Goal: Task Accomplishment & Management: Manage account settings

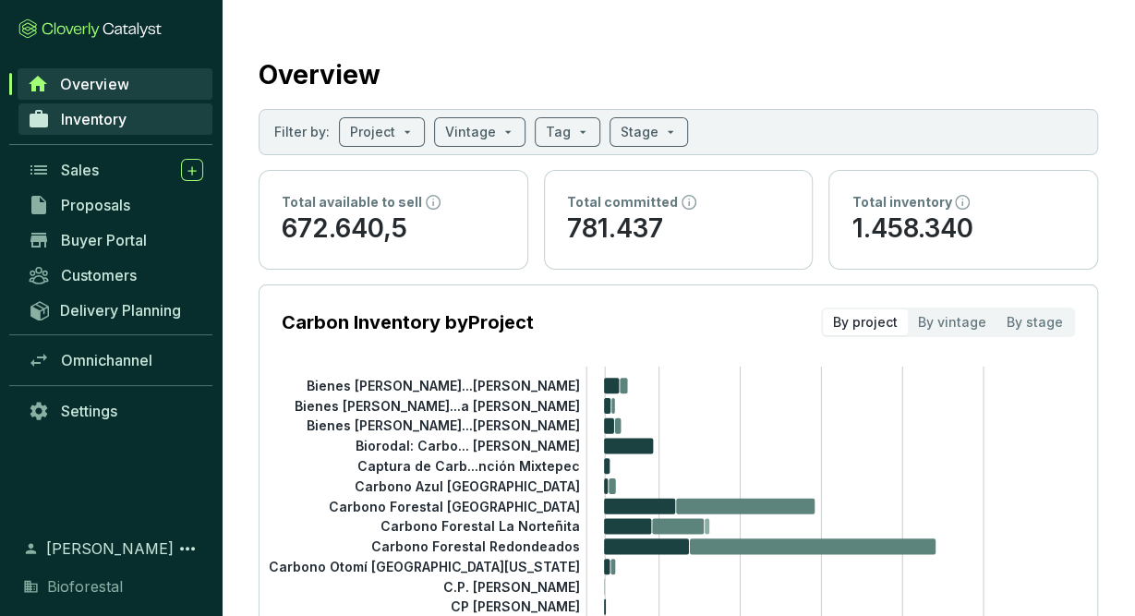
click at [108, 113] on span "Inventory" at bounding box center [94, 119] width 66 height 18
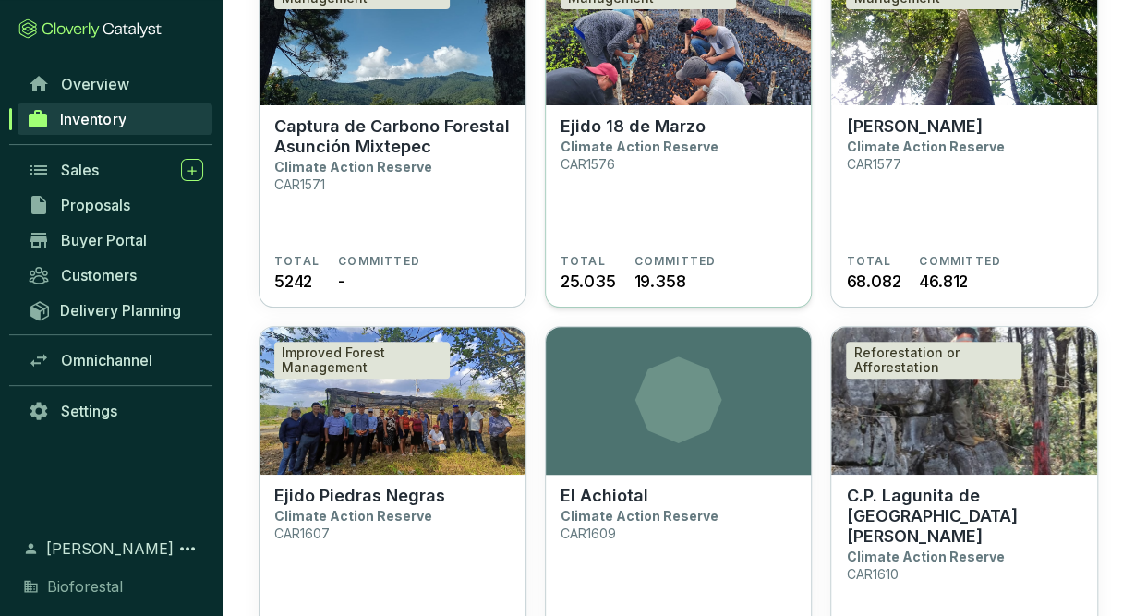
scroll to position [3866, 0]
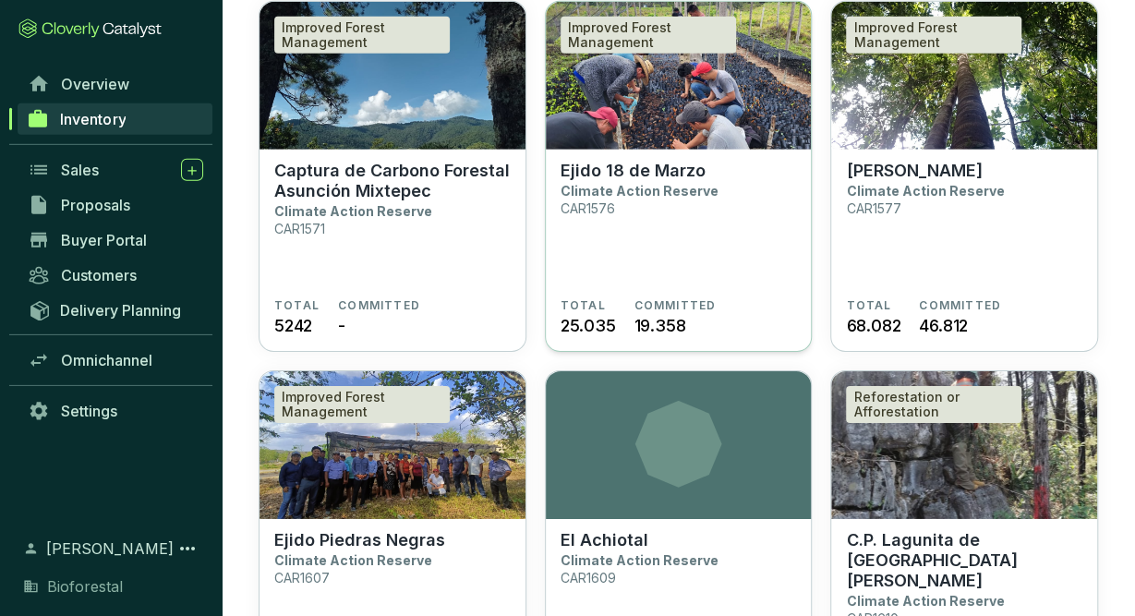
click at [731, 187] on section "Ejido 18 de Marzo Climate Action Reserve CAR1576" at bounding box center [679, 230] width 236 height 138
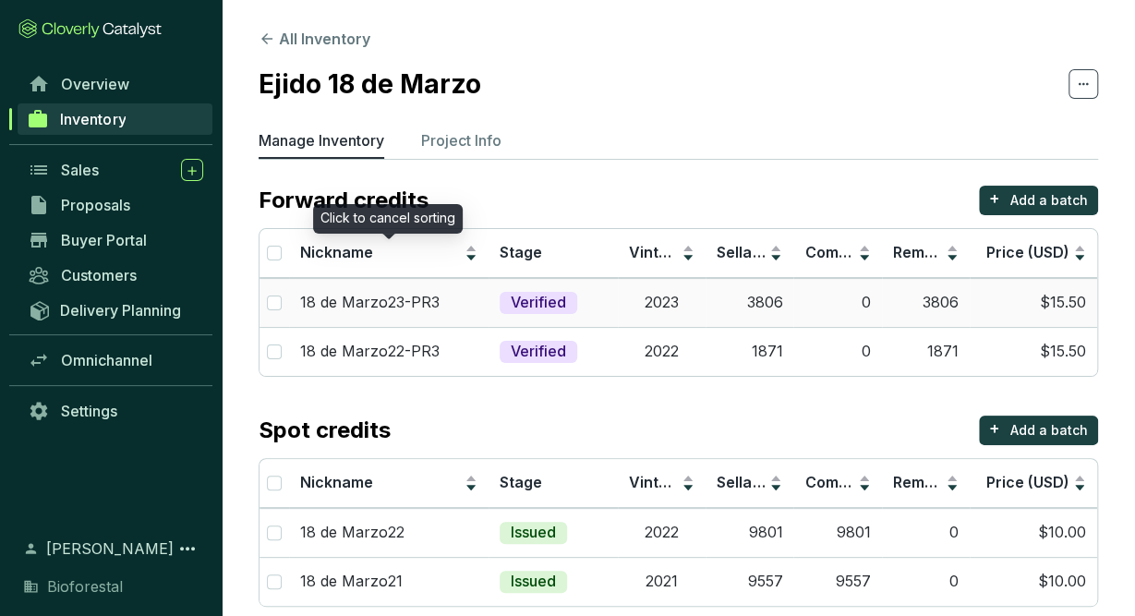
scroll to position [6, 0]
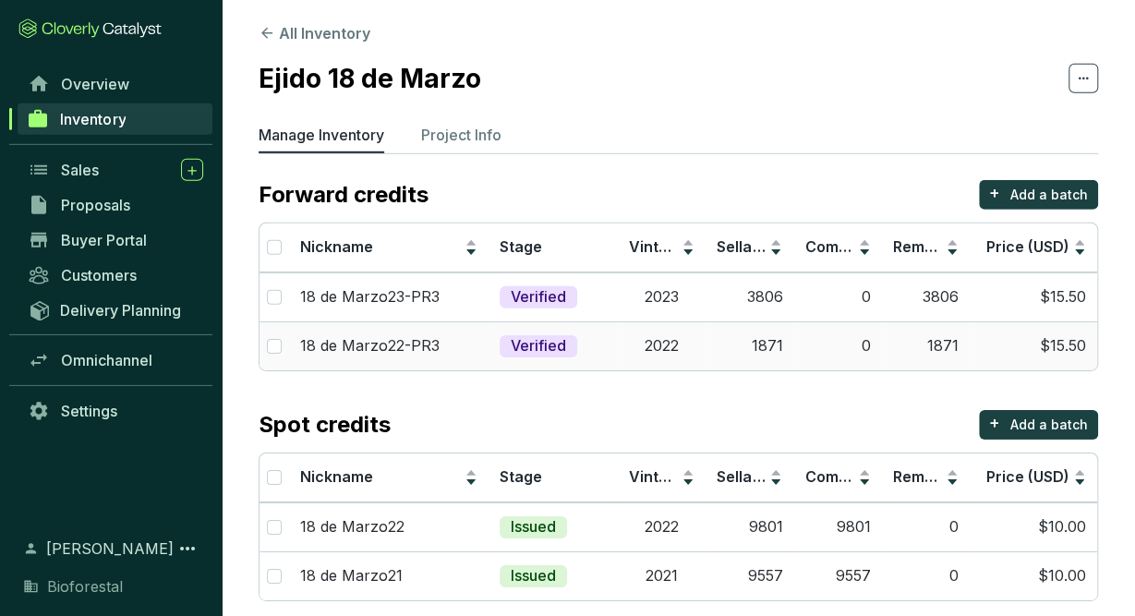
click at [784, 337] on td "1871" at bounding box center [750, 345] width 88 height 49
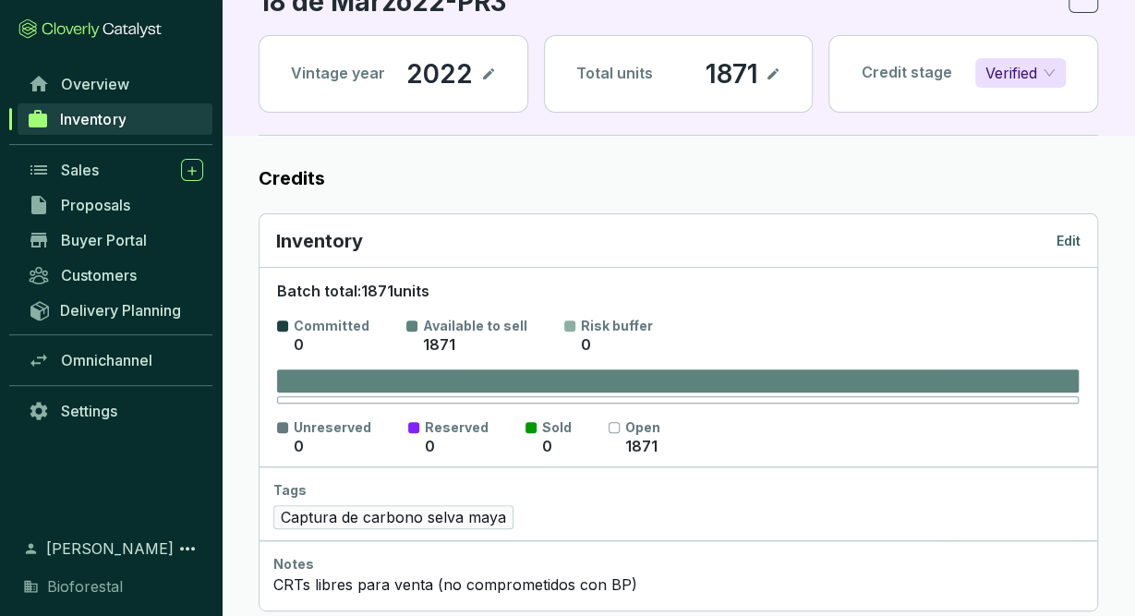
scroll to position [85, 0]
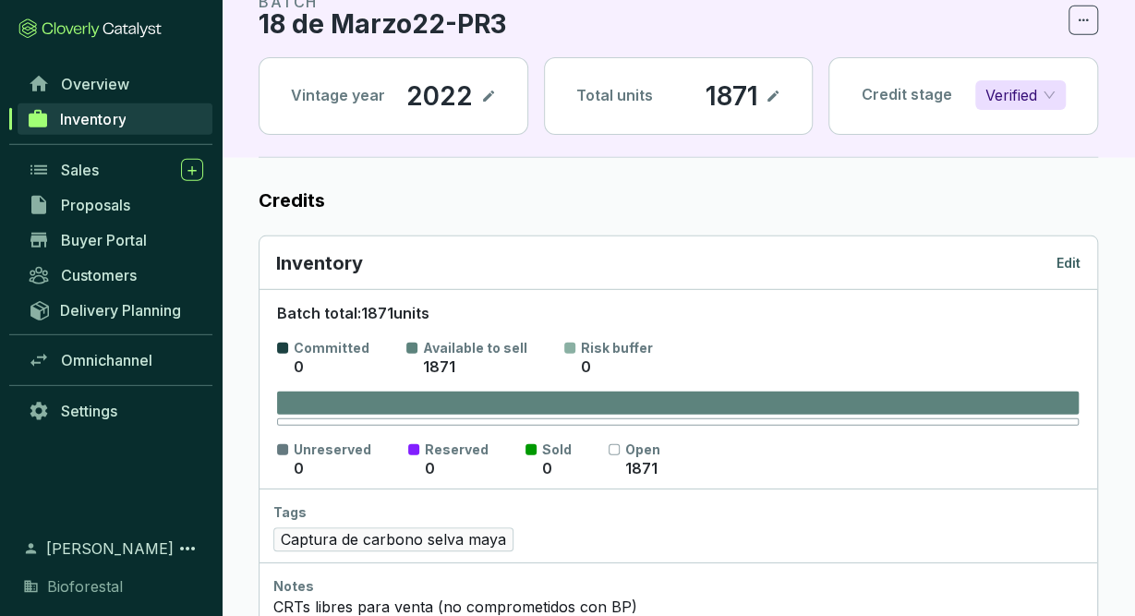
click at [1069, 263] on p "Edit" at bounding box center [1068, 263] width 24 height 18
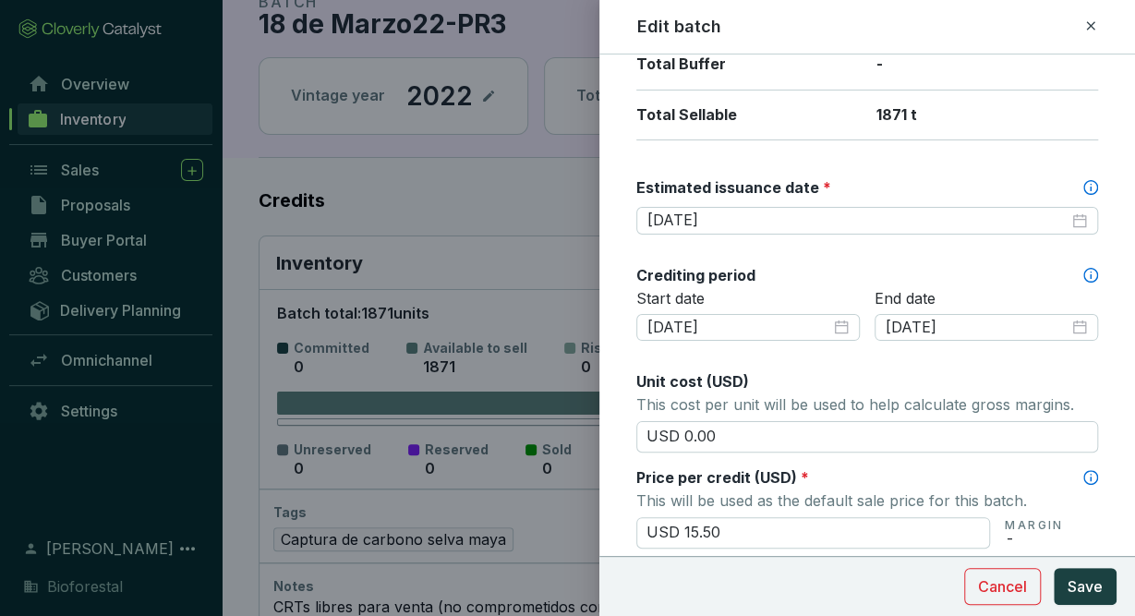
scroll to position [452, 0]
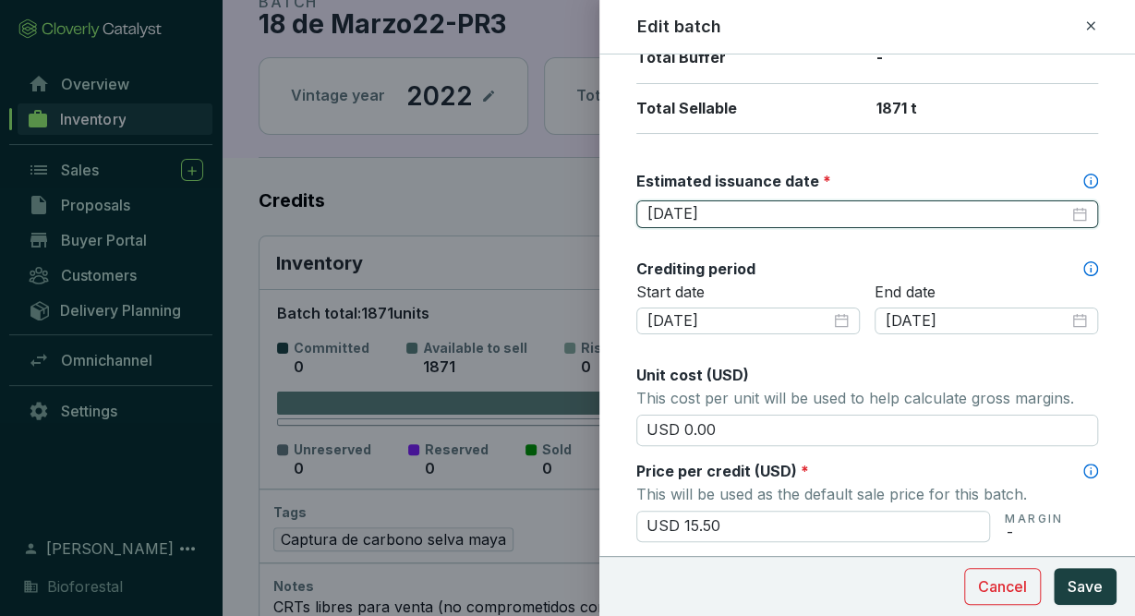
click at [795, 214] on input "2025-07-30" at bounding box center [857, 214] width 421 height 20
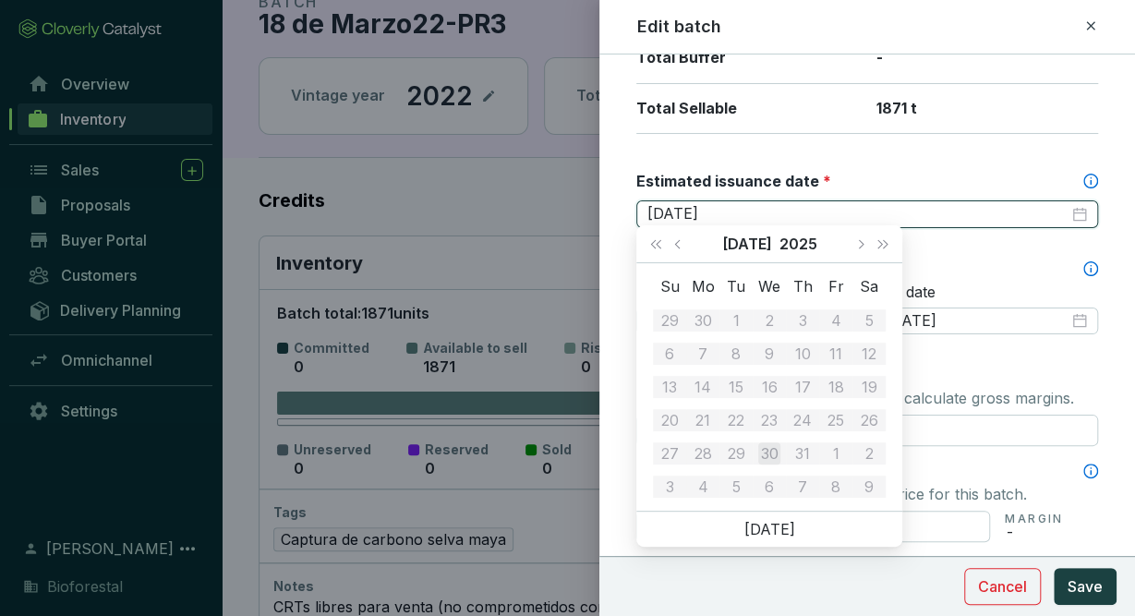
click at [710, 207] on input "2025-07-30" at bounding box center [857, 214] width 421 height 20
click at [702, 205] on input "2025-07-30" at bounding box center [857, 214] width 421 height 20
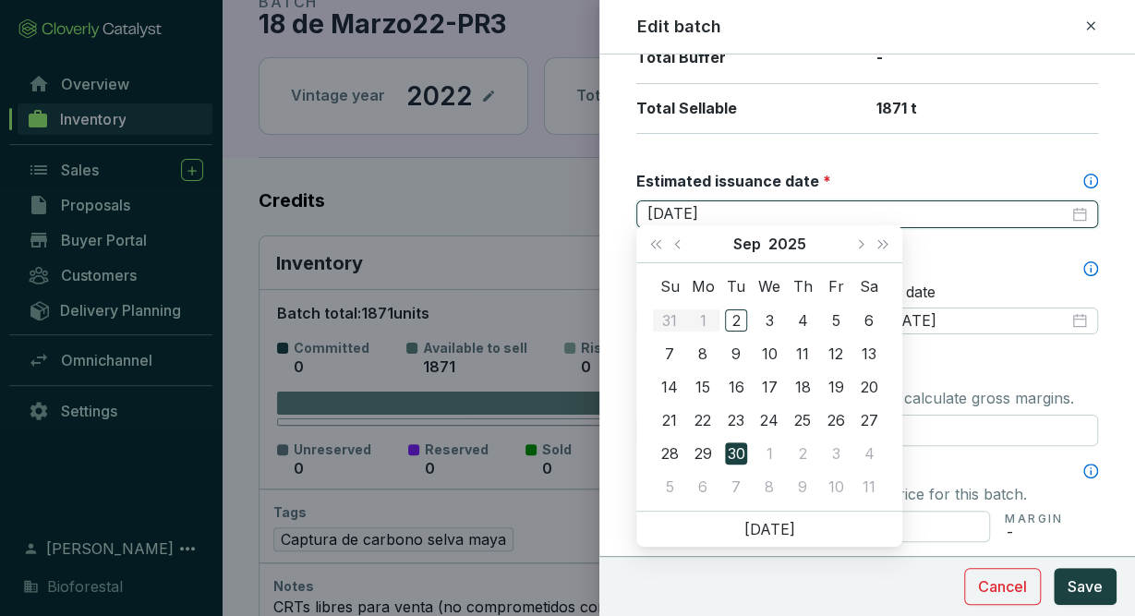
type input "2025-09-30"
click at [985, 161] on div "Batch name * This is the internal name that will be used throughout Catalyst. 1…" at bounding box center [867, 366] width 462 height 1484
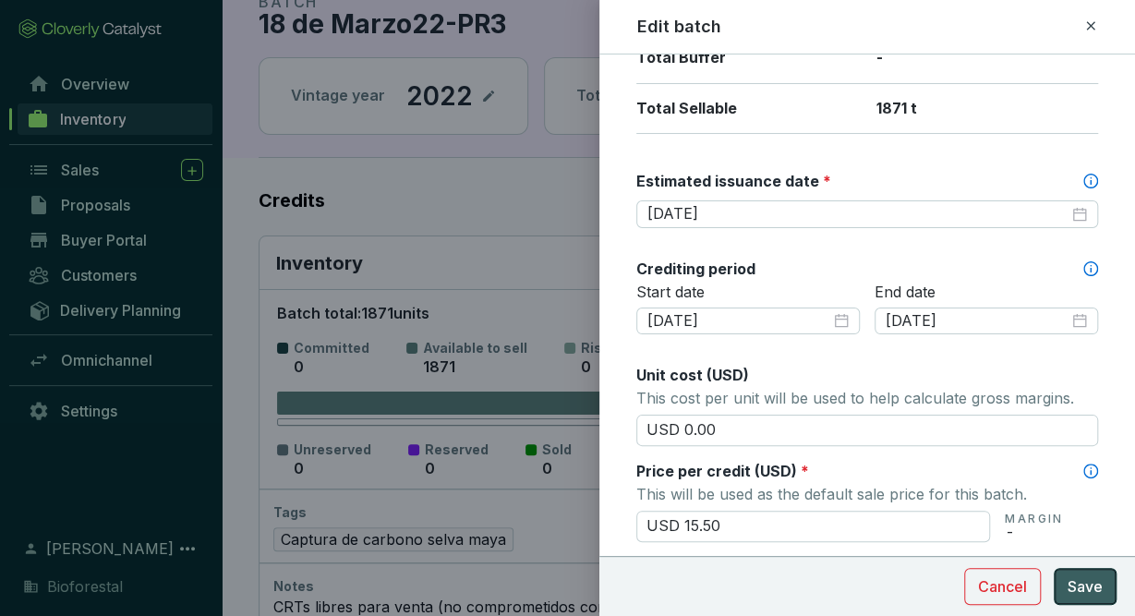
click at [1092, 590] on span "Save" at bounding box center [1085, 586] width 35 height 22
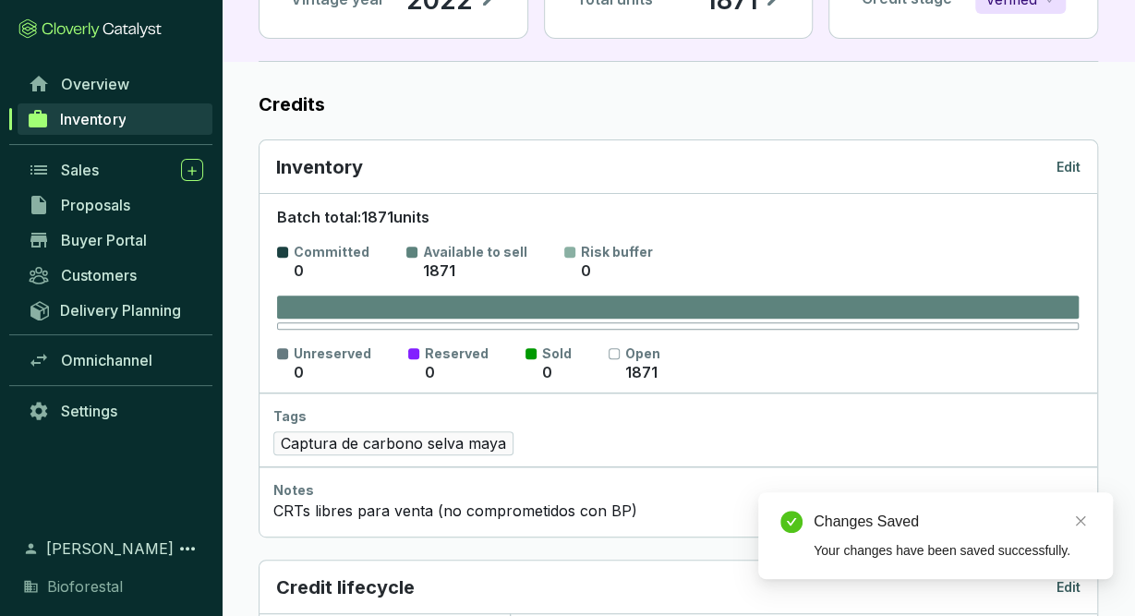
scroll to position [0, 0]
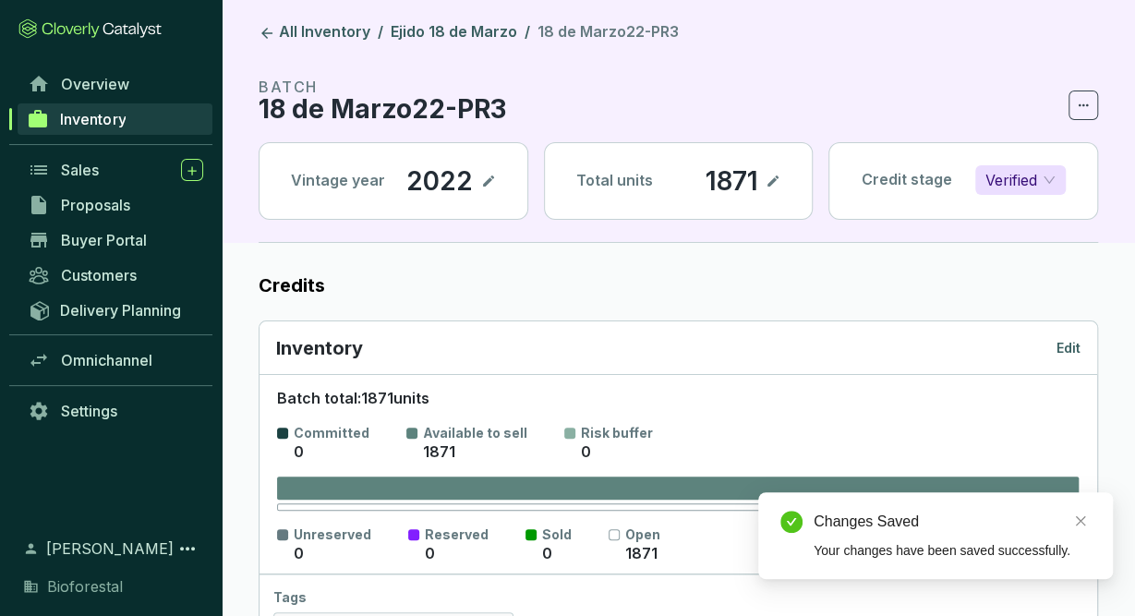
click at [144, 119] on link "Inventory" at bounding box center [115, 118] width 195 height 31
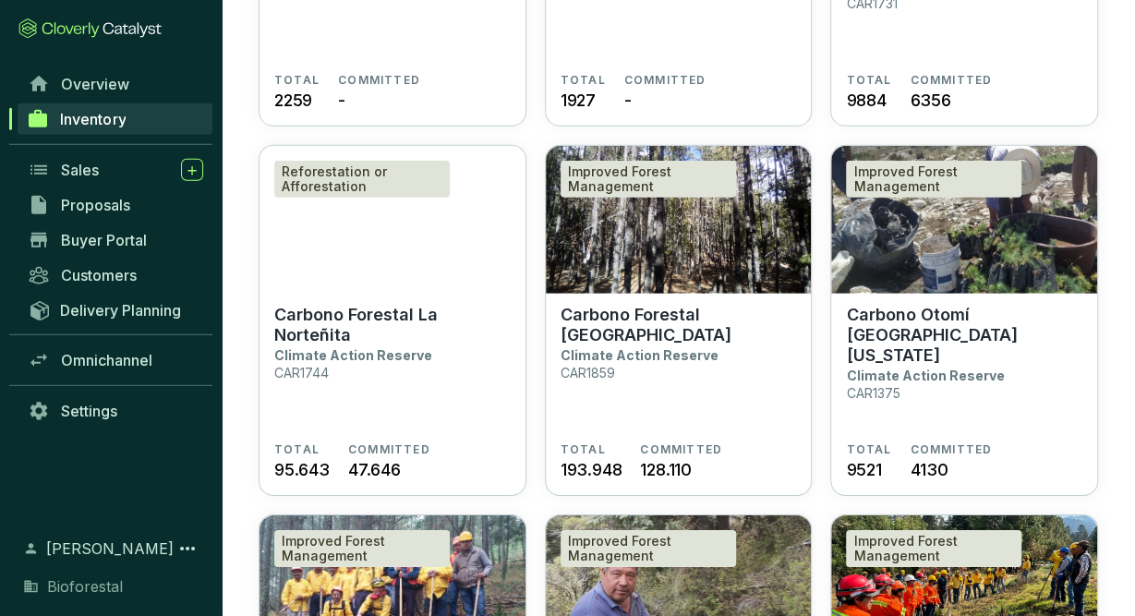
scroll to position [2641, 0]
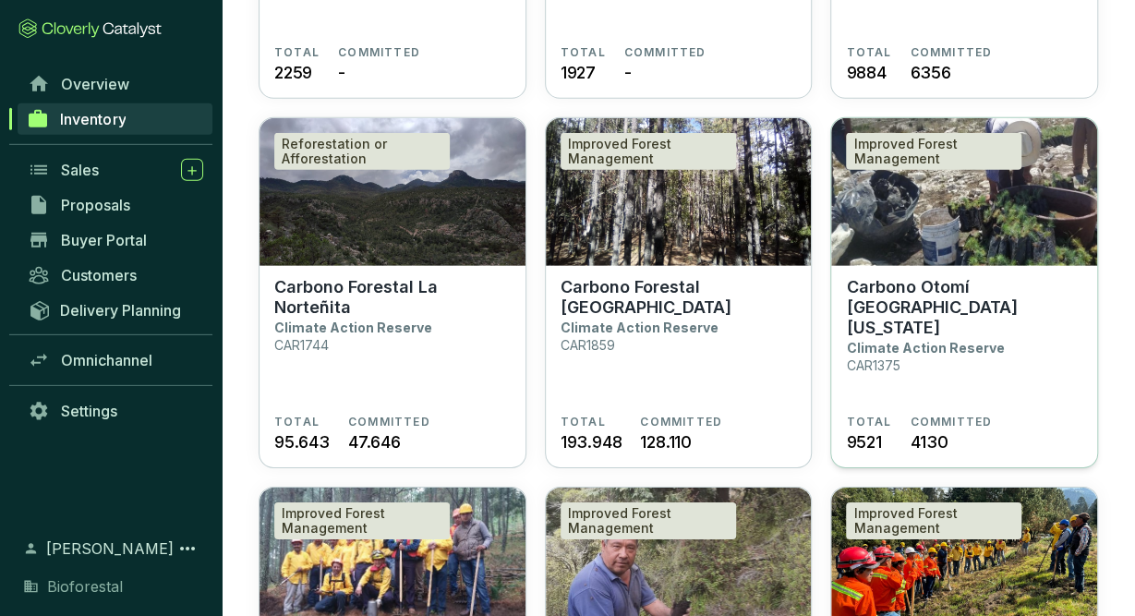
click at [961, 322] on section "Carbono Otomí La Florida Climate Action Reserve CAR1375" at bounding box center [964, 346] width 236 height 138
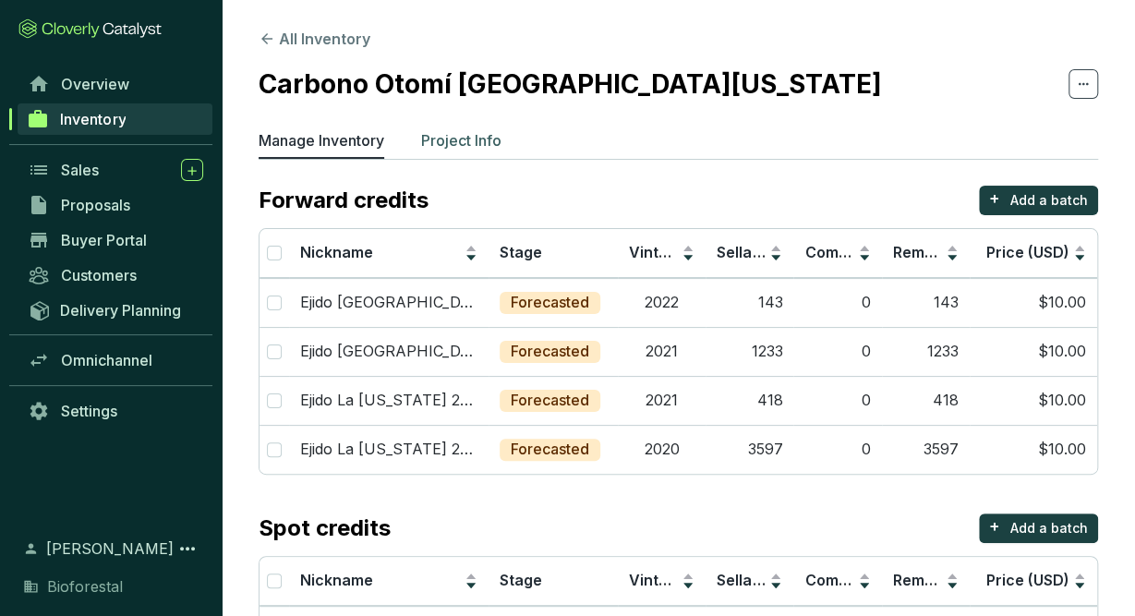
click at [458, 147] on p "Project Info" at bounding box center [461, 140] width 80 height 22
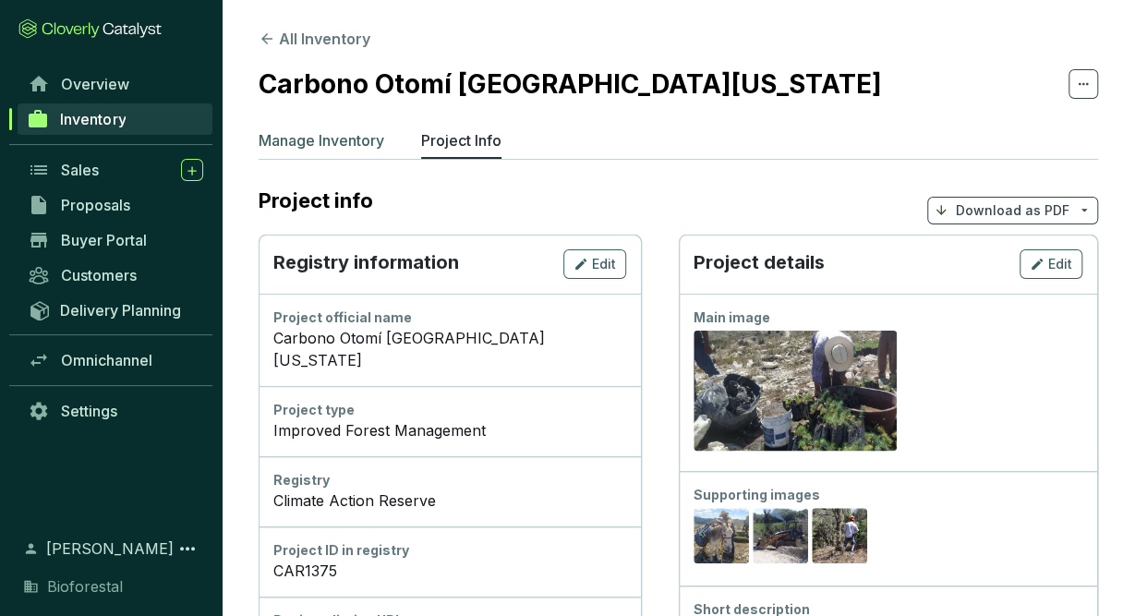
click at [353, 146] on p "Manage Inventory" at bounding box center [322, 140] width 126 height 22
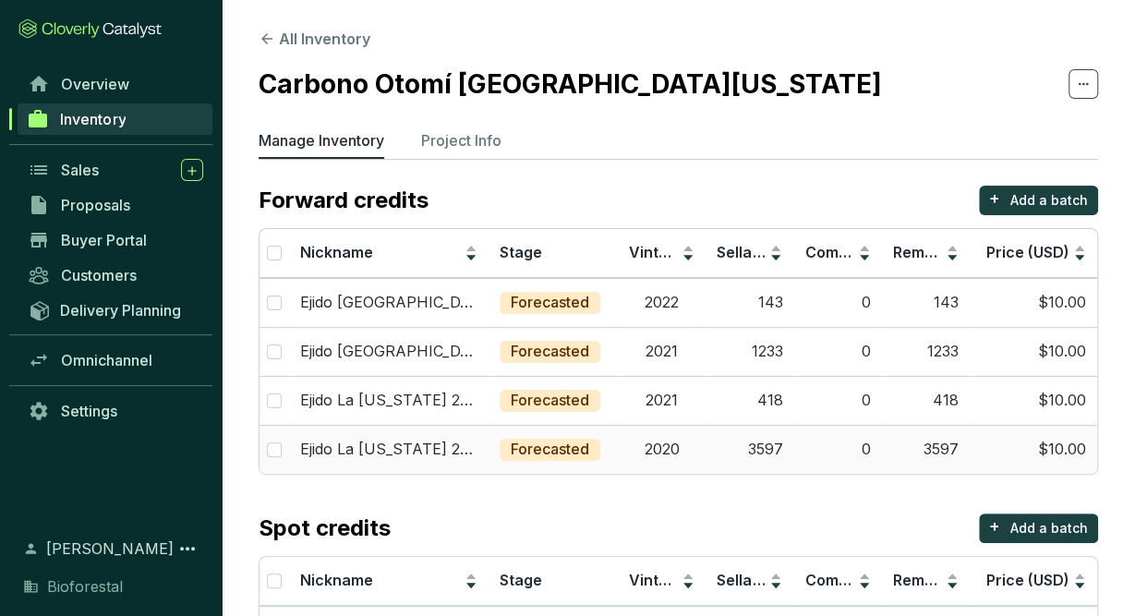
click at [743, 448] on td "3597" at bounding box center [750, 449] width 88 height 49
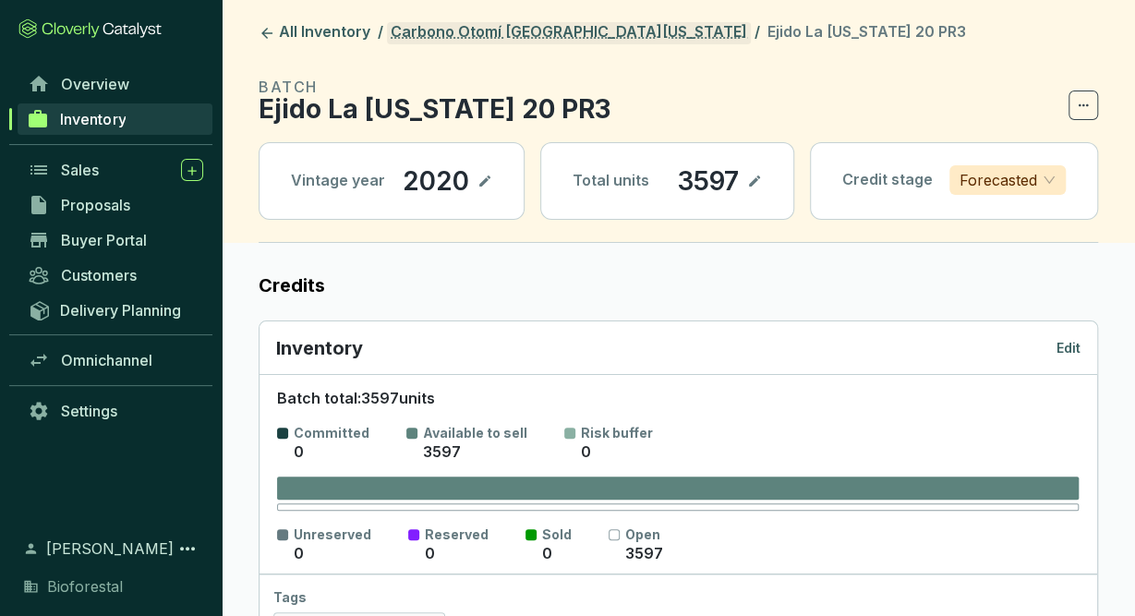
click at [439, 33] on link "Carbono Otomí [GEOGRAPHIC_DATA][US_STATE]" at bounding box center [569, 33] width 364 height 22
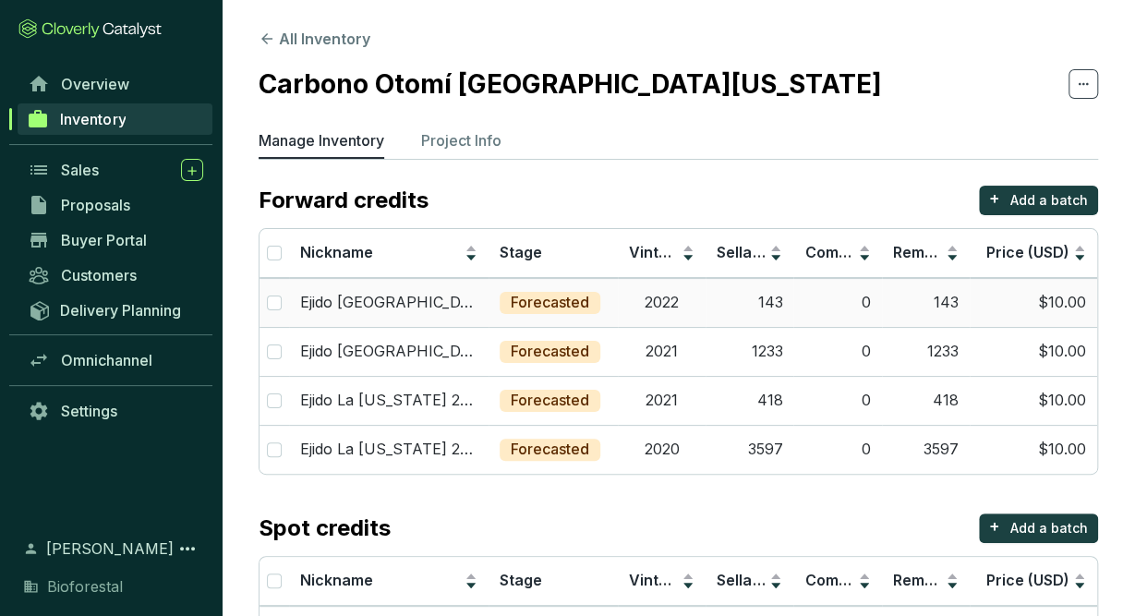
click at [781, 302] on td "143" at bounding box center [750, 302] width 88 height 49
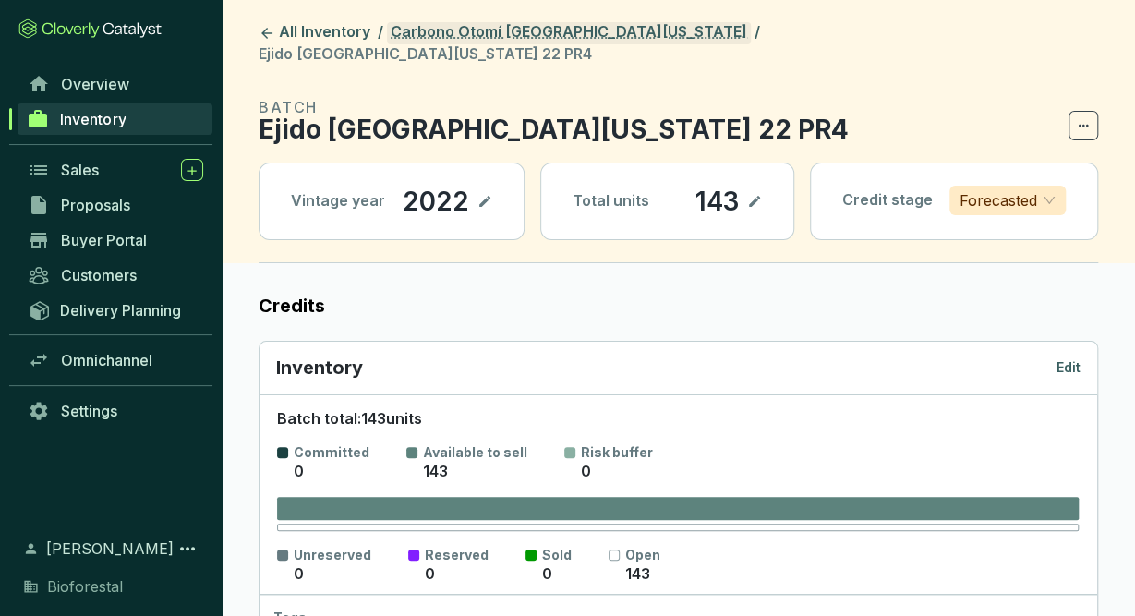
click at [482, 23] on link "Carbono Otomí [GEOGRAPHIC_DATA][US_STATE]" at bounding box center [569, 33] width 364 height 22
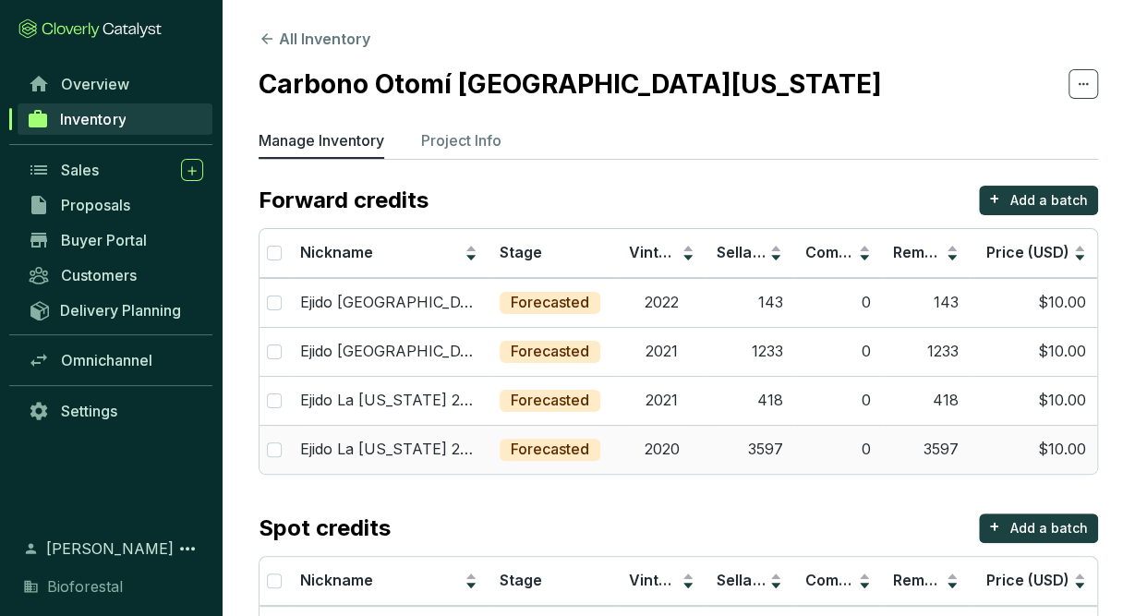
click at [827, 448] on td "0" at bounding box center [837, 449] width 88 height 49
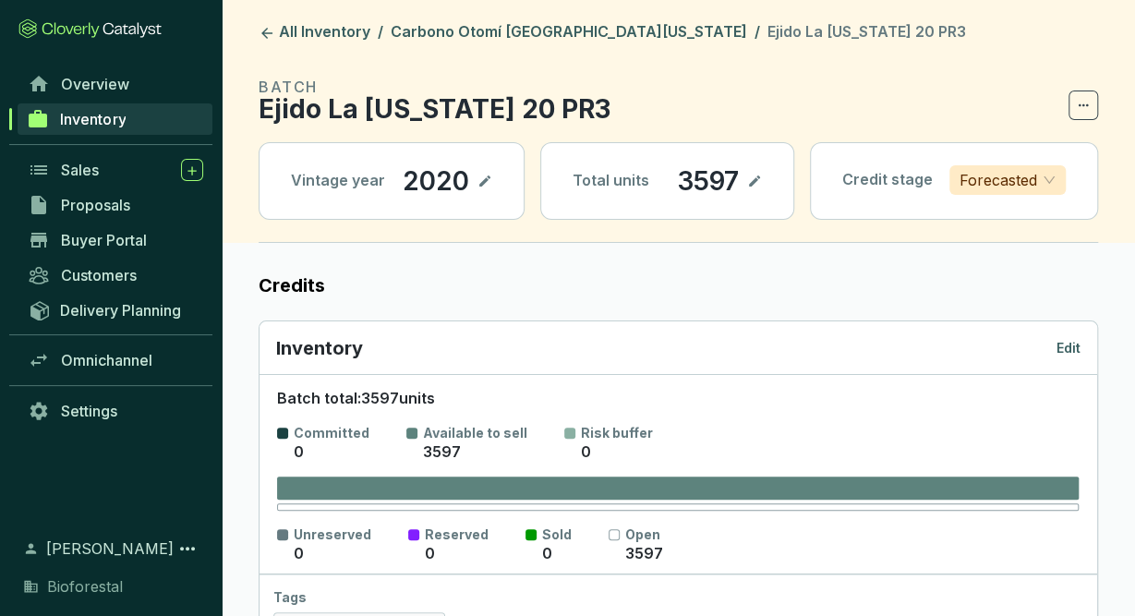
click at [762, 182] on icon at bounding box center [754, 181] width 15 height 22
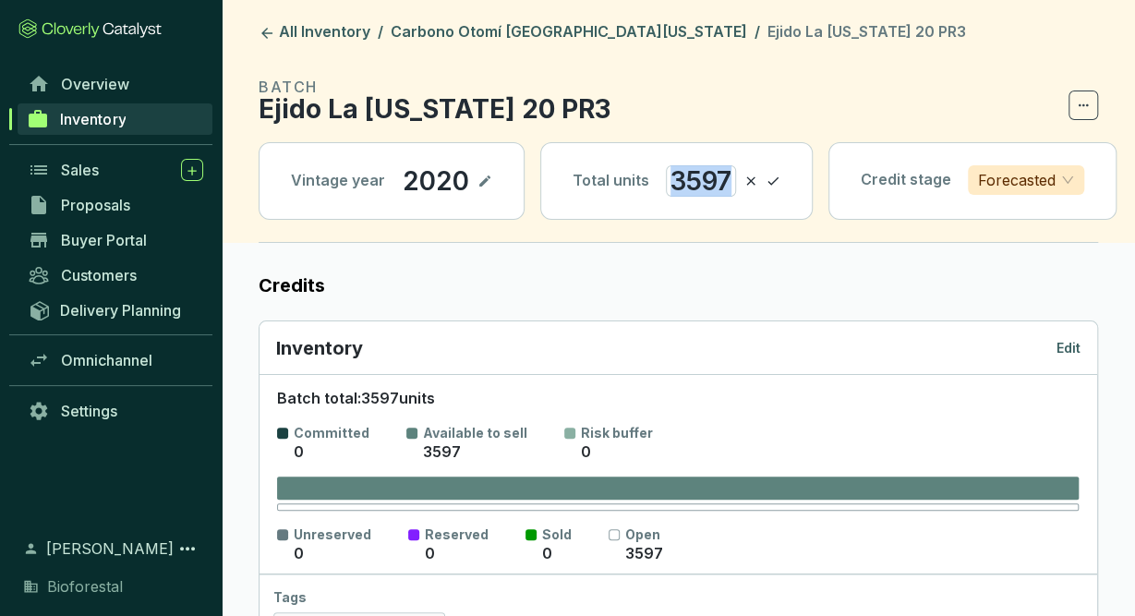
drag, startPoint x: 724, startPoint y: 179, endPoint x: 599, endPoint y: 201, distance: 126.6
click at [599, 201] on div "Total units 3597" at bounding box center [676, 181] width 271 height 76
click at [759, 186] on icon at bounding box center [754, 181] width 15 height 22
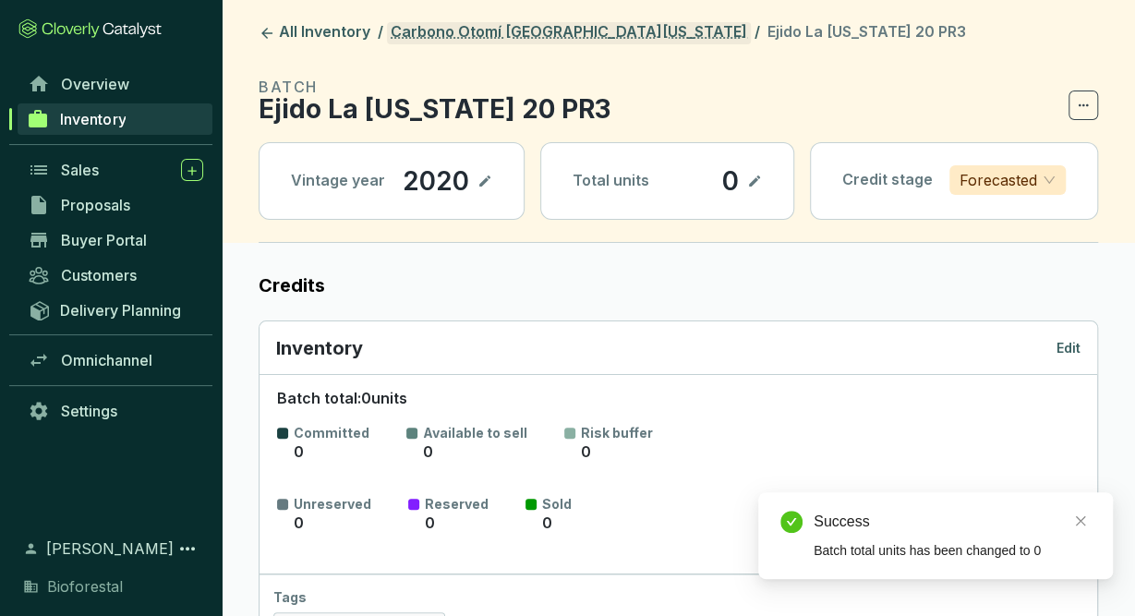
click at [512, 29] on link "Carbono Otomí [GEOGRAPHIC_DATA][US_STATE]" at bounding box center [569, 33] width 364 height 22
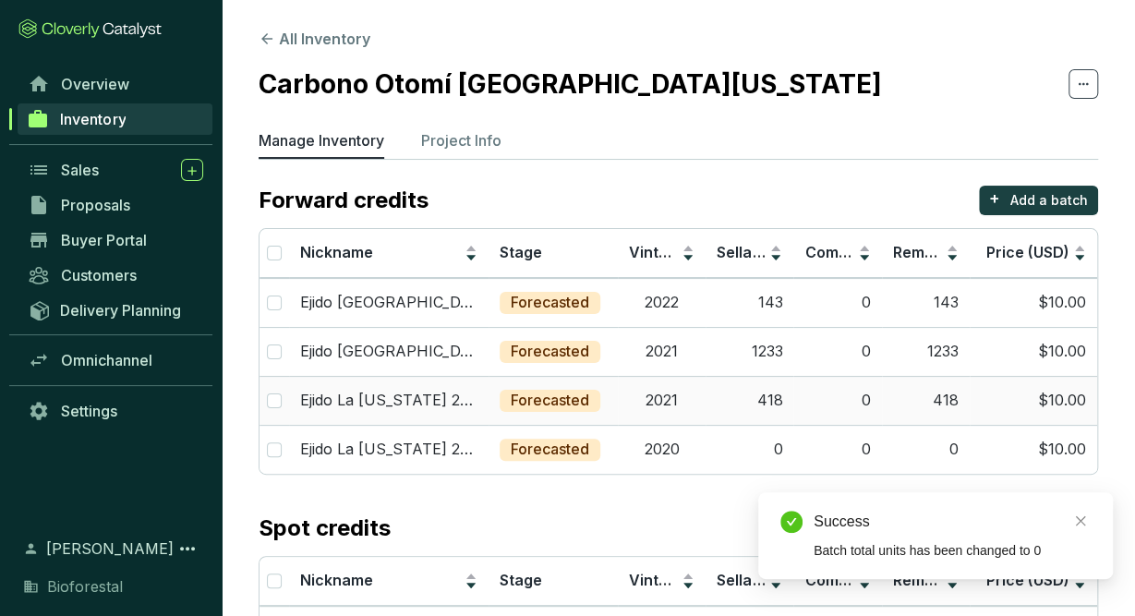
click at [768, 396] on td "418" at bounding box center [750, 400] width 88 height 49
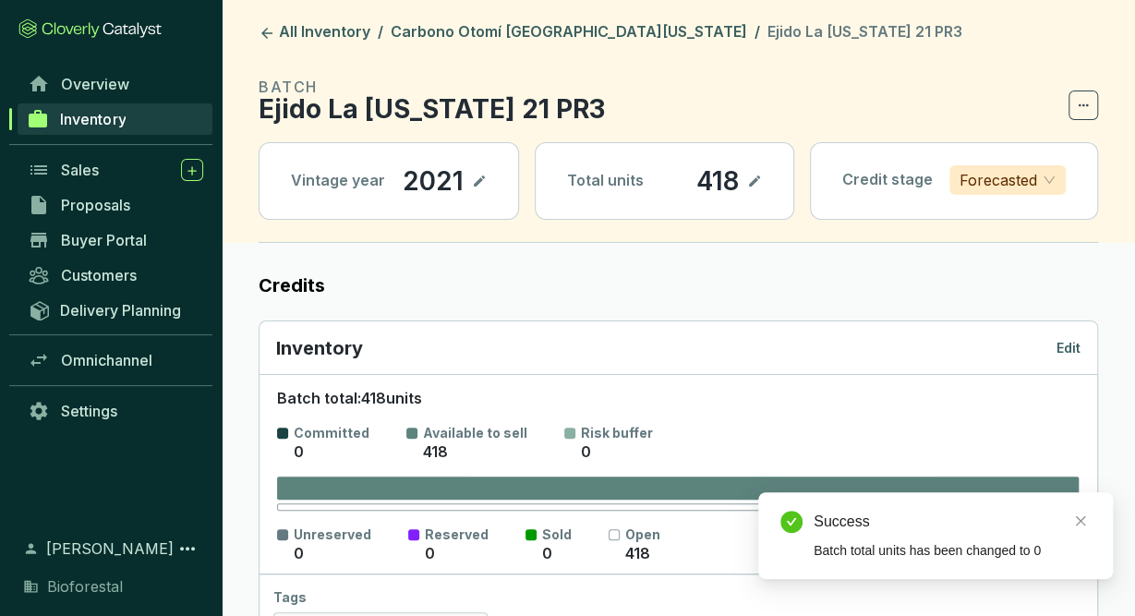
click at [760, 176] on icon at bounding box center [754, 180] width 11 height 11
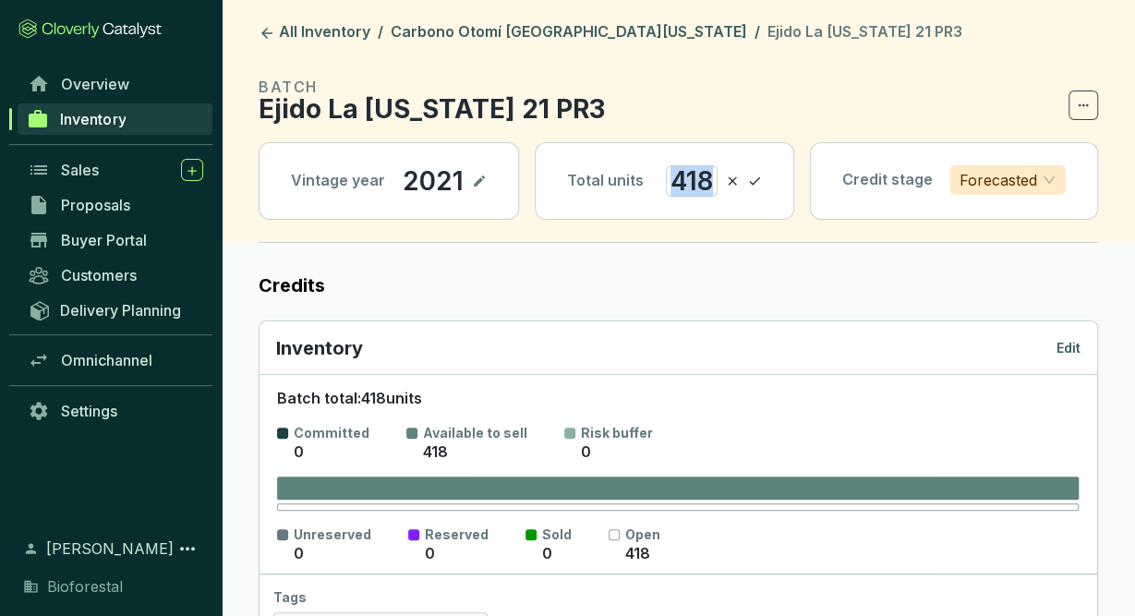
drag, startPoint x: 716, startPoint y: 178, endPoint x: 653, endPoint y: 187, distance: 63.3
click at [657, 183] on div "Total units 418" at bounding box center [665, 181] width 258 height 76
click at [762, 178] on icon at bounding box center [754, 181] width 15 height 22
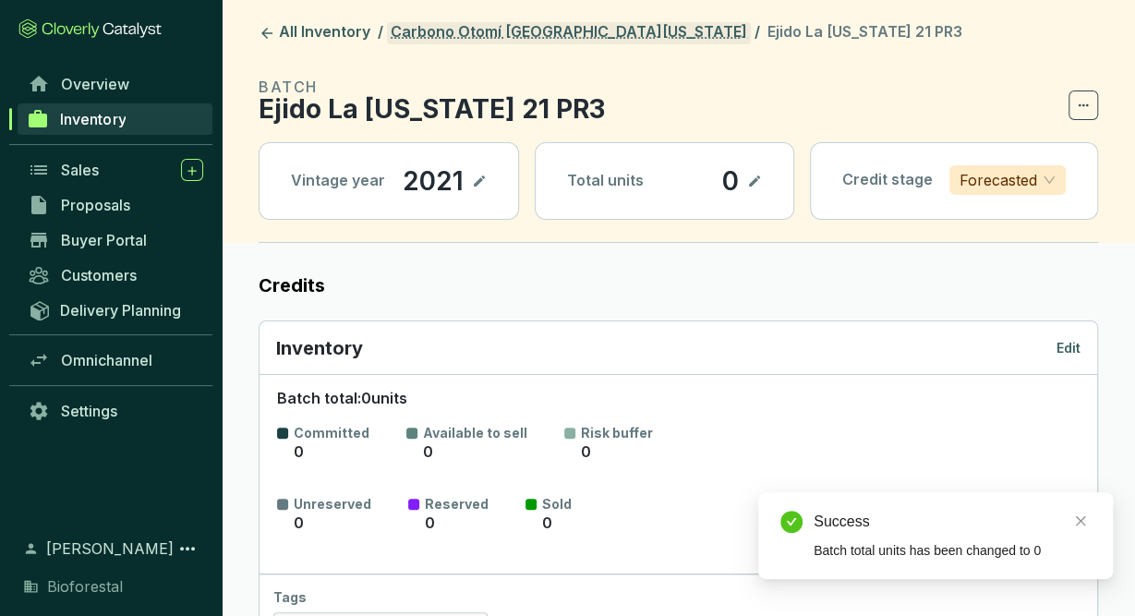
click at [522, 25] on link "Carbono Otomí [GEOGRAPHIC_DATA][US_STATE]" at bounding box center [569, 33] width 364 height 22
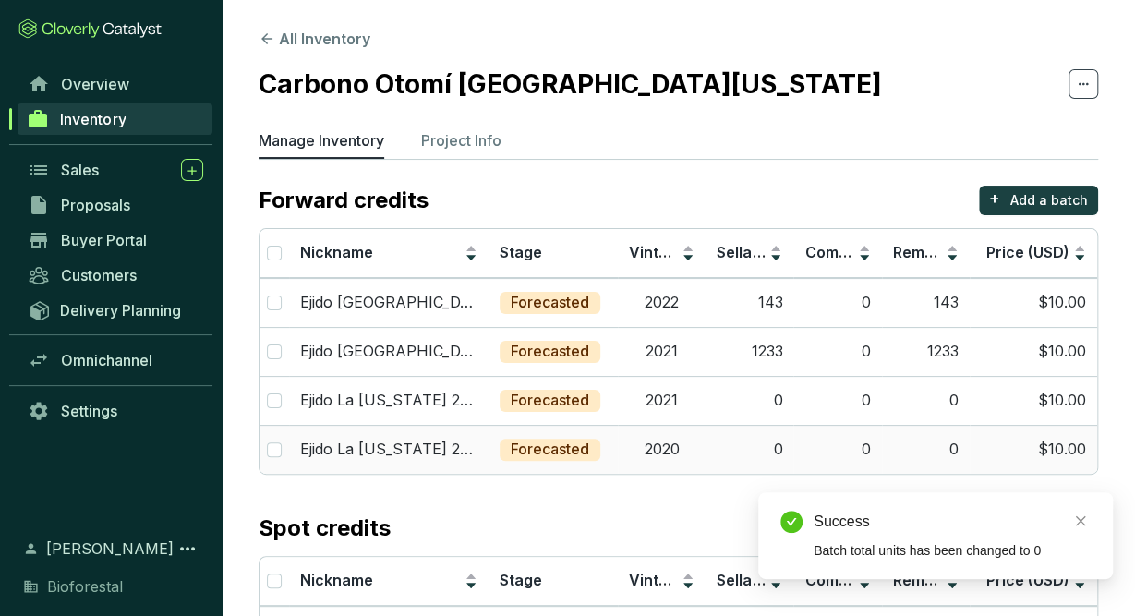
click at [837, 446] on td "0" at bounding box center [837, 449] width 88 height 49
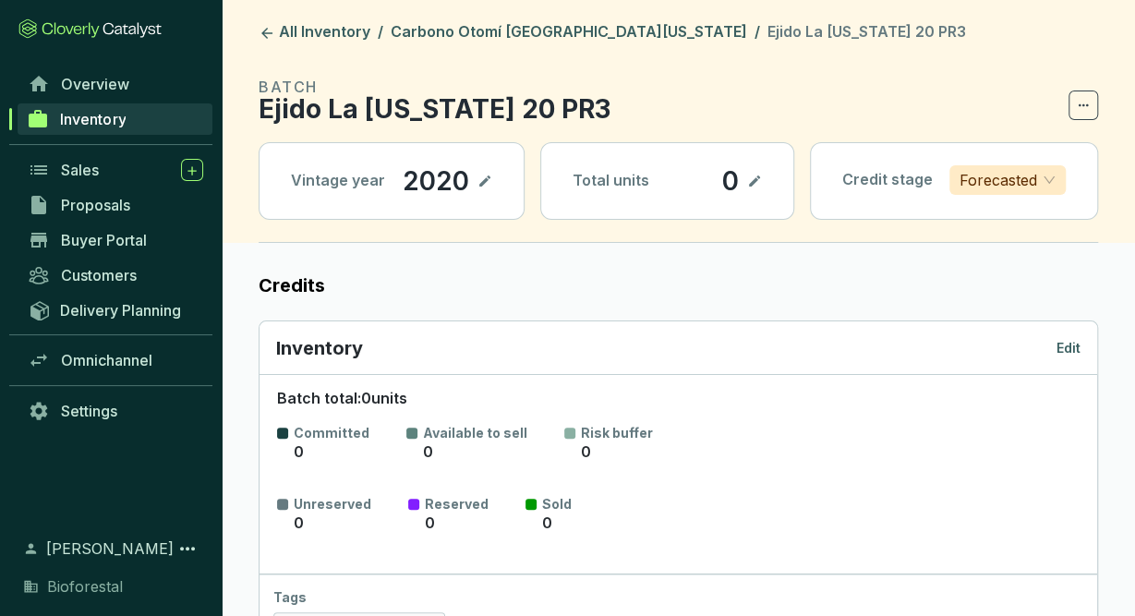
click at [1059, 346] on p "Edit" at bounding box center [1068, 348] width 24 height 18
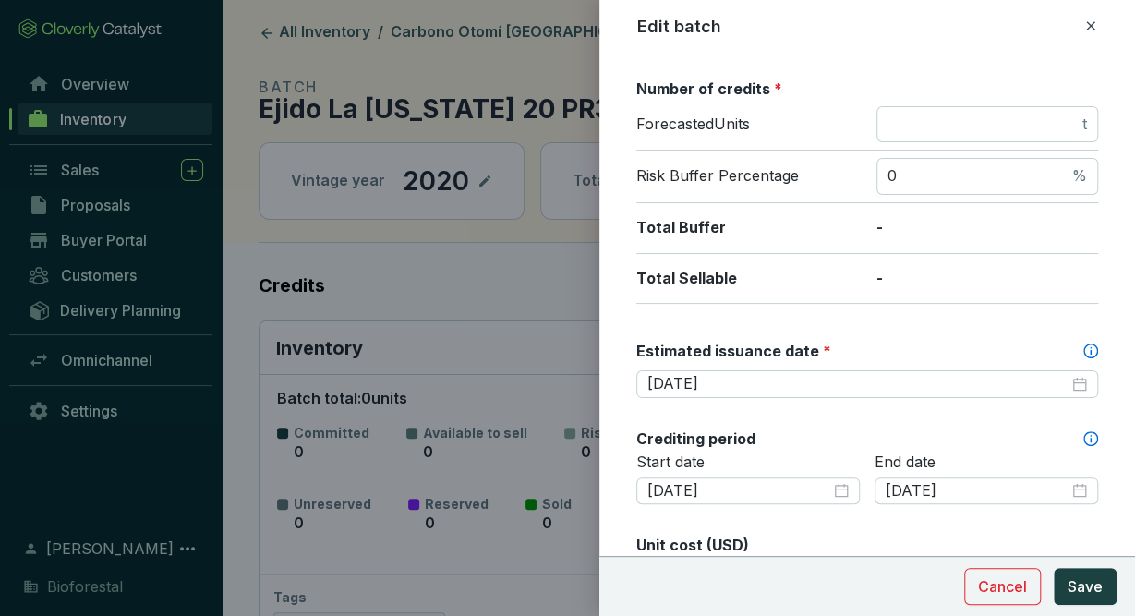
scroll to position [321, 0]
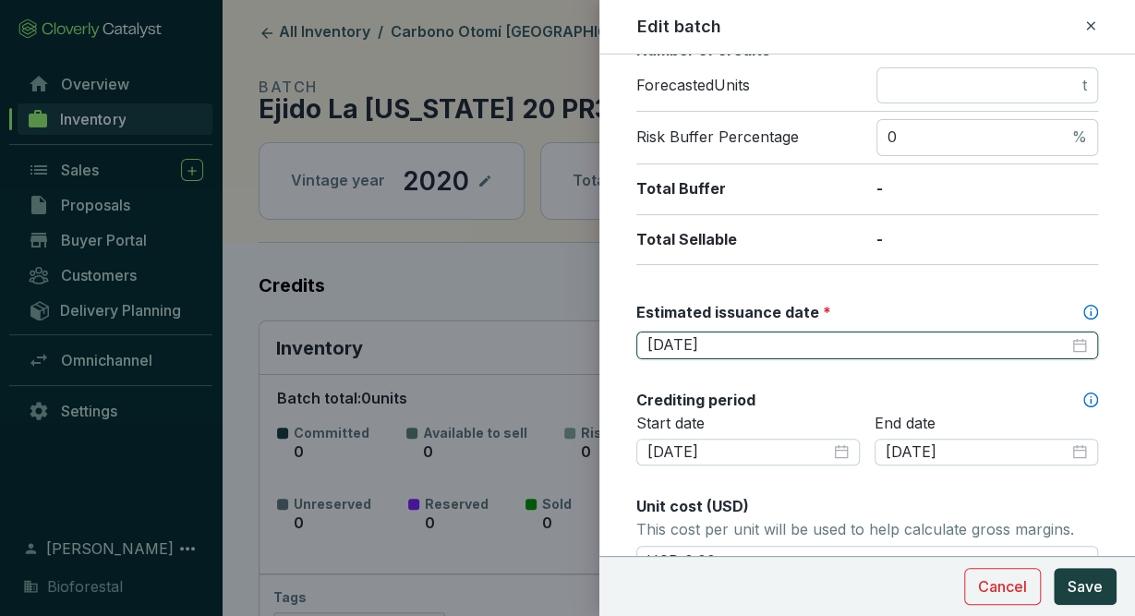
click at [749, 340] on input "2025-08-31" at bounding box center [857, 345] width 421 height 20
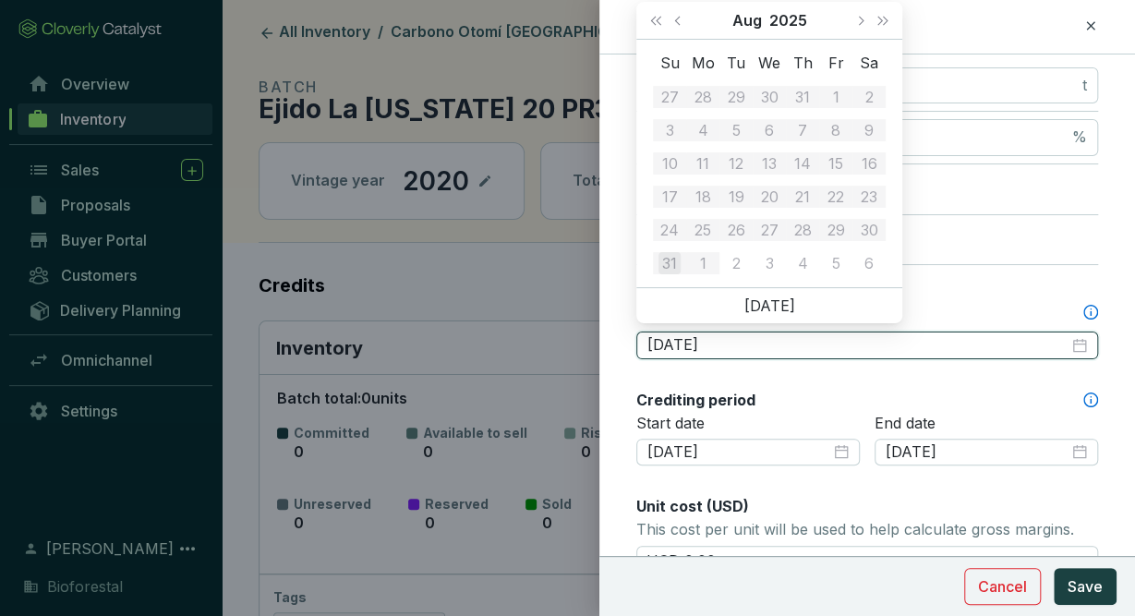
click at [708, 335] on input "2025-08-31" at bounding box center [857, 345] width 421 height 20
type input "2025-10-31"
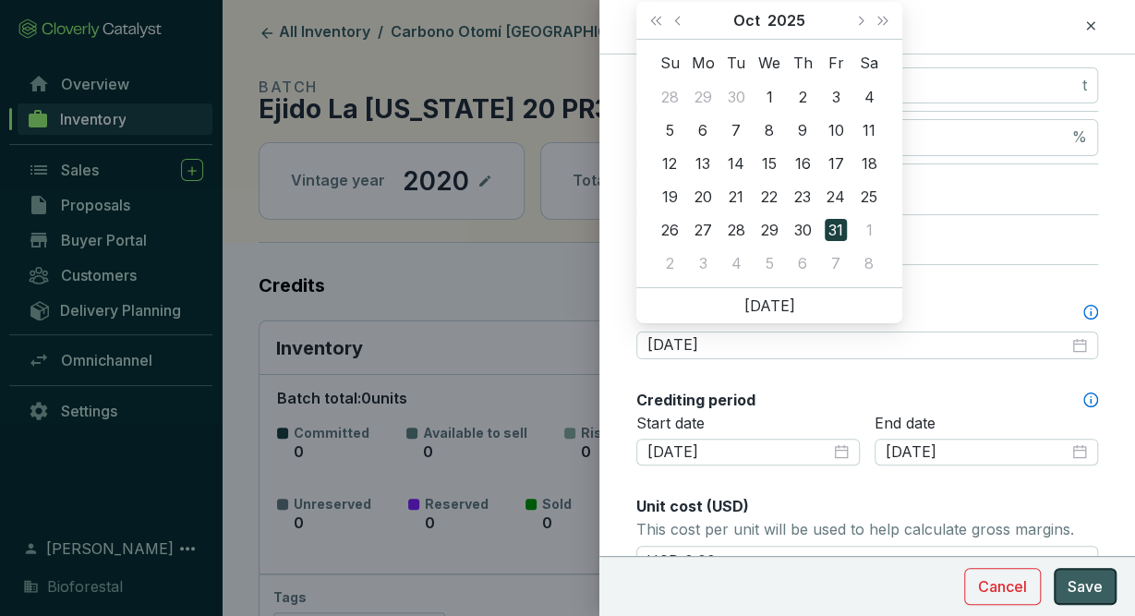
click at [1064, 586] on button "Save" at bounding box center [1085, 586] width 63 height 37
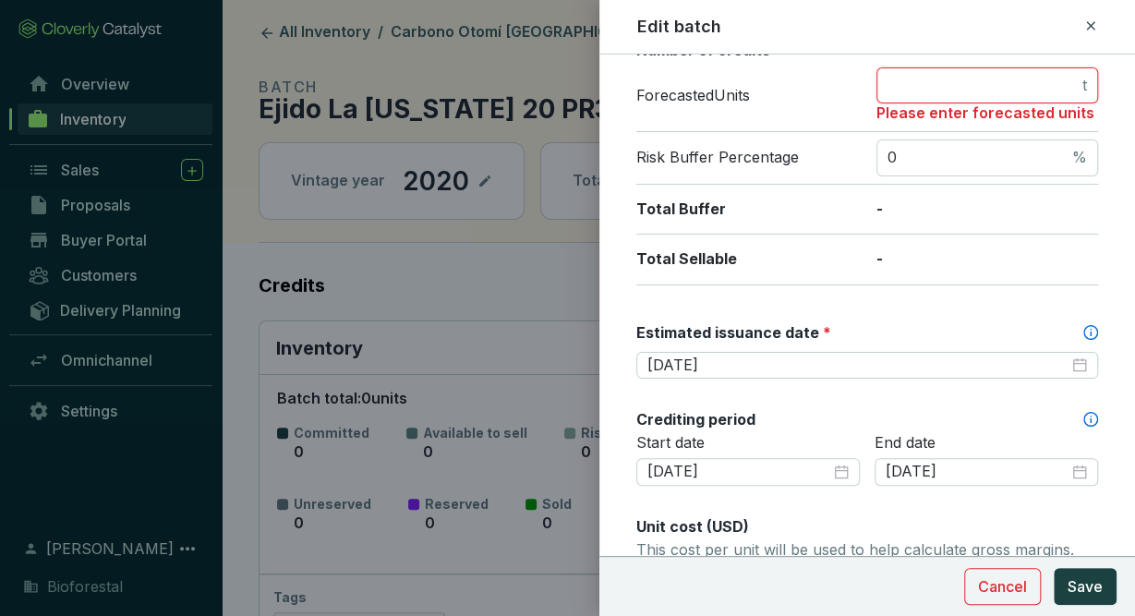
click at [1027, 76] on input "number" at bounding box center [982, 86] width 191 height 20
type input "0"
click at [1083, 579] on span "Save" at bounding box center [1085, 586] width 35 height 22
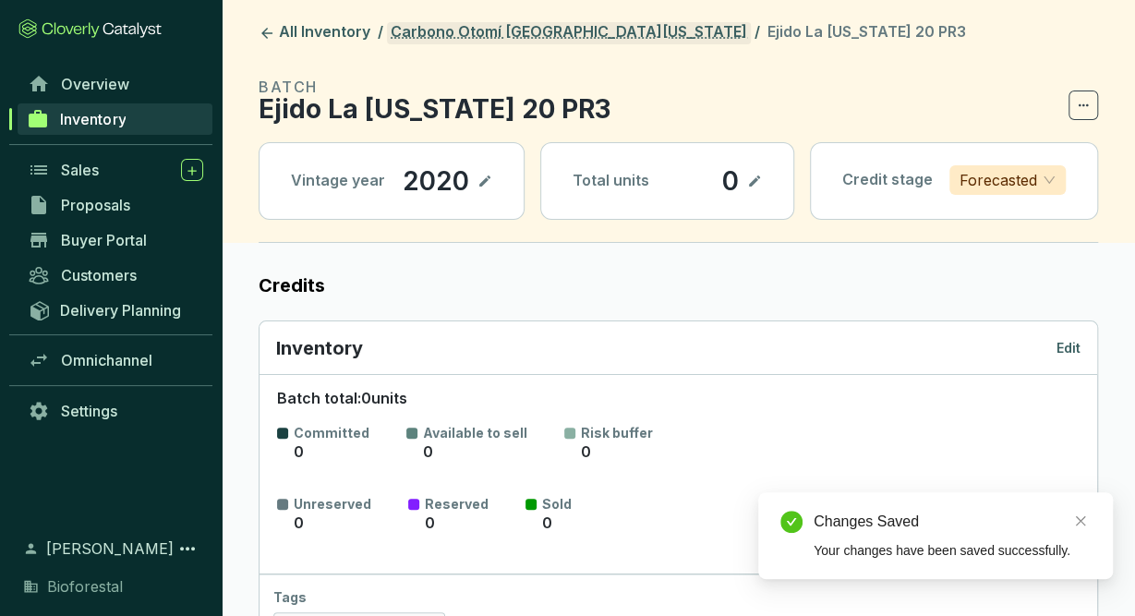
click at [513, 36] on link "Carbono Otomí [GEOGRAPHIC_DATA][US_STATE]" at bounding box center [569, 33] width 364 height 22
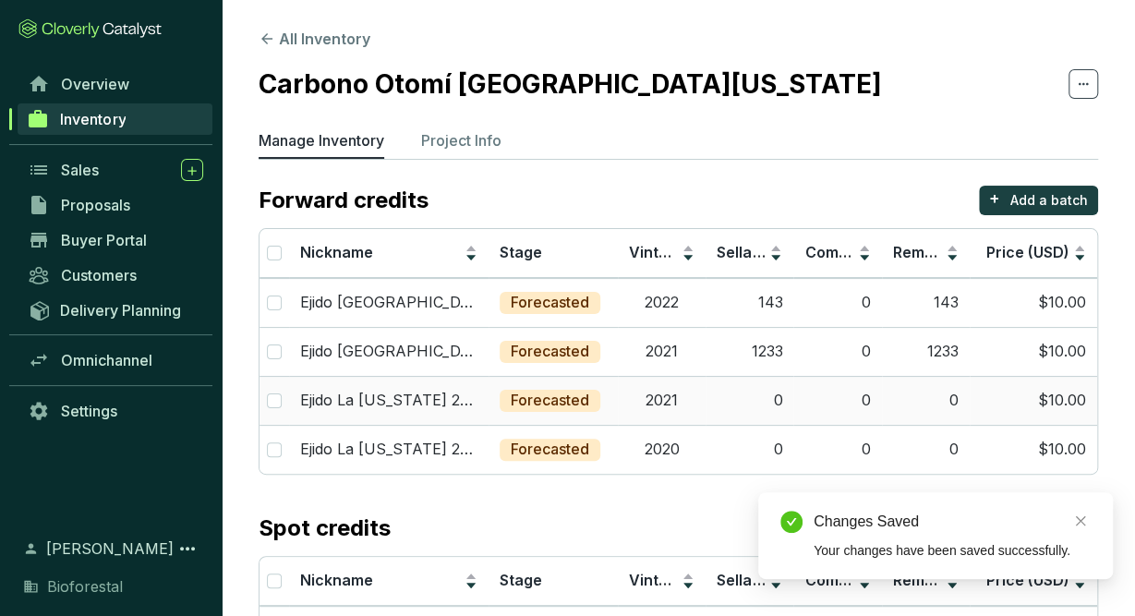
click at [655, 389] on td "2021" at bounding box center [662, 400] width 88 height 49
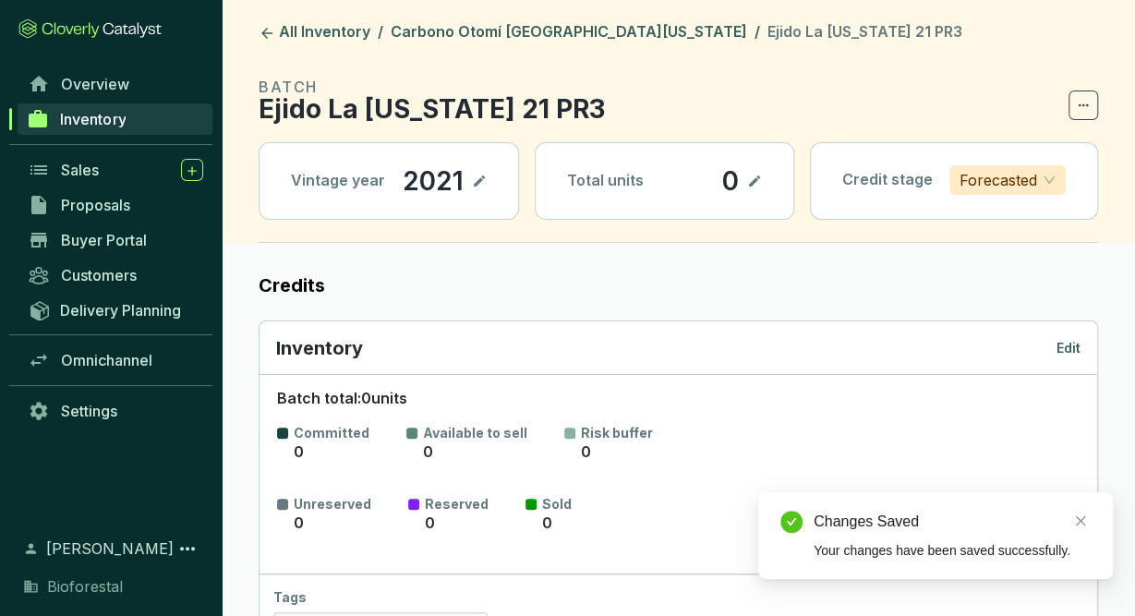
click at [1072, 339] on p "Edit" at bounding box center [1068, 348] width 24 height 18
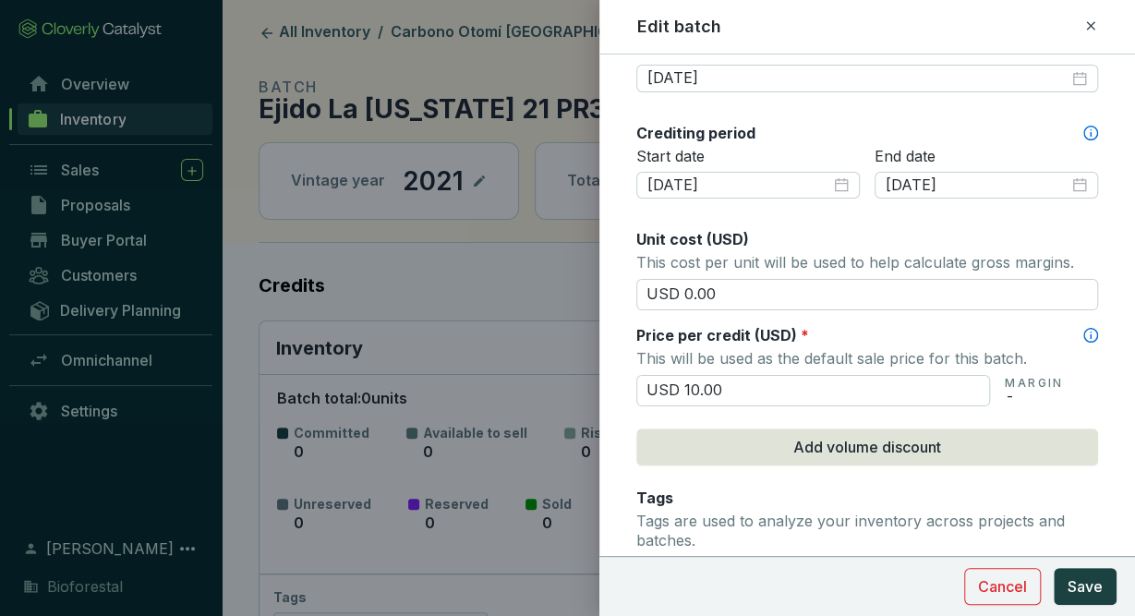
scroll to position [585, 0]
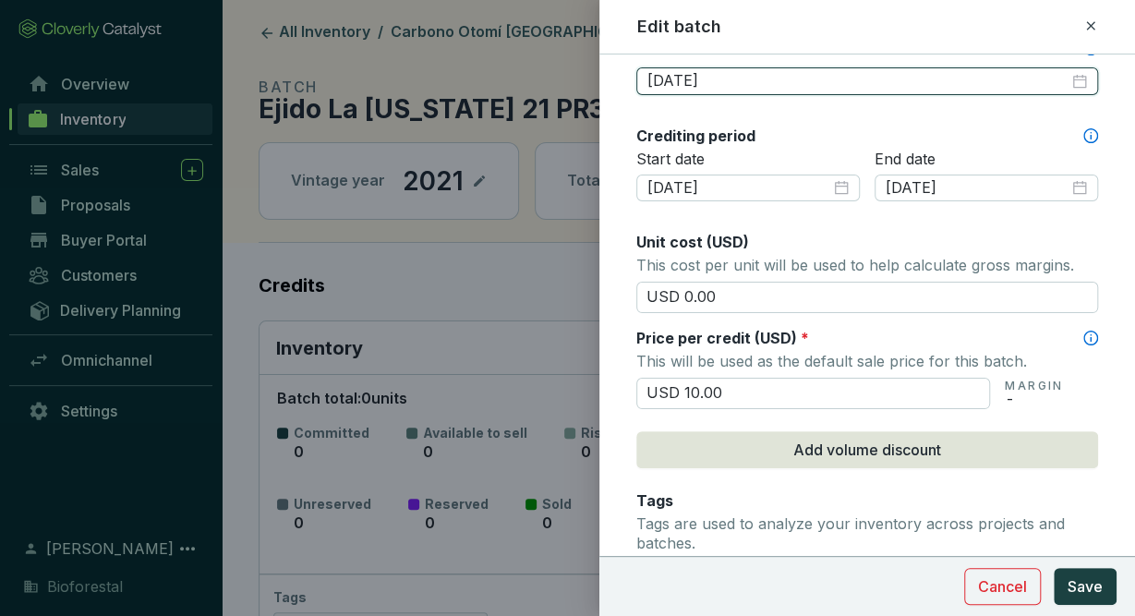
click at [709, 71] on input "2025-08-31" at bounding box center [857, 81] width 421 height 20
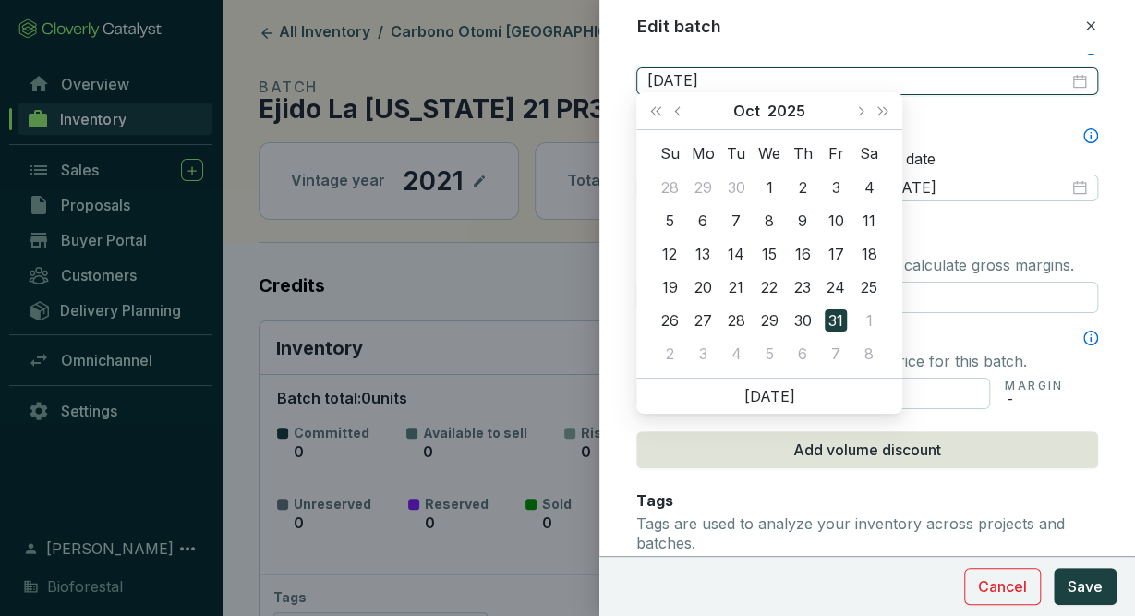
type input "2025-10-31"
click at [976, 109] on div "Batch name * This is the internal name that will be used throughout Catalyst. E…" at bounding box center [867, 233] width 462 height 1484
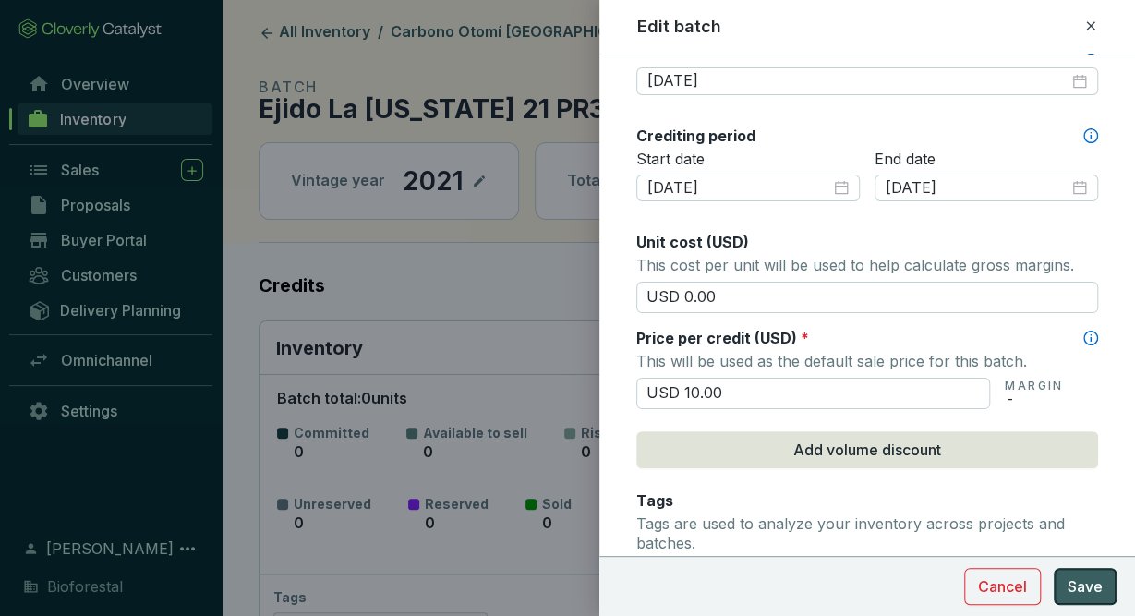
click at [1080, 580] on span "Save" at bounding box center [1085, 586] width 35 height 22
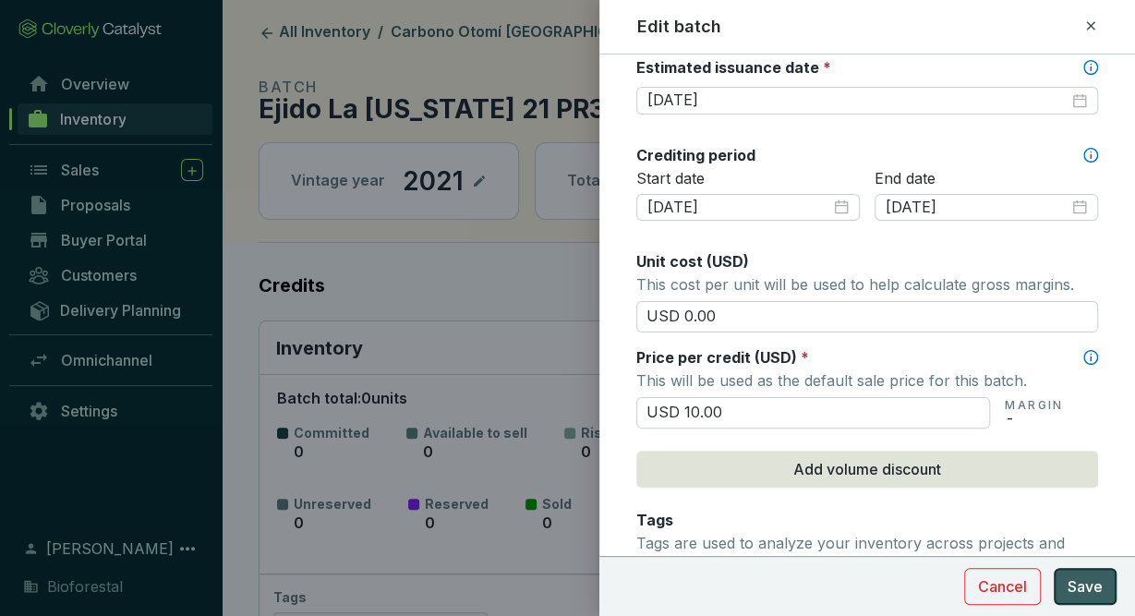
scroll to position [332, 0]
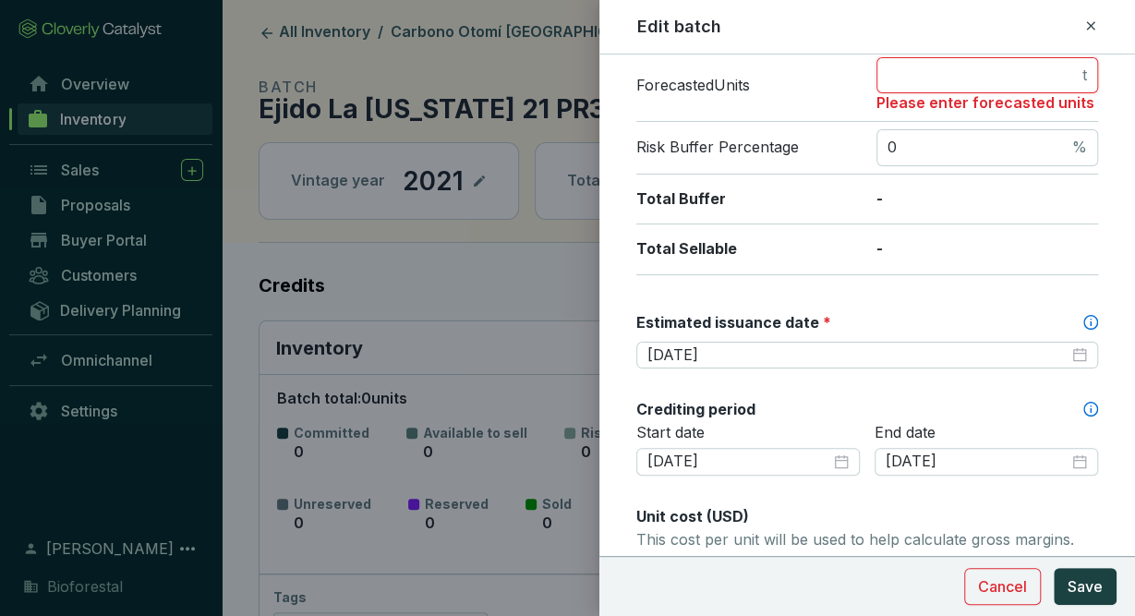
click at [1057, 80] on input "number" at bounding box center [982, 76] width 191 height 20
type input "0"
click at [1067, 588] on button "Save" at bounding box center [1085, 586] width 63 height 37
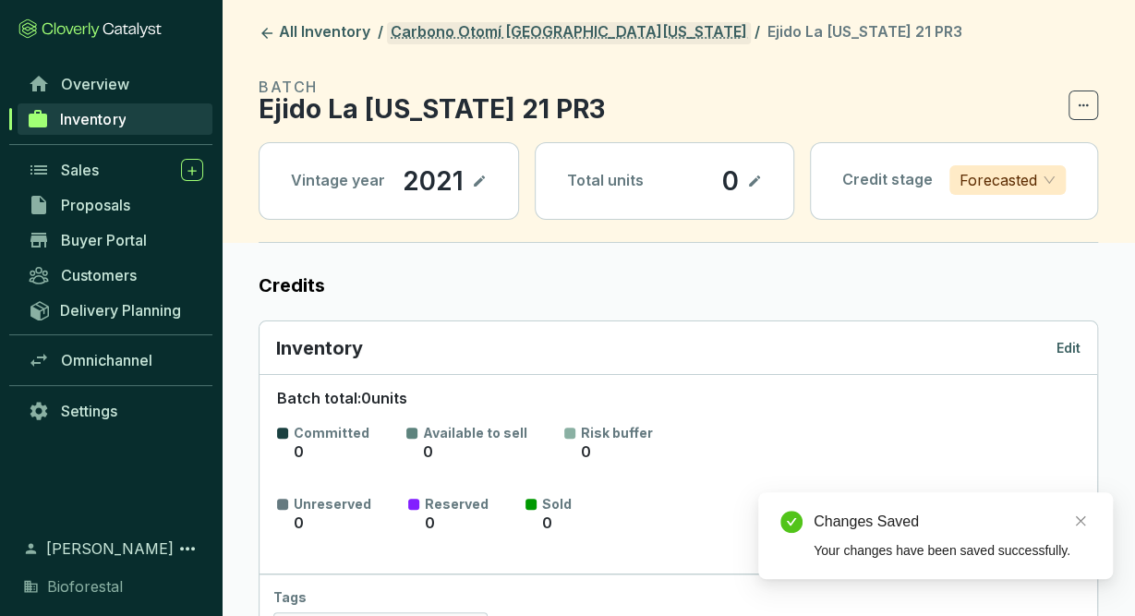
click at [548, 27] on link "Carbono Otomí [GEOGRAPHIC_DATA][US_STATE]" at bounding box center [569, 33] width 364 height 22
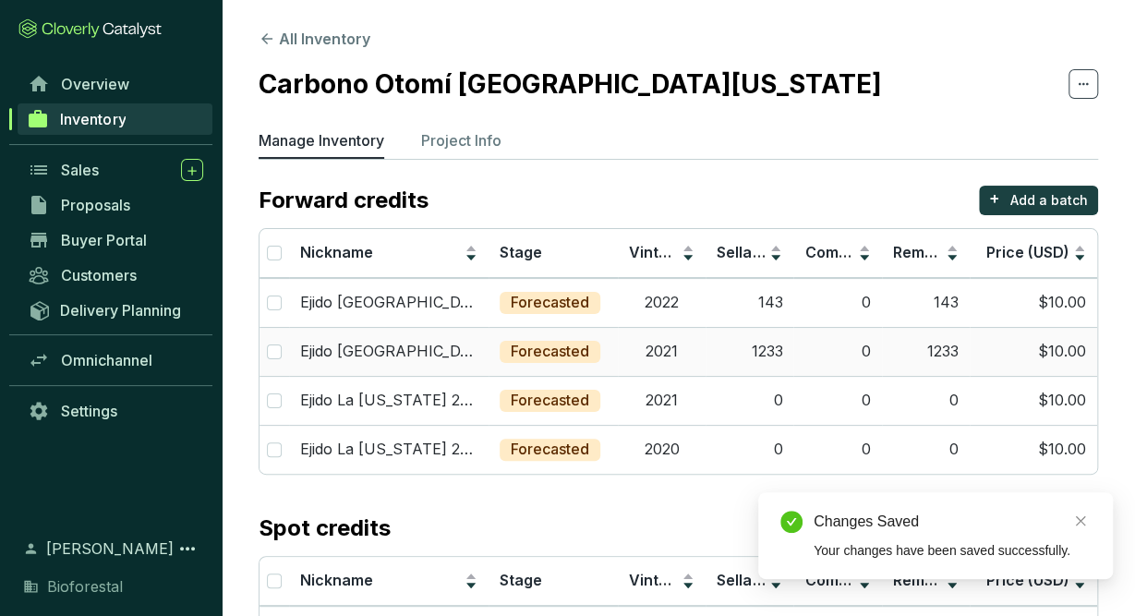
click at [683, 363] on td "2021" at bounding box center [662, 351] width 88 height 49
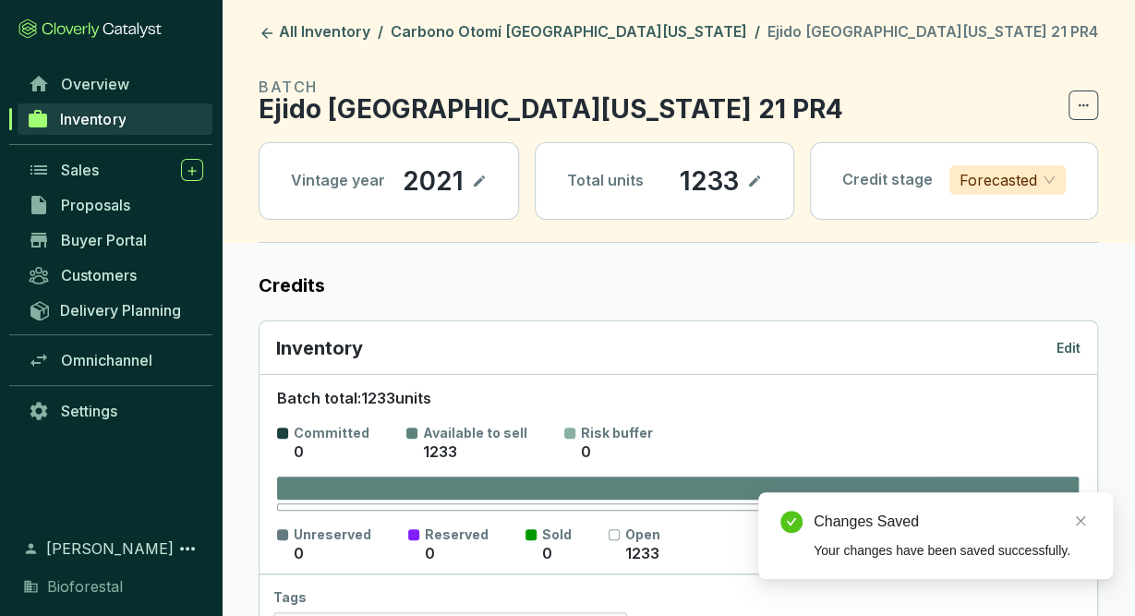
click at [1065, 339] on p "Edit" at bounding box center [1068, 348] width 24 height 18
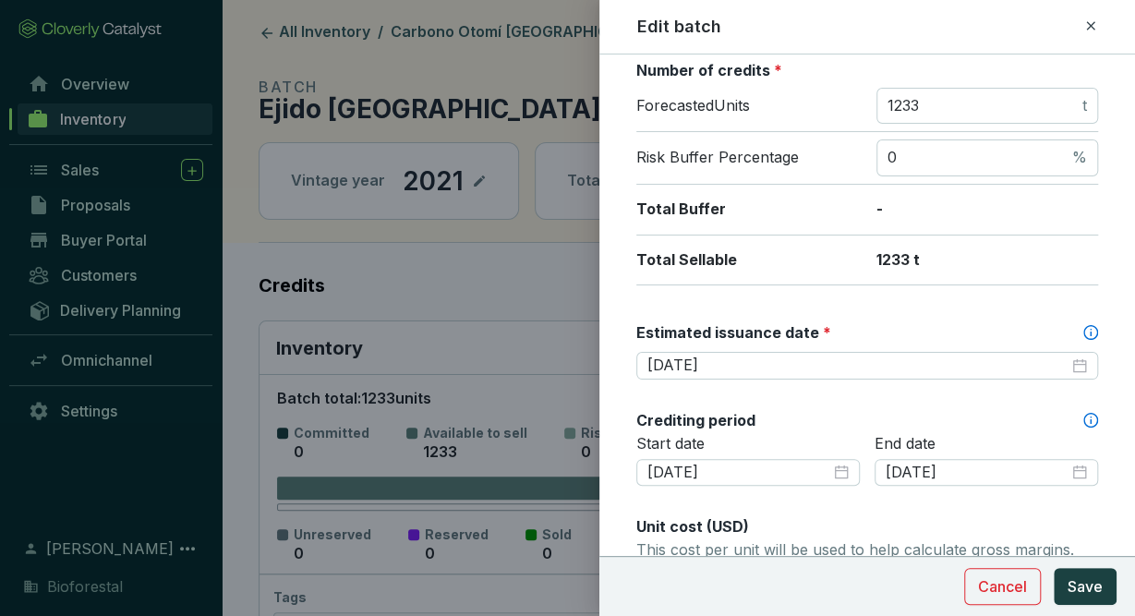
scroll to position [321, 0]
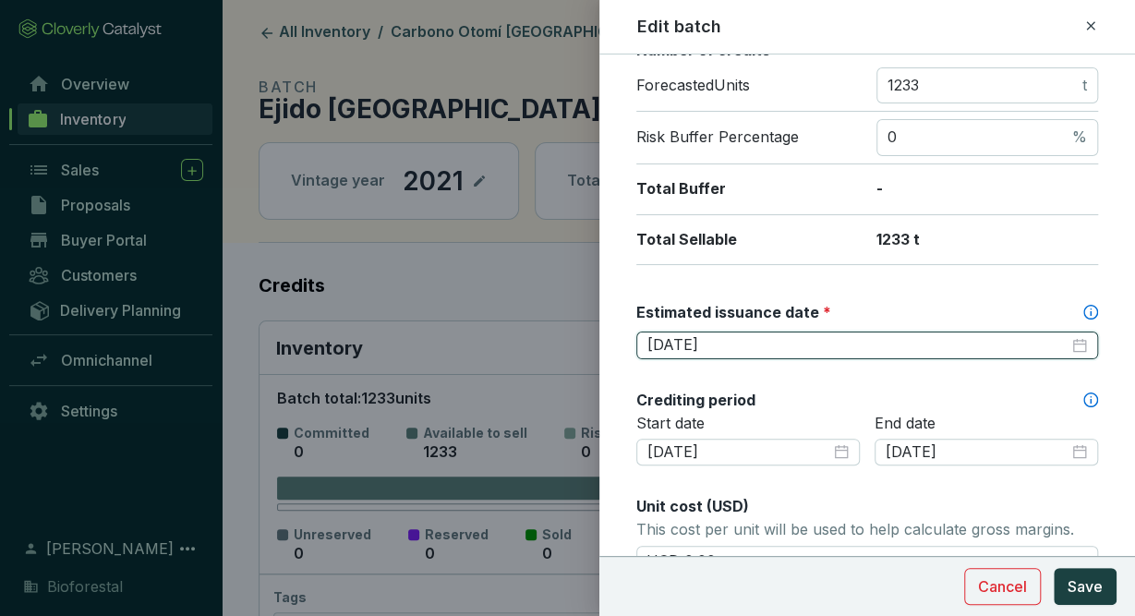
click at [707, 342] on input "2025-08-31" at bounding box center [857, 345] width 421 height 20
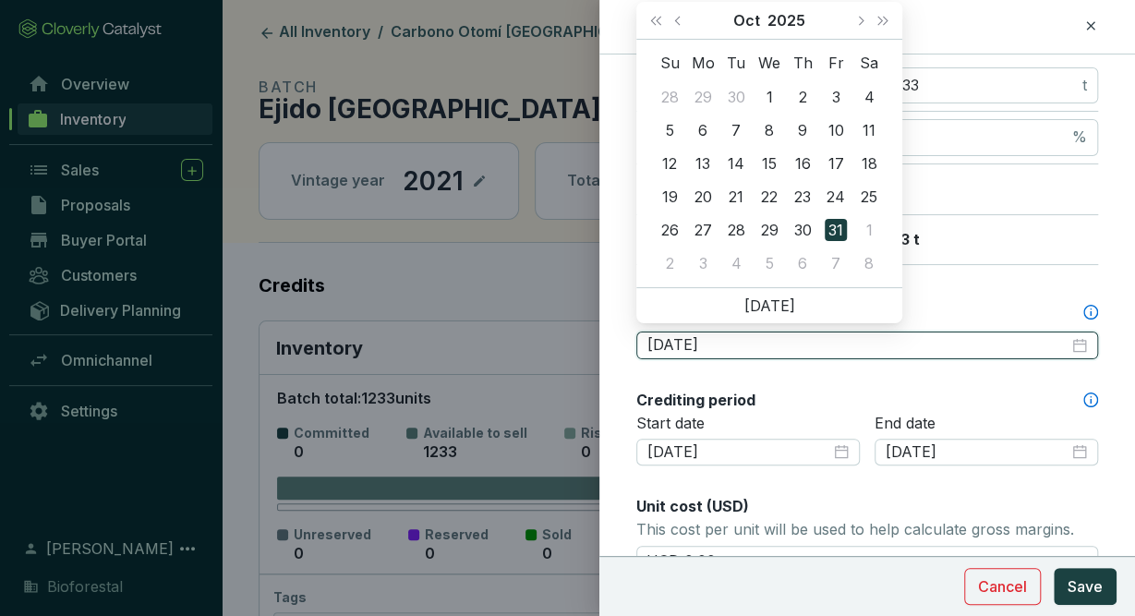
type input "2025-10-31"
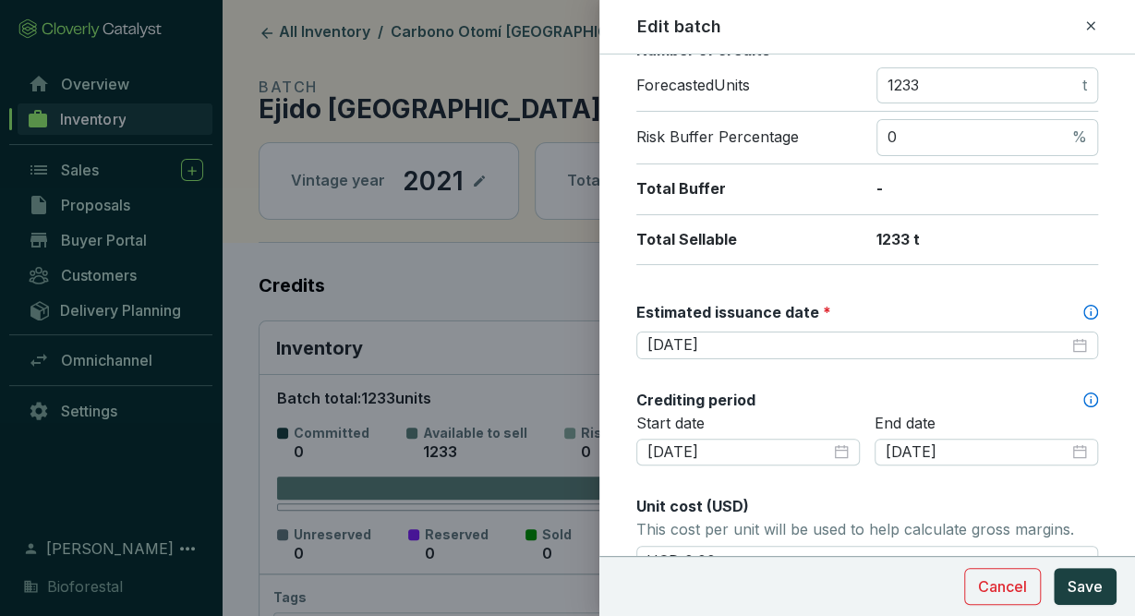
click at [808, 378] on div "Batch name * This is the internal name that will be used throughout Catalyst. E…" at bounding box center [867, 497] width 462 height 1484
click at [1092, 585] on span "Save" at bounding box center [1085, 586] width 35 height 22
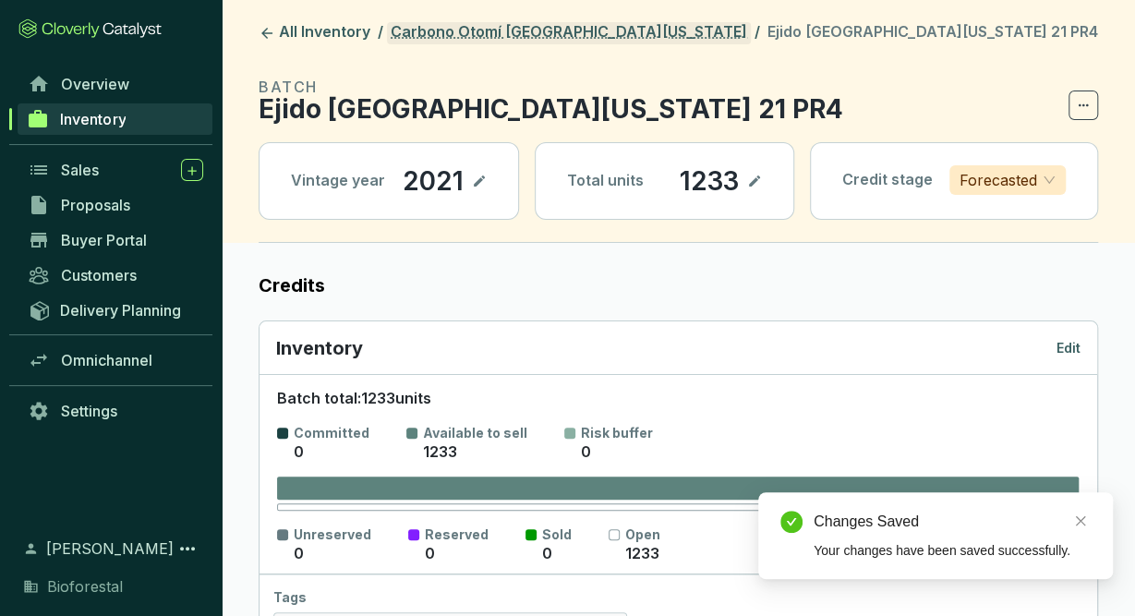
click at [523, 42] on link "Carbono Otomí [GEOGRAPHIC_DATA][US_STATE]" at bounding box center [569, 33] width 364 height 22
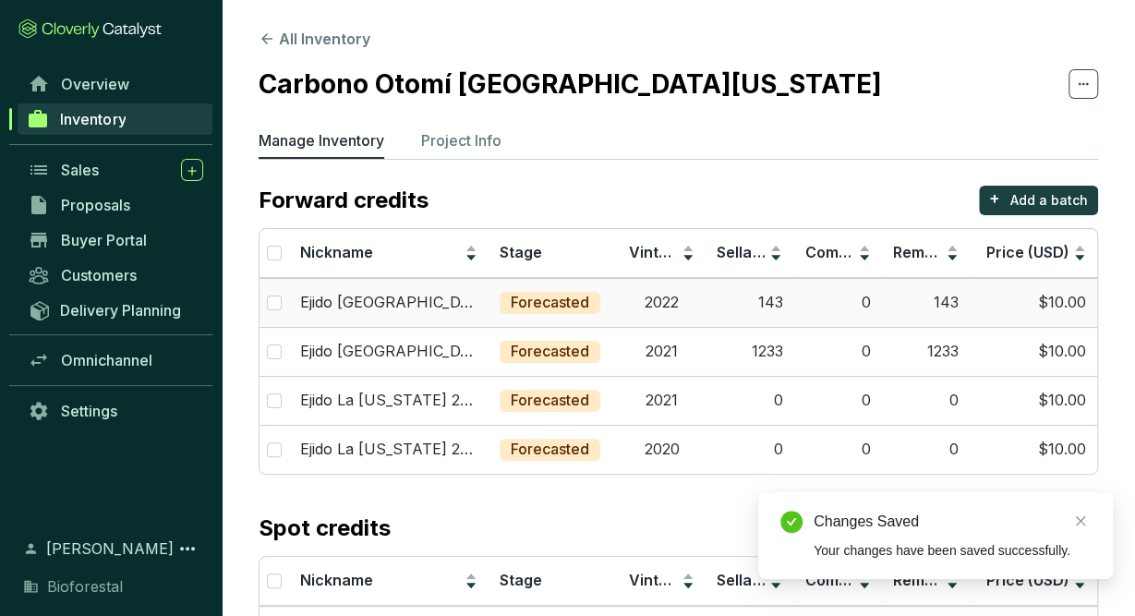
click at [592, 304] on div "Forecasted" at bounding box center [550, 303] width 101 height 22
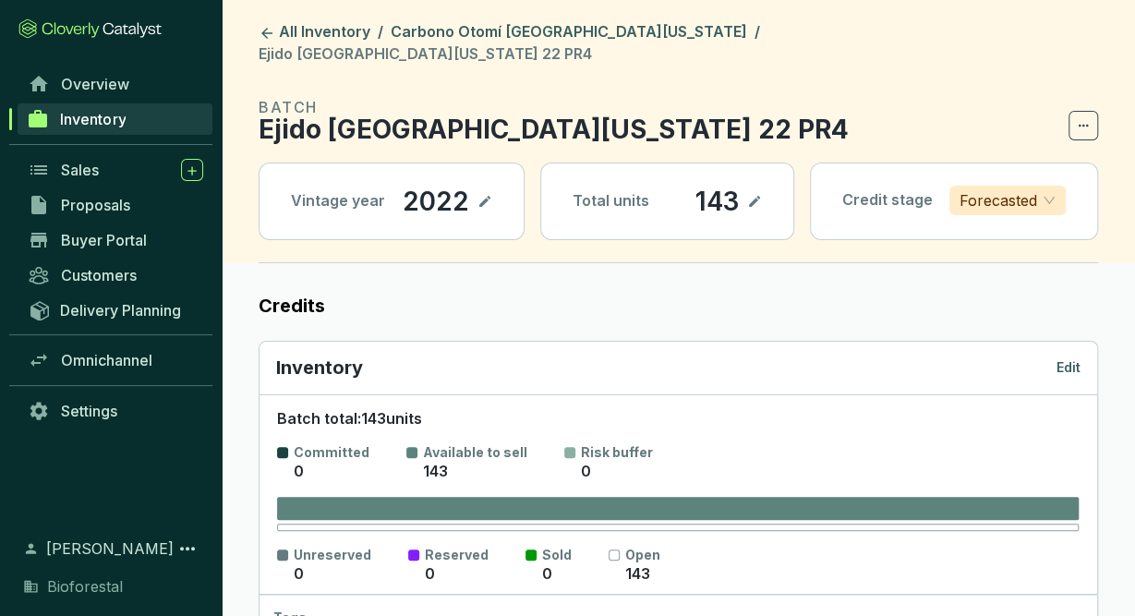
click at [1076, 358] on p "Edit" at bounding box center [1068, 367] width 24 height 18
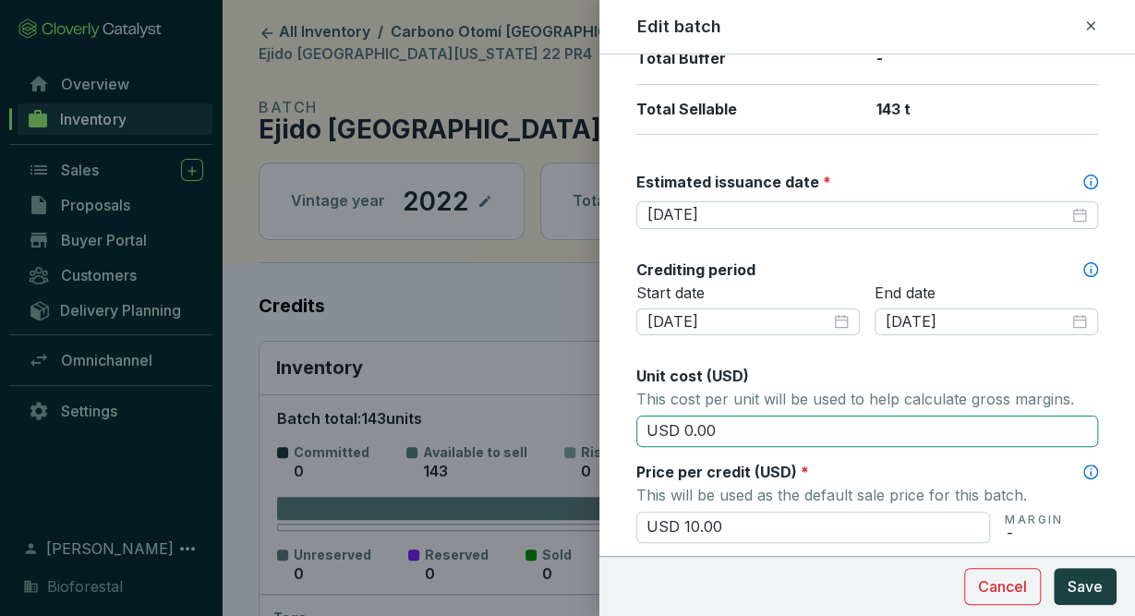
scroll to position [536, 0]
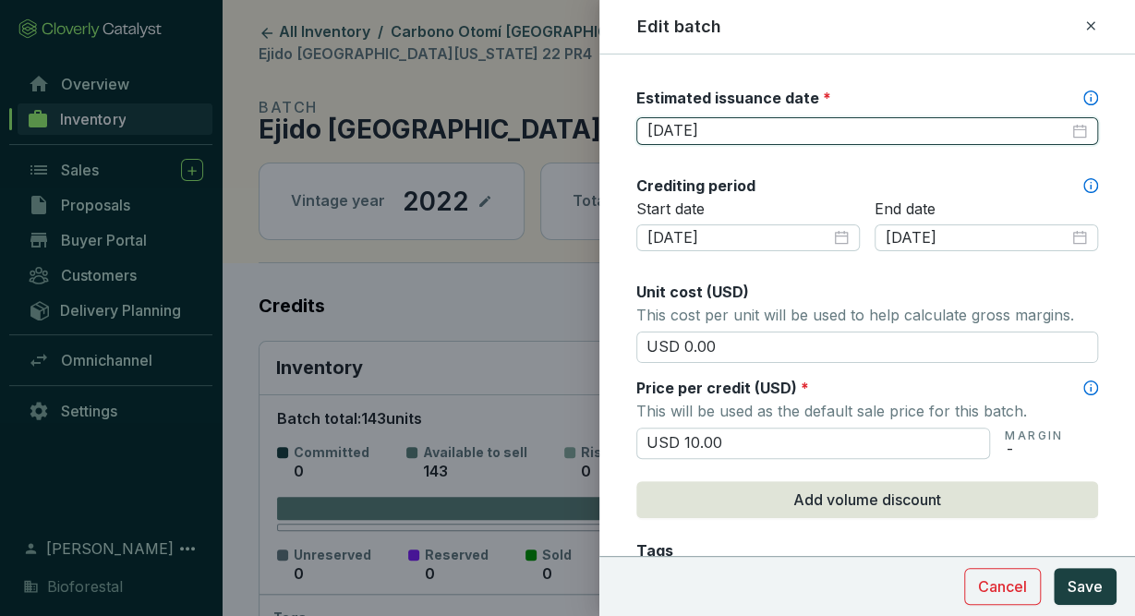
click at [706, 128] on input "2025-08-31" at bounding box center [857, 131] width 421 height 20
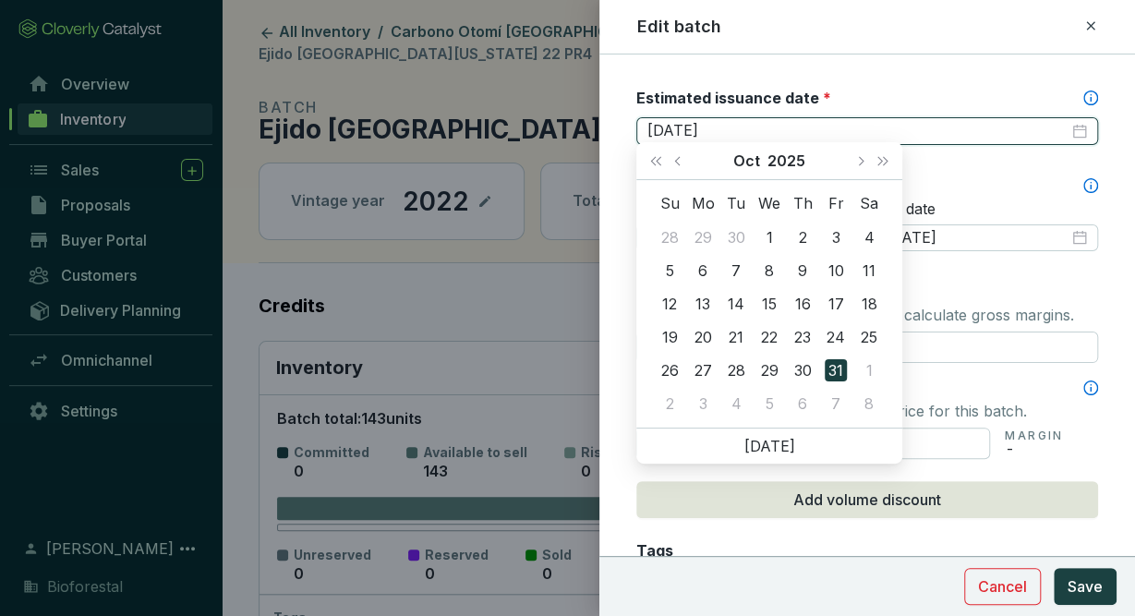
type input "2025-10-31"
click at [974, 175] on div "Crediting period" at bounding box center [867, 185] width 462 height 20
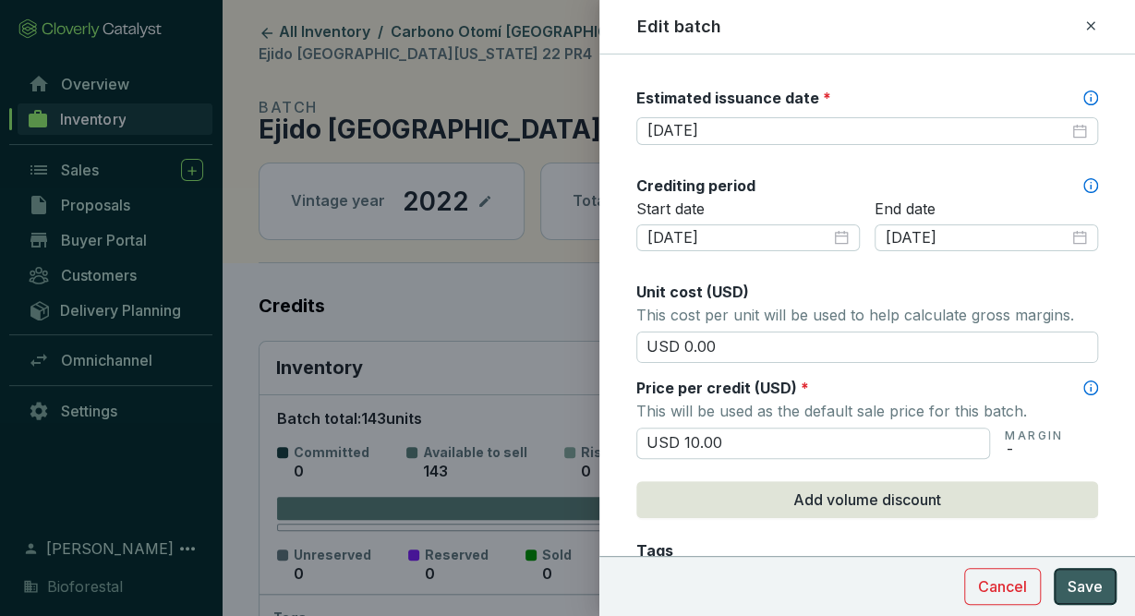
click at [1075, 577] on span "Save" at bounding box center [1085, 586] width 35 height 22
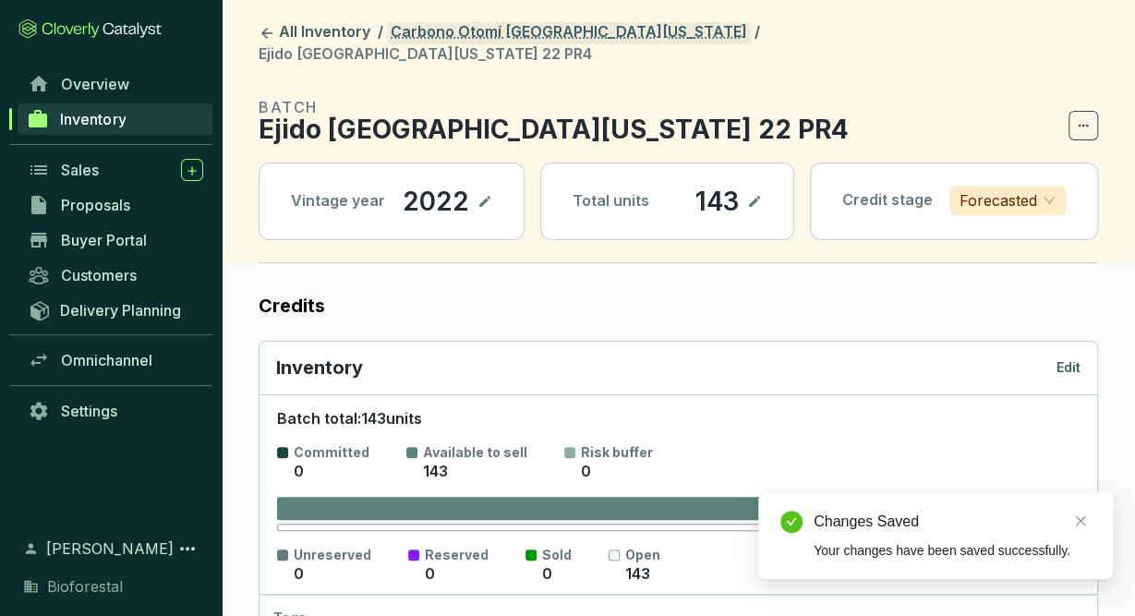
click at [540, 33] on link "Carbono Otomí [GEOGRAPHIC_DATA][US_STATE]" at bounding box center [569, 33] width 364 height 22
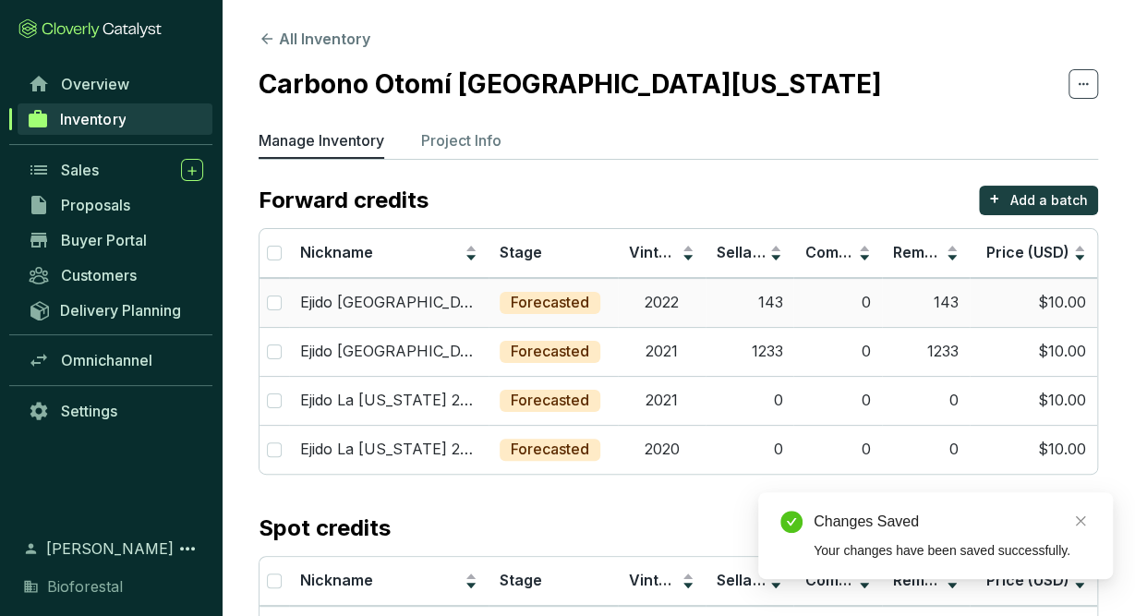
click at [686, 302] on td "2022" at bounding box center [662, 302] width 88 height 49
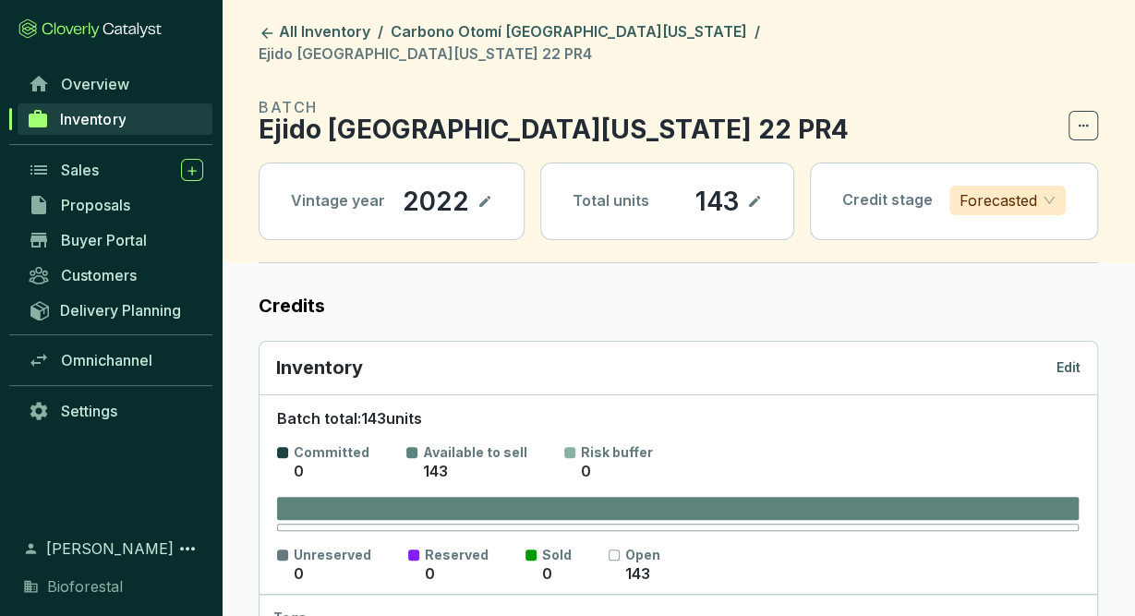
click at [1063, 358] on p "Edit" at bounding box center [1068, 367] width 24 height 18
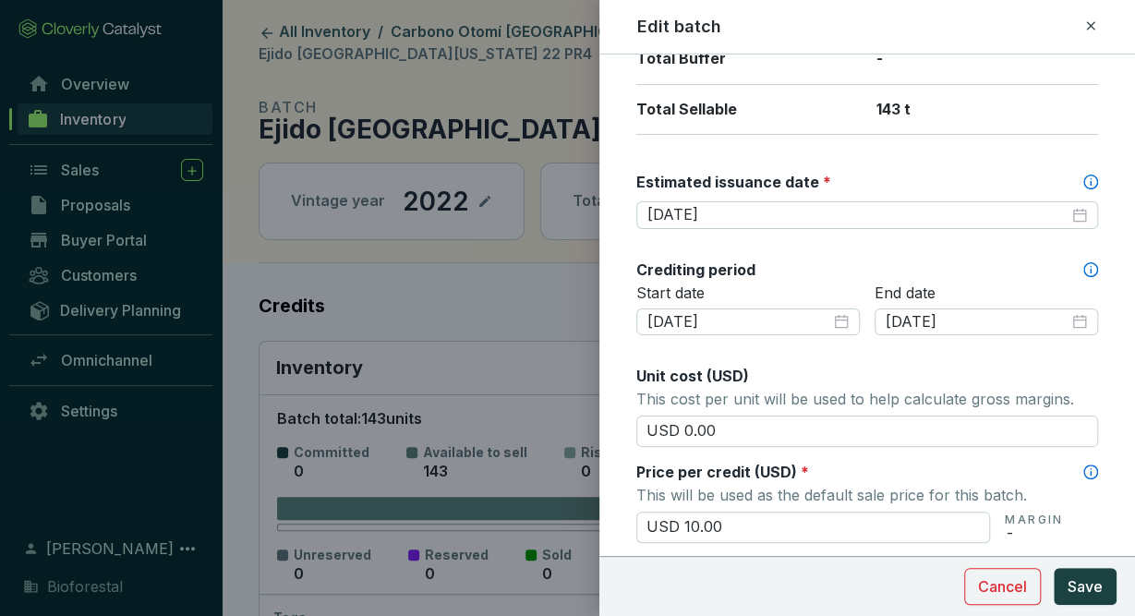
scroll to position [457, 0]
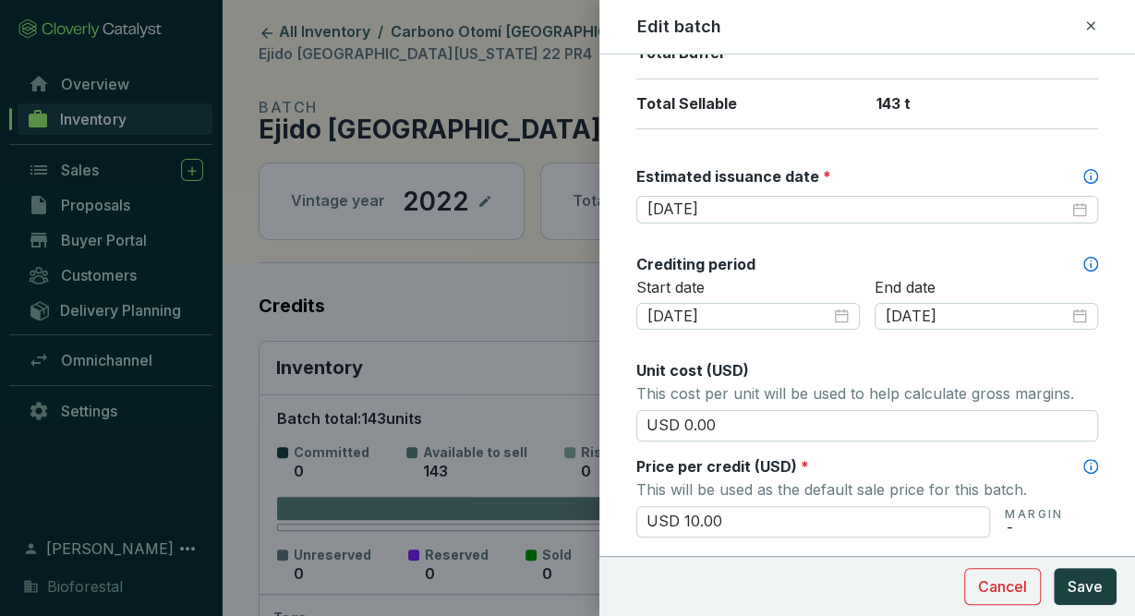
click at [1092, 29] on icon at bounding box center [1090, 25] width 8 height 8
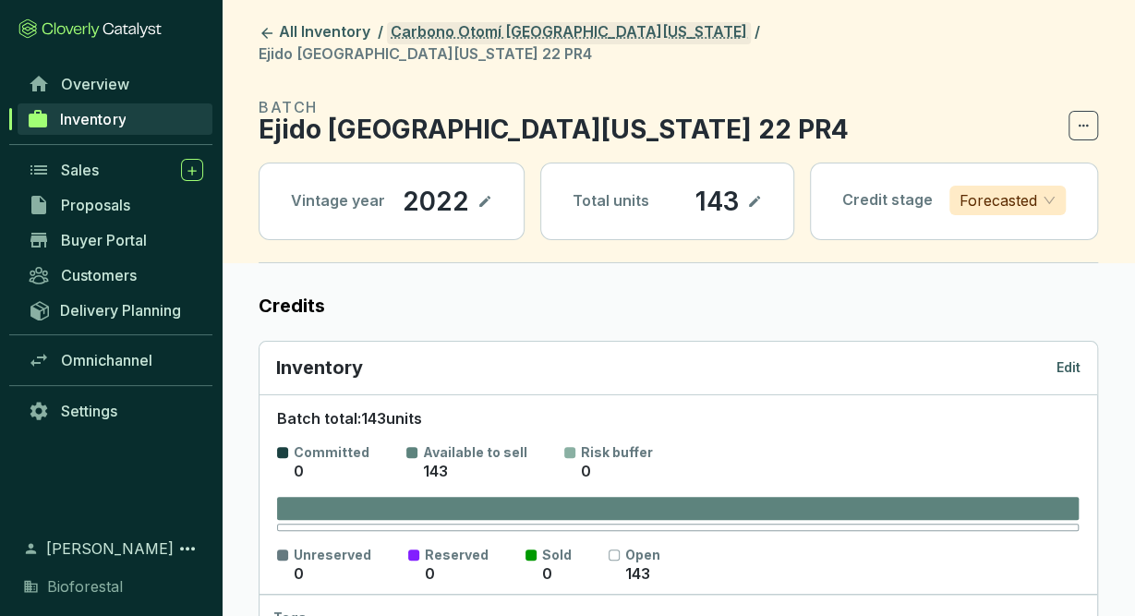
click at [468, 34] on link "Carbono Otomí [GEOGRAPHIC_DATA][US_STATE]" at bounding box center [569, 33] width 364 height 22
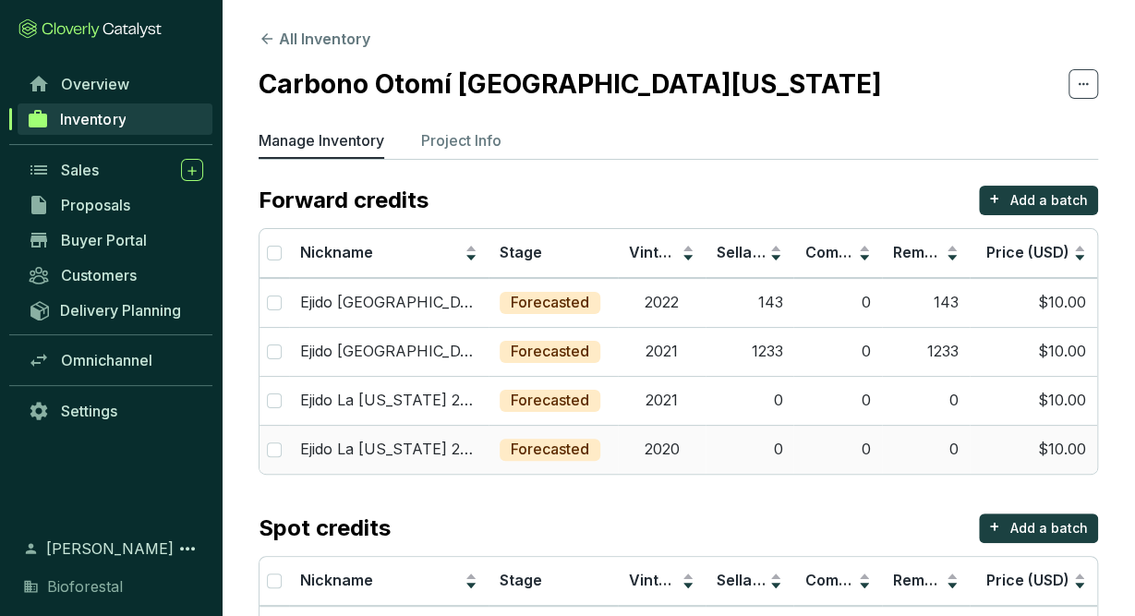
click at [625, 440] on td "2020" at bounding box center [662, 449] width 88 height 49
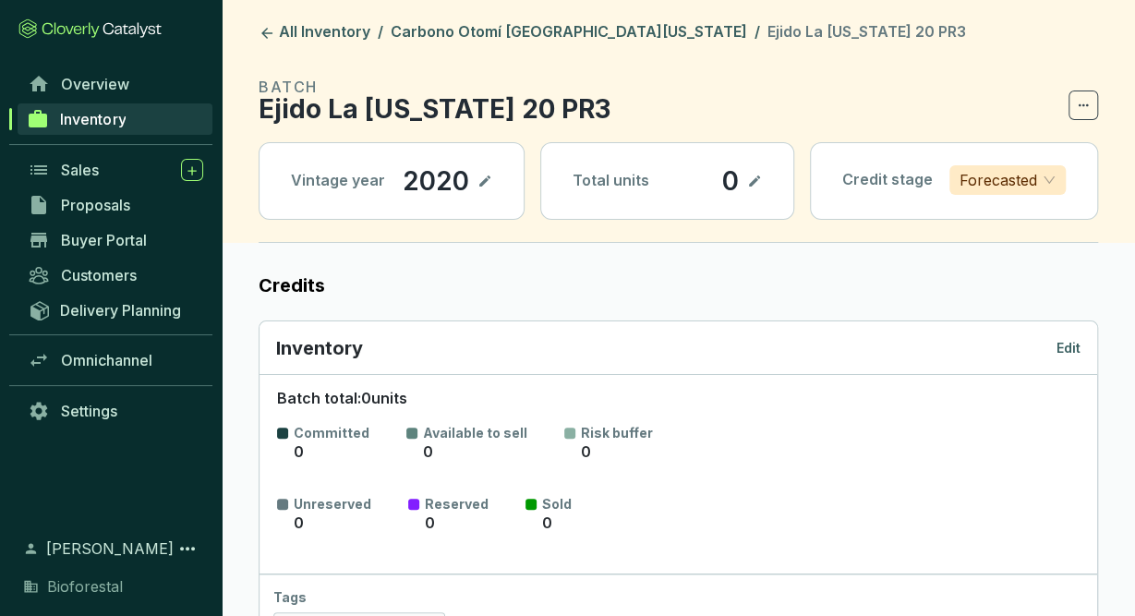
click at [1071, 343] on p "Edit" at bounding box center [1068, 348] width 24 height 18
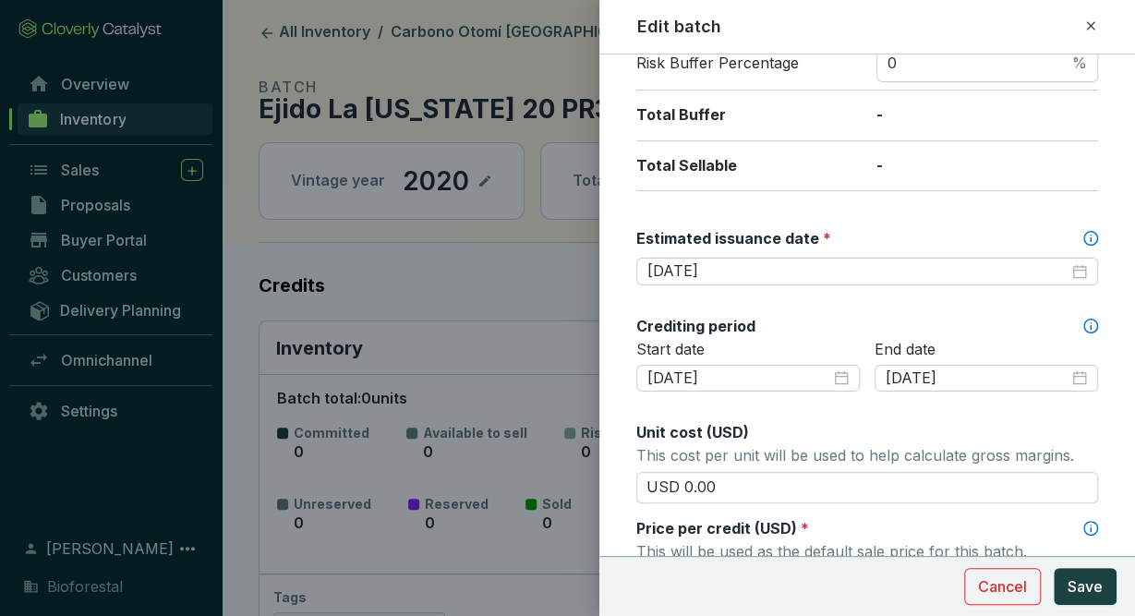
scroll to position [395, 0]
click at [1091, 19] on icon at bounding box center [1090, 26] width 15 height 22
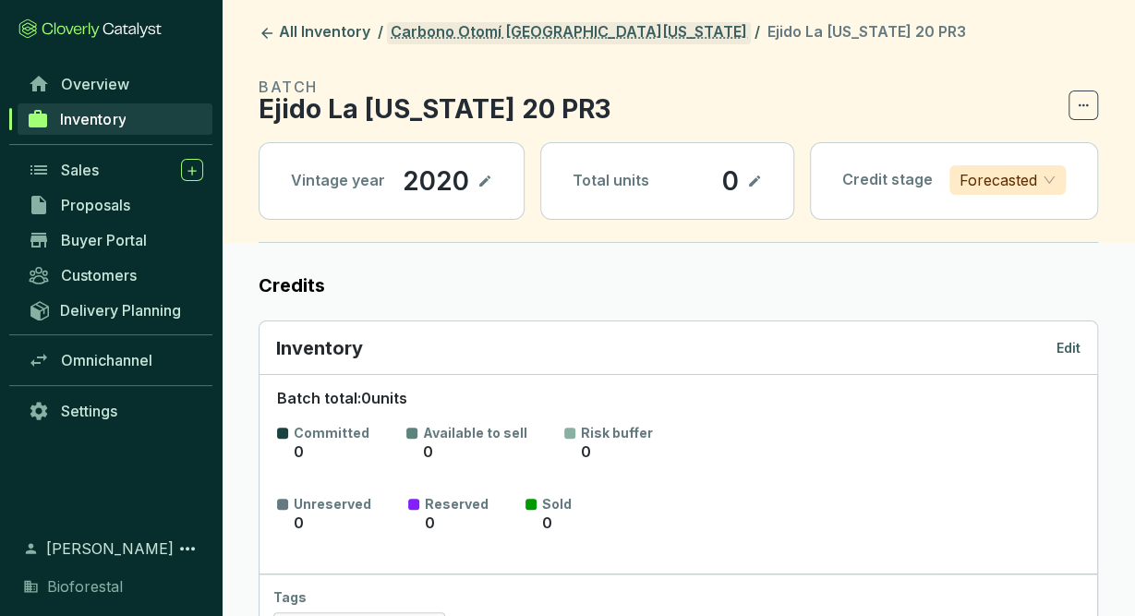
click at [525, 27] on link "Carbono Otomí [GEOGRAPHIC_DATA][US_STATE]" at bounding box center [569, 33] width 364 height 22
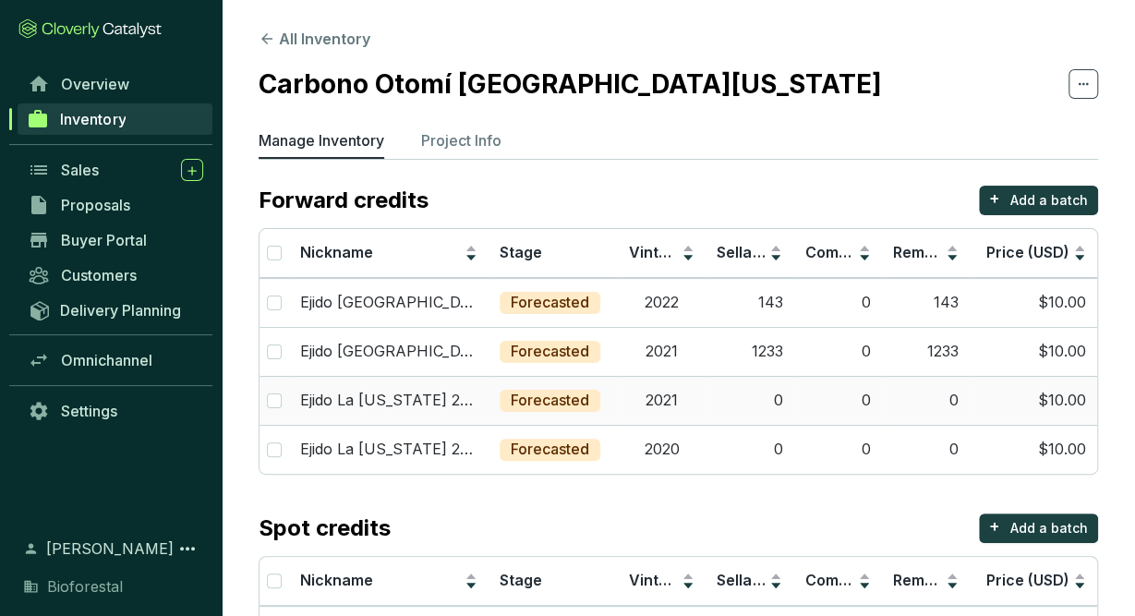
click at [706, 404] on td "0" at bounding box center [750, 400] width 88 height 49
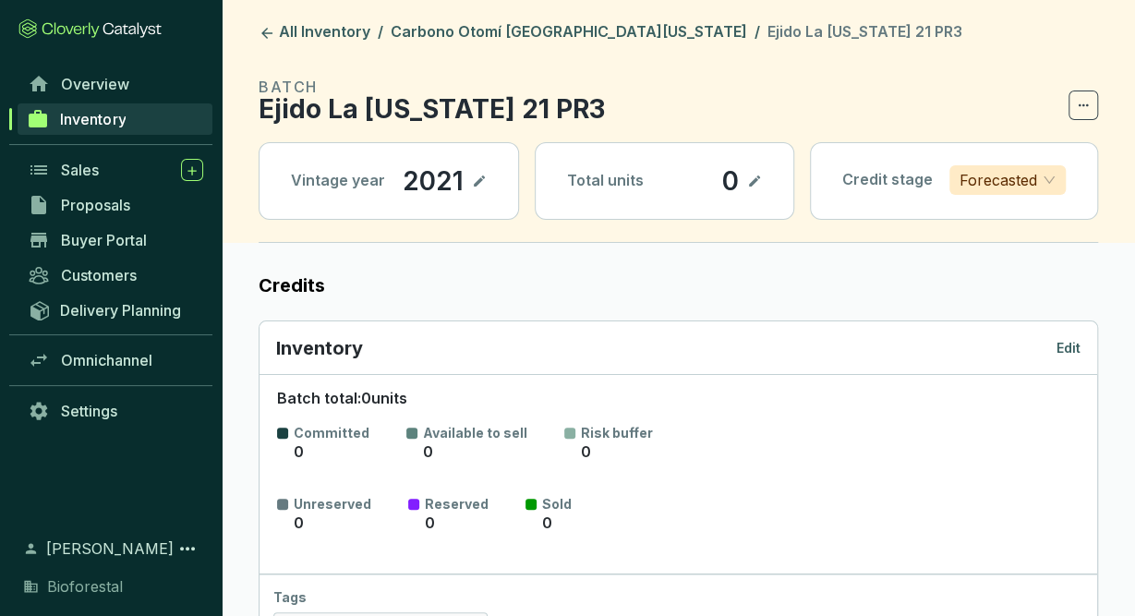
click at [753, 171] on icon at bounding box center [754, 181] width 15 height 22
click at [761, 173] on icon at bounding box center [754, 181] width 15 height 22
click at [1088, 344] on div "Inventory Edit" at bounding box center [678, 348] width 838 height 54
click at [1079, 341] on p "Edit" at bounding box center [1068, 348] width 24 height 18
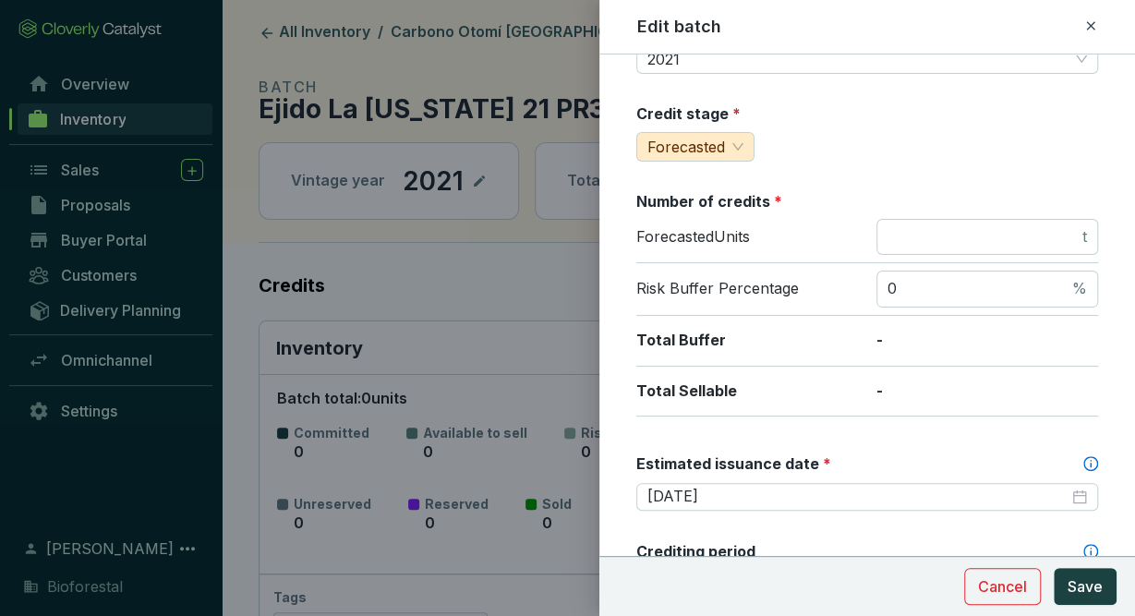
scroll to position [325, 0]
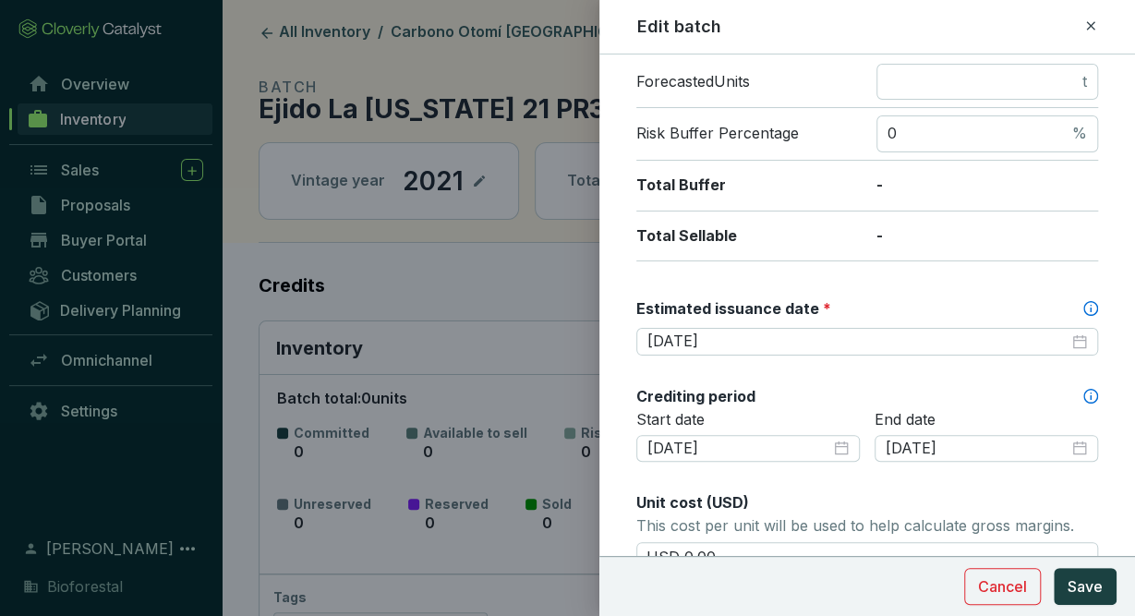
click at [1085, 26] on icon at bounding box center [1090, 26] width 15 height 22
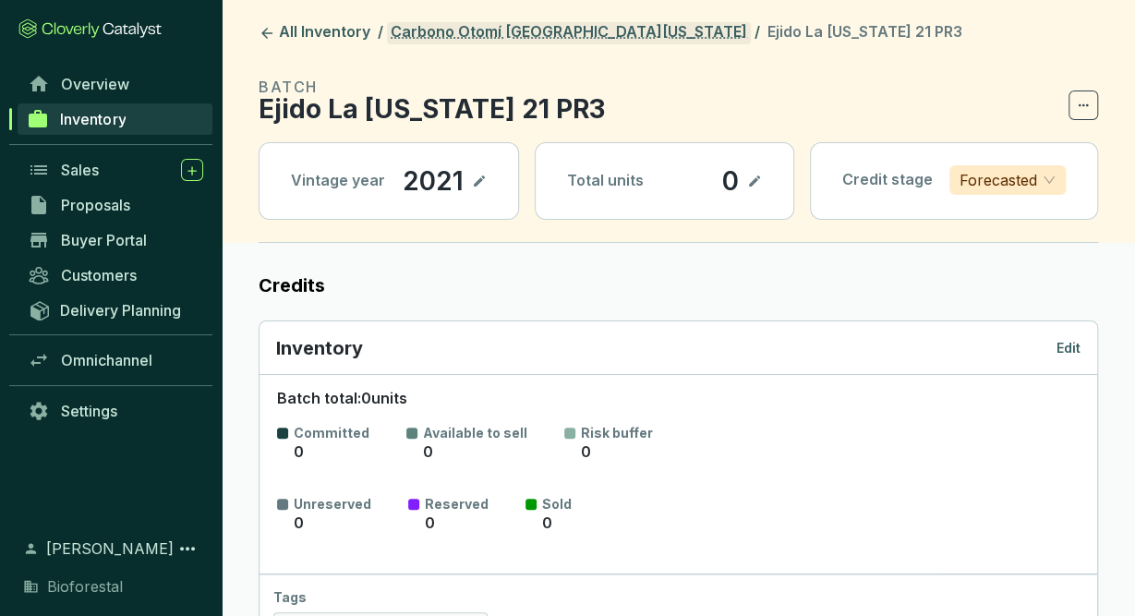
click at [501, 34] on link "Carbono Otomí [GEOGRAPHIC_DATA][US_STATE]" at bounding box center [569, 33] width 364 height 22
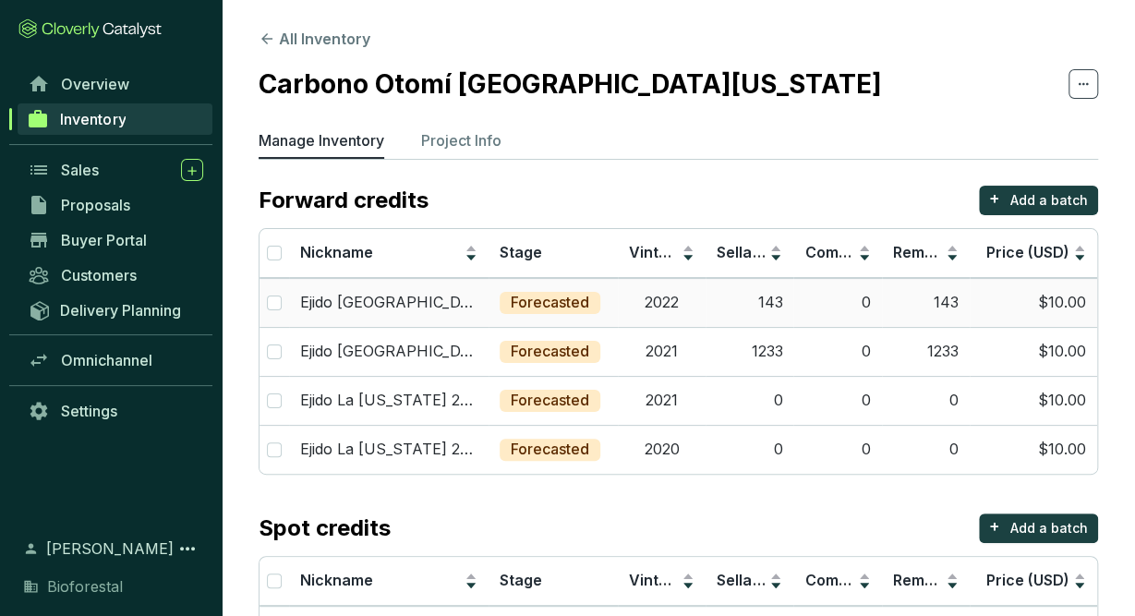
click at [679, 304] on td "2022" at bounding box center [662, 302] width 88 height 49
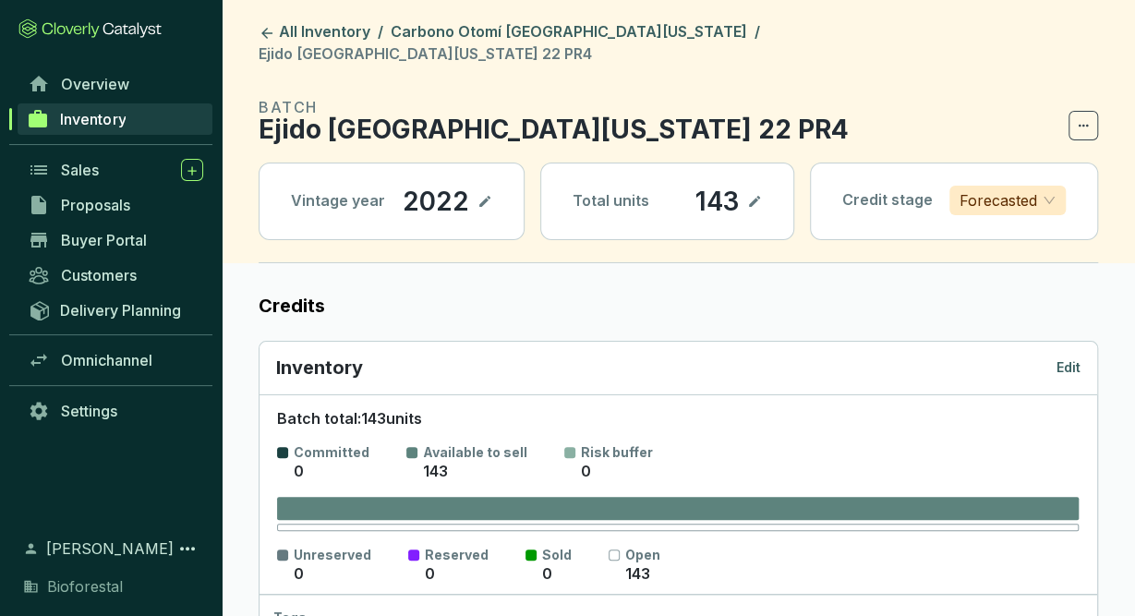
click at [1067, 358] on p "Edit" at bounding box center [1068, 367] width 24 height 18
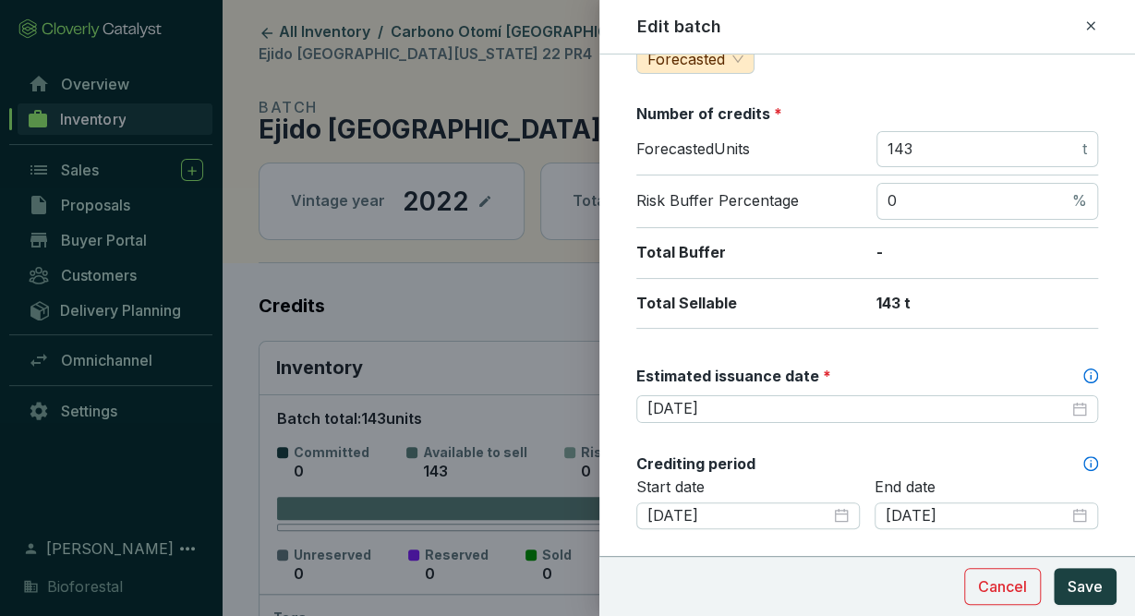
scroll to position [259, 0]
click at [1089, 25] on icon at bounding box center [1090, 25] width 8 height 8
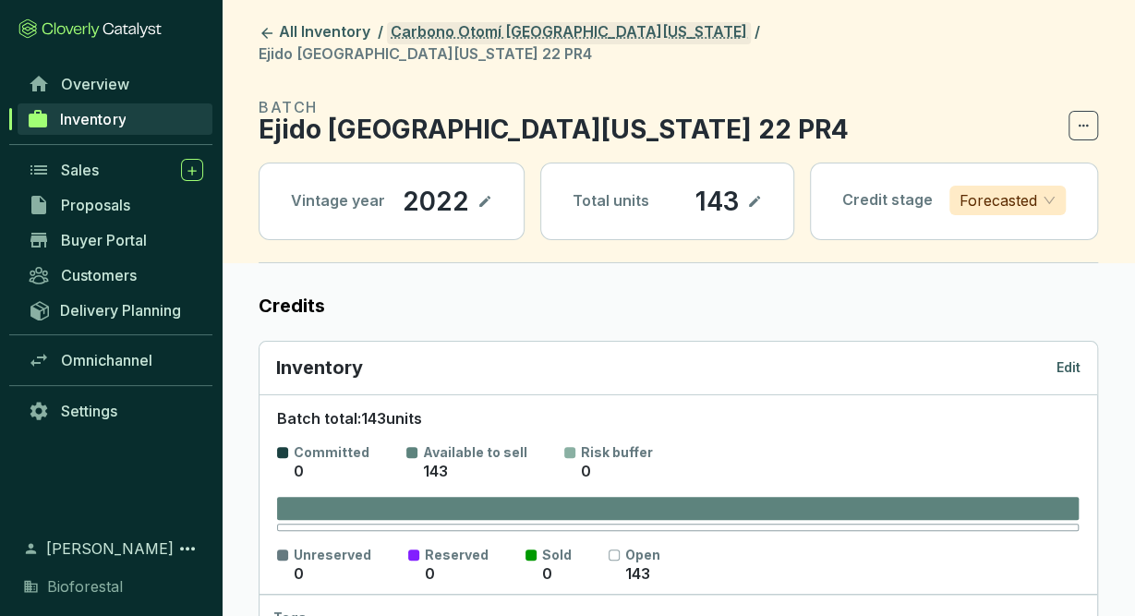
click at [547, 25] on link "Carbono Otomí [GEOGRAPHIC_DATA][US_STATE]" at bounding box center [569, 33] width 364 height 22
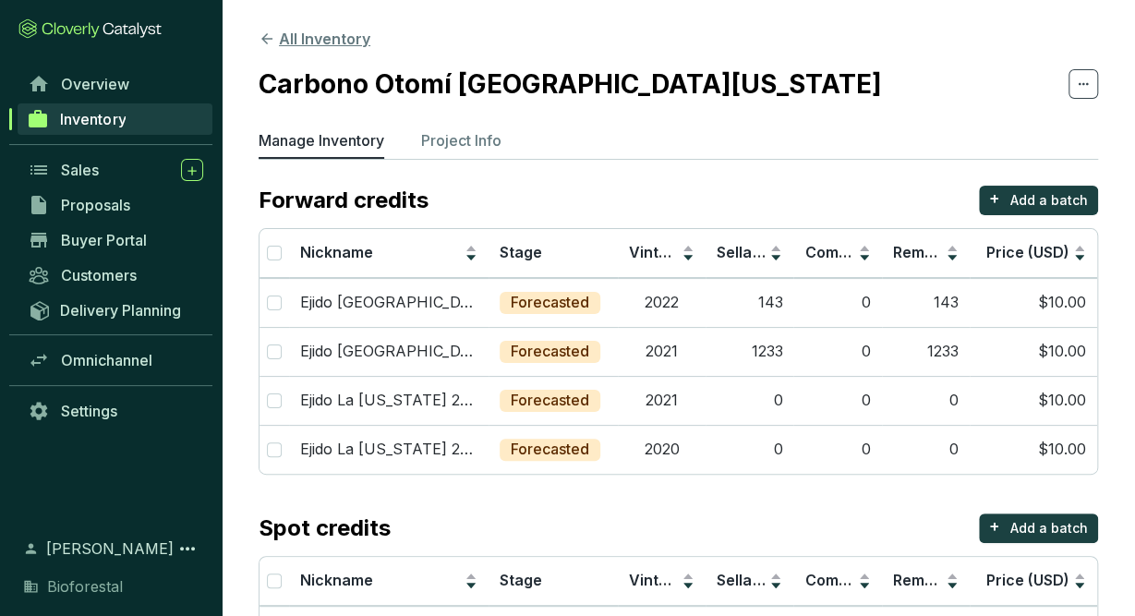
click at [334, 42] on button "All Inventory" at bounding box center [315, 39] width 112 height 22
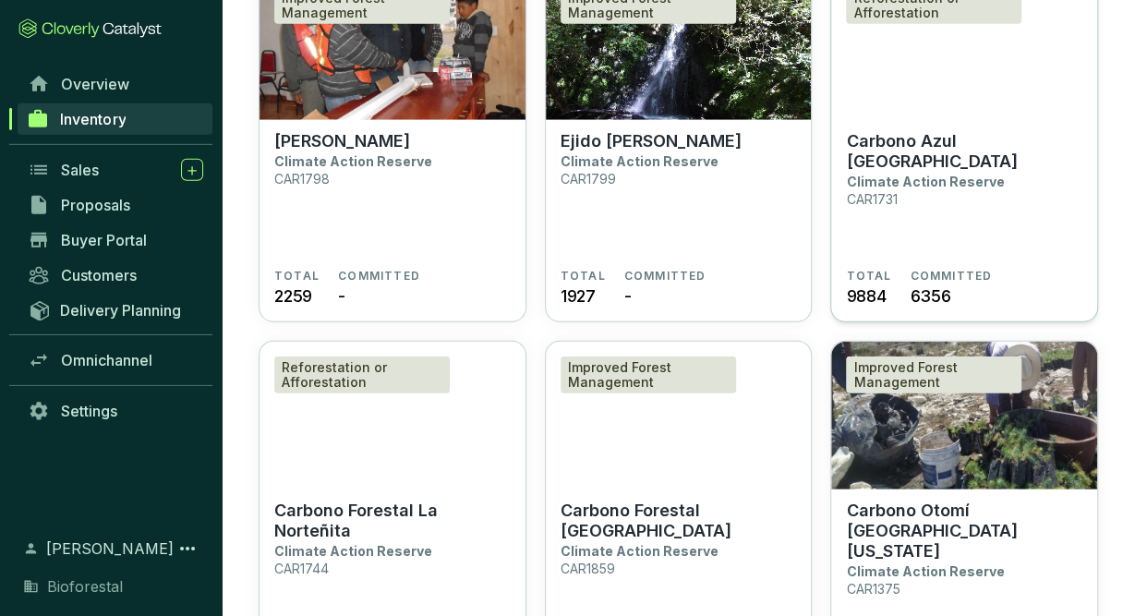
scroll to position [2418, 0]
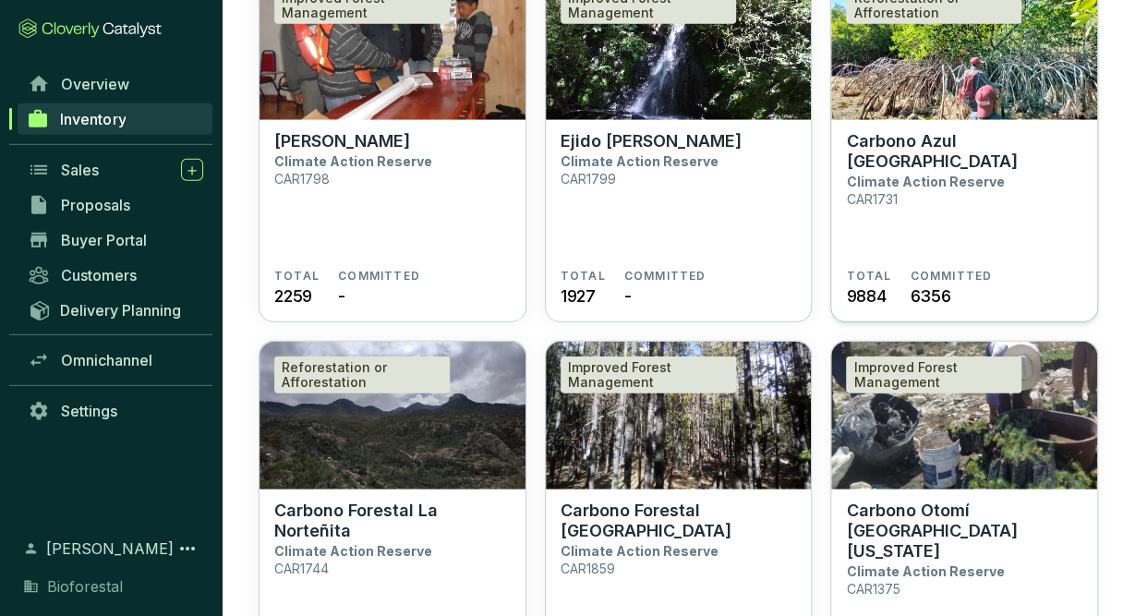
click at [1047, 86] on img at bounding box center [964, 46] width 266 height 148
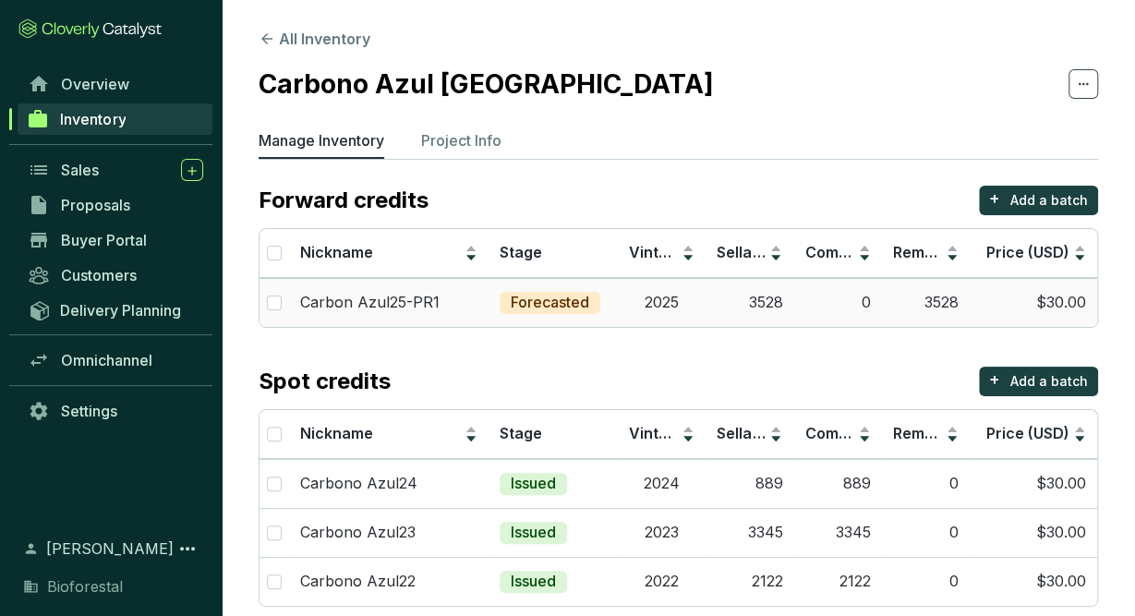
click at [695, 304] on td "2025" at bounding box center [662, 302] width 88 height 49
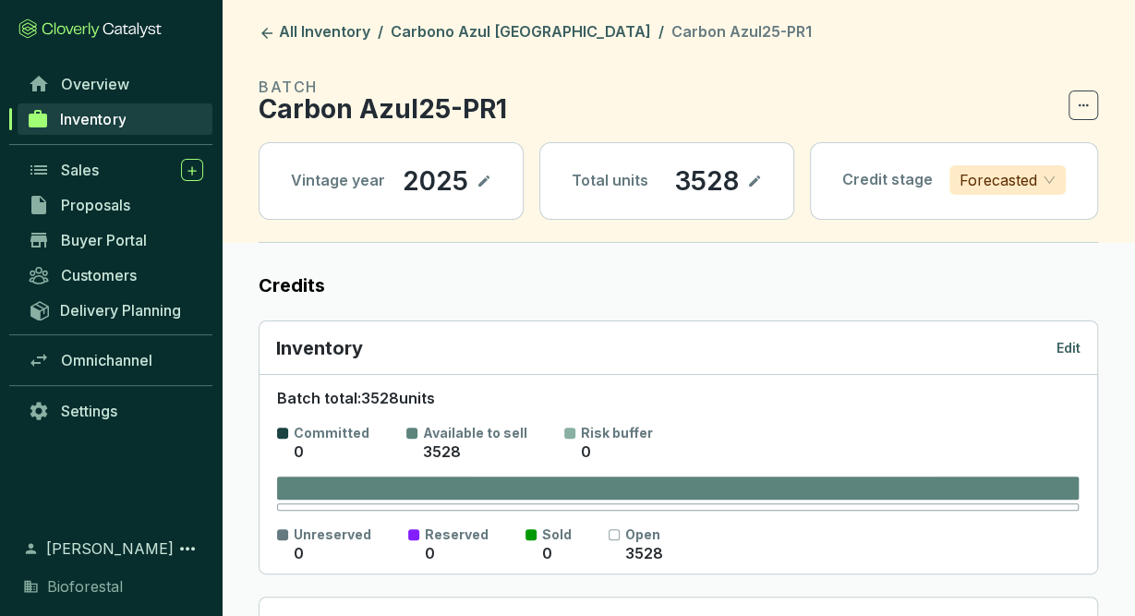
scroll to position [9, 0]
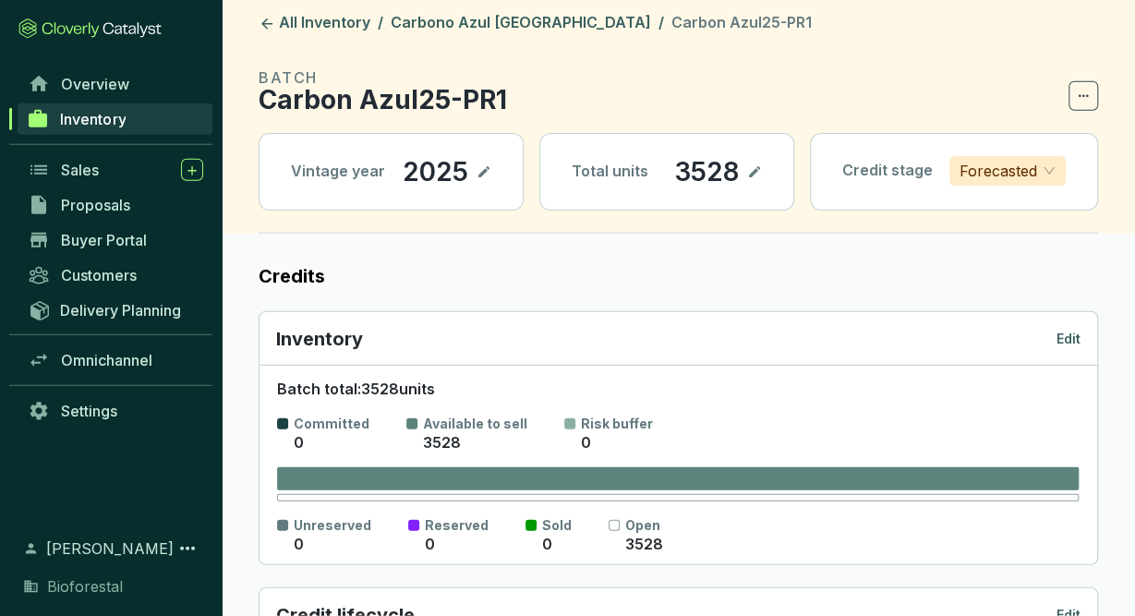
click at [1076, 332] on p "Edit" at bounding box center [1068, 339] width 24 height 18
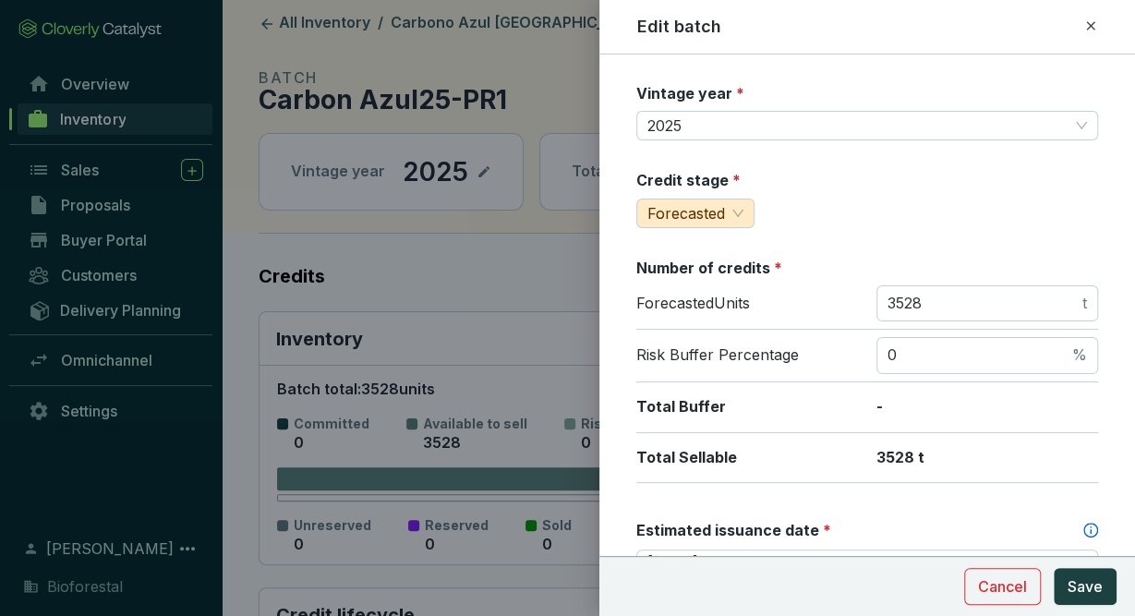
scroll to position [256, 0]
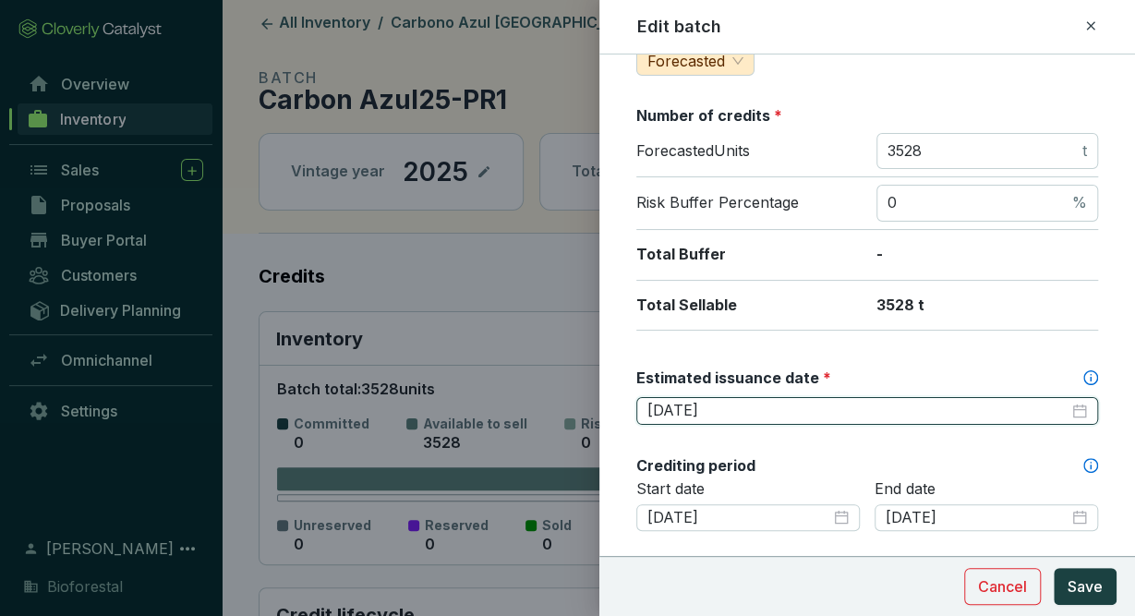
click at [796, 403] on input "2025-11-30" at bounding box center [857, 411] width 421 height 20
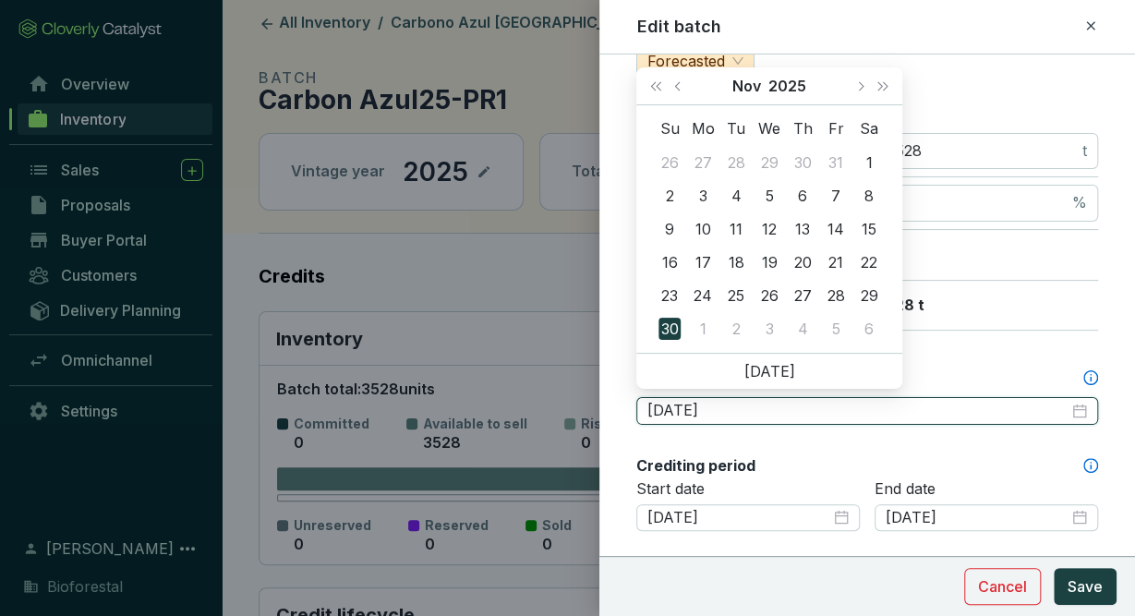
click at [1078, 401] on div "2025-11-30" at bounding box center [867, 411] width 440 height 20
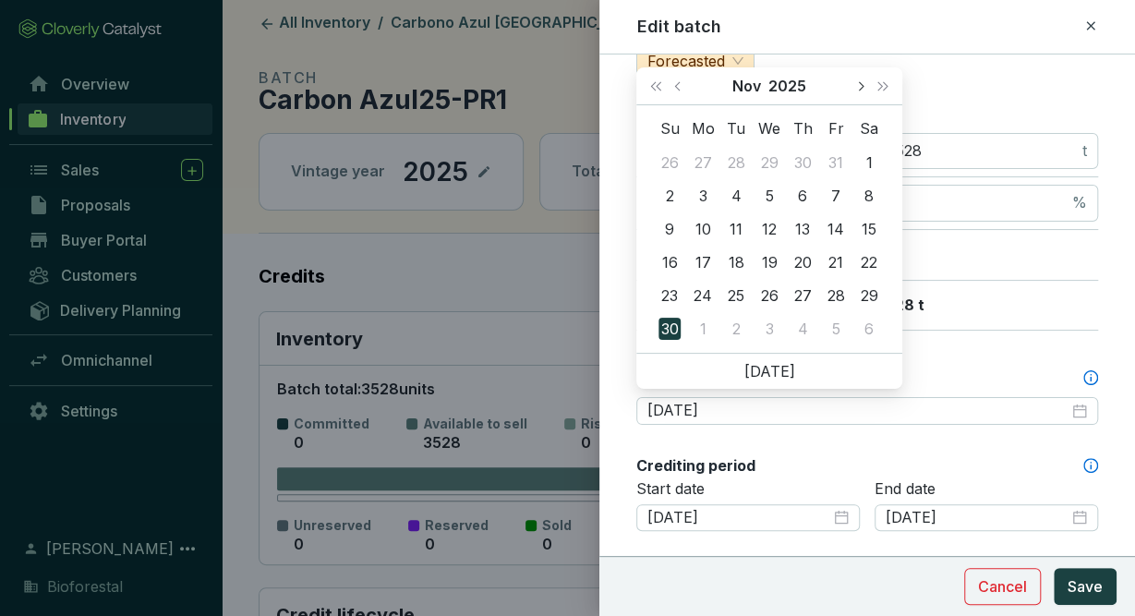
click at [860, 92] on button "Next month (PageDown)" at bounding box center [860, 85] width 24 height 37
click at [858, 91] on button "Next month (PageDown)" at bounding box center [860, 85] width 24 height 37
type input "2026-03-31"
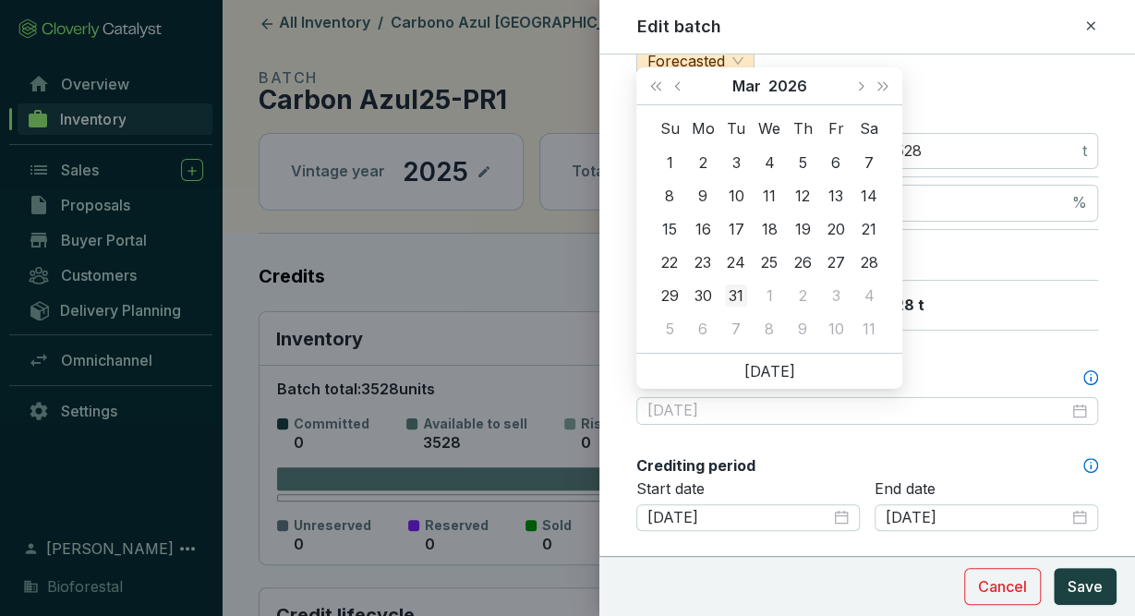
click at [738, 287] on div "31" at bounding box center [736, 295] width 22 height 22
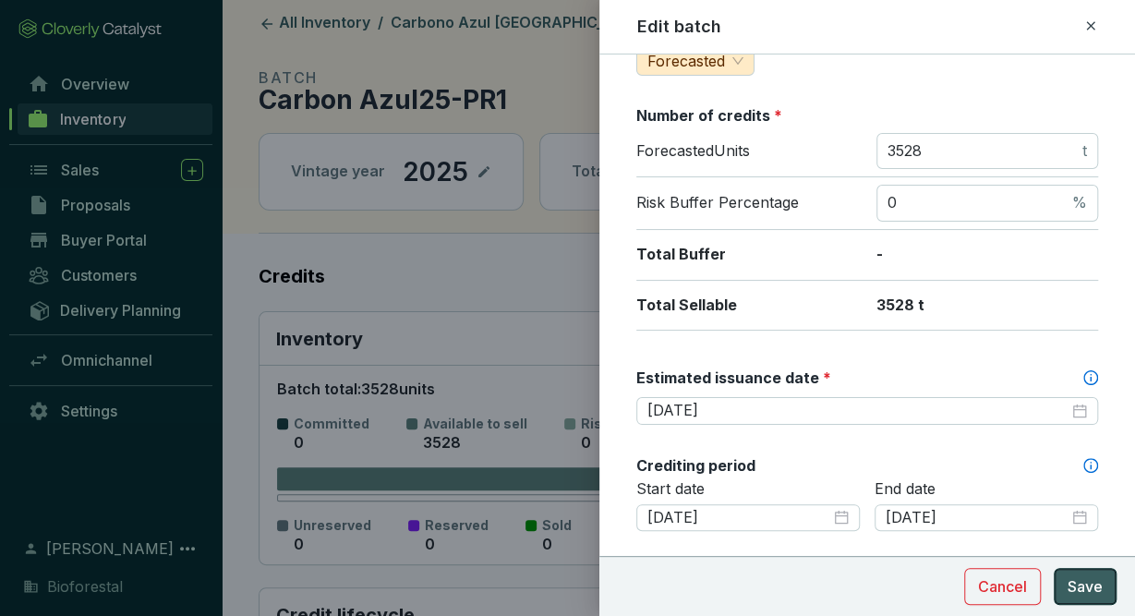
click at [1080, 584] on span "Save" at bounding box center [1085, 586] width 35 height 22
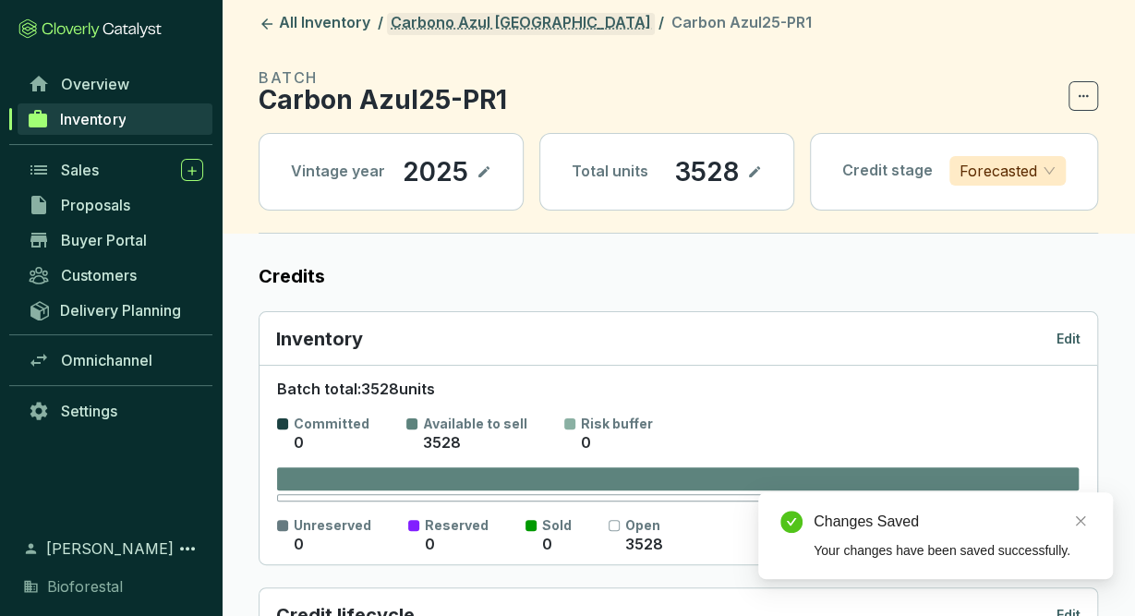
click at [495, 22] on link "Carbono Azul [GEOGRAPHIC_DATA]" at bounding box center [521, 24] width 268 height 22
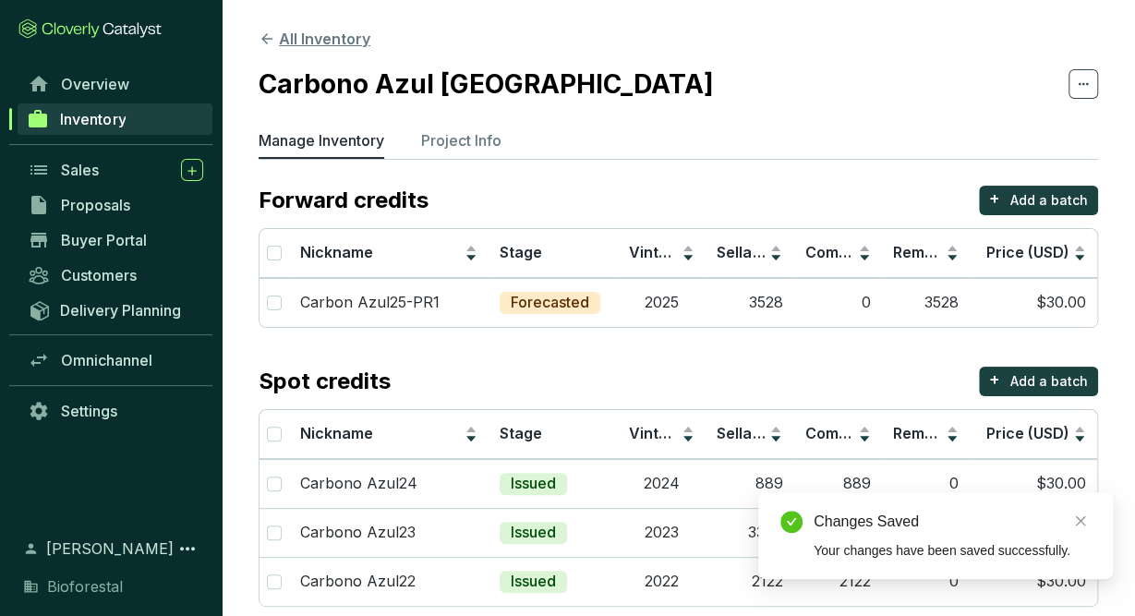
click at [344, 39] on button "All Inventory" at bounding box center [315, 39] width 112 height 22
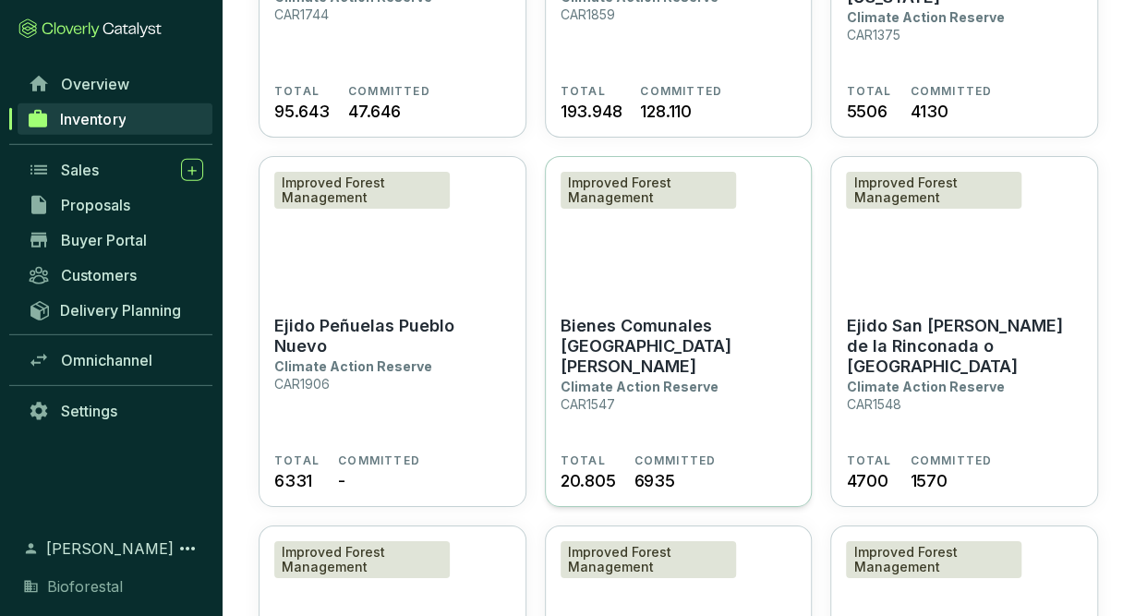
scroll to position [2979, 0]
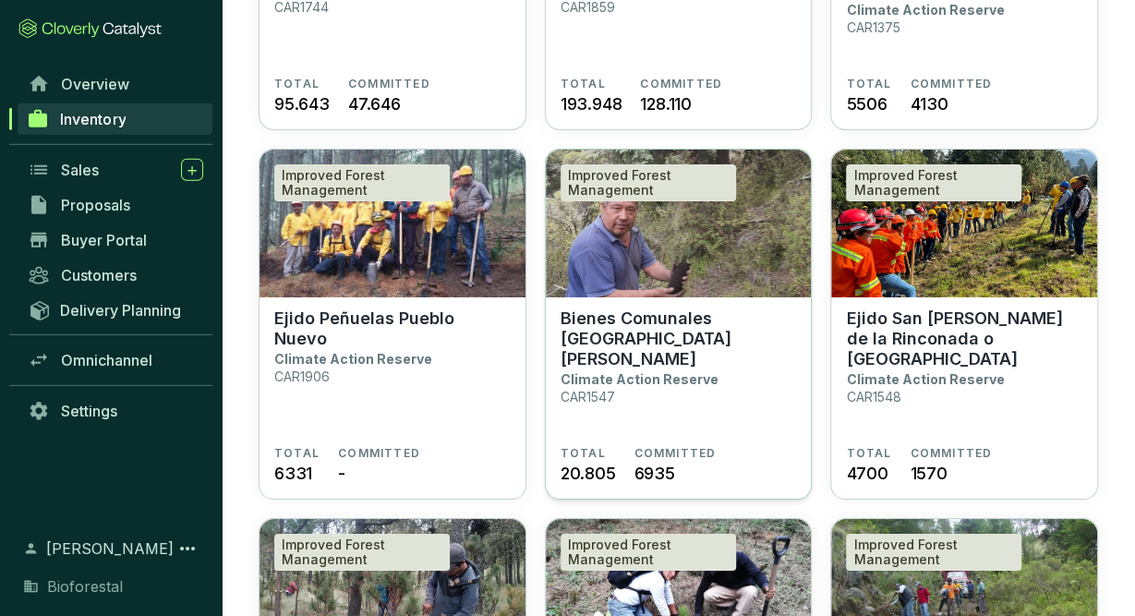
click at [742, 300] on section "Bienes Comunales San Pedro Ecatzingo Climate Action Reserve CAR1547 TOTAL 20.80…" at bounding box center [679, 398] width 266 height 203
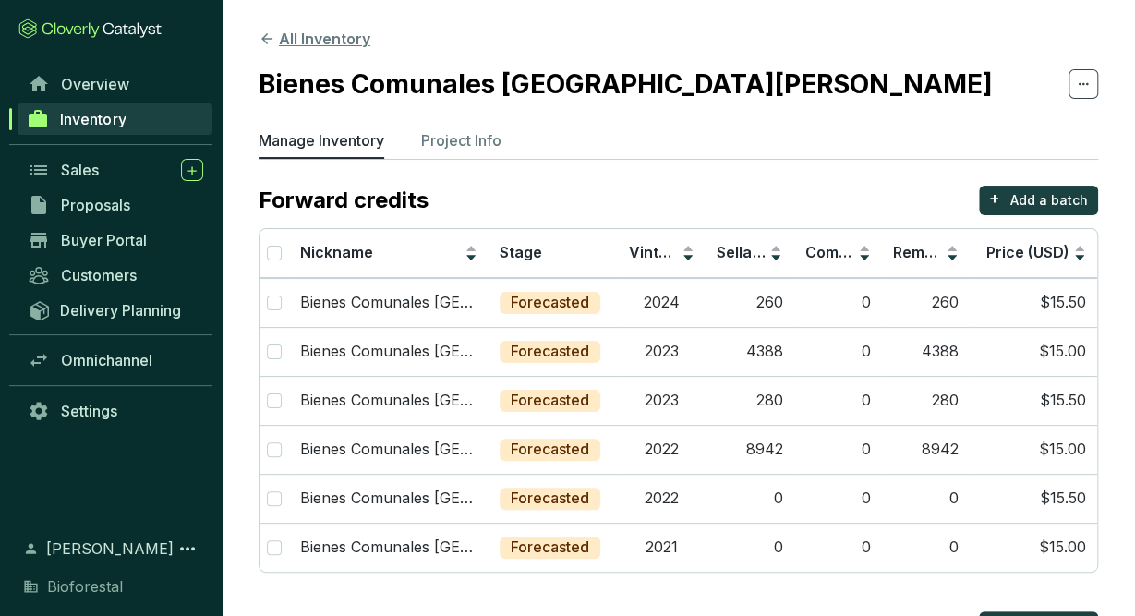
click at [347, 36] on button "All Inventory" at bounding box center [315, 39] width 112 height 22
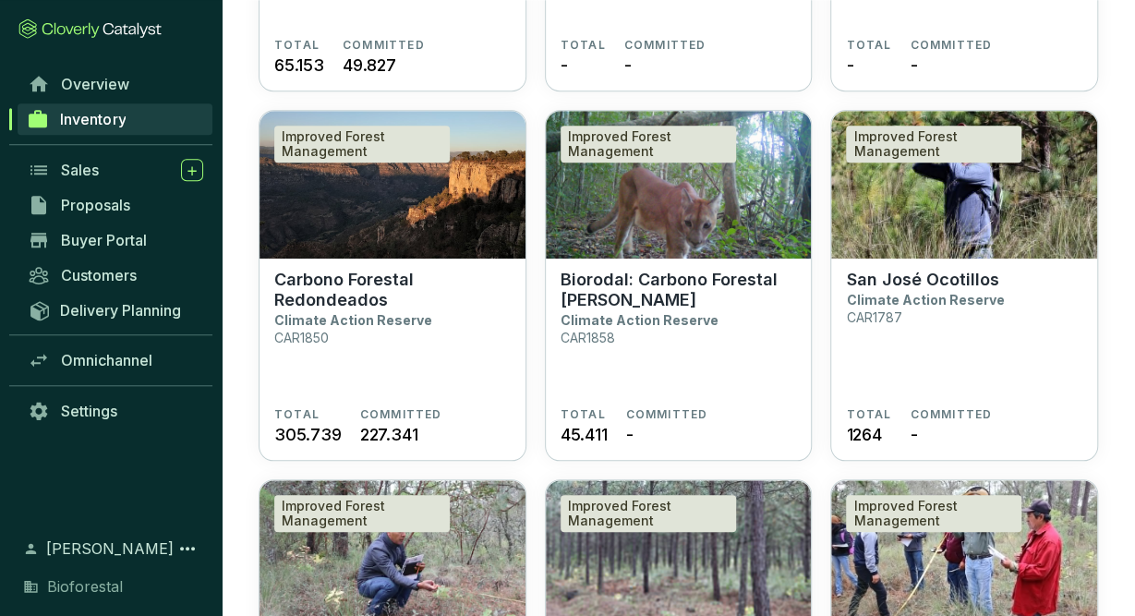
scroll to position [4496, 0]
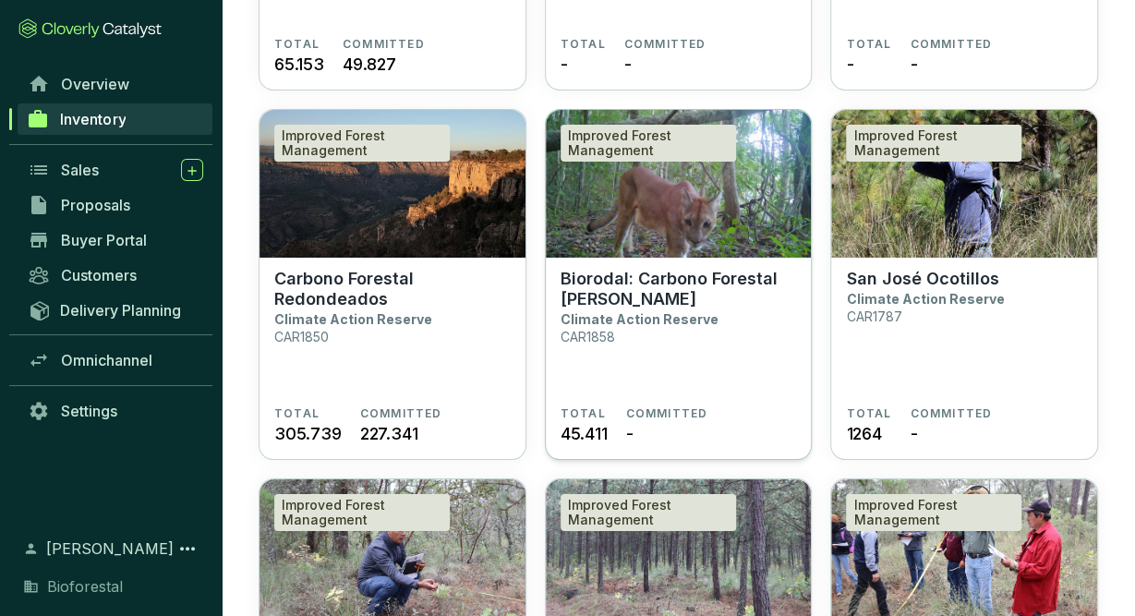
click at [715, 285] on p "Biorodal: Carbono Forestal [PERSON_NAME]" at bounding box center [679, 289] width 236 height 41
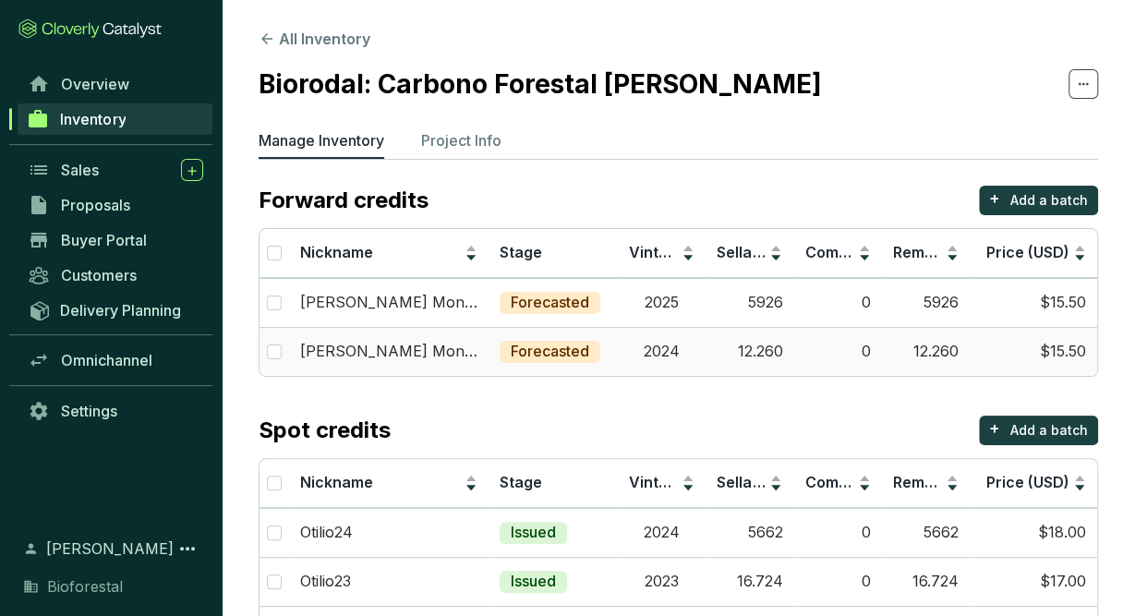
click at [815, 360] on td "0" at bounding box center [837, 351] width 88 height 49
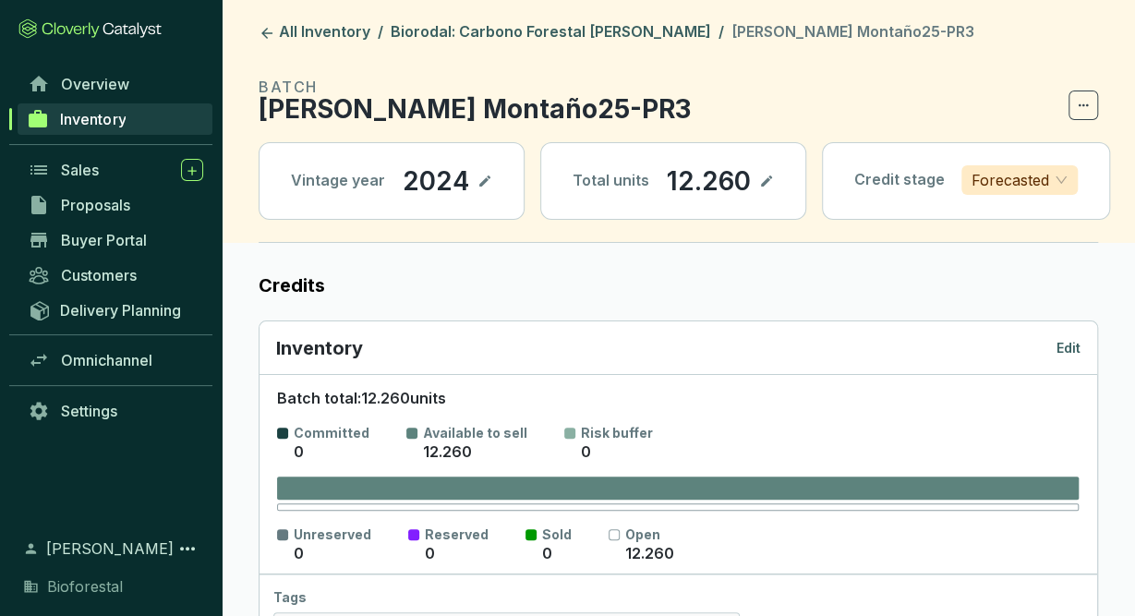
click at [1072, 343] on p "Edit" at bounding box center [1068, 348] width 24 height 18
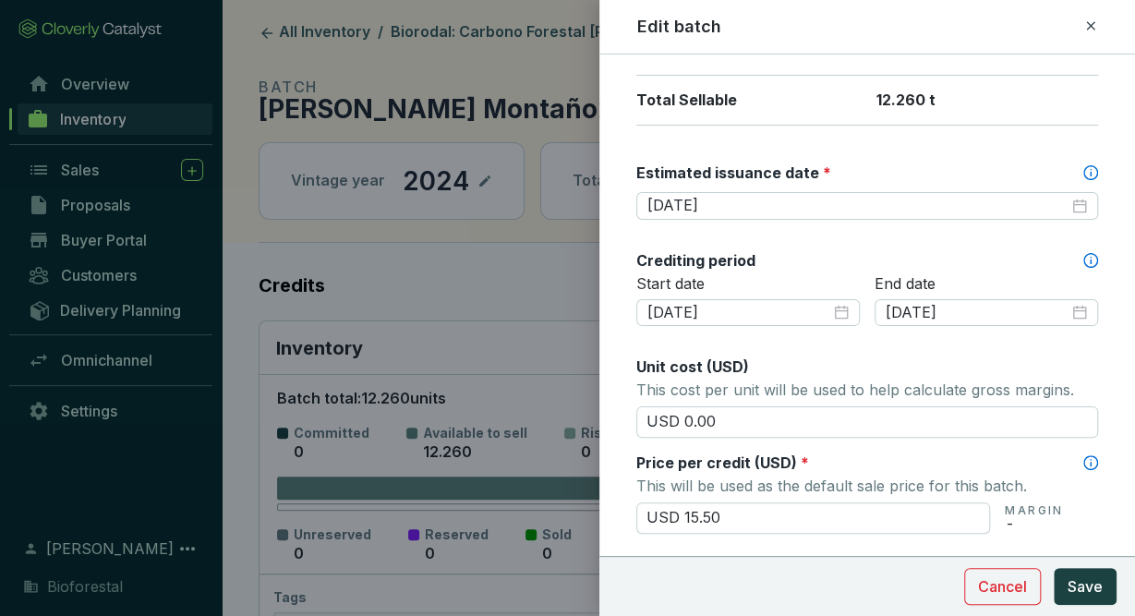
scroll to position [462, 0]
click at [1078, 195] on div "2026-06-23" at bounding box center [867, 205] width 440 height 20
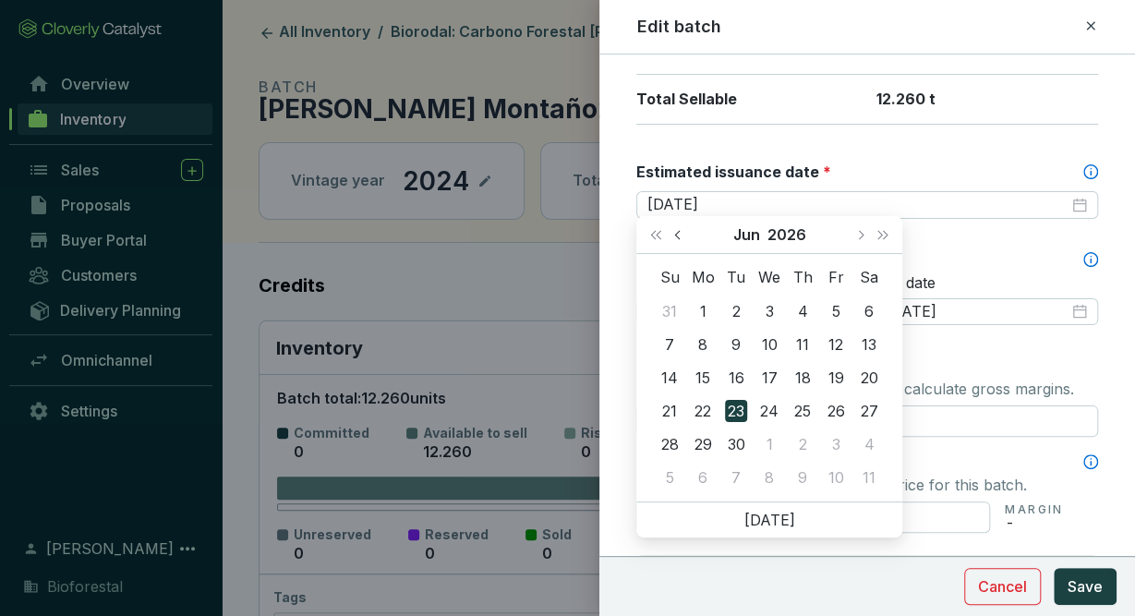
click at [674, 226] on button "Previous month (PageUp)" at bounding box center [680, 234] width 24 height 37
click at [862, 239] on button "Next month (PageDown)" at bounding box center [860, 234] width 24 height 37
type input "2026-05-31"
click at [675, 470] on div "31" at bounding box center [669, 477] width 22 height 22
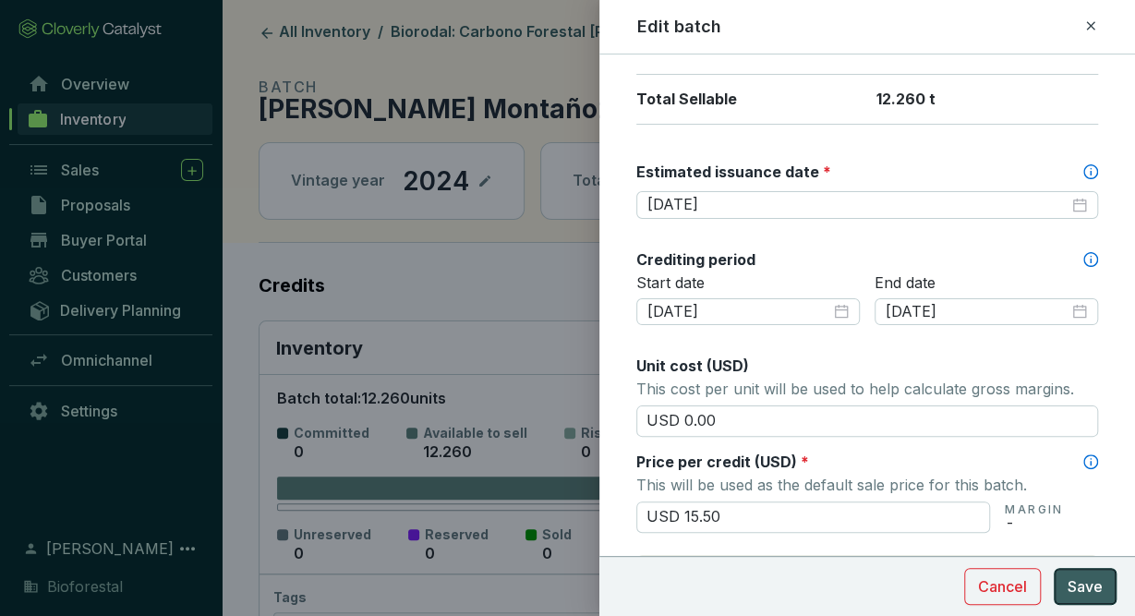
click at [1074, 585] on span "Save" at bounding box center [1085, 586] width 35 height 22
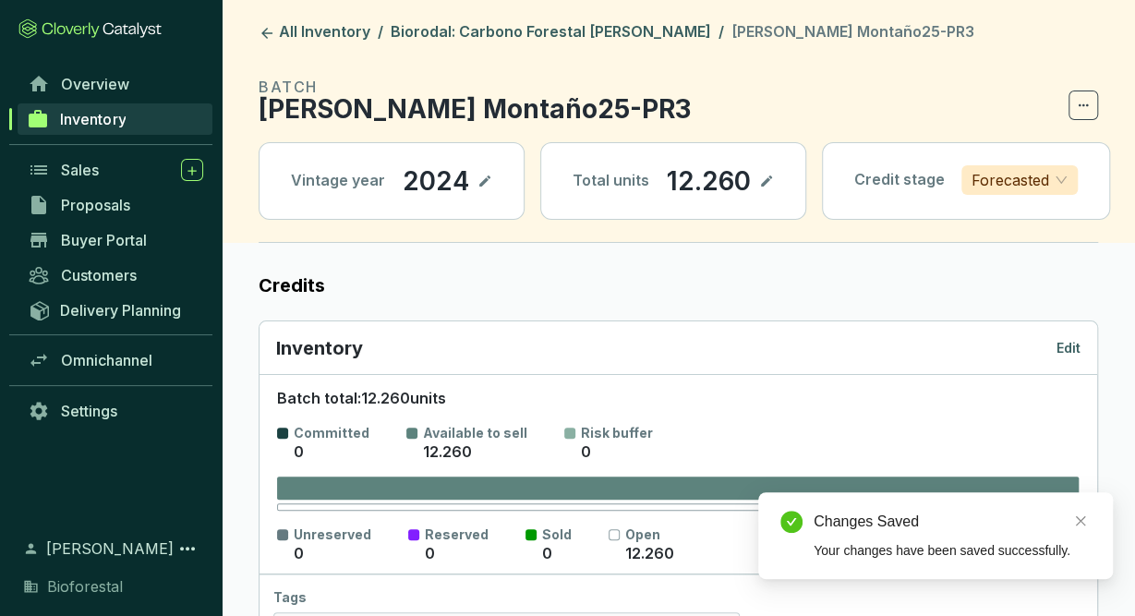
click at [513, 20] on header "All Inventory / Biorodal: Carbono Forestal Otilio Montaño / Otilio Montaño25-PR…" at bounding box center [678, 121] width 913 height 243
click at [523, 33] on link "Biorodal: Carbono Forestal [PERSON_NAME]" at bounding box center [551, 33] width 328 height 22
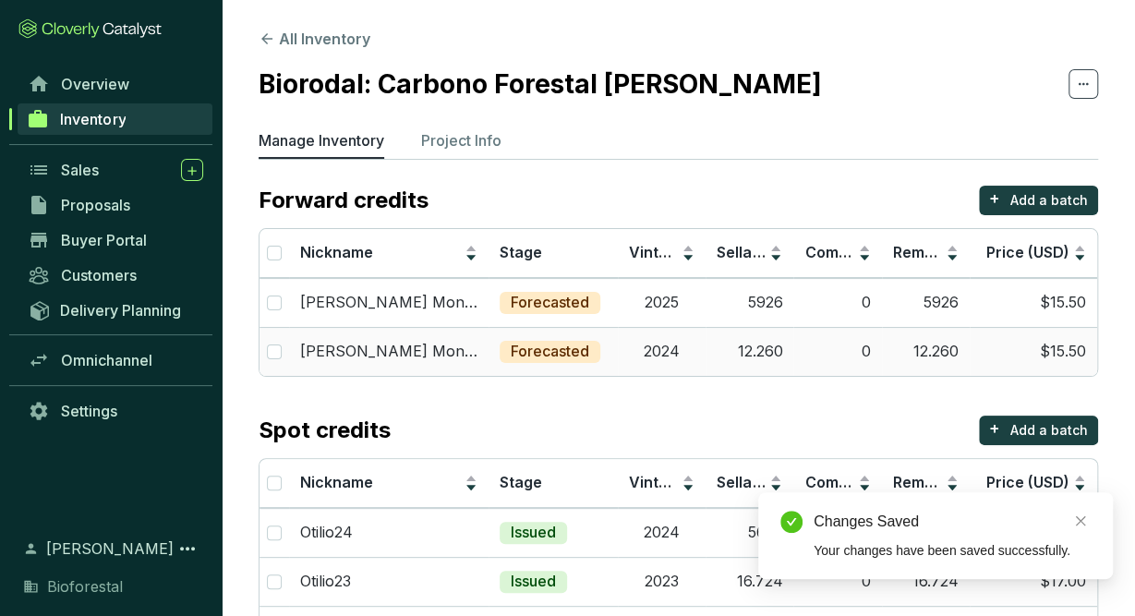
click at [754, 354] on td "12.260" at bounding box center [750, 351] width 88 height 49
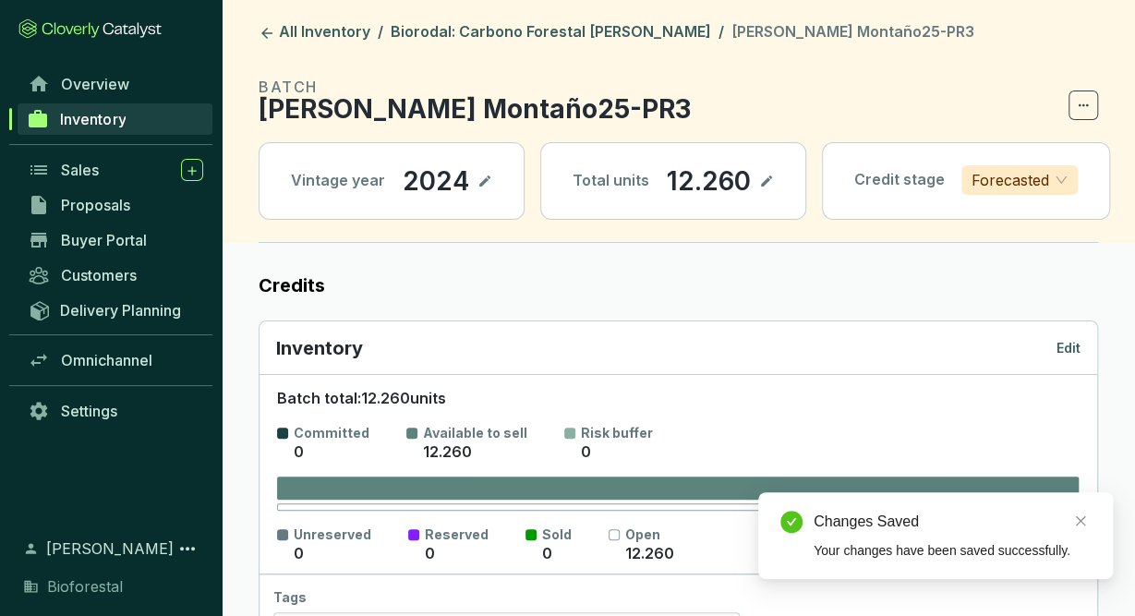
click at [1068, 345] on p "Edit" at bounding box center [1068, 348] width 24 height 18
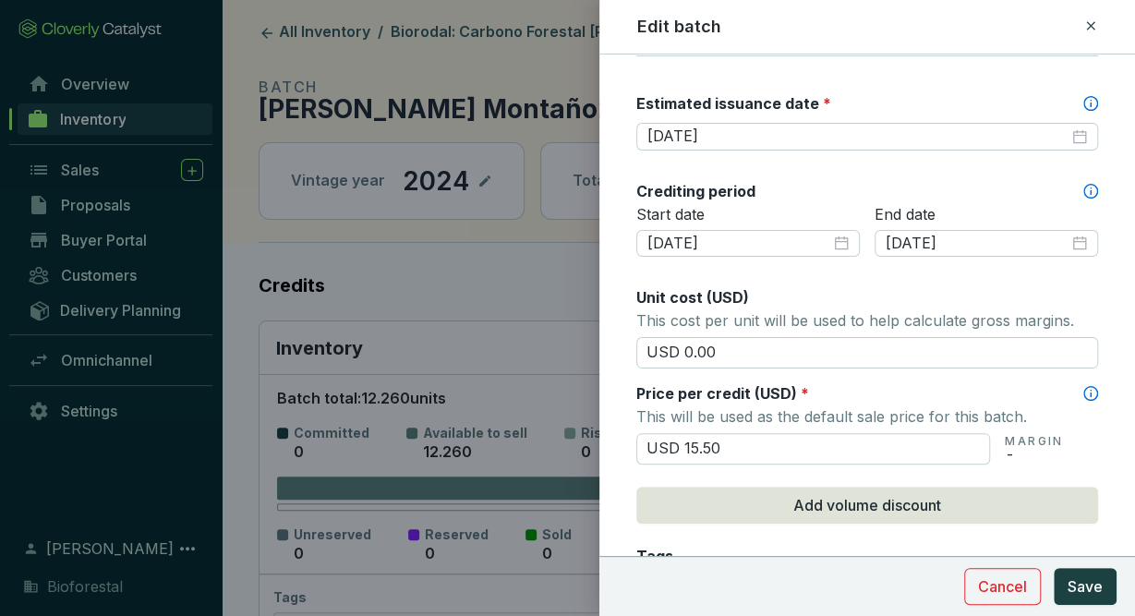
scroll to position [529, 0]
click at [1081, 27] on div "Edit batch" at bounding box center [867, 27] width 461 height 24
click at [1085, 25] on icon at bounding box center [1090, 26] width 15 height 22
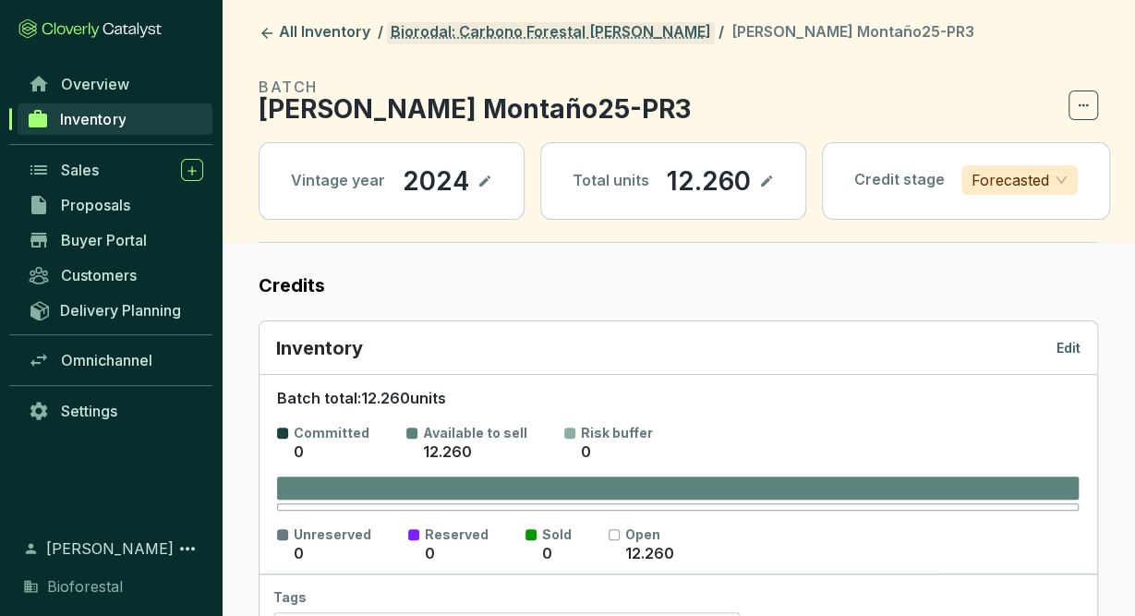
click at [533, 31] on link "Biorodal: Carbono Forestal [PERSON_NAME]" at bounding box center [551, 33] width 328 height 22
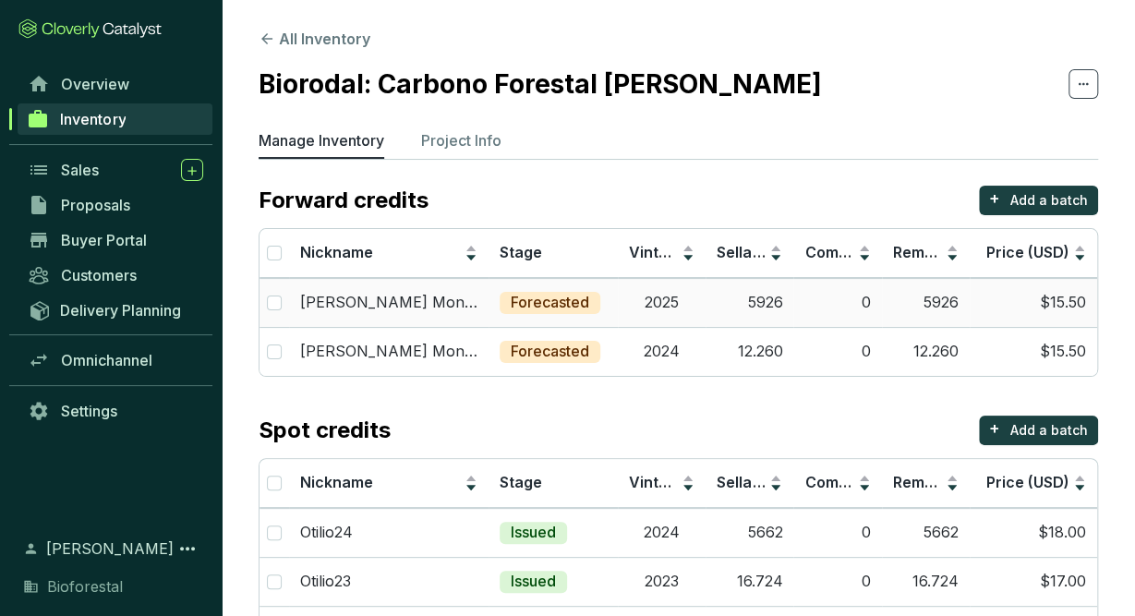
click at [724, 295] on td "5926" at bounding box center [750, 302] width 88 height 49
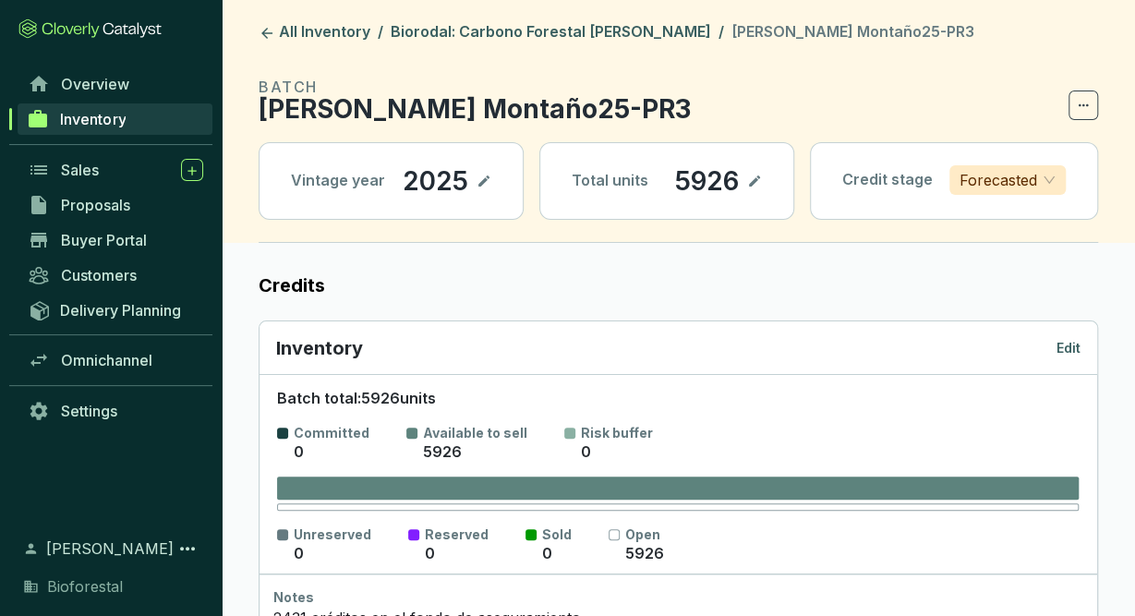
click at [1068, 344] on p "Edit" at bounding box center [1068, 348] width 24 height 18
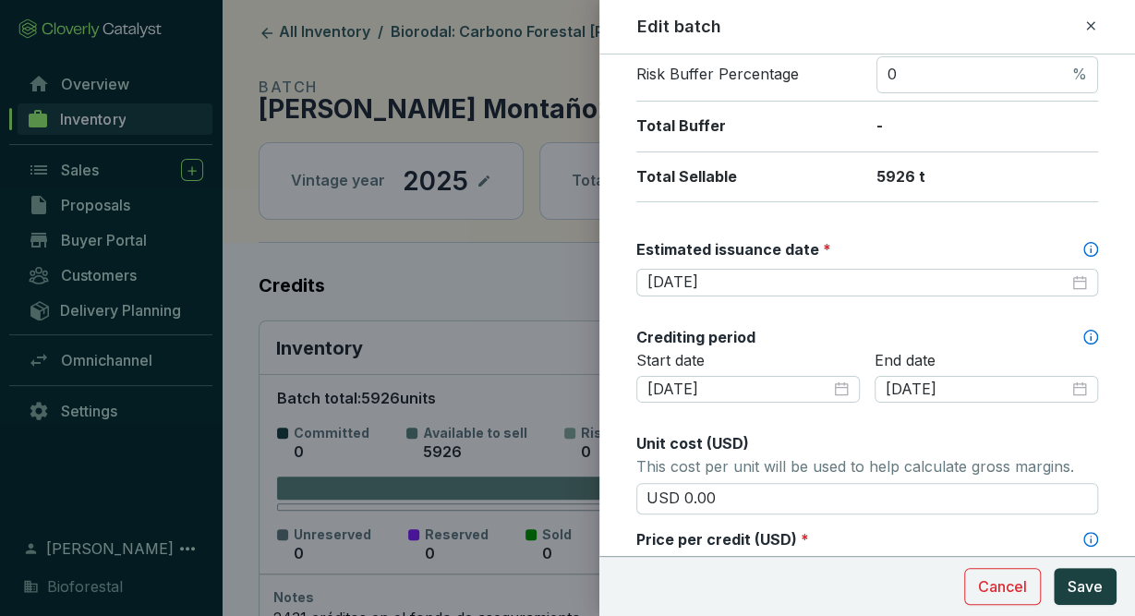
scroll to position [384, 0]
click at [764, 259] on div "Estimated issuance date *" at bounding box center [867, 253] width 462 height 29
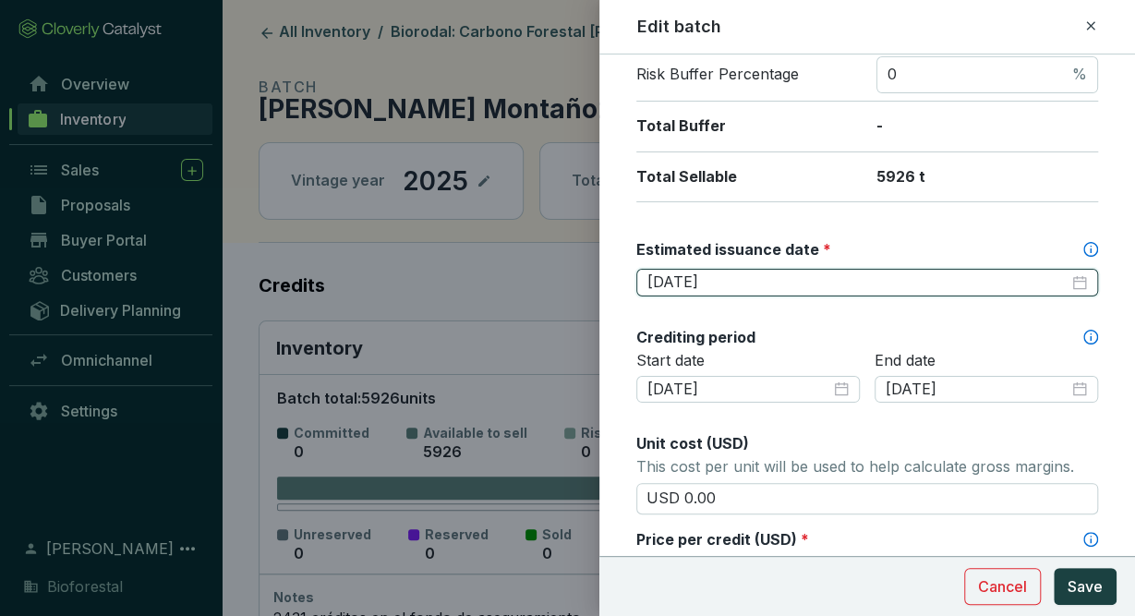
click at [770, 283] on input "2026-07-29" at bounding box center [857, 282] width 421 height 20
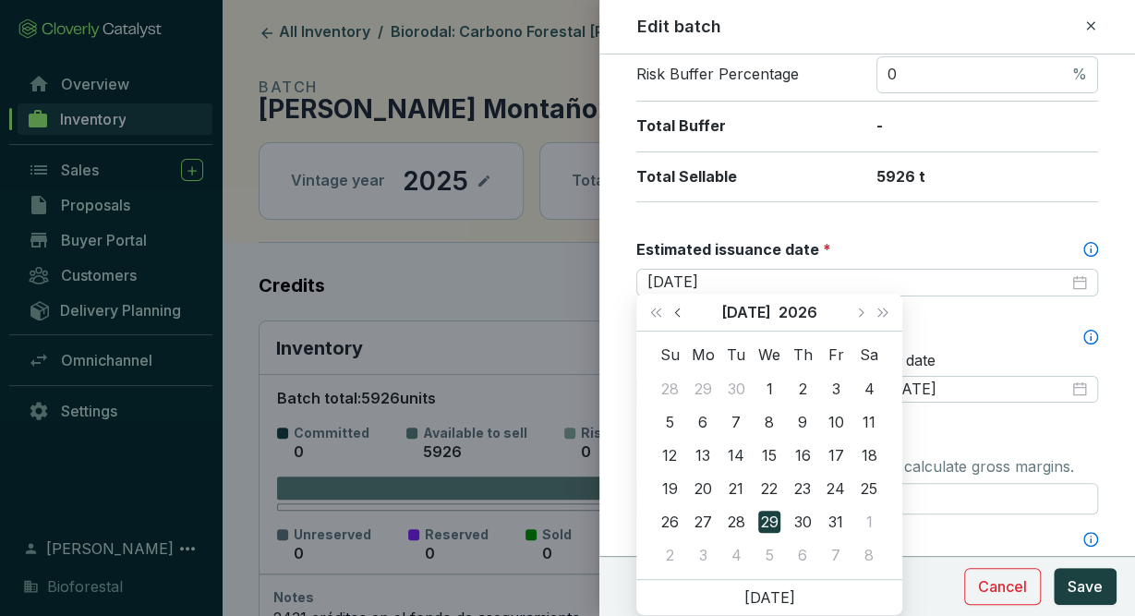
click at [668, 313] on button "Previous month (PageUp)" at bounding box center [680, 312] width 24 height 37
type input "2026-06-30"
click at [735, 524] on div "30" at bounding box center [736, 522] width 22 height 22
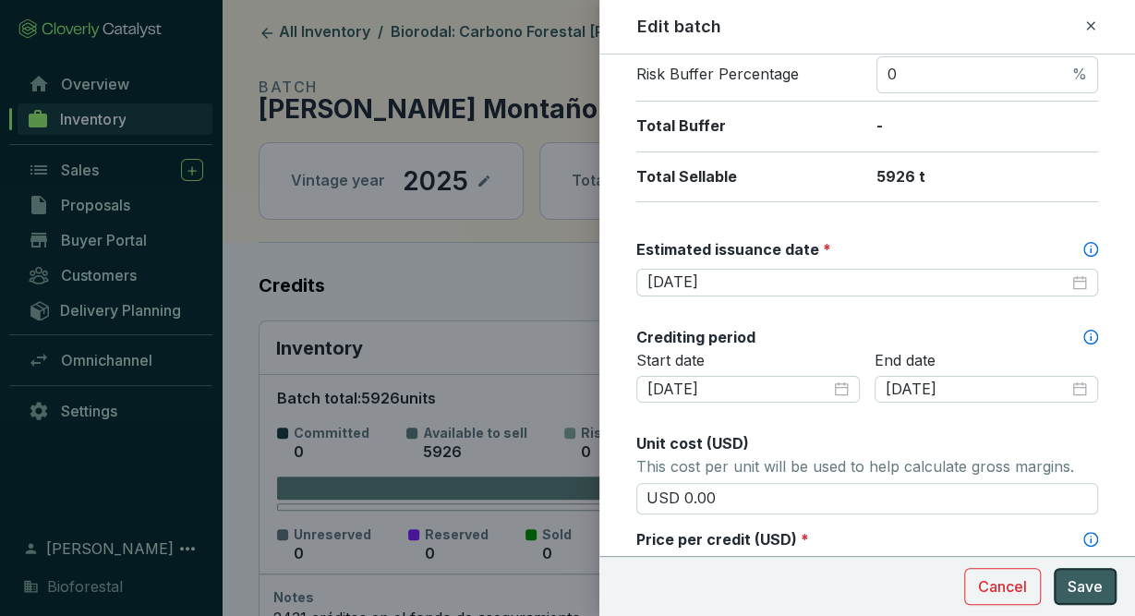
click at [1087, 585] on span "Save" at bounding box center [1085, 586] width 35 height 22
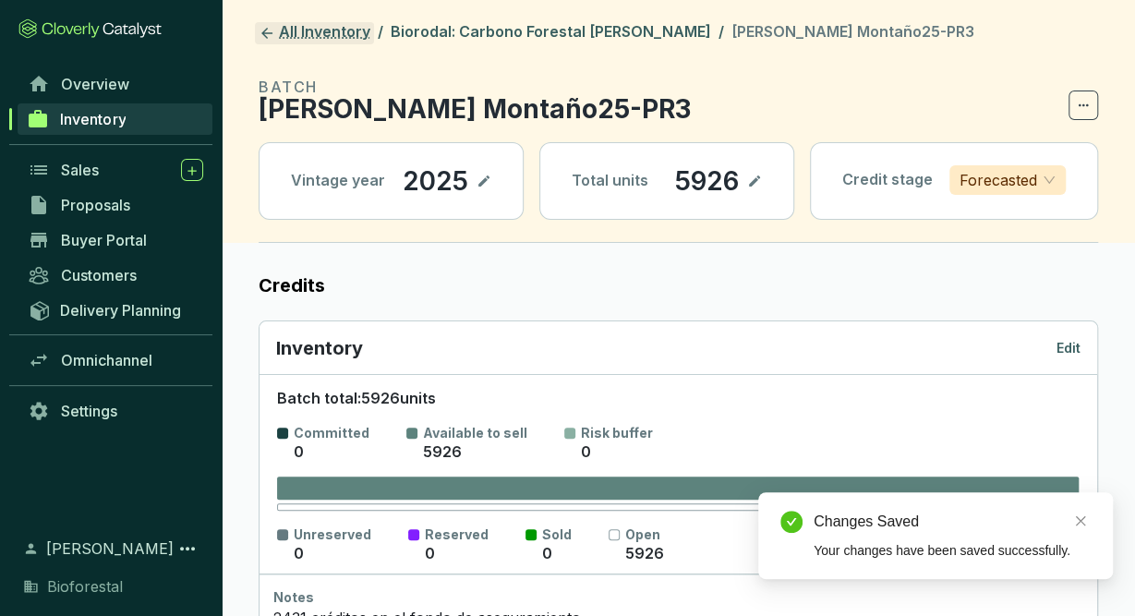
click at [357, 35] on link "All Inventory" at bounding box center [314, 33] width 119 height 22
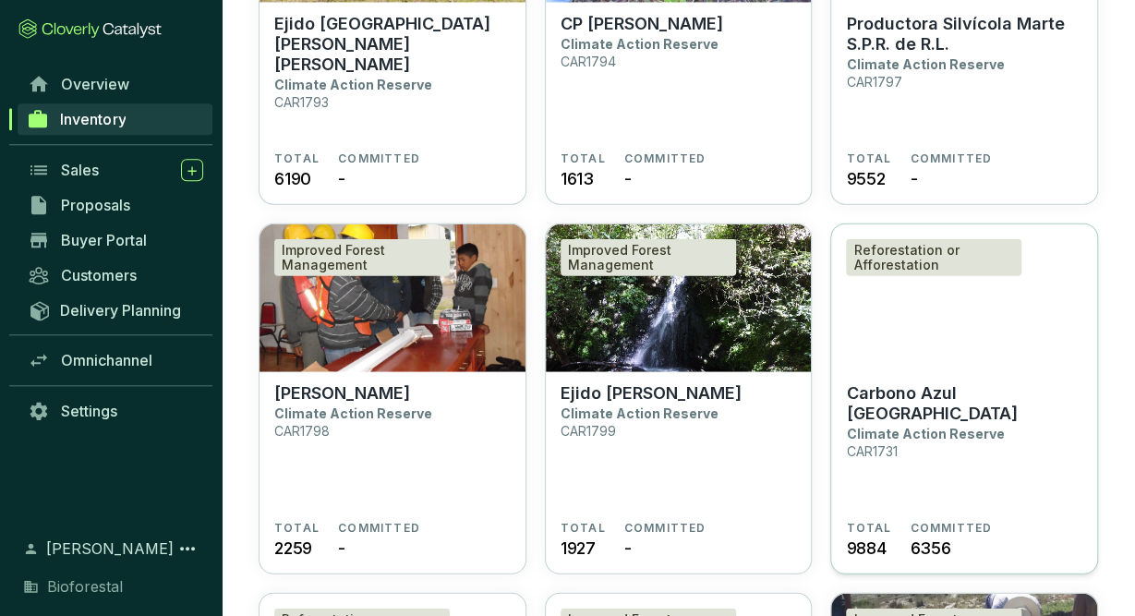
scroll to position [2180, 0]
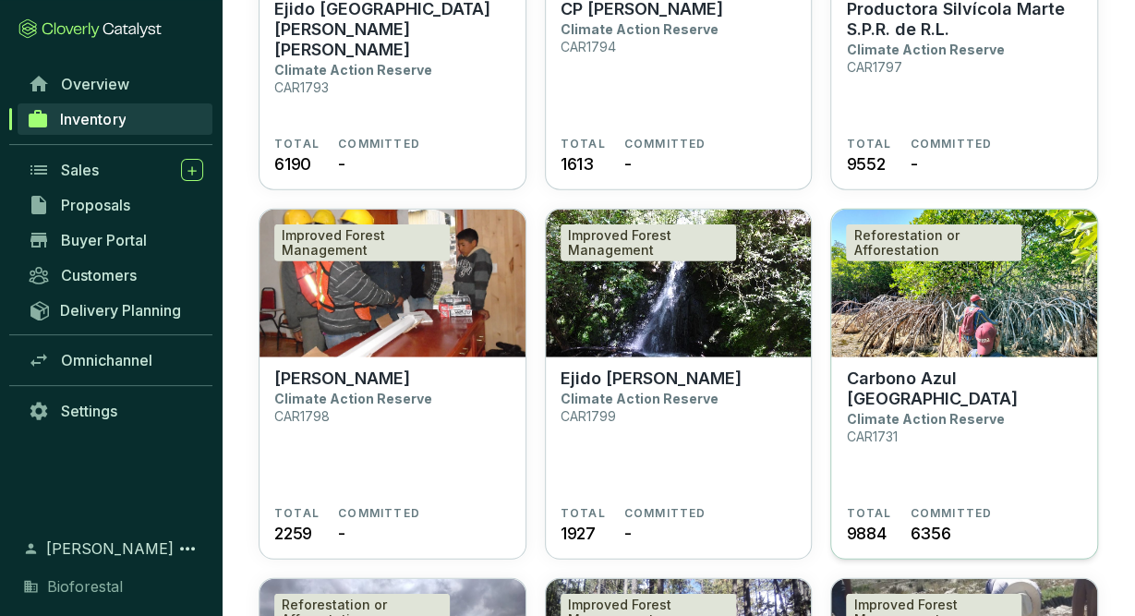
click at [948, 429] on section "Carbono Azul Playa Tortuga Climate Action Reserve CAR1731" at bounding box center [964, 437] width 236 height 138
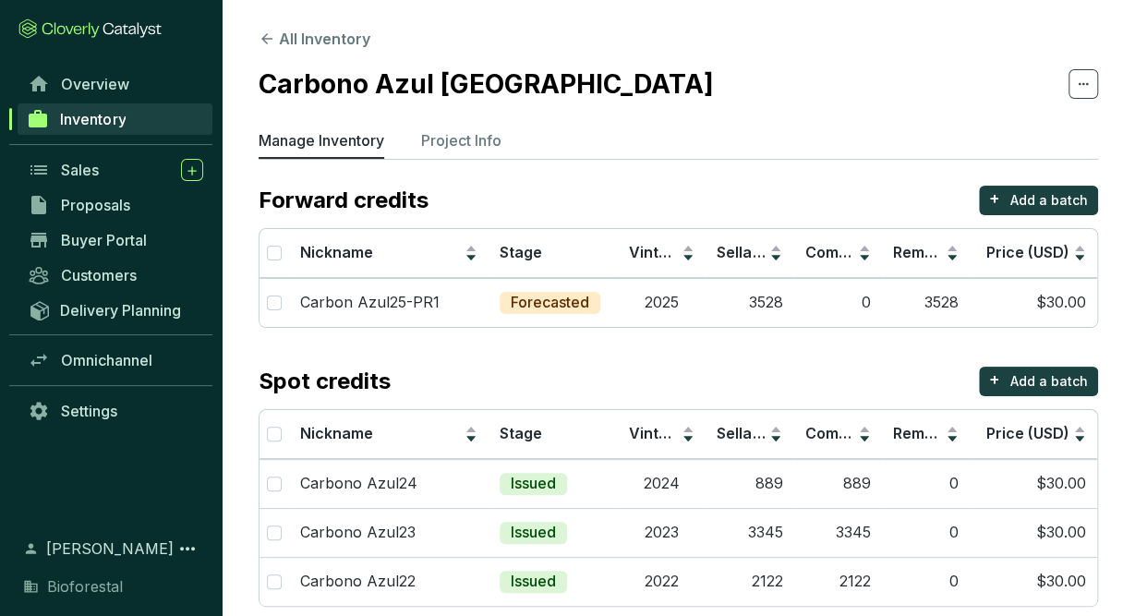
click at [941, 300] on td "3528" at bounding box center [926, 302] width 88 height 49
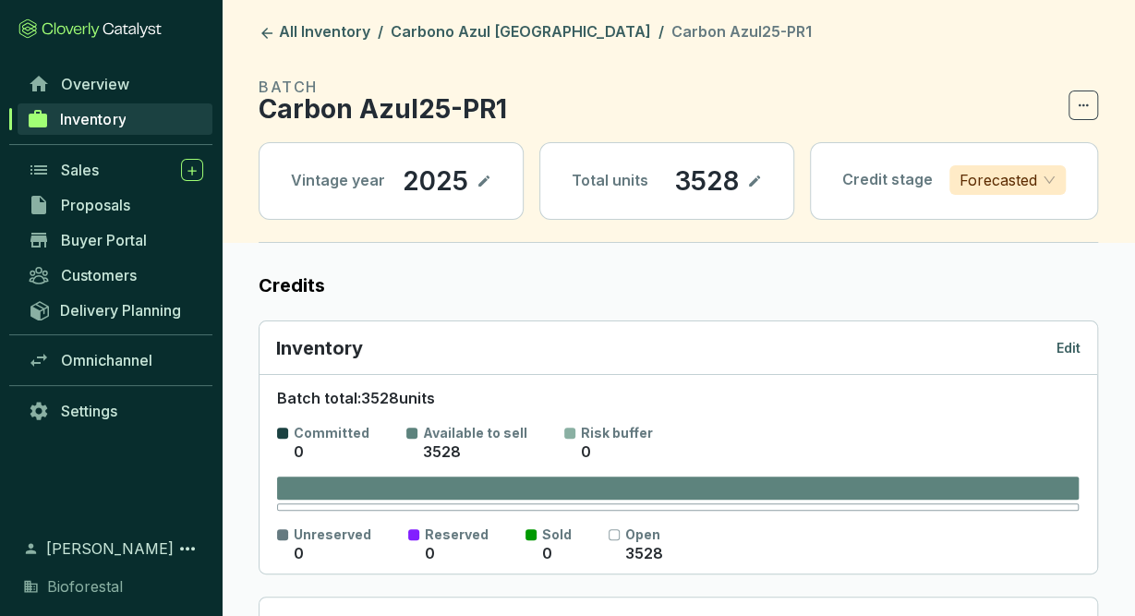
click at [1060, 348] on p "Edit" at bounding box center [1068, 348] width 24 height 18
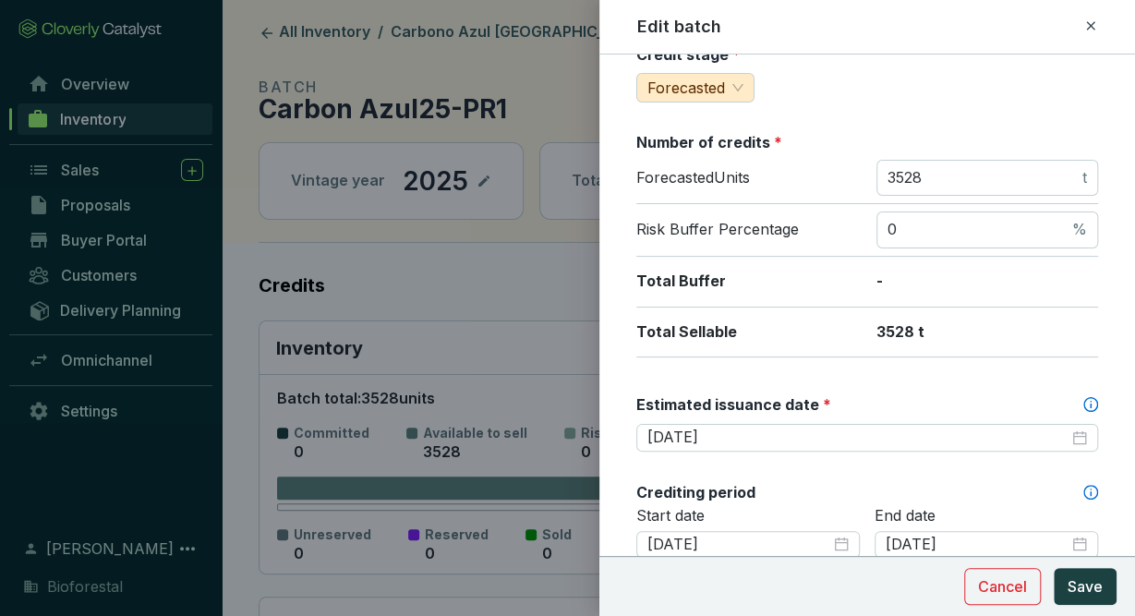
scroll to position [257, 0]
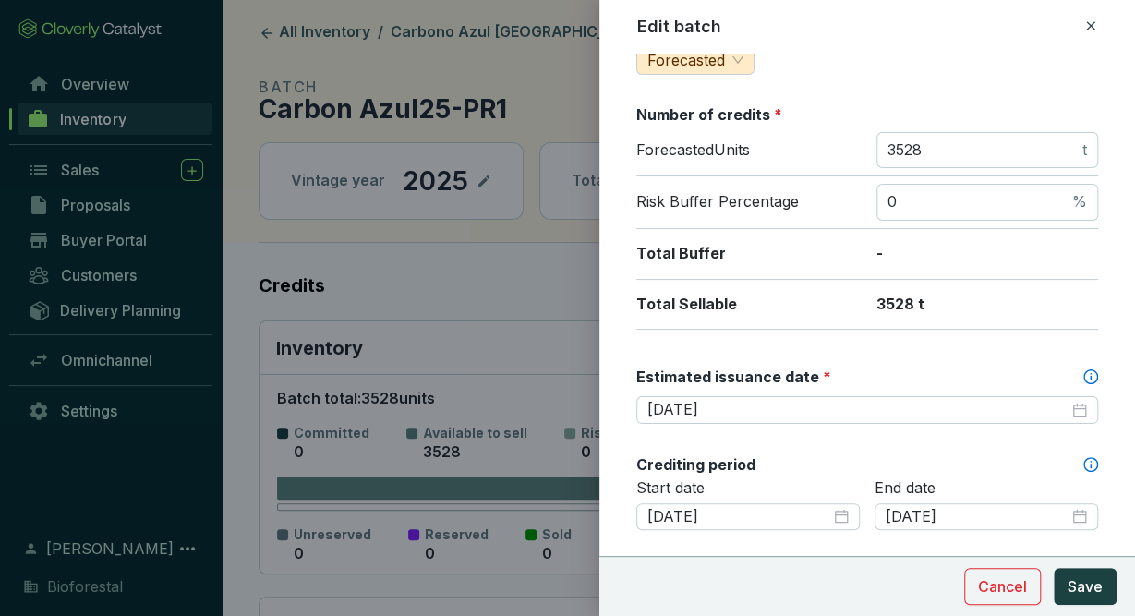
click at [1090, 32] on icon at bounding box center [1090, 26] width 15 height 22
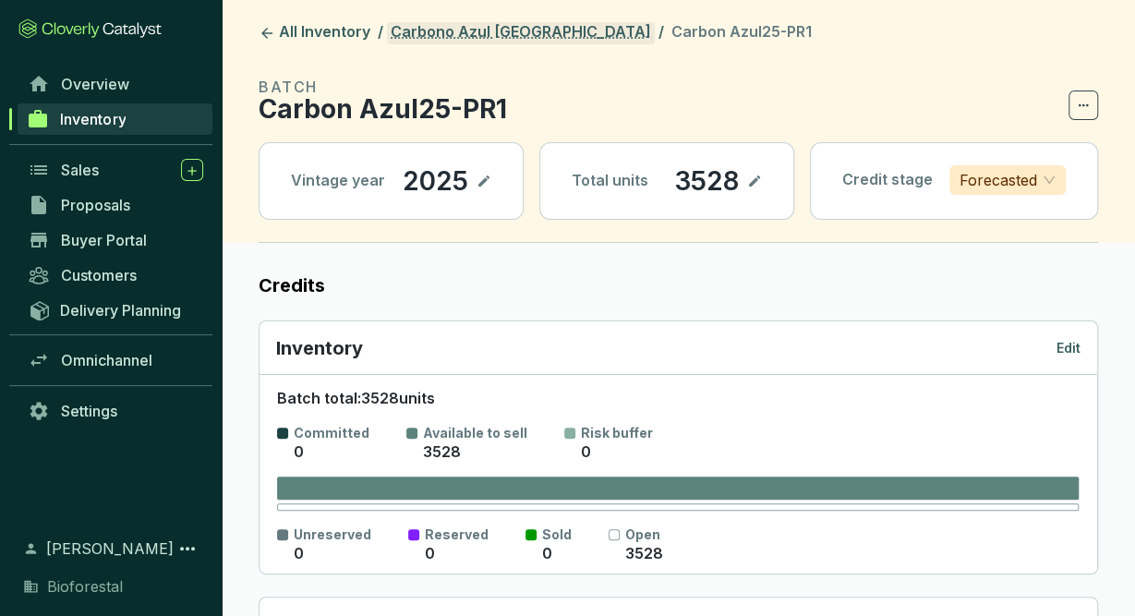
click at [470, 28] on link "Carbono Azul [GEOGRAPHIC_DATA]" at bounding box center [521, 33] width 268 height 22
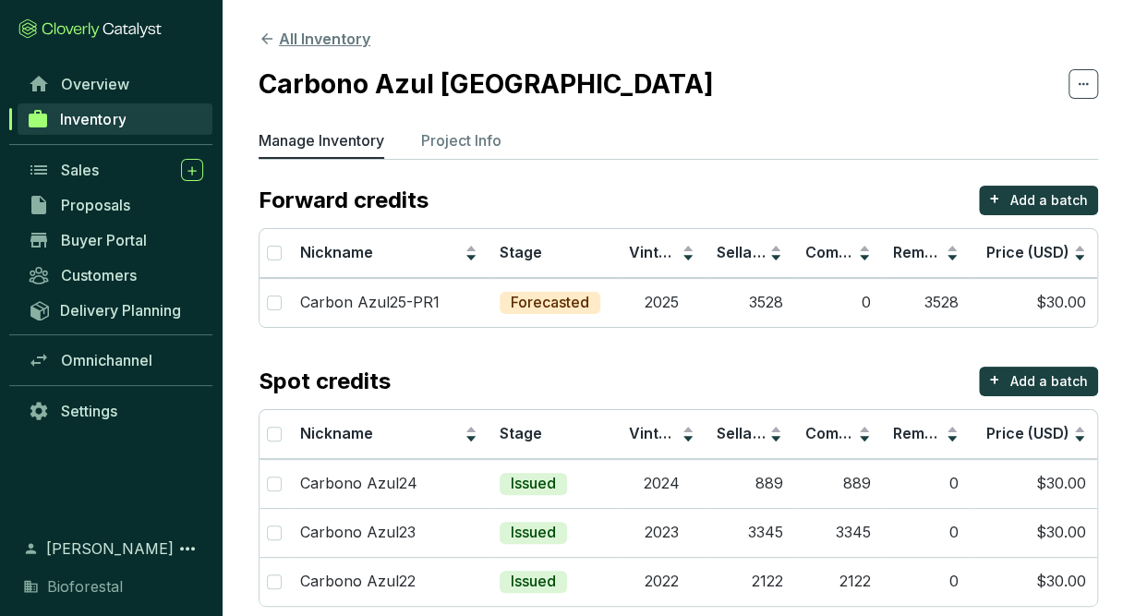
click at [350, 35] on button "All Inventory" at bounding box center [315, 39] width 112 height 22
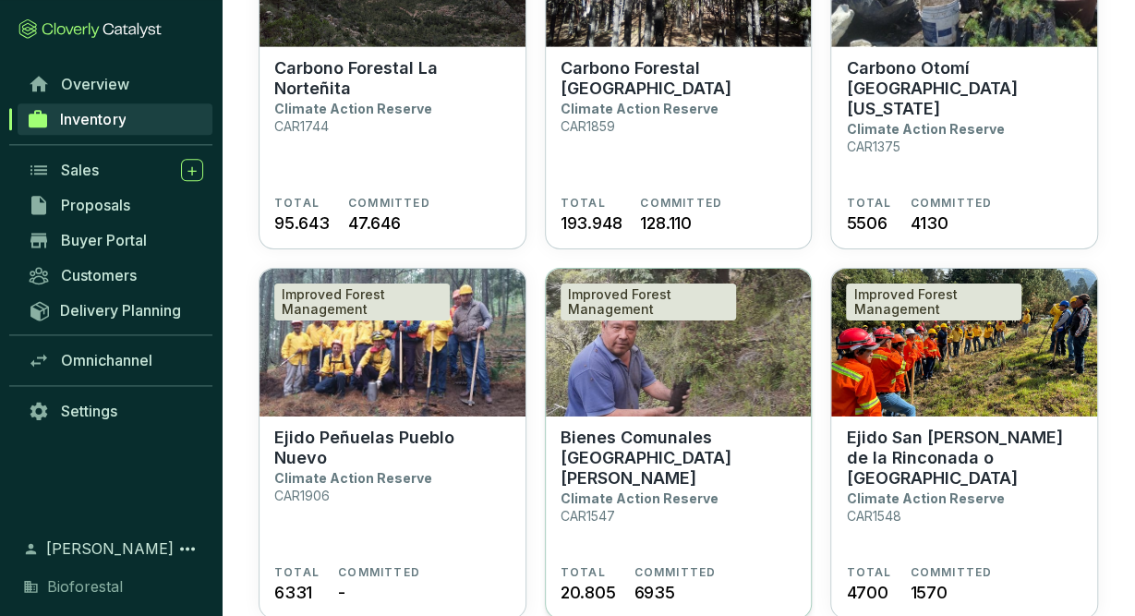
scroll to position [2935, 0]
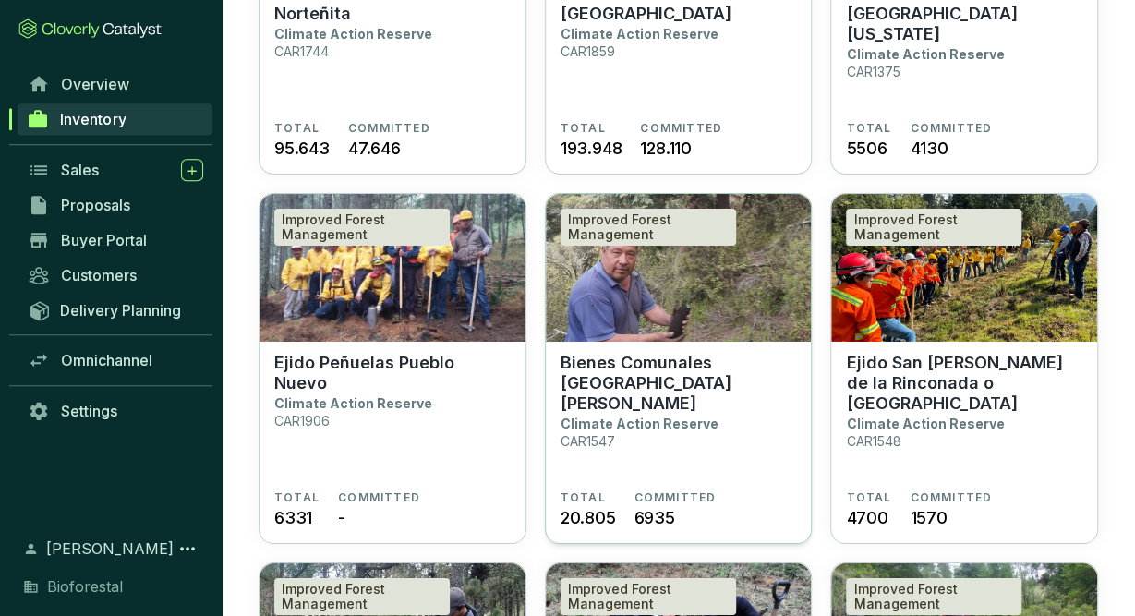
click at [724, 417] on section "Bienes Comunales [GEOGRAPHIC_DATA][PERSON_NAME] Climate Action Reserve CAR1547" at bounding box center [679, 422] width 236 height 138
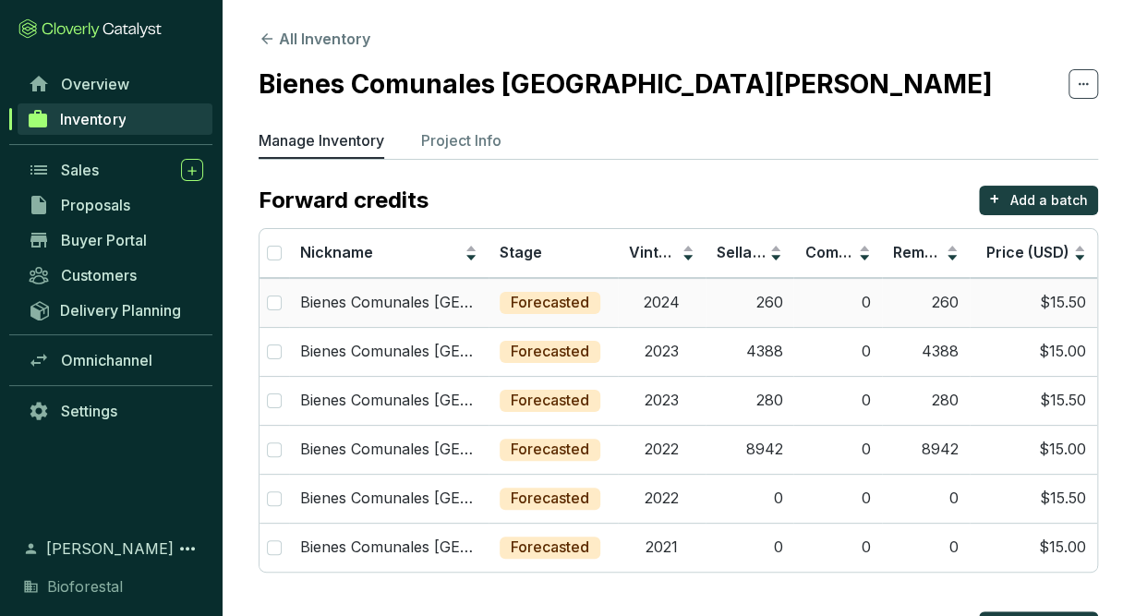
click at [682, 308] on td "2024" at bounding box center [662, 302] width 88 height 49
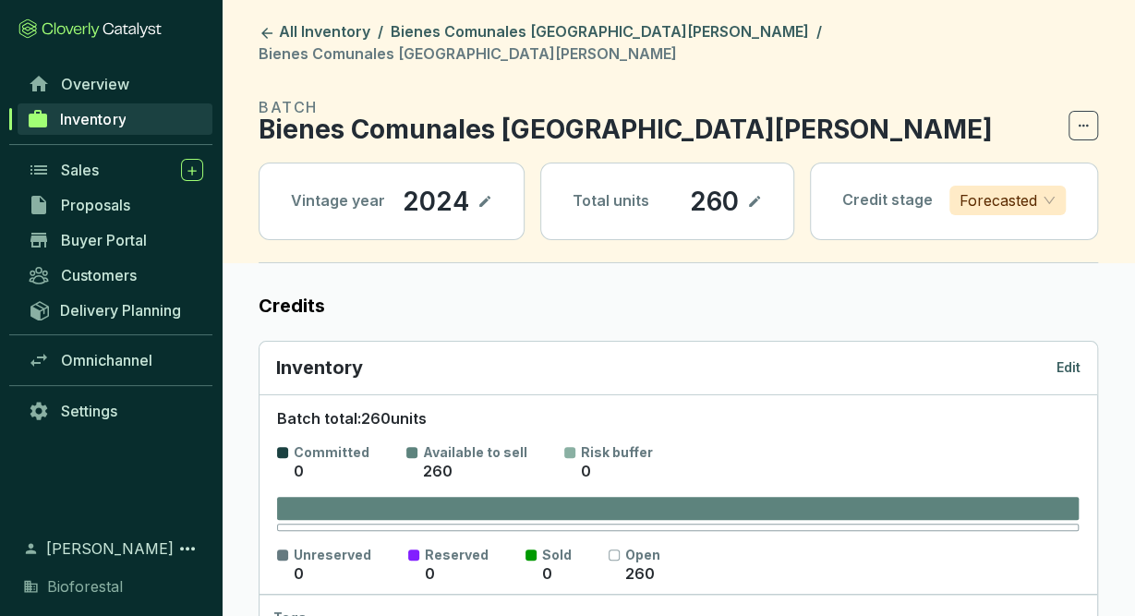
click at [1077, 358] on p "Edit" at bounding box center [1068, 367] width 24 height 18
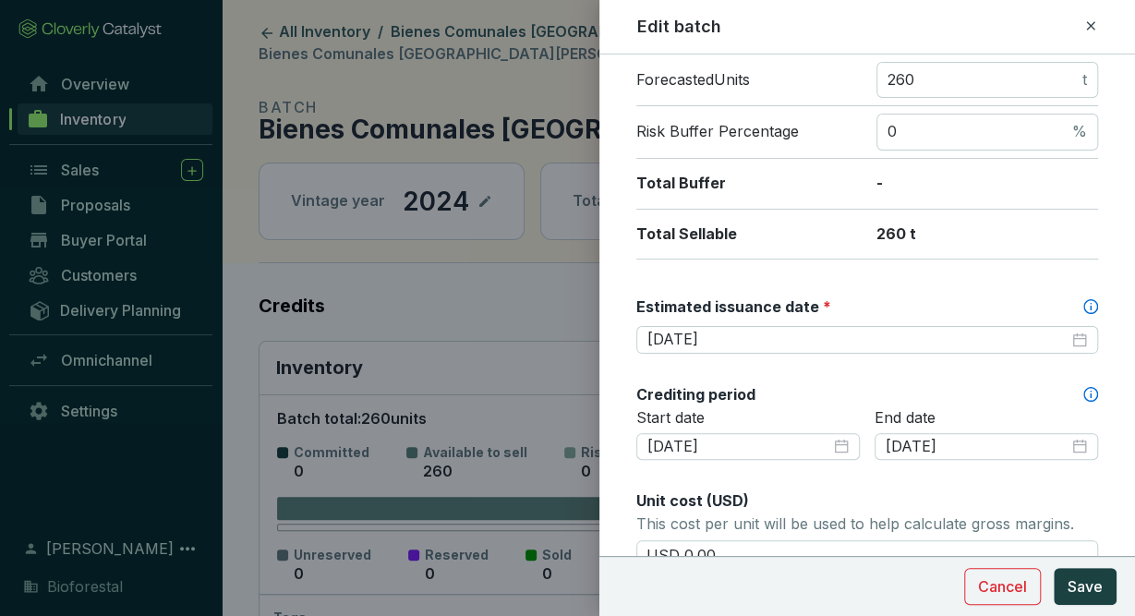
scroll to position [328, 0]
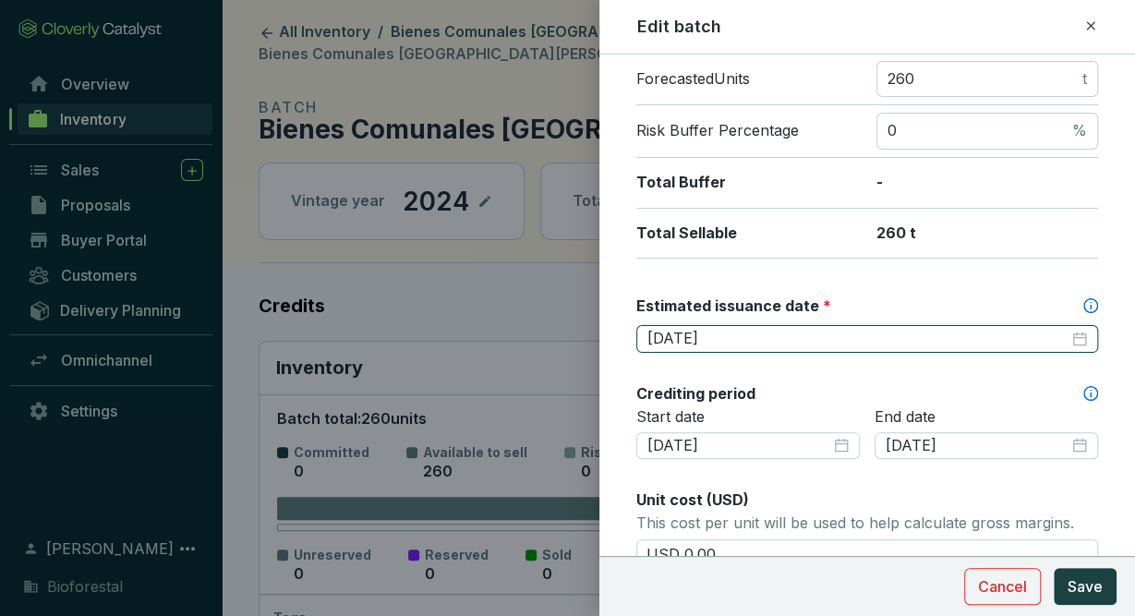
click at [764, 340] on input "[DATE]" at bounding box center [857, 339] width 421 height 20
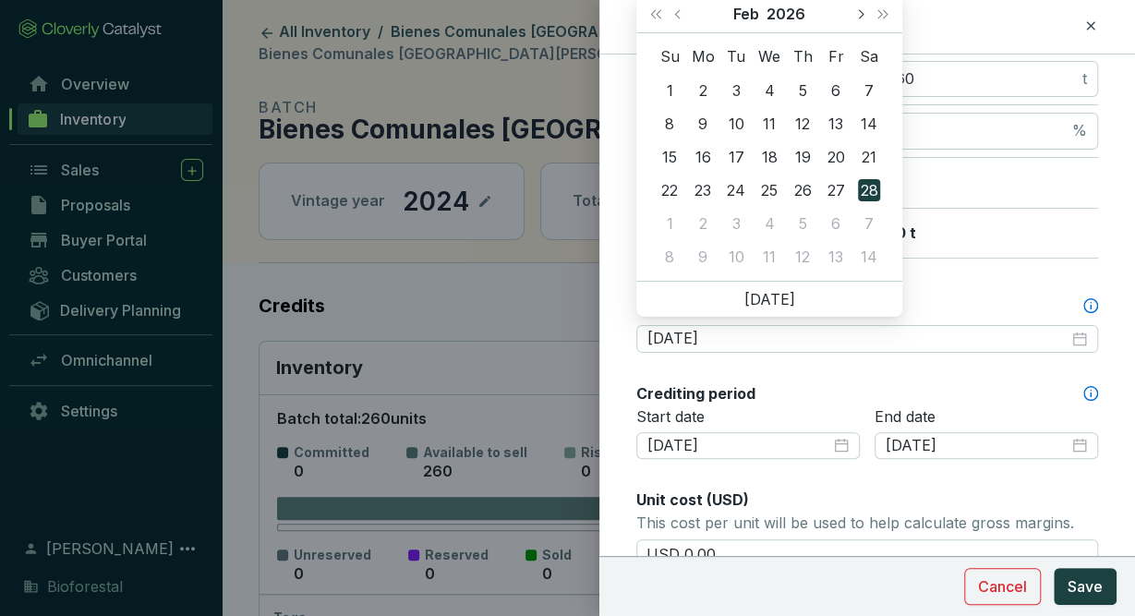
click at [865, 6] on button "Next month (PageDown)" at bounding box center [860, 13] width 24 height 37
type input "[DATE]"
click at [796, 221] on div "30" at bounding box center [802, 223] width 22 height 22
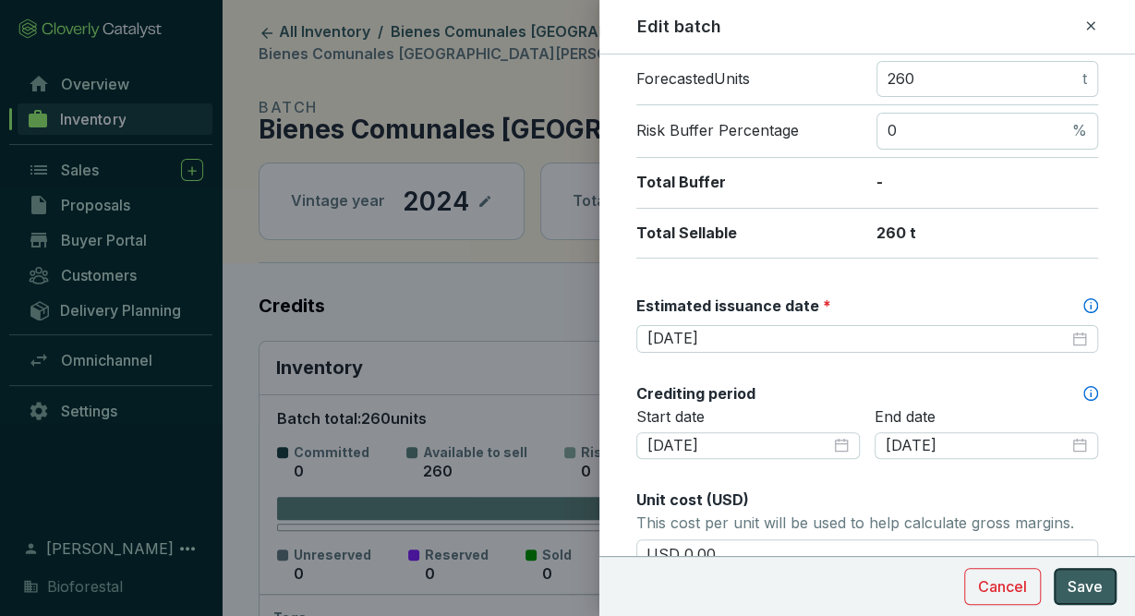
click at [1080, 594] on span "Save" at bounding box center [1085, 586] width 35 height 22
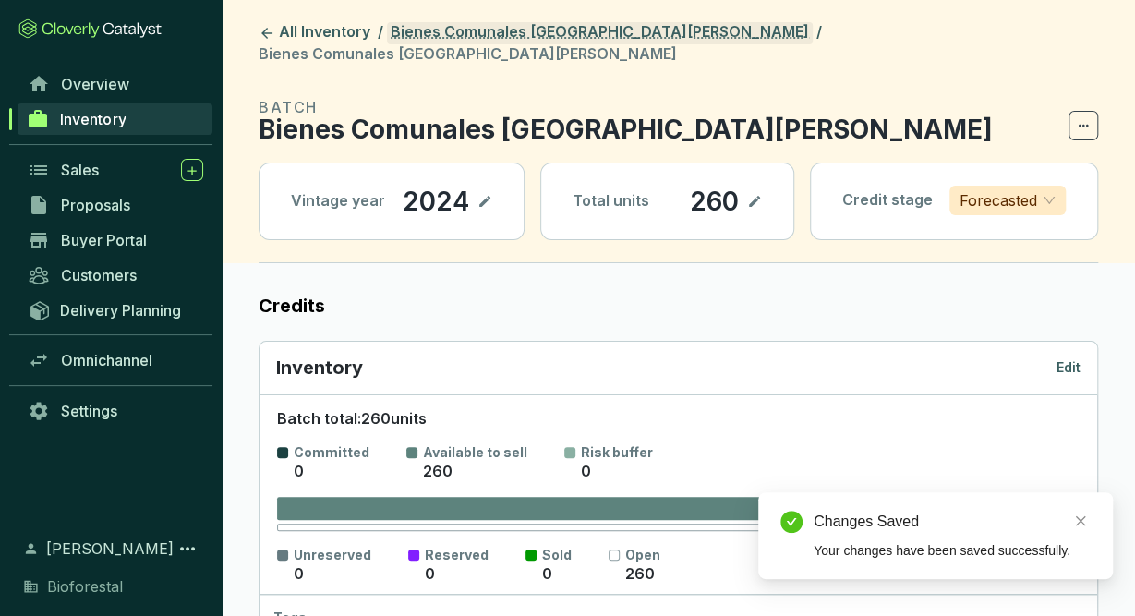
click at [601, 34] on link "Bienes Comunales [GEOGRAPHIC_DATA][PERSON_NAME]" at bounding box center [600, 33] width 426 height 22
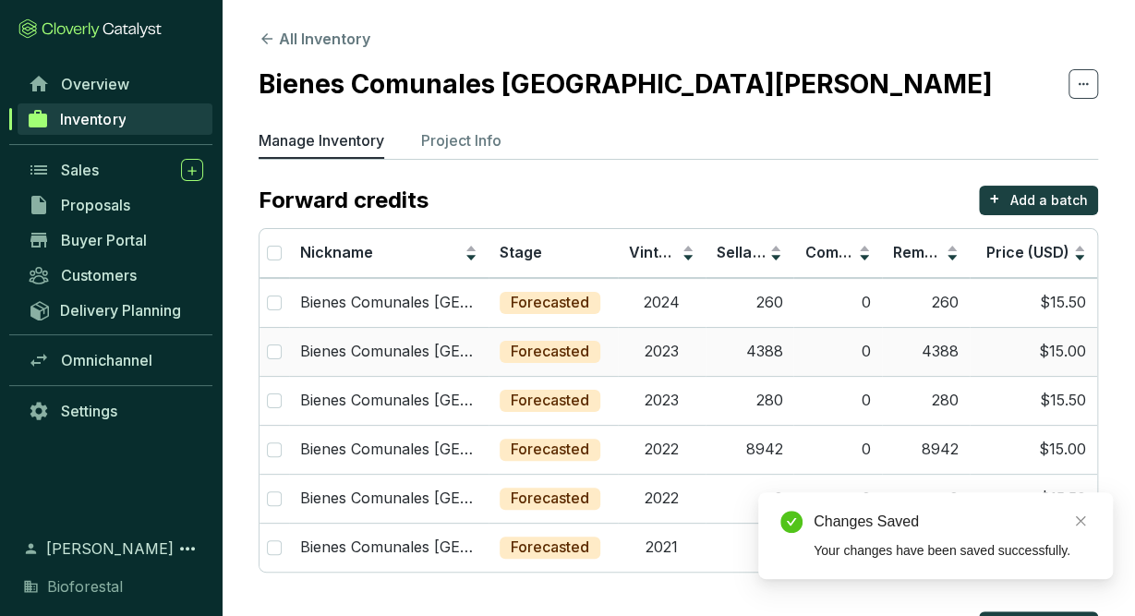
click at [677, 357] on td "2023" at bounding box center [662, 351] width 88 height 49
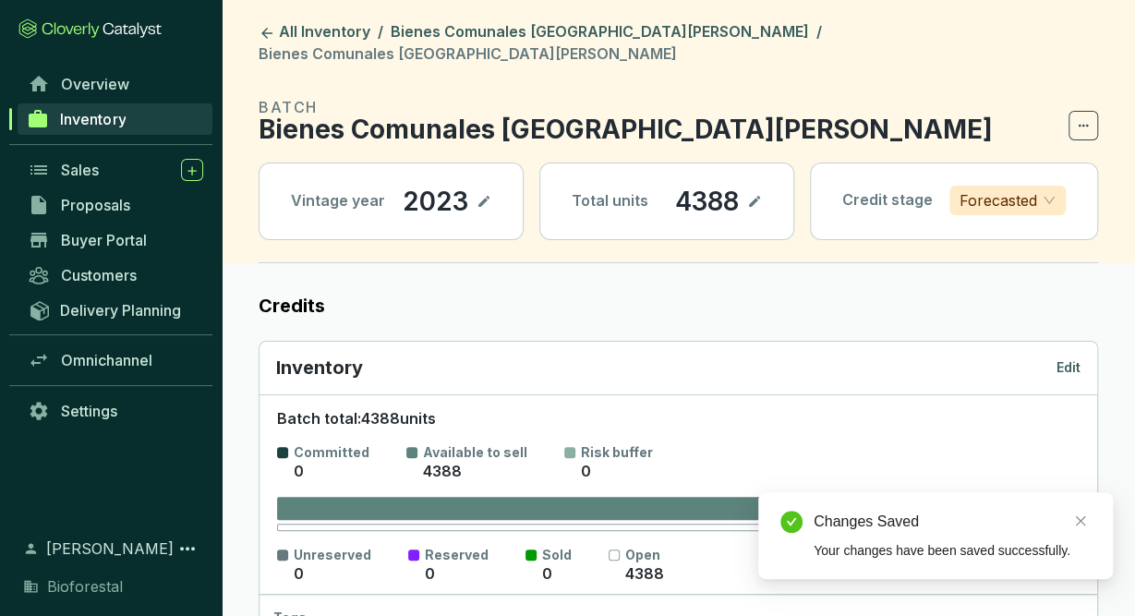
click at [1074, 358] on p "Edit" at bounding box center [1068, 367] width 24 height 18
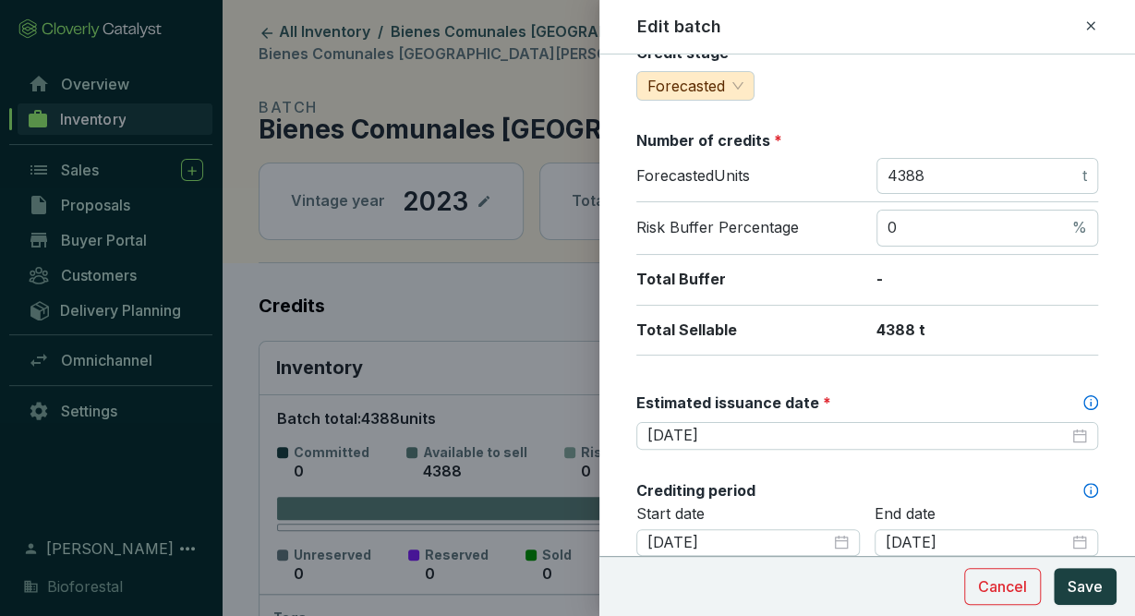
scroll to position [235, 0]
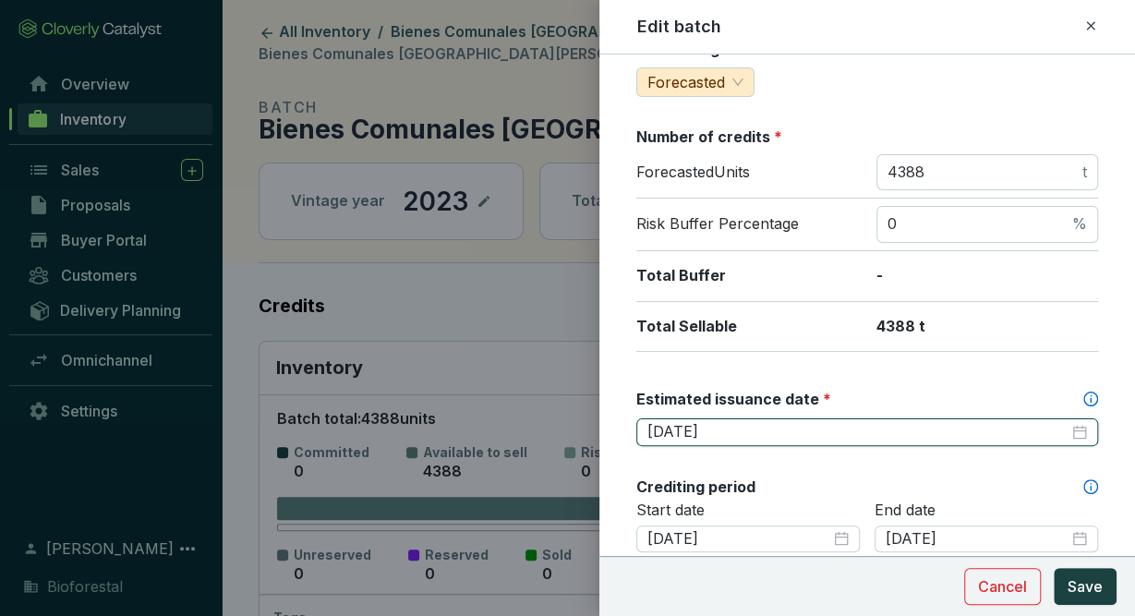
click at [766, 428] on input "[DATE]" at bounding box center [857, 432] width 421 height 20
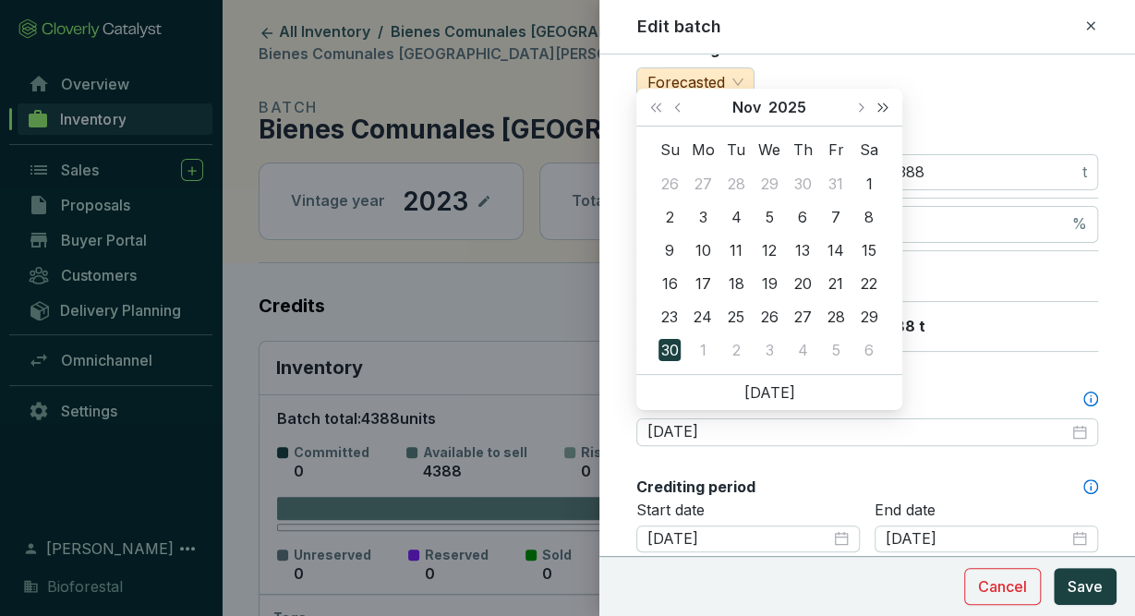
click at [878, 104] on span "Next year (Control + right)" at bounding box center [882, 107] width 9 height 9
click at [653, 110] on button "Last year (Control + left)" at bounding box center [656, 107] width 24 height 37
click at [863, 110] on button "Next month (PageDown)" at bounding box center [860, 107] width 24 height 37
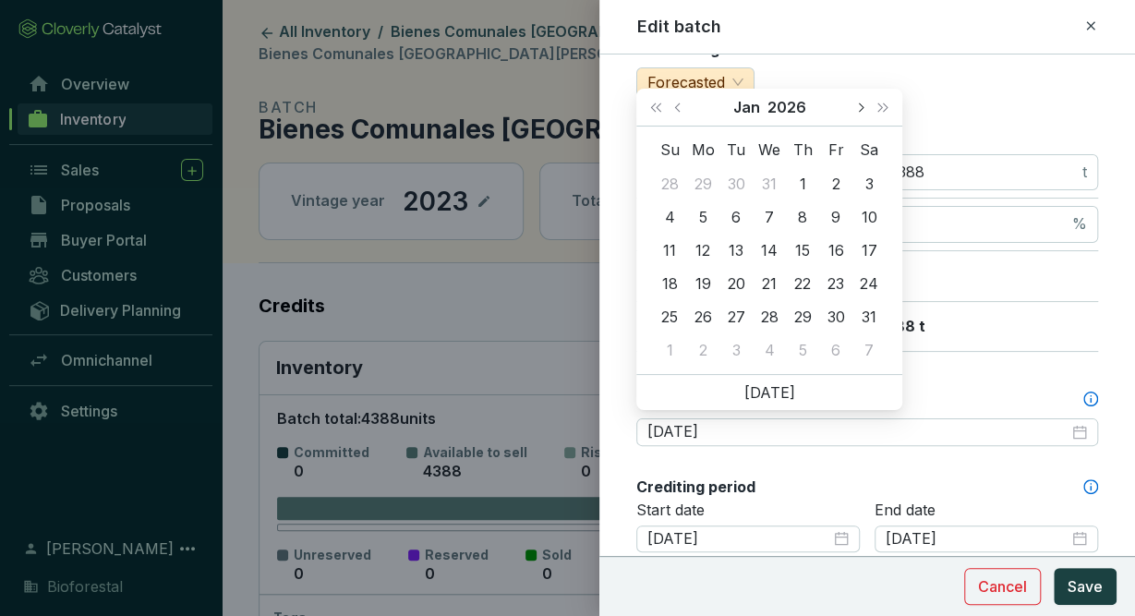
click at [863, 110] on button "Next month (PageDown)" at bounding box center [860, 107] width 24 height 37
type input "[DATE]"
click at [810, 317] on div "30" at bounding box center [802, 317] width 22 height 22
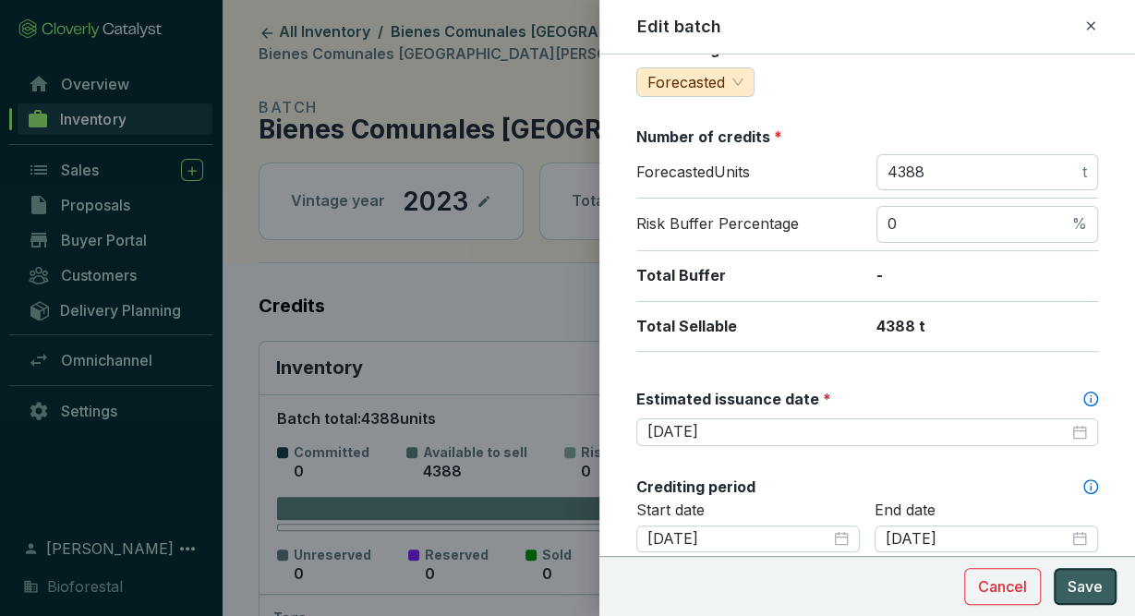
click at [1089, 595] on span "Save" at bounding box center [1085, 586] width 35 height 22
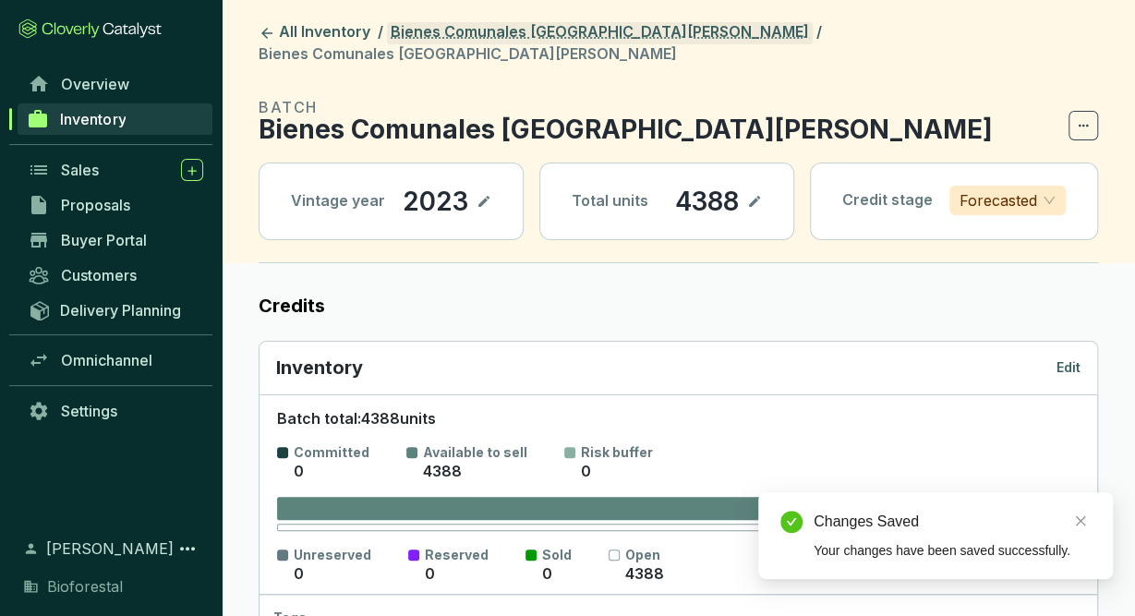
click at [526, 29] on link "Bienes Comunales [GEOGRAPHIC_DATA][PERSON_NAME]" at bounding box center [600, 33] width 426 height 22
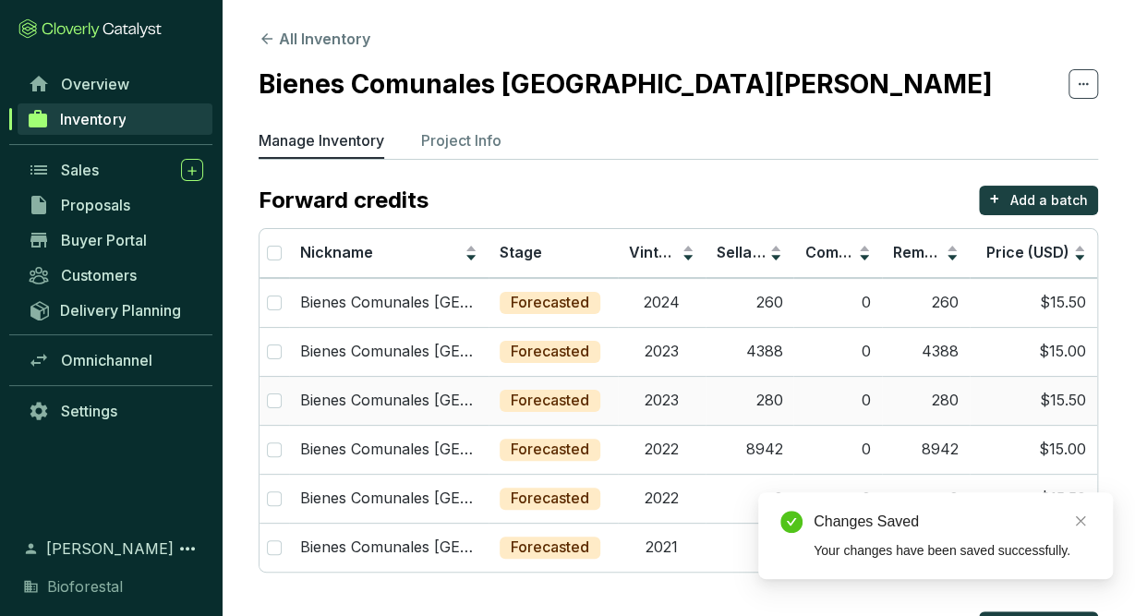
click at [634, 415] on td "2023" at bounding box center [662, 400] width 88 height 49
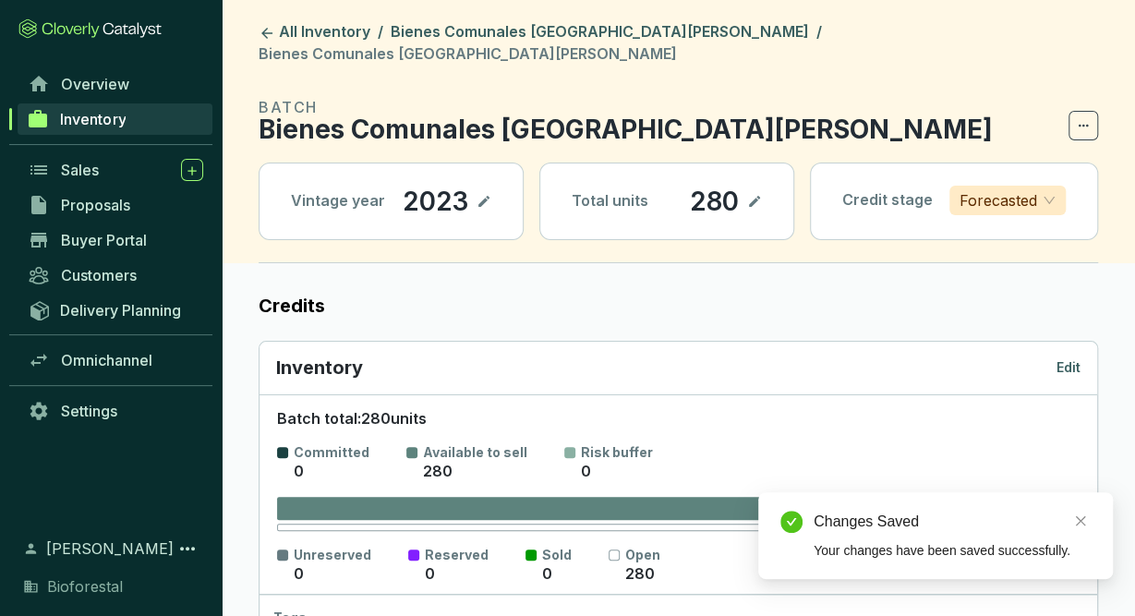
click at [1064, 358] on p "Edit" at bounding box center [1068, 367] width 24 height 18
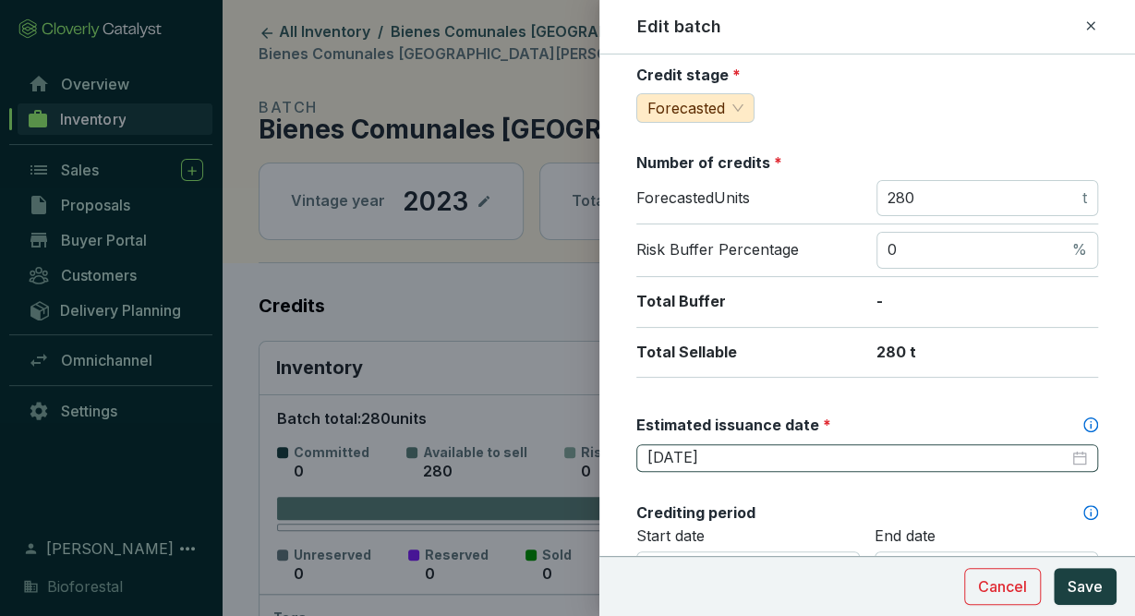
scroll to position [215, 0]
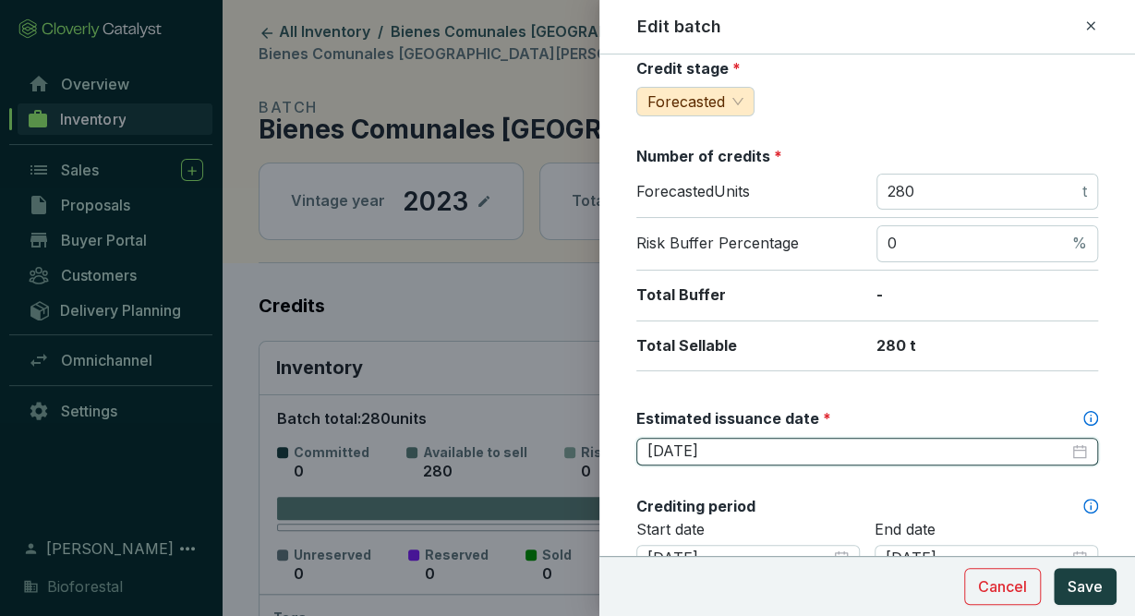
click at [799, 446] on input "[DATE]" at bounding box center [857, 451] width 421 height 20
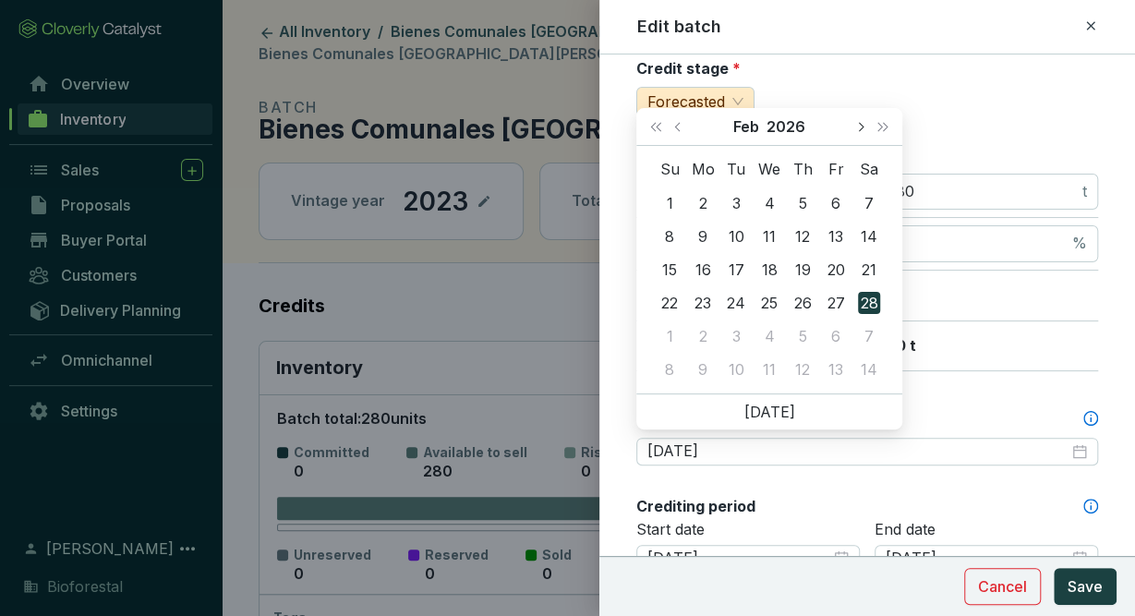
click at [863, 131] on button "Next month (PageDown)" at bounding box center [860, 126] width 24 height 37
type input "[DATE]"
click at [804, 334] on div "30" at bounding box center [802, 336] width 22 height 22
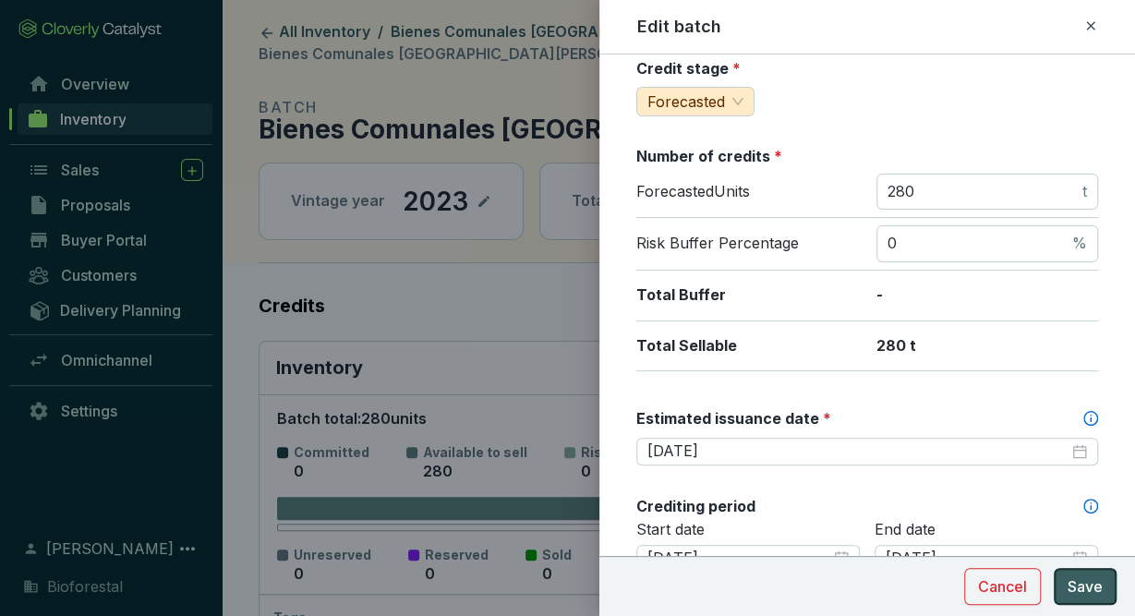
click at [1081, 581] on span "Save" at bounding box center [1085, 586] width 35 height 22
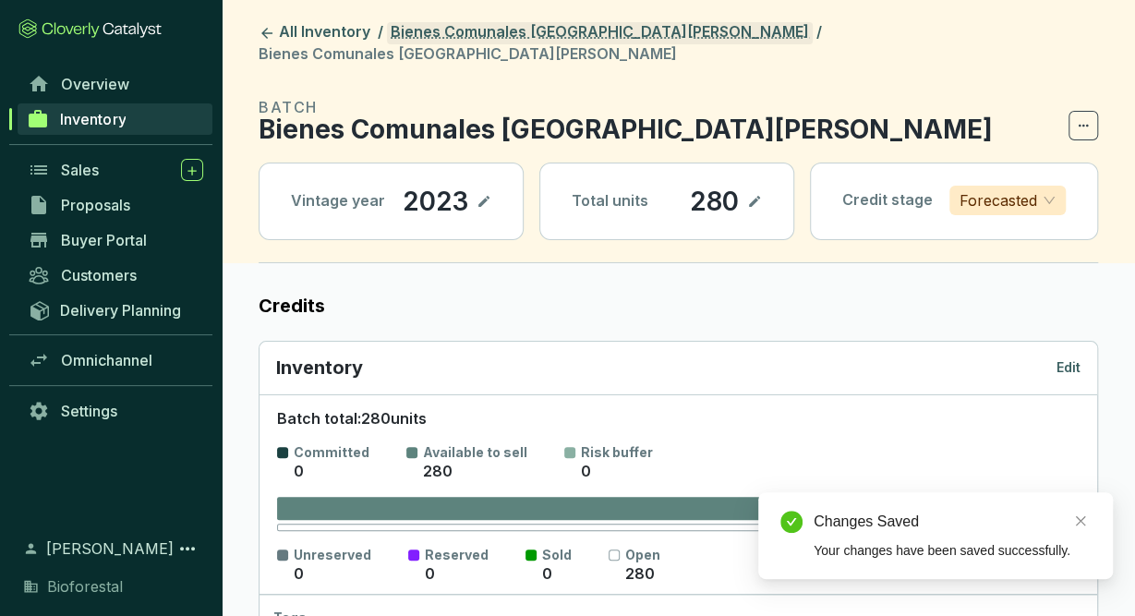
click at [624, 40] on link "Bienes Comunales [GEOGRAPHIC_DATA][PERSON_NAME]" at bounding box center [600, 33] width 426 height 22
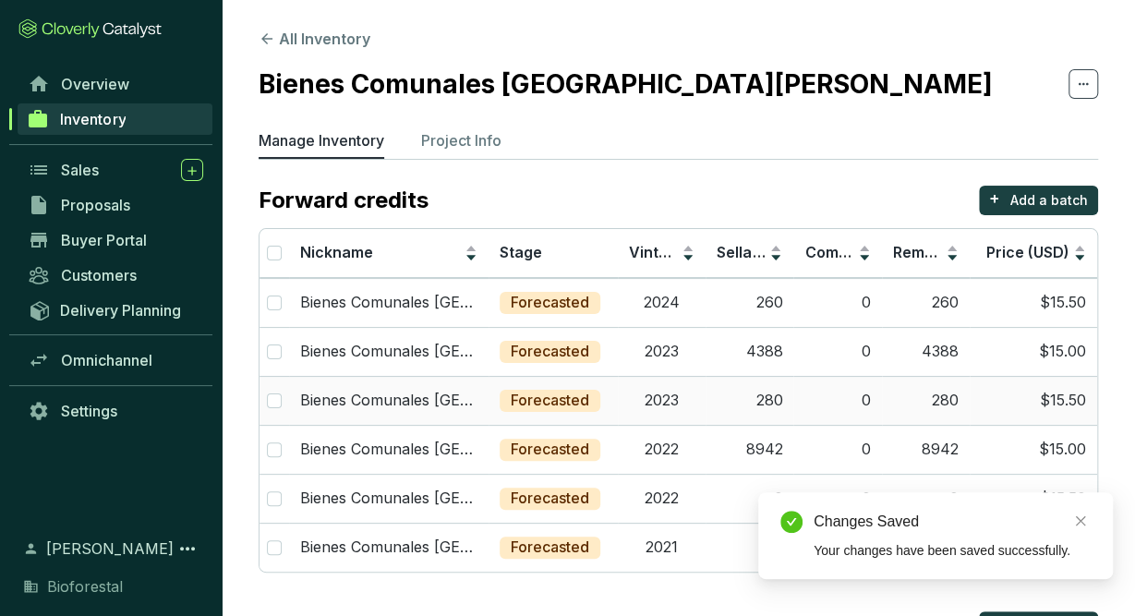
click at [672, 401] on td "2023" at bounding box center [662, 400] width 88 height 49
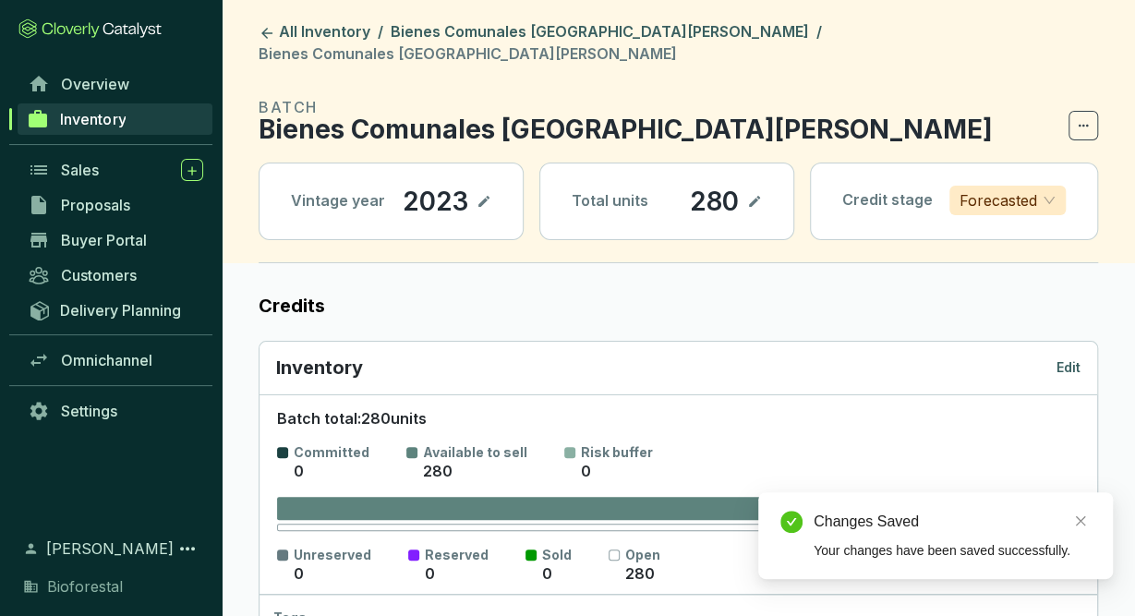
click at [1076, 358] on p "Edit" at bounding box center [1068, 367] width 24 height 18
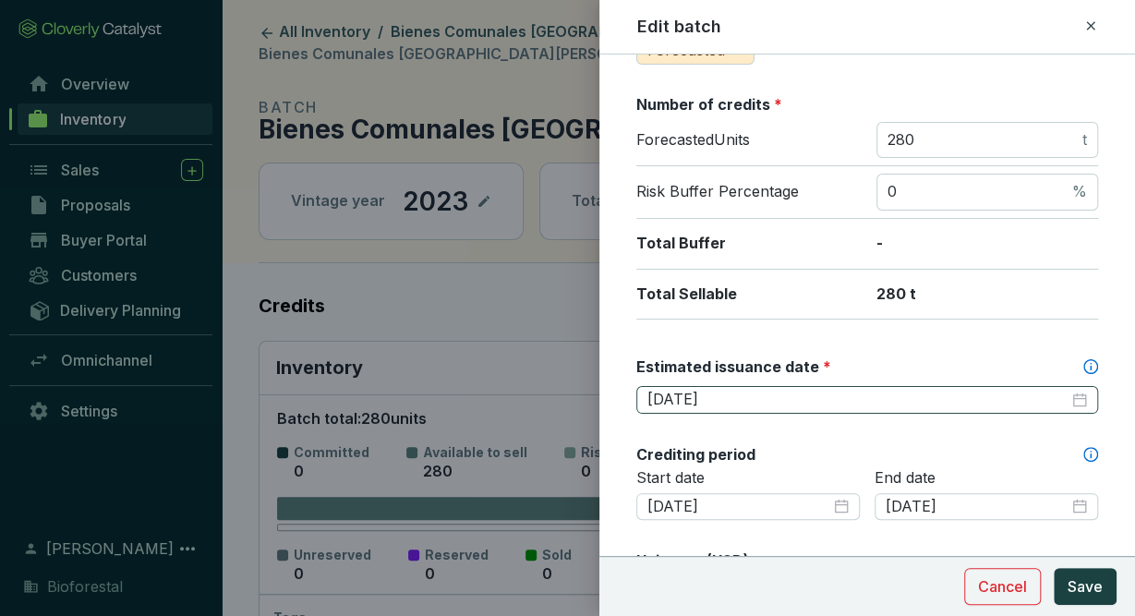
scroll to position [271, 0]
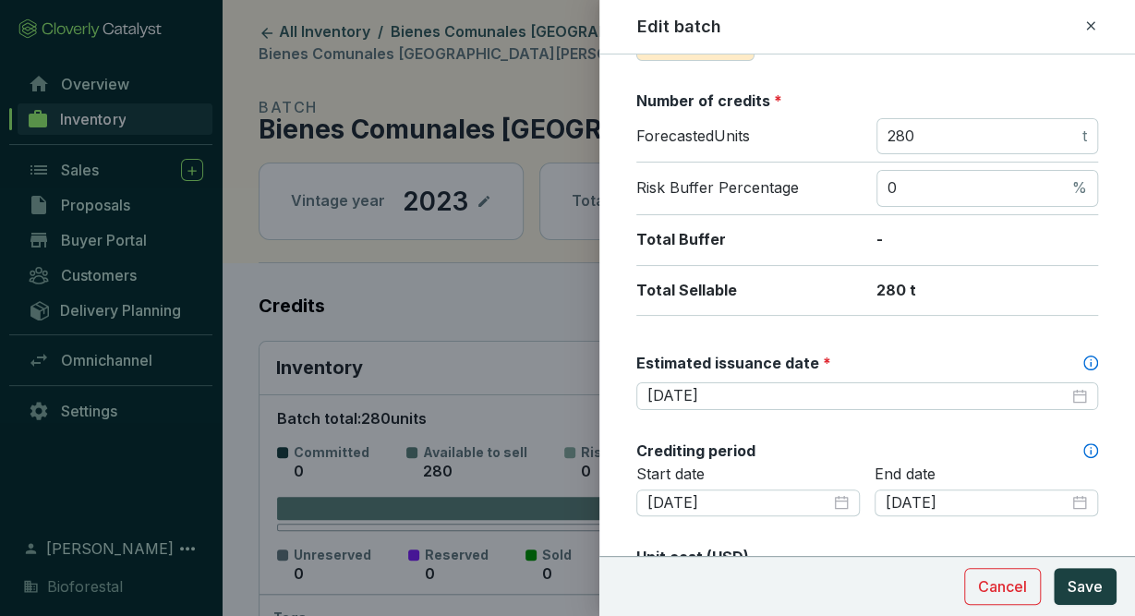
click at [1085, 23] on icon at bounding box center [1090, 26] width 15 height 22
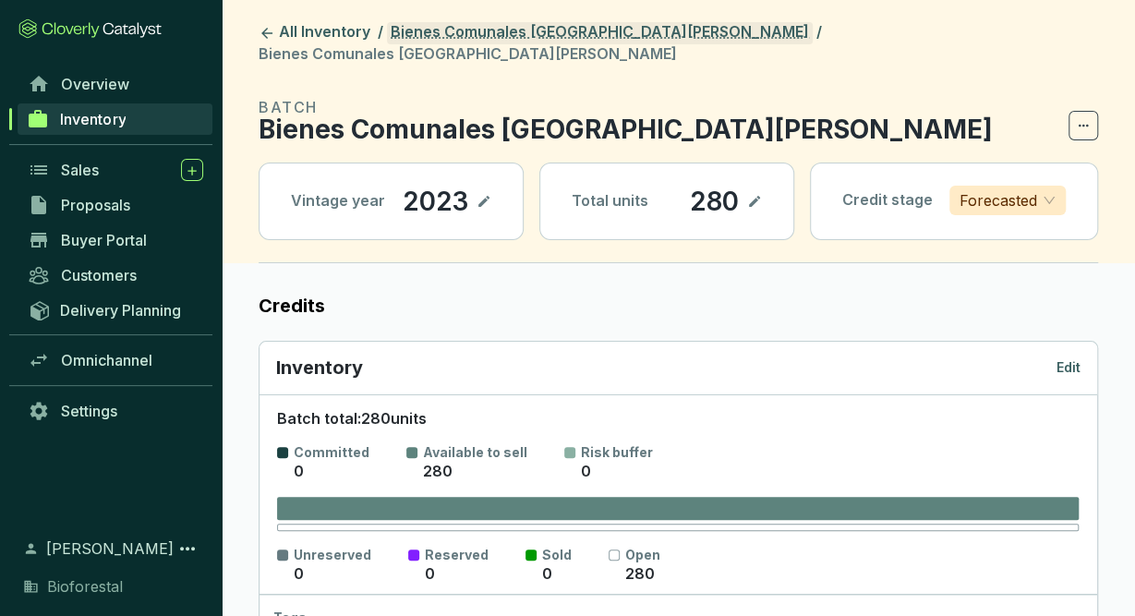
click at [579, 38] on link "Bienes Comunales [GEOGRAPHIC_DATA][PERSON_NAME]" at bounding box center [600, 33] width 426 height 22
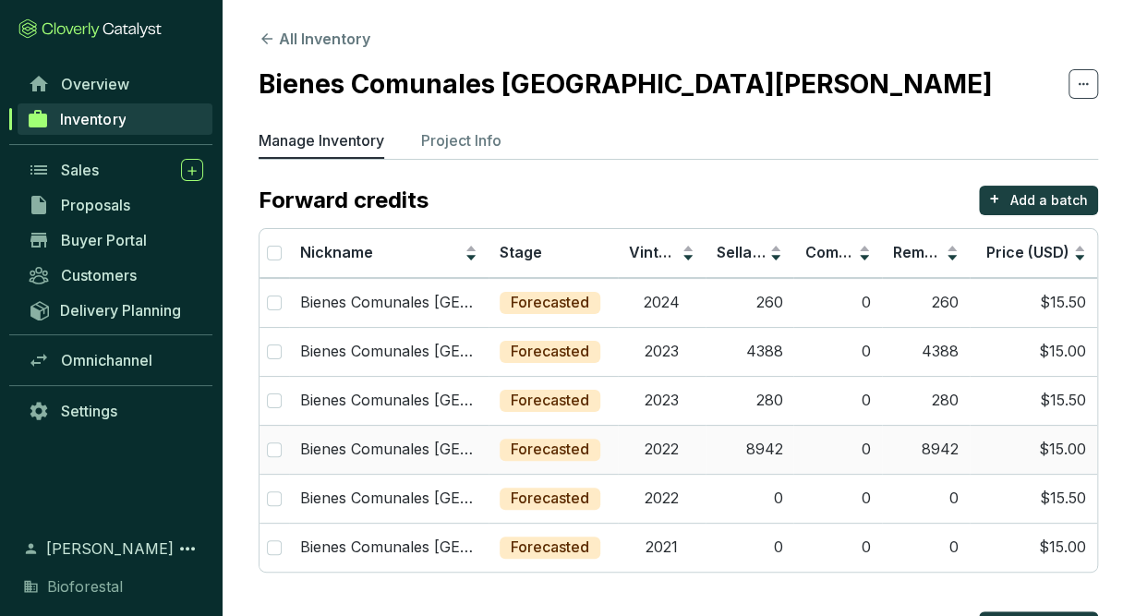
click at [700, 457] on td "2022" at bounding box center [662, 449] width 88 height 49
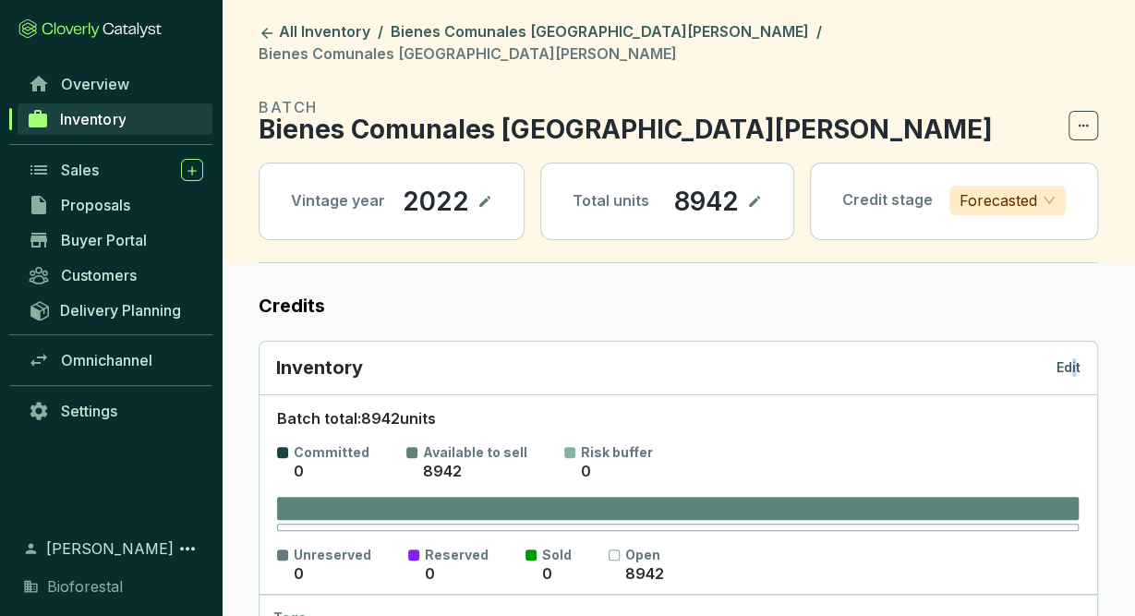
click at [1074, 358] on p "Edit" at bounding box center [1068, 367] width 24 height 18
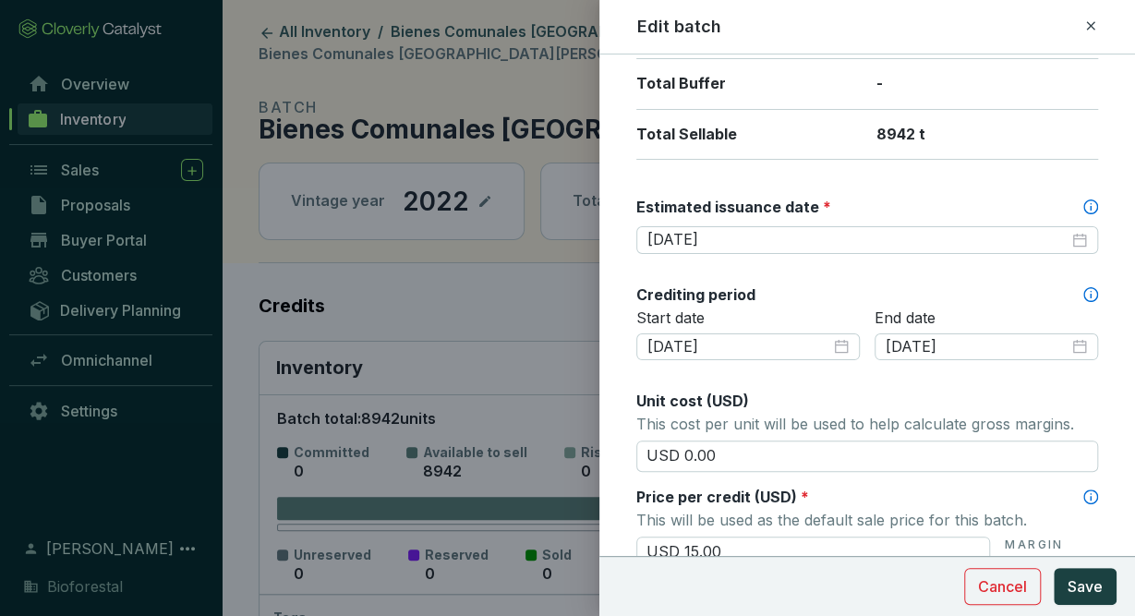
scroll to position [421, 0]
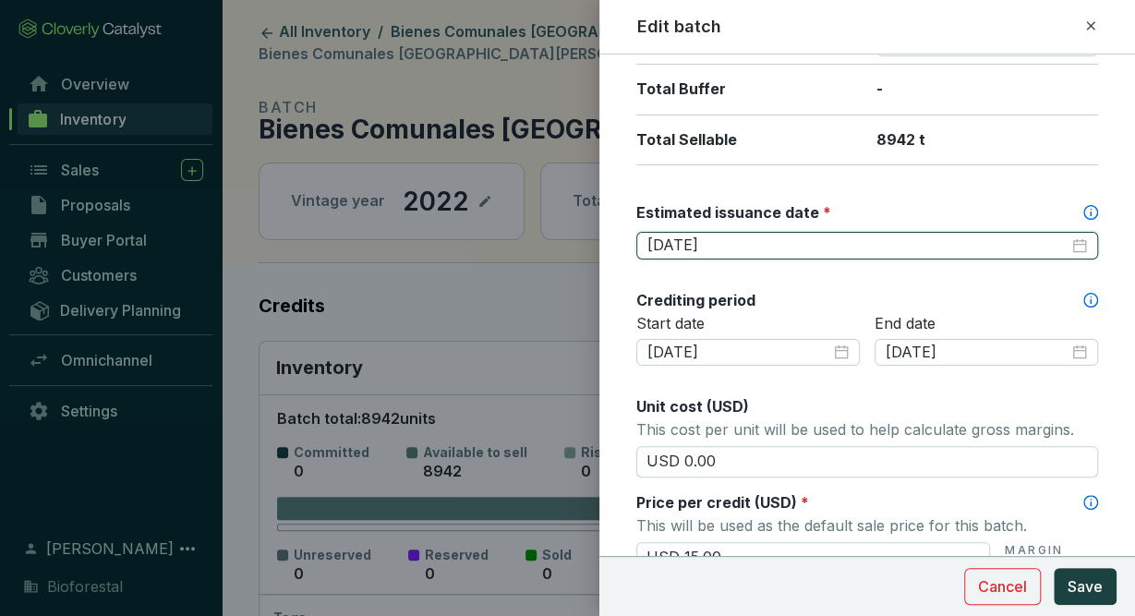
click at [783, 247] on input "[DATE]" at bounding box center [857, 245] width 421 height 20
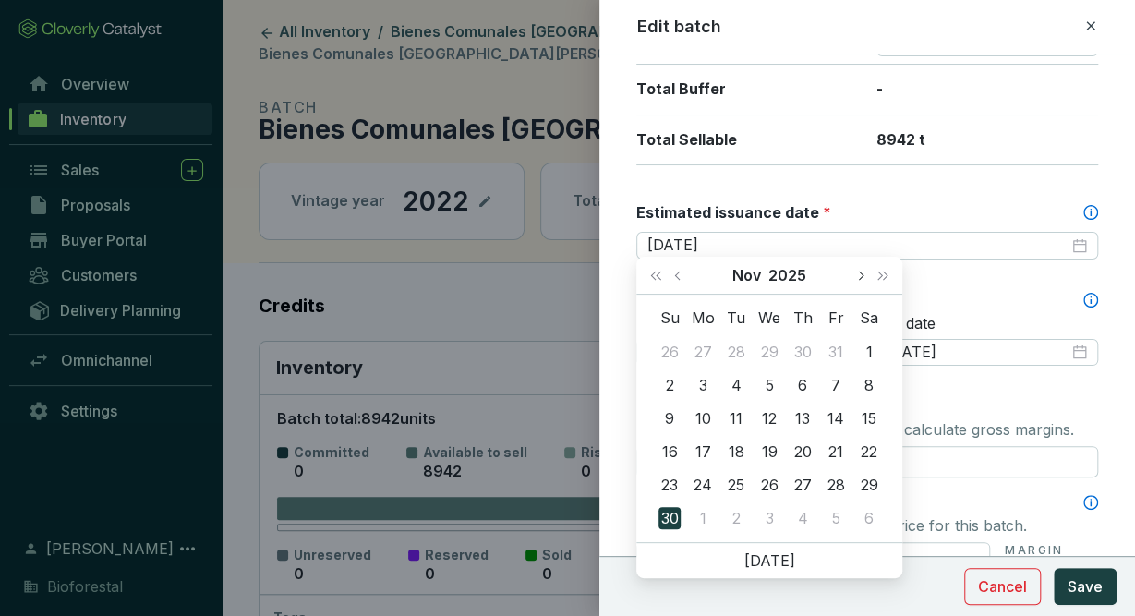
click at [865, 271] on button "Next month (PageDown)" at bounding box center [860, 275] width 24 height 37
click at [863, 278] on button "Next month (PageDown)" at bounding box center [860, 275] width 24 height 37
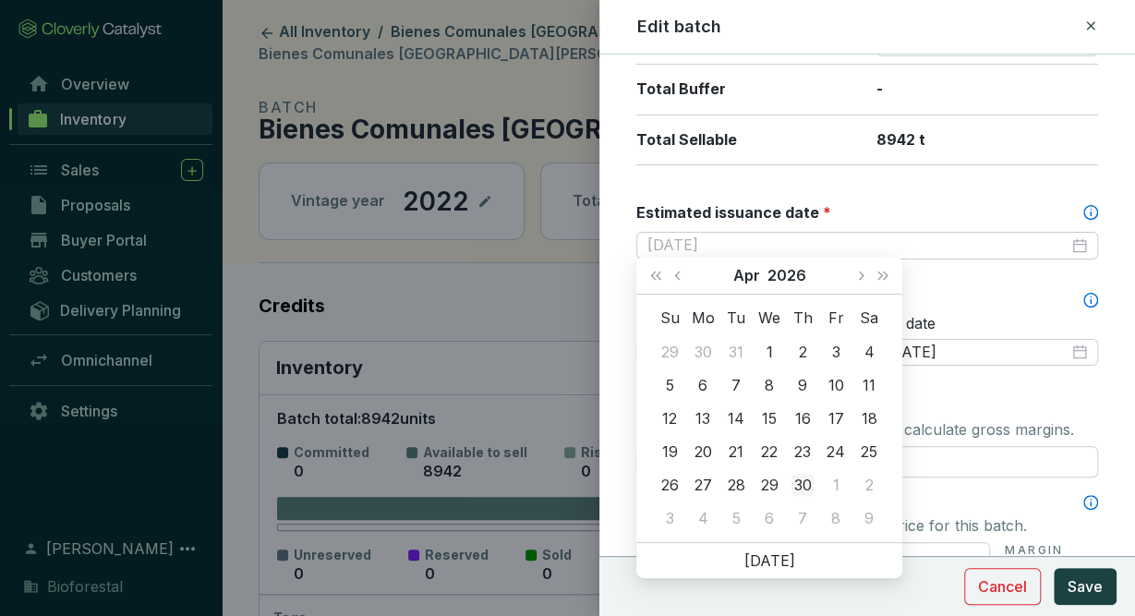
type input "[DATE]"
click at [807, 482] on div "30" at bounding box center [802, 485] width 22 height 22
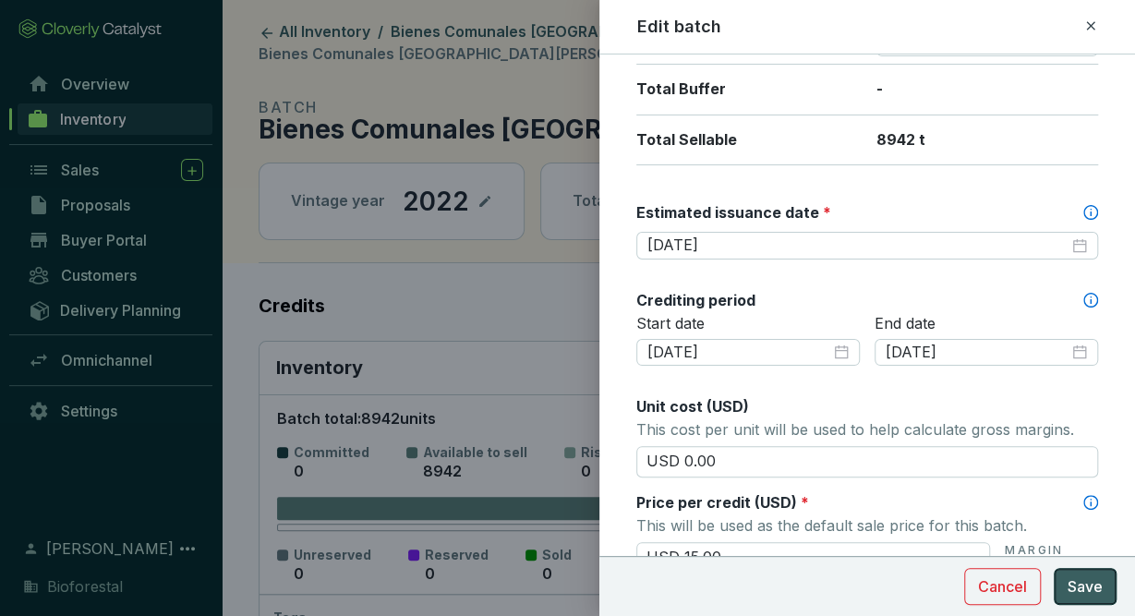
click at [1081, 584] on span "Save" at bounding box center [1085, 586] width 35 height 22
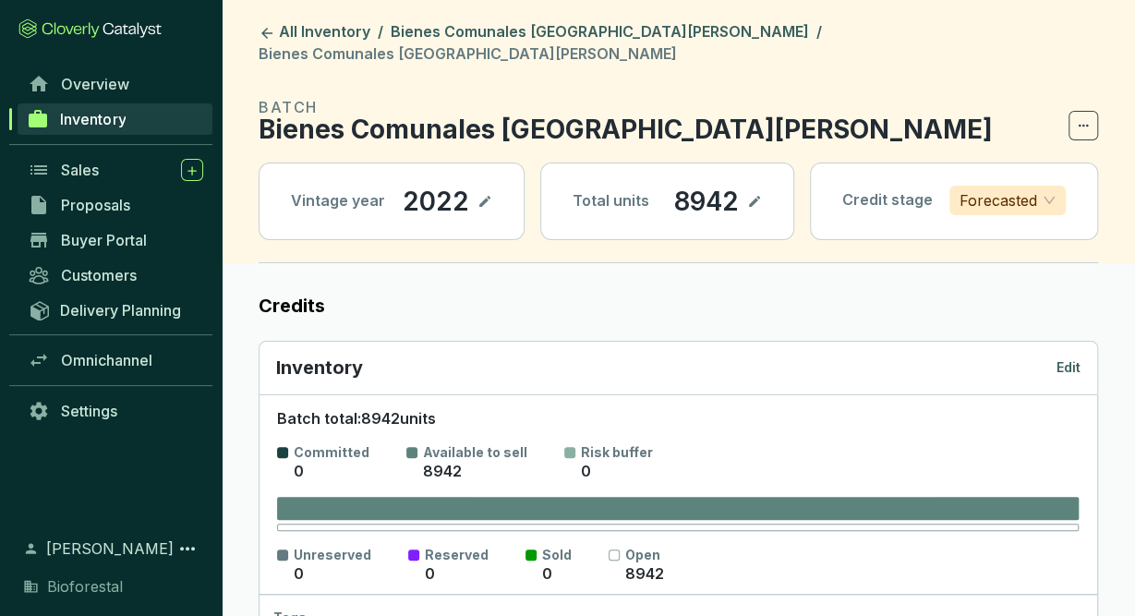
click at [1065, 358] on p "Edit" at bounding box center [1068, 367] width 24 height 18
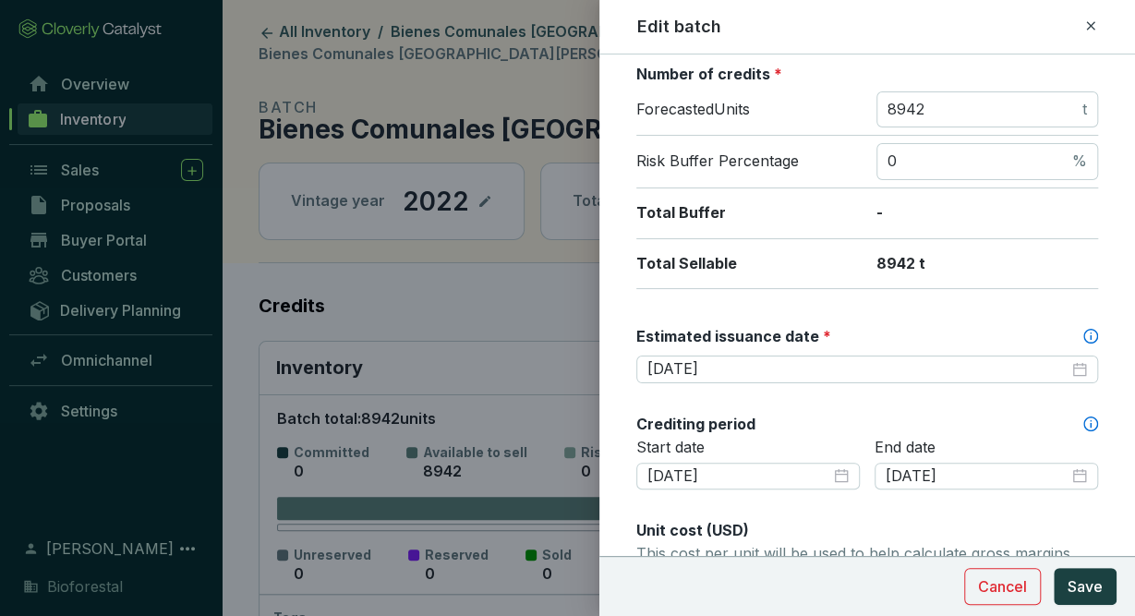
scroll to position [316, 0]
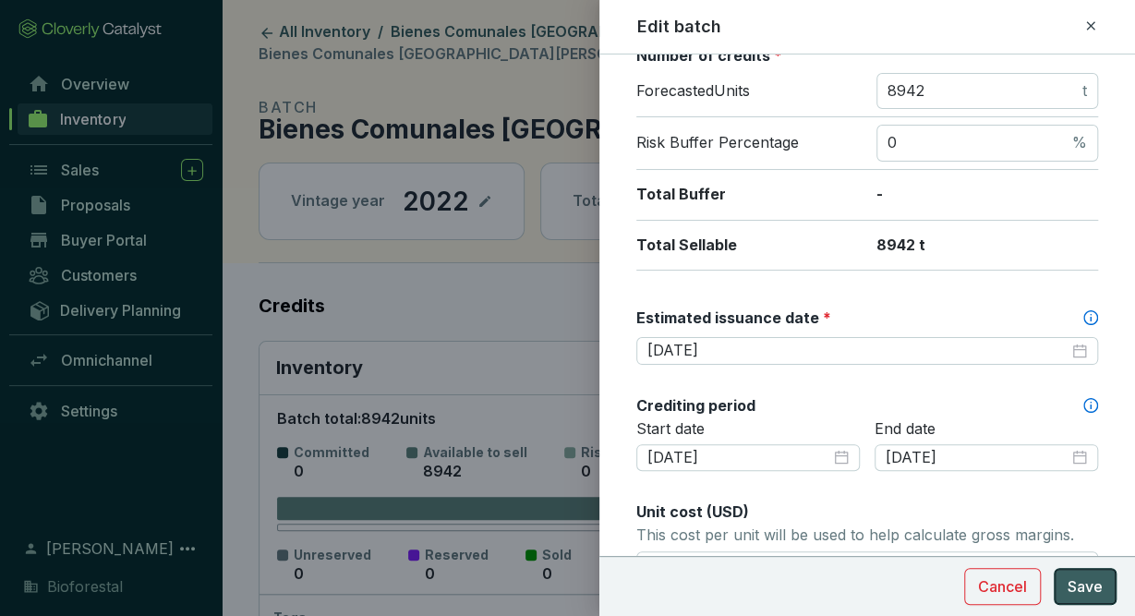
click at [1080, 593] on span "Save" at bounding box center [1085, 586] width 35 height 22
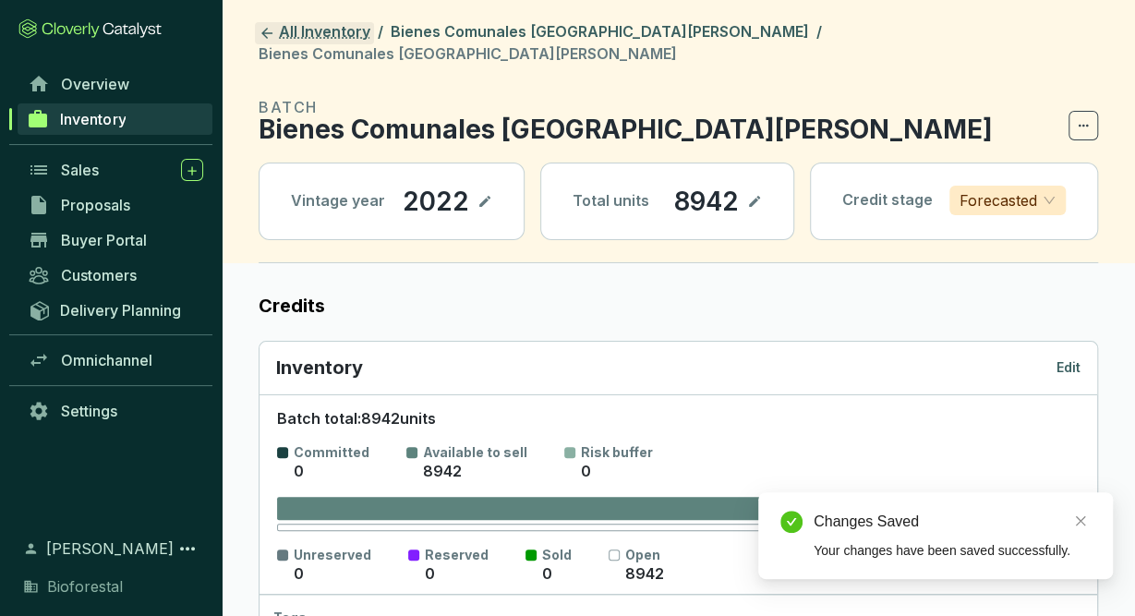
click at [329, 24] on link "All Inventory" at bounding box center [314, 33] width 119 height 22
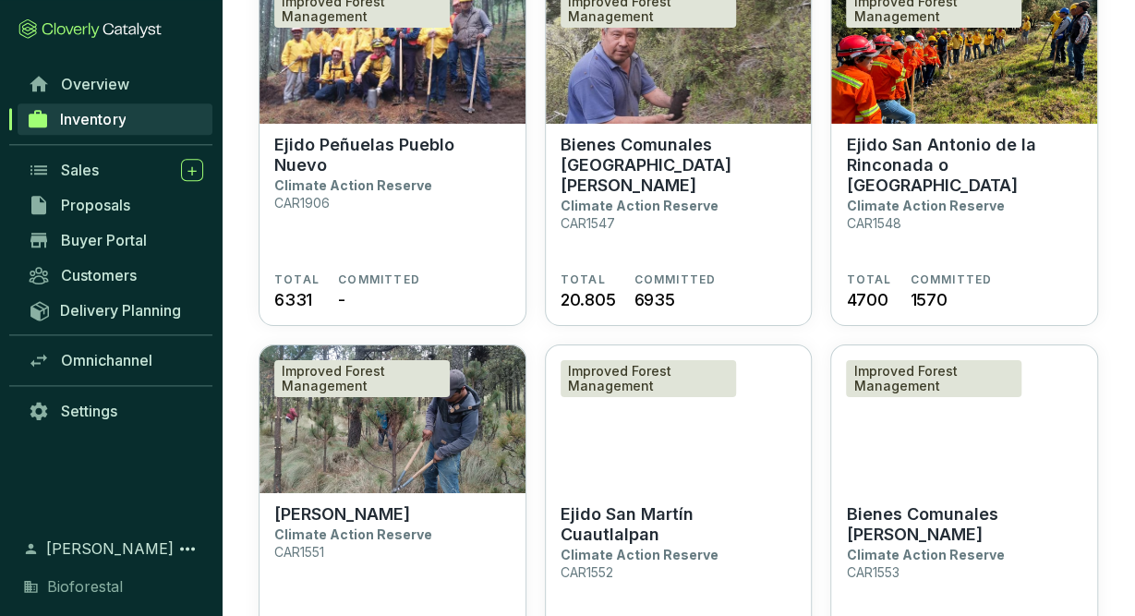
scroll to position [3152, 0]
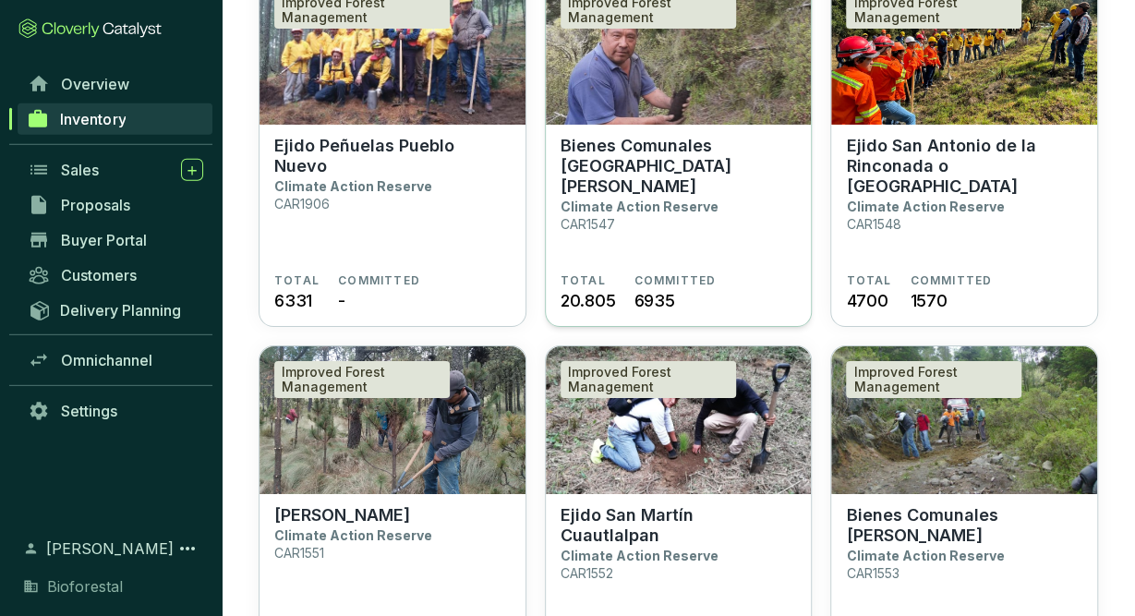
click at [744, 258] on section "Bienes Comunales San Pedro Ecatzingo Climate Action Reserve CAR1547" at bounding box center [679, 205] width 236 height 138
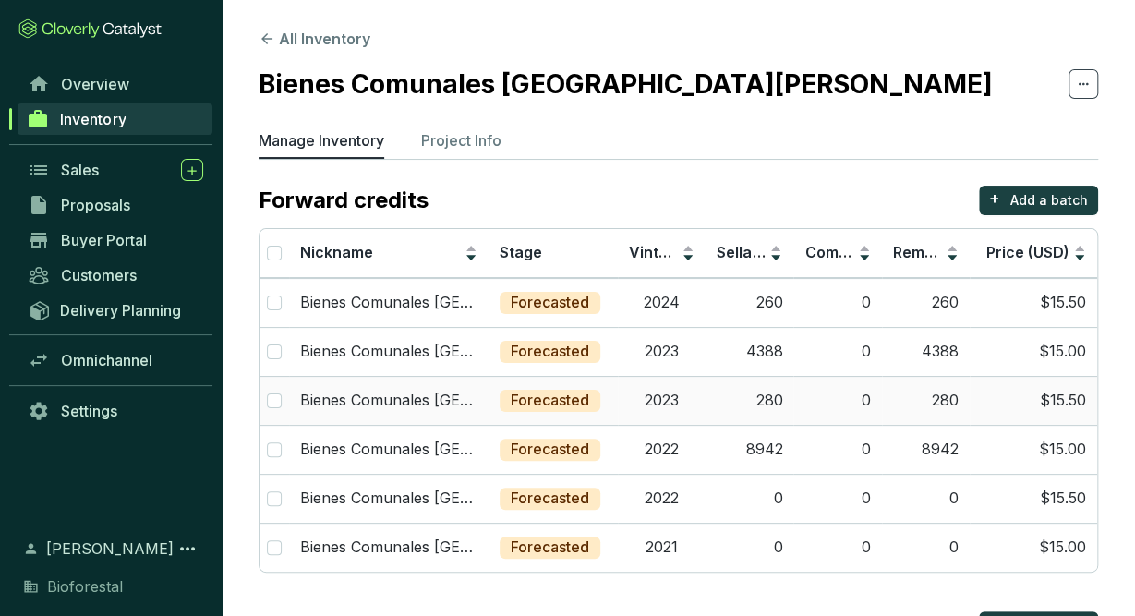
click at [682, 385] on td "2023" at bounding box center [662, 400] width 88 height 49
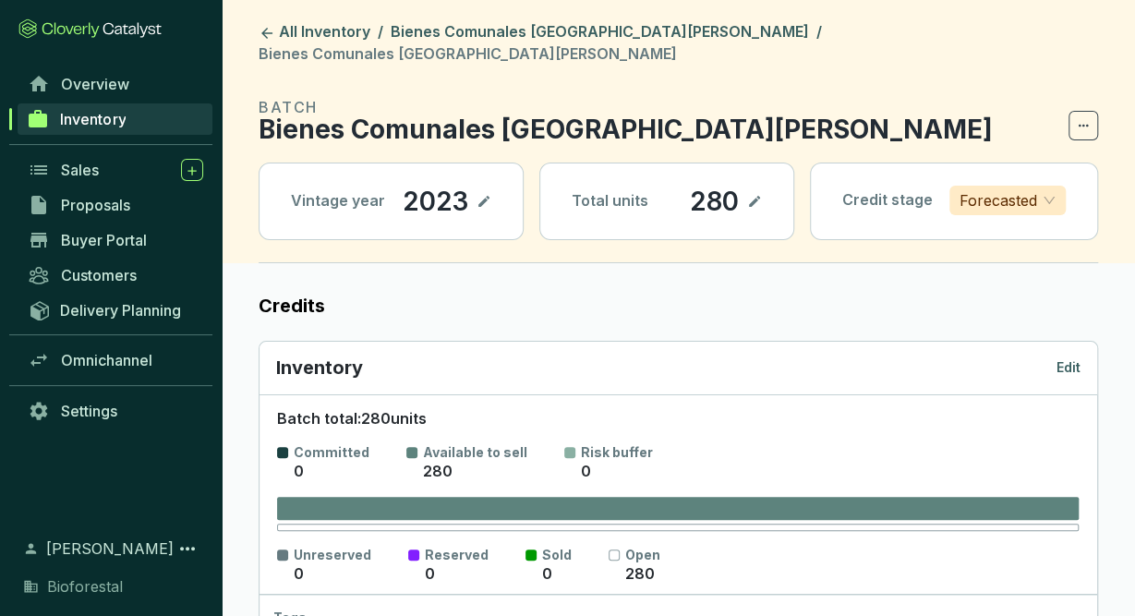
click at [1067, 358] on p "Edit" at bounding box center [1068, 367] width 24 height 18
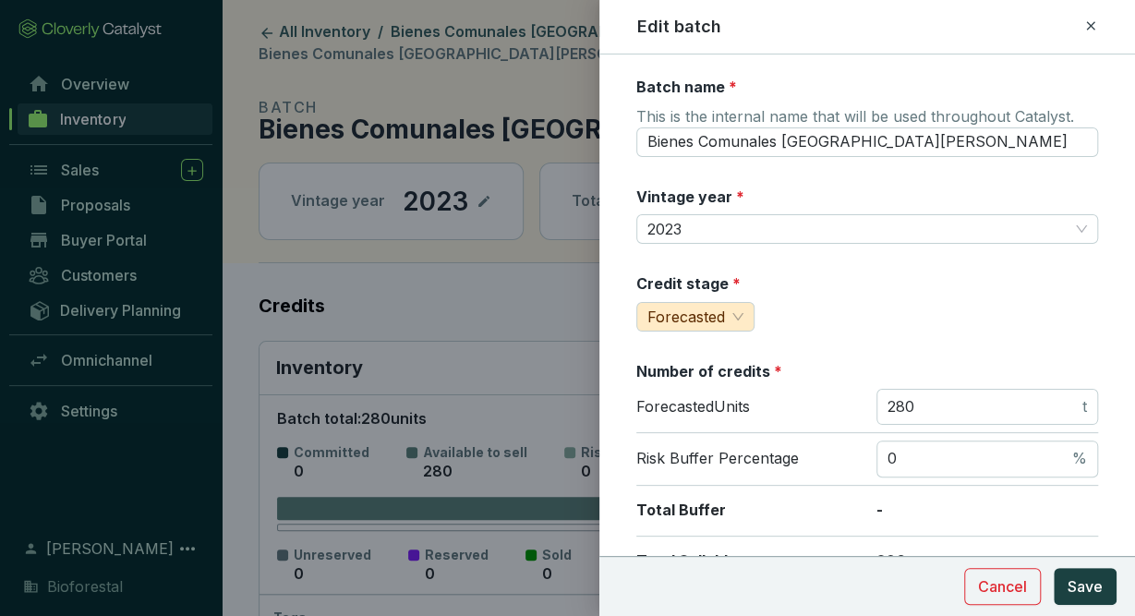
click at [1084, 25] on icon at bounding box center [1090, 26] width 15 height 22
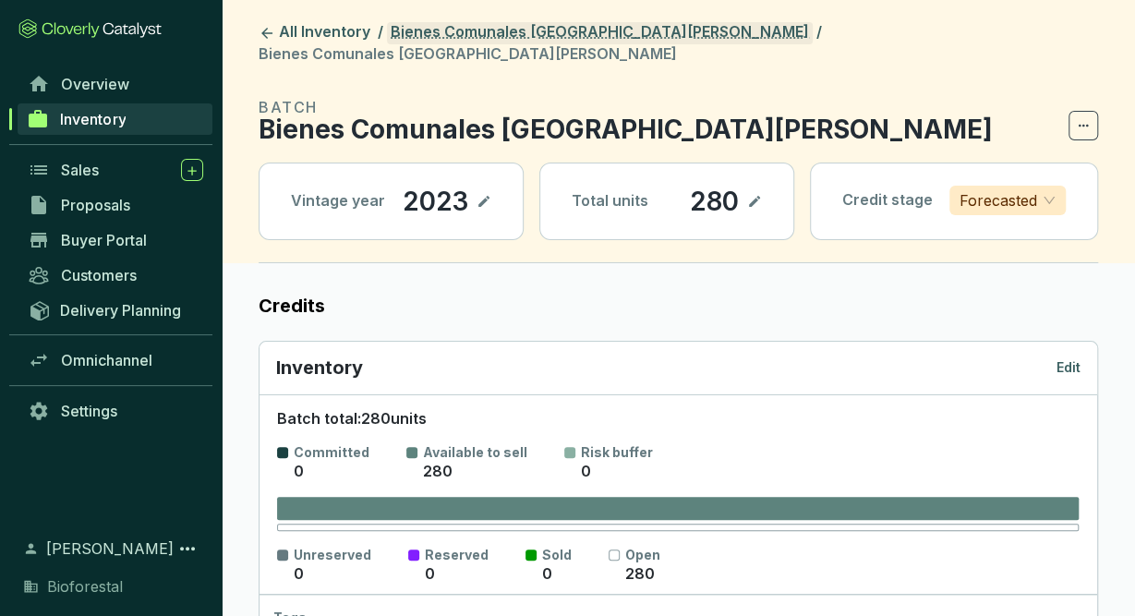
click at [457, 33] on link "Bienes Comunales [GEOGRAPHIC_DATA][PERSON_NAME]" at bounding box center [600, 33] width 426 height 22
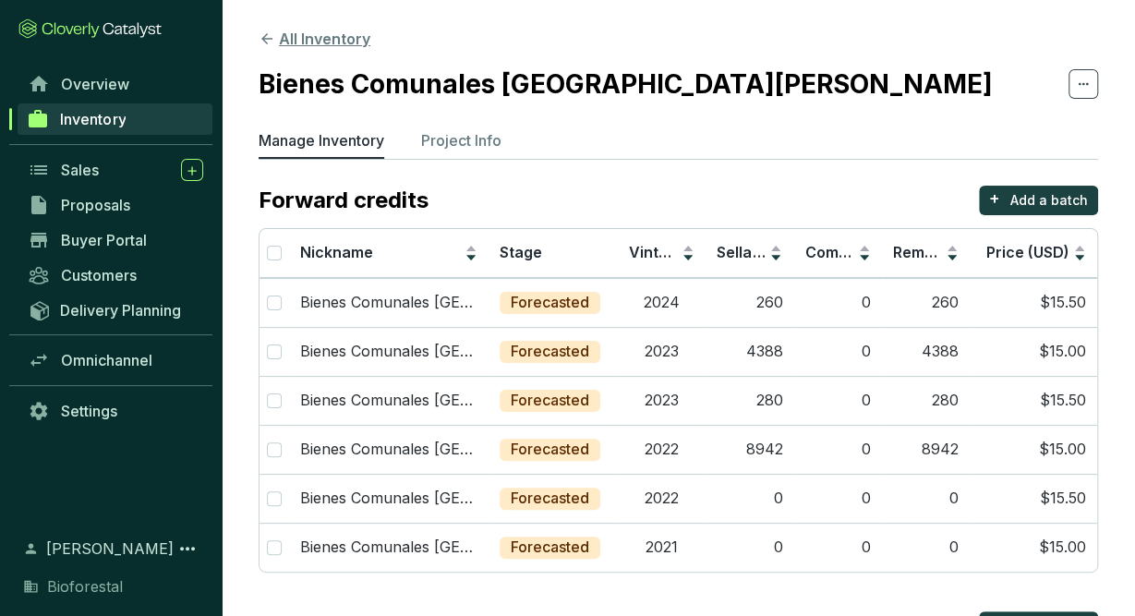
click at [354, 30] on button "All Inventory" at bounding box center [315, 39] width 112 height 22
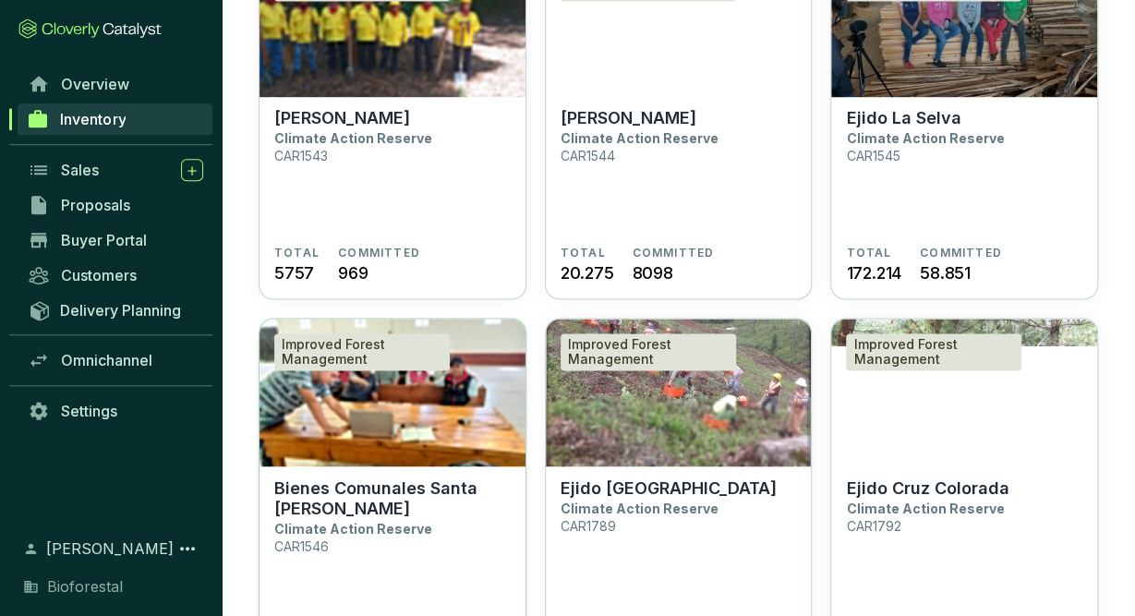
scroll to position [1333, 0]
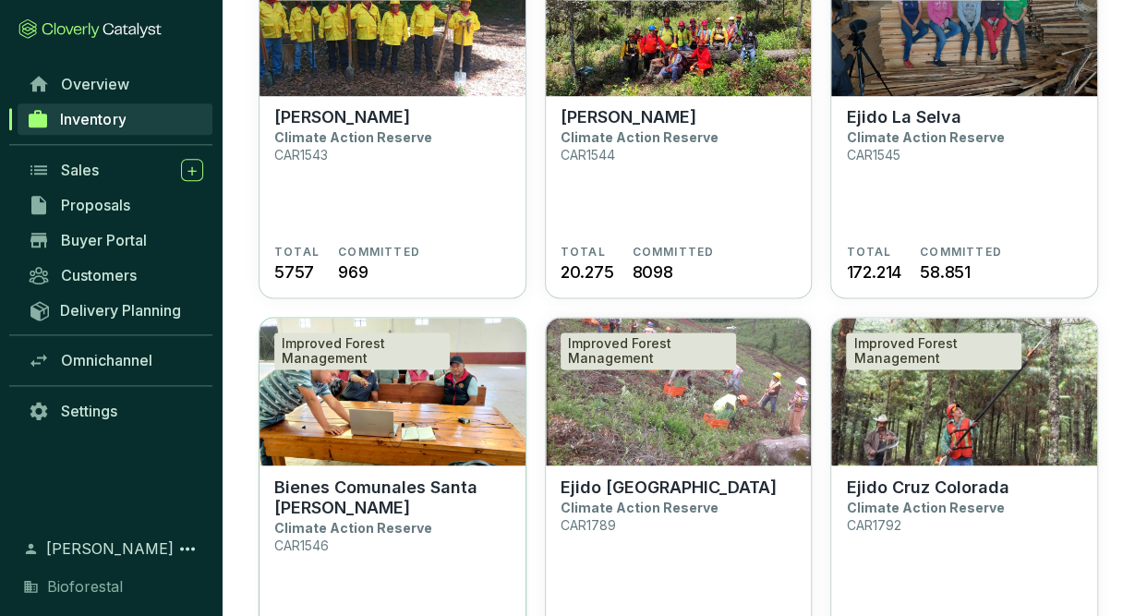
click at [456, 399] on img at bounding box center [392, 392] width 266 height 148
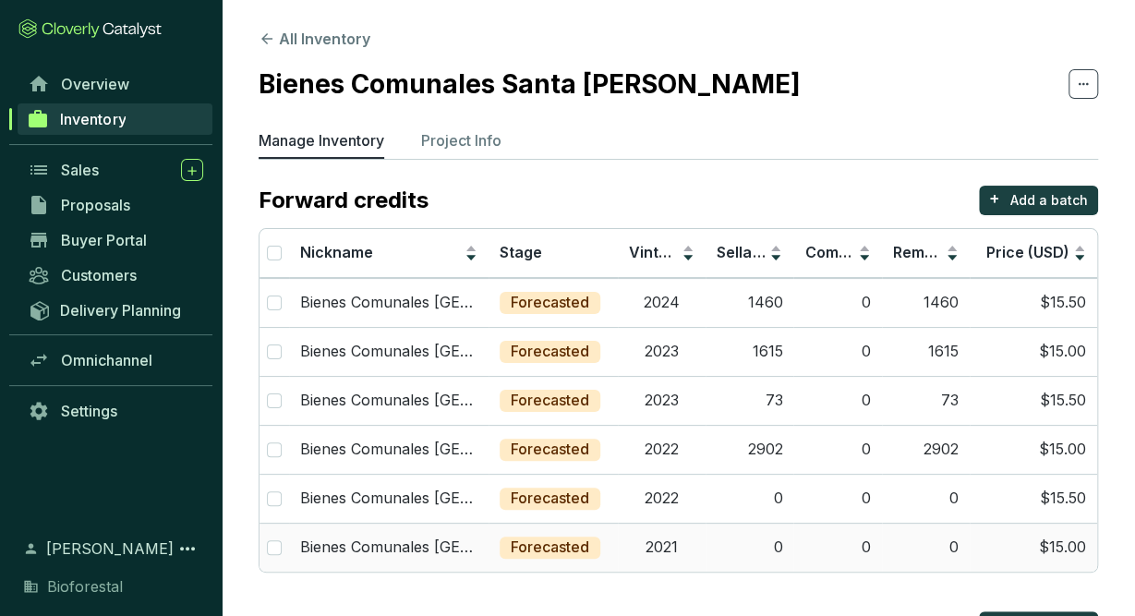
click at [696, 549] on td "2021" at bounding box center [662, 547] width 88 height 49
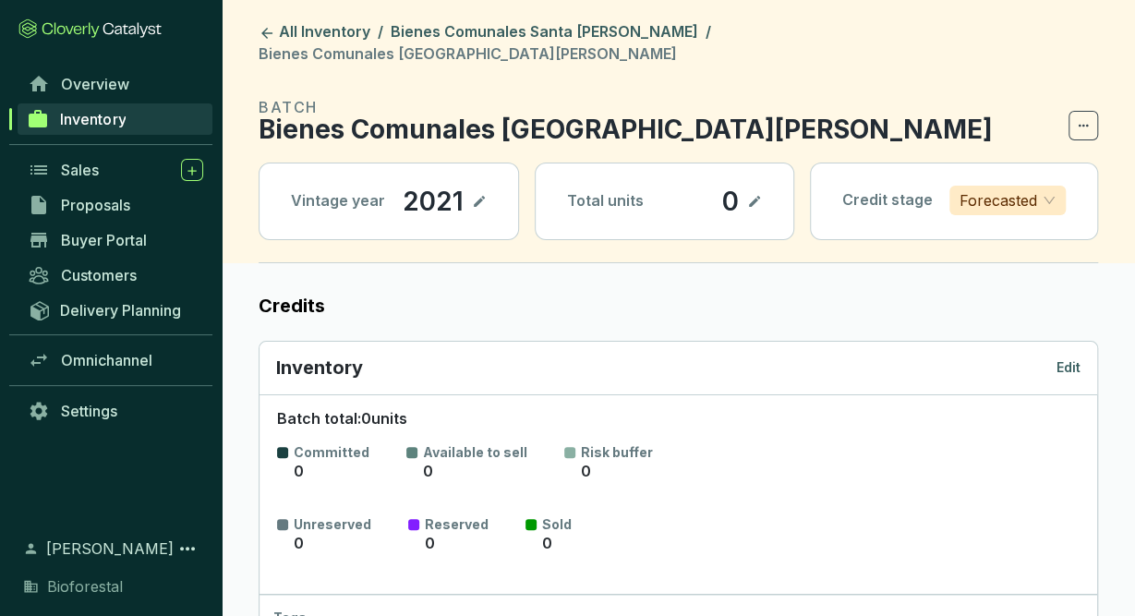
click at [1066, 358] on p "Edit" at bounding box center [1068, 367] width 24 height 18
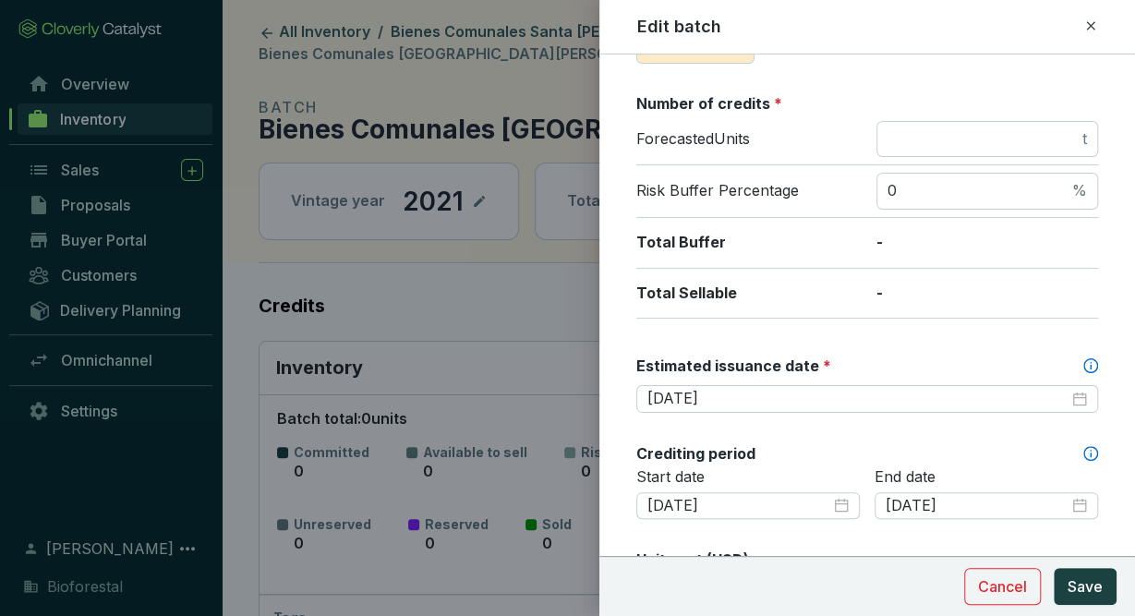
scroll to position [289, 0]
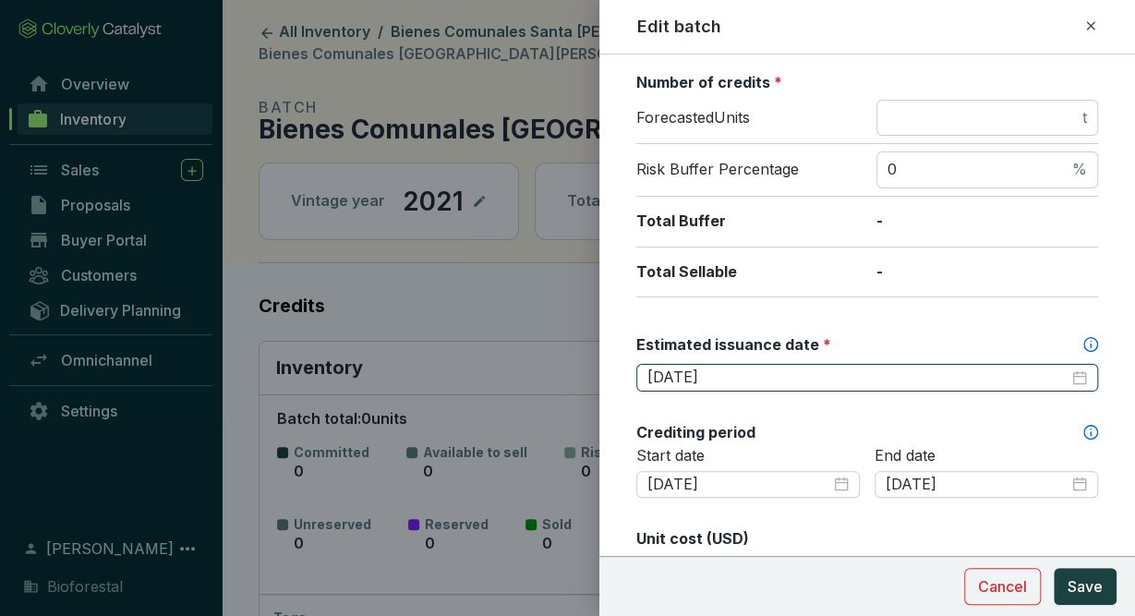
click at [777, 379] on input "[DATE]" at bounding box center [857, 378] width 421 height 20
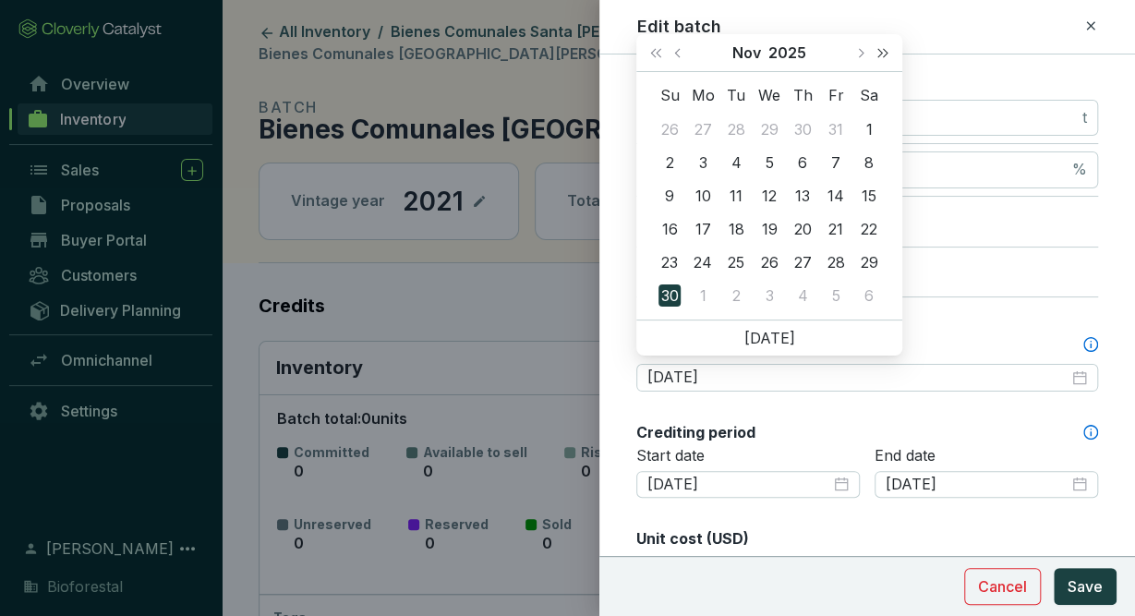
click at [885, 53] on span "Next year (Control + right)" at bounding box center [882, 52] width 9 height 9
click at [863, 53] on span "Next month (PageDown)" at bounding box center [859, 52] width 9 height 9
click at [679, 54] on span "Previous month (PageUp)" at bounding box center [678, 52] width 9 height 9
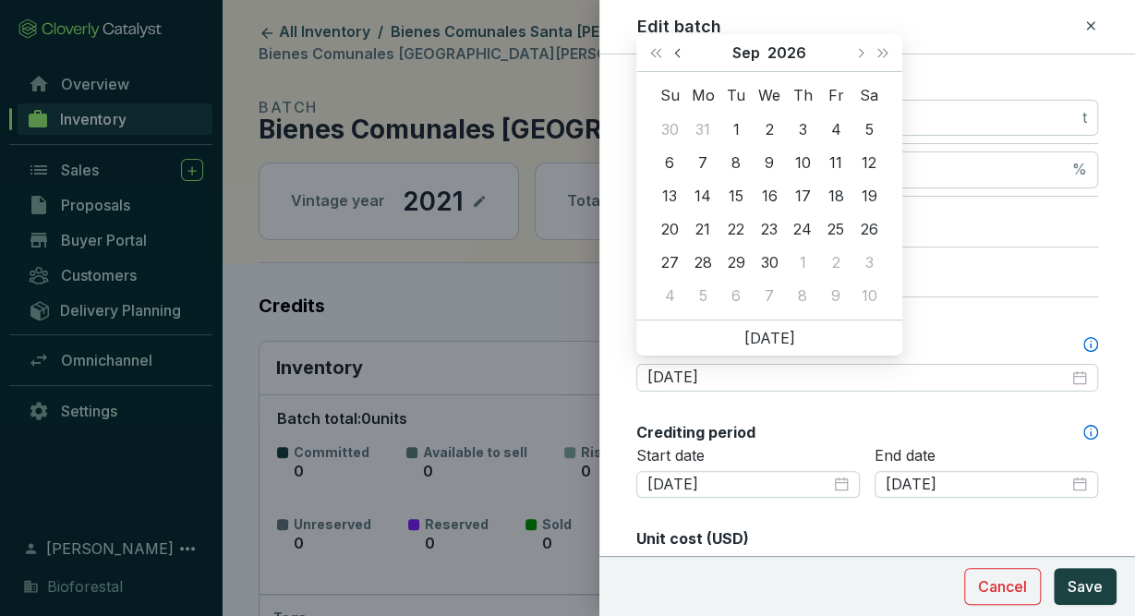
click at [679, 54] on span "Previous month (PageUp)" at bounding box center [678, 52] width 9 height 9
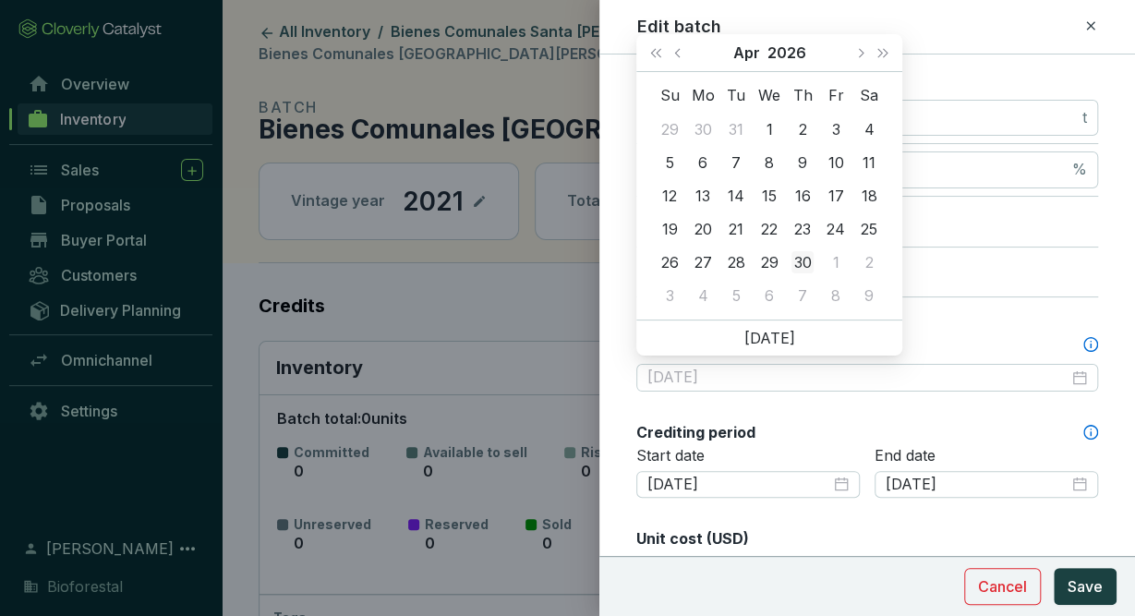
type input "[DATE]"
click at [808, 257] on div "30" at bounding box center [802, 262] width 22 height 22
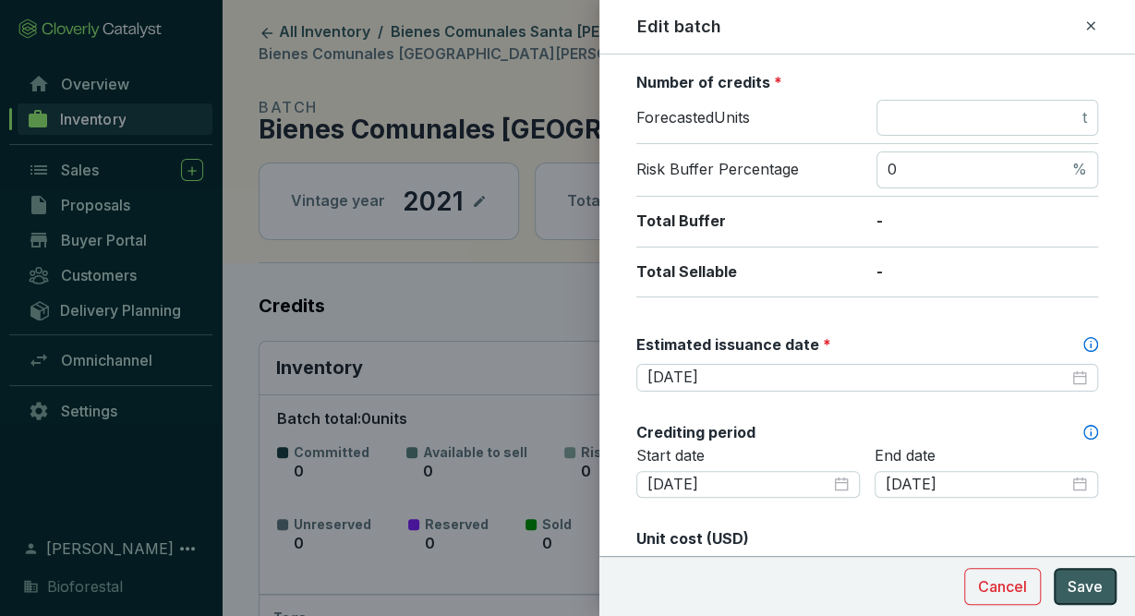
click at [1082, 594] on span "Save" at bounding box center [1085, 586] width 35 height 22
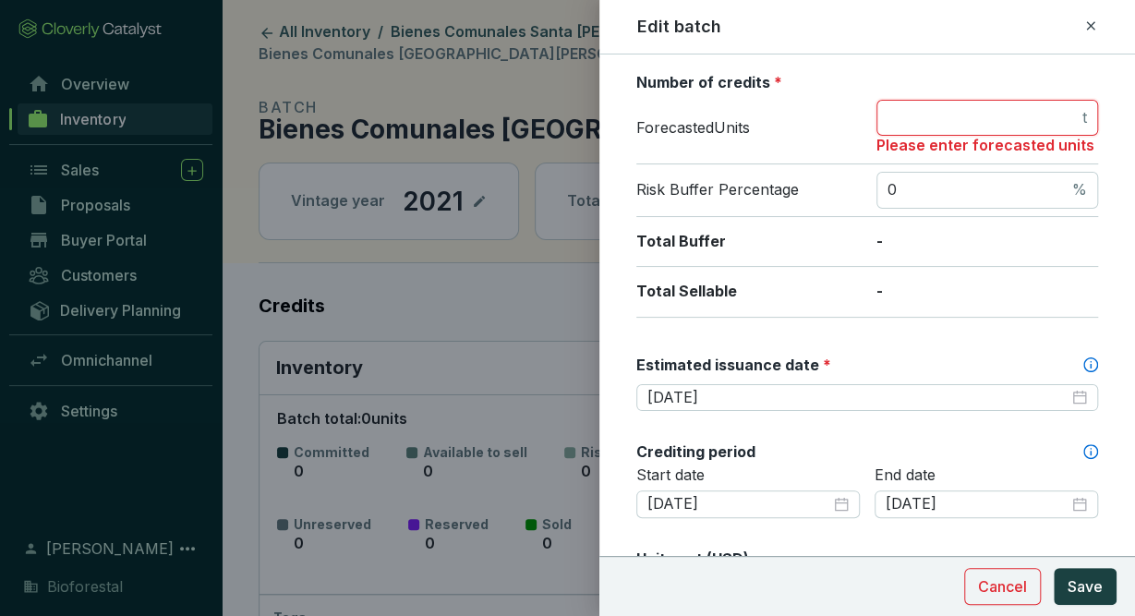
click at [1022, 115] on input "number" at bounding box center [982, 118] width 191 height 20
type input "0"
click at [1070, 593] on span "Save" at bounding box center [1085, 586] width 35 height 22
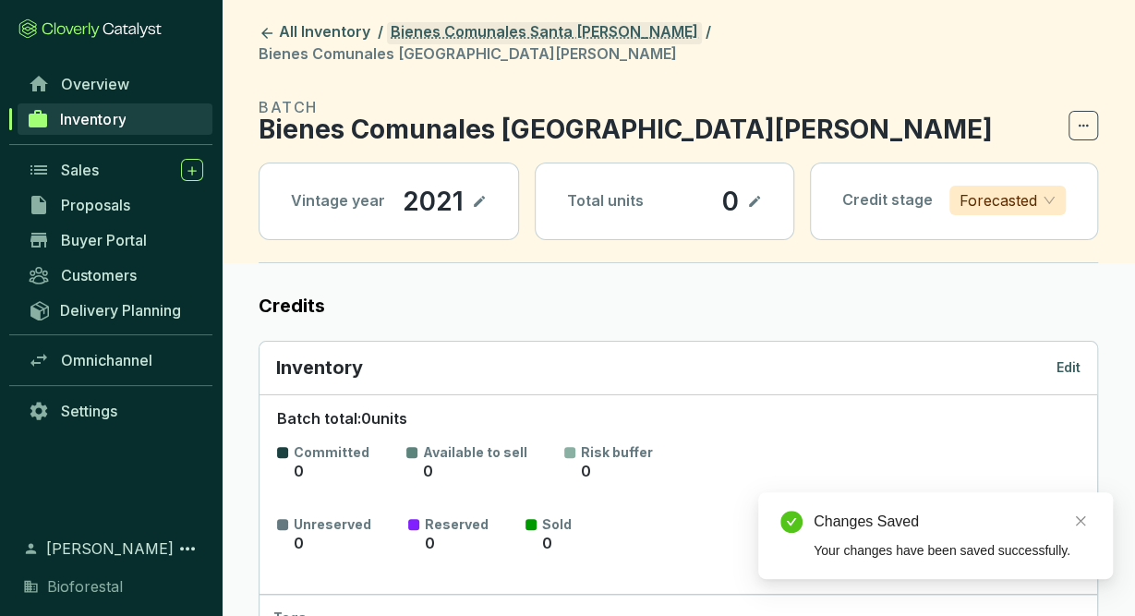
click at [554, 29] on link "Bienes Comunales Santa [PERSON_NAME]" at bounding box center [544, 33] width 315 height 22
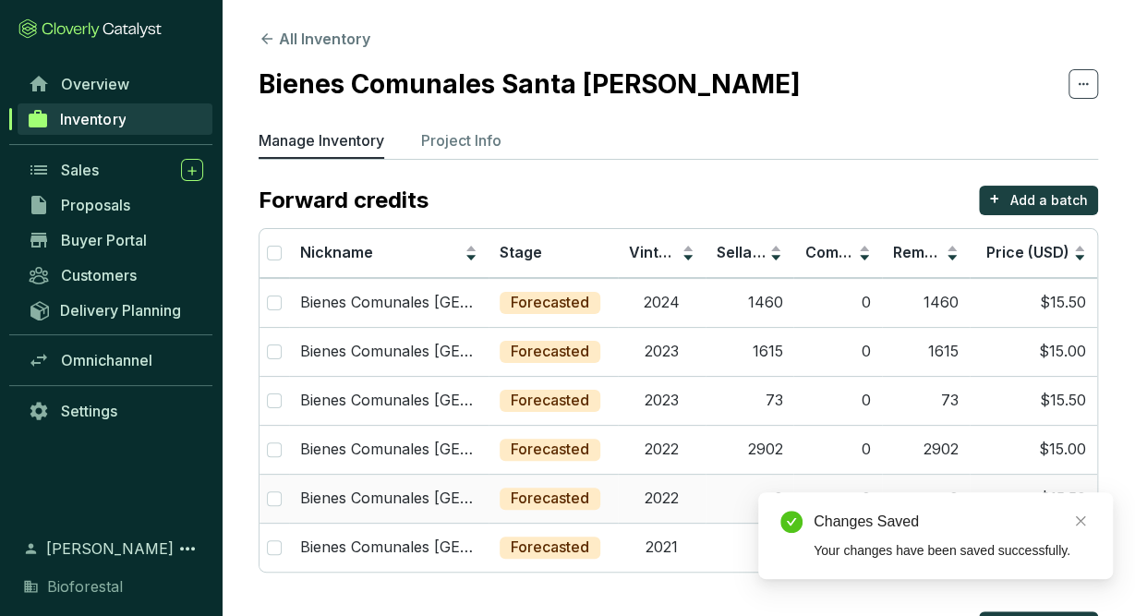
click at [660, 496] on td "2022" at bounding box center [662, 498] width 88 height 49
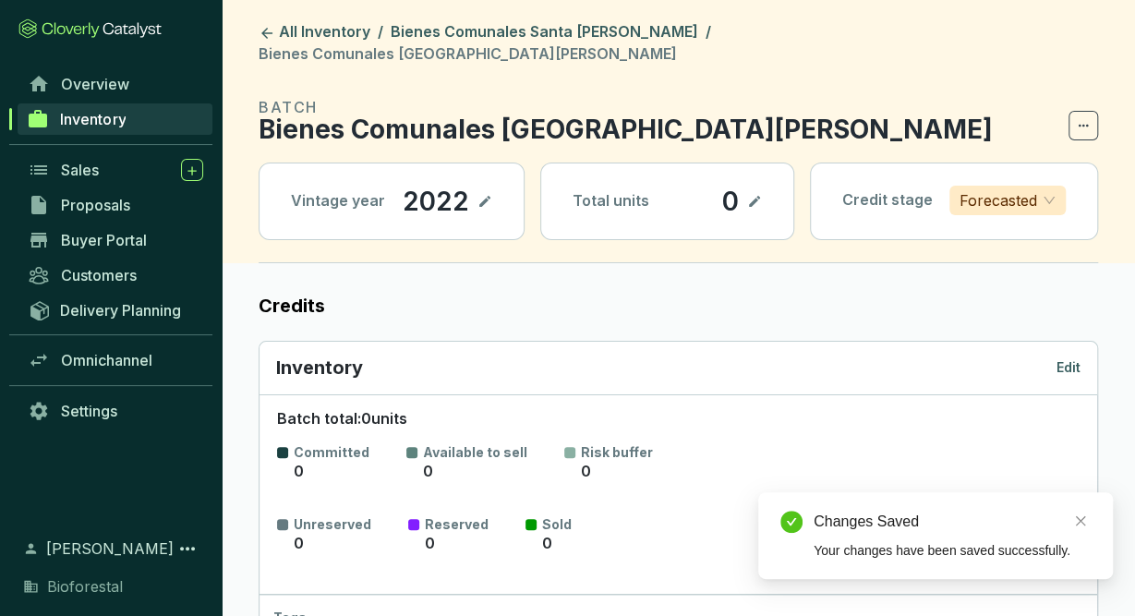
click at [1066, 358] on p "Edit" at bounding box center [1068, 367] width 24 height 18
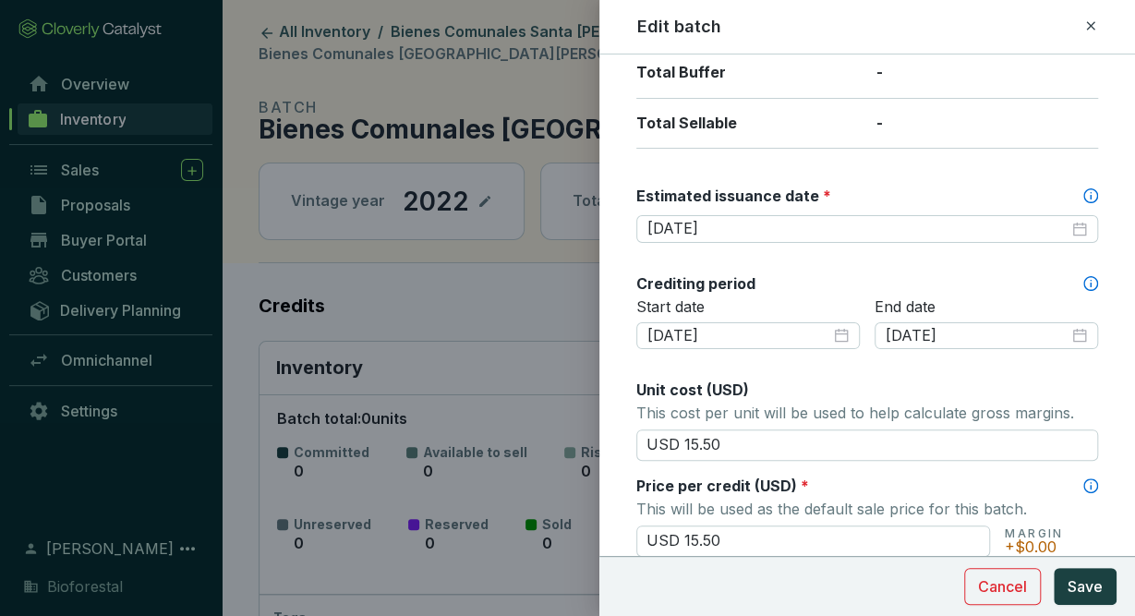
scroll to position [439, 0]
click at [801, 224] on input "[DATE]" at bounding box center [857, 228] width 421 height 20
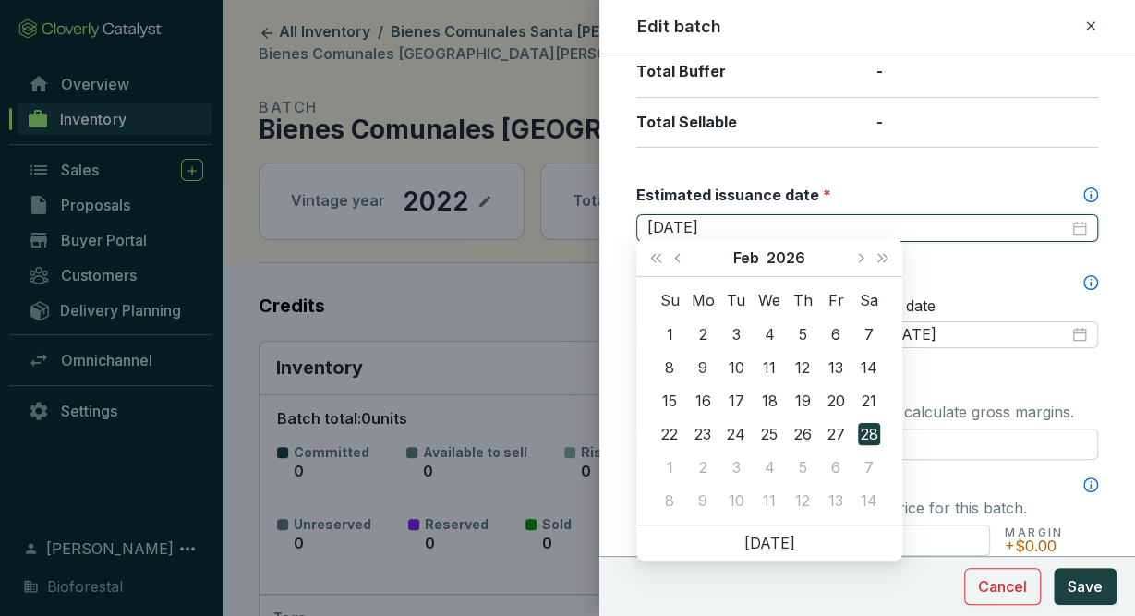
click at [1080, 228] on div "[DATE]" at bounding box center [867, 228] width 440 height 20
click at [1078, 227] on div "[DATE]" at bounding box center [867, 228] width 440 height 20
click at [856, 259] on button "Next month (PageDown)" at bounding box center [860, 257] width 24 height 37
type input "[DATE]"
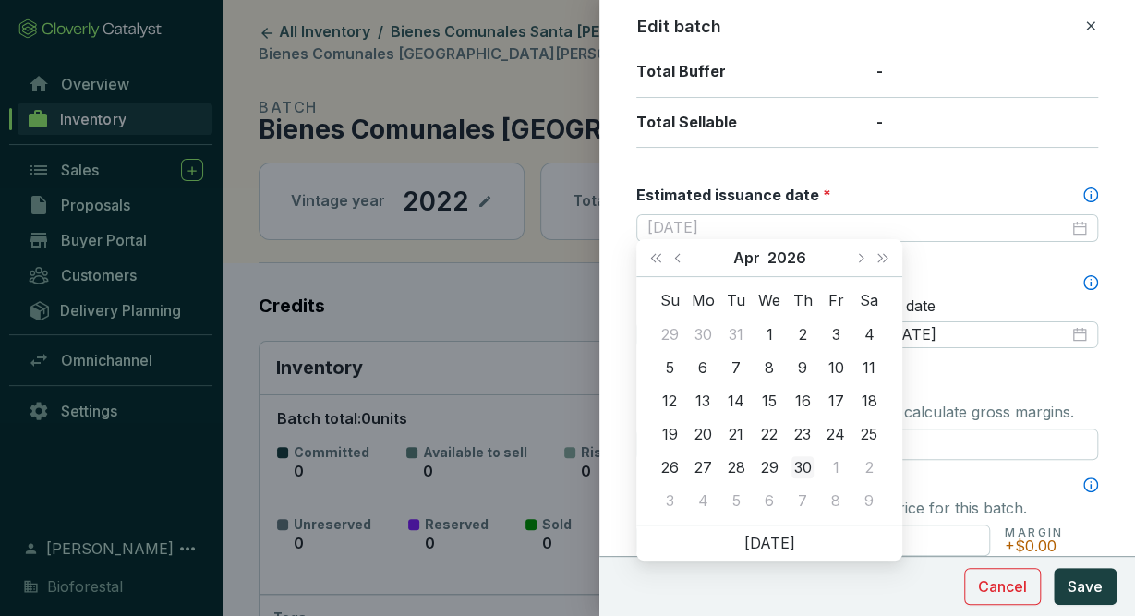
click at [806, 468] on div "30" at bounding box center [802, 467] width 22 height 22
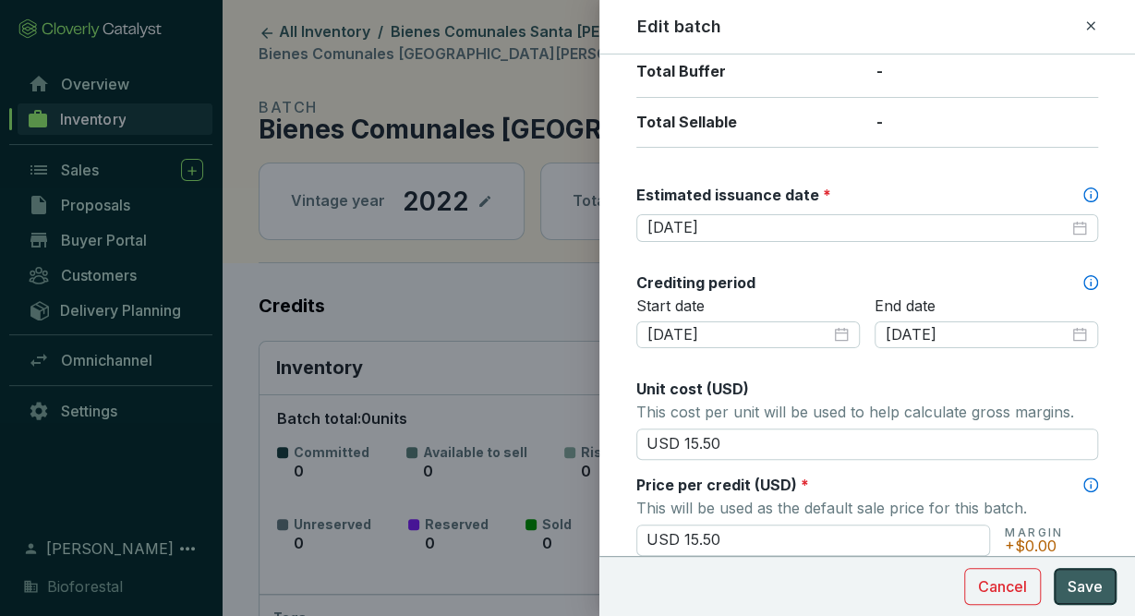
click at [1091, 600] on button "Save" at bounding box center [1085, 586] width 63 height 37
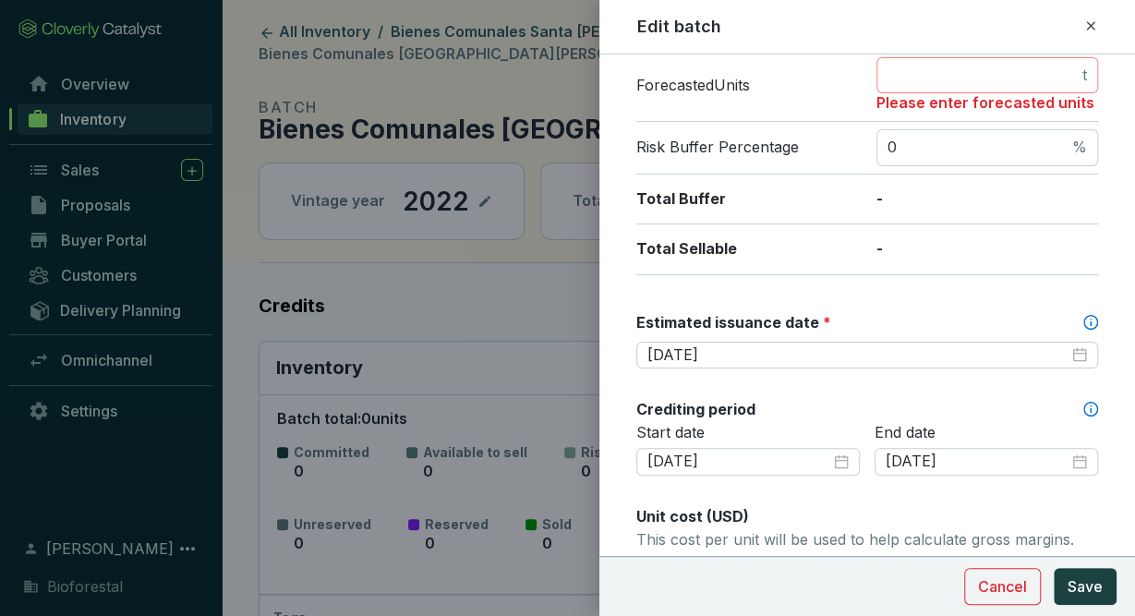
click at [1043, 57] on span "t" at bounding box center [987, 75] width 222 height 37
type input "0"
click at [1080, 581] on span "Save" at bounding box center [1085, 586] width 35 height 22
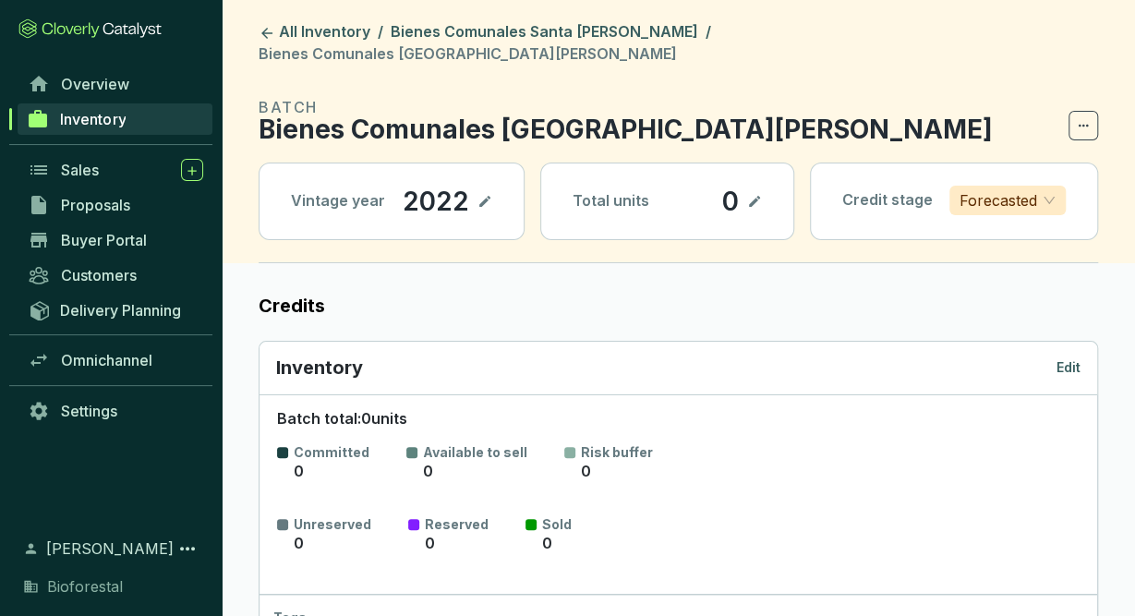
click at [1074, 358] on p "Edit" at bounding box center [1068, 367] width 24 height 18
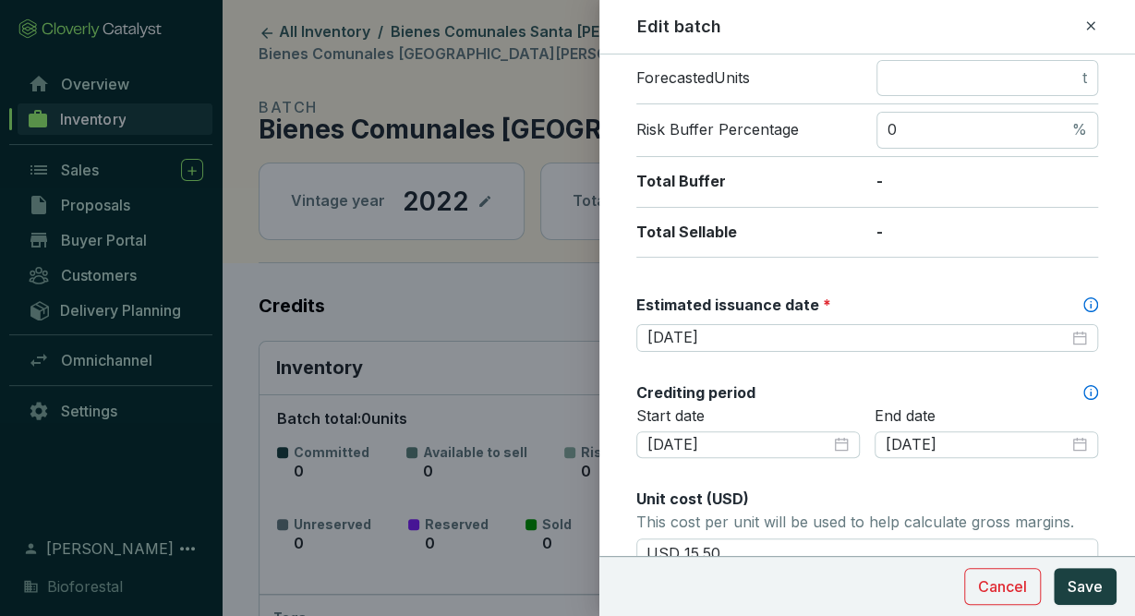
scroll to position [330, 0]
click at [1093, 25] on icon at bounding box center [1090, 26] width 15 height 22
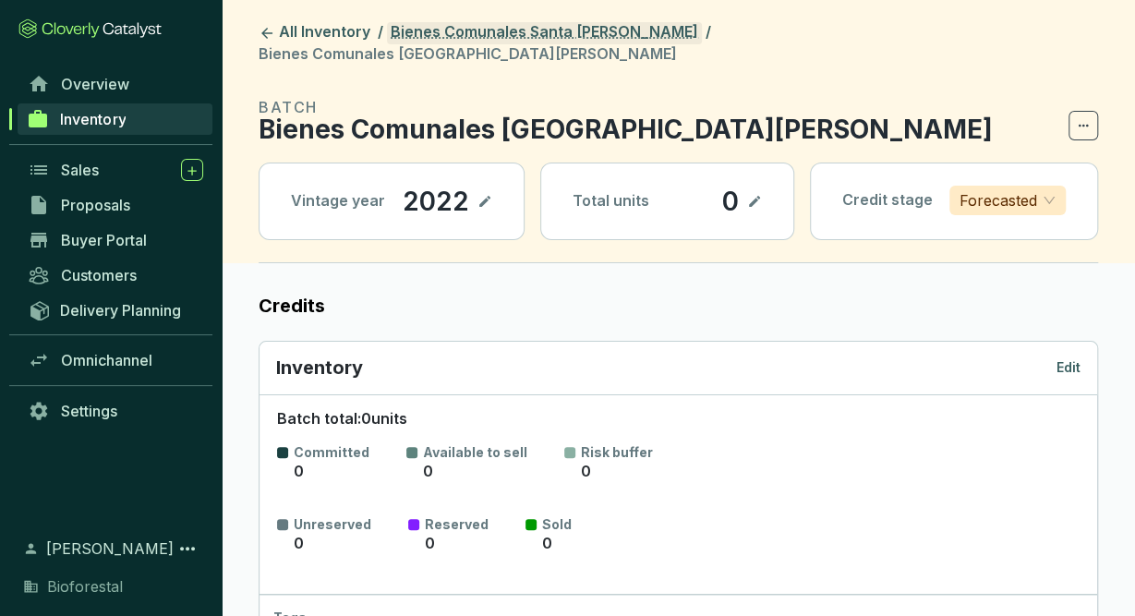
click at [584, 37] on link "Bienes Comunales Santa [PERSON_NAME]" at bounding box center [544, 33] width 315 height 22
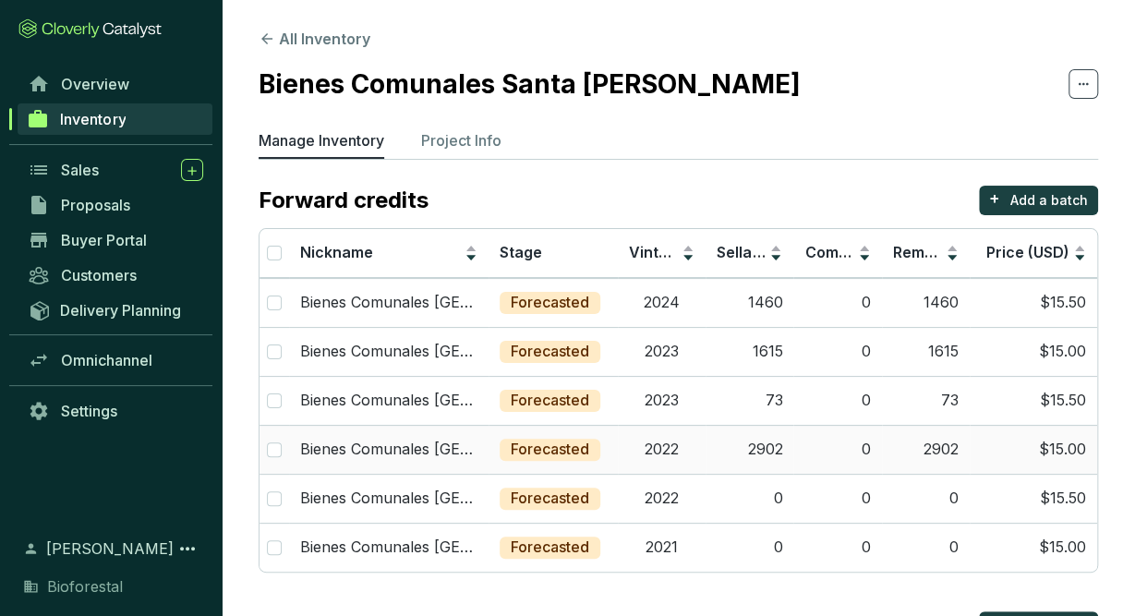
click at [671, 448] on td "2022" at bounding box center [662, 449] width 88 height 49
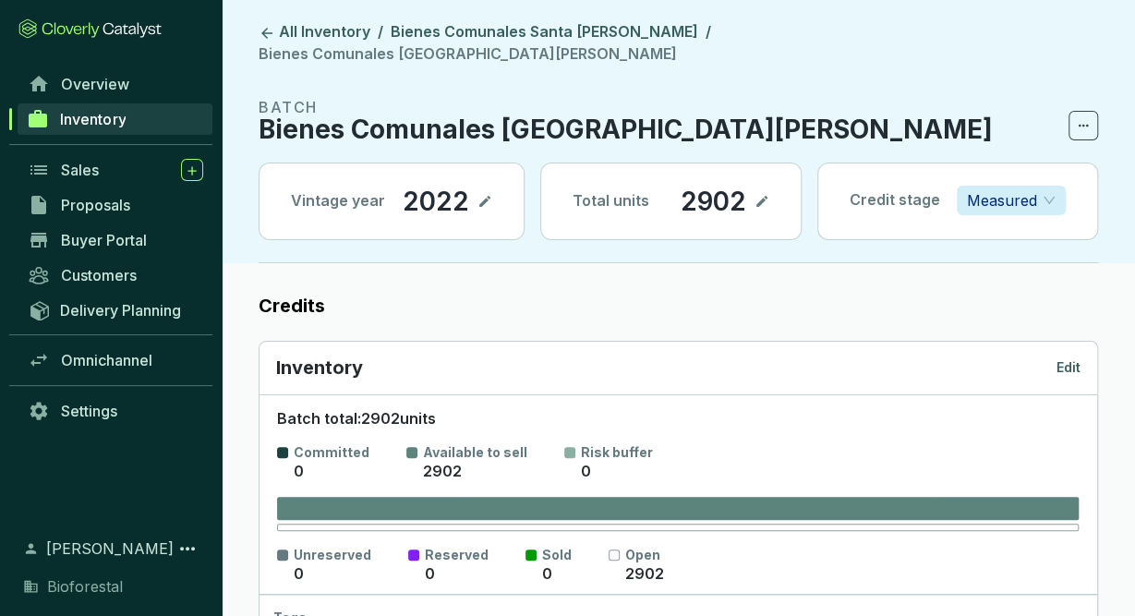
click at [1074, 358] on p "Edit" at bounding box center [1068, 367] width 24 height 18
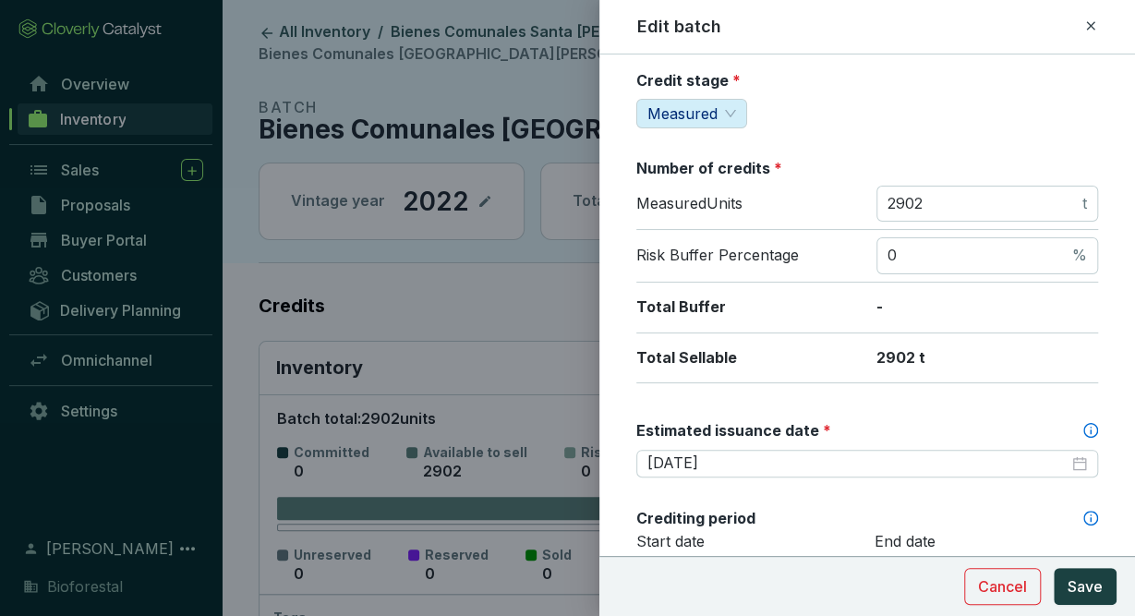
scroll to position [299, 0]
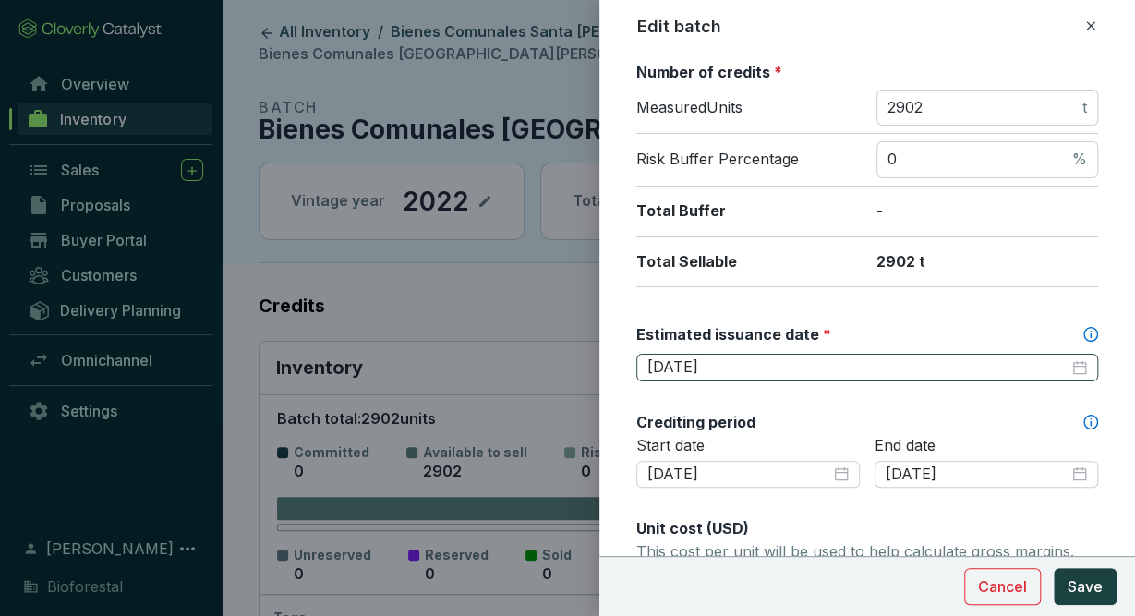
click at [1081, 364] on div "[DATE]" at bounding box center [867, 367] width 440 height 20
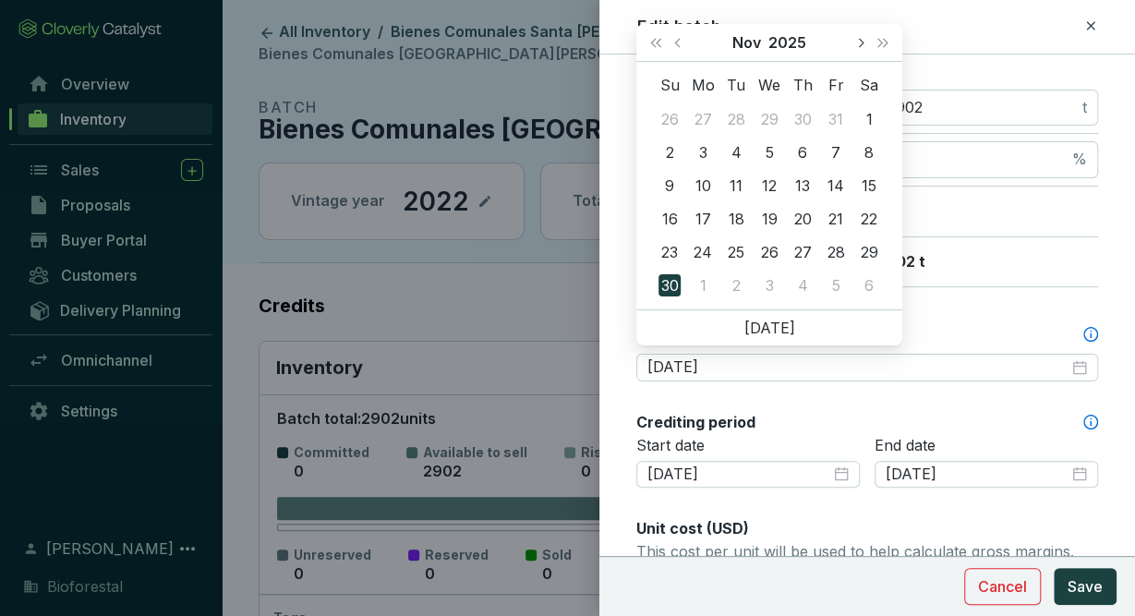
click at [861, 43] on span "Next month (PageDown)" at bounding box center [859, 42] width 9 height 9
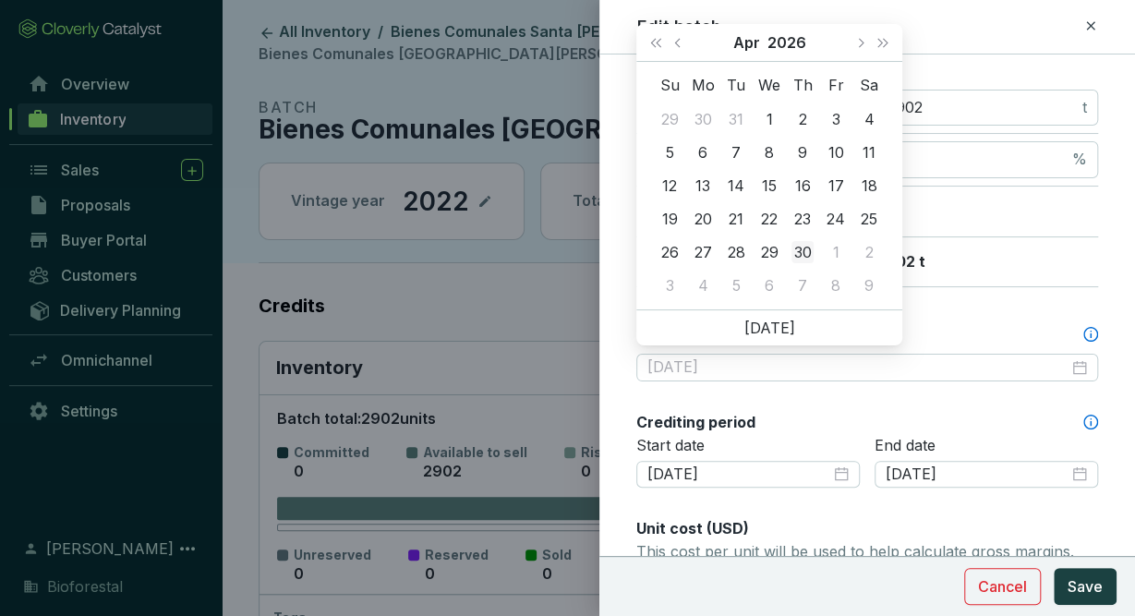
type input "[DATE]"
click at [812, 250] on div "30" at bounding box center [802, 252] width 22 height 22
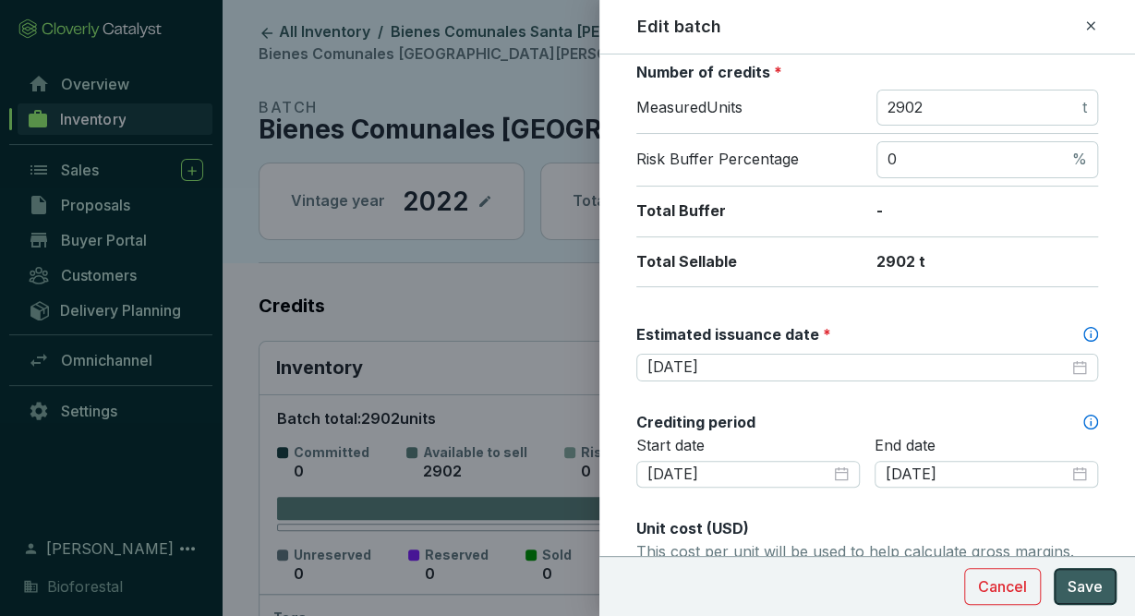
click at [1089, 594] on span "Save" at bounding box center [1085, 586] width 35 height 22
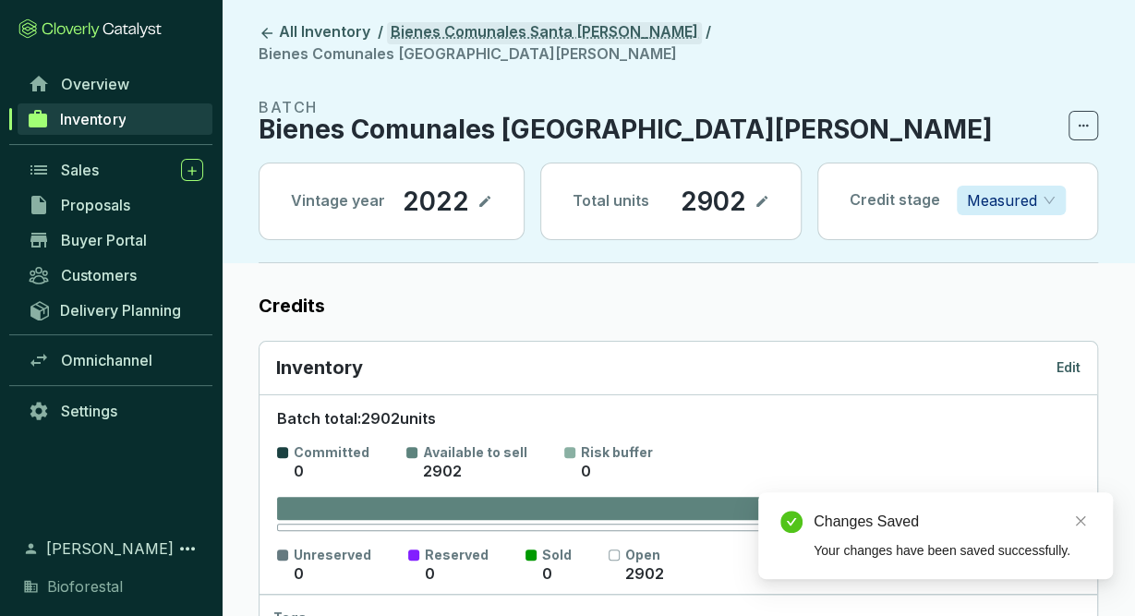
click at [609, 34] on link "Bienes Comunales Santa [PERSON_NAME]" at bounding box center [544, 33] width 315 height 22
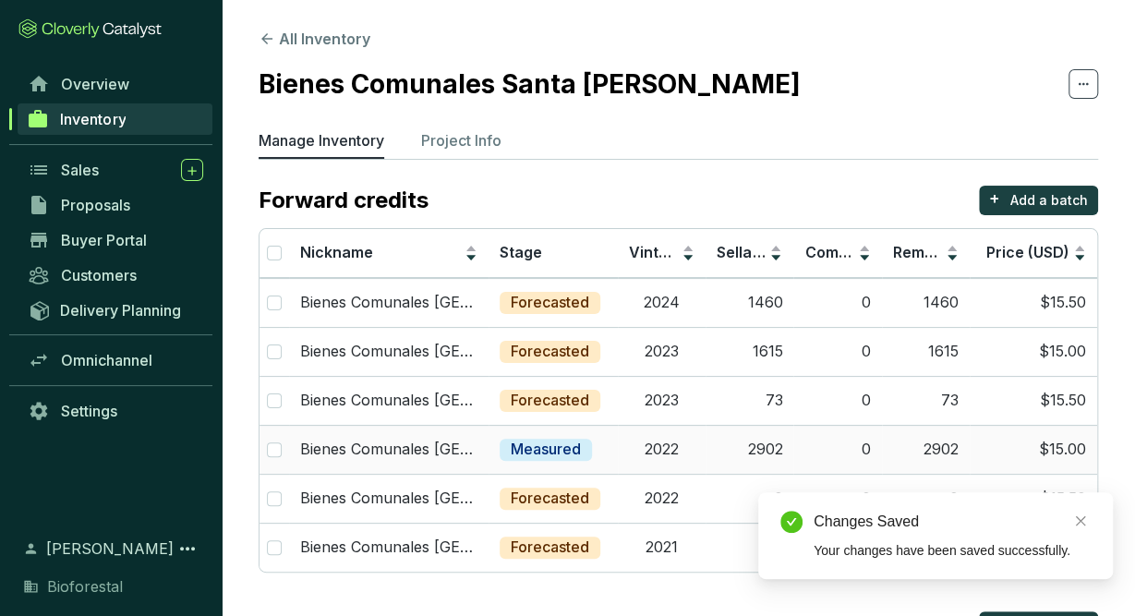
click at [614, 457] on td "Measured" at bounding box center [553, 449] width 129 height 49
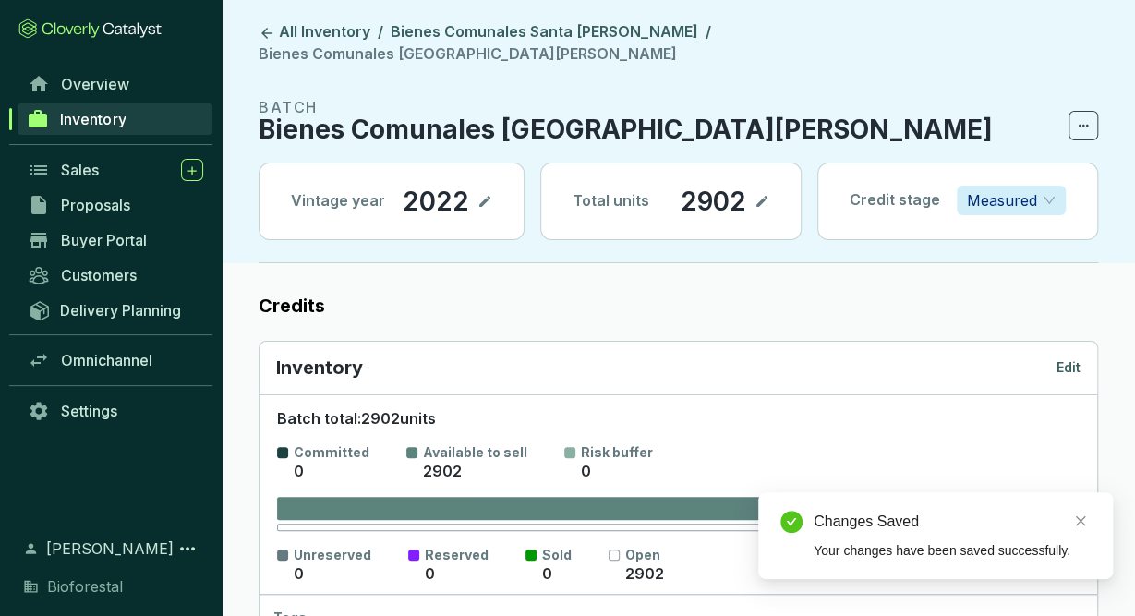
click at [1039, 187] on span "Measured" at bounding box center [1011, 201] width 89 height 28
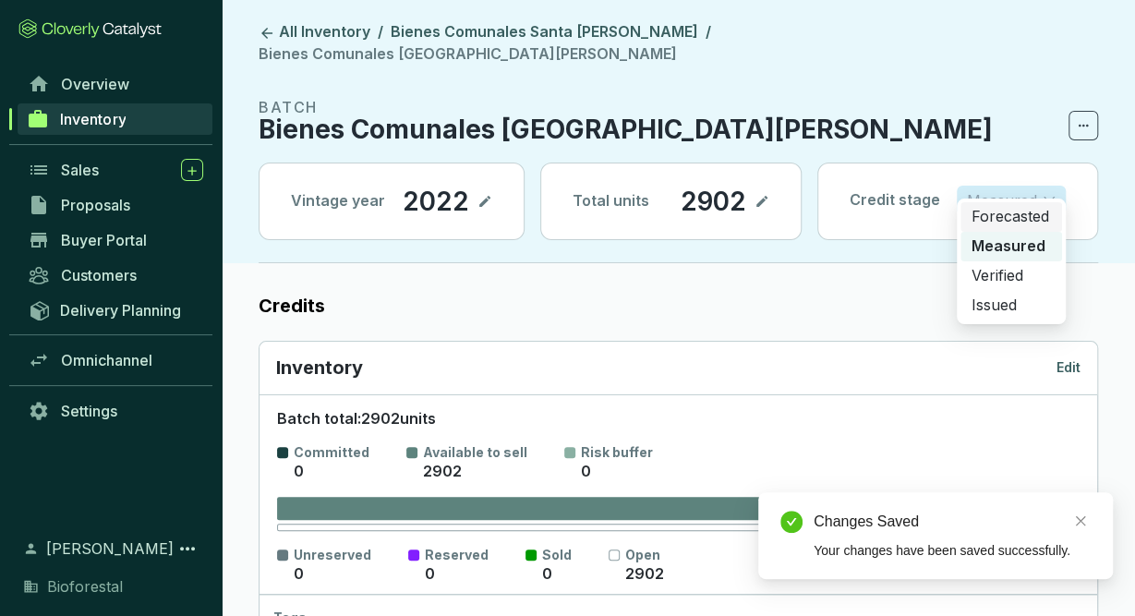
click at [1045, 215] on p "Forecasted" at bounding box center [1010, 217] width 79 height 20
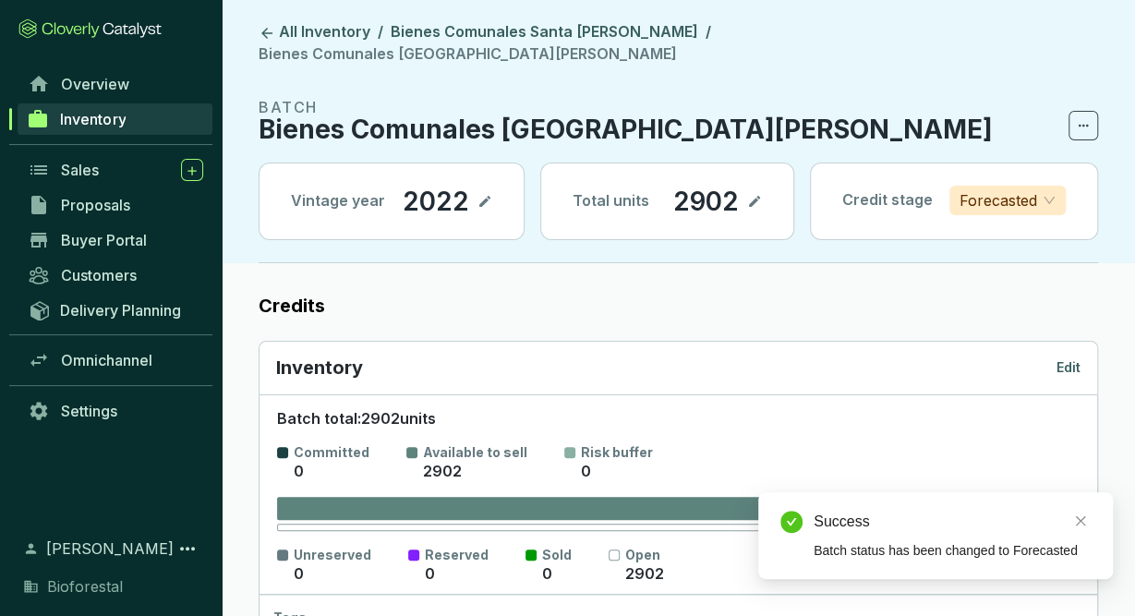
click at [1065, 358] on p "Edit" at bounding box center [1068, 367] width 24 height 18
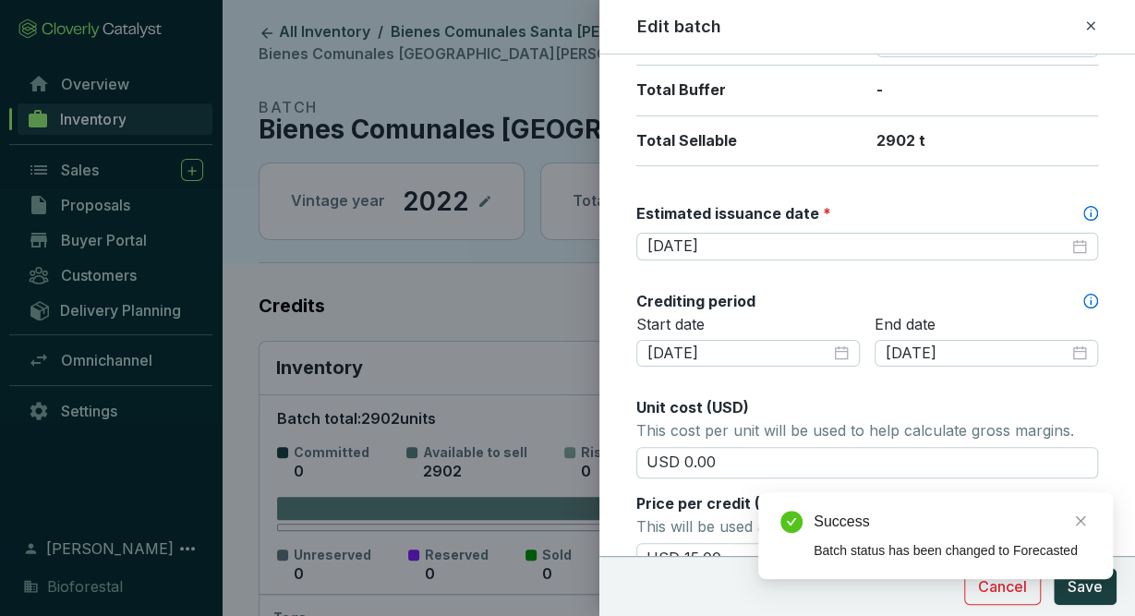
scroll to position [421, 0]
click at [1094, 23] on icon at bounding box center [1090, 26] width 15 height 22
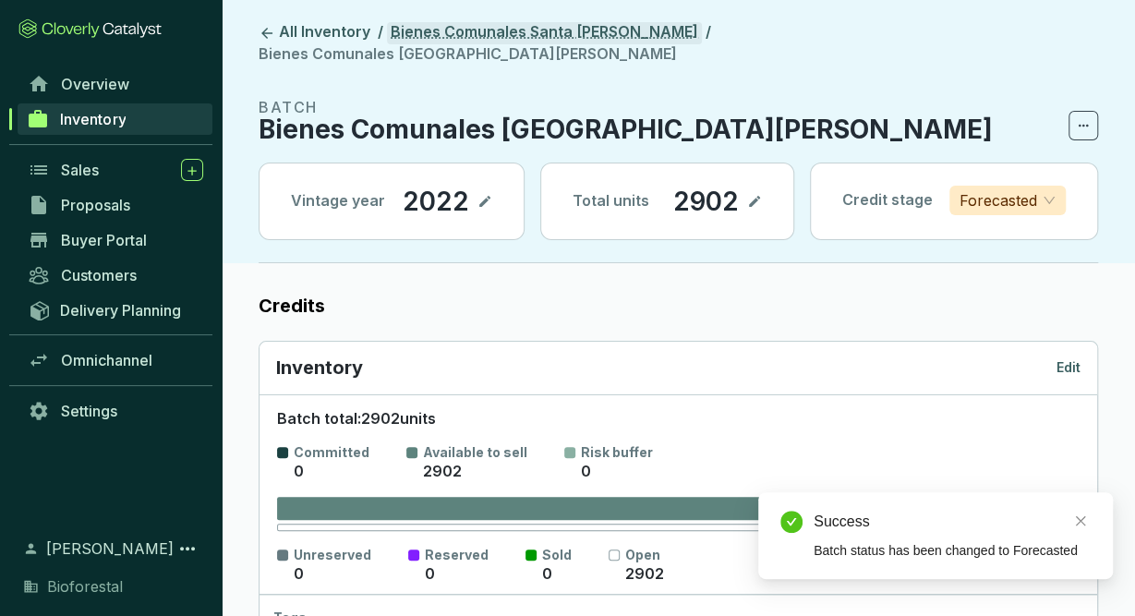
click at [619, 32] on link "Bienes Comunales Santa [PERSON_NAME]" at bounding box center [544, 33] width 315 height 22
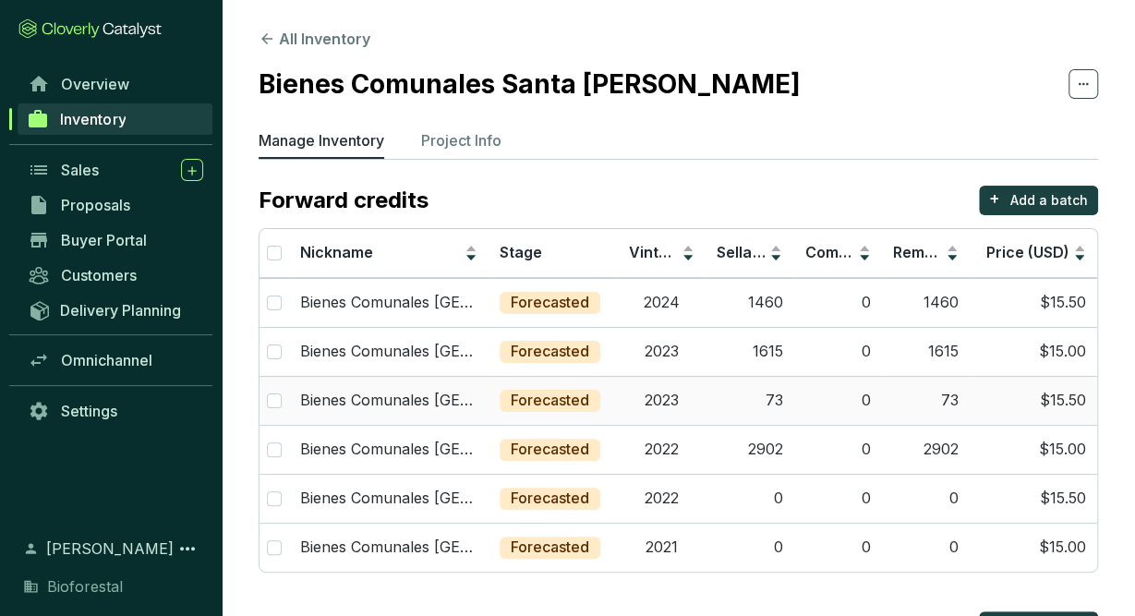
click at [577, 392] on p "Forecasted" at bounding box center [550, 401] width 78 height 20
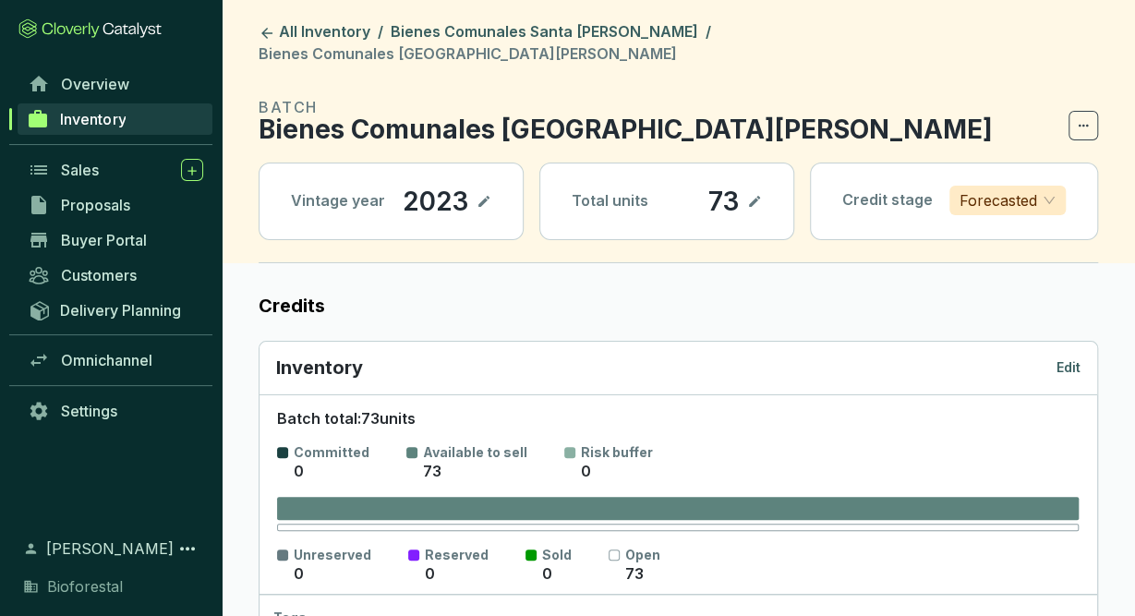
click at [1078, 358] on p "Edit" at bounding box center [1068, 367] width 24 height 18
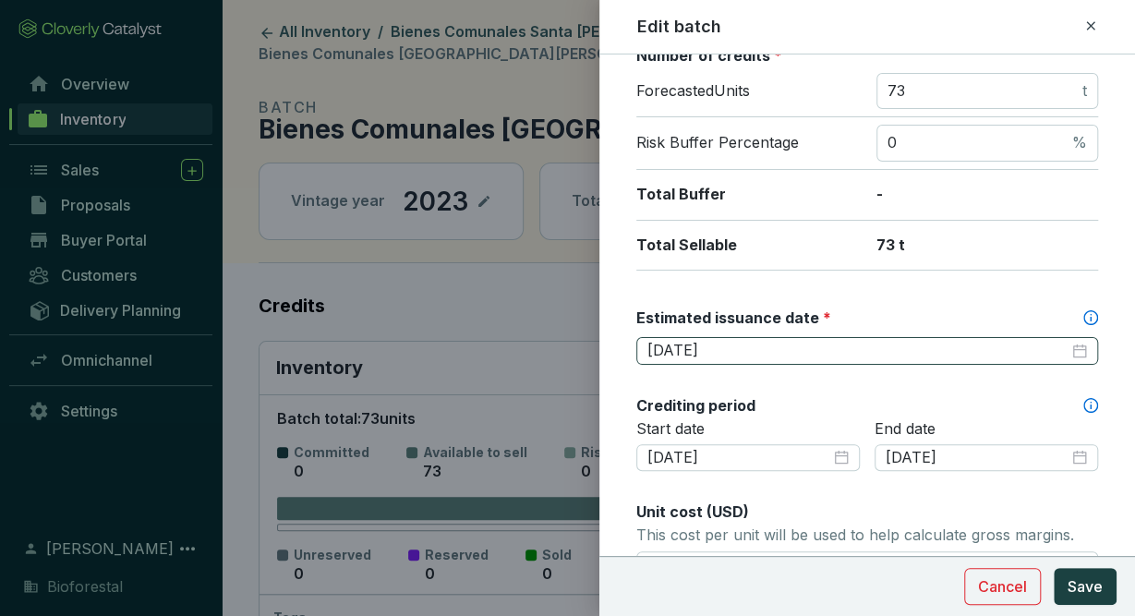
scroll to position [316, 0]
click at [808, 344] on input "[DATE]" at bounding box center [857, 351] width 421 height 20
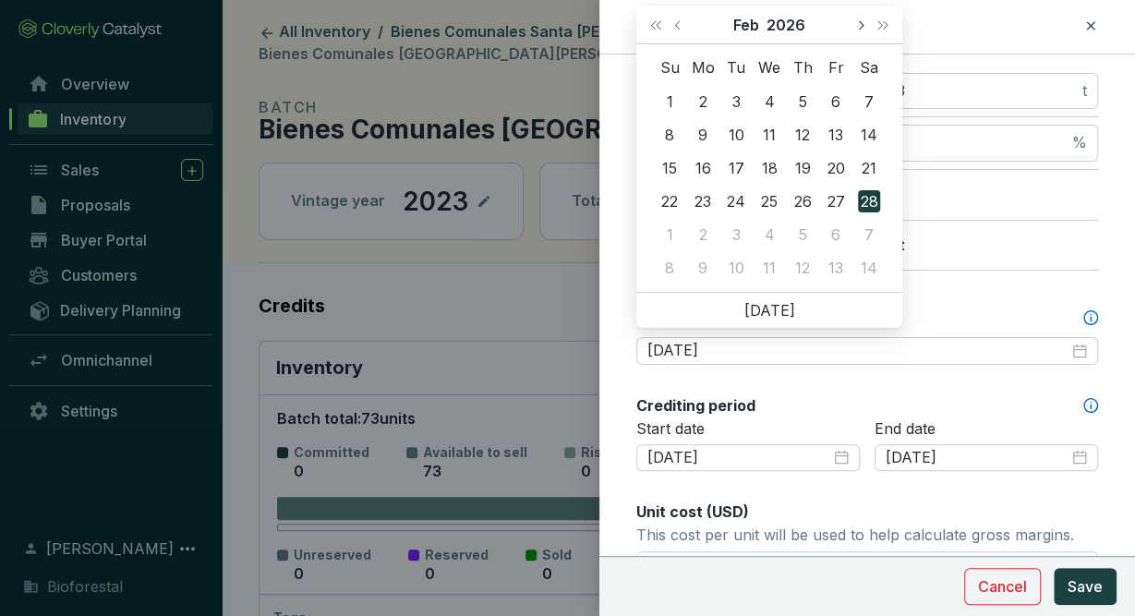
click at [865, 23] on button "Next month (PageDown)" at bounding box center [860, 24] width 24 height 37
type input "[DATE]"
click at [804, 236] on div "30" at bounding box center [802, 234] width 22 height 22
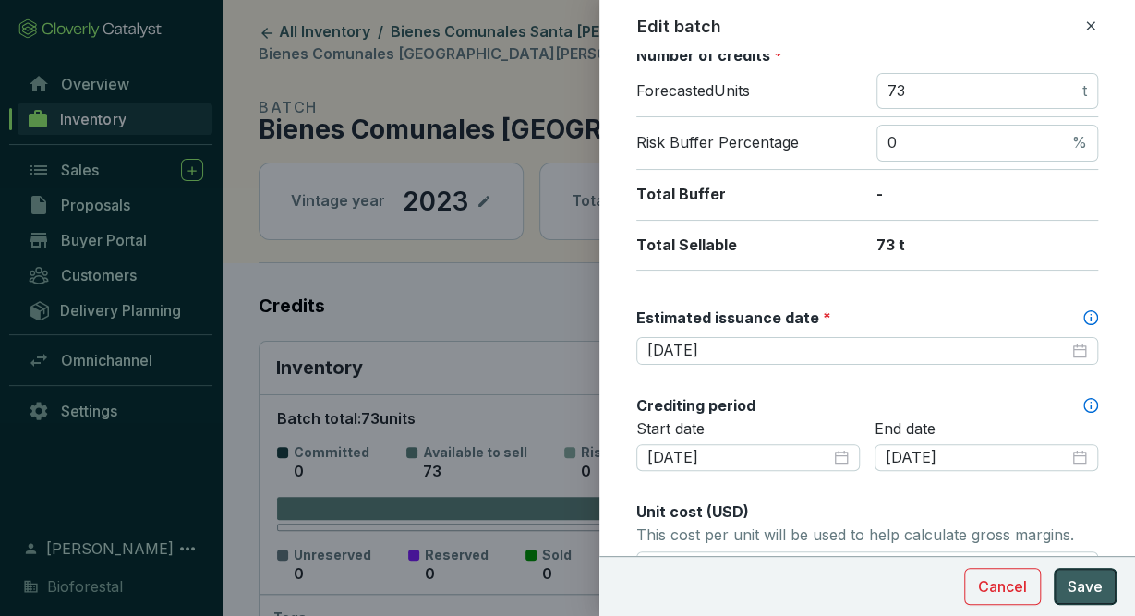
click at [1081, 593] on span "Save" at bounding box center [1085, 586] width 35 height 22
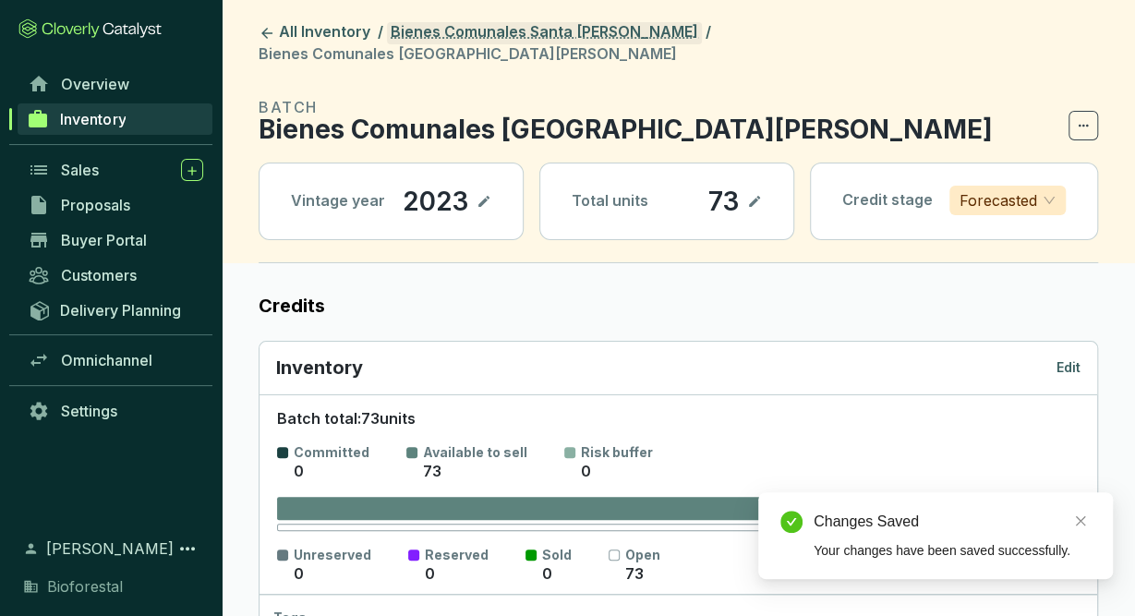
click at [623, 34] on link "Bienes Comunales Santa [PERSON_NAME]" at bounding box center [544, 33] width 315 height 22
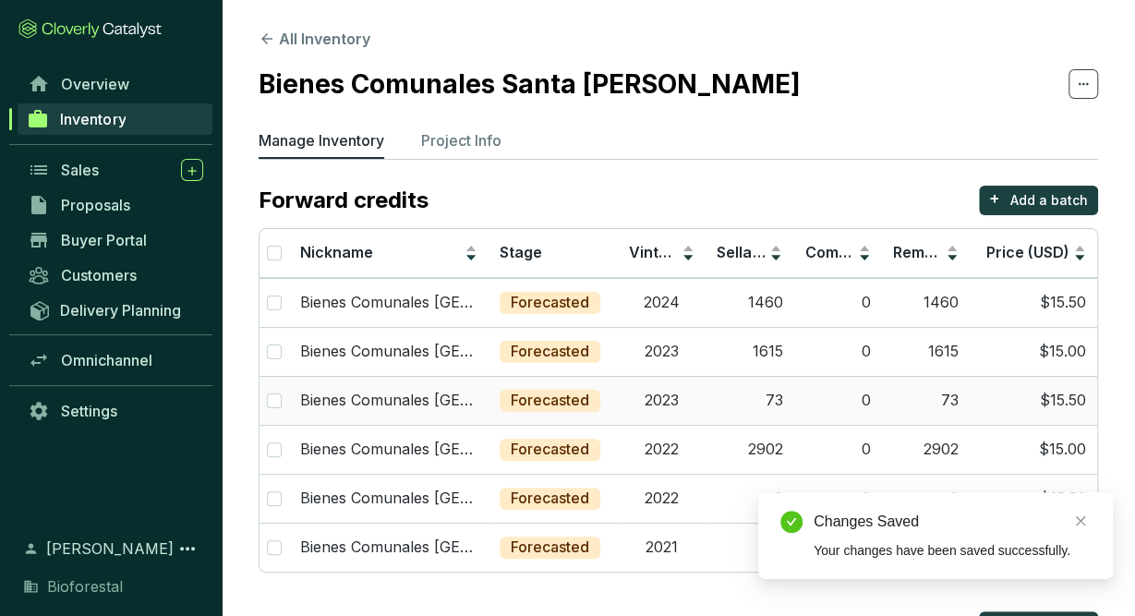
click at [660, 385] on td "2023" at bounding box center [662, 400] width 88 height 49
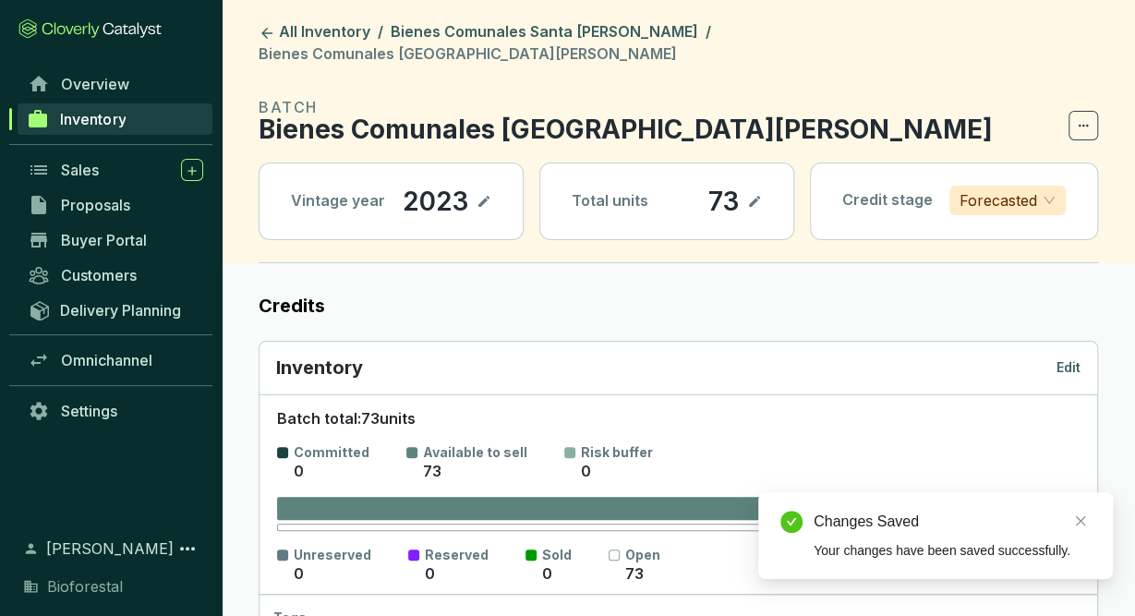
click at [1059, 355] on div "Inventory Edit" at bounding box center [678, 368] width 804 height 26
click at [1067, 358] on p "Edit" at bounding box center [1068, 367] width 24 height 18
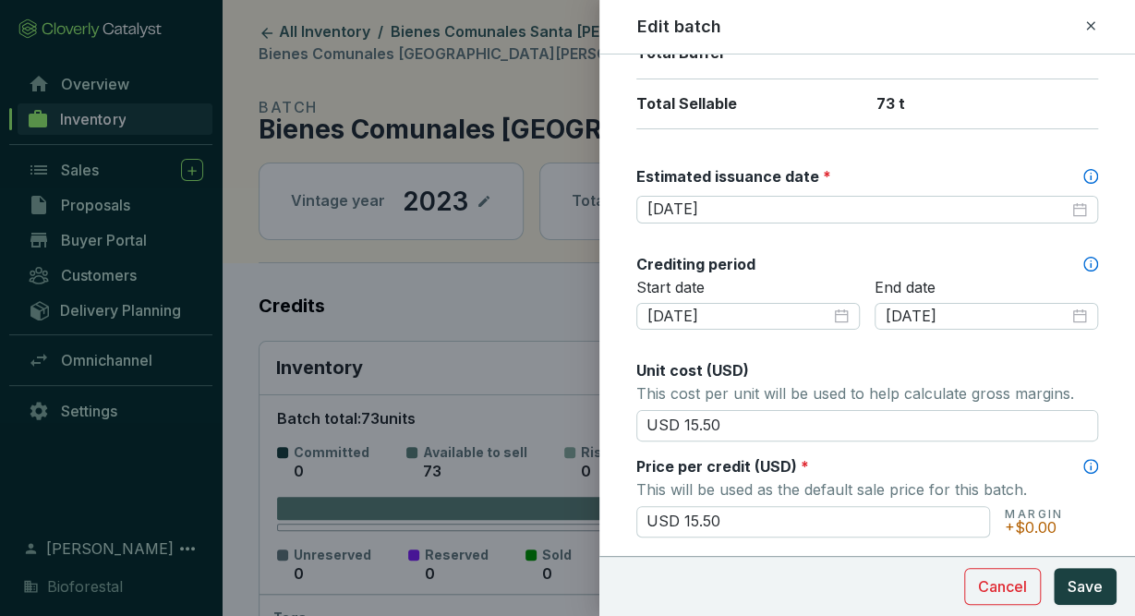
scroll to position [458, 0]
click at [1083, 30] on icon at bounding box center [1090, 26] width 15 height 22
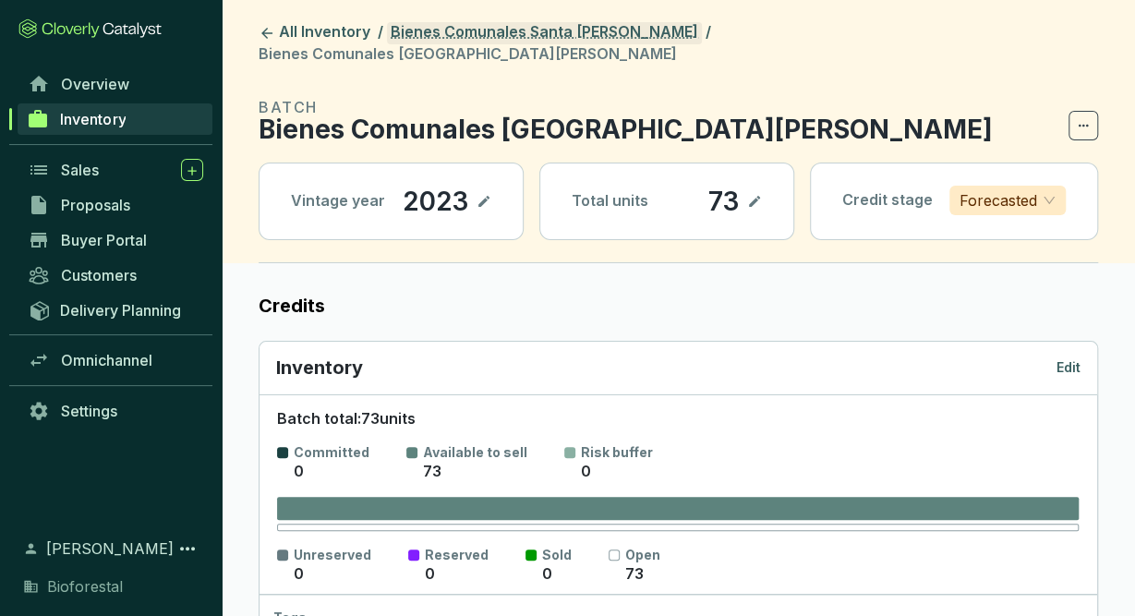
click at [619, 38] on link "Bienes Comunales Santa [PERSON_NAME]" at bounding box center [544, 33] width 315 height 22
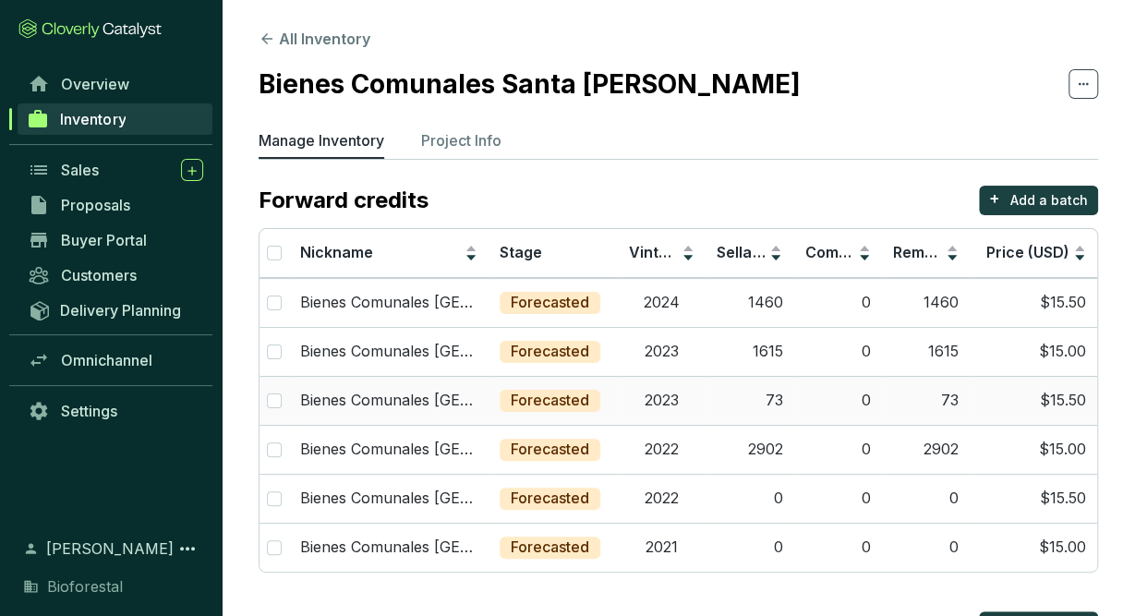
click at [687, 402] on td "2023" at bounding box center [662, 400] width 88 height 49
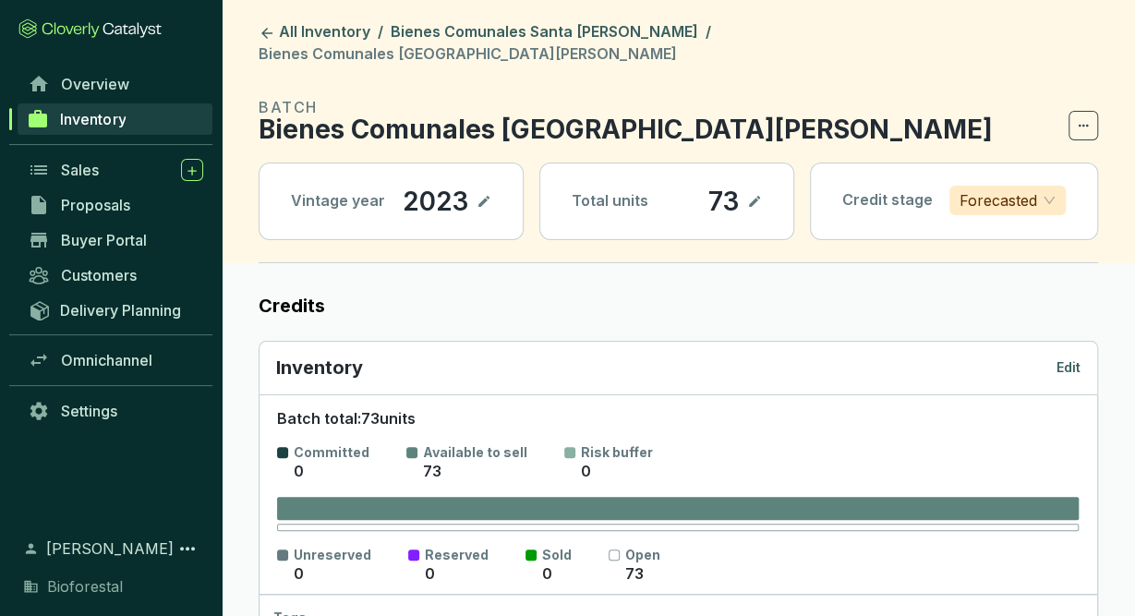
click at [1068, 358] on p "Edit" at bounding box center [1068, 367] width 24 height 18
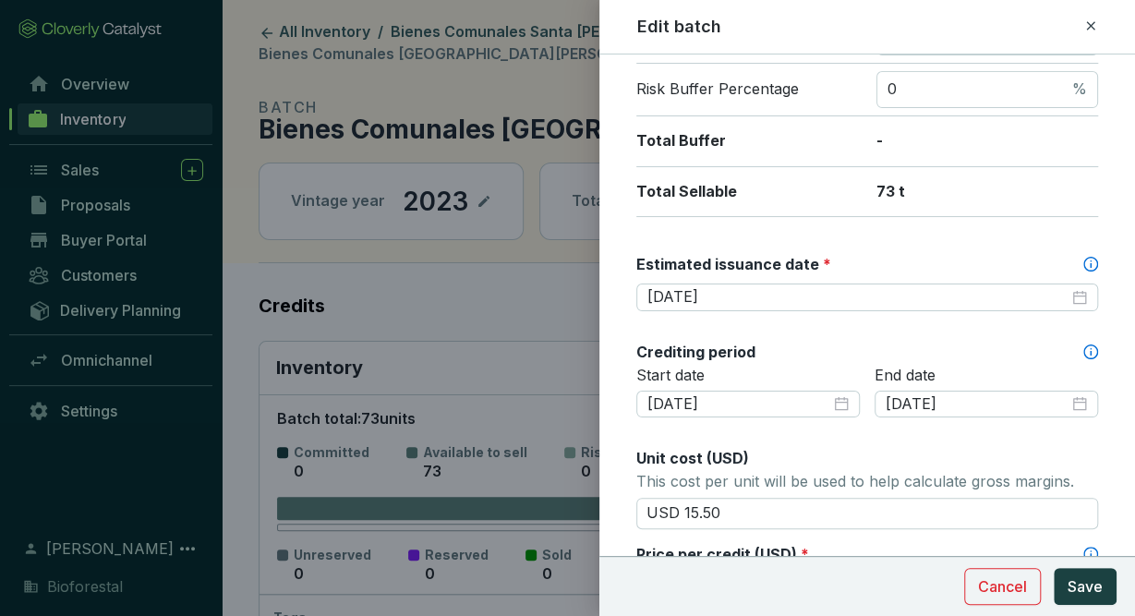
scroll to position [390, 0]
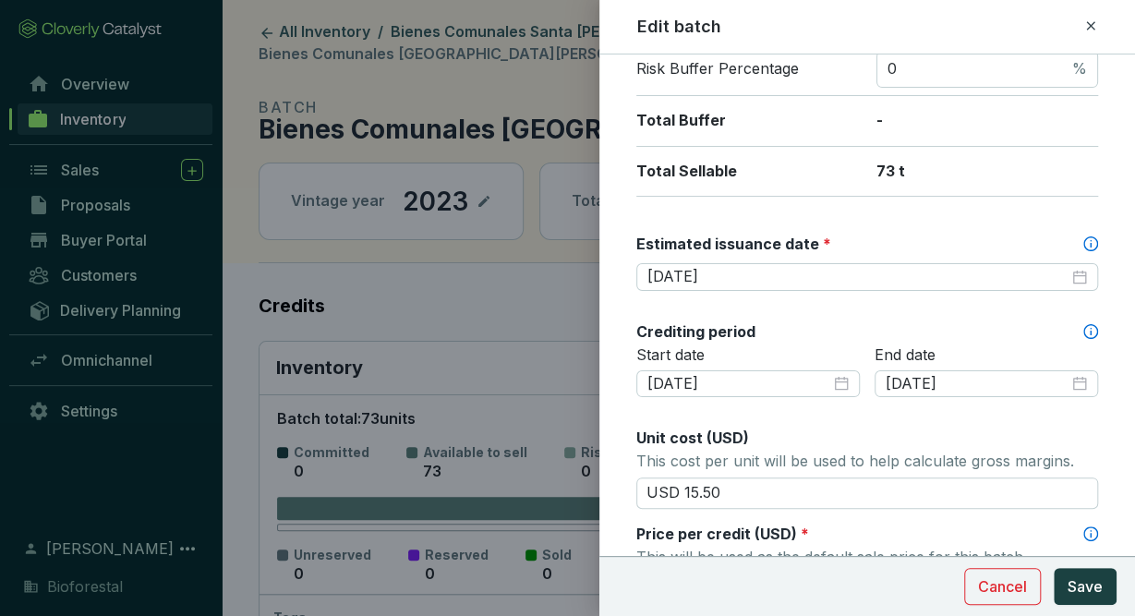
click at [1092, 29] on icon at bounding box center [1090, 25] width 8 height 8
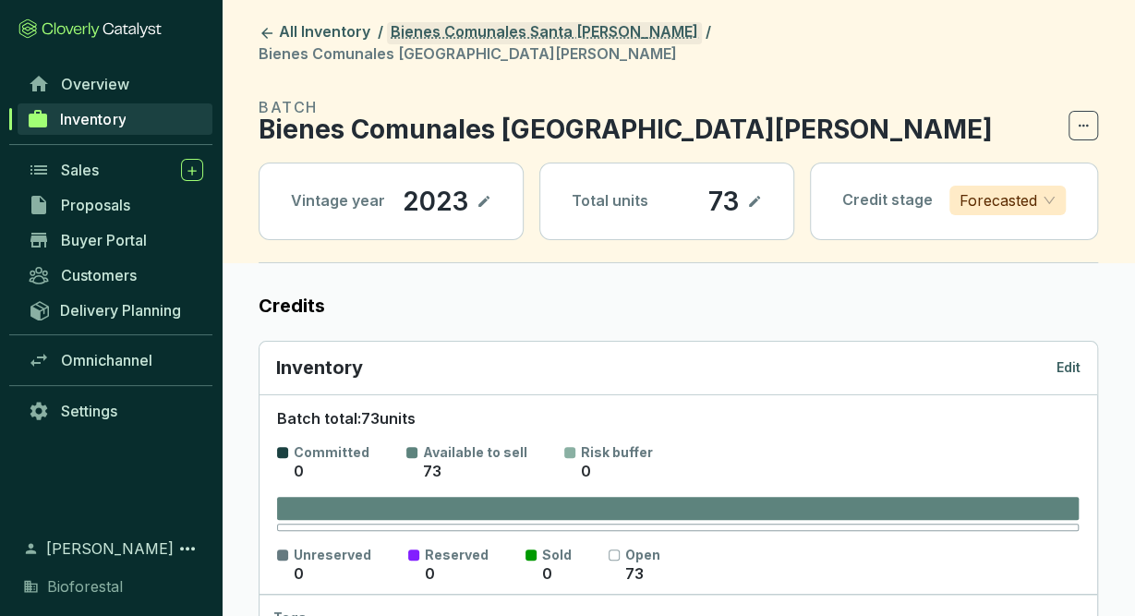
click at [580, 24] on link "Bienes Comunales Santa [PERSON_NAME]" at bounding box center [544, 33] width 315 height 22
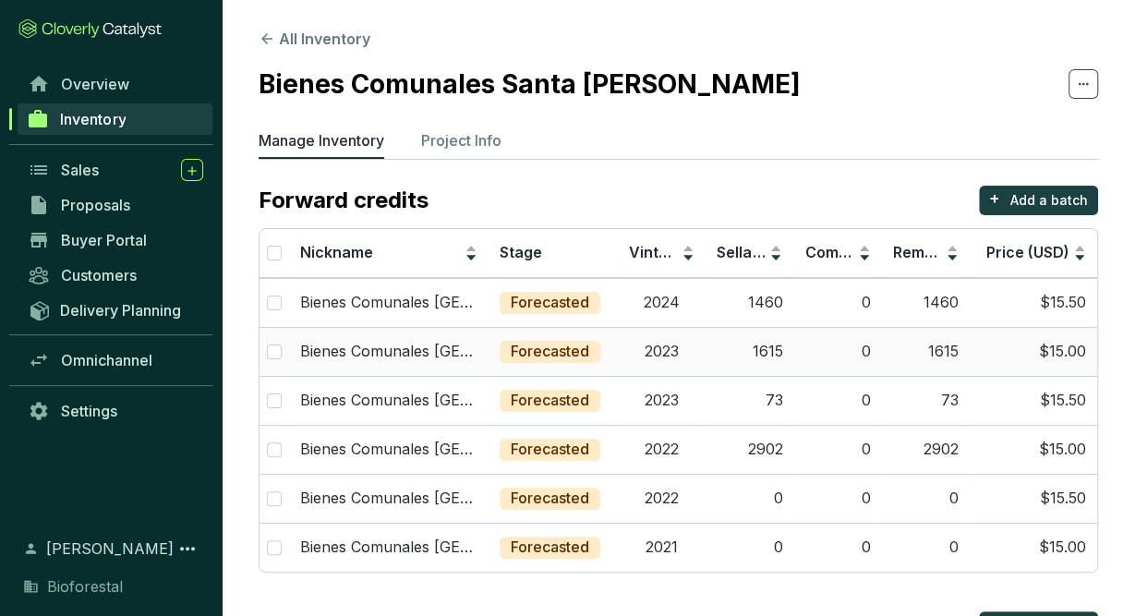
click at [657, 343] on td "2023" at bounding box center [662, 351] width 88 height 49
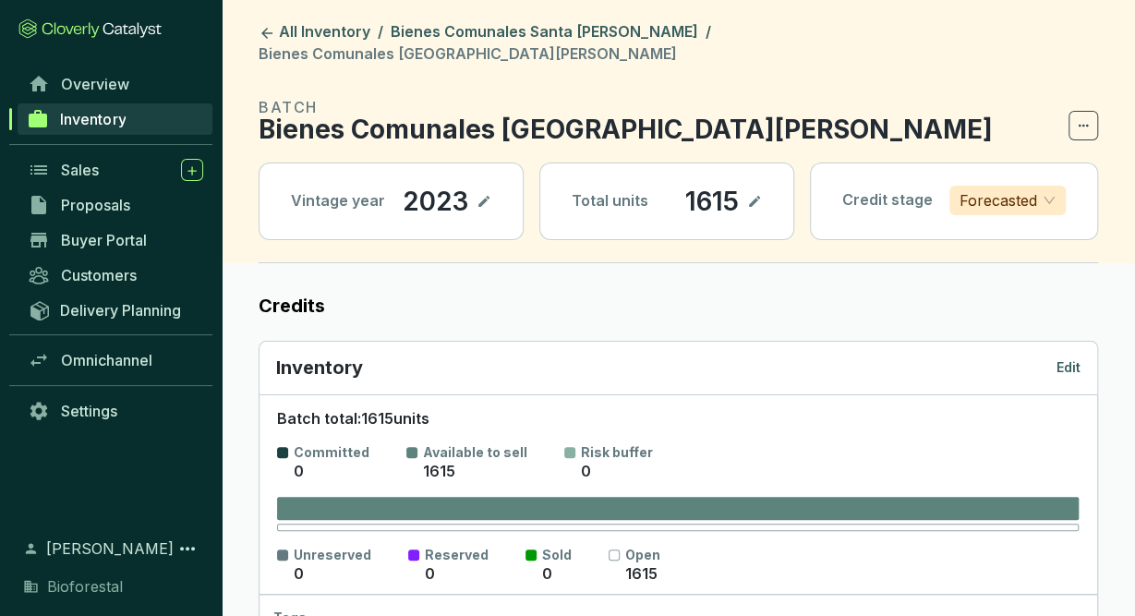
click at [1078, 358] on p "Edit" at bounding box center [1068, 367] width 24 height 18
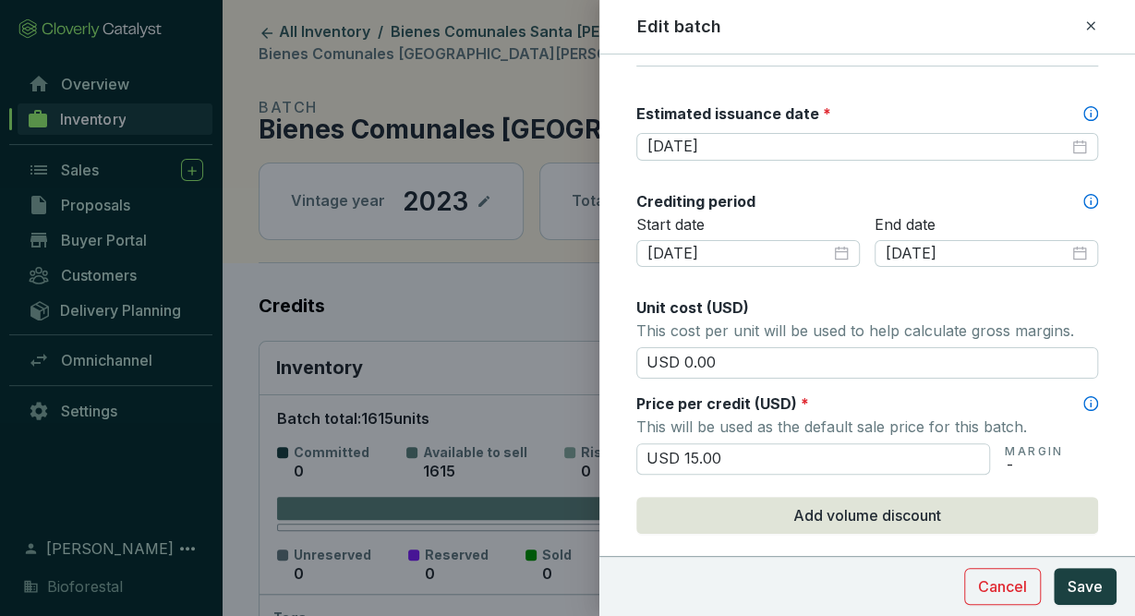
scroll to position [526, 0]
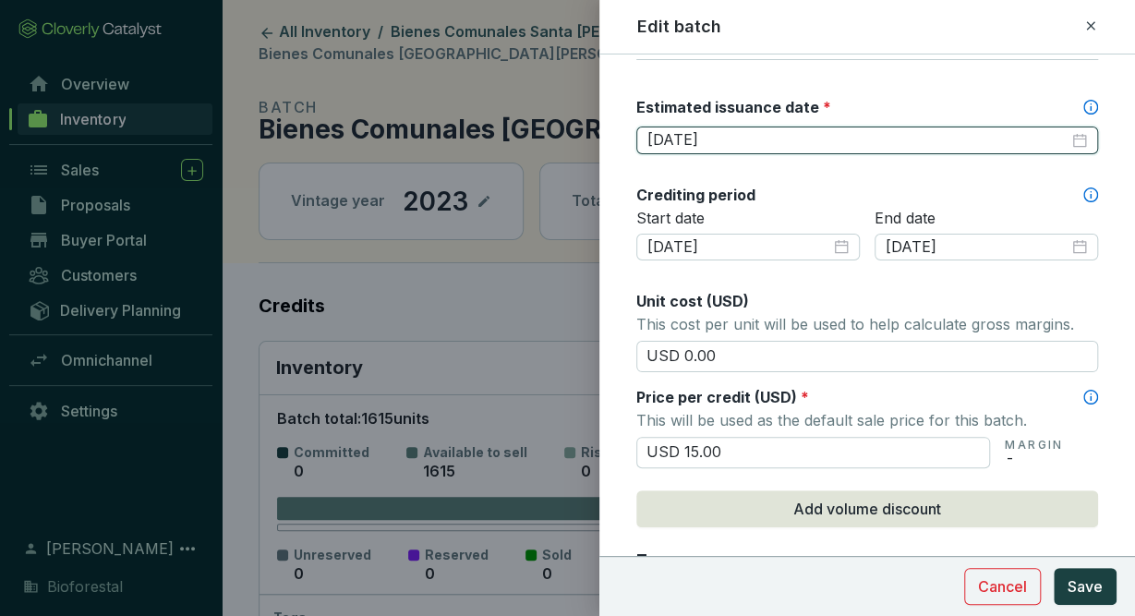
click at [742, 132] on input "[DATE]" at bounding box center [857, 140] width 421 height 20
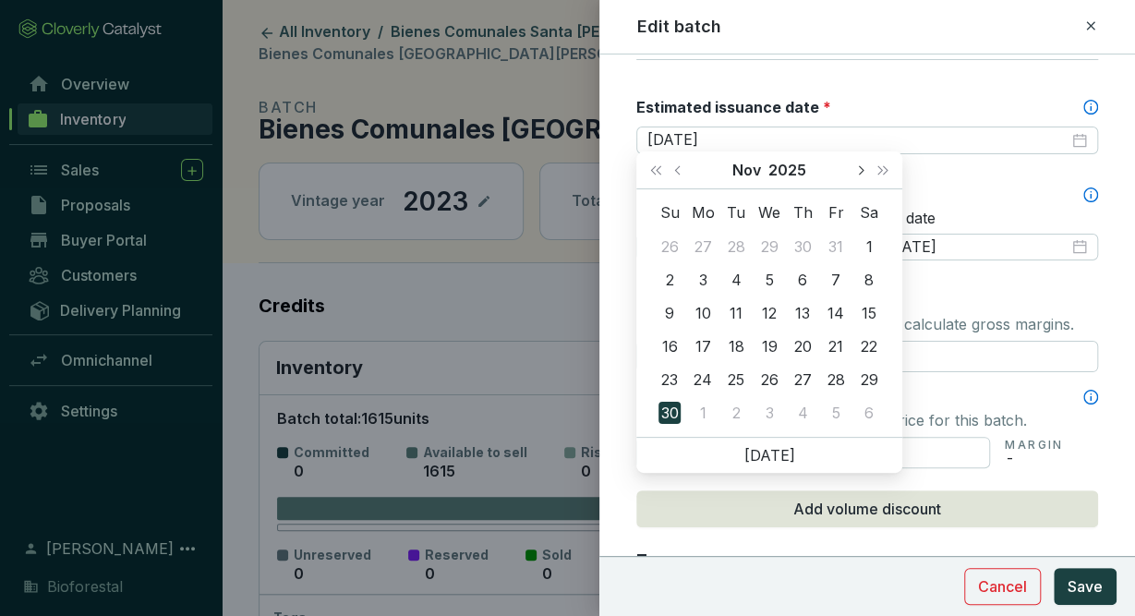
click at [862, 175] on button "Next month (PageDown)" at bounding box center [860, 169] width 24 height 37
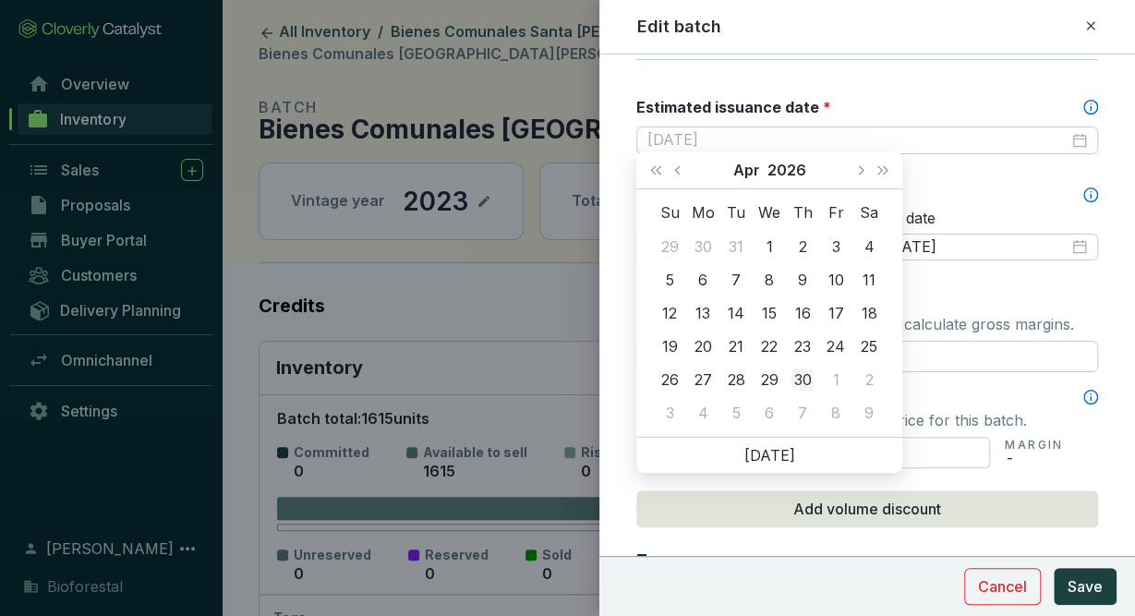
type input "[DATE]"
click at [804, 380] on div "30" at bounding box center [802, 379] width 22 height 22
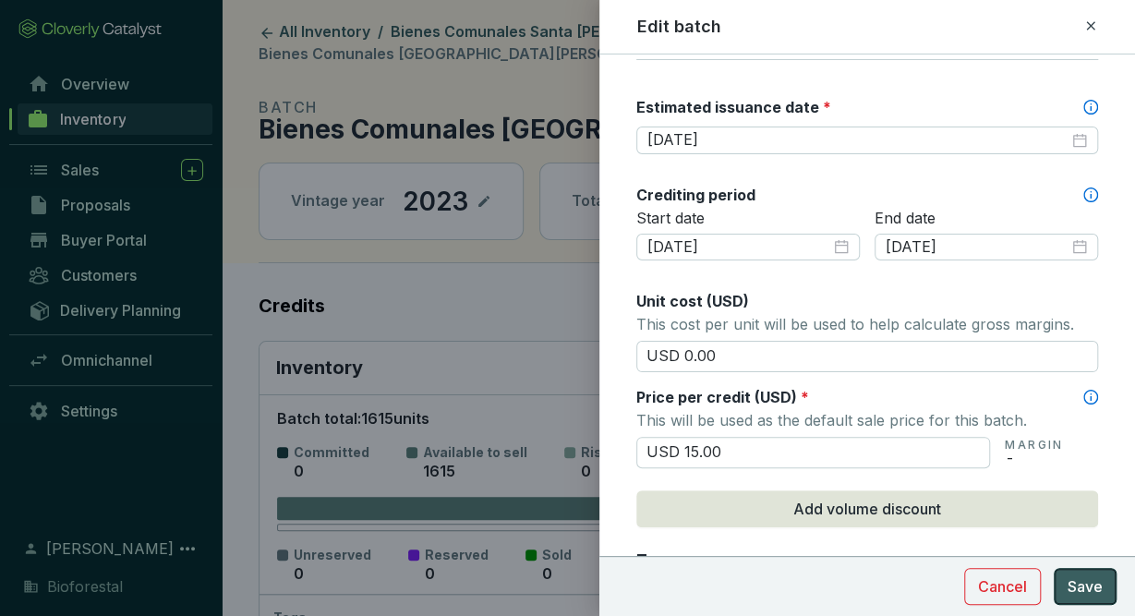
click at [1089, 588] on span "Save" at bounding box center [1085, 586] width 35 height 22
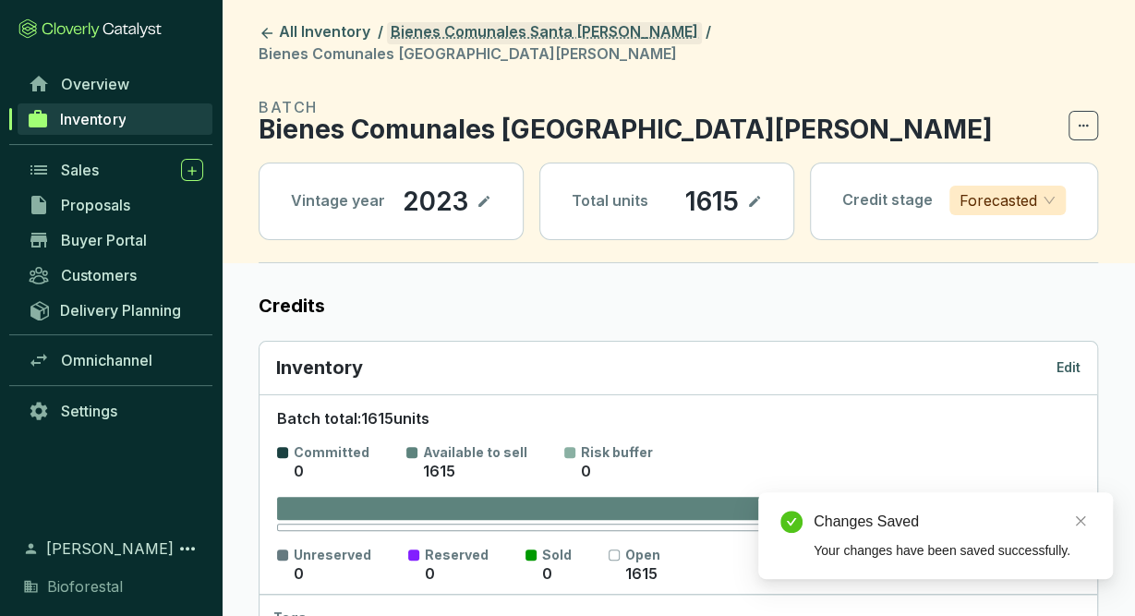
click at [622, 24] on link "Bienes Comunales Santa [PERSON_NAME]" at bounding box center [544, 33] width 315 height 22
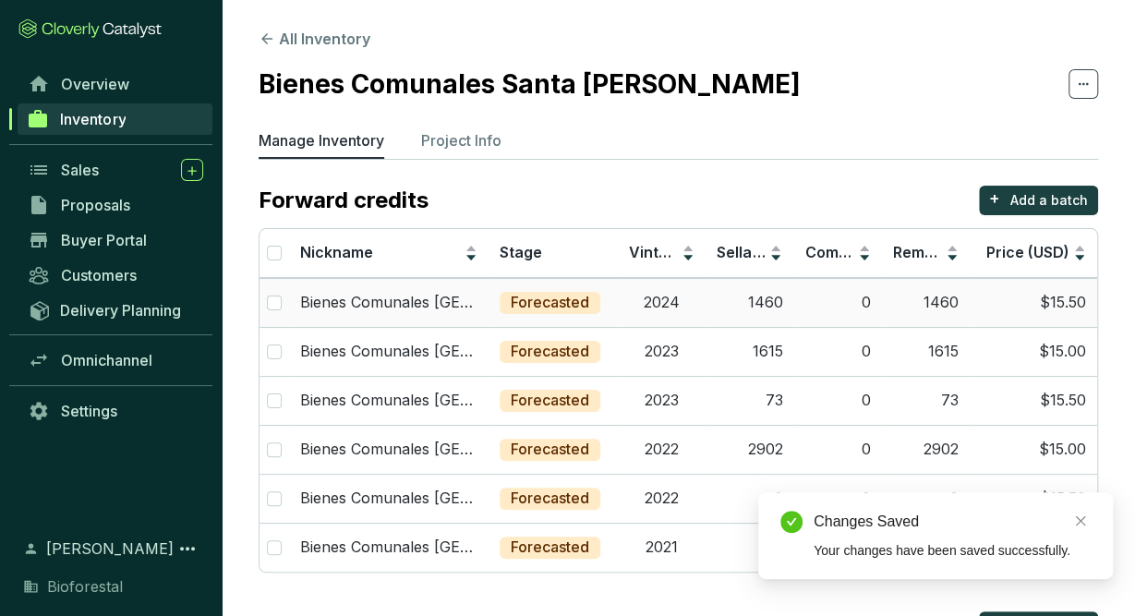
click at [665, 302] on td "2024" at bounding box center [662, 302] width 88 height 49
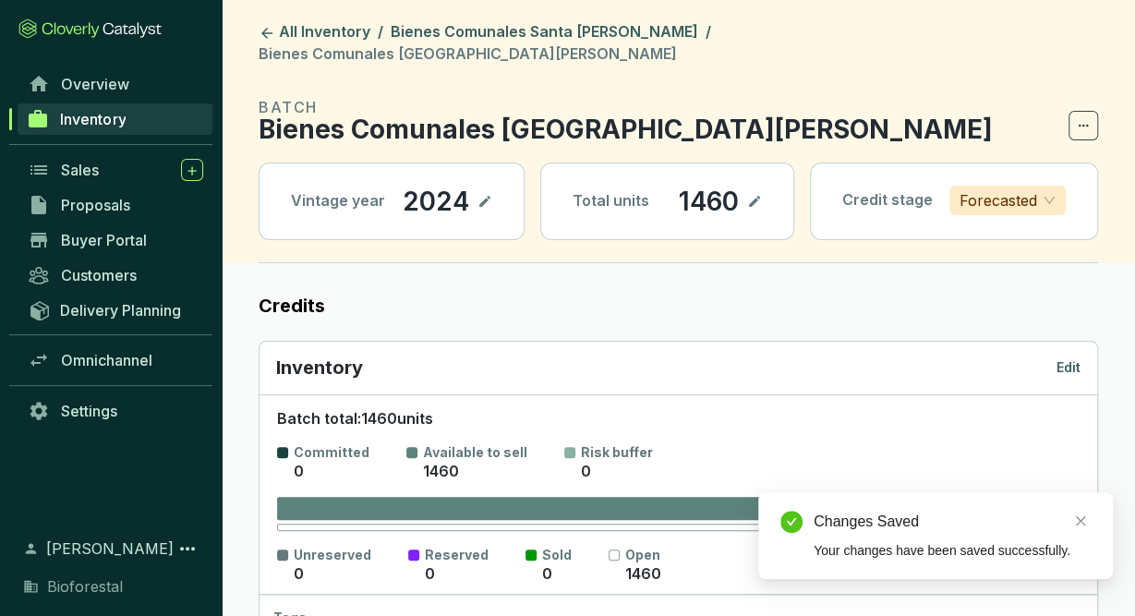
click at [1062, 358] on p "Edit" at bounding box center [1068, 367] width 24 height 18
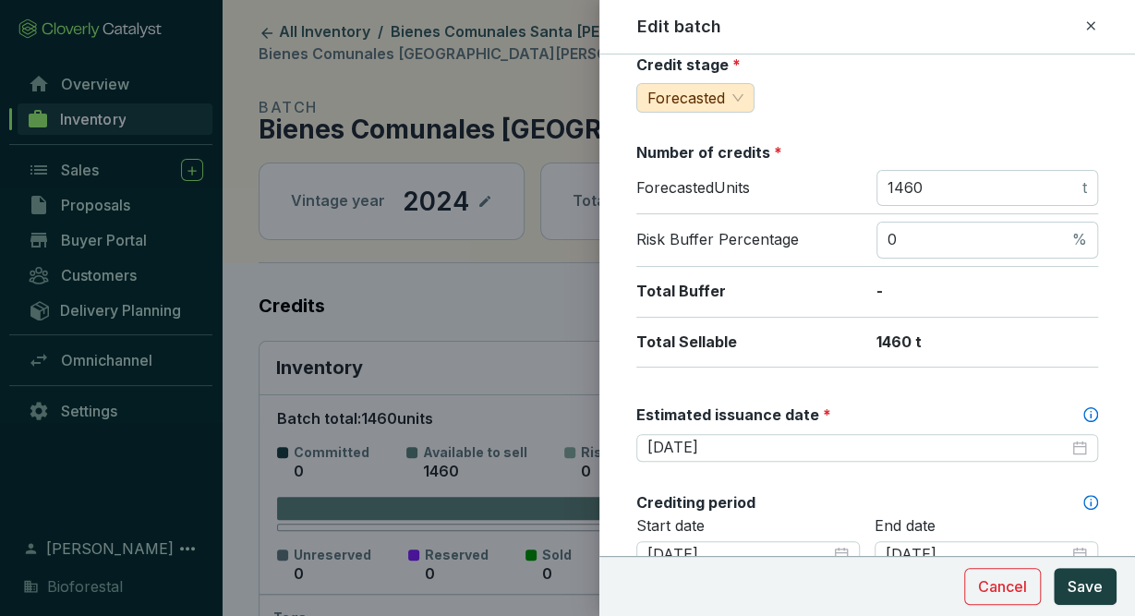
scroll to position [271, 0]
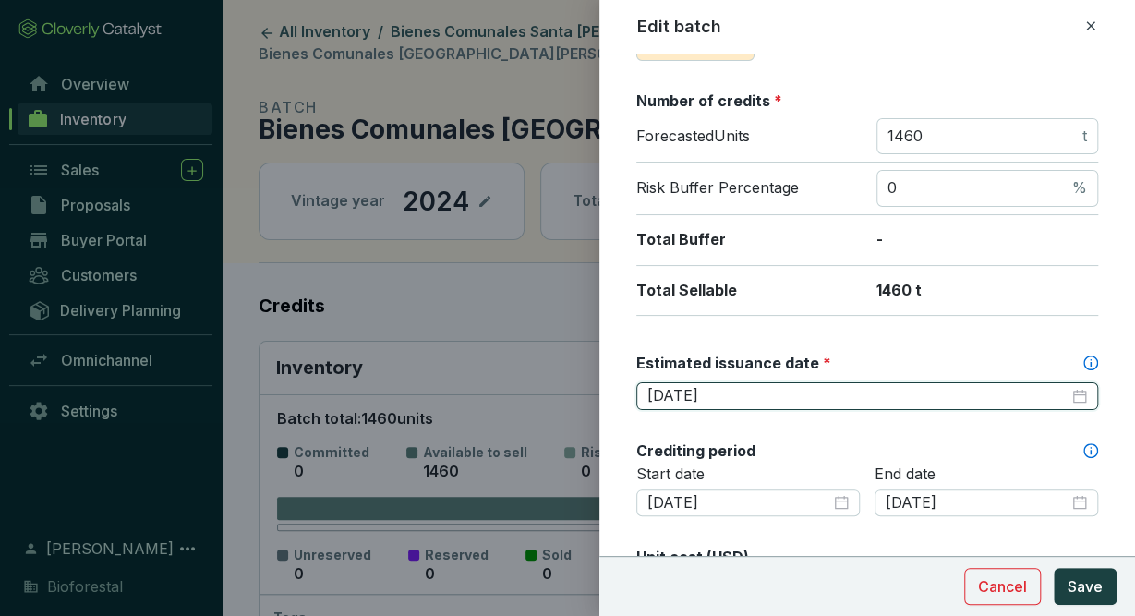
click at [811, 395] on input "[DATE]" at bounding box center [857, 396] width 421 height 20
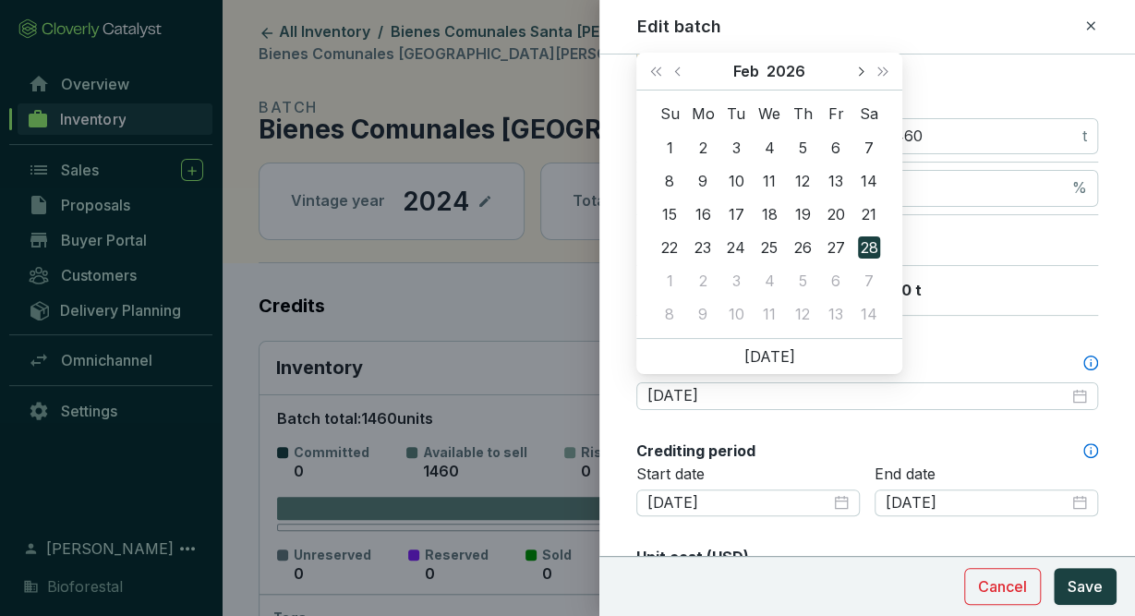
click at [856, 73] on button "Next month (PageDown)" at bounding box center [860, 71] width 24 height 37
click at [675, 69] on button "Previous month (PageUp)" at bounding box center [680, 71] width 24 height 37
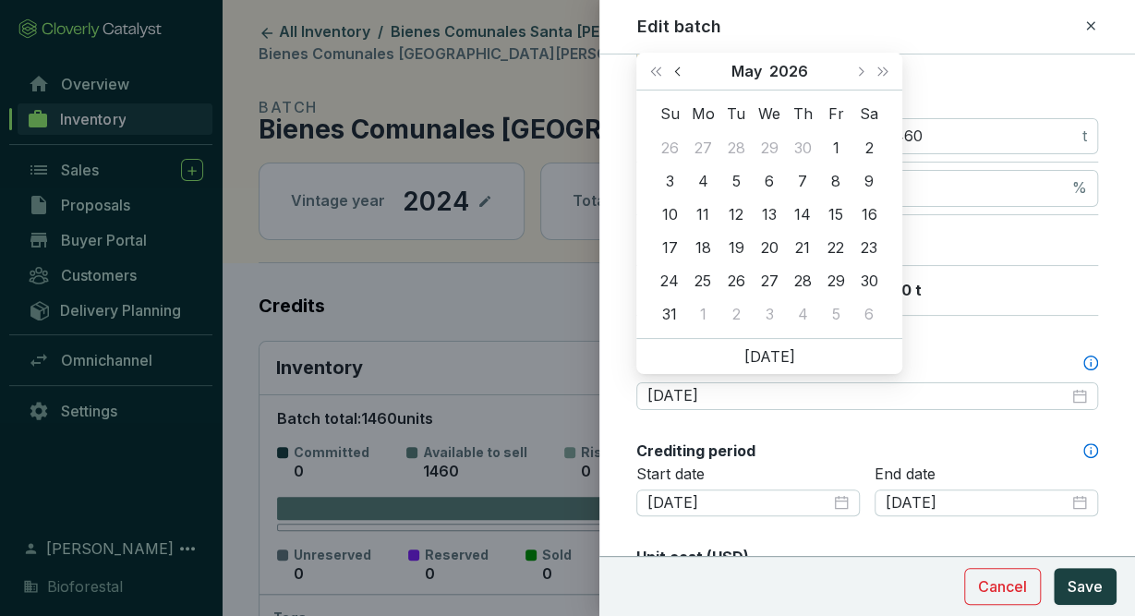
click at [677, 71] on span "Previous month (PageUp)" at bounding box center [678, 70] width 9 height 9
type input "[DATE]"
click at [810, 275] on div "30" at bounding box center [802, 281] width 22 height 22
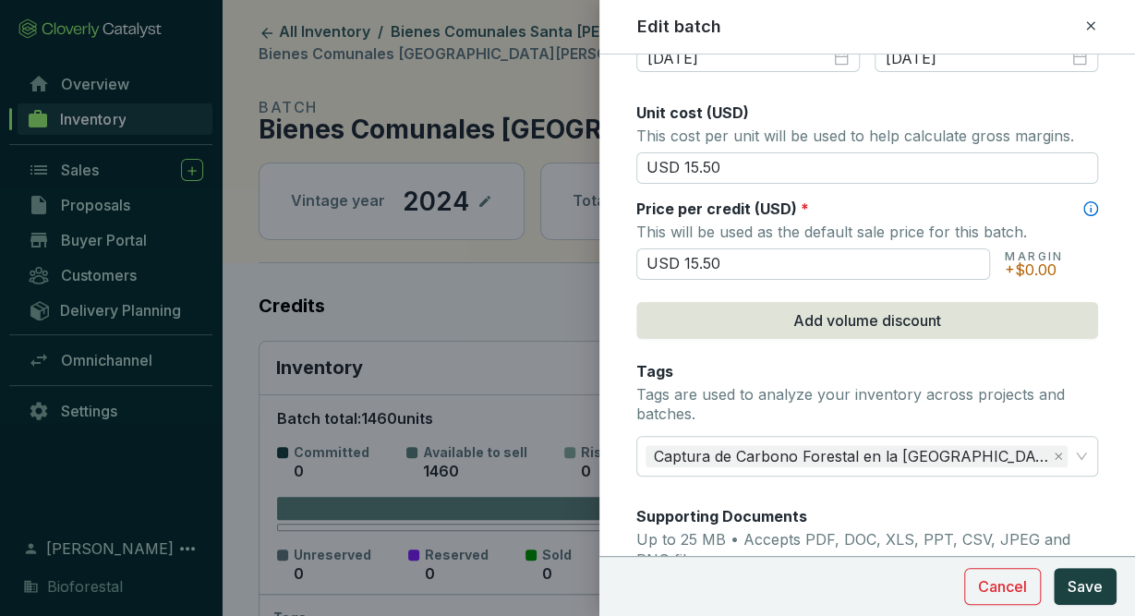
scroll to position [716, 0]
click at [1090, 581] on span "Save" at bounding box center [1085, 586] width 35 height 22
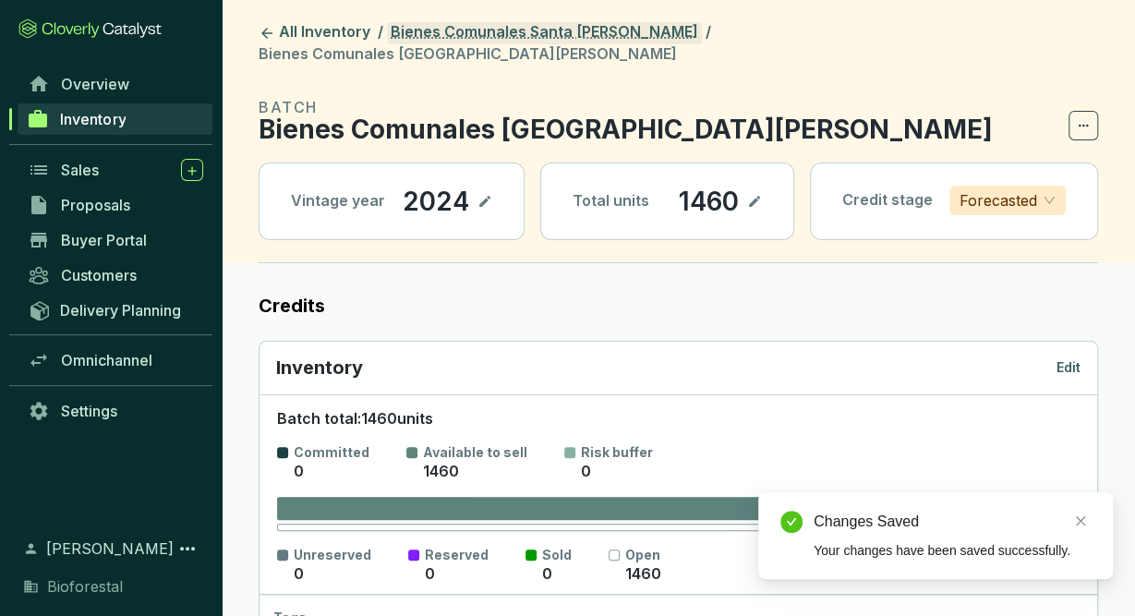
click at [580, 36] on link "Bienes Comunales Santa [PERSON_NAME]" at bounding box center [544, 33] width 315 height 22
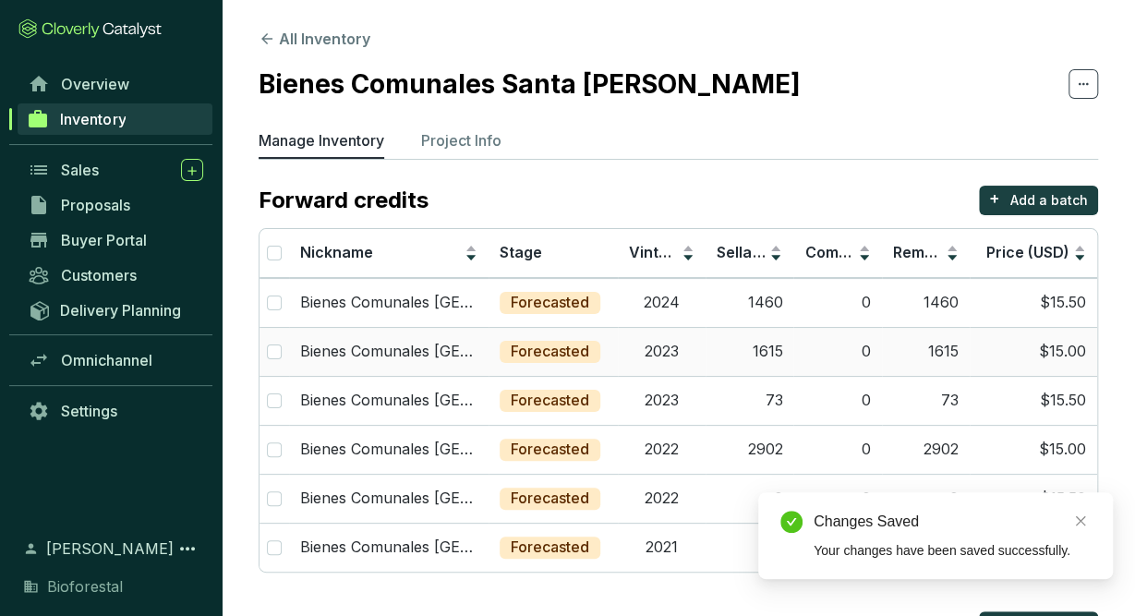
click at [695, 355] on td "2023" at bounding box center [662, 351] width 88 height 49
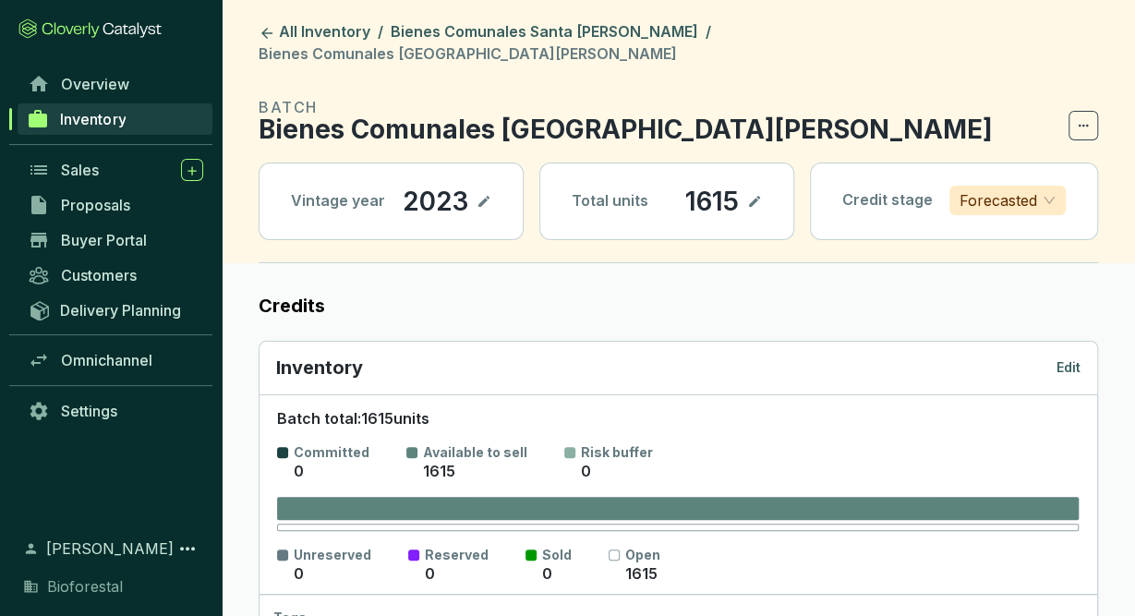
click at [1080, 115] on icon at bounding box center [1083, 126] width 15 height 22
click at [1067, 342] on div "Inventory Edit" at bounding box center [678, 369] width 838 height 54
click at [1068, 358] on p "Edit" at bounding box center [1068, 367] width 24 height 18
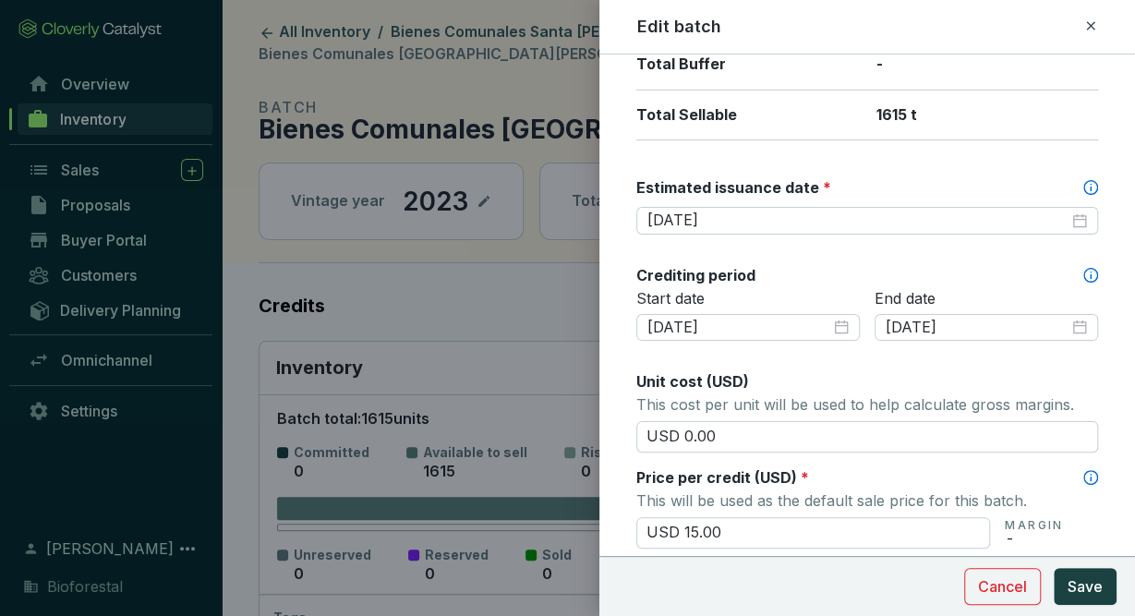
scroll to position [447, 0]
click at [1089, 23] on icon at bounding box center [1090, 26] width 15 height 22
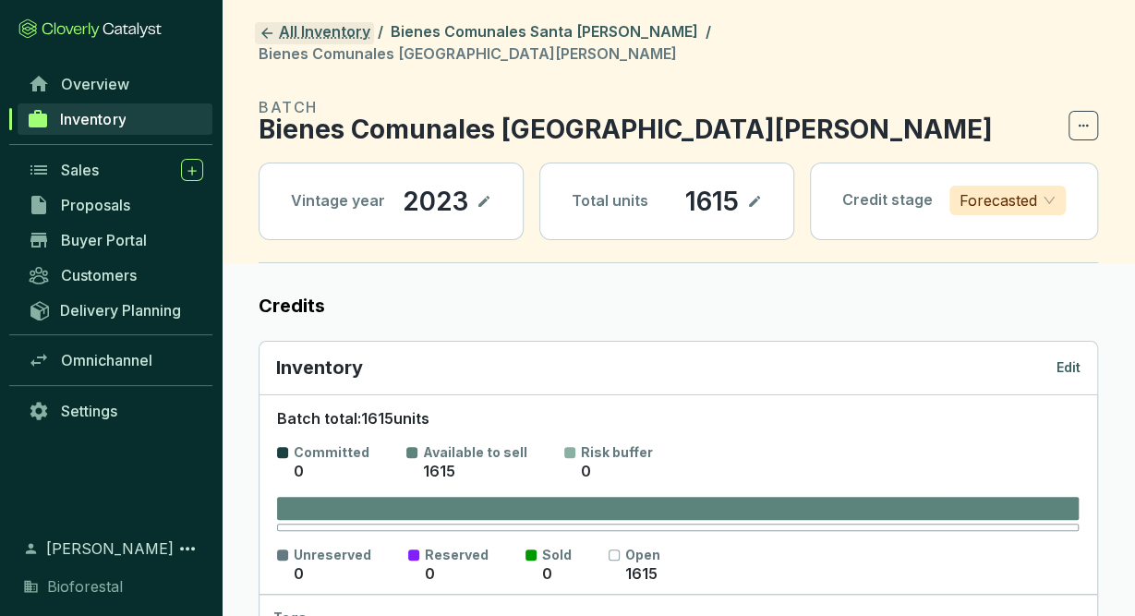
click at [333, 29] on link "All Inventory" at bounding box center [314, 33] width 119 height 22
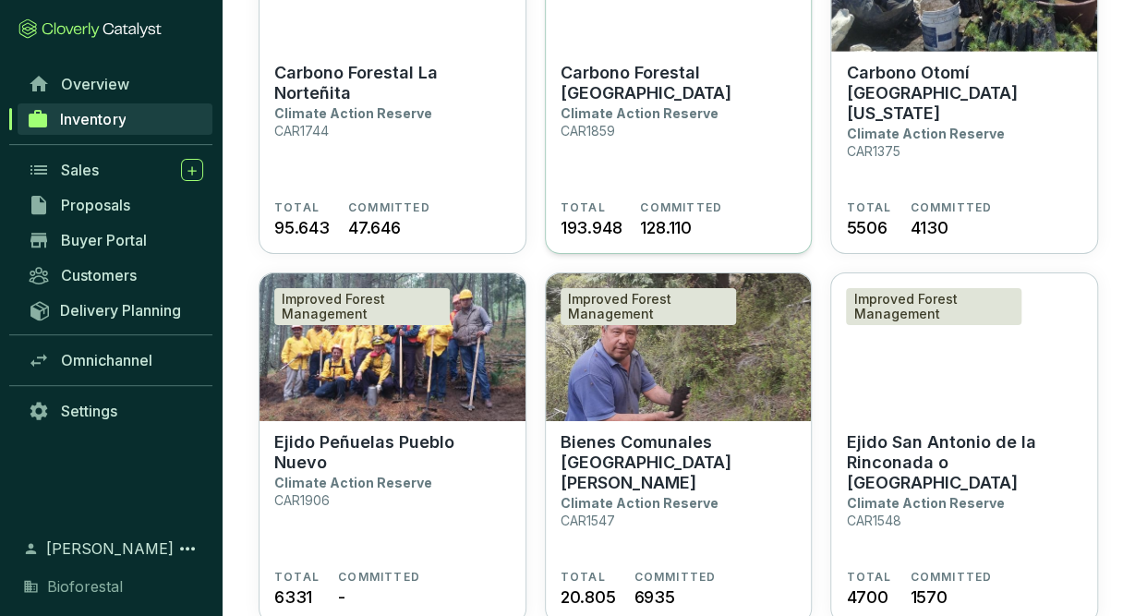
scroll to position [2856, 0]
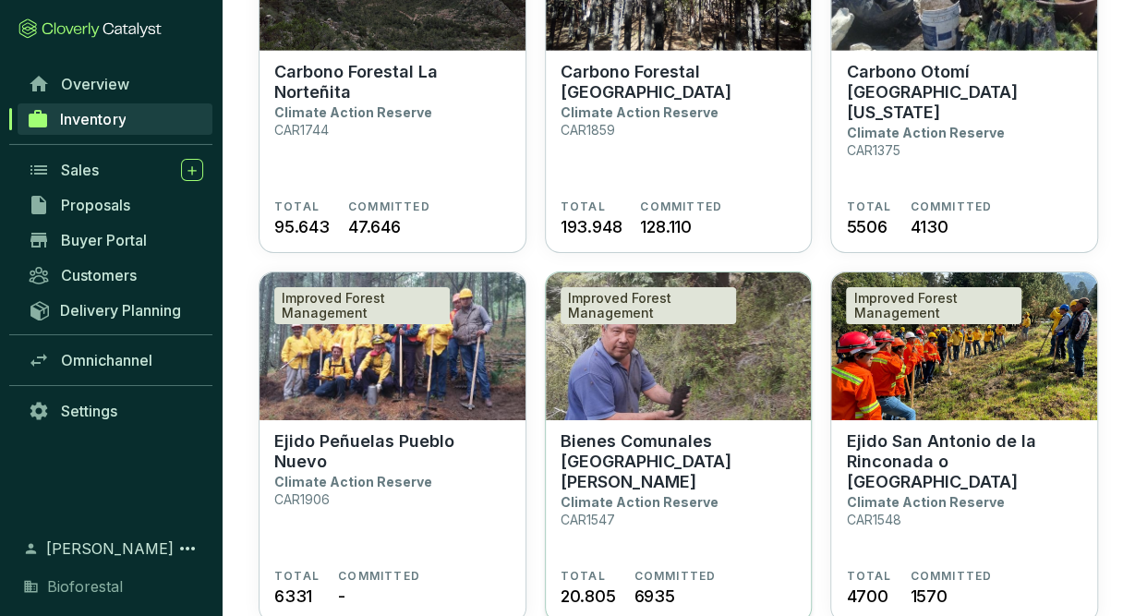
click at [688, 451] on p "Bienes Comunales [GEOGRAPHIC_DATA][PERSON_NAME]" at bounding box center [679, 461] width 236 height 61
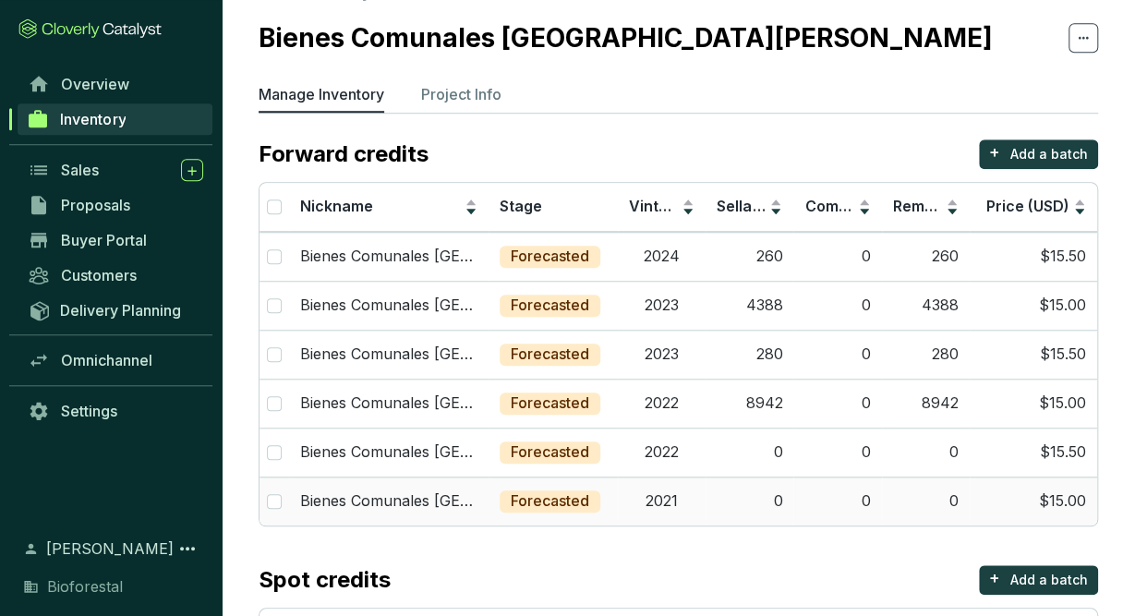
scroll to position [46, 0]
click at [694, 500] on td "2021" at bounding box center [662, 500] width 88 height 49
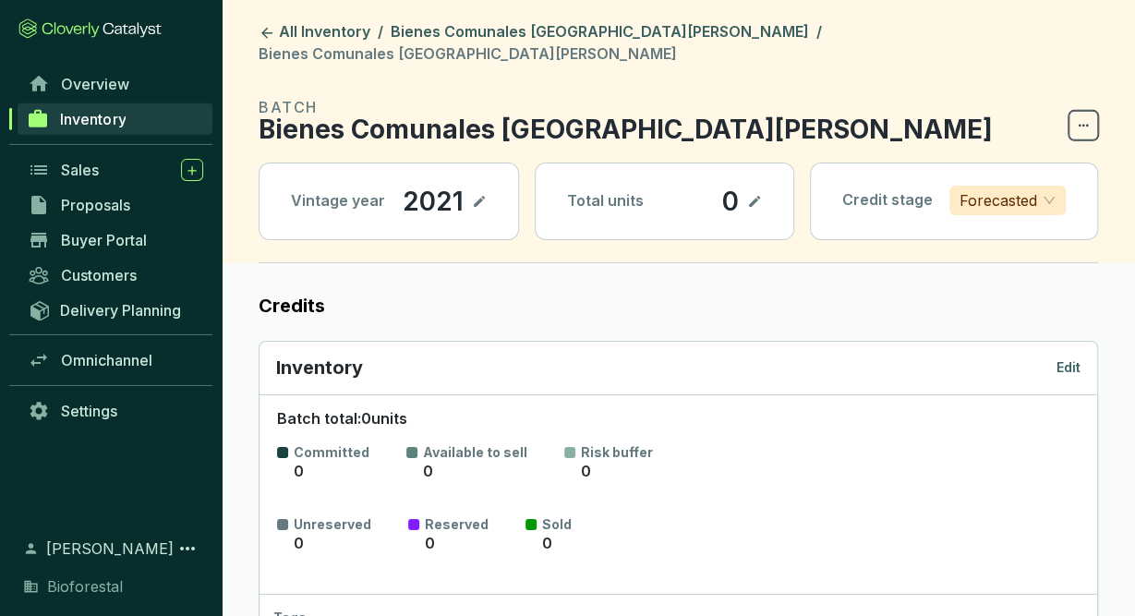
click at [1087, 115] on icon at bounding box center [1083, 126] width 15 height 22
click at [1062, 358] on p "Edit" at bounding box center [1068, 367] width 24 height 18
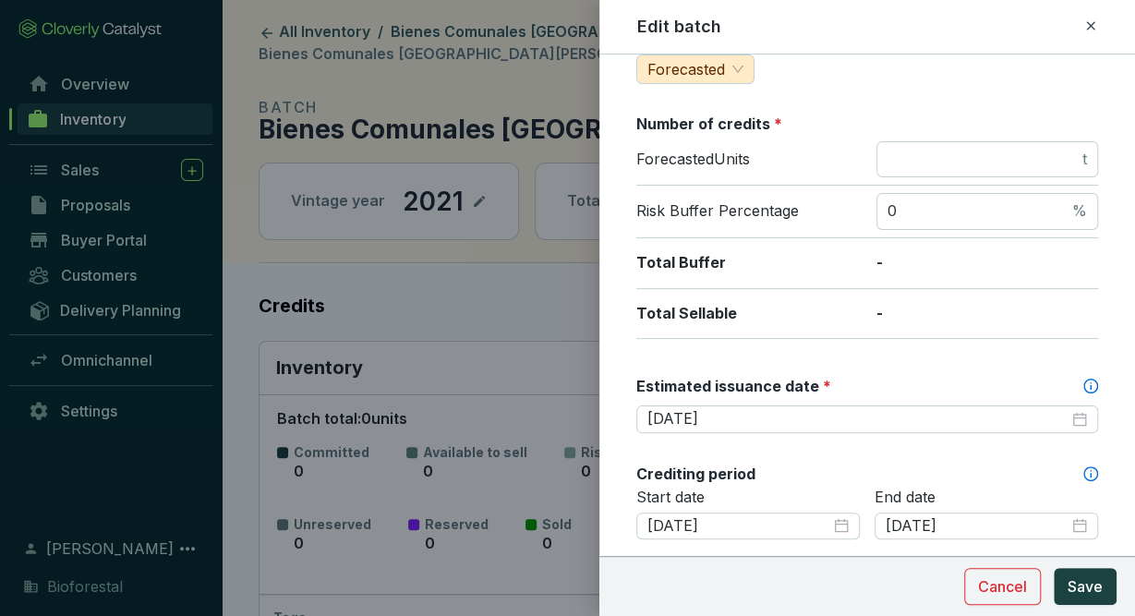
scroll to position [266, 0]
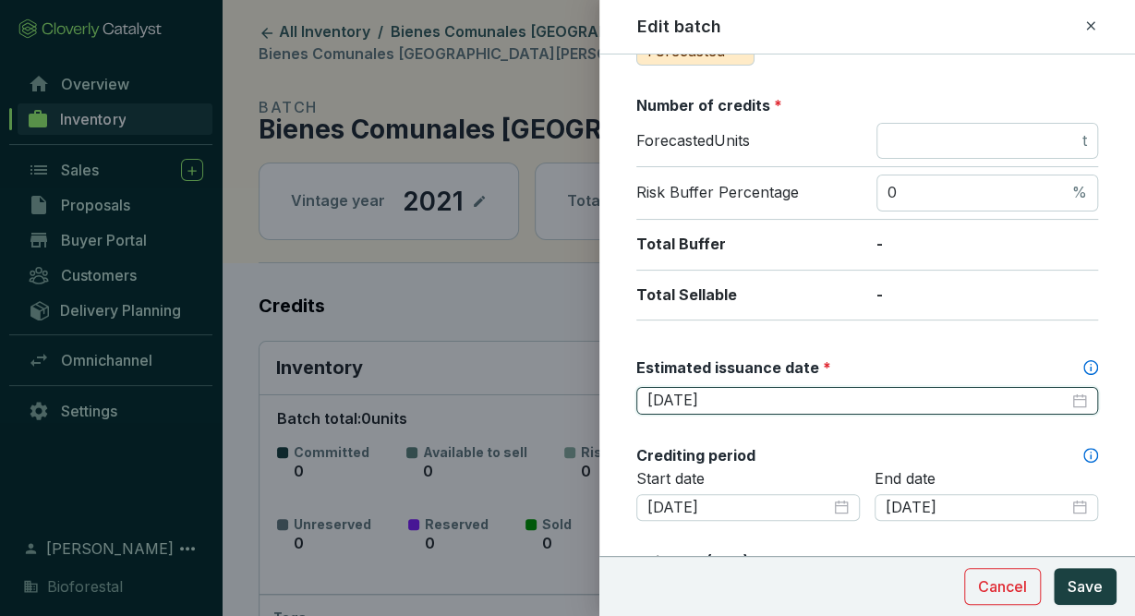
click at [792, 395] on input "[DATE]" at bounding box center [857, 401] width 421 height 20
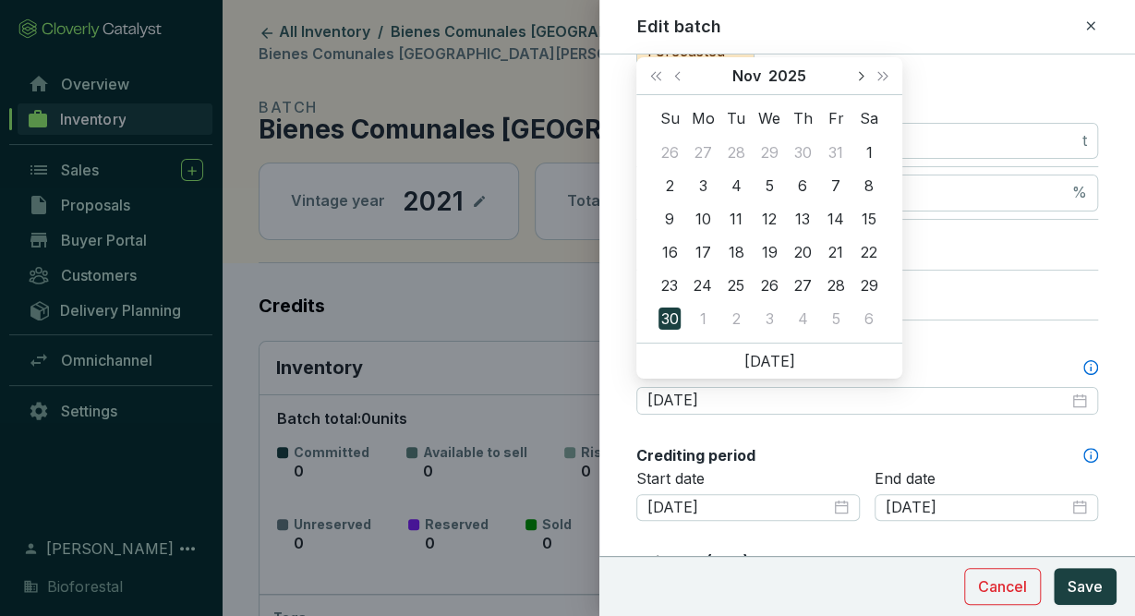
click at [861, 75] on span "Next month (PageDown)" at bounding box center [859, 75] width 9 height 9
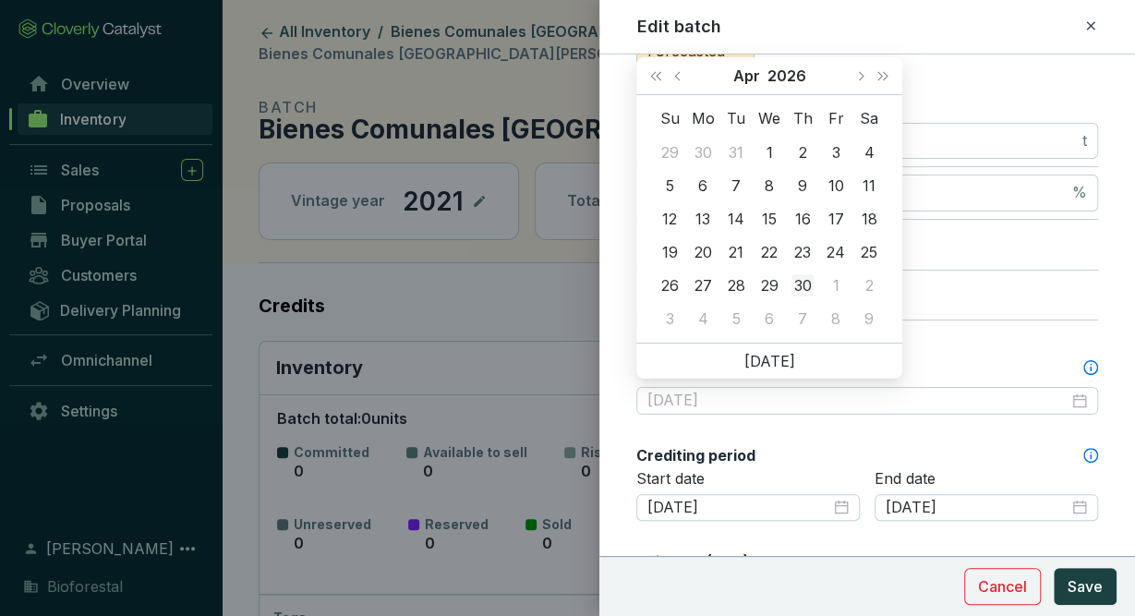
type input "[DATE]"
click at [802, 283] on div "30" at bounding box center [802, 285] width 22 height 22
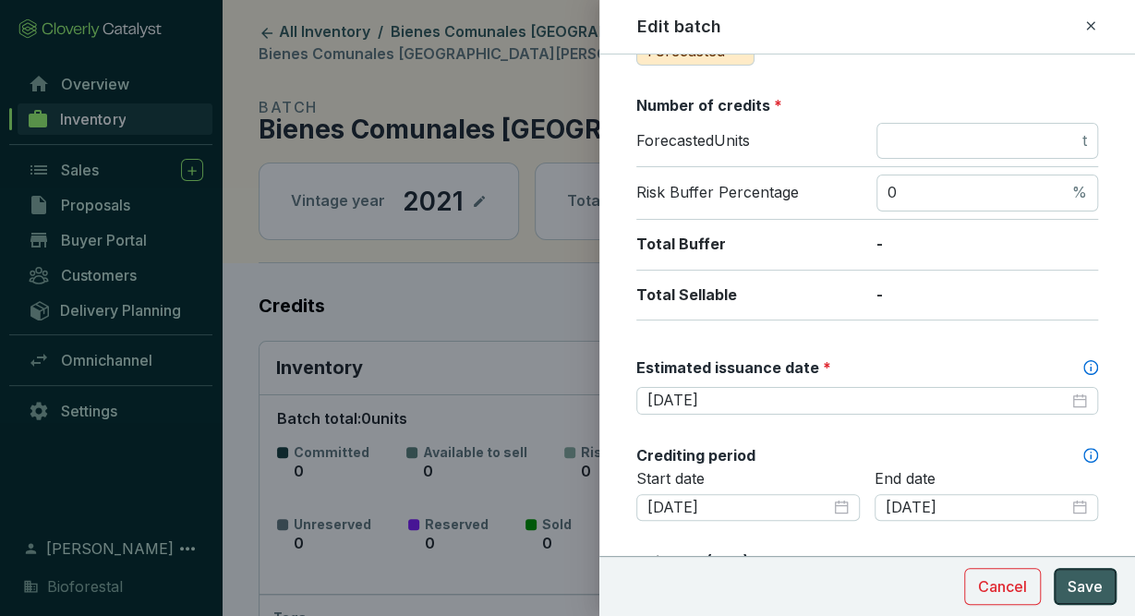
click at [1094, 596] on span "Save" at bounding box center [1085, 586] width 35 height 22
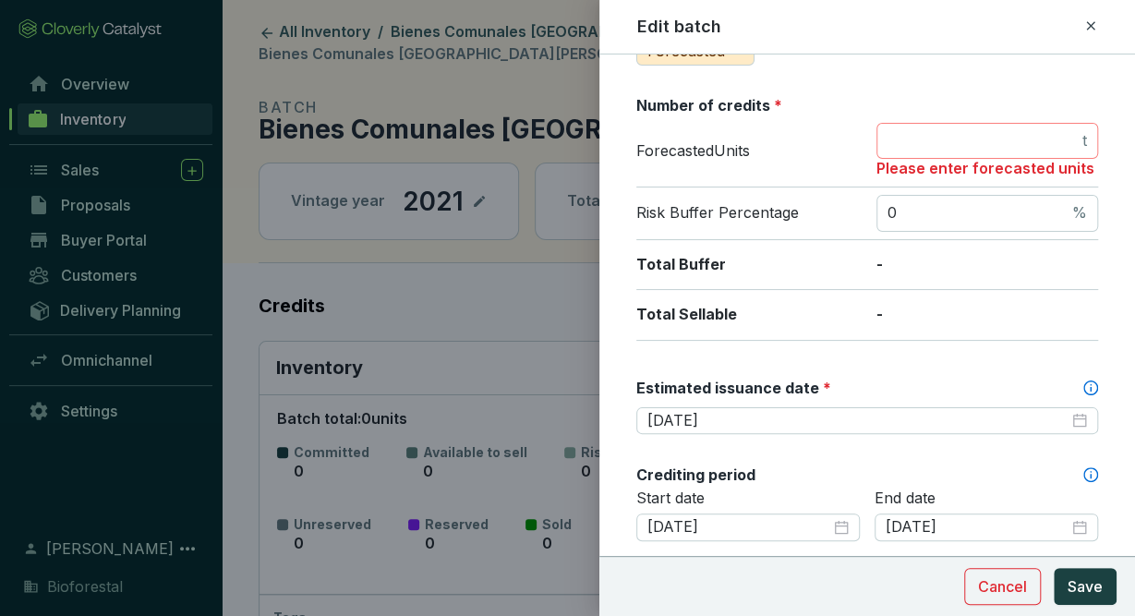
drag, startPoint x: 1039, startPoint y: 111, endPoint x: 1042, endPoint y: 125, distance: 14.1
click at [1039, 120] on section "Number of credits * Forecasted Units t Please enter forecasted units Risk Buffe…" at bounding box center [867, 218] width 462 height 246
click at [963, 137] on input "number" at bounding box center [982, 142] width 191 height 20
type input "0"
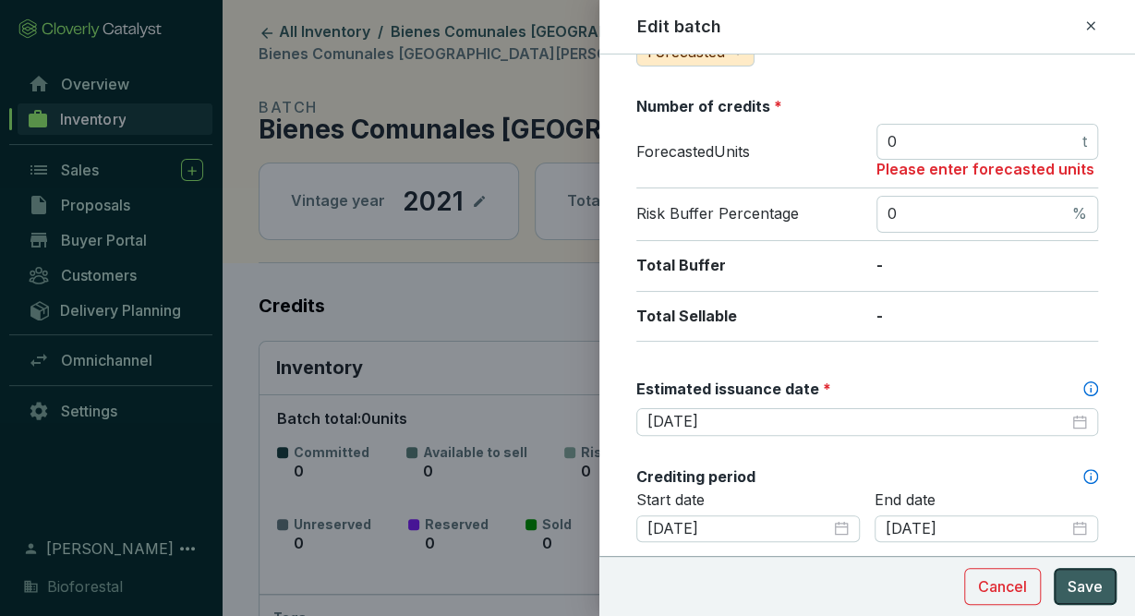
click at [1059, 579] on button "Save" at bounding box center [1085, 586] width 63 height 37
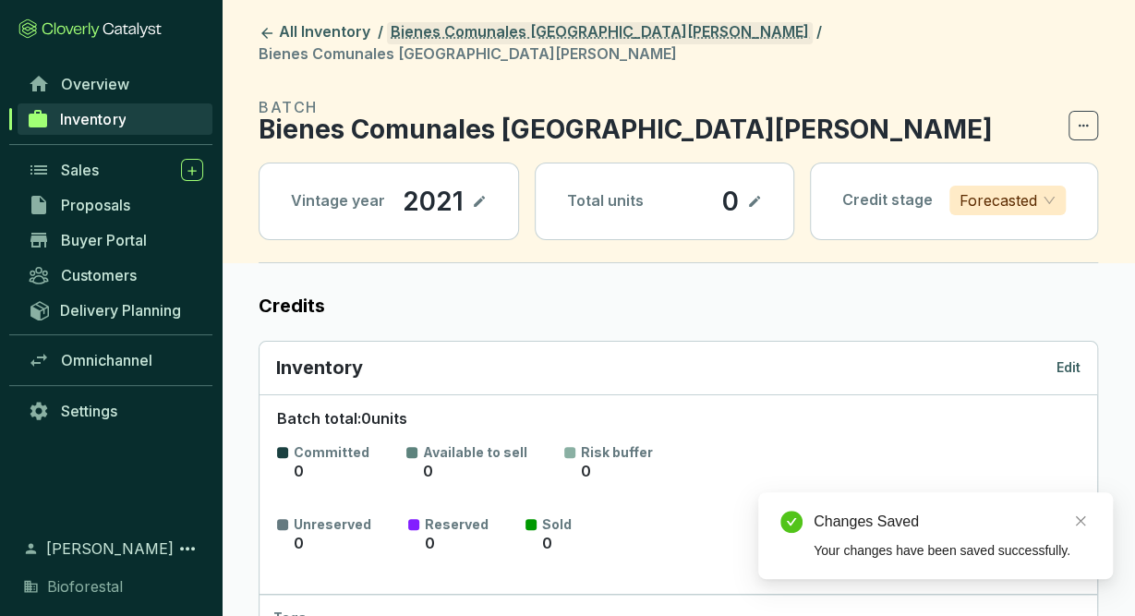
click at [618, 26] on link "Bienes Comunales [GEOGRAPHIC_DATA][PERSON_NAME]" at bounding box center [600, 33] width 426 height 22
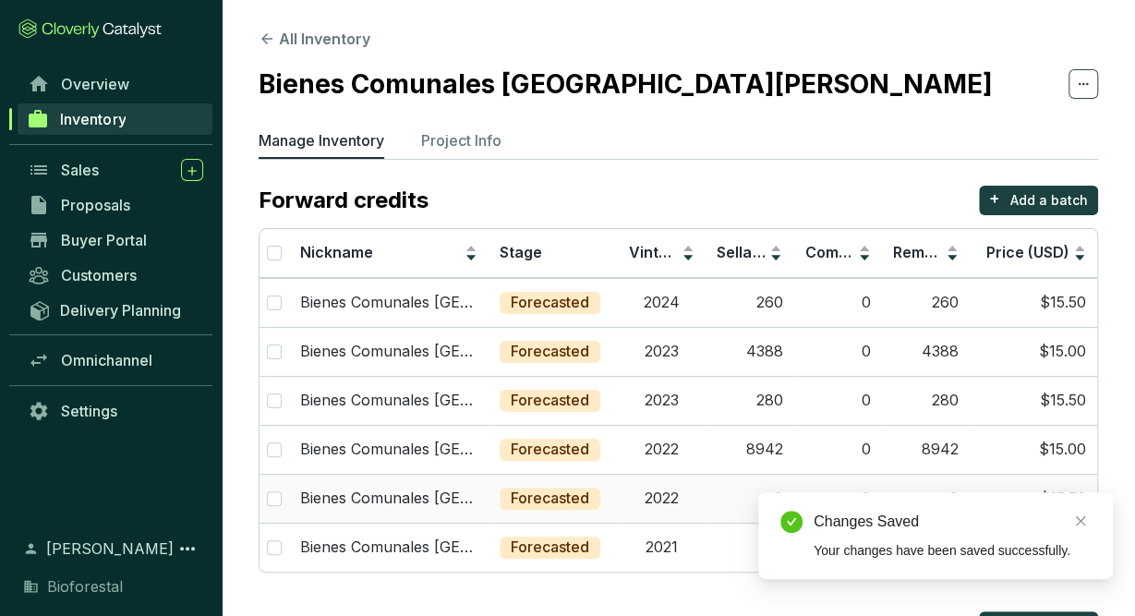
click at [670, 492] on td "2022" at bounding box center [662, 498] width 88 height 49
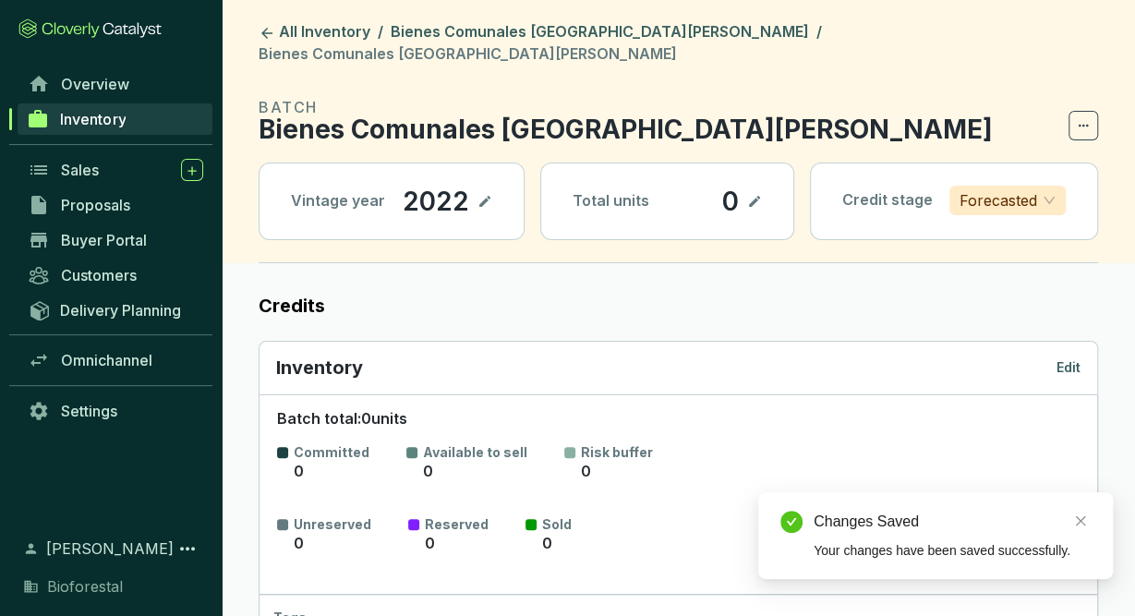
click at [1072, 358] on p "Edit" at bounding box center [1068, 367] width 24 height 18
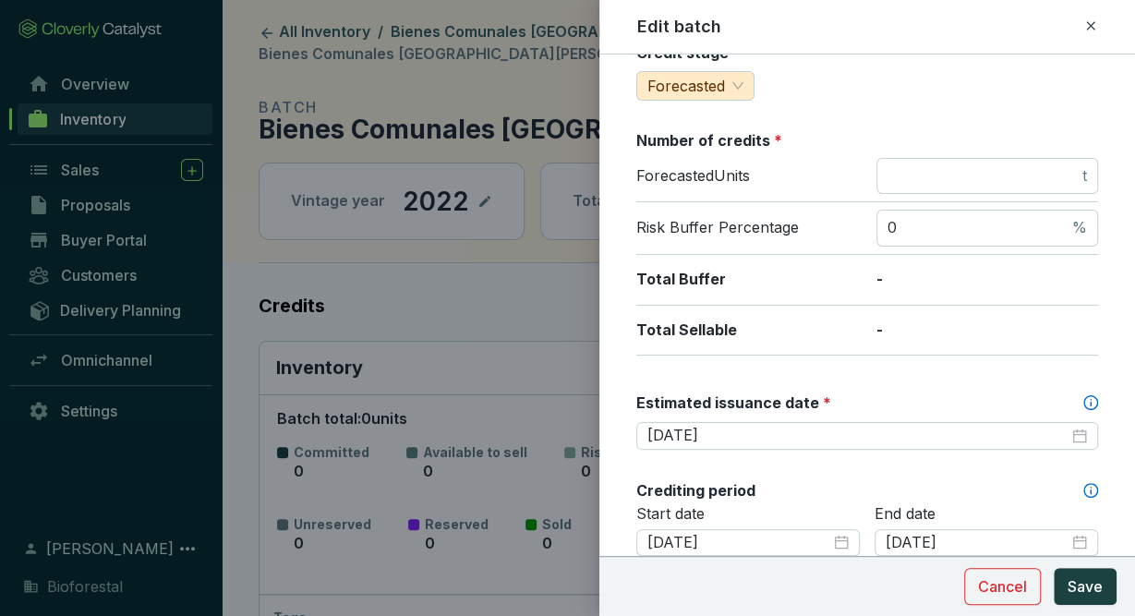
scroll to position [255, 0]
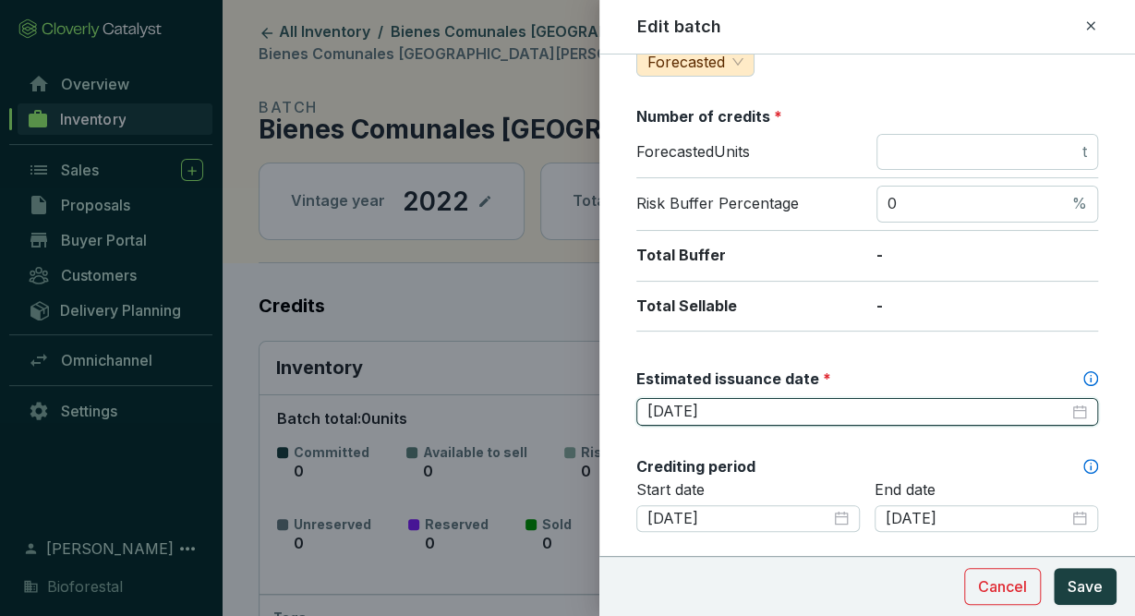
click at [907, 402] on input "[DATE]" at bounding box center [857, 412] width 421 height 20
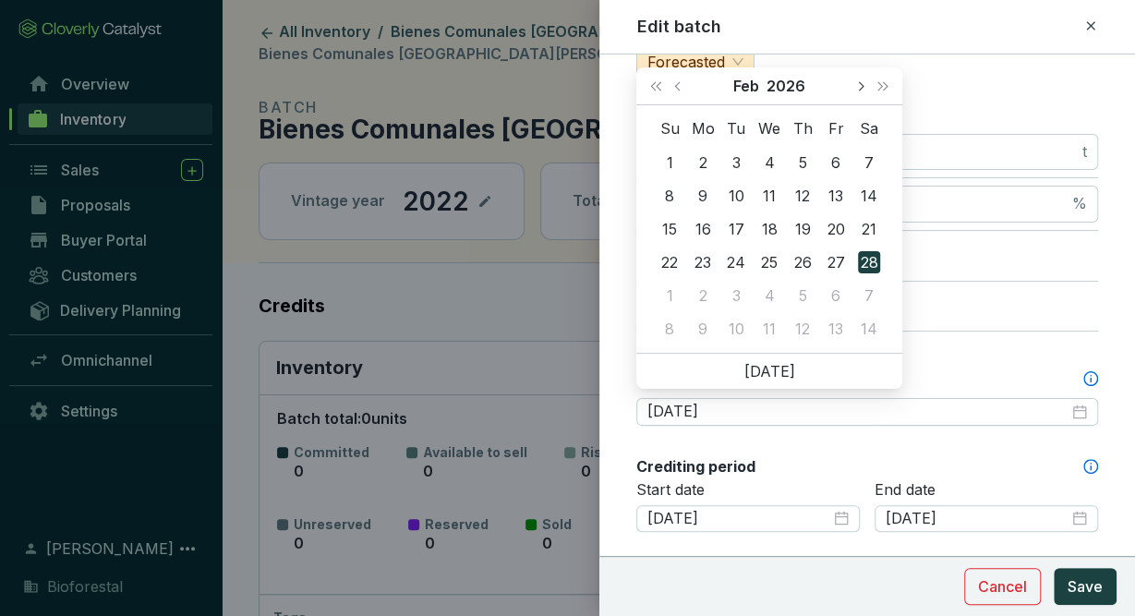
click at [860, 86] on span "Next month (PageDown)" at bounding box center [859, 85] width 9 height 9
type input "[DATE]"
click at [796, 294] on div "30" at bounding box center [802, 295] width 22 height 22
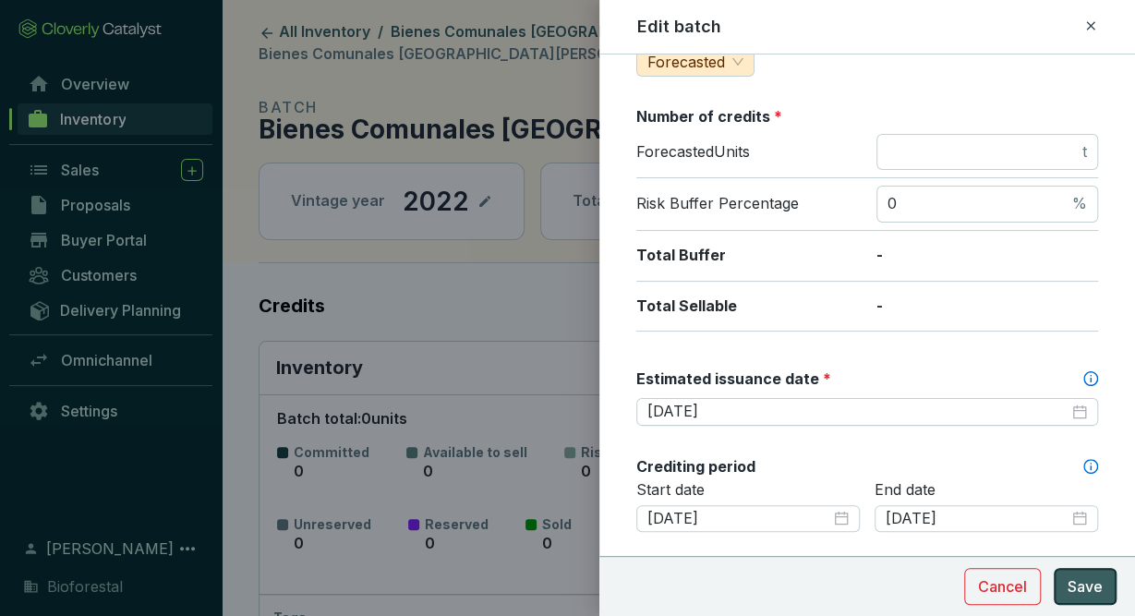
click at [1094, 597] on span "Save" at bounding box center [1085, 586] width 35 height 22
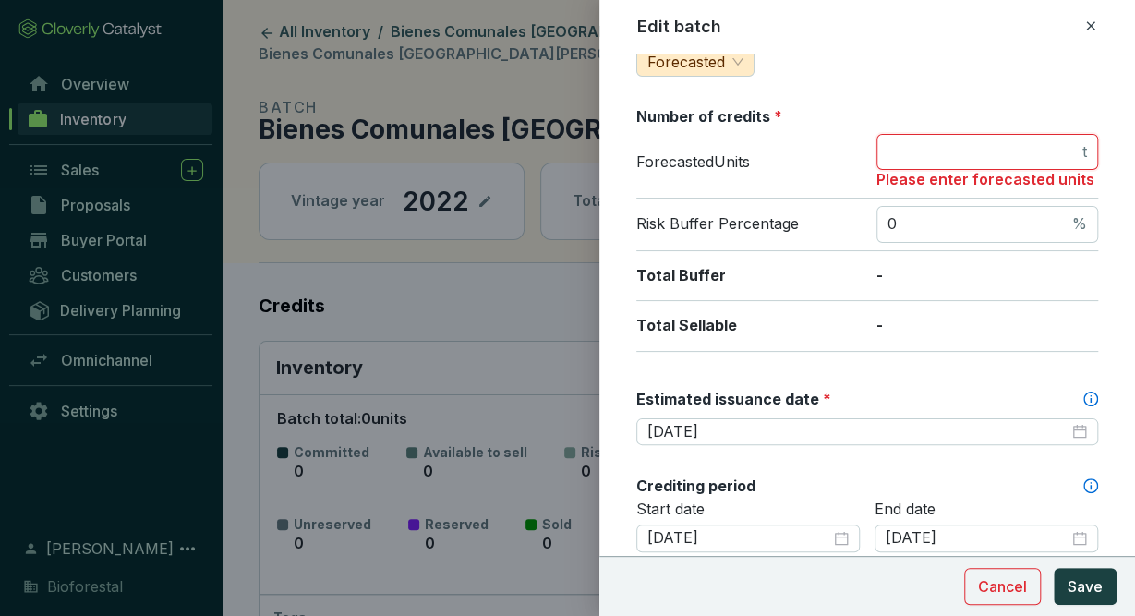
click at [1019, 154] on input "number" at bounding box center [982, 152] width 191 height 20
type input "0"
click at [1077, 592] on span "Save" at bounding box center [1085, 586] width 35 height 22
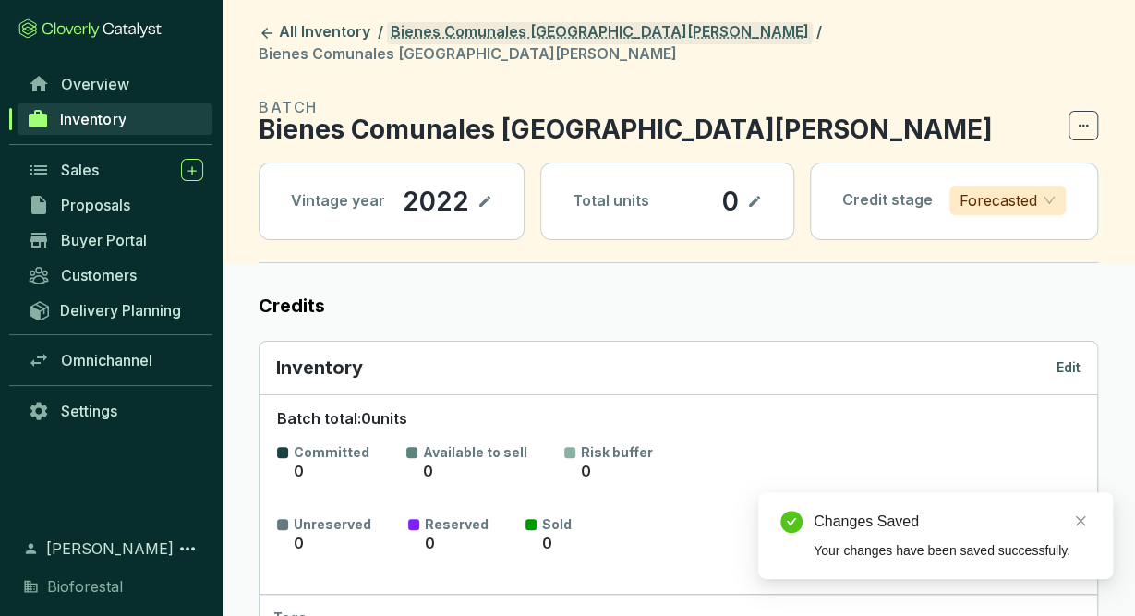
click at [624, 33] on link "Bienes Comunales [GEOGRAPHIC_DATA][PERSON_NAME]" at bounding box center [600, 33] width 426 height 22
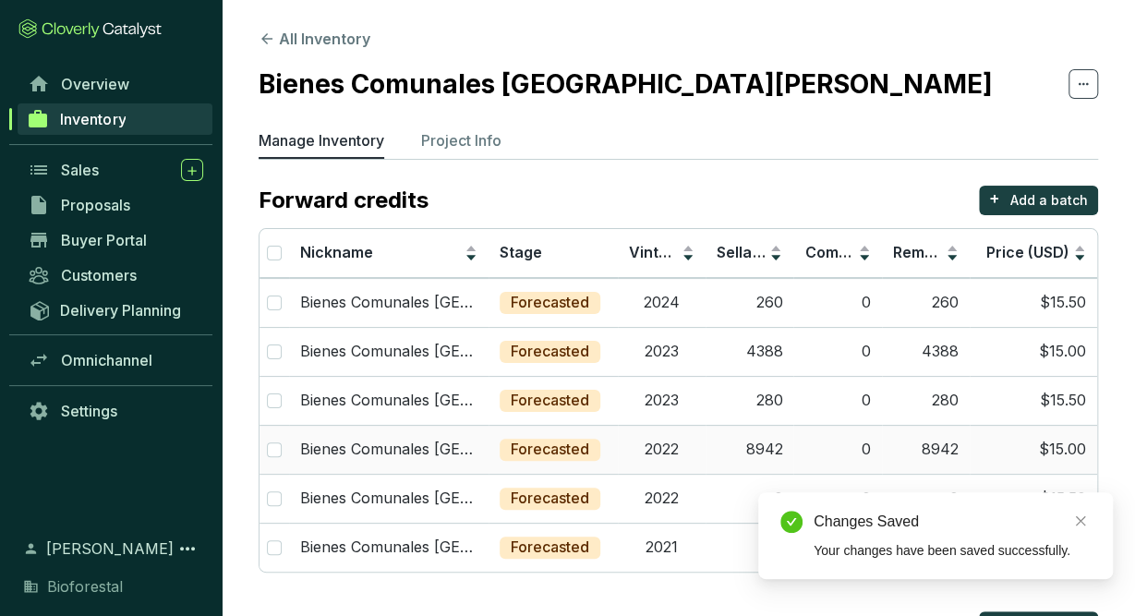
click at [647, 453] on td "2022" at bounding box center [662, 449] width 88 height 49
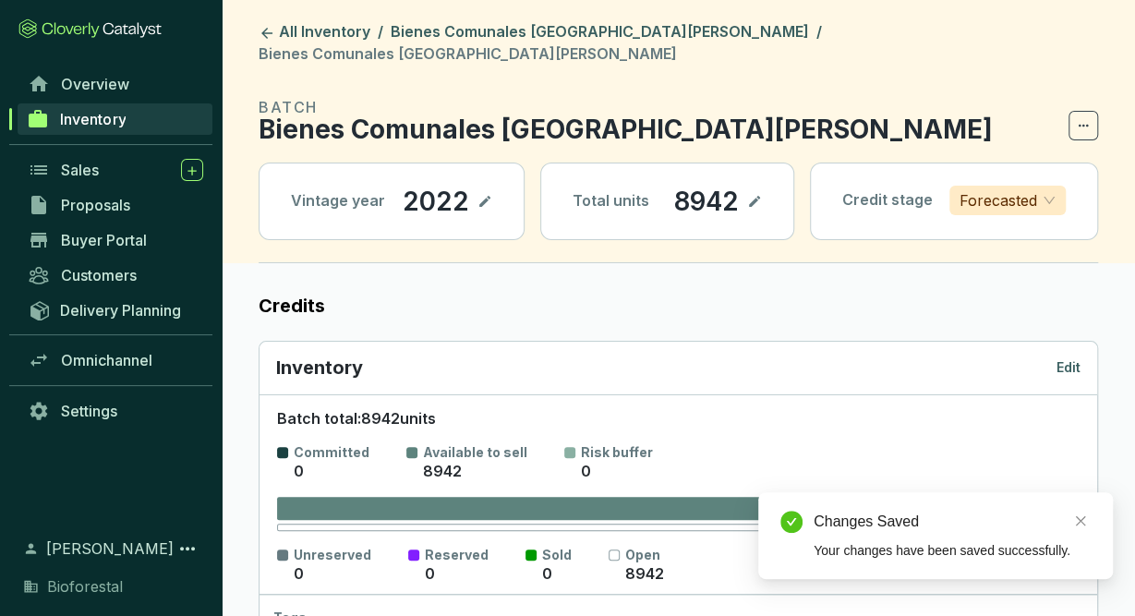
click at [1061, 358] on p "Edit" at bounding box center [1068, 367] width 24 height 18
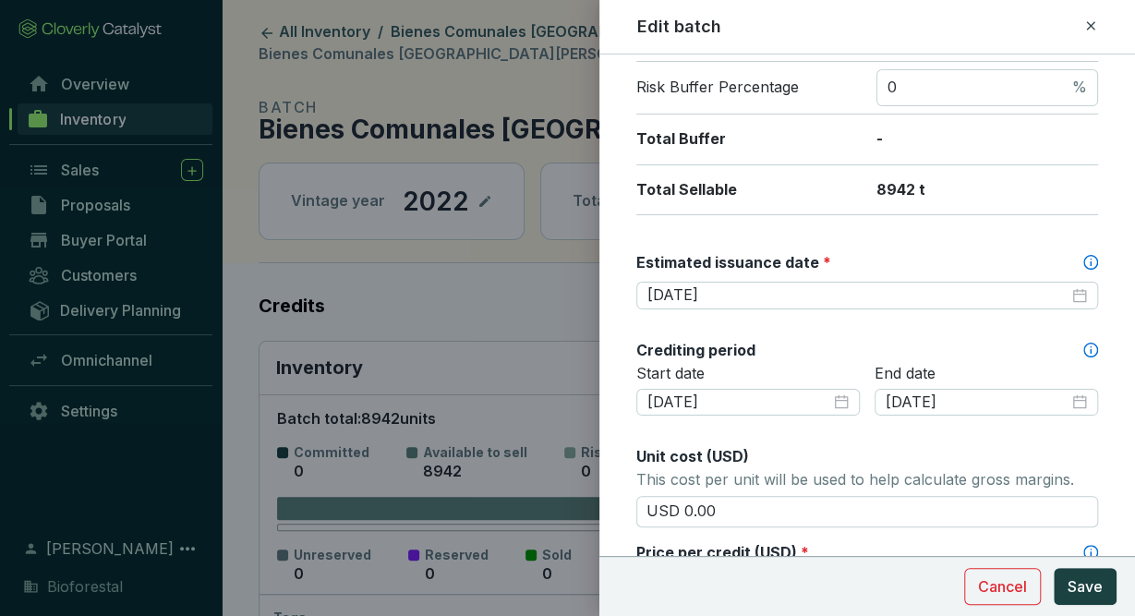
scroll to position [371, 0]
click at [1092, 28] on icon at bounding box center [1090, 25] width 8 height 8
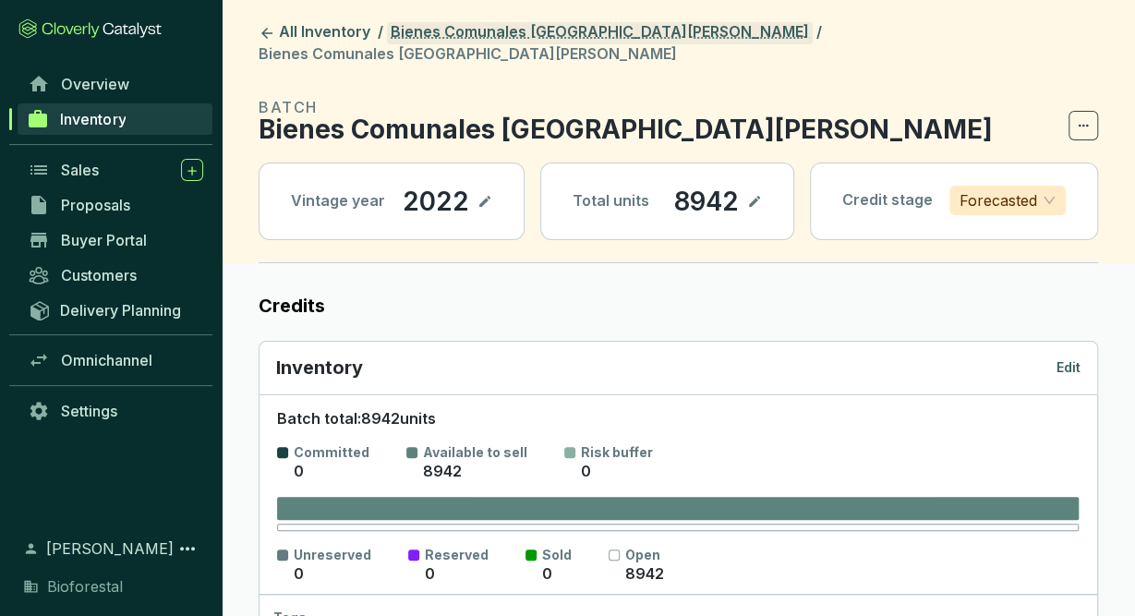
click at [634, 34] on link "Bienes Comunales [GEOGRAPHIC_DATA][PERSON_NAME]" at bounding box center [600, 33] width 426 height 22
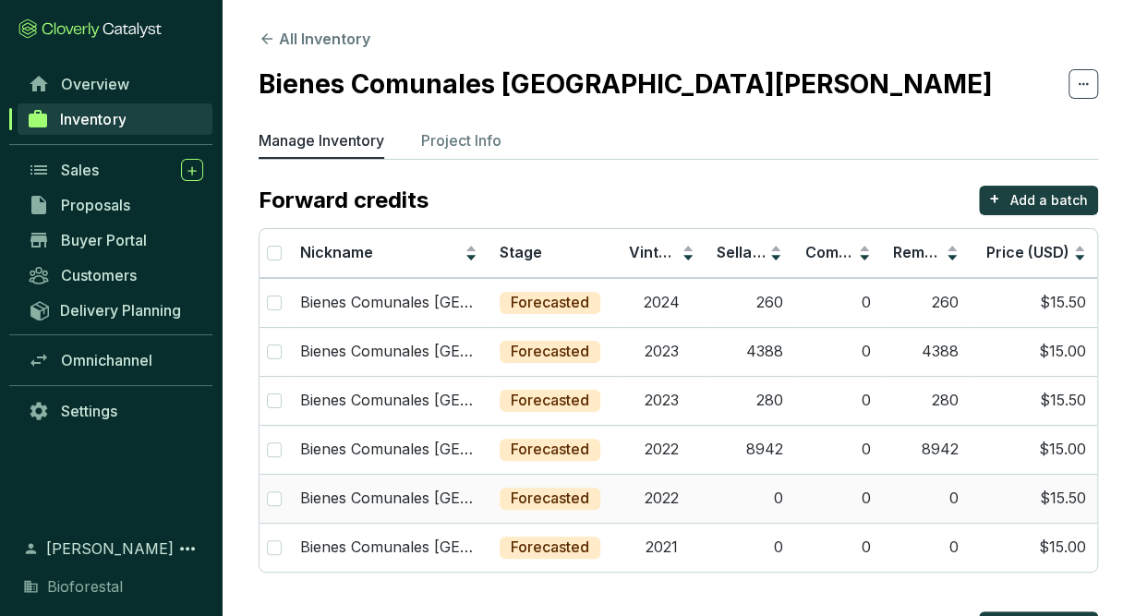
click at [681, 497] on td "2022" at bounding box center [662, 498] width 88 height 49
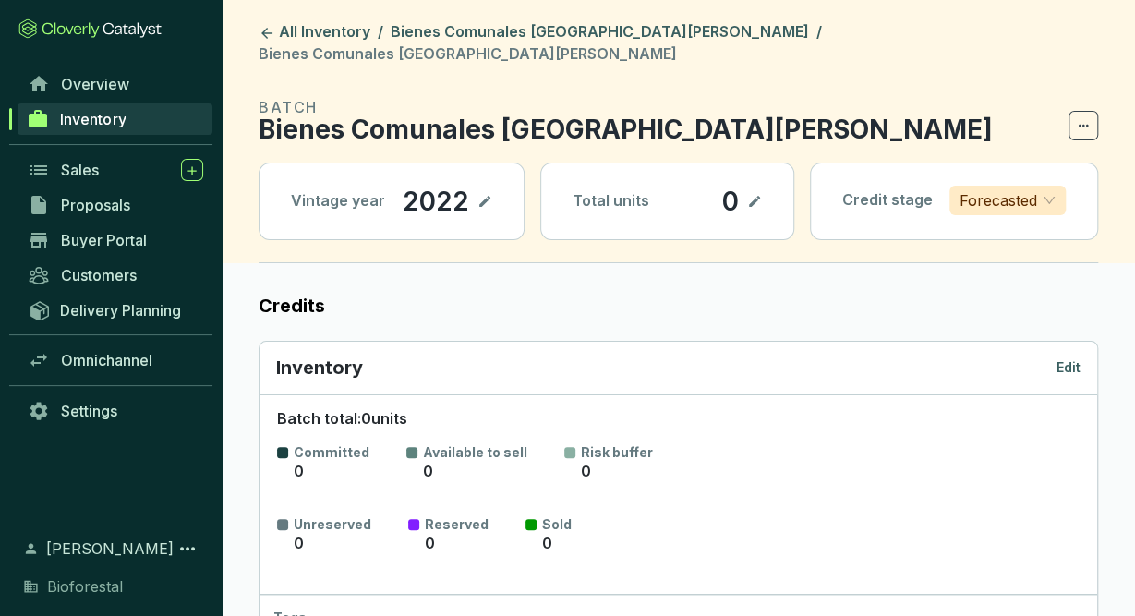
click at [1068, 358] on p "Edit" at bounding box center [1068, 367] width 24 height 18
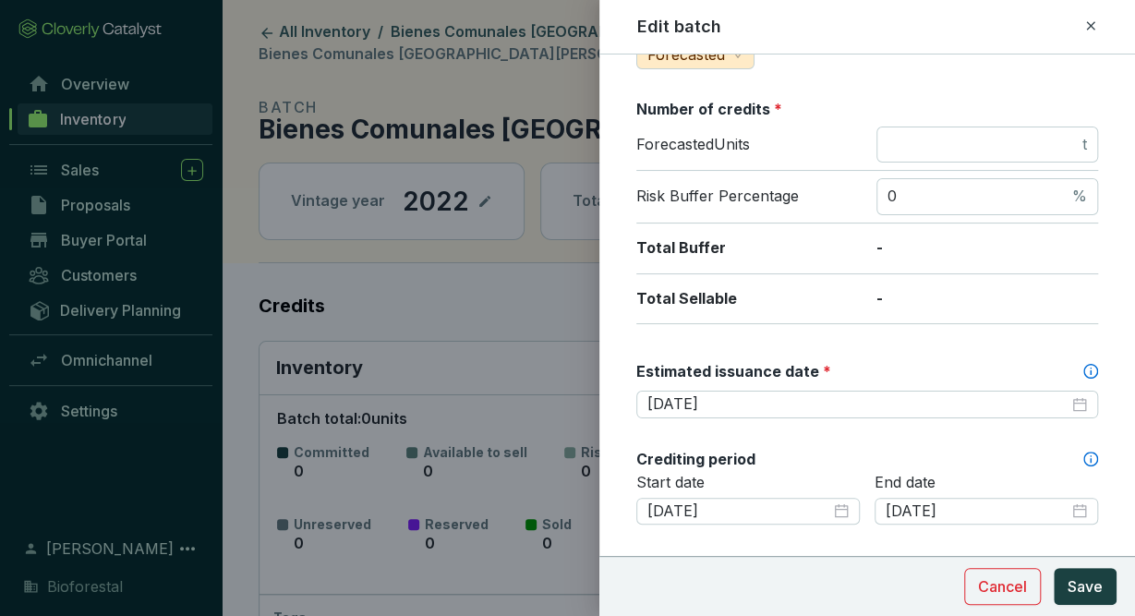
scroll to position [264, 0]
click at [1089, 23] on icon at bounding box center [1090, 26] width 15 height 22
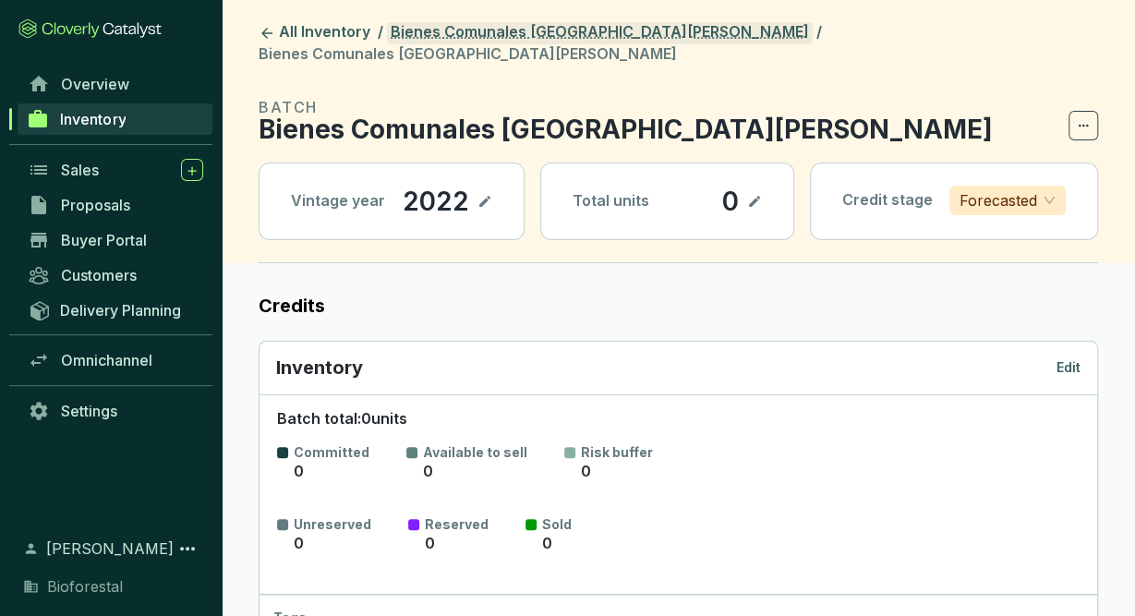
click at [644, 27] on link "Bienes Comunales [GEOGRAPHIC_DATA][PERSON_NAME]" at bounding box center [600, 33] width 426 height 22
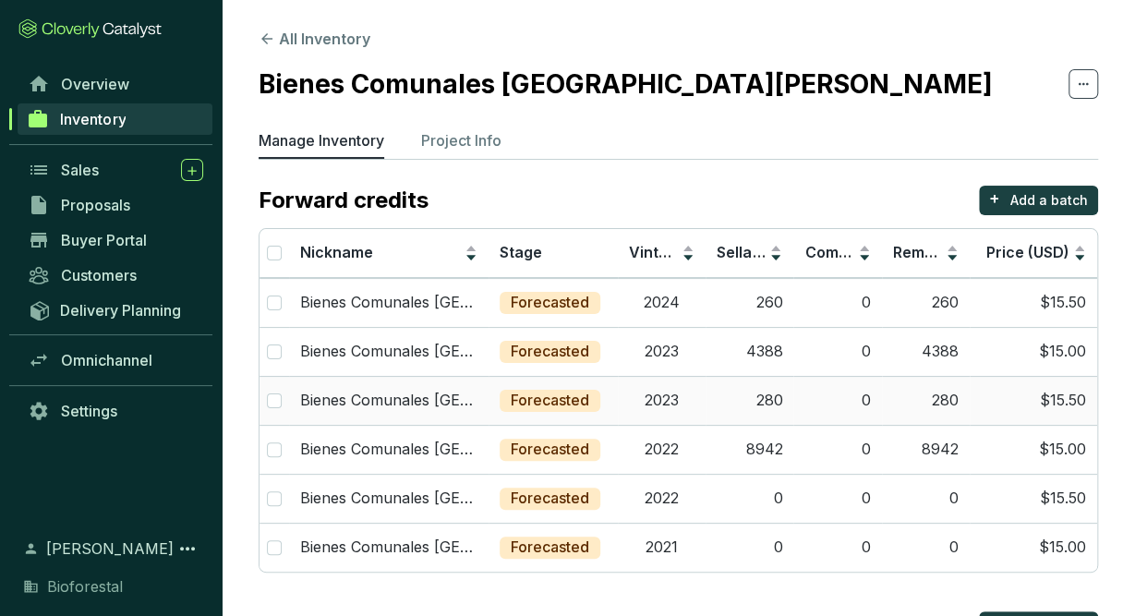
click at [687, 411] on td "2023" at bounding box center [662, 400] width 88 height 49
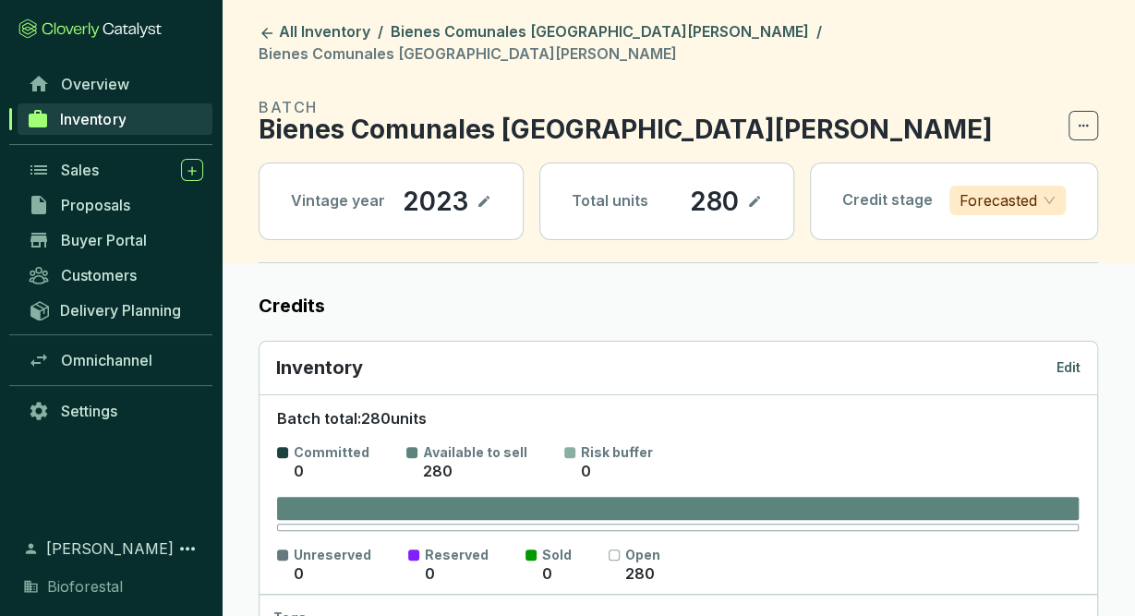
click at [1072, 358] on p "Edit" at bounding box center [1068, 367] width 24 height 18
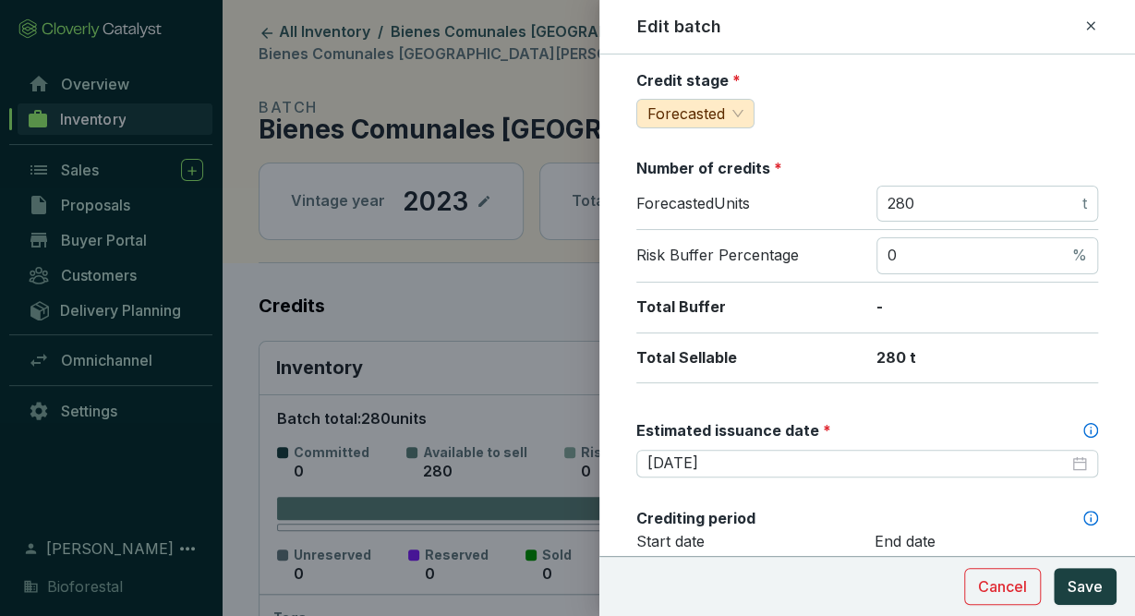
scroll to position [203, 0]
click at [1085, 23] on icon at bounding box center [1090, 26] width 15 height 22
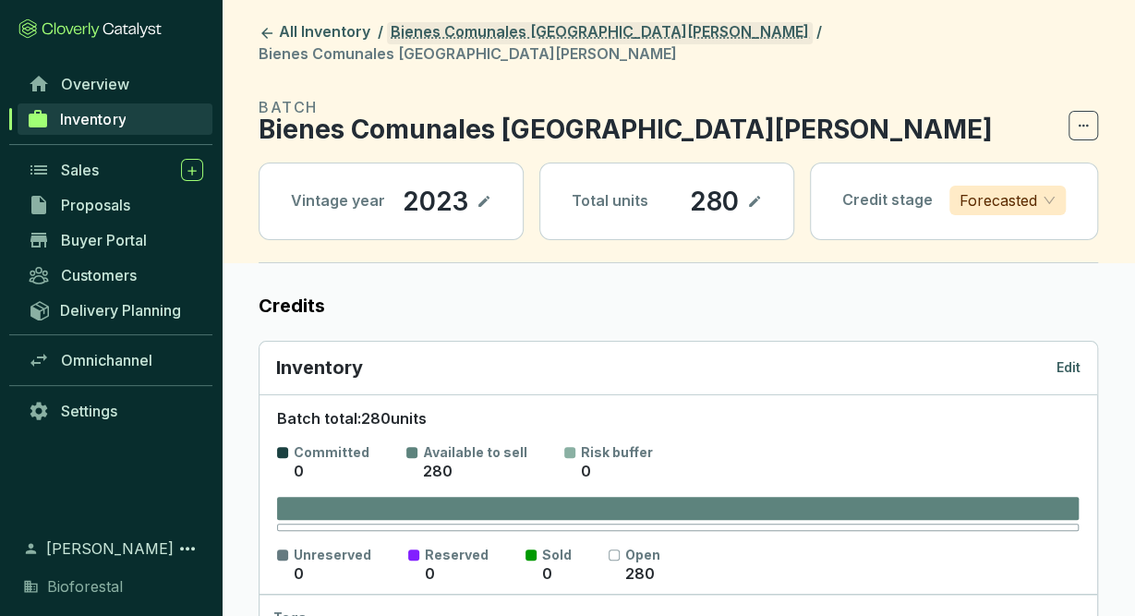
click at [597, 29] on link "Bienes Comunales [GEOGRAPHIC_DATA][PERSON_NAME]" at bounding box center [600, 33] width 426 height 22
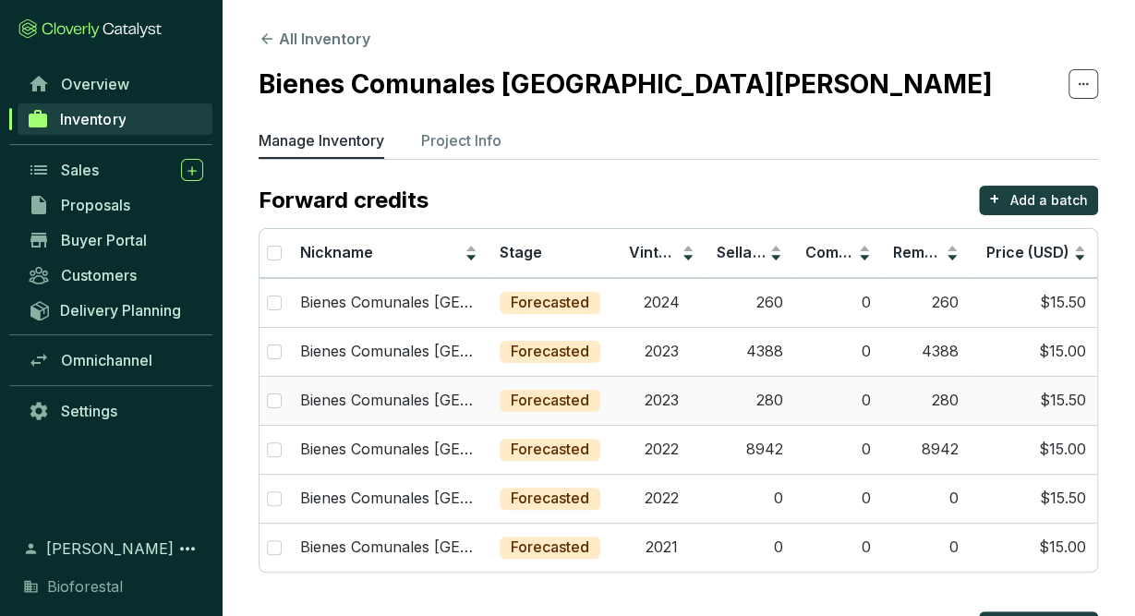
click at [651, 398] on td "2023" at bounding box center [662, 400] width 88 height 49
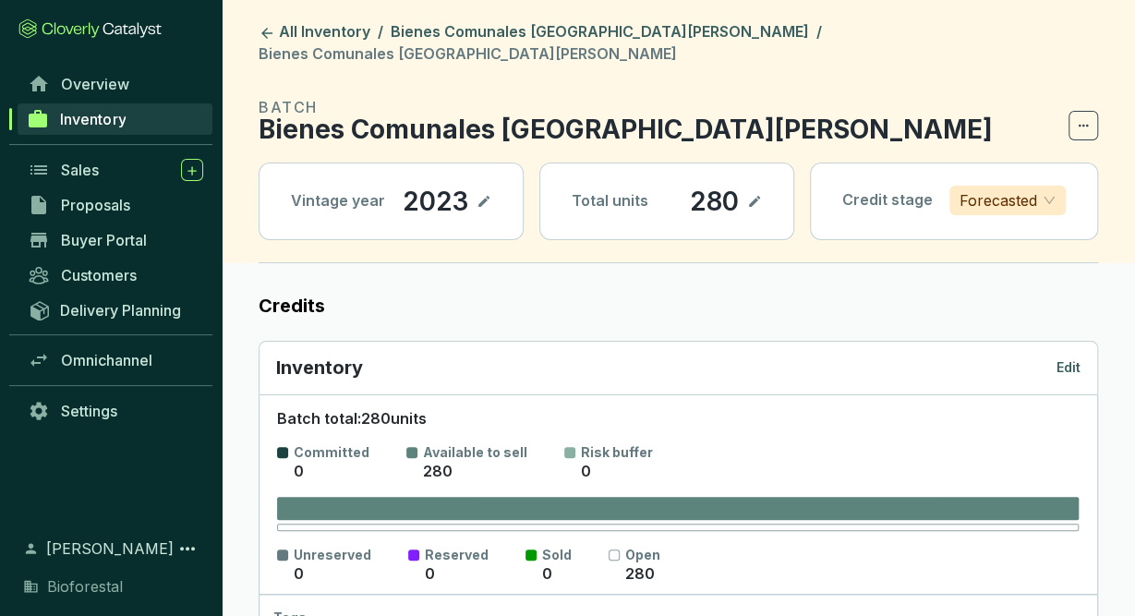
click at [1074, 358] on p "Edit" at bounding box center [1068, 367] width 24 height 18
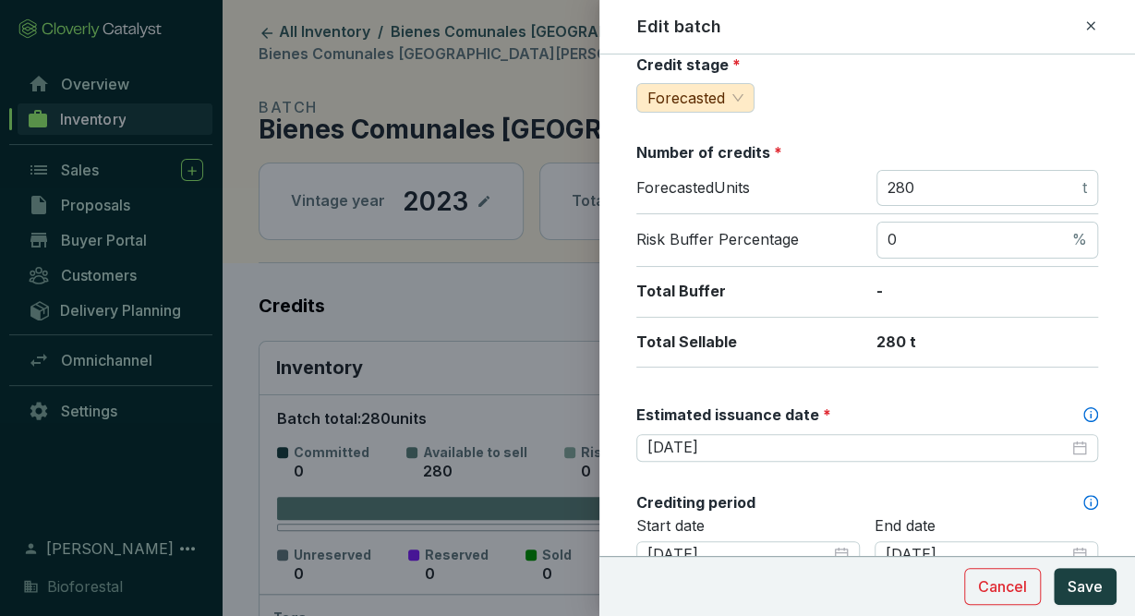
scroll to position [242, 0]
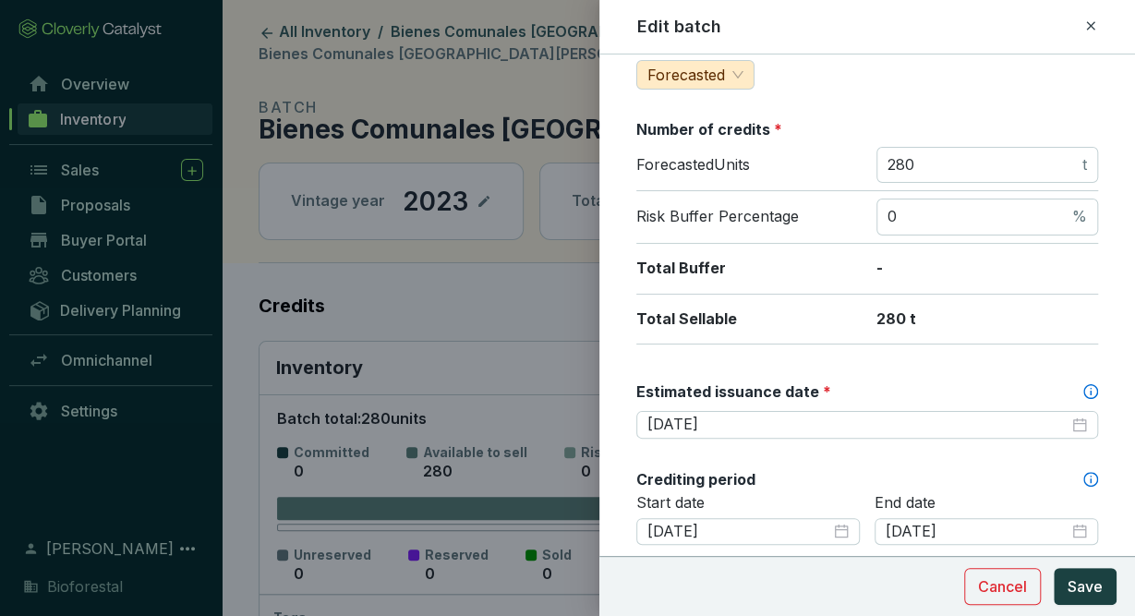
click at [1087, 27] on icon at bounding box center [1090, 26] width 15 height 22
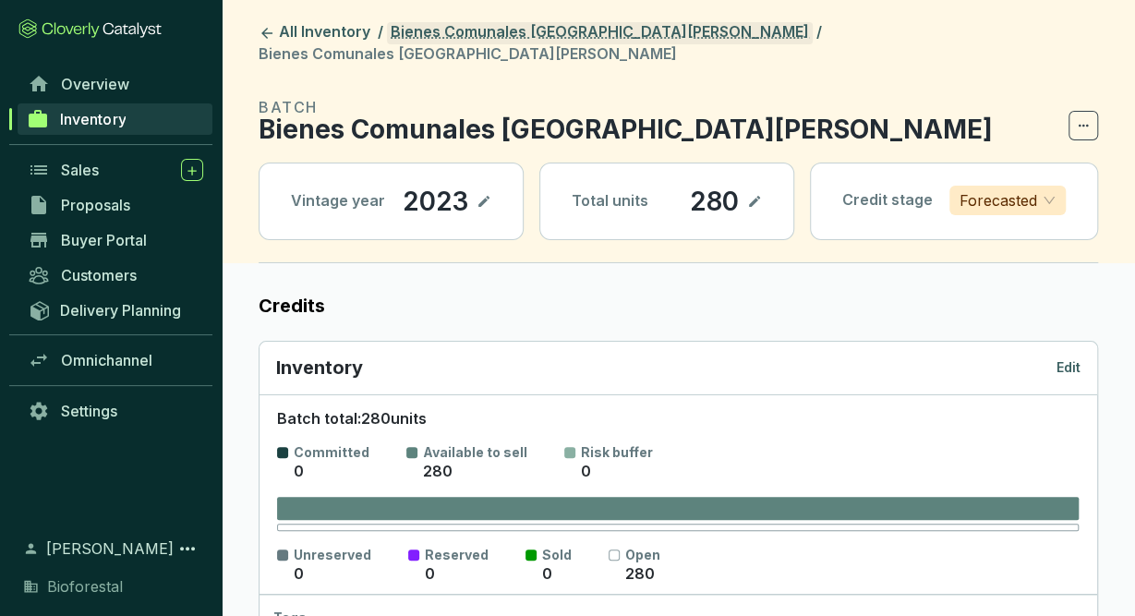
click at [533, 28] on link "Bienes Comunales [GEOGRAPHIC_DATA][PERSON_NAME]" at bounding box center [600, 33] width 426 height 22
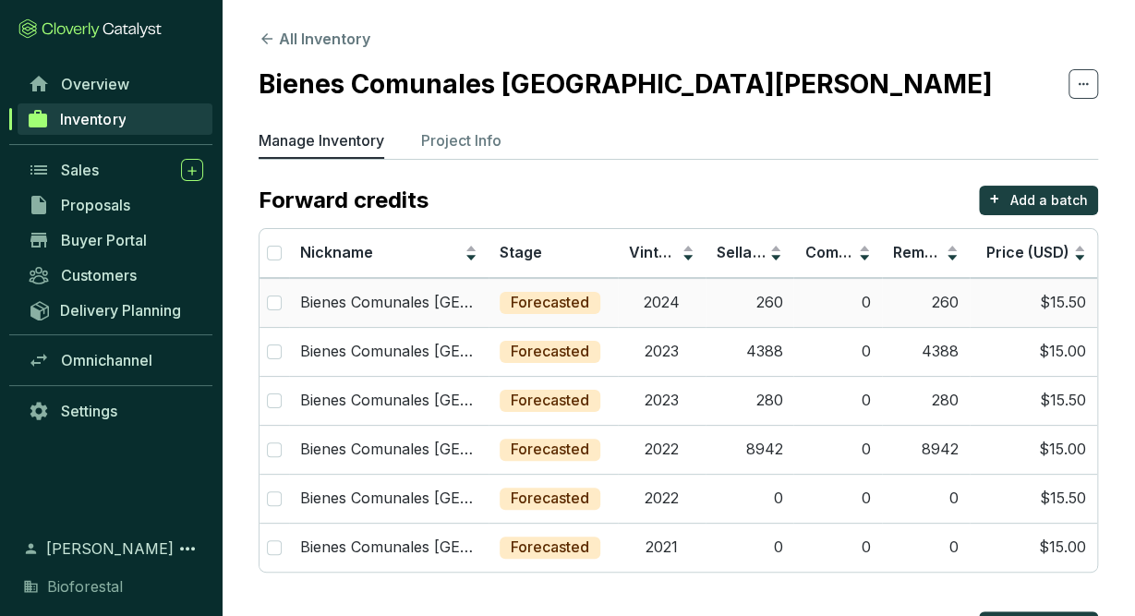
click at [648, 315] on td "2024" at bounding box center [662, 302] width 88 height 49
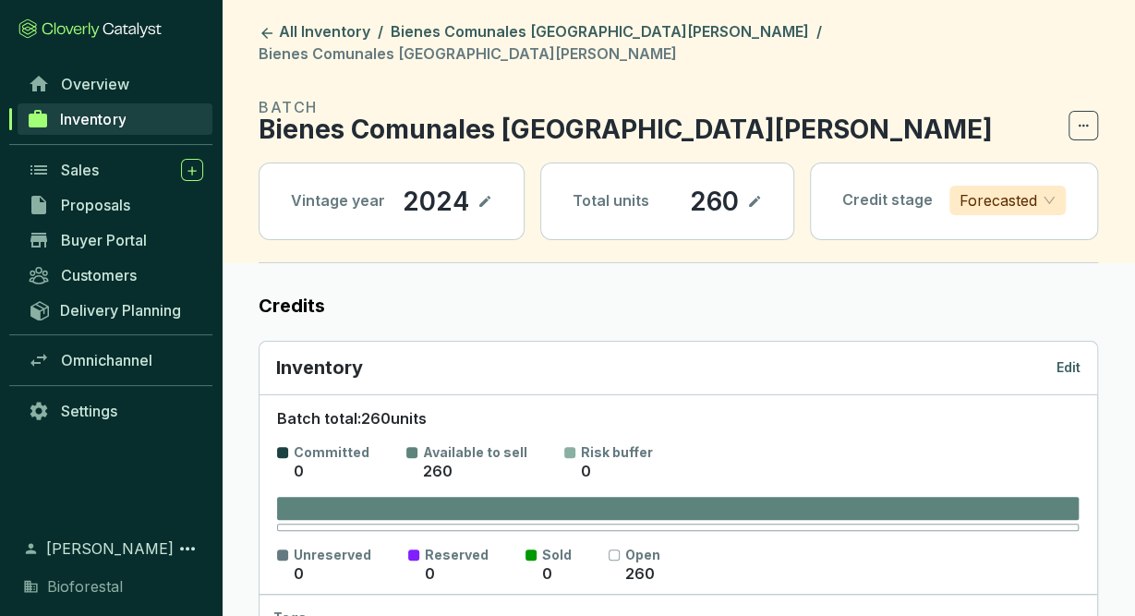
click at [1065, 358] on p "Edit" at bounding box center [1068, 367] width 24 height 18
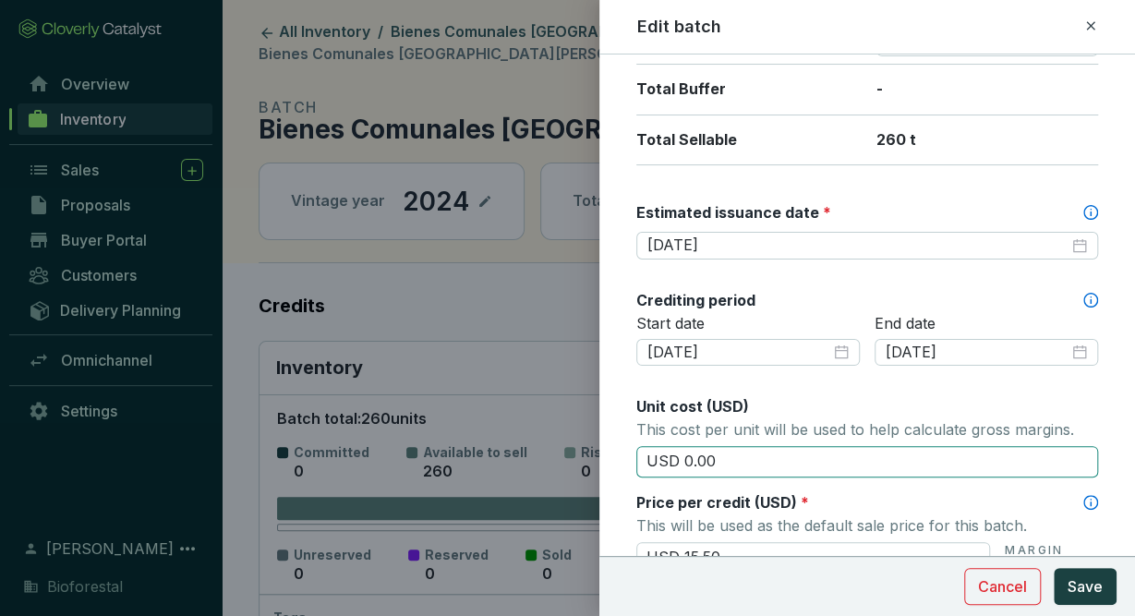
scroll to position [420, 0]
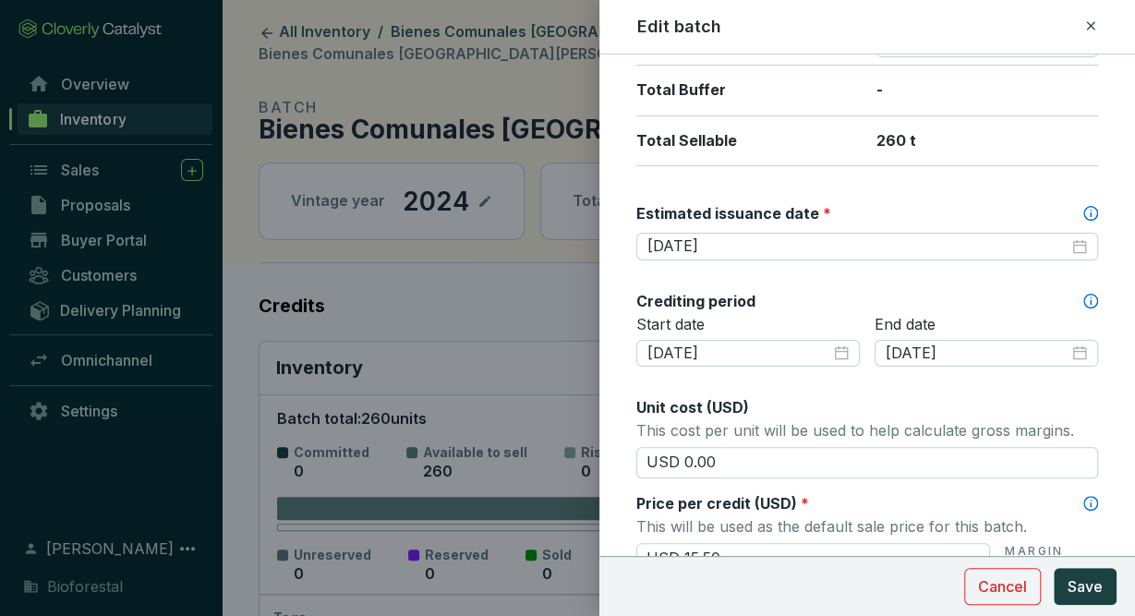
click at [1090, 23] on icon at bounding box center [1090, 26] width 15 height 22
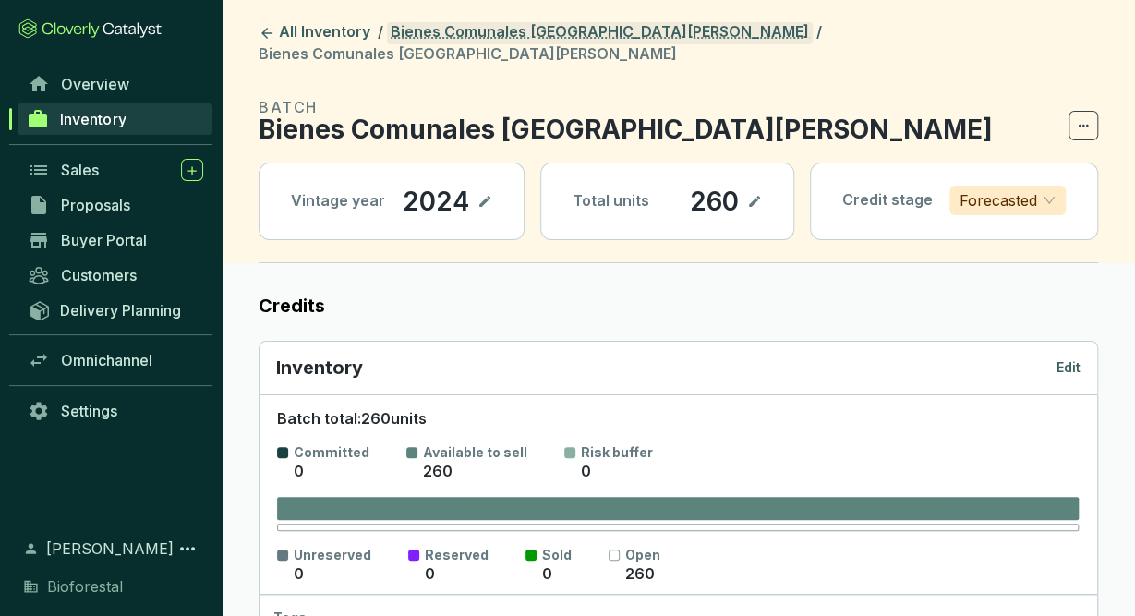
click at [628, 26] on link "Bienes Comunales [GEOGRAPHIC_DATA][PERSON_NAME]" at bounding box center [600, 33] width 426 height 22
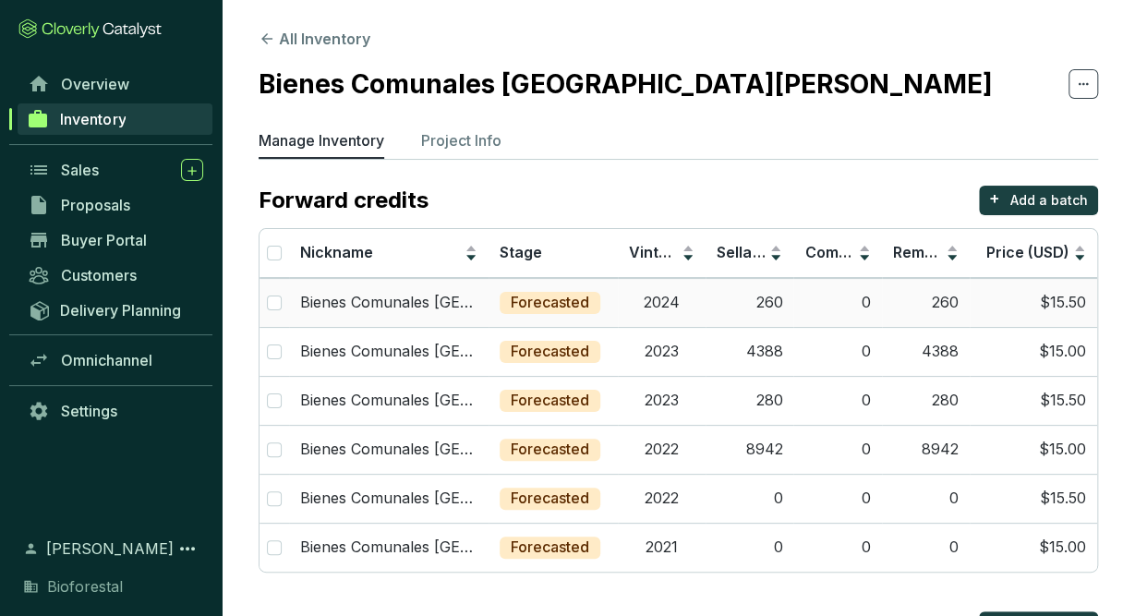
click at [619, 288] on td "2024" at bounding box center [662, 302] width 88 height 49
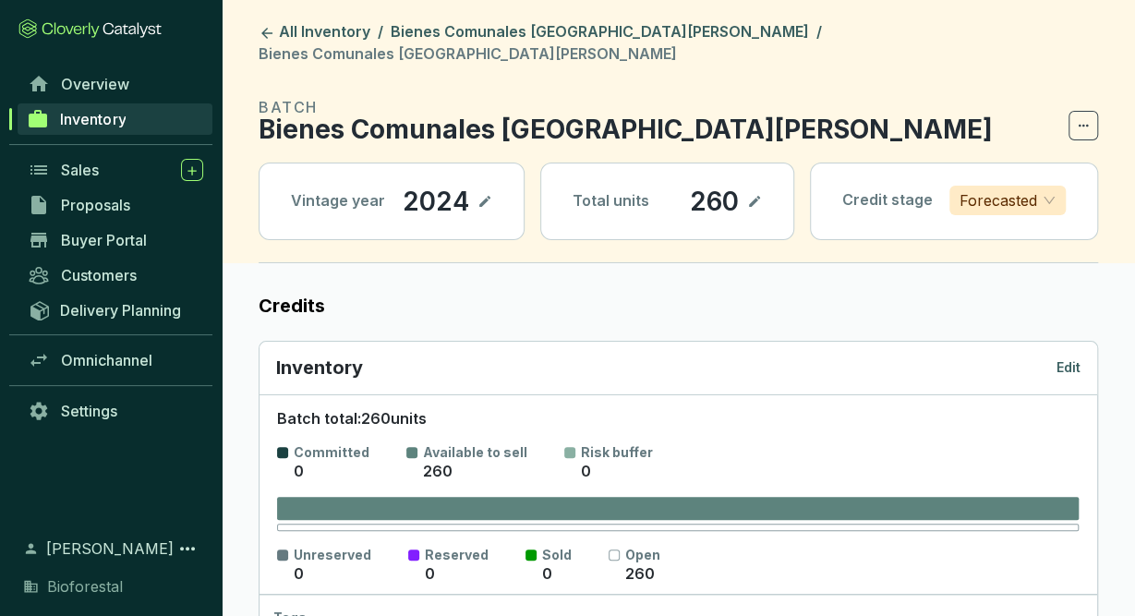
click at [1064, 358] on p "Edit" at bounding box center [1068, 367] width 24 height 18
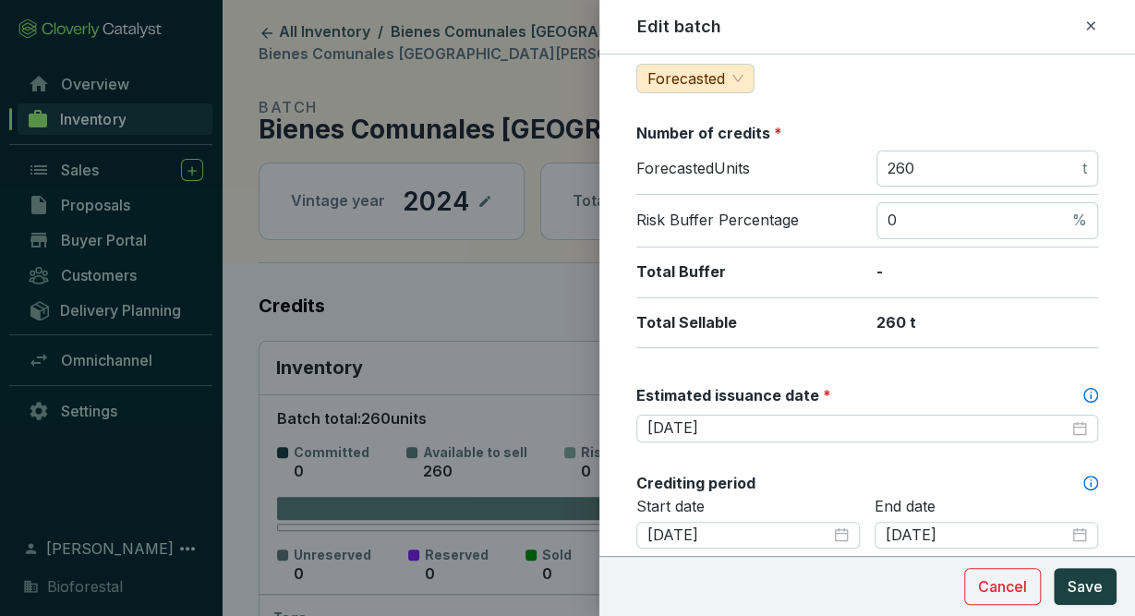
scroll to position [239, 0]
click at [1096, 19] on icon at bounding box center [1090, 26] width 15 height 22
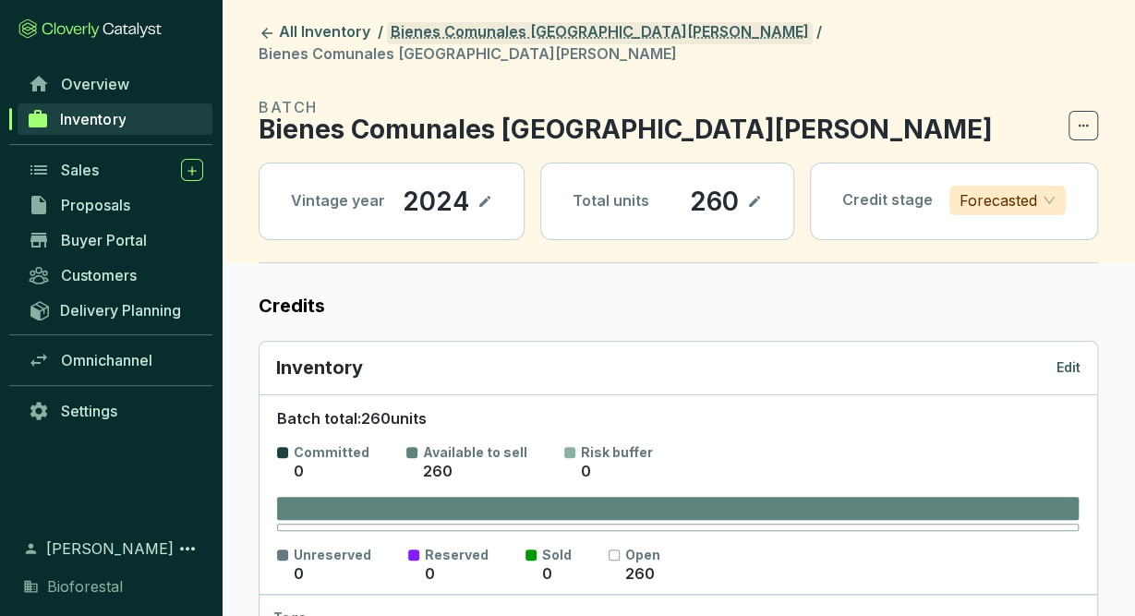
click at [589, 26] on link "Bienes Comunales [GEOGRAPHIC_DATA][PERSON_NAME]" at bounding box center [600, 33] width 426 height 22
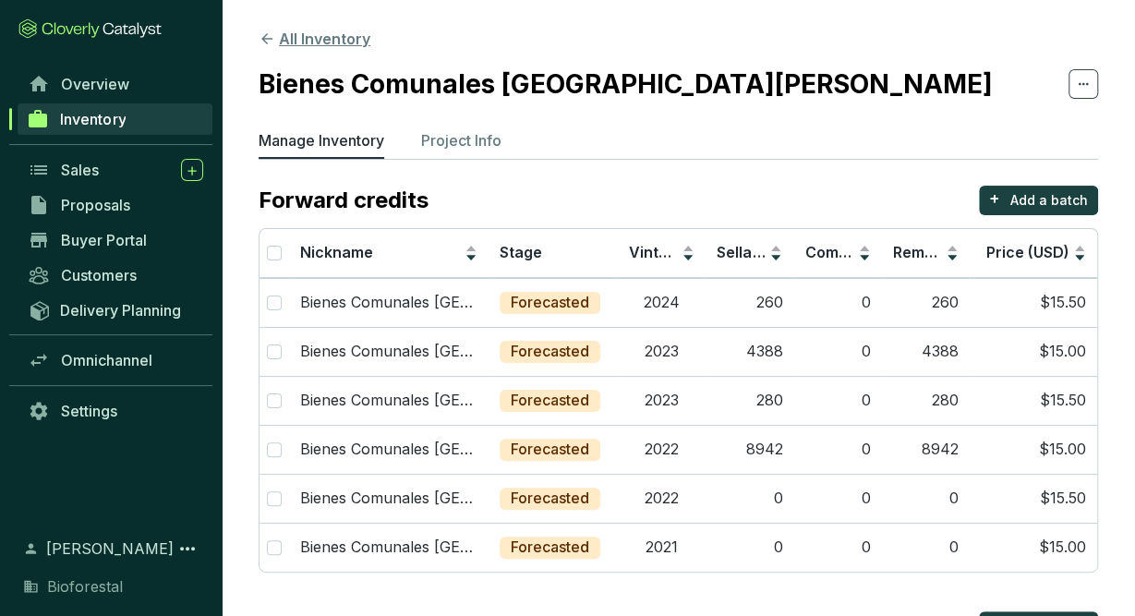
click at [320, 40] on button "All Inventory" at bounding box center [315, 39] width 112 height 22
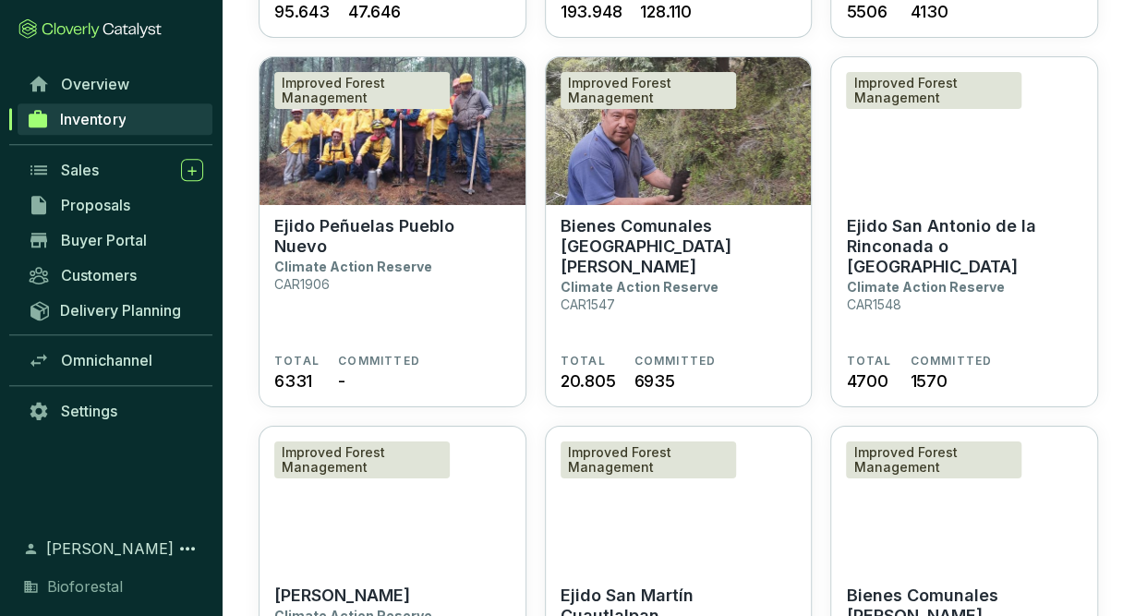
scroll to position [3086, 0]
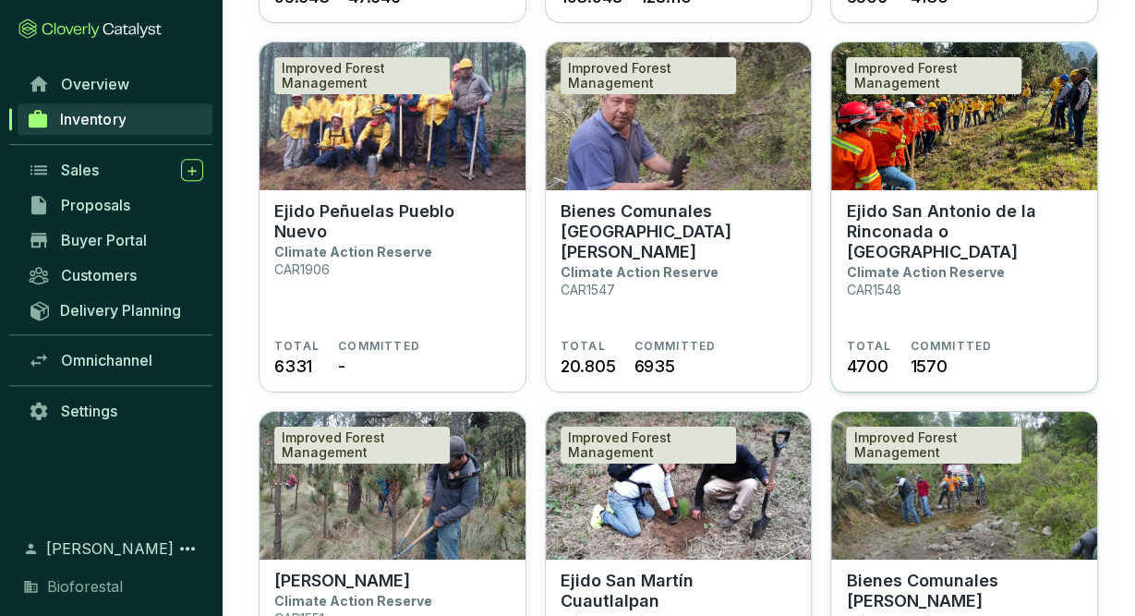
click at [1019, 175] on img at bounding box center [964, 116] width 266 height 148
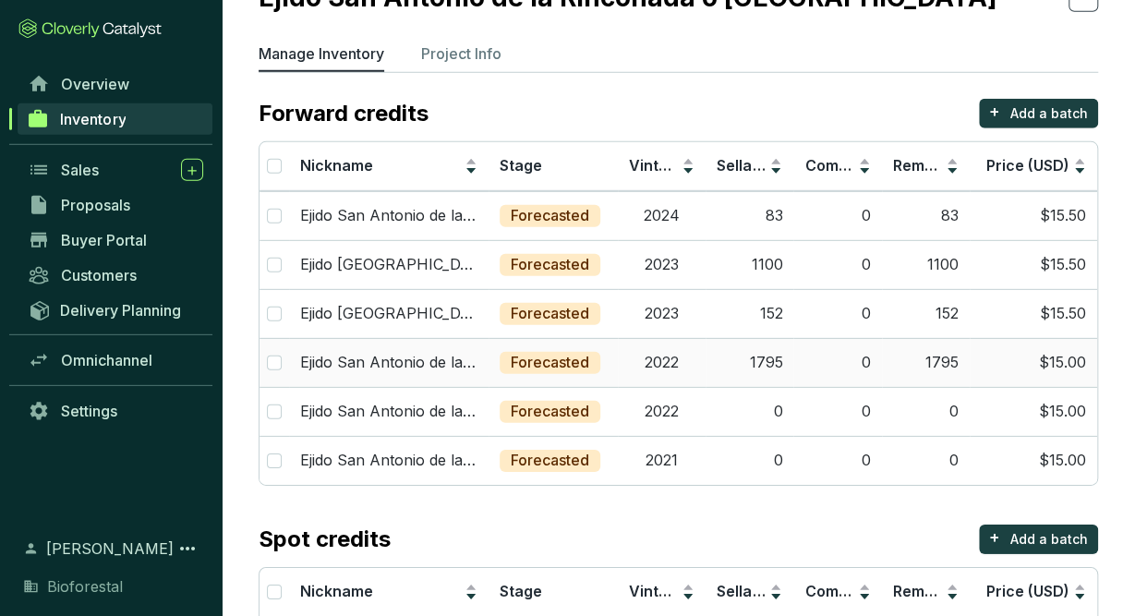
scroll to position [89, 0]
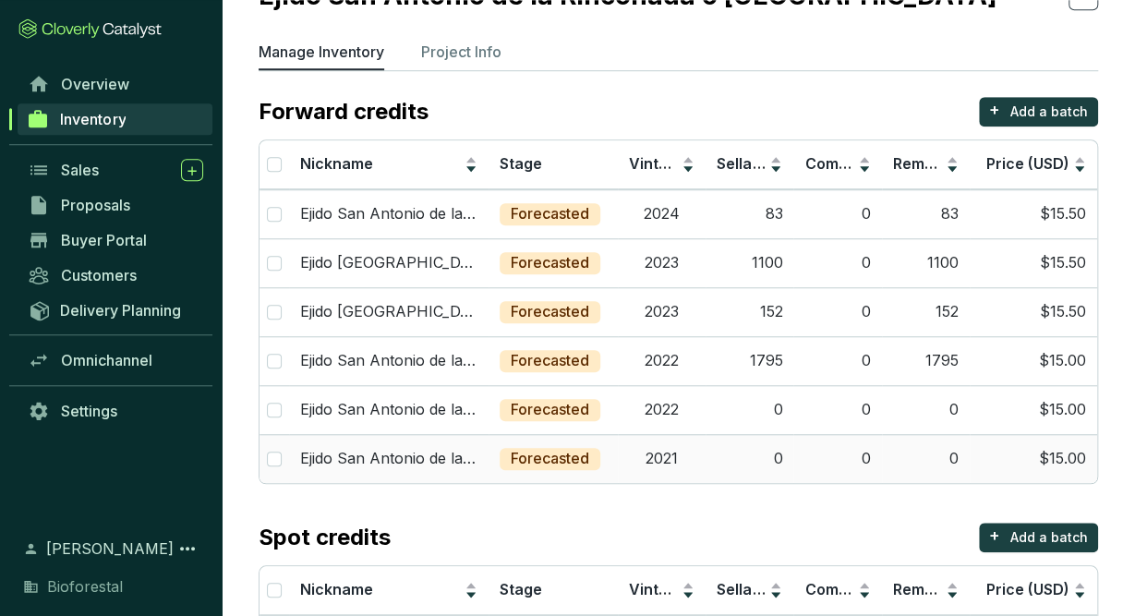
click at [768, 447] on td "0" at bounding box center [750, 458] width 88 height 49
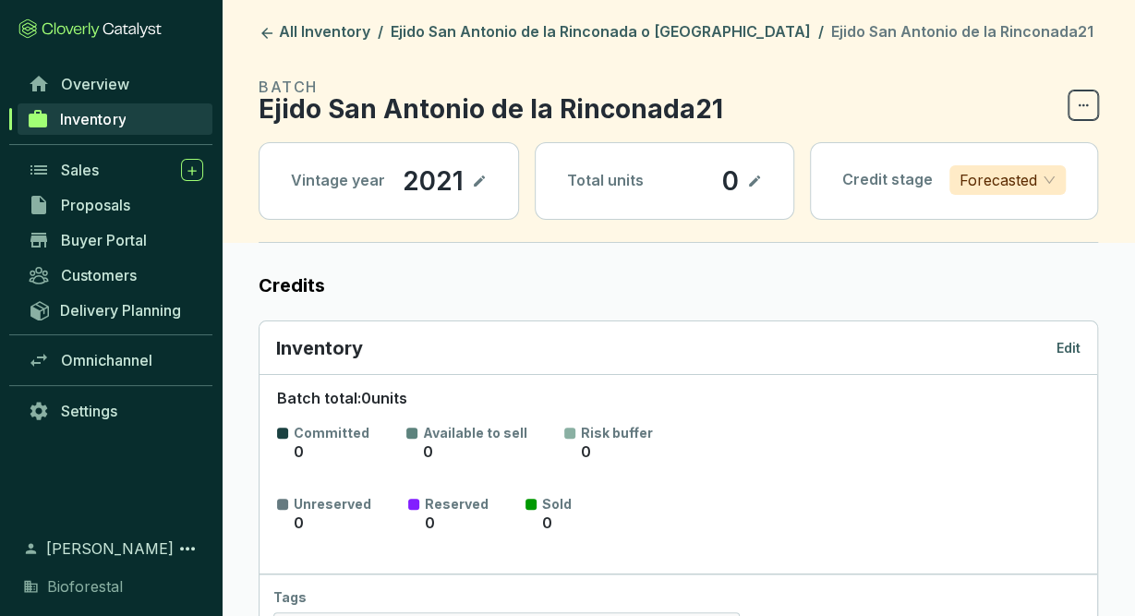
click at [1092, 102] on span at bounding box center [1083, 105] width 30 height 30
click at [1073, 345] on p "Edit" at bounding box center [1068, 348] width 24 height 18
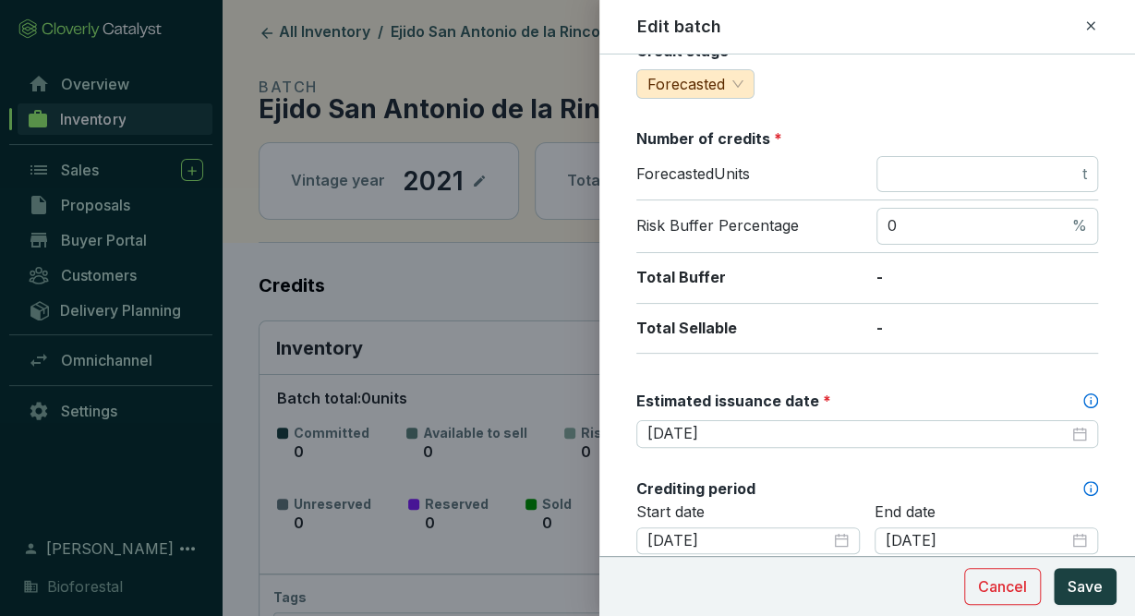
scroll to position [295, 0]
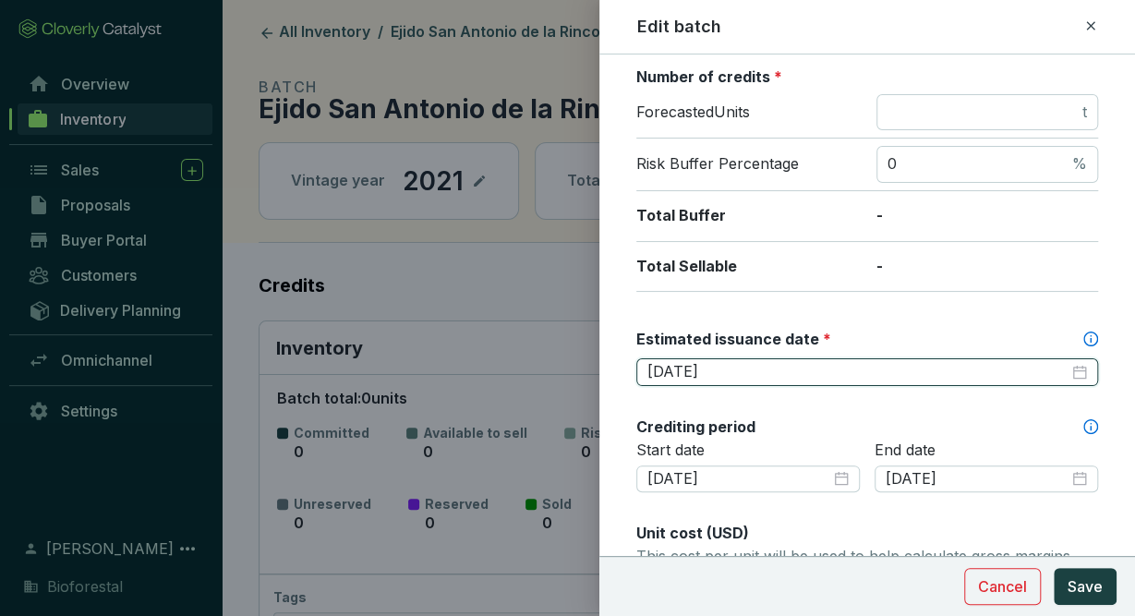
click at [741, 370] on input "[DATE]" at bounding box center [857, 372] width 421 height 20
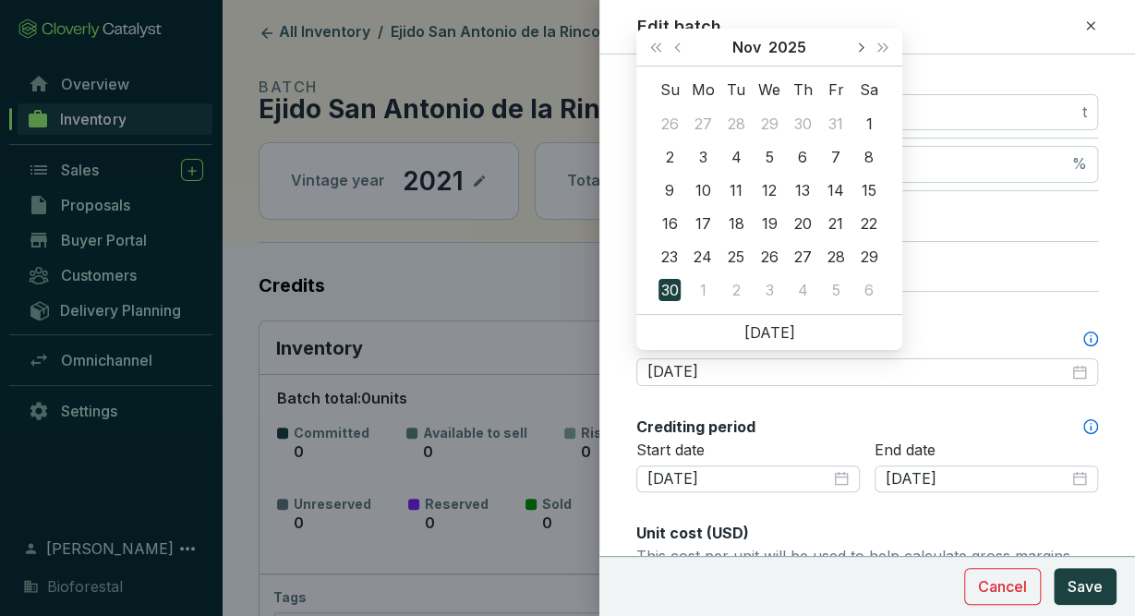
click at [859, 53] on button "Next month (PageDown)" at bounding box center [860, 47] width 24 height 37
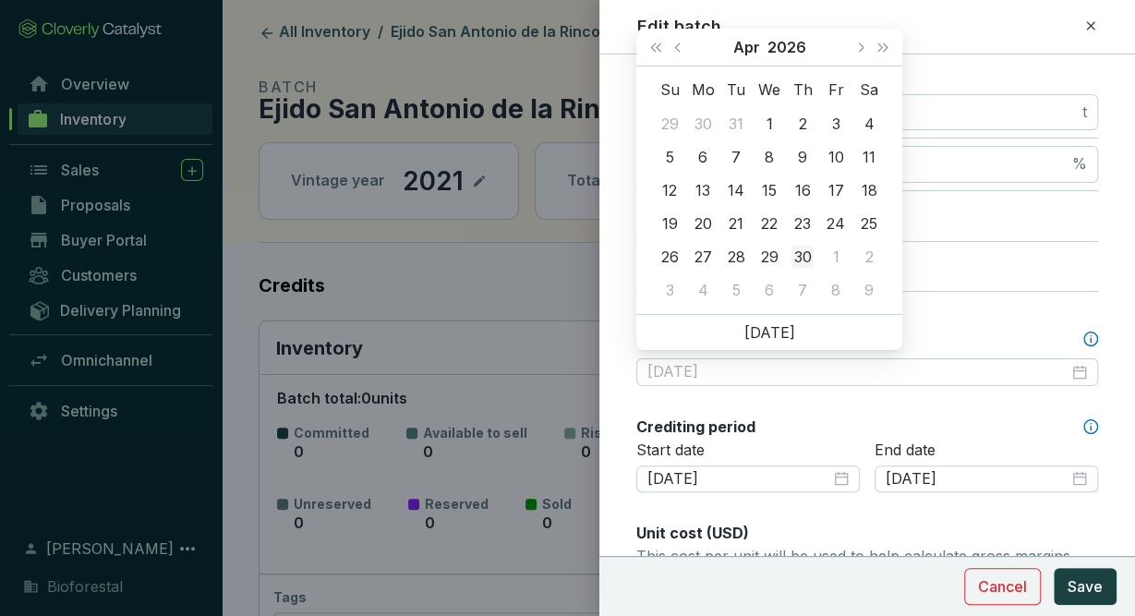
type input "[DATE]"
click at [801, 261] on div "30" at bounding box center [802, 257] width 22 height 22
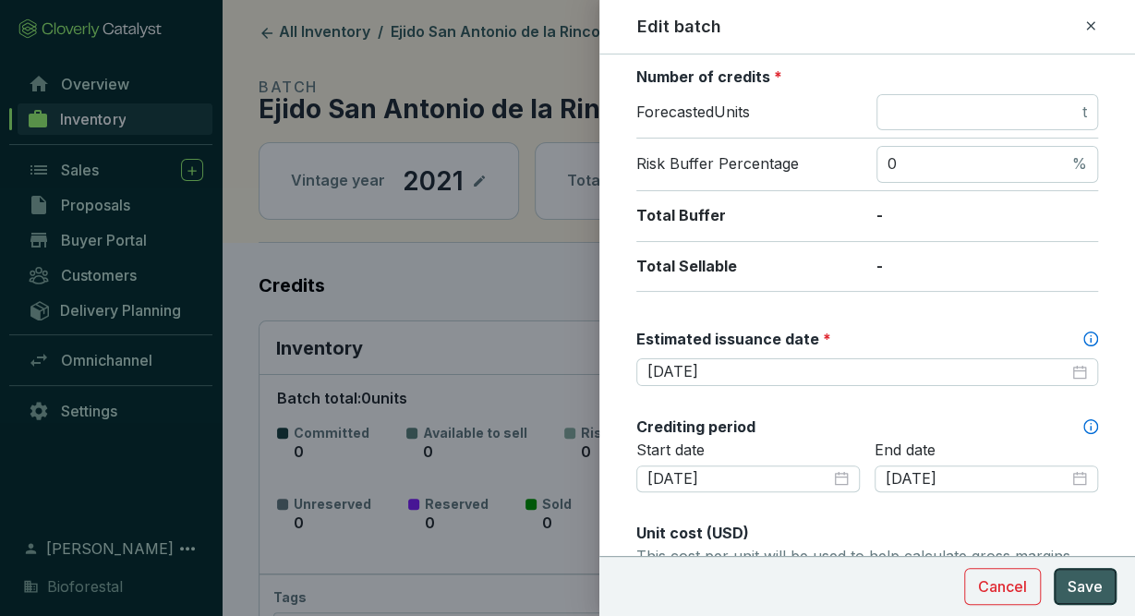
click at [1078, 586] on span "Save" at bounding box center [1085, 586] width 35 height 22
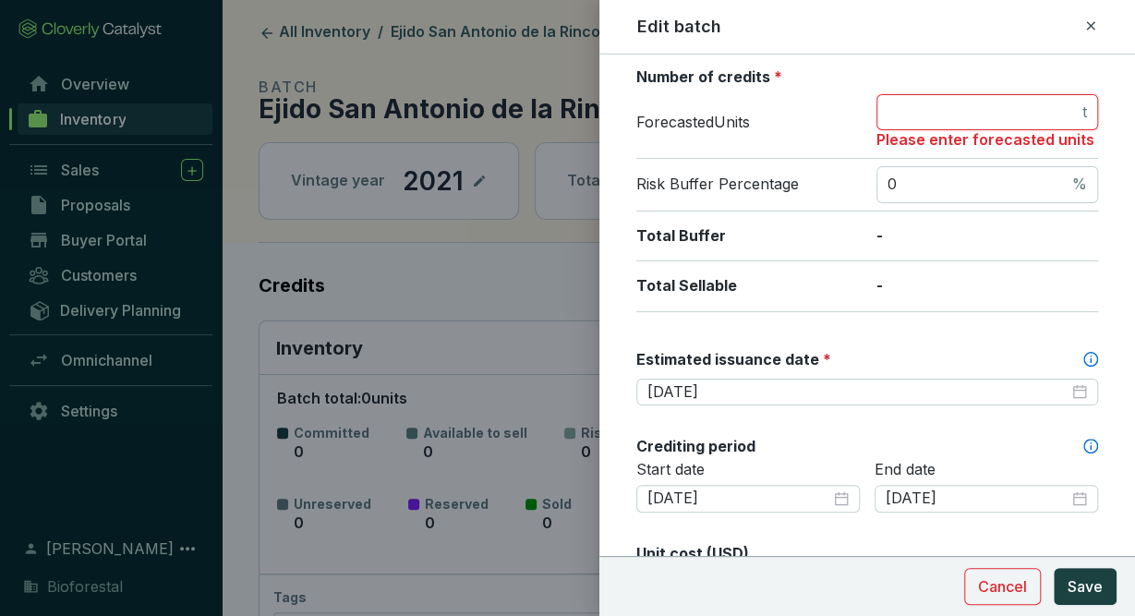
click at [1018, 117] on input "number" at bounding box center [982, 113] width 191 height 20
type input "0"
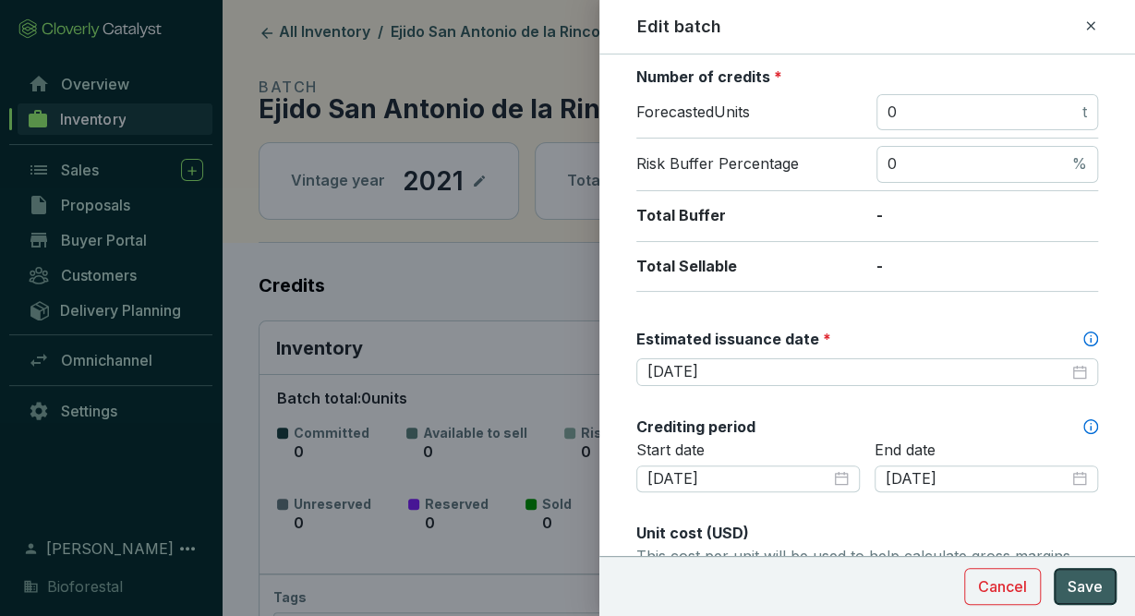
click at [1072, 596] on span "Save" at bounding box center [1085, 586] width 35 height 22
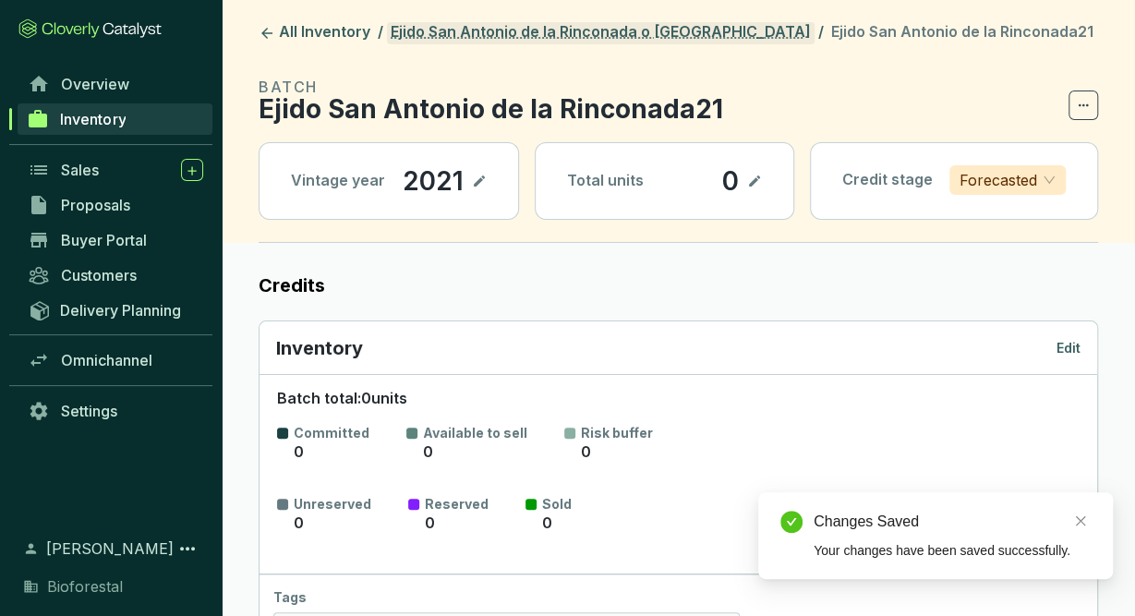
click at [651, 35] on link "Ejido San Antonio de la Rinconada o [GEOGRAPHIC_DATA]" at bounding box center [601, 33] width 428 height 22
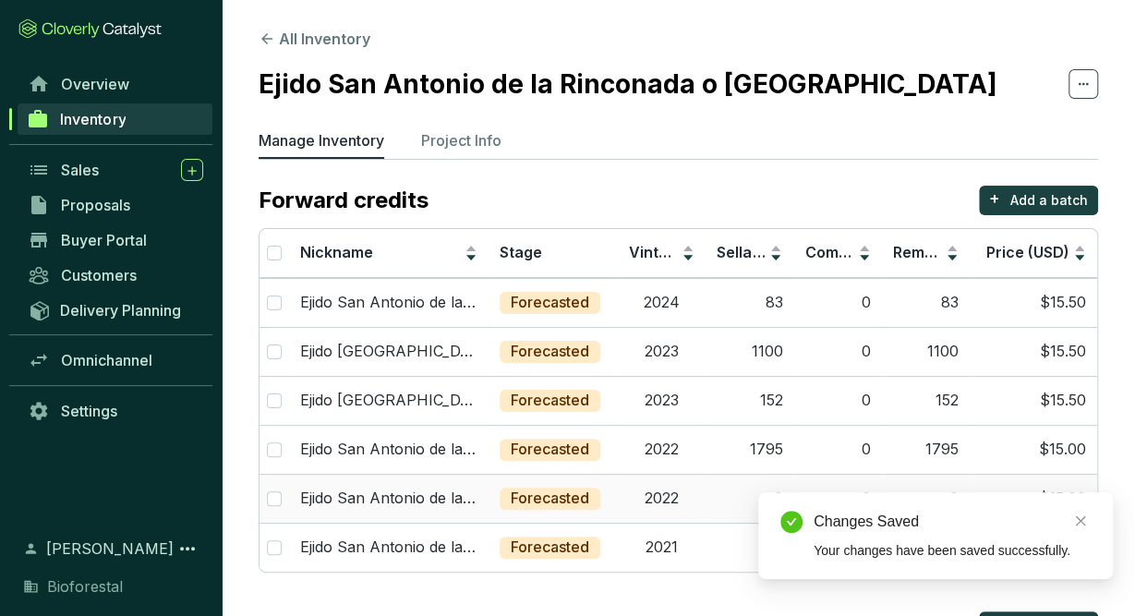
click at [678, 493] on td "2022" at bounding box center [662, 498] width 88 height 49
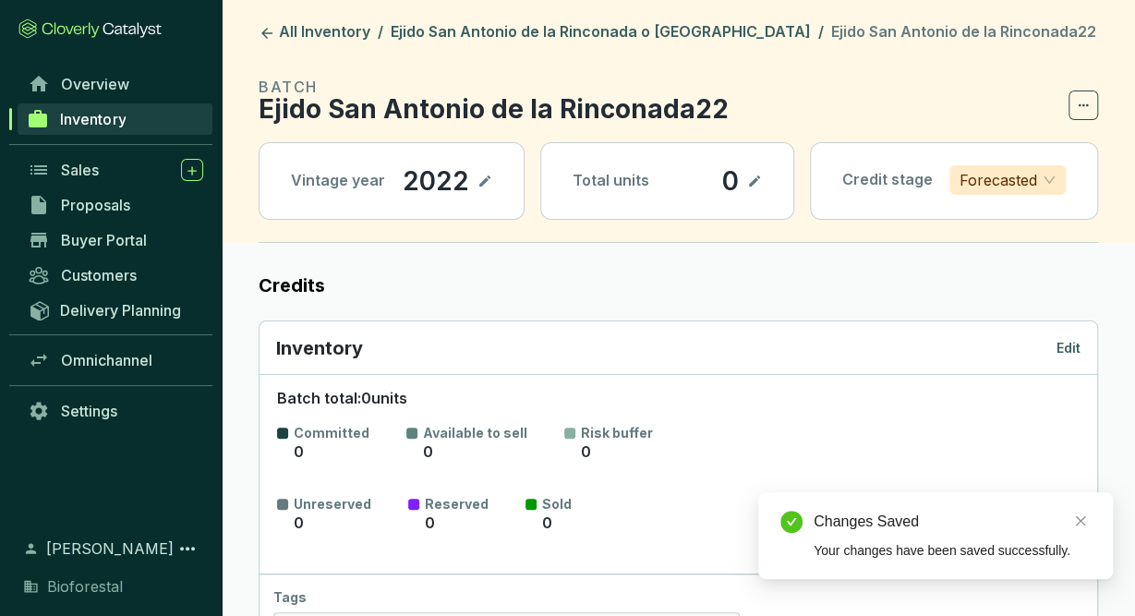
click at [1065, 344] on p "Edit" at bounding box center [1068, 348] width 24 height 18
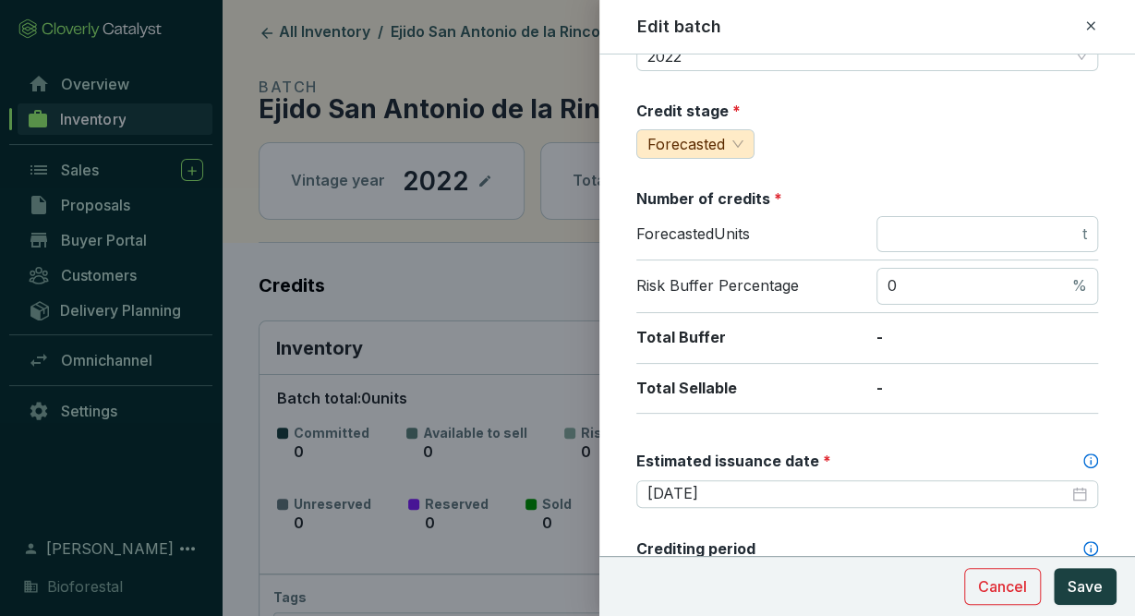
scroll to position [262, 0]
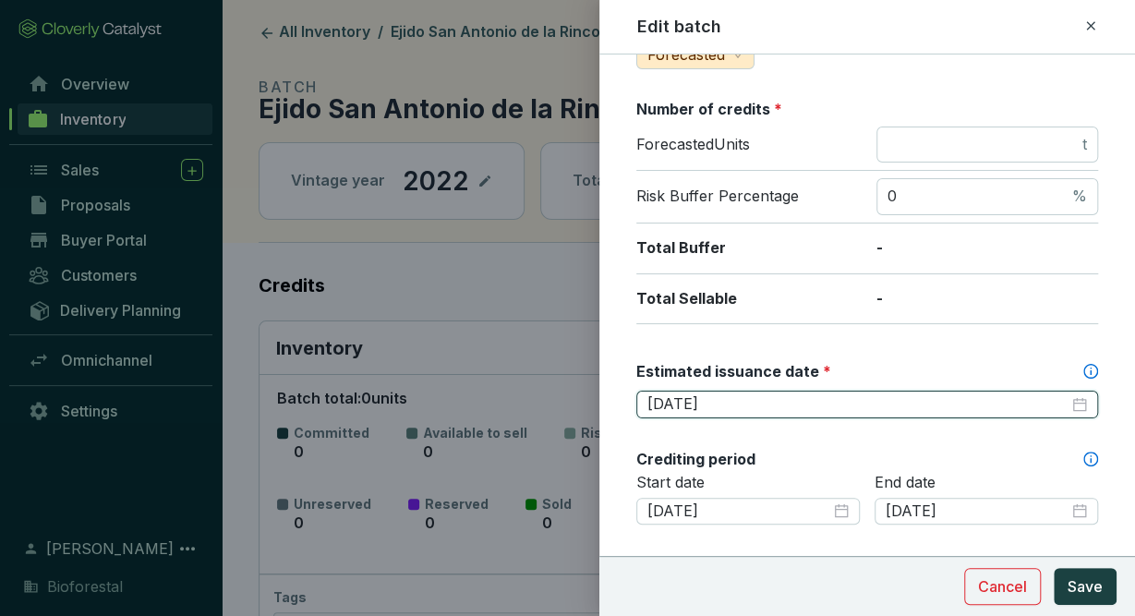
click at [723, 395] on input "[DATE]" at bounding box center [857, 404] width 421 height 20
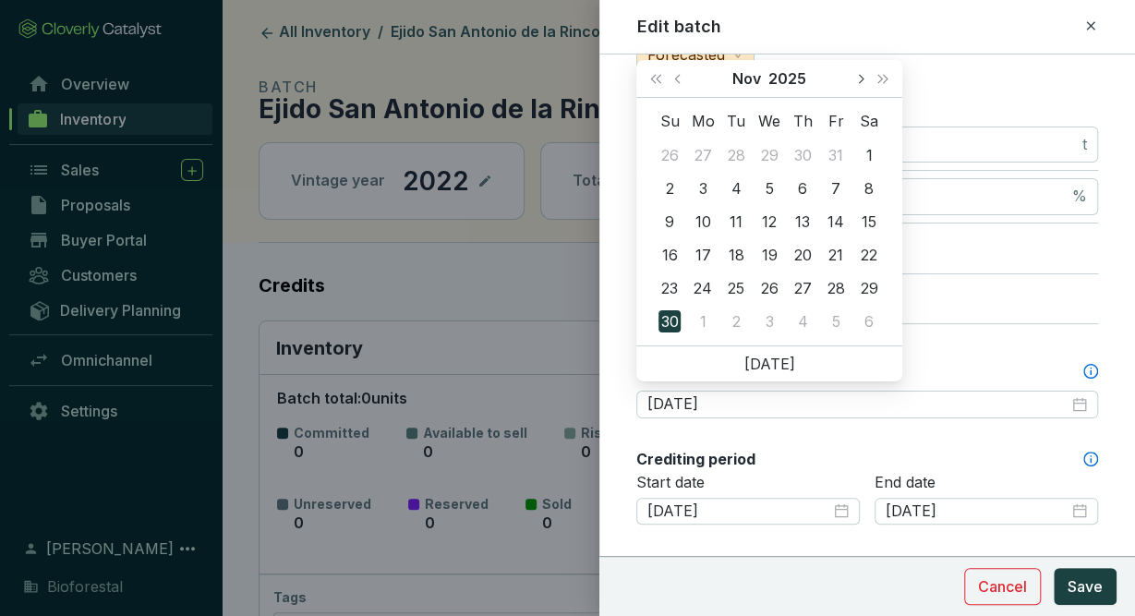
click at [863, 86] on button "Next month (PageDown)" at bounding box center [860, 78] width 24 height 37
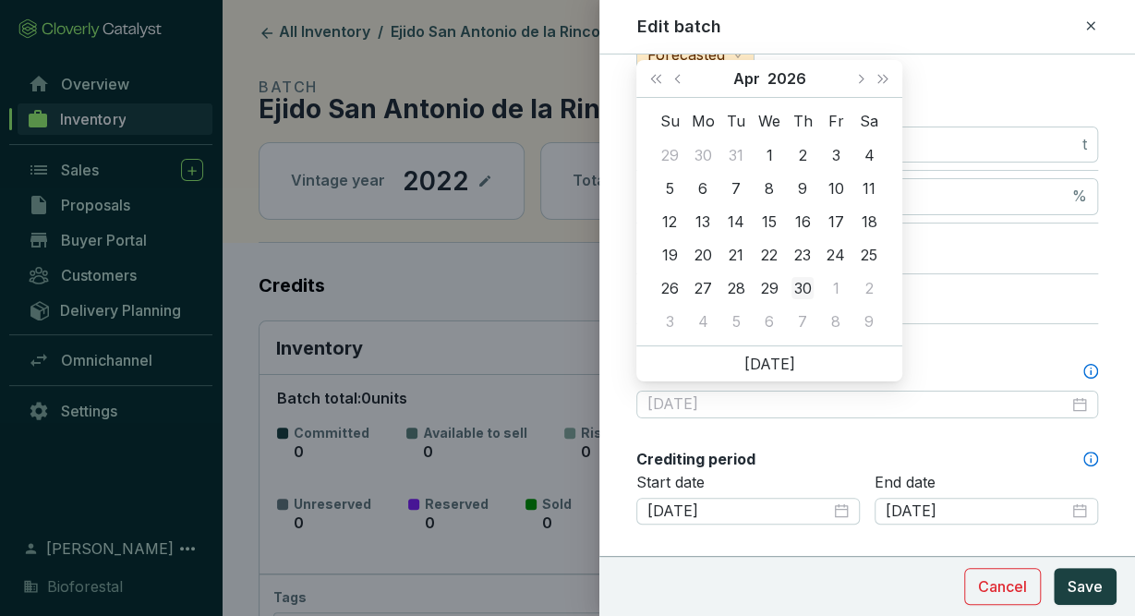
type input "[DATE]"
click at [801, 289] on div "30" at bounding box center [802, 288] width 22 height 22
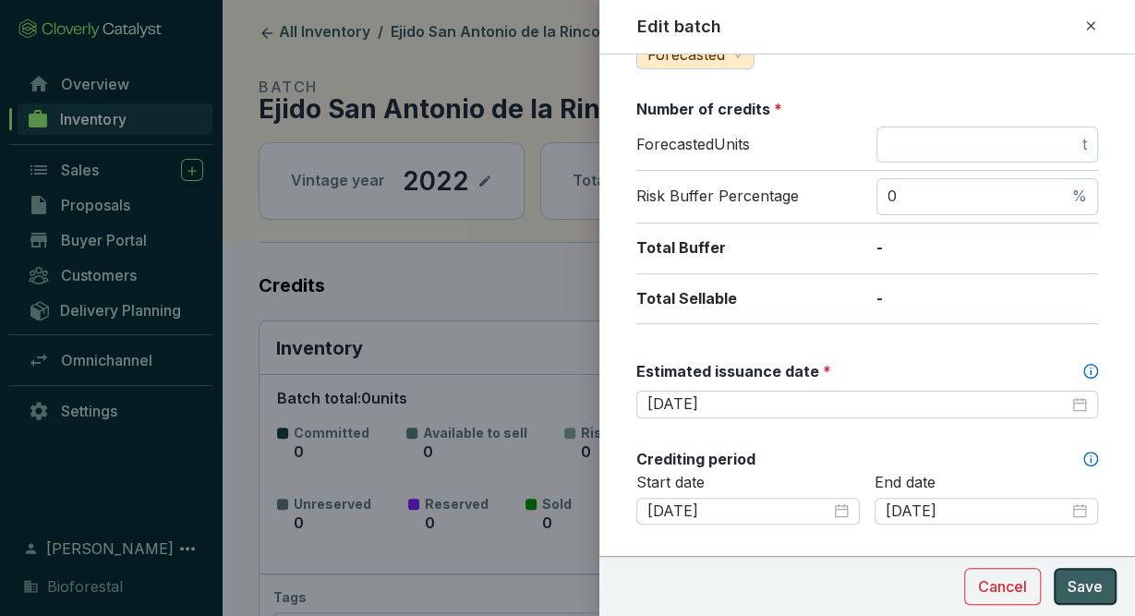
click at [1080, 583] on span "Save" at bounding box center [1085, 586] width 35 height 22
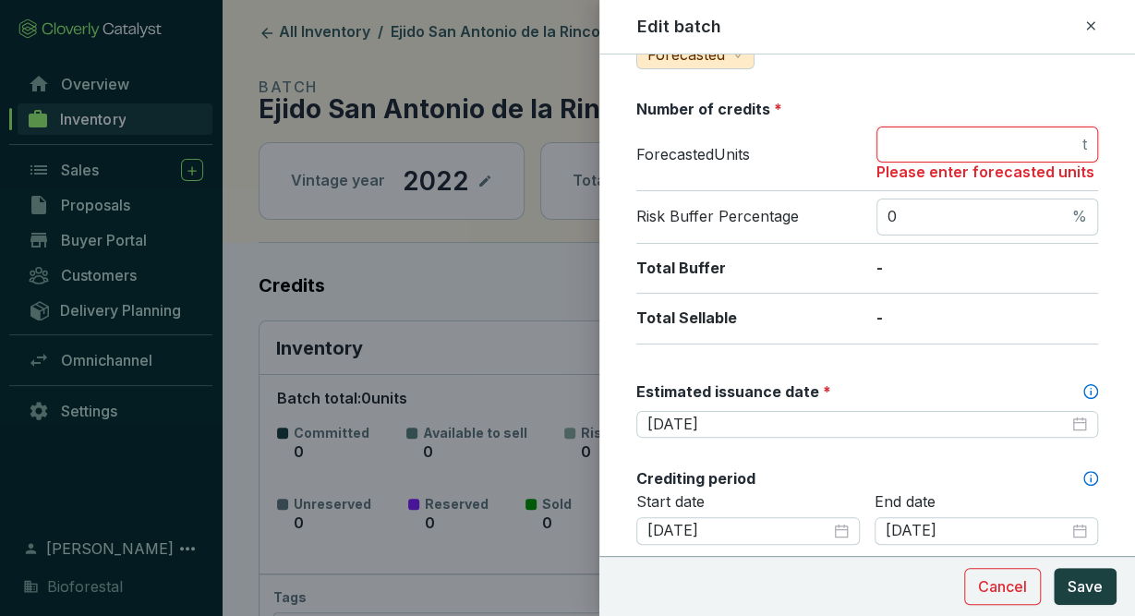
click at [1019, 135] on input "number" at bounding box center [982, 145] width 191 height 20
type input "0"
click at [1082, 579] on span "Save" at bounding box center [1085, 586] width 35 height 22
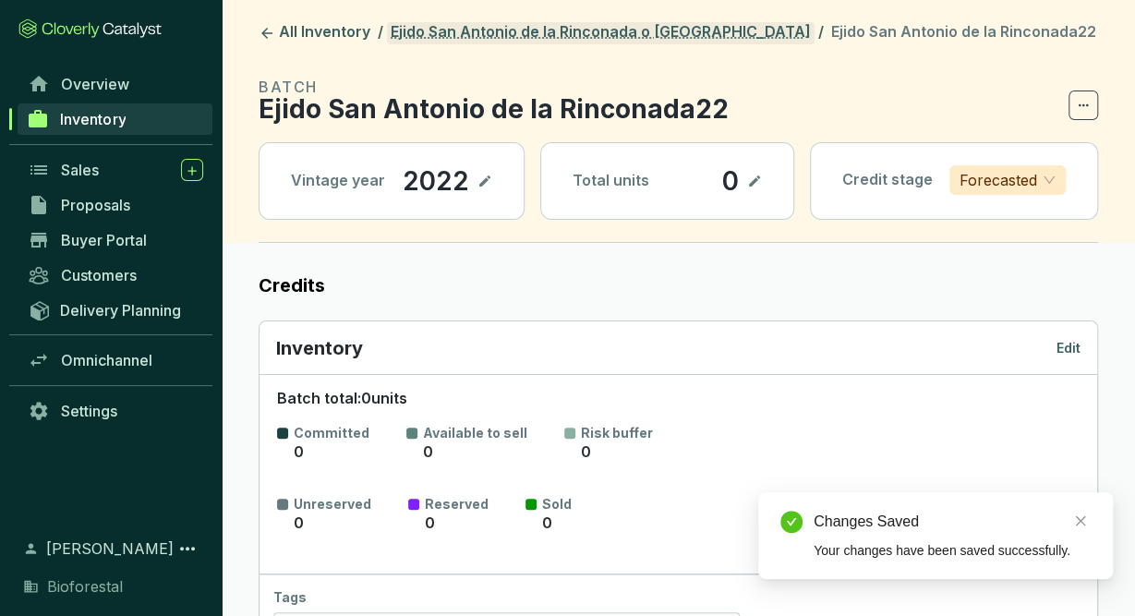
click at [591, 30] on link "Ejido San Antonio de la Rinconada o [GEOGRAPHIC_DATA]" at bounding box center [601, 33] width 428 height 22
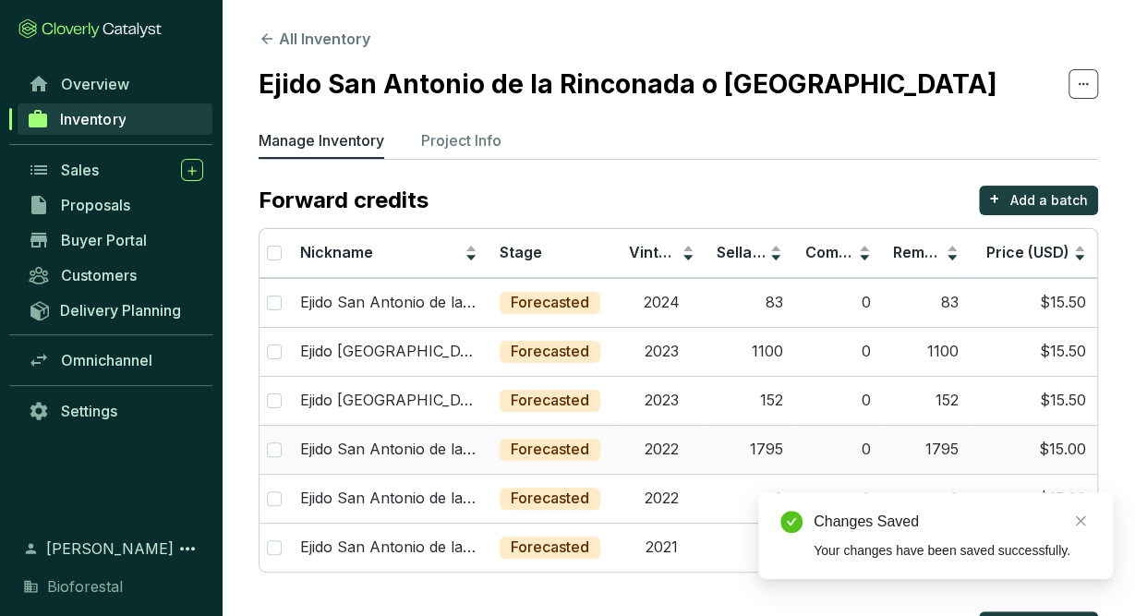
click at [671, 453] on td "2022" at bounding box center [662, 449] width 88 height 49
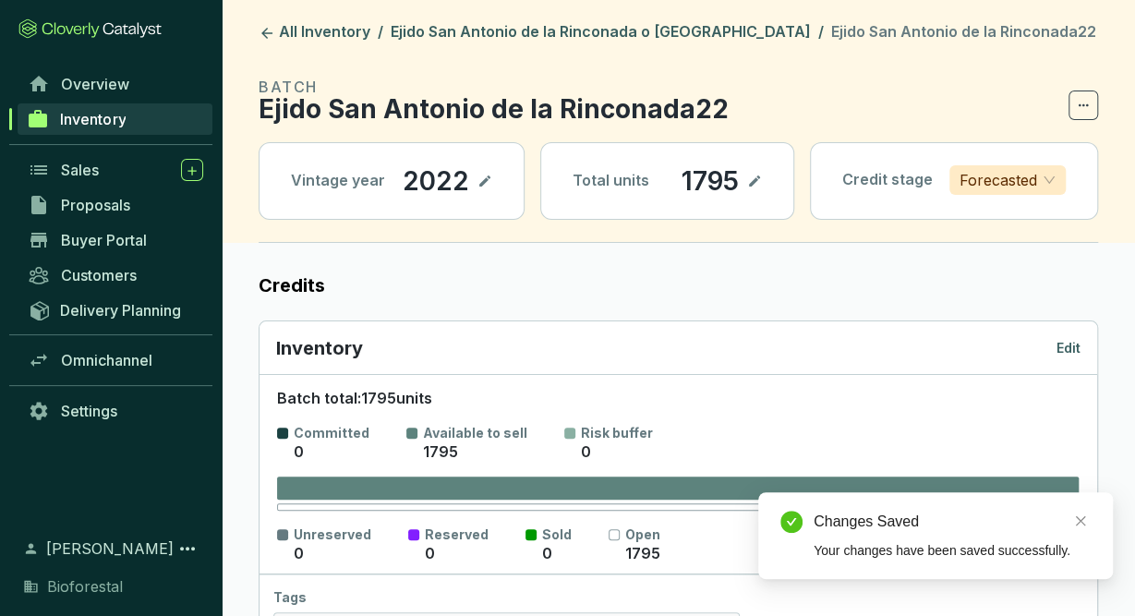
click at [1072, 348] on p "Edit" at bounding box center [1068, 348] width 24 height 18
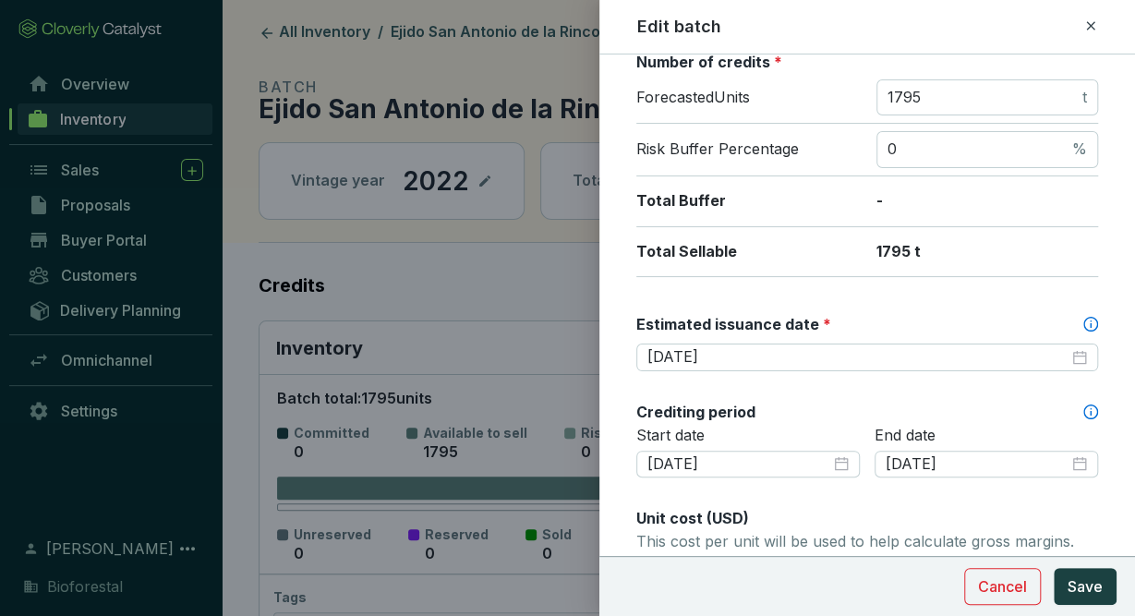
scroll to position [311, 0]
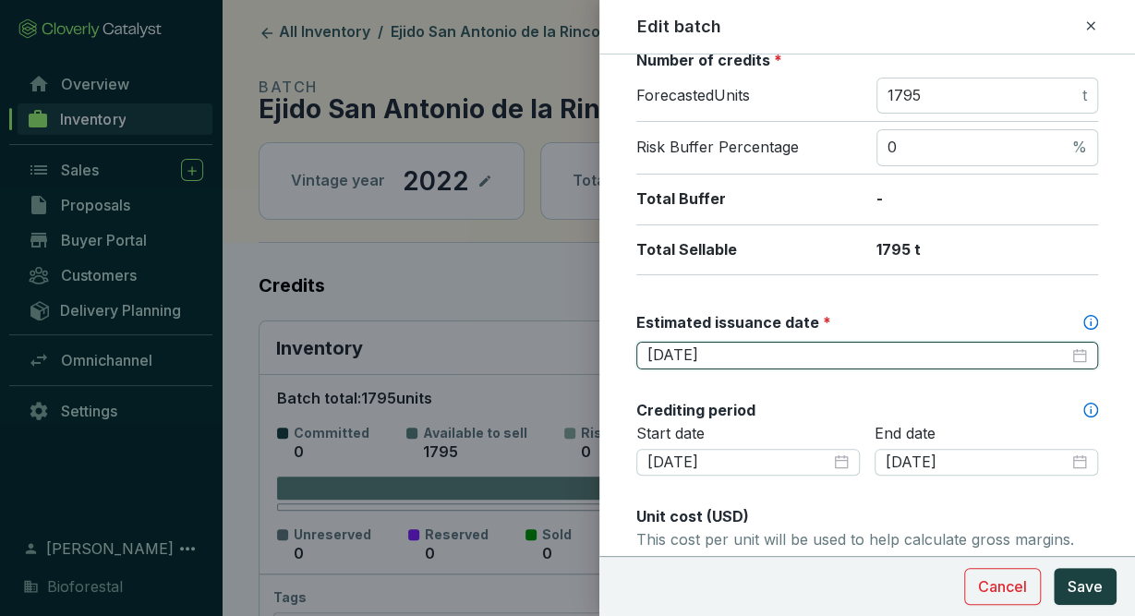
click at [771, 351] on input "[DATE]" at bounding box center [857, 355] width 421 height 20
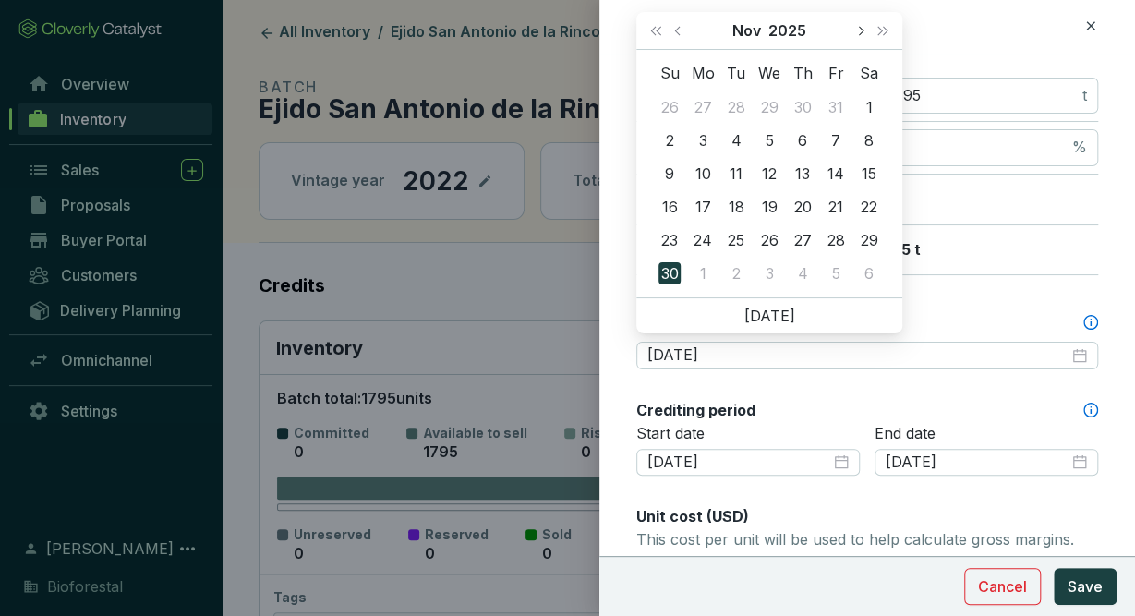
click at [856, 30] on span "Next month (PageDown)" at bounding box center [859, 30] width 9 height 9
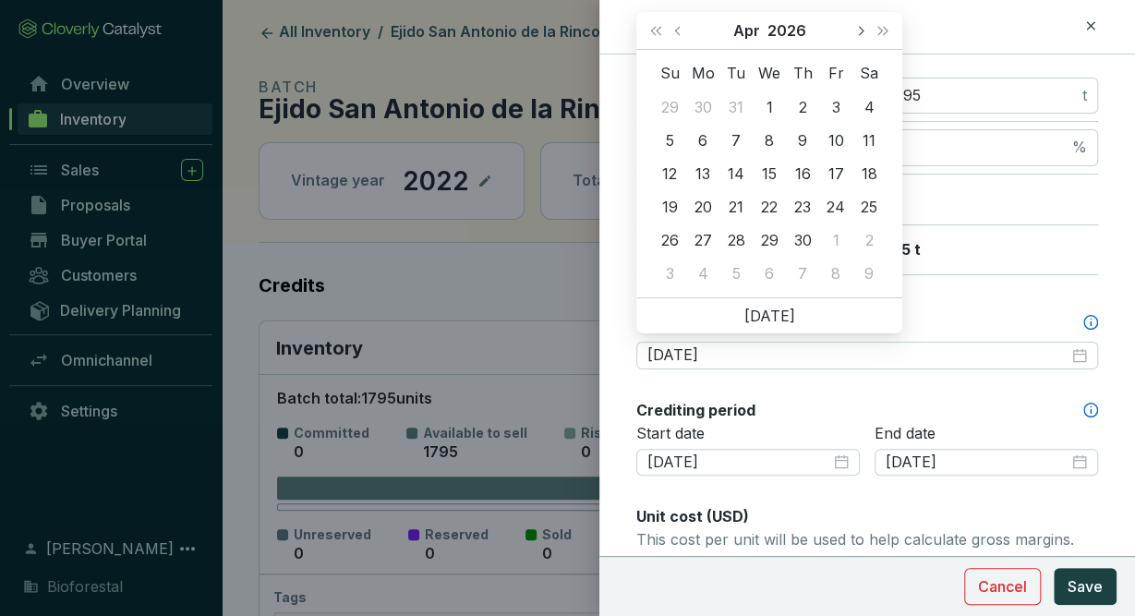
click at [856, 30] on span "Next month (PageDown)" at bounding box center [859, 30] width 9 height 9
click at [677, 27] on button "Previous month (PageUp)" at bounding box center [680, 30] width 24 height 37
type input "[DATE]"
click at [803, 245] on div "30" at bounding box center [802, 240] width 22 height 22
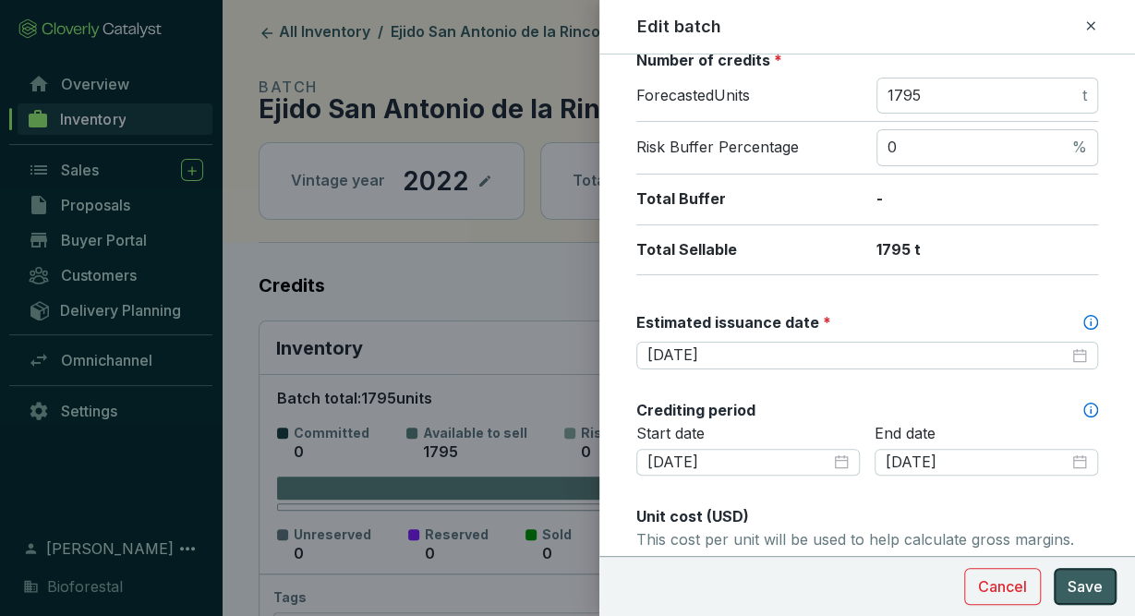
click at [1087, 585] on span "Save" at bounding box center [1085, 586] width 35 height 22
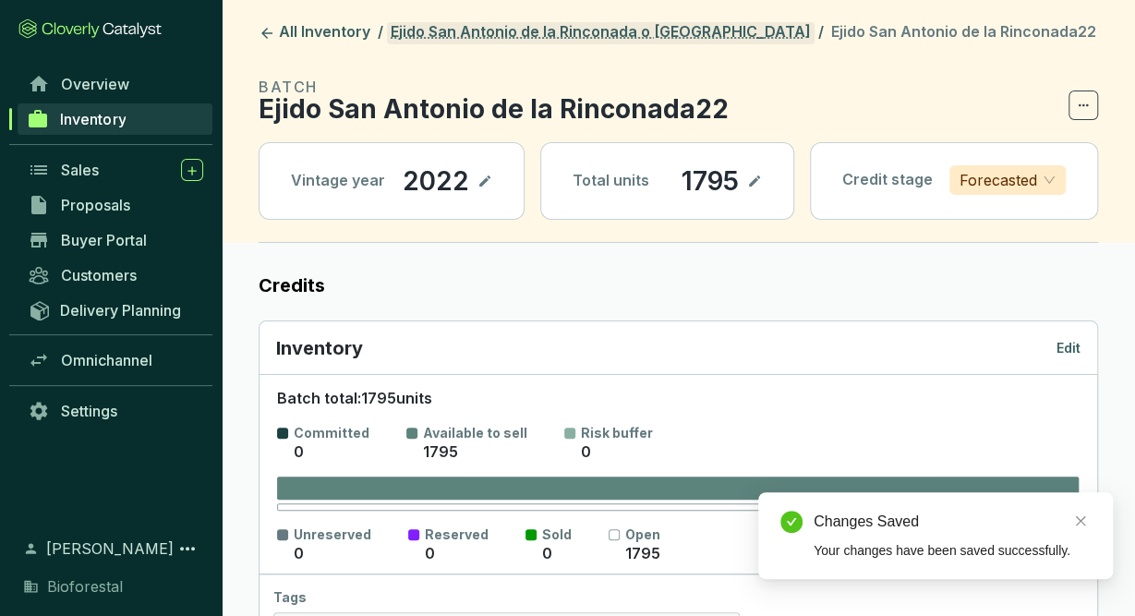
click at [619, 27] on link "Ejido San Antonio de la Rinconada o [GEOGRAPHIC_DATA]" at bounding box center [601, 33] width 428 height 22
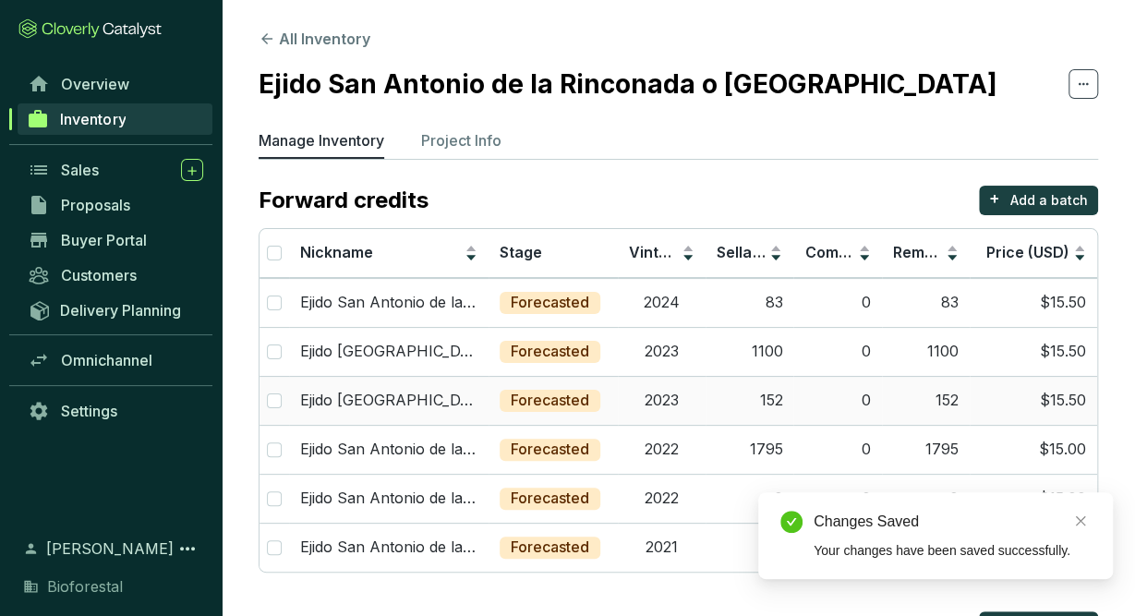
click at [645, 408] on td "2023" at bounding box center [662, 400] width 88 height 49
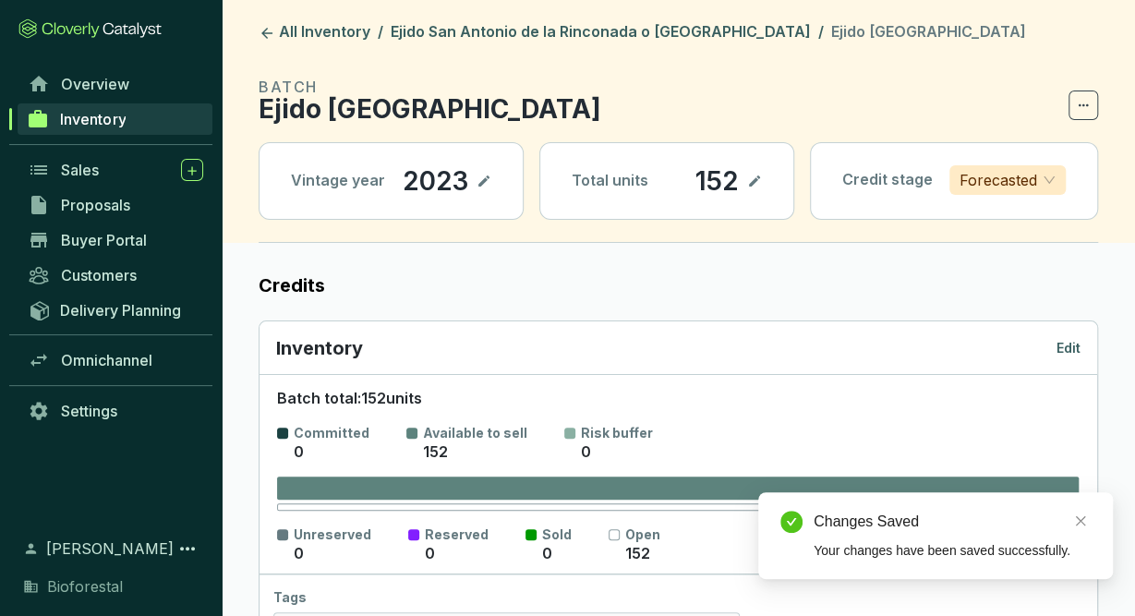
click at [1061, 344] on p "Edit" at bounding box center [1068, 348] width 24 height 18
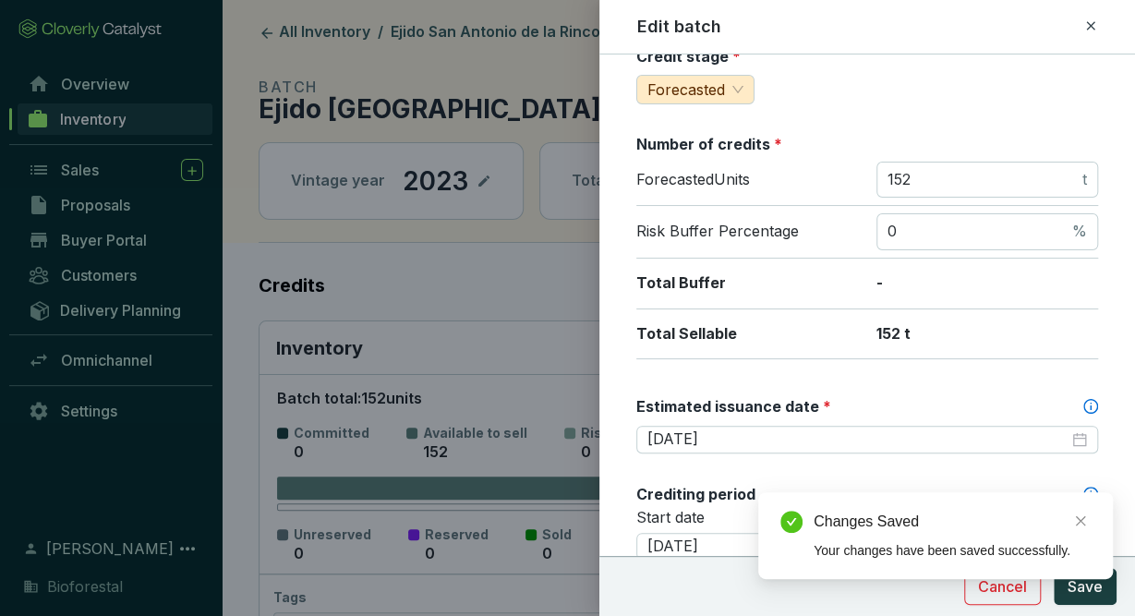
scroll to position [235, 0]
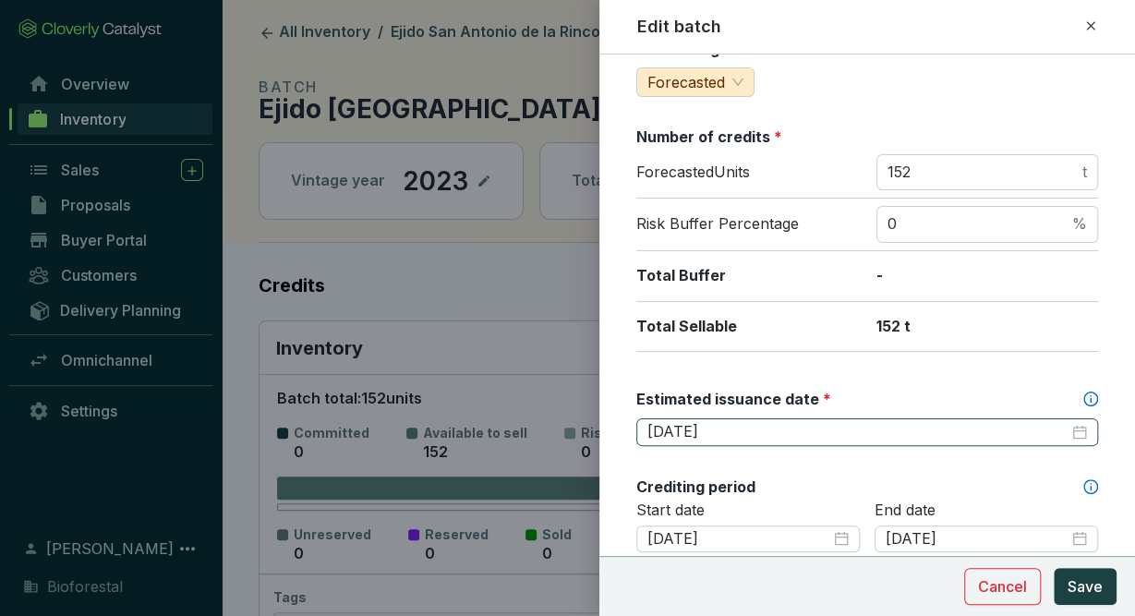
click at [814, 418] on div "[DATE]" at bounding box center [867, 432] width 462 height 28
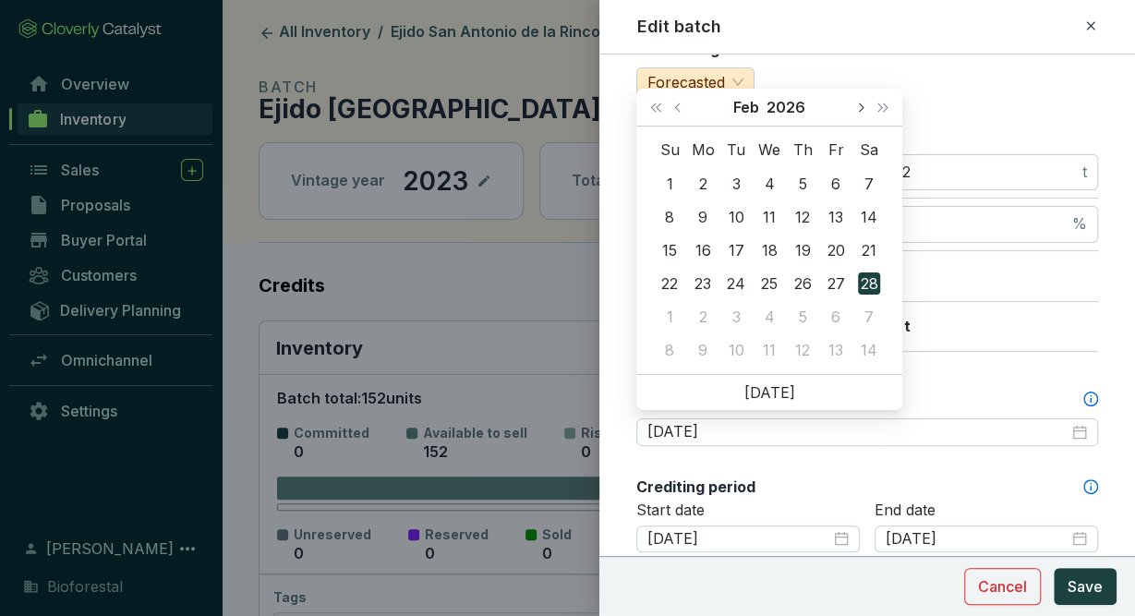
click at [857, 106] on span "Next month (PageDown)" at bounding box center [859, 107] width 9 height 9
type input "[DATE]"
click at [808, 309] on div "30" at bounding box center [802, 317] width 22 height 22
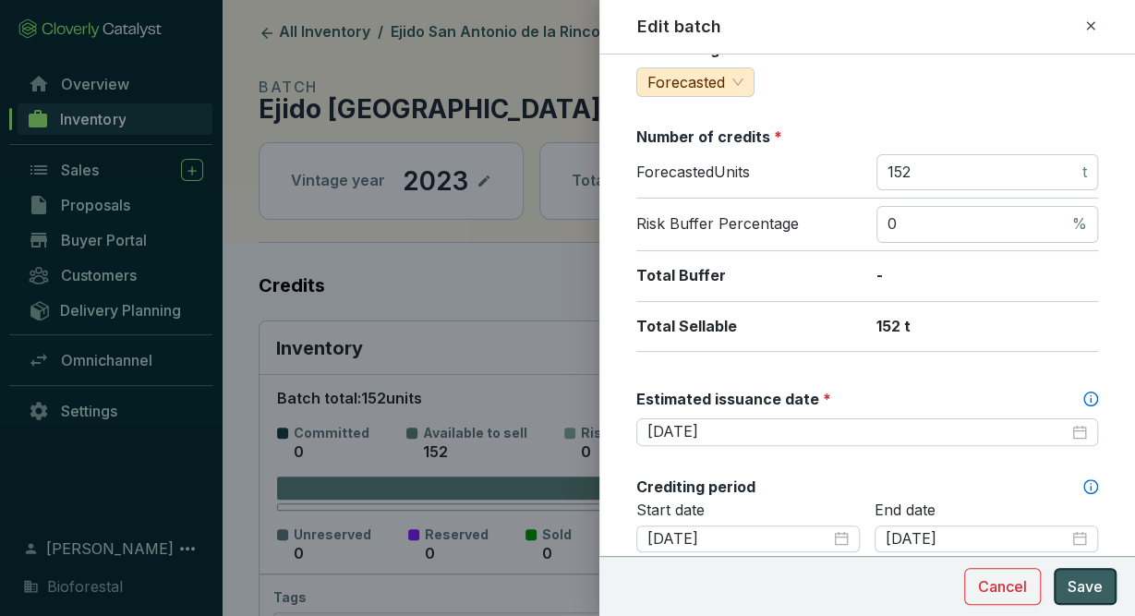
click at [1098, 587] on span "Save" at bounding box center [1085, 586] width 35 height 22
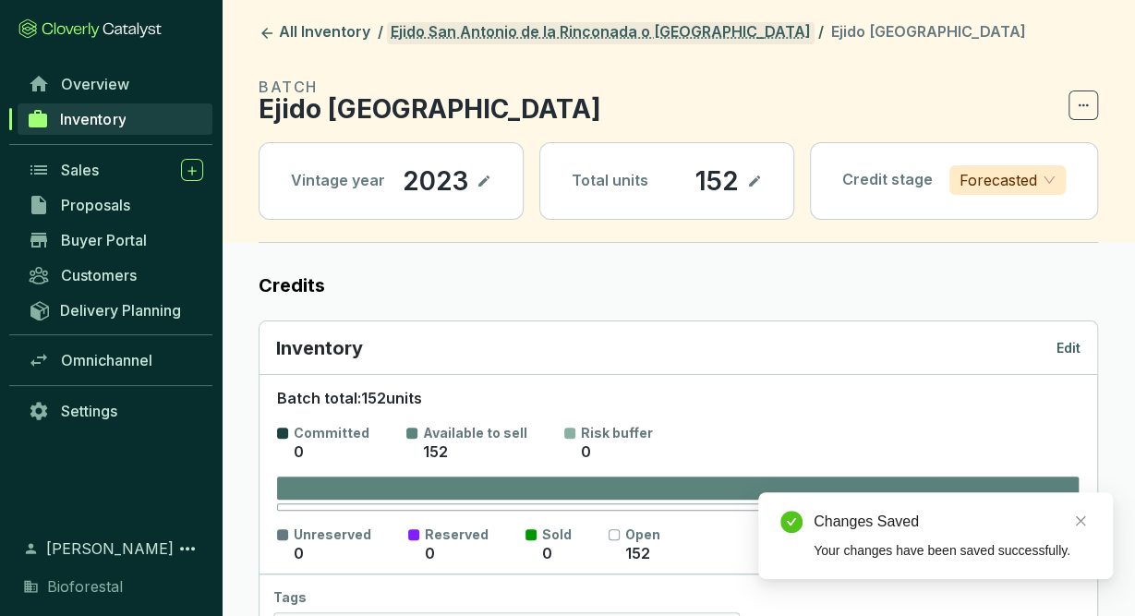
click at [640, 26] on link "Ejido San Antonio de la Rinconada o [GEOGRAPHIC_DATA]" at bounding box center [601, 33] width 428 height 22
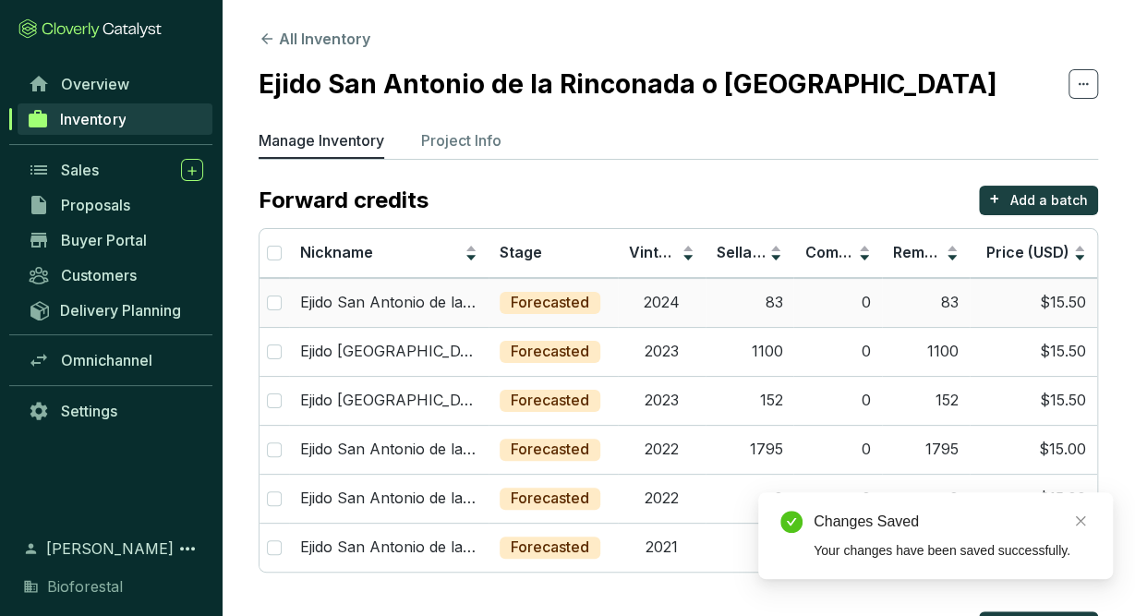
click at [679, 298] on td "2024" at bounding box center [662, 302] width 88 height 49
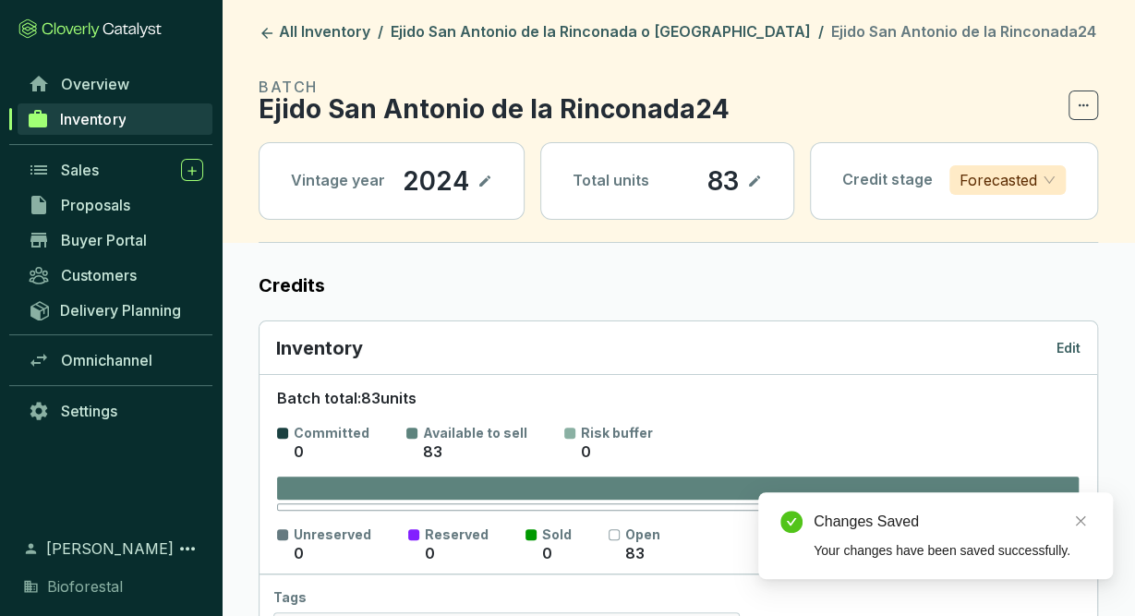
click at [1071, 348] on p "Edit" at bounding box center [1068, 348] width 24 height 18
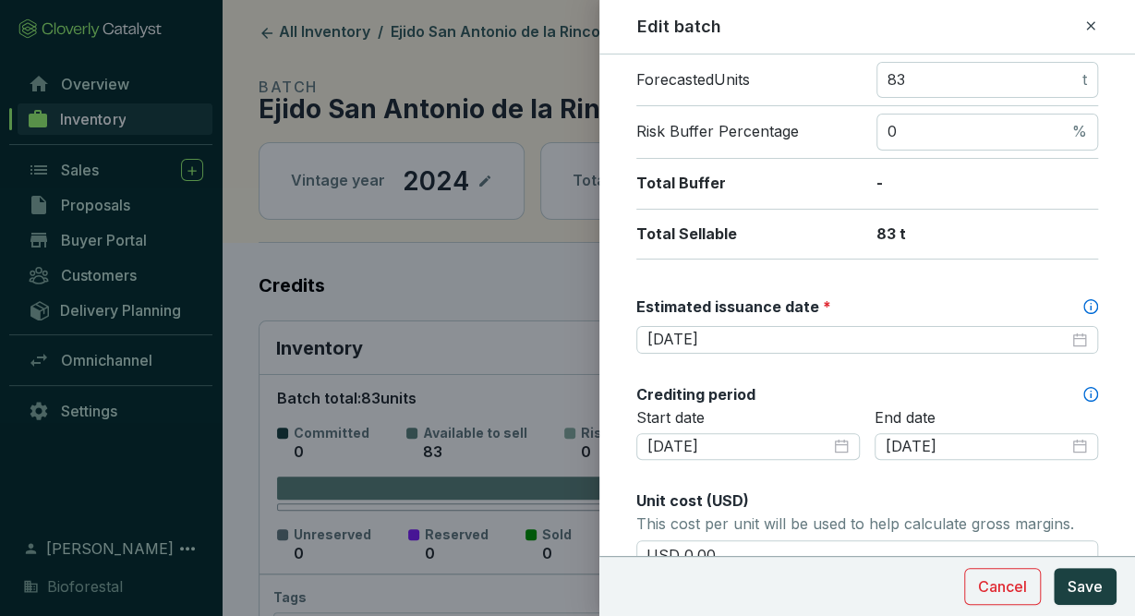
scroll to position [360, 0]
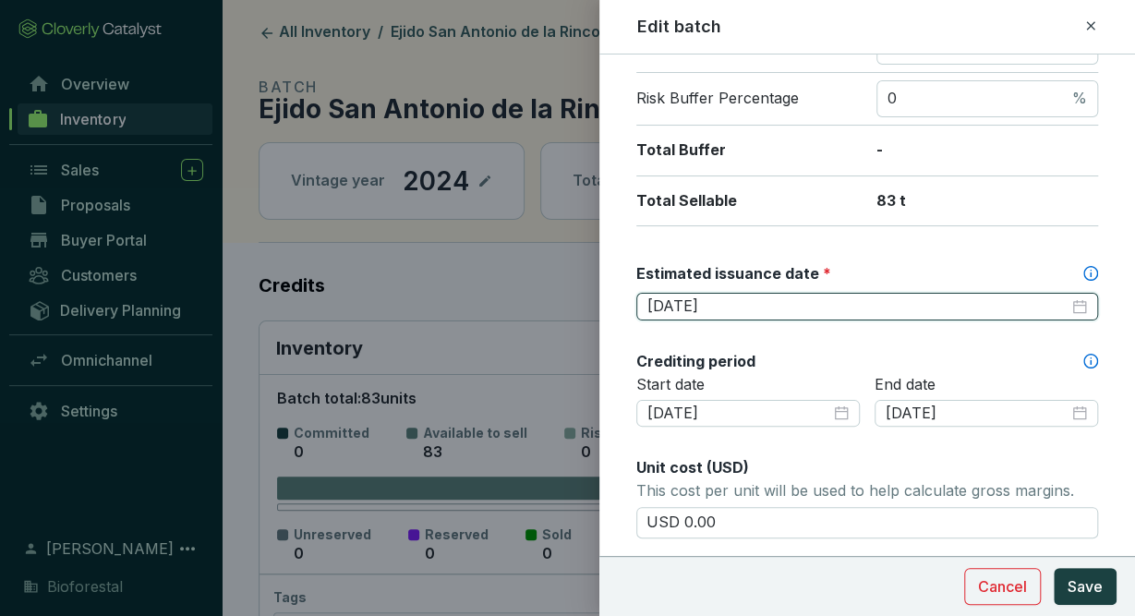
click at [963, 301] on input "[DATE]" at bounding box center [857, 306] width 421 height 20
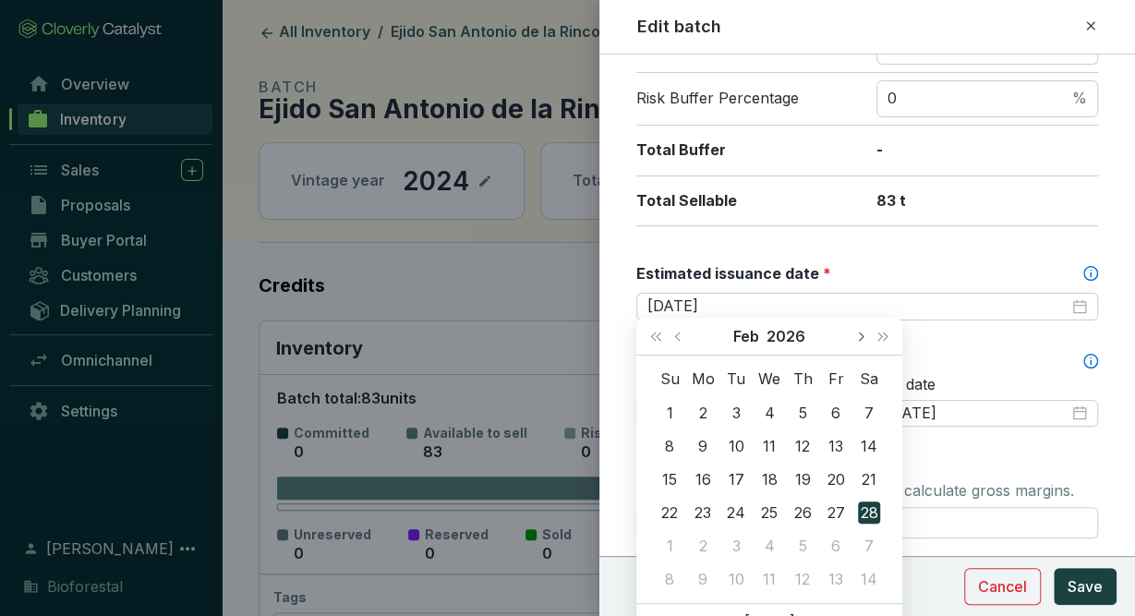
click at [861, 334] on span "Next month (PageDown)" at bounding box center [859, 336] width 9 height 9
click at [854, 338] on button "Next month (PageDown)" at bounding box center [860, 336] width 24 height 37
type input "[DATE]"
click at [805, 549] on div "30" at bounding box center [802, 546] width 22 height 22
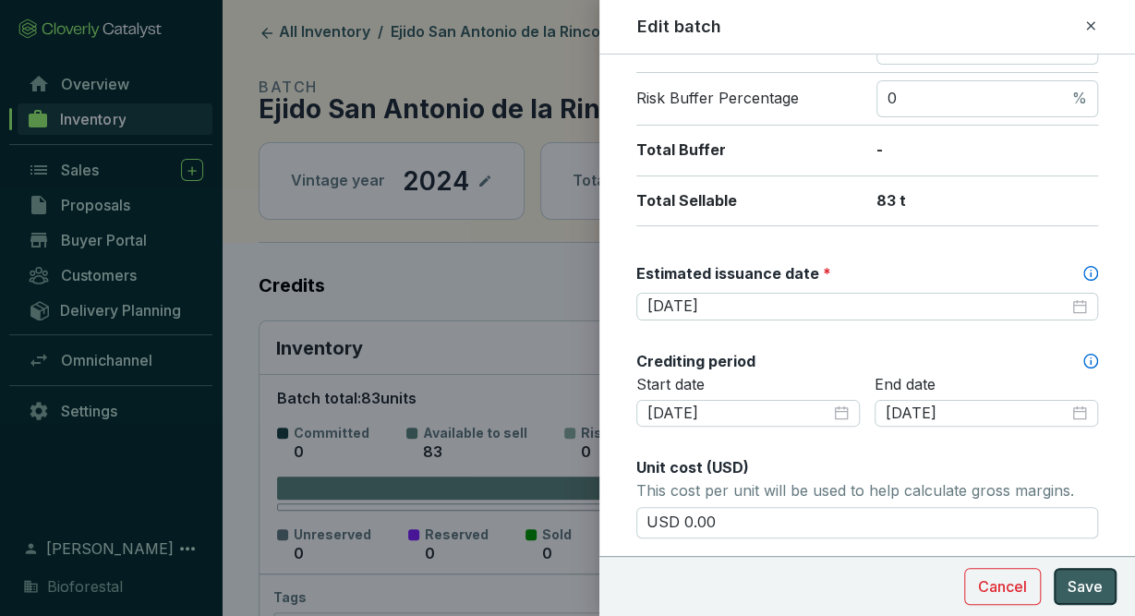
click at [1095, 587] on span "Save" at bounding box center [1085, 586] width 35 height 22
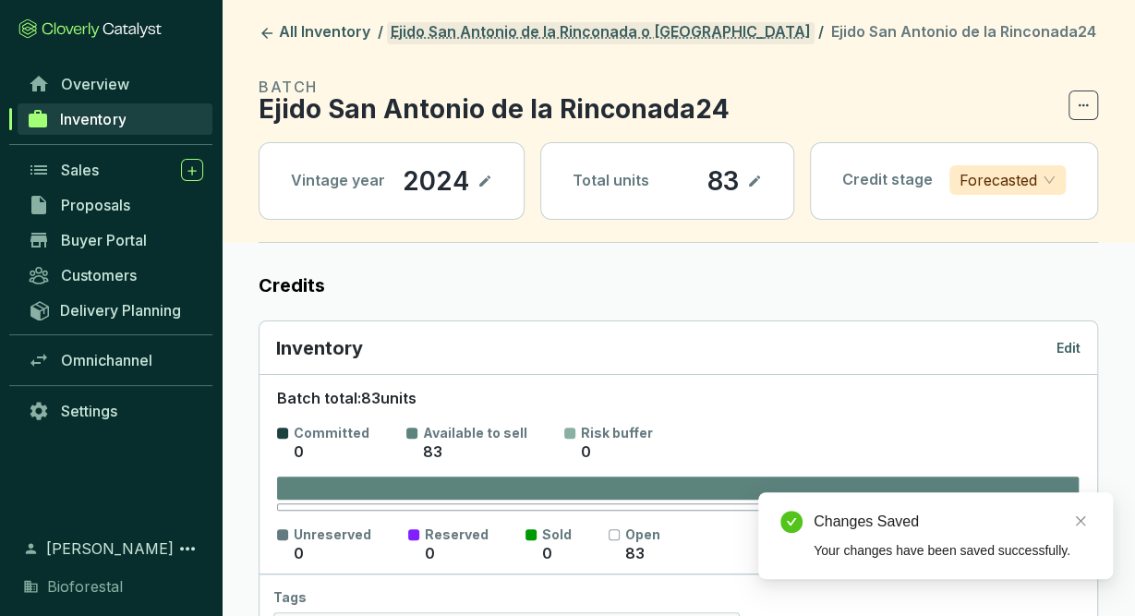
click at [668, 36] on link "Ejido San Antonio de la Rinconada o [GEOGRAPHIC_DATA]" at bounding box center [601, 33] width 428 height 22
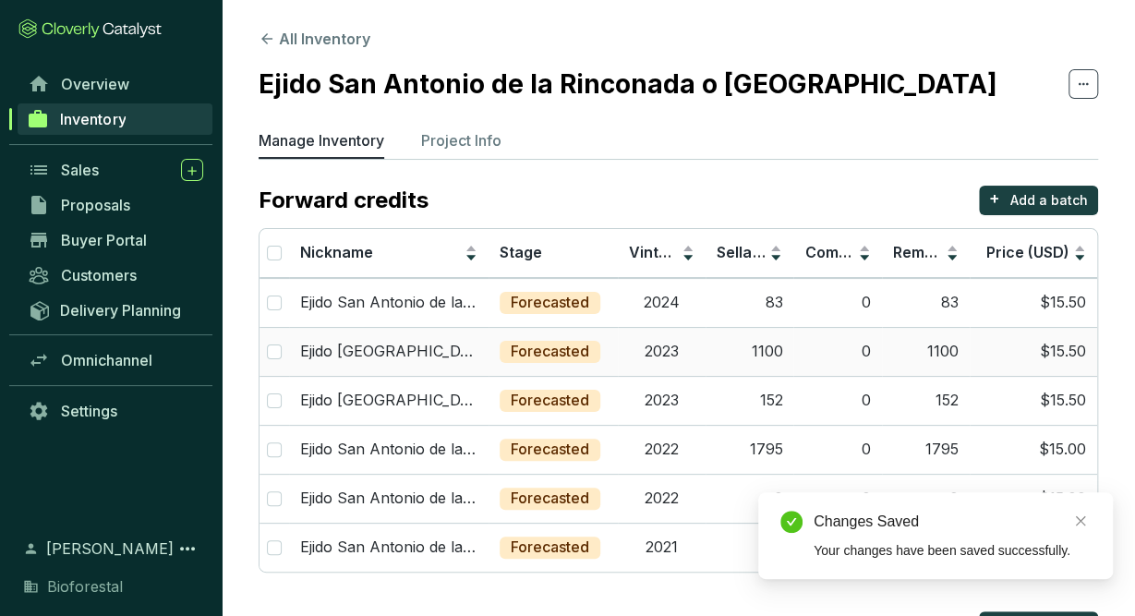
click at [666, 358] on td "2023" at bounding box center [662, 351] width 88 height 49
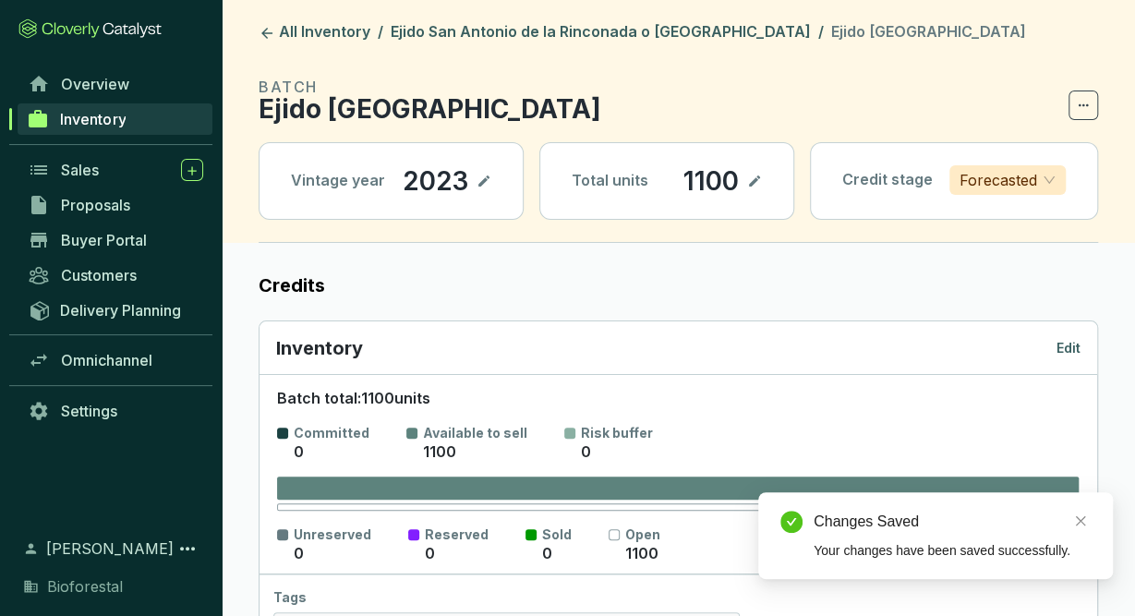
click at [1063, 343] on p "Edit" at bounding box center [1068, 348] width 24 height 18
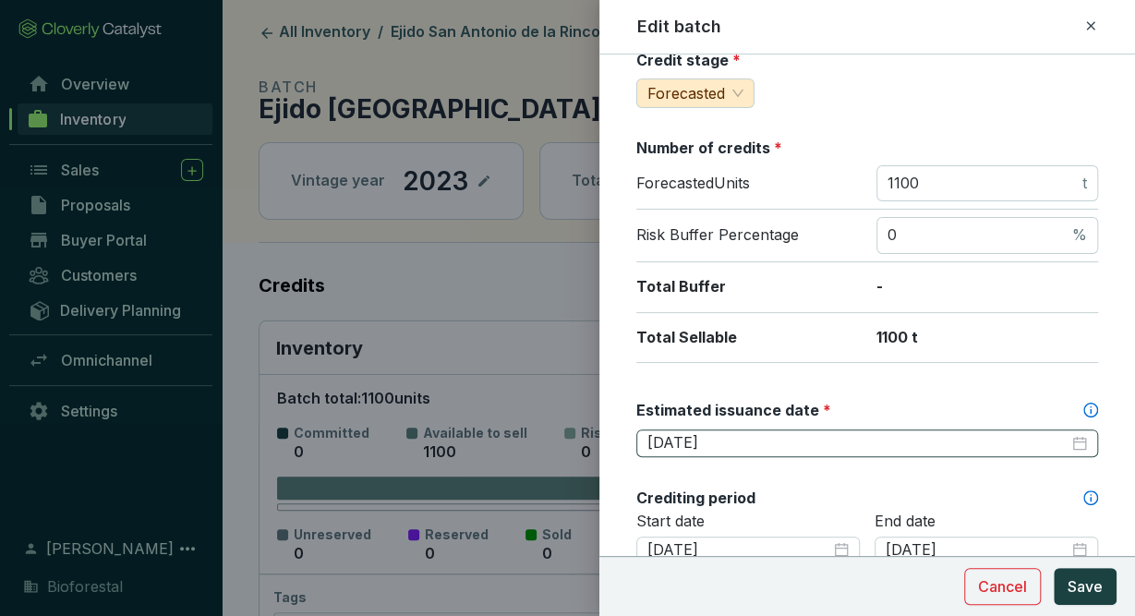
scroll to position [225, 0]
click at [828, 434] on input "[DATE]" at bounding box center [857, 441] width 421 height 20
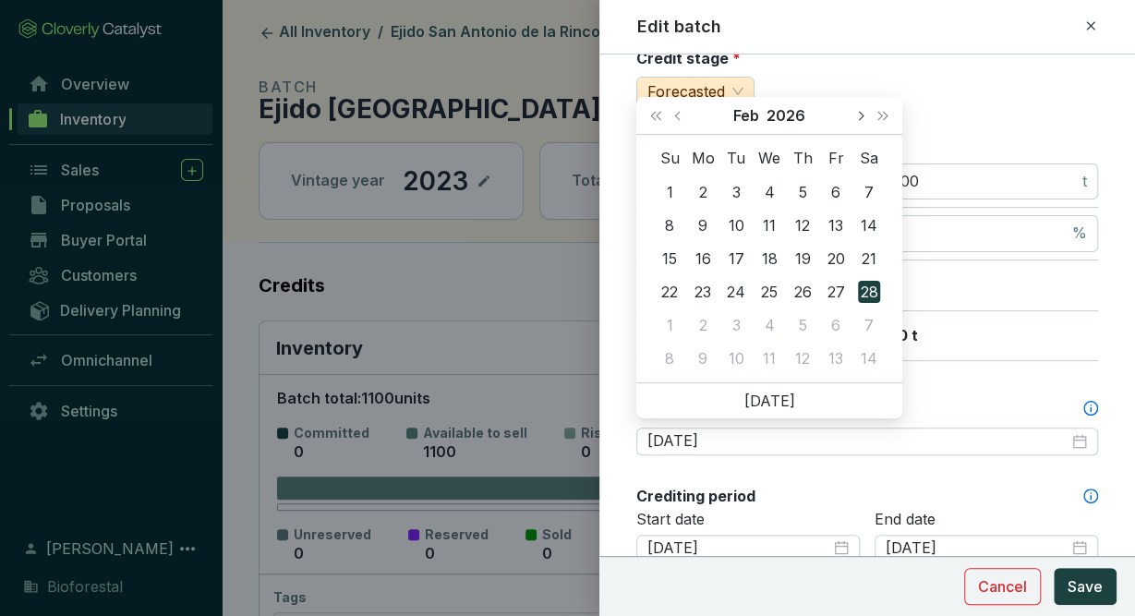
click at [858, 119] on button "Next month (PageDown)" at bounding box center [860, 115] width 24 height 37
type input "2026-03-31"
click at [736, 332] on div "31" at bounding box center [736, 325] width 22 height 22
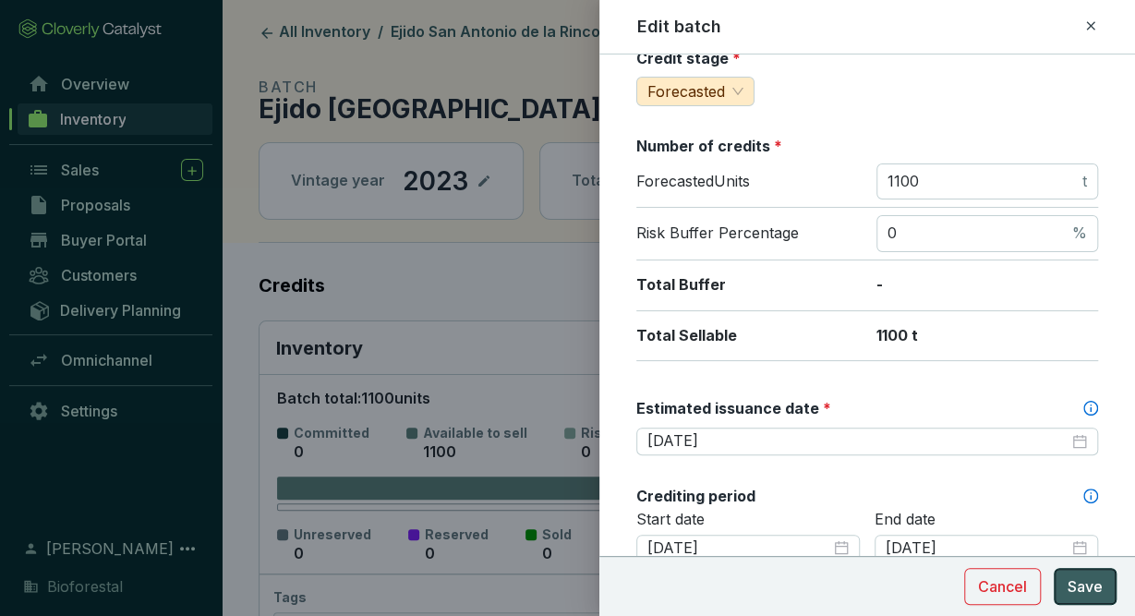
click at [1097, 595] on span "Save" at bounding box center [1085, 586] width 35 height 22
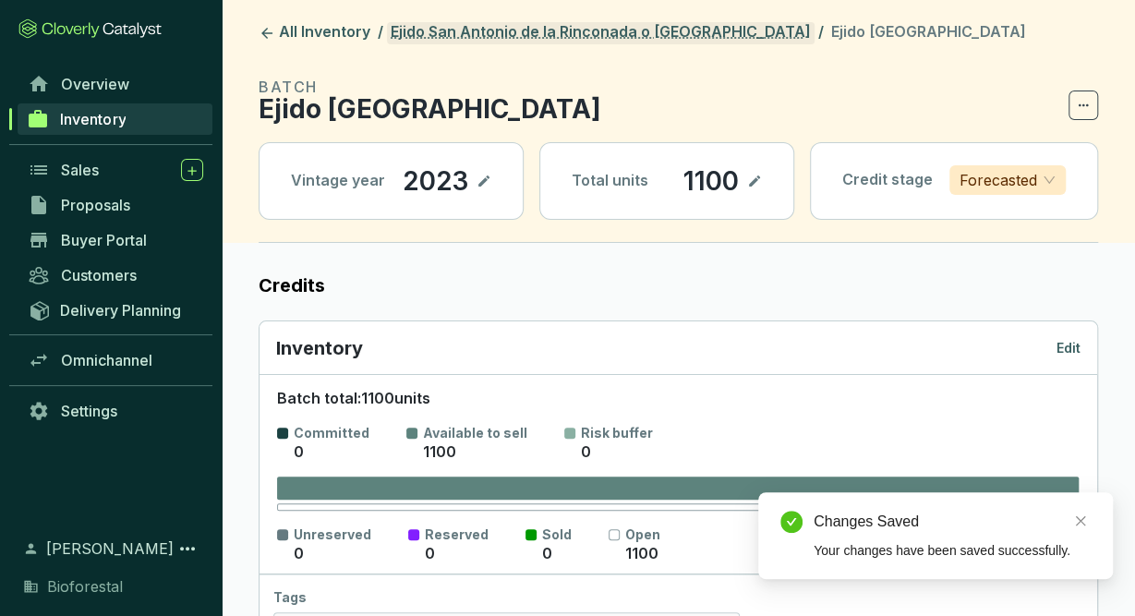
click at [619, 40] on link "Ejido San Antonio de la Rinconada o [GEOGRAPHIC_DATA]" at bounding box center [601, 33] width 428 height 22
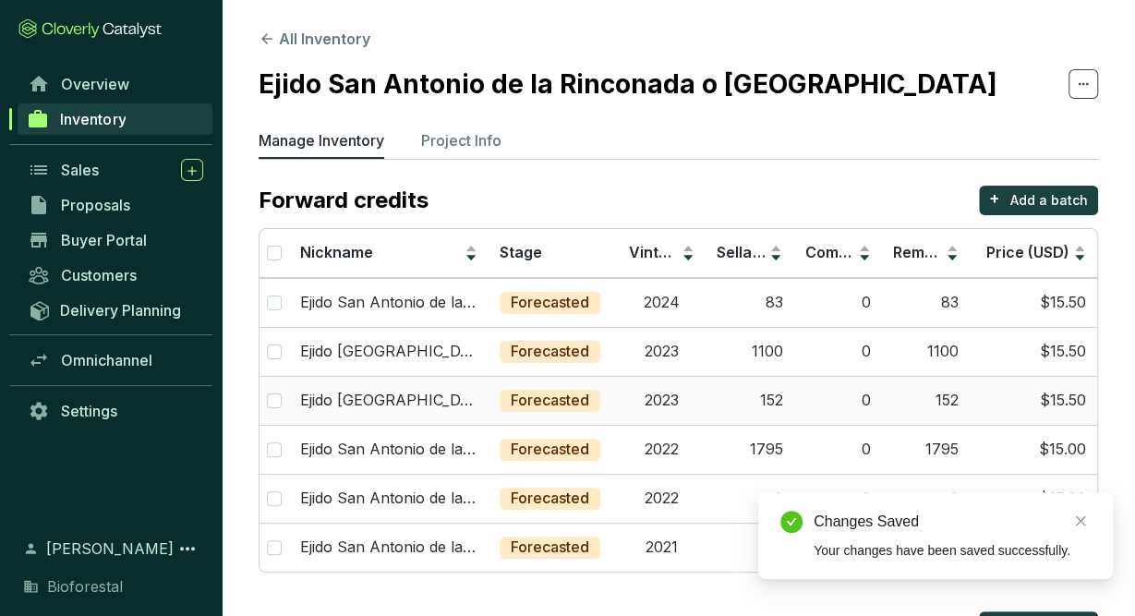
click at [657, 398] on td "2023" at bounding box center [662, 400] width 88 height 49
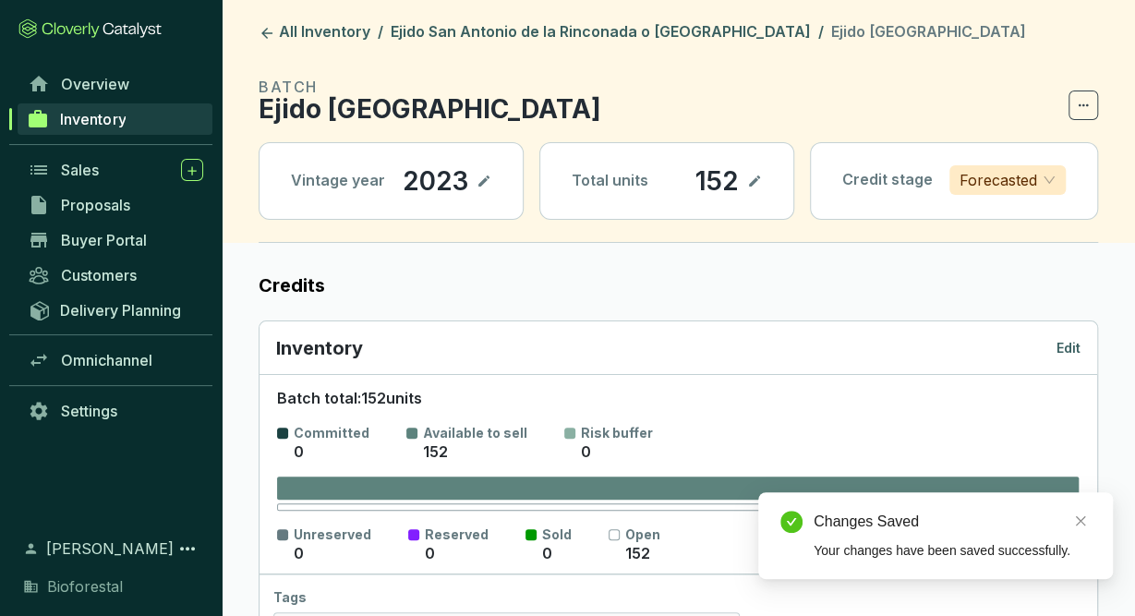
click at [1065, 339] on p "Edit" at bounding box center [1068, 348] width 24 height 18
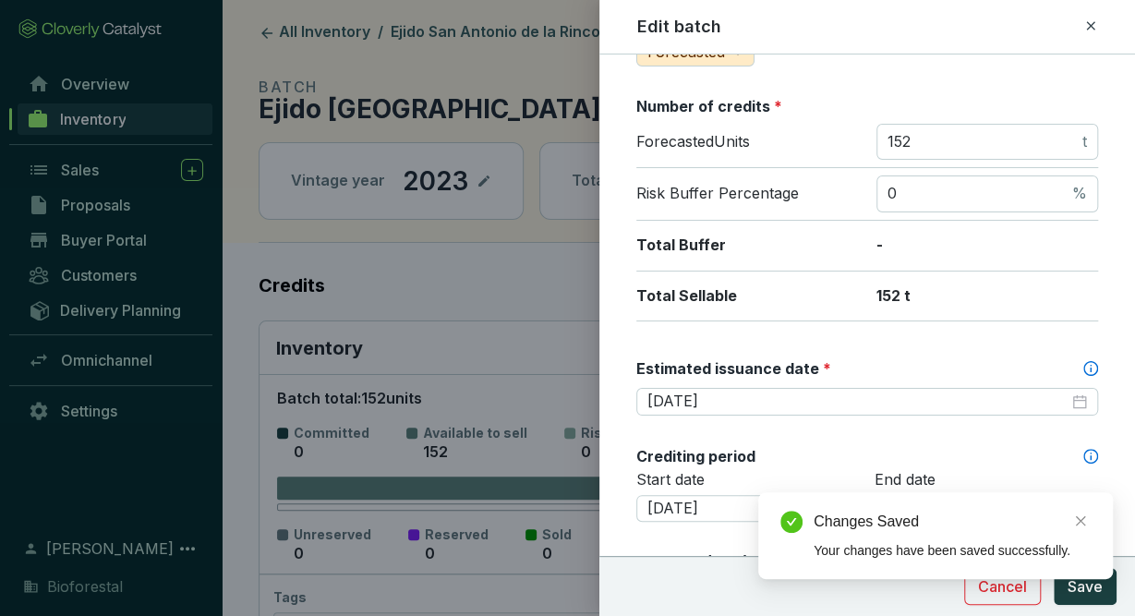
scroll to position [267, 0]
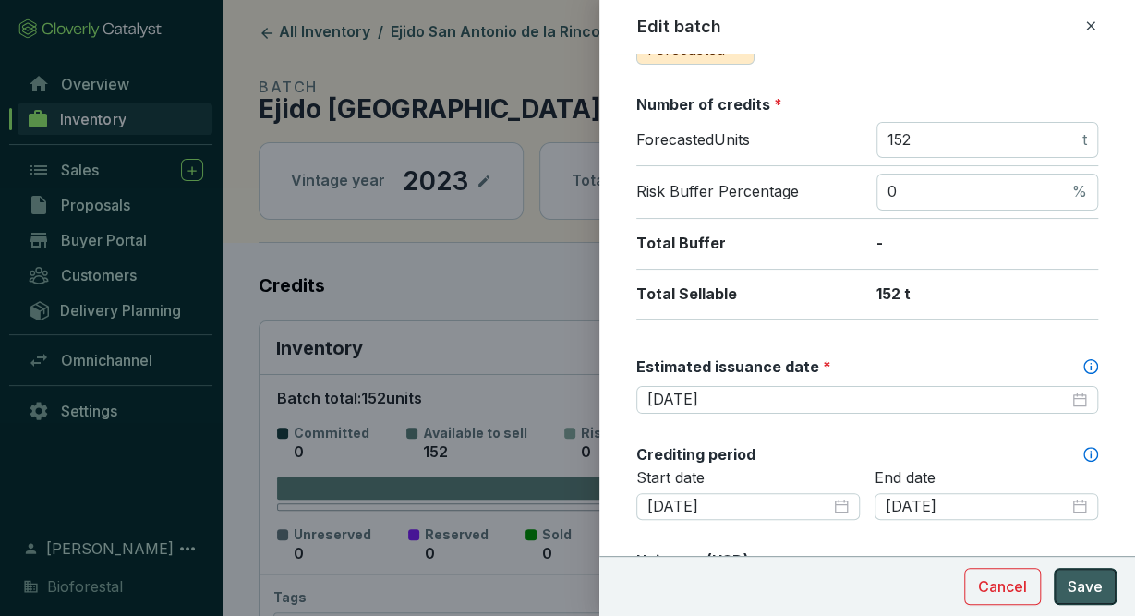
click at [1083, 588] on span "Save" at bounding box center [1085, 586] width 35 height 22
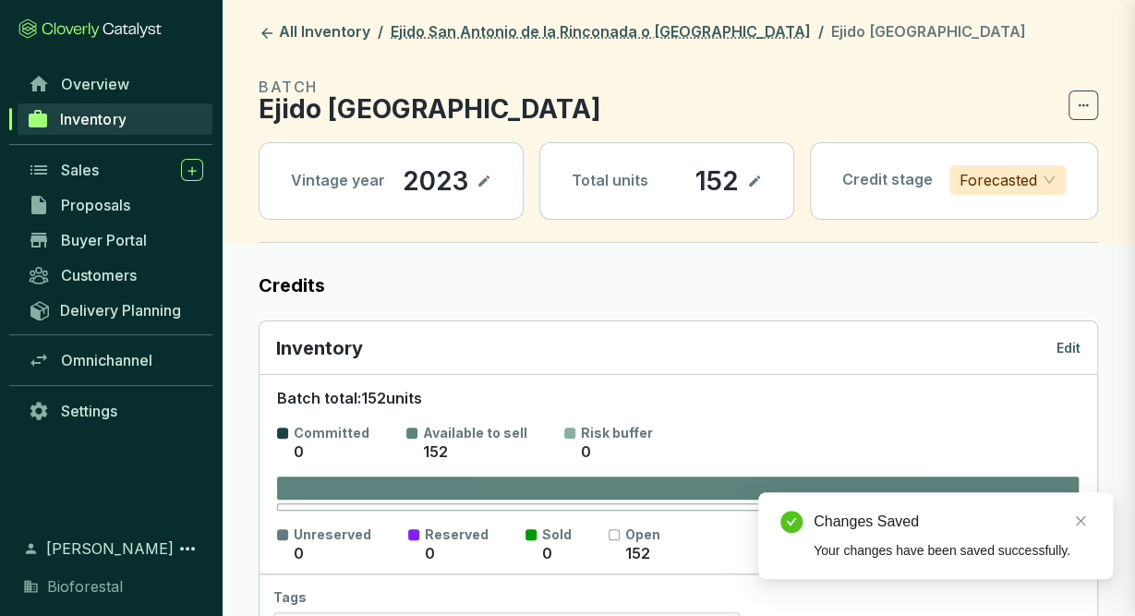
click at [564, 36] on link "Ejido San Antonio de la Rinconada o [GEOGRAPHIC_DATA]" at bounding box center [601, 33] width 428 height 22
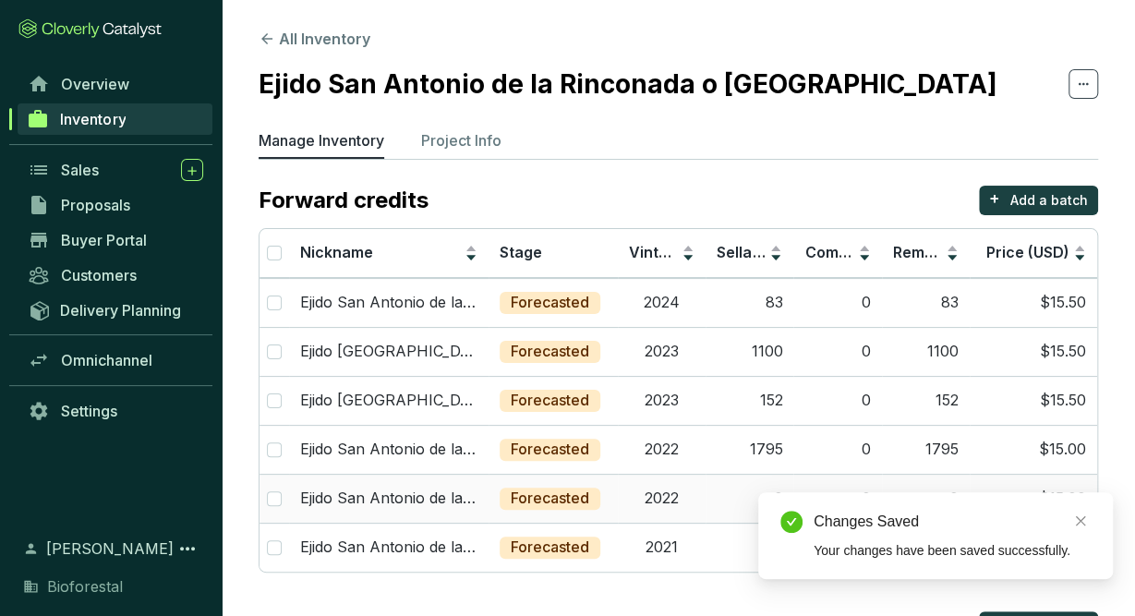
click at [651, 490] on td "2022" at bounding box center [662, 498] width 88 height 49
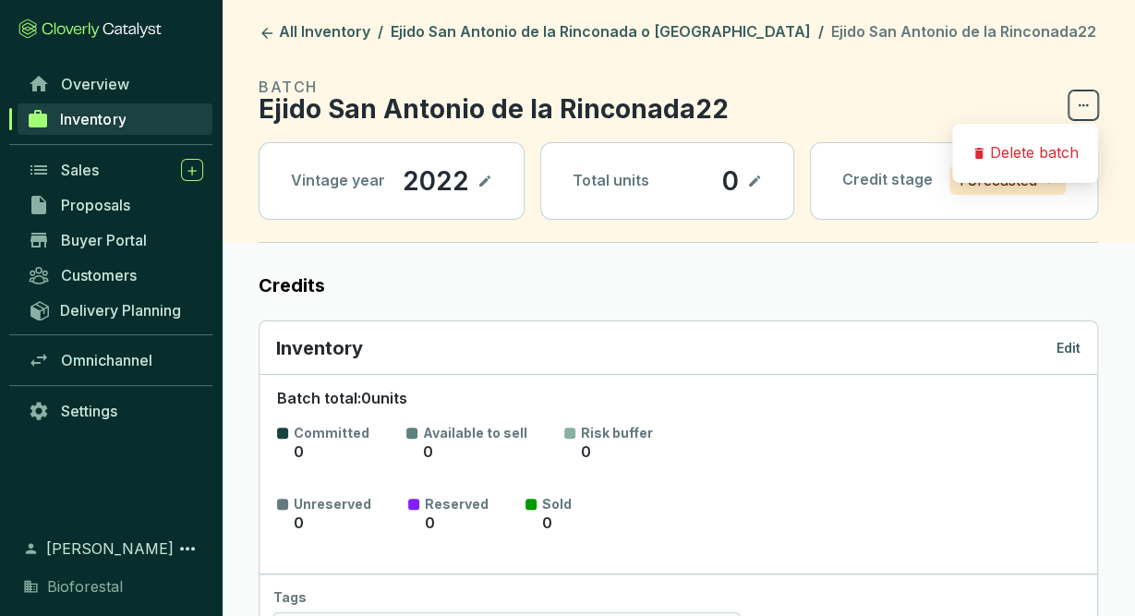
click at [1084, 109] on icon at bounding box center [1083, 105] width 15 height 22
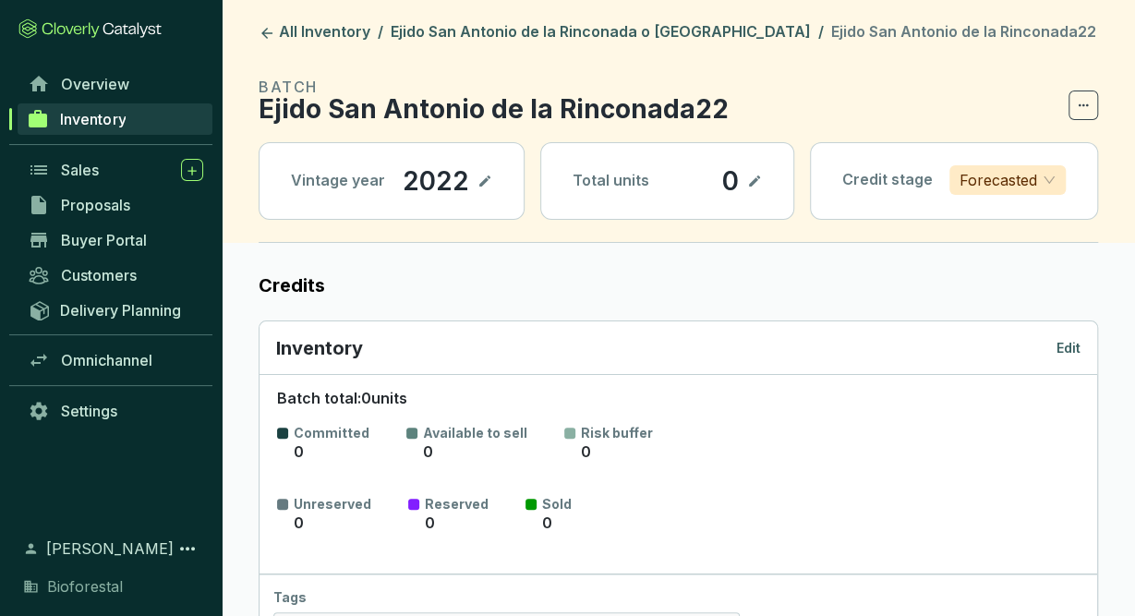
click at [1077, 345] on p "Edit" at bounding box center [1068, 348] width 24 height 18
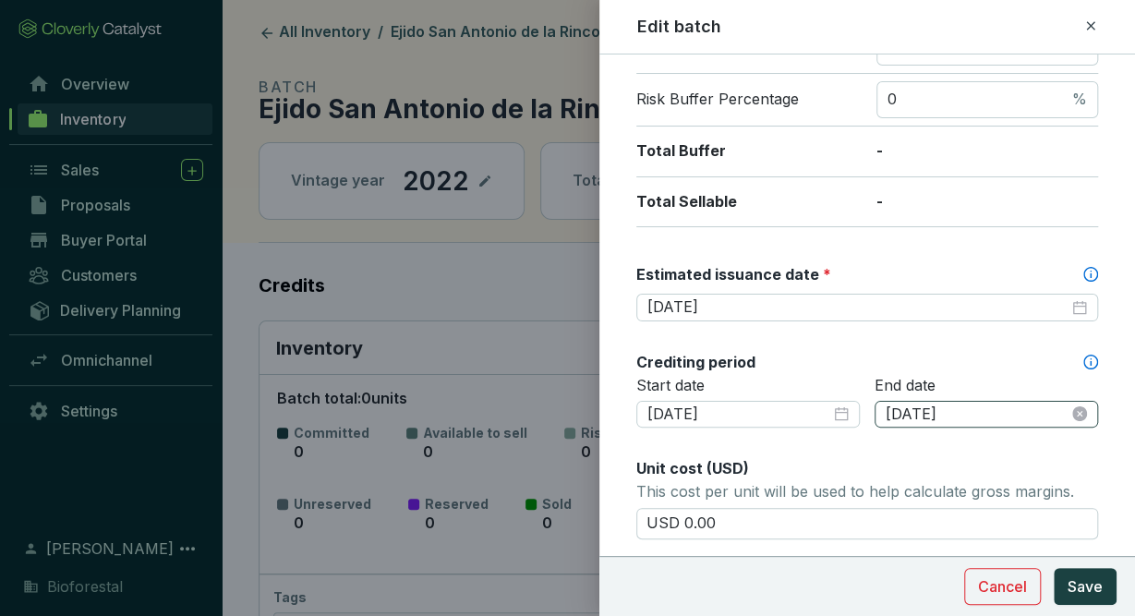
scroll to position [371, 0]
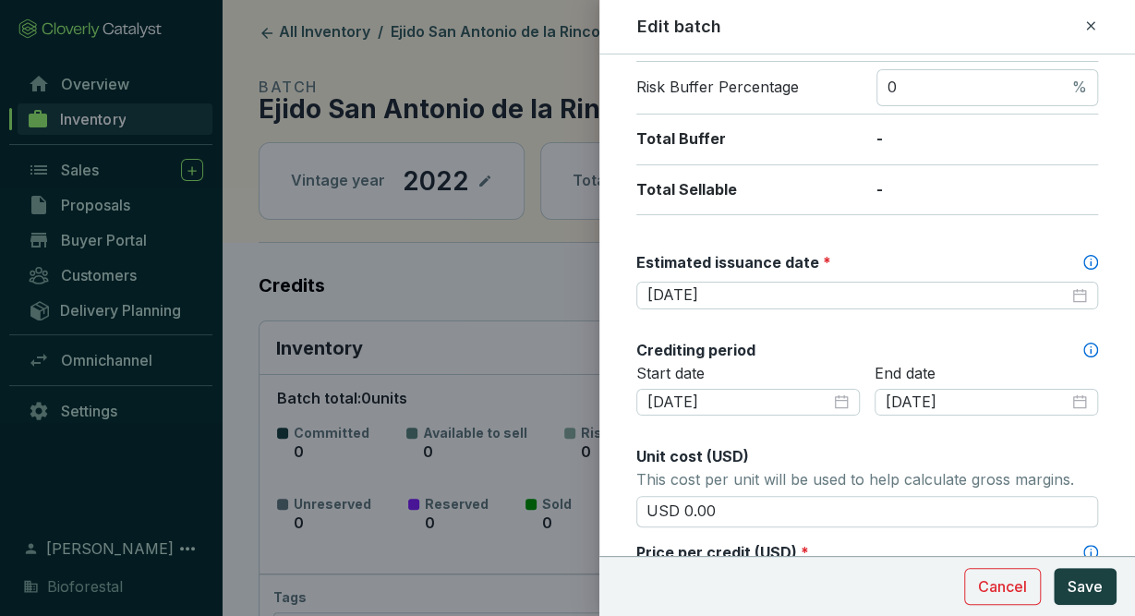
click at [1084, 23] on icon at bounding box center [1090, 26] width 15 height 22
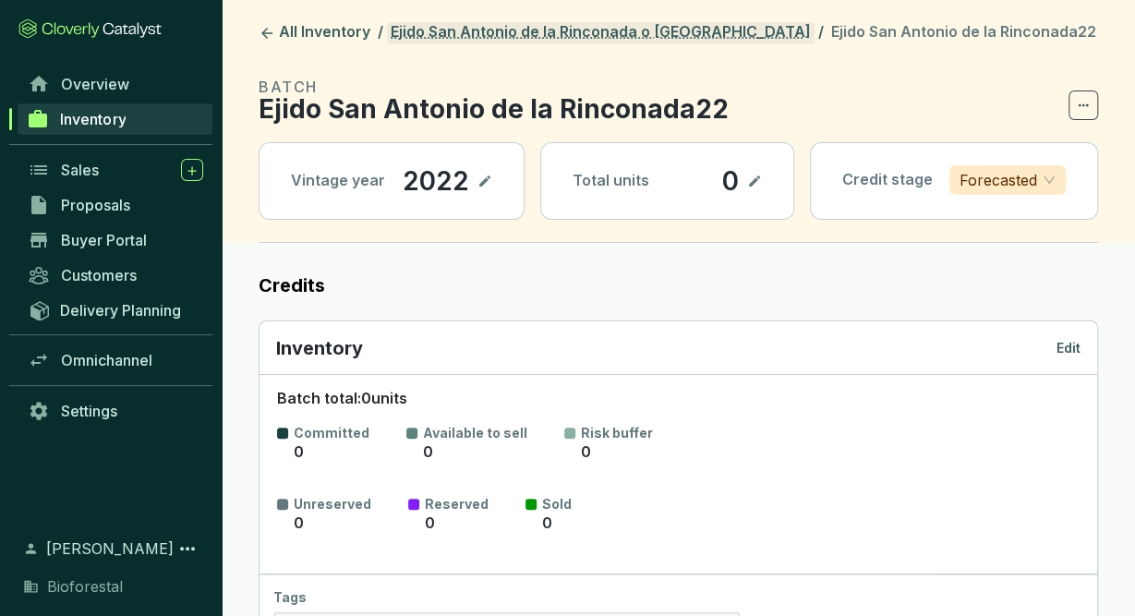
click at [555, 36] on link "Ejido San Antonio de la Rinconada o [GEOGRAPHIC_DATA]" at bounding box center [601, 33] width 428 height 22
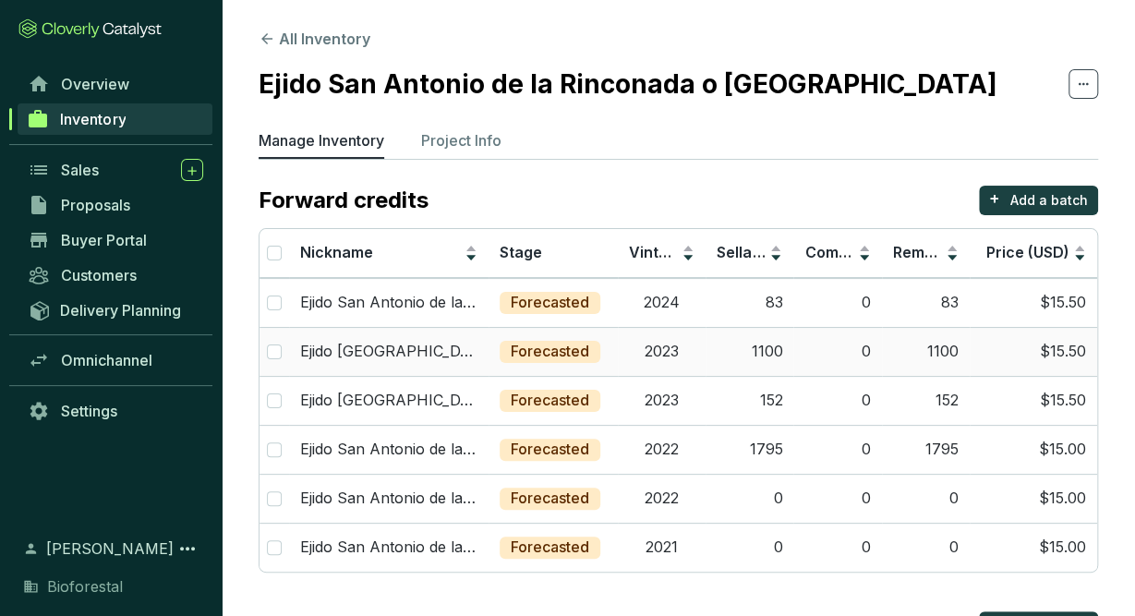
click at [677, 343] on td "2023" at bounding box center [662, 351] width 88 height 49
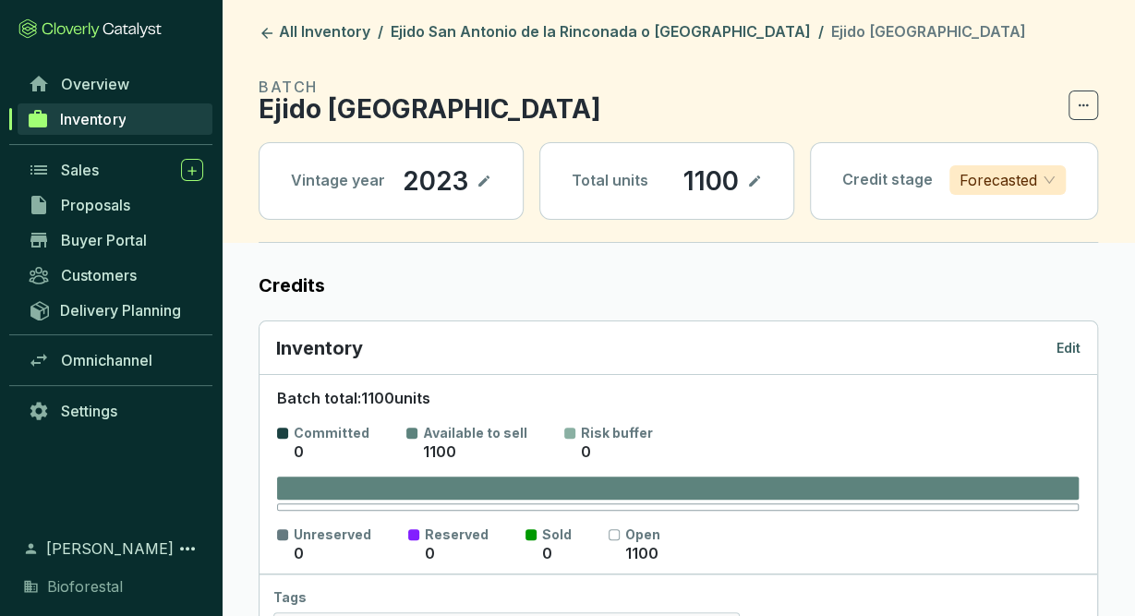
click at [1080, 344] on p "Edit" at bounding box center [1068, 348] width 24 height 18
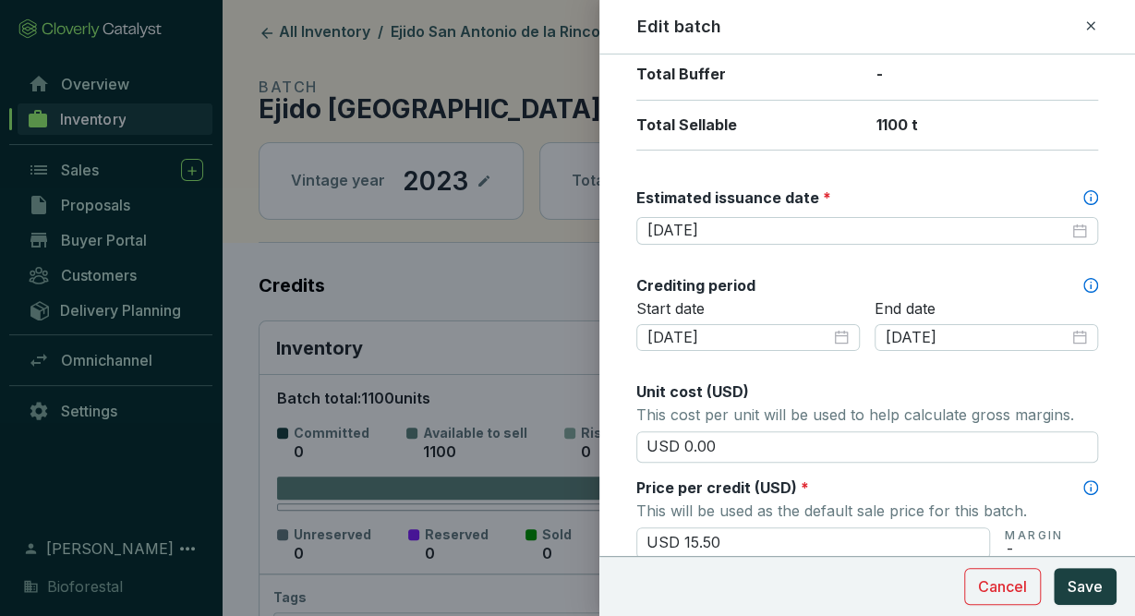
scroll to position [437, 0]
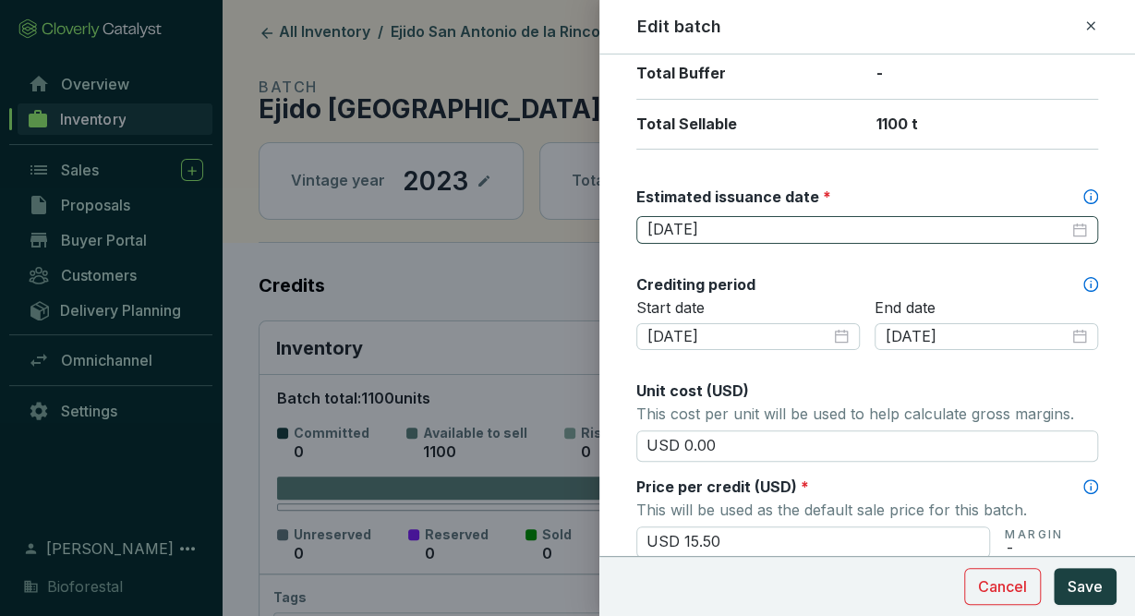
click at [1072, 230] on div "2026-03-31" at bounding box center [867, 230] width 440 height 20
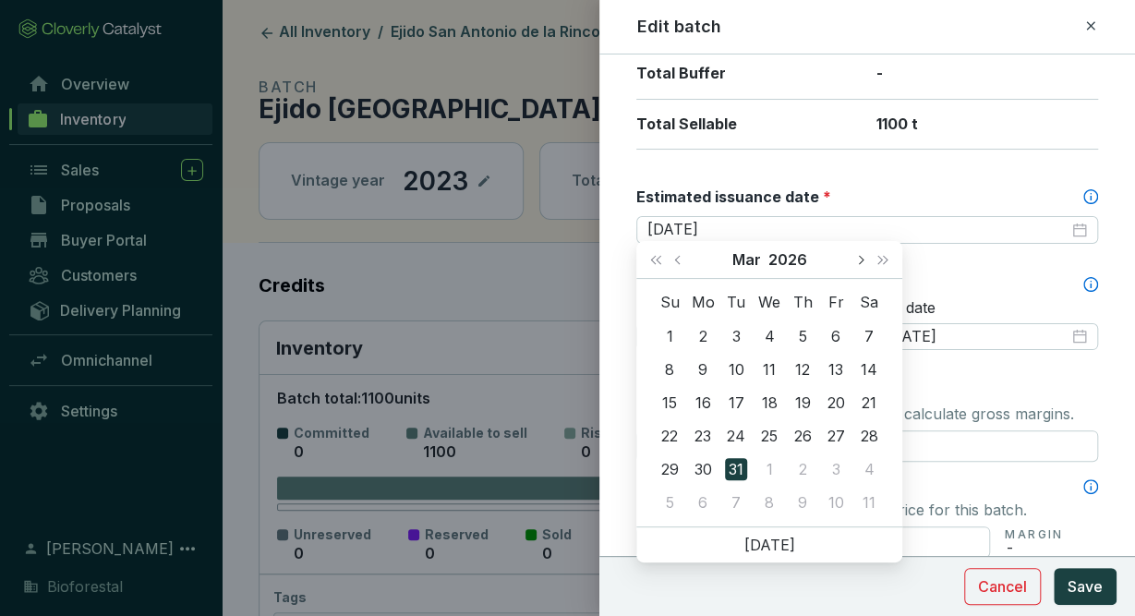
click at [854, 261] on button "Next month (PageDown)" at bounding box center [860, 259] width 24 height 37
type input "[DATE]"
click at [812, 462] on div "30" at bounding box center [802, 469] width 22 height 22
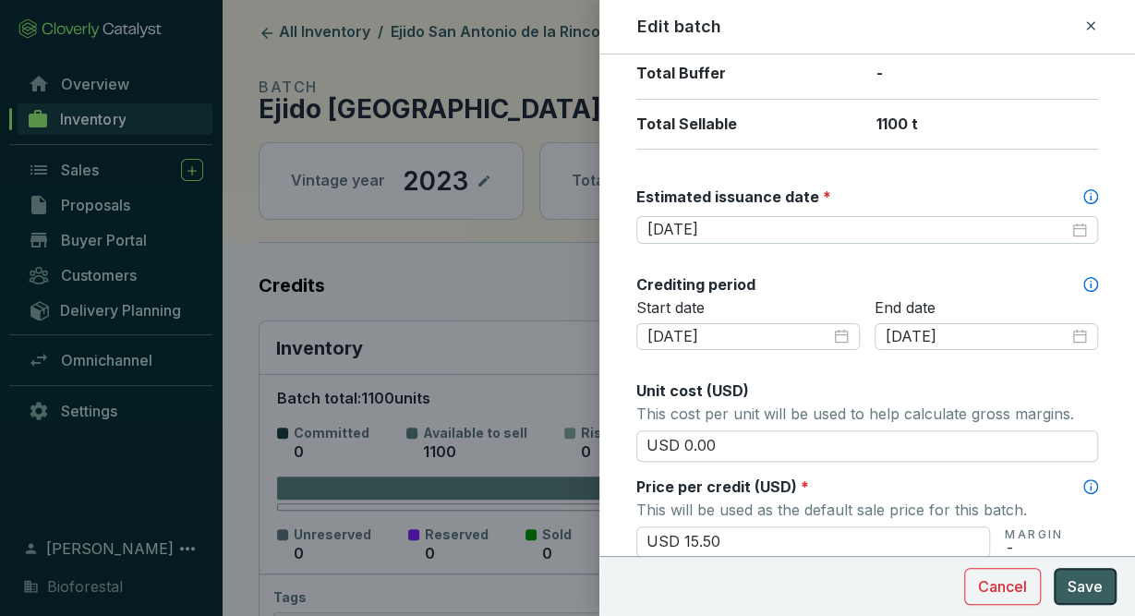
click at [1097, 586] on span "Save" at bounding box center [1085, 586] width 35 height 22
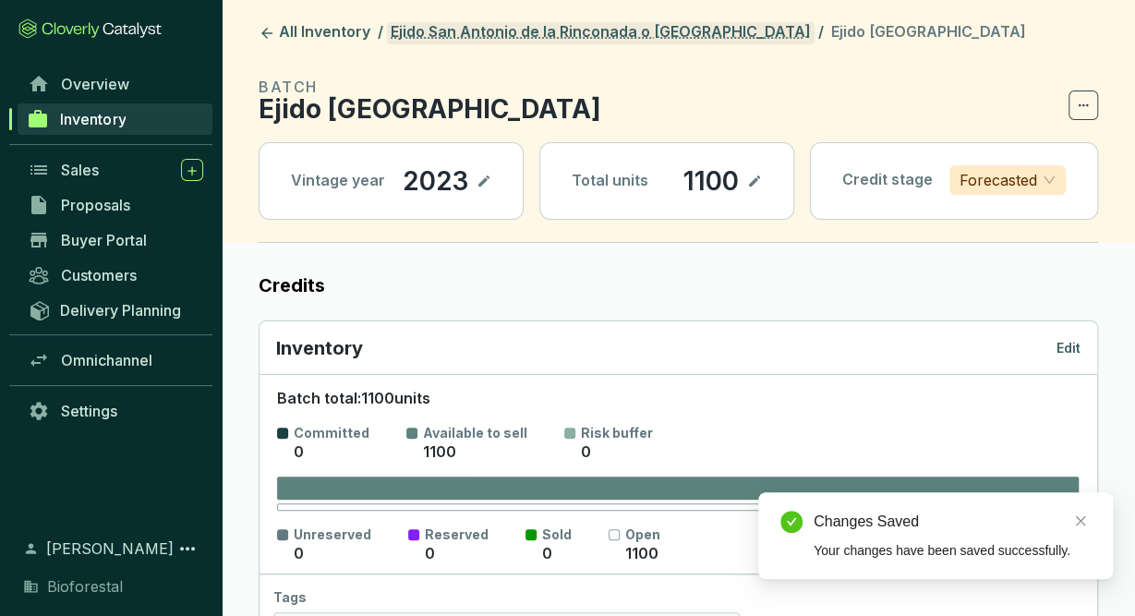
click at [690, 38] on link "Ejido San Antonio de la Rinconada o [GEOGRAPHIC_DATA]" at bounding box center [601, 33] width 428 height 22
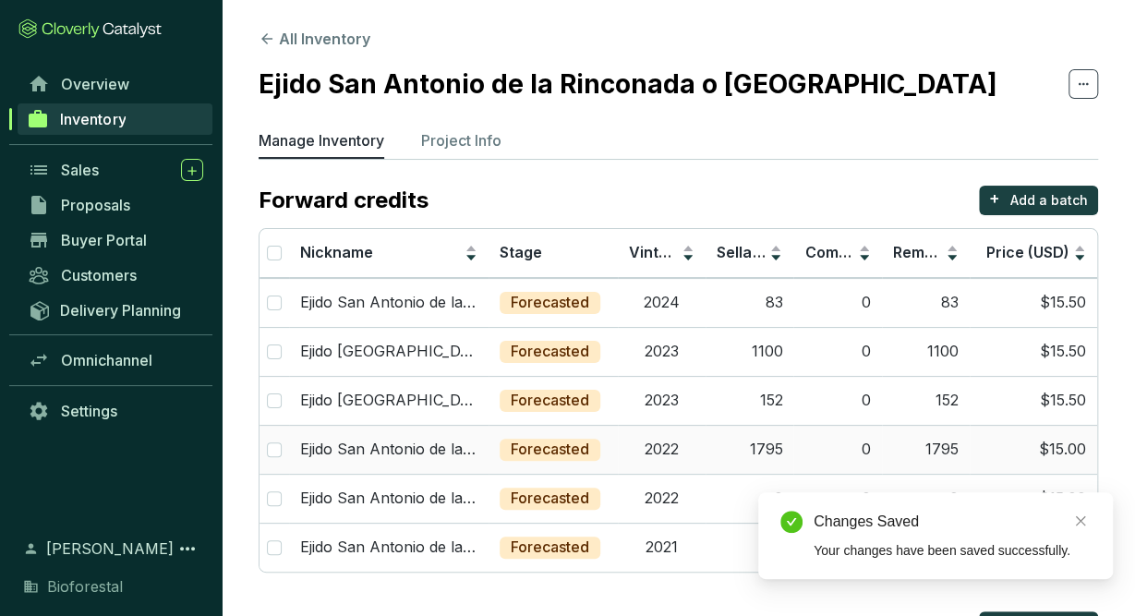
click at [657, 455] on td "2022" at bounding box center [662, 449] width 88 height 49
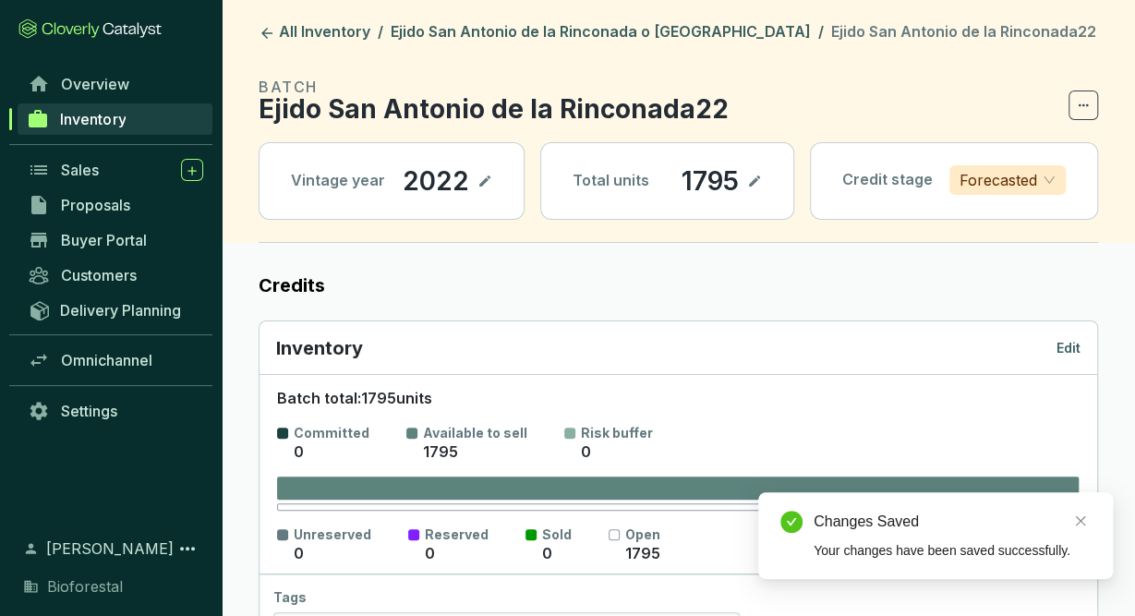
click at [1076, 346] on p "Edit" at bounding box center [1068, 348] width 24 height 18
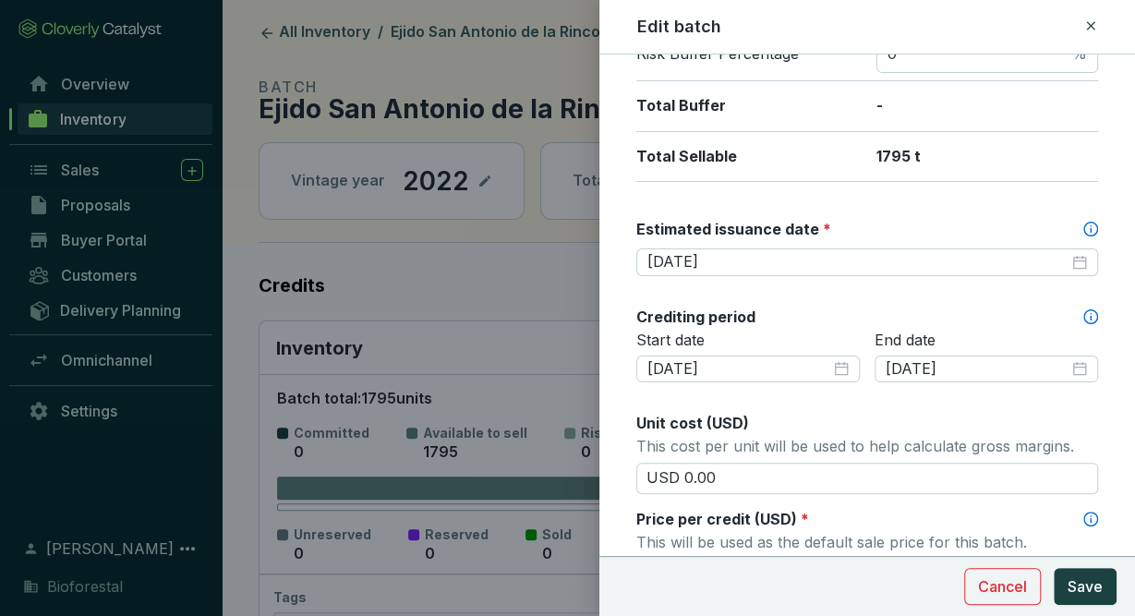
scroll to position [416, 0]
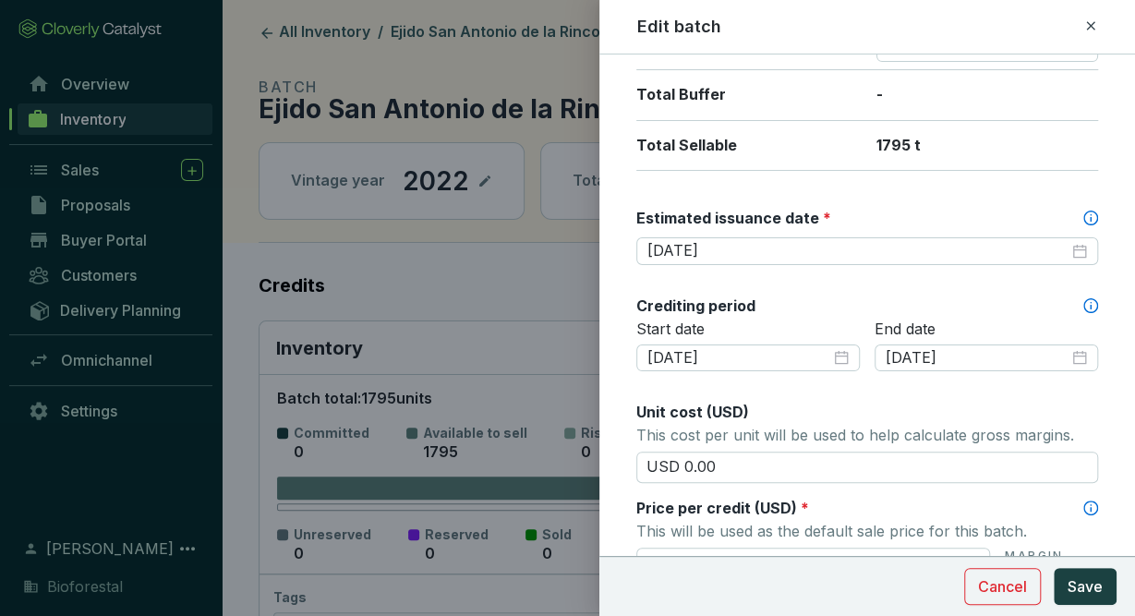
click at [1087, 28] on icon at bounding box center [1090, 25] width 8 height 8
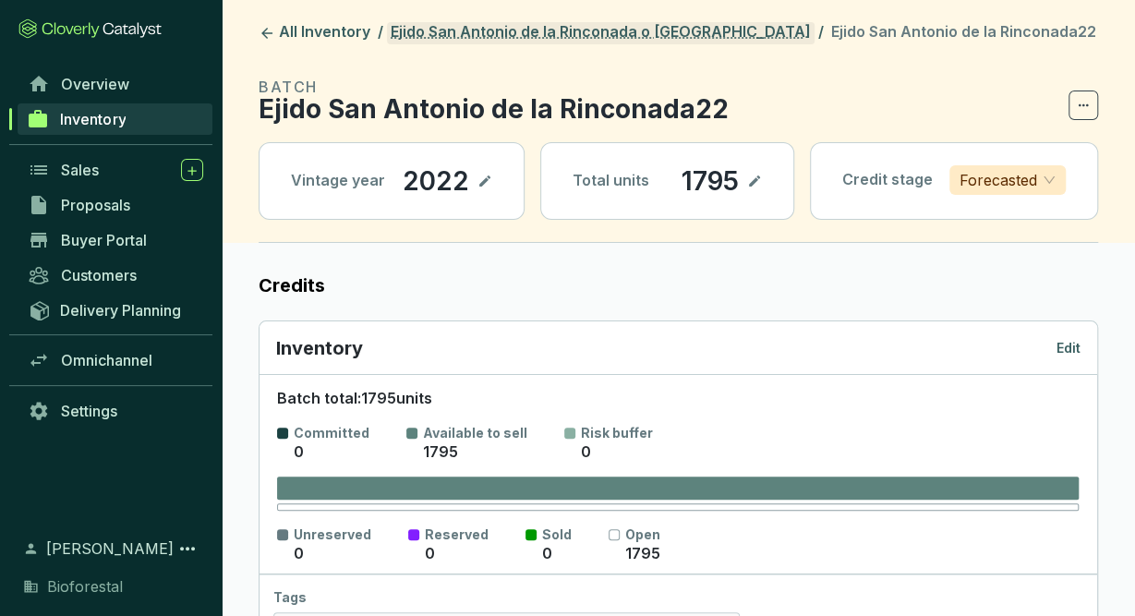
click at [703, 29] on link "Ejido San Antonio de la Rinconada o [GEOGRAPHIC_DATA]" at bounding box center [601, 33] width 428 height 22
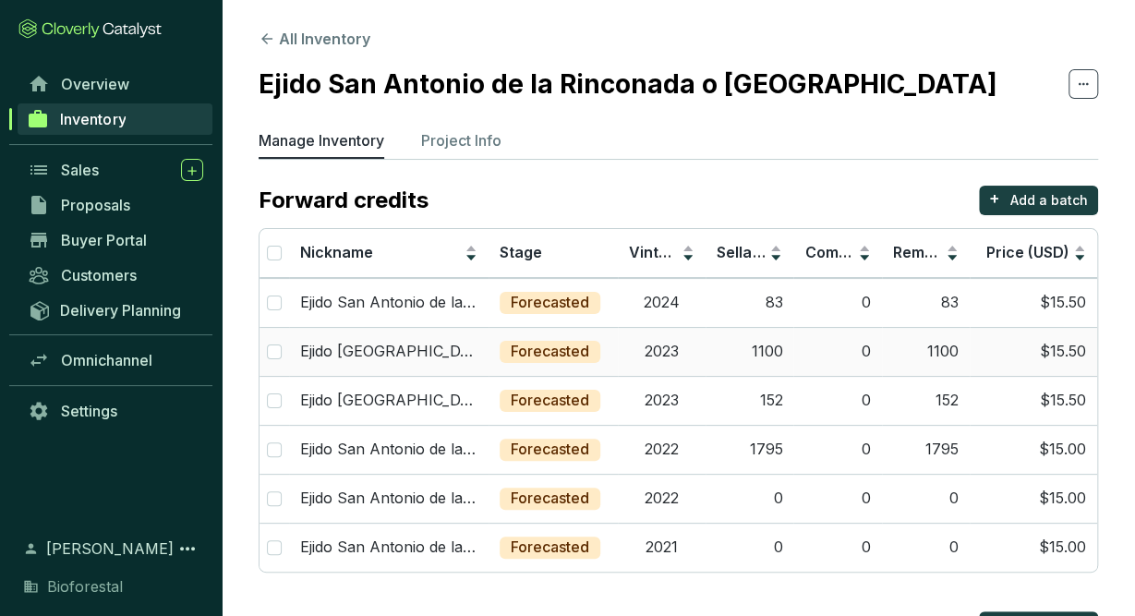
click at [669, 331] on td "2023" at bounding box center [662, 351] width 88 height 49
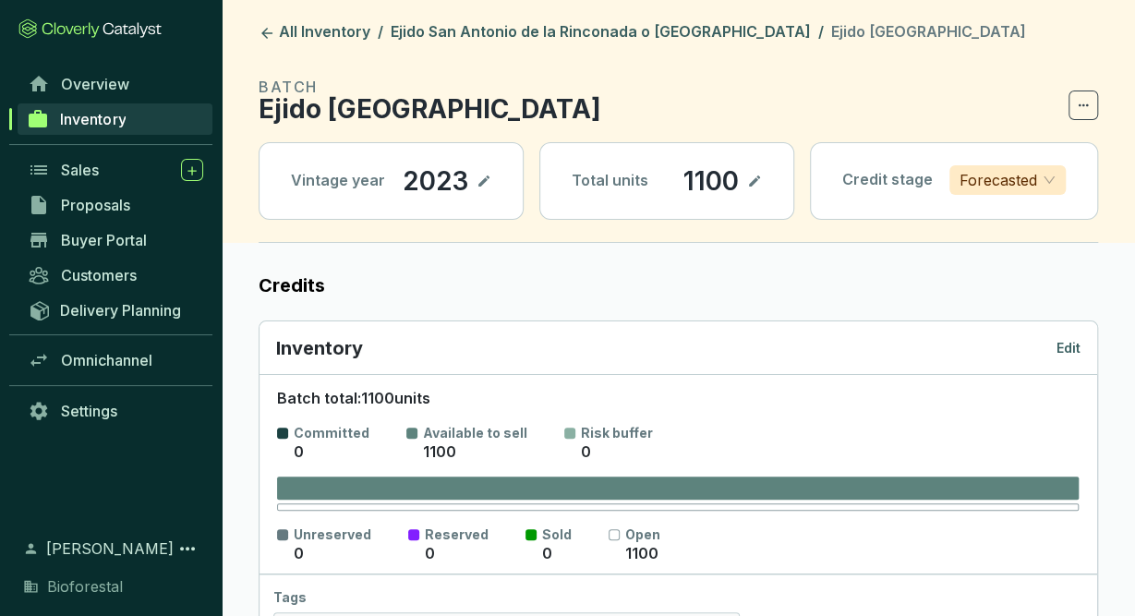
click at [1065, 339] on p "Edit" at bounding box center [1068, 348] width 24 height 18
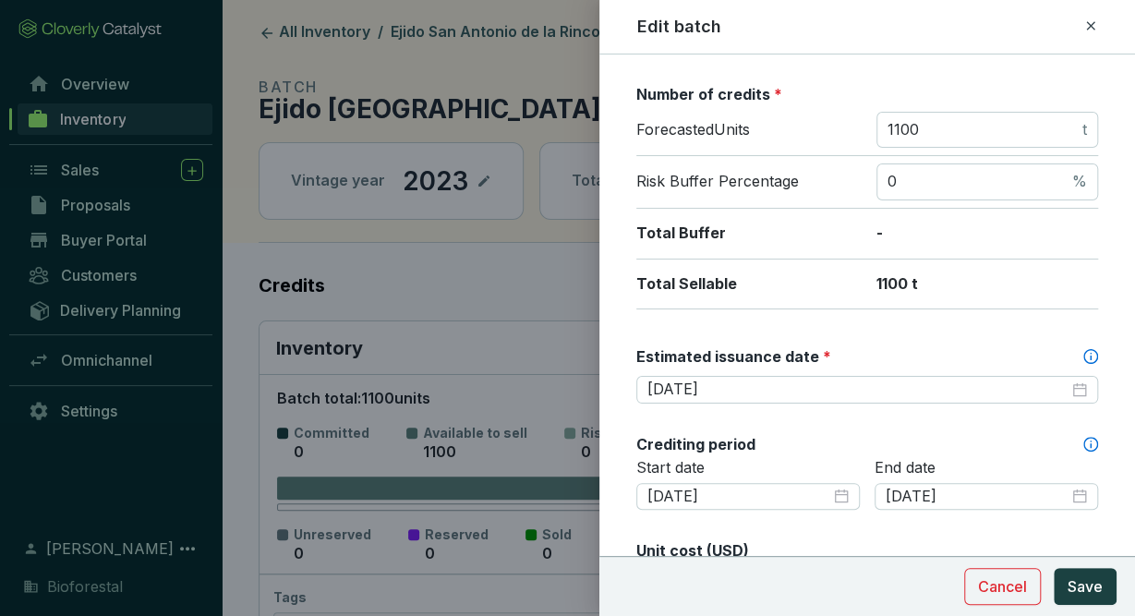
scroll to position [281, 0]
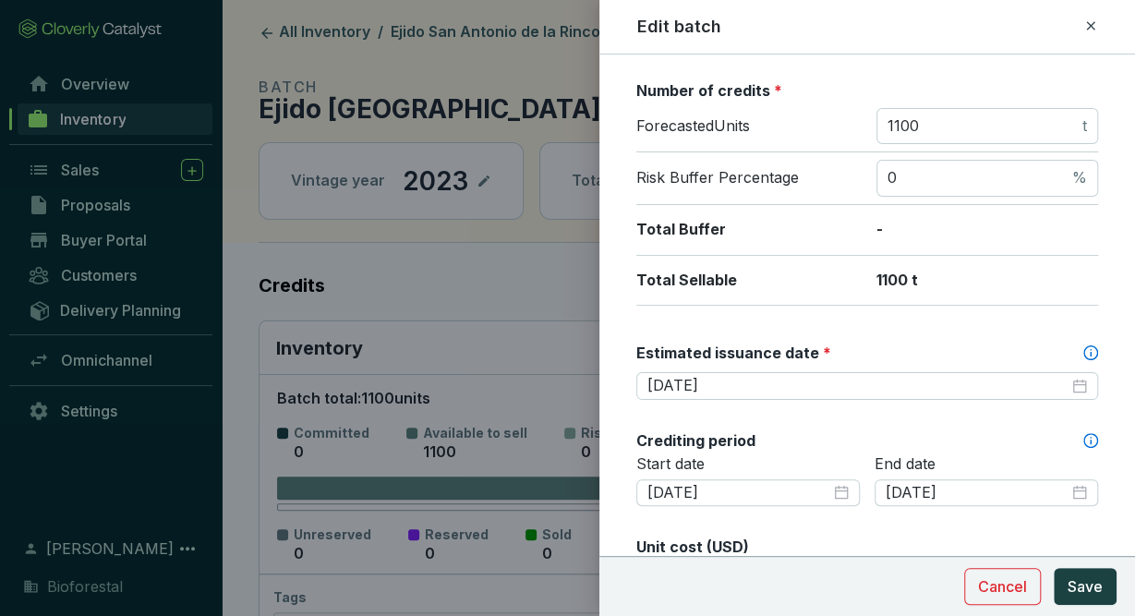
click at [1084, 16] on icon at bounding box center [1090, 26] width 15 height 22
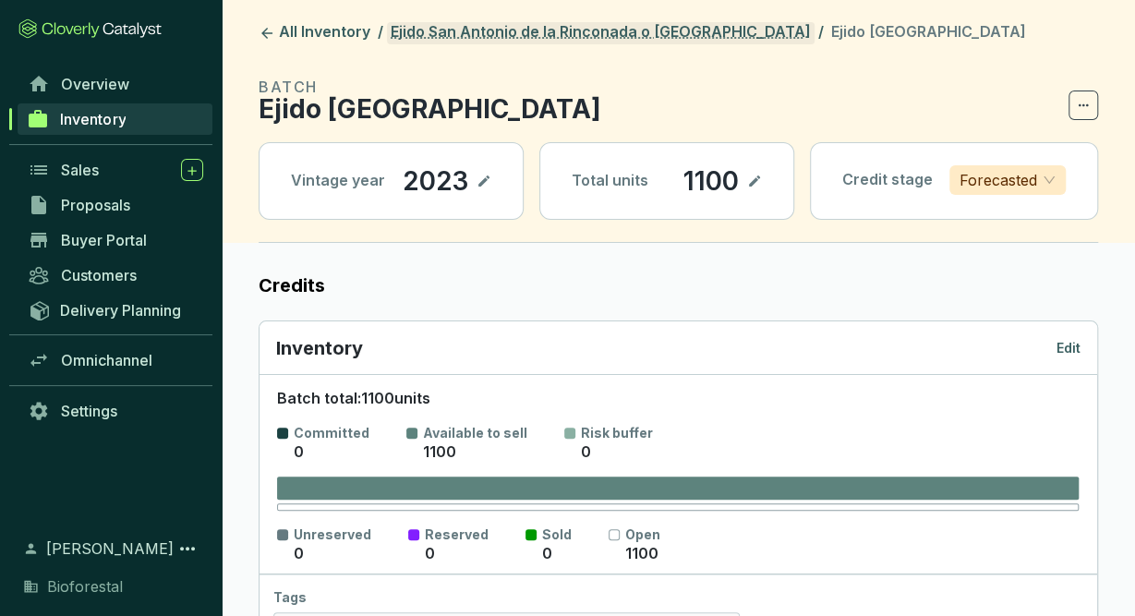
click at [630, 27] on link "Ejido San Antonio de la Rinconada o [GEOGRAPHIC_DATA]" at bounding box center [601, 33] width 428 height 22
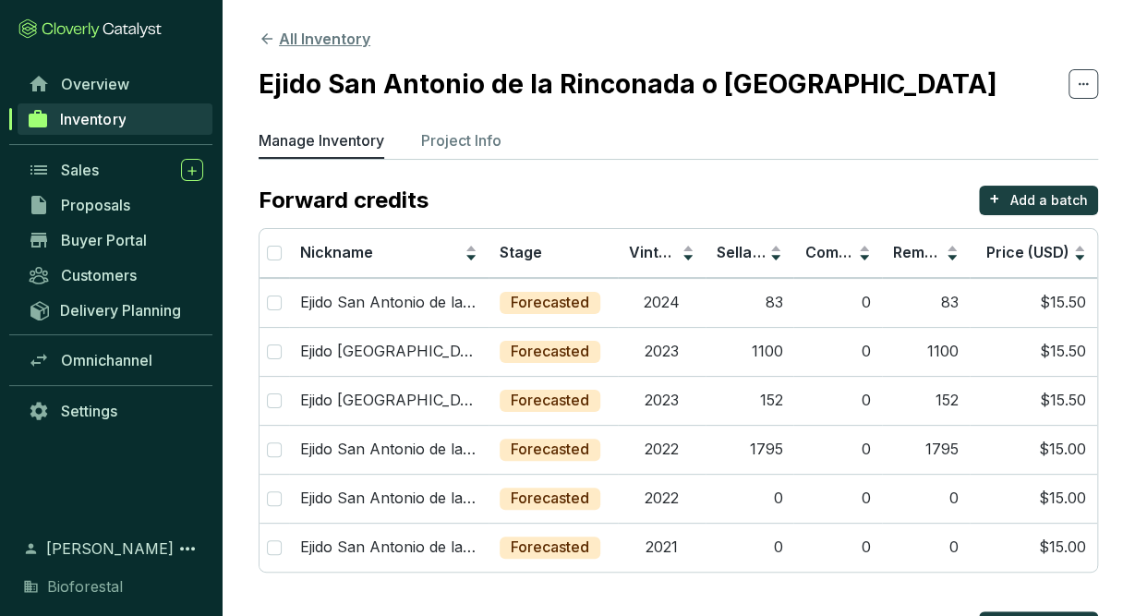
click at [302, 40] on button "All Inventory" at bounding box center [315, 39] width 112 height 22
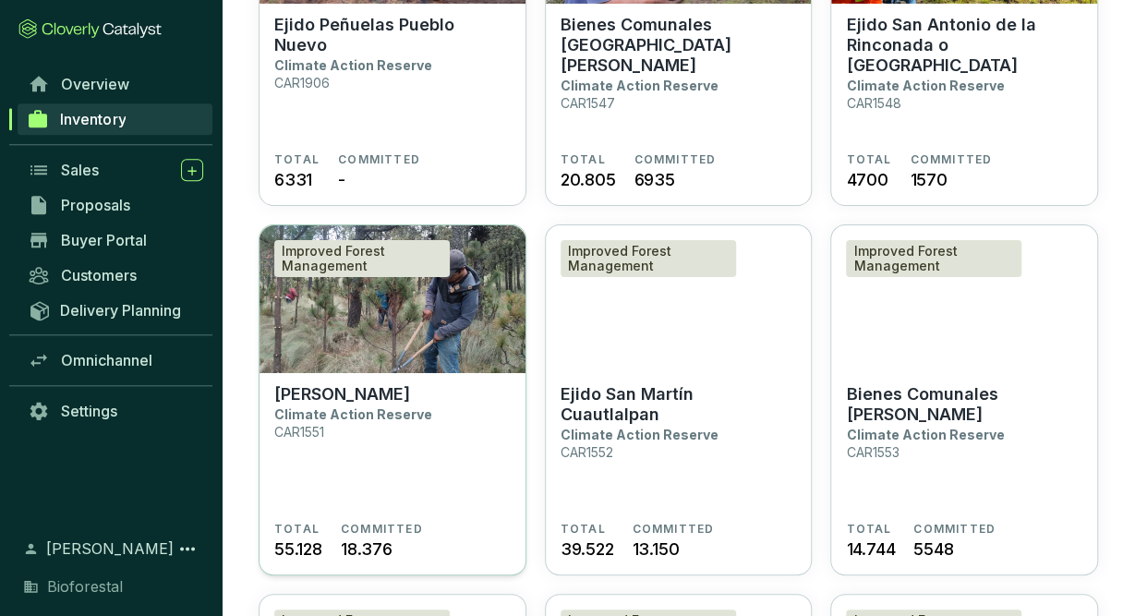
scroll to position [3272, 0]
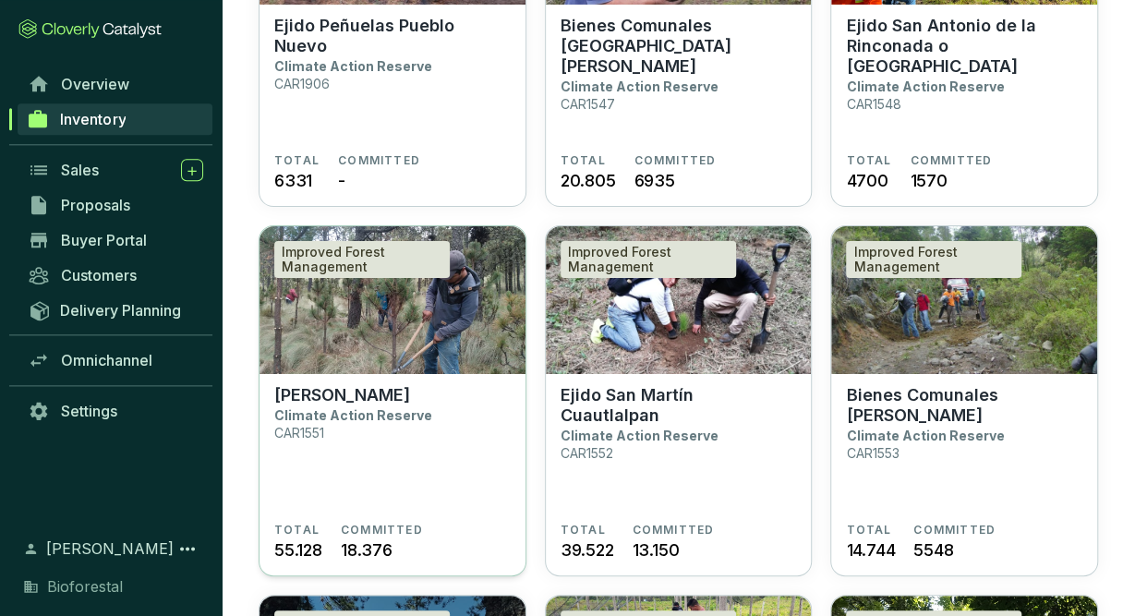
click at [382, 436] on section "Ejido Tlalmanalco Climate Action Reserve CAR1551" at bounding box center [392, 454] width 236 height 138
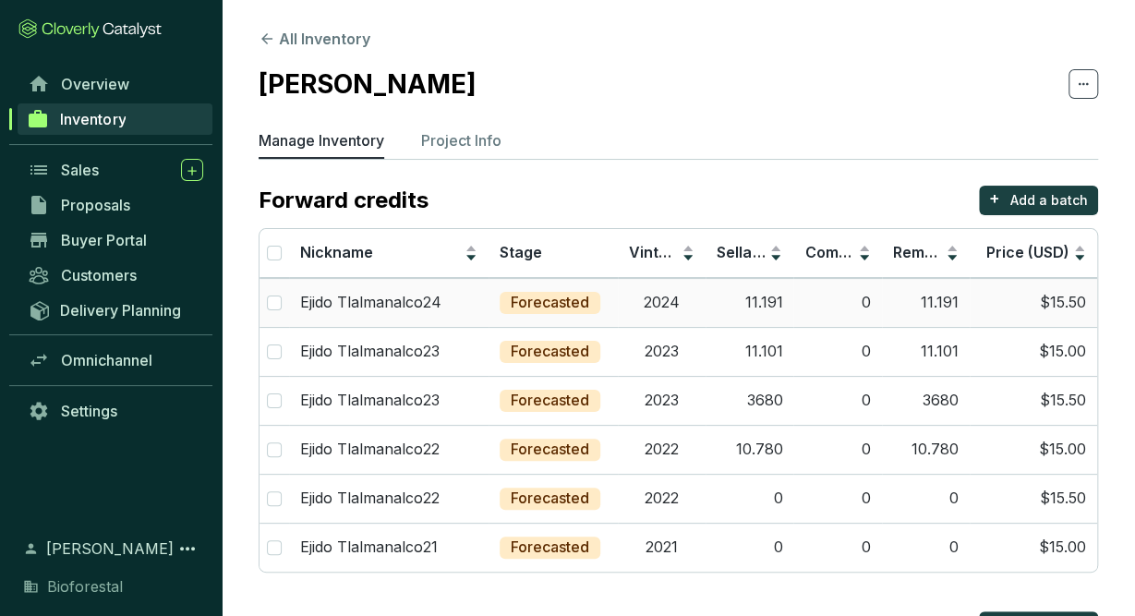
click at [826, 305] on td "0" at bounding box center [837, 302] width 88 height 49
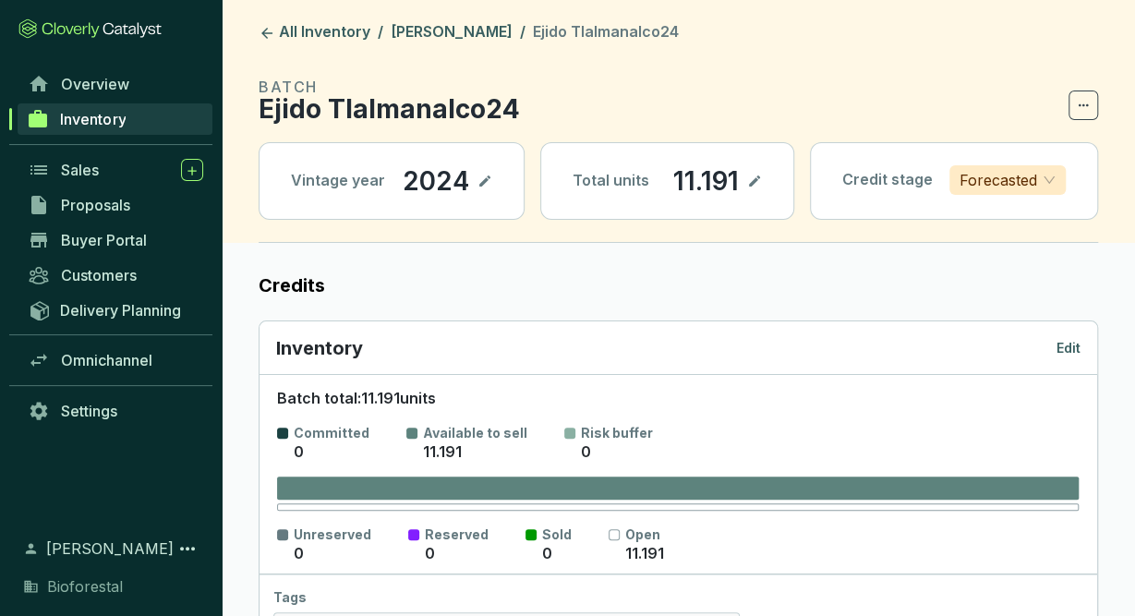
click at [1066, 348] on p "Edit" at bounding box center [1068, 348] width 24 height 18
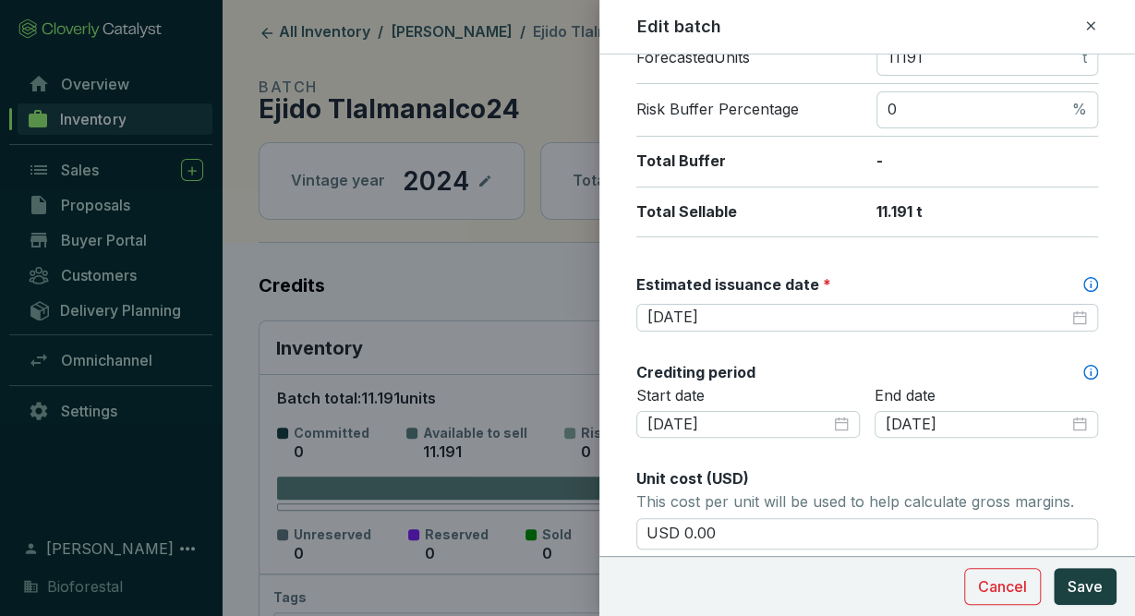
scroll to position [349, 0]
drag, startPoint x: 935, startPoint y: 361, endPoint x: 939, endPoint y: 329, distance: 32.5
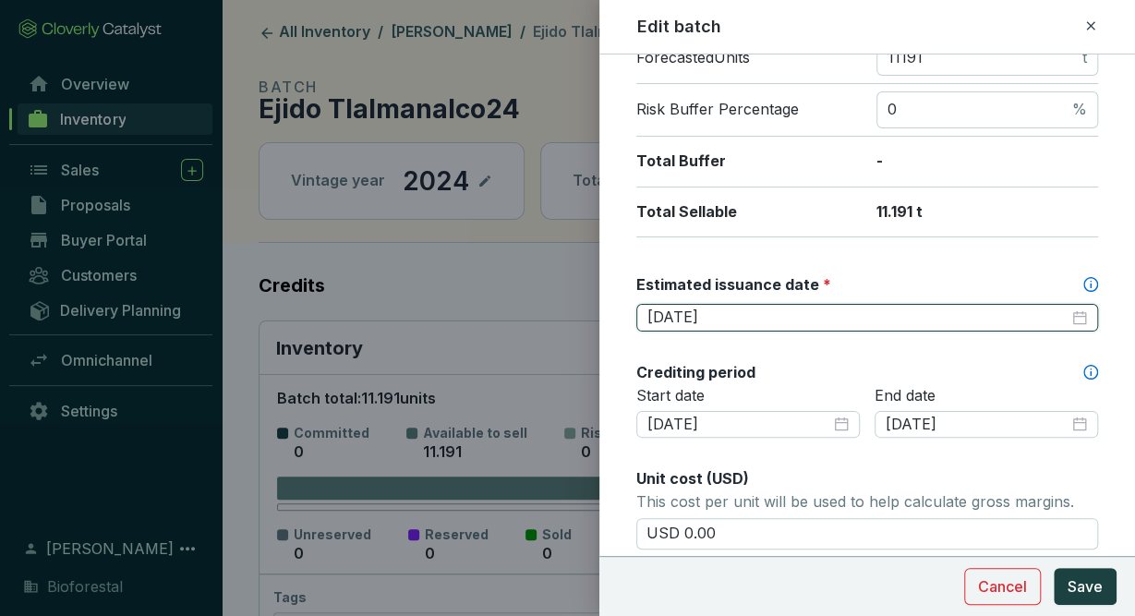
click at [950, 308] on input "[DATE]" at bounding box center [857, 318] width 421 height 20
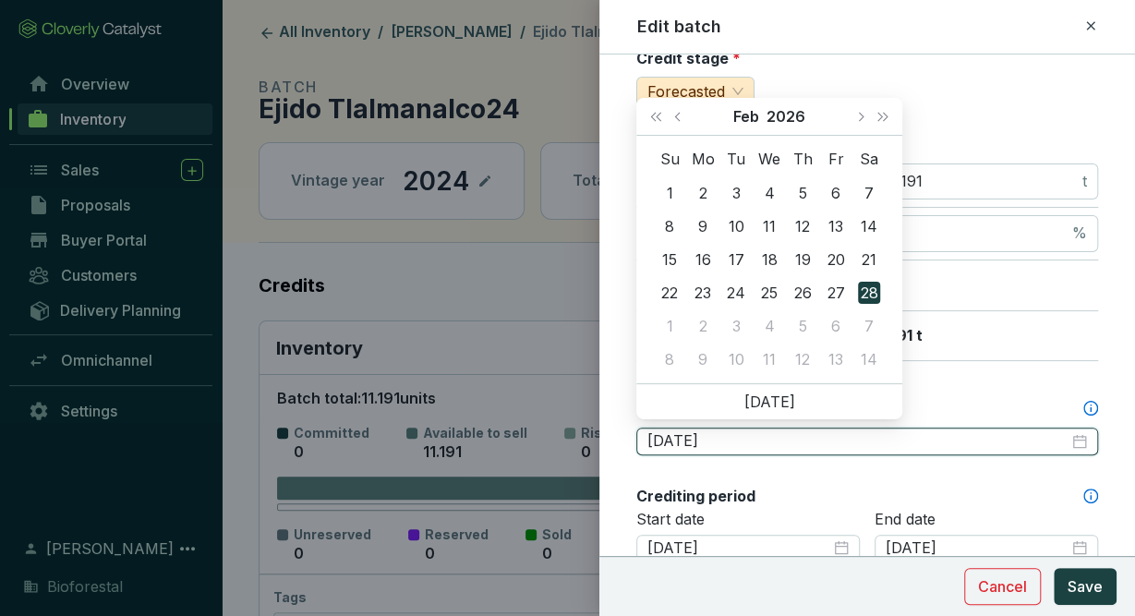
scroll to position [225, 0]
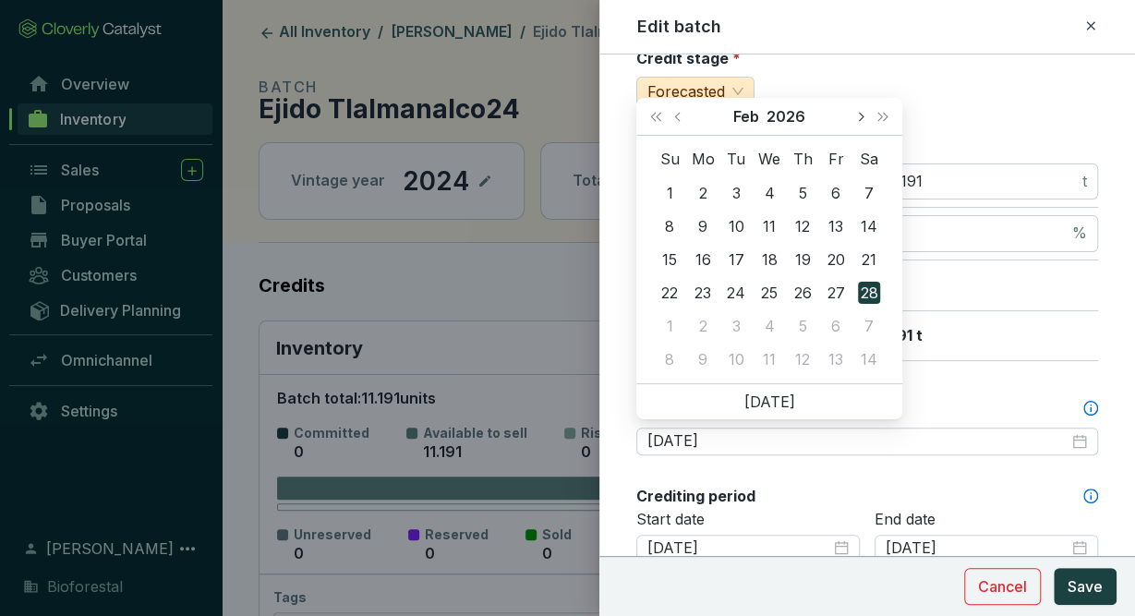
click at [866, 117] on button "Next month (PageDown)" at bounding box center [860, 116] width 24 height 37
click at [863, 112] on button "Next month (PageDown)" at bounding box center [860, 116] width 24 height 37
type input "[DATE]"
click at [803, 325] on div "30" at bounding box center [802, 326] width 22 height 22
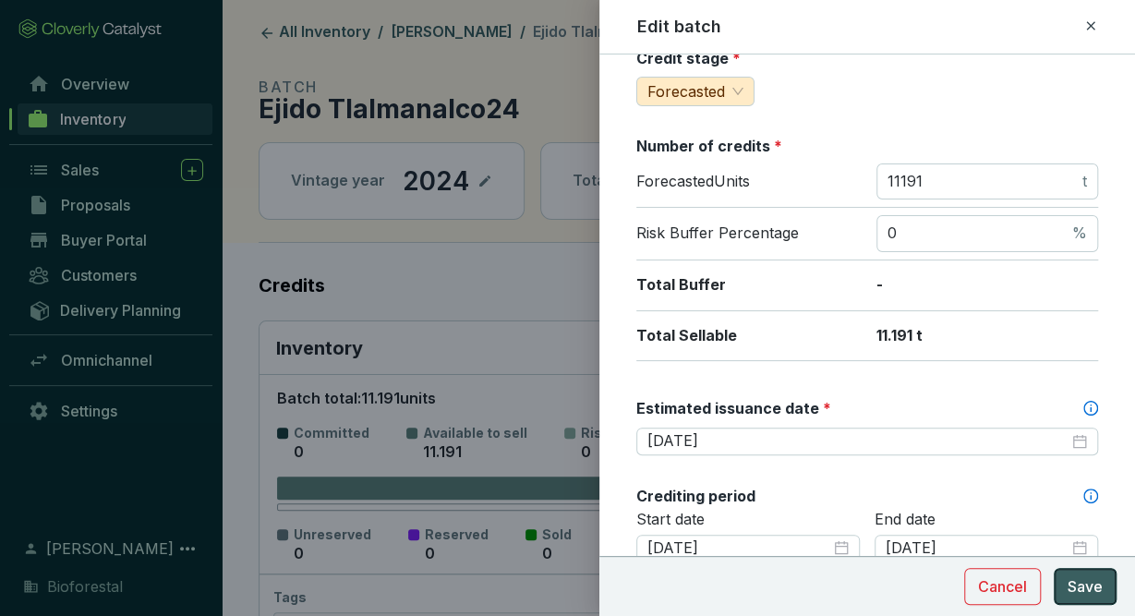
click at [1092, 597] on span "Save" at bounding box center [1085, 586] width 35 height 22
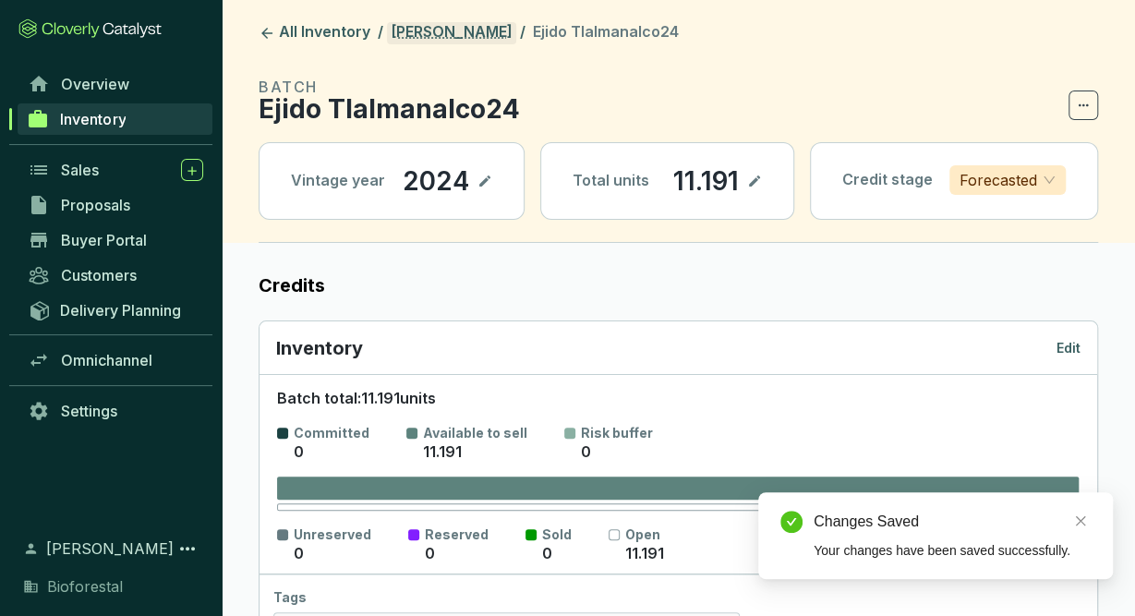
click at [490, 40] on link "[PERSON_NAME]" at bounding box center [451, 33] width 129 height 22
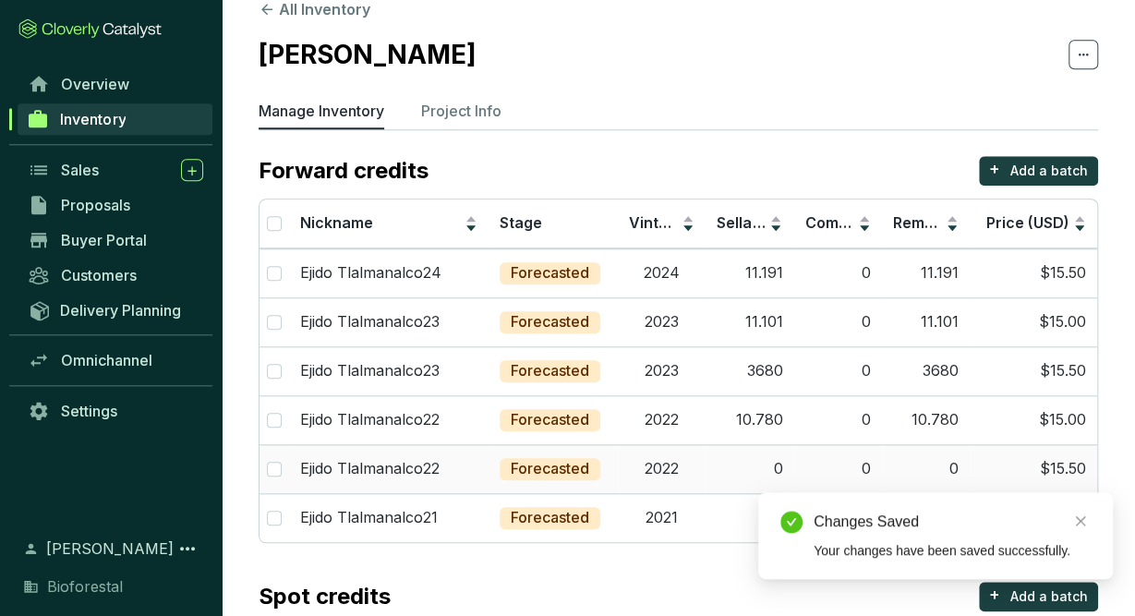
scroll to position [30, 0]
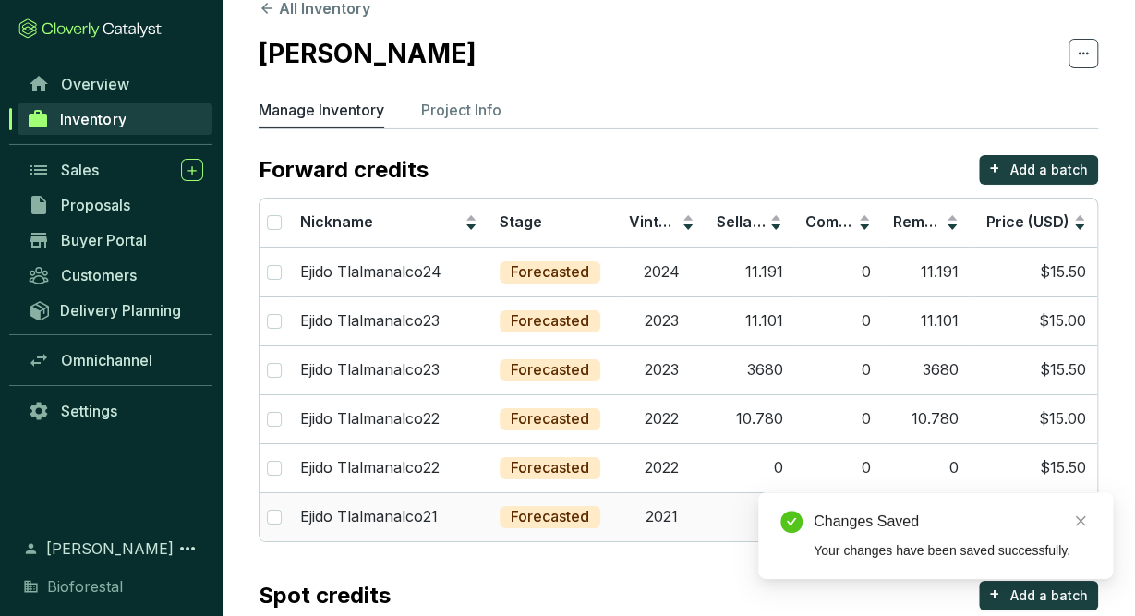
click at [699, 522] on td "2021" at bounding box center [662, 516] width 88 height 49
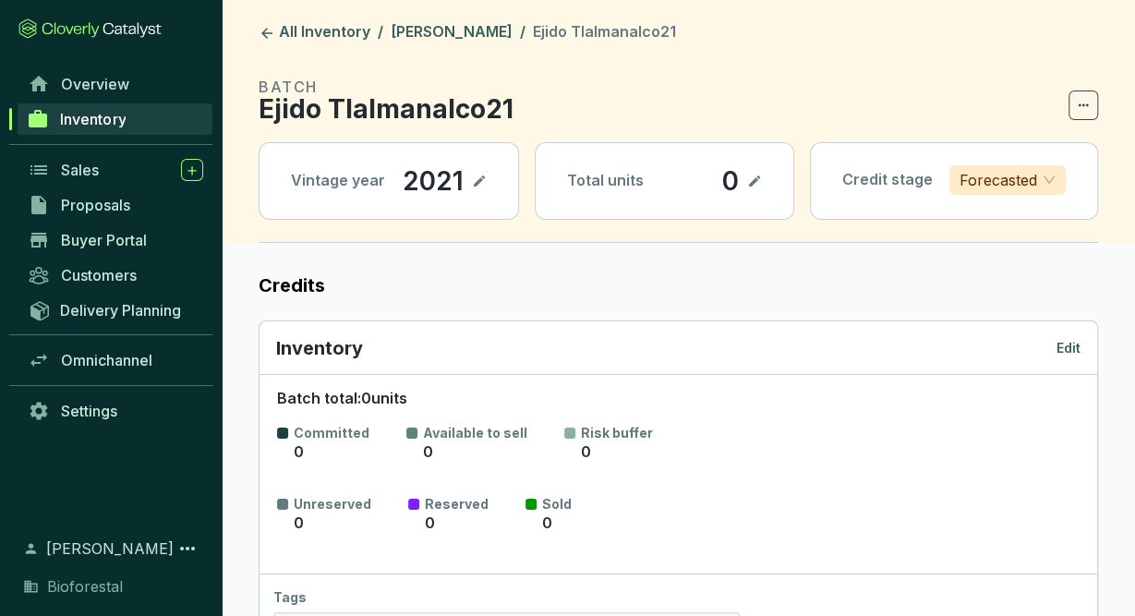
click at [1075, 350] on p "Edit" at bounding box center [1068, 348] width 24 height 18
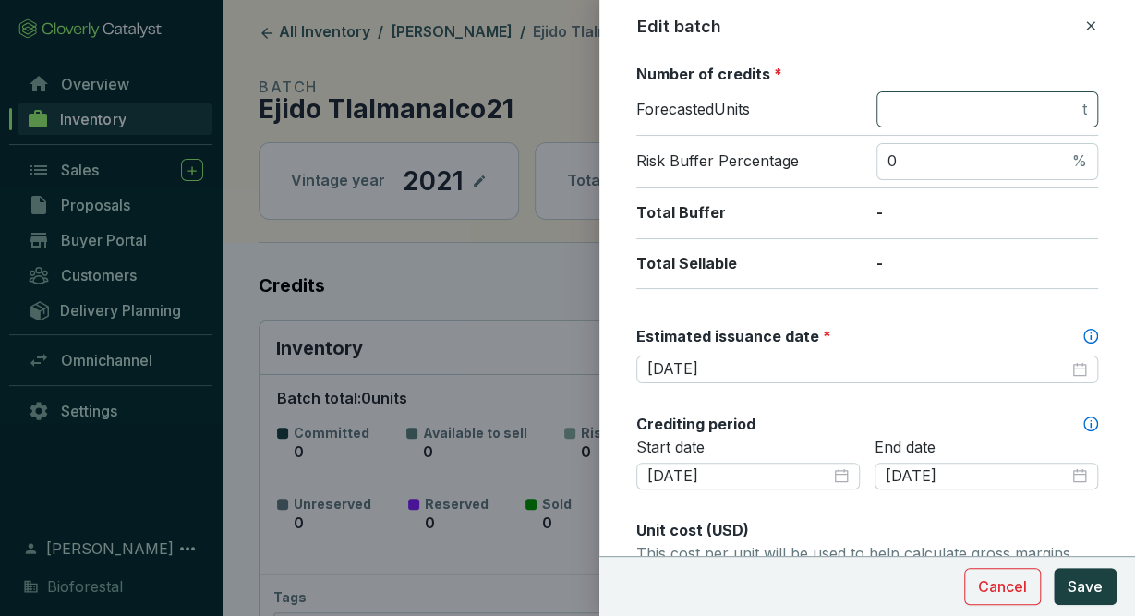
scroll to position [299, 0]
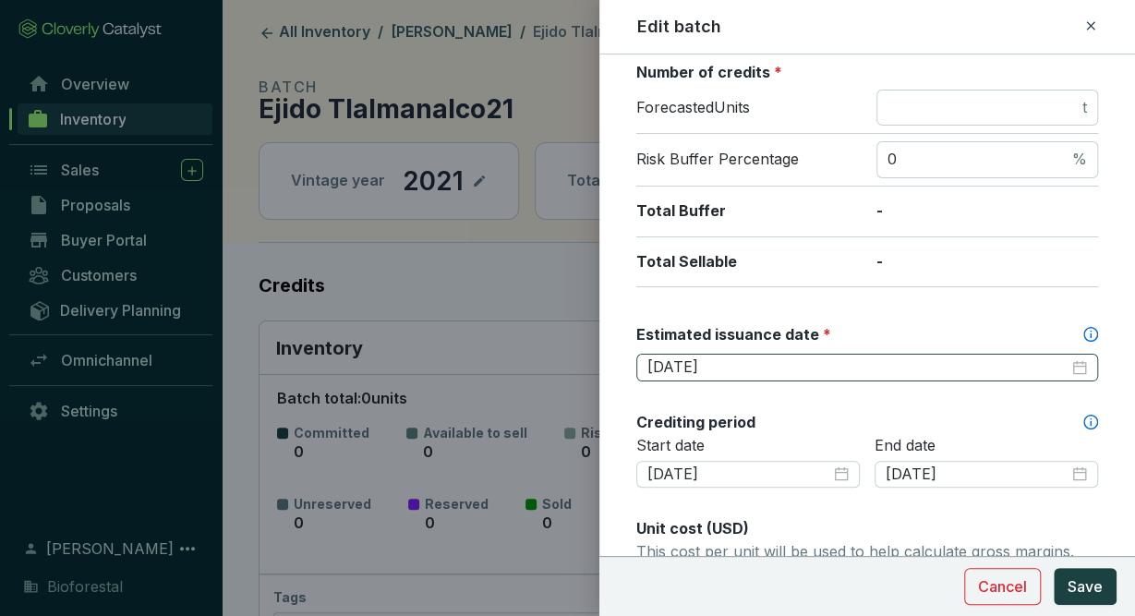
click at [1082, 362] on div "[DATE]" at bounding box center [867, 367] width 440 height 20
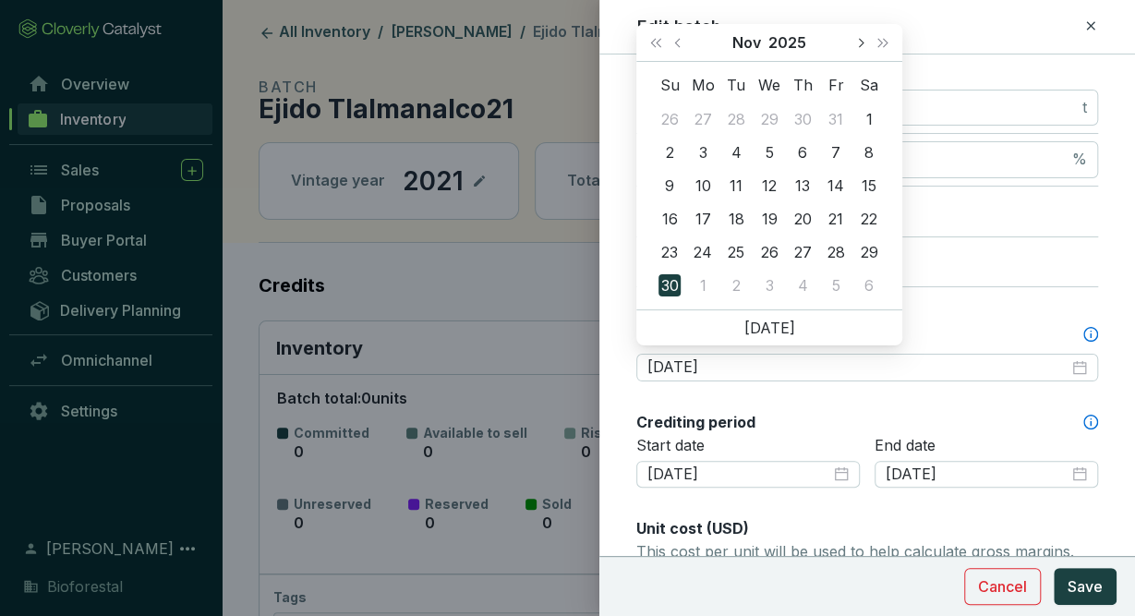
click at [863, 47] on button "Next month (PageDown)" at bounding box center [860, 42] width 24 height 37
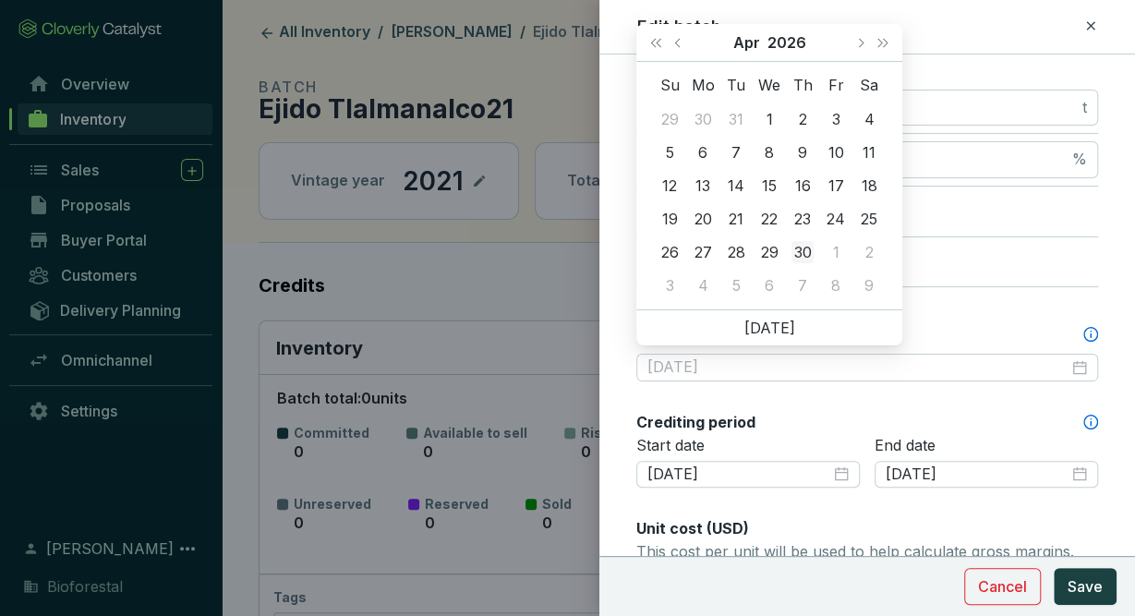
type input "[DATE]"
click at [801, 251] on div "30" at bounding box center [802, 252] width 22 height 22
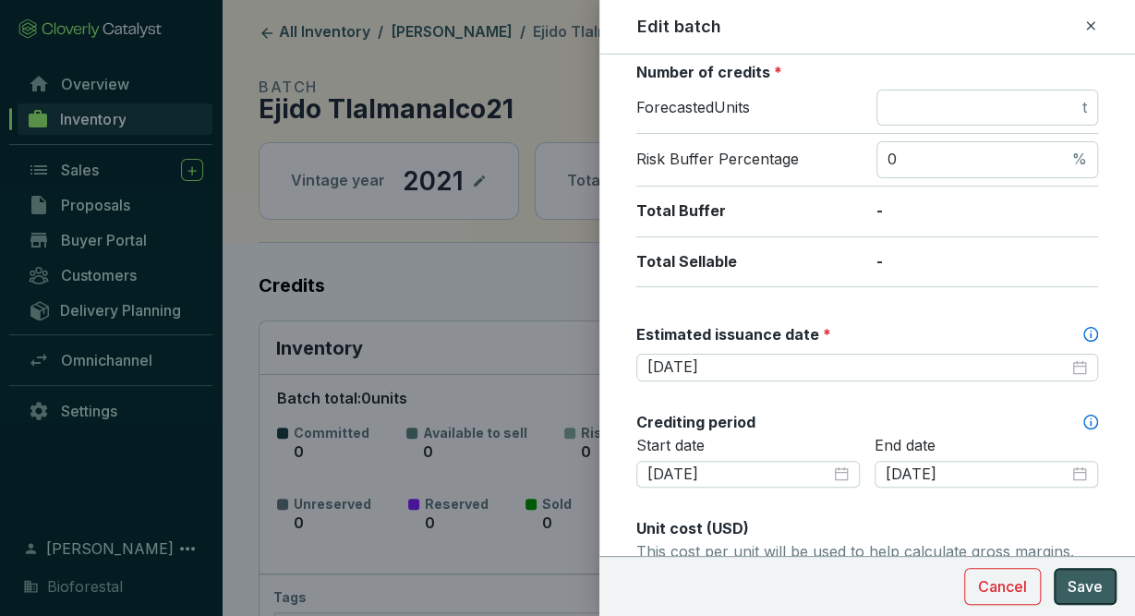
click at [1099, 594] on span "Save" at bounding box center [1085, 586] width 35 height 22
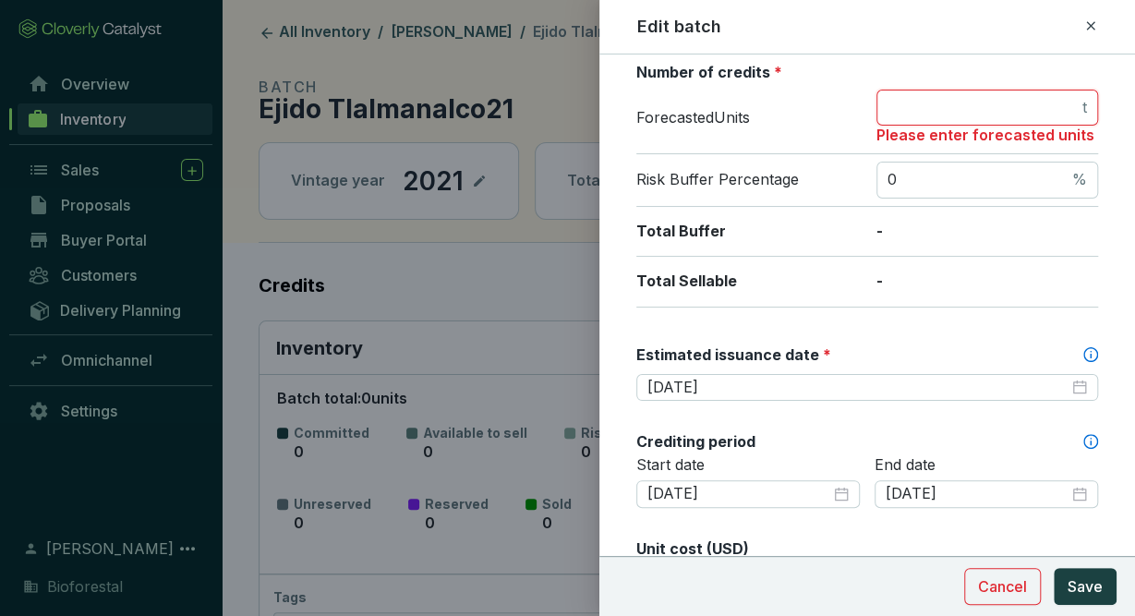
click at [983, 113] on input "number" at bounding box center [982, 108] width 191 height 20
type input "0"
click at [1091, 582] on span "Save" at bounding box center [1085, 586] width 35 height 22
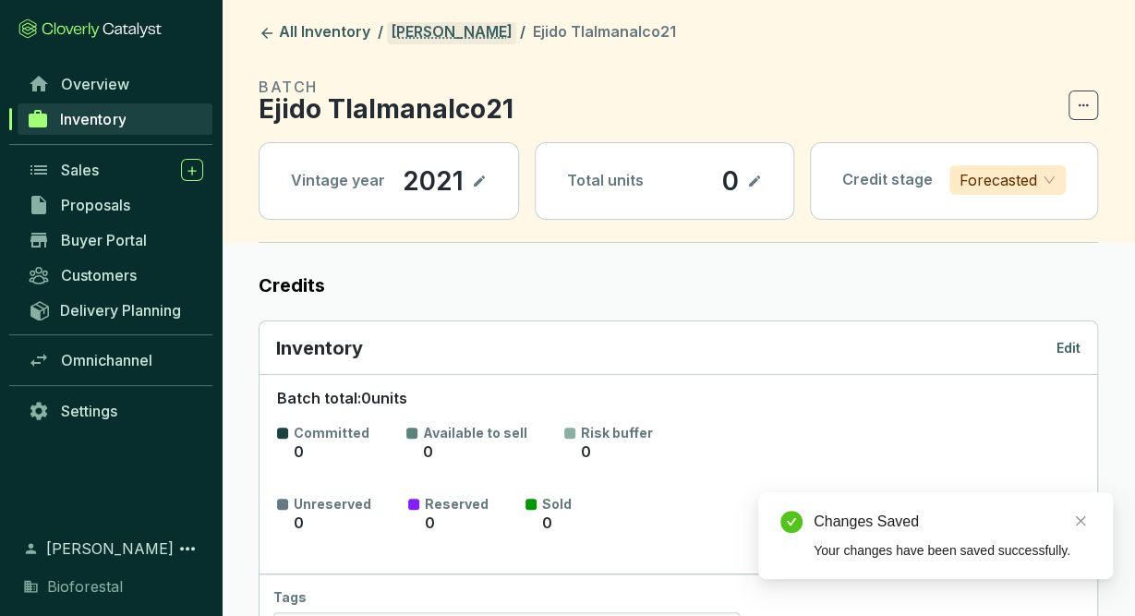
click at [467, 38] on link "[PERSON_NAME]" at bounding box center [451, 33] width 129 height 22
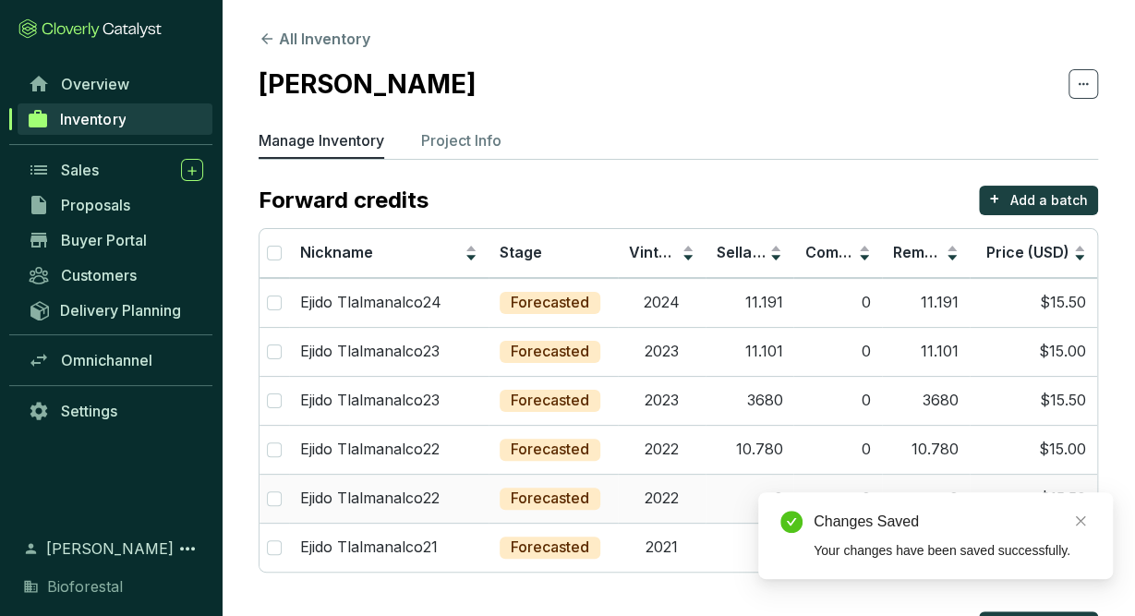
click at [646, 510] on td "2022" at bounding box center [662, 498] width 88 height 49
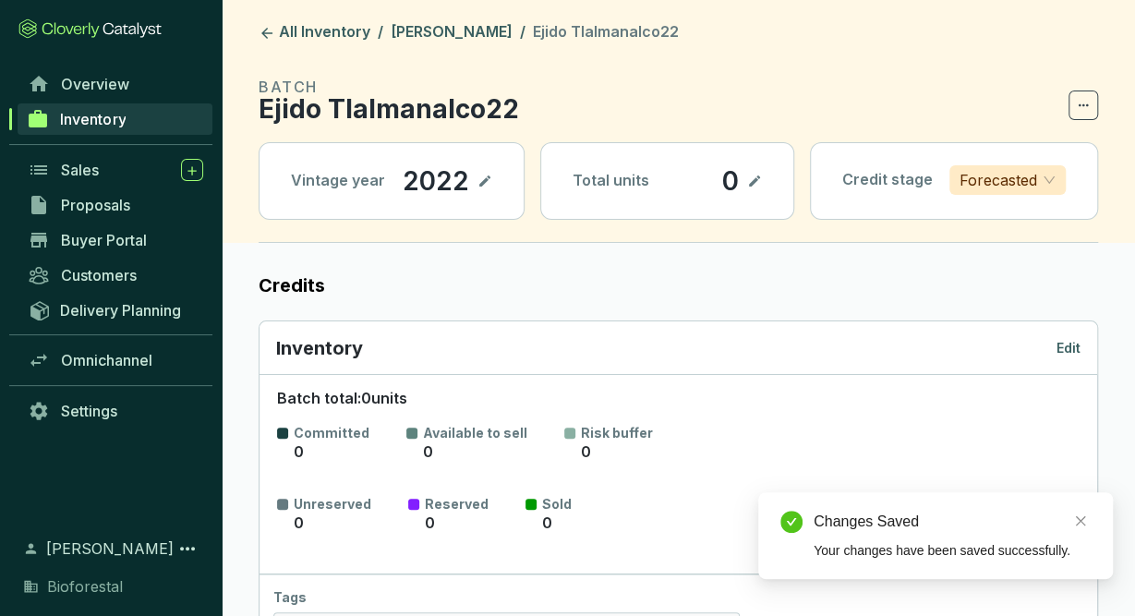
click at [1067, 339] on p "Edit" at bounding box center [1068, 348] width 24 height 18
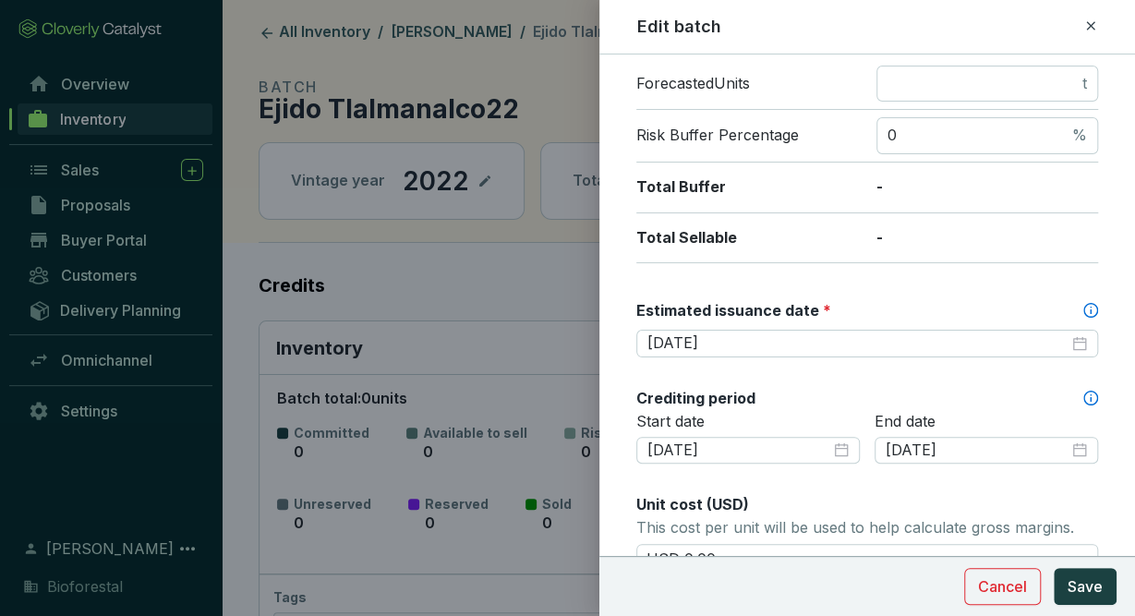
scroll to position [324, 0]
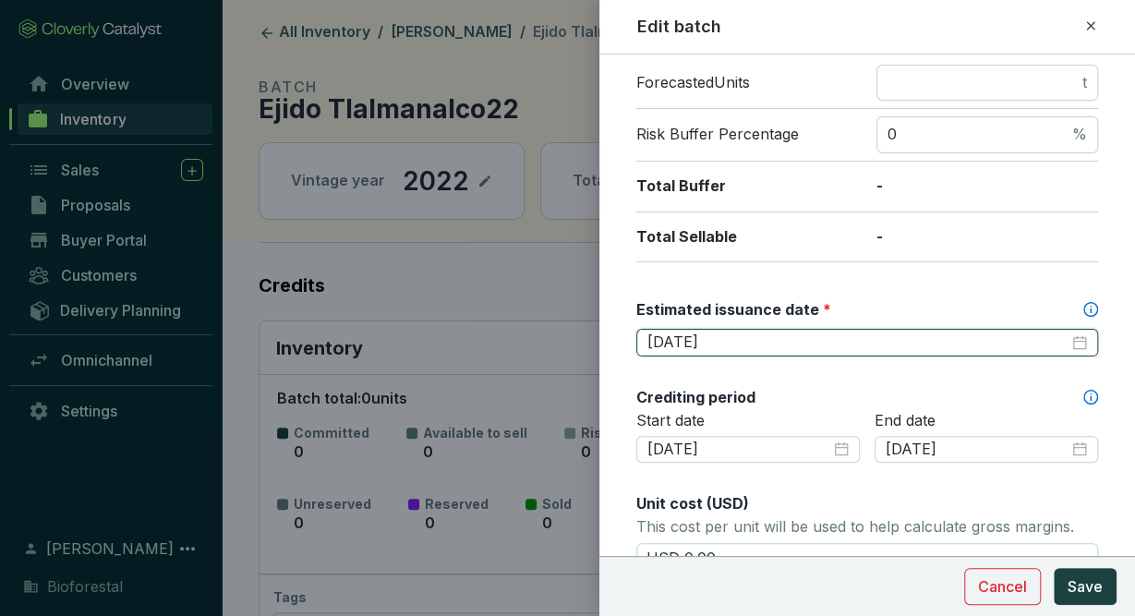
click at [863, 344] on input "[DATE]" at bounding box center [857, 342] width 421 height 20
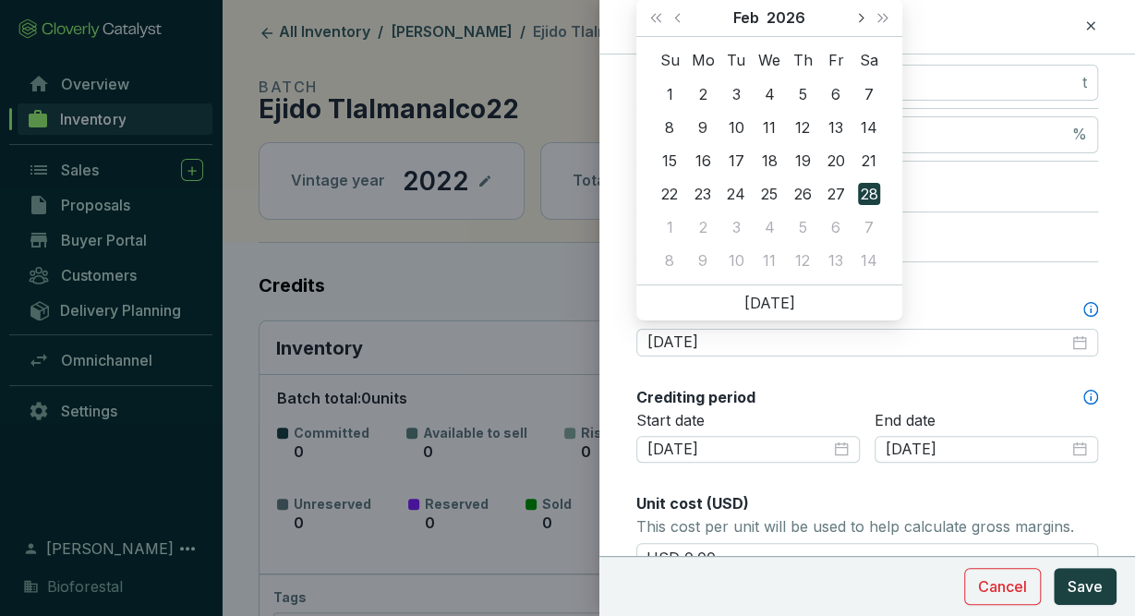
click at [860, 12] on button "Next month (PageDown)" at bounding box center [860, 17] width 24 height 37
type input "[DATE]"
click at [805, 223] on div "30" at bounding box center [802, 227] width 22 height 22
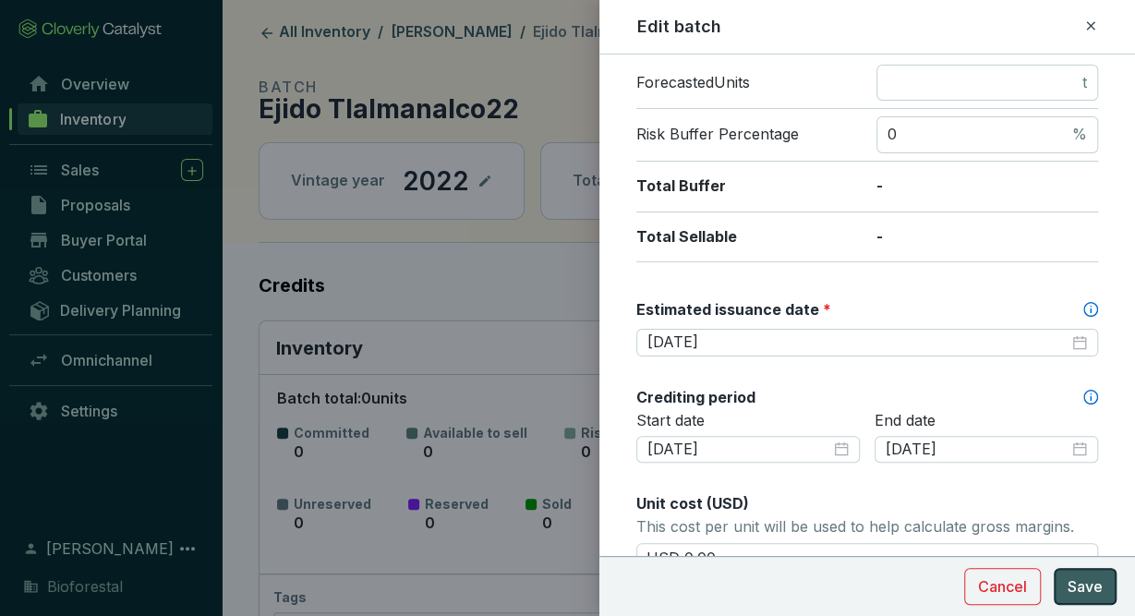
click at [1084, 586] on span "Save" at bounding box center [1085, 586] width 35 height 22
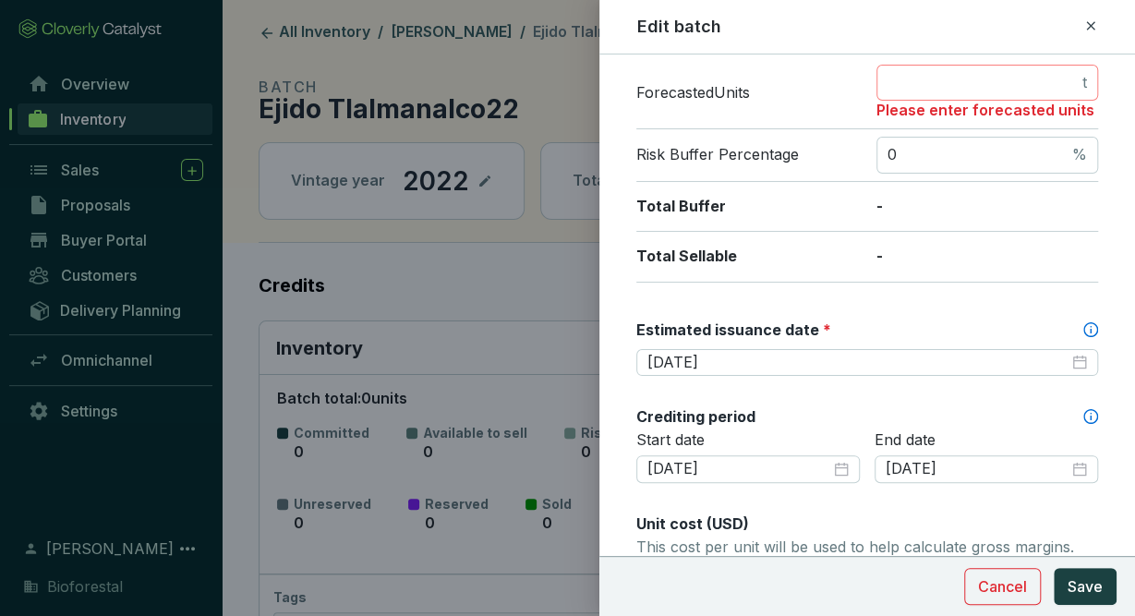
click at [1043, 90] on span "t" at bounding box center [987, 83] width 222 height 37
type input "0"
click at [1083, 590] on span "Save" at bounding box center [1085, 586] width 35 height 22
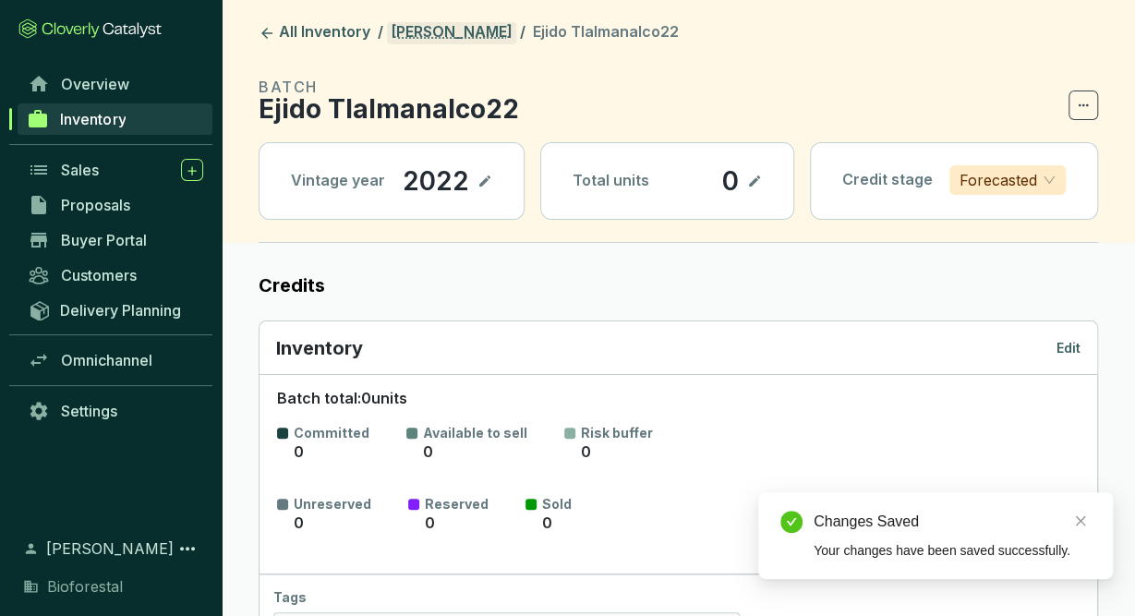
click at [474, 30] on link "[PERSON_NAME]" at bounding box center [451, 33] width 129 height 22
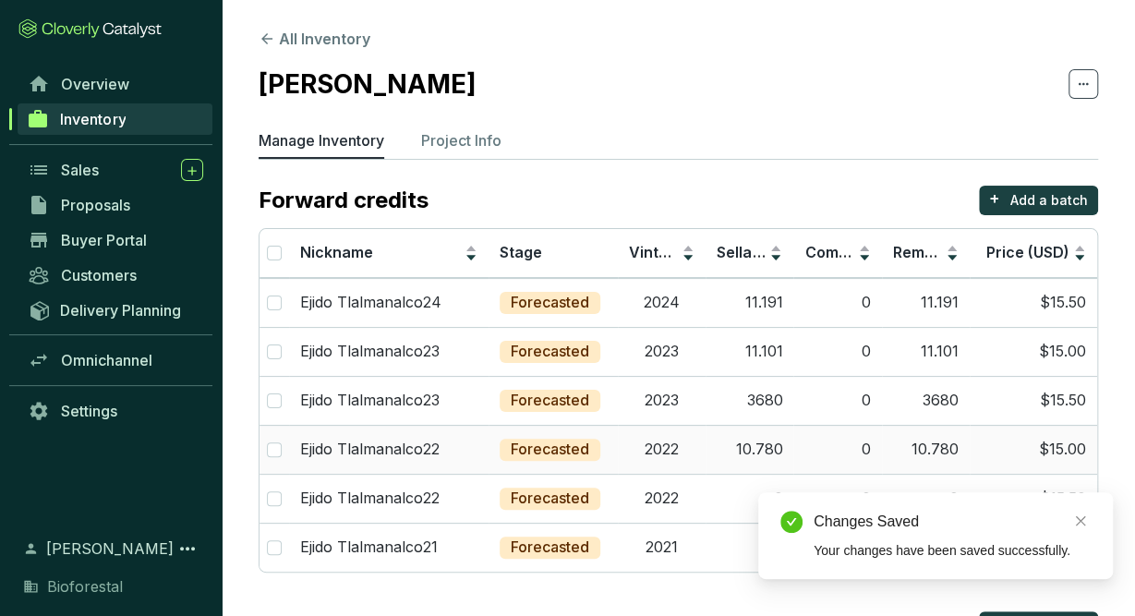
click at [685, 451] on td "2022" at bounding box center [662, 449] width 88 height 49
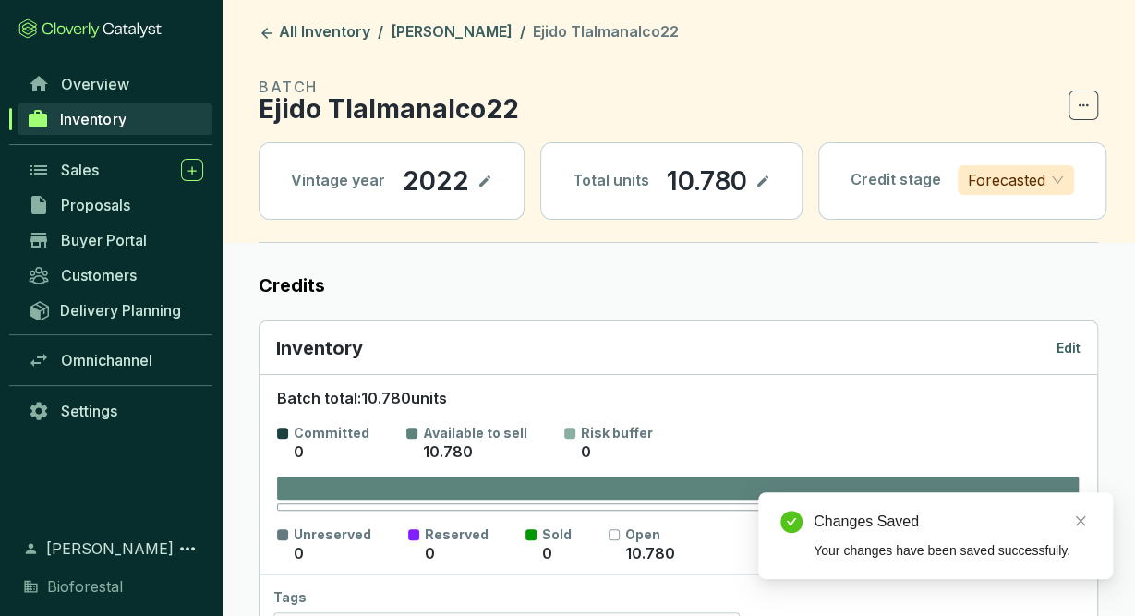
click at [1071, 340] on p "Edit" at bounding box center [1068, 348] width 24 height 18
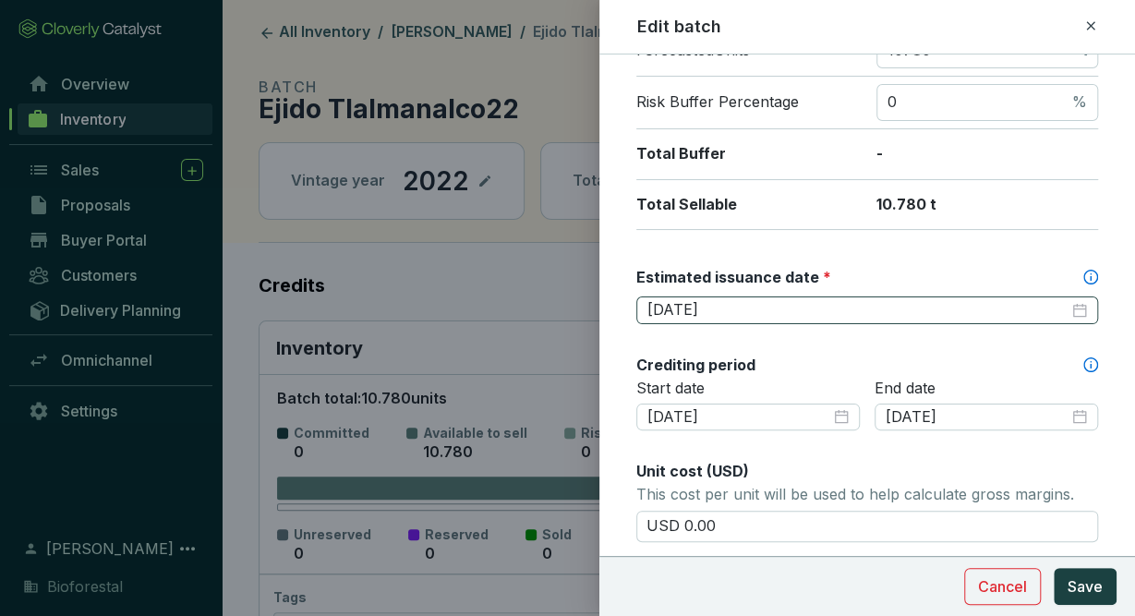
scroll to position [358, 0]
click at [777, 298] on input "[DATE]" at bounding box center [857, 308] width 421 height 20
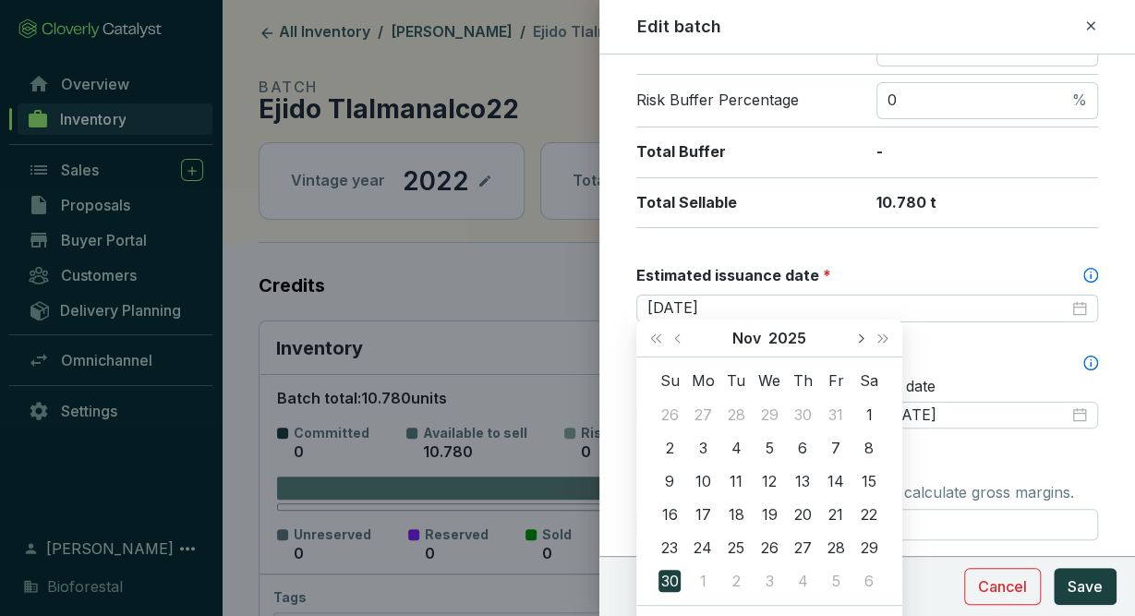
click at [863, 343] on button "Next month (PageDown)" at bounding box center [860, 338] width 24 height 37
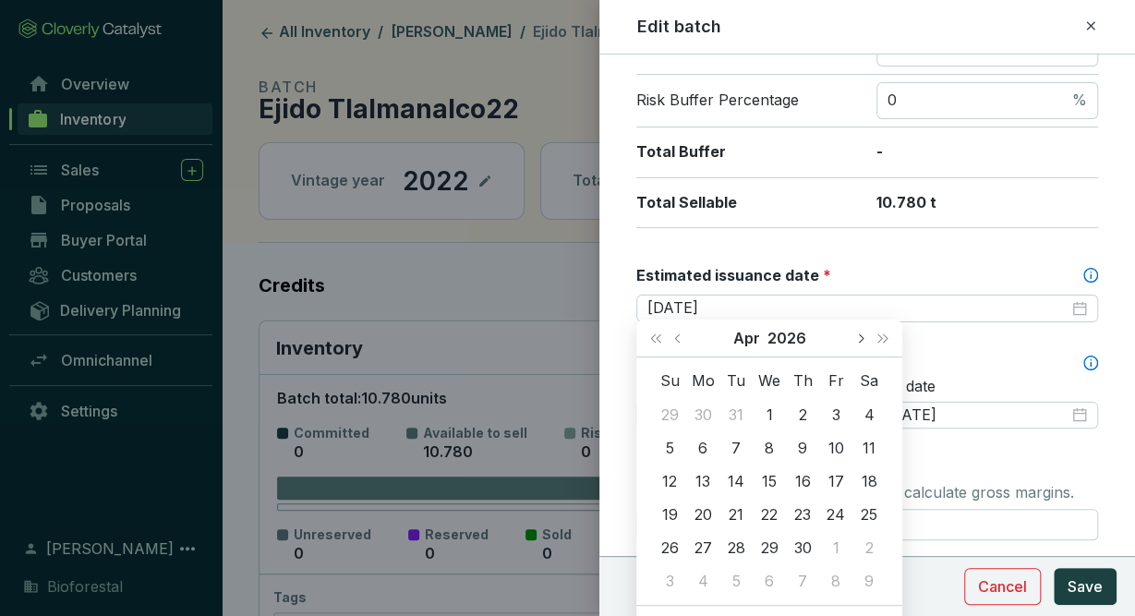
click at [863, 343] on button "Next month (PageDown)" at bounding box center [860, 338] width 24 height 37
click at [673, 337] on button "Previous month (PageUp)" at bounding box center [680, 338] width 24 height 37
type input "[DATE]"
click at [806, 548] on div "30" at bounding box center [802, 548] width 22 height 22
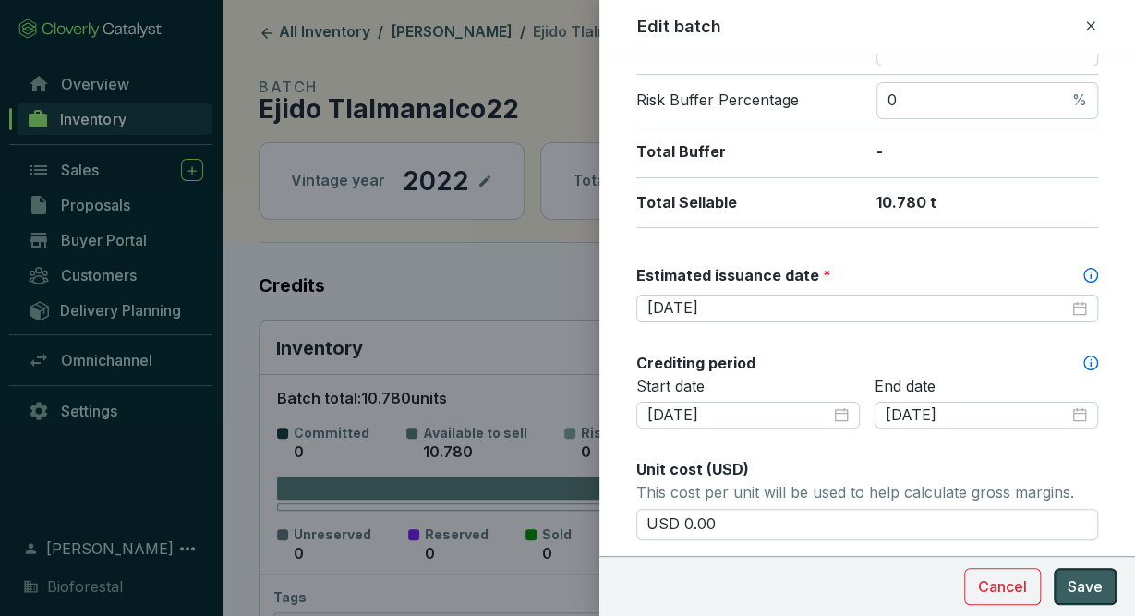
click at [1075, 583] on span "Save" at bounding box center [1085, 586] width 35 height 22
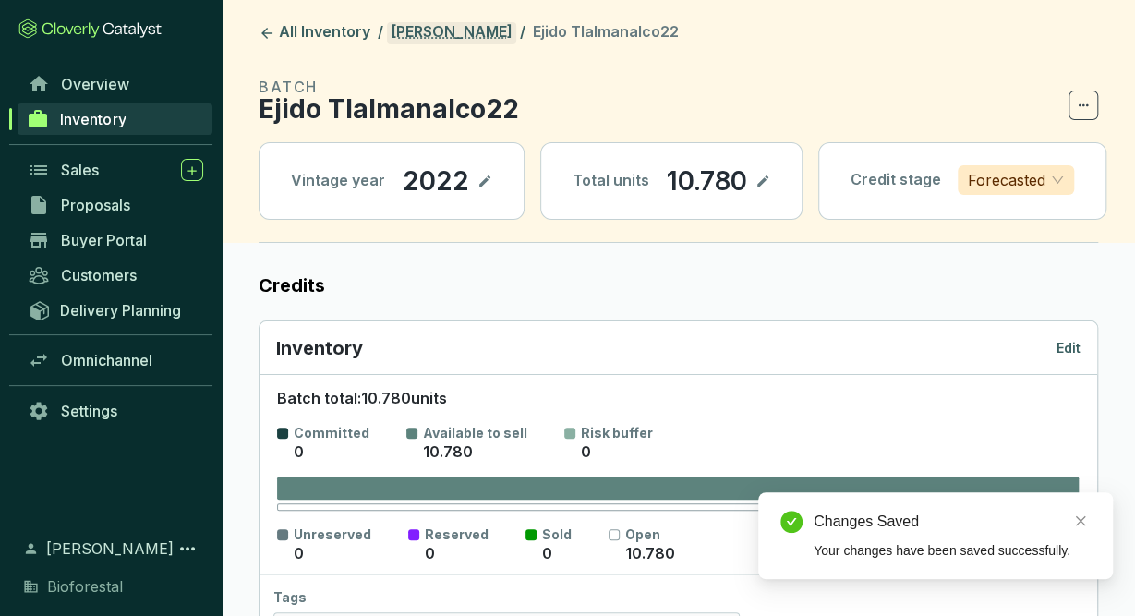
click at [493, 40] on link "[PERSON_NAME]" at bounding box center [451, 33] width 129 height 22
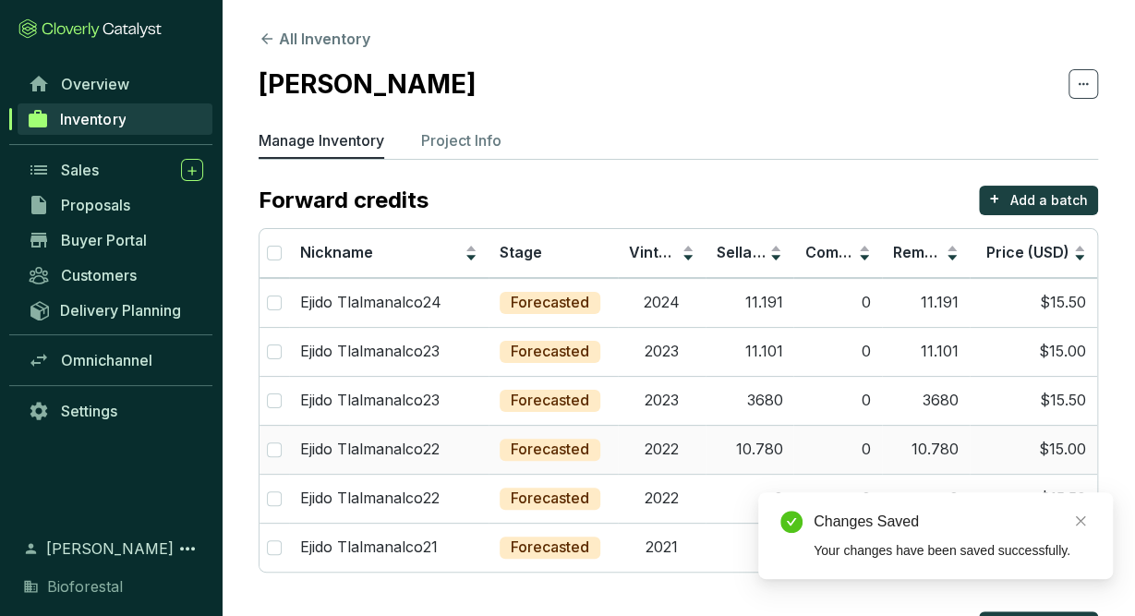
click at [684, 446] on td "2022" at bounding box center [662, 449] width 88 height 49
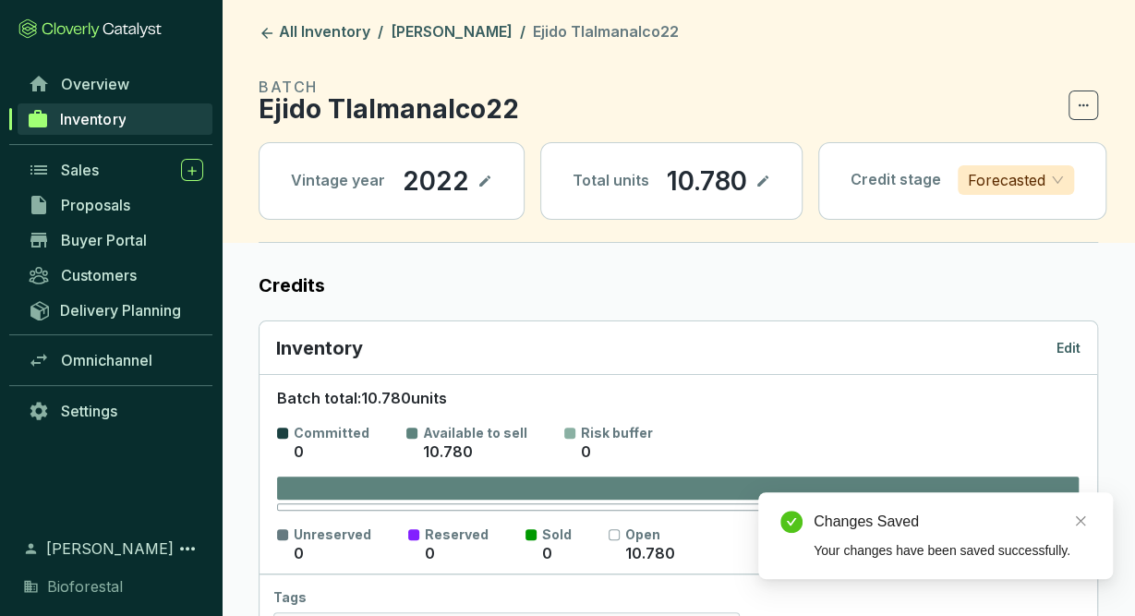
click at [1072, 343] on p "Edit" at bounding box center [1068, 348] width 24 height 18
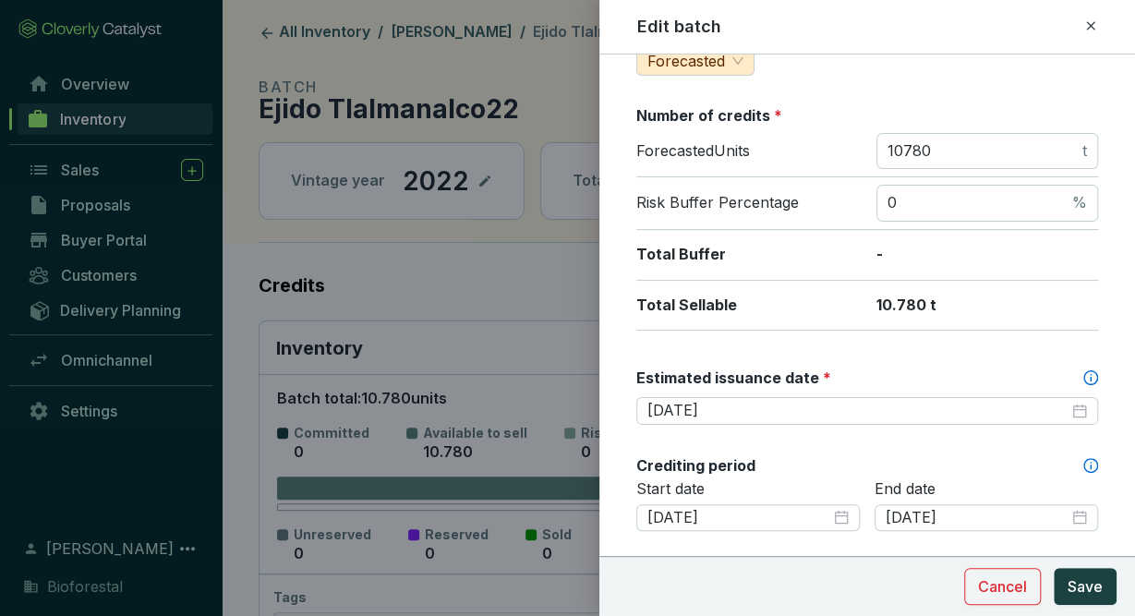
scroll to position [257, 0]
click at [1092, 596] on span "Save" at bounding box center [1085, 586] width 35 height 22
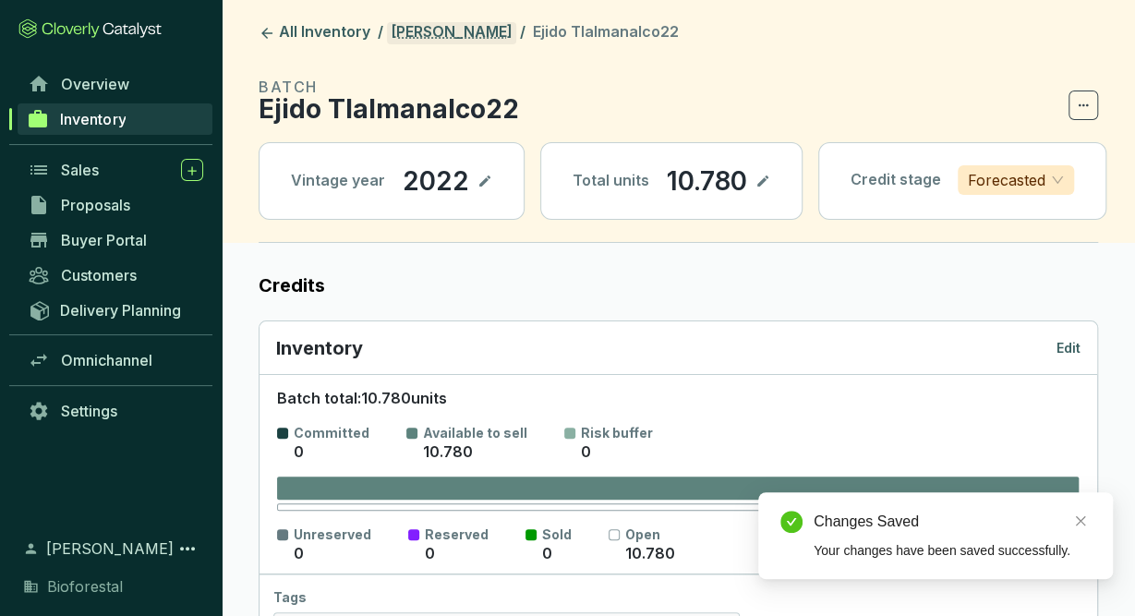
click at [487, 30] on link "[PERSON_NAME]" at bounding box center [451, 33] width 129 height 22
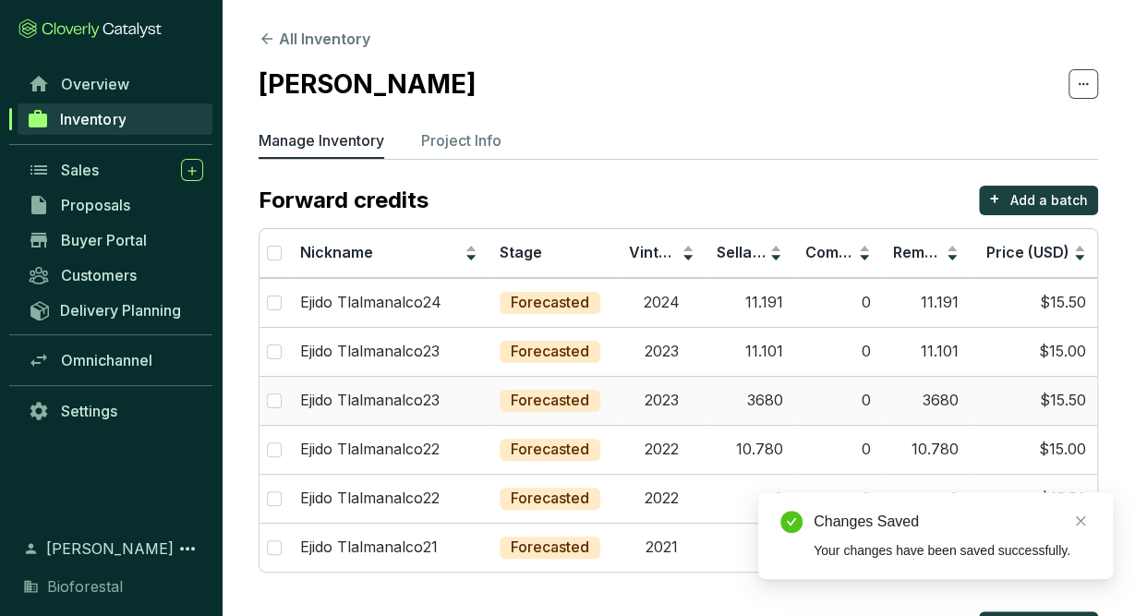
click at [679, 389] on td "2023" at bounding box center [662, 400] width 88 height 49
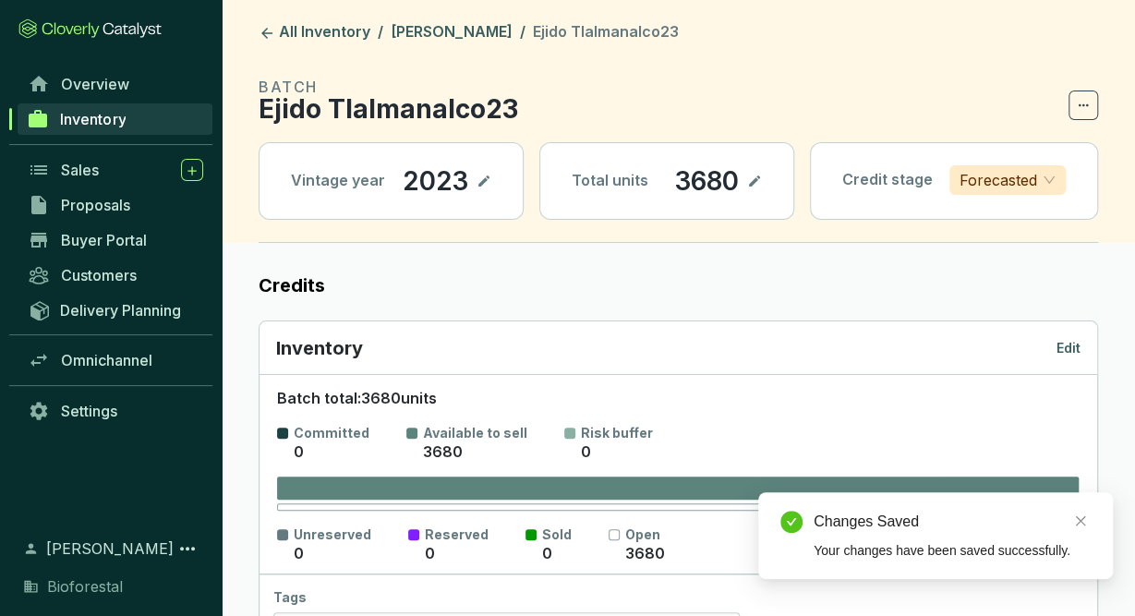
click at [1080, 341] on p "Edit" at bounding box center [1068, 348] width 24 height 18
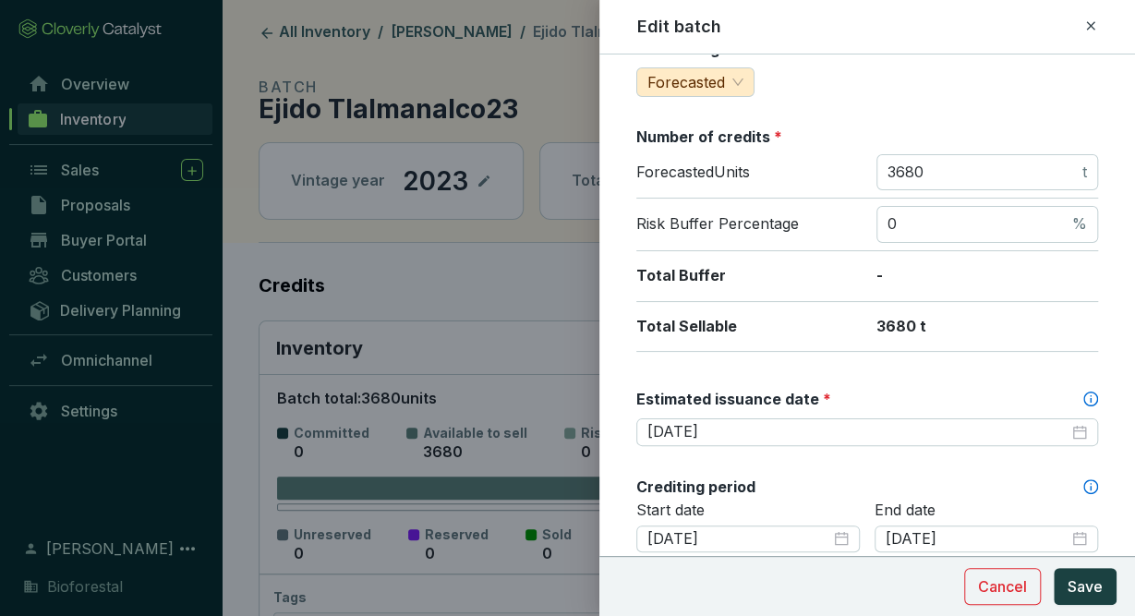
scroll to position [238, 0]
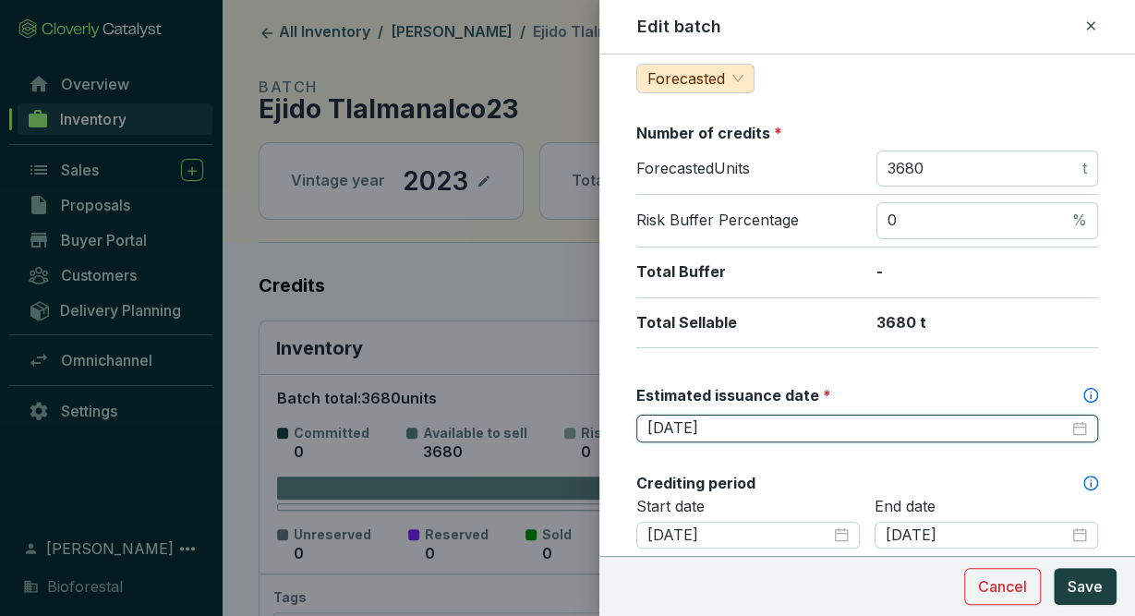
click at [810, 418] on input "2026-02-28" at bounding box center [857, 428] width 421 height 20
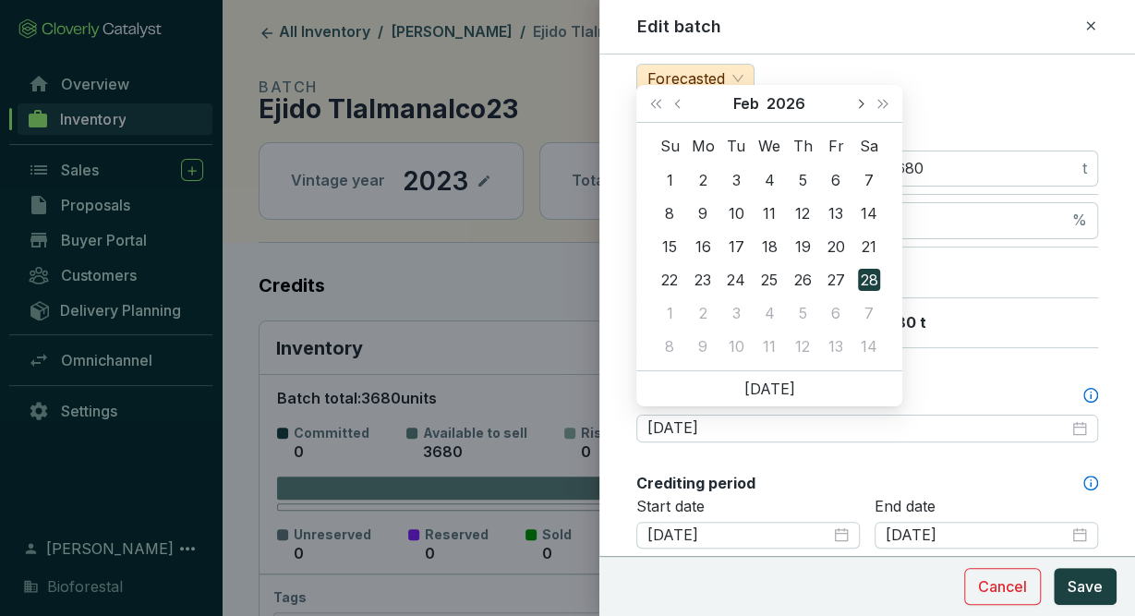
click at [855, 105] on button "Next month (PageDown)" at bounding box center [860, 103] width 24 height 37
type input "[DATE]"
click at [802, 309] on div "30" at bounding box center [802, 313] width 22 height 22
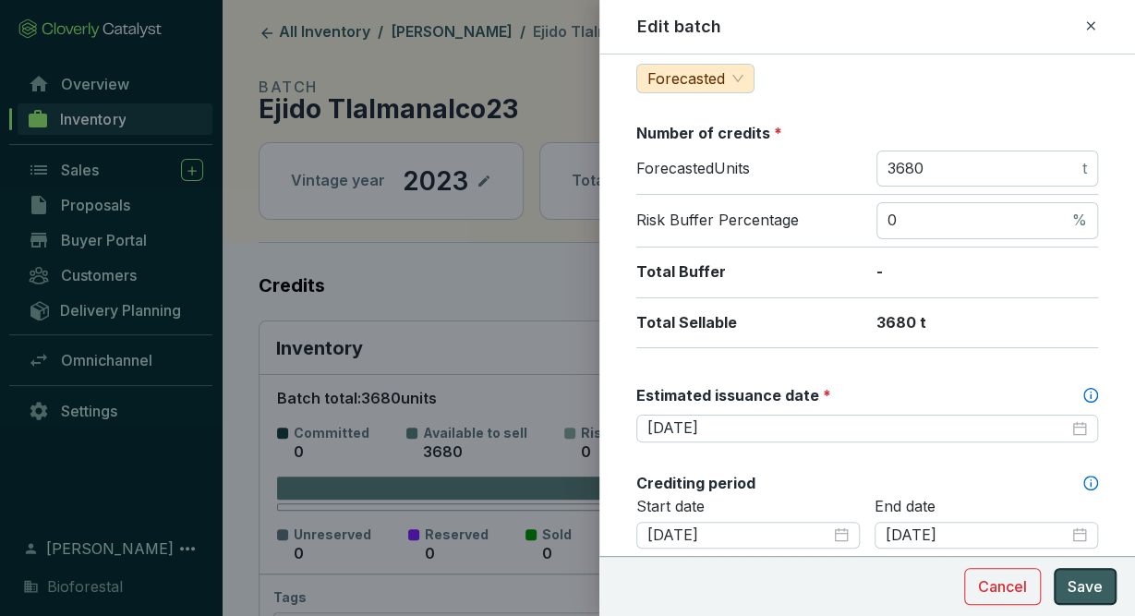
click at [1092, 591] on span "Save" at bounding box center [1085, 586] width 35 height 22
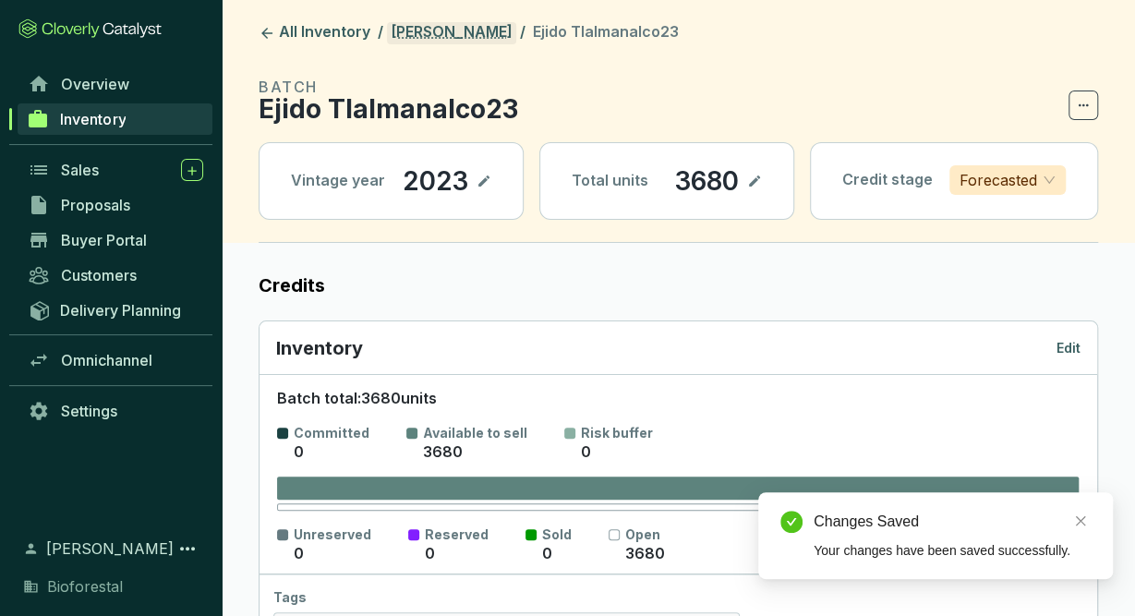
click at [513, 34] on link "[PERSON_NAME]" at bounding box center [451, 33] width 129 height 22
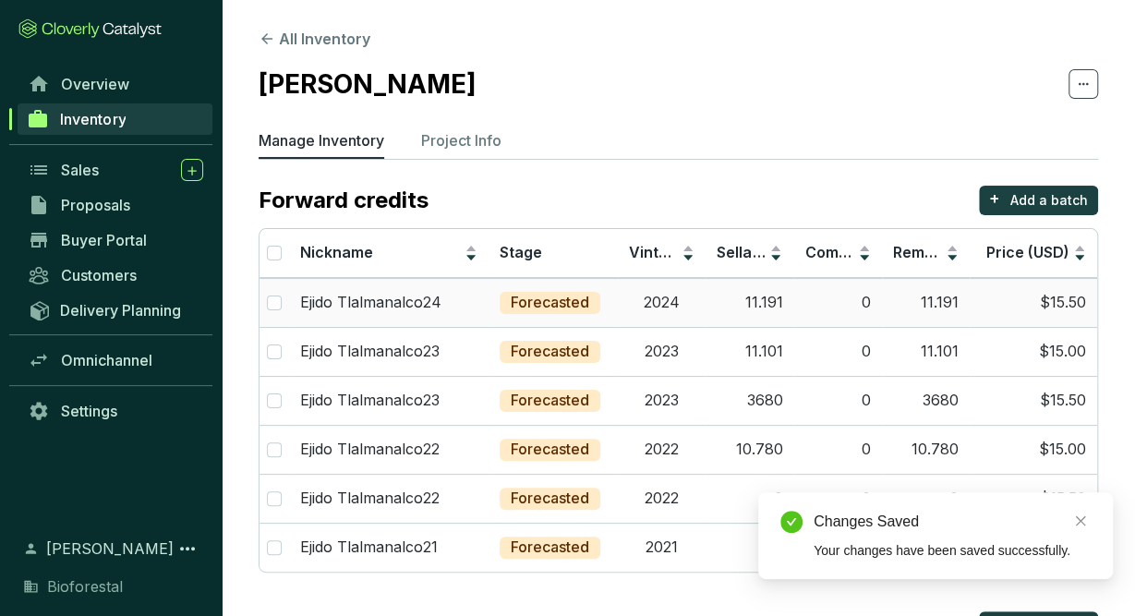
click at [681, 283] on td "2024" at bounding box center [662, 302] width 88 height 49
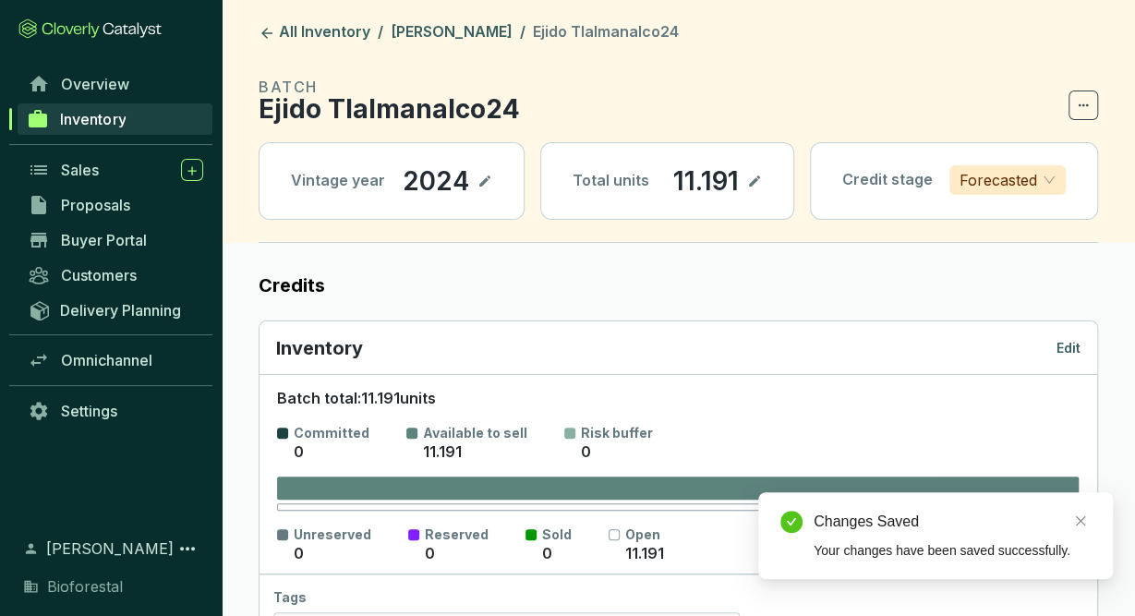
click at [1072, 356] on div "Inventory Edit" at bounding box center [678, 348] width 804 height 26
click at [1069, 344] on p "Edit" at bounding box center [1068, 348] width 24 height 18
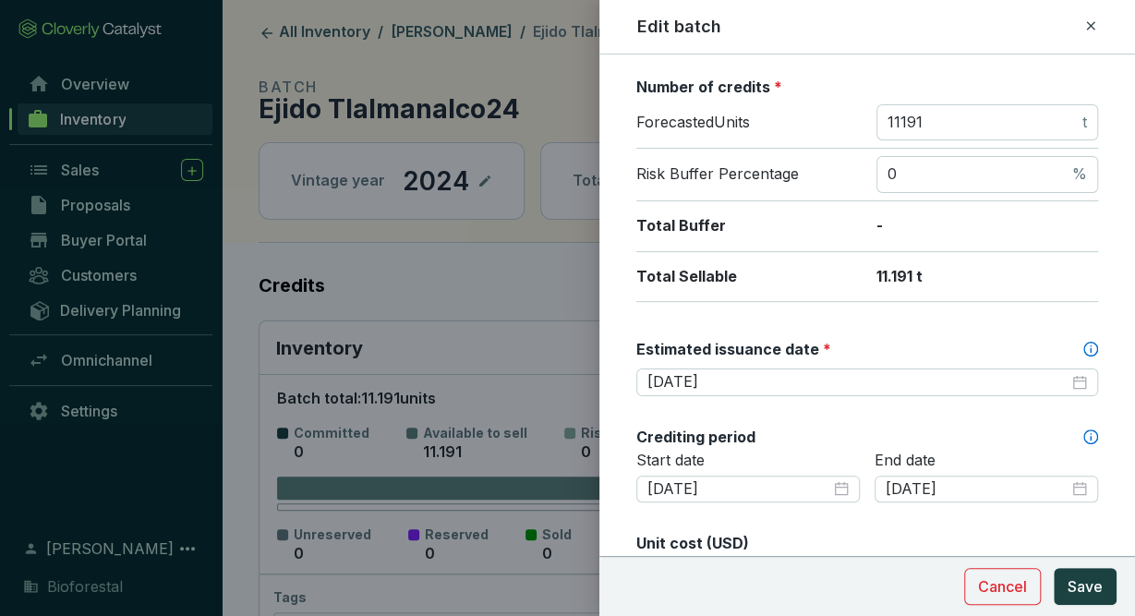
scroll to position [373, 0]
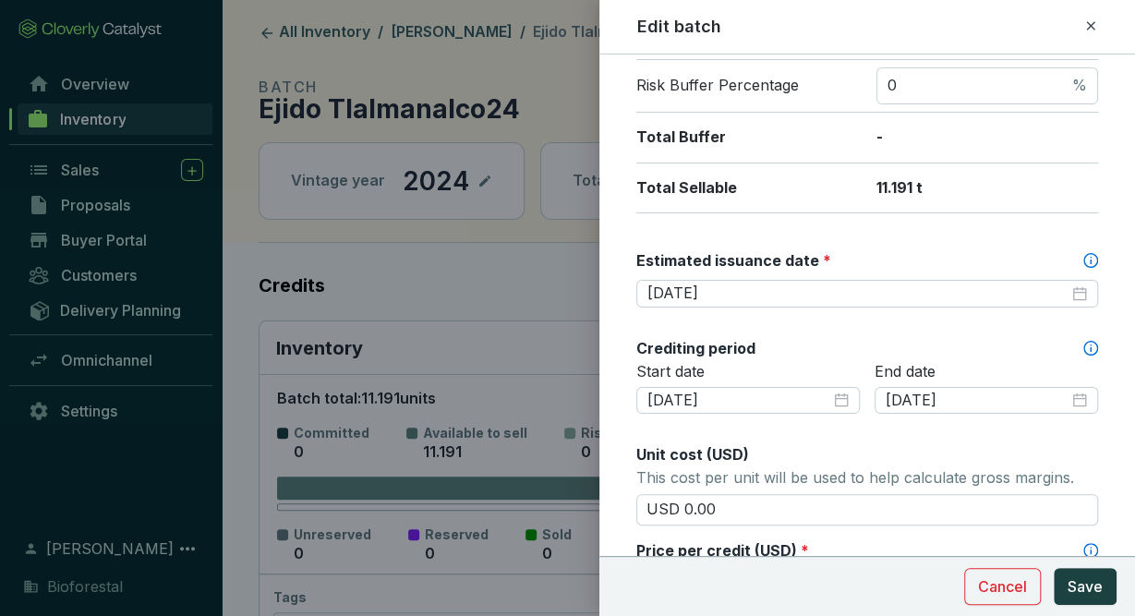
click at [917, 306] on div "Batch name * This is the internal name that will be used throughout Catalyst. E…" at bounding box center [867, 446] width 462 height 1484
click at [1095, 21] on icon at bounding box center [1090, 26] width 15 height 22
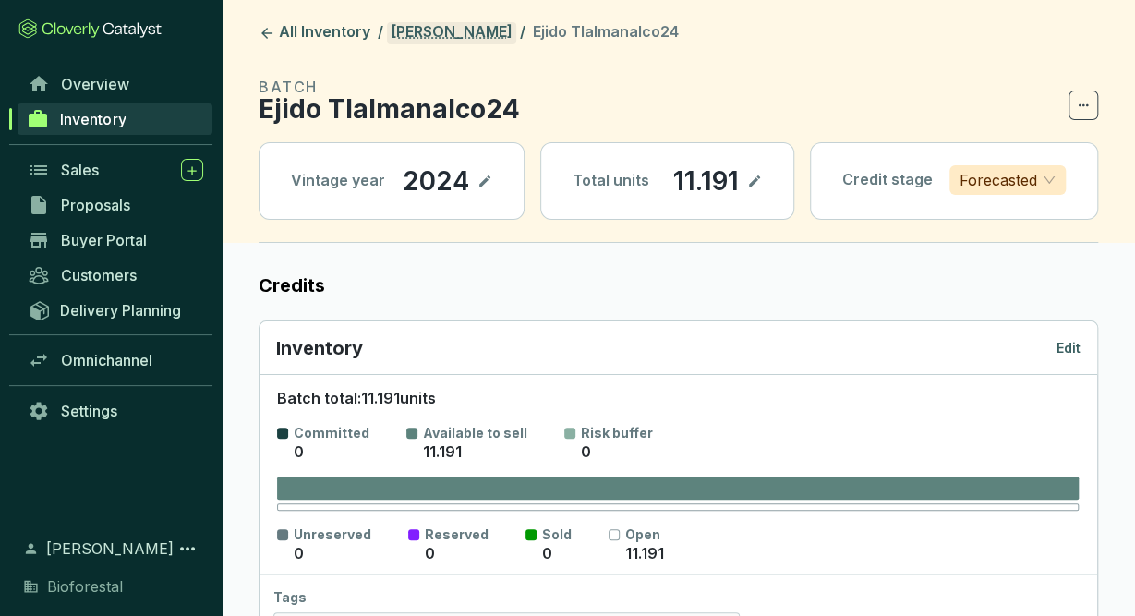
click at [467, 40] on link "[PERSON_NAME]" at bounding box center [451, 33] width 129 height 22
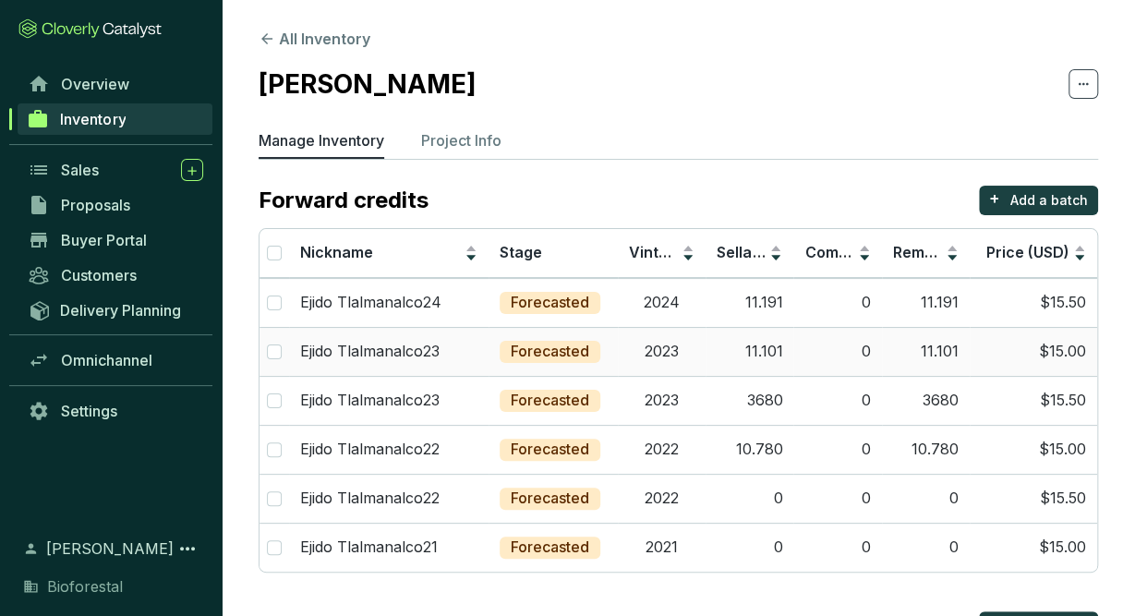
click at [730, 356] on td "11.101" at bounding box center [750, 351] width 88 height 49
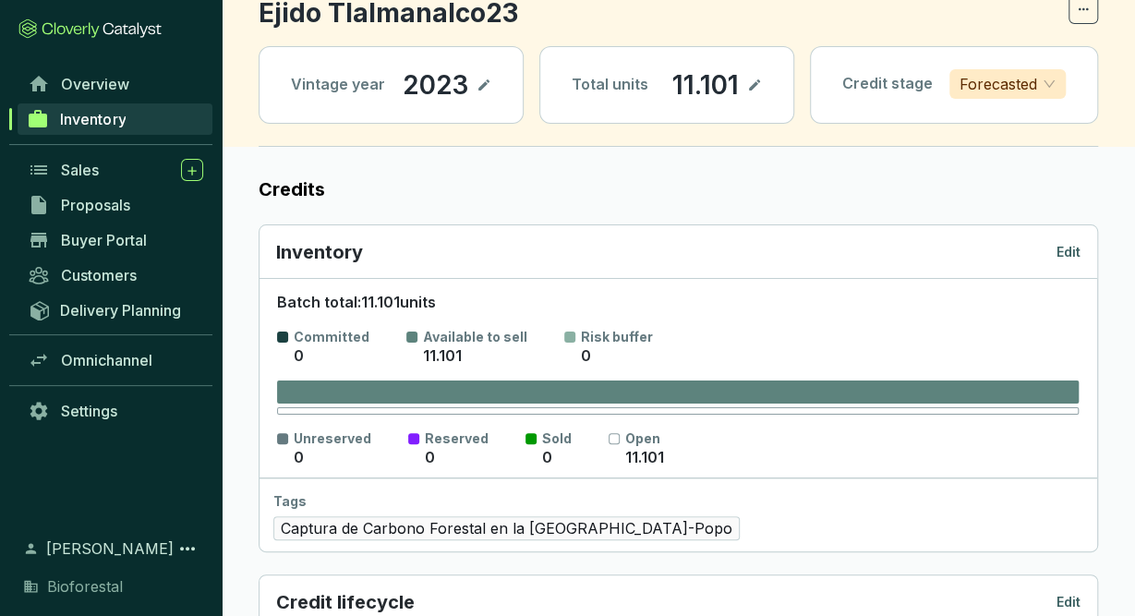
scroll to position [36, 0]
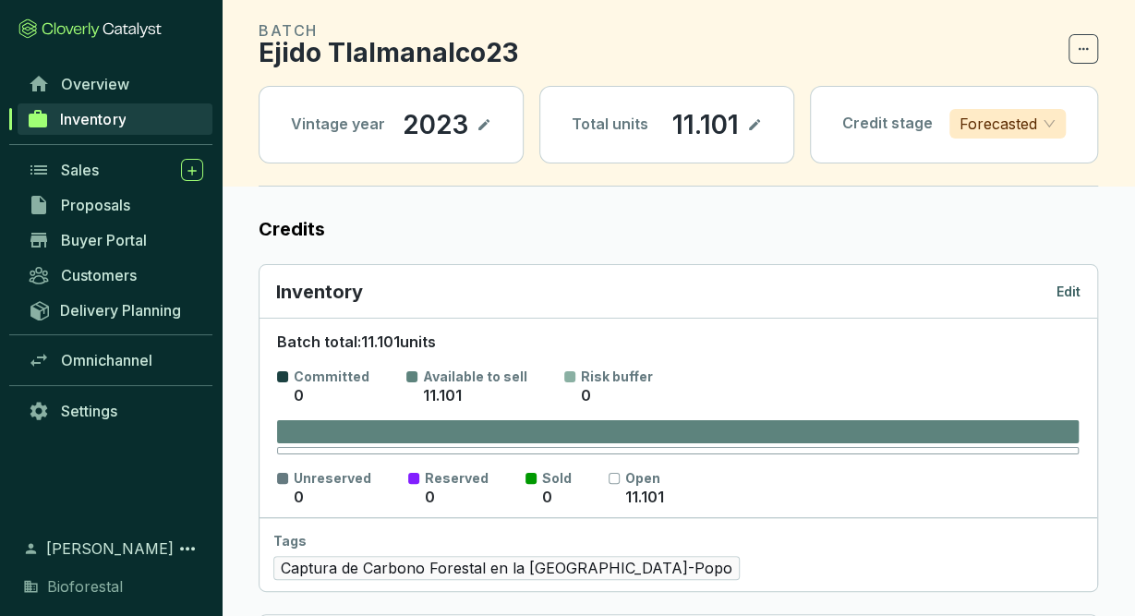
drag, startPoint x: 1121, startPoint y: 590, endPoint x: 993, endPoint y: 660, distance: 146.3
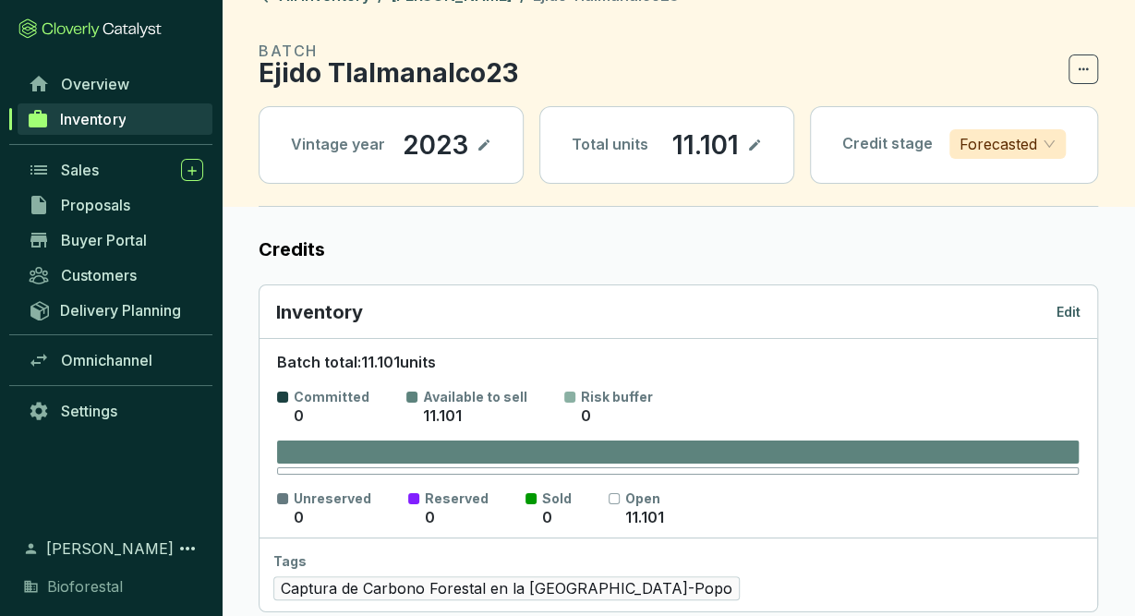
scroll to position [0, 0]
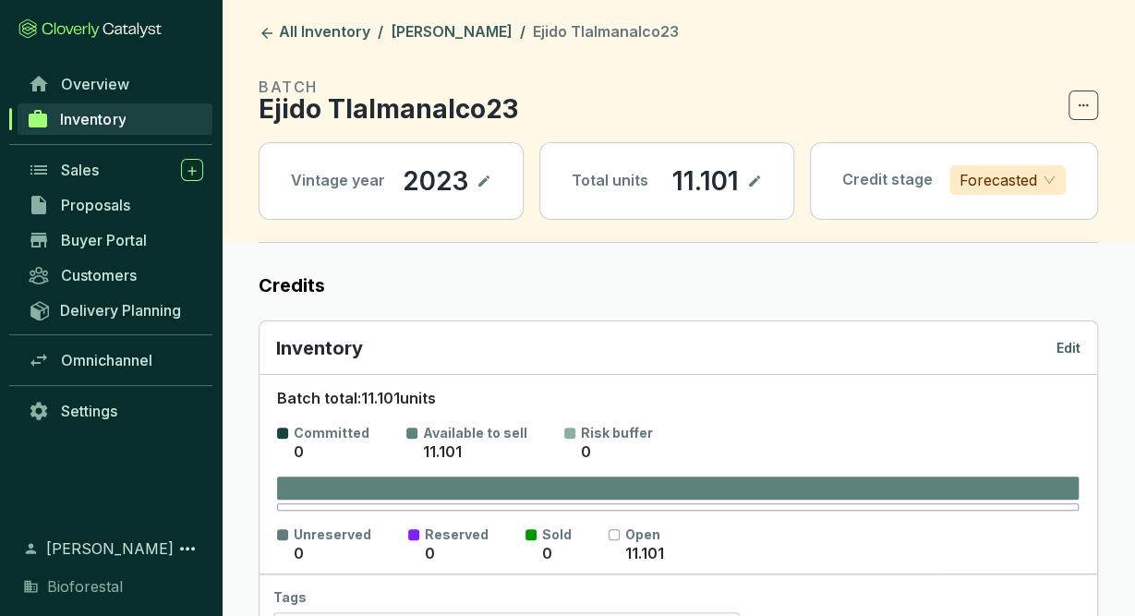
click at [1074, 339] on p "Edit" at bounding box center [1068, 348] width 24 height 18
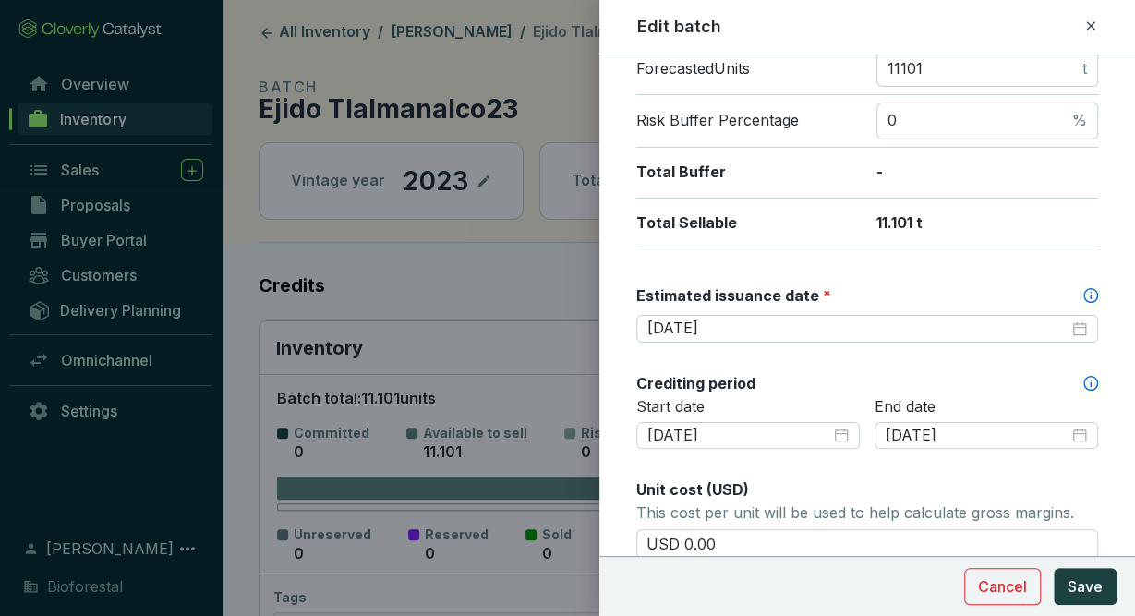
scroll to position [345, 0]
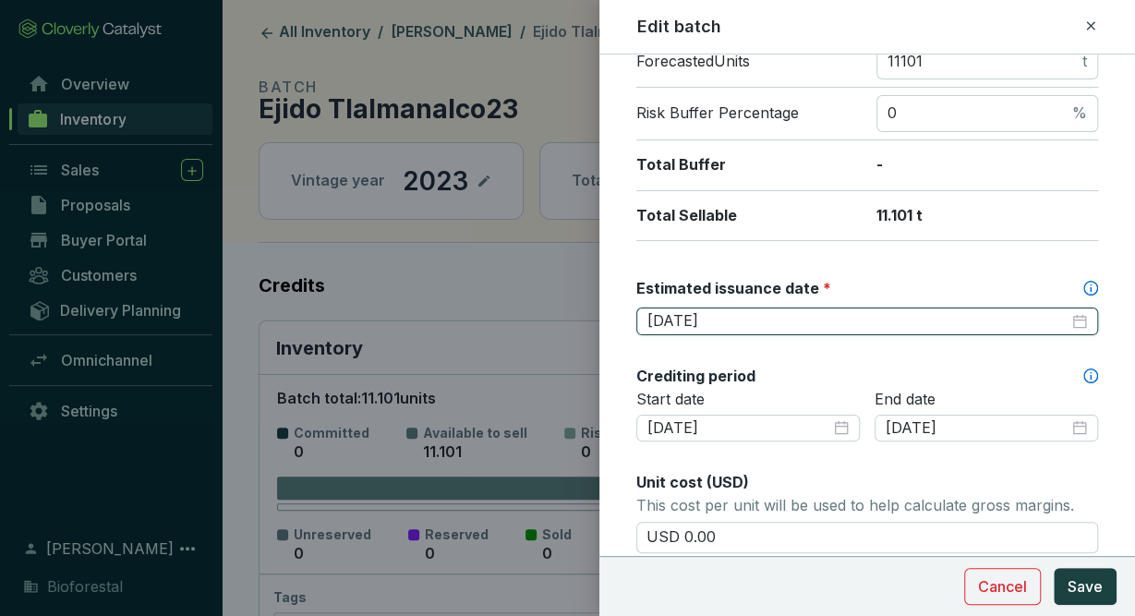
click at [863, 317] on input "2025-11-30" at bounding box center [857, 321] width 421 height 20
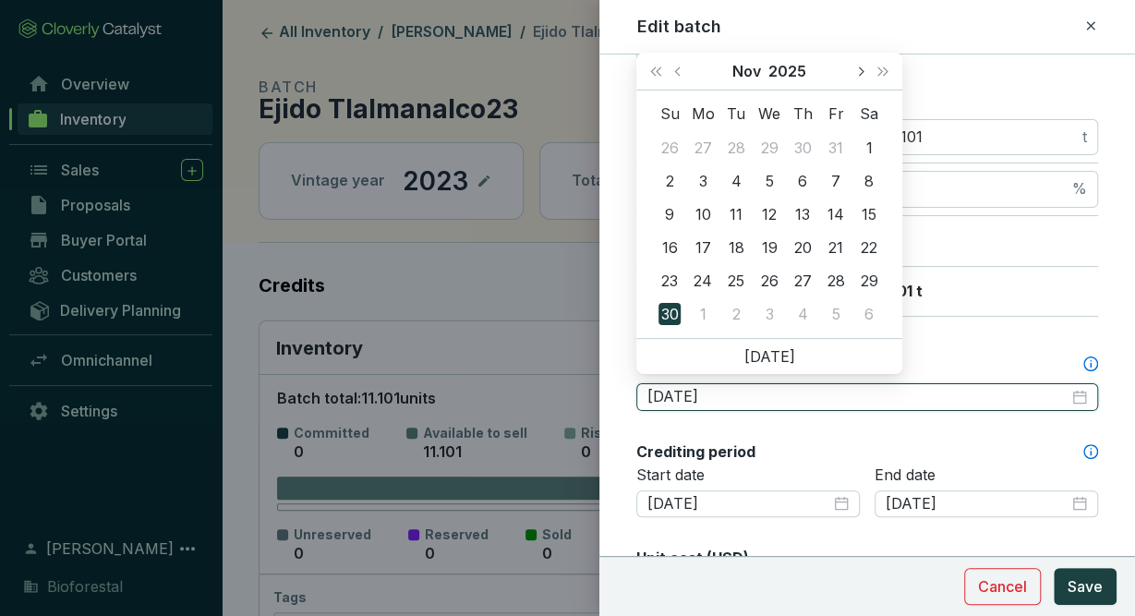
scroll to position [269, 0]
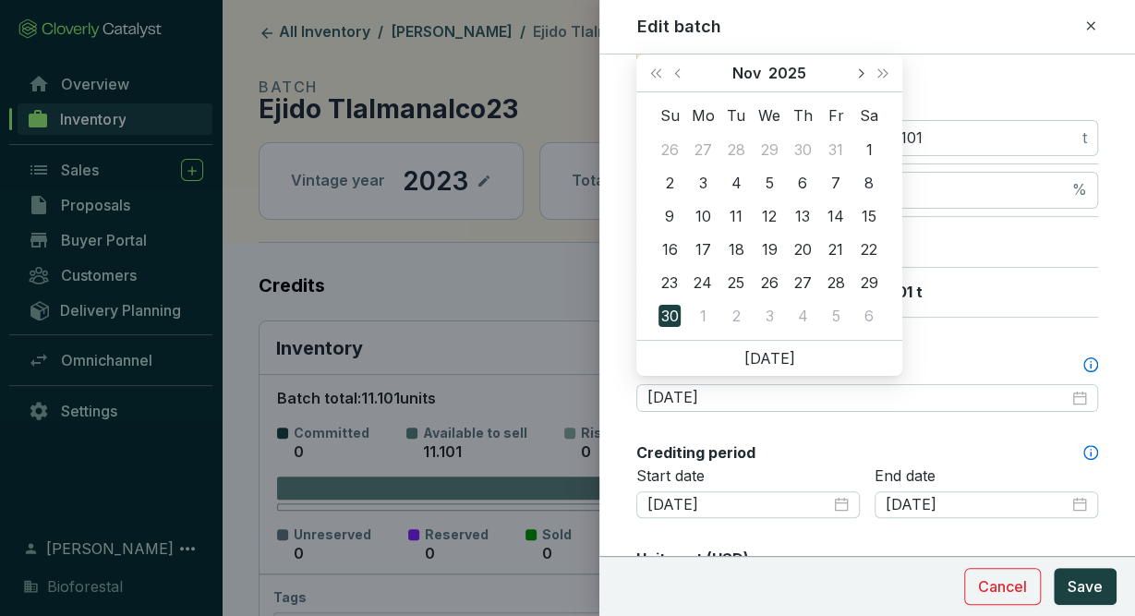
click at [861, 77] on button "Next month (PageDown)" at bounding box center [860, 72] width 24 height 37
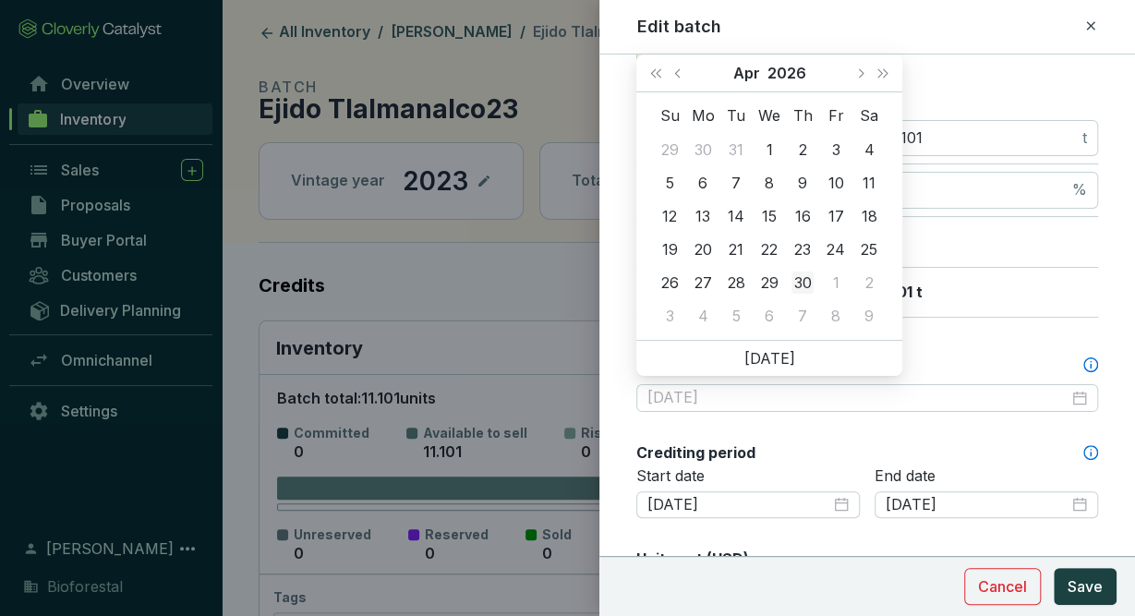
type input "[DATE]"
click at [797, 280] on div "30" at bounding box center [802, 282] width 22 height 22
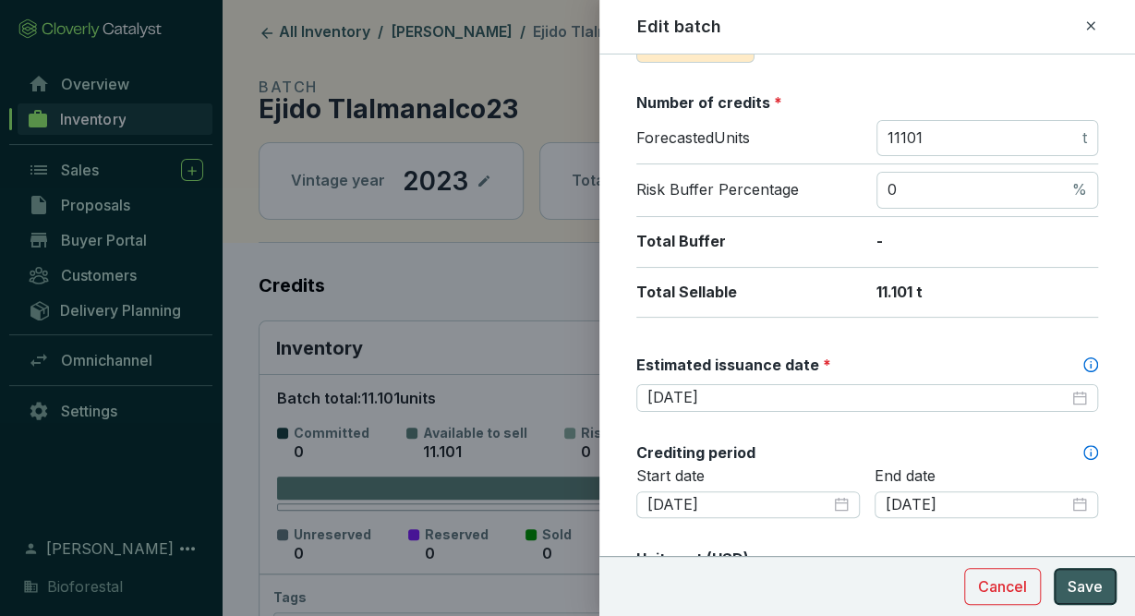
click at [1086, 584] on span "Save" at bounding box center [1085, 586] width 35 height 22
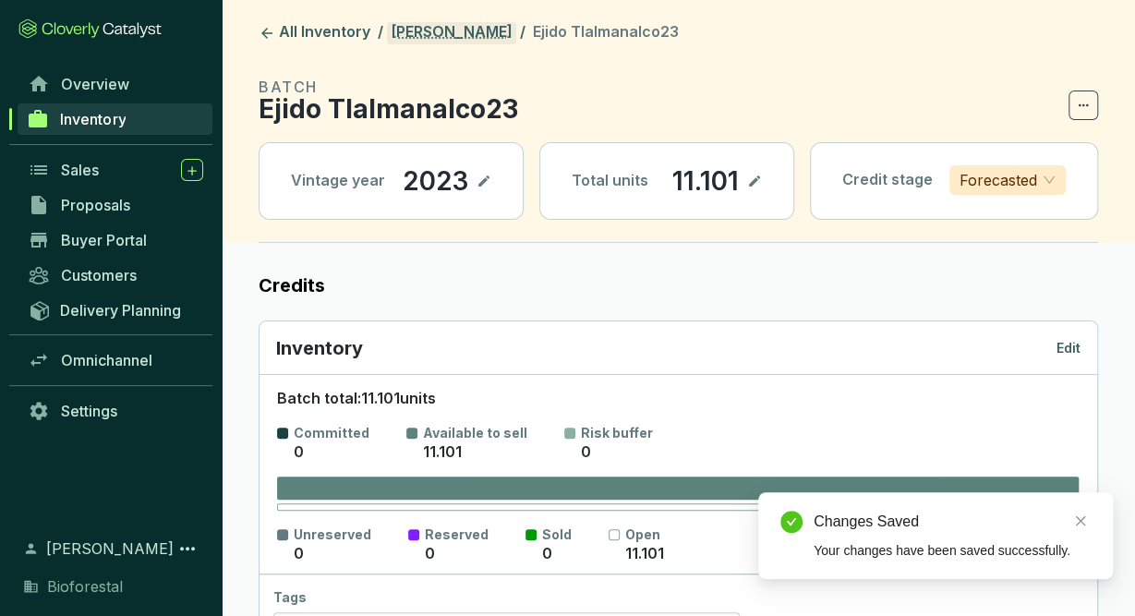
click at [455, 32] on link "[PERSON_NAME]" at bounding box center [451, 33] width 129 height 22
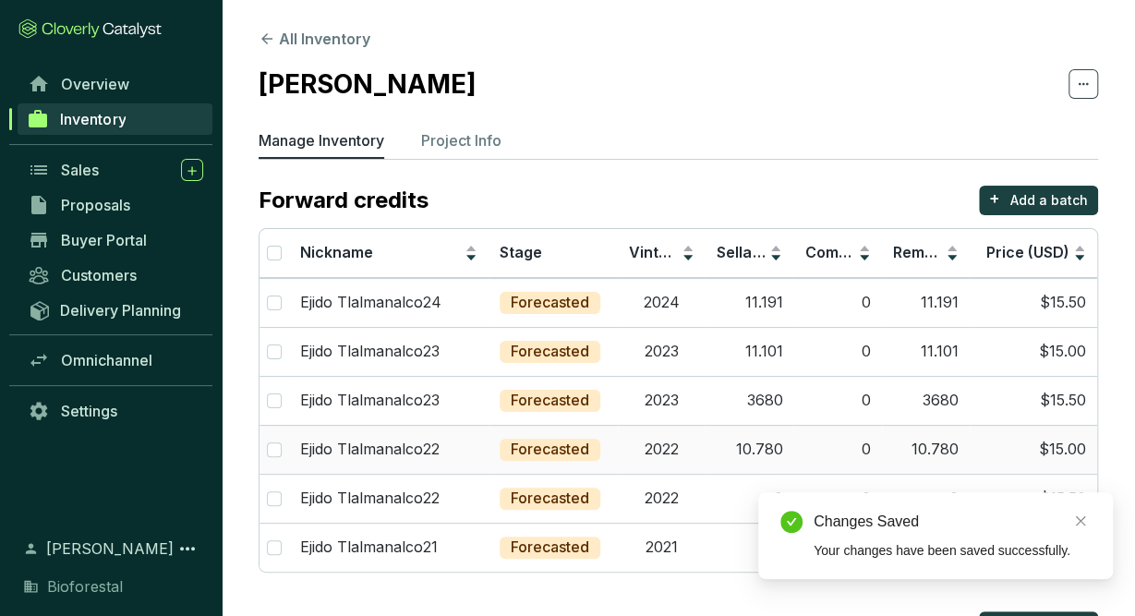
click at [713, 445] on td "10.780" at bounding box center [750, 449] width 88 height 49
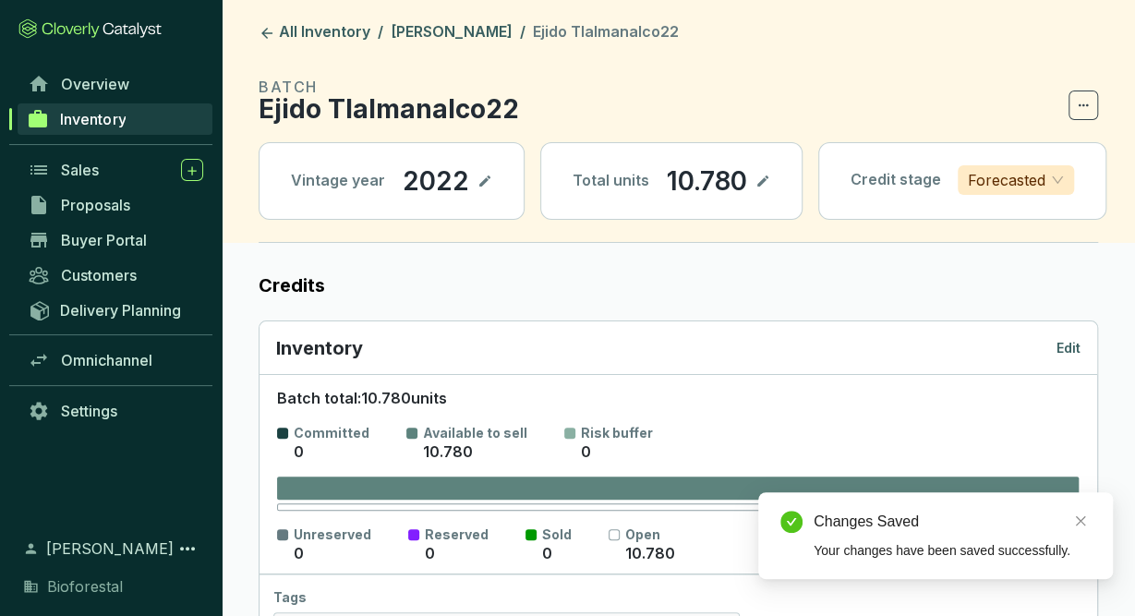
click at [1067, 346] on p "Edit" at bounding box center [1068, 348] width 24 height 18
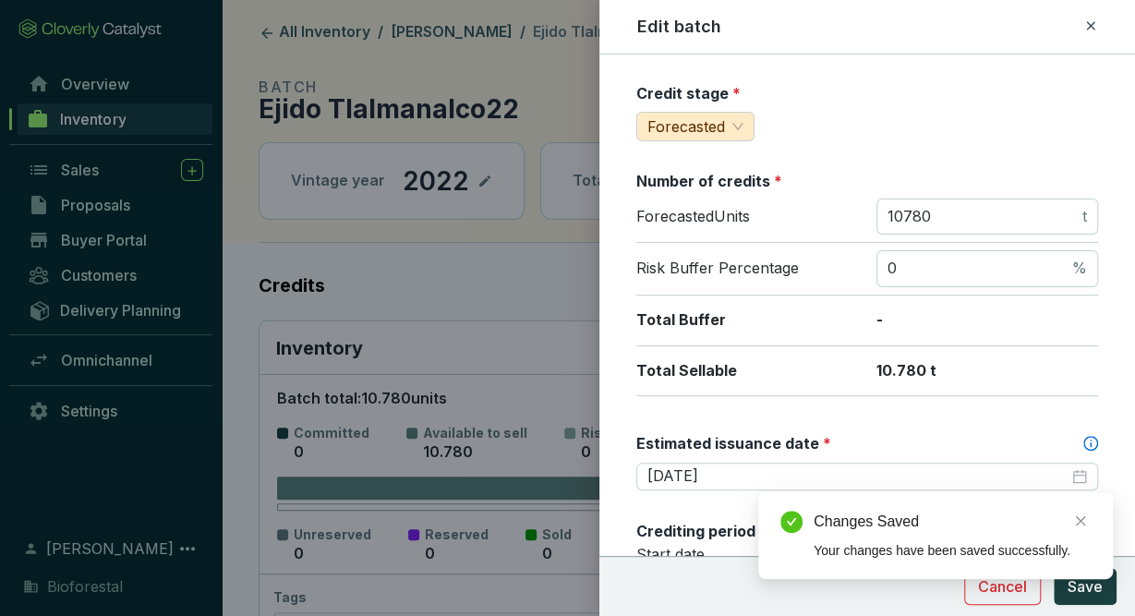
scroll to position [216, 0]
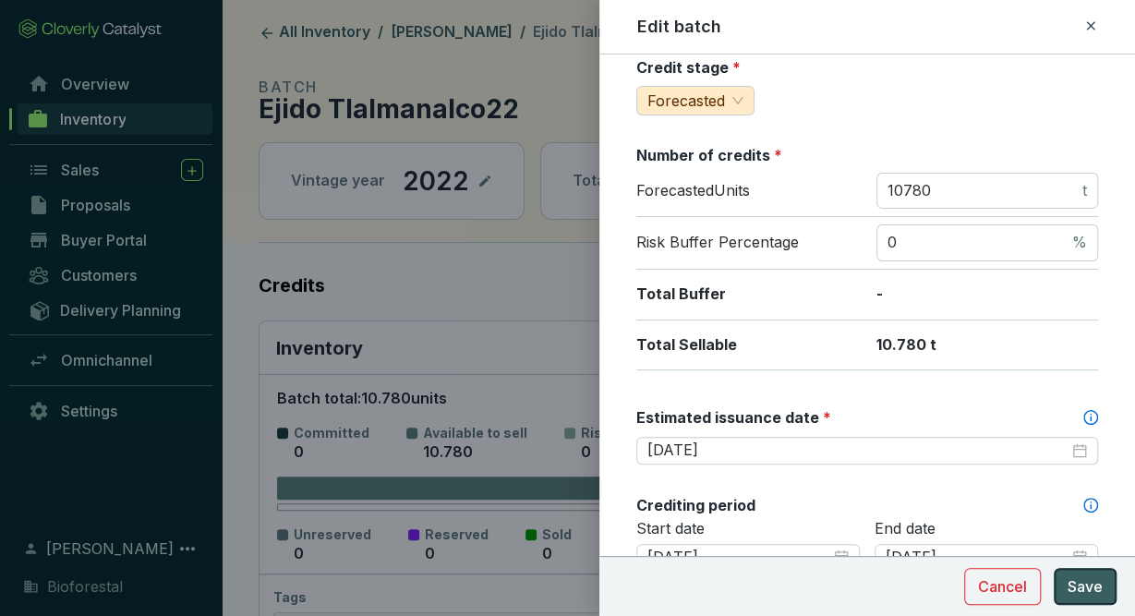
click at [1092, 590] on span "Save" at bounding box center [1085, 586] width 35 height 22
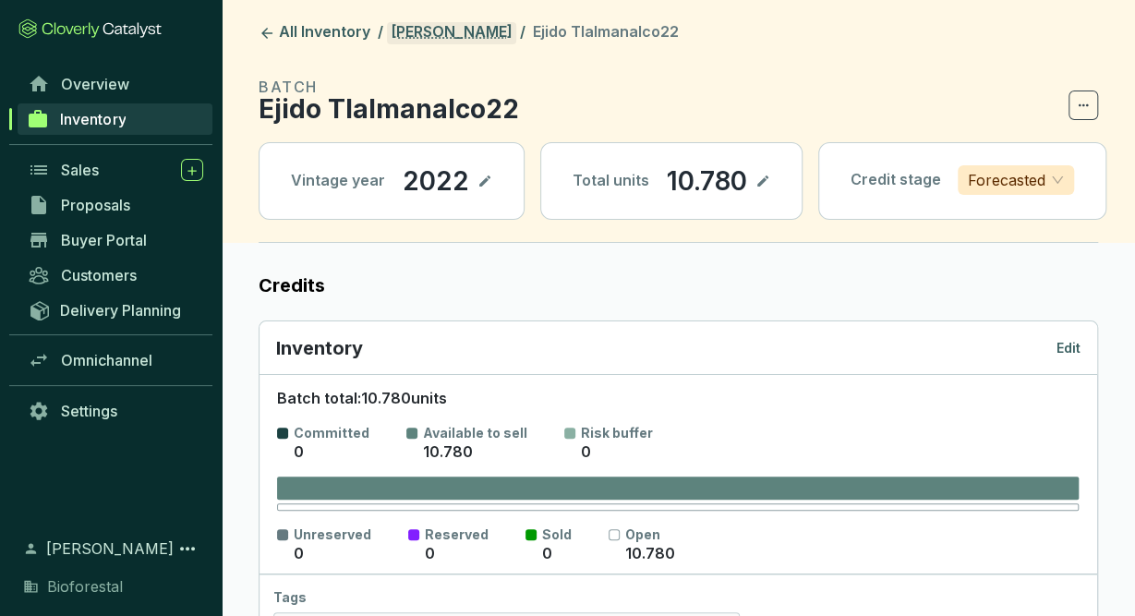
click at [477, 36] on link "[PERSON_NAME]" at bounding box center [451, 33] width 129 height 22
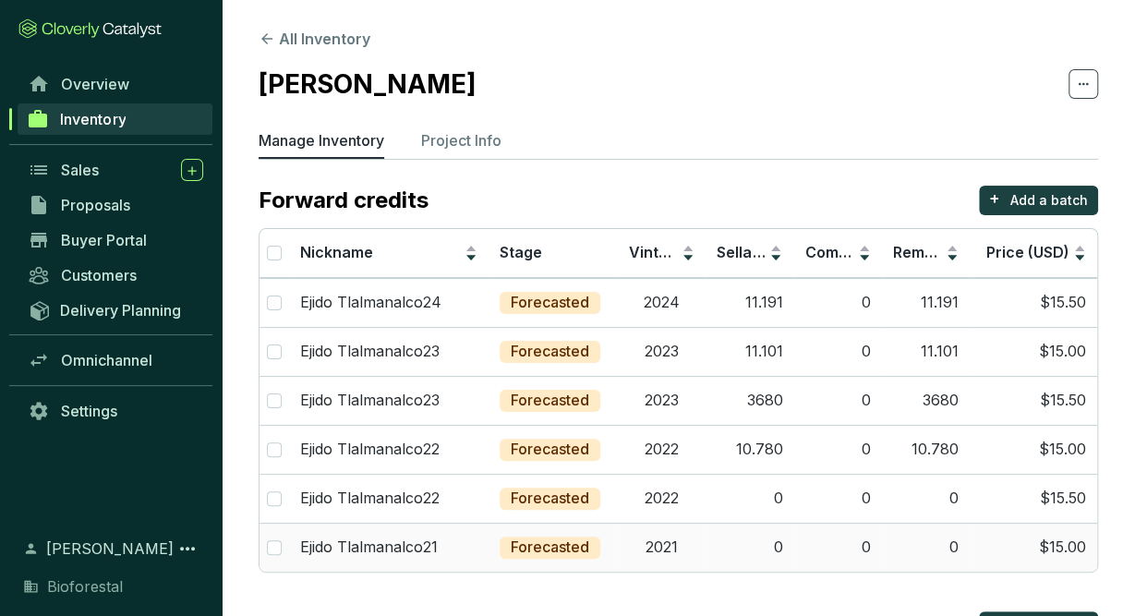
click at [629, 551] on td "2021" at bounding box center [662, 547] width 88 height 49
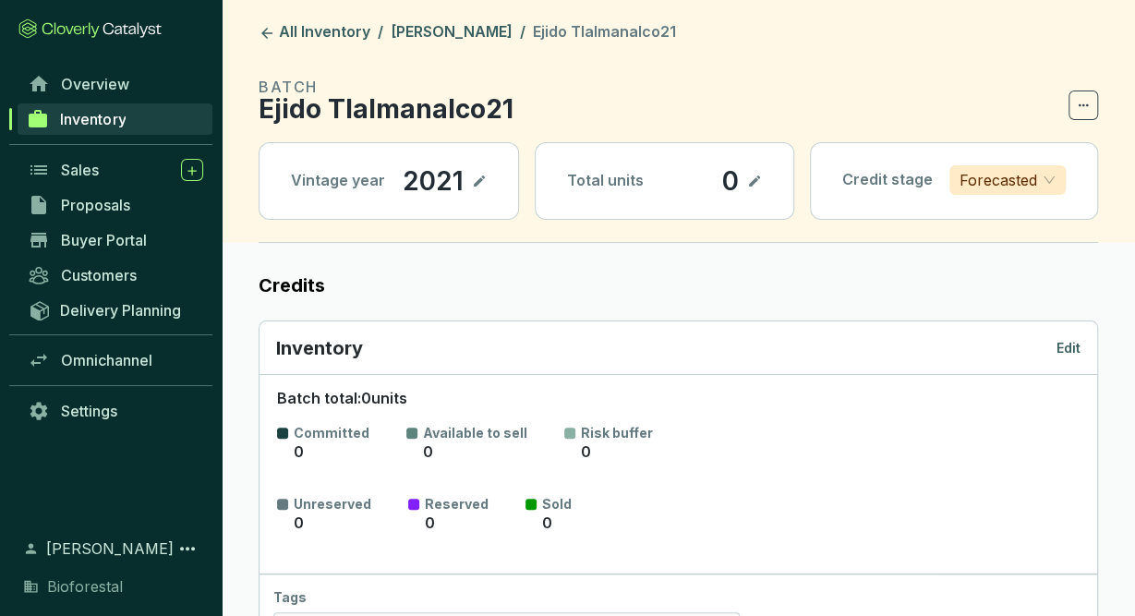
click at [1073, 341] on p "Edit" at bounding box center [1068, 348] width 24 height 18
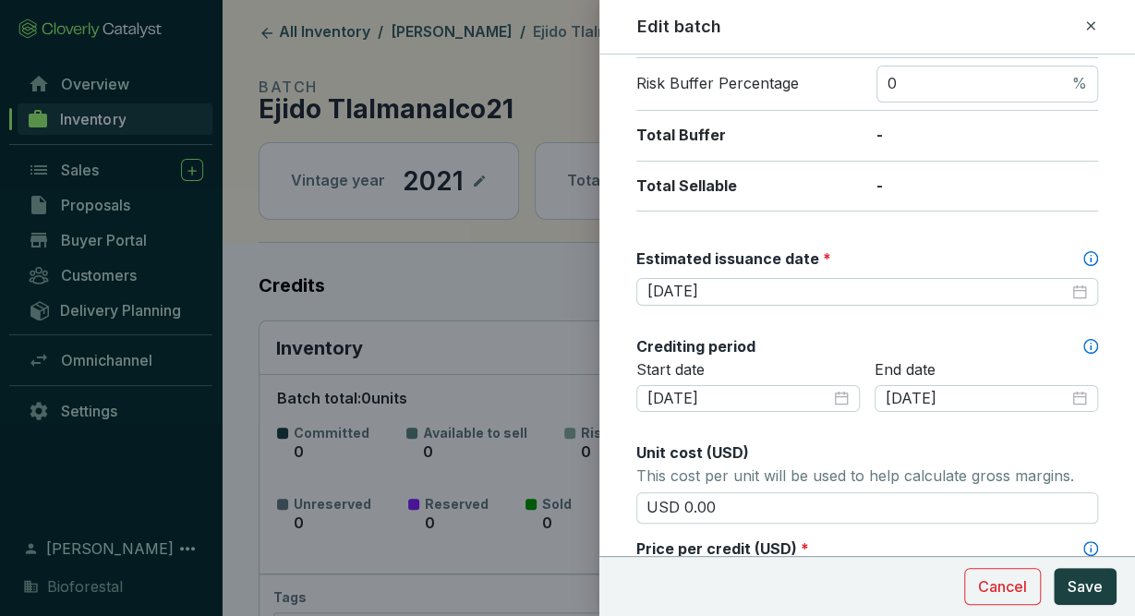
scroll to position [385, 0]
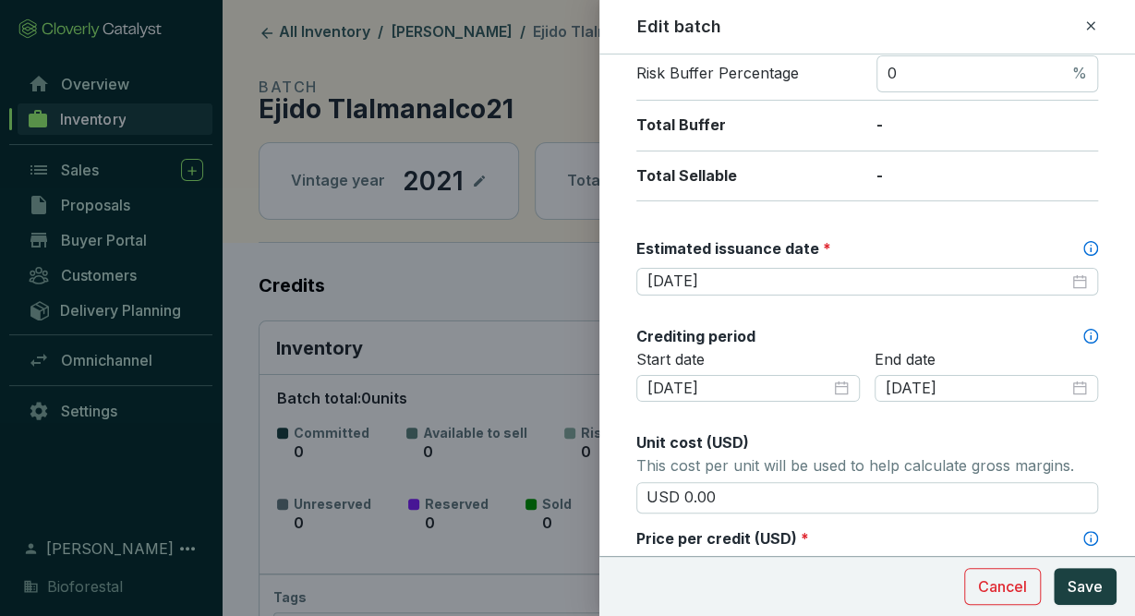
click at [1093, 19] on icon at bounding box center [1090, 26] width 15 height 22
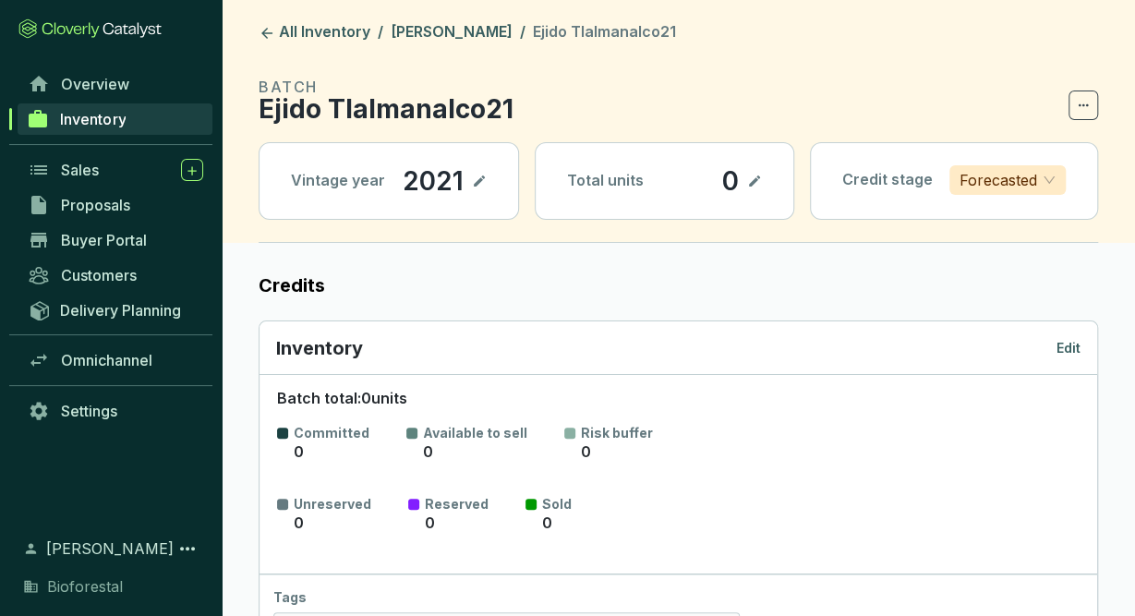
click at [1070, 344] on p "Edit" at bounding box center [1068, 348] width 24 height 18
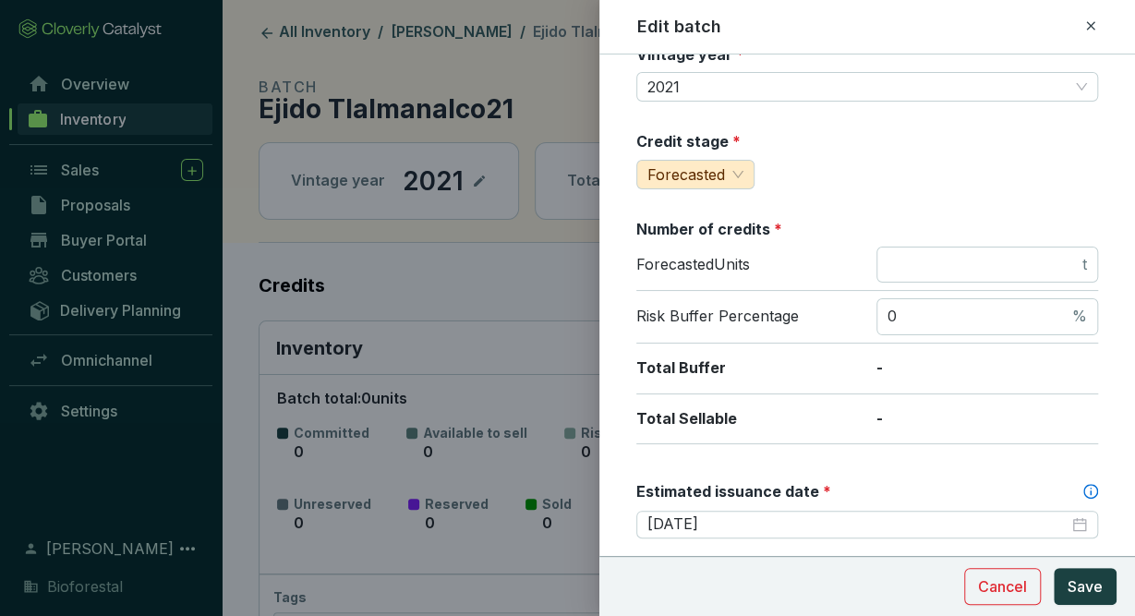
scroll to position [241, 0]
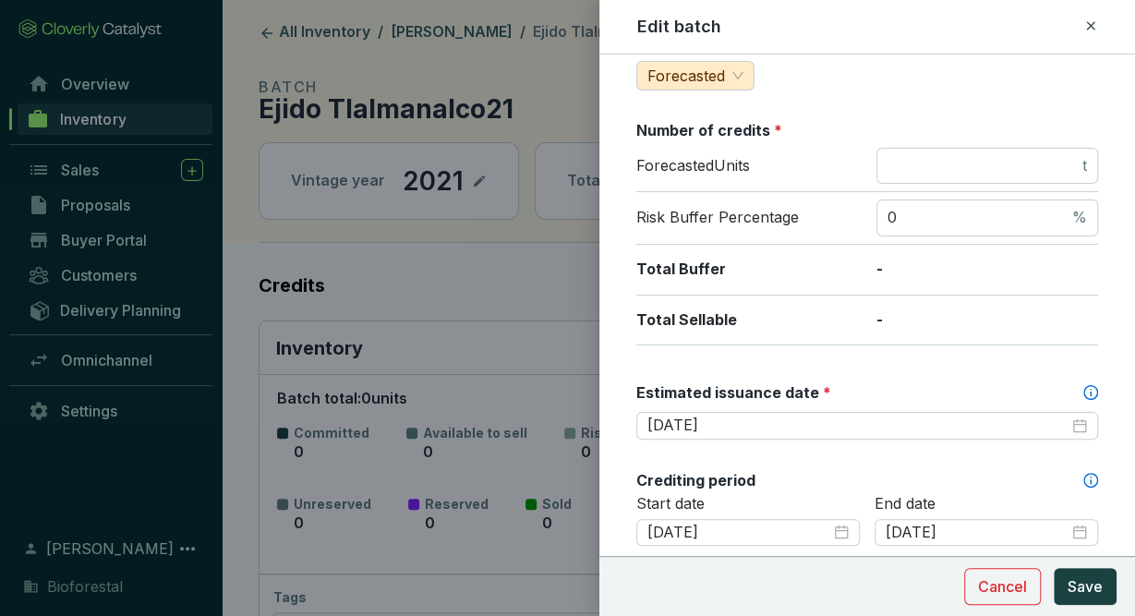
click at [1090, 24] on icon at bounding box center [1090, 26] width 15 height 22
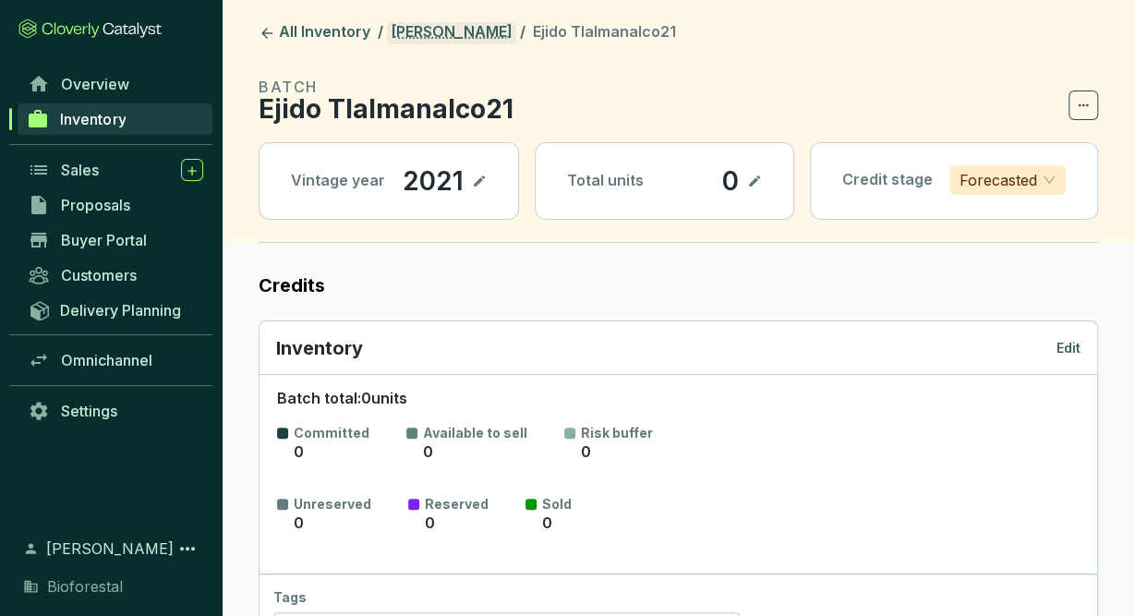
click at [455, 30] on link "[PERSON_NAME]" at bounding box center [451, 33] width 129 height 22
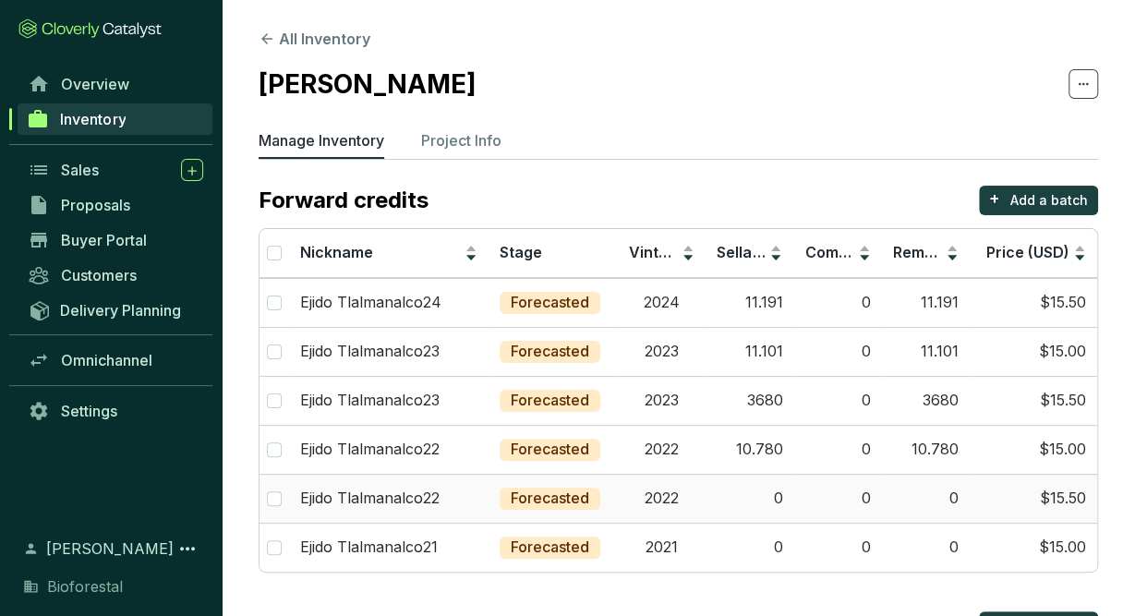
click at [675, 506] on td "2022" at bounding box center [662, 498] width 88 height 49
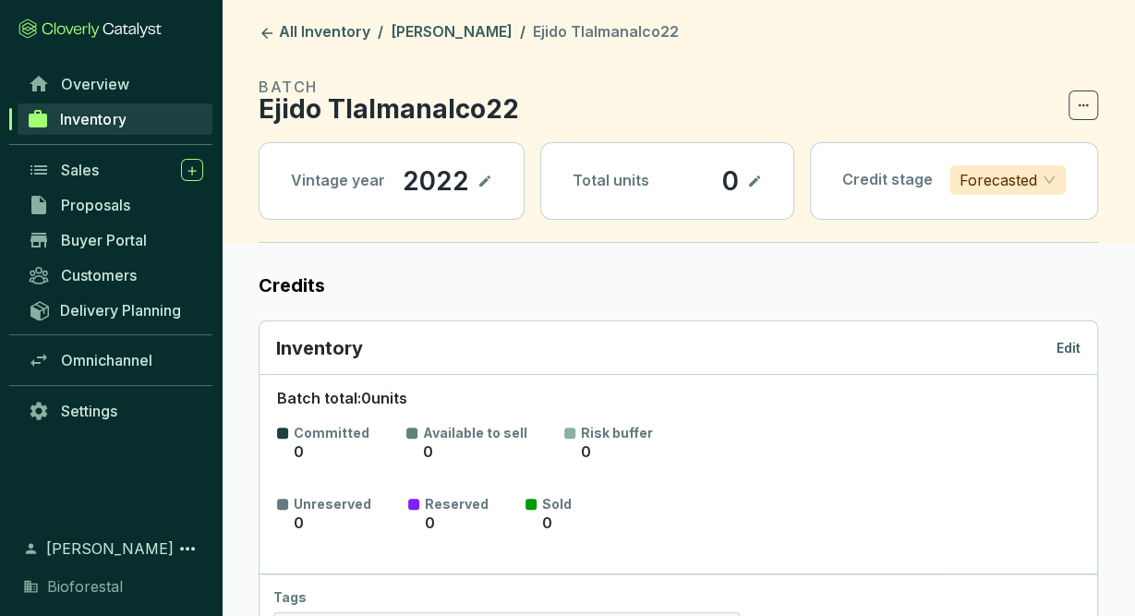
click at [1067, 341] on p "Edit" at bounding box center [1068, 348] width 24 height 18
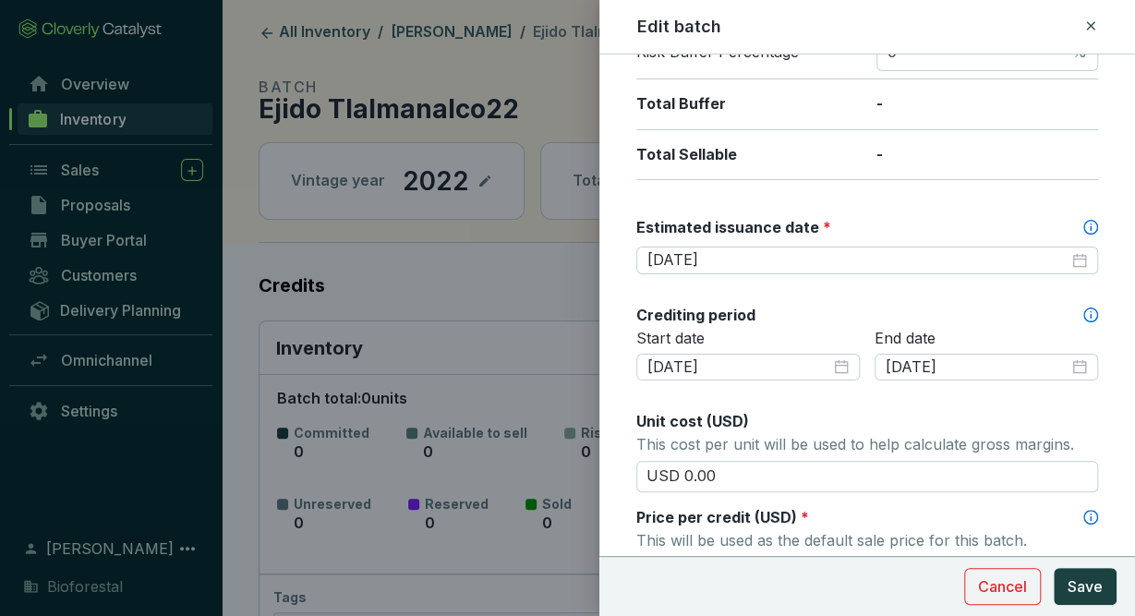
scroll to position [405, 0]
click at [1098, 21] on div "Edit batch" at bounding box center [866, 27] width 491 height 24
click at [1085, 28] on icon at bounding box center [1090, 26] width 15 height 22
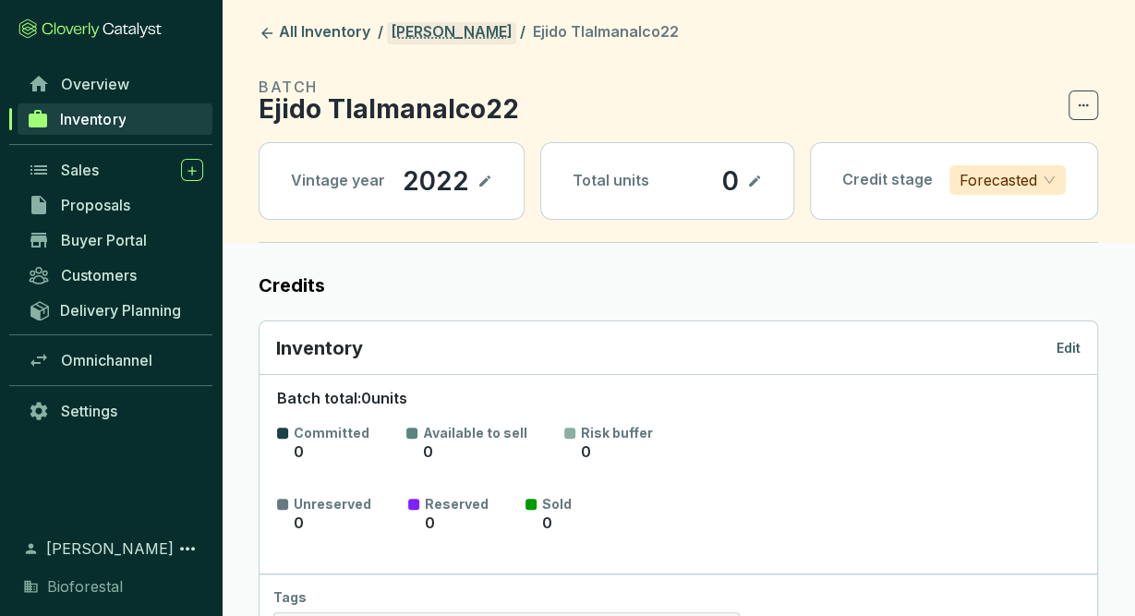
click at [431, 33] on link "[PERSON_NAME]" at bounding box center [451, 33] width 129 height 22
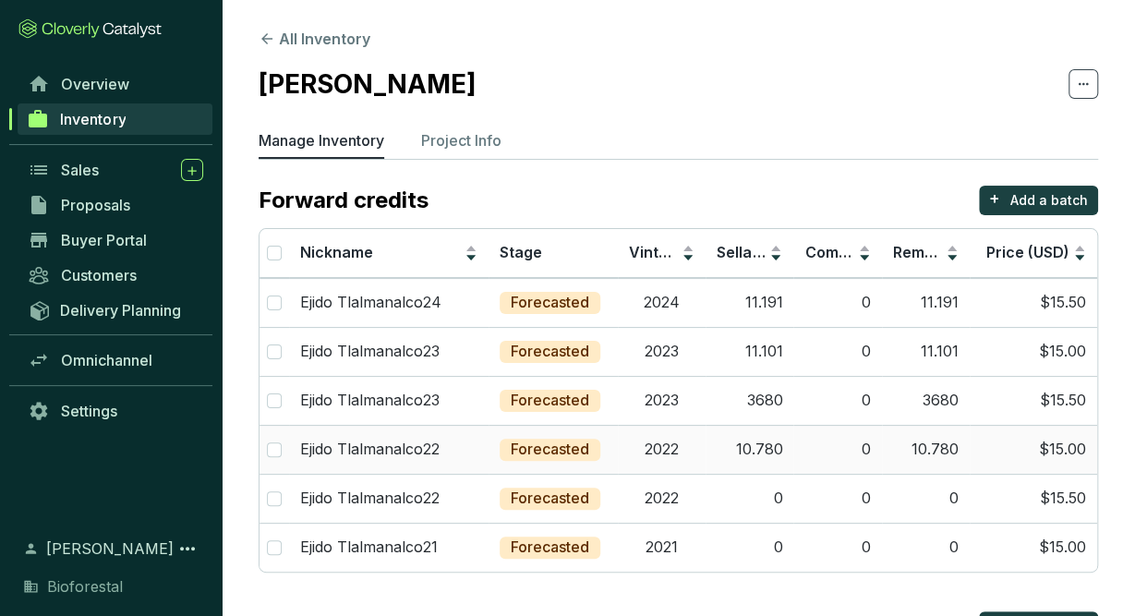
click at [631, 450] on td "2022" at bounding box center [662, 449] width 88 height 49
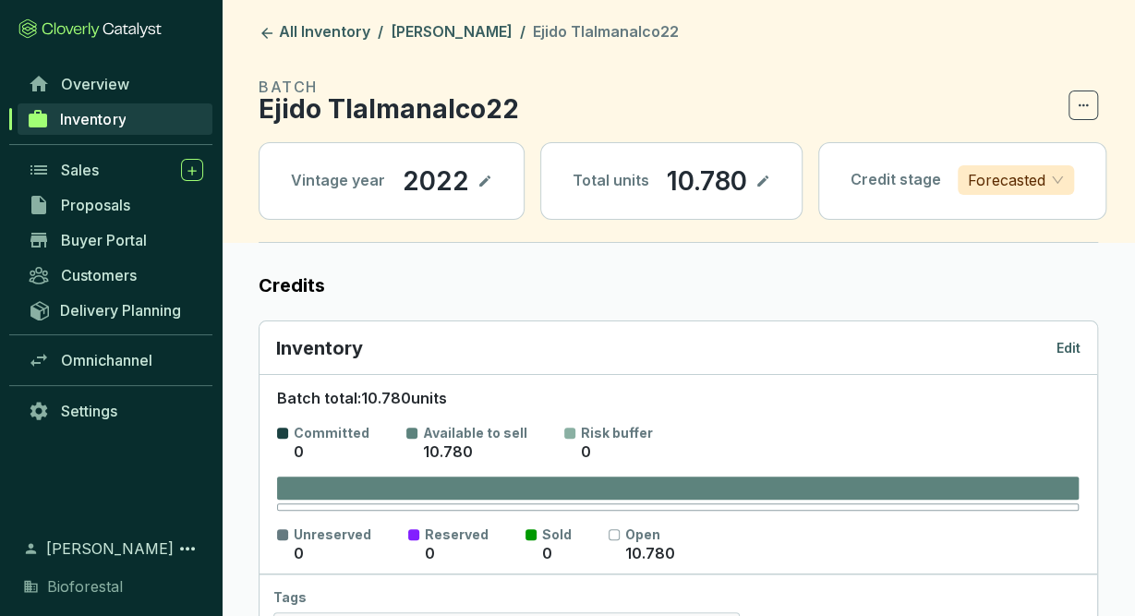
click at [1067, 340] on p "Edit" at bounding box center [1068, 348] width 24 height 18
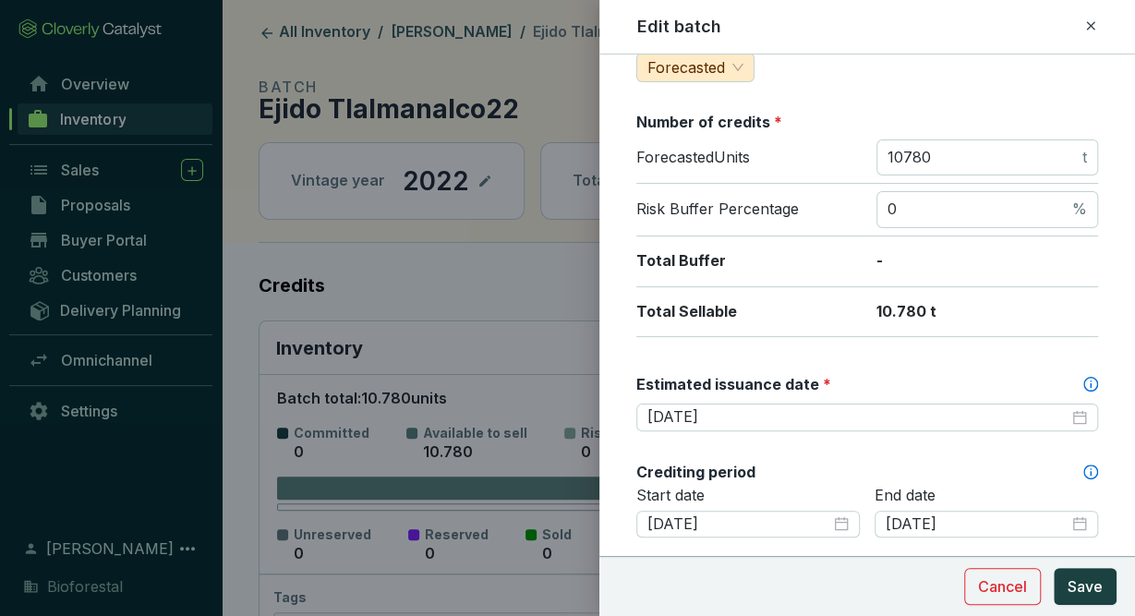
scroll to position [255, 0]
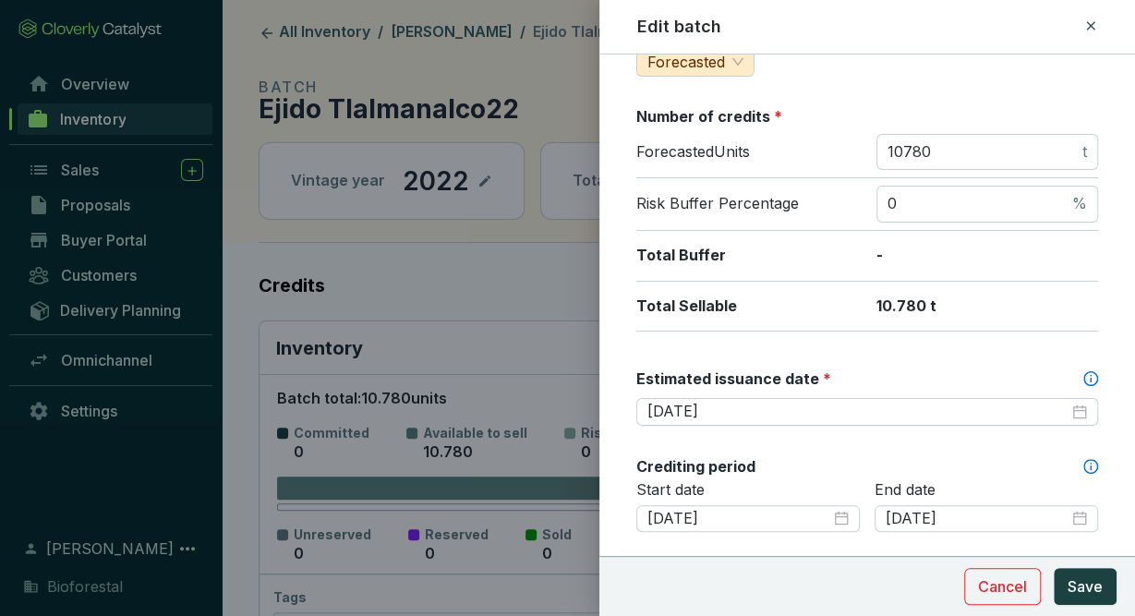
click at [1083, 27] on icon at bounding box center [1090, 26] width 15 height 22
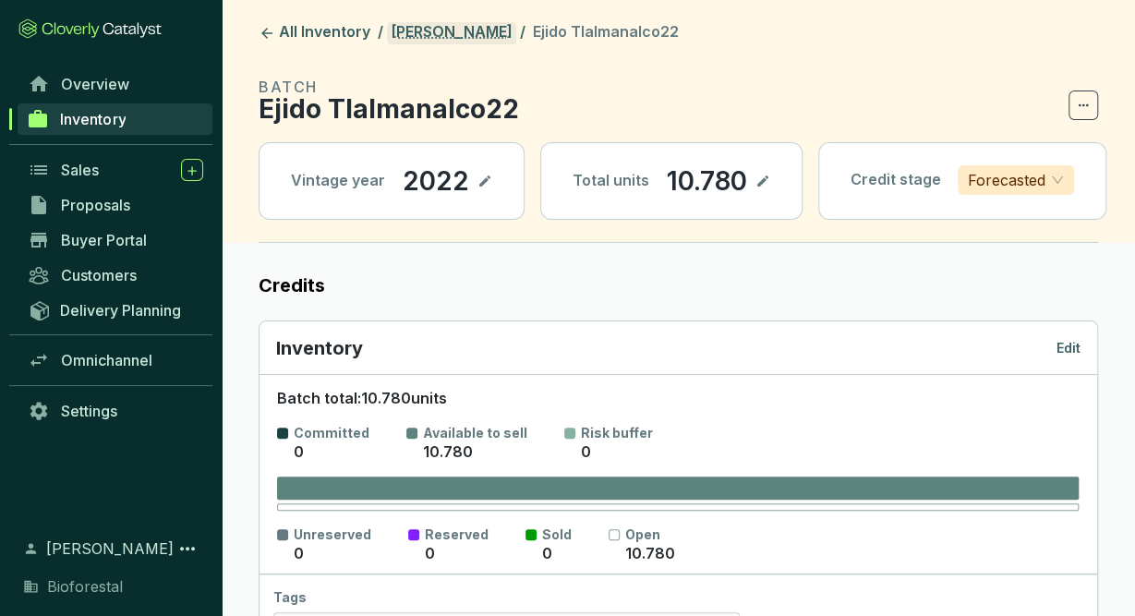
click at [458, 36] on link "[PERSON_NAME]" at bounding box center [451, 33] width 129 height 22
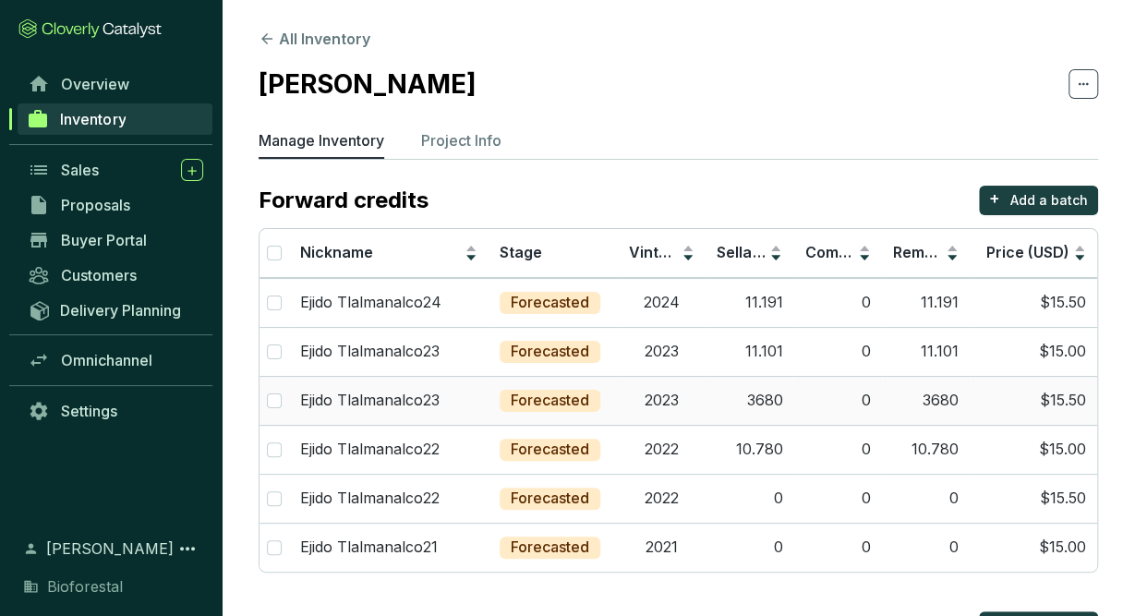
click at [690, 407] on td "2023" at bounding box center [662, 400] width 88 height 49
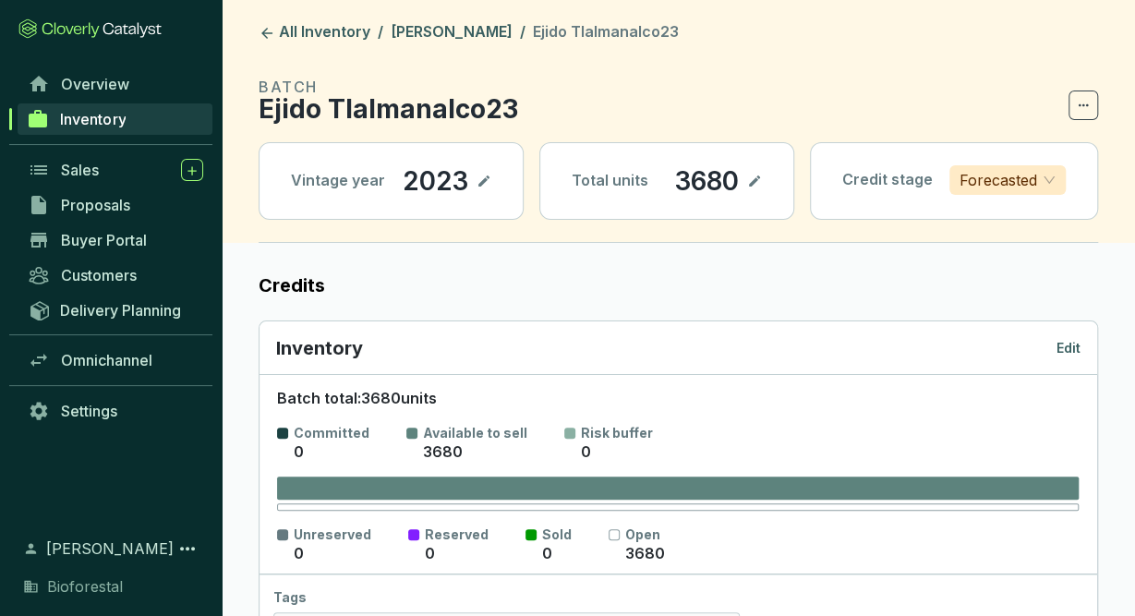
click at [1065, 350] on p "Edit" at bounding box center [1068, 348] width 24 height 18
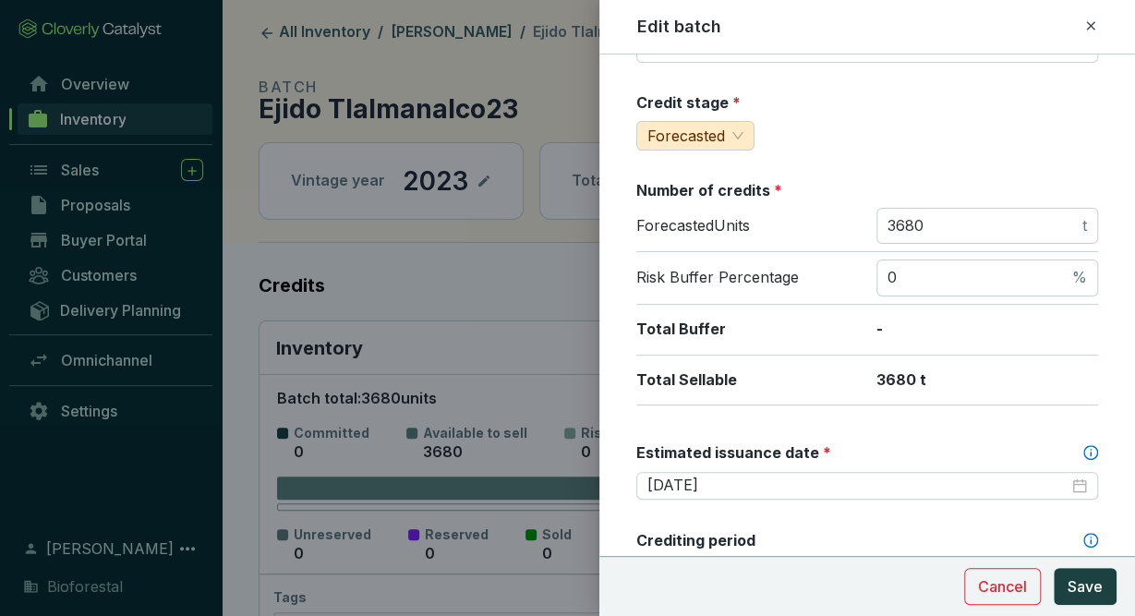
scroll to position [180, 0]
click at [1091, 30] on icon at bounding box center [1090, 26] width 15 height 22
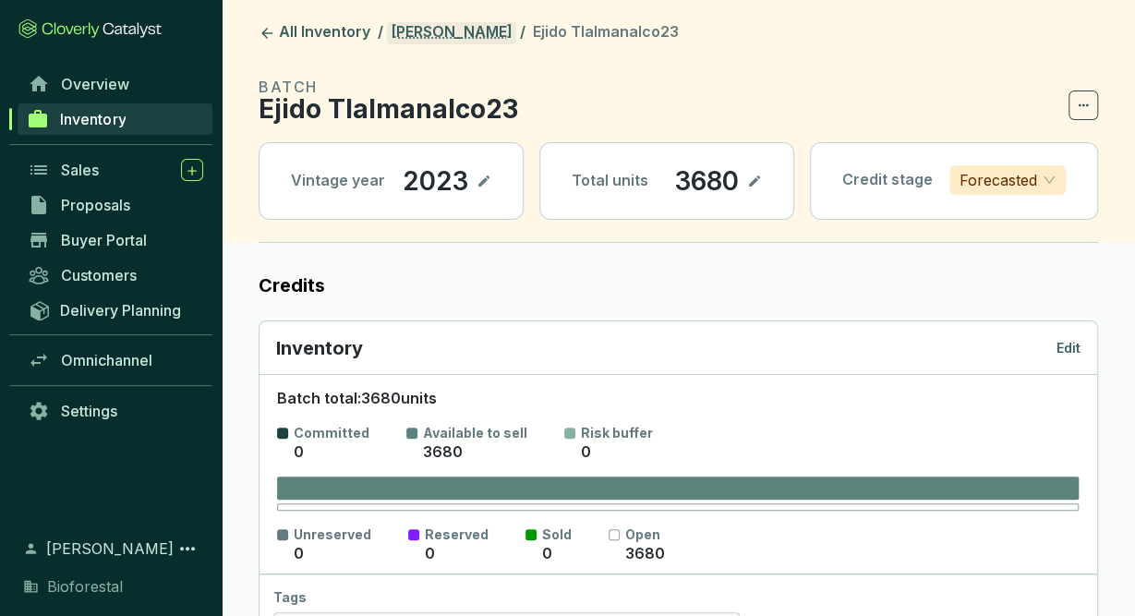
click at [472, 30] on link "[PERSON_NAME]" at bounding box center [451, 33] width 129 height 22
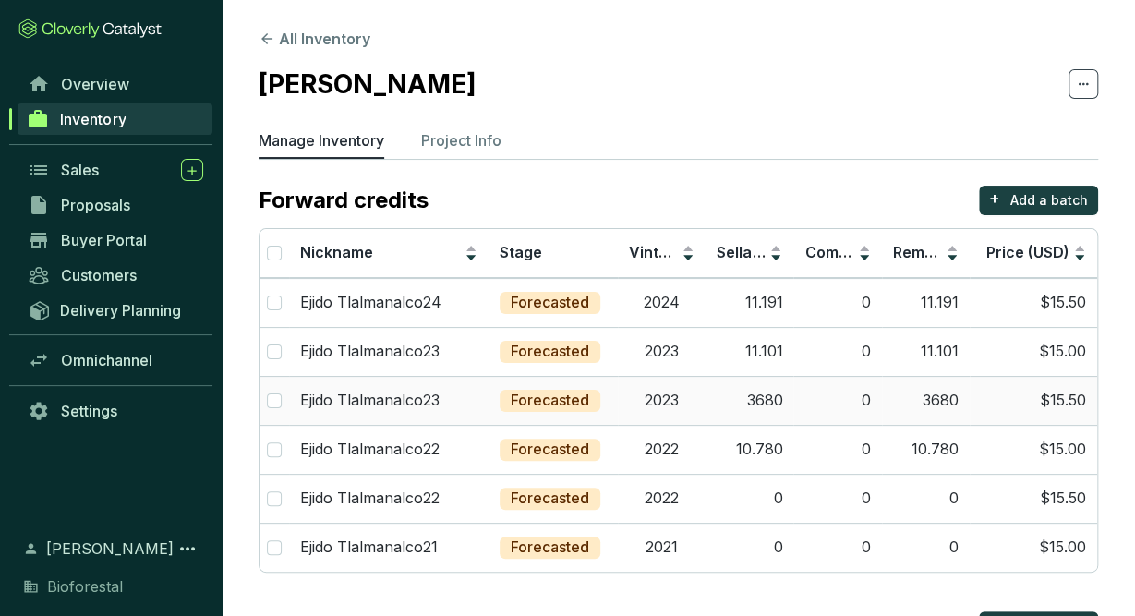
click at [682, 385] on td "2023" at bounding box center [662, 400] width 88 height 49
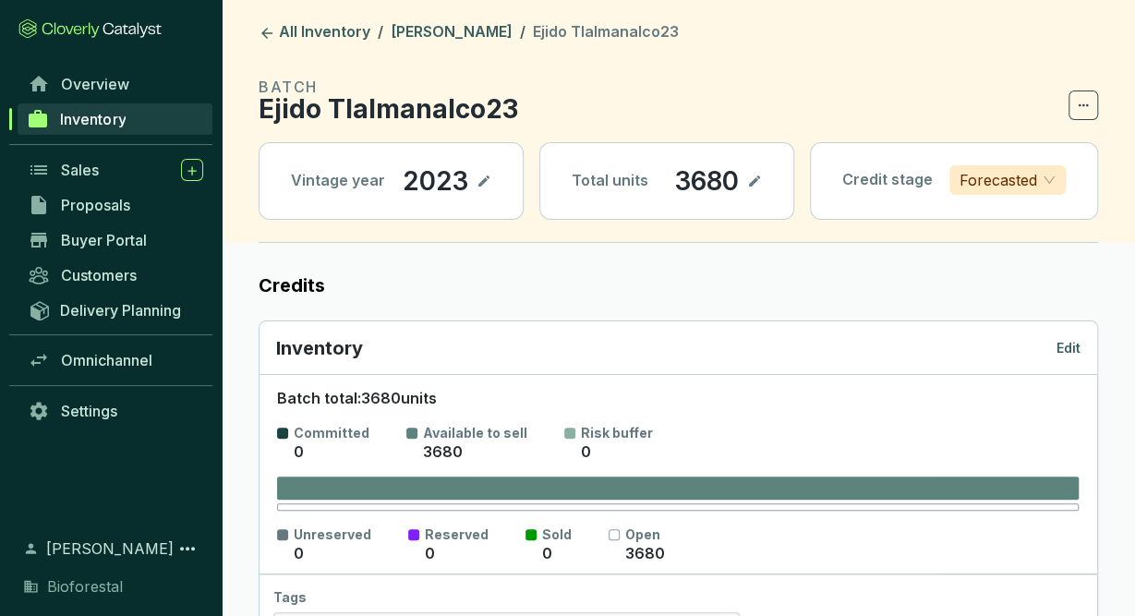
click at [1069, 344] on p "Edit" at bounding box center [1068, 348] width 24 height 18
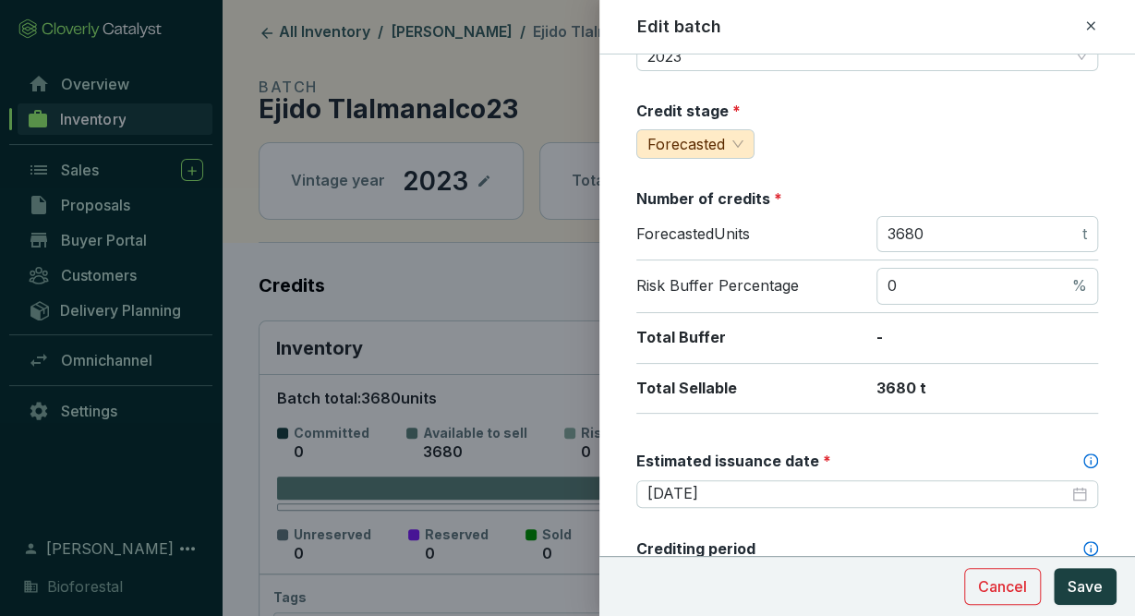
scroll to position [177, 0]
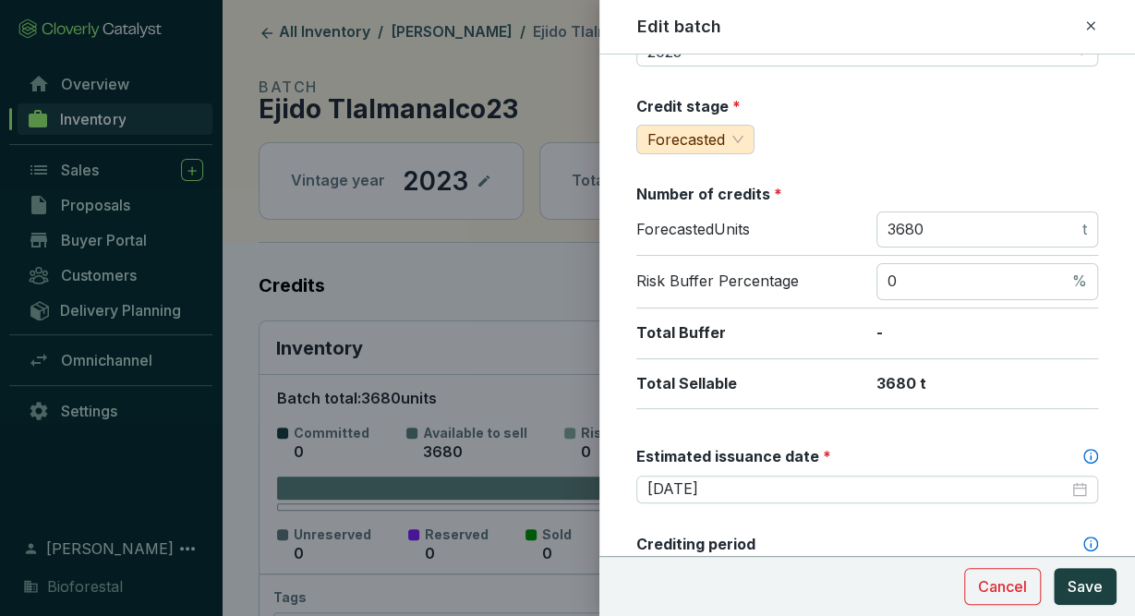
click at [1092, 23] on icon at bounding box center [1090, 25] width 8 height 8
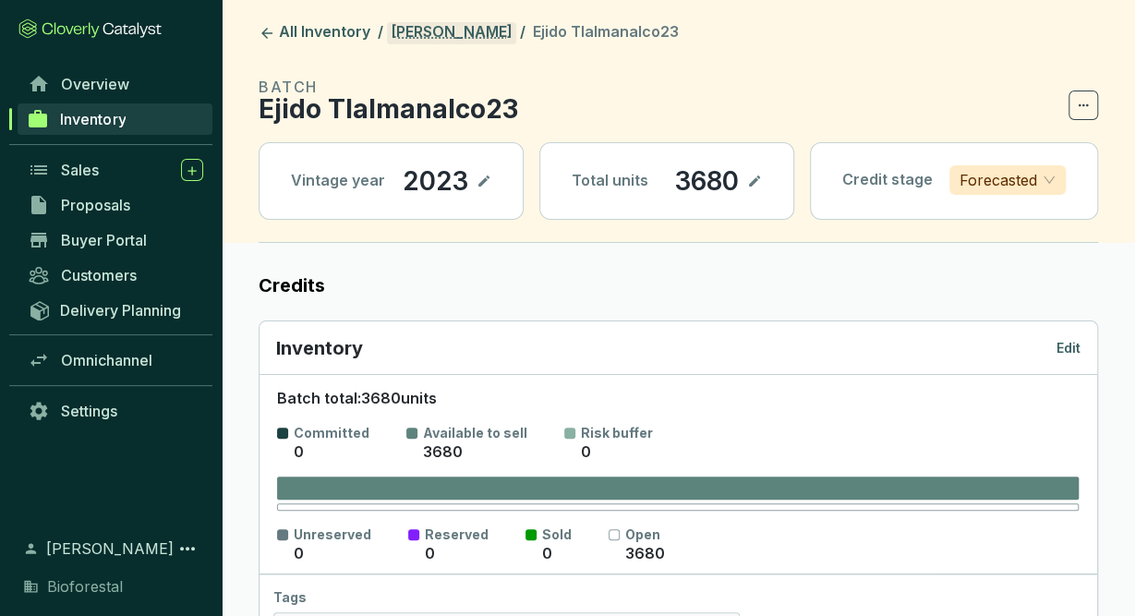
click at [484, 32] on link "[PERSON_NAME]" at bounding box center [451, 33] width 129 height 22
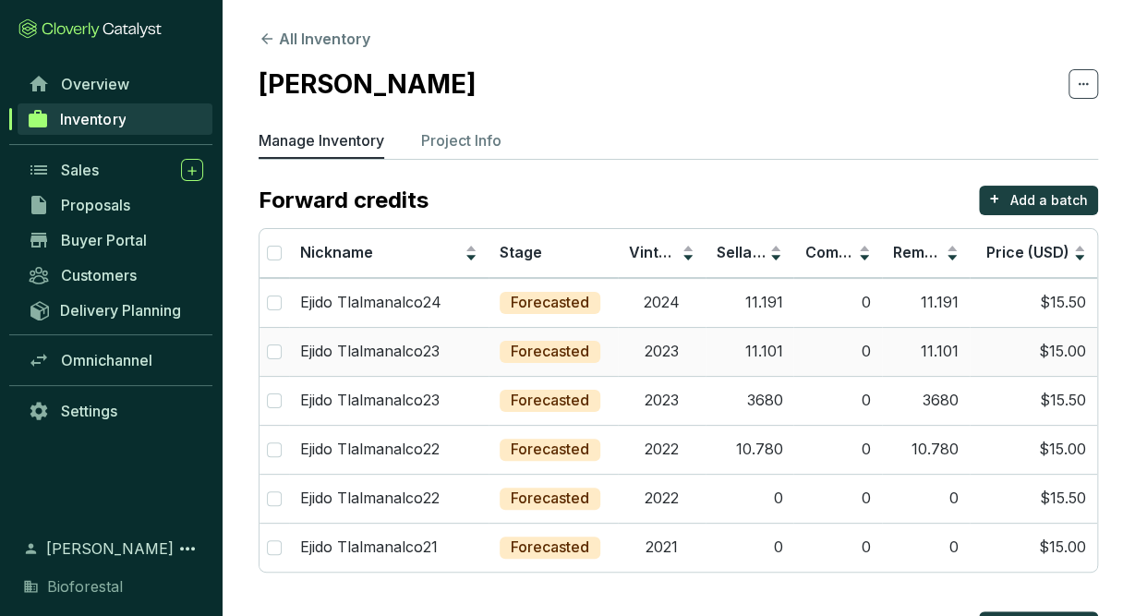
click at [661, 358] on td "2023" at bounding box center [662, 351] width 88 height 49
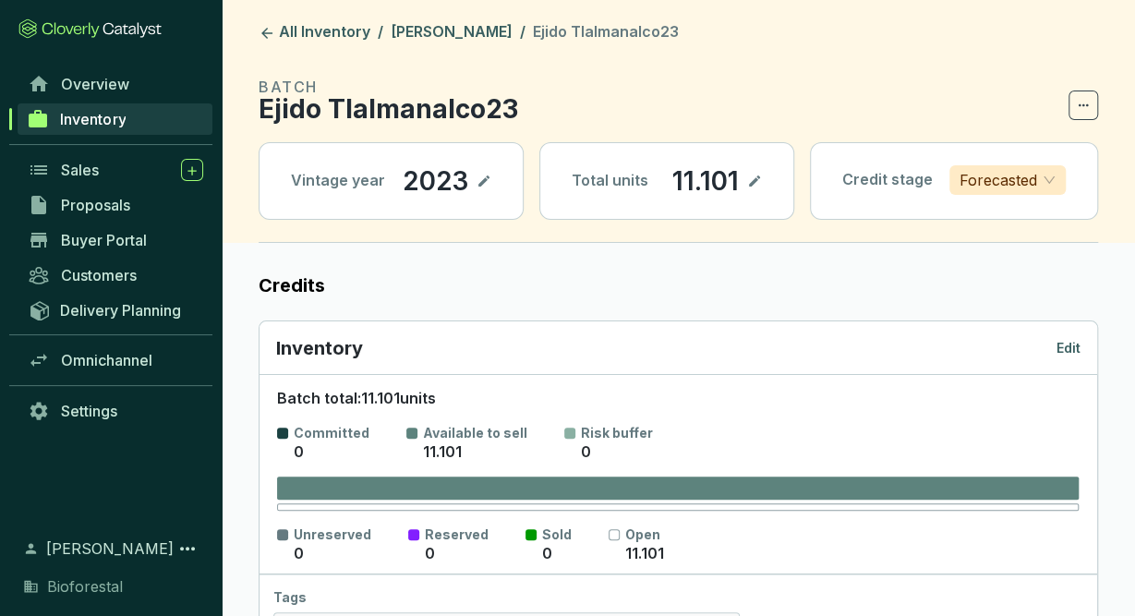
click at [1059, 351] on p "Edit" at bounding box center [1068, 348] width 24 height 18
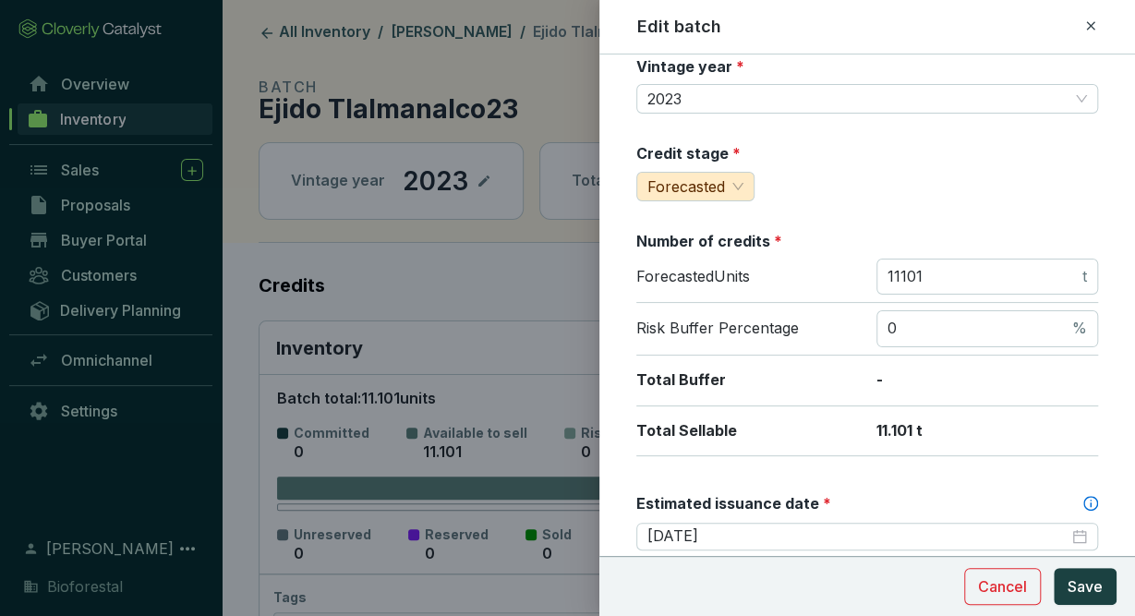
scroll to position [209, 0]
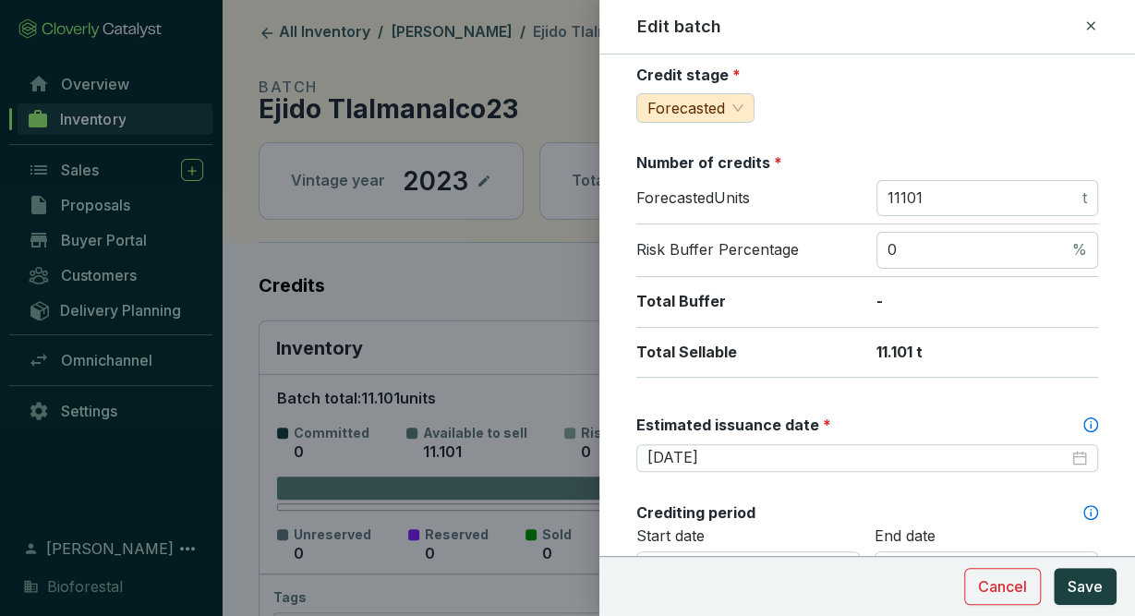
click at [1089, 25] on icon at bounding box center [1090, 25] width 8 height 8
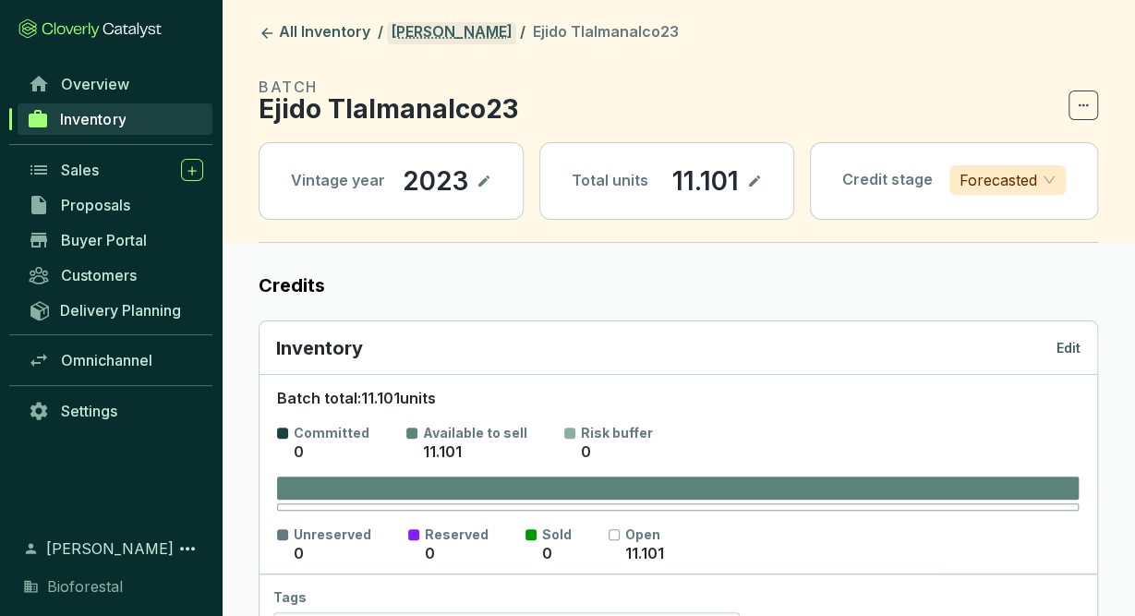
click at [482, 31] on link "[PERSON_NAME]" at bounding box center [451, 33] width 129 height 22
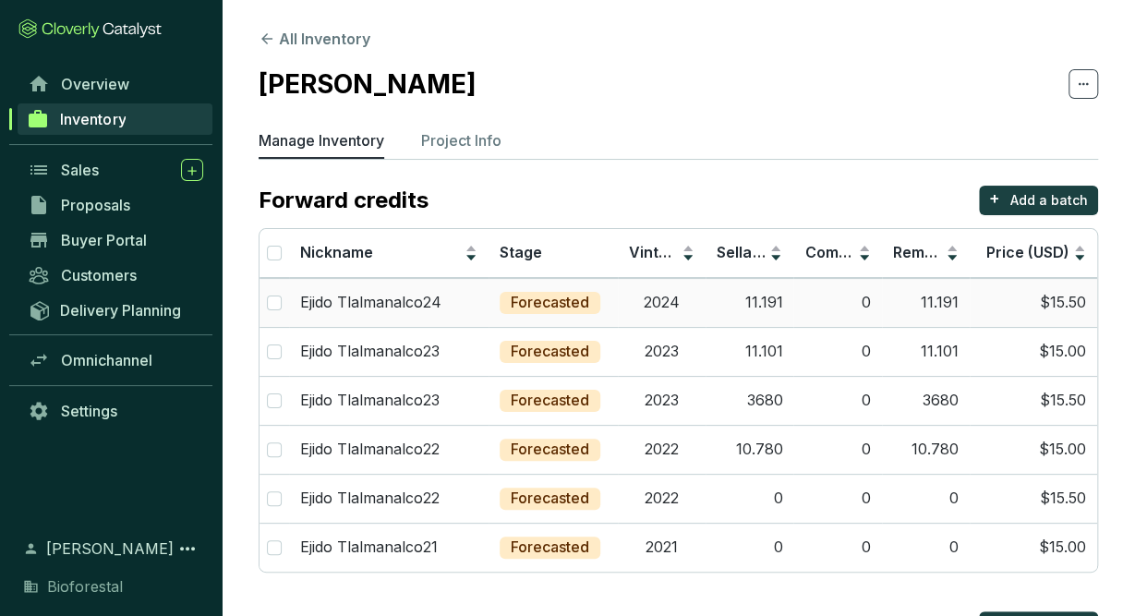
click at [666, 322] on td "2024" at bounding box center [662, 302] width 88 height 49
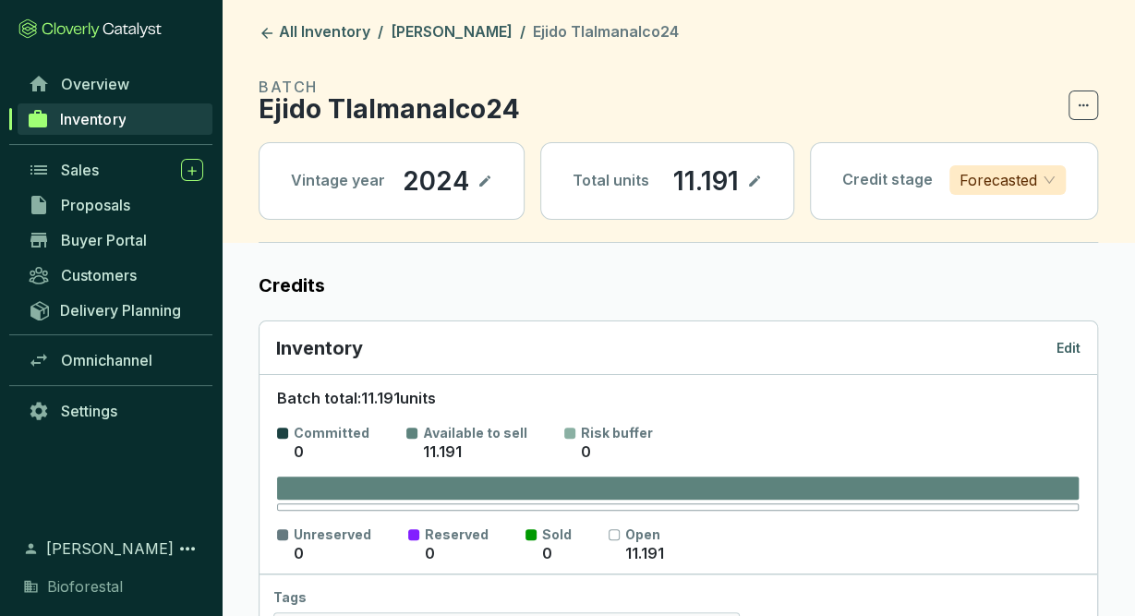
click at [1063, 343] on p "Edit" at bounding box center [1068, 348] width 24 height 18
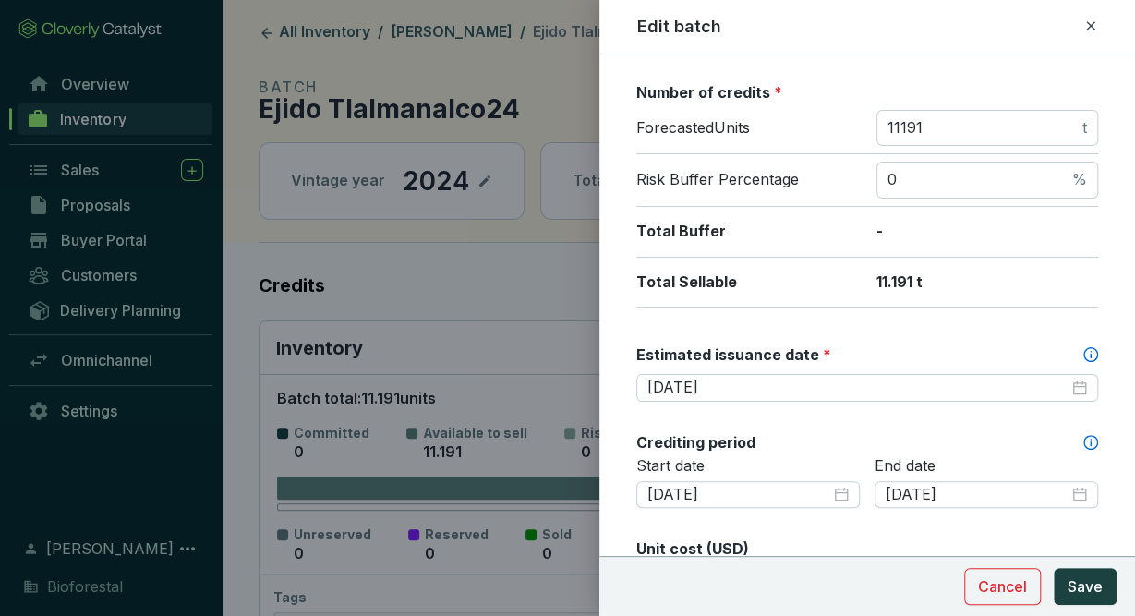
scroll to position [278, 0]
click at [1091, 26] on icon at bounding box center [1090, 25] width 8 height 8
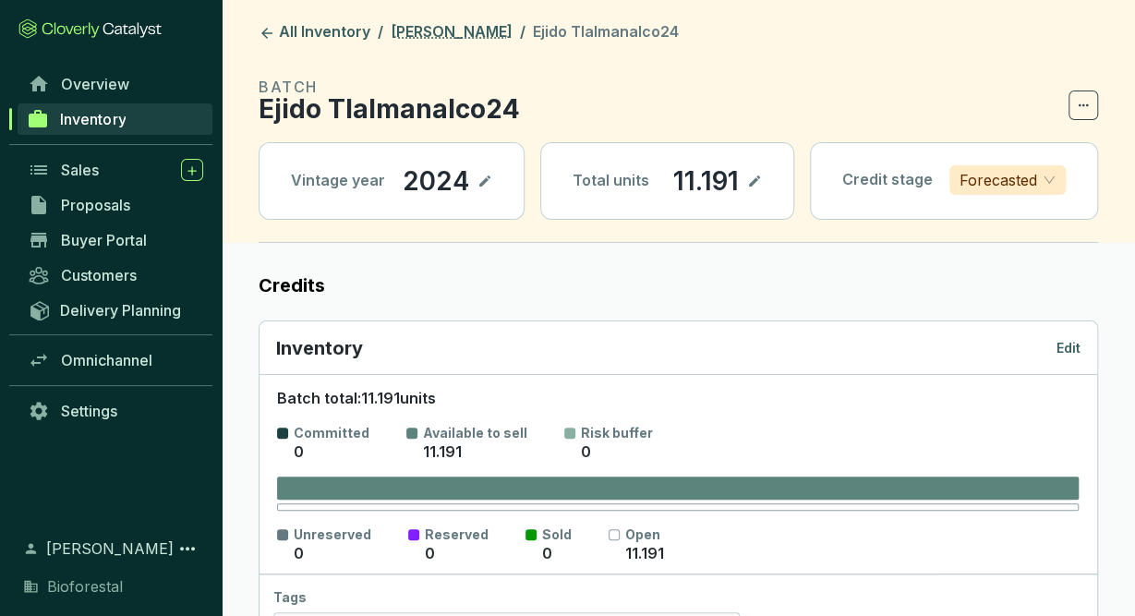
click at [414, 36] on link "[PERSON_NAME]" at bounding box center [451, 33] width 129 height 22
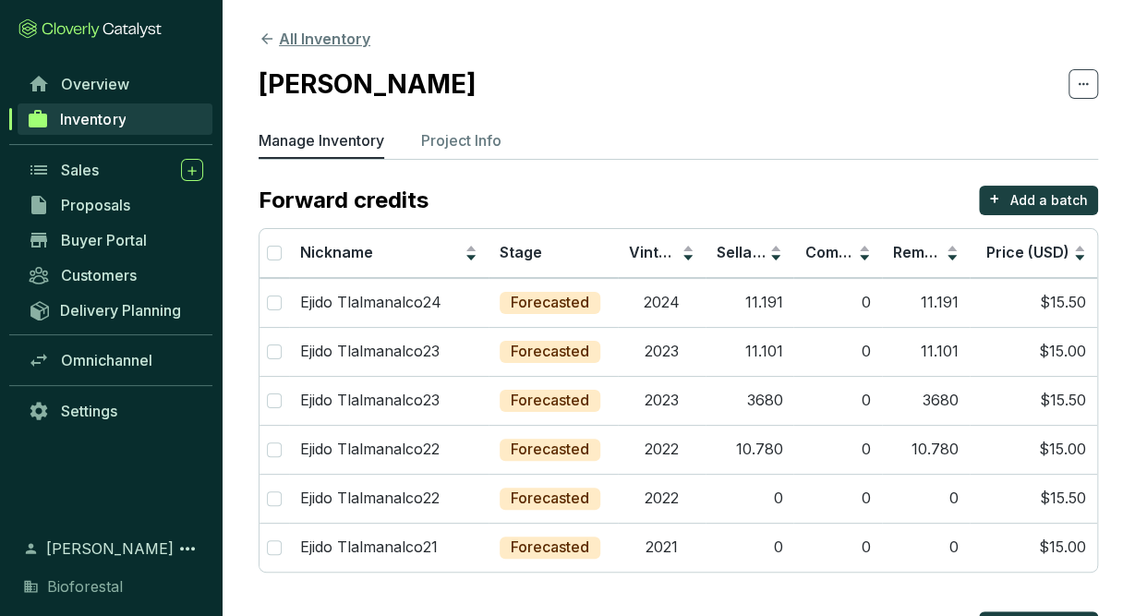
click at [353, 30] on button "All Inventory" at bounding box center [315, 39] width 112 height 22
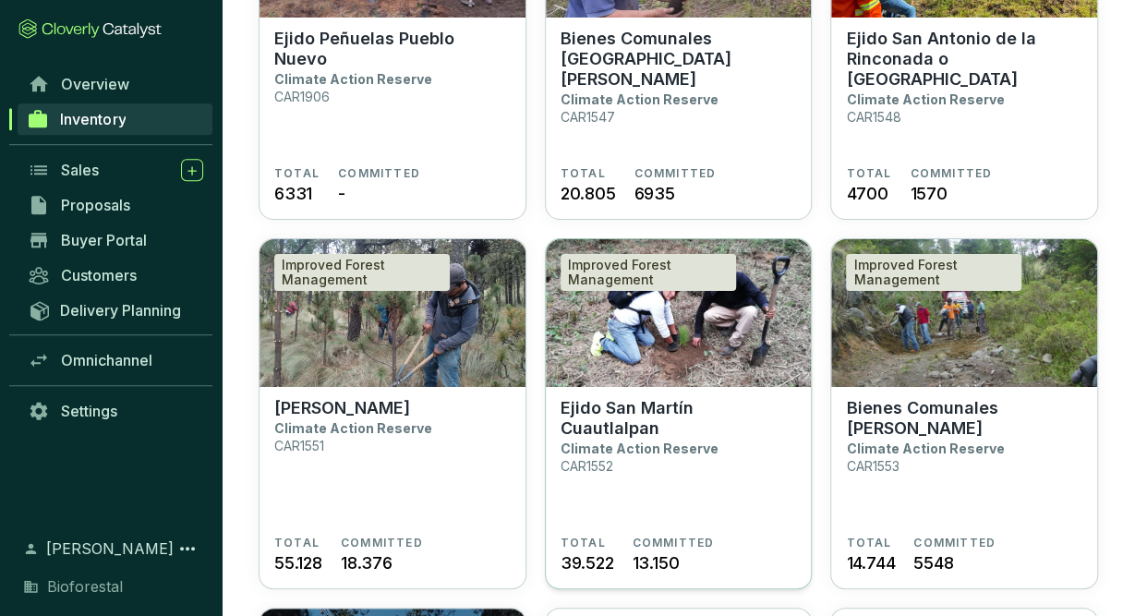
scroll to position [3260, 0]
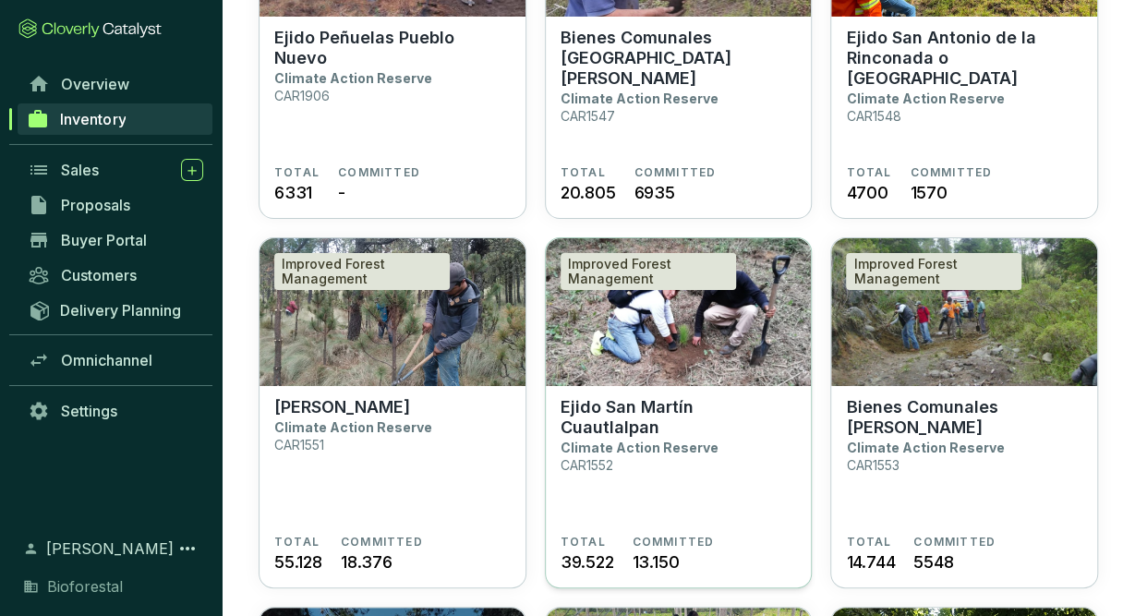
click at [708, 464] on section "Ejido San Martín Cuautlalpan Climate Action Reserve CAR1552" at bounding box center [679, 466] width 236 height 138
click at [663, 410] on p "Ejido San Martín Cuautlalpan" at bounding box center [679, 417] width 236 height 41
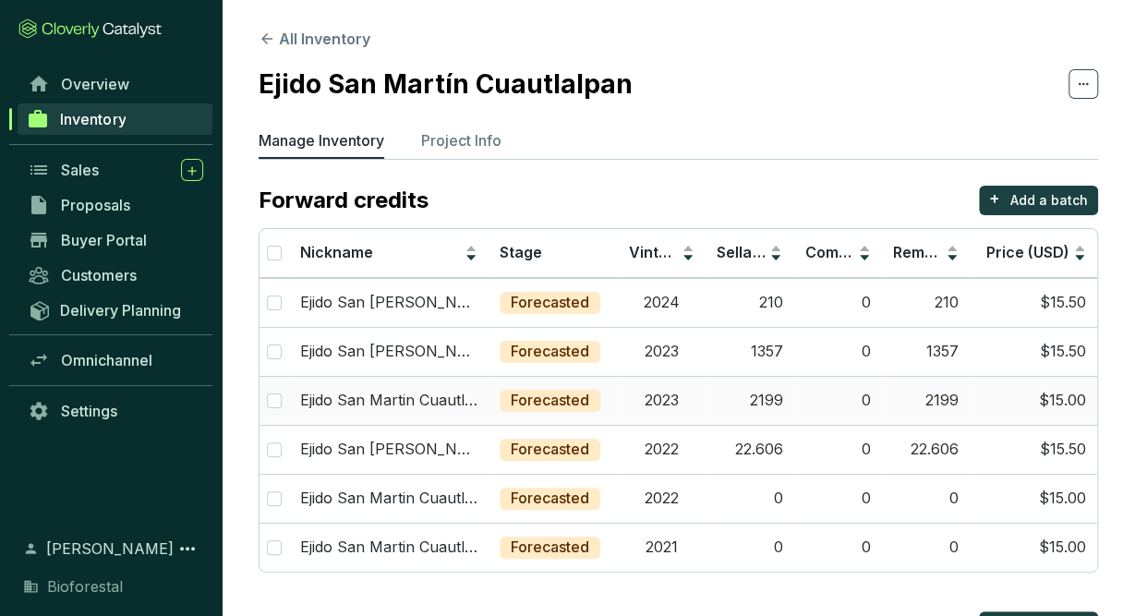
scroll to position [71, 0]
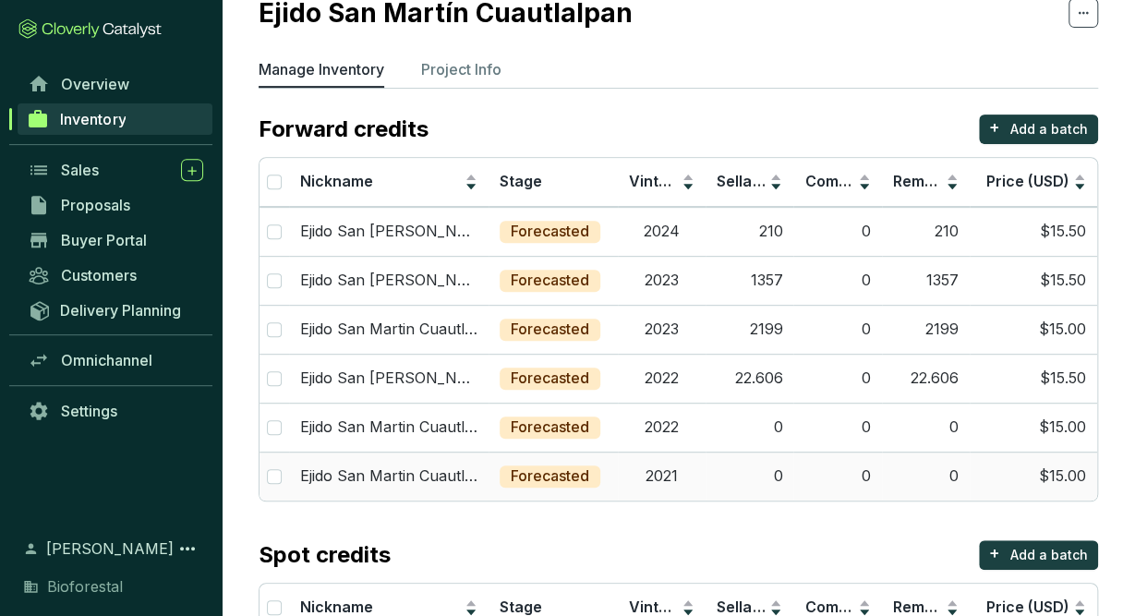
click at [915, 464] on td "0" at bounding box center [926, 476] width 88 height 49
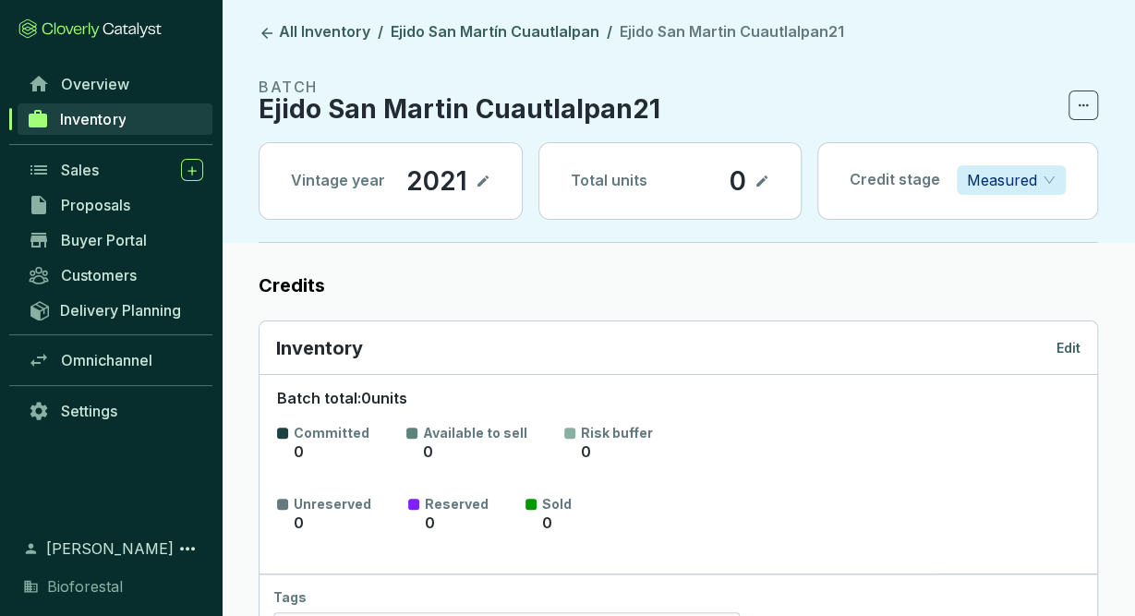
click at [1068, 345] on p "Edit" at bounding box center [1068, 348] width 24 height 18
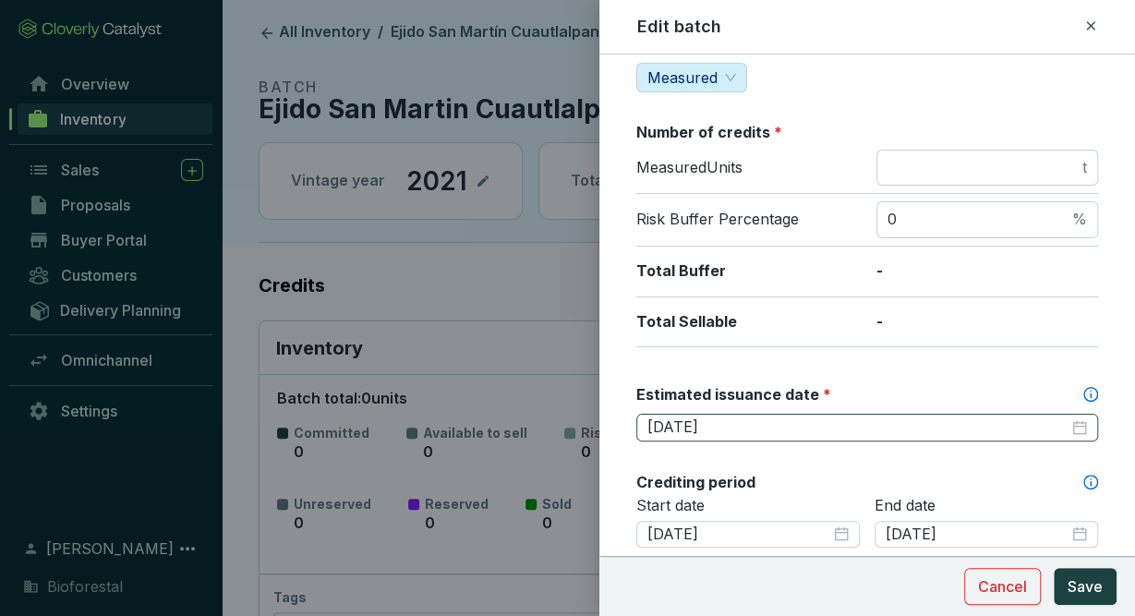
scroll to position [240, 0]
click at [860, 421] on input "[DATE]" at bounding box center [857, 426] width 421 height 20
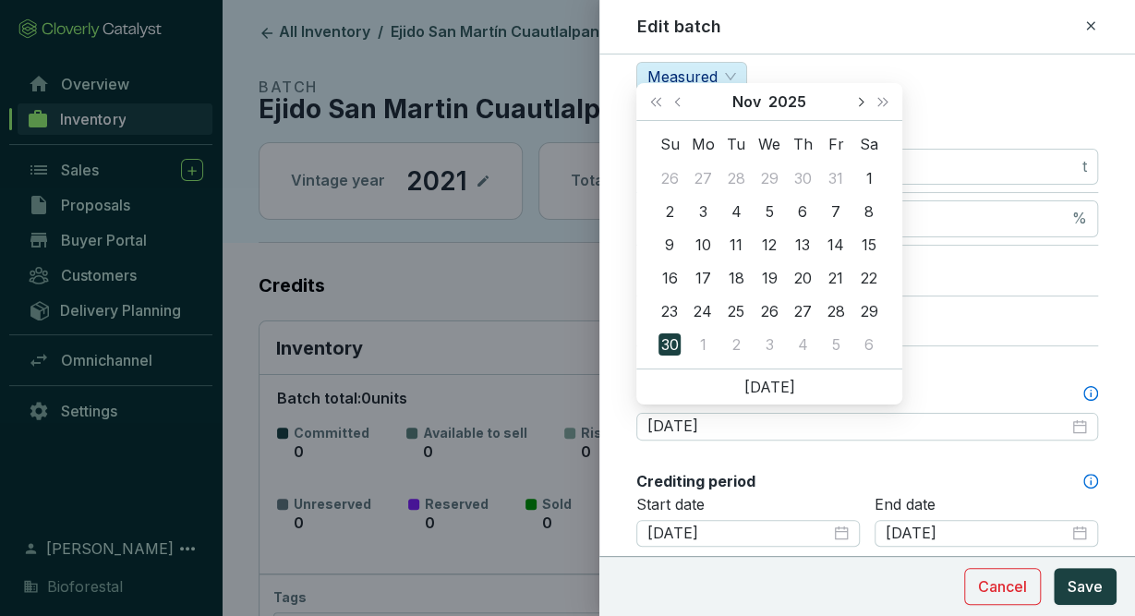
click at [867, 107] on button "Next month (PageDown)" at bounding box center [860, 101] width 24 height 37
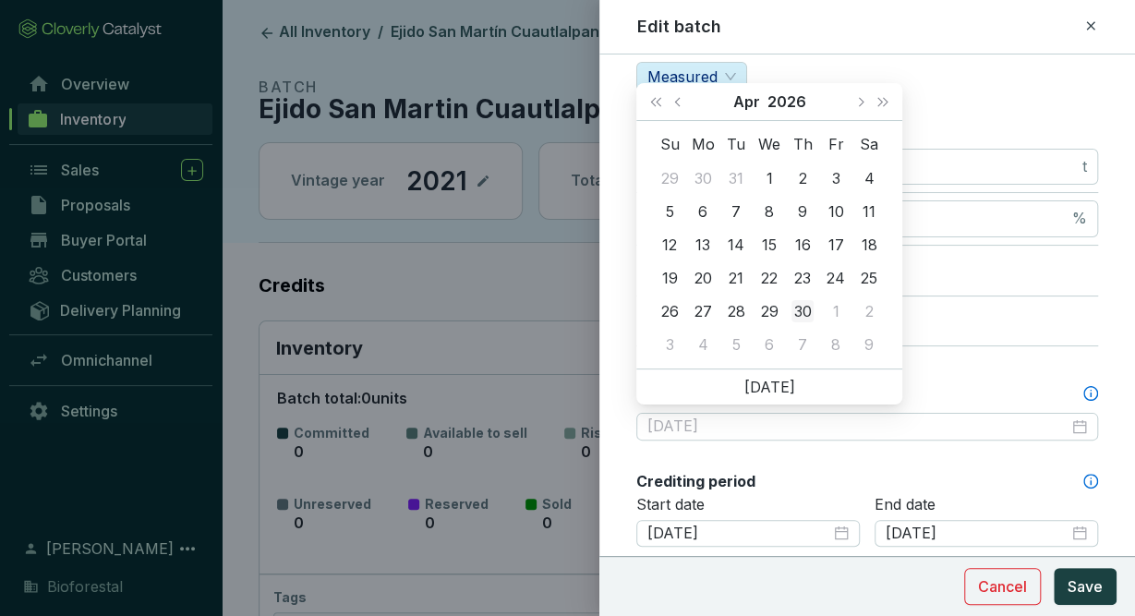
type input "[DATE]"
click at [803, 311] on div "30" at bounding box center [802, 311] width 22 height 22
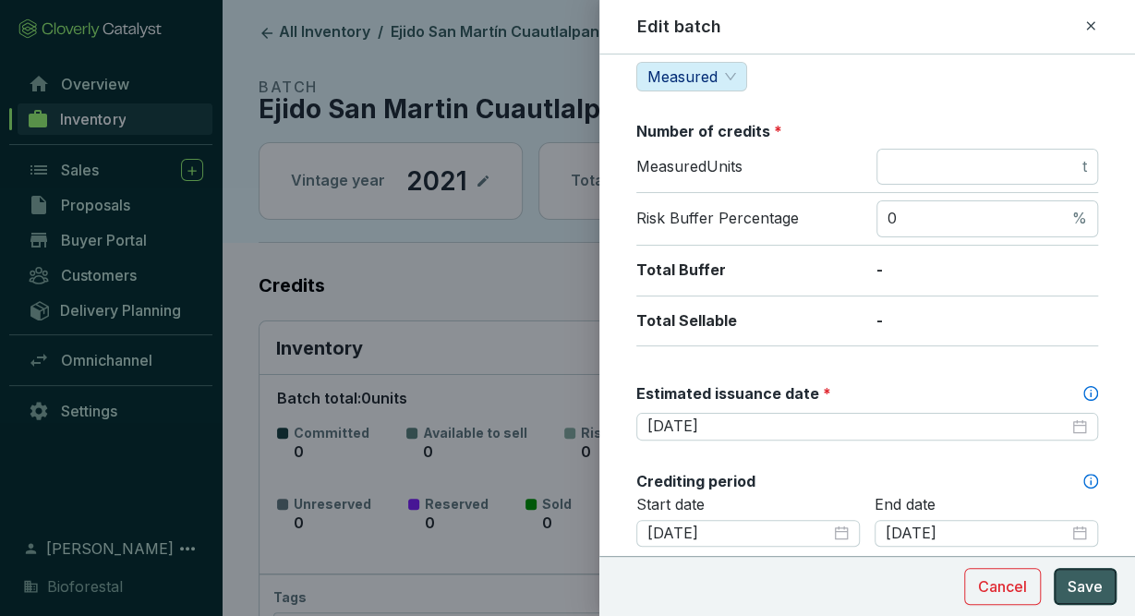
click at [1091, 584] on span "Save" at bounding box center [1085, 586] width 35 height 22
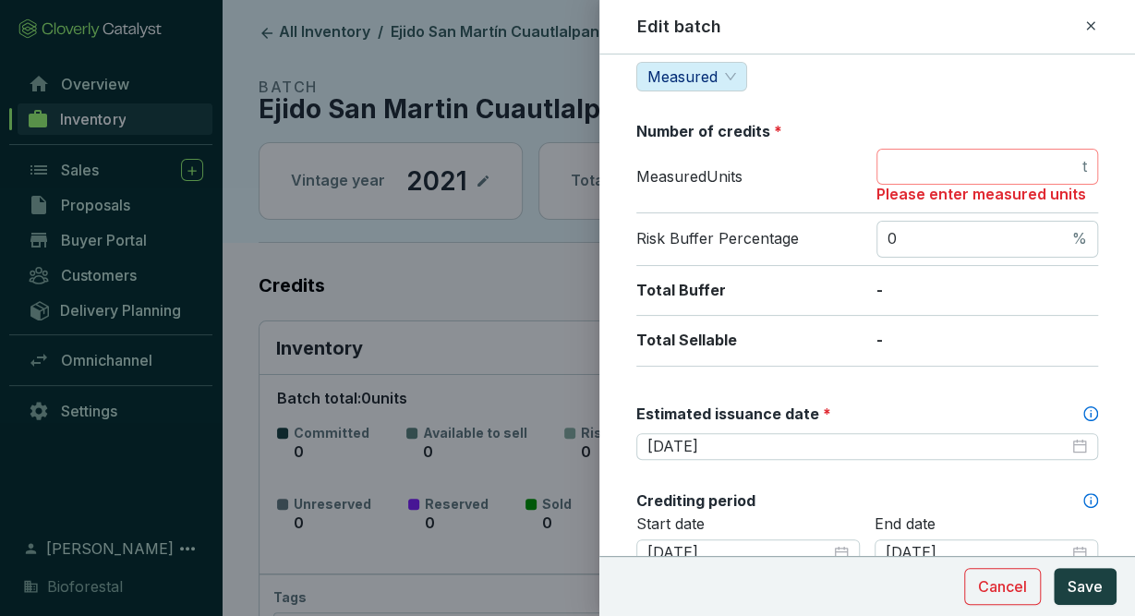
click at [1002, 152] on span "t" at bounding box center [987, 167] width 222 height 37
type input "0"
click at [1098, 609] on section "Cancel Save" at bounding box center [867, 586] width 536 height 60
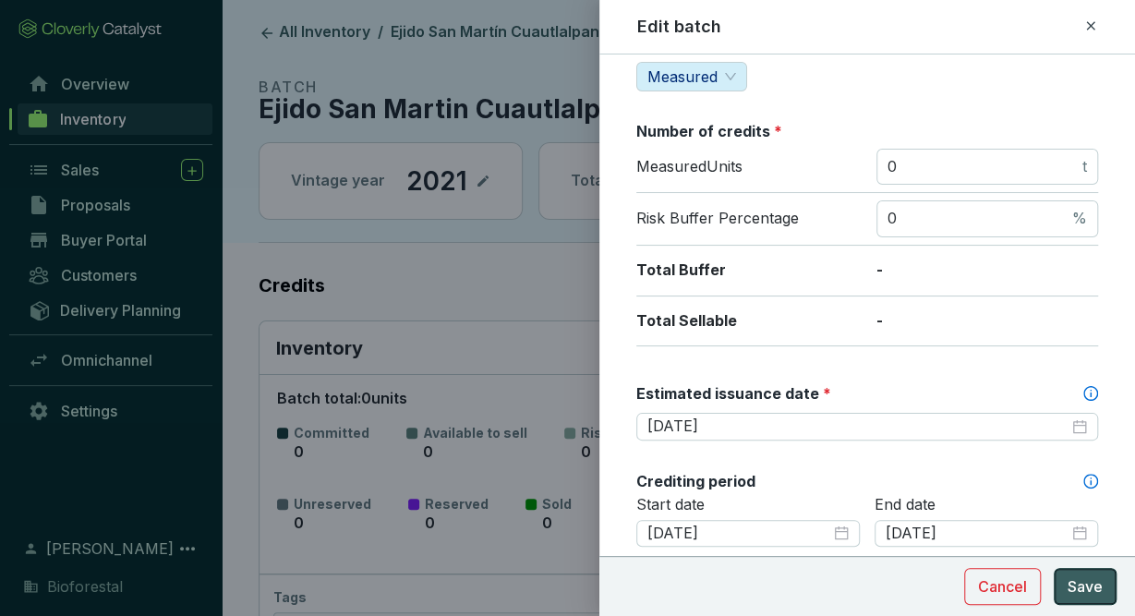
click at [1095, 602] on button "Save" at bounding box center [1085, 586] width 63 height 37
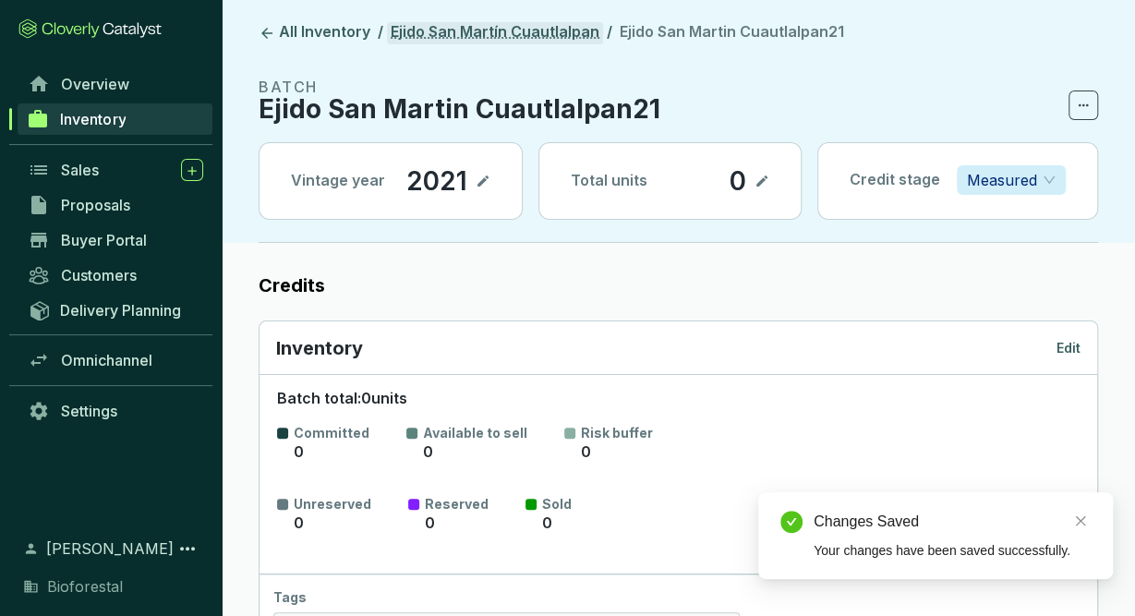
click at [467, 34] on link "Ejido San Martín Cuautlalpan" at bounding box center [495, 33] width 216 height 22
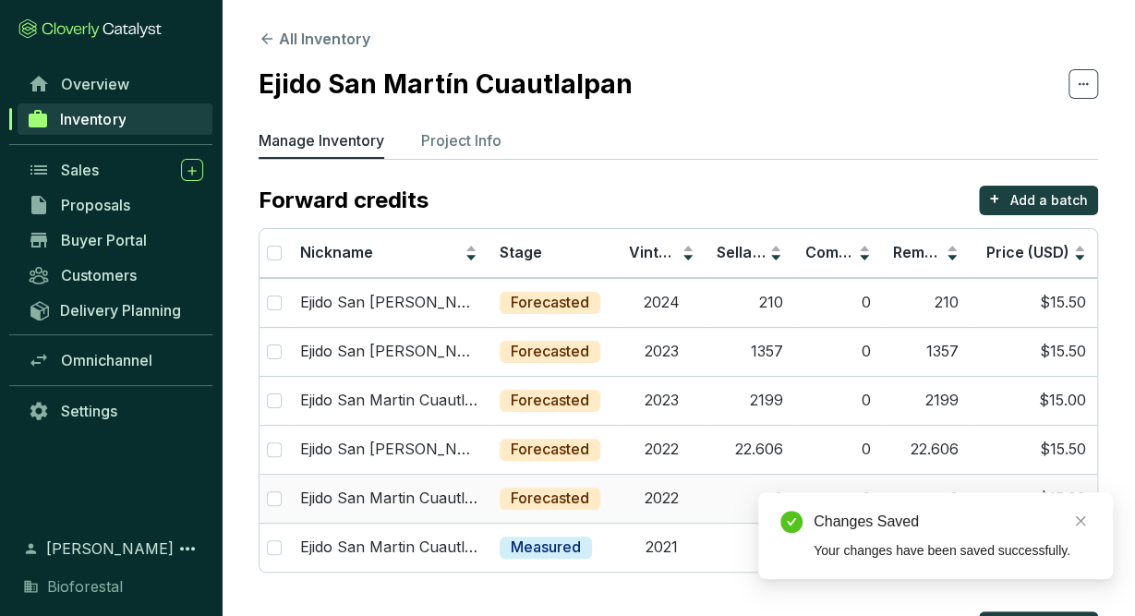
click at [675, 501] on td "2022" at bounding box center [662, 498] width 88 height 49
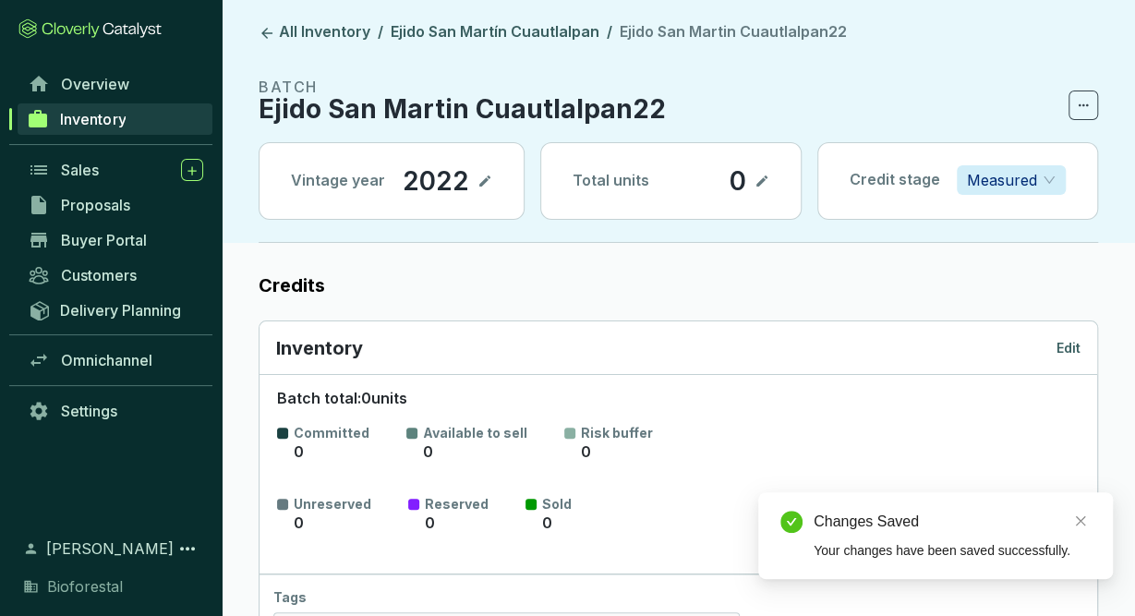
click at [1046, 176] on span "Measured" at bounding box center [1011, 180] width 89 height 28
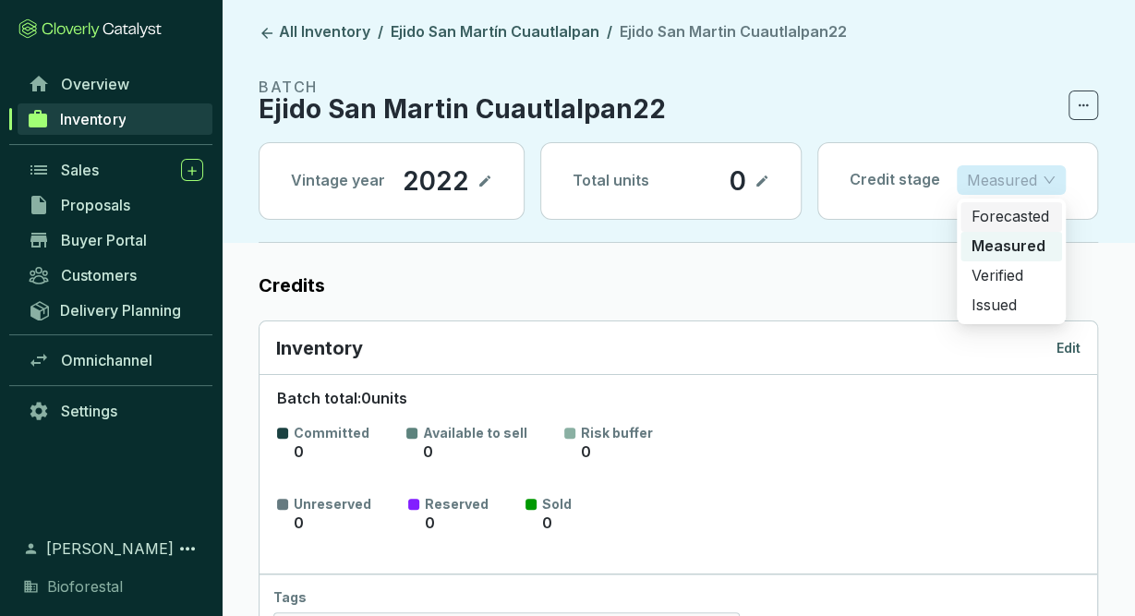
click at [1019, 215] on p "Forecasted" at bounding box center [1010, 217] width 79 height 20
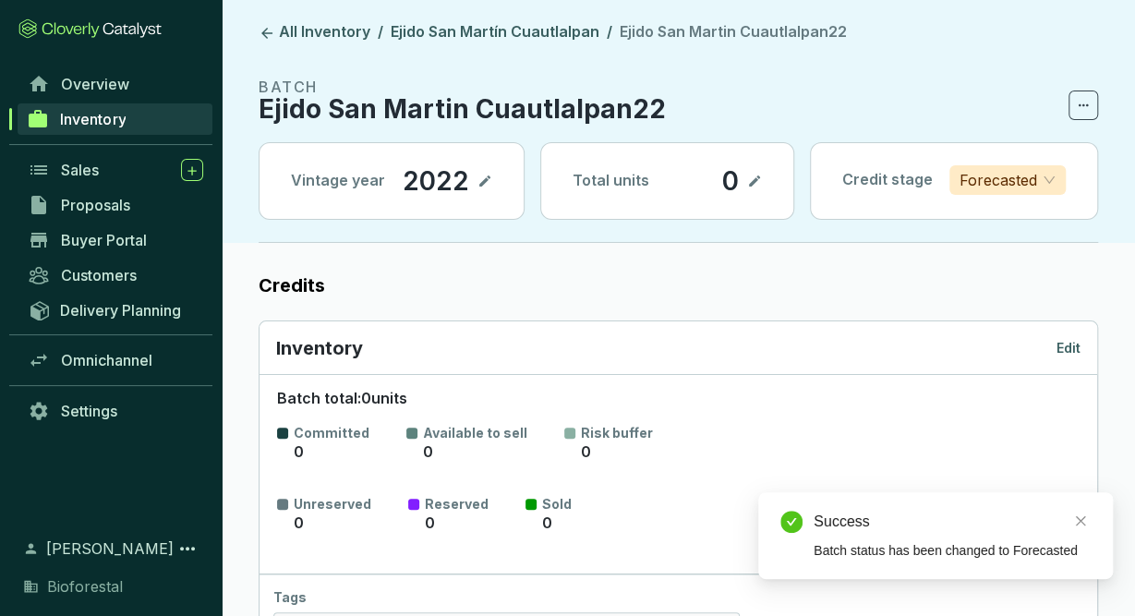
click at [1067, 339] on p "Edit" at bounding box center [1068, 348] width 24 height 18
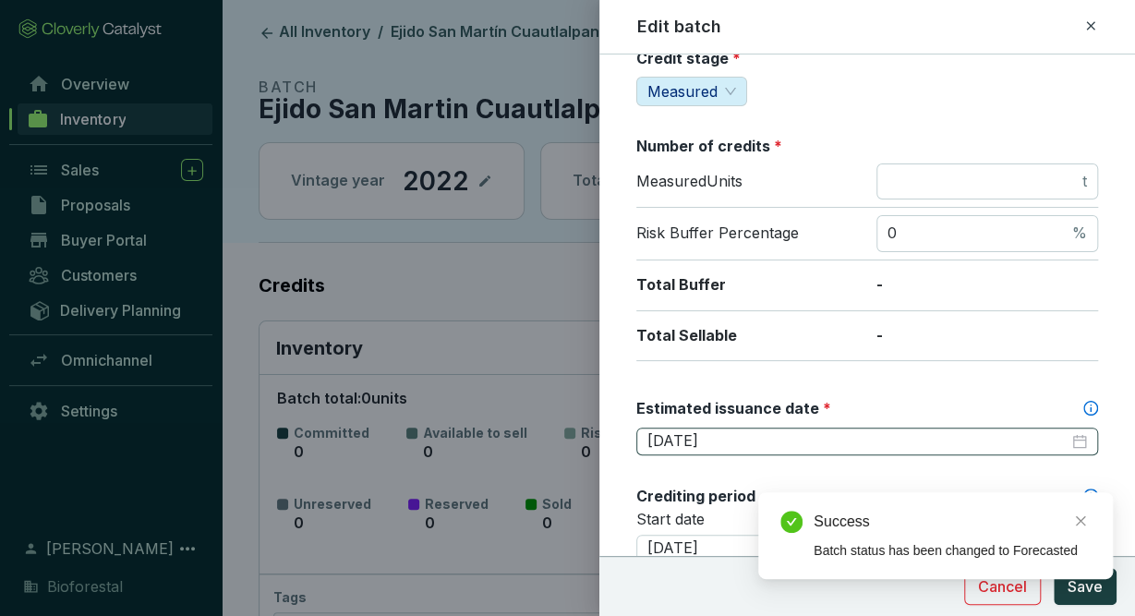
scroll to position [226, 0]
click at [764, 434] on input "[DATE]" at bounding box center [857, 440] width 421 height 20
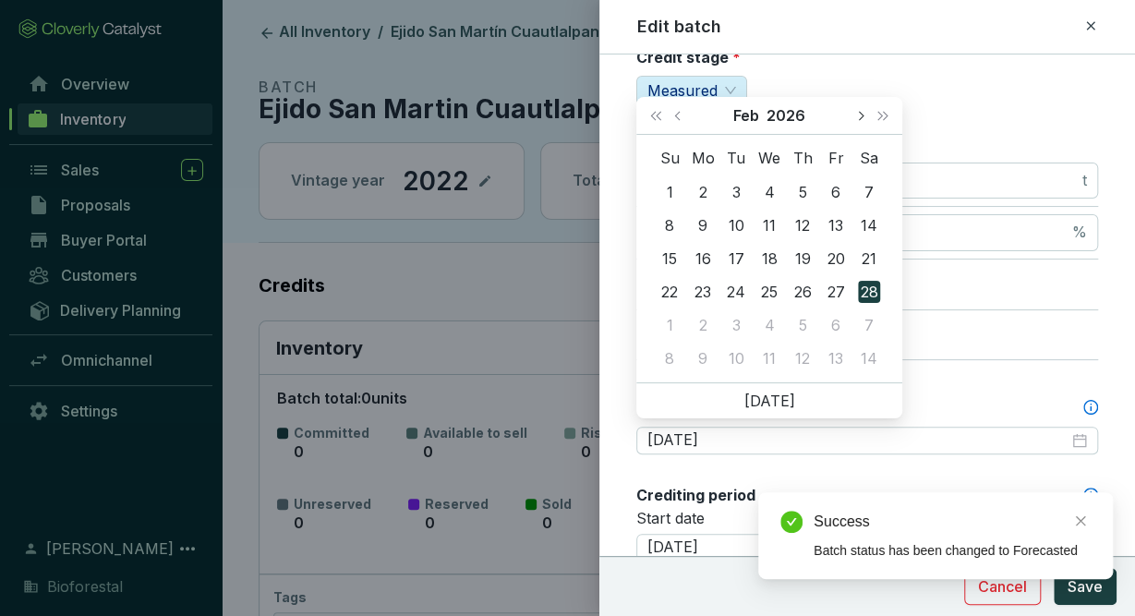
click at [861, 112] on span "Next month (PageDown)" at bounding box center [859, 115] width 9 height 9
click at [857, 119] on button "Next month (PageDown)" at bounding box center [860, 115] width 24 height 37
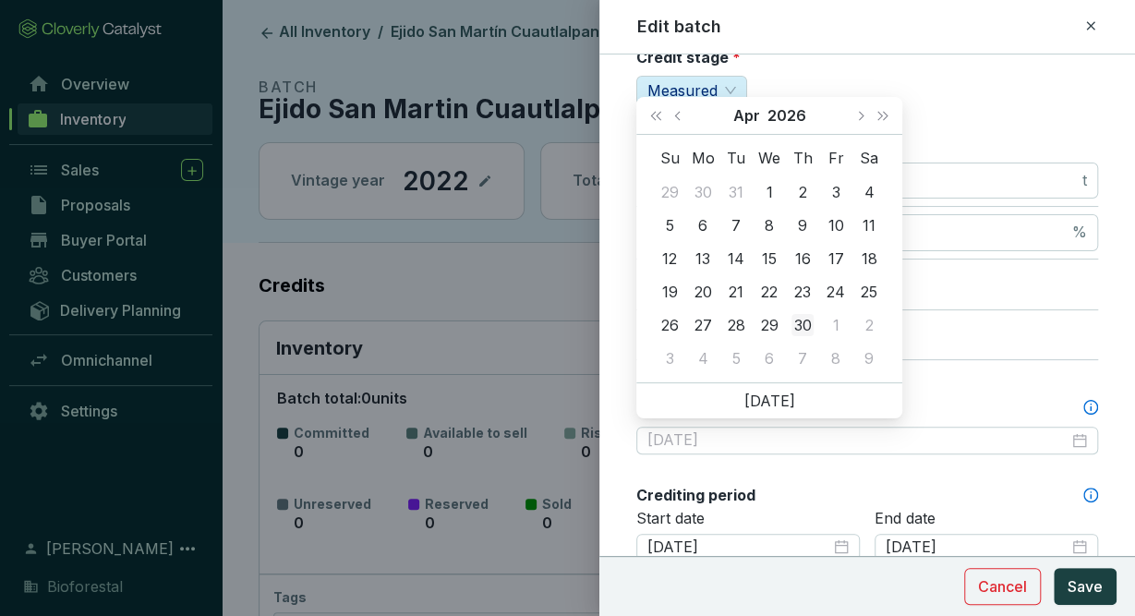
type input "[DATE]"
click at [804, 317] on div "30" at bounding box center [802, 325] width 22 height 22
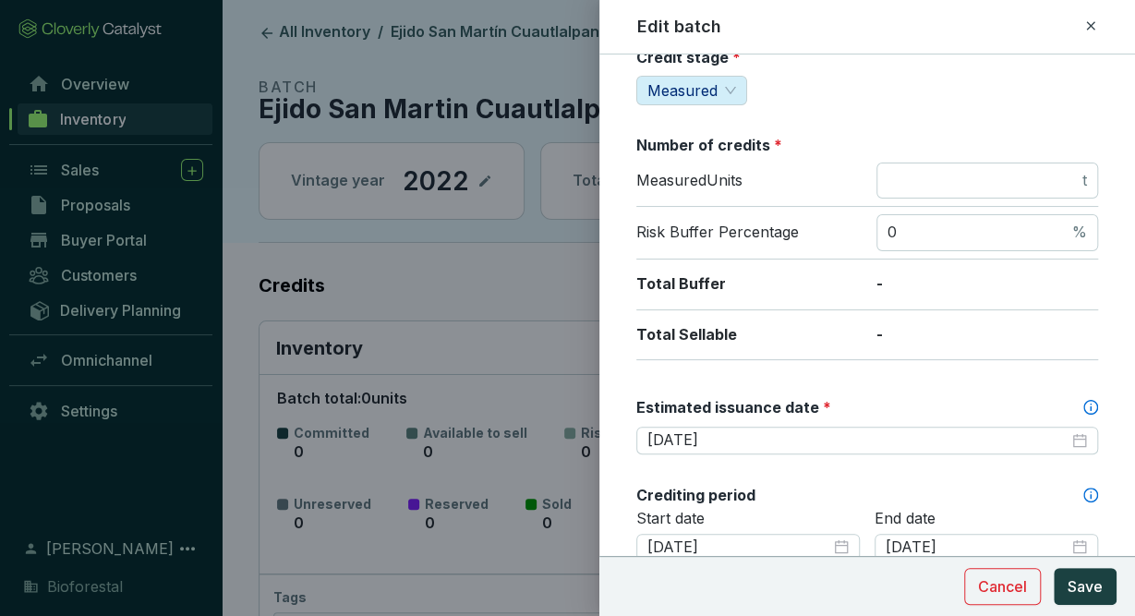
click at [1081, 567] on section "Cancel Save" at bounding box center [867, 586] width 536 height 60
click at [1092, 589] on span "Save" at bounding box center [1085, 586] width 35 height 22
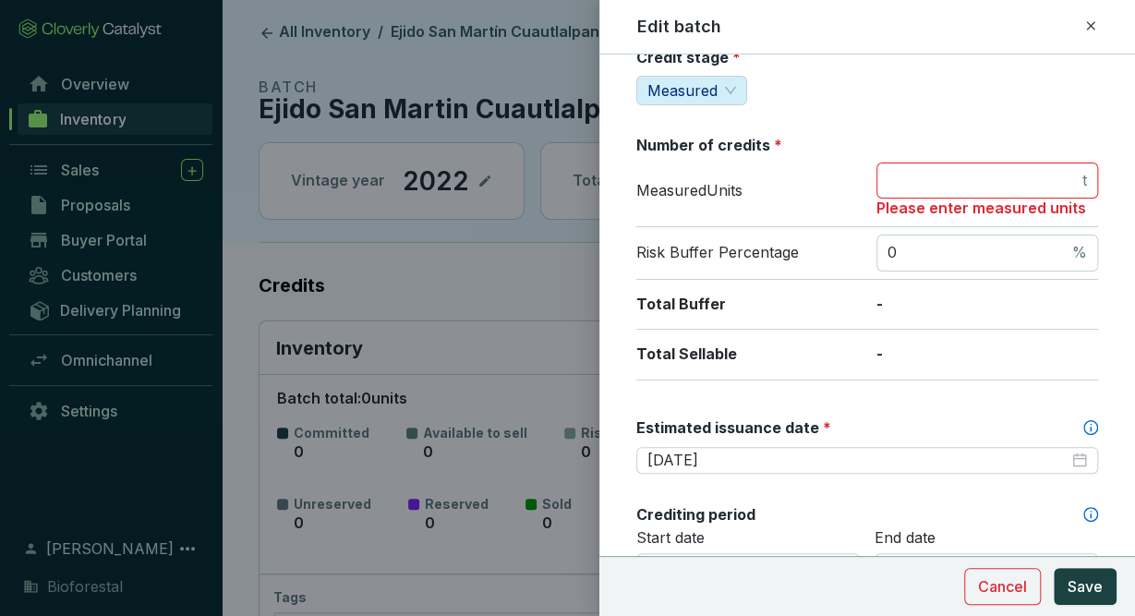
click at [1007, 173] on input "number" at bounding box center [982, 181] width 191 height 20
type input "0"
click at [1091, 583] on span "Save" at bounding box center [1085, 586] width 35 height 22
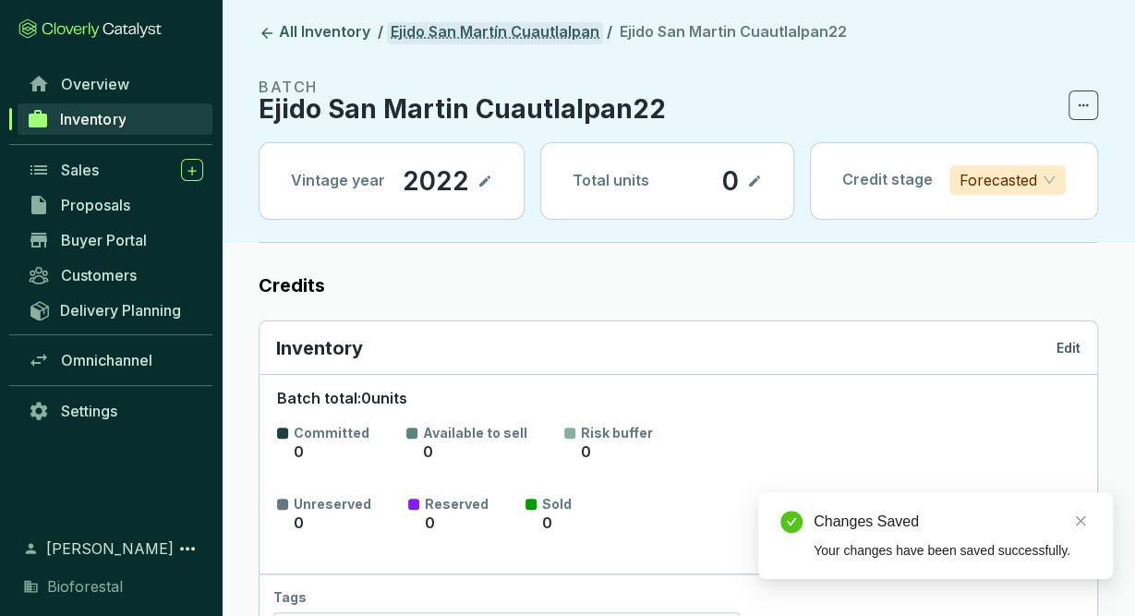
click at [561, 36] on link "Ejido San Martín Cuautlalpan" at bounding box center [495, 33] width 216 height 22
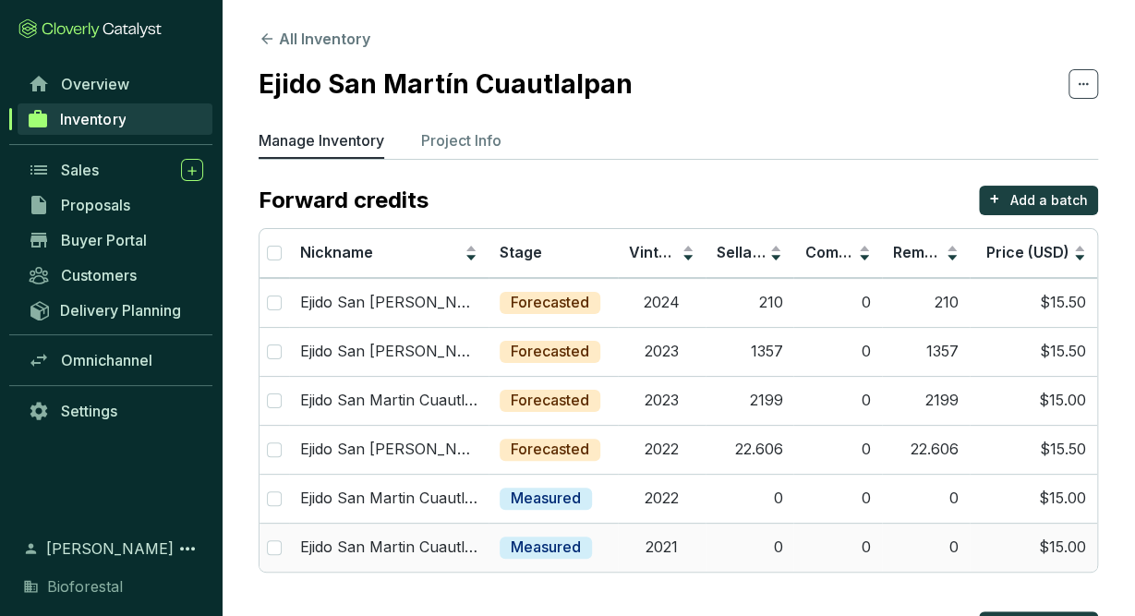
click at [605, 549] on td "Measured" at bounding box center [553, 547] width 129 height 49
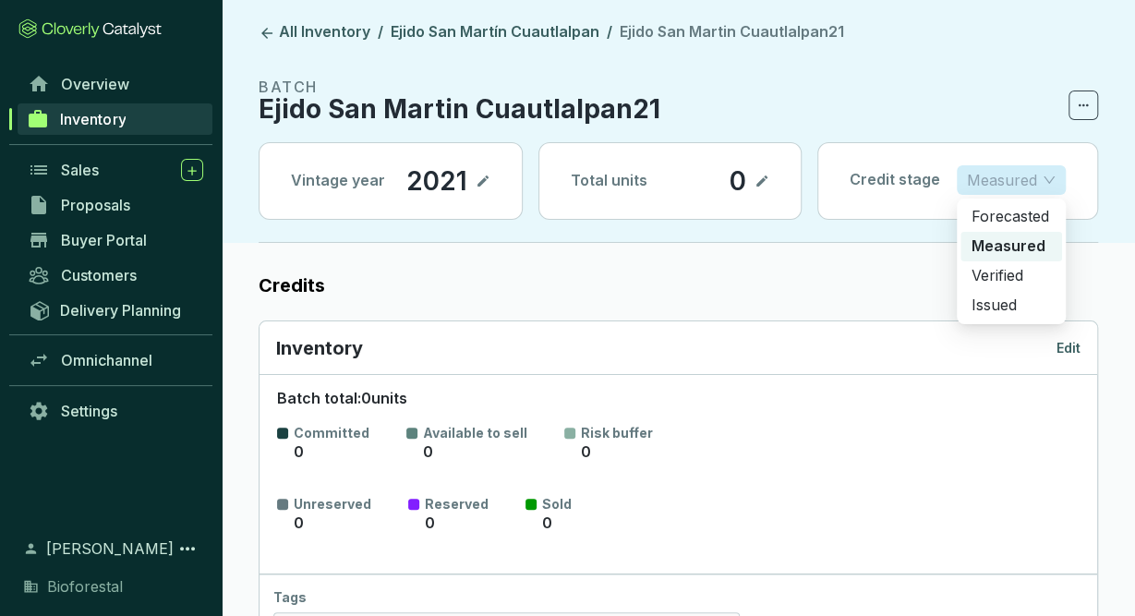
click at [1041, 176] on span "Measured" at bounding box center [1011, 180] width 89 height 28
click at [1035, 215] on p "Forecasted" at bounding box center [1010, 217] width 79 height 20
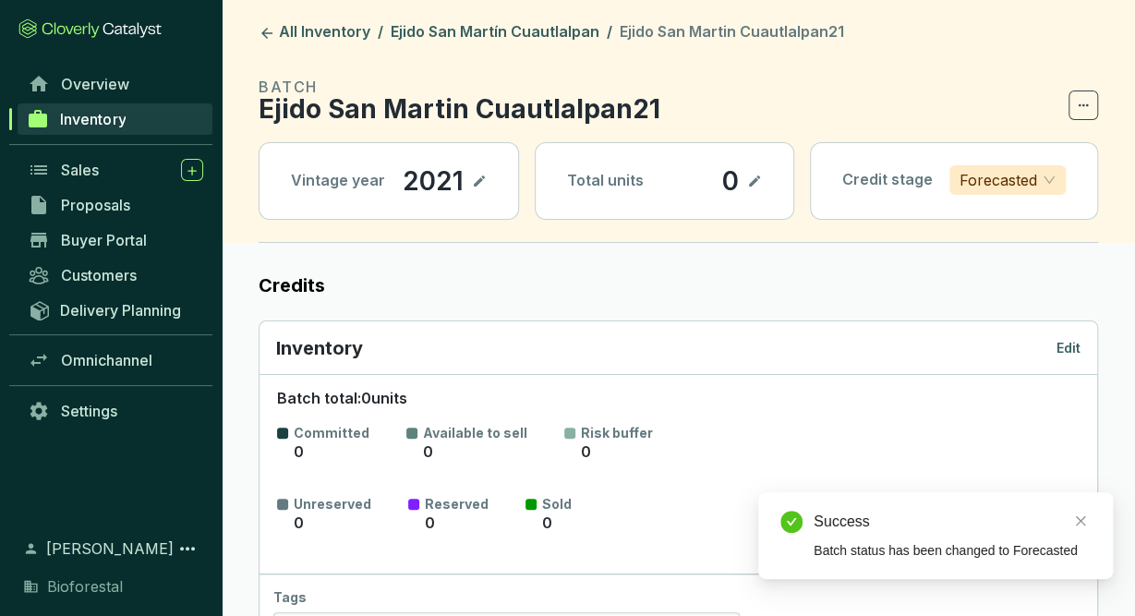
click at [1067, 344] on p "Edit" at bounding box center [1068, 348] width 24 height 18
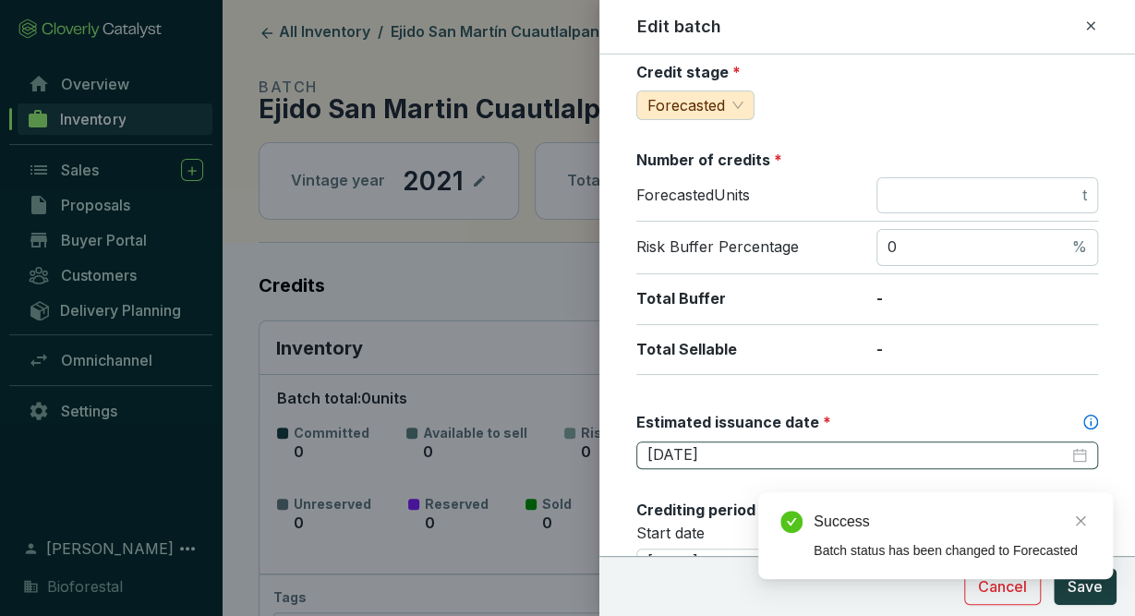
scroll to position [212, 0]
click at [1097, 579] on div "Success Batch status has been changed to Forecasted" at bounding box center [935, 535] width 355 height 87
click at [1092, 27] on icon at bounding box center [1090, 25] width 8 height 8
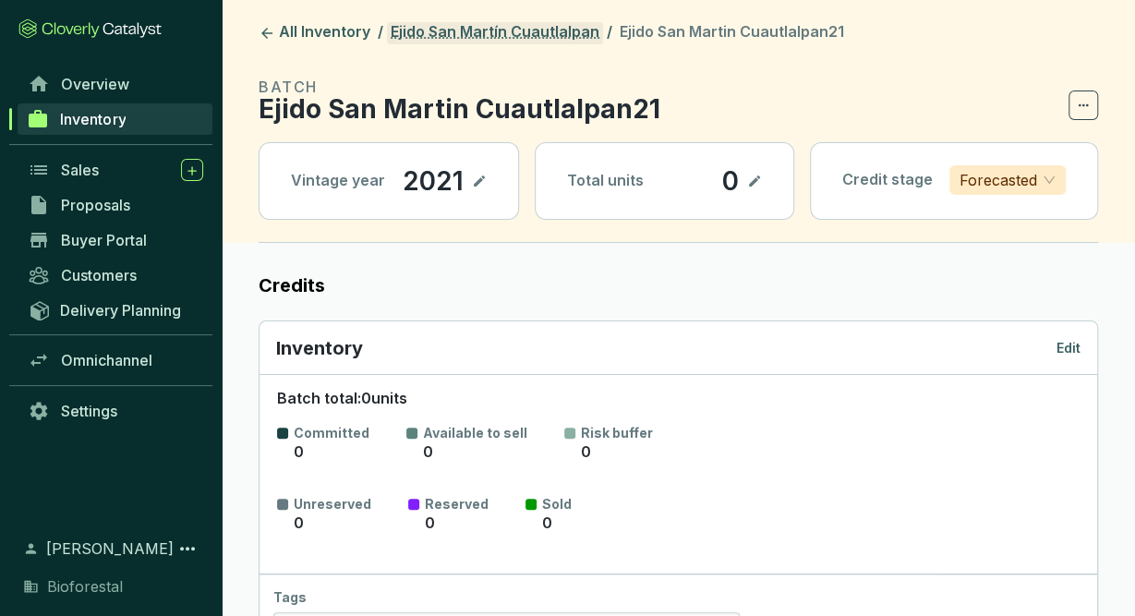
click at [538, 35] on link "Ejido San Martín Cuautlalpan" at bounding box center [495, 33] width 216 height 22
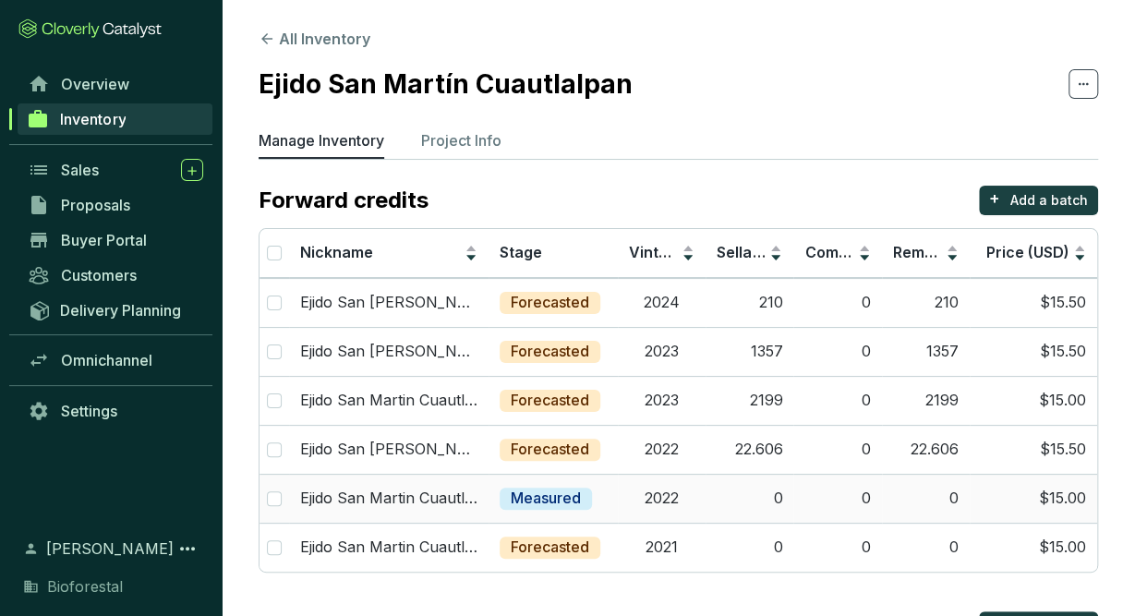
click at [684, 498] on td "2022" at bounding box center [662, 498] width 88 height 49
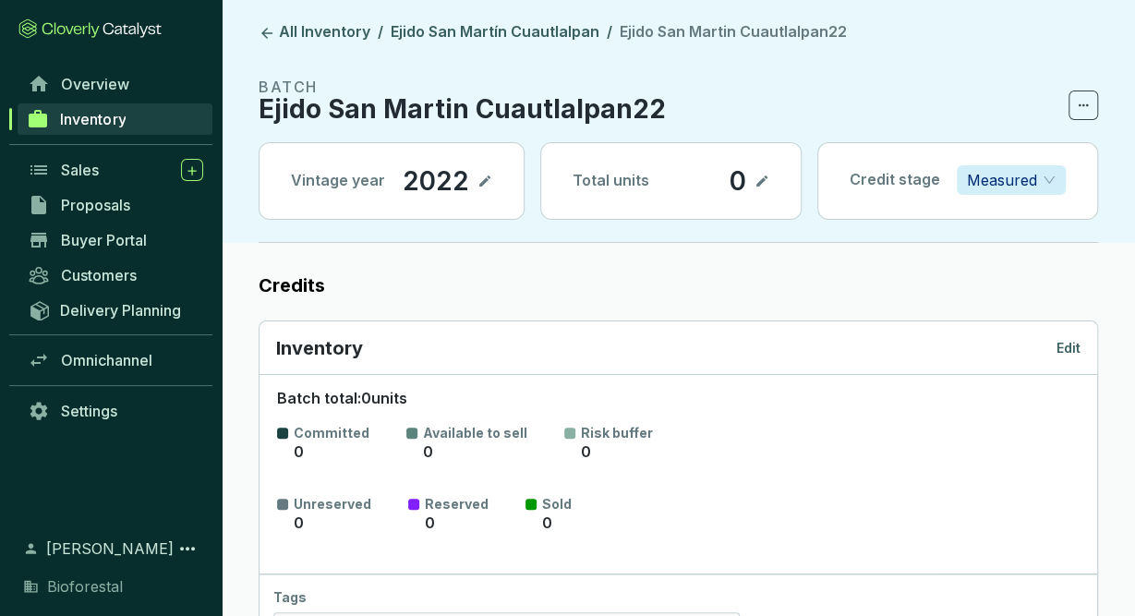
click at [1064, 346] on p "Edit" at bounding box center [1068, 348] width 24 height 18
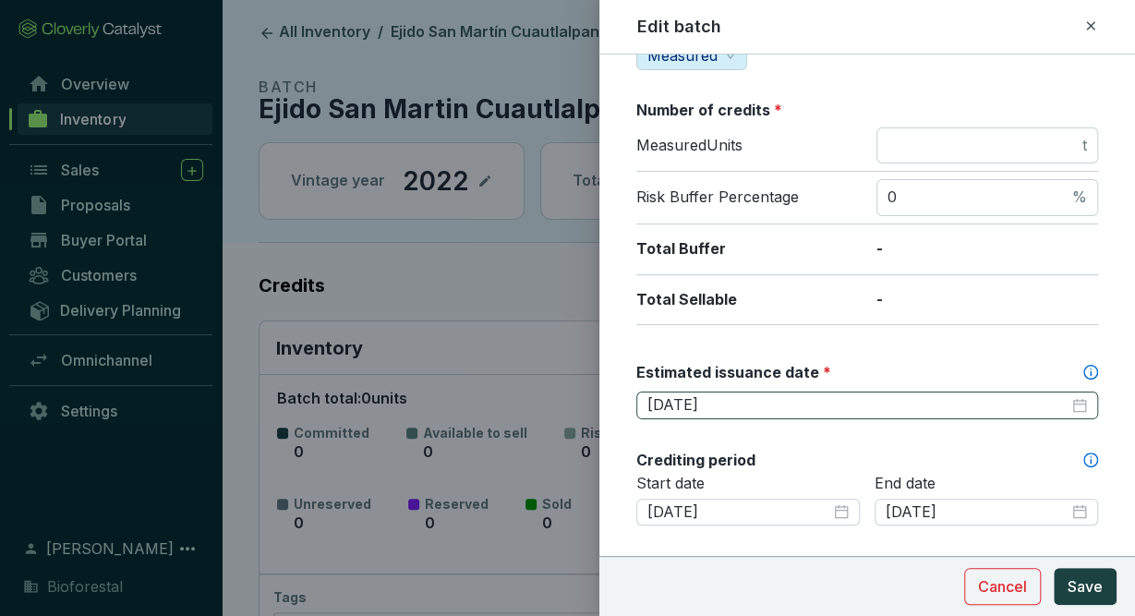
scroll to position [262, 0]
click at [1087, 583] on span "Save" at bounding box center [1085, 586] width 35 height 22
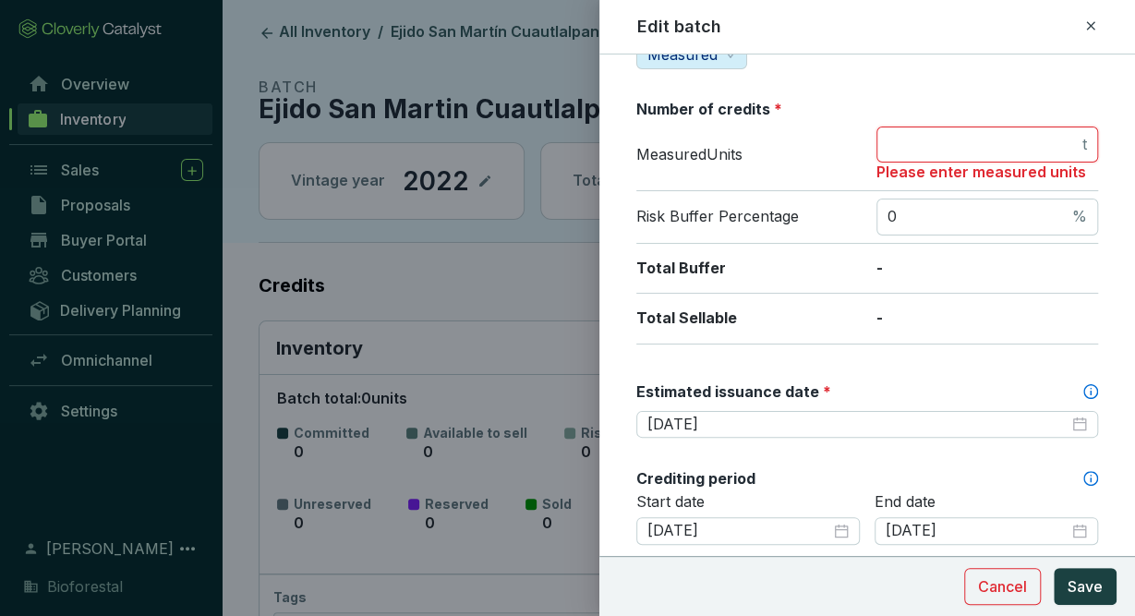
click at [1041, 146] on input "number" at bounding box center [982, 145] width 191 height 20
type input "0"
click at [1089, 584] on span "Save" at bounding box center [1085, 586] width 35 height 22
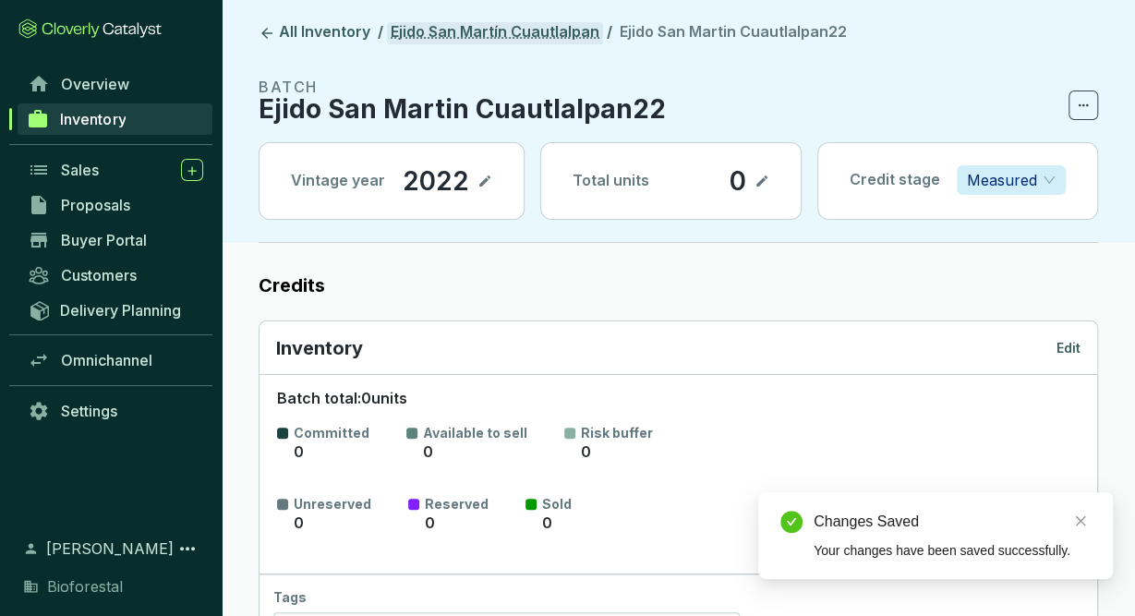
click at [533, 39] on link "Ejido San Martín Cuautlalpan" at bounding box center [495, 33] width 216 height 22
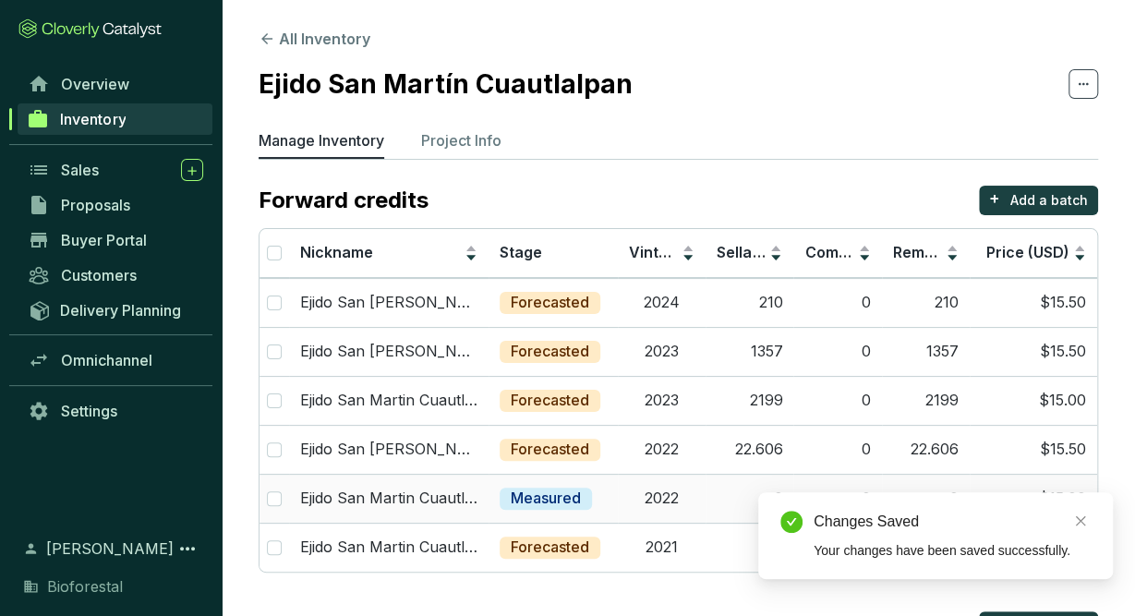
click at [674, 505] on td "2022" at bounding box center [662, 498] width 88 height 49
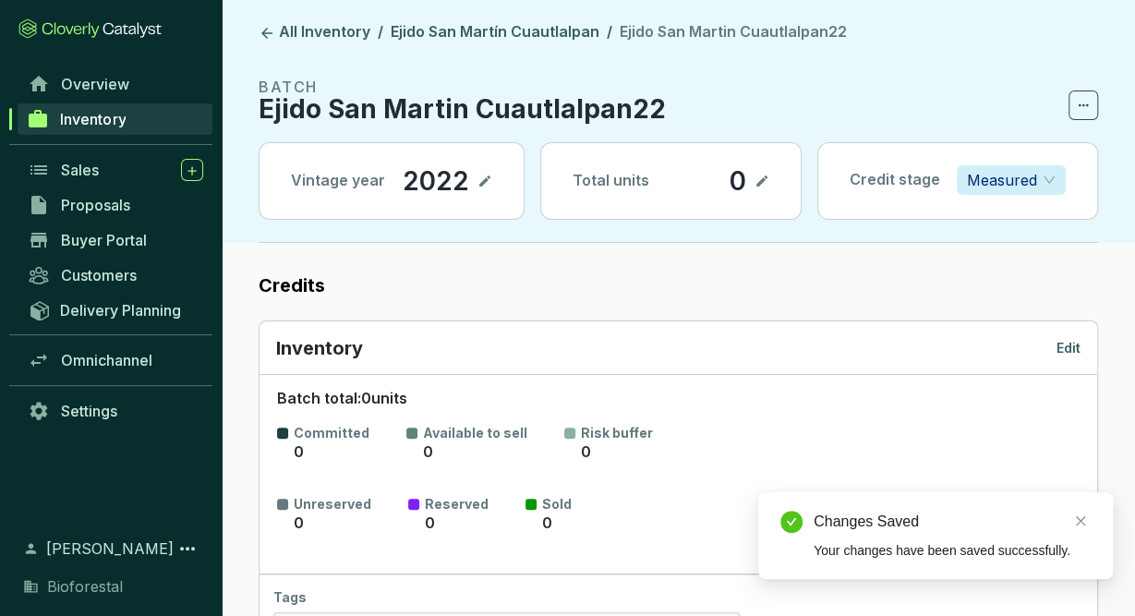
click at [1072, 344] on p "Edit" at bounding box center [1068, 348] width 24 height 18
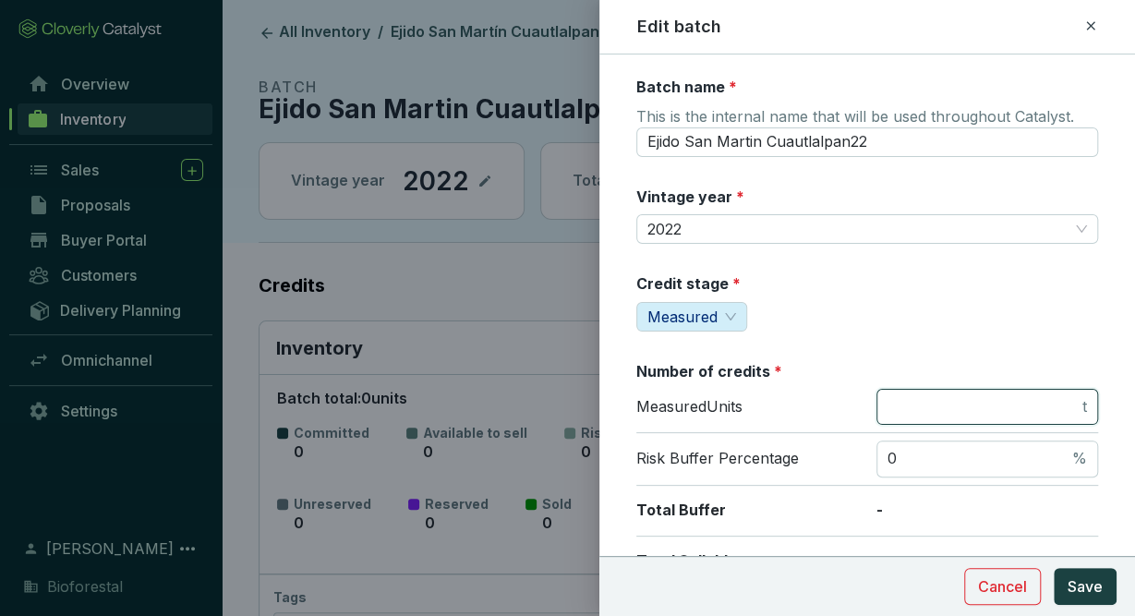
click at [971, 404] on input "number" at bounding box center [982, 407] width 191 height 20
type input "0"
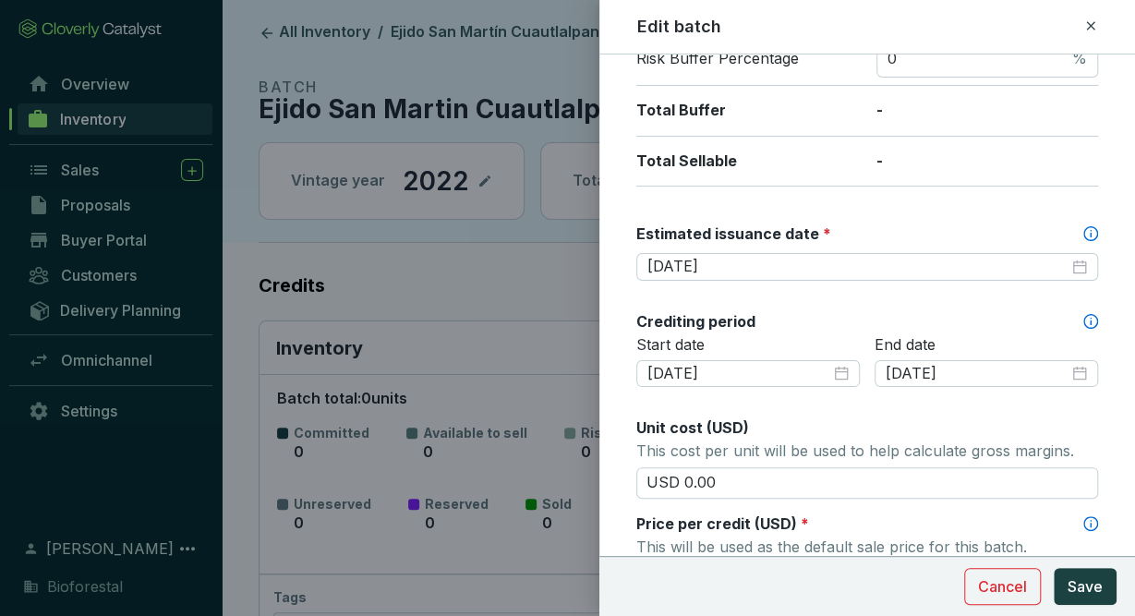
scroll to position [408, 0]
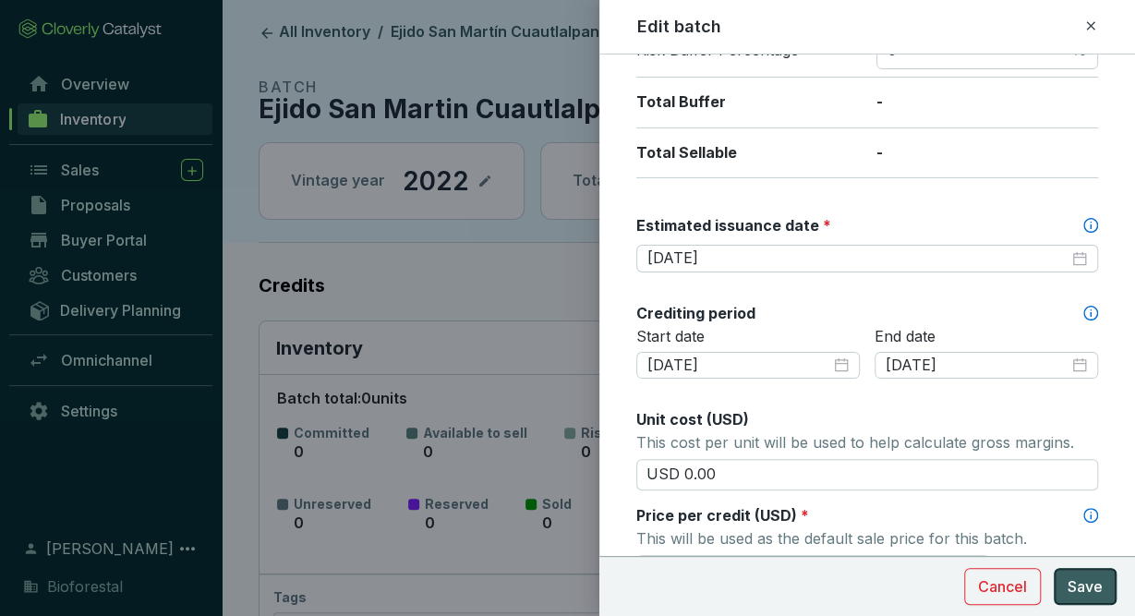
click at [1090, 592] on span "Save" at bounding box center [1085, 586] width 35 height 22
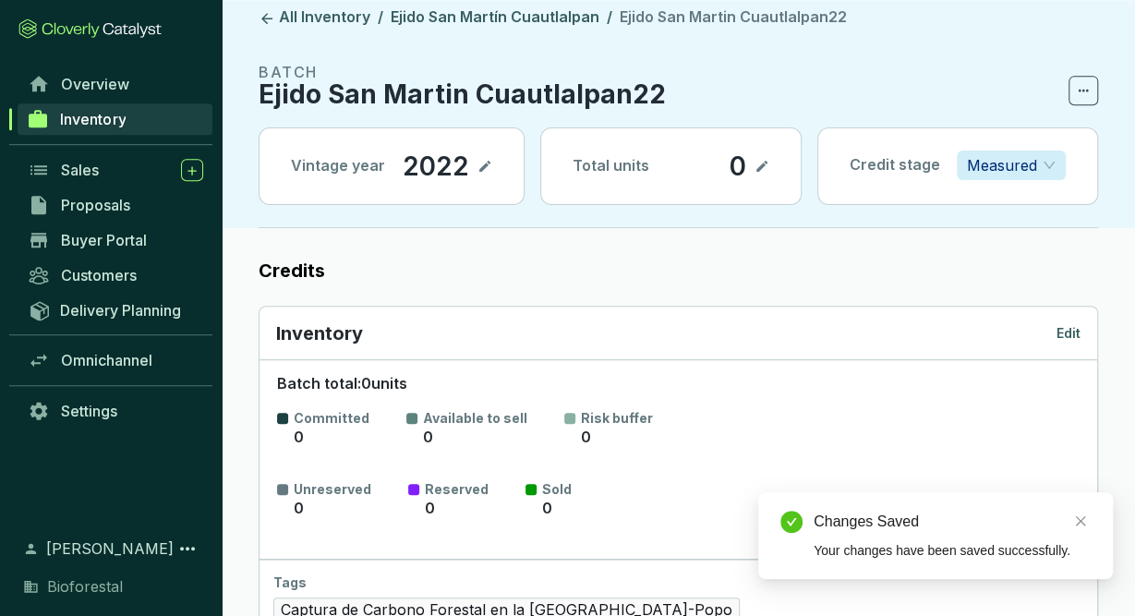
scroll to position [0, 0]
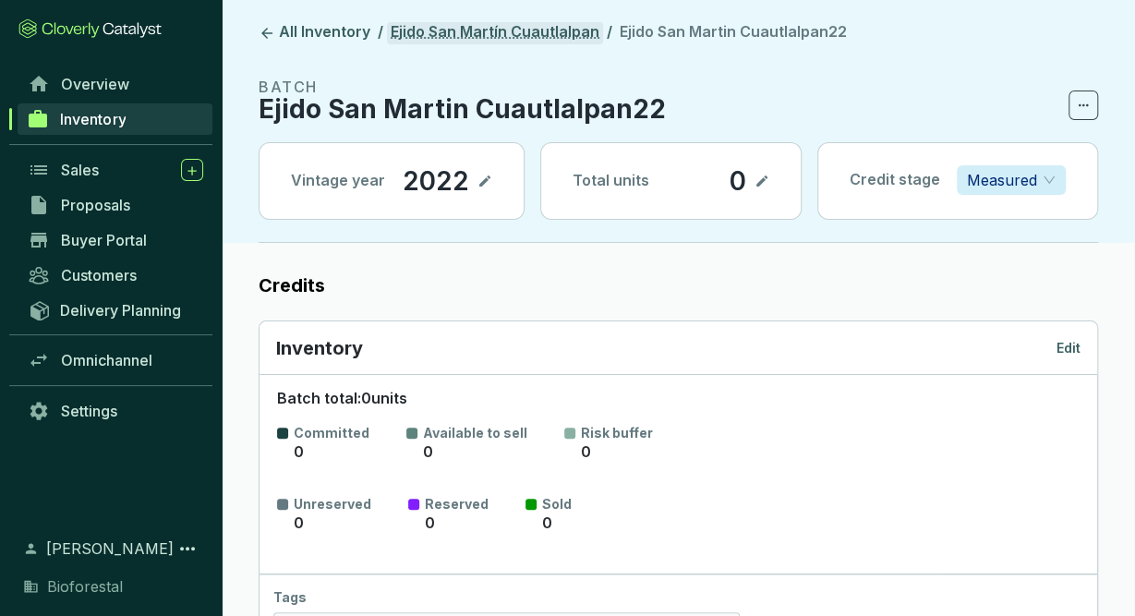
click at [503, 39] on link "Ejido San Martín Cuautlalpan" at bounding box center [495, 33] width 216 height 22
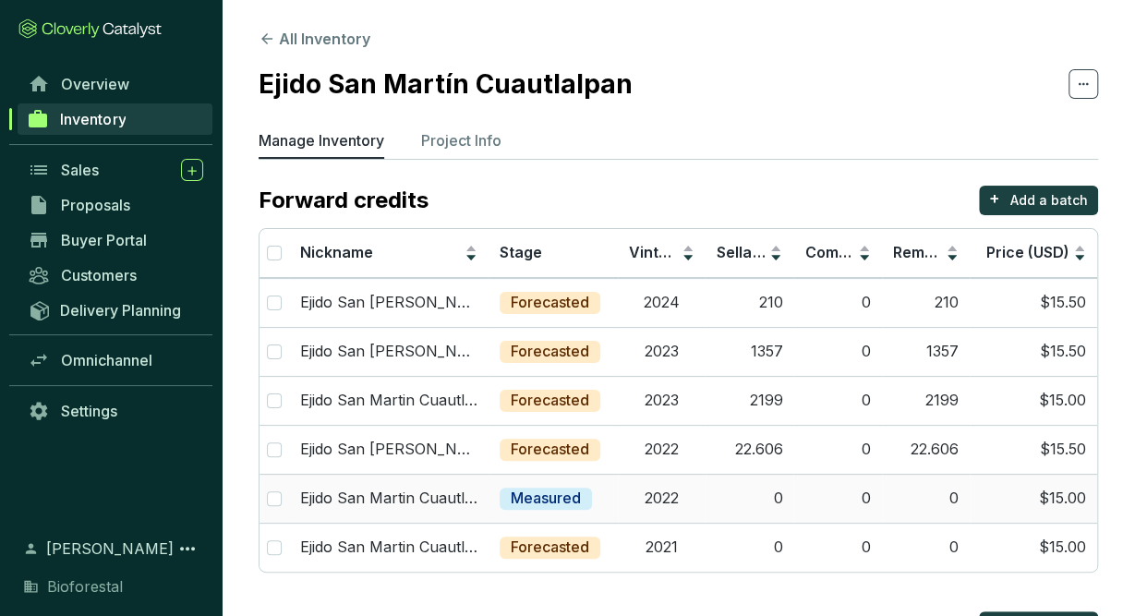
click at [675, 492] on td "2022" at bounding box center [662, 498] width 88 height 49
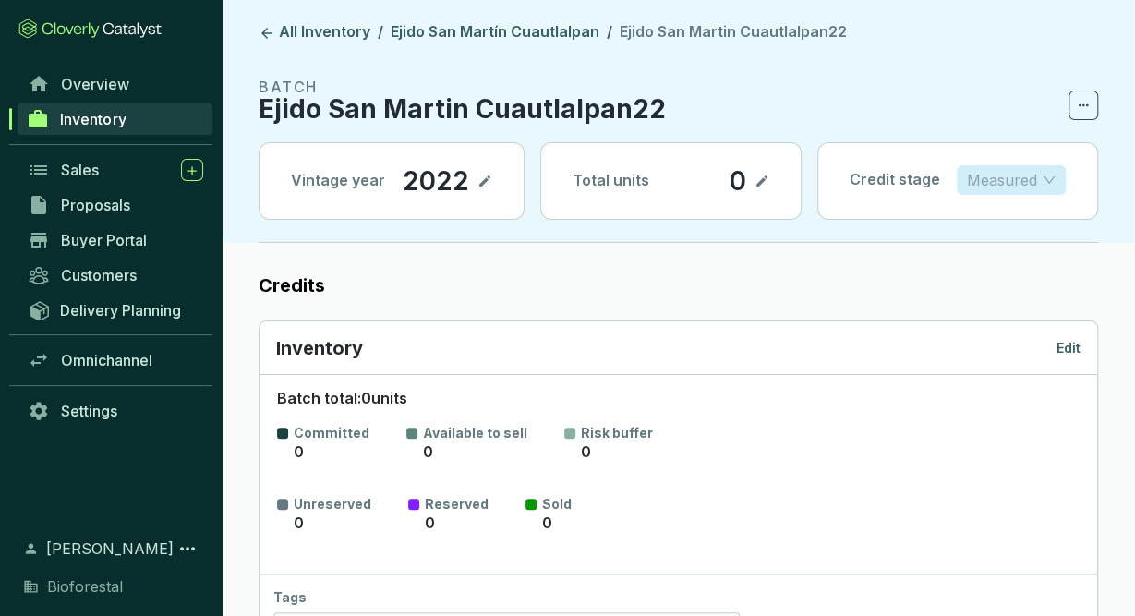
click at [973, 175] on p "Measured" at bounding box center [1002, 180] width 70 height 28
click at [1017, 216] on p "Forecasted" at bounding box center [1010, 217] width 79 height 20
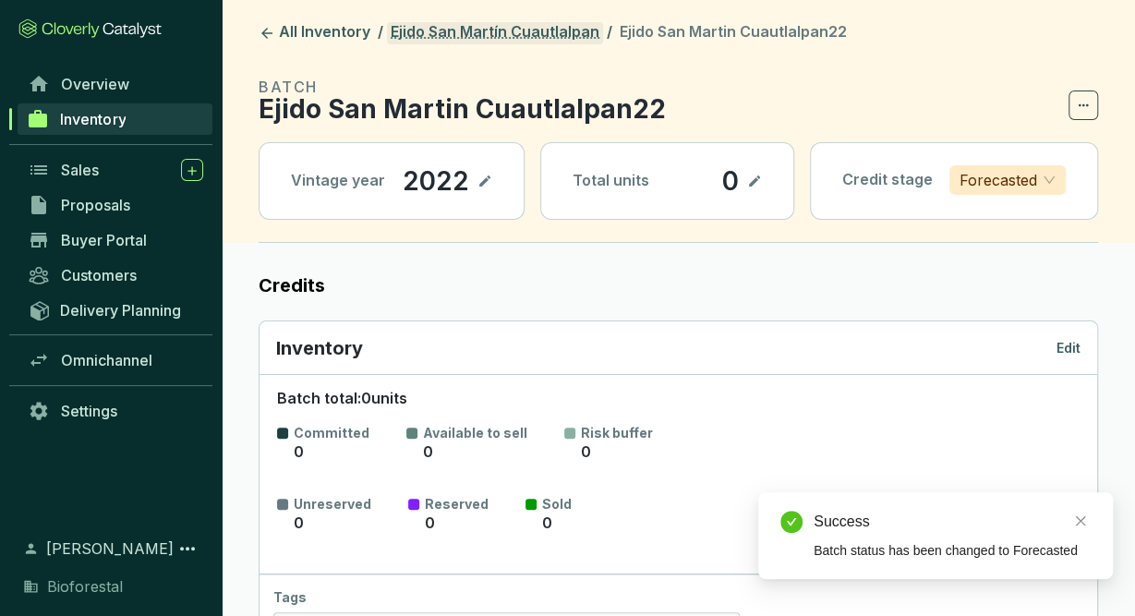
click at [533, 37] on link "Ejido San Martín Cuautlalpan" at bounding box center [495, 33] width 216 height 22
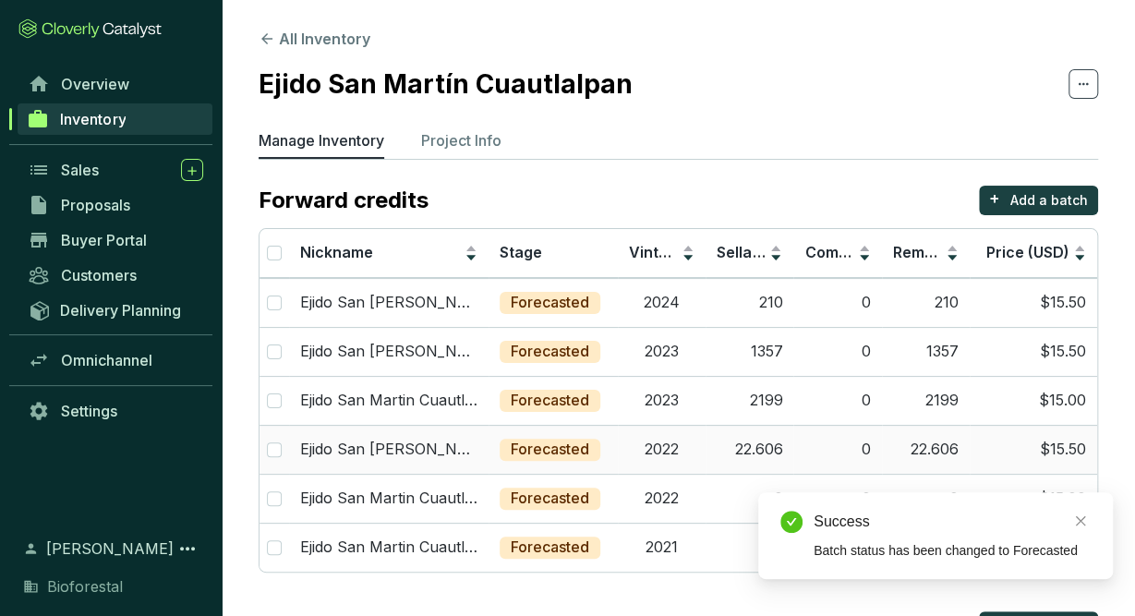
click at [701, 450] on td "2022" at bounding box center [662, 449] width 88 height 49
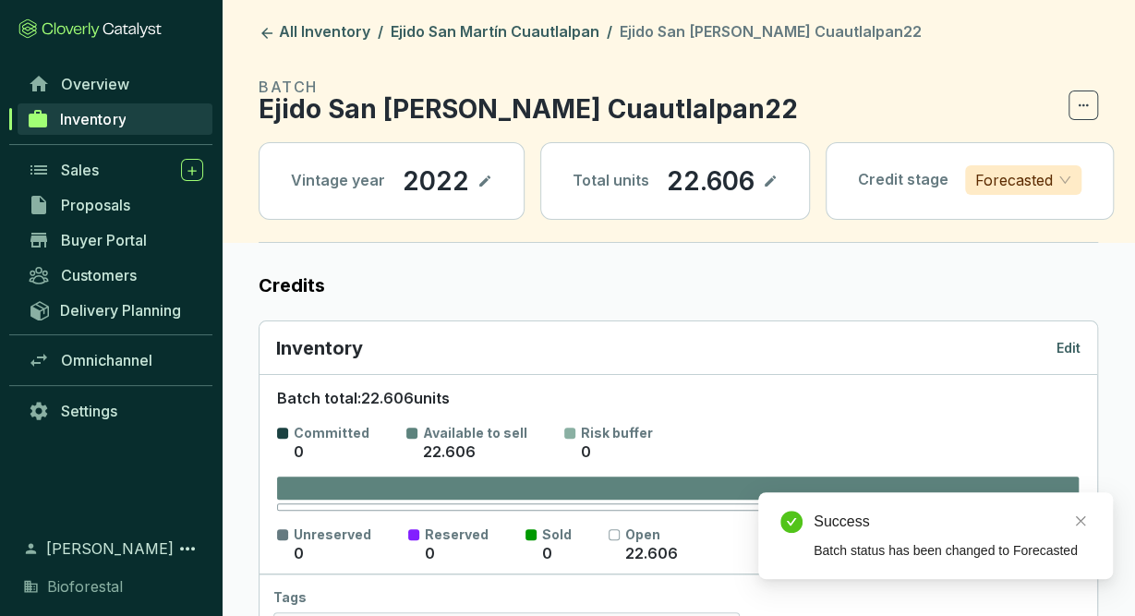
click at [1067, 344] on p "Edit" at bounding box center [1068, 348] width 24 height 18
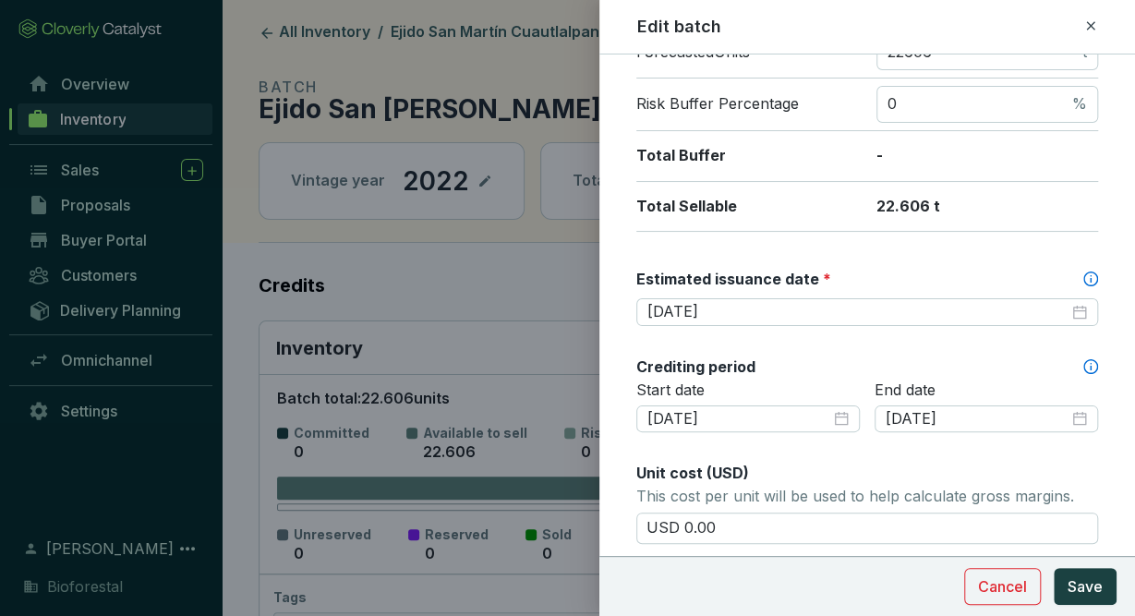
scroll to position [369, 0]
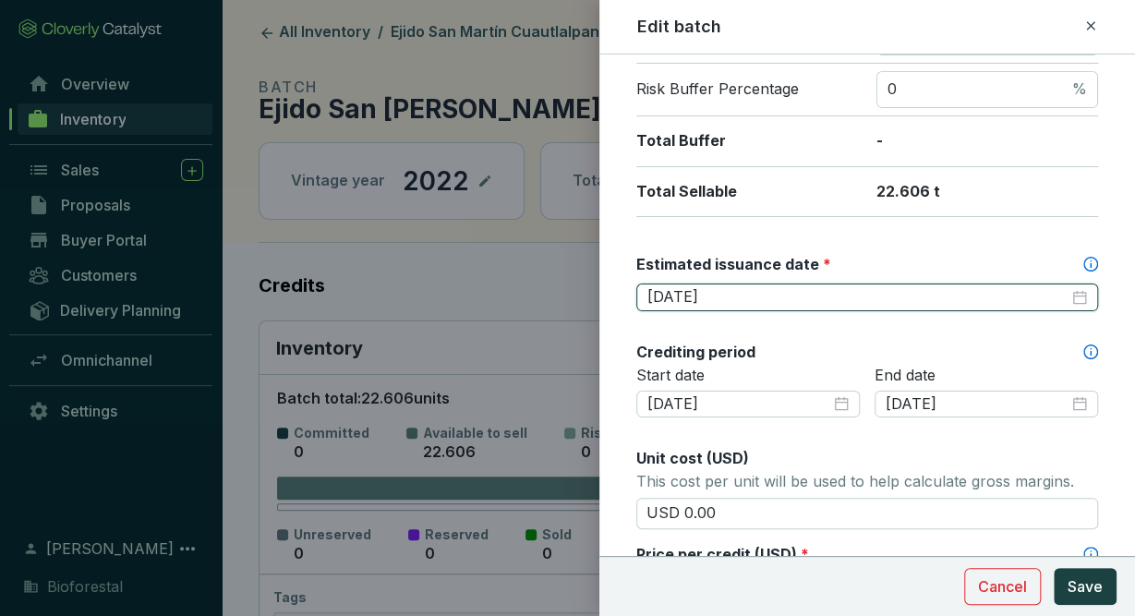
click at [858, 299] on input "2026-02-28" at bounding box center [857, 297] width 421 height 20
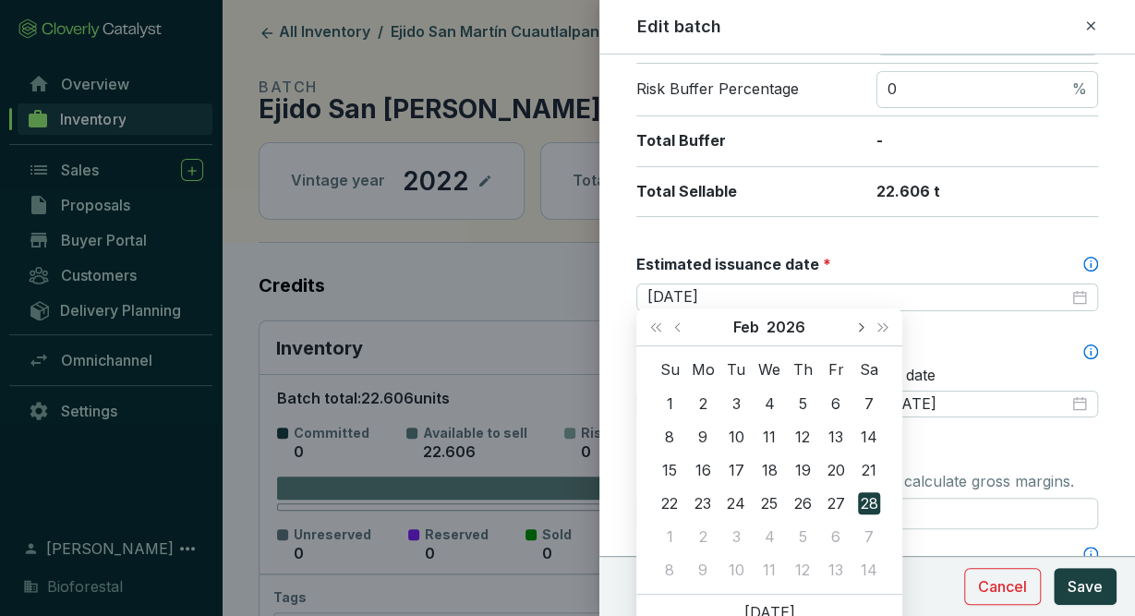
click at [862, 328] on span "Next month (PageDown)" at bounding box center [859, 326] width 9 height 9
type input "[DATE]"
click at [802, 539] on div "30" at bounding box center [802, 536] width 22 height 22
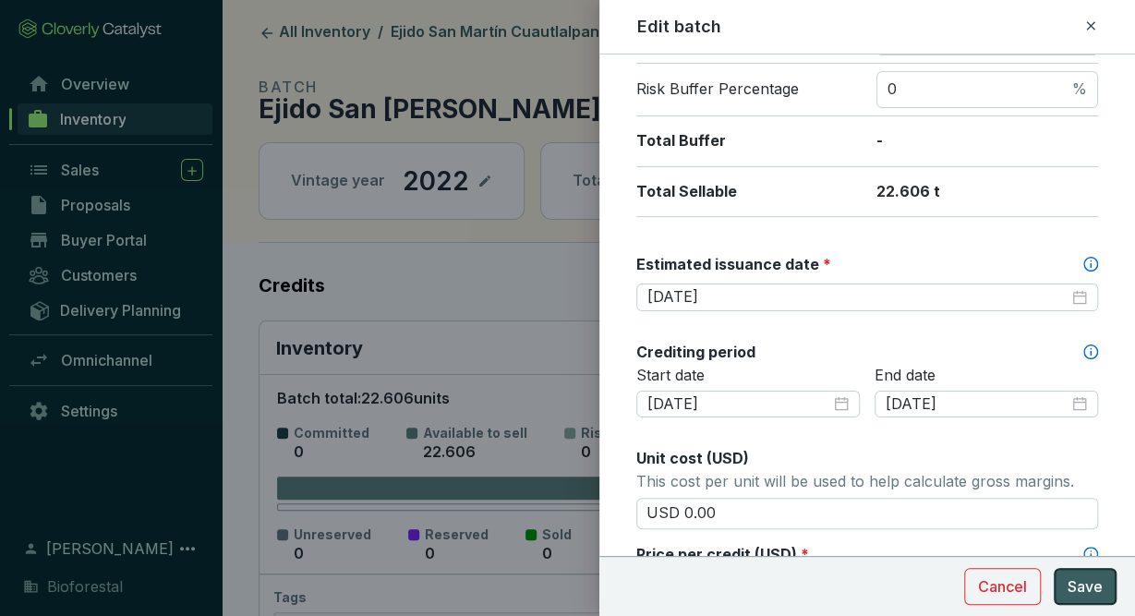
click at [1097, 584] on span "Save" at bounding box center [1085, 586] width 35 height 22
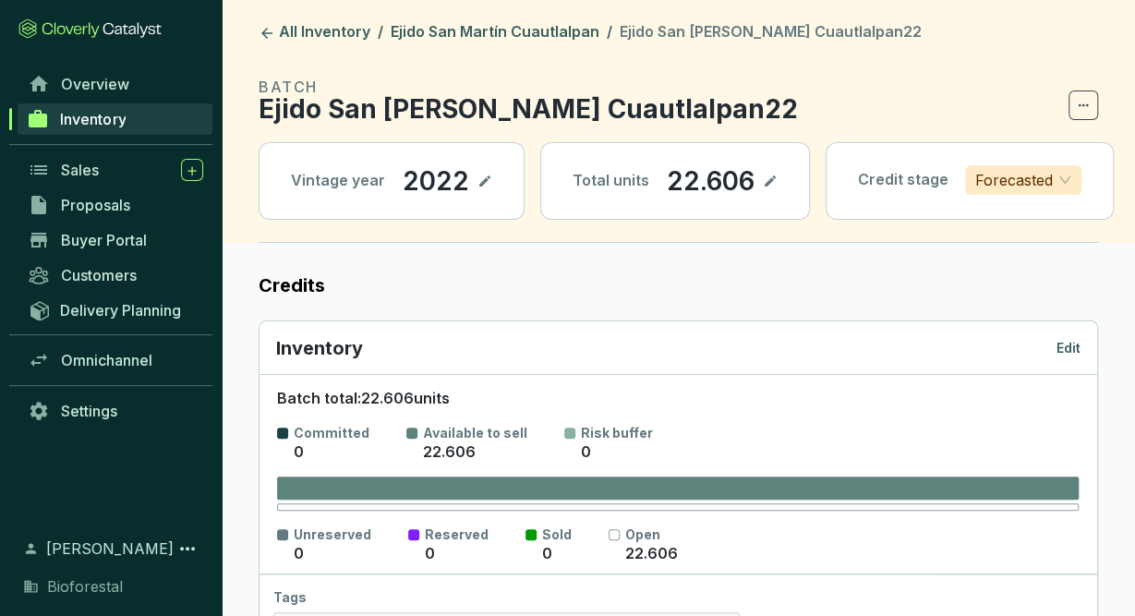
click at [1060, 340] on p "Edit" at bounding box center [1068, 348] width 24 height 18
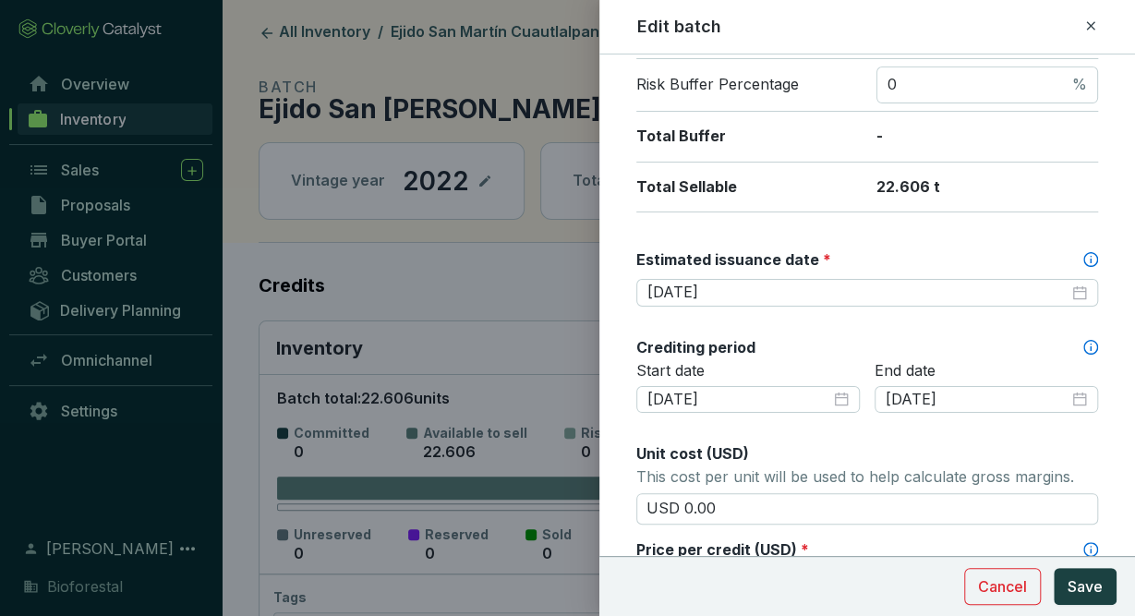
scroll to position [375, 0]
click at [1079, 582] on span "Save" at bounding box center [1085, 586] width 35 height 22
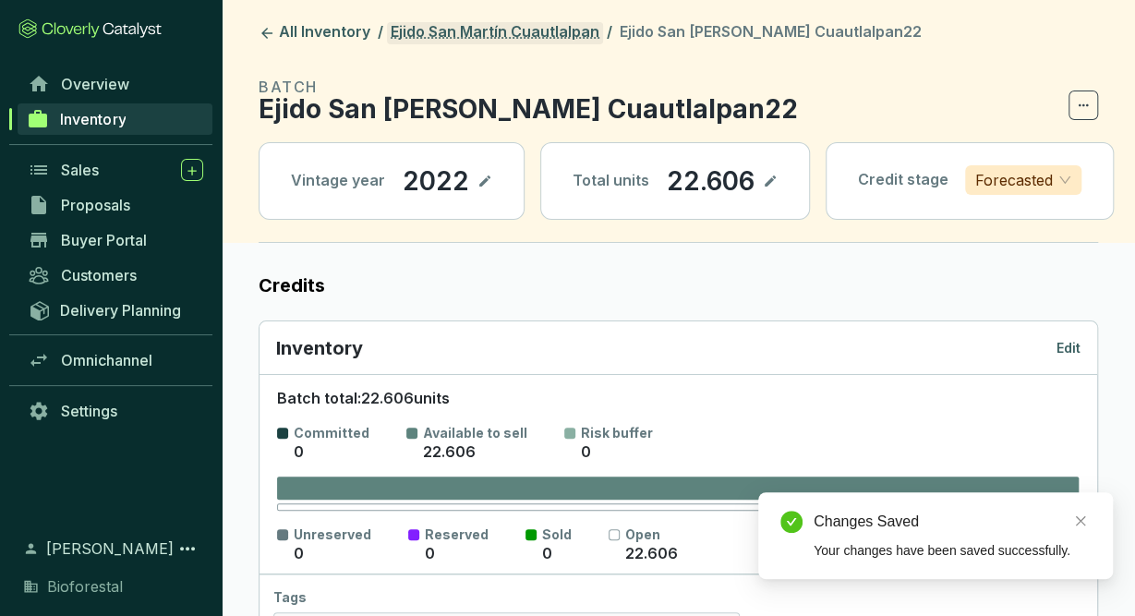
click at [537, 23] on link "Ejido San Martín Cuautlalpan" at bounding box center [495, 33] width 216 height 22
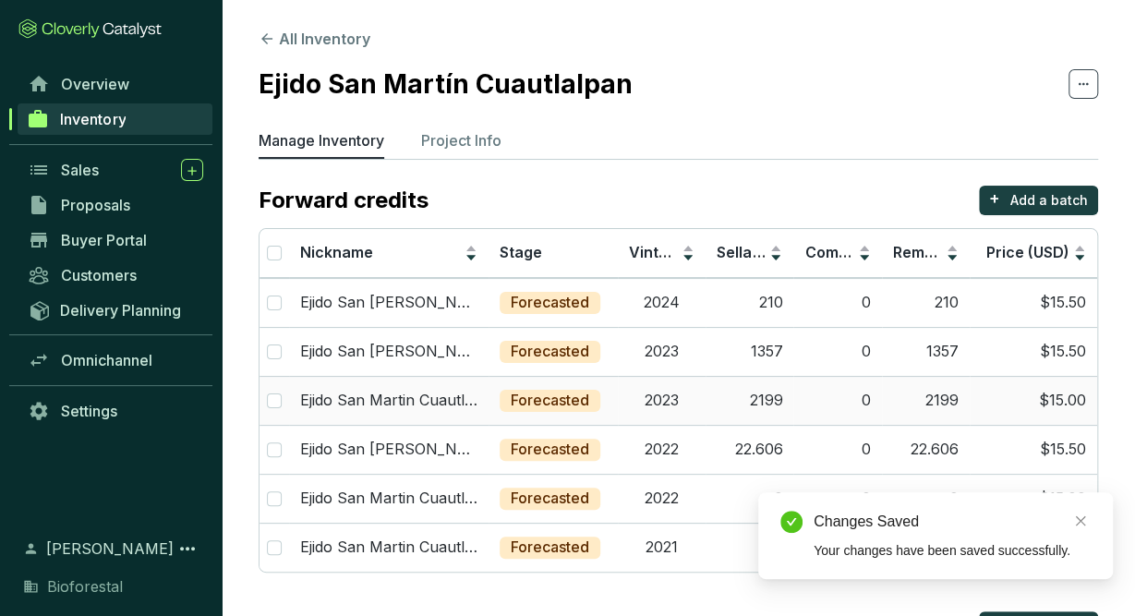
click at [703, 407] on td "2023" at bounding box center [662, 400] width 88 height 49
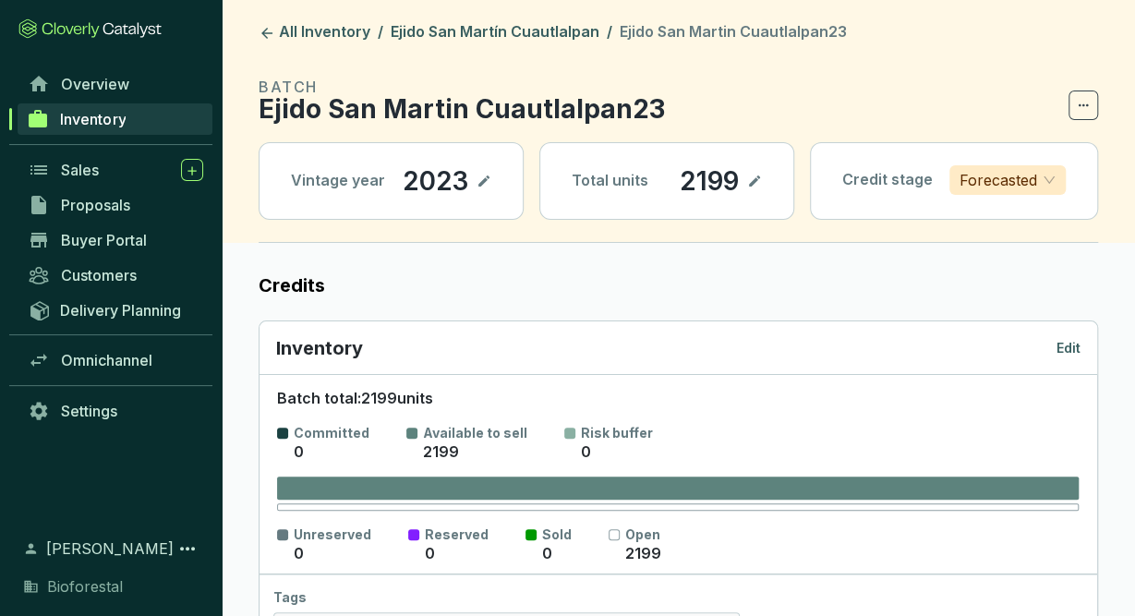
click at [1057, 346] on p "Edit" at bounding box center [1068, 348] width 24 height 18
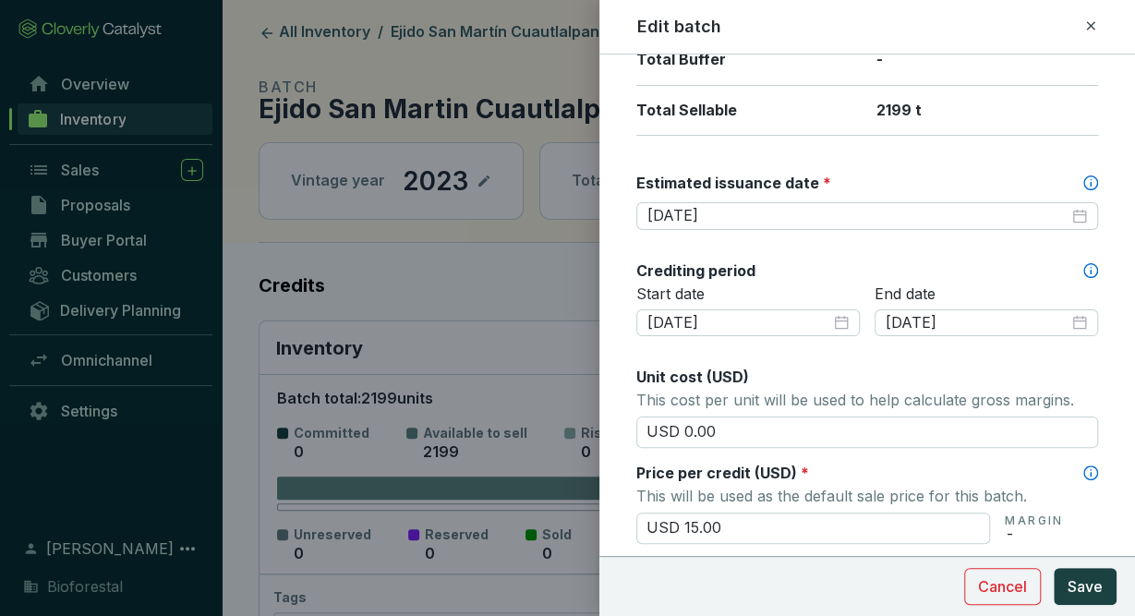
scroll to position [453, 0]
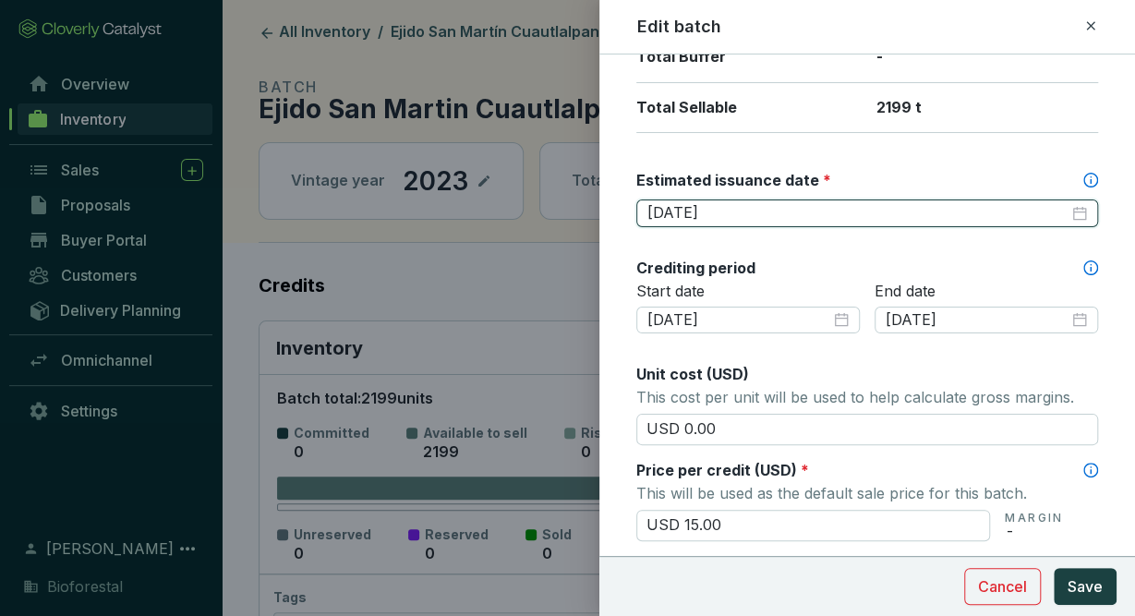
click at [731, 208] on input "2025-11-30" at bounding box center [857, 213] width 421 height 20
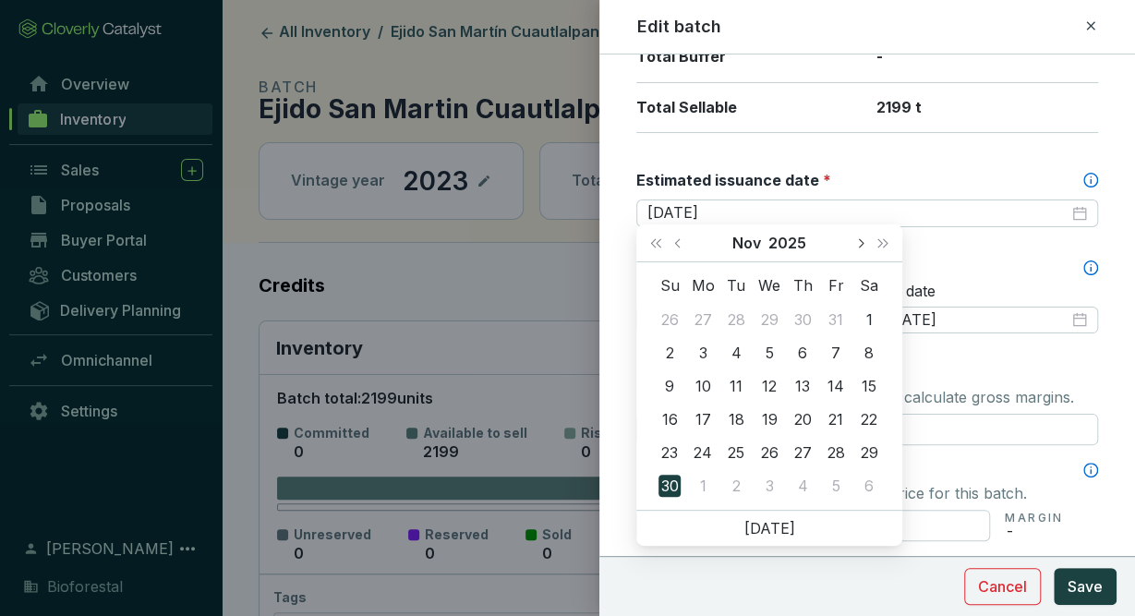
click at [858, 244] on span "Next month (PageDown)" at bounding box center [859, 242] width 9 height 9
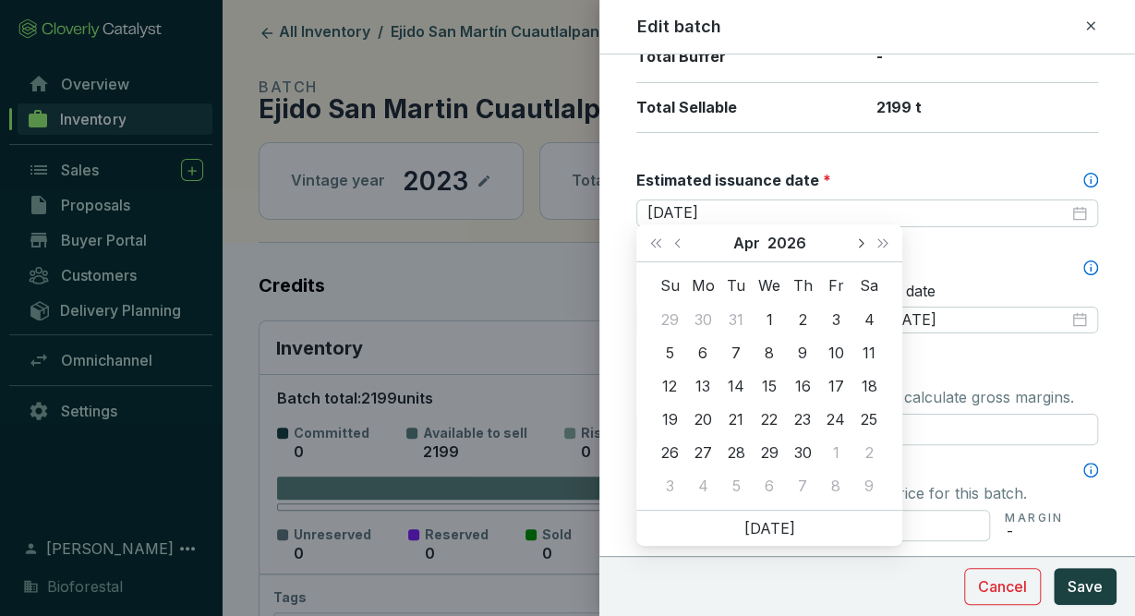
click at [858, 244] on span "Next month (PageDown)" at bounding box center [859, 242] width 9 height 9
click at [682, 247] on button "Previous month (PageUp)" at bounding box center [680, 242] width 24 height 37
type input "[DATE]"
click at [799, 453] on div "30" at bounding box center [802, 452] width 22 height 22
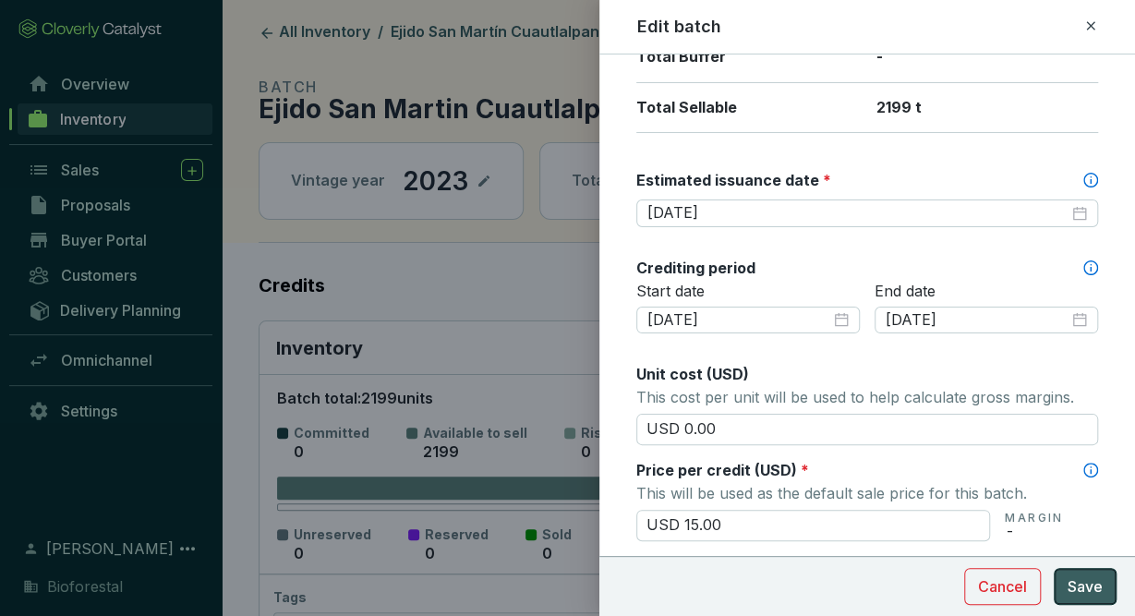
click at [1073, 585] on span "Save" at bounding box center [1085, 586] width 35 height 22
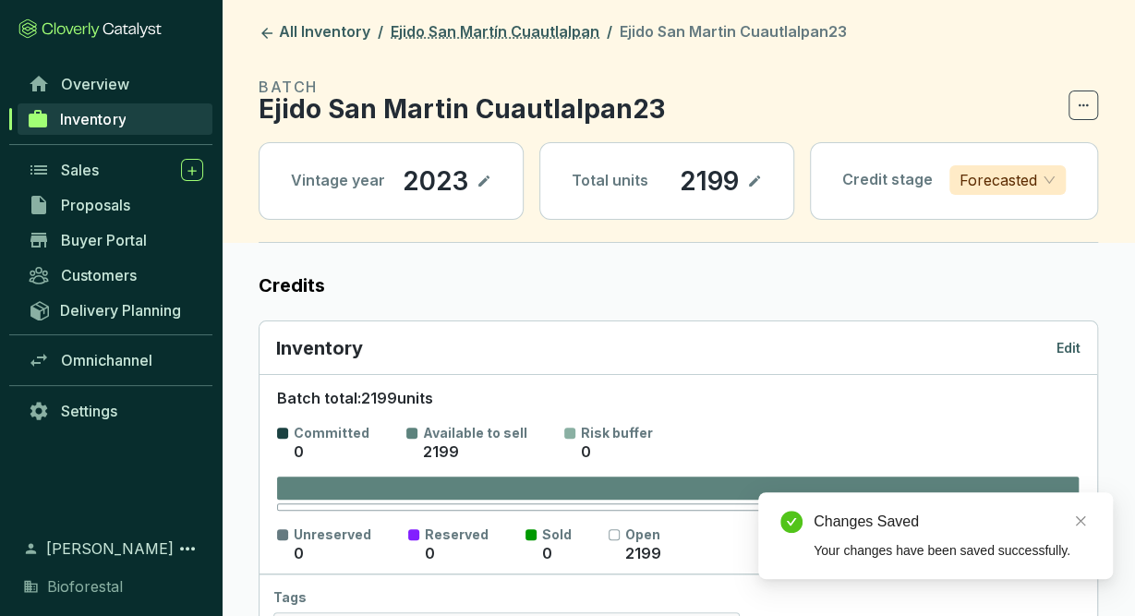
click at [469, 21] on header "All Inventory / Ejido San Martín Cuautlalpan / Ejido San Martin Cuautlalpan23 B…" at bounding box center [678, 121] width 913 height 243
click at [477, 24] on link "Ejido San Martín Cuautlalpan" at bounding box center [495, 33] width 216 height 22
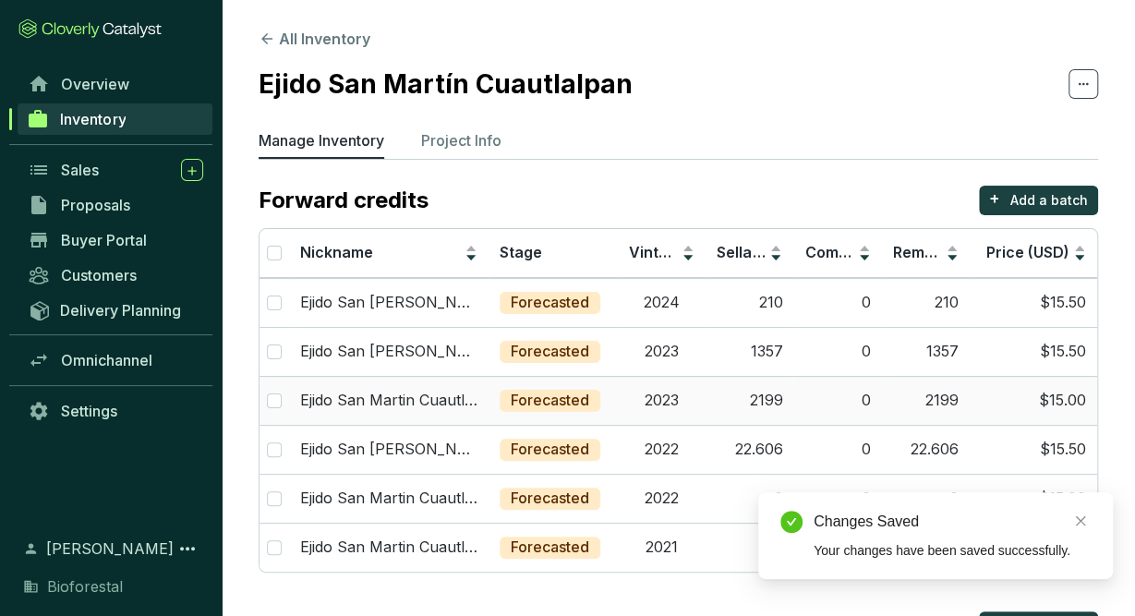
click at [657, 395] on td "2023" at bounding box center [662, 400] width 88 height 49
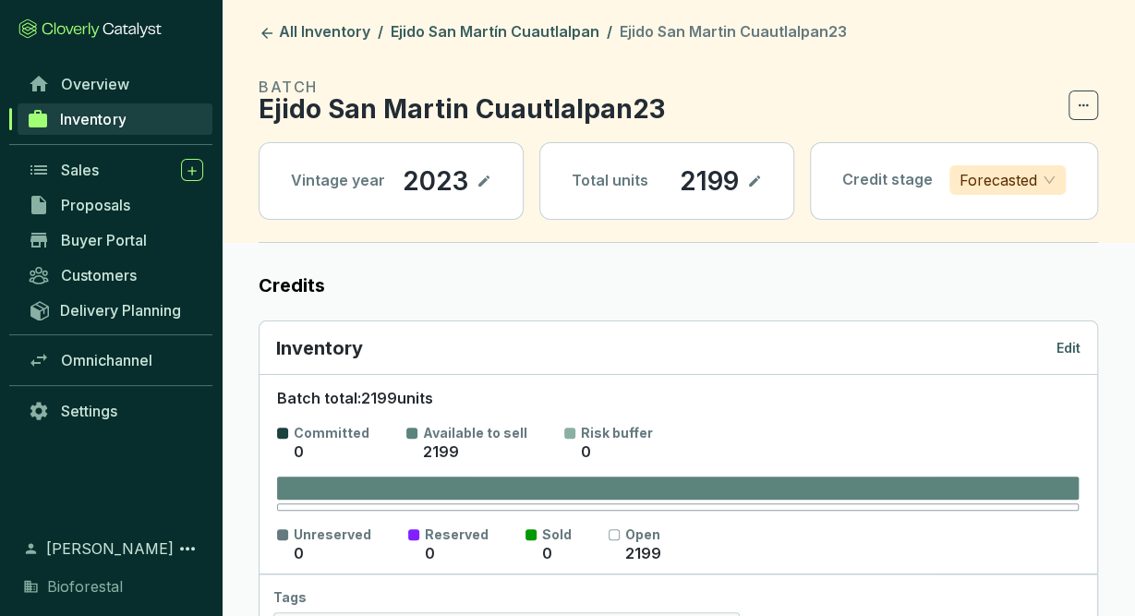
click at [1074, 348] on p "Edit" at bounding box center [1068, 348] width 24 height 18
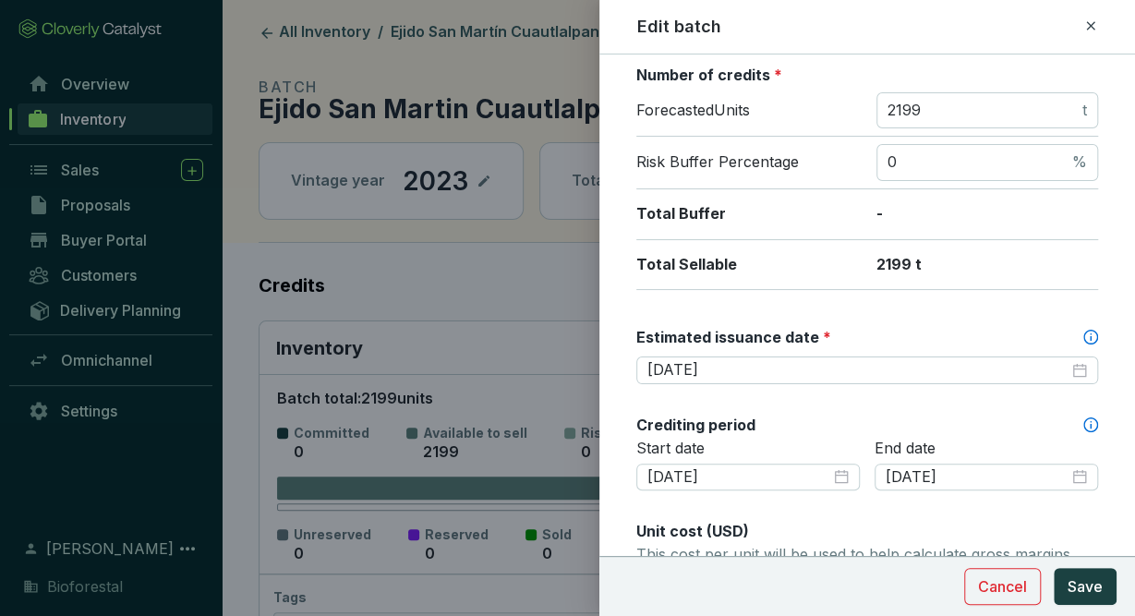
scroll to position [297, 0]
click at [1068, 586] on span "Save" at bounding box center [1085, 586] width 35 height 22
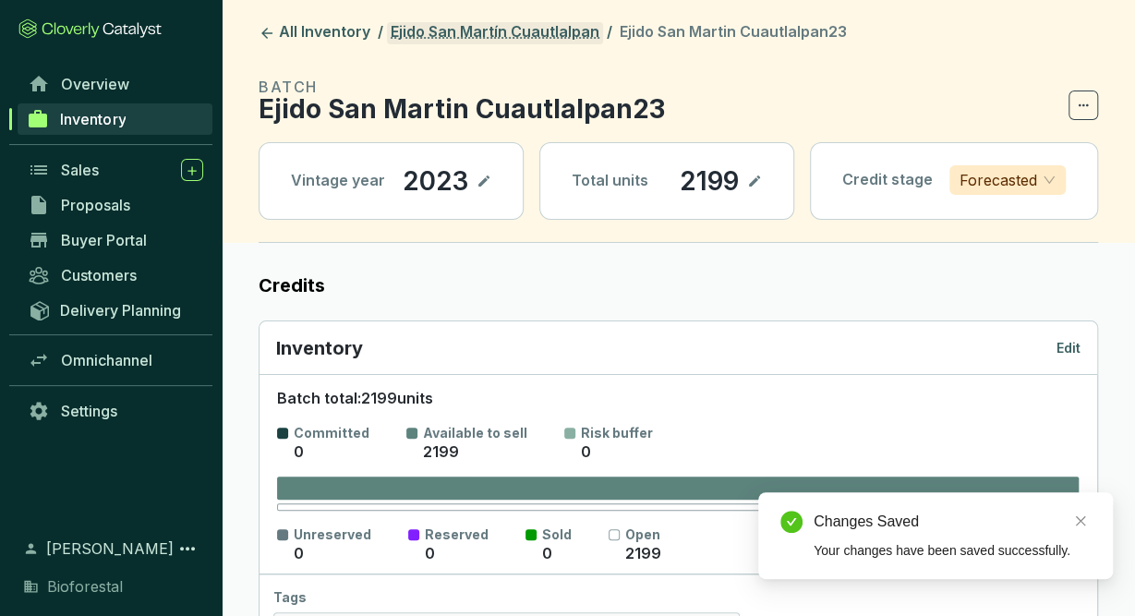
click at [542, 40] on link "Ejido San Martín Cuautlalpan" at bounding box center [495, 33] width 216 height 22
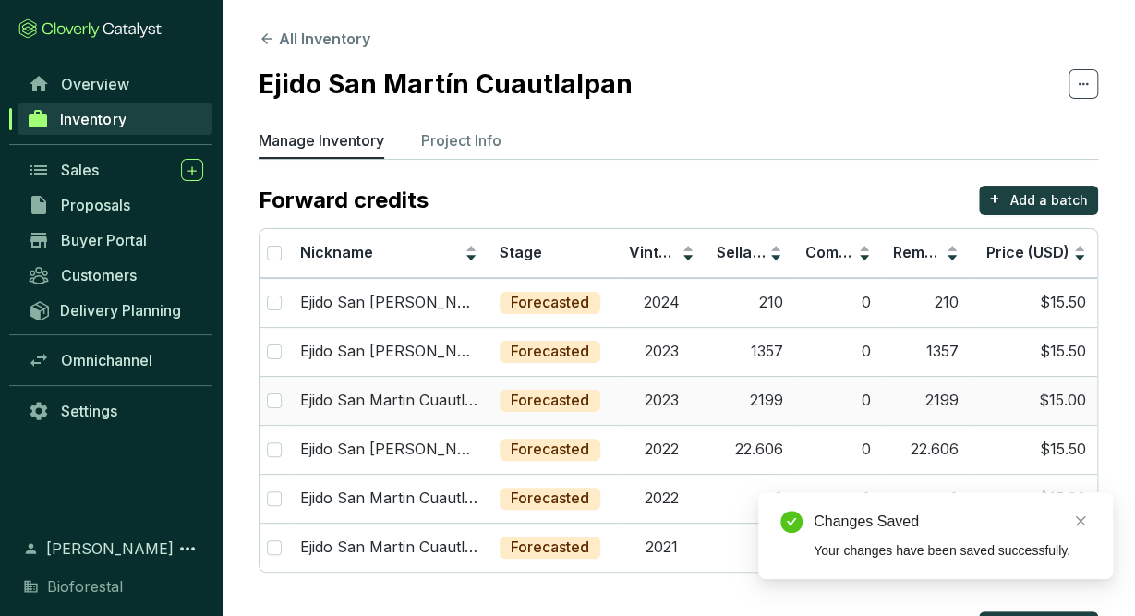
click at [677, 398] on td "2023" at bounding box center [662, 400] width 88 height 49
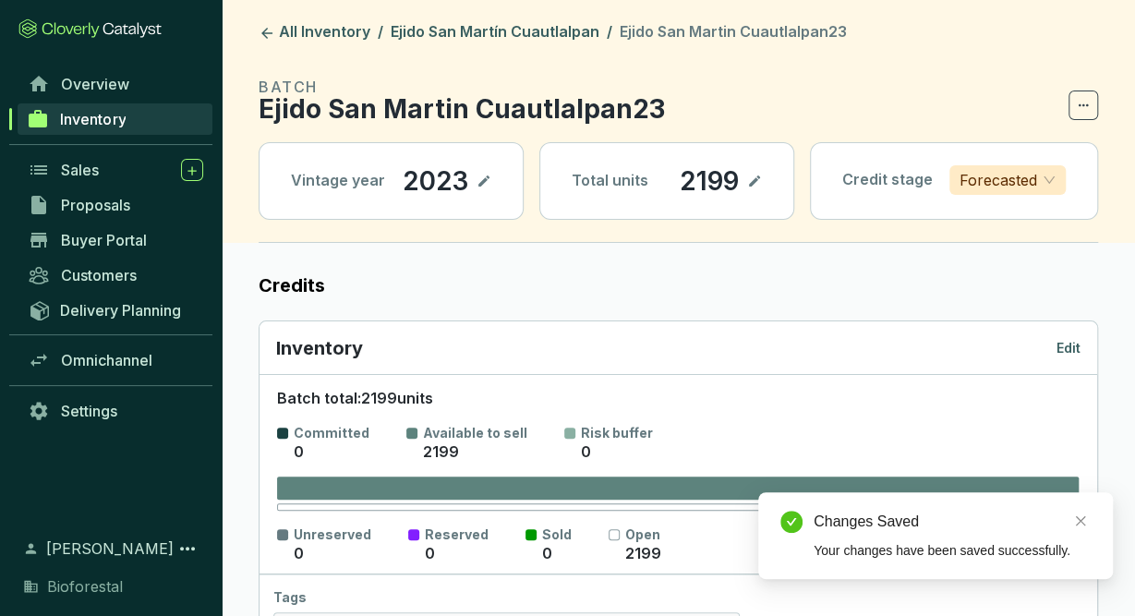
click at [1070, 335] on div "Inventory Edit" at bounding box center [678, 348] width 804 height 26
click at [1070, 348] on p "Edit" at bounding box center [1068, 348] width 24 height 18
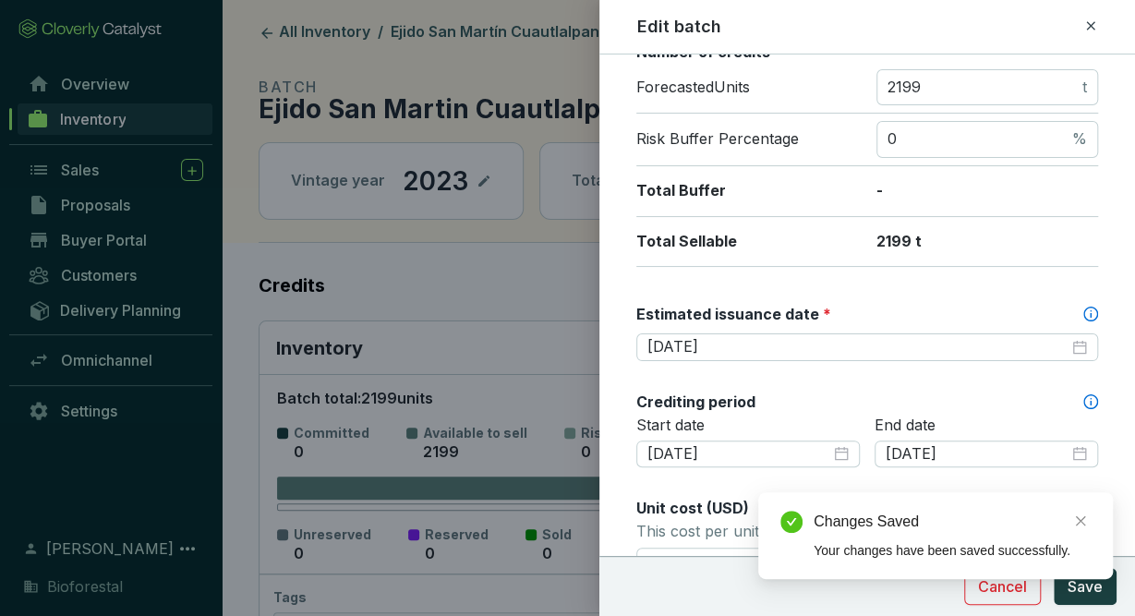
scroll to position [320, 0]
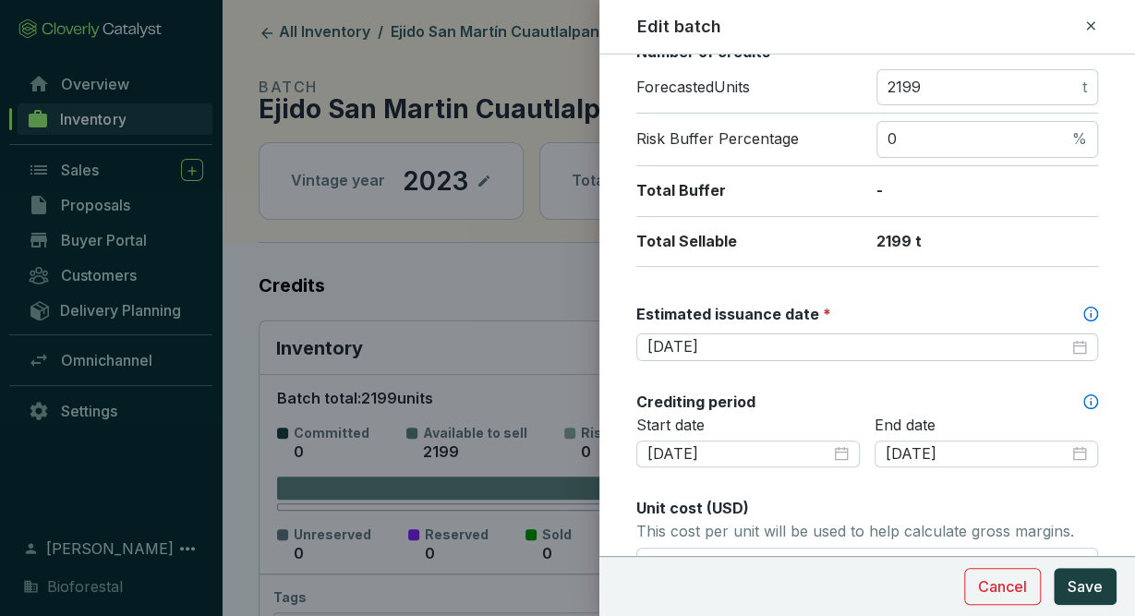
drag, startPoint x: 1086, startPoint y: 25, endPoint x: 1058, endPoint y: 34, distance: 29.2
click at [1088, 25] on icon at bounding box center [1090, 26] width 15 height 22
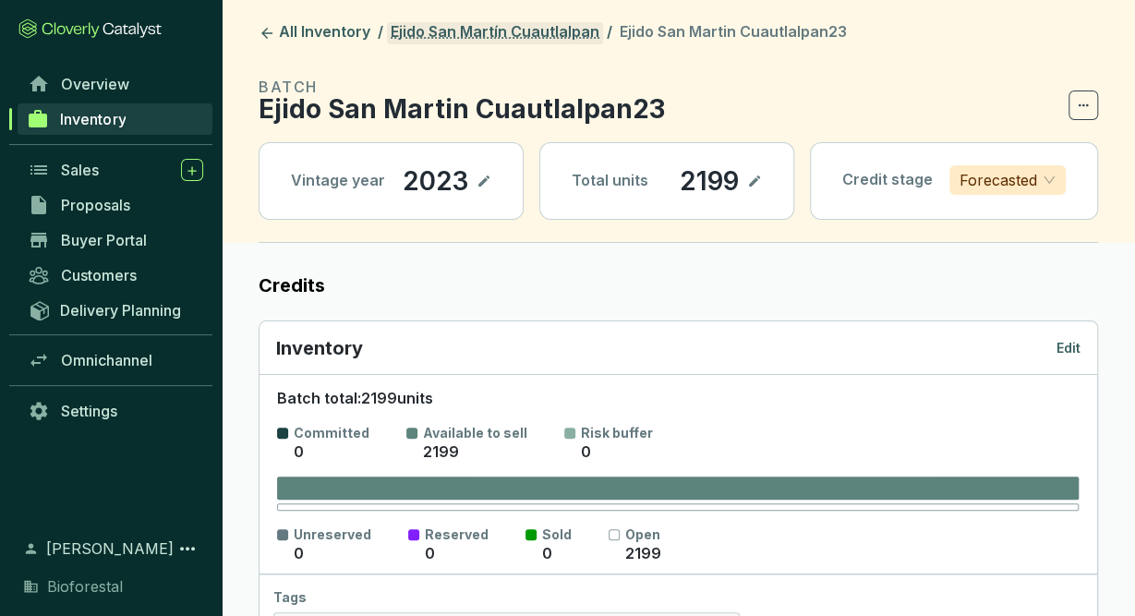
click at [535, 34] on link "Ejido San Martín Cuautlalpan" at bounding box center [495, 33] width 216 height 22
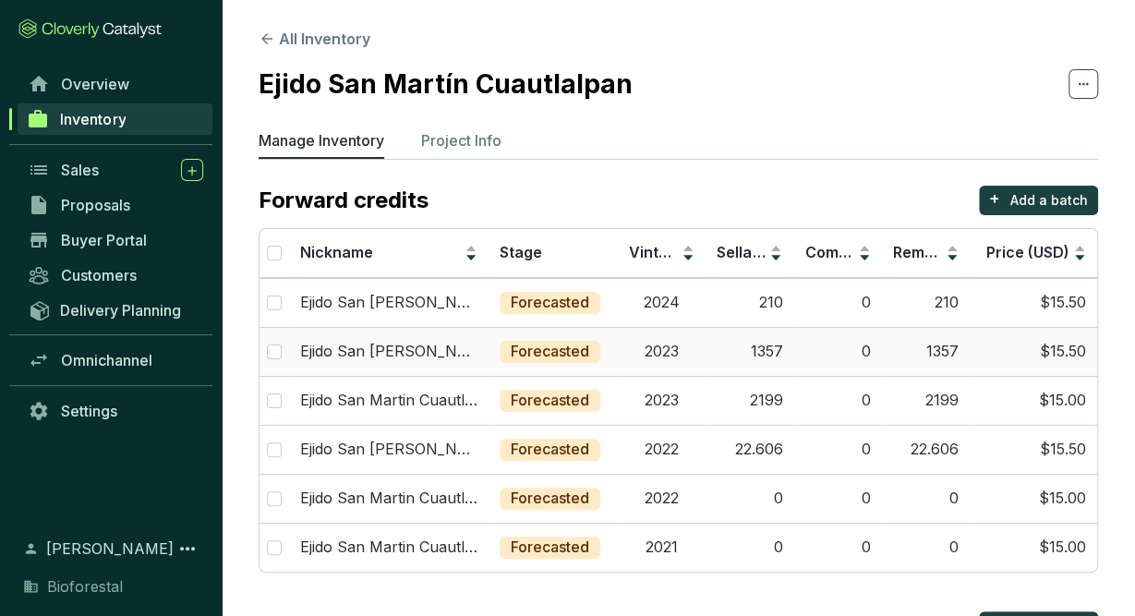
click at [694, 362] on td "2023" at bounding box center [662, 351] width 88 height 49
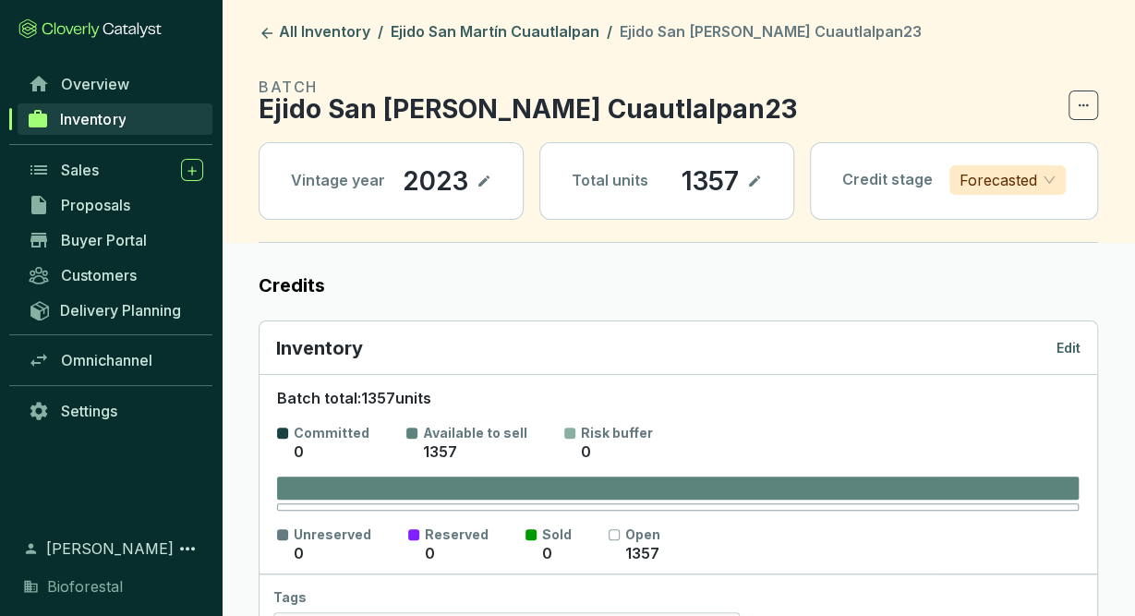
click at [1080, 351] on p "Edit" at bounding box center [1068, 348] width 24 height 18
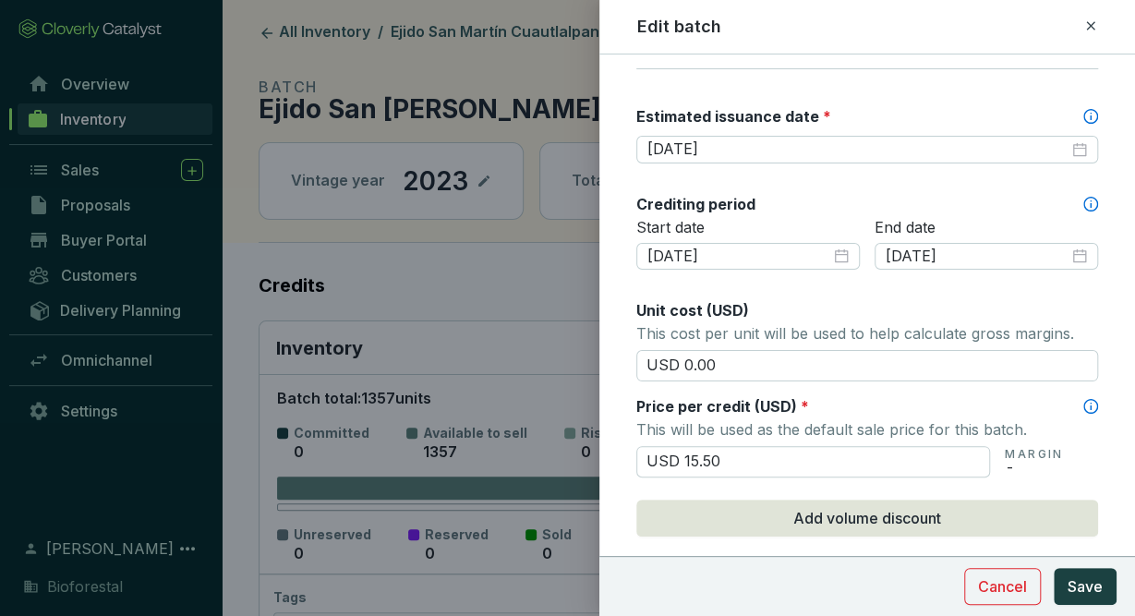
scroll to position [521, 0]
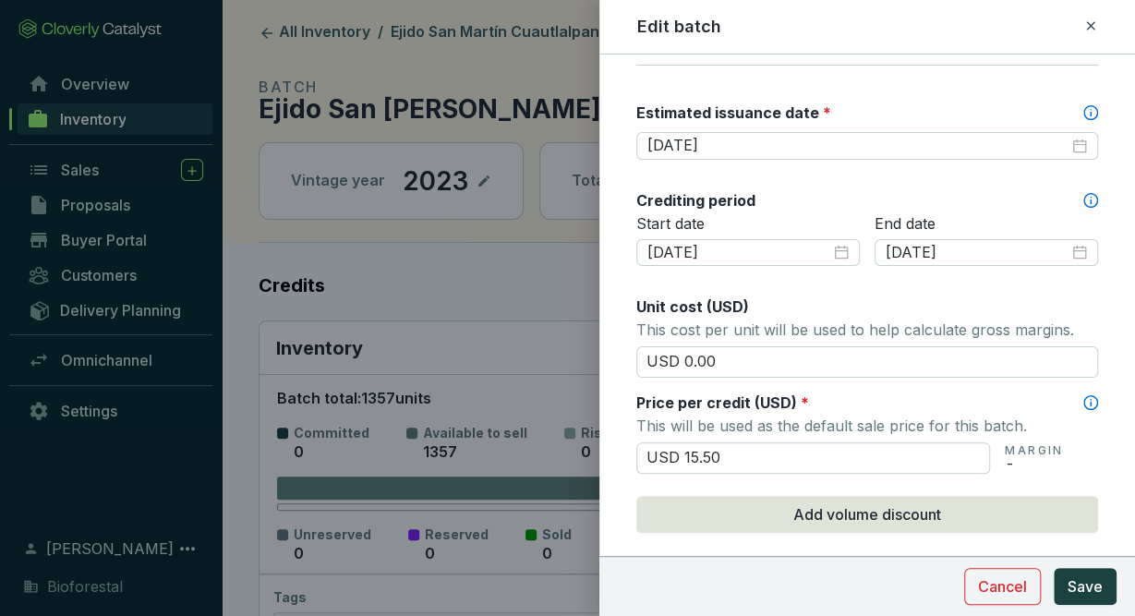
click at [779, 157] on div "Batch name * This is the internal name that will be used throughout Catalyst. E…" at bounding box center [867, 298] width 462 height 1484
click at [779, 136] on input "2026-02-28" at bounding box center [857, 146] width 421 height 20
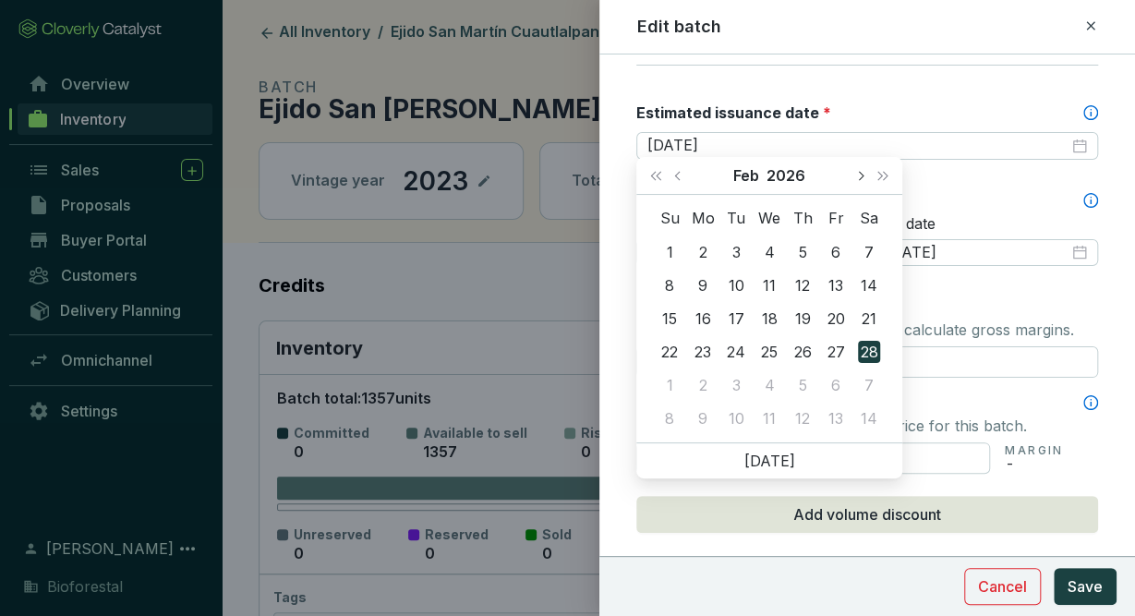
click at [864, 175] on button "Next month (PageDown)" at bounding box center [860, 175] width 24 height 37
type input "2026-03-31"
click at [737, 387] on div "31" at bounding box center [736, 385] width 22 height 22
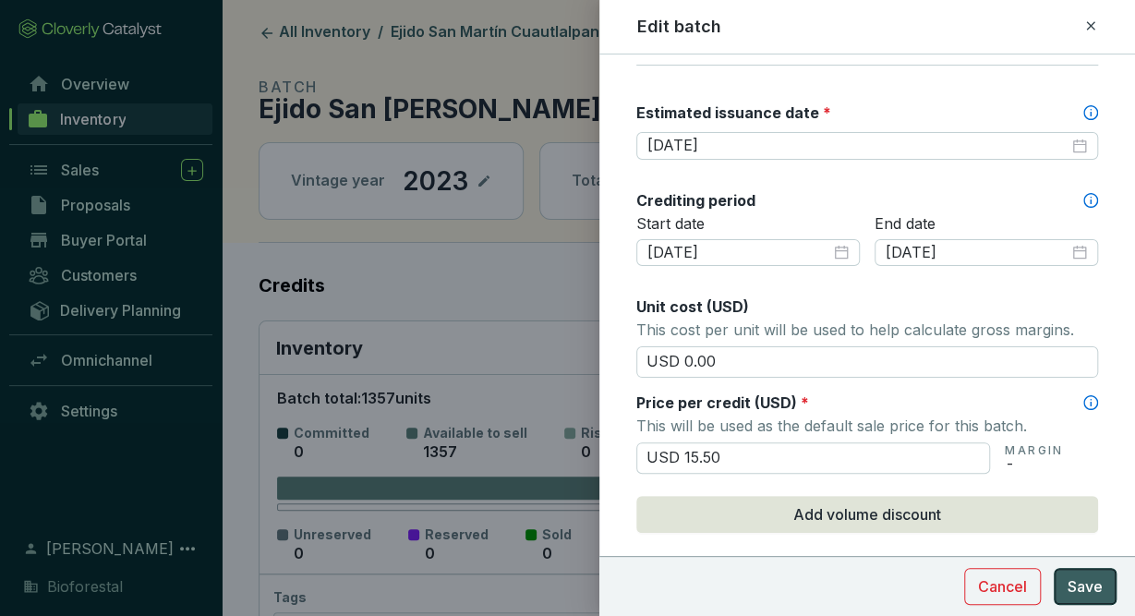
click at [1080, 579] on span "Save" at bounding box center [1085, 586] width 35 height 22
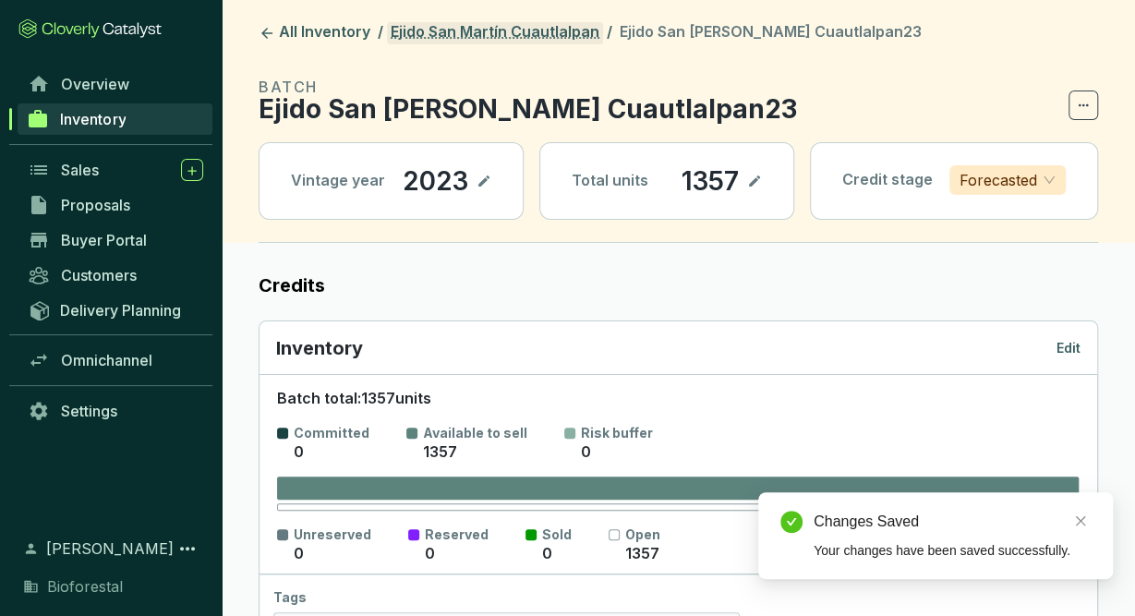
click at [520, 32] on link "Ejido San Martín Cuautlalpan" at bounding box center [495, 33] width 216 height 22
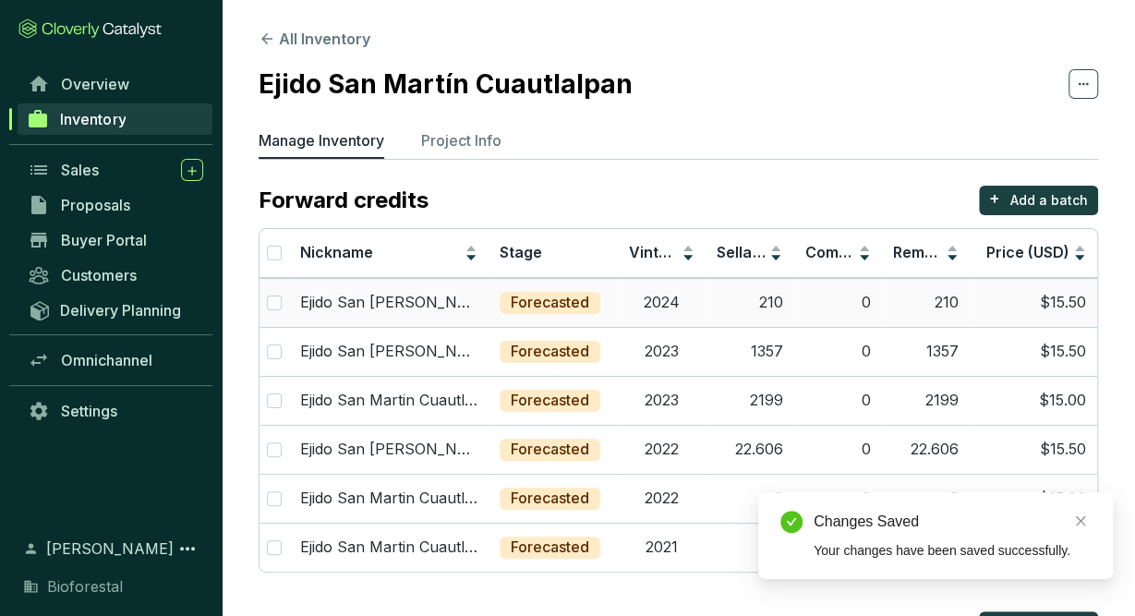
click at [687, 304] on td "2024" at bounding box center [662, 302] width 88 height 49
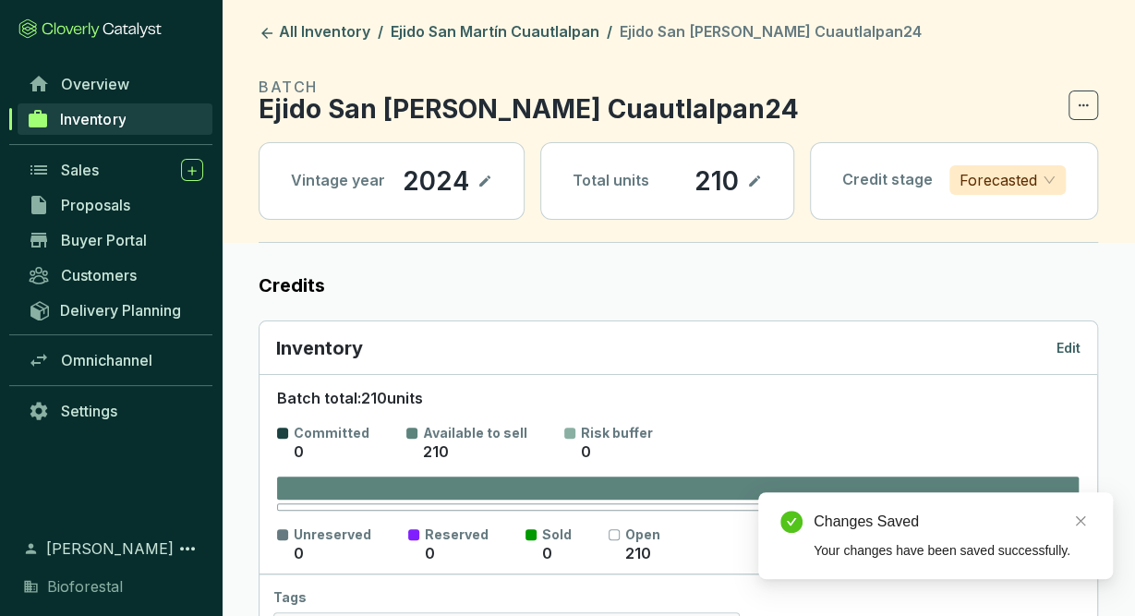
click at [1079, 352] on p "Edit" at bounding box center [1068, 348] width 24 height 18
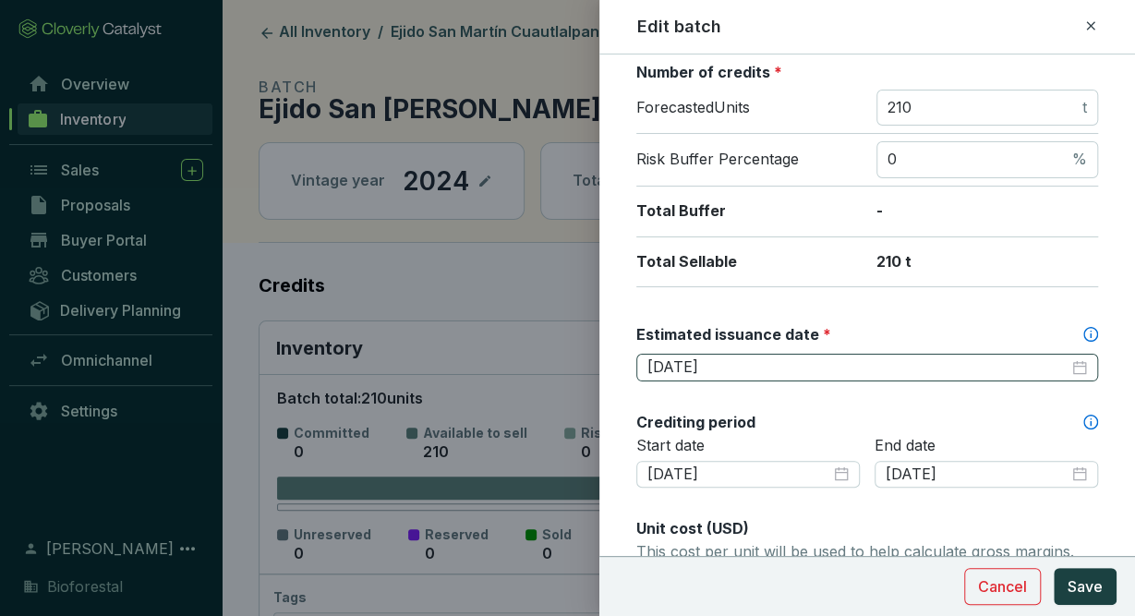
scroll to position [303, 0]
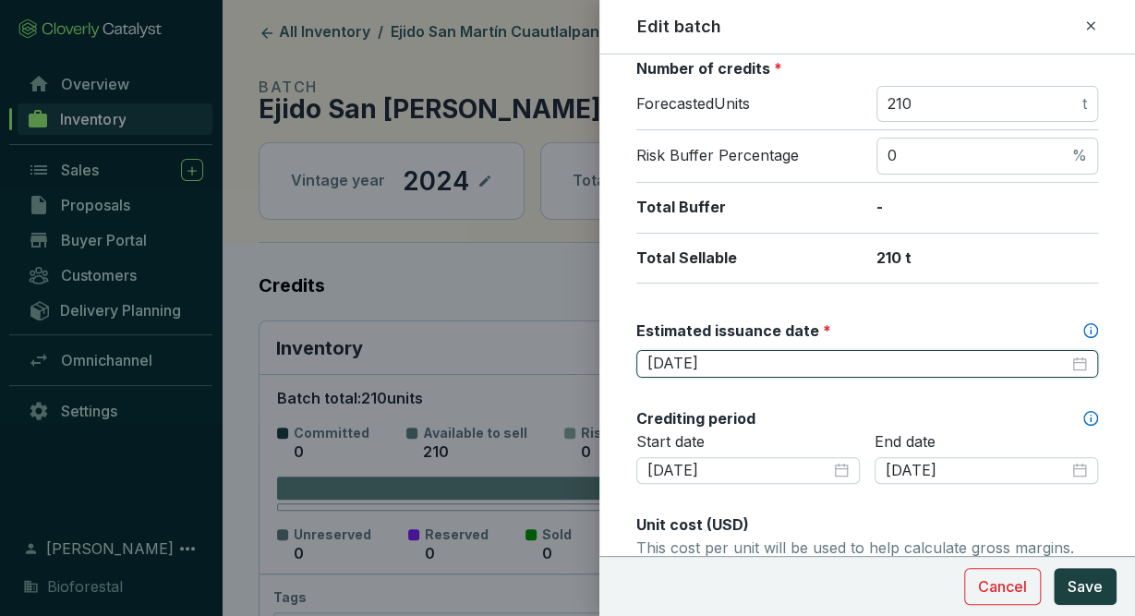
click at [843, 364] on input "2026-02-28" at bounding box center [857, 364] width 421 height 20
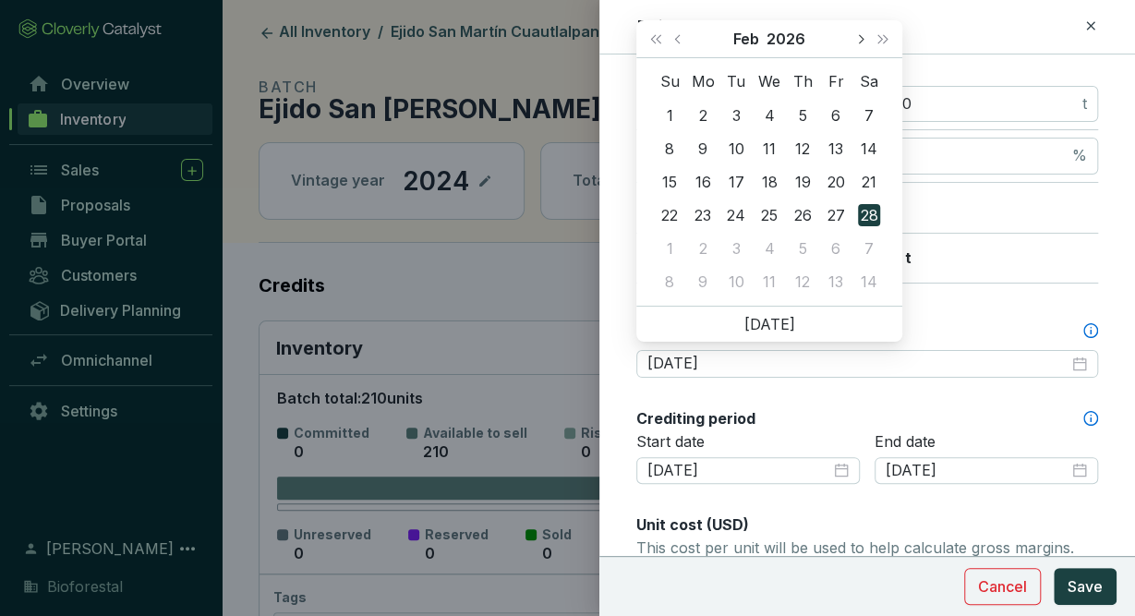
click at [852, 41] on button "Next month (PageDown)" at bounding box center [860, 38] width 24 height 37
click at [853, 40] on button "Next month (PageDown)" at bounding box center [860, 38] width 24 height 37
type input "[DATE]"
click at [801, 241] on div "30" at bounding box center [802, 248] width 22 height 22
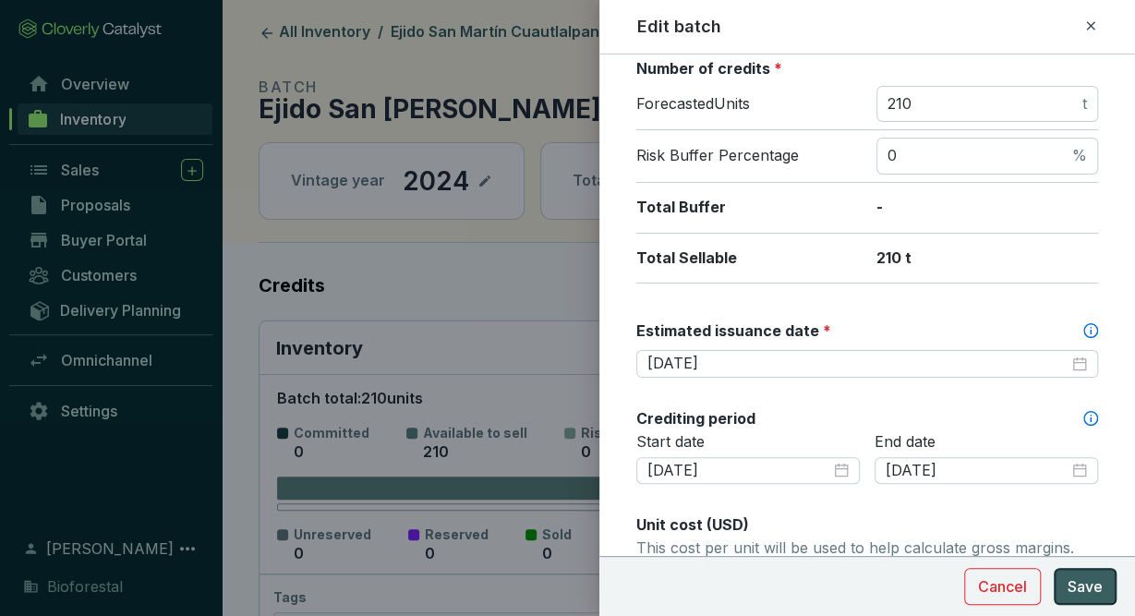
click at [1085, 586] on span "Save" at bounding box center [1085, 586] width 35 height 22
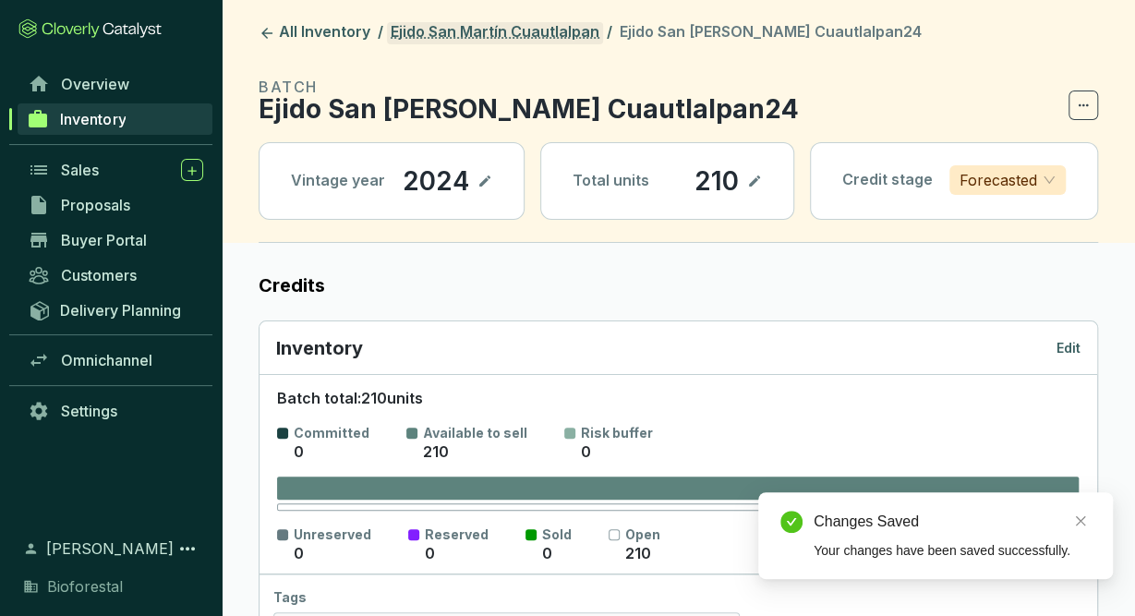
click at [513, 29] on link "Ejido San Martín Cuautlalpan" at bounding box center [495, 33] width 216 height 22
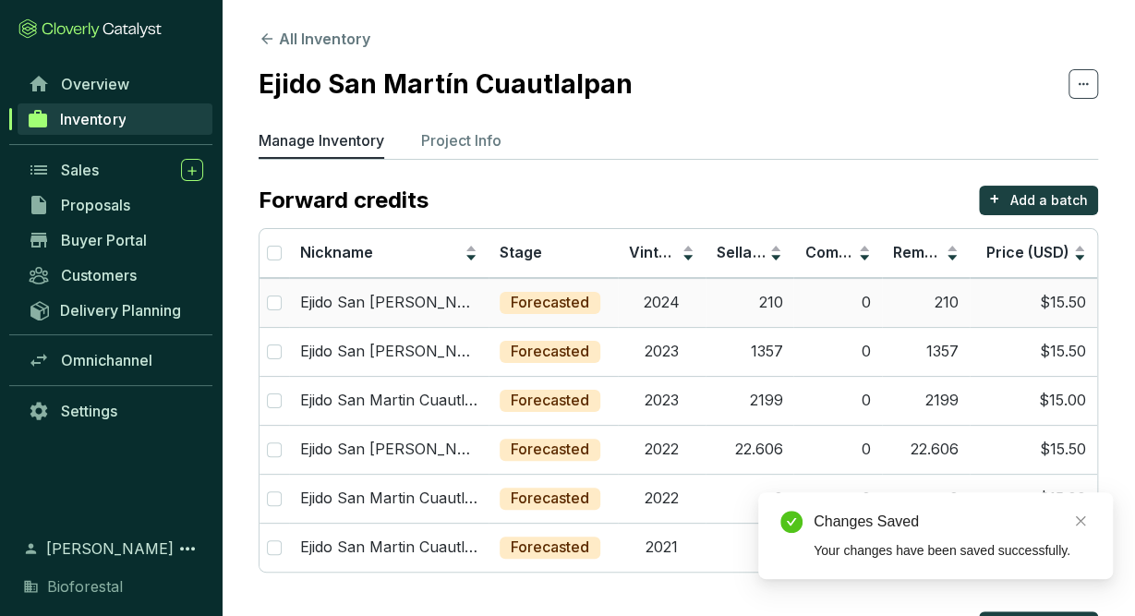
click at [701, 308] on td "2024" at bounding box center [662, 302] width 88 height 49
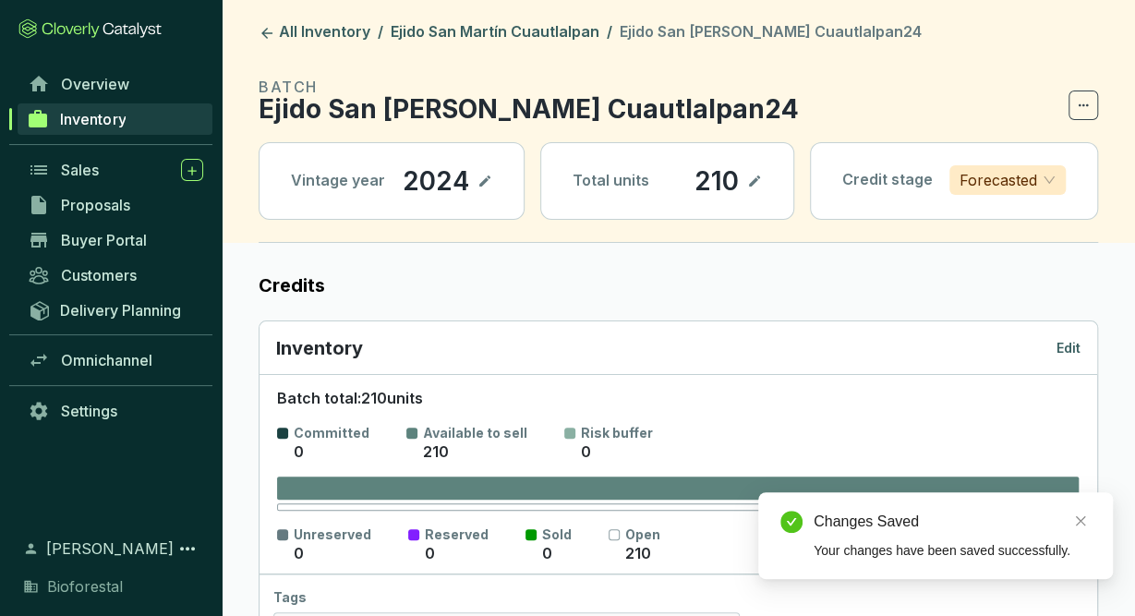
click at [1060, 339] on p "Edit" at bounding box center [1068, 348] width 24 height 18
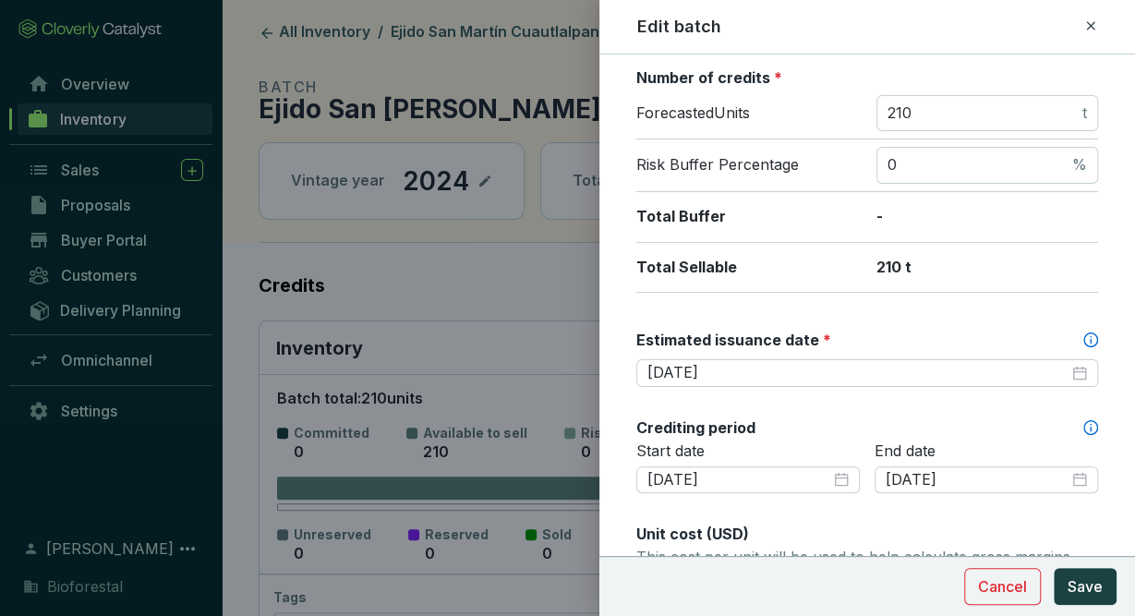
scroll to position [294, 0]
click at [1084, 22] on div "Edit batch" at bounding box center [867, 27] width 461 height 24
click at [1087, 22] on icon at bounding box center [1090, 25] width 8 height 8
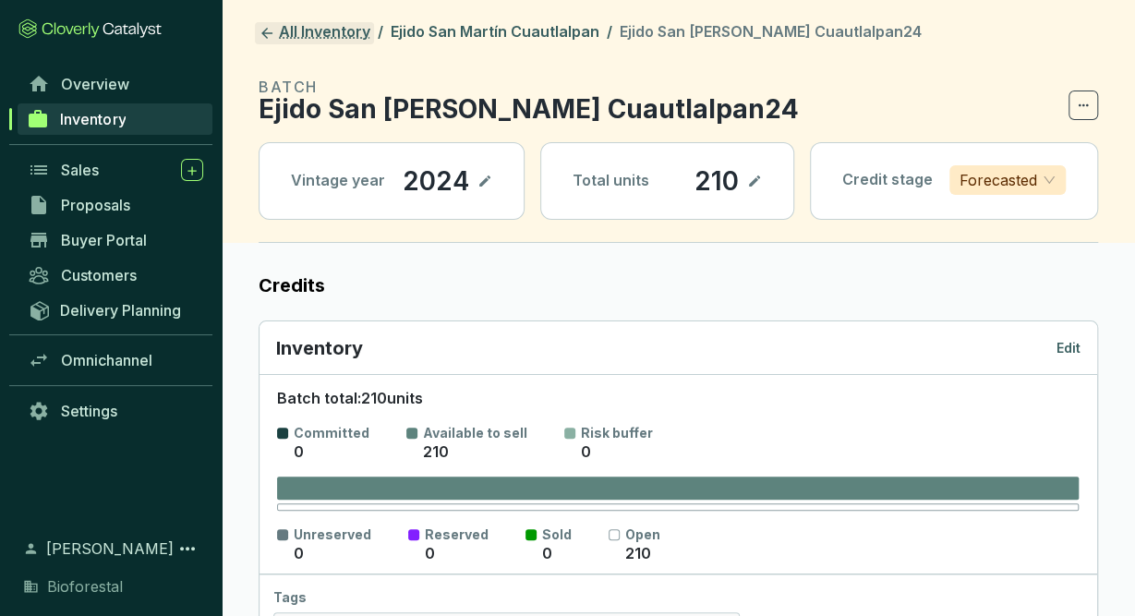
click at [292, 27] on link "All Inventory" at bounding box center [314, 33] width 119 height 22
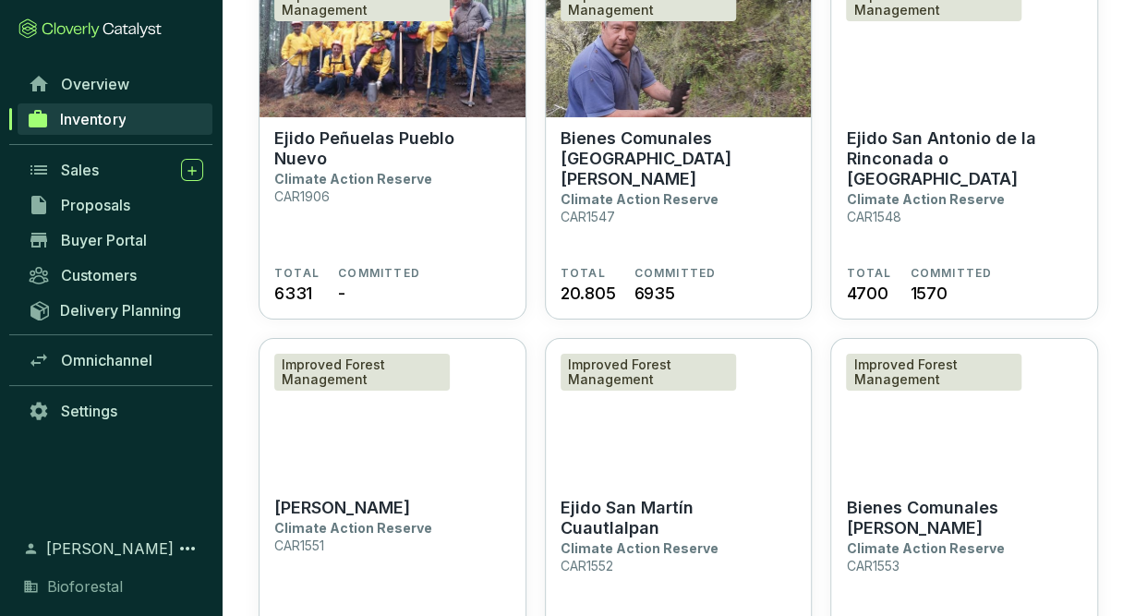
scroll to position [3199, 0]
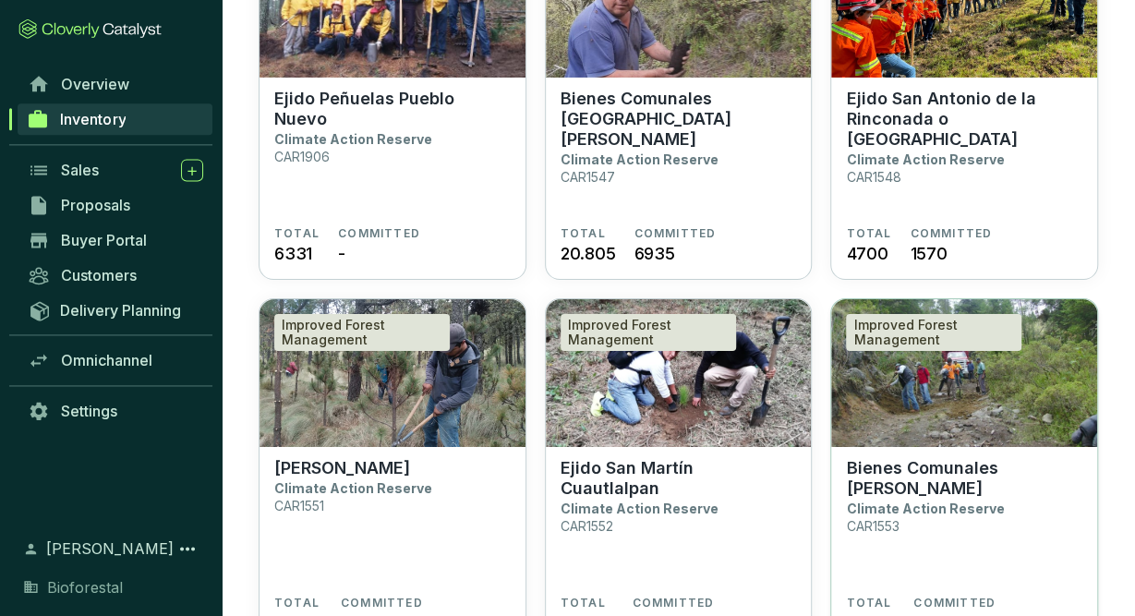
click at [982, 522] on section "Bienes Comunales Santiago Cuautenco Climate Action Reserve CAR1553" at bounding box center [964, 527] width 236 height 138
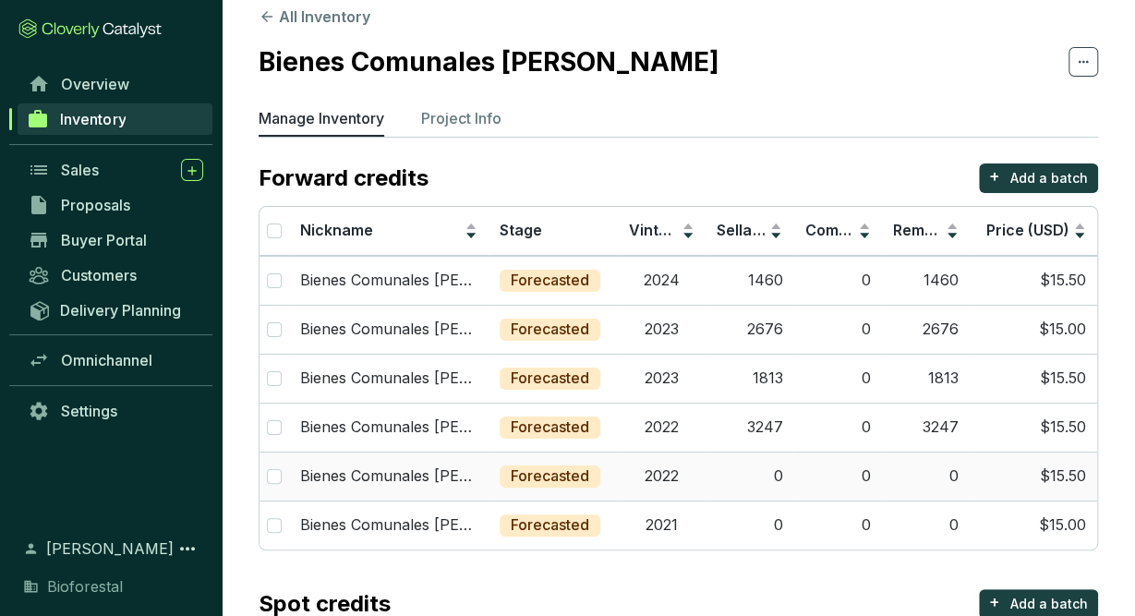
scroll to position [22, 0]
click at [730, 518] on td "0" at bounding box center [750, 525] width 88 height 49
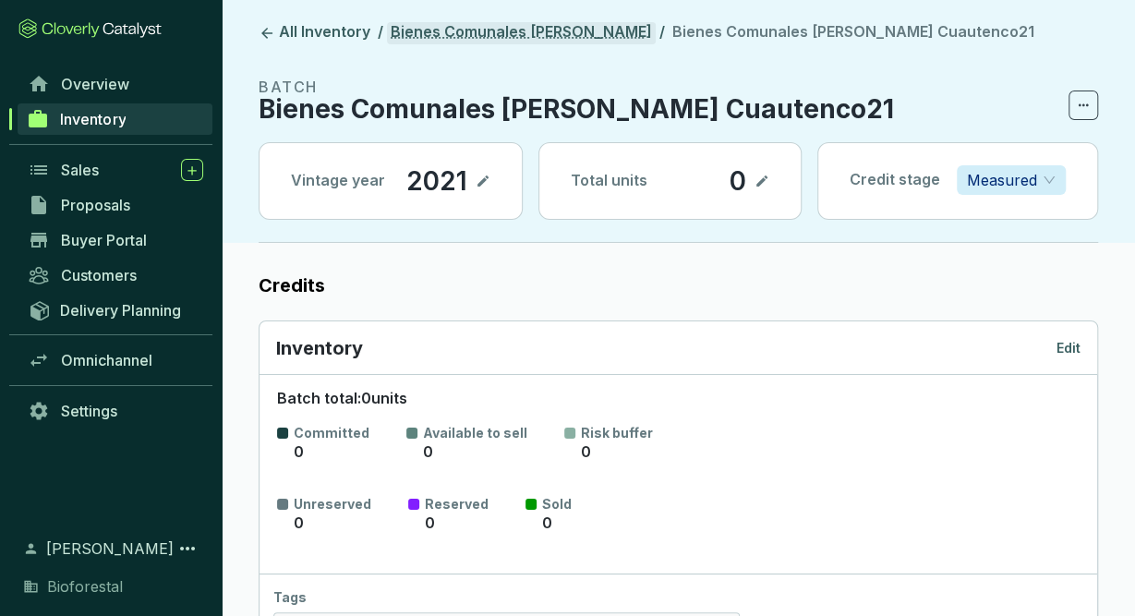
click at [577, 27] on link "Bienes Comunales [PERSON_NAME]" at bounding box center [521, 33] width 269 height 22
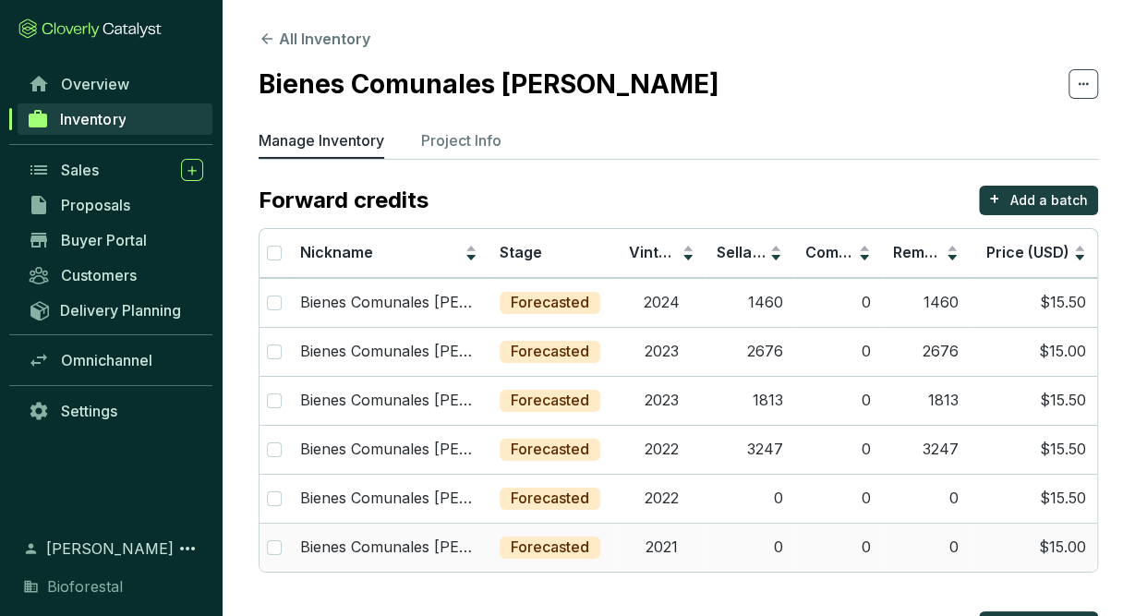
click at [664, 529] on td "2021" at bounding box center [662, 547] width 88 height 49
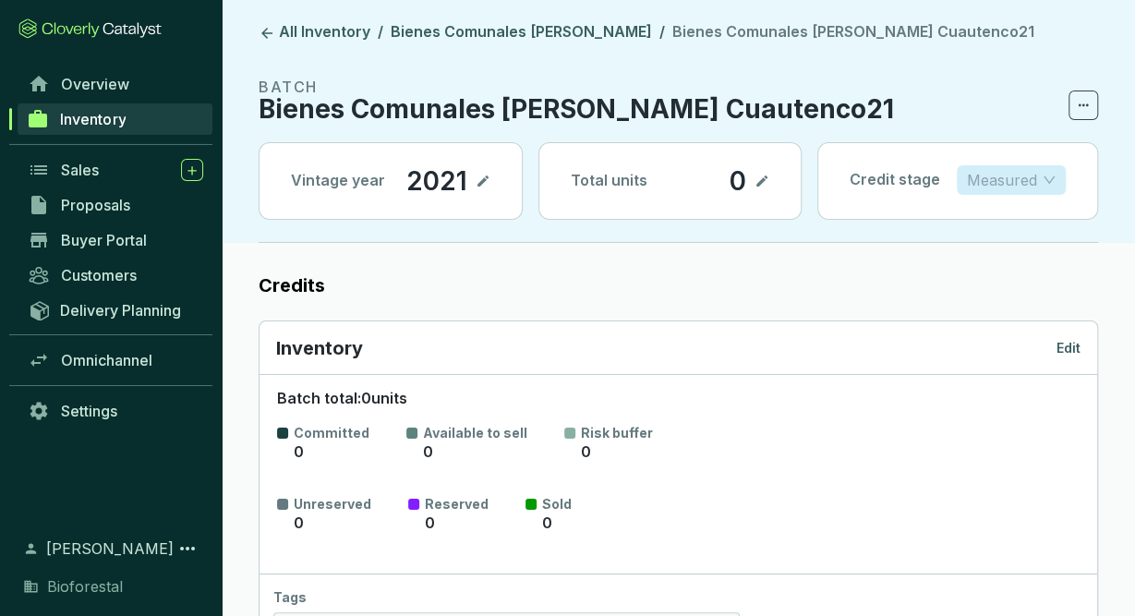
click at [1051, 176] on span "Measured" at bounding box center [1011, 180] width 89 height 28
click at [1027, 211] on p "Forecasted" at bounding box center [1010, 217] width 79 height 20
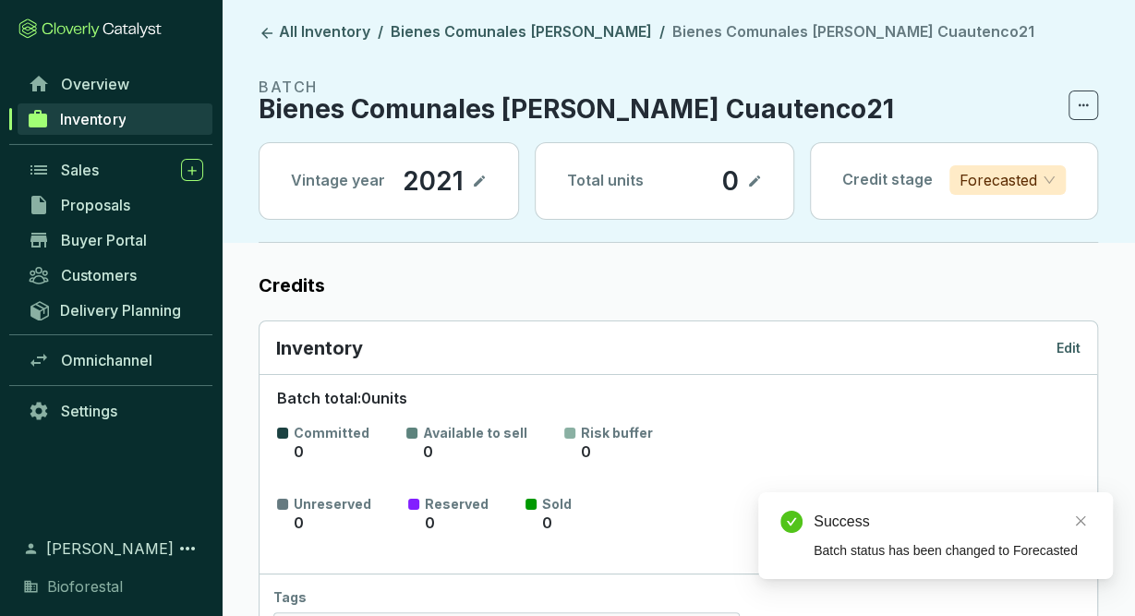
click at [1076, 339] on p "Edit" at bounding box center [1068, 348] width 24 height 18
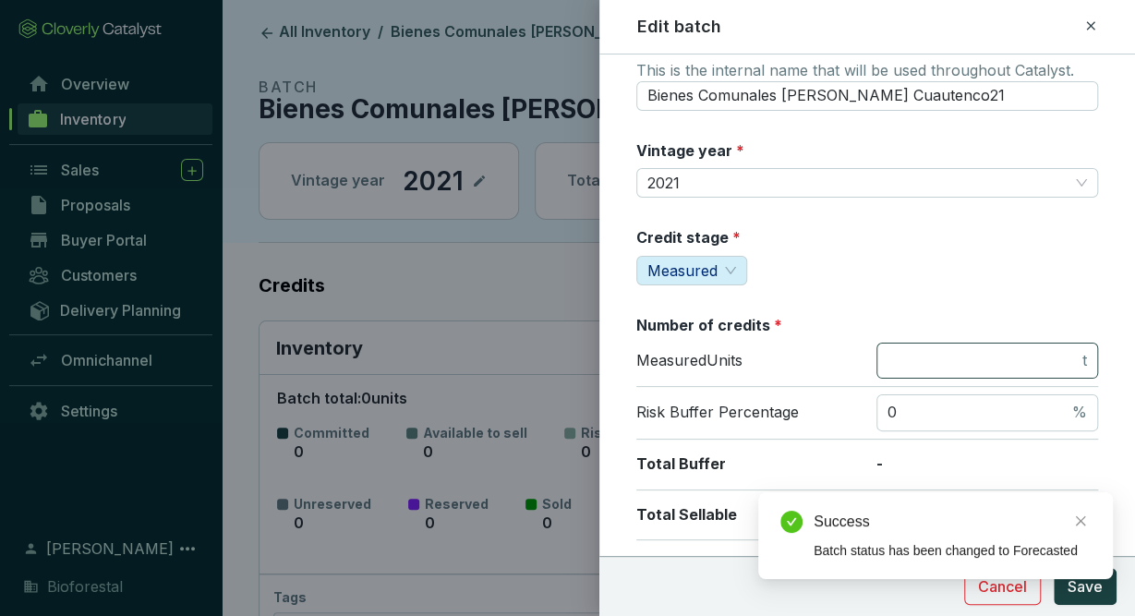
scroll to position [60, 0]
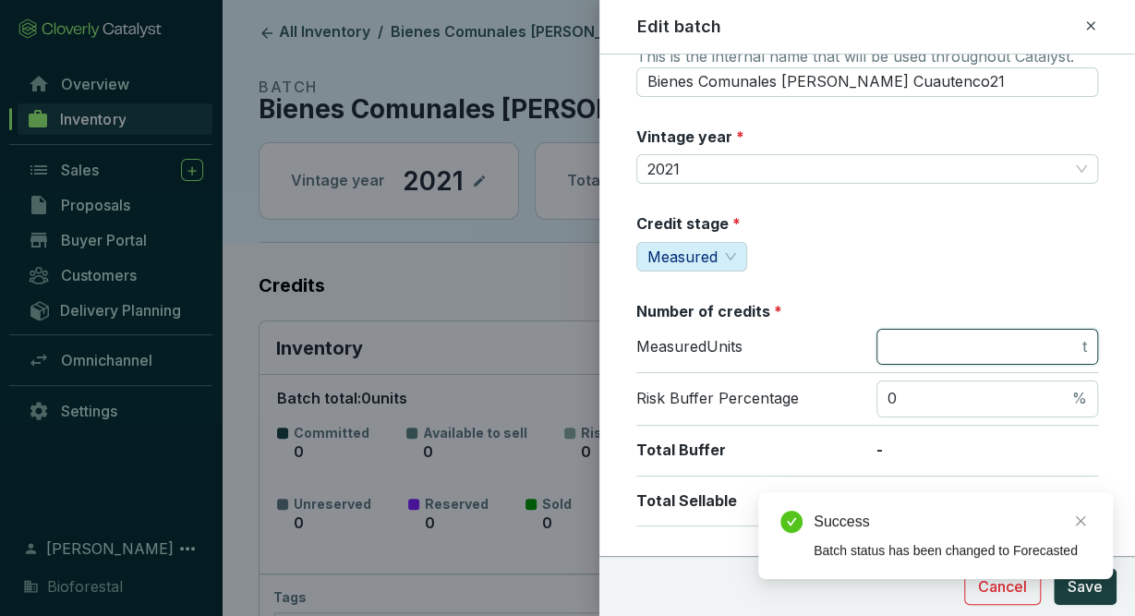
click at [1030, 343] on input "number" at bounding box center [982, 347] width 191 height 20
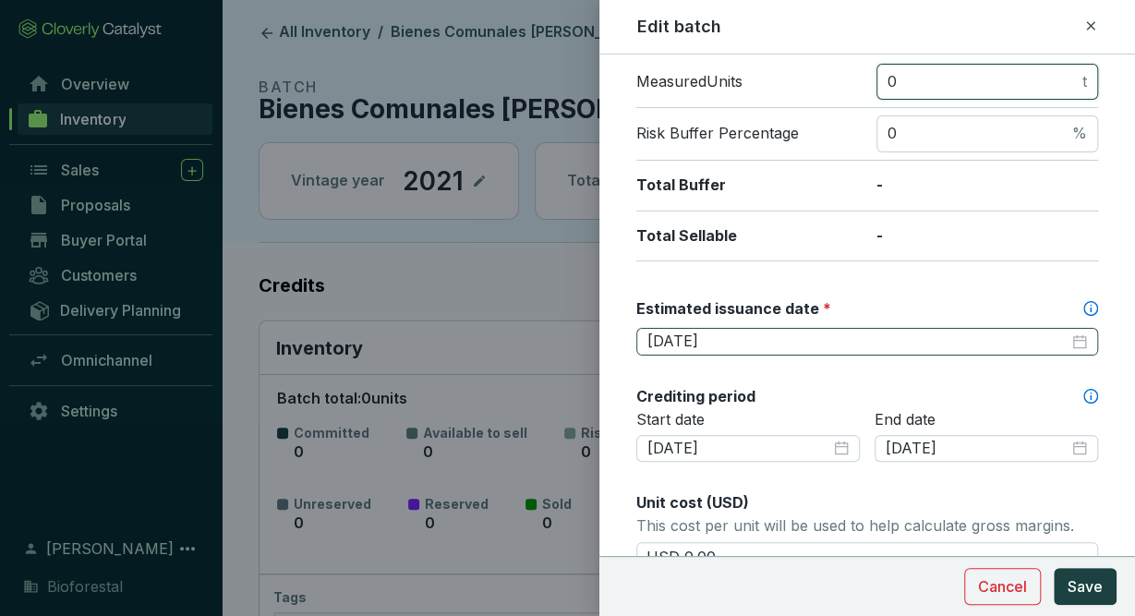
scroll to position [325, 0]
type input "0"
click at [836, 332] on input "[DATE]" at bounding box center [857, 342] width 421 height 20
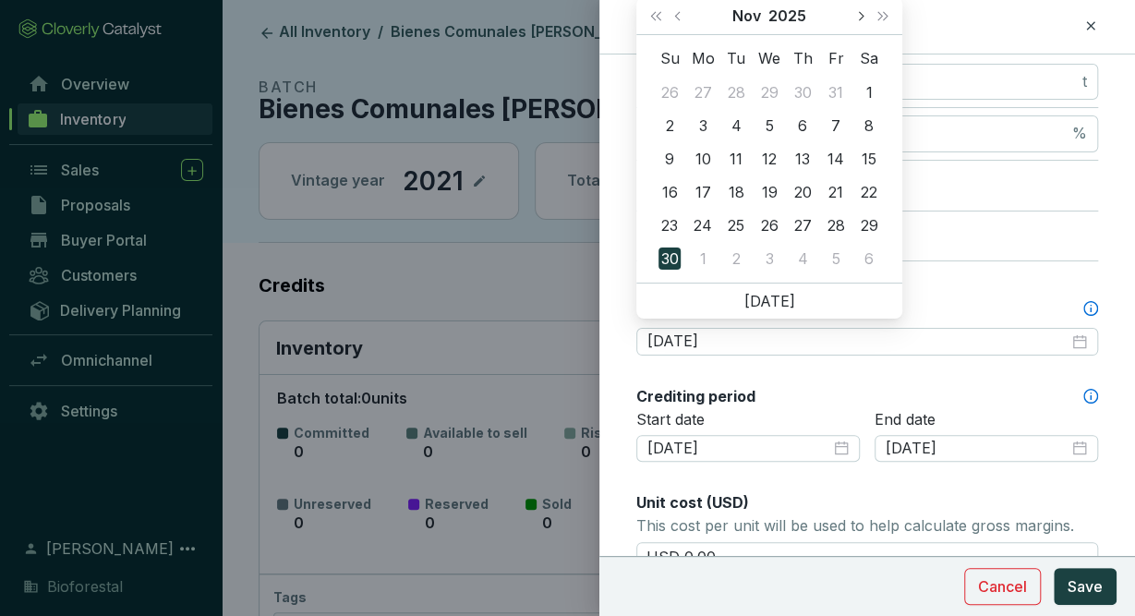
click at [867, 18] on button "Next month (PageDown)" at bounding box center [860, 15] width 24 height 37
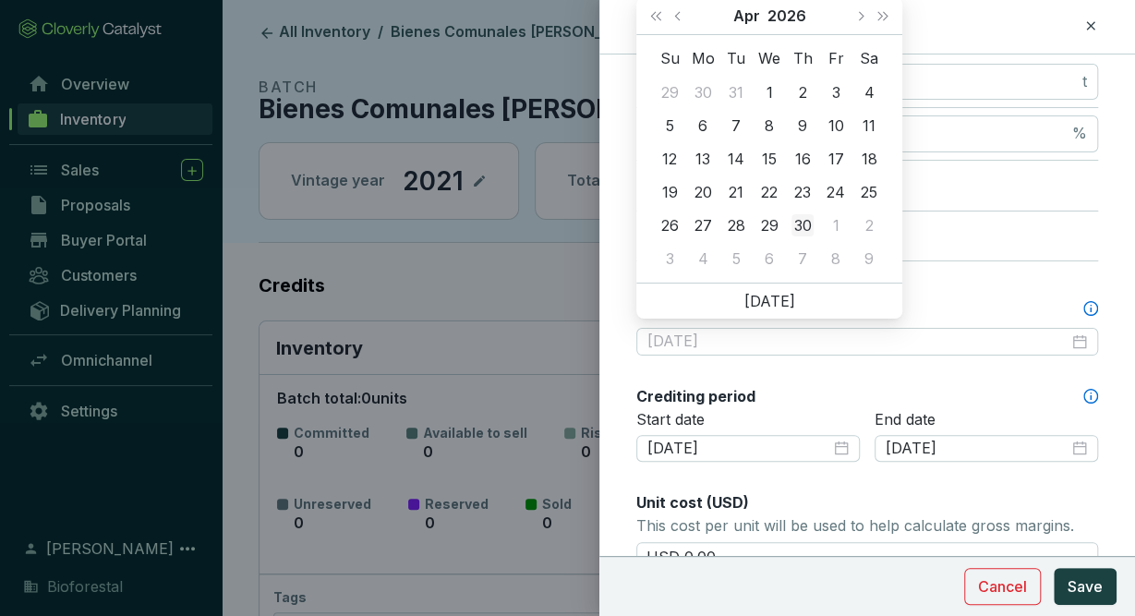
type input "[DATE]"
click at [801, 218] on div "30" at bounding box center [802, 225] width 22 height 22
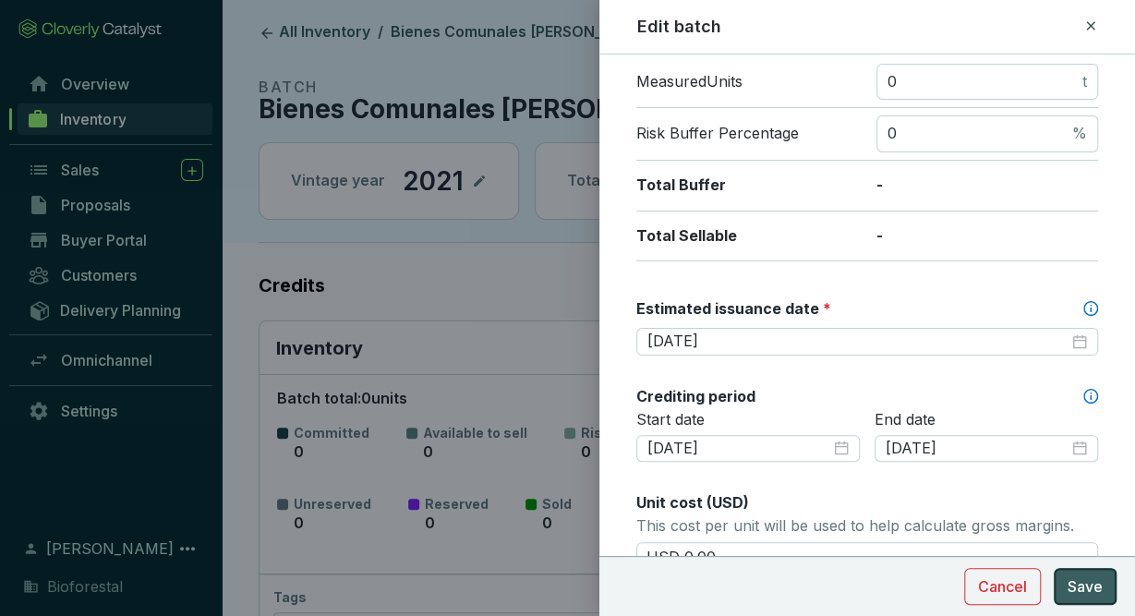
click at [1085, 594] on span "Save" at bounding box center [1085, 586] width 35 height 22
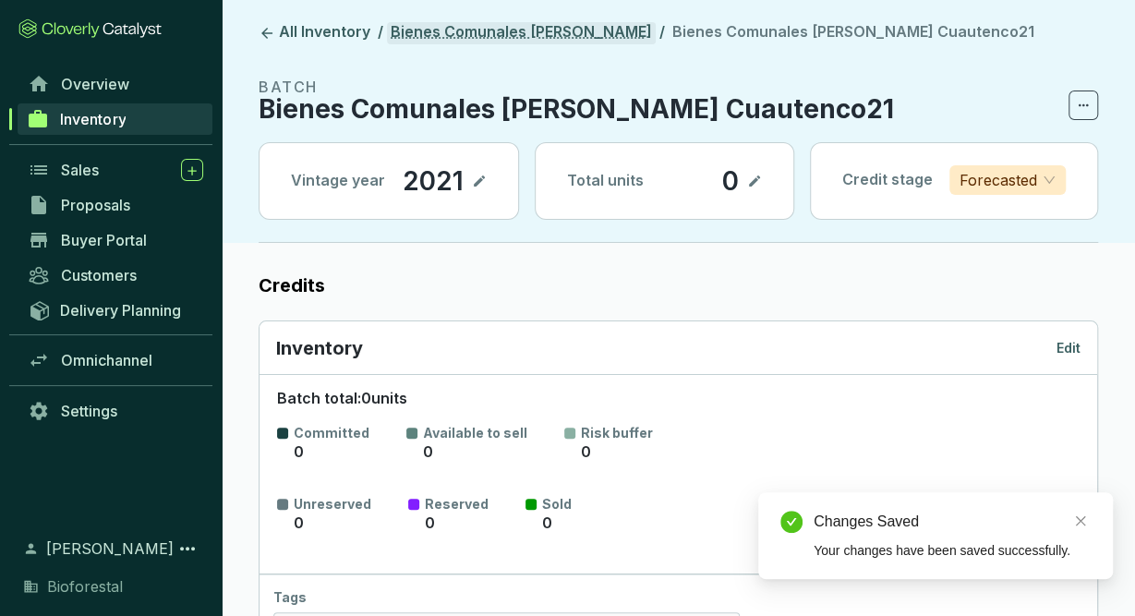
click at [524, 25] on link "Bienes Comunales [PERSON_NAME]" at bounding box center [521, 33] width 269 height 22
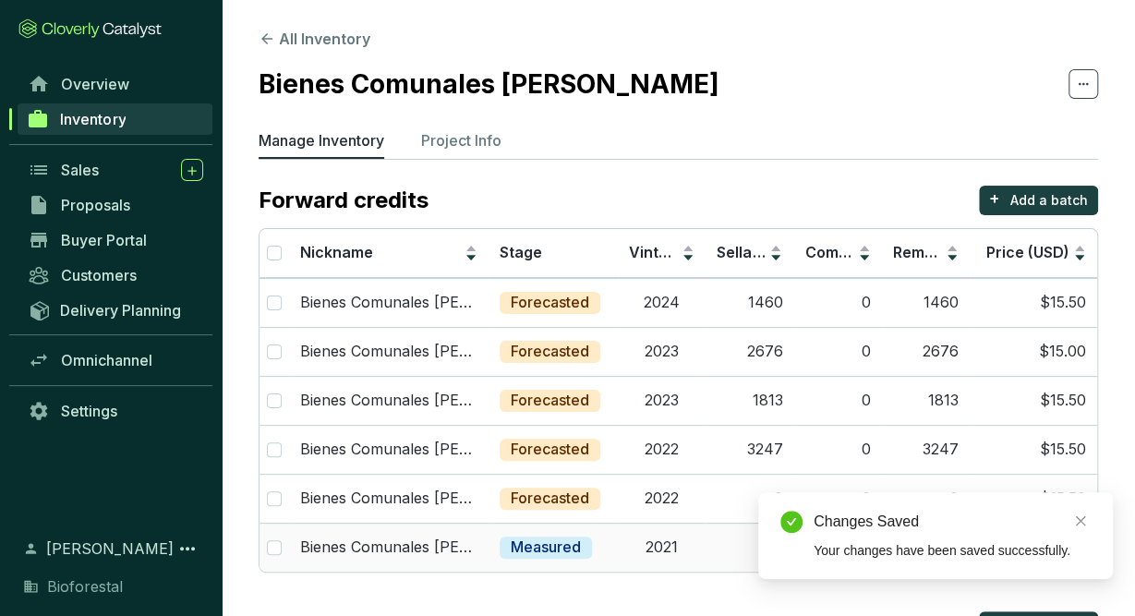
click at [664, 546] on td "2021" at bounding box center [662, 547] width 88 height 49
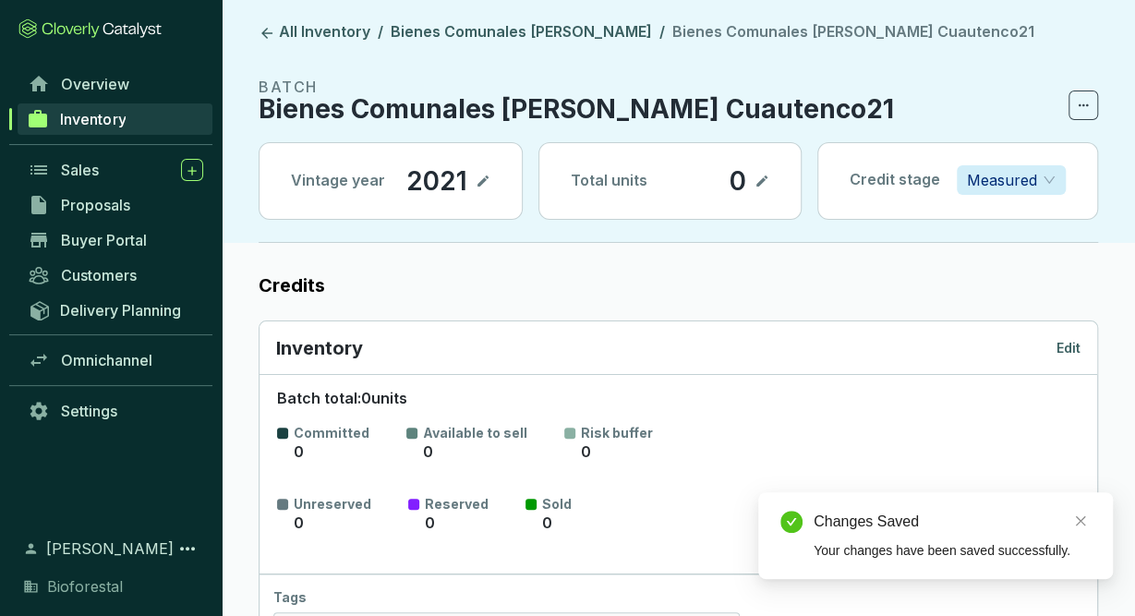
click at [1013, 180] on p "Measured" at bounding box center [1002, 180] width 70 height 28
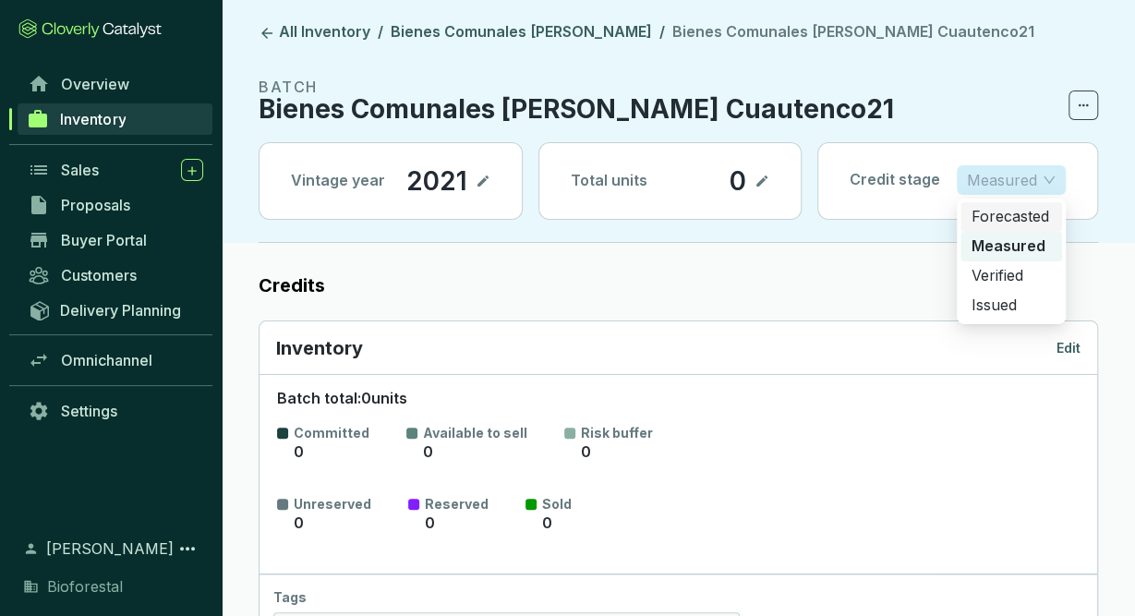
click at [1031, 221] on p "Forecasted" at bounding box center [1010, 217] width 79 height 20
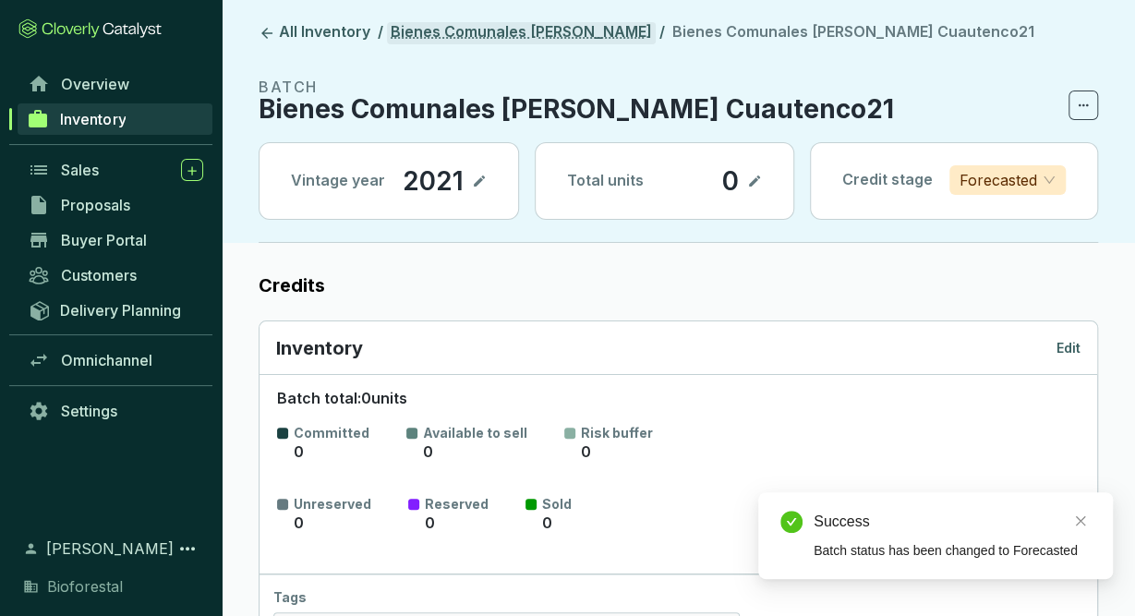
click at [597, 40] on link "Bienes Comunales [PERSON_NAME]" at bounding box center [521, 33] width 269 height 22
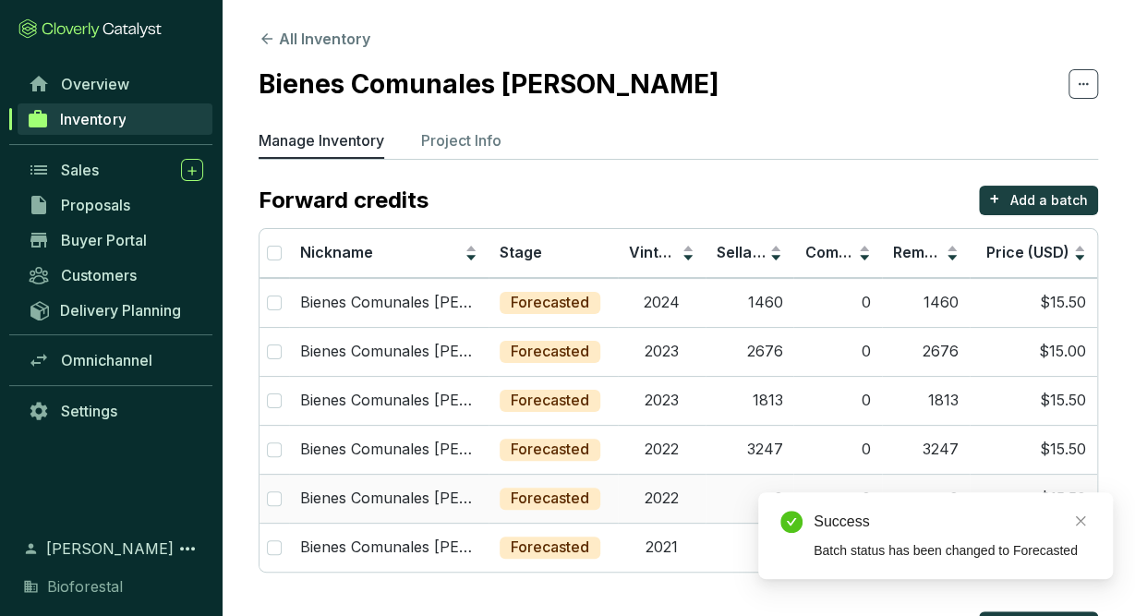
click at [599, 501] on div "Forecasted" at bounding box center [550, 499] width 101 height 22
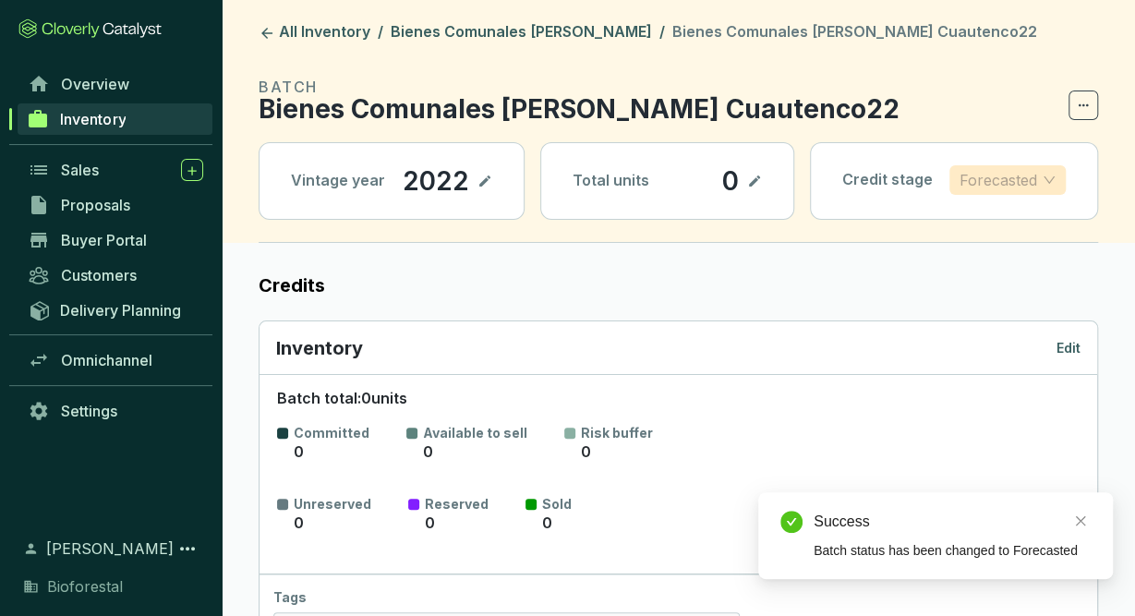
click at [1052, 180] on span "Forecasted" at bounding box center [1007, 180] width 96 height 28
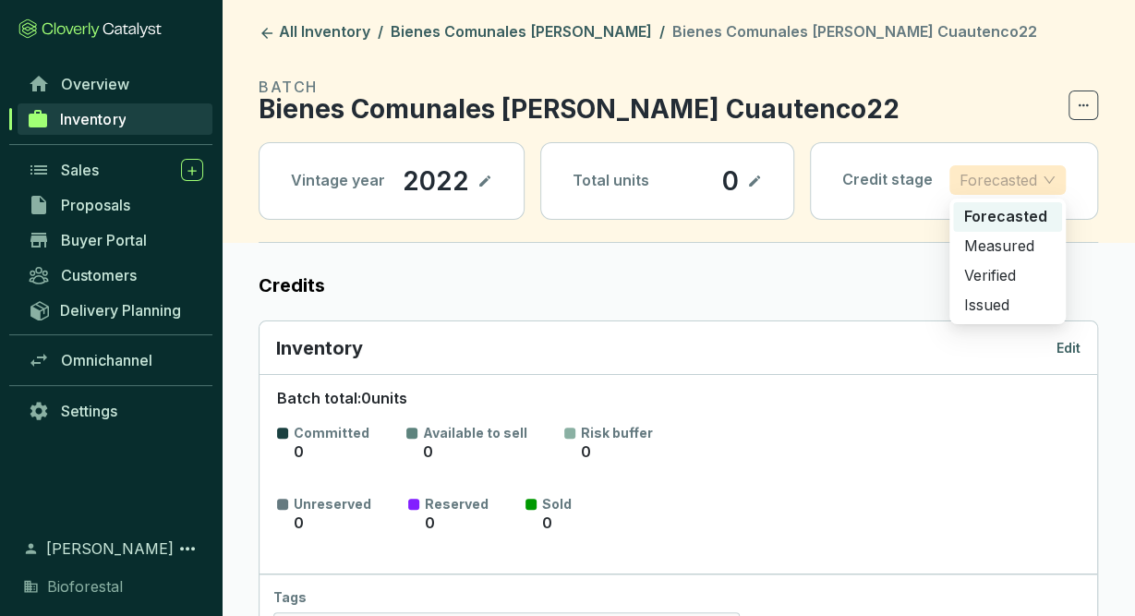
click at [899, 171] on p "Credit stage" at bounding box center [887, 180] width 90 height 20
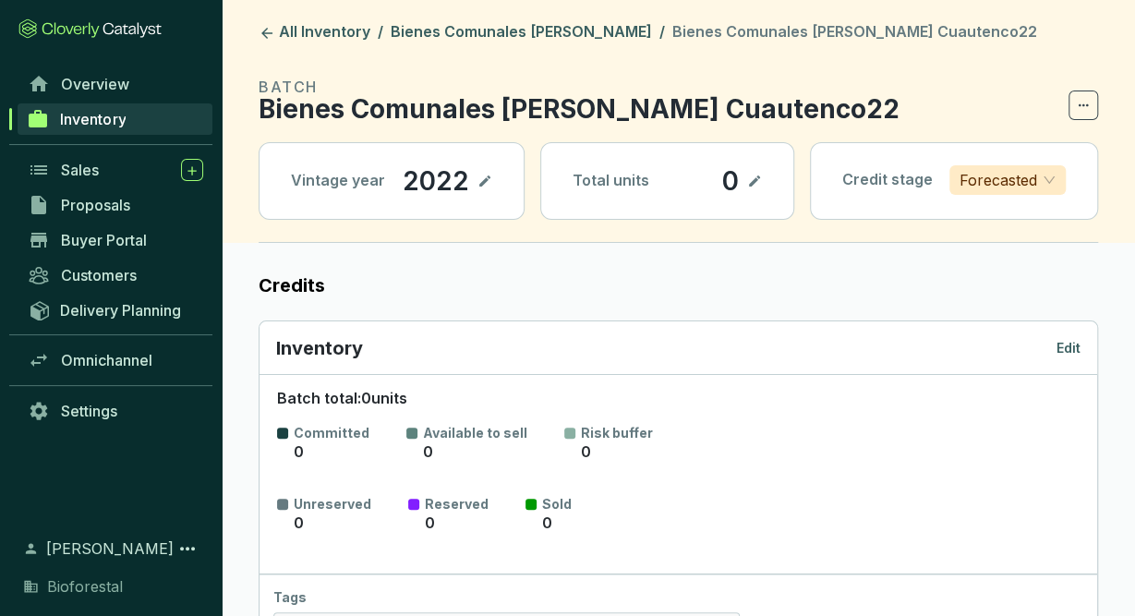
click at [1065, 348] on p "Edit" at bounding box center [1068, 348] width 24 height 18
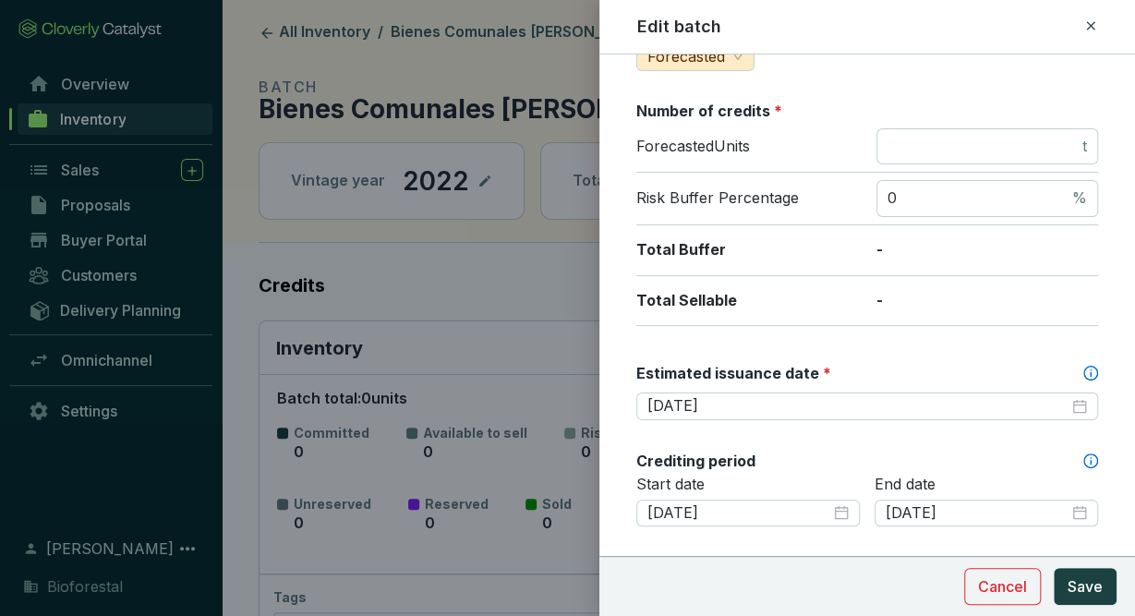
scroll to position [284, 0]
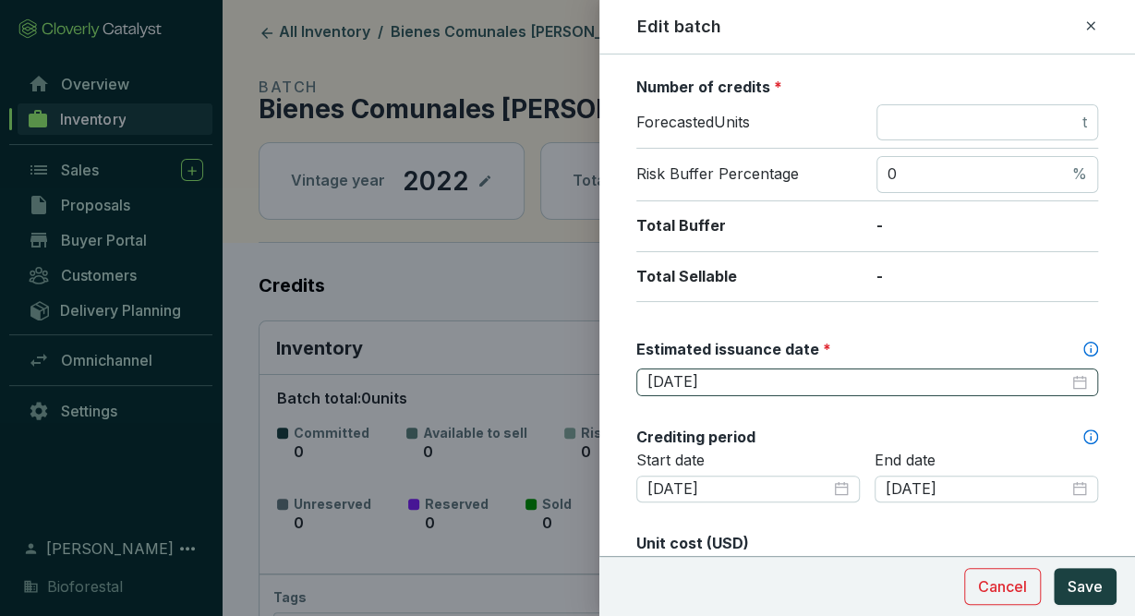
click at [870, 387] on div "[DATE]" at bounding box center [867, 382] width 462 height 28
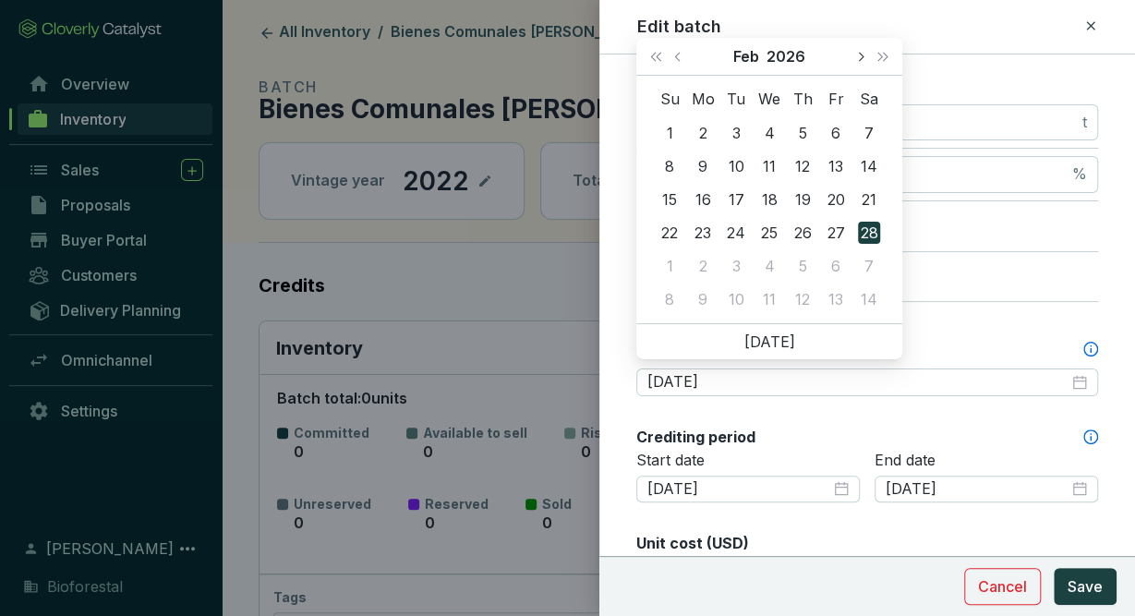
click at [863, 54] on span "Next month (PageDown)" at bounding box center [859, 56] width 9 height 9
type input "[DATE]"
click at [807, 268] on div "30" at bounding box center [802, 266] width 22 height 22
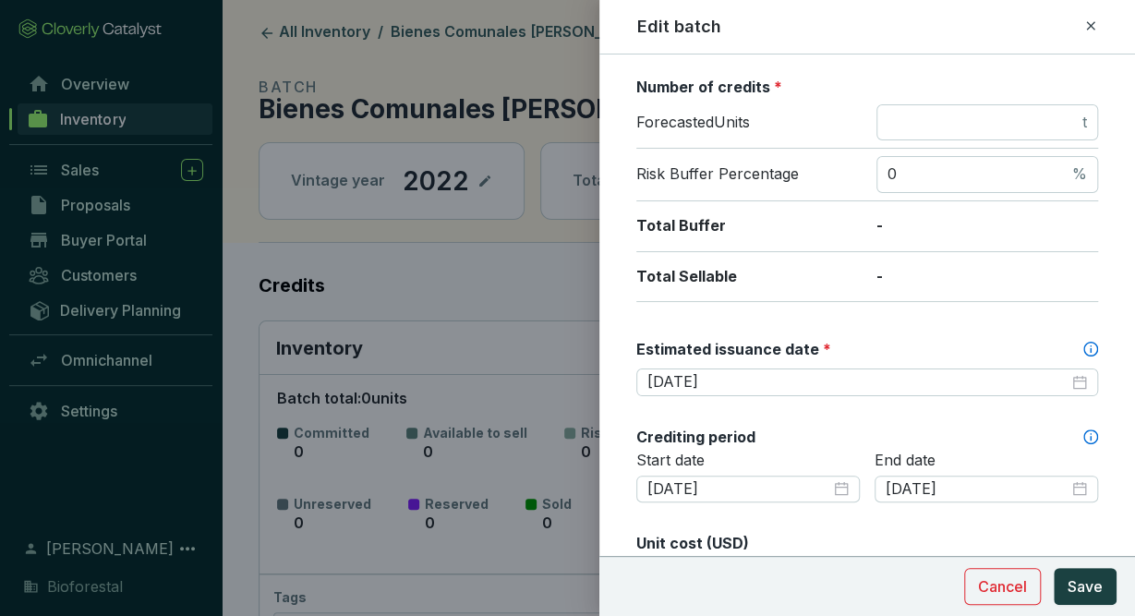
click at [904, 339] on div "Estimated issuance date *" at bounding box center [867, 349] width 462 height 20
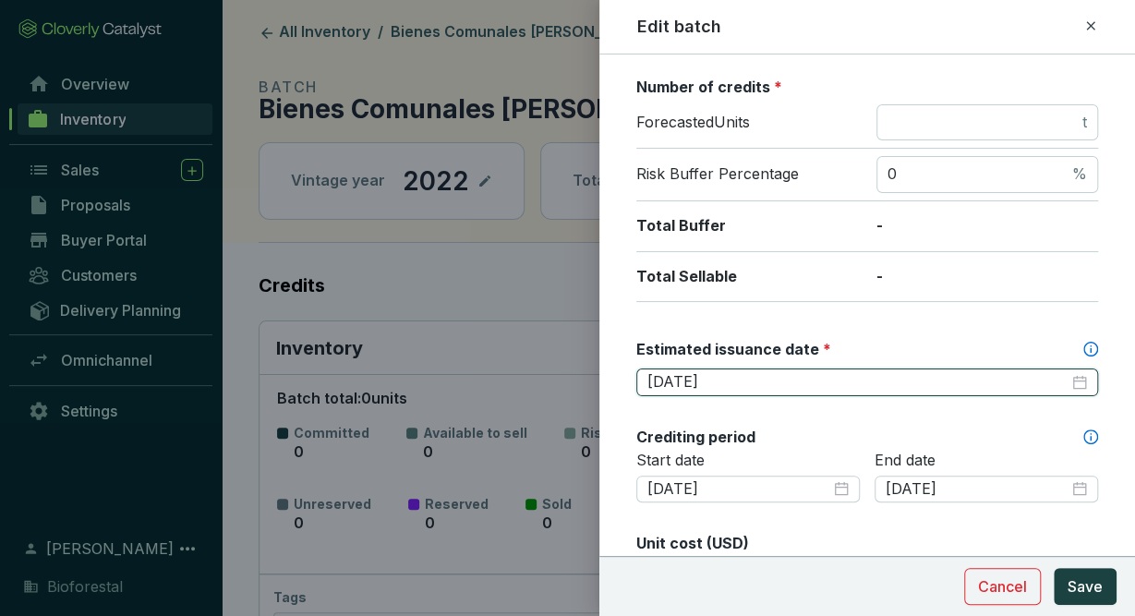
click at [904, 372] on input "[DATE]" at bounding box center [857, 382] width 421 height 20
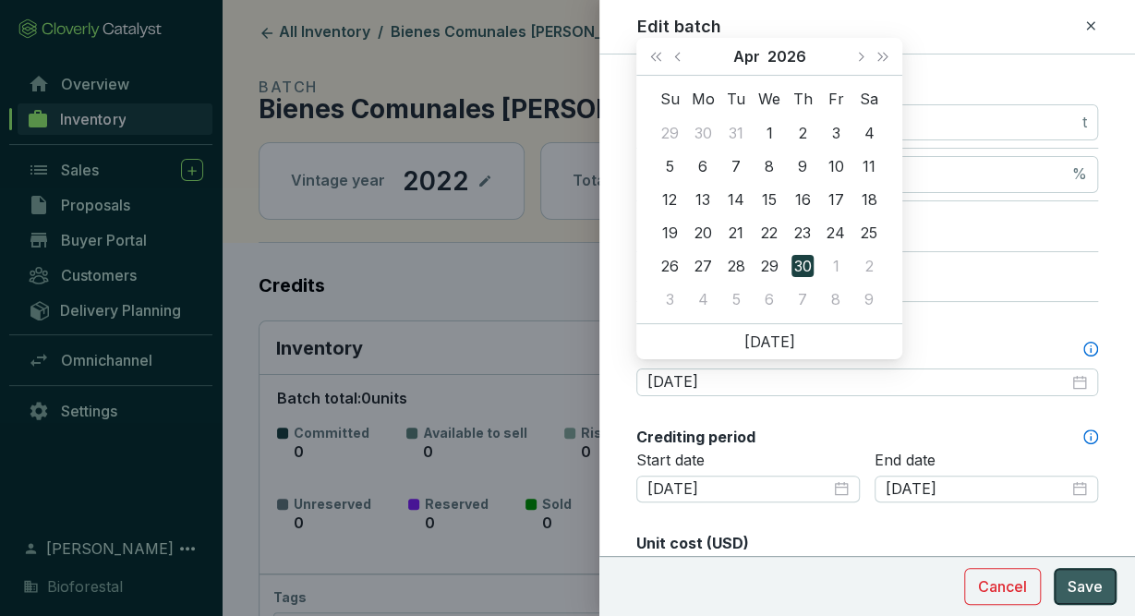
click at [1076, 589] on span "Save" at bounding box center [1085, 586] width 35 height 22
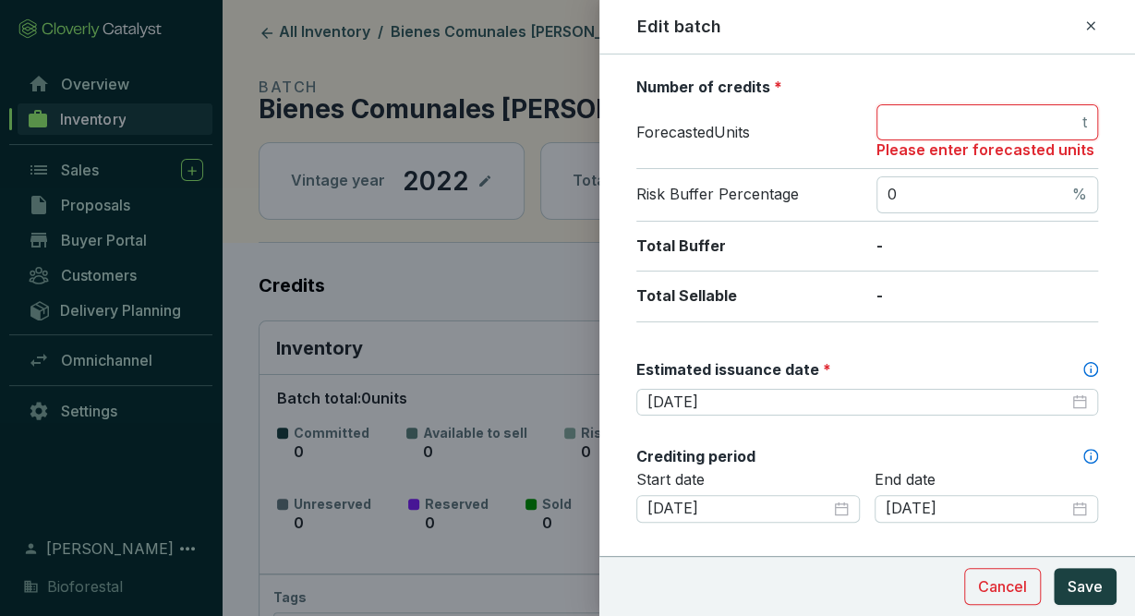
click at [1064, 123] on input "number" at bounding box center [982, 123] width 191 height 20
type input "0"
click at [1080, 597] on span "Save" at bounding box center [1085, 586] width 35 height 22
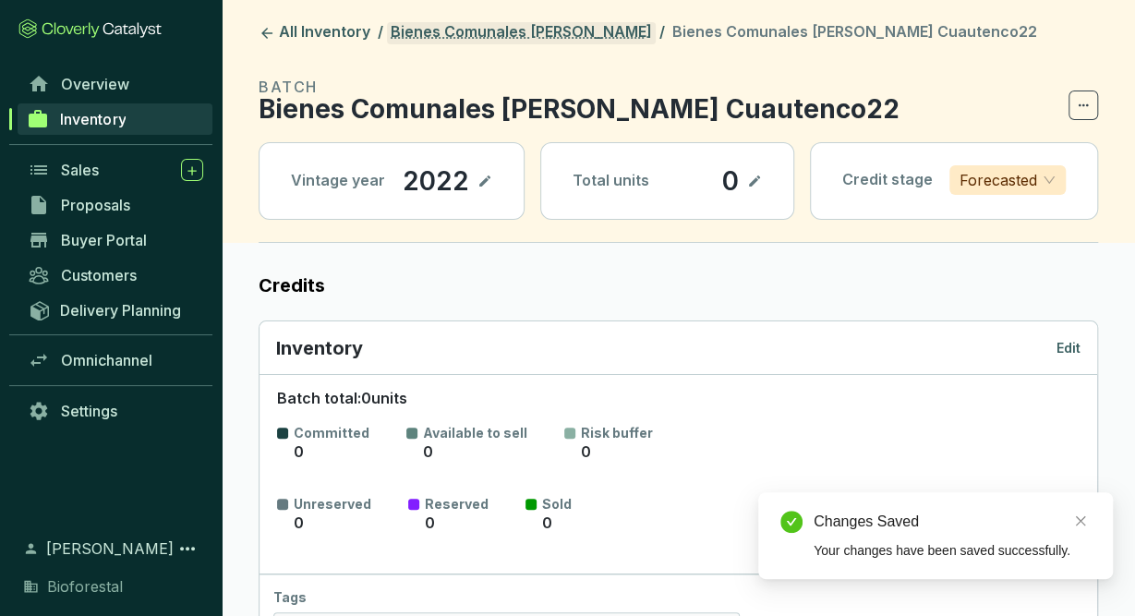
click at [546, 35] on link "Bienes Comunales [PERSON_NAME]" at bounding box center [521, 33] width 269 height 22
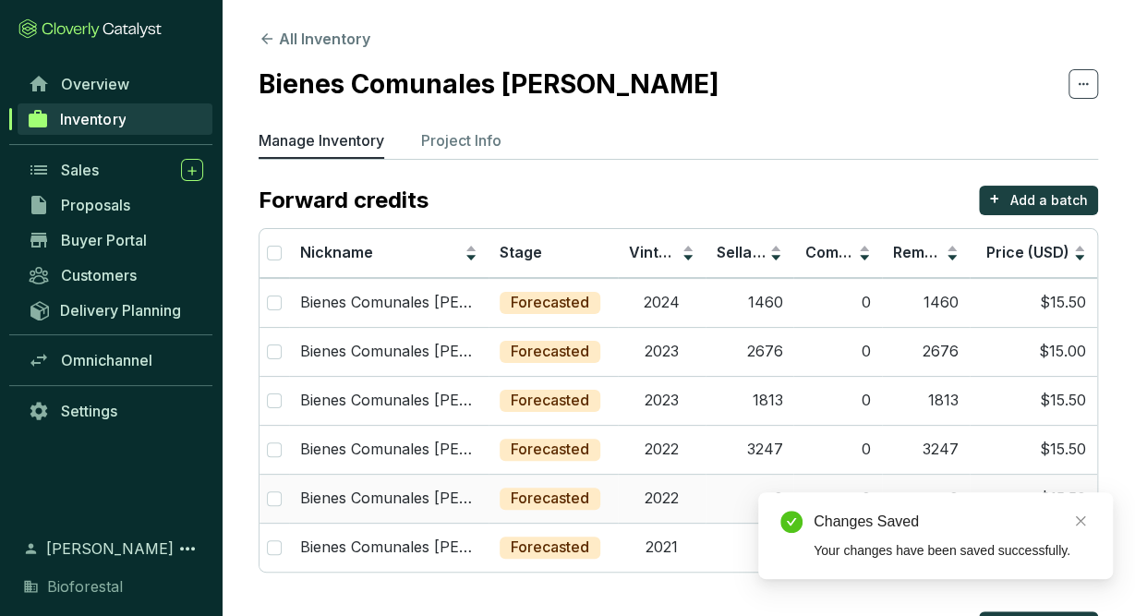
click at [681, 493] on td "2022" at bounding box center [662, 498] width 88 height 49
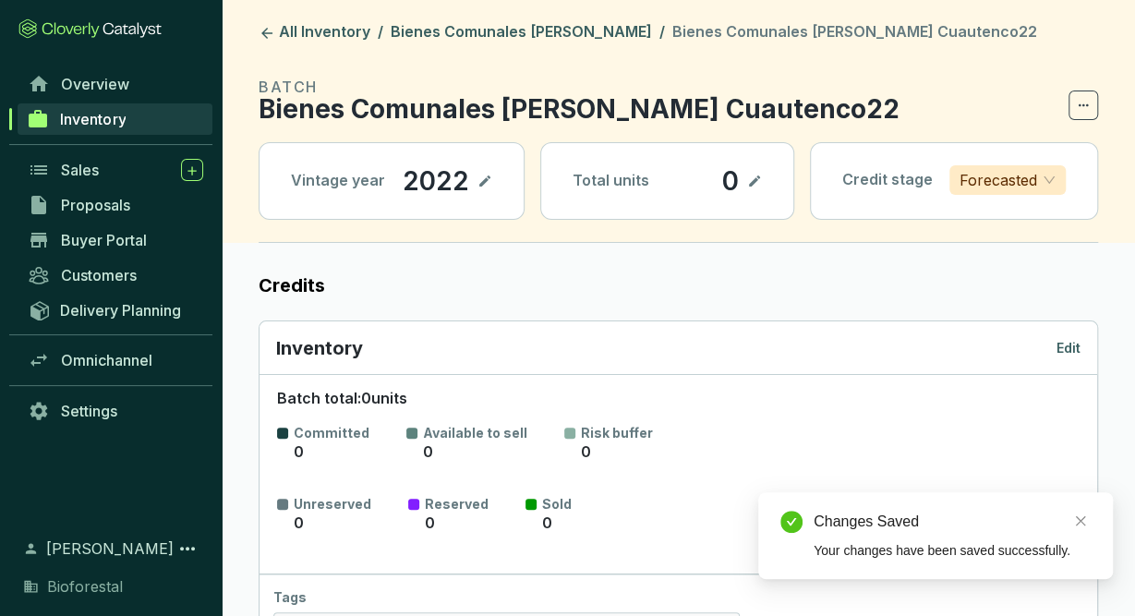
click at [1070, 348] on p "Edit" at bounding box center [1068, 348] width 24 height 18
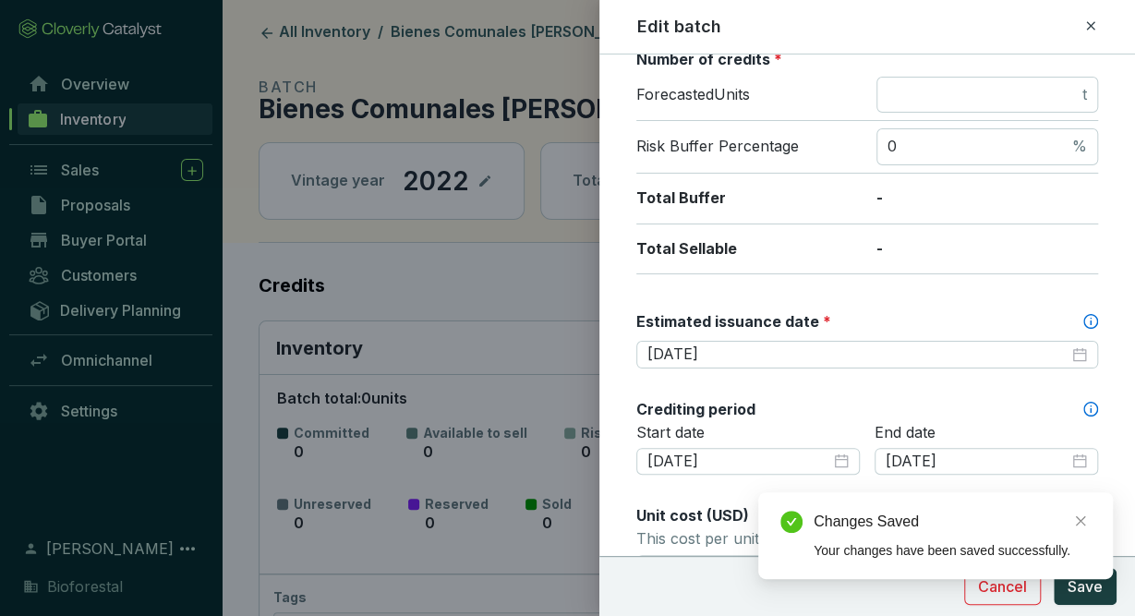
scroll to position [320, 0]
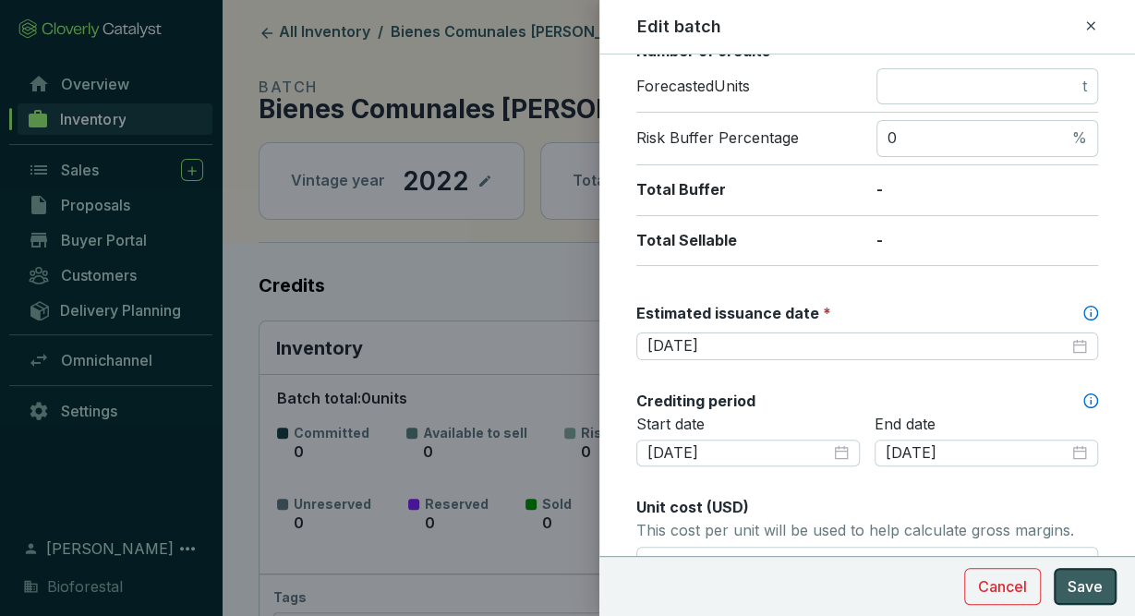
click at [1076, 580] on span "Save" at bounding box center [1085, 586] width 35 height 22
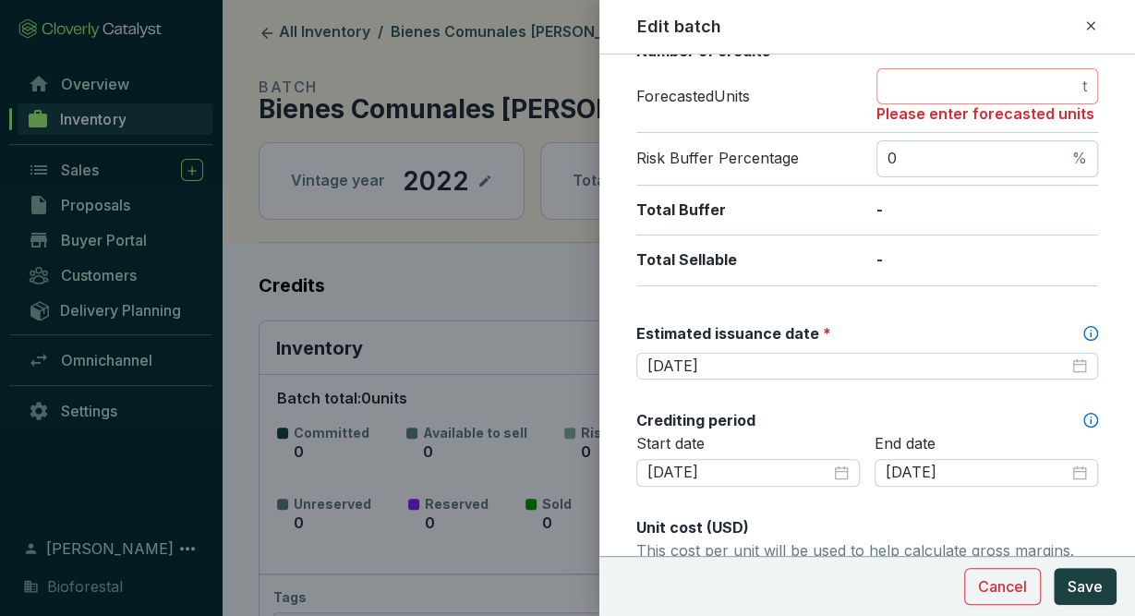
click at [1043, 99] on span "t" at bounding box center [987, 86] width 222 height 37
click at [1043, 86] on input "number" at bounding box center [982, 87] width 191 height 20
type input "0"
click at [1085, 586] on span "Save" at bounding box center [1085, 586] width 35 height 22
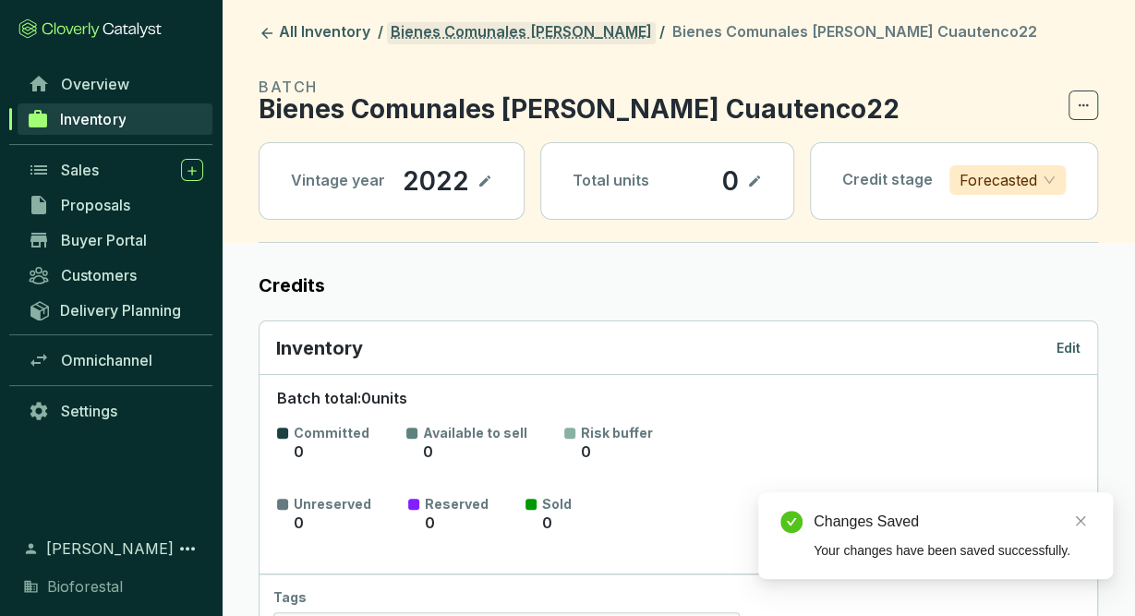
click at [626, 36] on link "Bienes Comunales [PERSON_NAME]" at bounding box center [521, 33] width 269 height 22
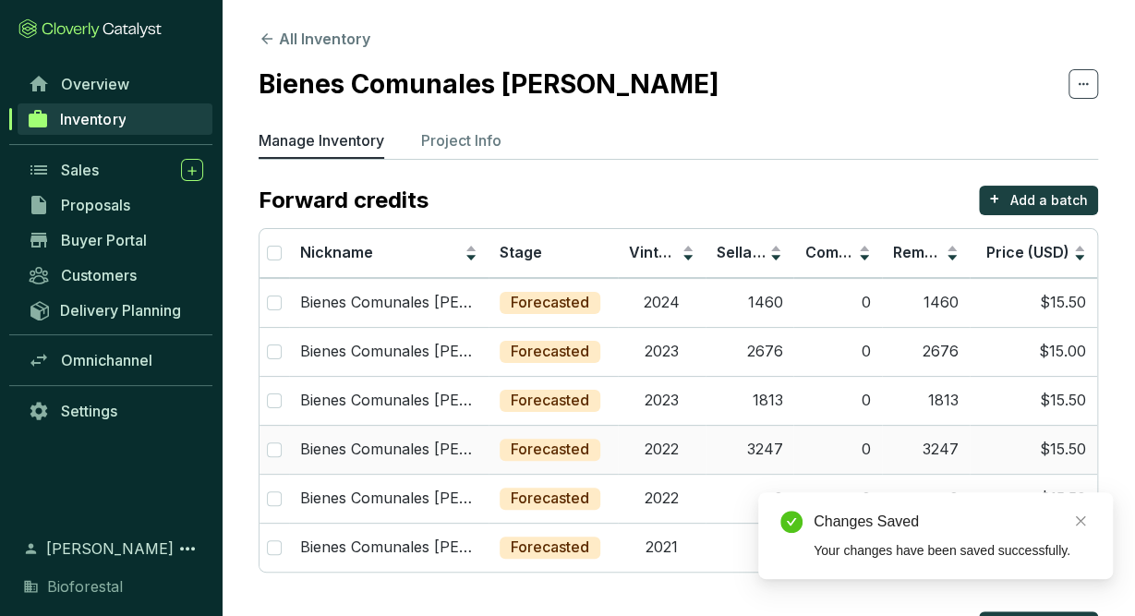
click at [673, 460] on td "2022" at bounding box center [662, 449] width 88 height 49
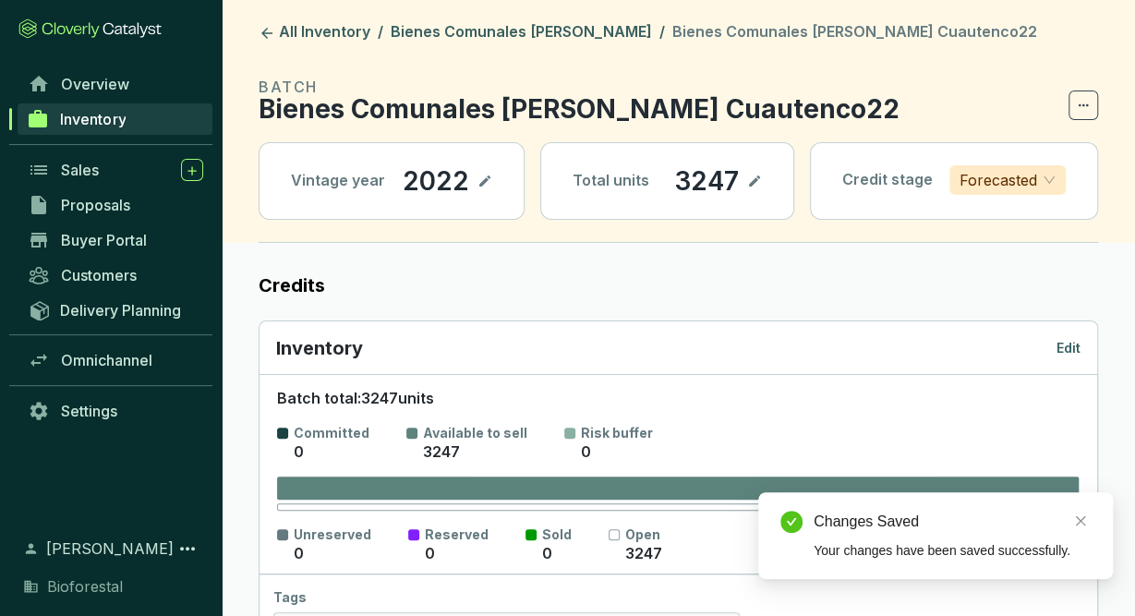
click at [1074, 346] on p "Edit" at bounding box center [1068, 348] width 24 height 18
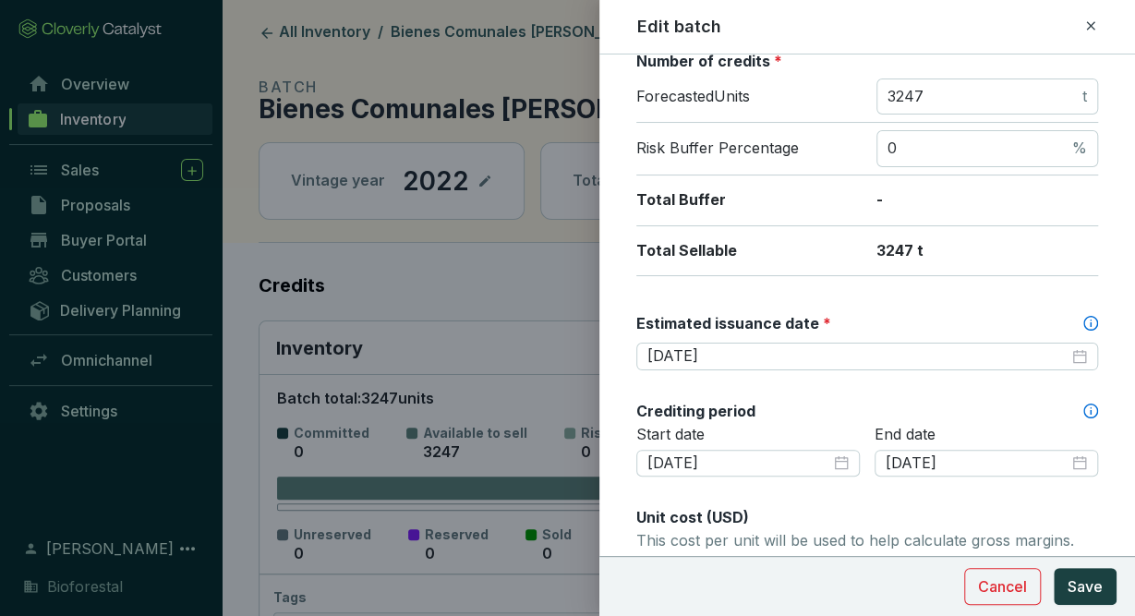
scroll to position [333, 0]
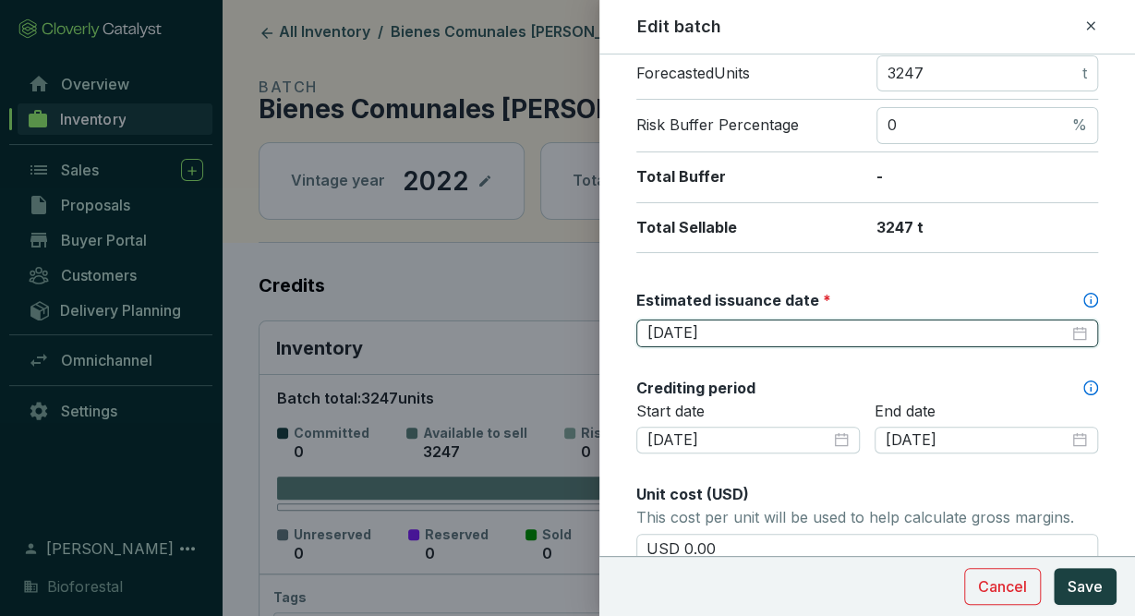
click at [808, 325] on input "2026-02-28" at bounding box center [857, 333] width 421 height 20
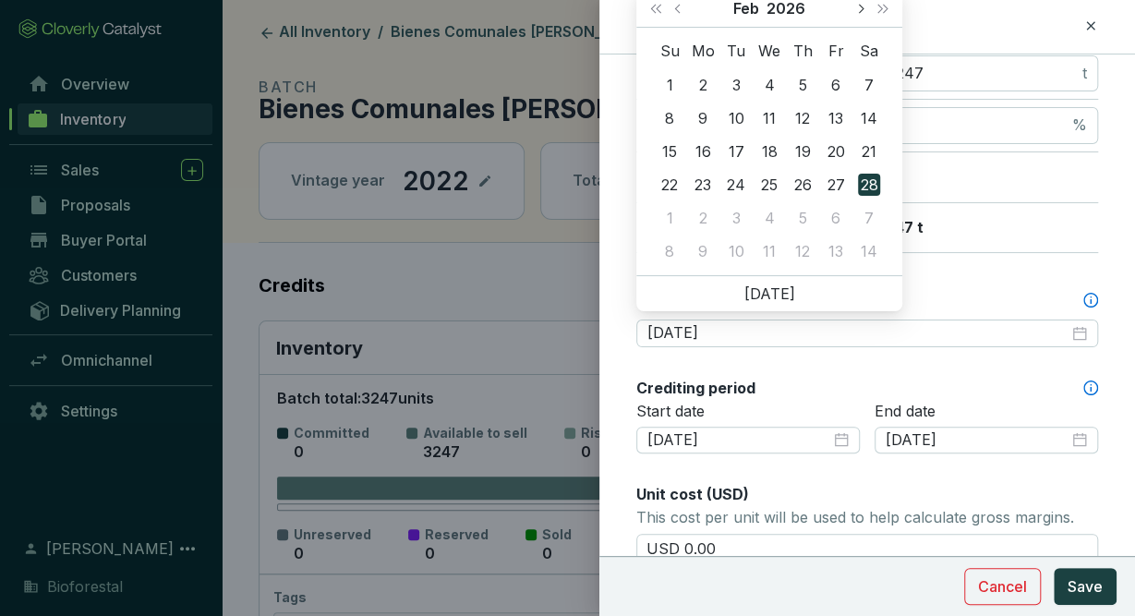
click at [863, 6] on button "Next month (PageDown)" at bounding box center [860, 8] width 24 height 37
type input "[DATE]"
click at [807, 216] on div "30" at bounding box center [802, 218] width 22 height 22
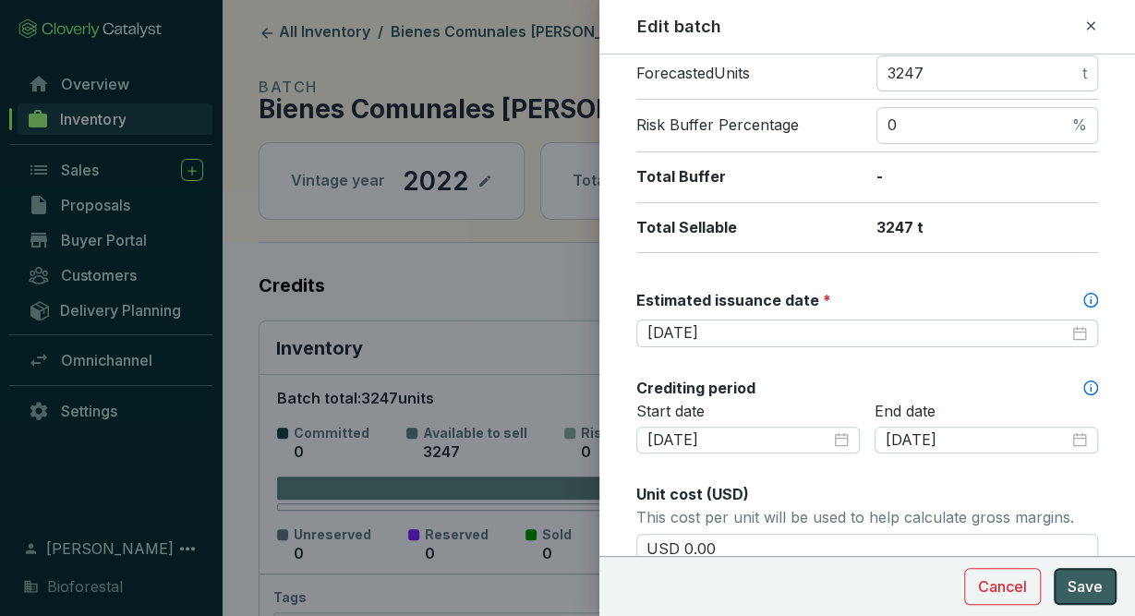
click at [1069, 590] on span "Save" at bounding box center [1085, 586] width 35 height 22
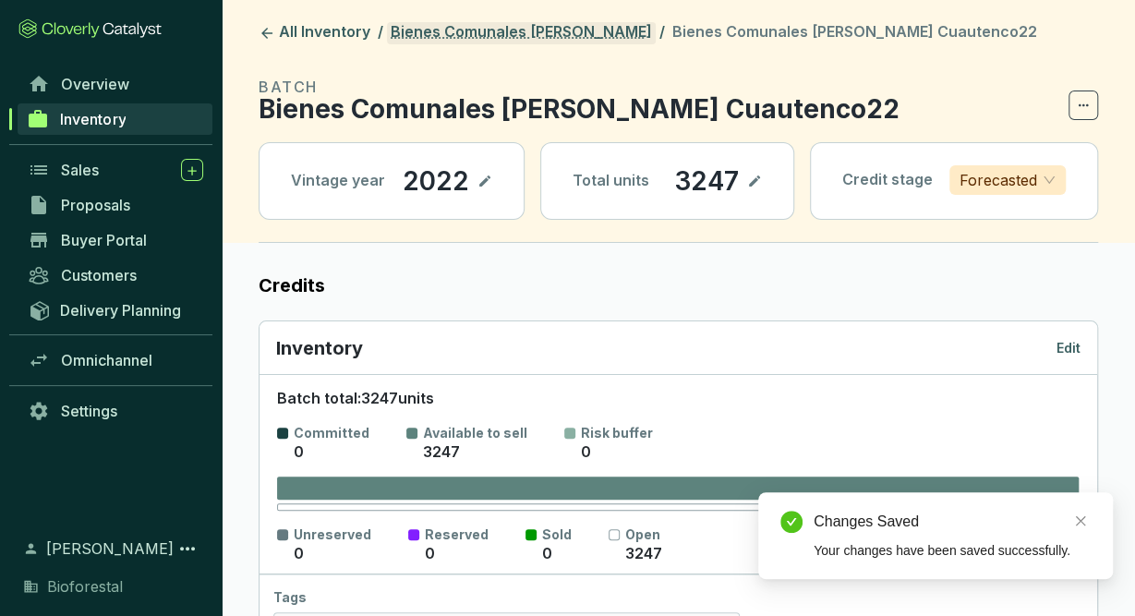
click at [583, 32] on link "Bienes Comunales [PERSON_NAME]" at bounding box center [521, 33] width 269 height 22
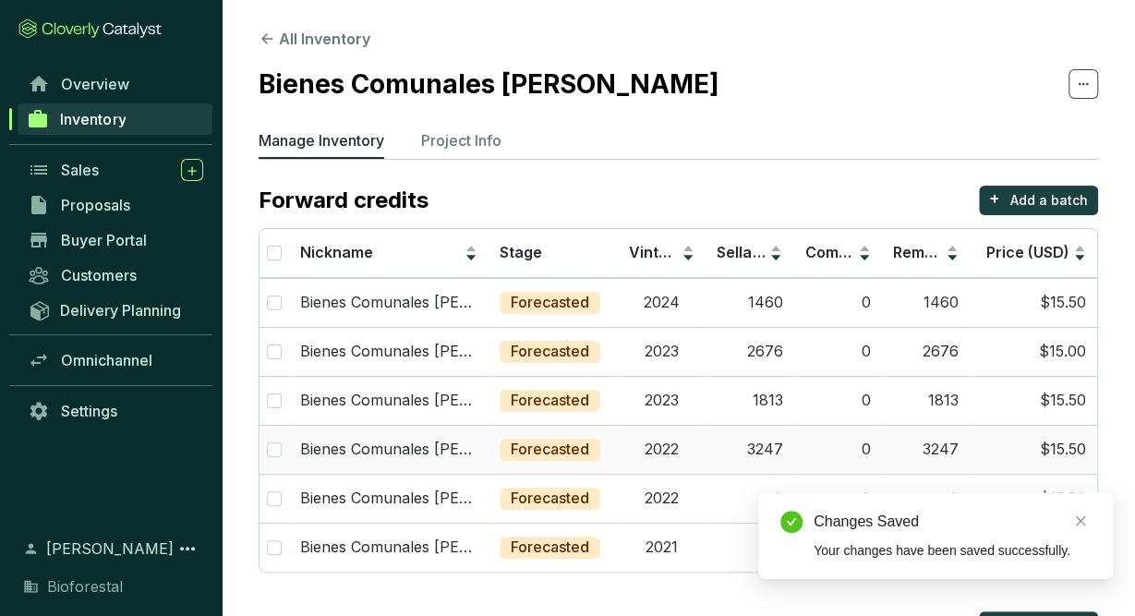
click at [676, 438] on td "2022" at bounding box center [662, 449] width 88 height 49
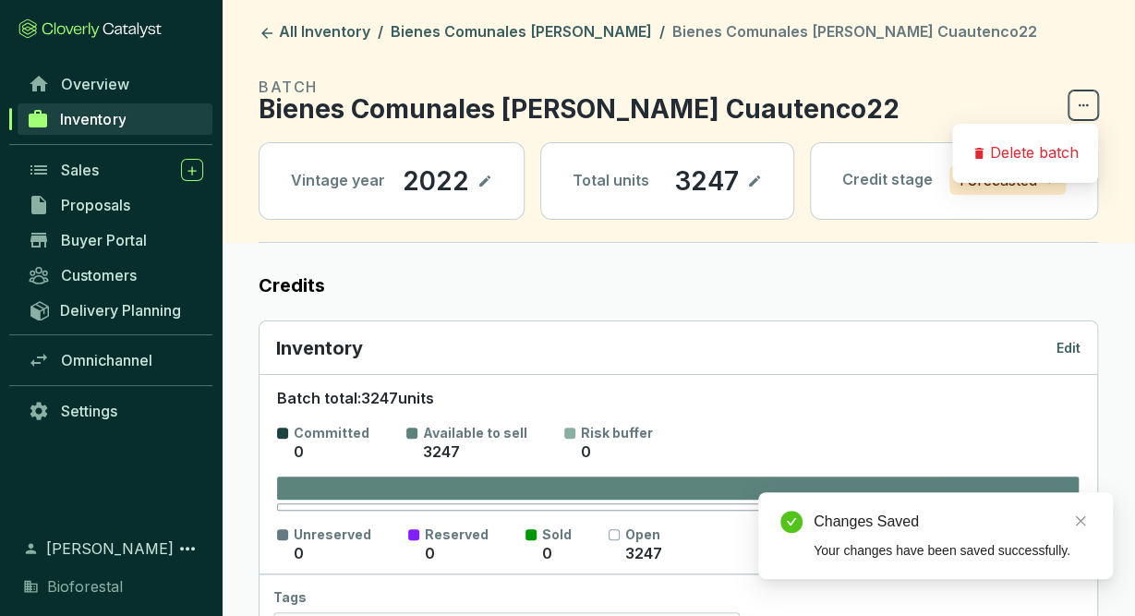
click at [1091, 114] on span at bounding box center [1083, 105] width 30 height 30
click at [997, 79] on section "BATCH Bienes Comunales Santiago Cuautenco22" at bounding box center [678, 98] width 839 height 44
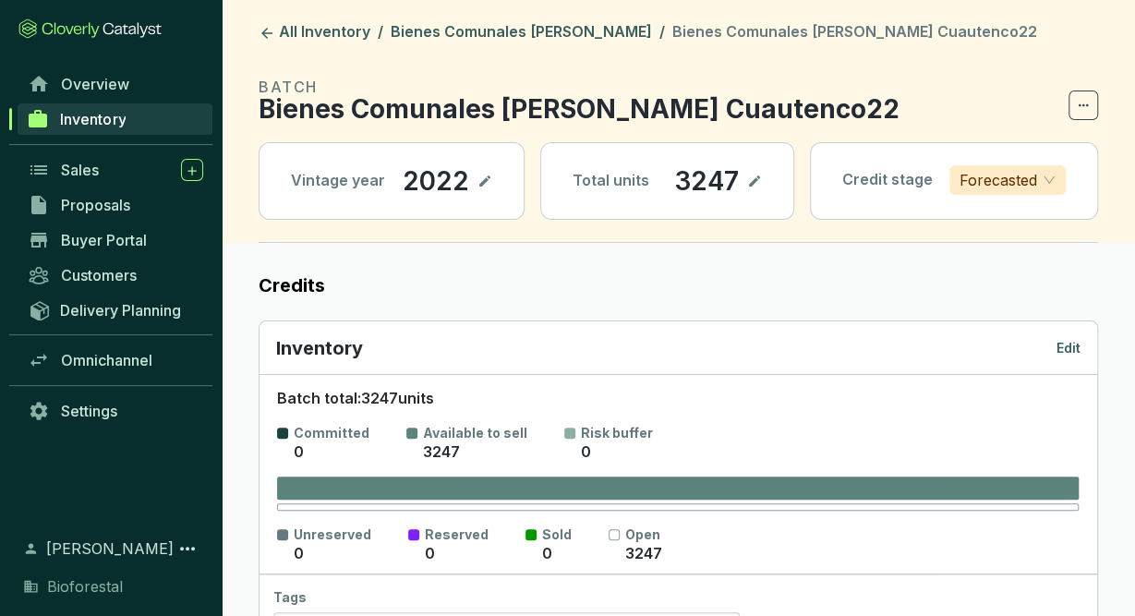
click at [1063, 345] on p "Edit" at bounding box center [1068, 348] width 24 height 18
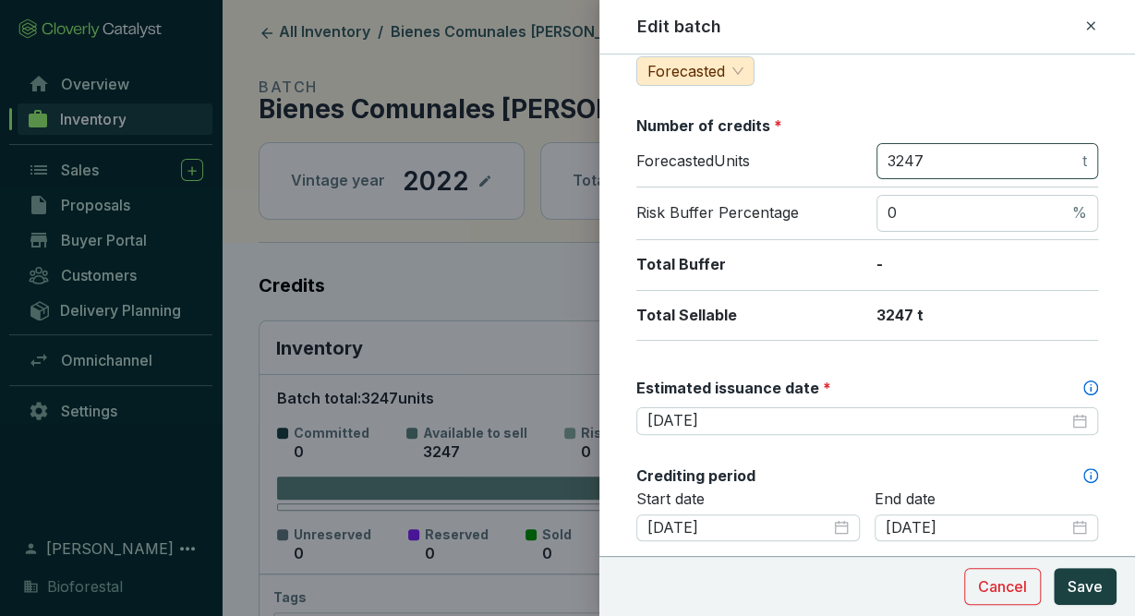
scroll to position [247, 0]
click at [1092, 16] on icon at bounding box center [1090, 26] width 15 height 22
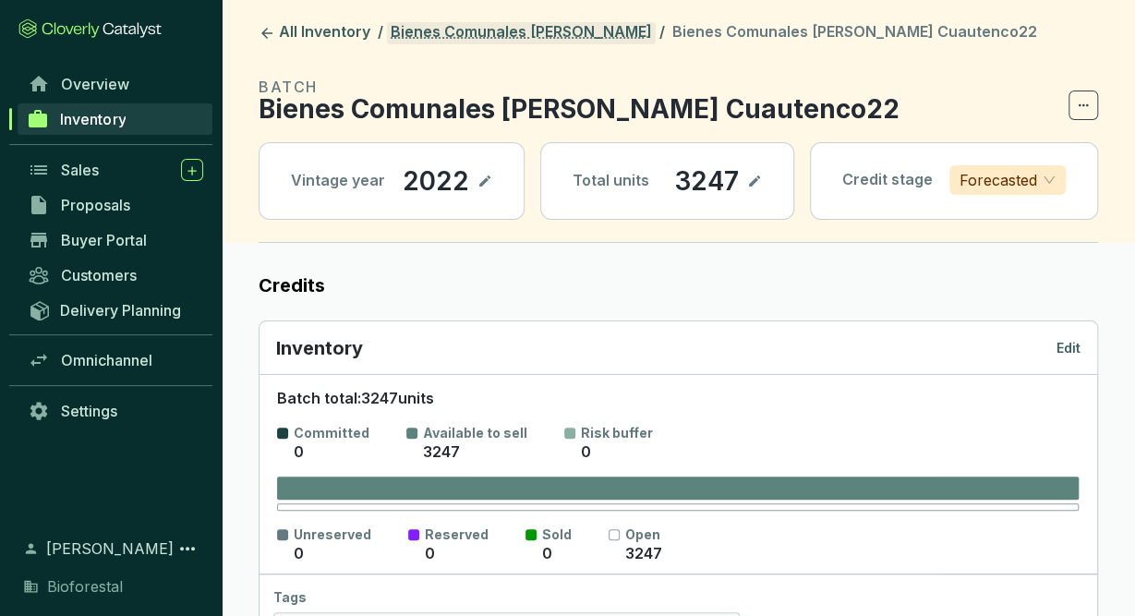
click at [580, 25] on link "Bienes Comunales [PERSON_NAME]" at bounding box center [521, 33] width 269 height 22
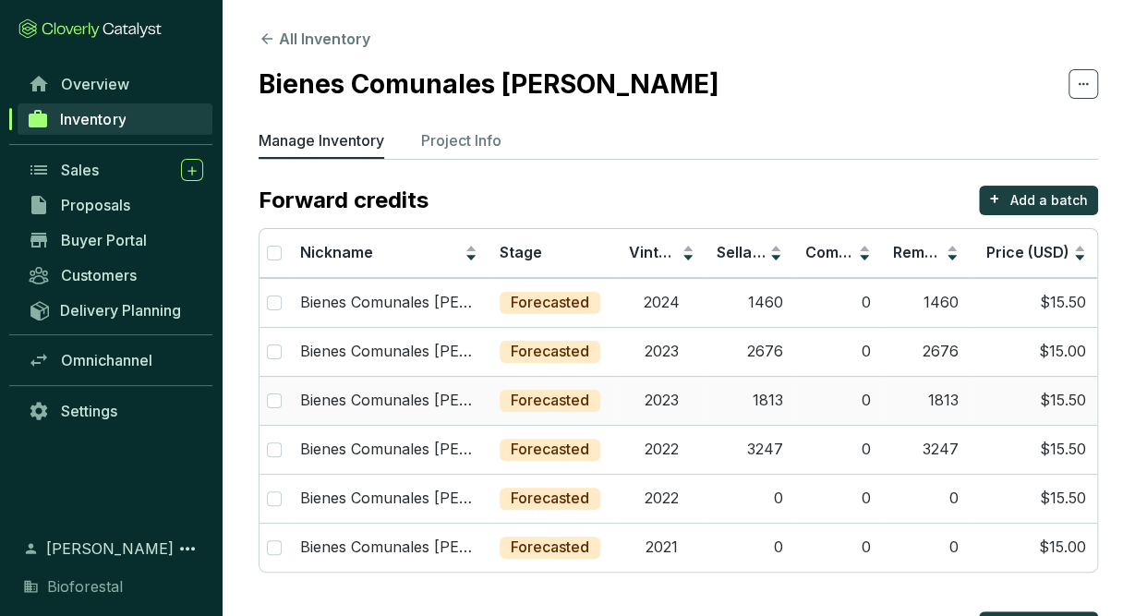
click at [675, 405] on td "2023" at bounding box center [662, 400] width 88 height 49
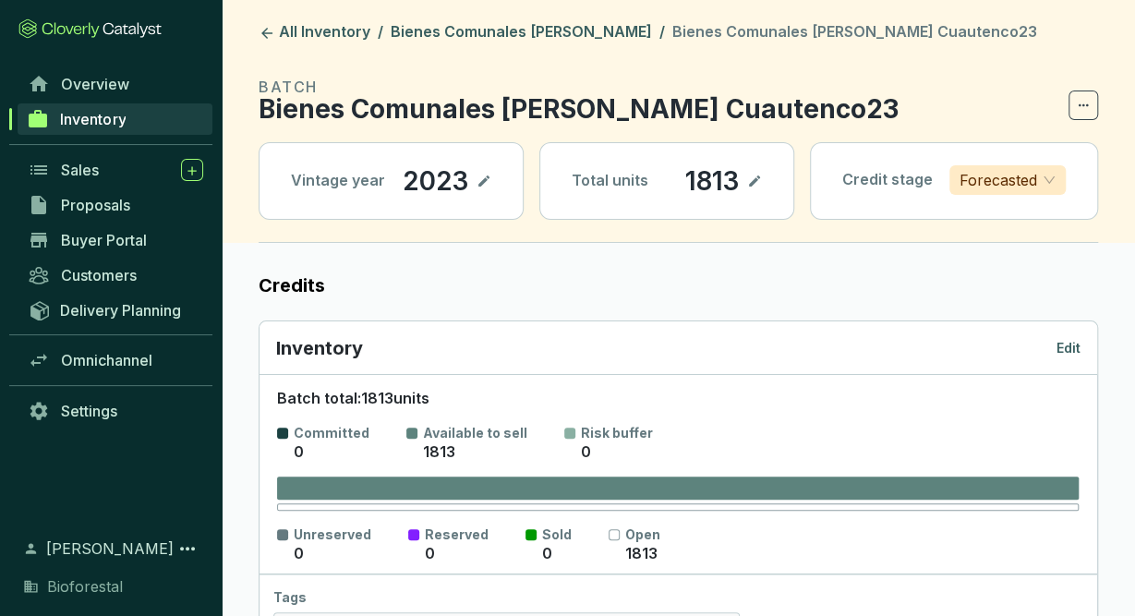
click at [1067, 339] on p "Edit" at bounding box center [1068, 348] width 24 height 18
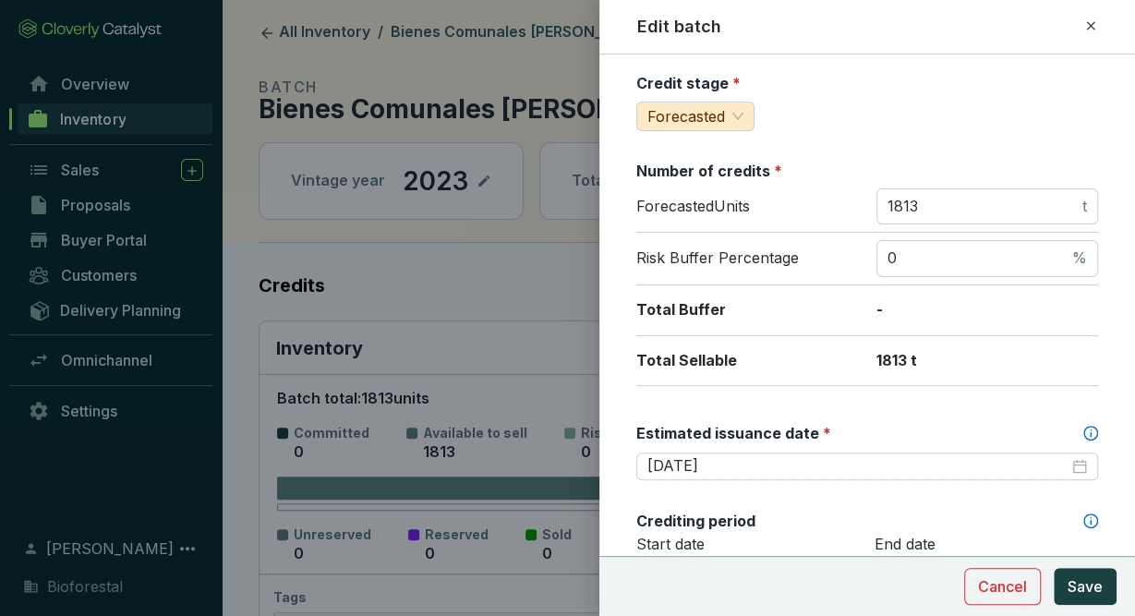
scroll to position [206, 0]
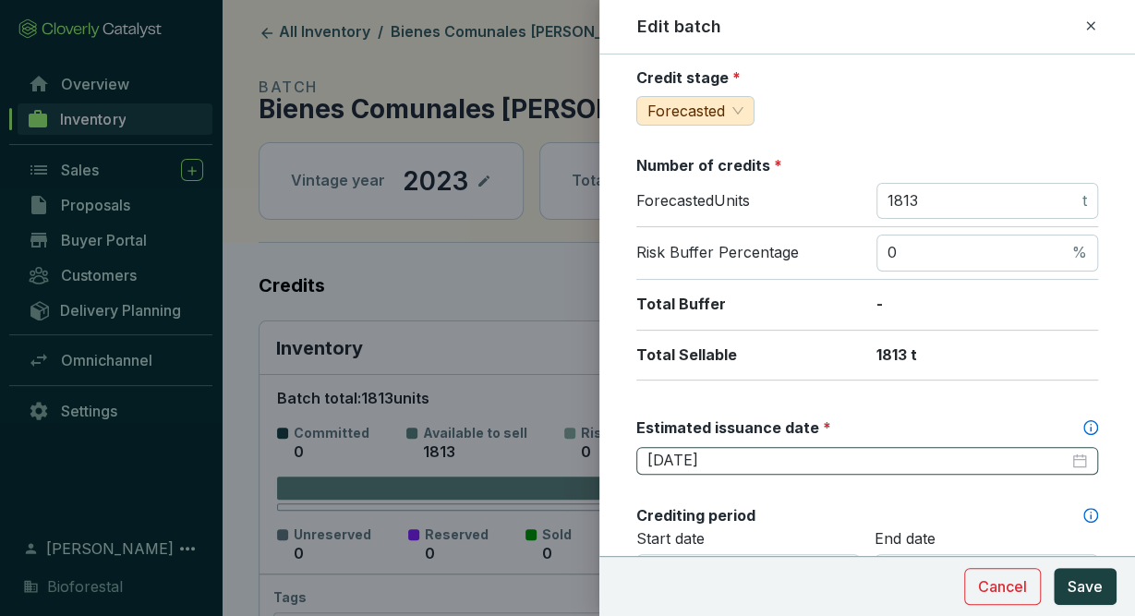
click at [1080, 461] on div "2026-02-28" at bounding box center [867, 461] width 440 height 20
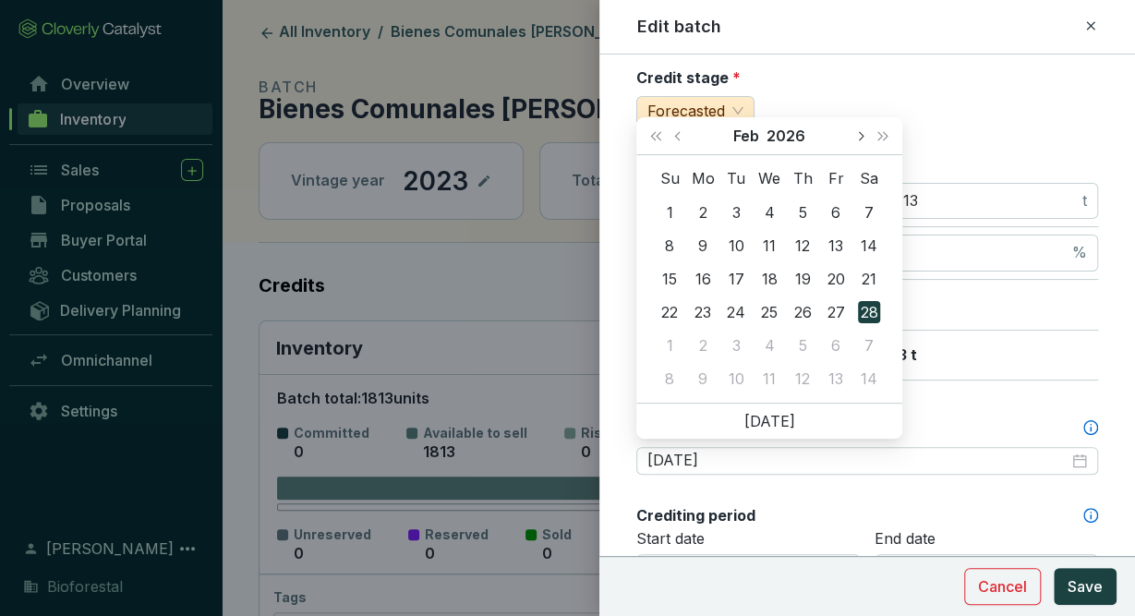
click at [861, 139] on span "Next month (PageDown)" at bounding box center [859, 135] width 9 height 9
type input "[DATE]"
click at [812, 340] on div "30" at bounding box center [802, 345] width 22 height 22
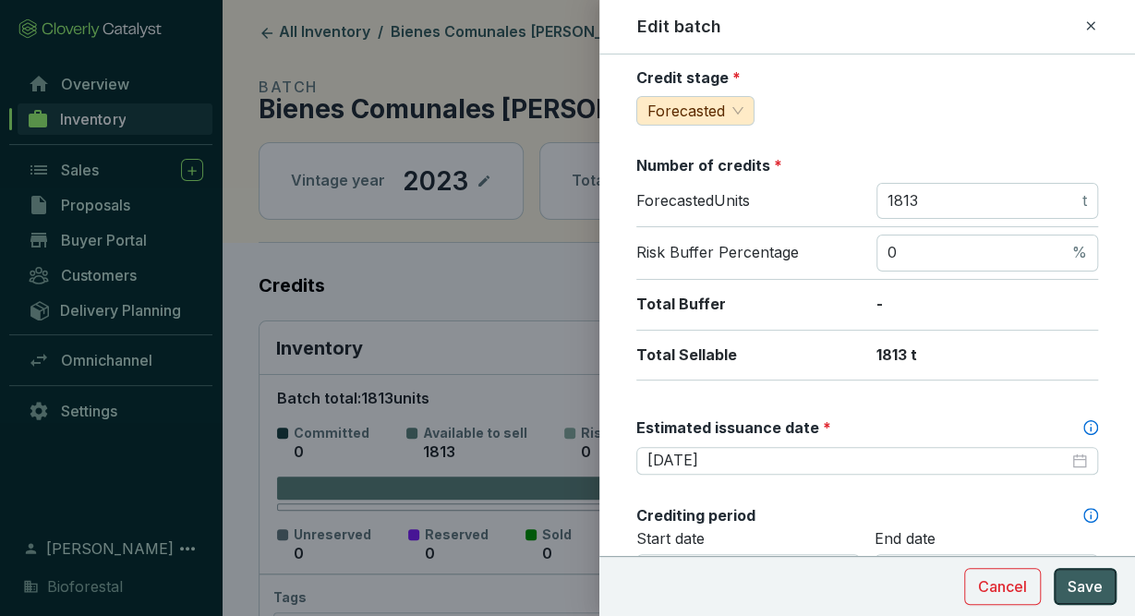
click at [1104, 588] on button "Save" at bounding box center [1085, 586] width 63 height 37
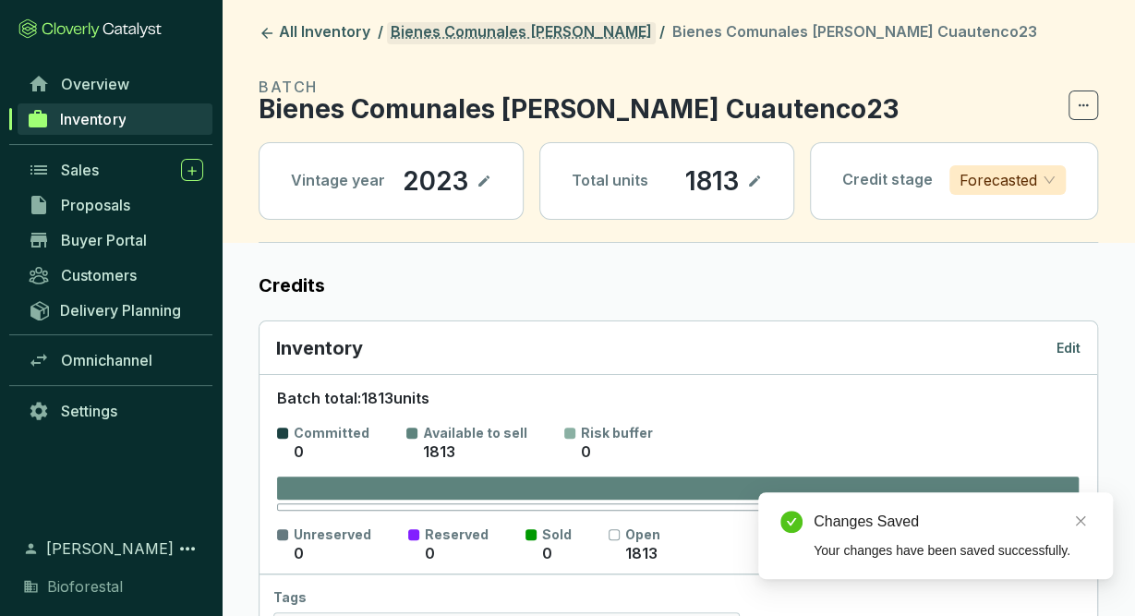
click at [537, 30] on link "Bienes Comunales [PERSON_NAME]" at bounding box center [521, 33] width 269 height 22
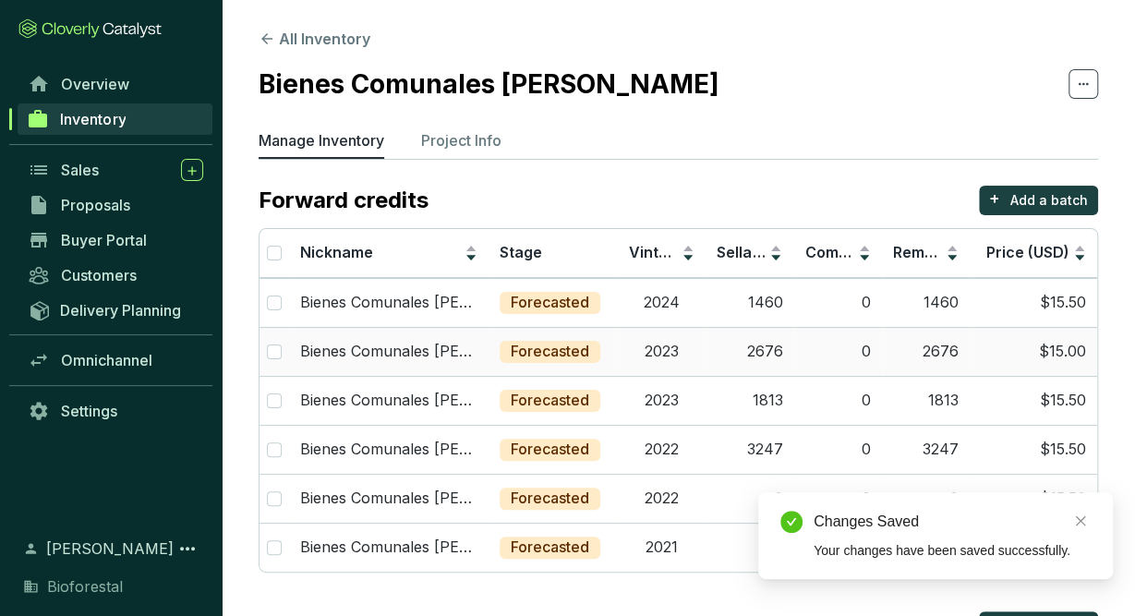
click at [674, 352] on td "2023" at bounding box center [662, 351] width 88 height 49
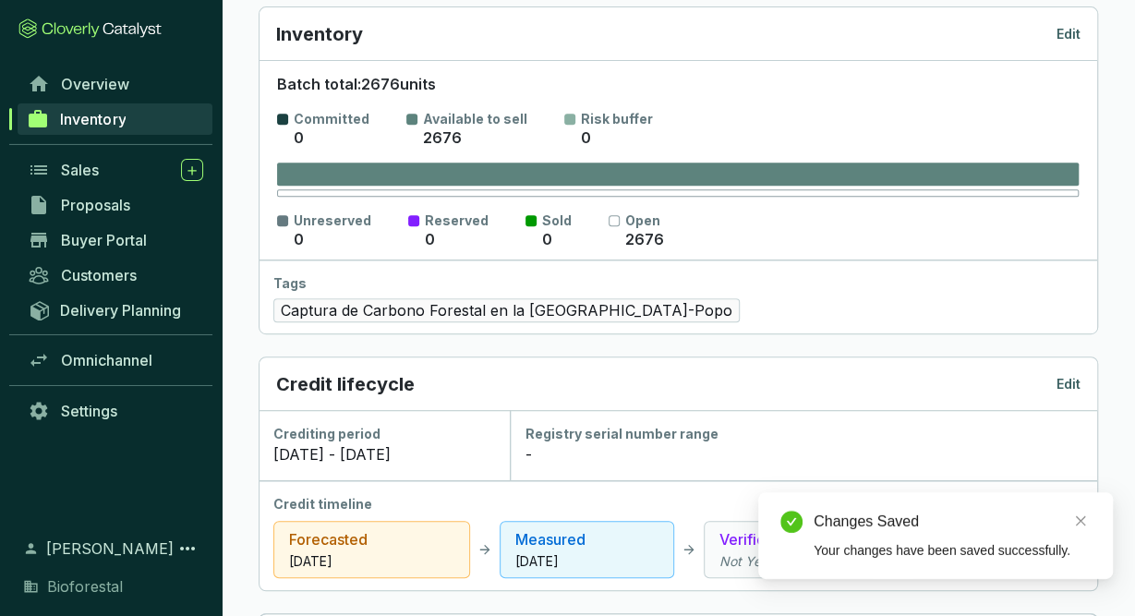
scroll to position [313, 0]
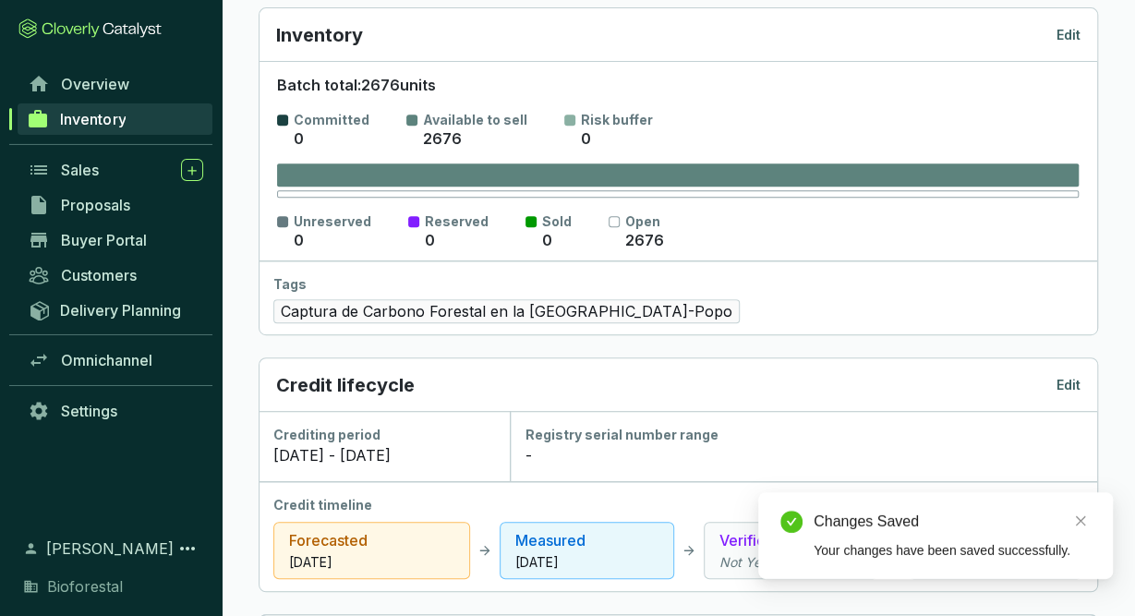
click at [1080, 31] on div "Inventory Edit" at bounding box center [678, 35] width 838 height 54
click at [1075, 34] on p "Edit" at bounding box center [1068, 35] width 24 height 18
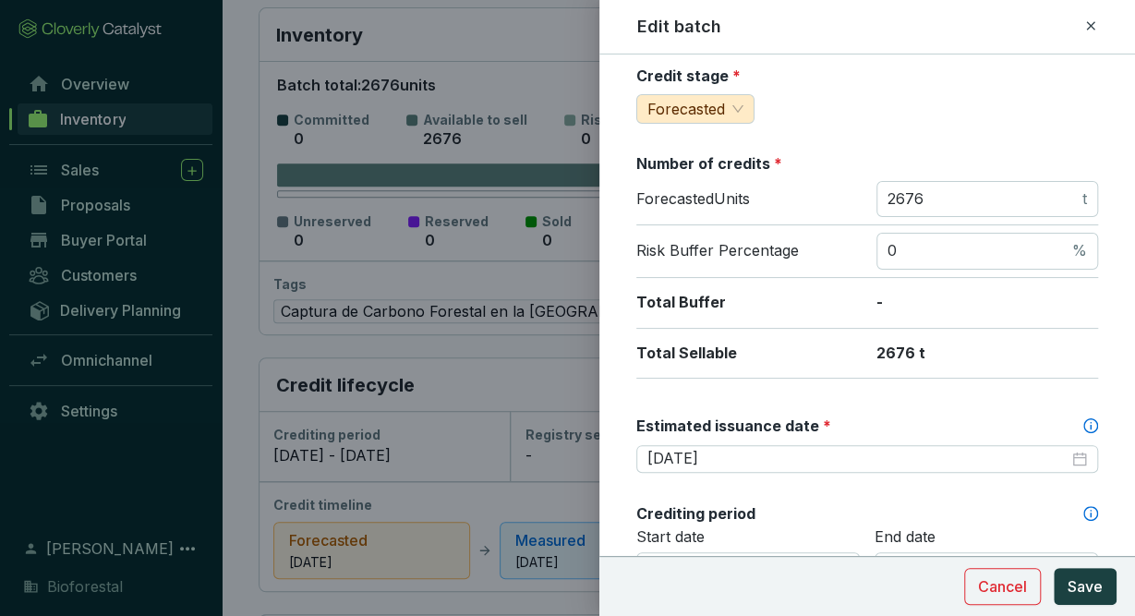
scroll to position [216, 0]
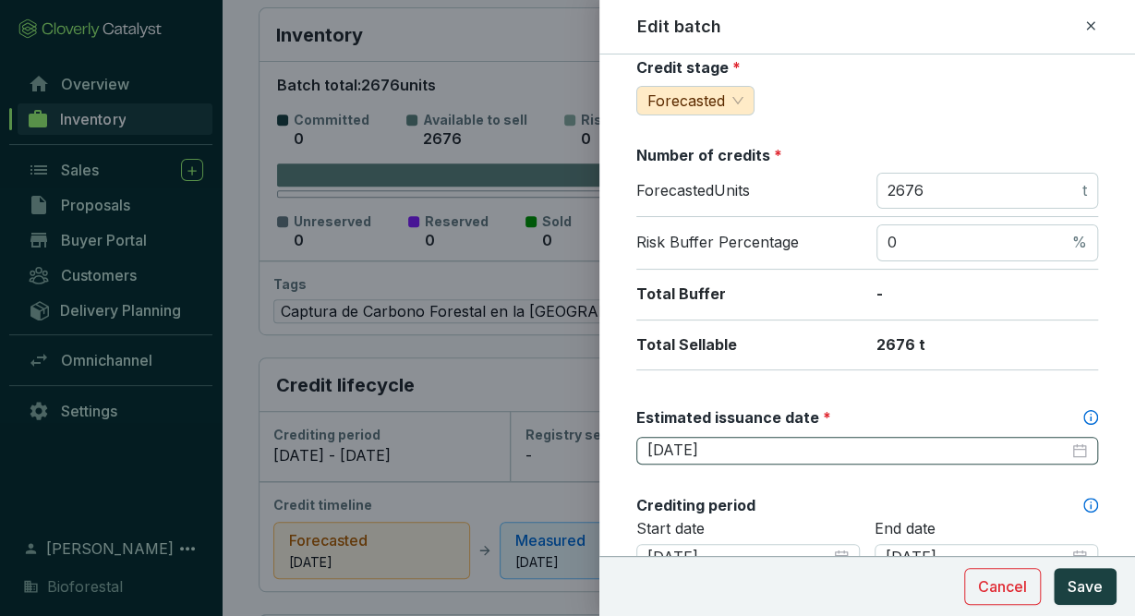
click at [780, 437] on div "2026-02-28" at bounding box center [867, 451] width 462 height 28
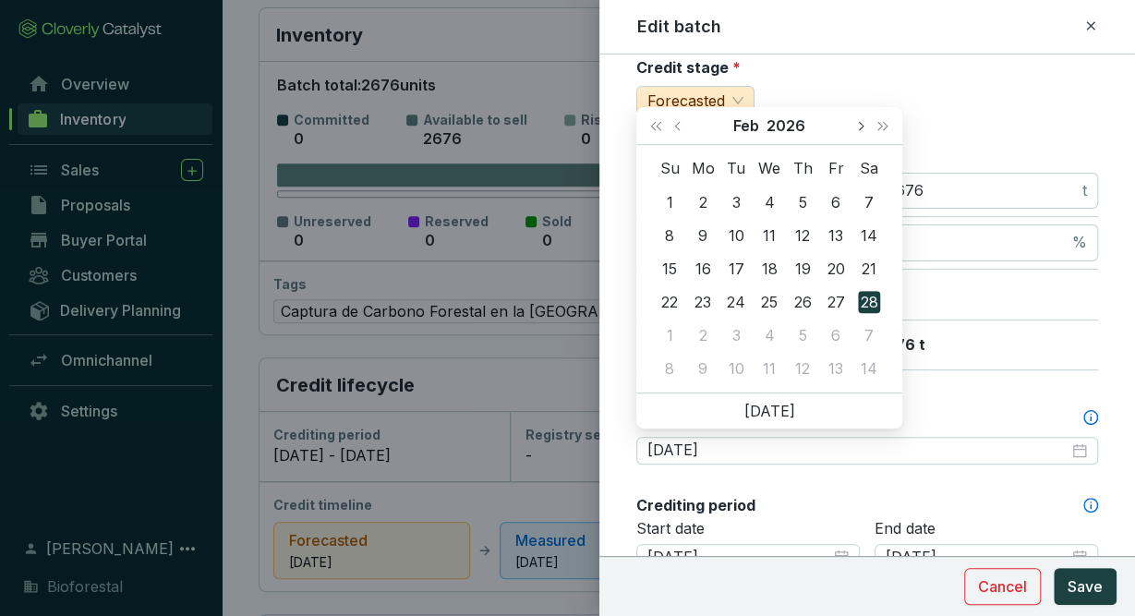
click at [854, 132] on button "Next month (PageDown)" at bounding box center [860, 125] width 24 height 37
type input "[DATE]"
click at [802, 336] on div "30" at bounding box center [802, 335] width 22 height 22
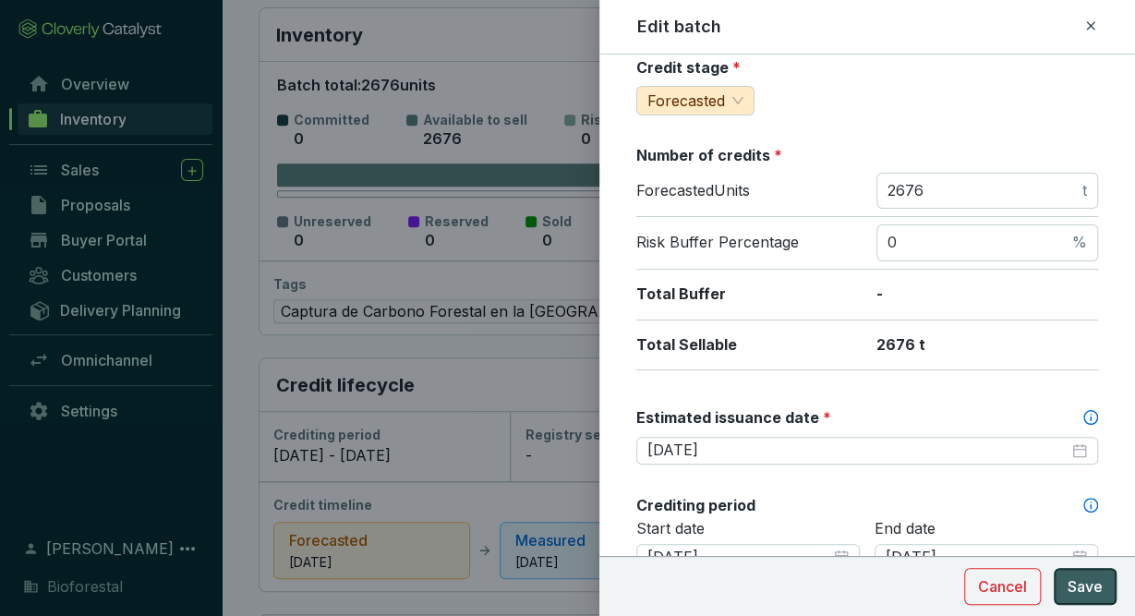
click at [1090, 581] on span "Save" at bounding box center [1085, 586] width 35 height 22
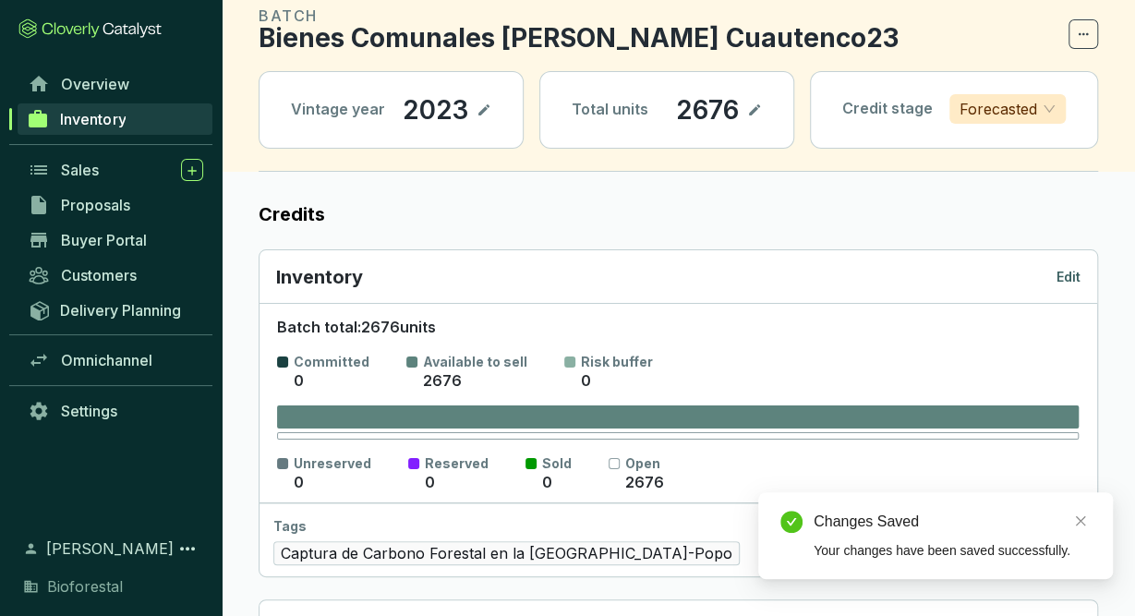
scroll to position [0, 0]
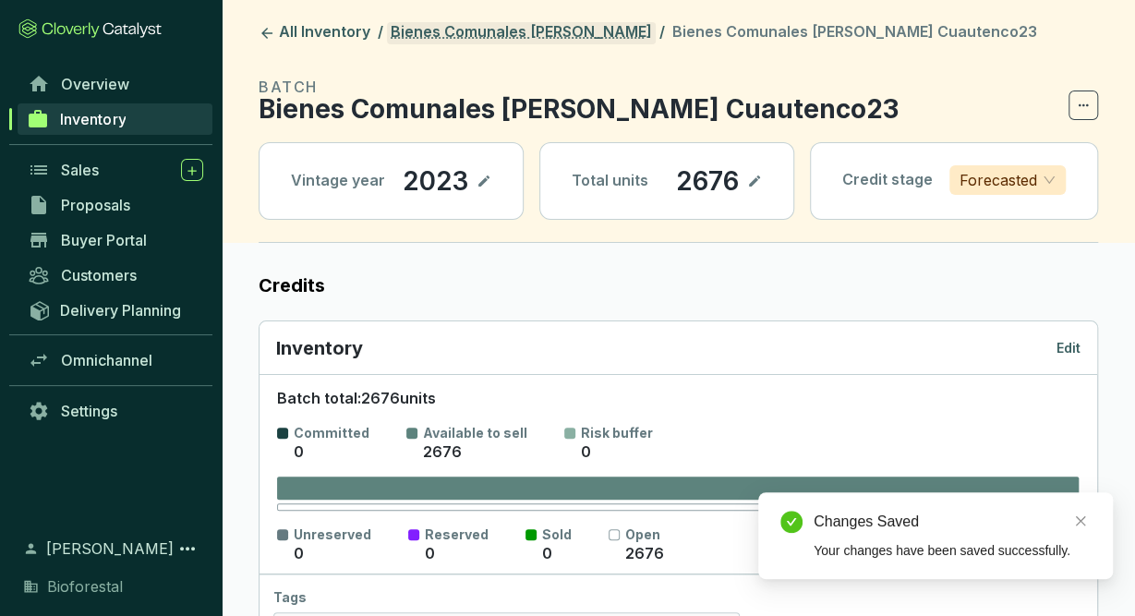
click at [540, 30] on link "Bienes Comunales [PERSON_NAME]" at bounding box center [521, 33] width 269 height 22
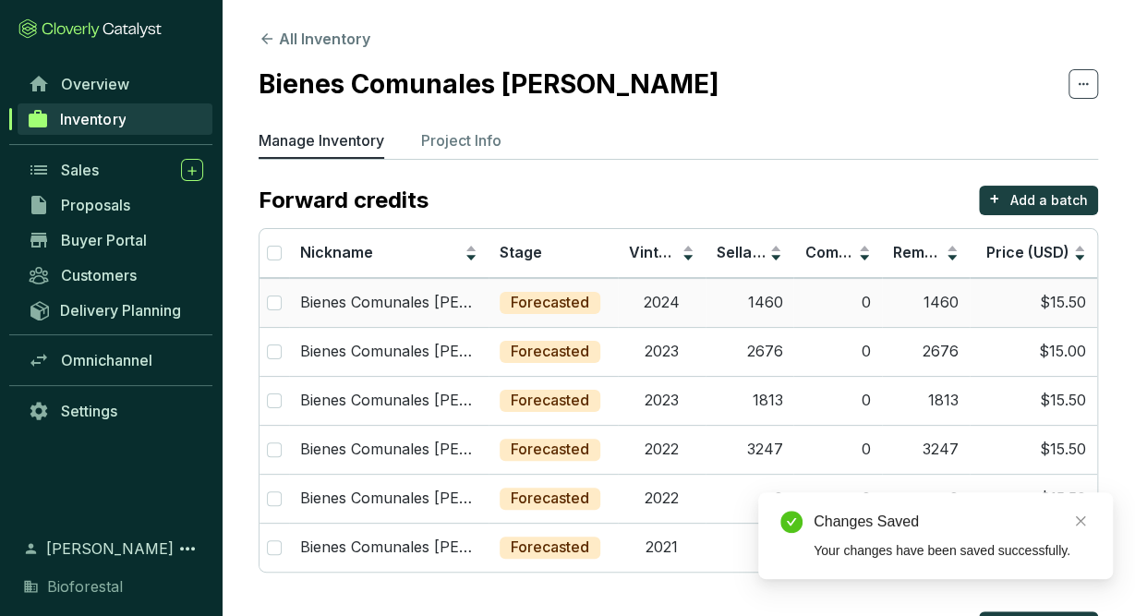
click at [717, 297] on td "1460" at bounding box center [750, 302] width 88 height 49
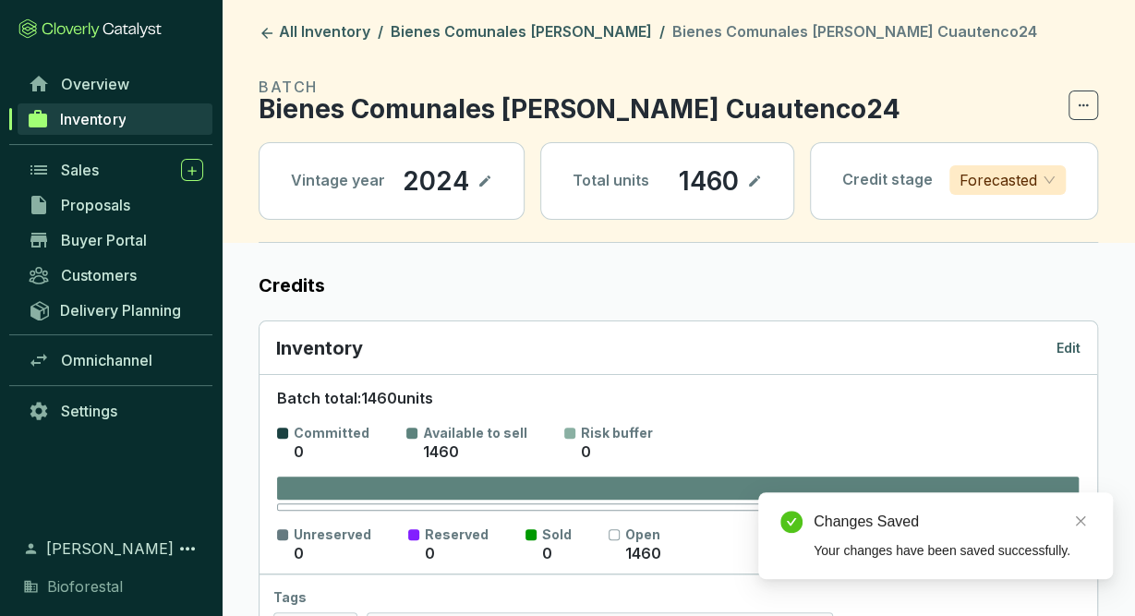
click at [1063, 350] on p "Edit" at bounding box center [1068, 348] width 24 height 18
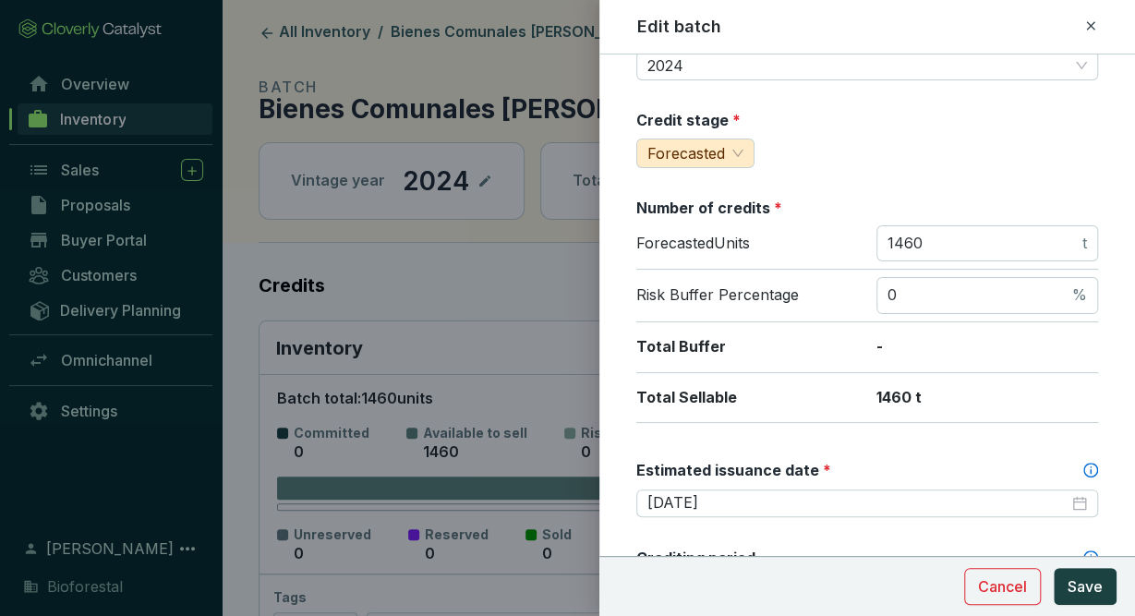
scroll to position [168, 0]
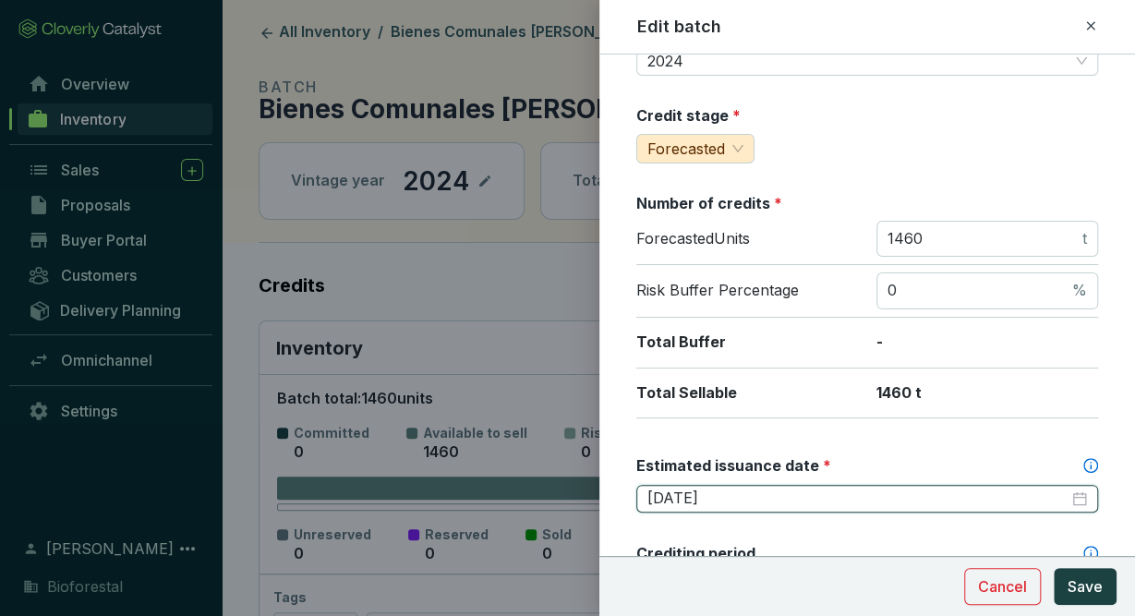
click at [749, 494] on input "2025-12-31" at bounding box center [857, 499] width 421 height 20
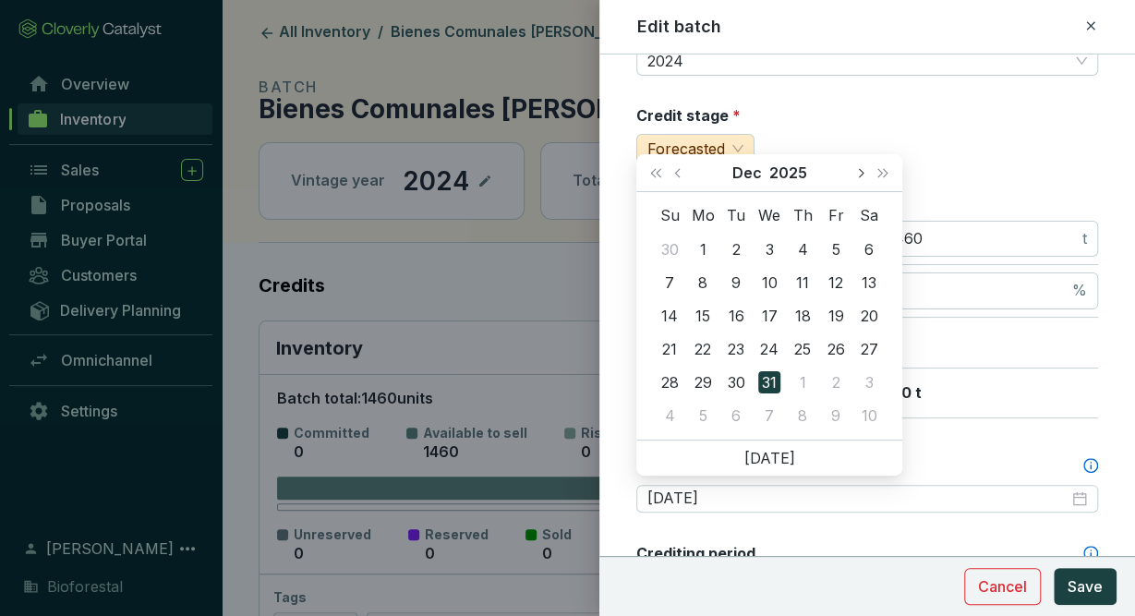
click at [854, 171] on button "Next month (PageDown)" at bounding box center [860, 172] width 24 height 37
type input "[DATE]"
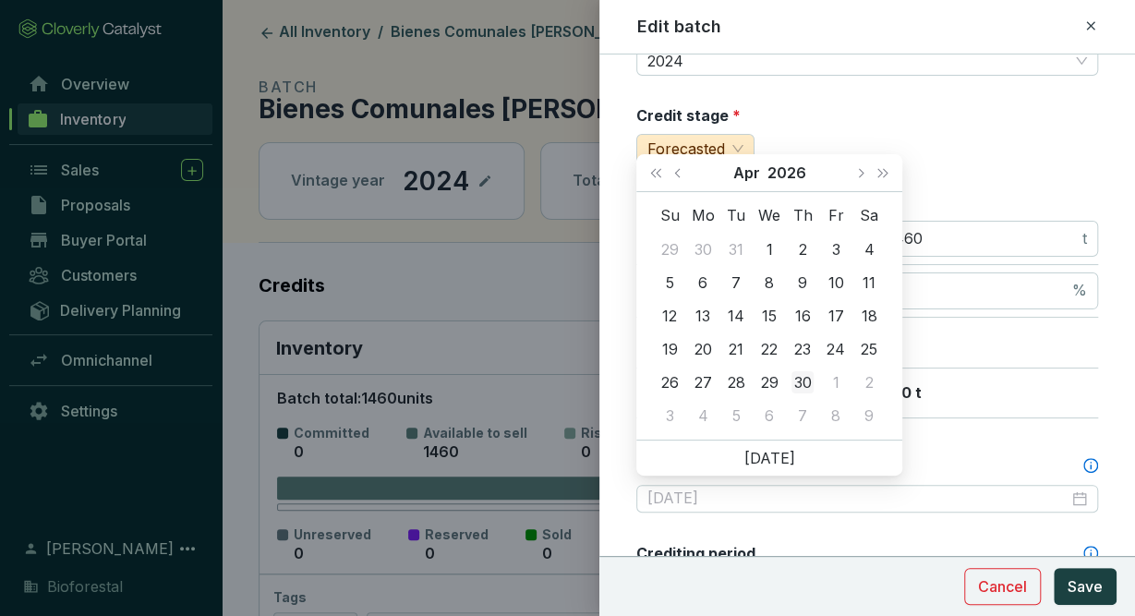
click at [797, 376] on div "30" at bounding box center [802, 382] width 22 height 22
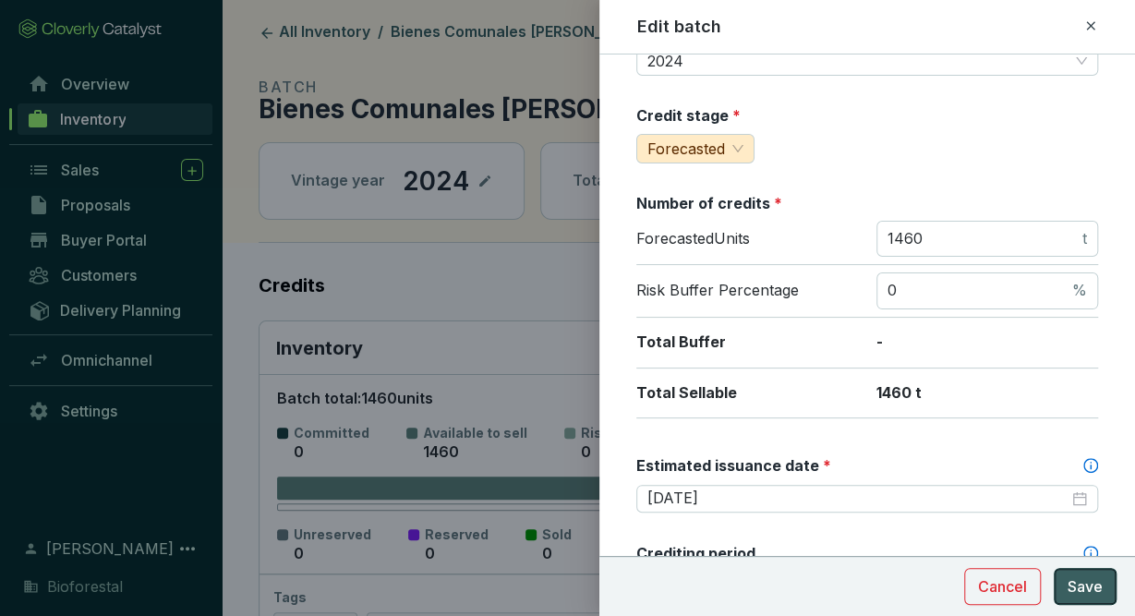
click at [1096, 588] on span "Save" at bounding box center [1085, 586] width 35 height 22
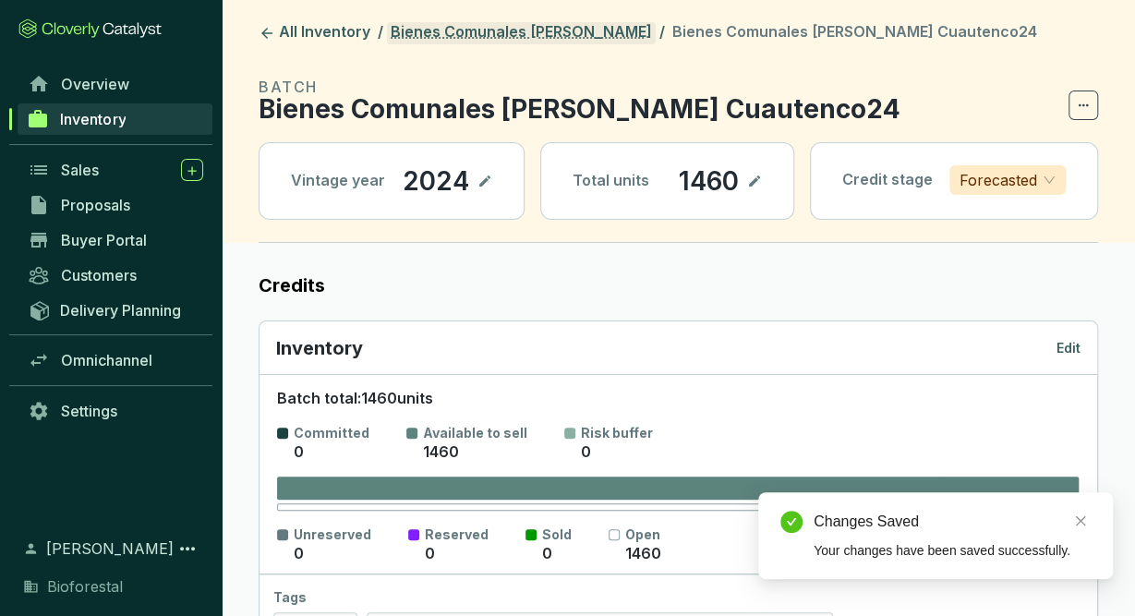
click at [635, 36] on link "Bienes Comunales [PERSON_NAME]" at bounding box center [521, 33] width 269 height 22
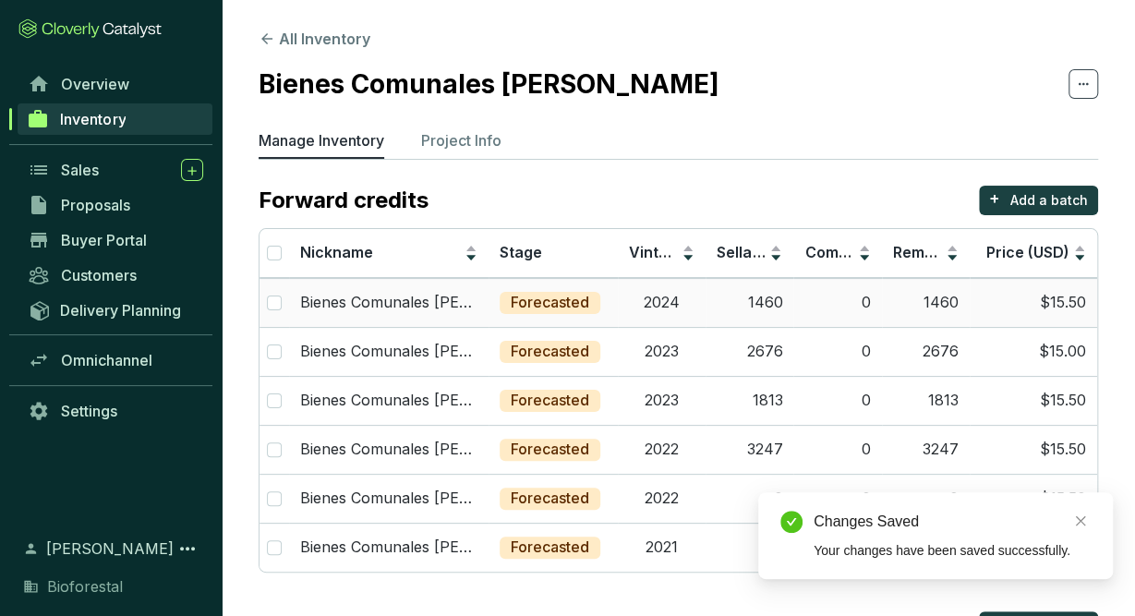
click at [682, 308] on td "2024" at bounding box center [662, 302] width 88 height 49
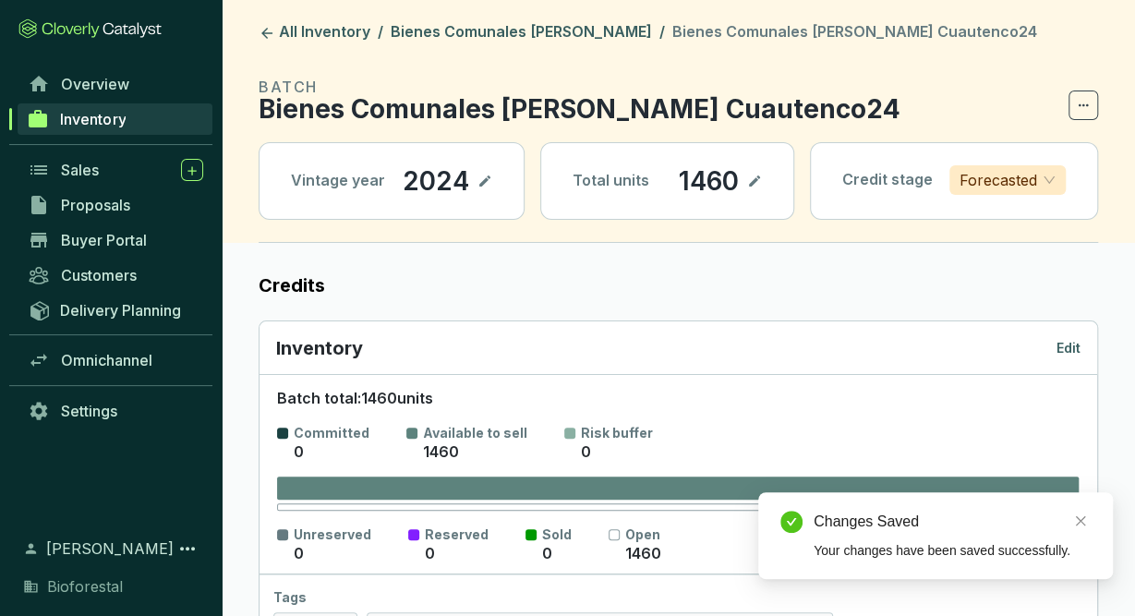
click at [1070, 348] on p "Edit" at bounding box center [1068, 348] width 24 height 18
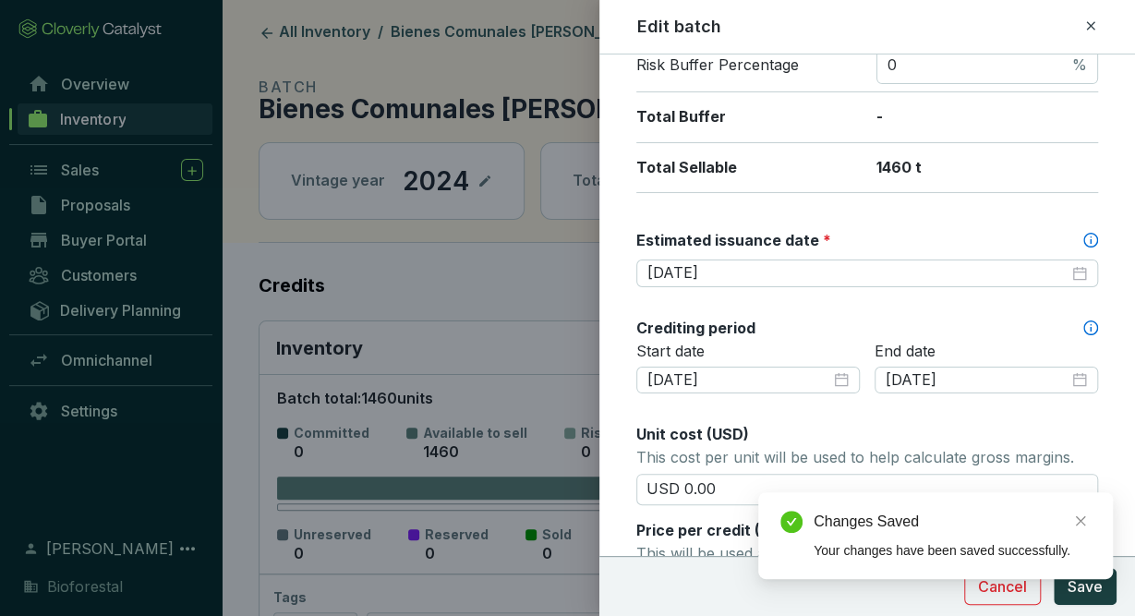
scroll to position [393, 0]
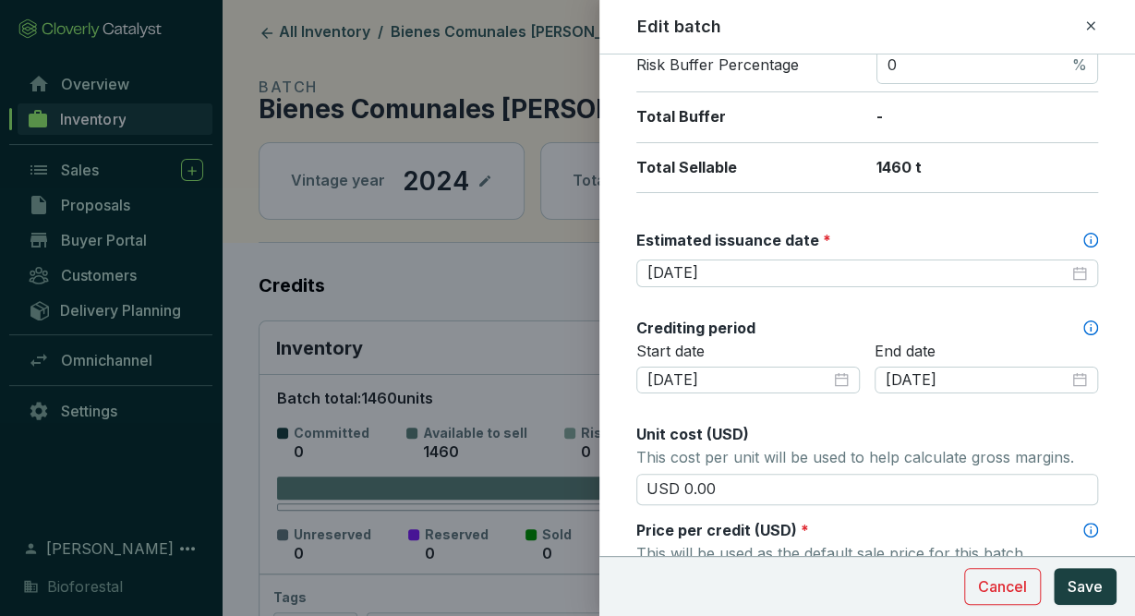
click at [1093, 26] on icon at bounding box center [1090, 26] width 15 height 22
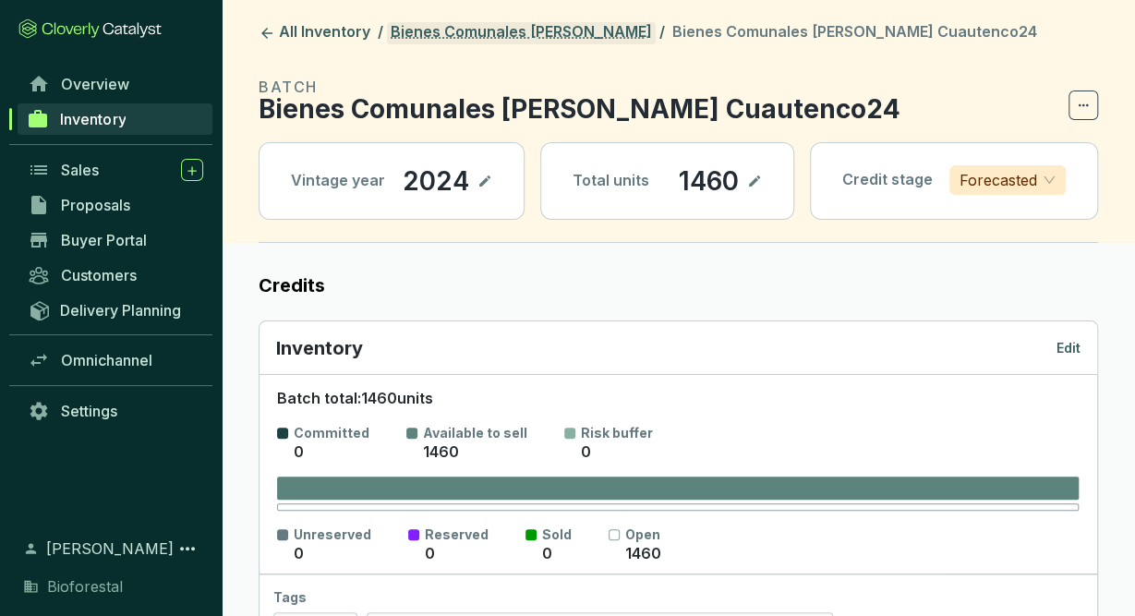
click at [601, 34] on link "Bienes Comunales [PERSON_NAME]" at bounding box center [521, 33] width 269 height 22
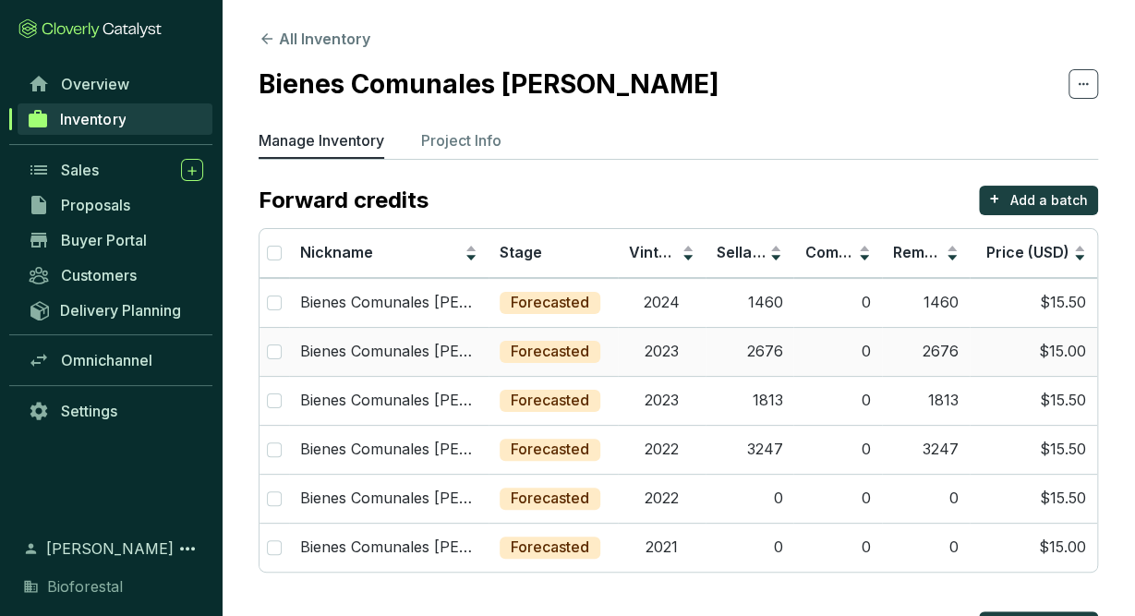
click at [868, 348] on td "0" at bounding box center [837, 351] width 88 height 49
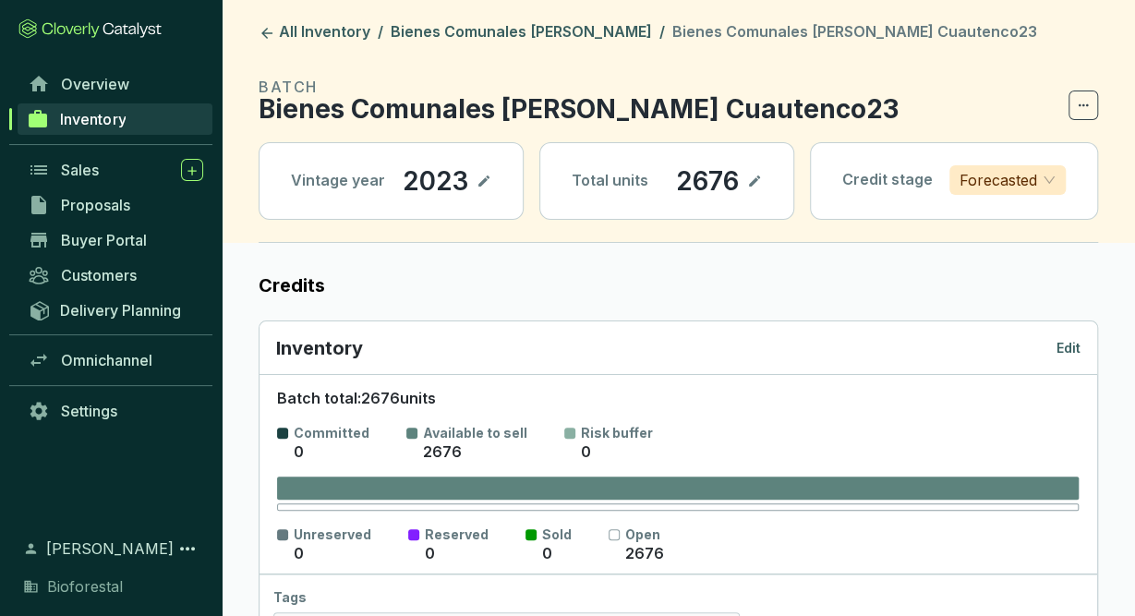
click at [1057, 342] on p "Edit" at bounding box center [1068, 348] width 24 height 18
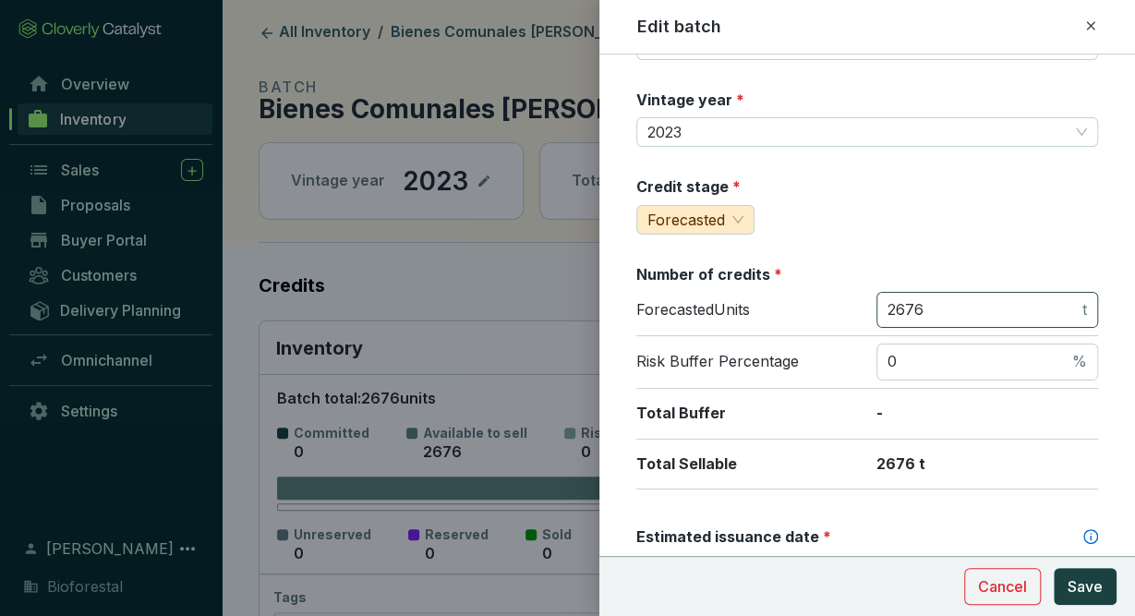
scroll to position [146, 0]
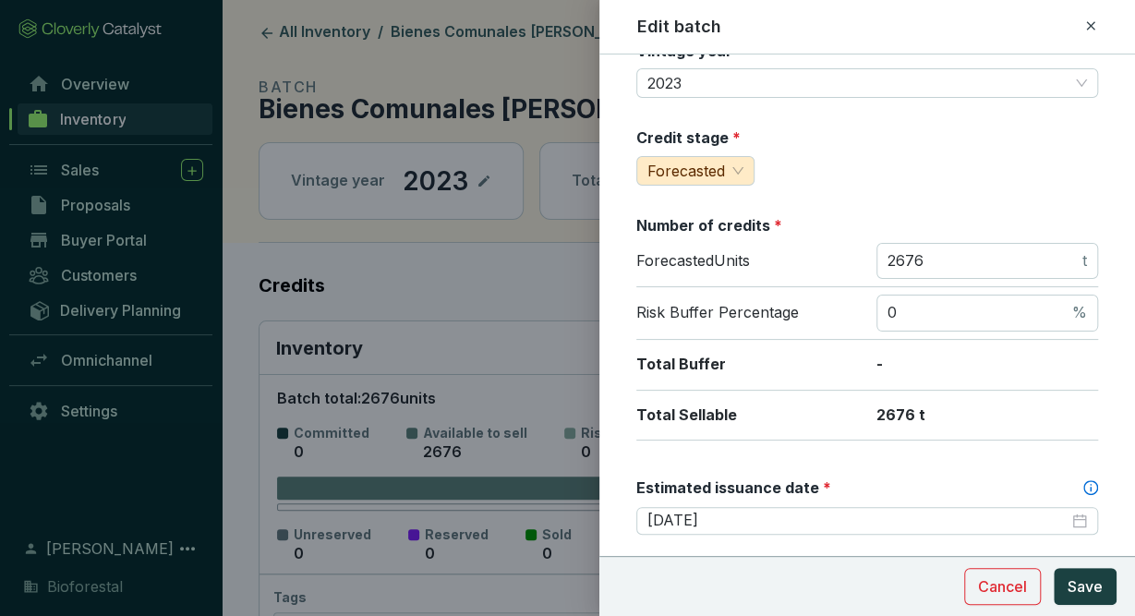
click at [1091, 20] on icon at bounding box center [1090, 26] width 15 height 22
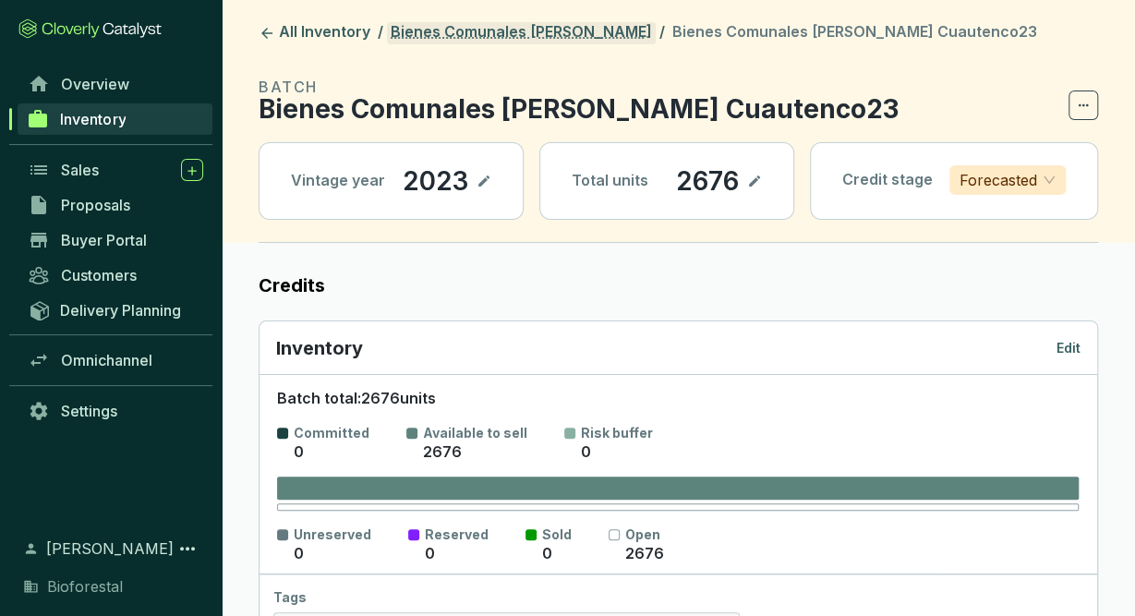
click at [606, 36] on link "Bienes Comunales [PERSON_NAME]" at bounding box center [521, 33] width 269 height 22
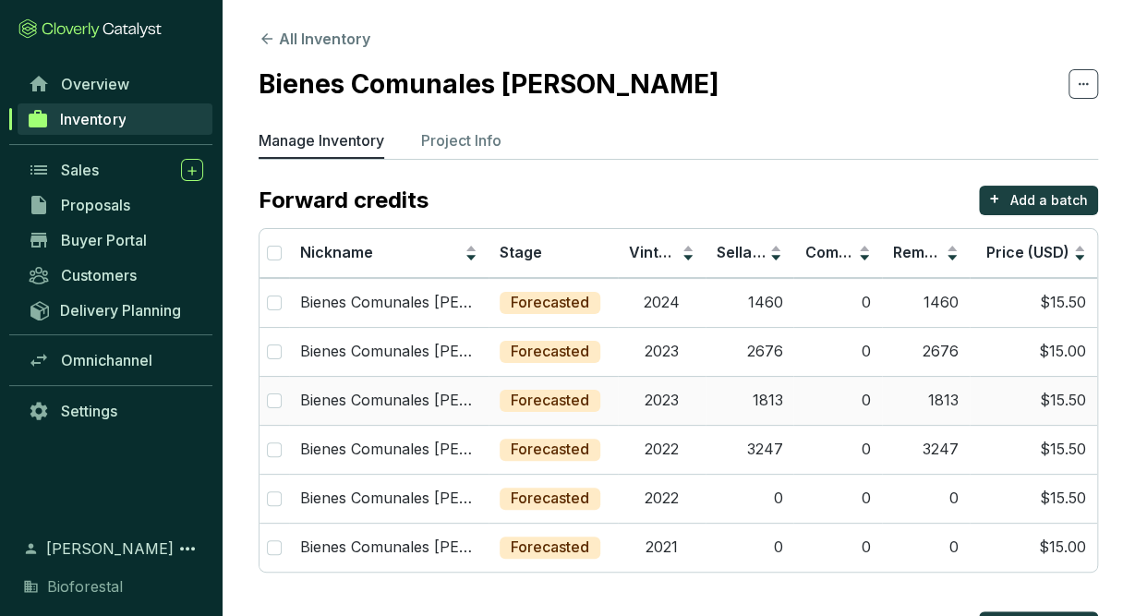
click at [671, 392] on td "2023" at bounding box center [662, 400] width 88 height 49
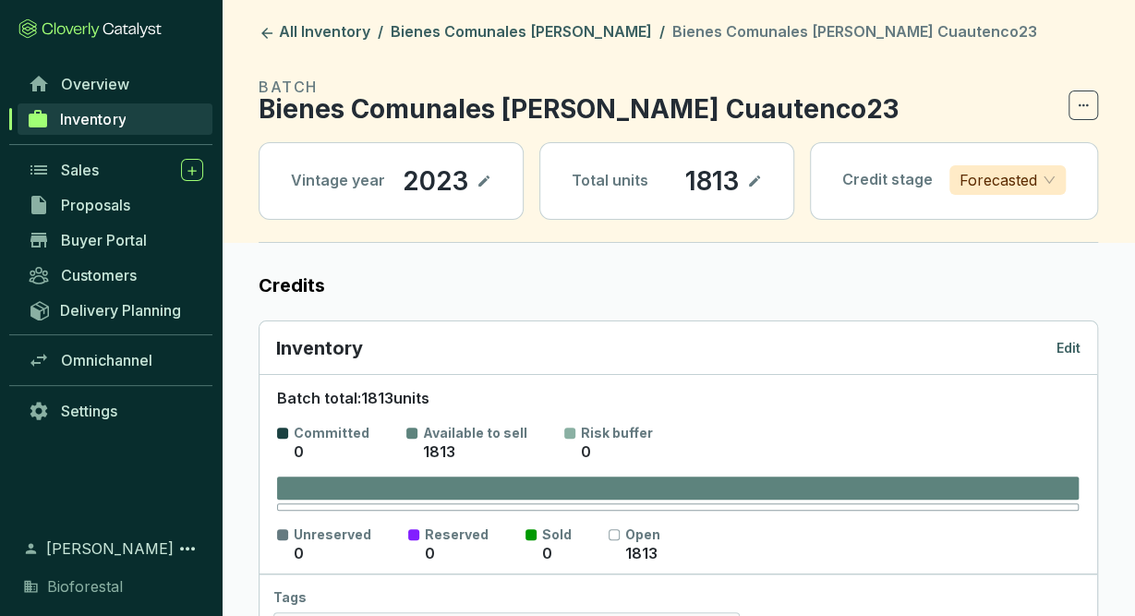
click at [1063, 346] on p "Edit" at bounding box center [1068, 348] width 24 height 18
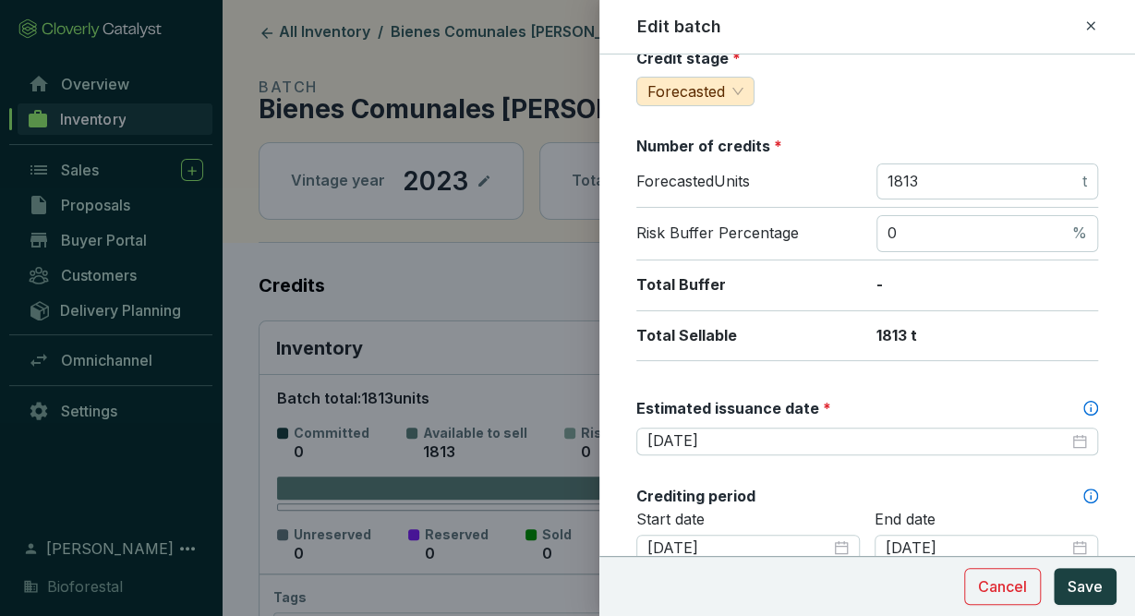
scroll to position [228, 0]
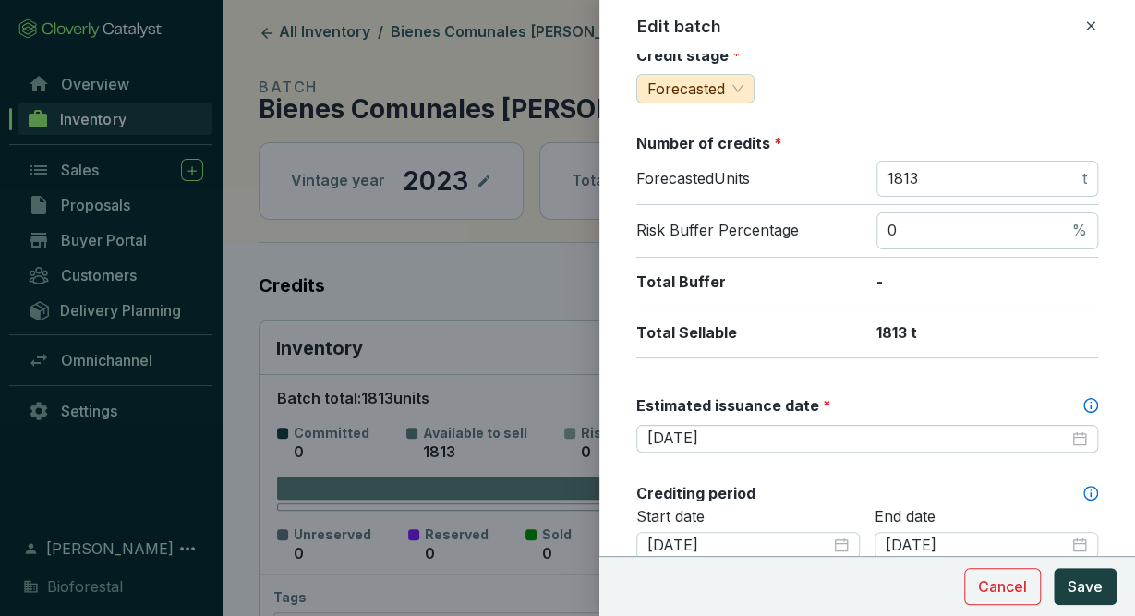
click at [1092, 21] on icon at bounding box center [1090, 26] width 15 height 22
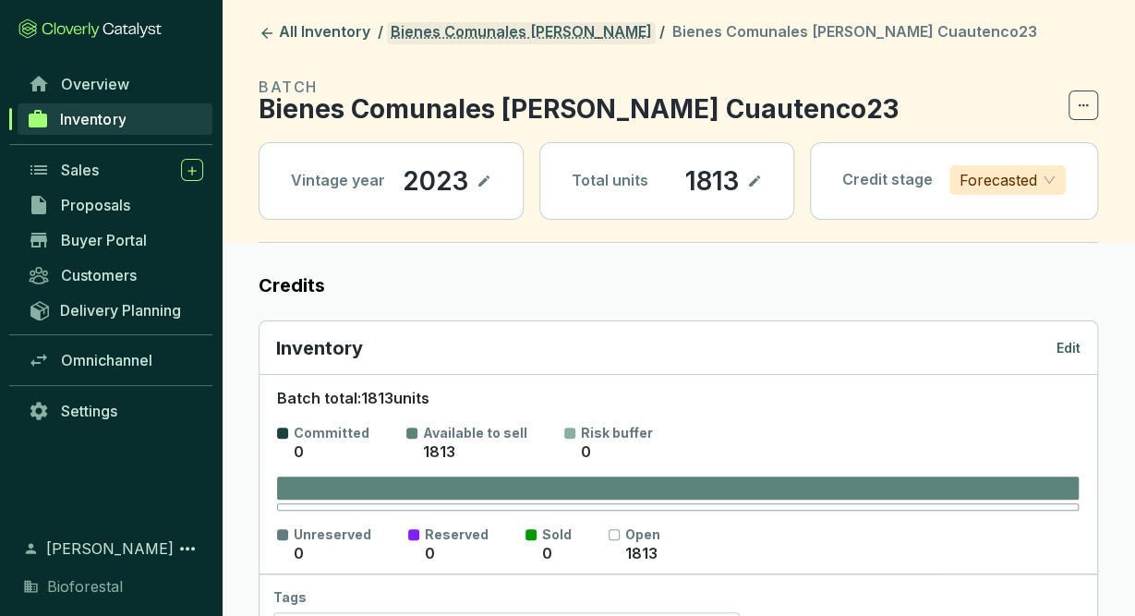
click at [573, 36] on link "Bienes Comunales [PERSON_NAME]" at bounding box center [521, 33] width 269 height 22
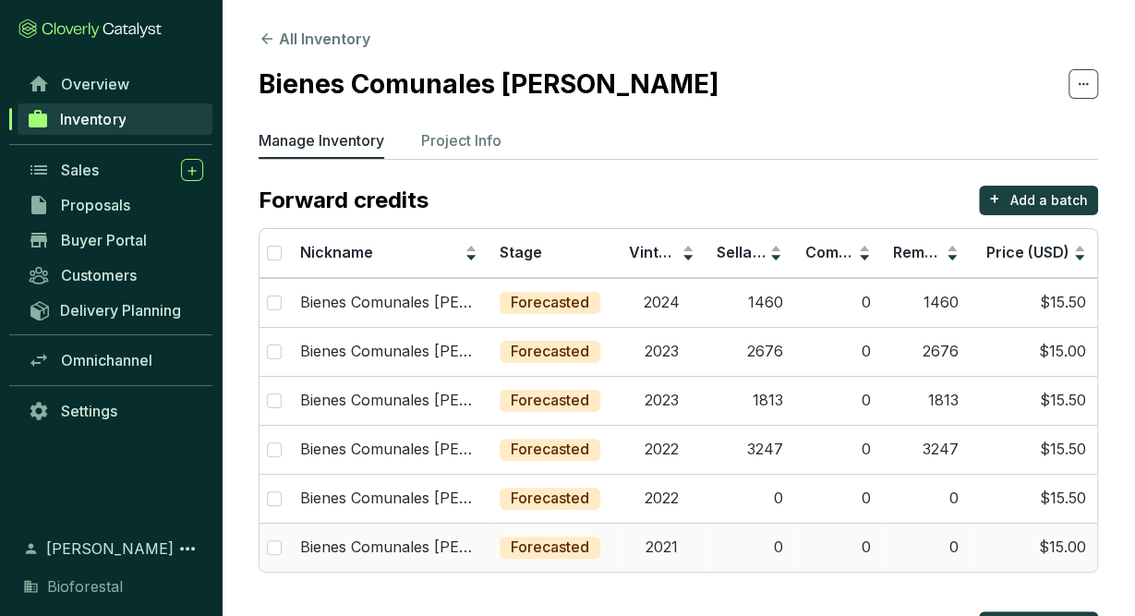
click at [670, 543] on td "2021" at bounding box center [662, 547] width 88 height 49
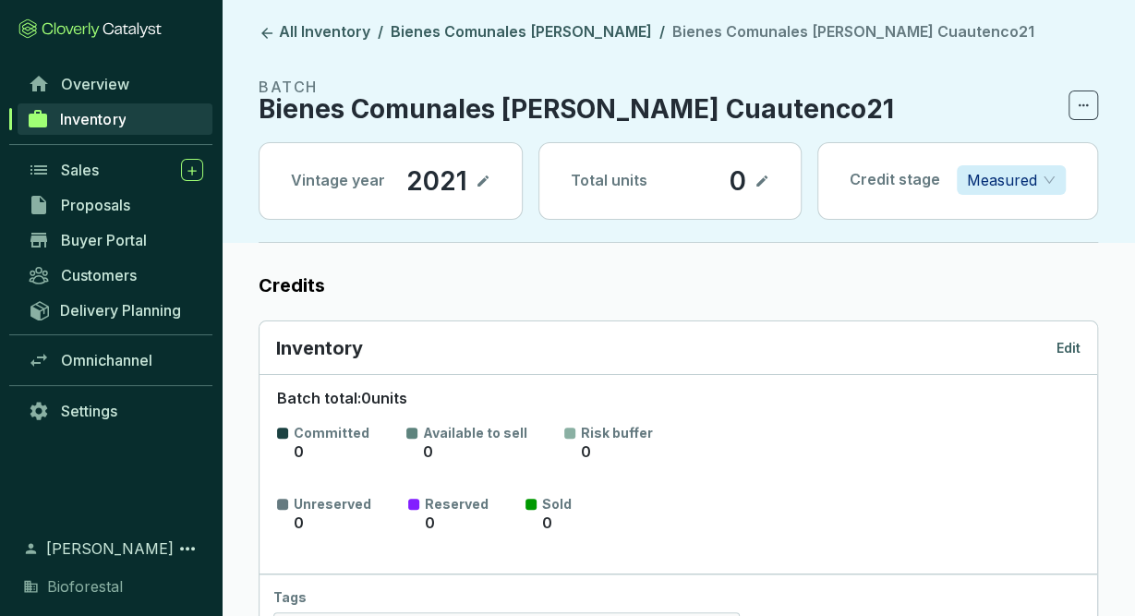
click at [1044, 180] on span "Measured" at bounding box center [1011, 180] width 89 height 28
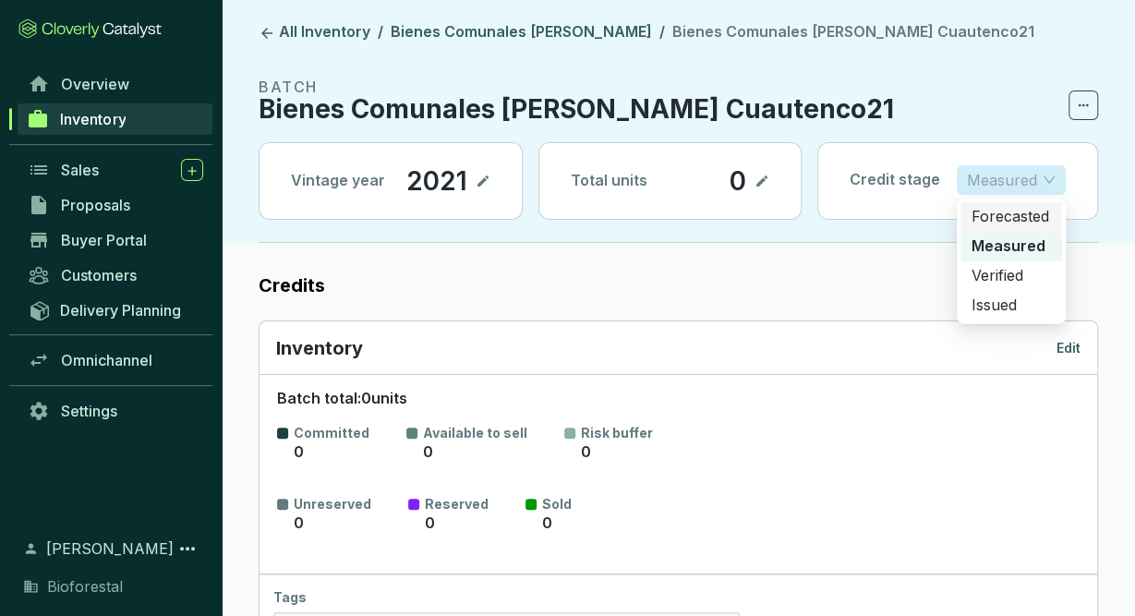
click at [1022, 221] on p "Forecasted" at bounding box center [1010, 217] width 79 height 20
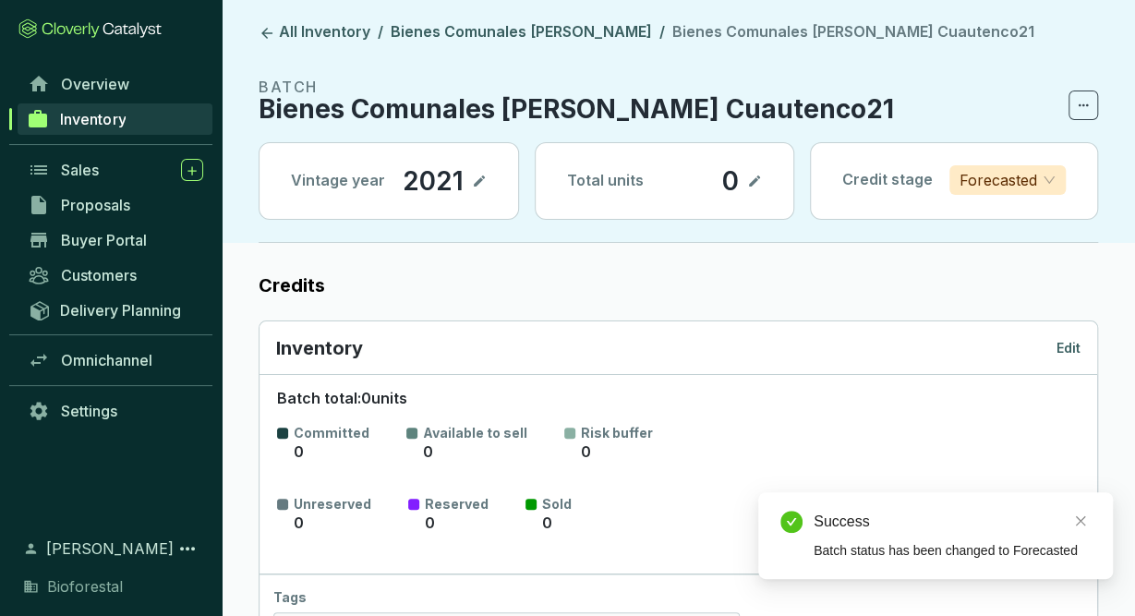
click at [1071, 341] on p "Edit" at bounding box center [1068, 348] width 24 height 18
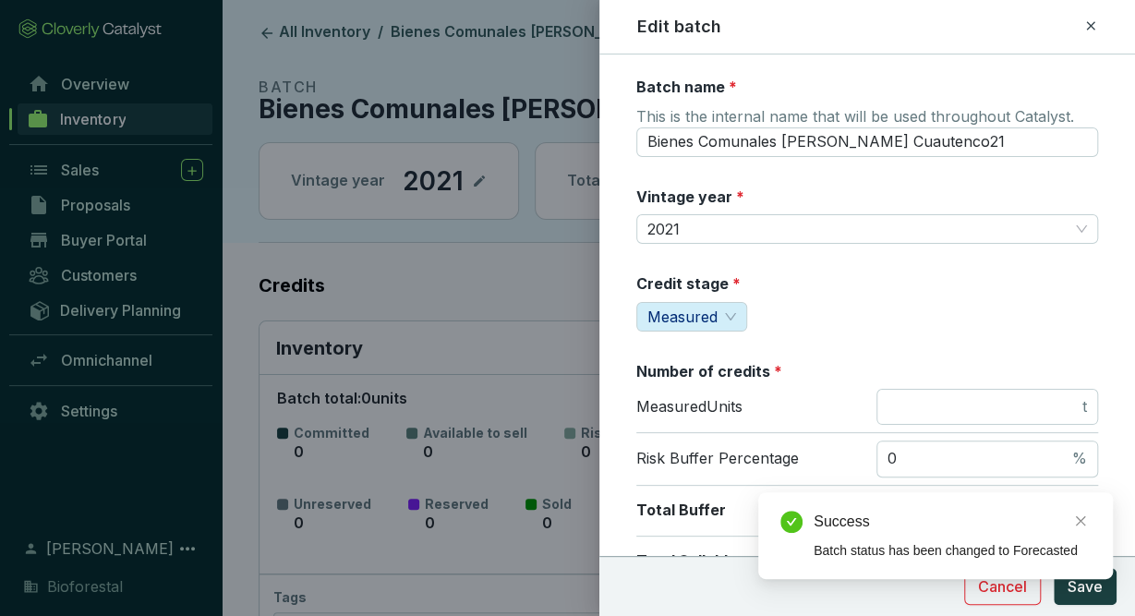
click at [1081, 579] on div "Success Batch status has been changed to Forecasted" at bounding box center [935, 535] width 355 height 87
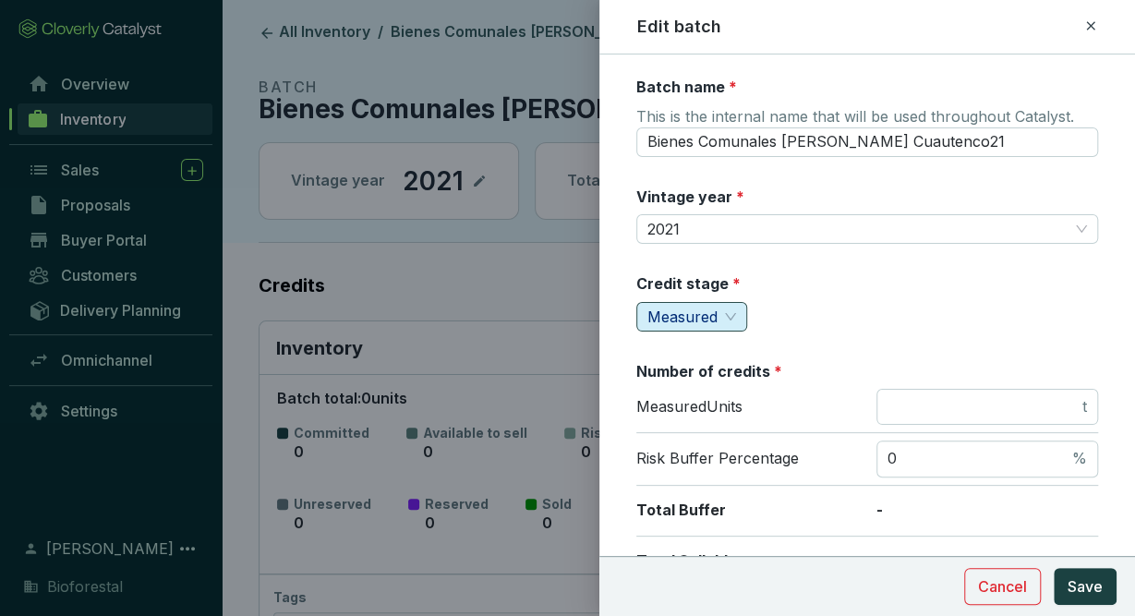
click at [739, 303] on div "Measured" at bounding box center [691, 317] width 111 height 30
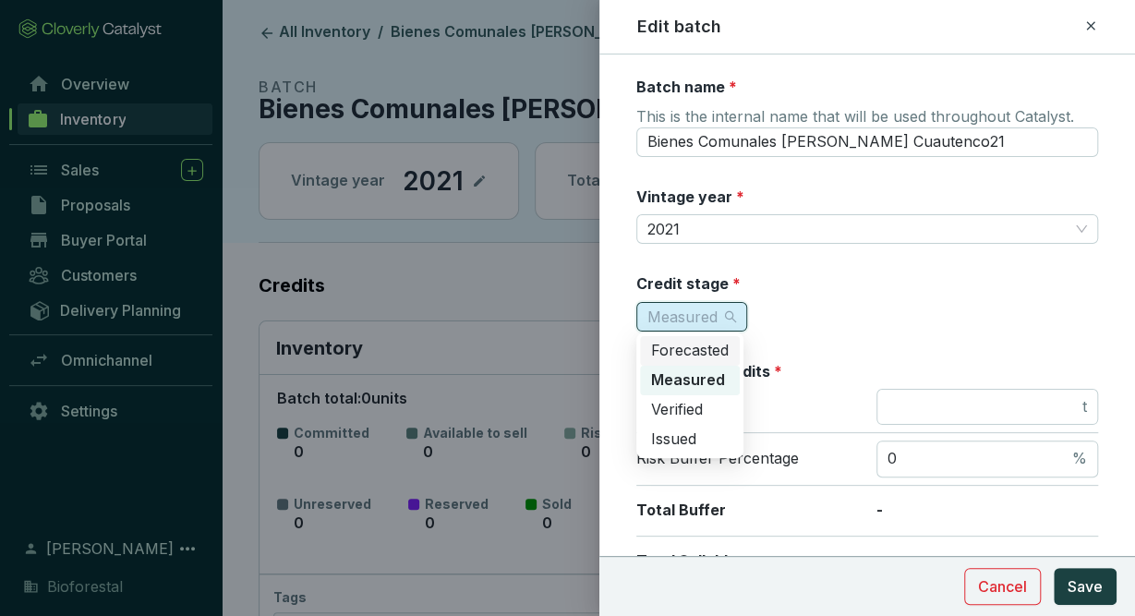
click at [706, 357] on span "Forecasted" at bounding box center [690, 350] width 78 height 18
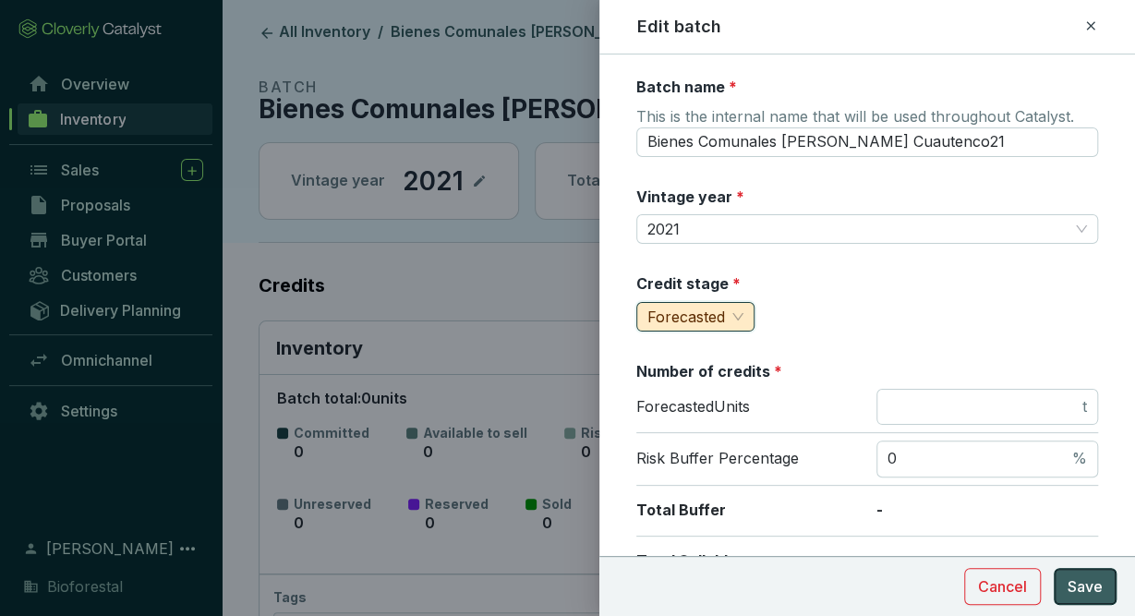
click at [1081, 598] on button "Save" at bounding box center [1085, 586] width 63 height 37
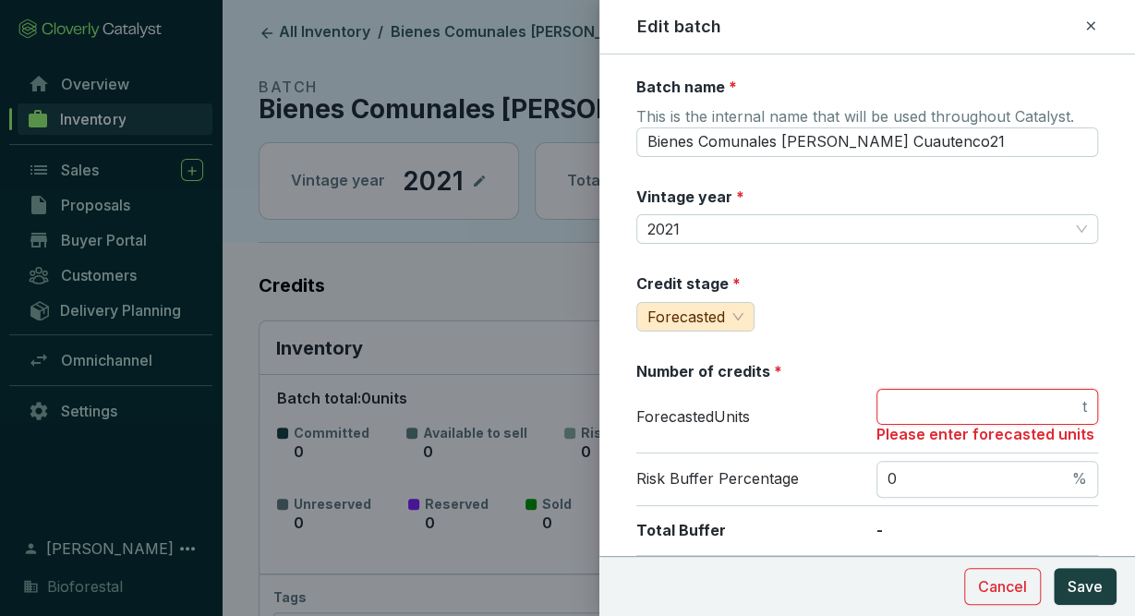
click at [1033, 404] on input "number" at bounding box center [982, 407] width 191 height 20
type input "0"
click at [1091, 583] on span "Save" at bounding box center [1085, 586] width 35 height 22
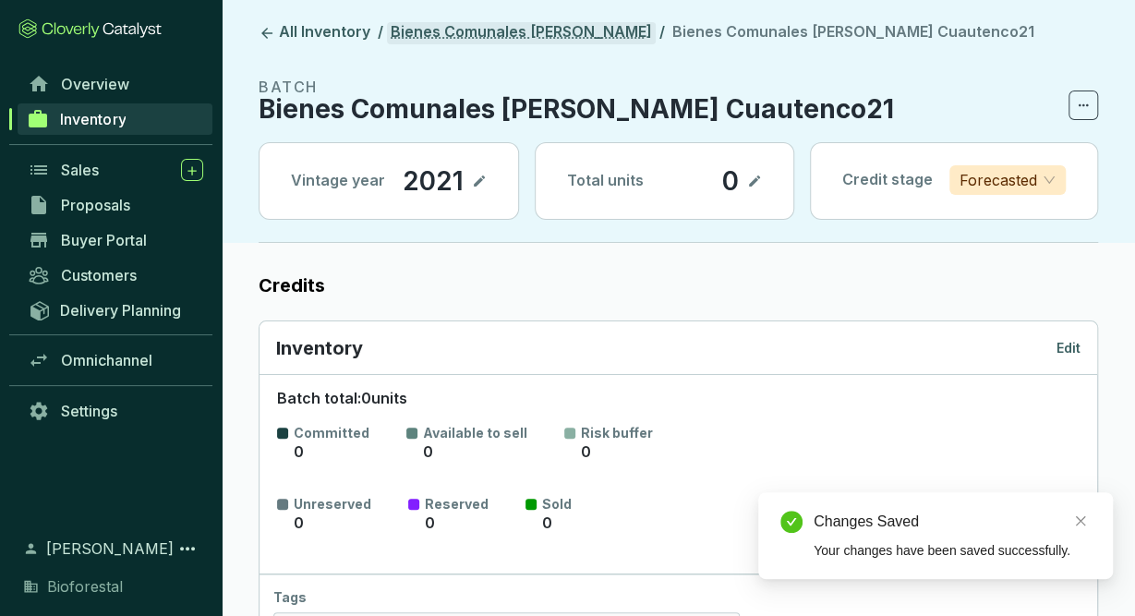
click at [514, 25] on link "Bienes Comunales [PERSON_NAME]" at bounding box center [521, 33] width 269 height 22
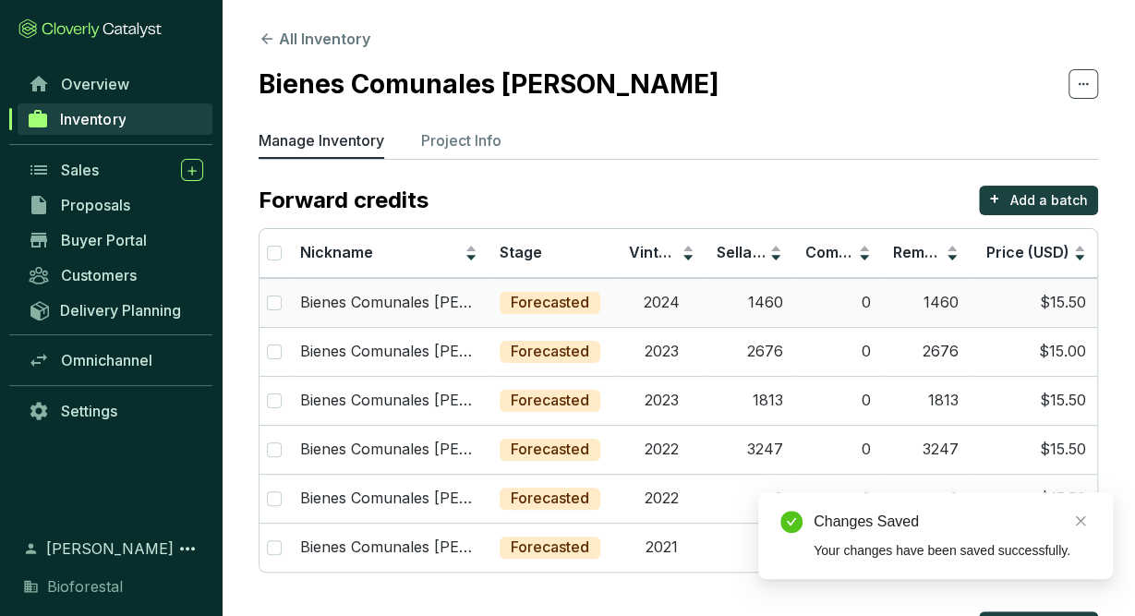
click at [651, 306] on td "2024" at bounding box center [662, 302] width 88 height 49
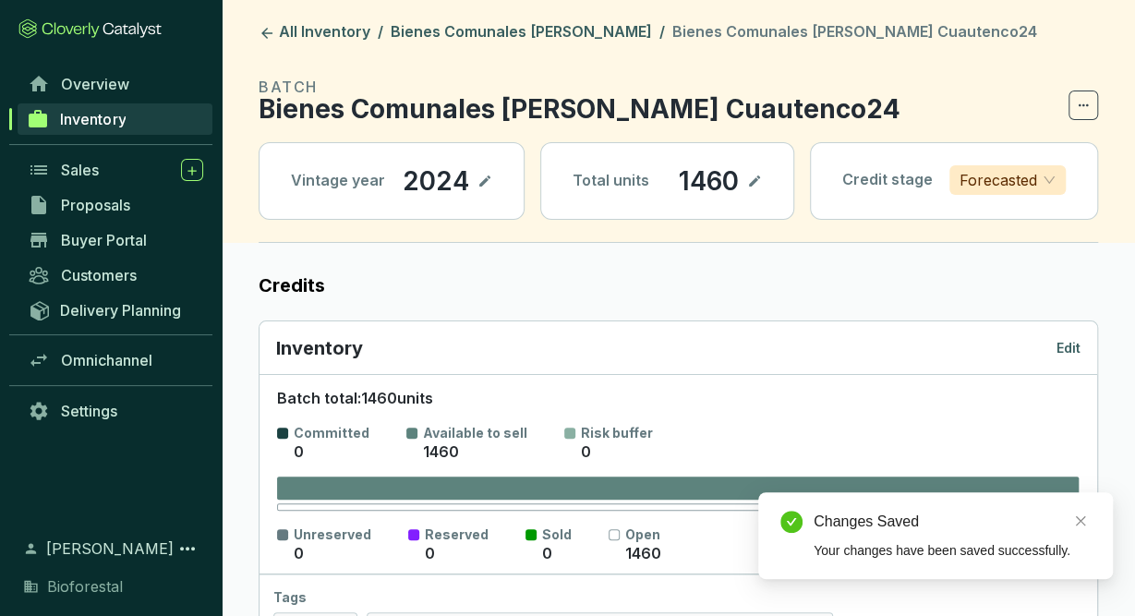
click at [1057, 339] on p "Edit" at bounding box center [1068, 348] width 24 height 18
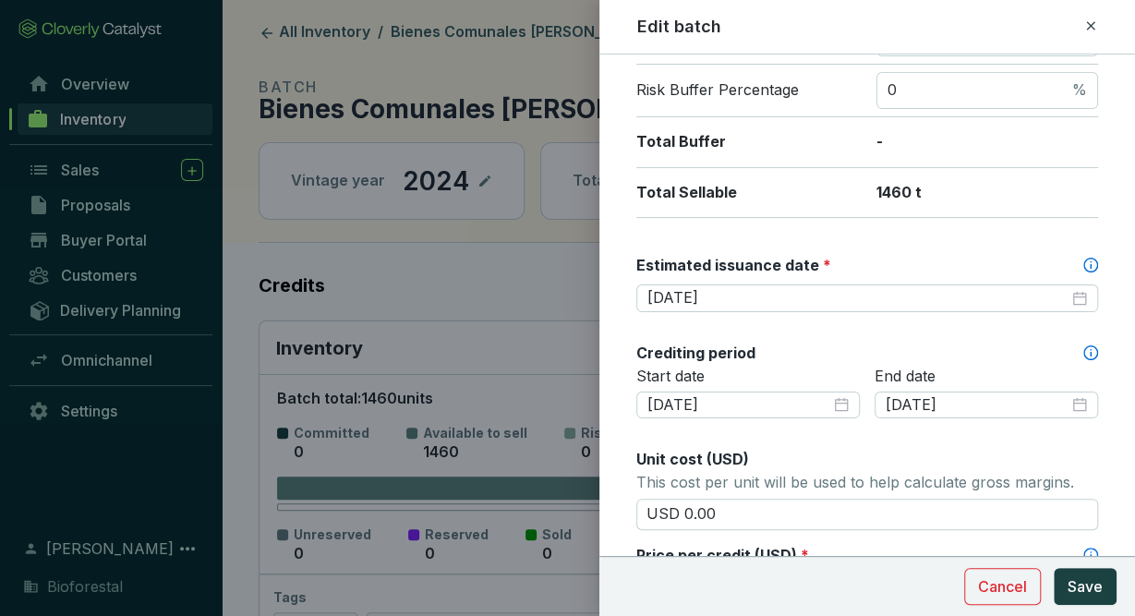
scroll to position [369, 0]
click at [1080, 592] on span "Save" at bounding box center [1085, 586] width 35 height 22
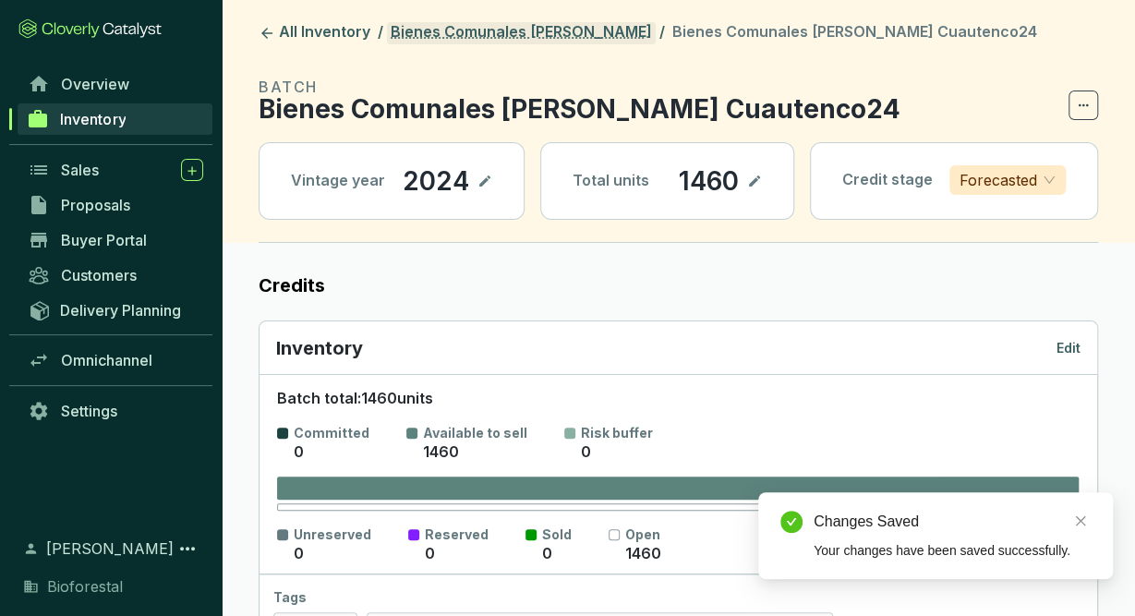
click at [537, 30] on link "Bienes Comunales [PERSON_NAME]" at bounding box center [521, 33] width 269 height 22
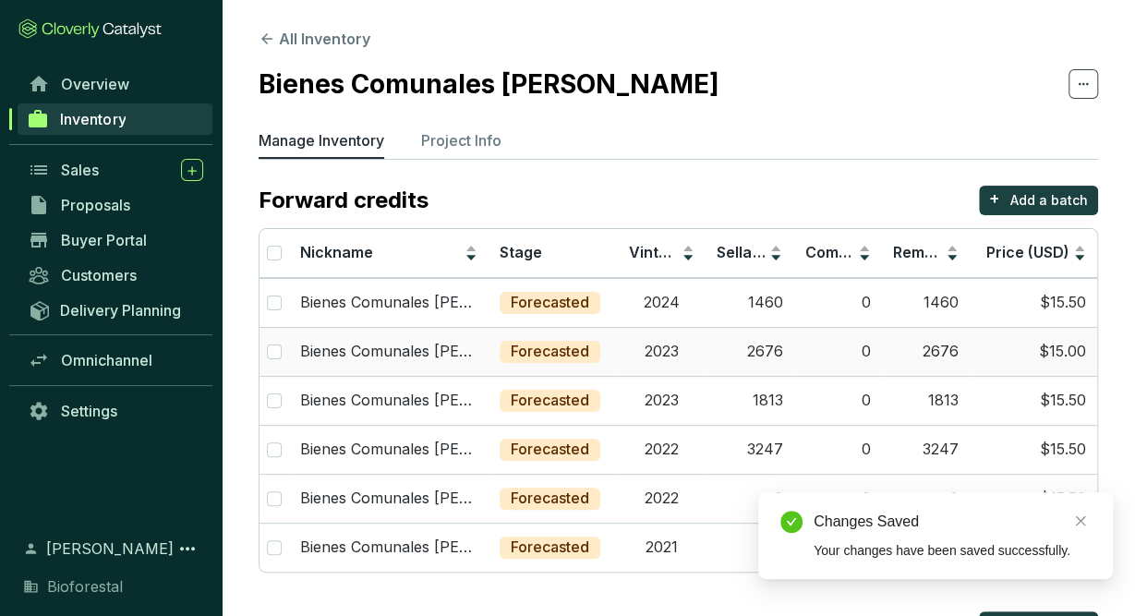
click at [680, 354] on td "2023" at bounding box center [662, 351] width 88 height 49
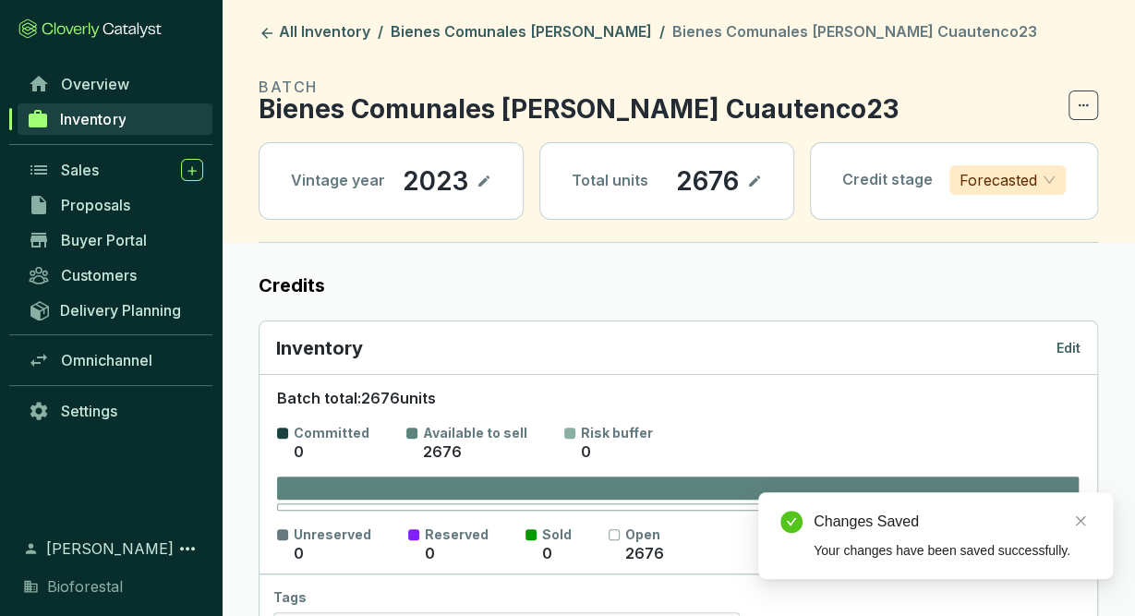
click at [1068, 344] on p "Edit" at bounding box center [1068, 348] width 24 height 18
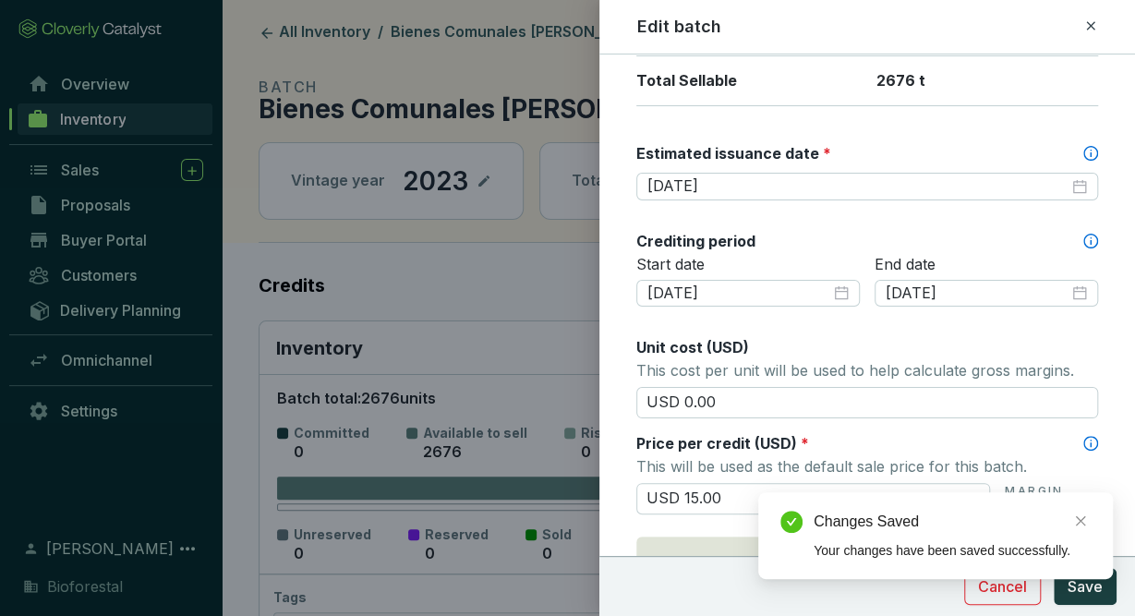
scroll to position [482, 0]
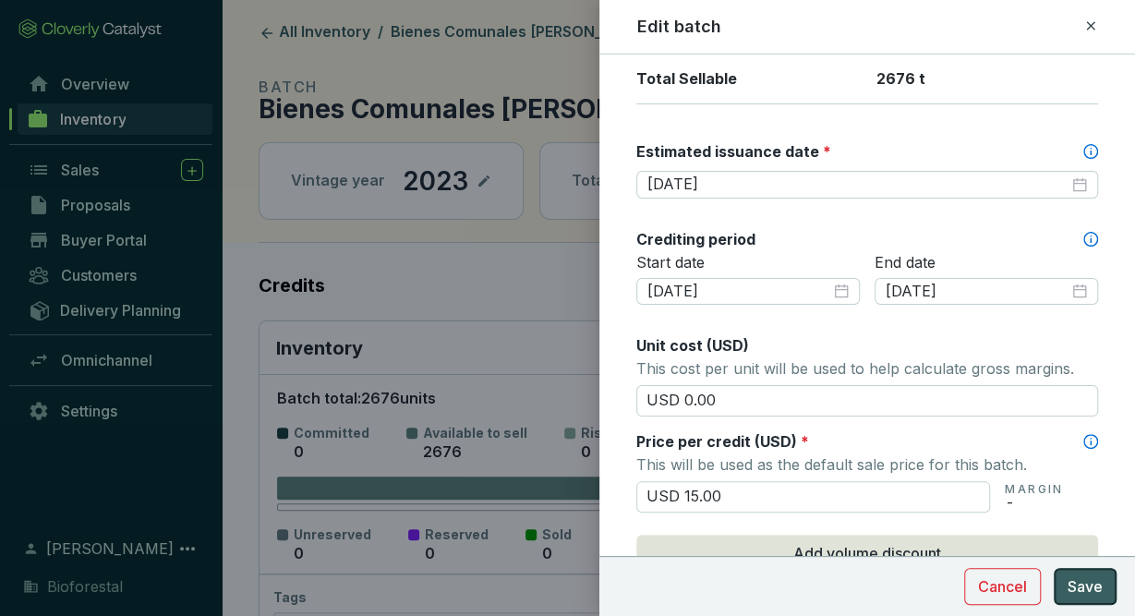
click at [1081, 585] on span "Save" at bounding box center [1085, 586] width 35 height 22
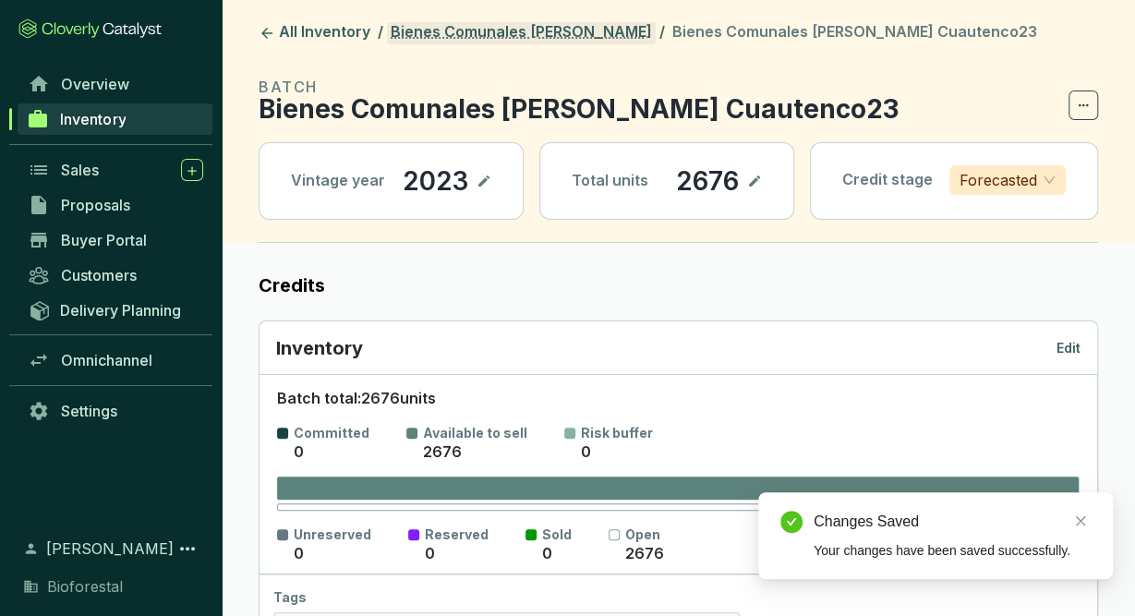
click at [468, 27] on link "Bienes Comunales [PERSON_NAME]" at bounding box center [521, 33] width 269 height 22
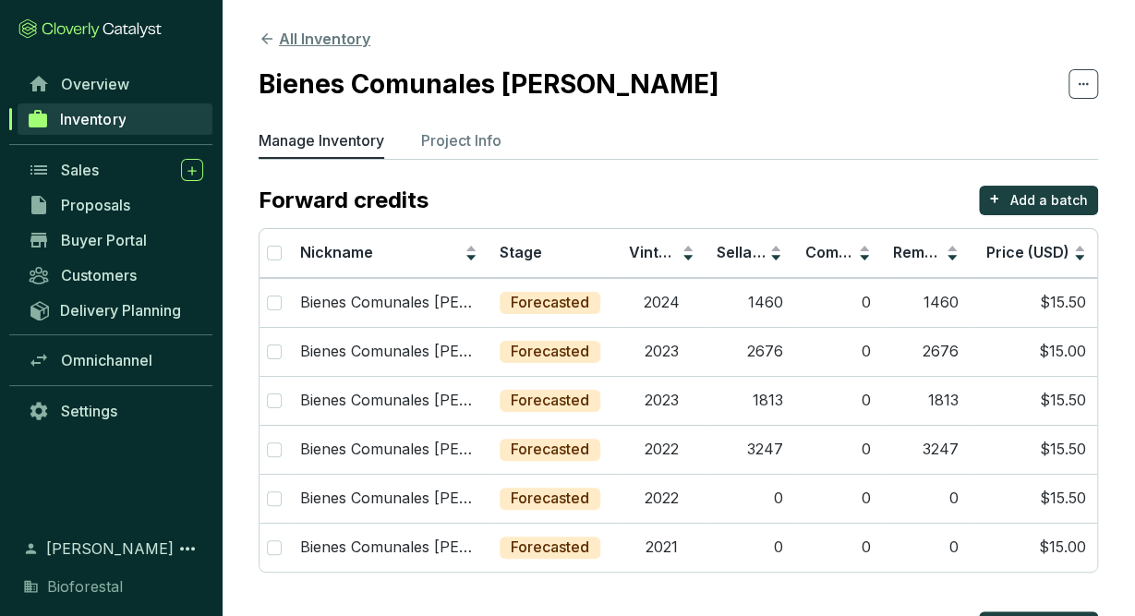
click at [303, 33] on button "All Inventory" at bounding box center [315, 39] width 112 height 22
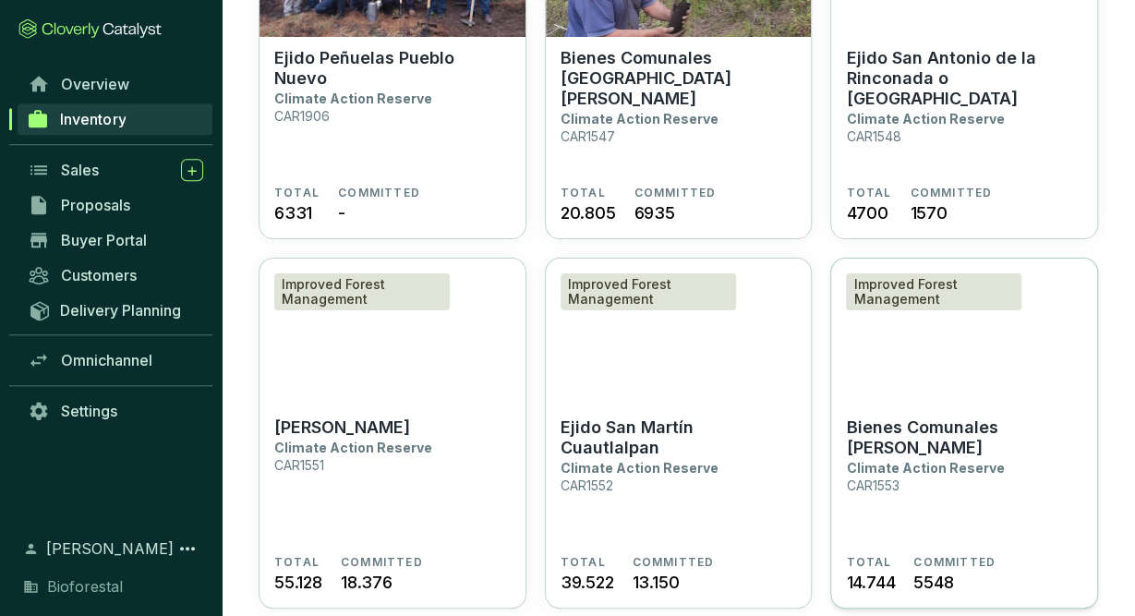
scroll to position [3235, 0]
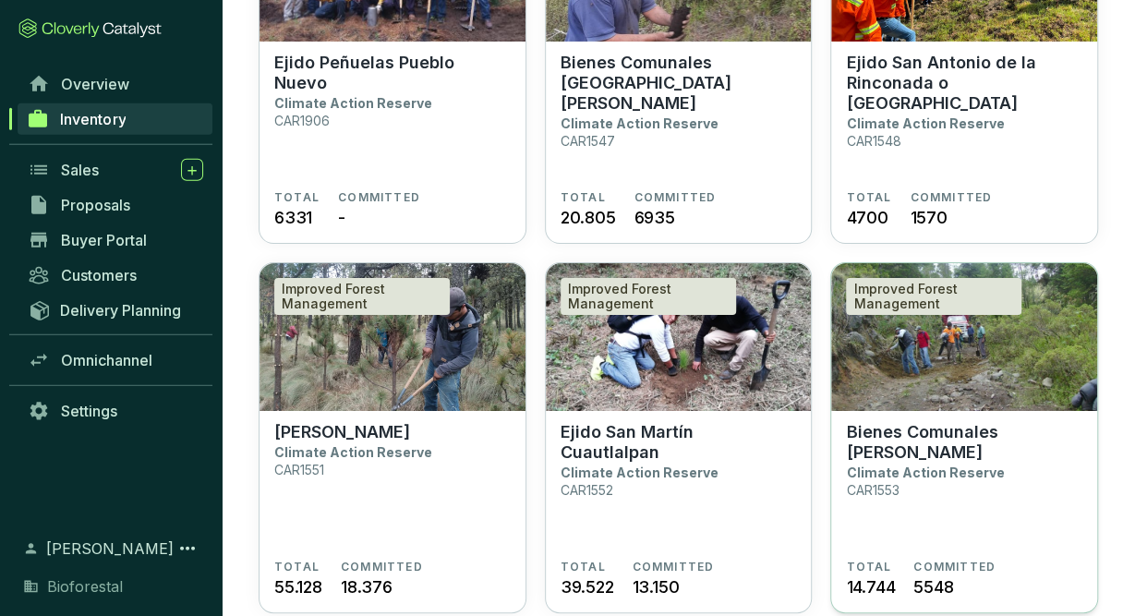
click at [956, 465] on p "Climate Action Reserve" at bounding box center [925, 472] width 158 height 16
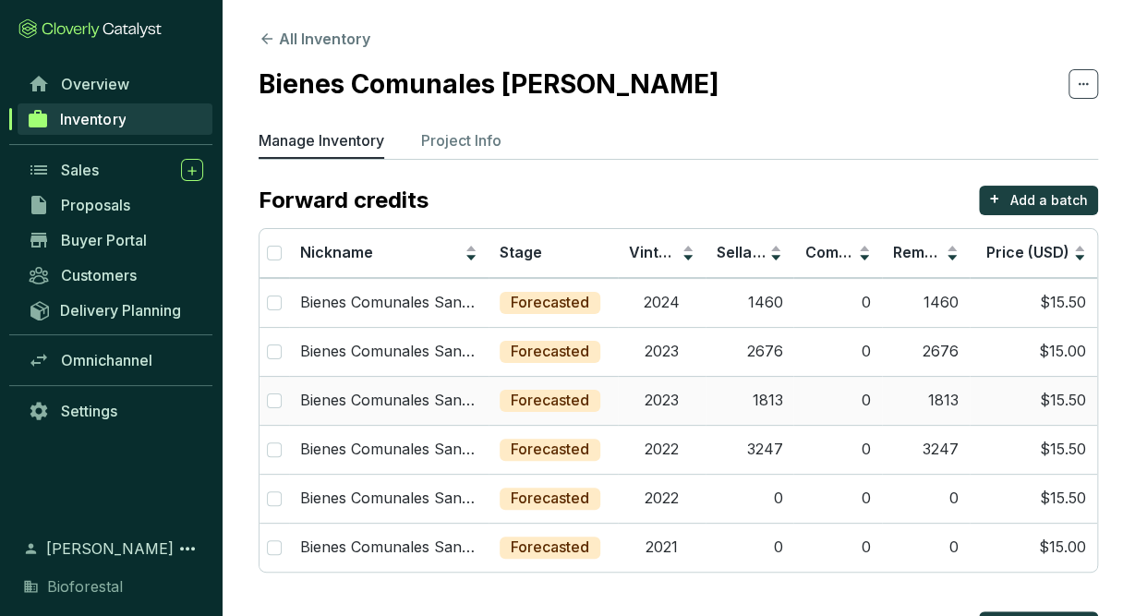
click at [597, 406] on div "Forecasted" at bounding box center [550, 401] width 101 height 22
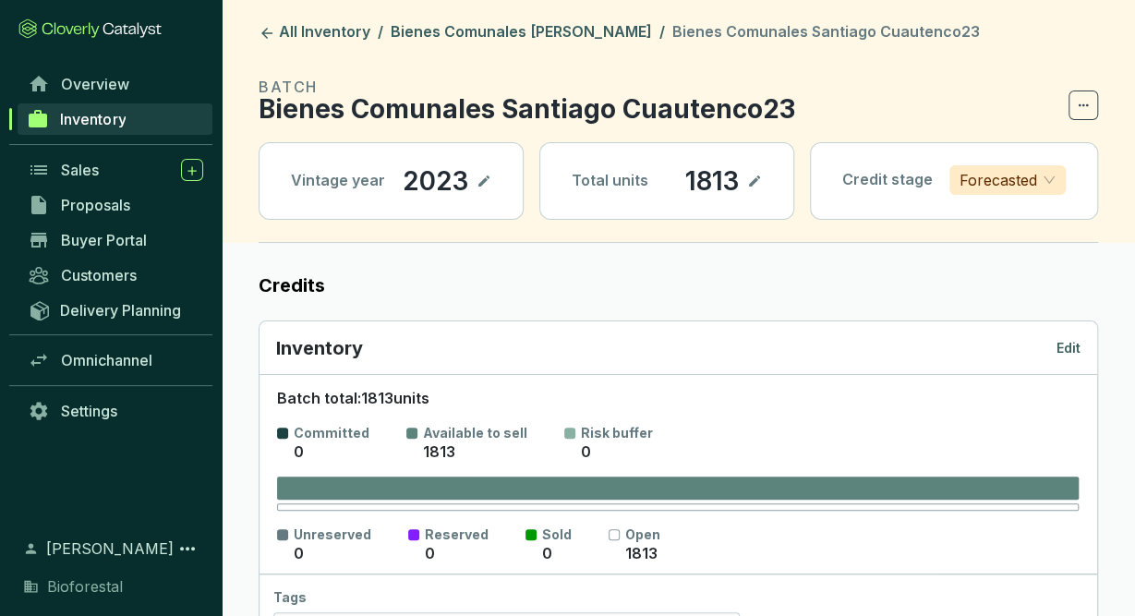
click at [1067, 341] on p "Edit" at bounding box center [1068, 348] width 24 height 18
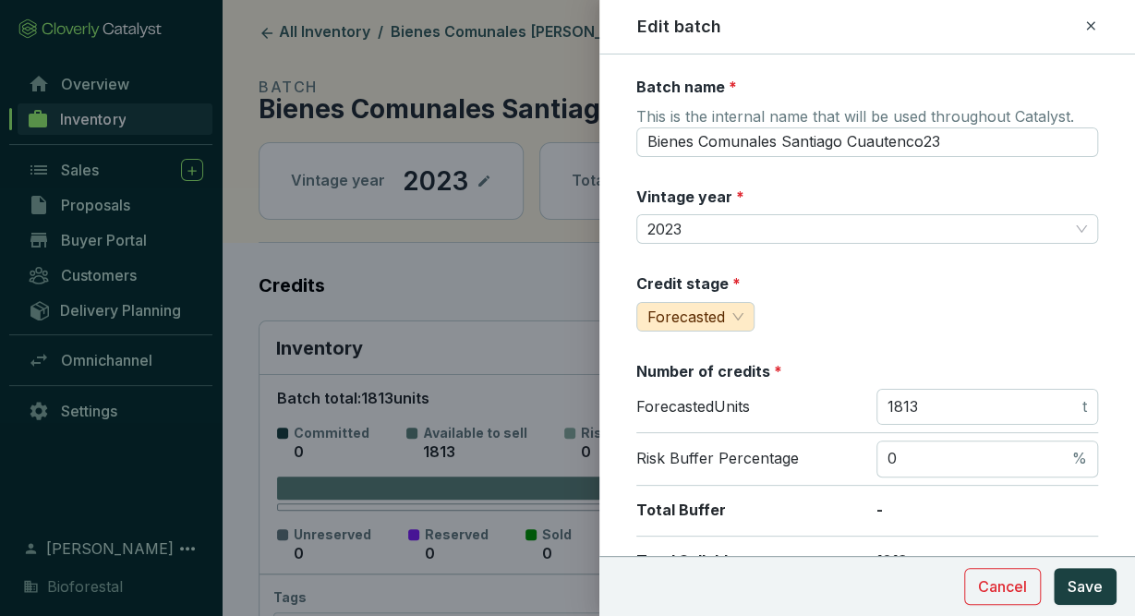
scroll to position [366, 0]
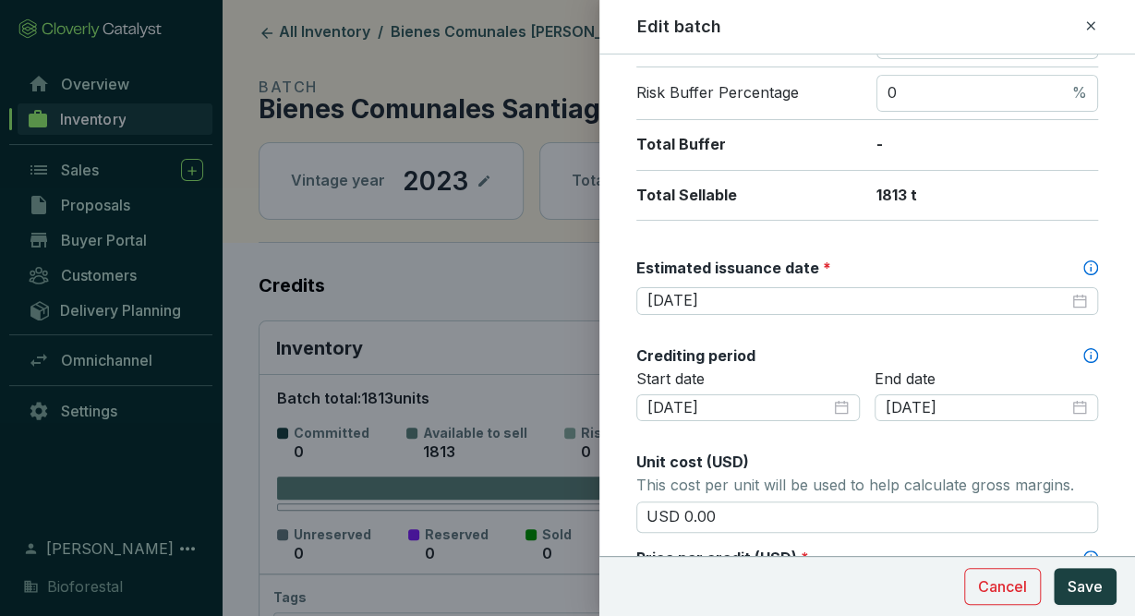
click at [1092, 30] on icon at bounding box center [1090, 26] width 15 height 22
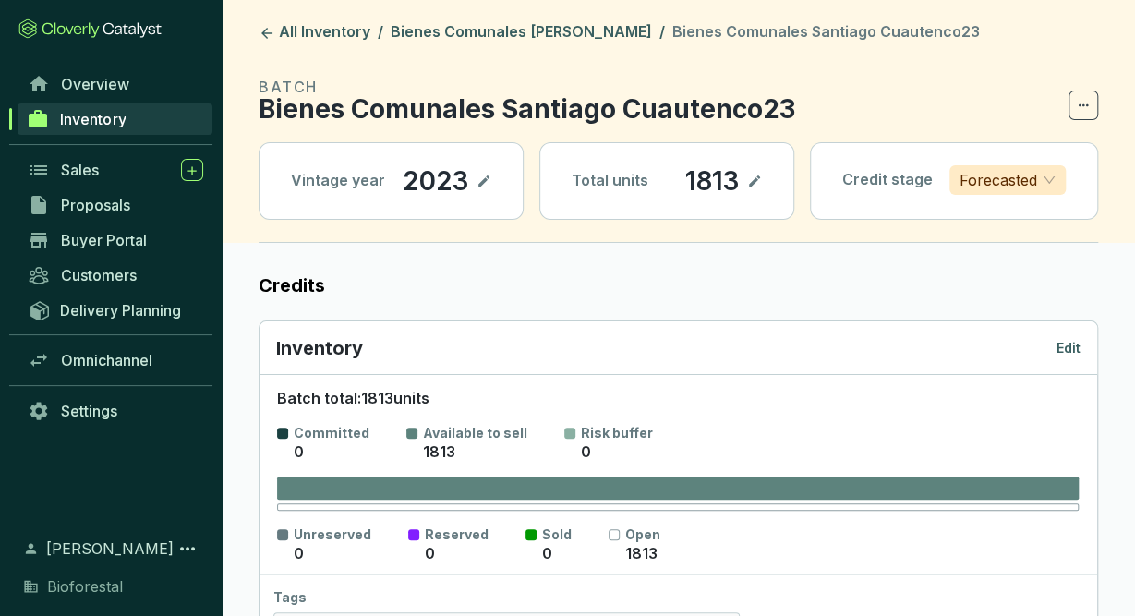
click at [575, 45] on header "All Inventory / Bienes Comunales Santiago [PERSON_NAME] / Bienes Comunales Sant…" at bounding box center [678, 121] width 913 height 243
click at [573, 36] on link "Bienes Comunales [PERSON_NAME]" at bounding box center [521, 33] width 269 height 22
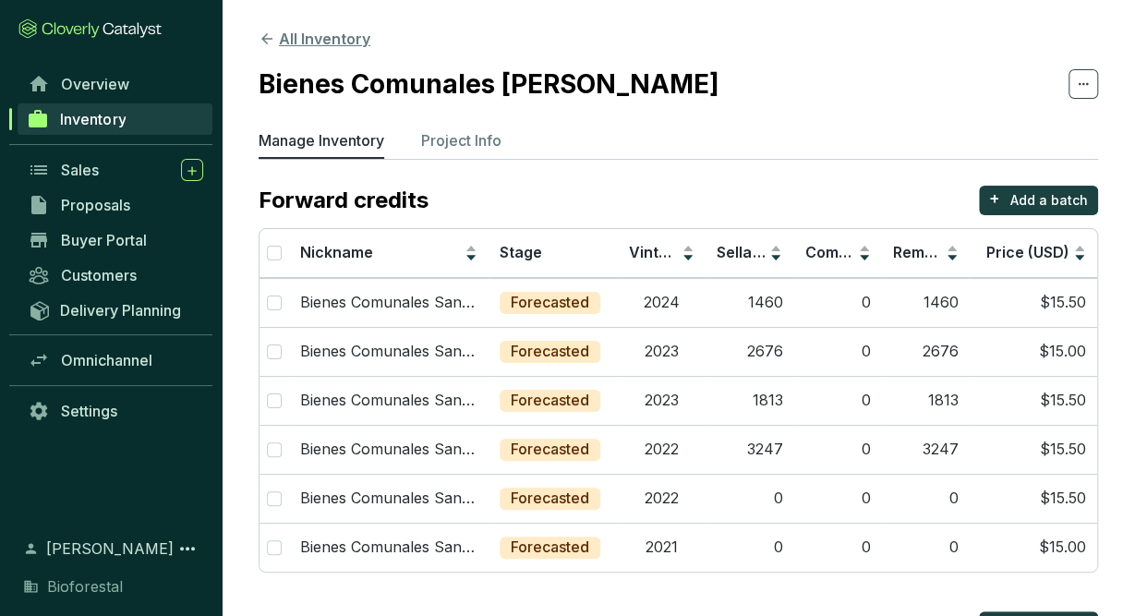
click at [309, 40] on button "All Inventory" at bounding box center [315, 39] width 112 height 22
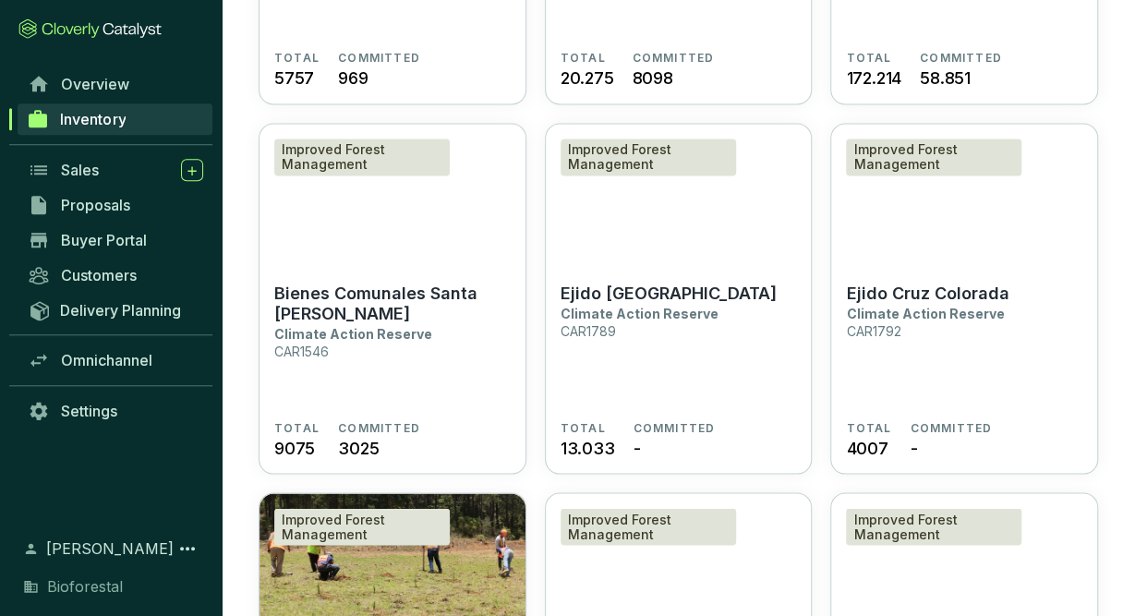
scroll to position [1526, 0]
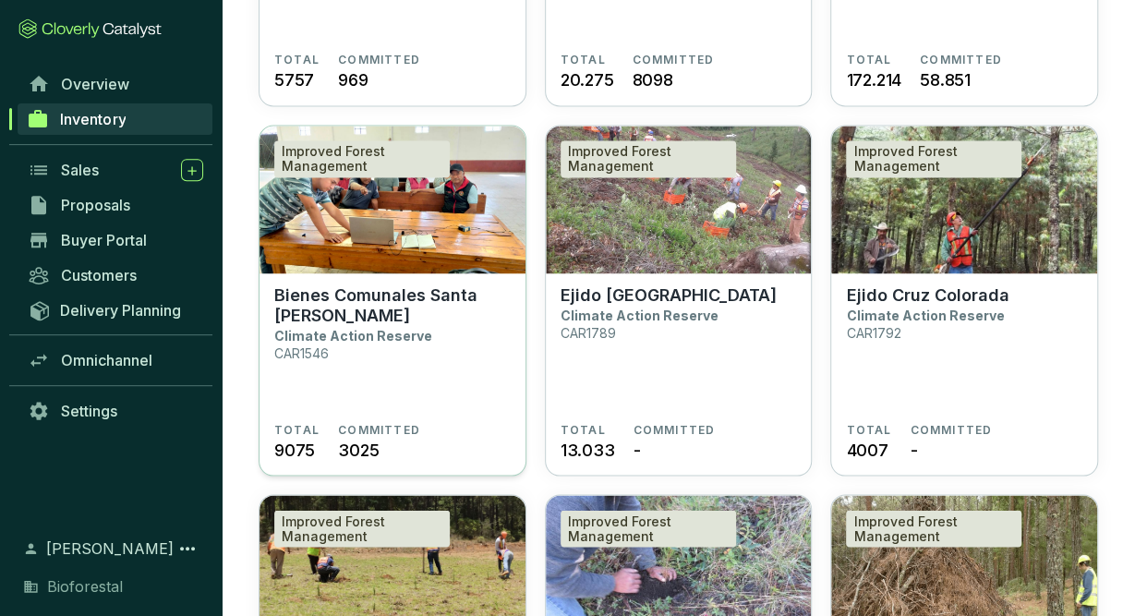
click at [437, 331] on section "Bienes Comunales [GEOGRAPHIC_DATA][PERSON_NAME] Climate Action Reserve CAR1546" at bounding box center [392, 353] width 236 height 138
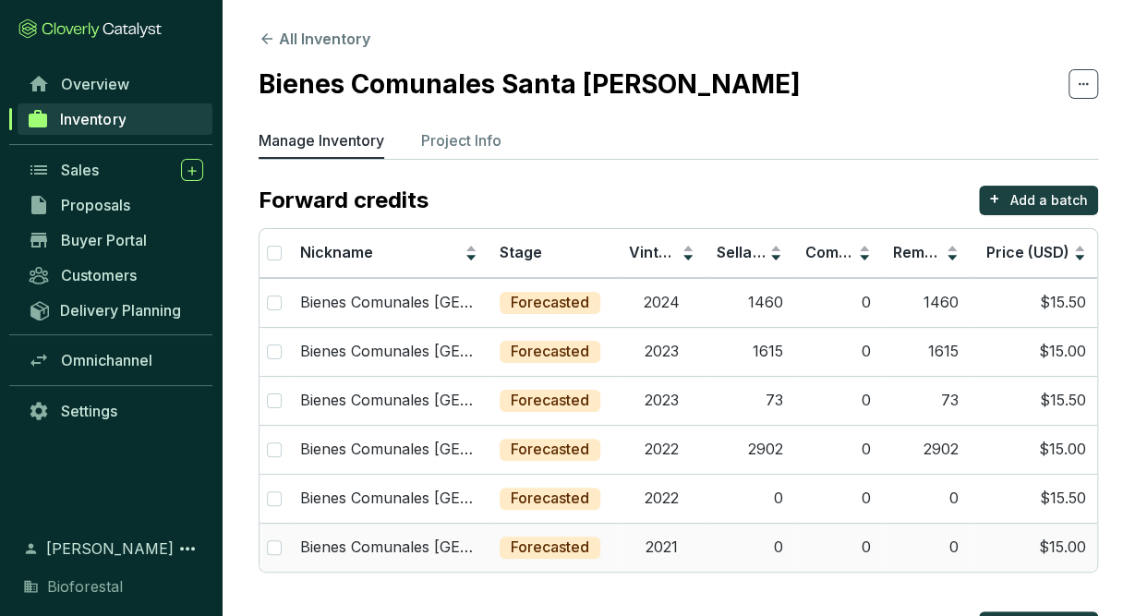
click at [710, 536] on td "0" at bounding box center [750, 547] width 88 height 49
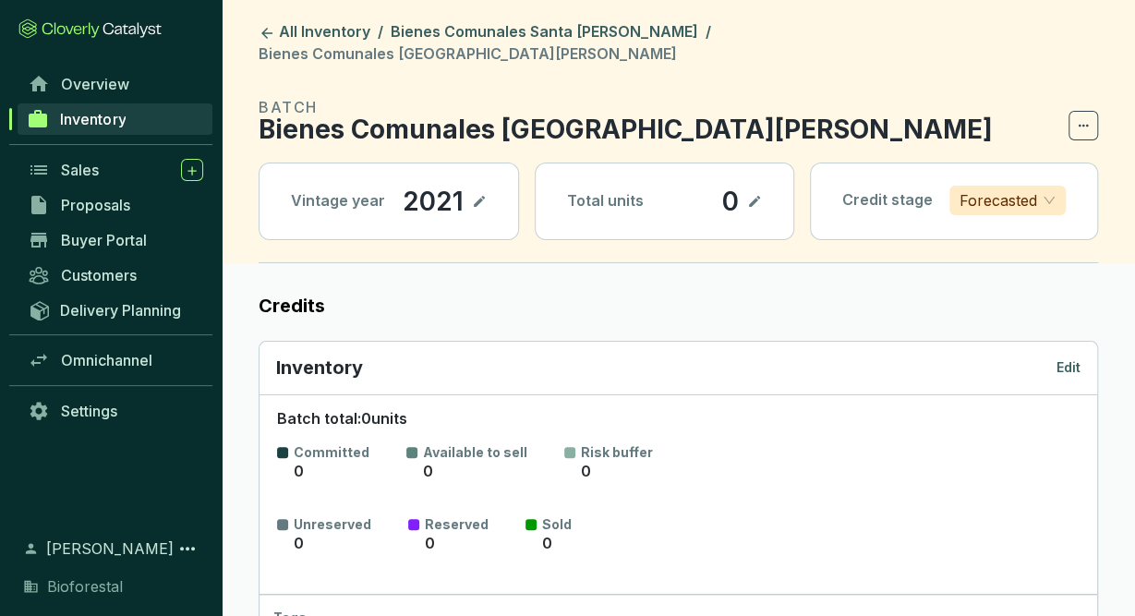
click at [1068, 358] on p "Edit" at bounding box center [1068, 367] width 24 height 18
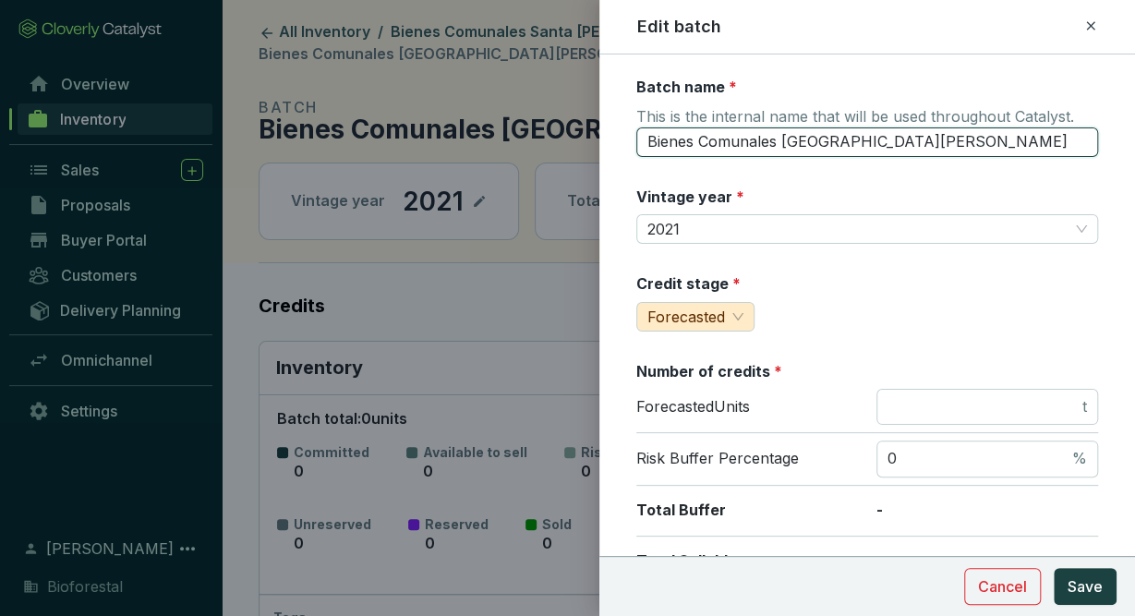
click at [944, 141] on input "Bienes Comunales [GEOGRAPHIC_DATA][PERSON_NAME]" at bounding box center [867, 142] width 462 height 30
type input "Bienes Comunales [GEOGRAPHIC_DATA][PERSON_NAME]-PR3"
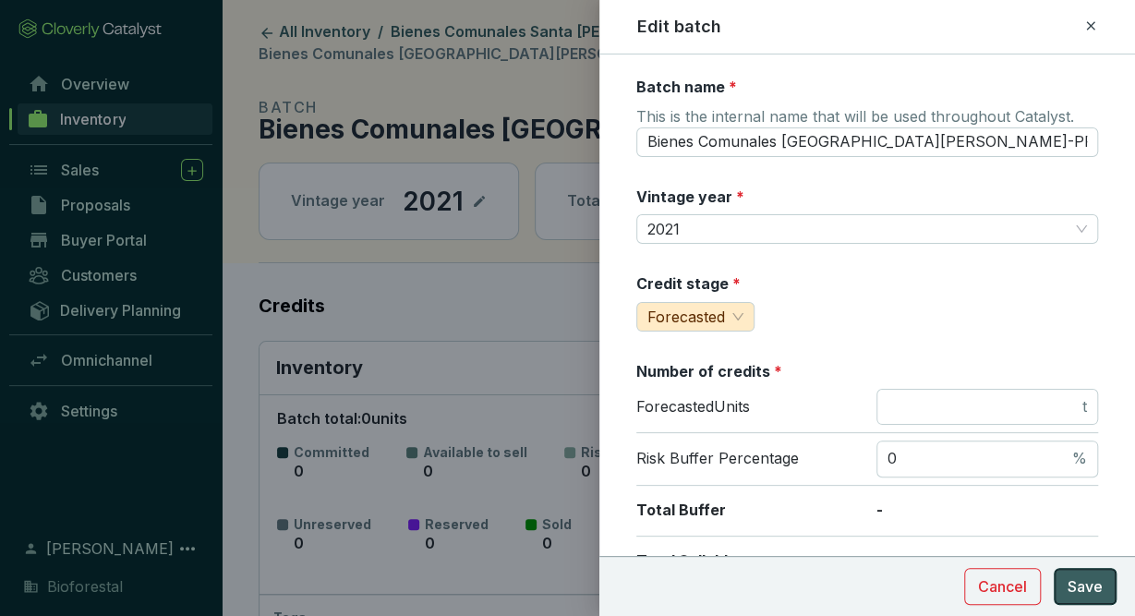
click at [1080, 591] on span "Save" at bounding box center [1085, 586] width 35 height 22
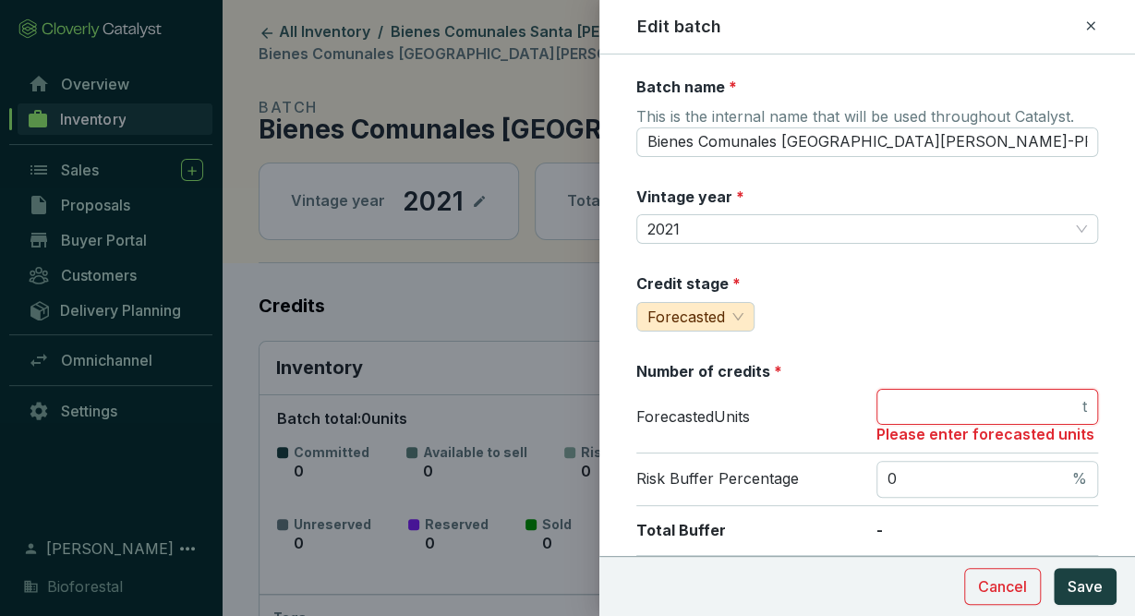
click at [1027, 397] on input "number" at bounding box center [982, 407] width 191 height 20
type input "0"
click at [1094, 587] on span "Save" at bounding box center [1085, 586] width 35 height 22
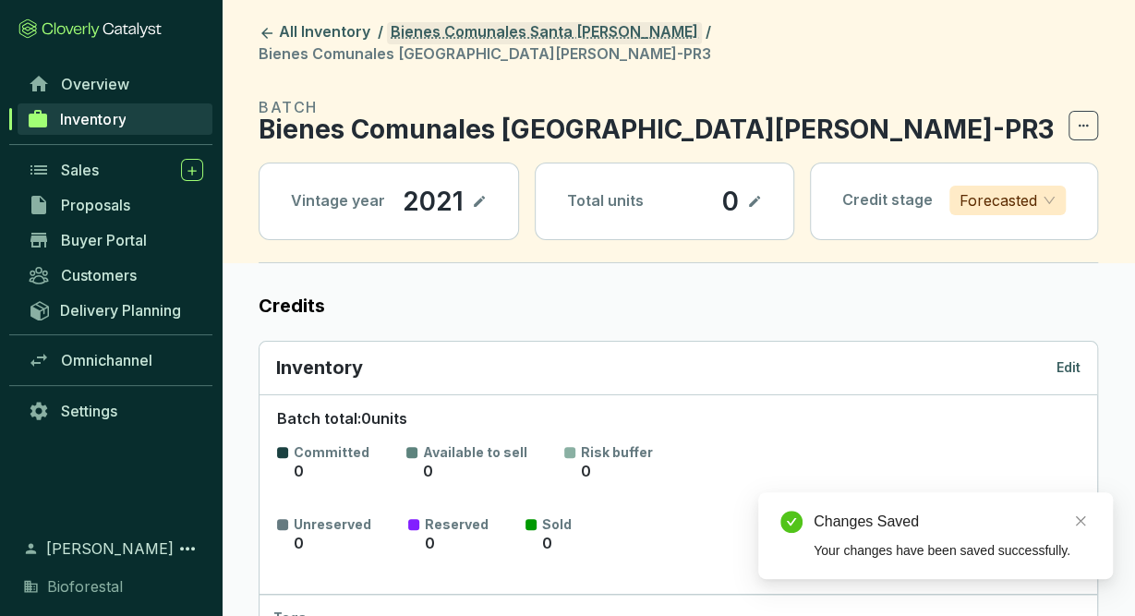
click at [579, 35] on link "Bienes Comunales Santa [PERSON_NAME]" at bounding box center [544, 33] width 315 height 22
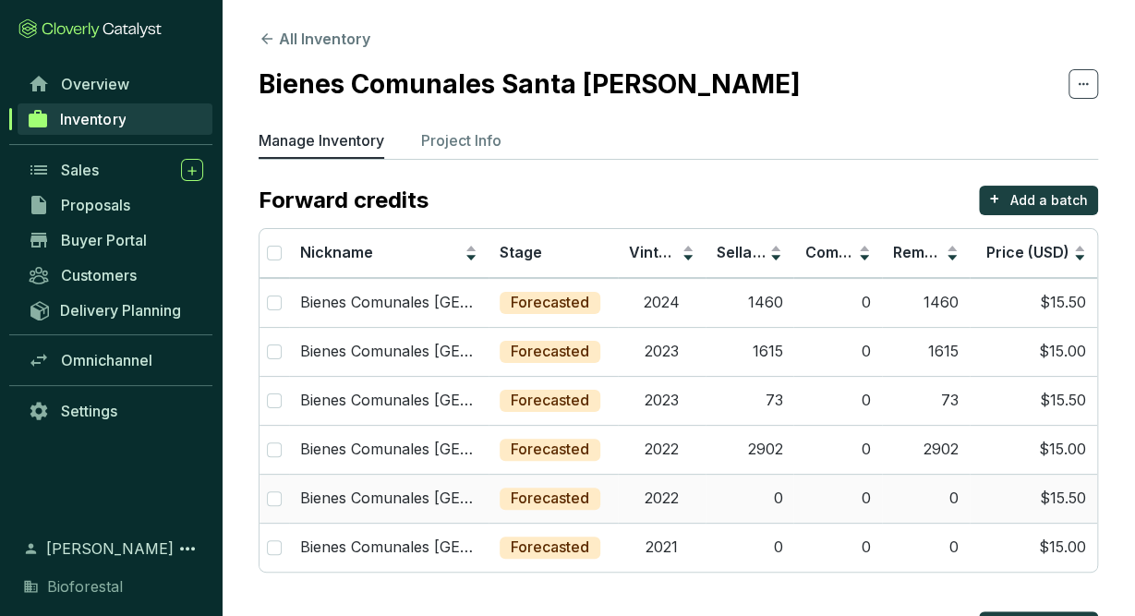
click at [642, 498] on td "2022" at bounding box center [662, 498] width 88 height 49
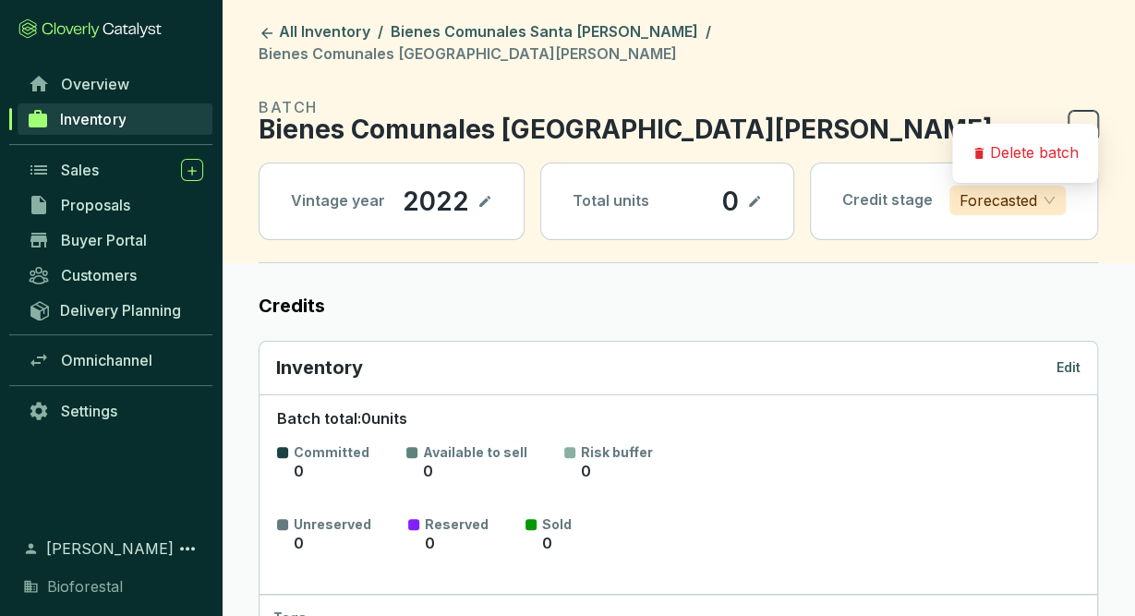
click at [1080, 124] on icon at bounding box center [1084, 125] width 10 height 3
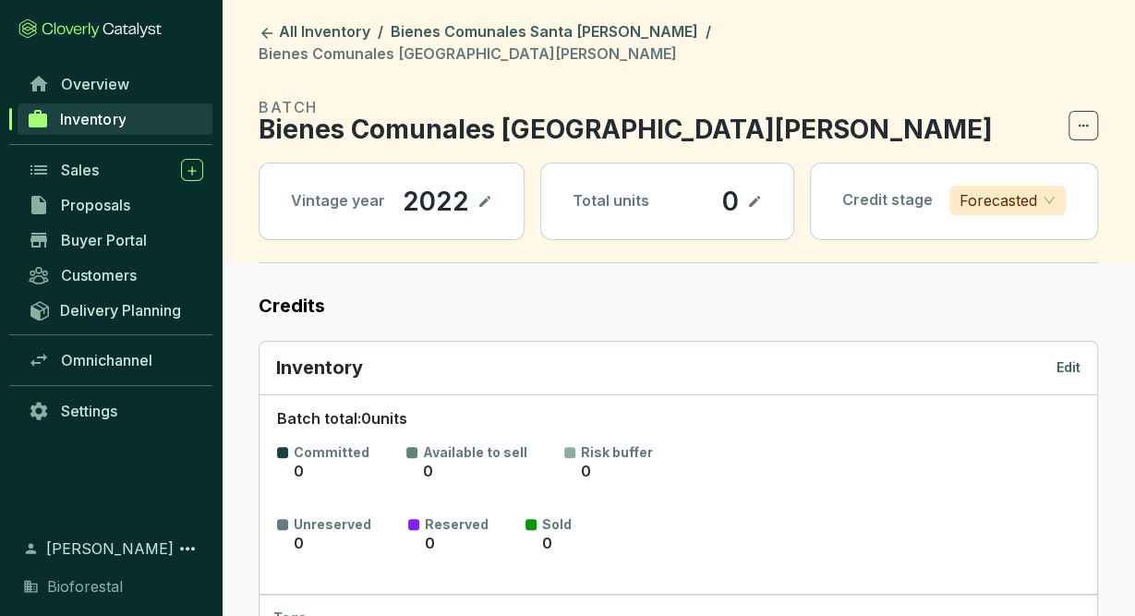
click at [1073, 358] on p "Edit" at bounding box center [1068, 367] width 24 height 18
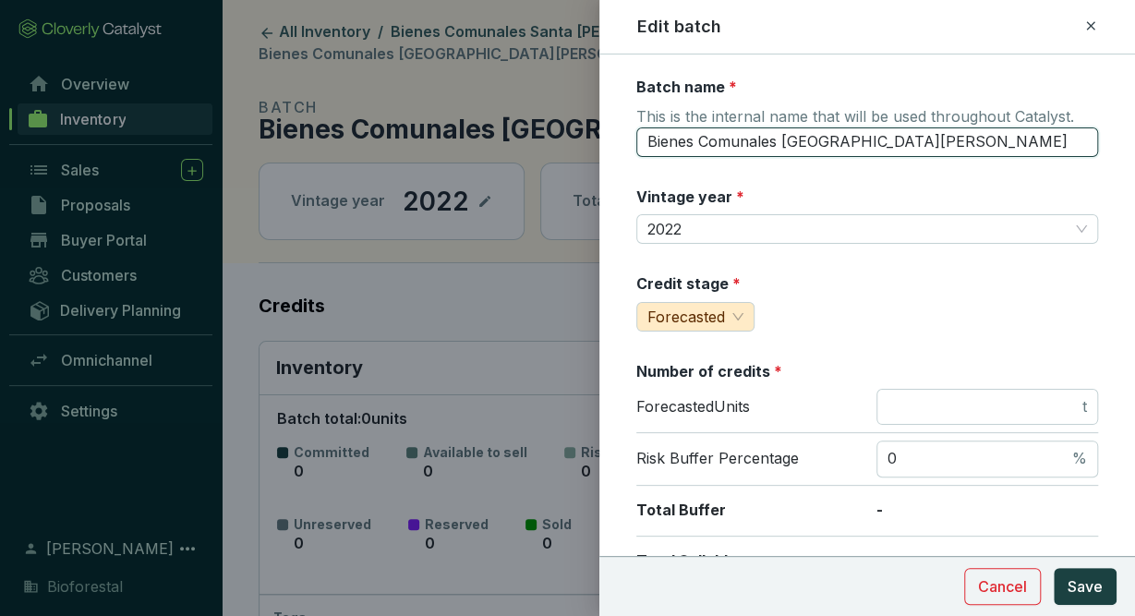
click at [947, 140] on input "Bienes Comunales [GEOGRAPHIC_DATA][PERSON_NAME]" at bounding box center [867, 142] width 462 height 30
type input "Bienes Comunales [GEOGRAPHIC_DATA][PERSON_NAME]-PR3"
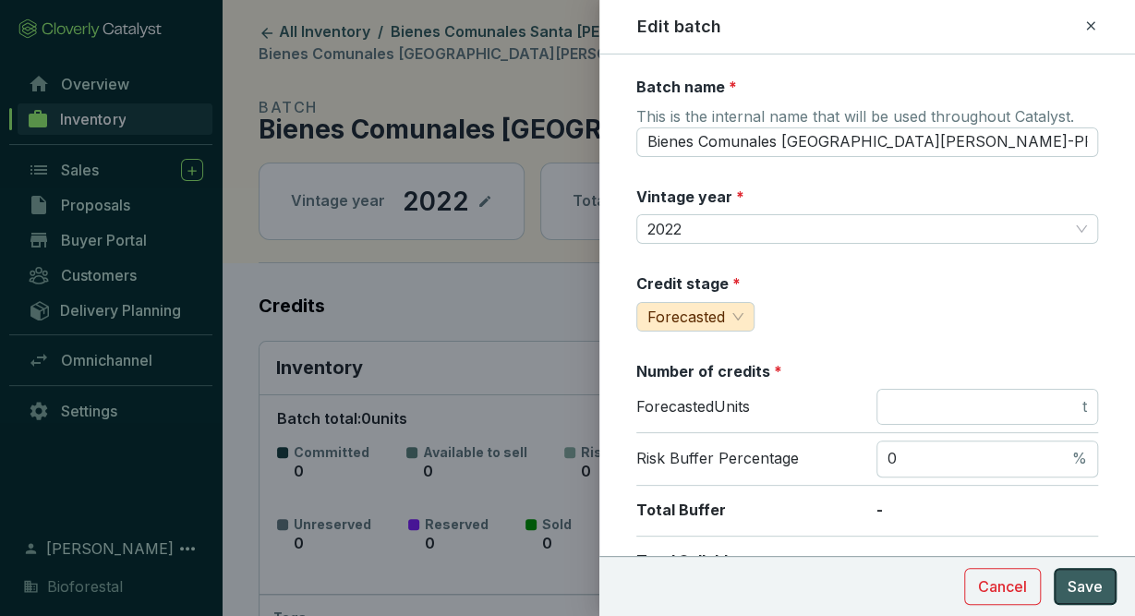
click at [1085, 593] on span "Save" at bounding box center [1085, 586] width 35 height 22
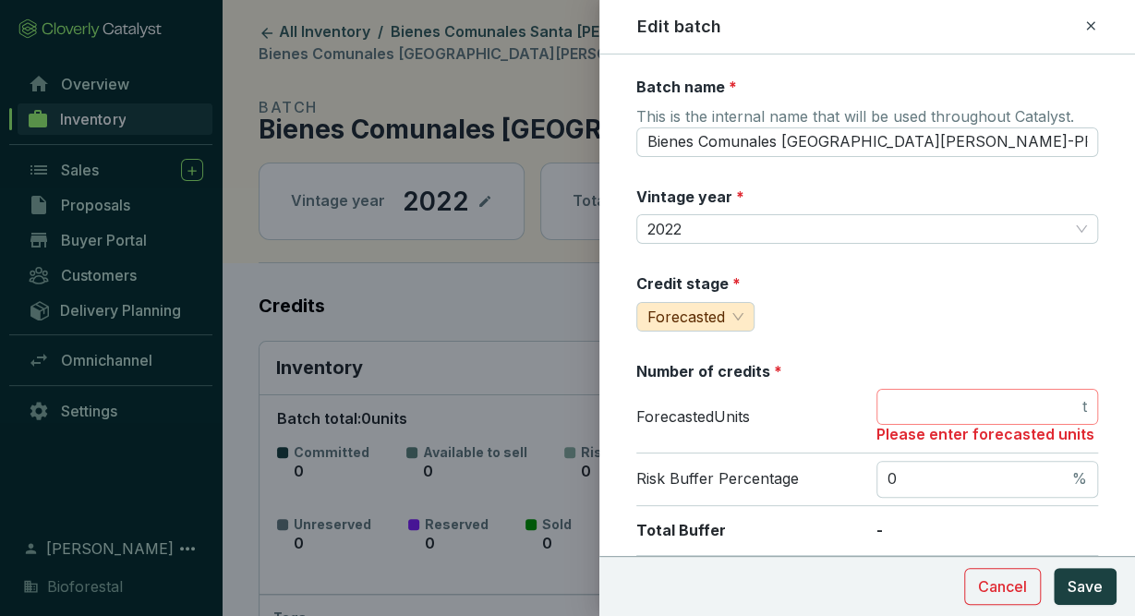
click at [984, 392] on span "t" at bounding box center [987, 407] width 222 height 37
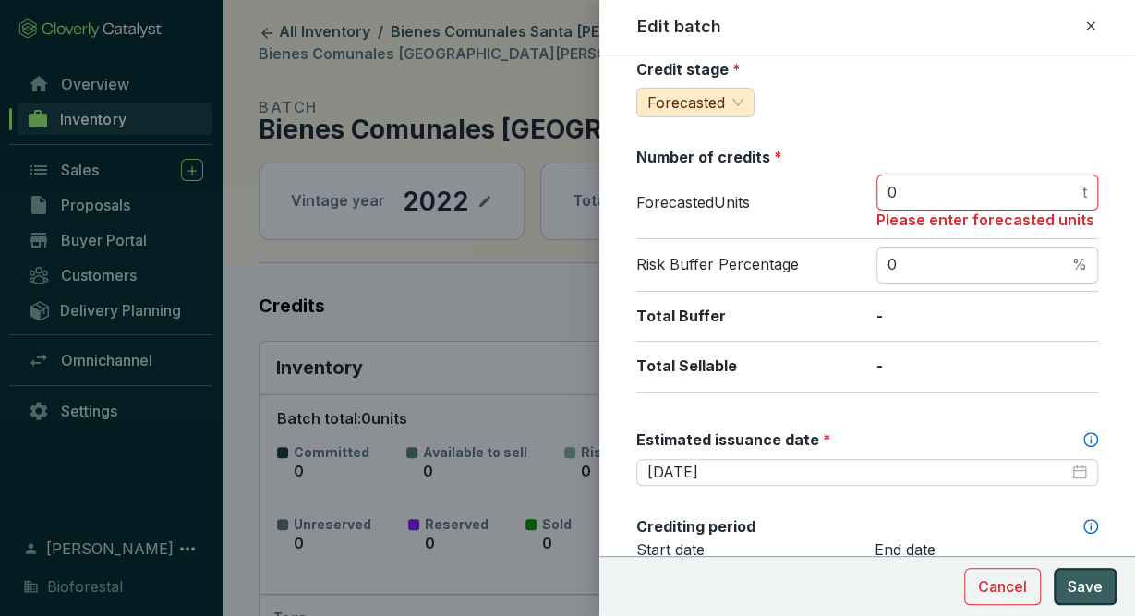
type input "0"
click at [1080, 572] on button "Save" at bounding box center [1085, 586] width 63 height 37
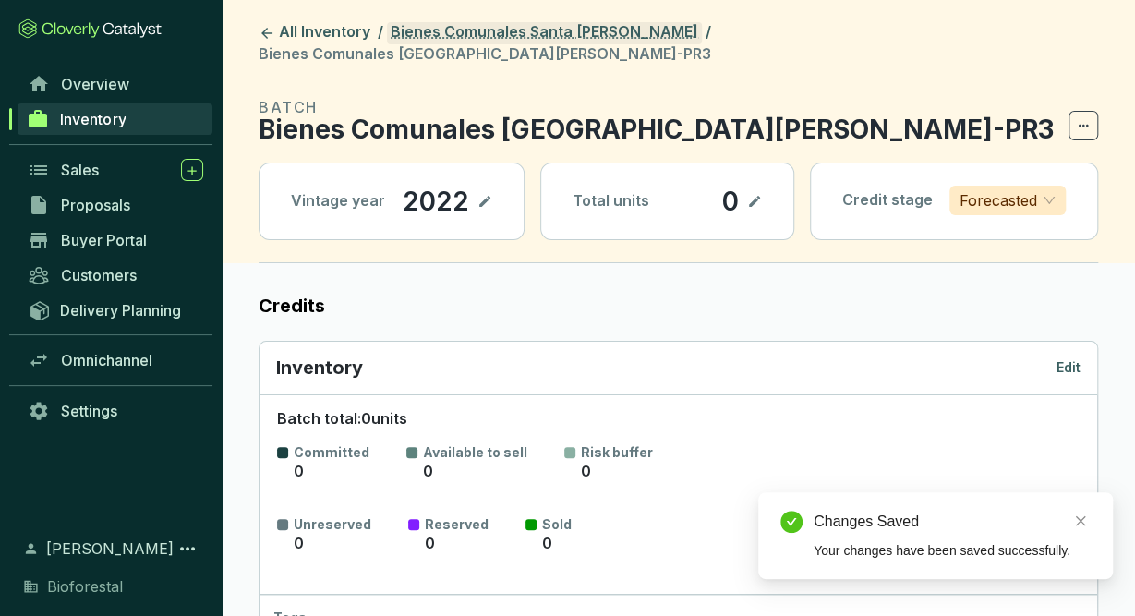
click at [500, 29] on link "Bienes Comunales Santa [PERSON_NAME]" at bounding box center [544, 33] width 315 height 22
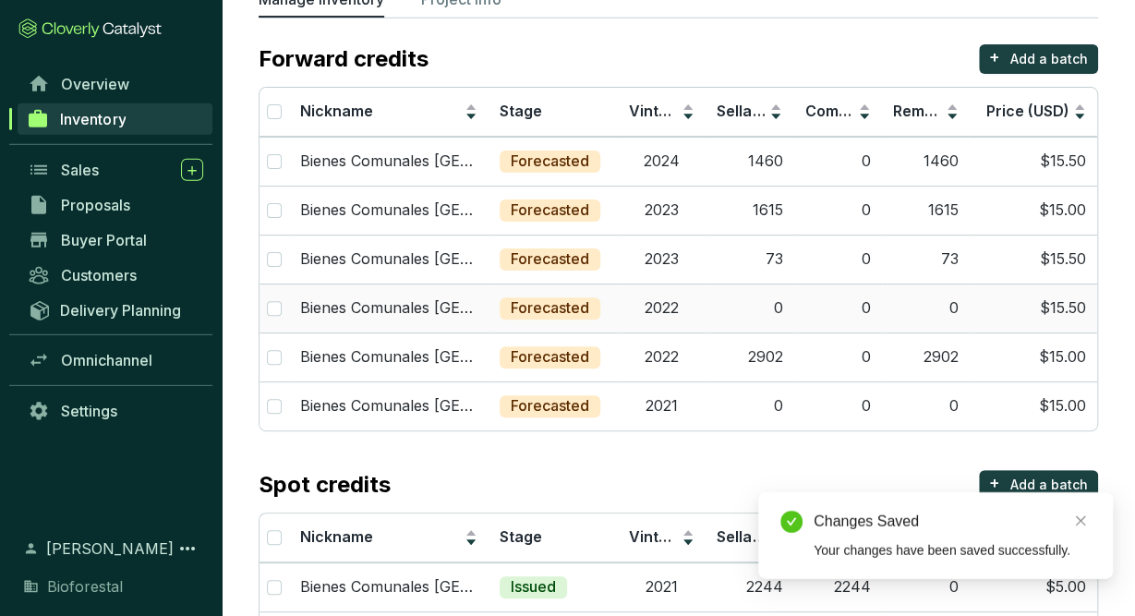
scroll to position [149, 0]
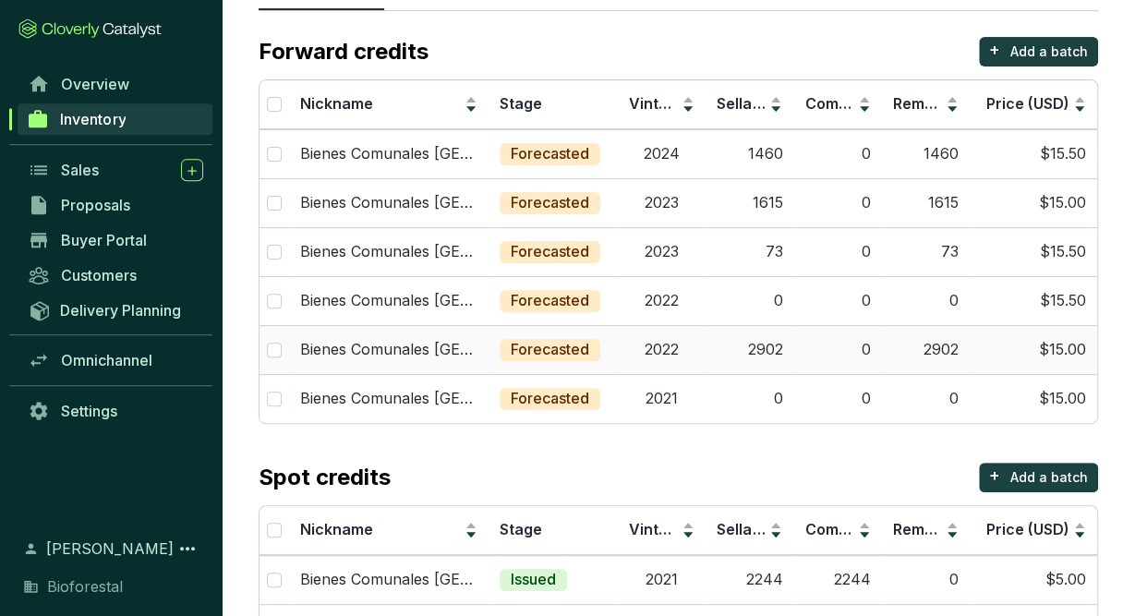
click at [674, 358] on td "2022" at bounding box center [662, 349] width 88 height 49
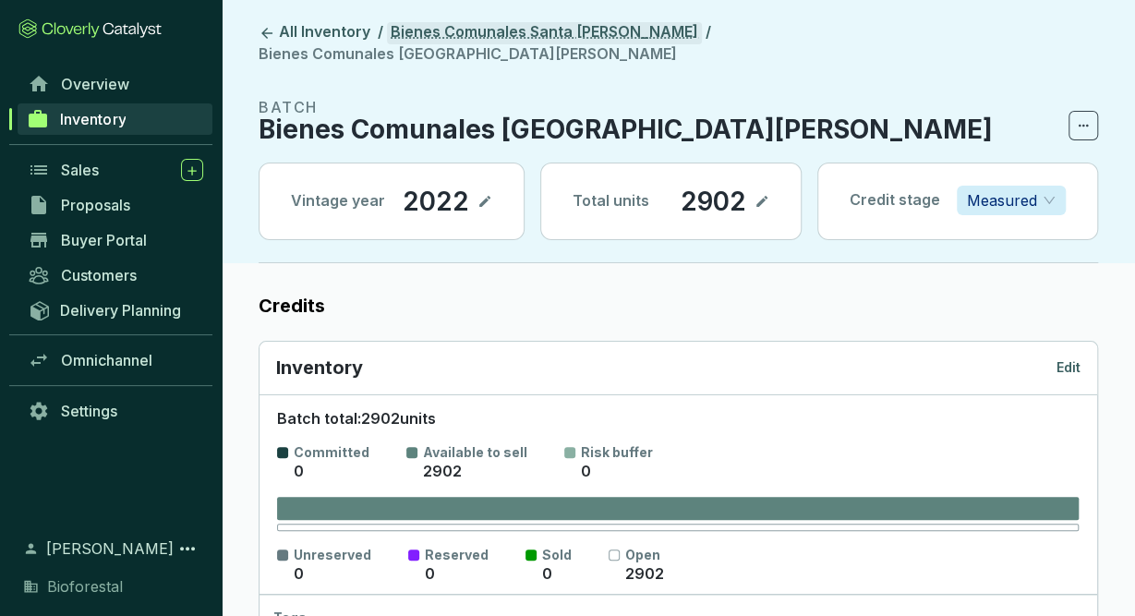
click at [446, 39] on link "Bienes Comunales Santa [PERSON_NAME]" at bounding box center [544, 33] width 315 height 22
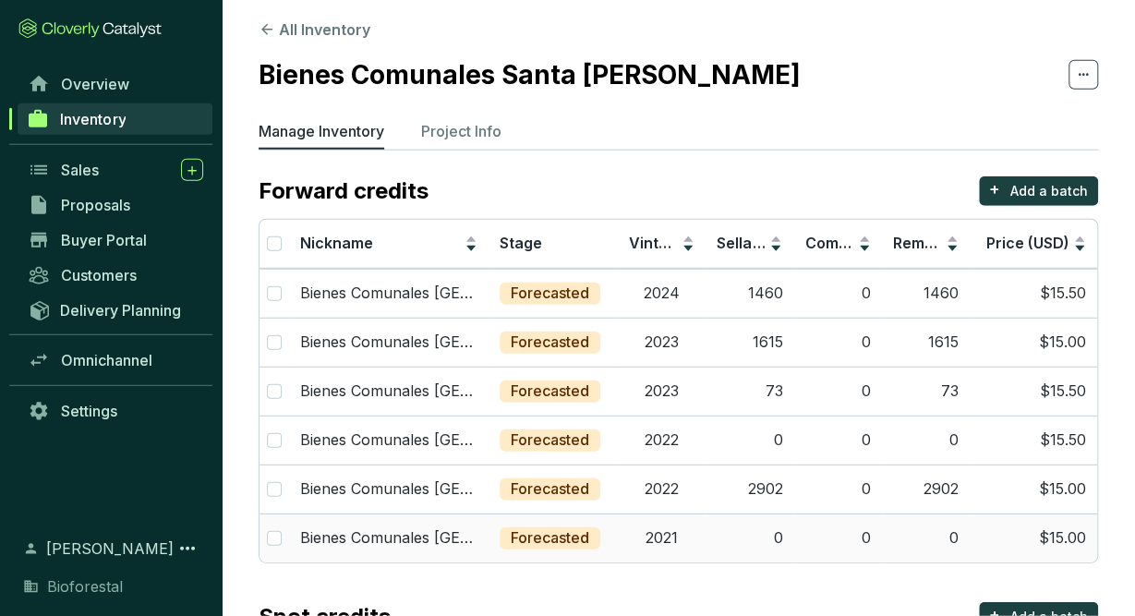
scroll to position [8, 0]
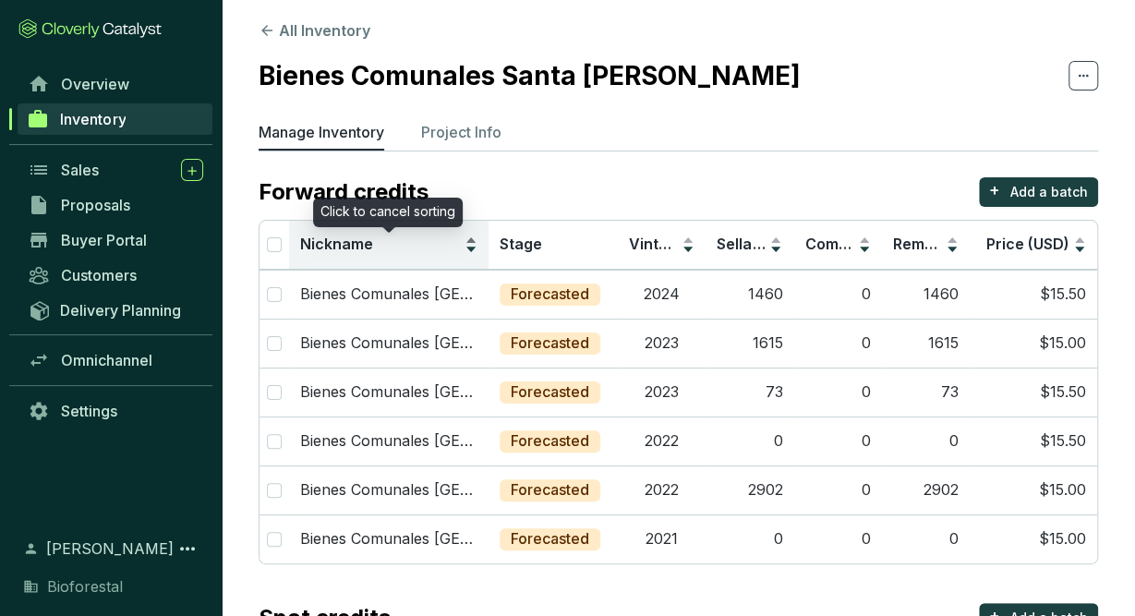
click at [477, 248] on div "Nickname" at bounding box center [388, 245] width 177 height 22
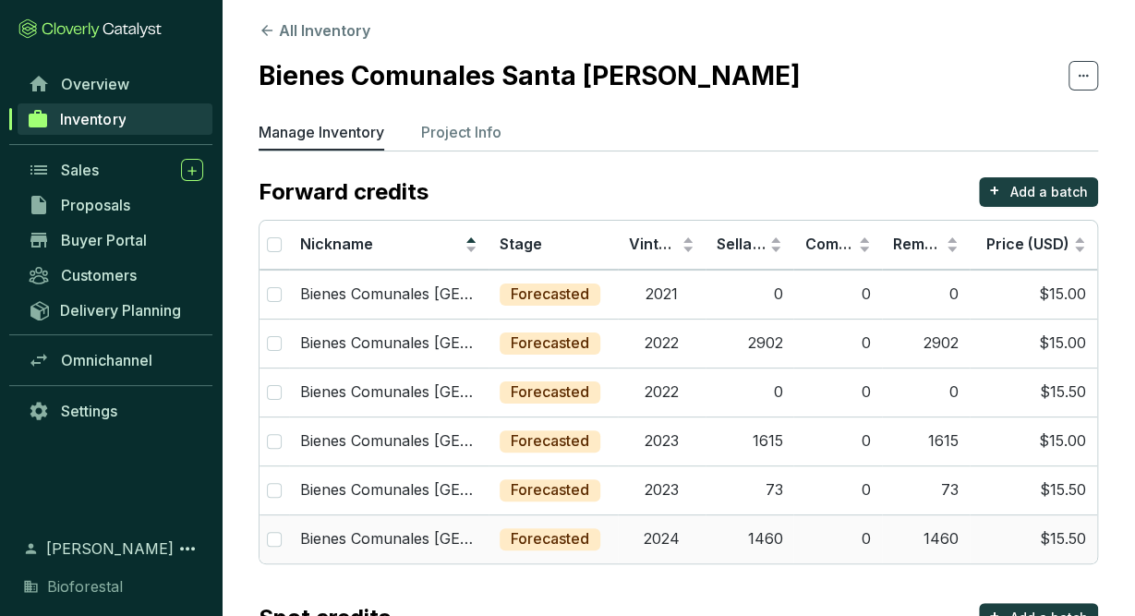
click at [452, 532] on p "Bienes Comunales [GEOGRAPHIC_DATA][PERSON_NAME]" at bounding box center [388, 539] width 177 height 20
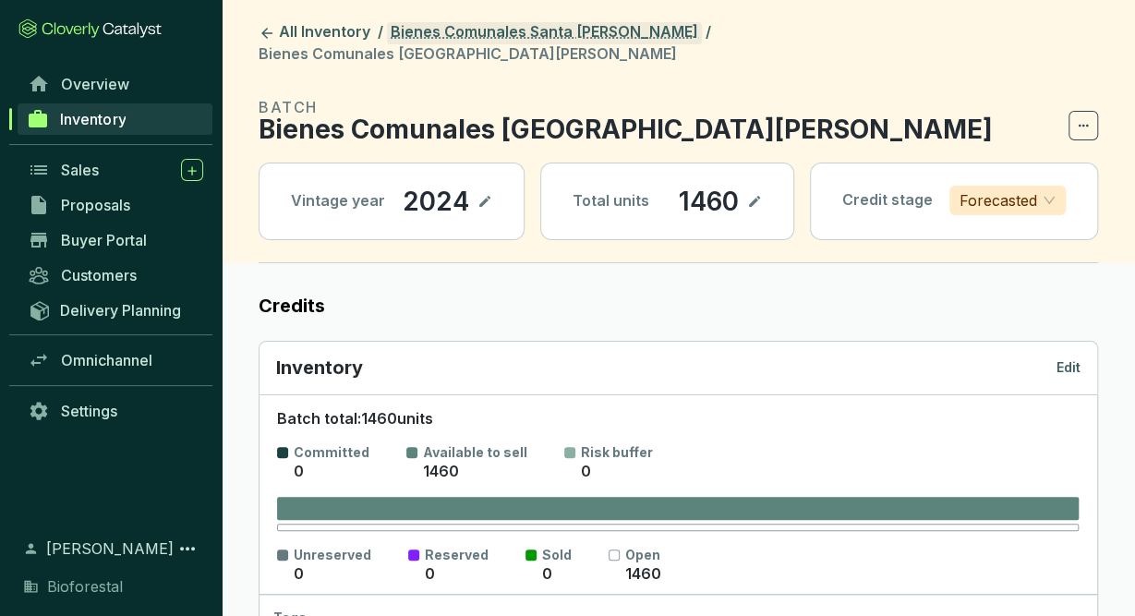
click at [471, 23] on link "Bienes Comunales Santa [PERSON_NAME]" at bounding box center [544, 33] width 315 height 22
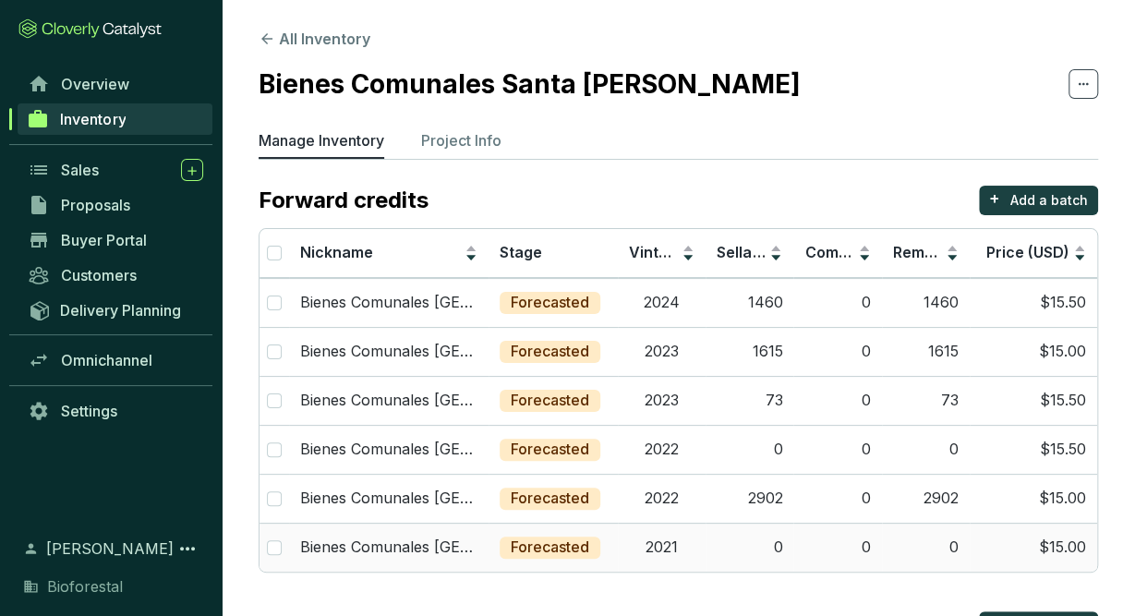
click at [644, 531] on td "2021" at bounding box center [662, 547] width 88 height 49
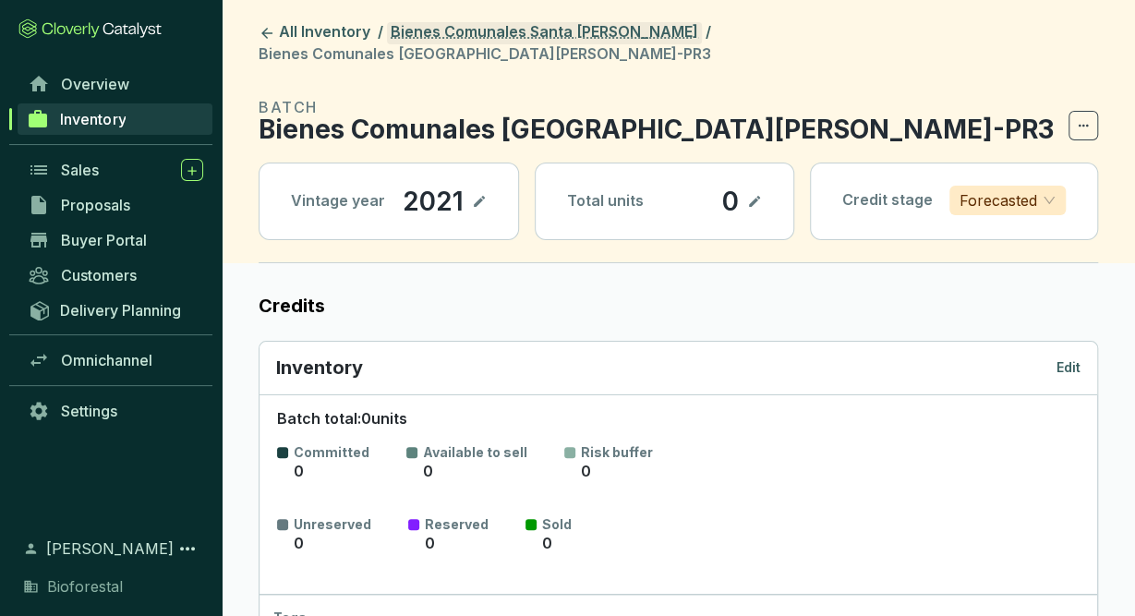
click at [588, 27] on link "Bienes Comunales Santa [PERSON_NAME]" at bounding box center [544, 33] width 315 height 22
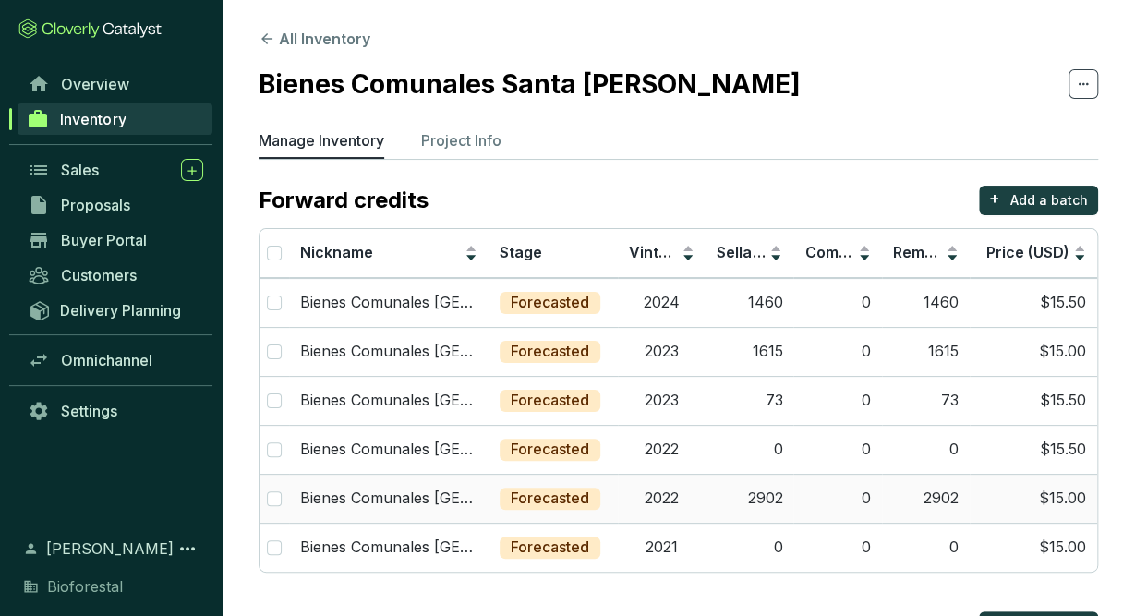
click at [672, 498] on td "2022" at bounding box center [662, 498] width 88 height 49
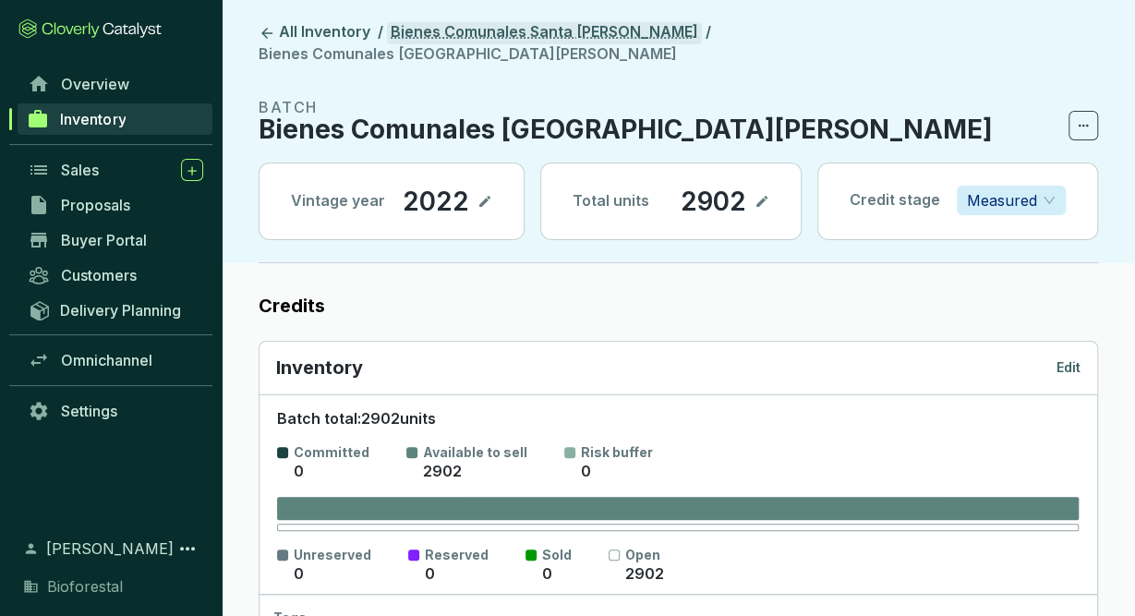
click at [537, 36] on link "Bienes Comunales Santa [PERSON_NAME]" at bounding box center [544, 33] width 315 height 22
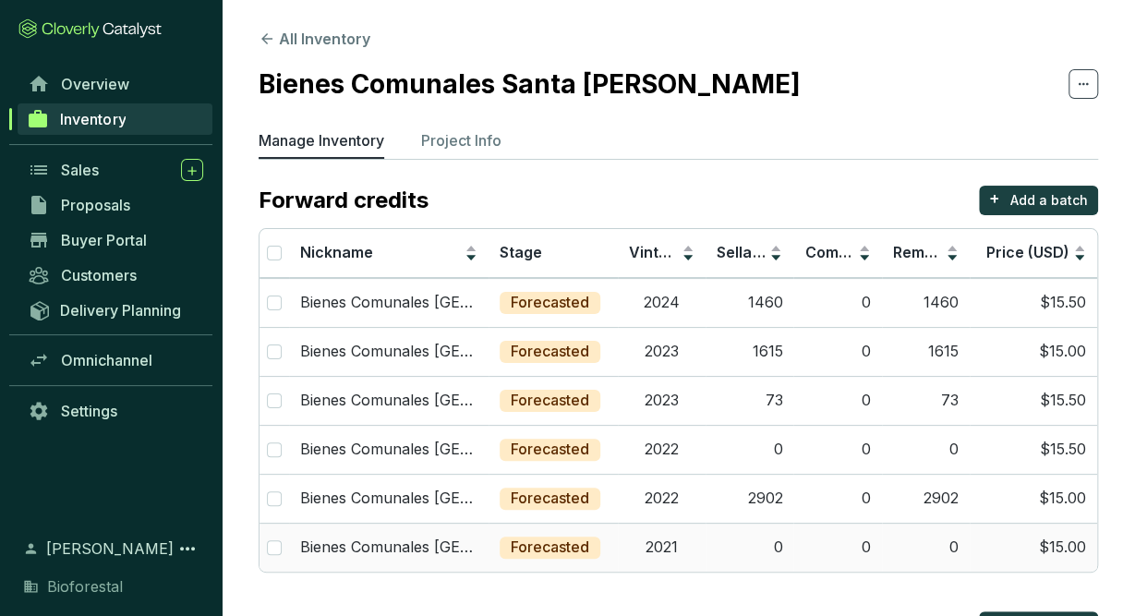
click at [646, 549] on td "2021" at bounding box center [662, 547] width 88 height 49
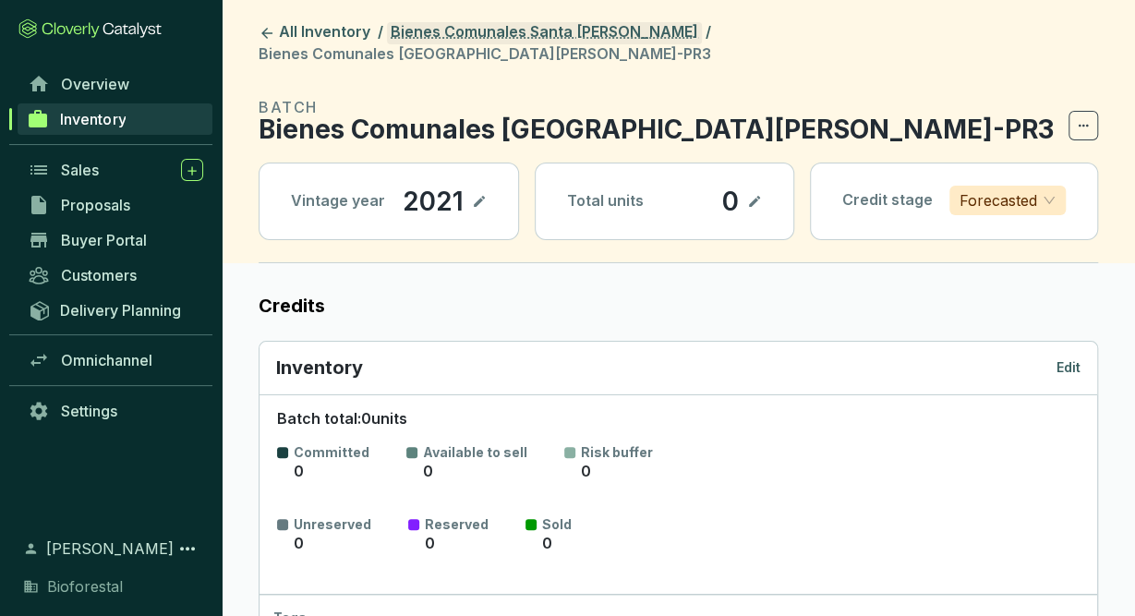
click at [568, 32] on link "Bienes Comunales Santa [PERSON_NAME]" at bounding box center [544, 33] width 315 height 22
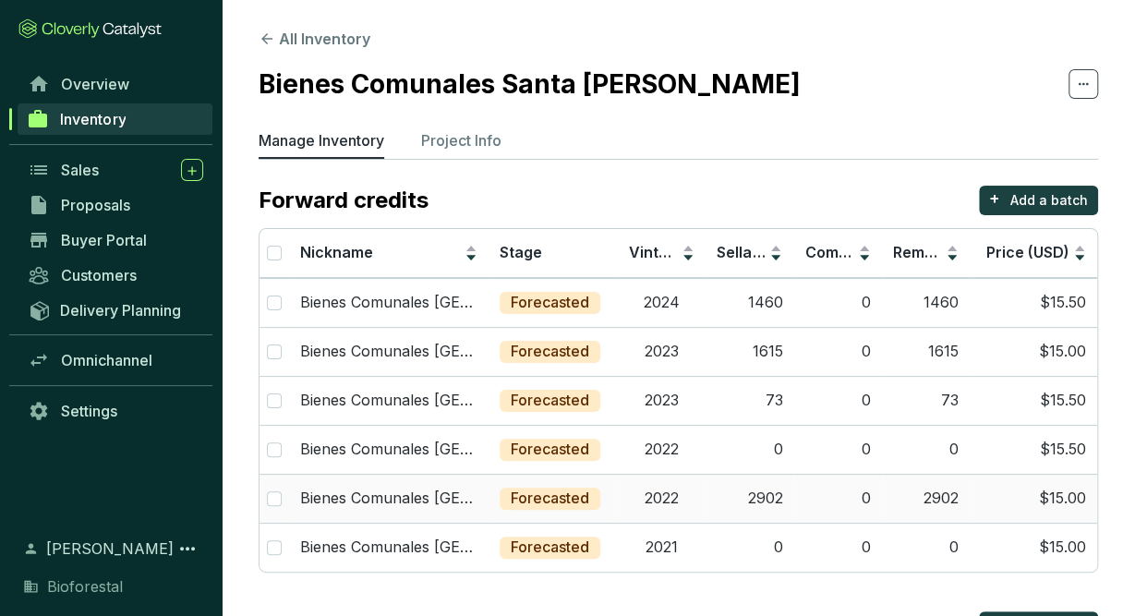
click at [632, 489] on td "2022" at bounding box center [662, 498] width 88 height 49
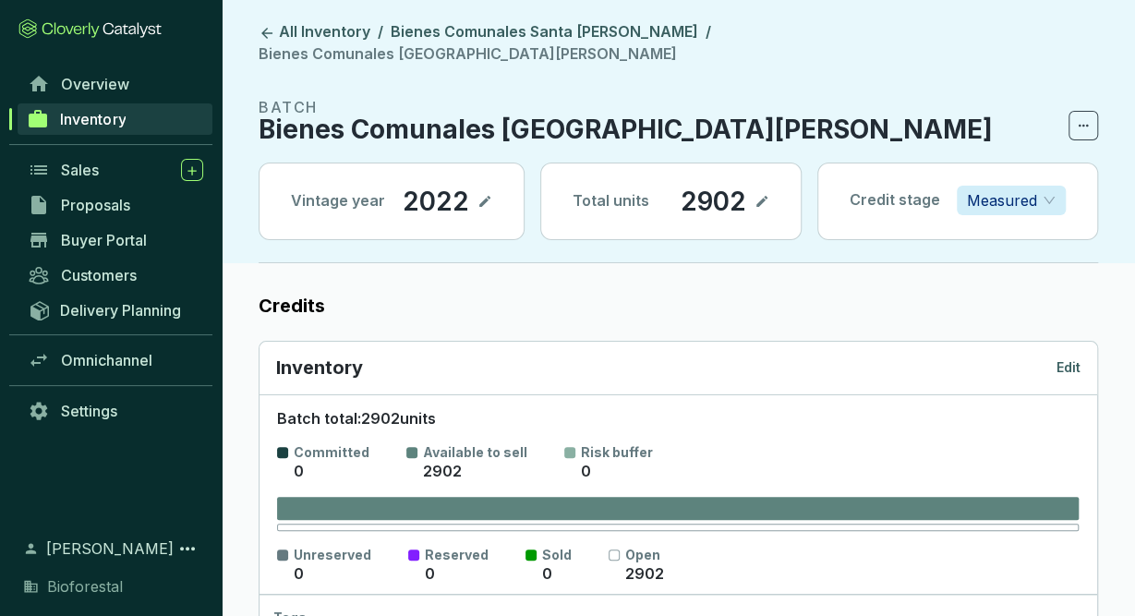
click at [1074, 358] on p "Edit" at bounding box center [1068, 367] width 24 height 18
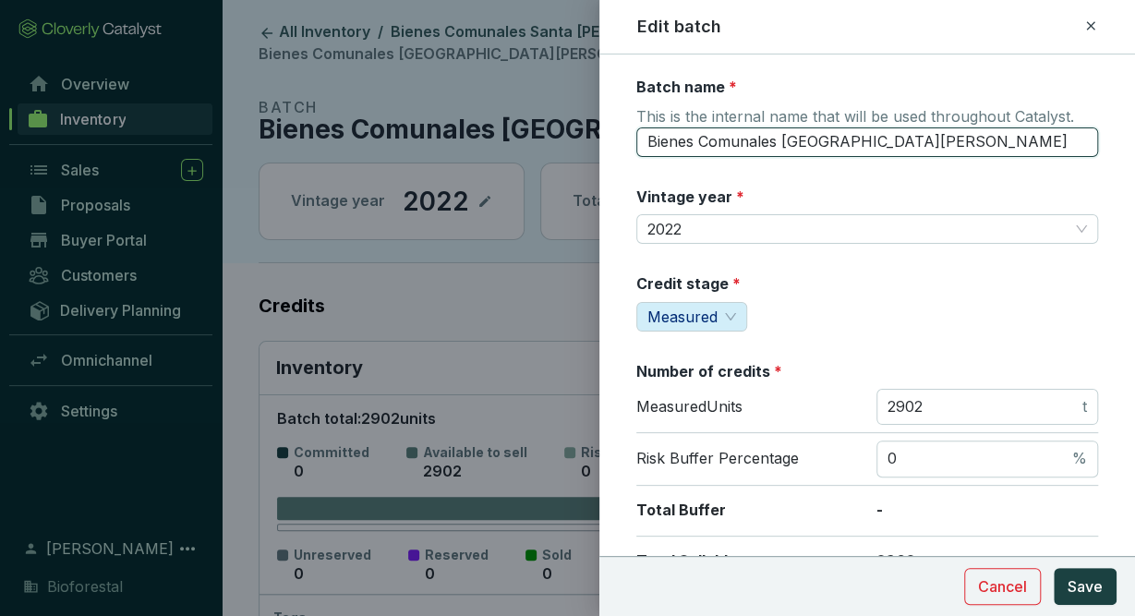
click at [956, 136] on input "Bienes Comunales [GEOGRAPHIC_DATA][PERSON_NAME]" at bounding box center [867, 142] width 462 height 30
click at [732, 310] on span "Measured" at bounding box center [691, 317] width 89 height 28
type input "Bienes Comunales [GEOGRAPHIC_DATA][PERSON_NAME]-PR3"
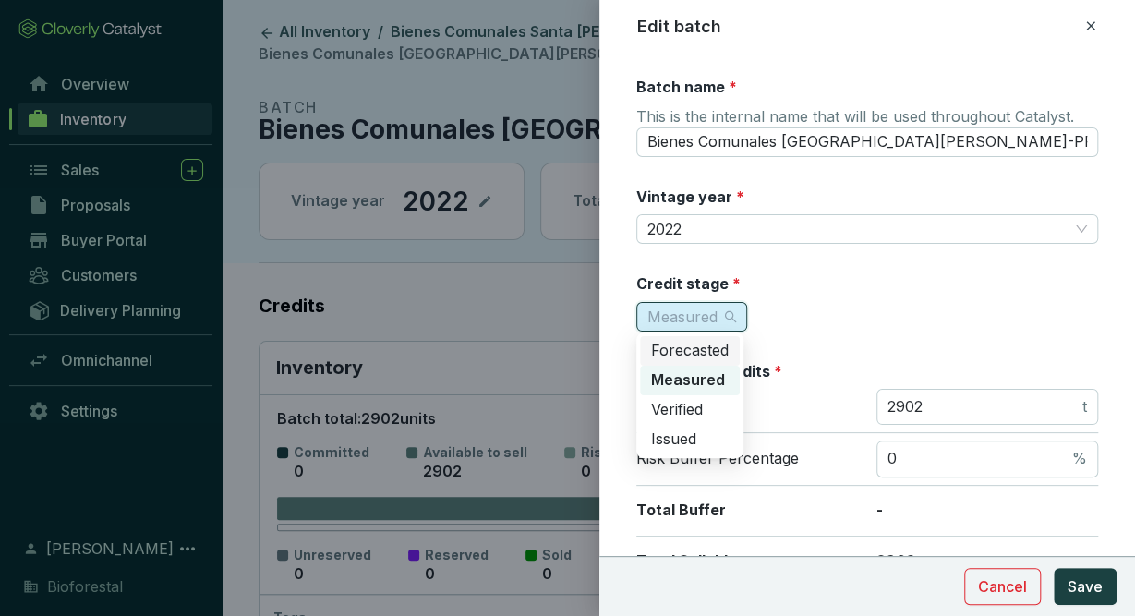
click at [714, 350] on span "Forecasted" at bounding box center [690, 350] width 78 height 18
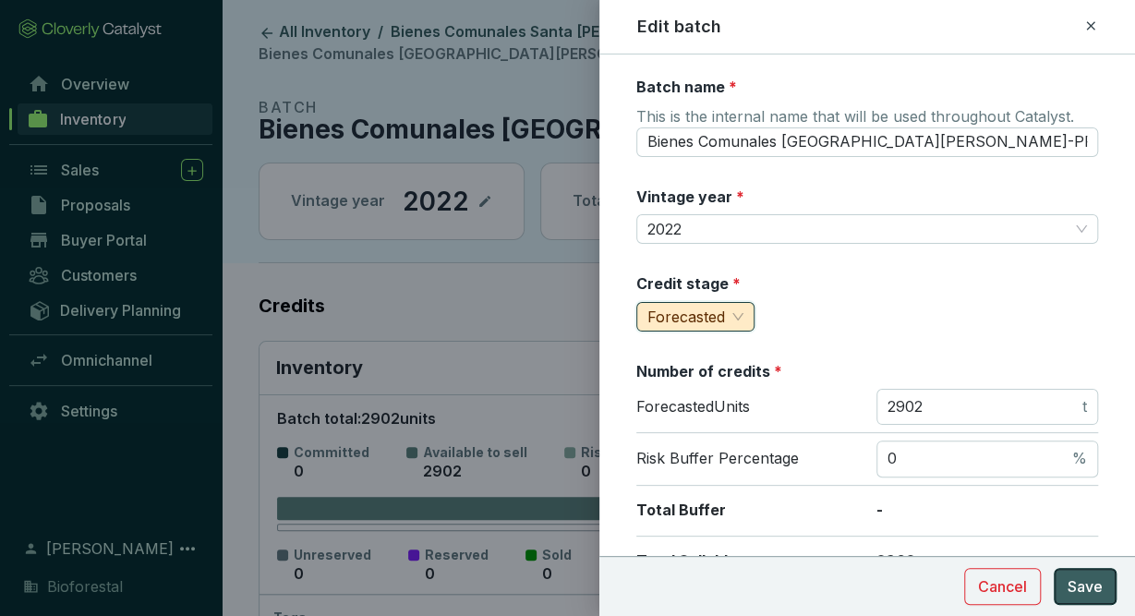
click at [1081, 592] on span "Save" at bounding box center [1085, 586] width 35 height 22
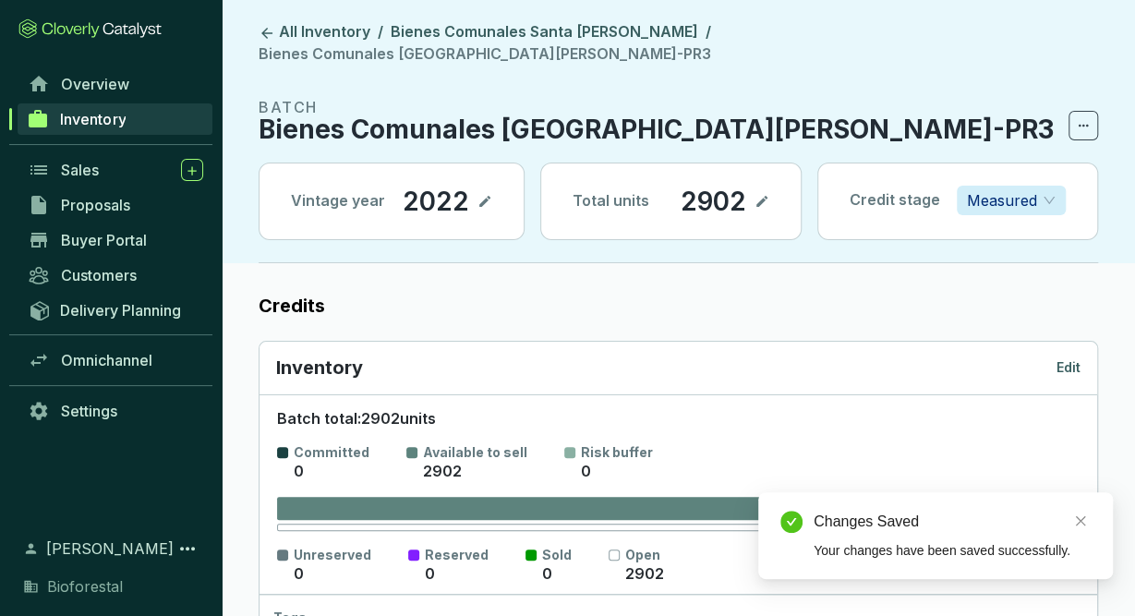
click at [1048, 187] on span "Measured" at bounding box center [1011, 201] width 89 height 28
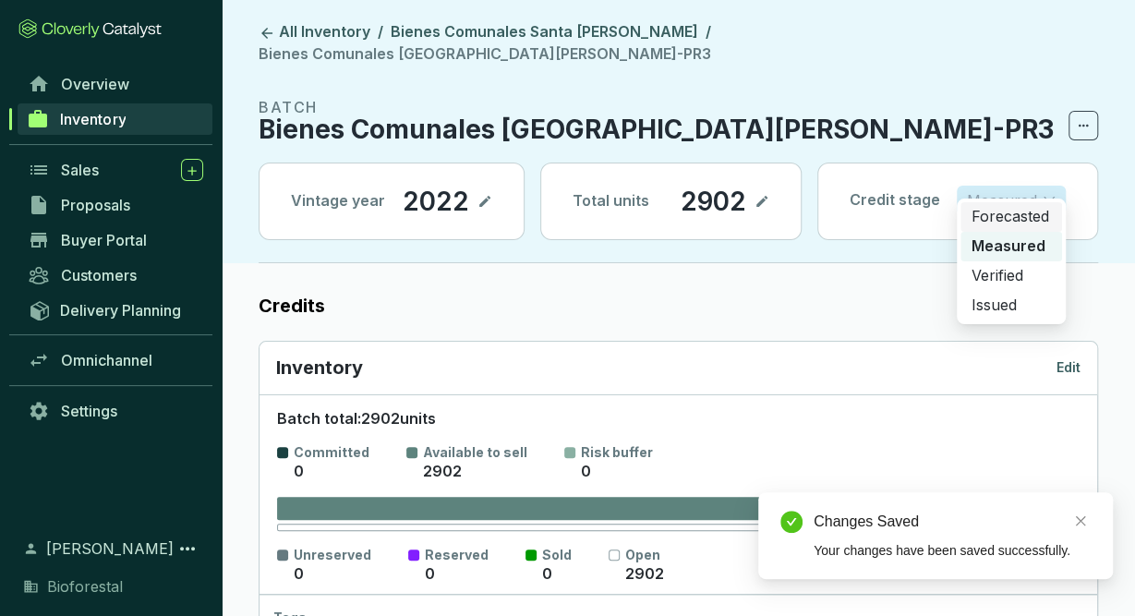
click at [1027, 219] on p "Forecasted" at bounding box center [1010, 217] width 79 height 20
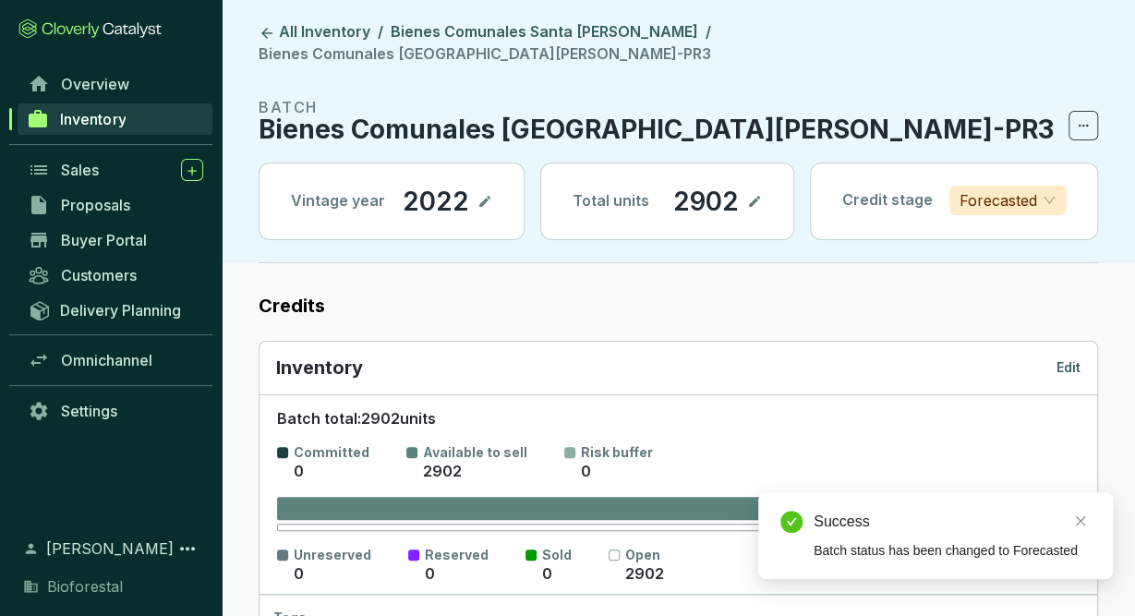
click at [1096, 238] on section "BATCH Bienes Comunales [GEOGRAPHIC_DATA][PERSON_NAME] Chalma22-PR3 Vintage year…" at bounding box center [678, 179] width 839 height 167
click at [601, 34] on link "Bienes Comunales Santa [PERSON_NAME]" at bounding box center [544, 33] width 315 height 22
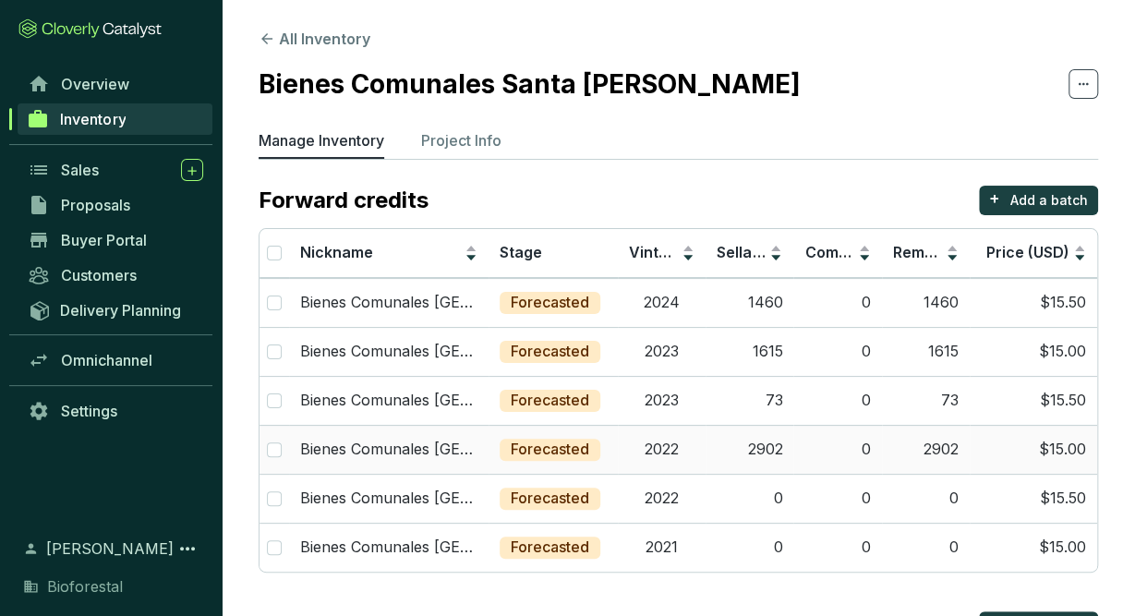
click at [670, 455] on td "2022" at bounding box center [662, 449] width 88 height 49
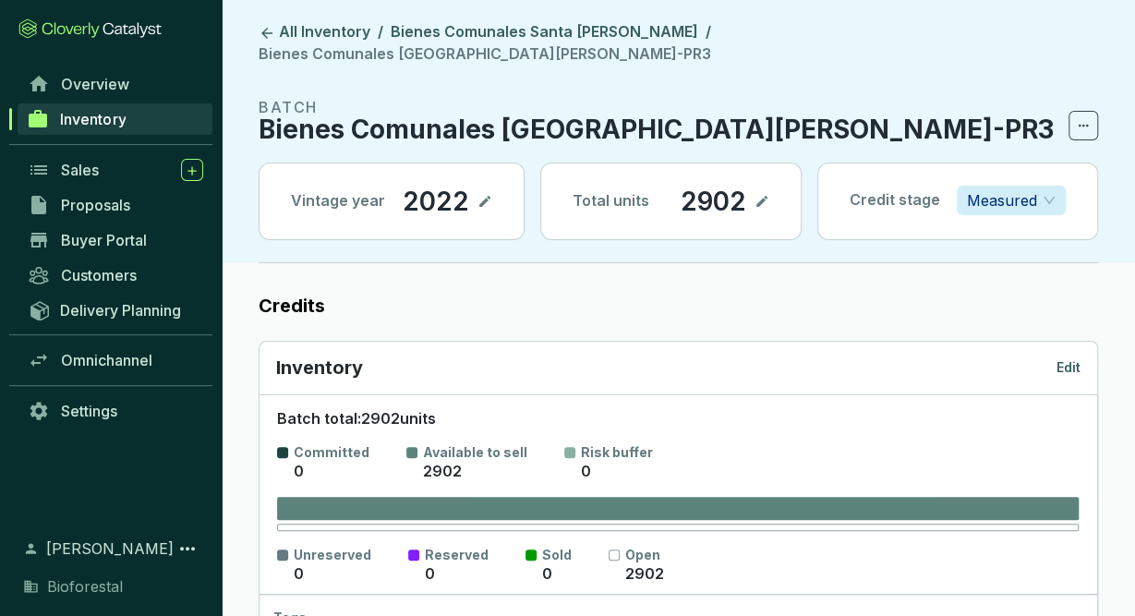
click at [1068, 358] on p "Edit" at bounding box center [1068, 367] width 24 height 18
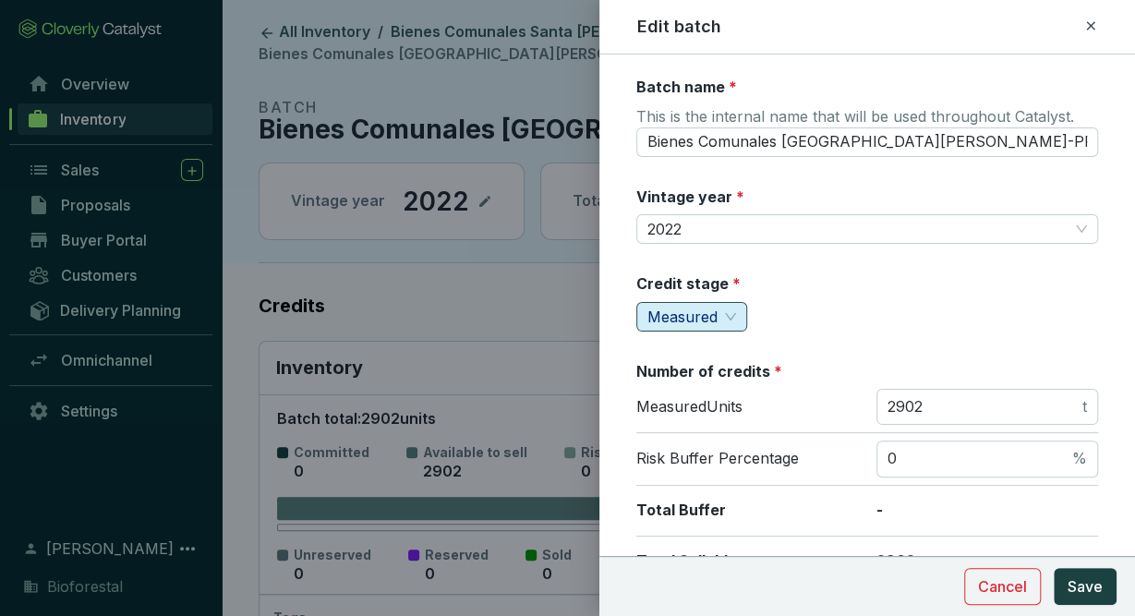
click at [721, 318] on span "Measured" at bounding box center [691, 317] width 89 height 28
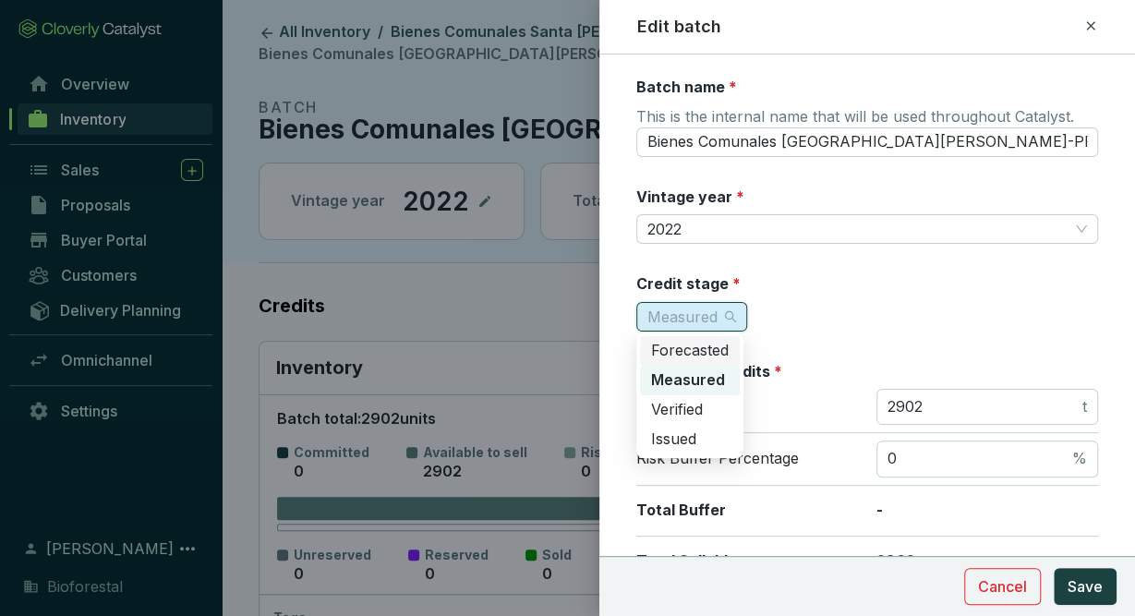
click at [727, 349] on span "Forecasted" at bounding box center [690, 350] width 78 height 18
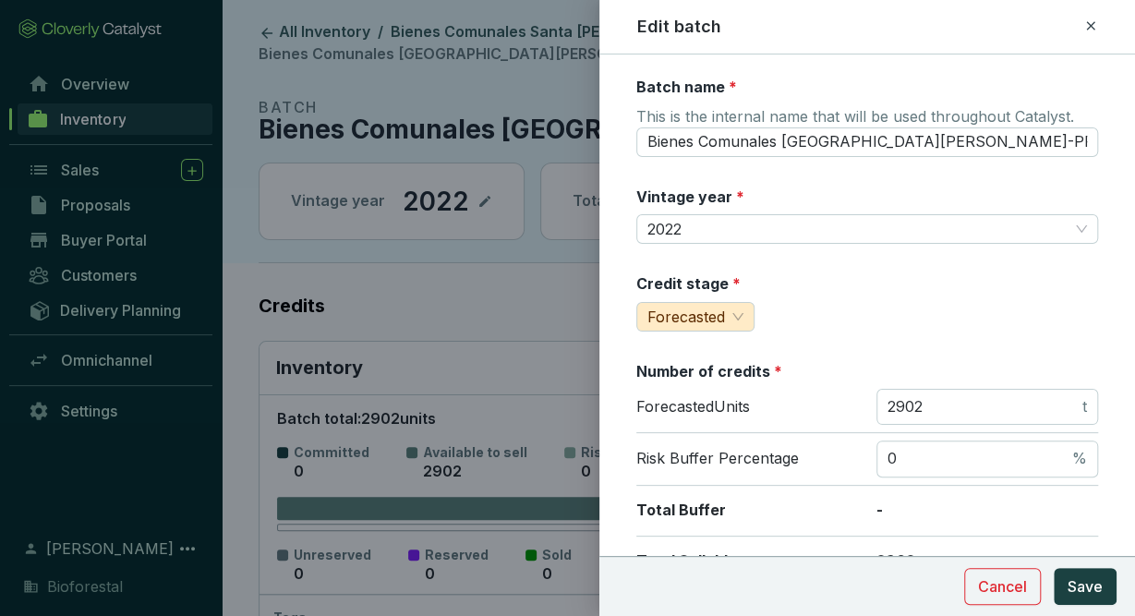
click at [1089, 29] on icon at bounding box center [1090, 26] width 15 height 22
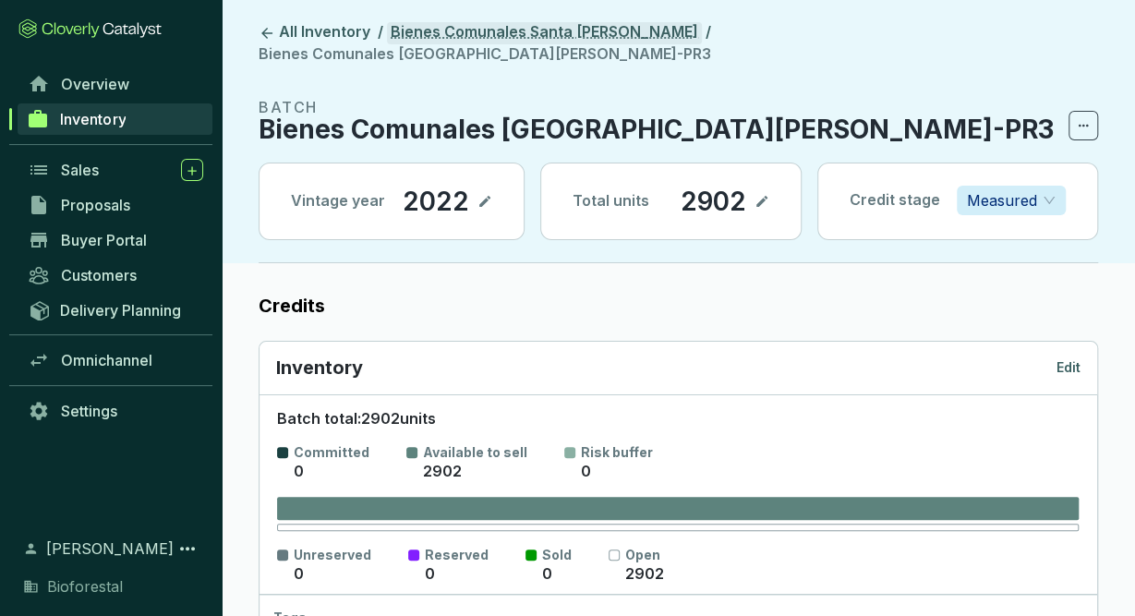
click at [572, 30] on link "Bienes Comunales Santa [PERSON_NAME]" at bounding box center [544, 33] width 315 height 22
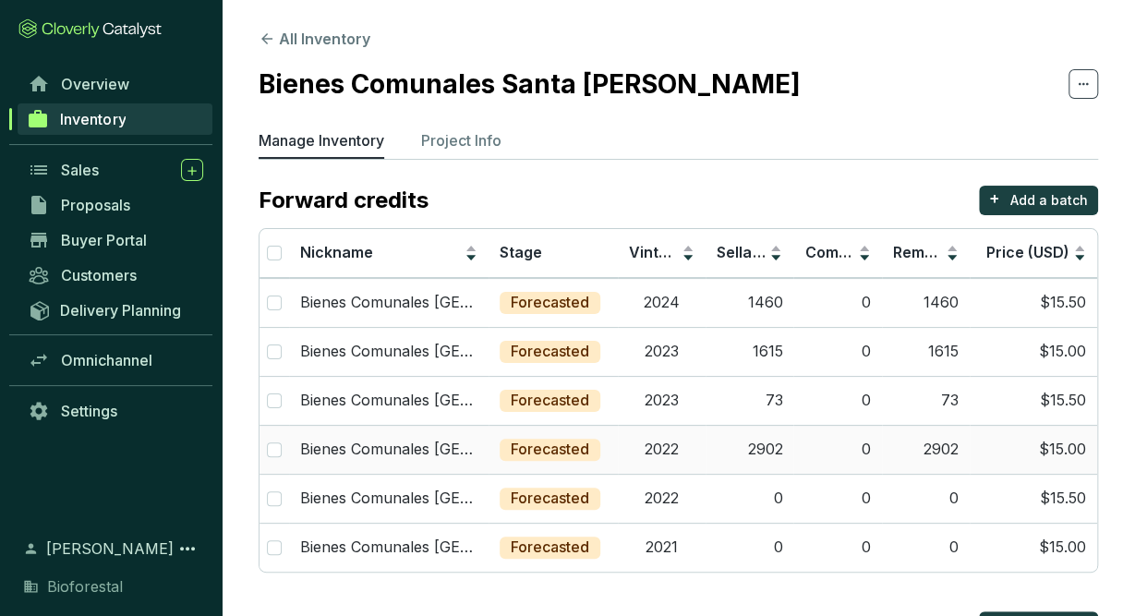
click at [719, 448] on td "2902" at bounding box center [750, 449] width 88 height 49
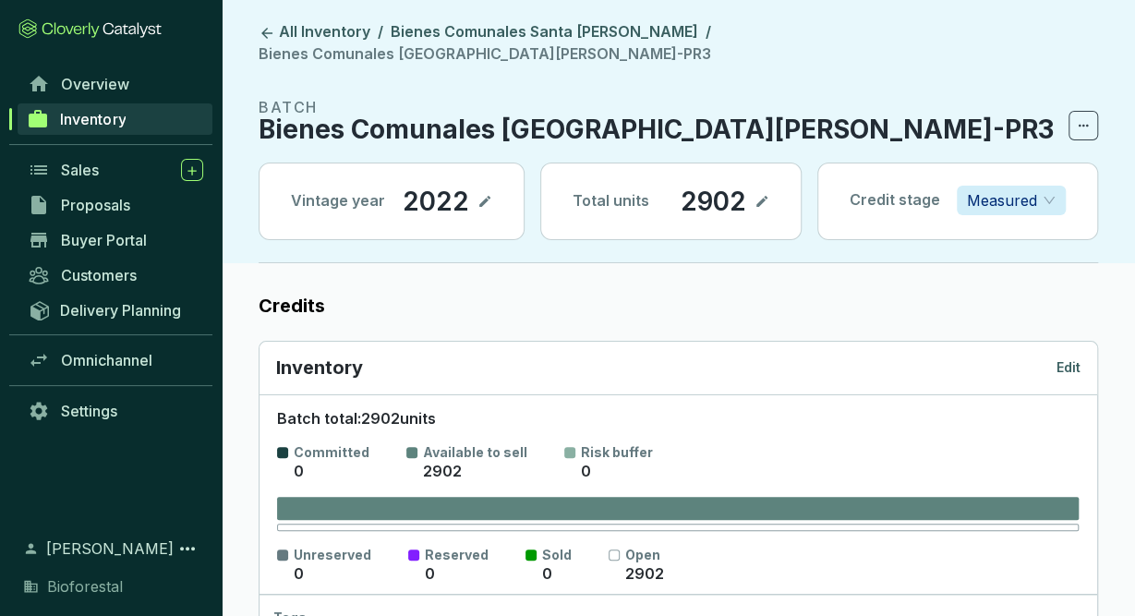
click at [1052, 187] on span "Measured" at bounding box center [1011, 201] width 89 height 28
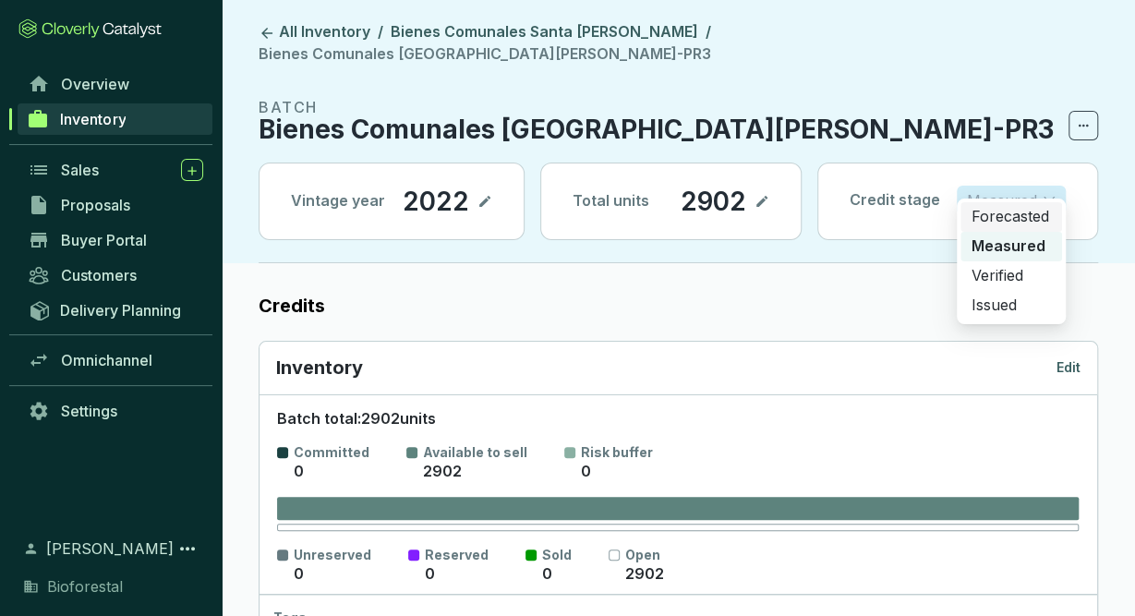
click at [1046, 221] on p "Forecasted" at bounding box center [1010, 217] width 79 height 20
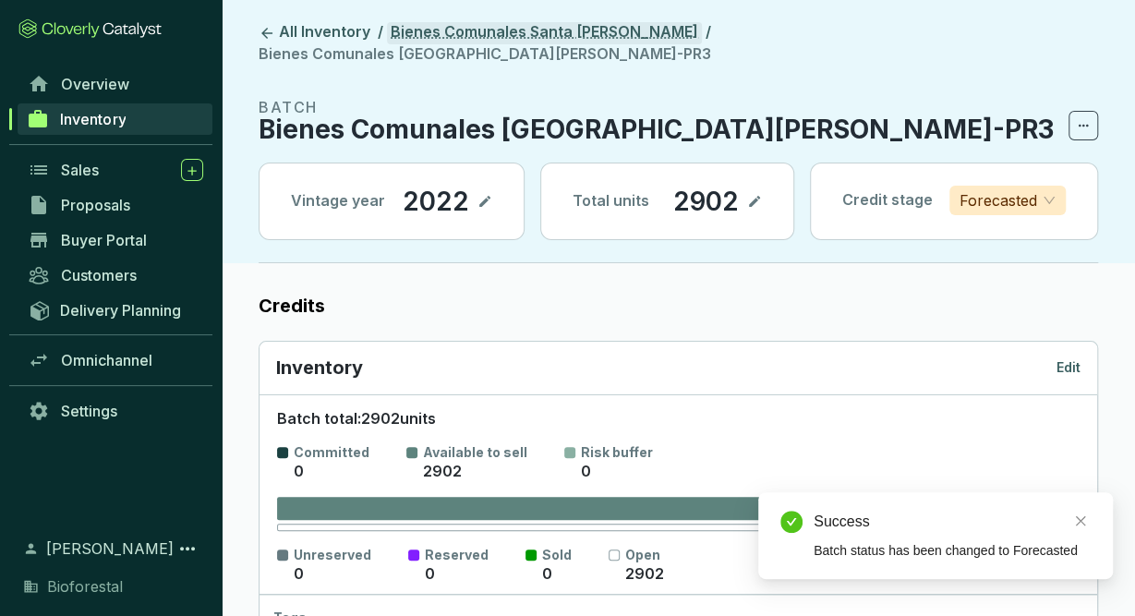
click at [587, 34] on link "Bienes Comunales Santa [PERSON_NAME]" at bounding box center [544, 33] width 315 height 22
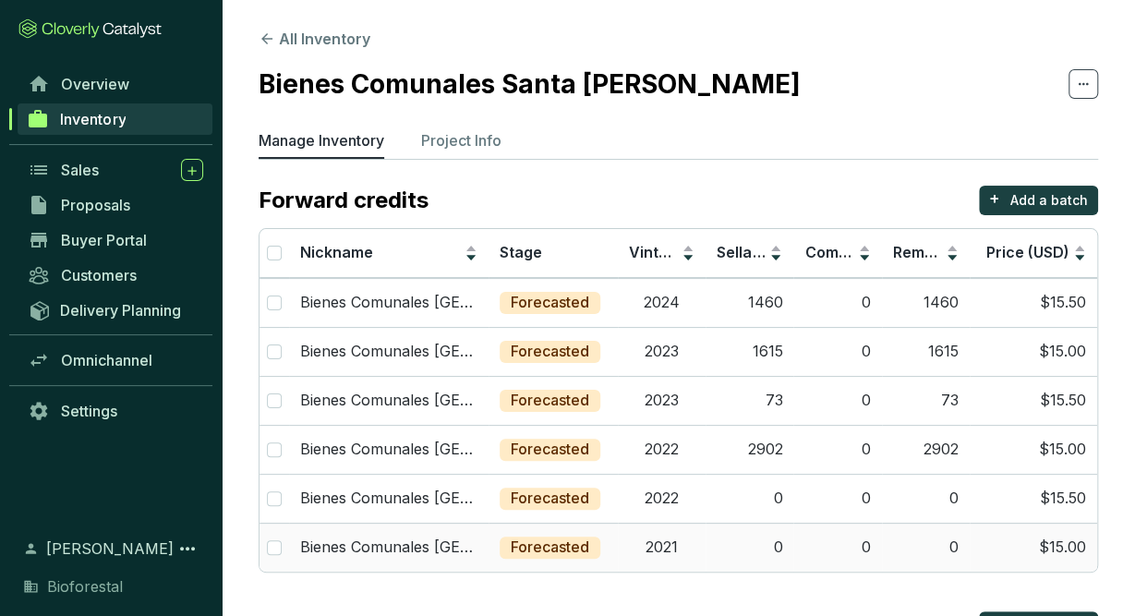
click at [729, 546] on td "0" at bounding box center [750, 547] width 88 height 49
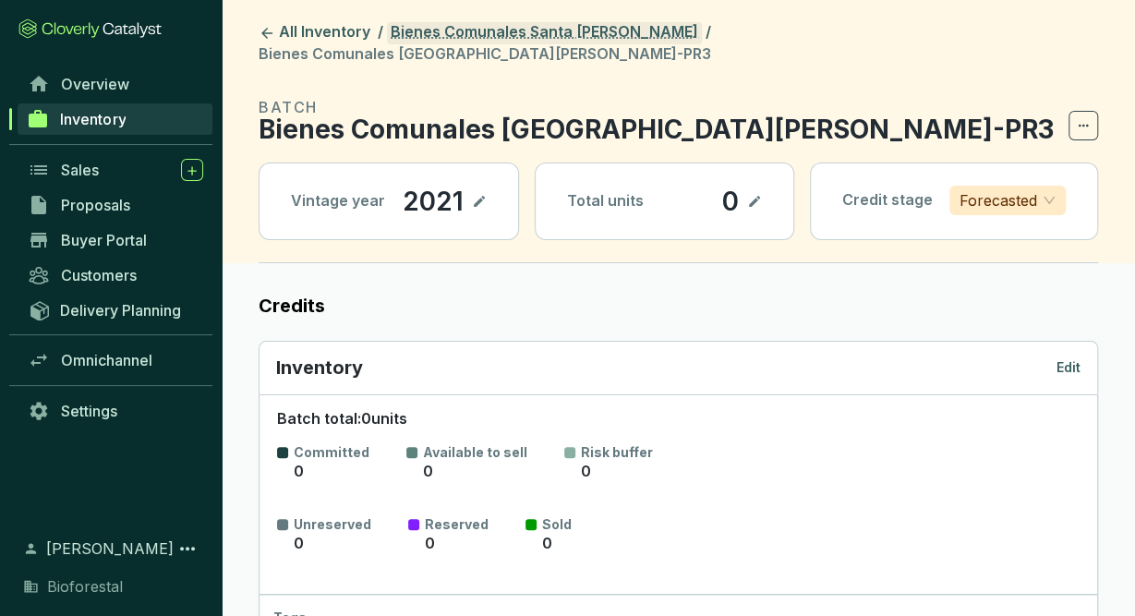
click at [553, 34] on link "Bienes Comunales Santa [PERSON_NAME]" at bounding box center [544, 33] width 315 height 22
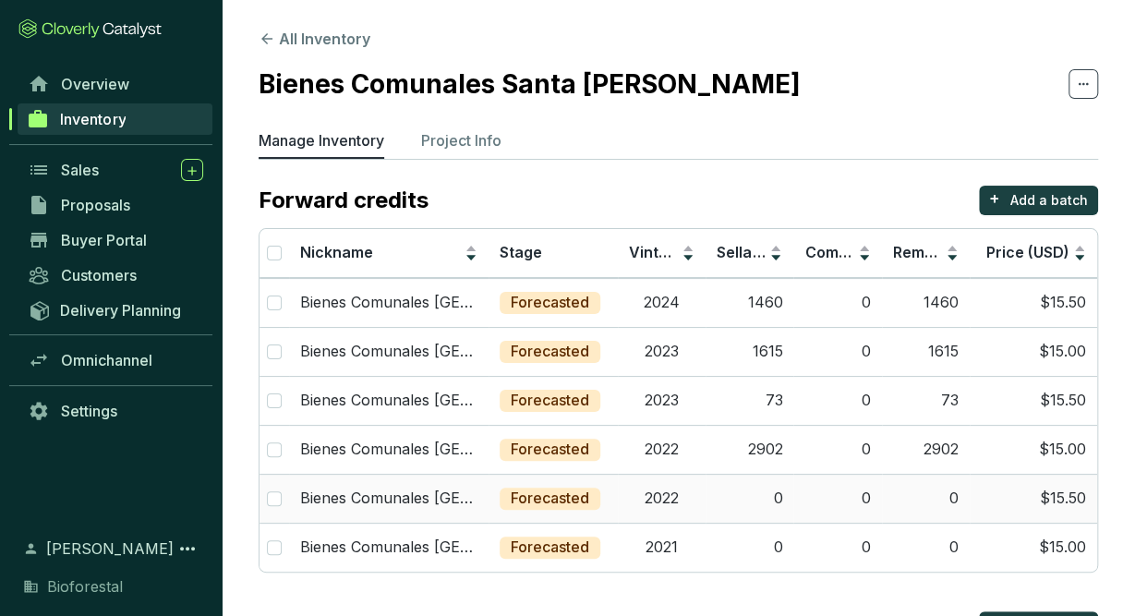
click at [682, 503] on td "2022" at bounding box center [662, 498] width 88 height 49
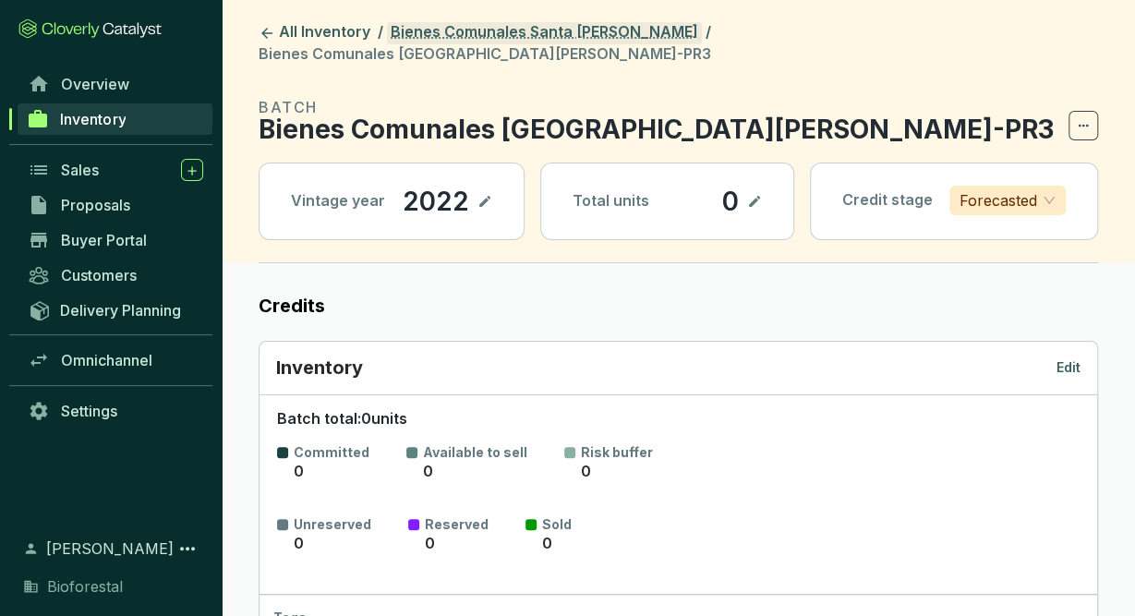
click at [592, 26] on link "Bienes Comunales Santa [PERSON_NAME]" at bounding box center [544, 33] width 315 height 22
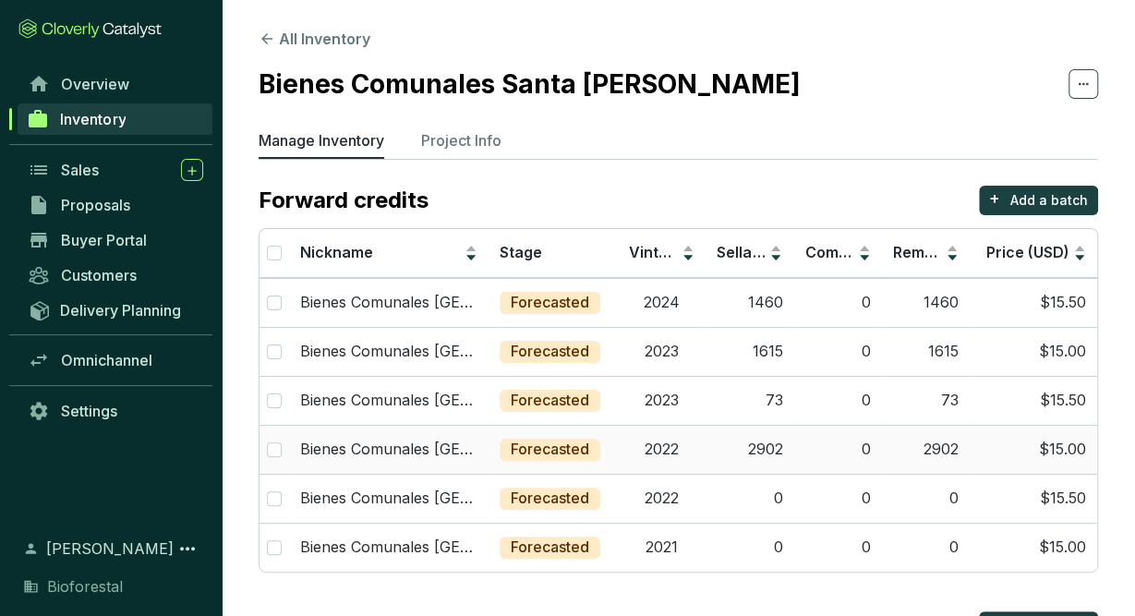
click at [686, 446] on td "2022" at bounding box center [662, 449] width 88 height 49
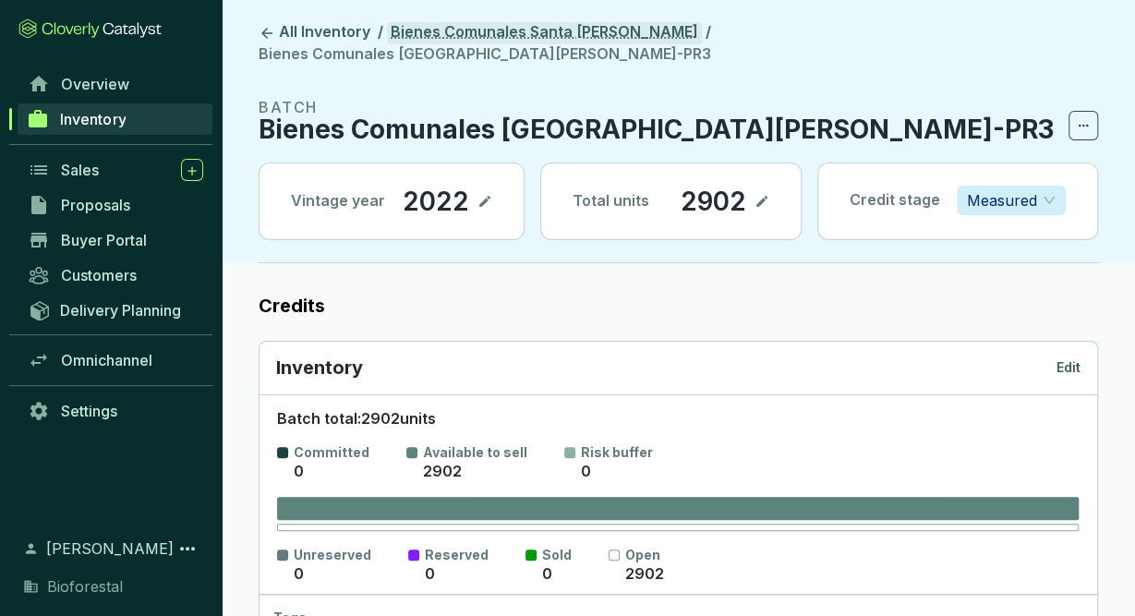
click at [580, 42] on link "Bienes Comunales Santa [PERSON_NAME]" at bounding box center [544, 33] width 315 height 22
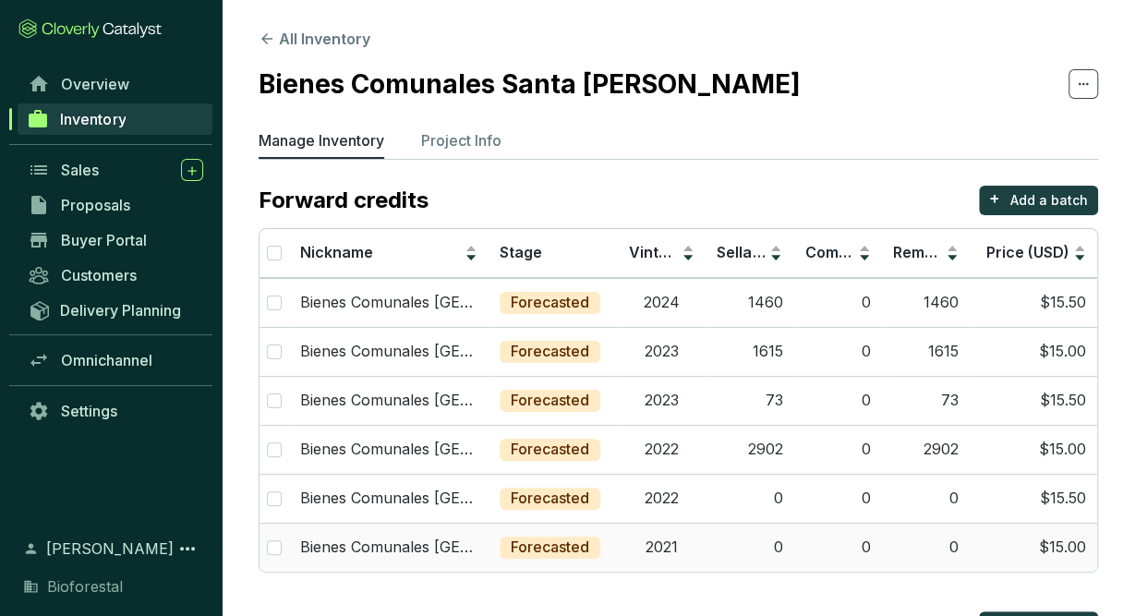
click at [729, 548] on td "0" at bounding box center [750, 547] width 88 height 49
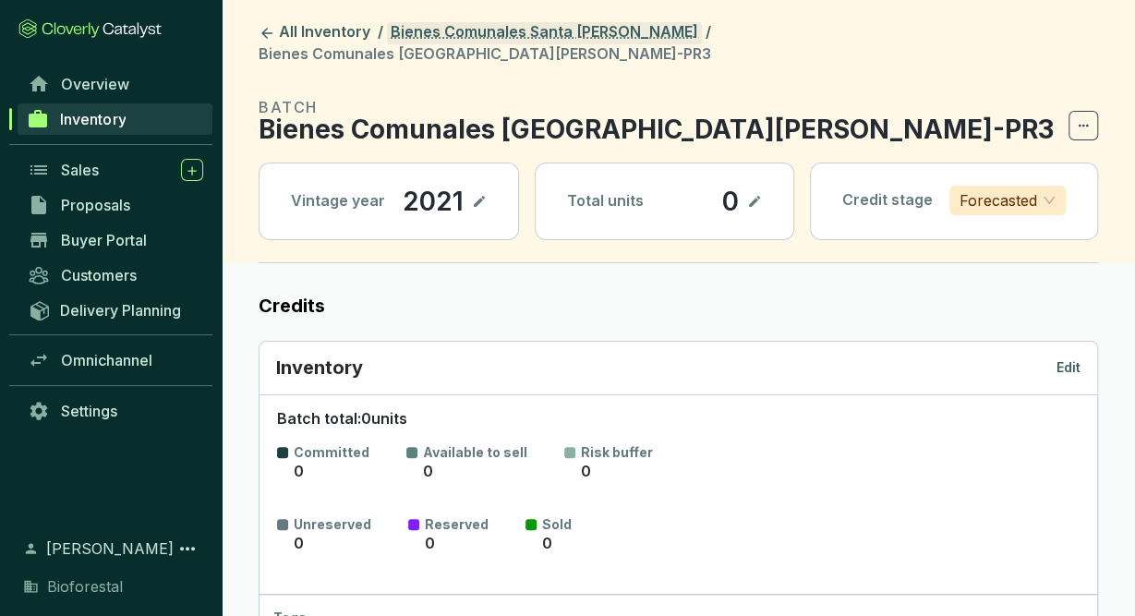
click at [594, 27] on link "Bienes Comunales Santa [PERSON_NAME]" at bounding box center [544, 33] width 315 height 22
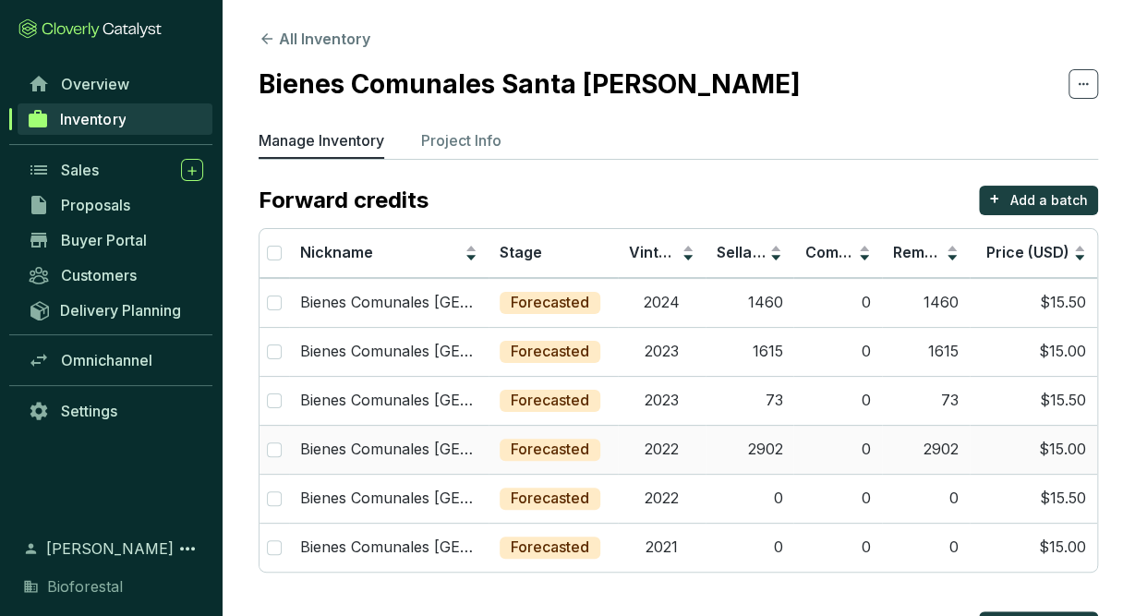
click at [698, 440] on td "2022" at bounding box center [662, 449] width 88 height 49
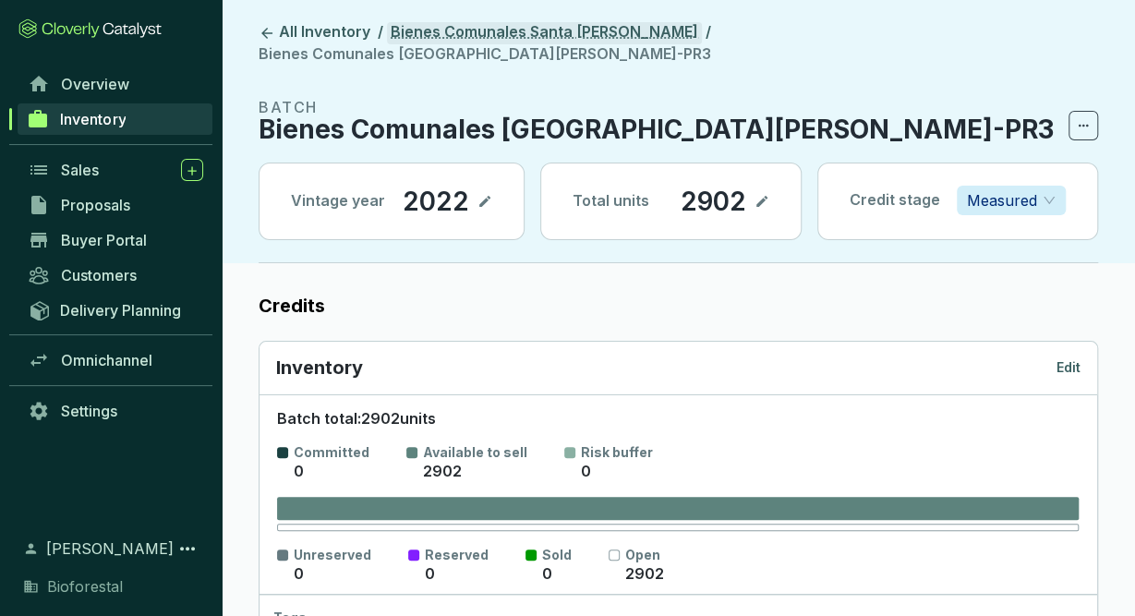
click at [512, 36] on link "Bienes Comunales Santa [PERSON_NAME]" at bounding box center [544, 33] width 315 height 22
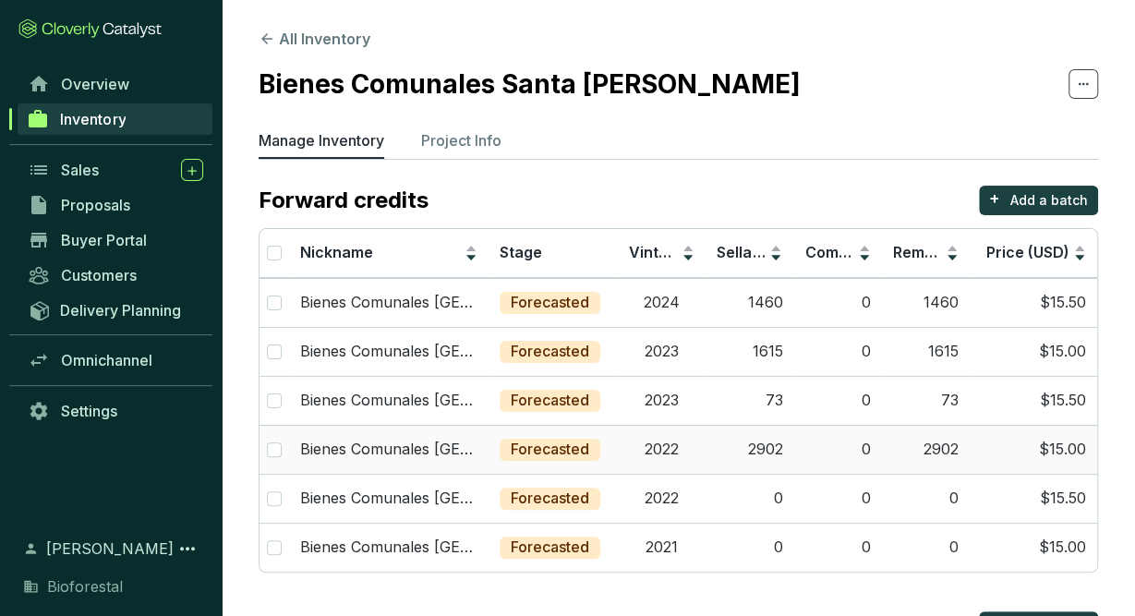
click at [762, 456] on td "2902" at bounding box center [750, 449] width 88 height 49
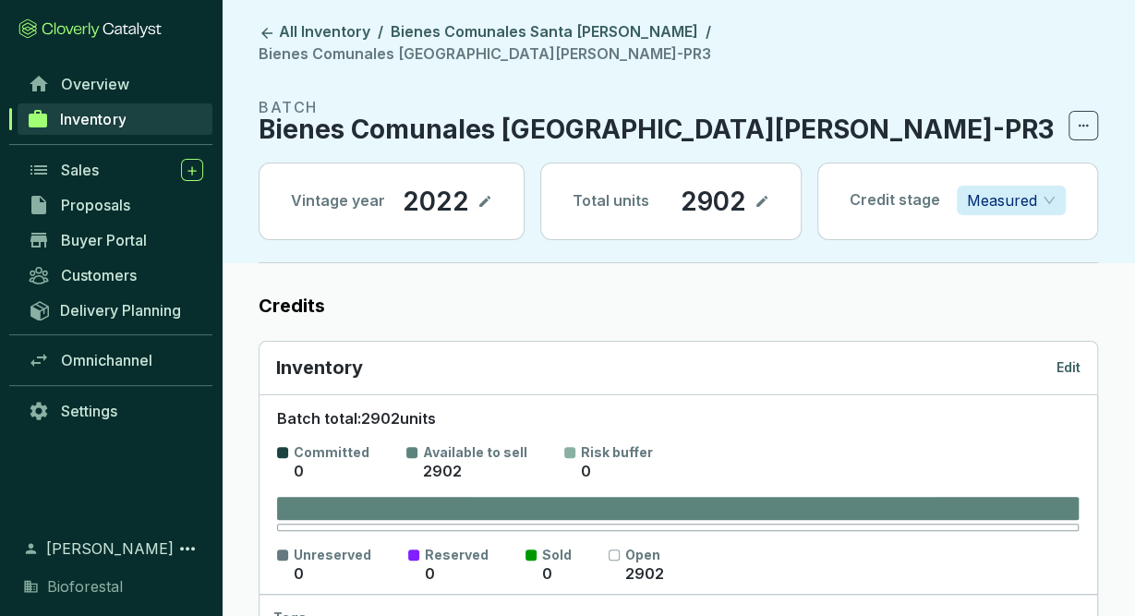
click at [1073, 358] on p "Edit" at bounding box center [1068, 367] width 24 height 18
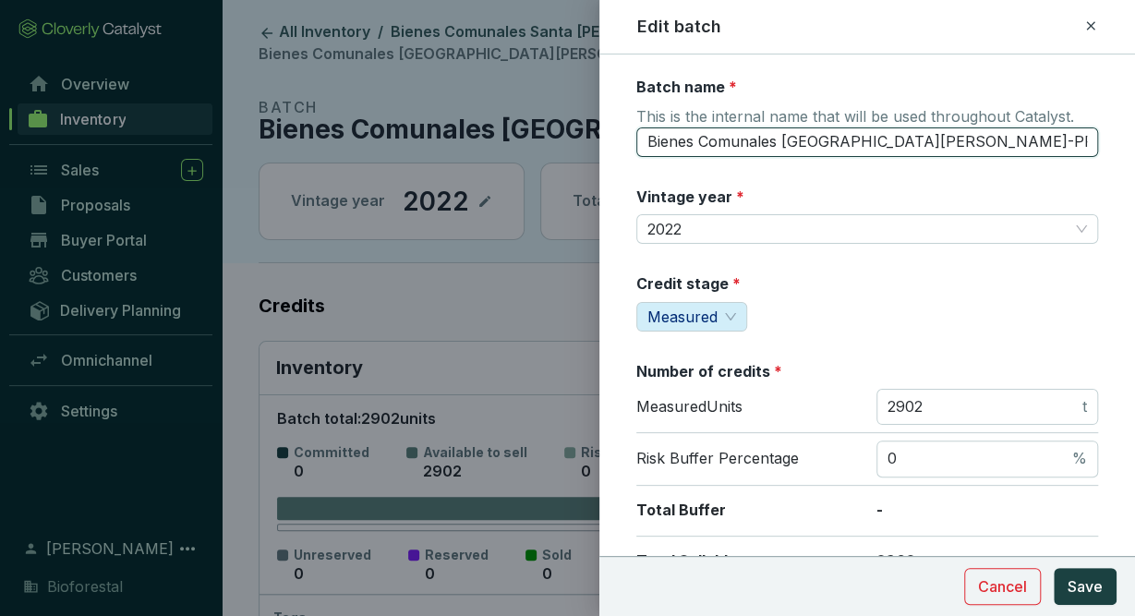
click at [977, 143] on input "Bienes Comunales [GEOGRAPHIC_DATA][PERSON_NAME]-PR3" at bounding box center [867, 142] width 462 height 30
type input "Bienes Comunales [GEOGRAPHIC_DATA][PERSON_NAME]-PR4"
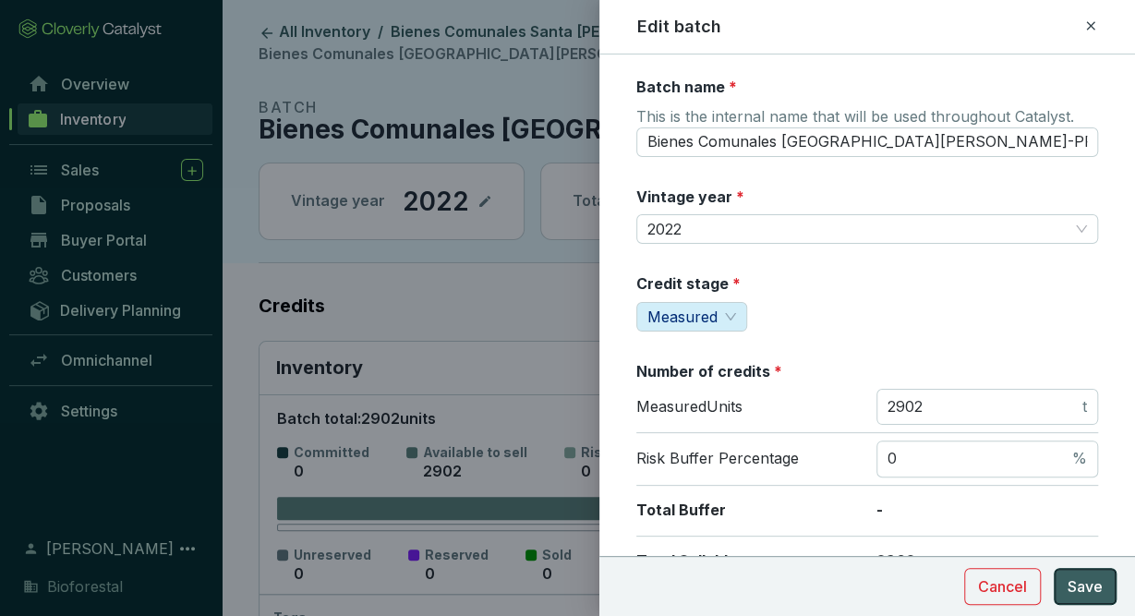
click at [1089, 590] on span "Save" at bounding box center [1085, 586] width 35 height 22
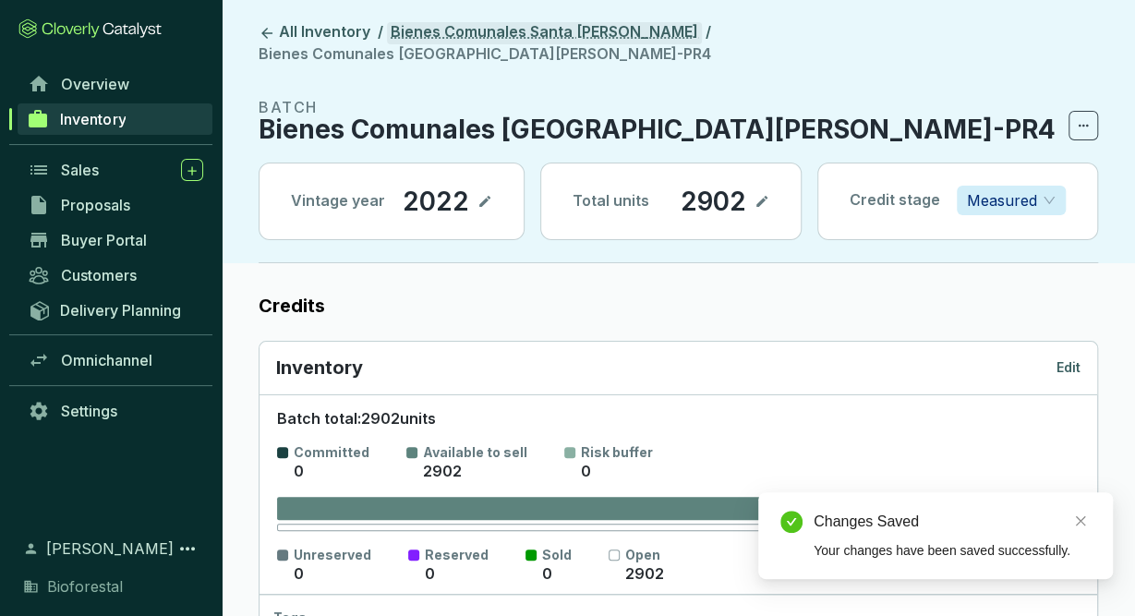
click at [562, 31] on link "Bienes Comunales Santa [PERSON_NAME]" at bounding box center [544, 33] width 315 height 22
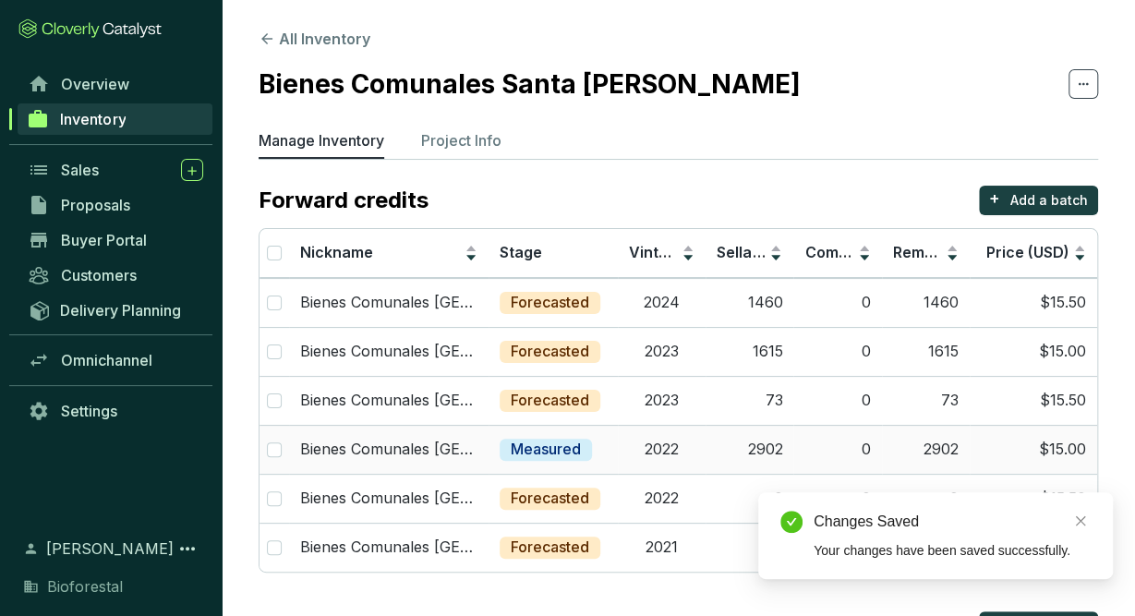
click at [605, 453] on td "Measured" at bounding box center [553, 449] width 129 height 49
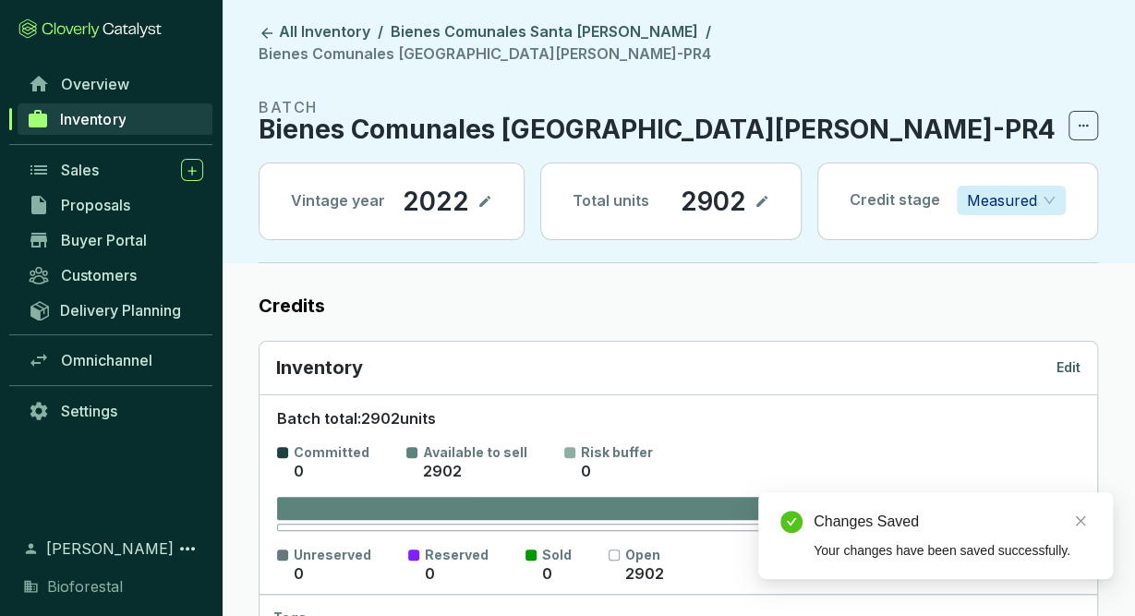
click at [1043, 187] on span "Measured" at bounding box center [1011, 201] width 89 height 28
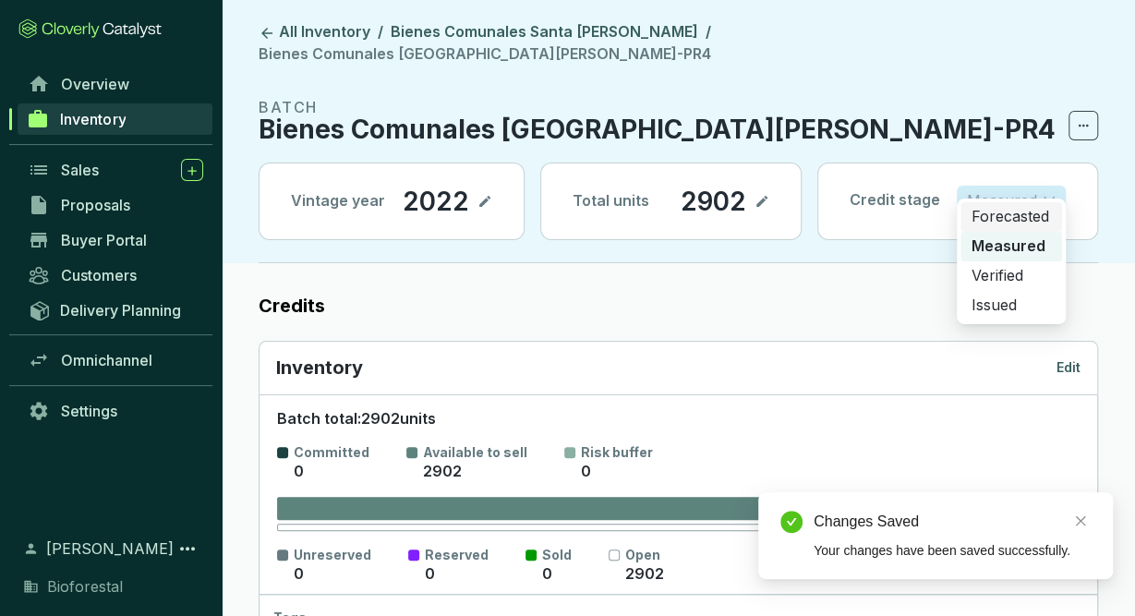
click at [1039, 216] on p "Forecasted" at bounding box center [1010, 217] width 79 height 20
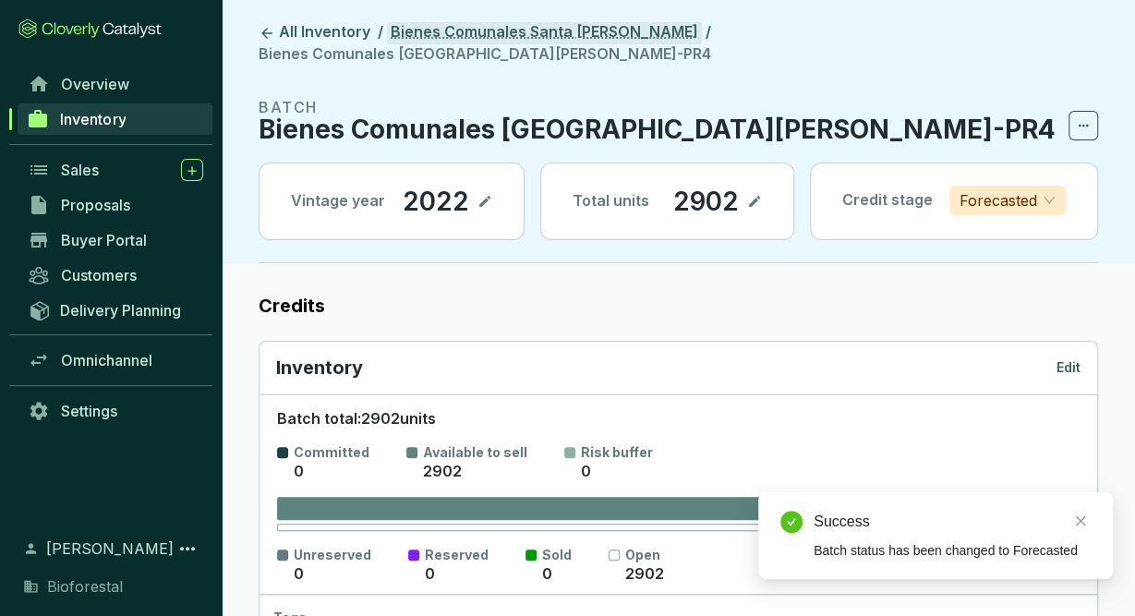
click at [481, 34] on link "Bienes Comunales Santa [PERSON_NAME]" at bounding box center [544, 33] width 315 height 22
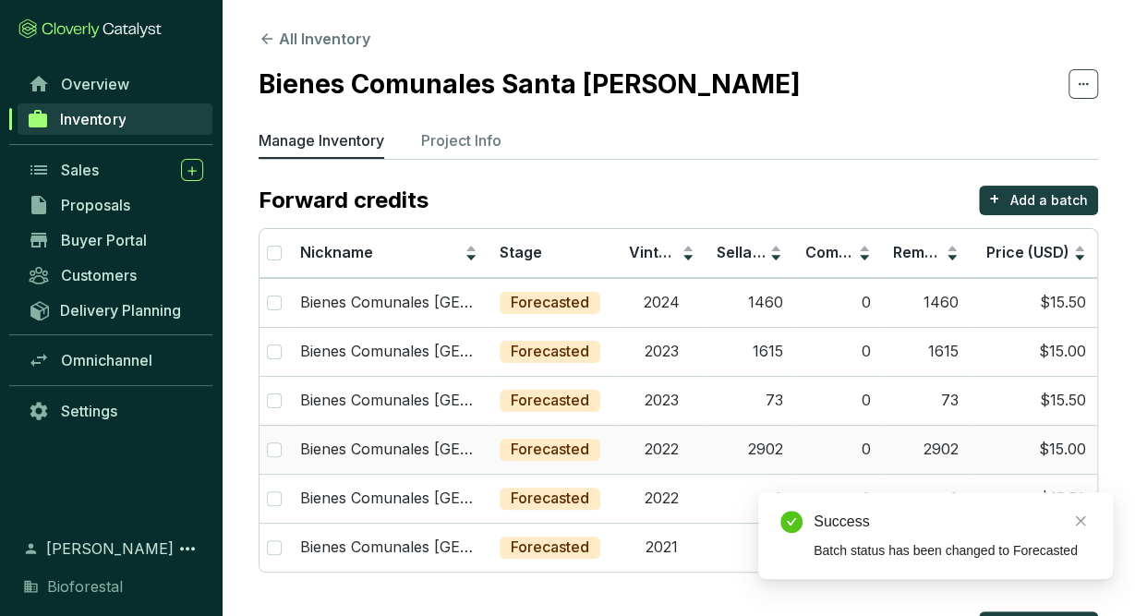
click at [657, 450] on td "2022" at bounding box center [662, 449] width 88 height 49
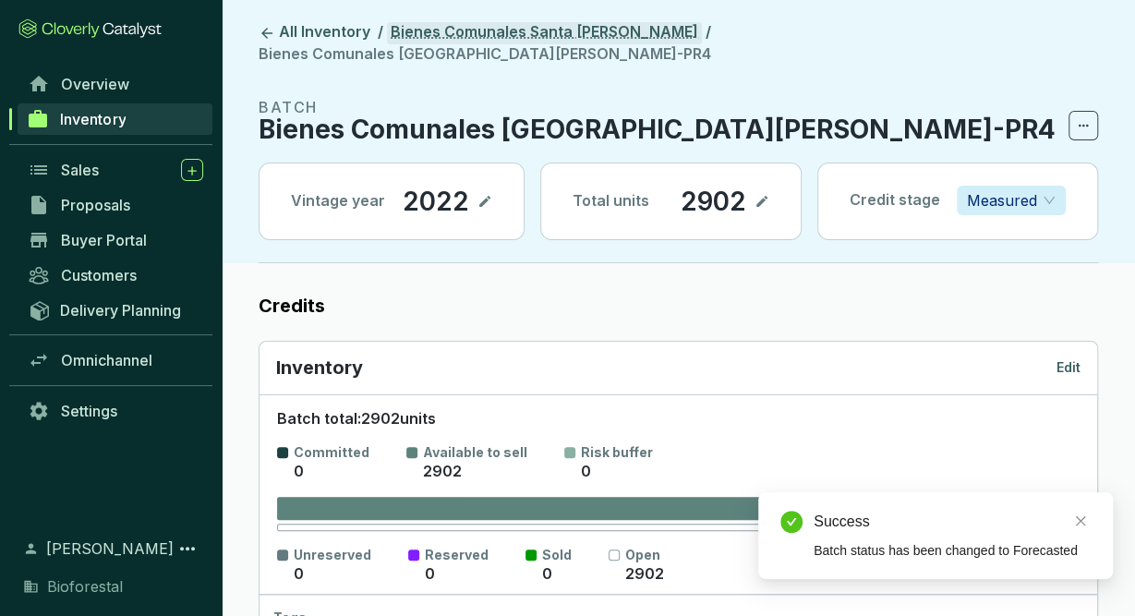
click at [593, 29] on link "Bienes Comunales Santa [PERSON_NAME]" at bounding box center [544, 33] width 315 height 22
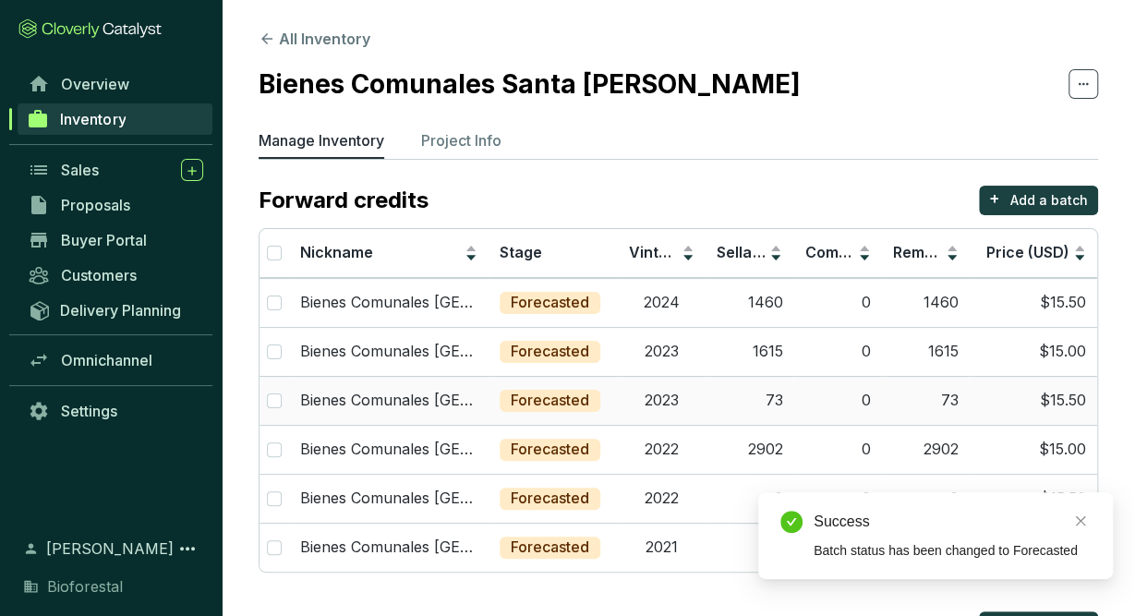
click at [657, 405] on td "2023" at bounding box center [662, 400] width 88 height 49
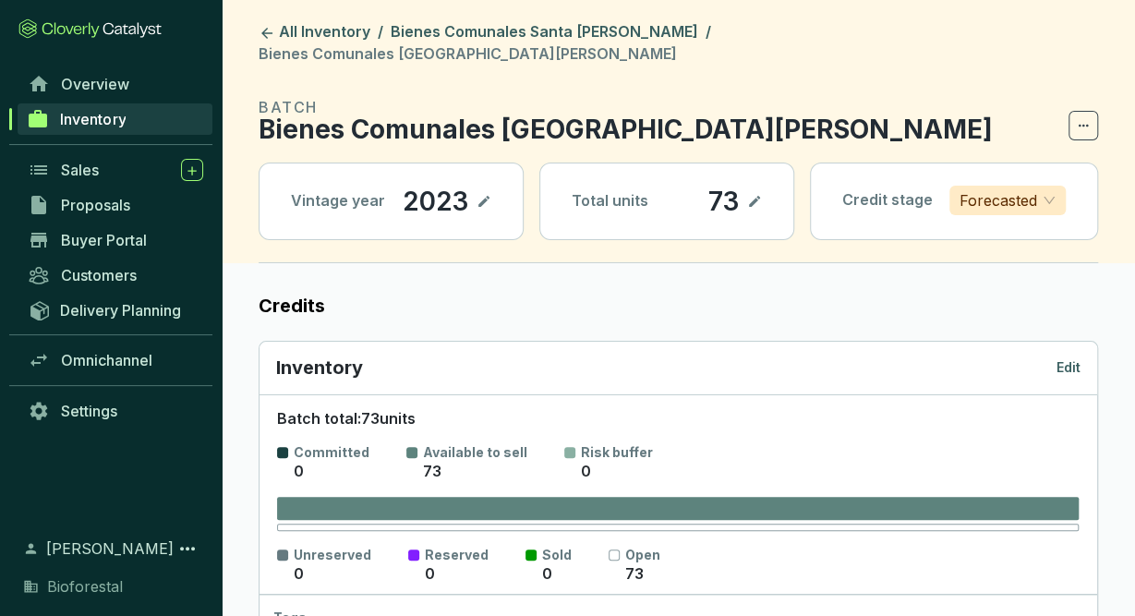
click at [1069, 358] on p "Edit" at bounding box center [1068, 367] width 24 height 18
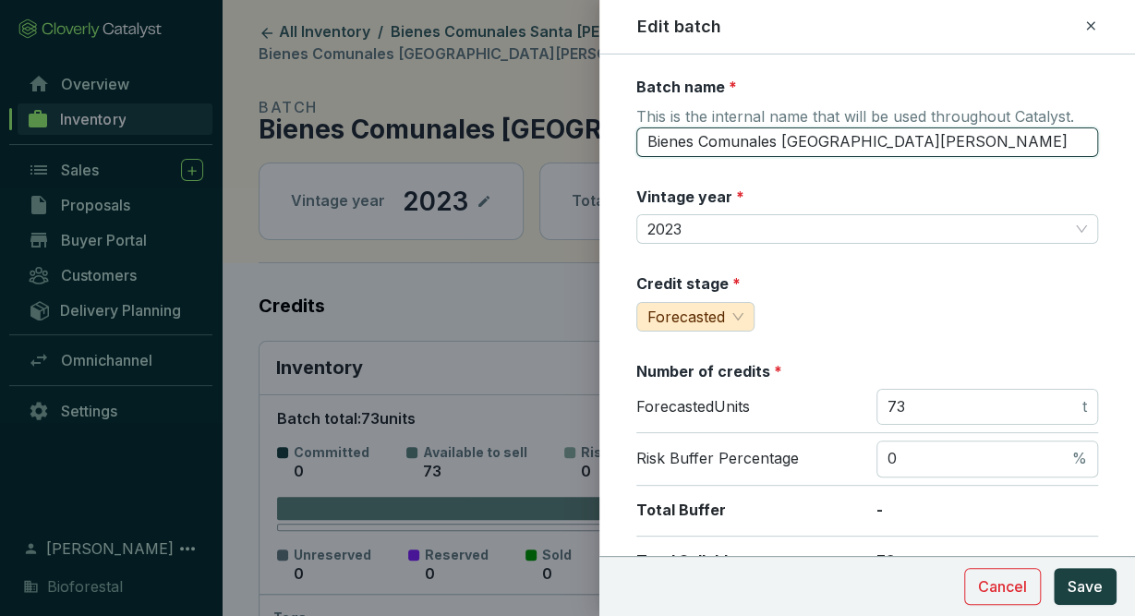
click at [959, 146] on input "Bienes Comunales Santa Isabel Chalma23" at bounding box center [867, 142] width 462 height 30
type input "Bienes Comunales Santa Isabel Chalma23-PR4"
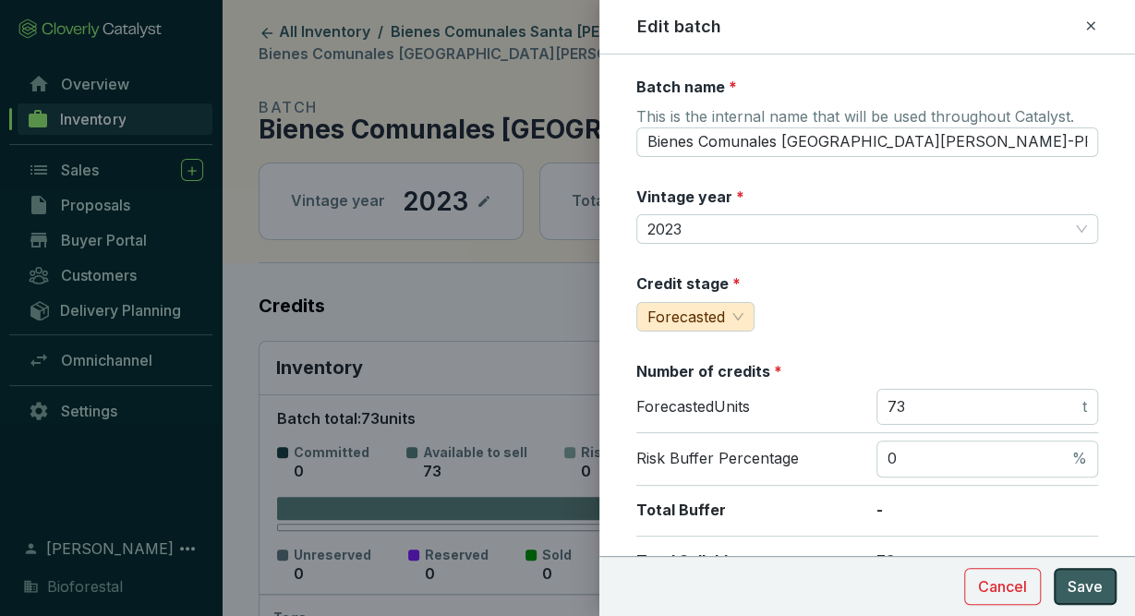
click at [1091, 584] on span "Save" at bounding box center [1085, 586] width 35 height 22
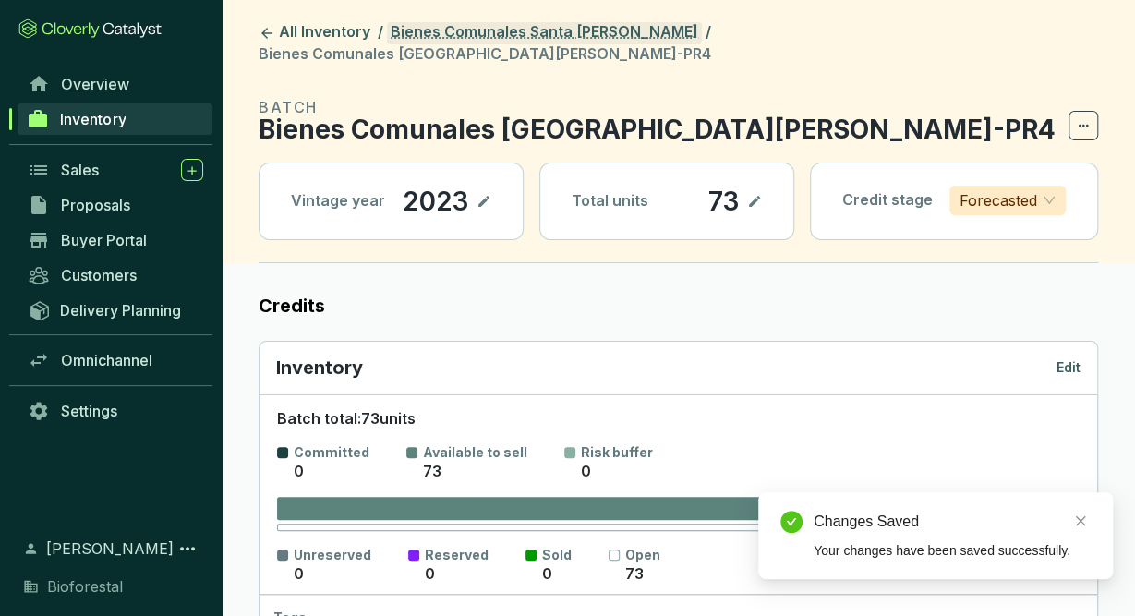
click at [588, 30] on link "Bienes Comunales Santa [PERSON_NAME]" at bounding box center [544, 33] width 315 height 22
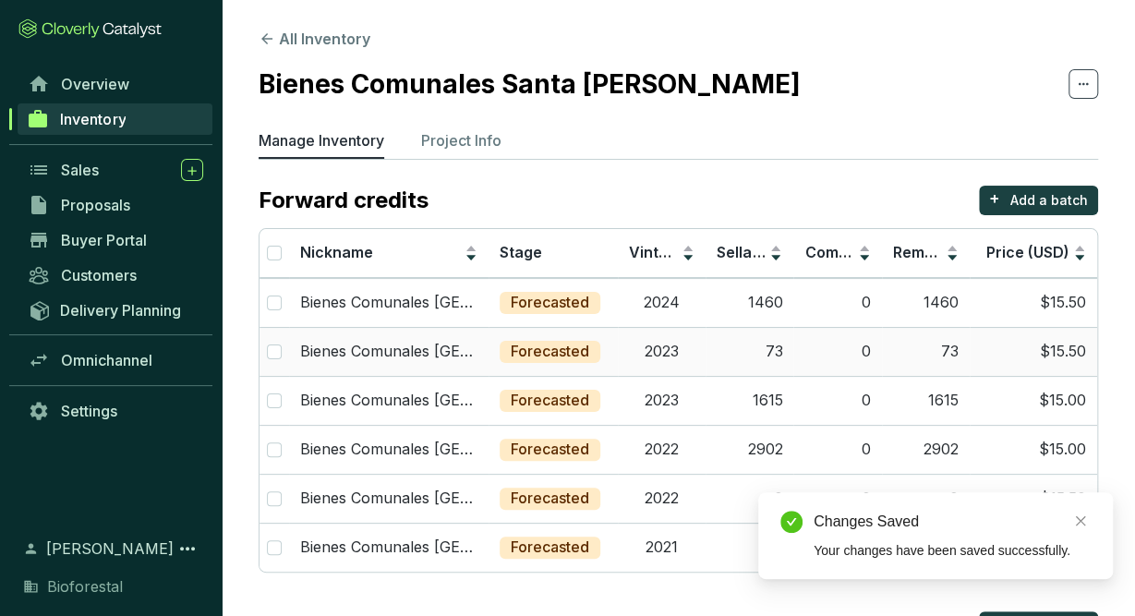
click at [766, 352] on td "73" at bounding box center [750, 351] width 88 height 49
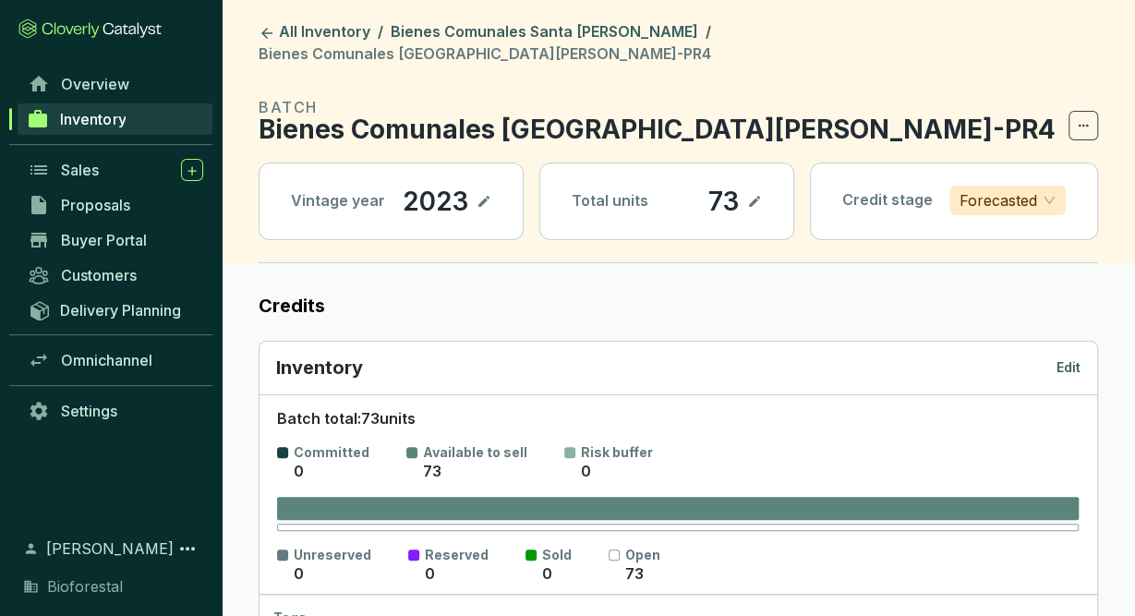
click at [640, 18] on header "All Inventory / Bienes Comunales Santa Isabel Chalma / Bienes Comunales Santa I…" at bounding box center [678, 131] width 913 height 263
click at [647, 32] on link "Bienes Comunales Santa [PERSON_NAME]" at bounding box center [544, 33] width 315 height 22
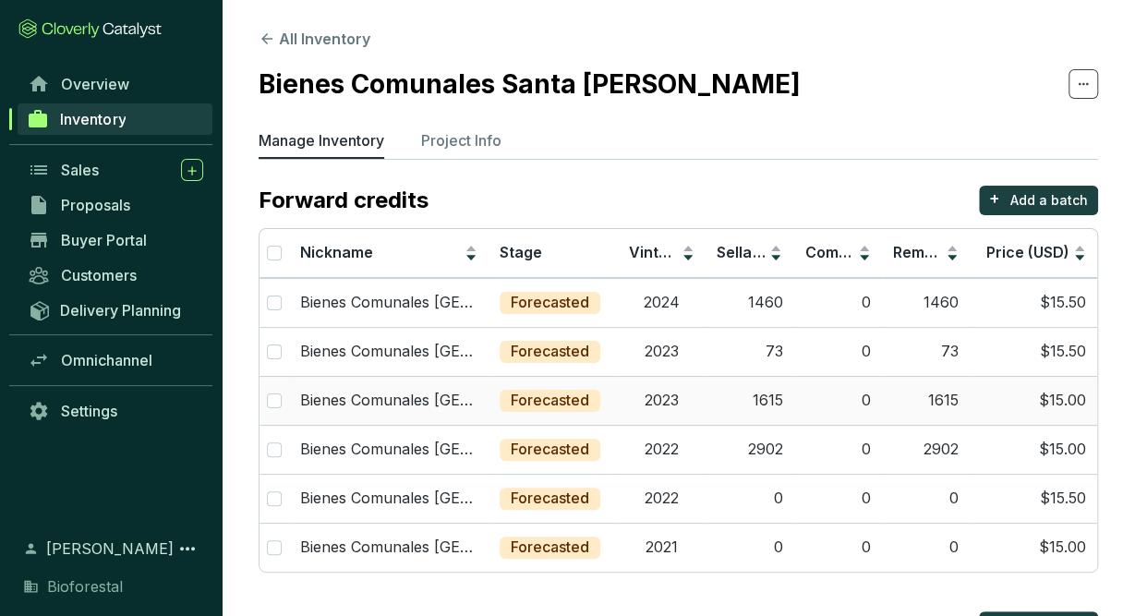
click at [797, 392] on td "0" at bounding box center [837, 400] width 88 height 49
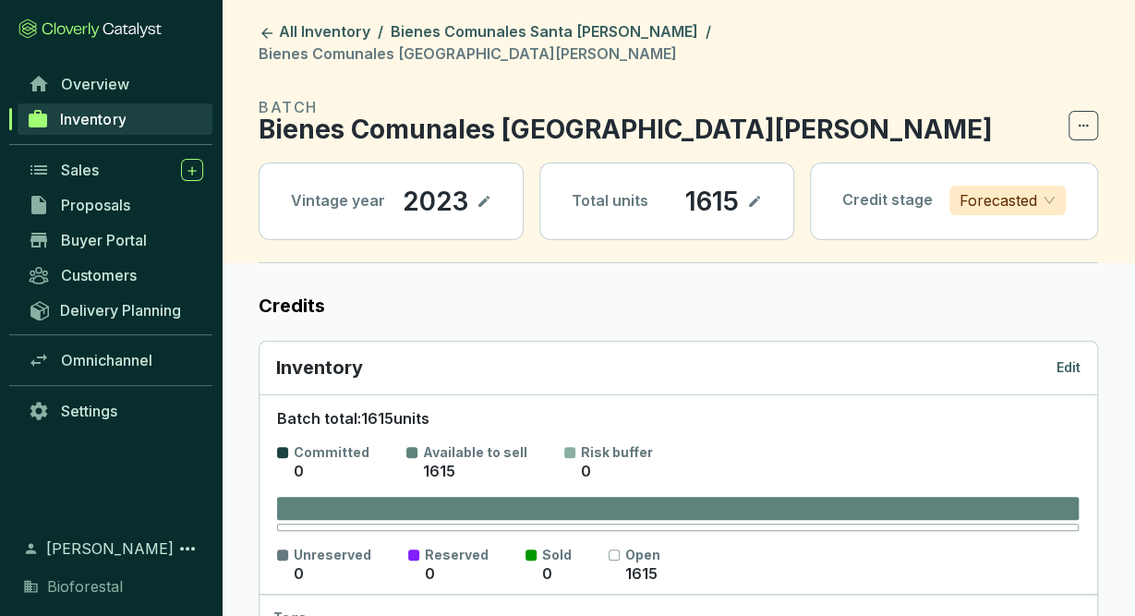
click at [1076, 358] on p "Edit" at bounding box center [1068, 367] width 24 height 18
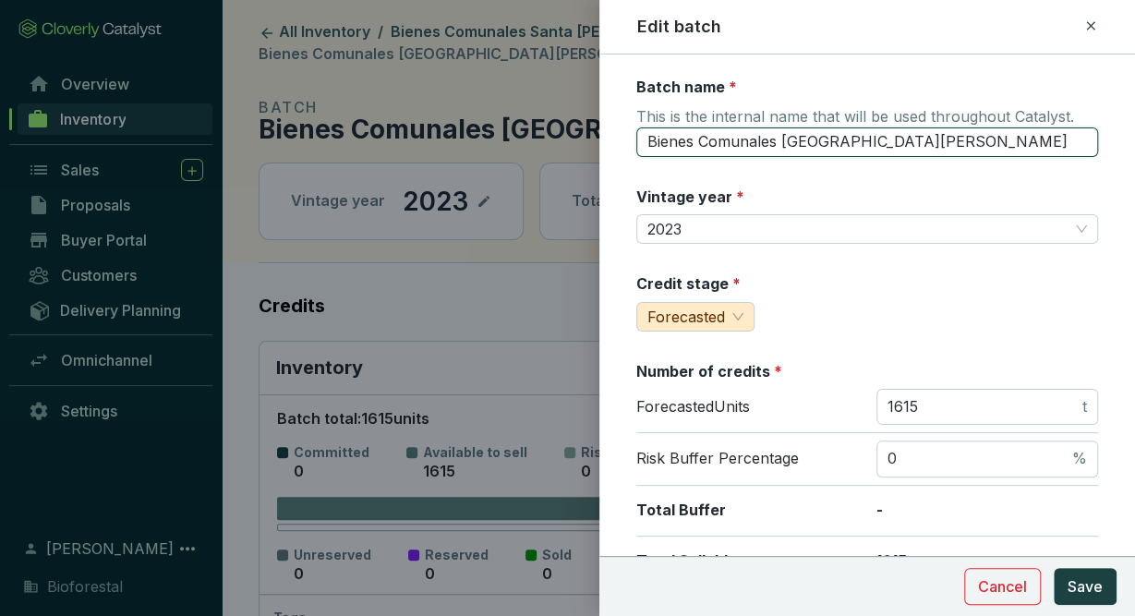
click at [973, 143] on input "Bienes Comunales Santa Isabel Chalma23" at bounding box center [867, 142] width 462 height 30
type input "Bienes Comunales Santa Isabel Chalma23-PR5"
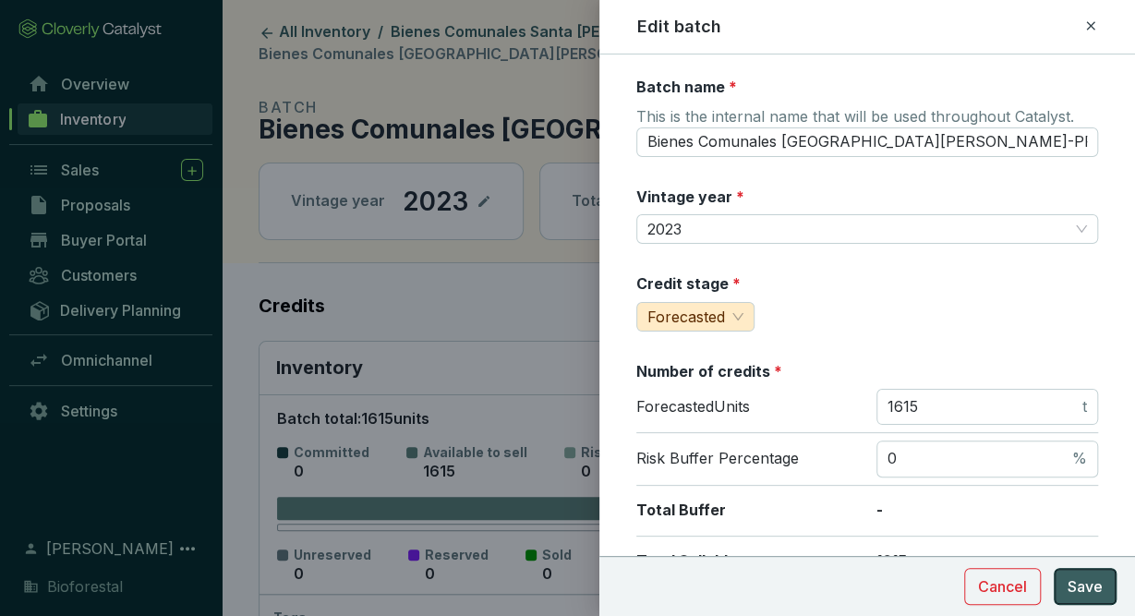
click at [1081, 592] on span "Save" at bounding box center [1085, 586] width 35 height 22
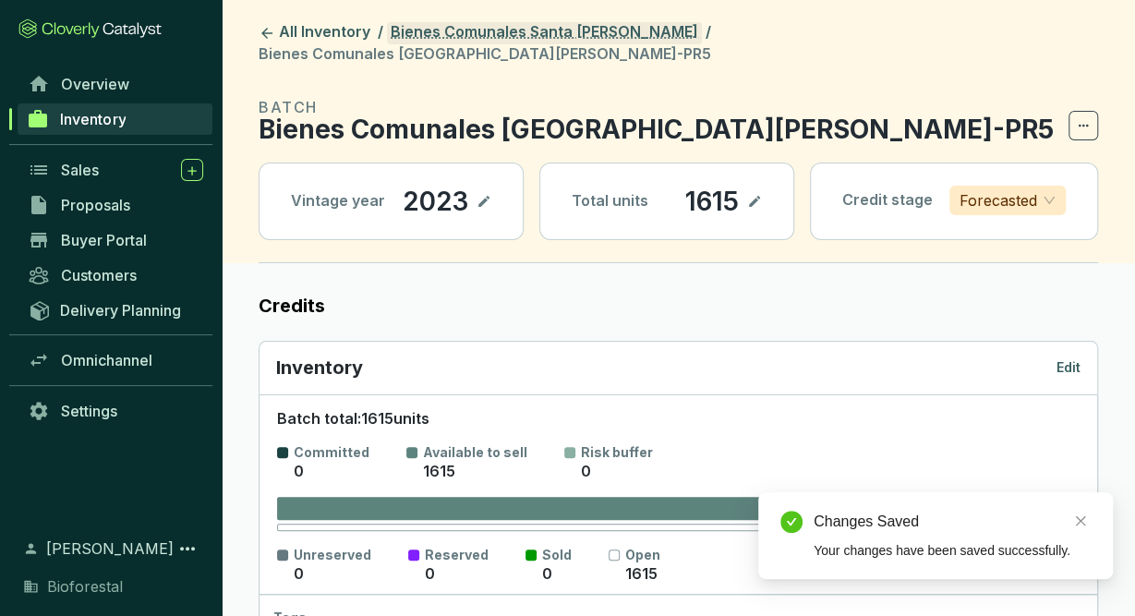
click at [628, 30] on link "Bienes Comunales Santa [PERSON_NAME]" at bounding box center [544, 33] width 315 height 22
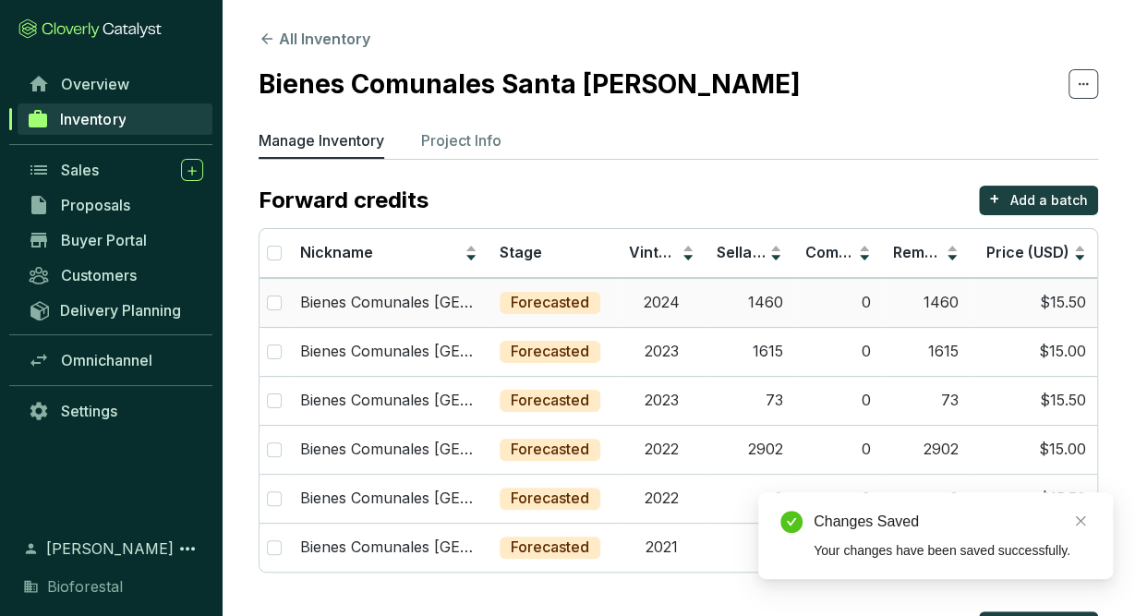
click at [755, 314] on td "1460" at bounding box center [750, 302] width 88 height 49
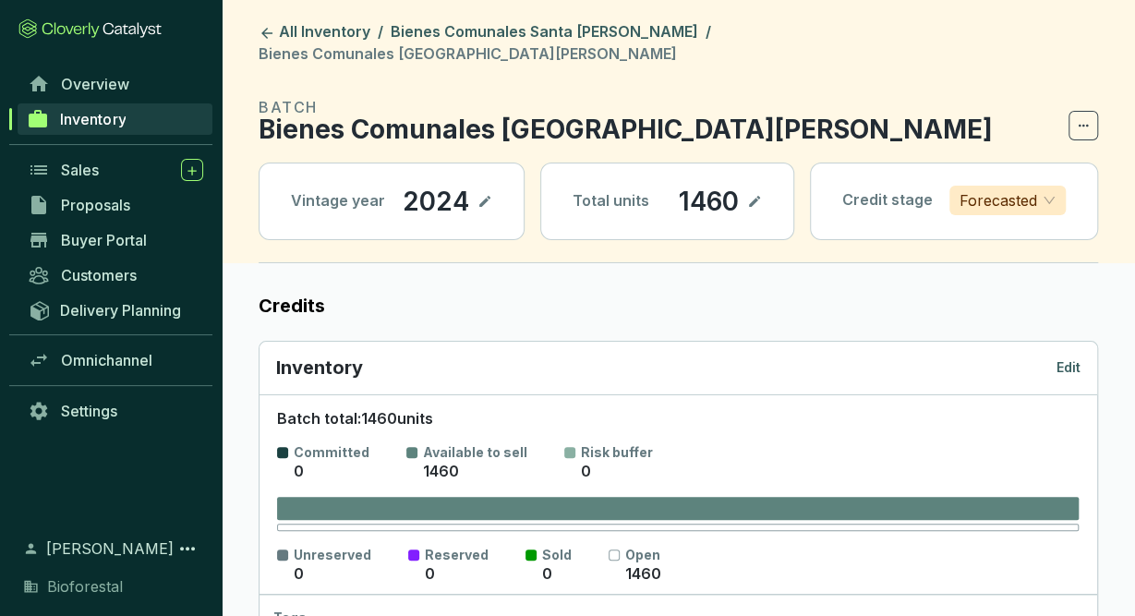
click at [1062, 358] on p "Edit" at bounding box center [1068, 367] width 24 height 18
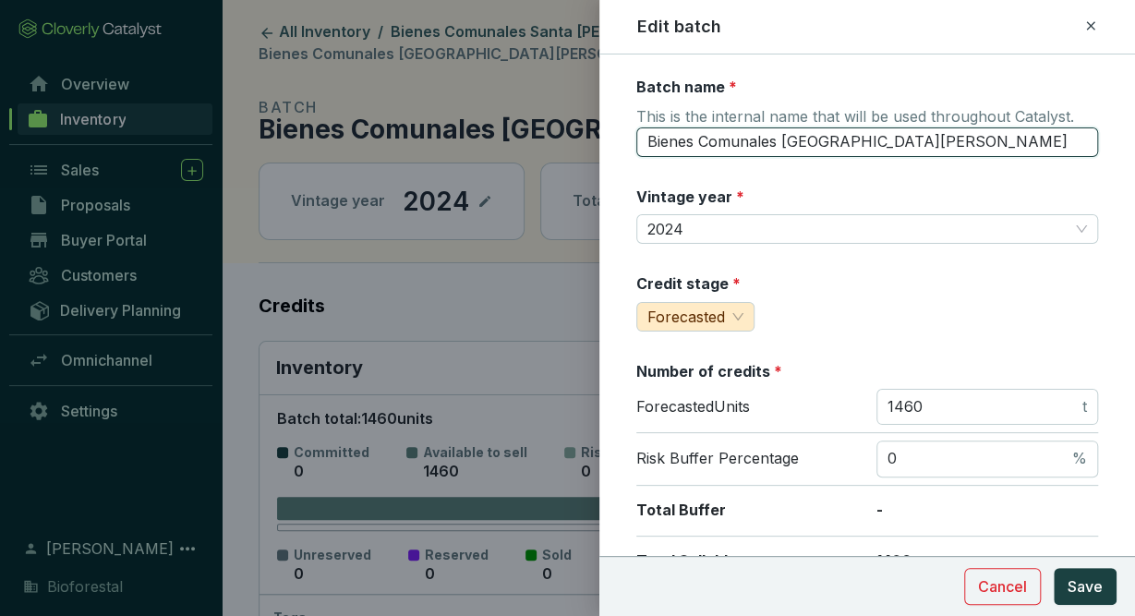
click at [998, 132] on input "Bienes Comunales Santa Isabel Chalma24" at bounding box center [867, 142] width 462 height 30
type input "Bienes Comunales Santa Isabel Chalma24-PR6"
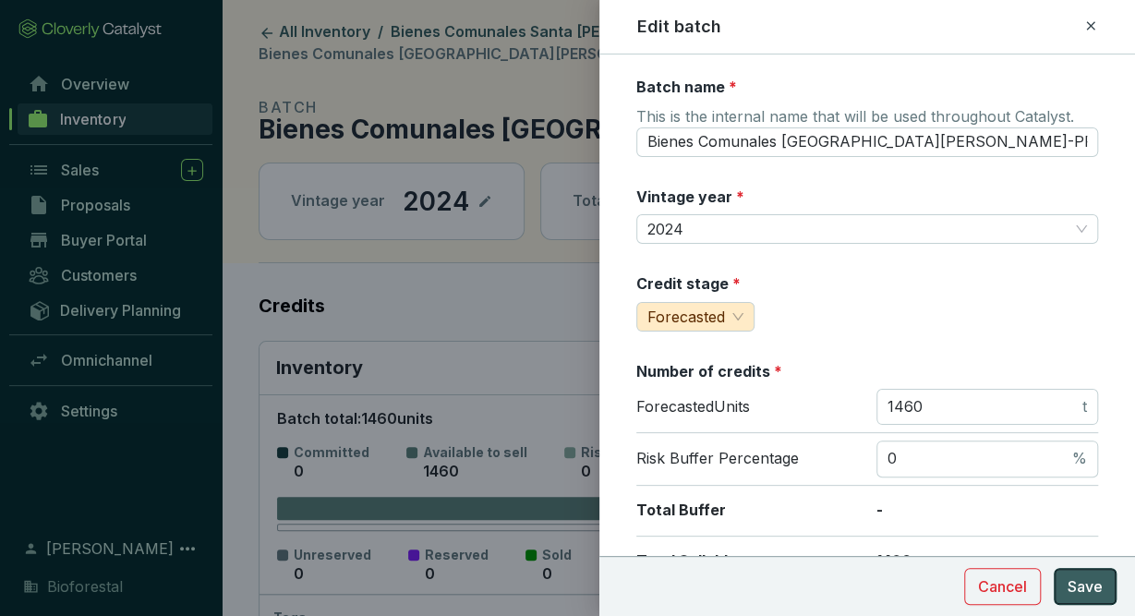
click at [1099, 583] on span "Save" at bounding box center [1085, 586] width 35 height 22
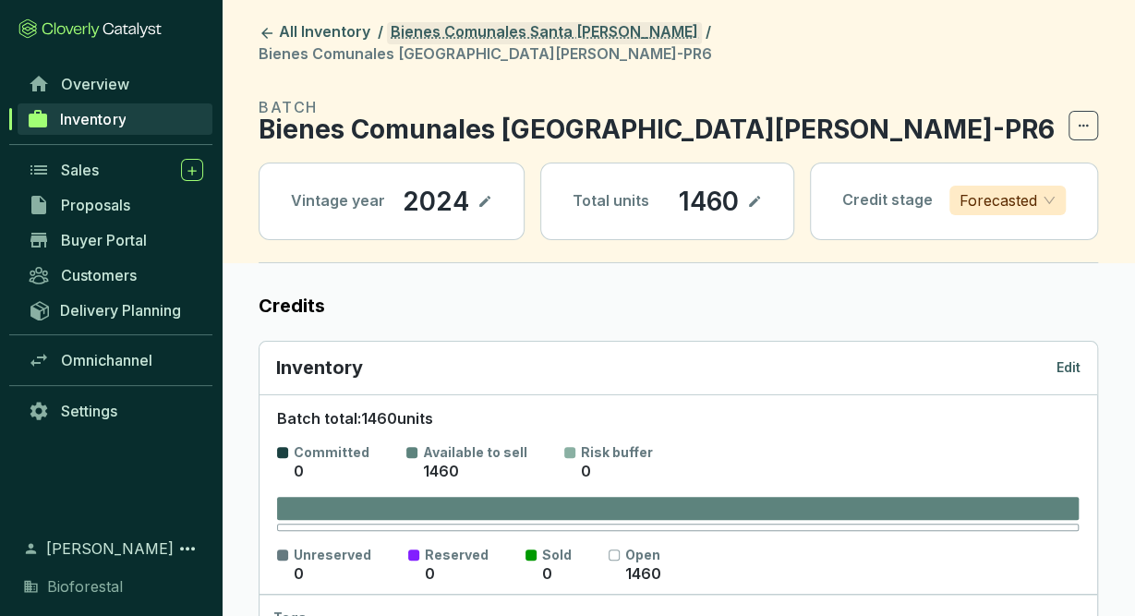
click at [620, 32] on link "Bienes Comunales Santa [PERSON_NAME]" at bounding box center [544, 33] width 315 height 22
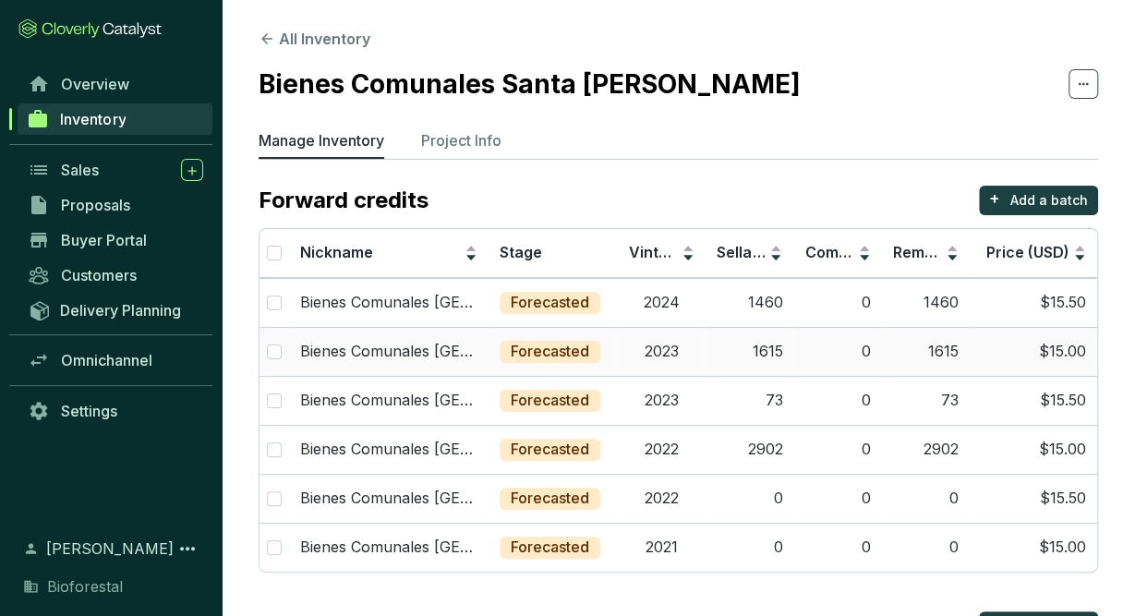
click at [658, 356] on td "2023" at bounding box center [662, 351] width 88 height 49
click at [695, 539] on td "2021" at bounding box center [662, 547] width 88 height 49
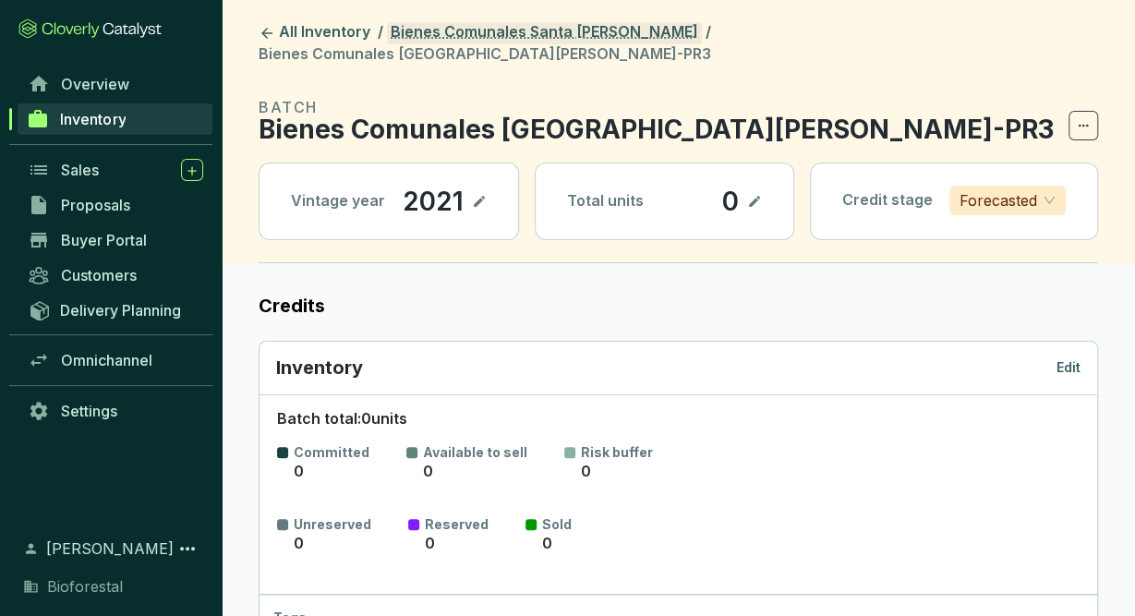
click at [641, 40] on link "Bienes Comunales Santa [PERSON_NAME]" at bounding box center [544, 33] width 315 height 22
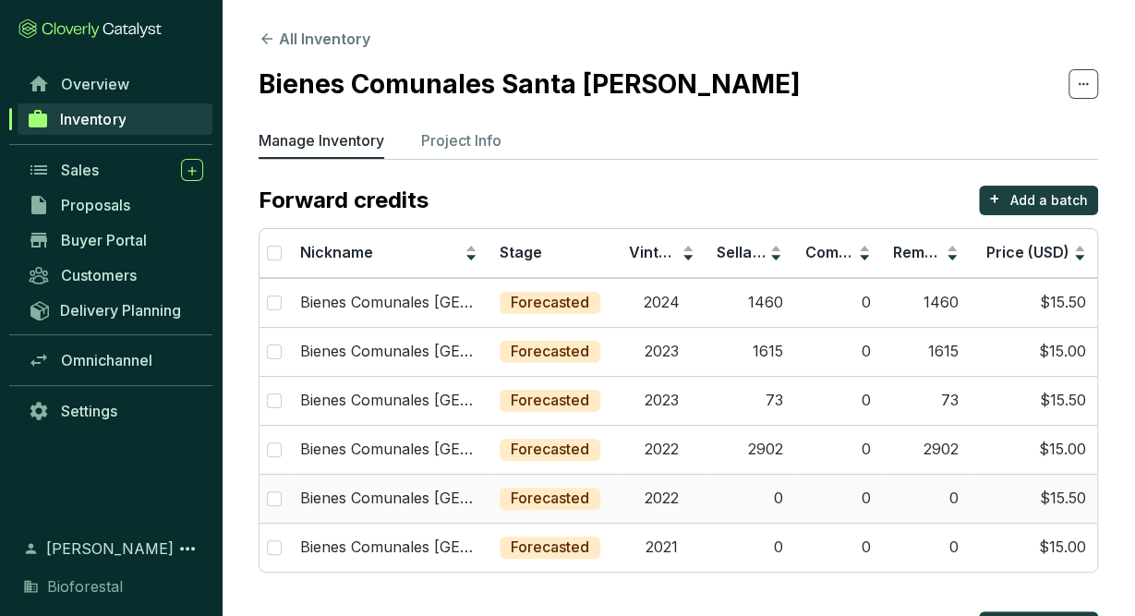
click at [674, 491] on td "2022" at bounding box center [662, 498] width 88 height 49
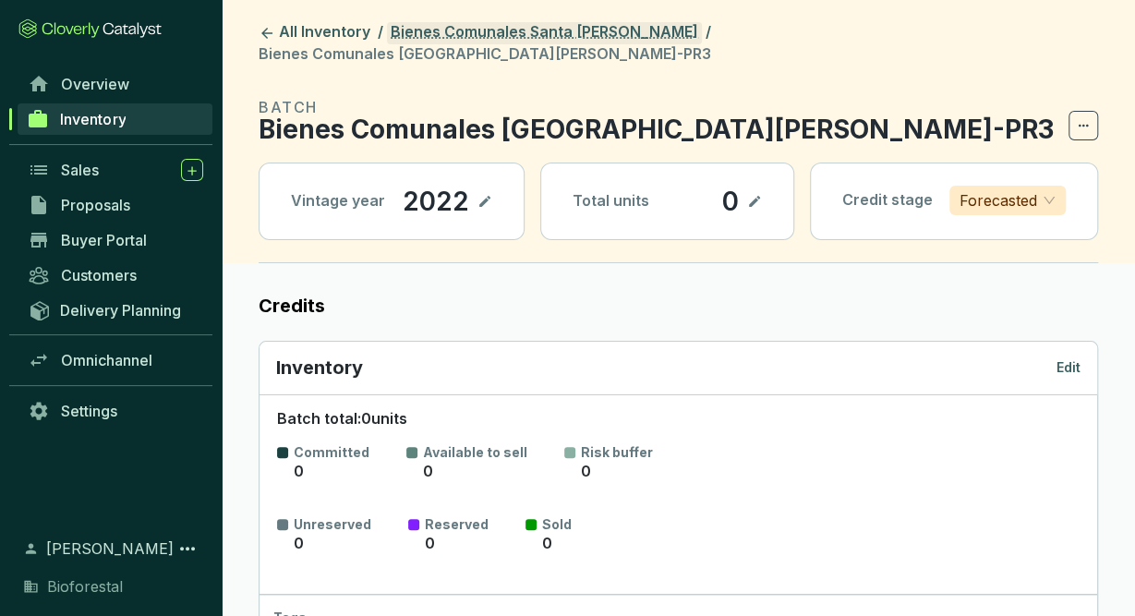
click at [647, 37] on link "Bienes Comunales Santa [PERSON_NAME]" at bounding box center [544, 33] width 315 height 22
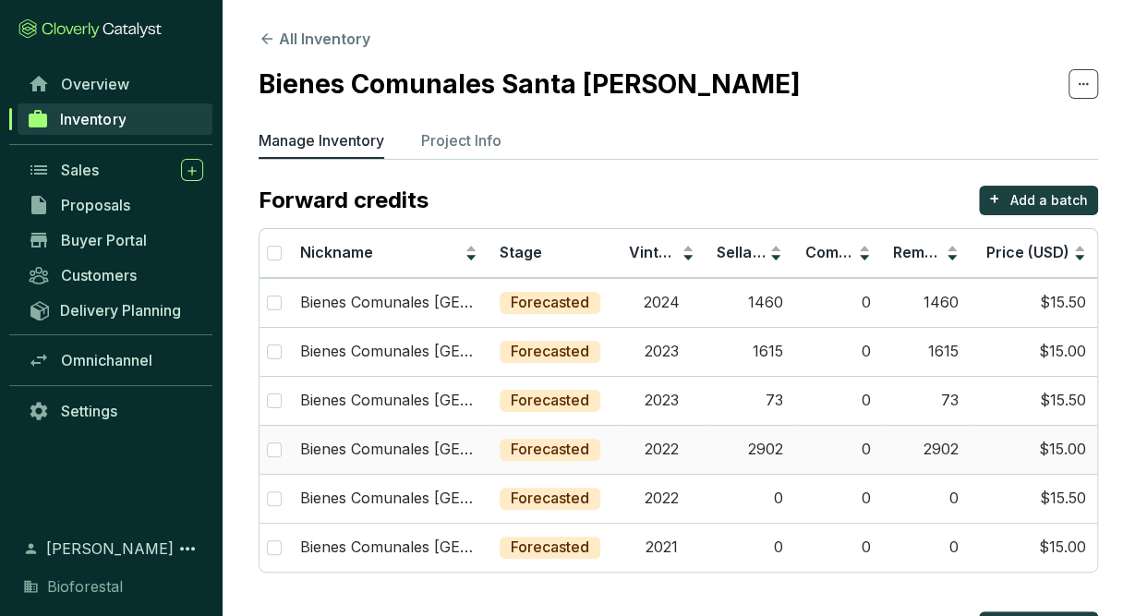
click at [692, 456] on td "2022" at bounding box center [662, 449] width 88 height 49
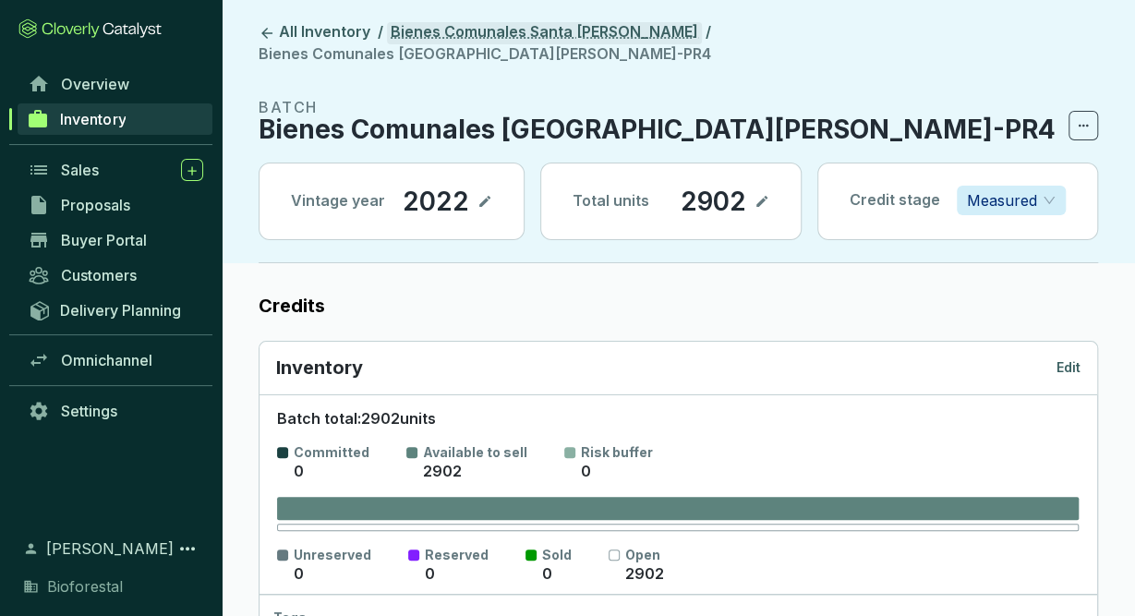
click at [641, 31] on link "Bienes Comunales Santa [PERSON_NAME]" at bounding box center [544, 33] width 315 height 22
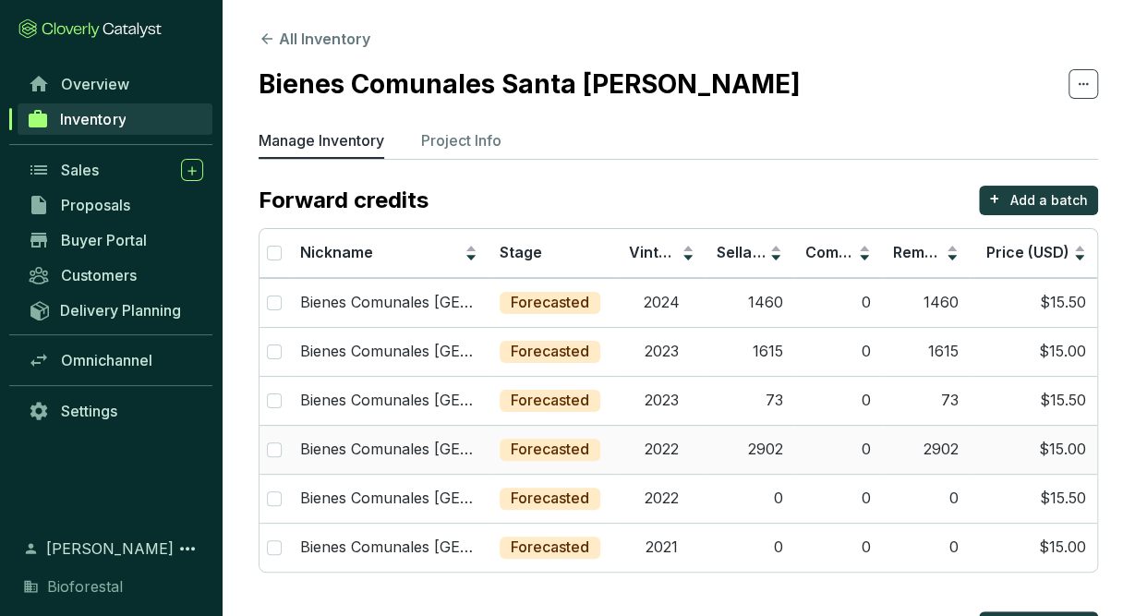
click at [679, 435] on td "2022" at bounding box center [662, 449] width 88 height 49
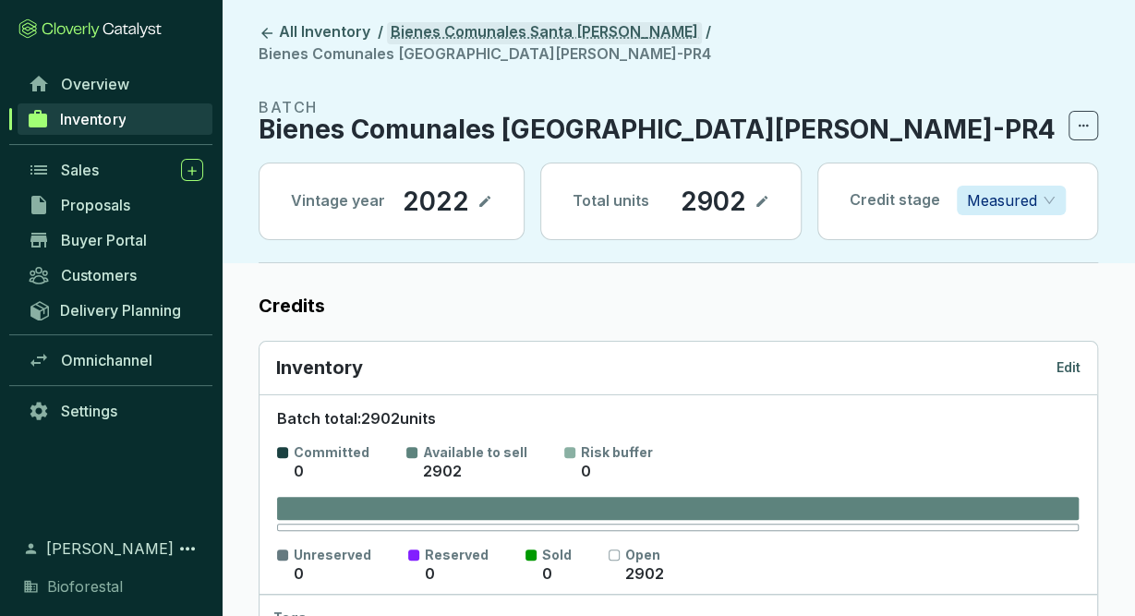
click at [660, 26] on link "Bienes Comunales Santa [PERSON_NAME]" at bounding box center [544, 33] width 315 height 22
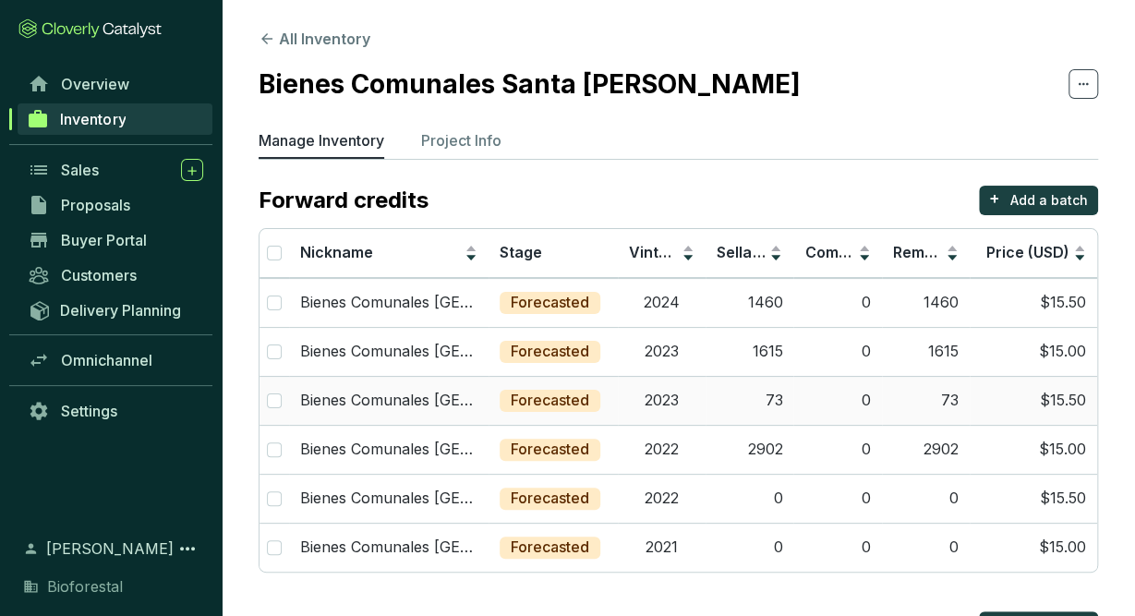
click at [694, 392] on td "2023" at bounding box center [662, 400] width 88 height 49
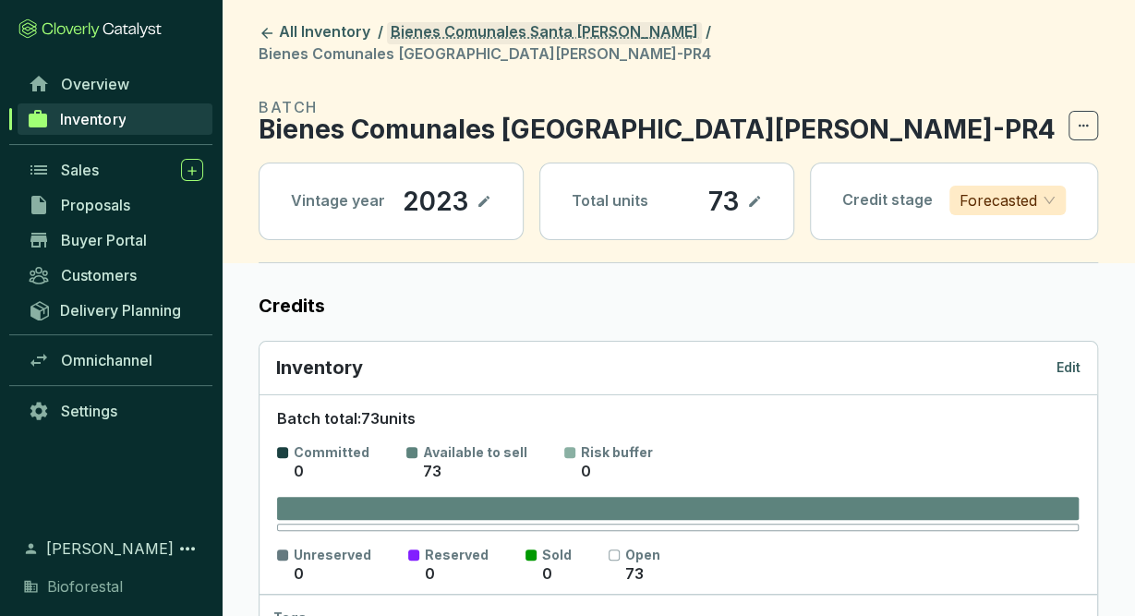
click at [621, 32] on link "Bienes Comunales Santa [PERSON_NAME]" at bounding box center [544, 33] width 315 height 22
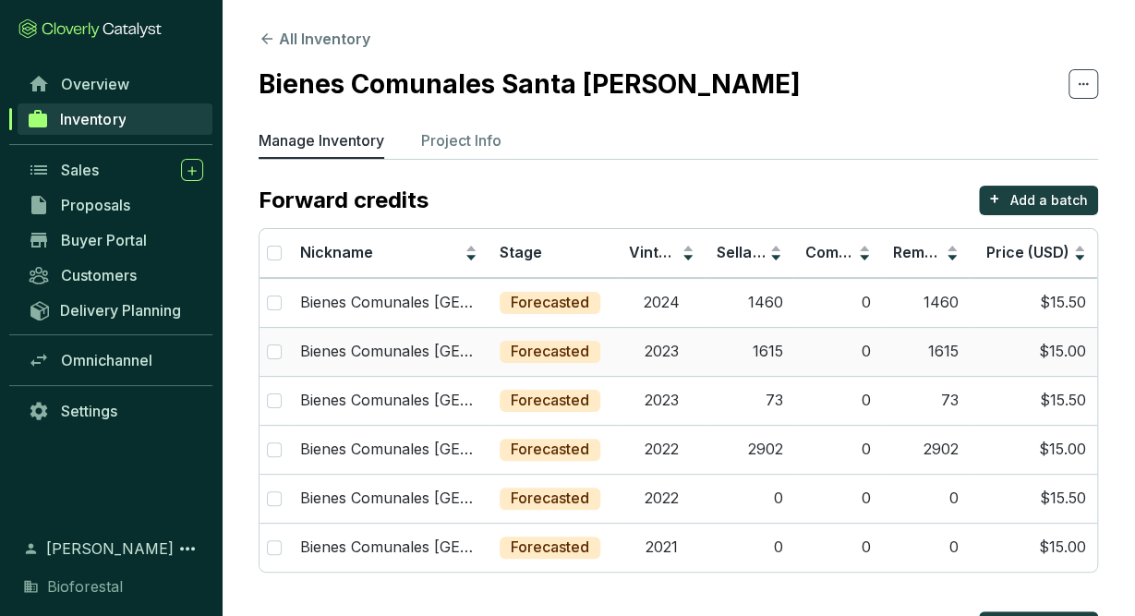
click at [679, 364] on td "2023" at bounding box center [662, 351] width 88 height 49
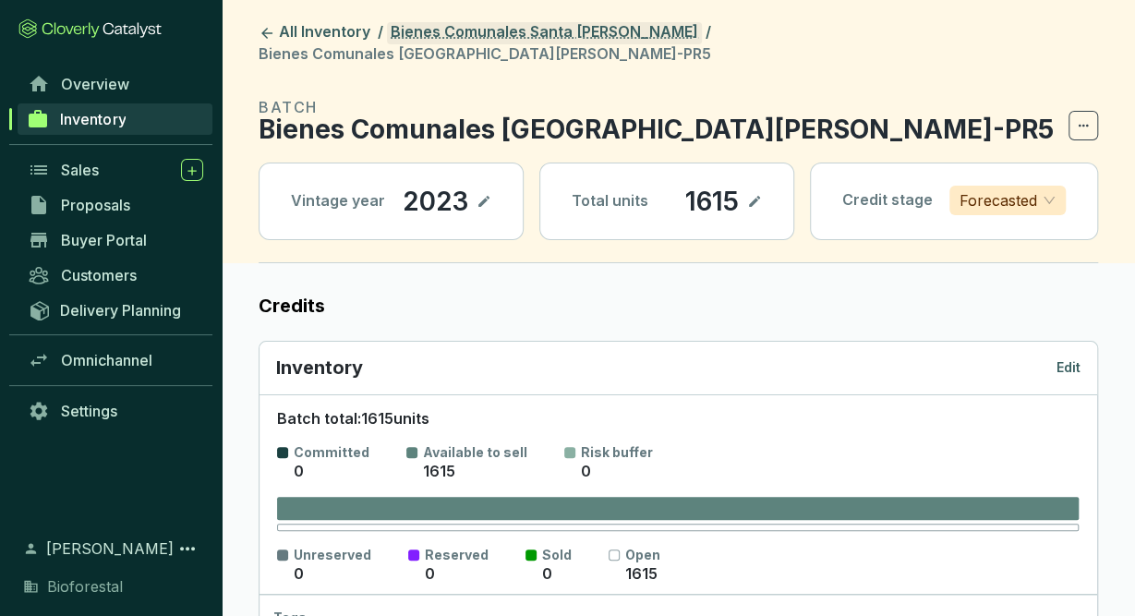
click at [628, 34] on link "Bienes Comunales Santa [PERSON_NAME]" at bounding box center [544, 33] width 315 height 22
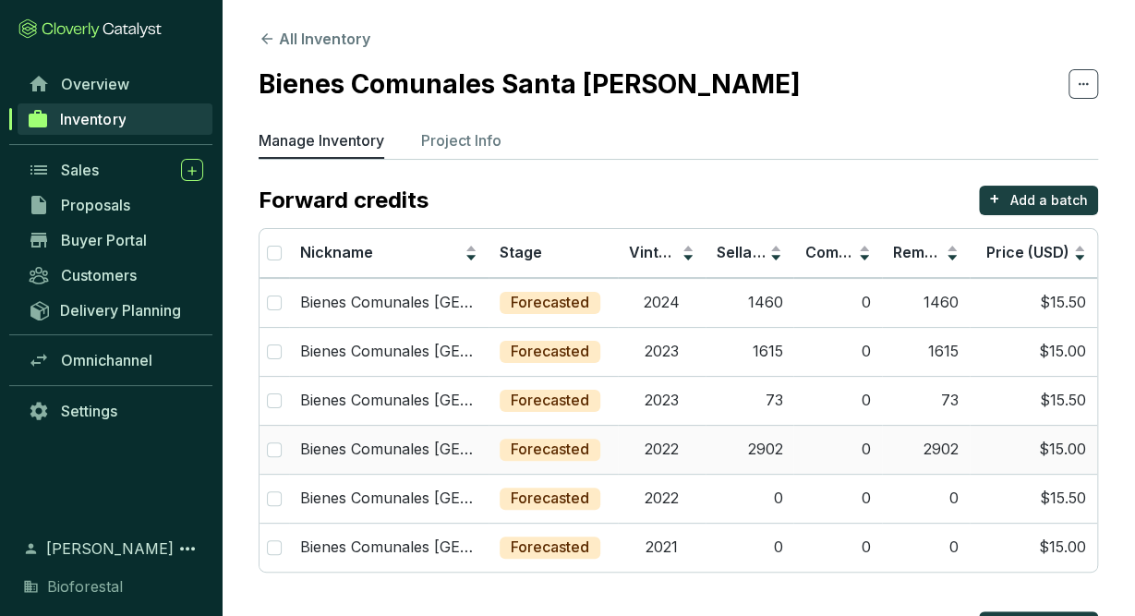
click at [675, 452] on td "2022" at bounding box center [662, 449] width 88 height 49
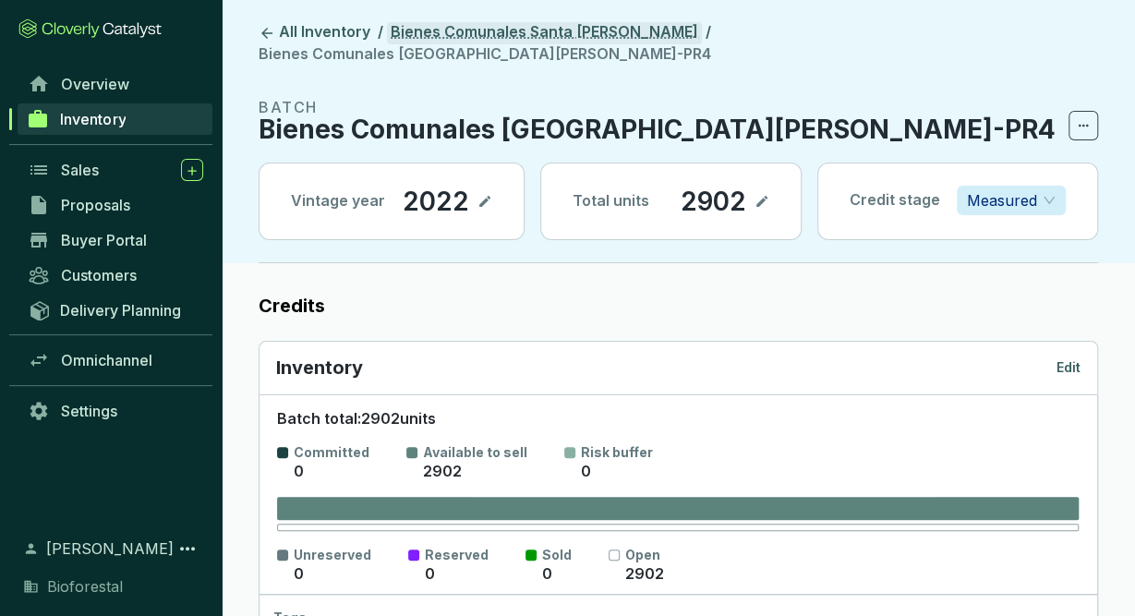
click at [645, 31] on link "Bienes Comunales Santa [PERSON_NAME]" at bounding box center [544, 33] width 315 height 22
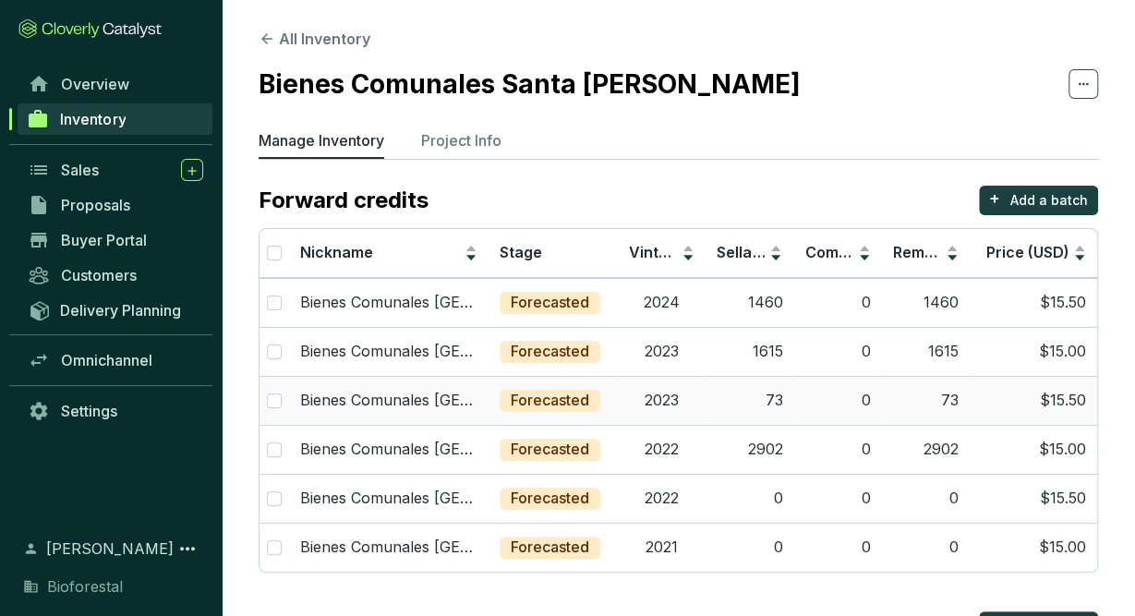
click at [688, 399] on td "2023" at bounding box center [662, 400] width 88 height 49
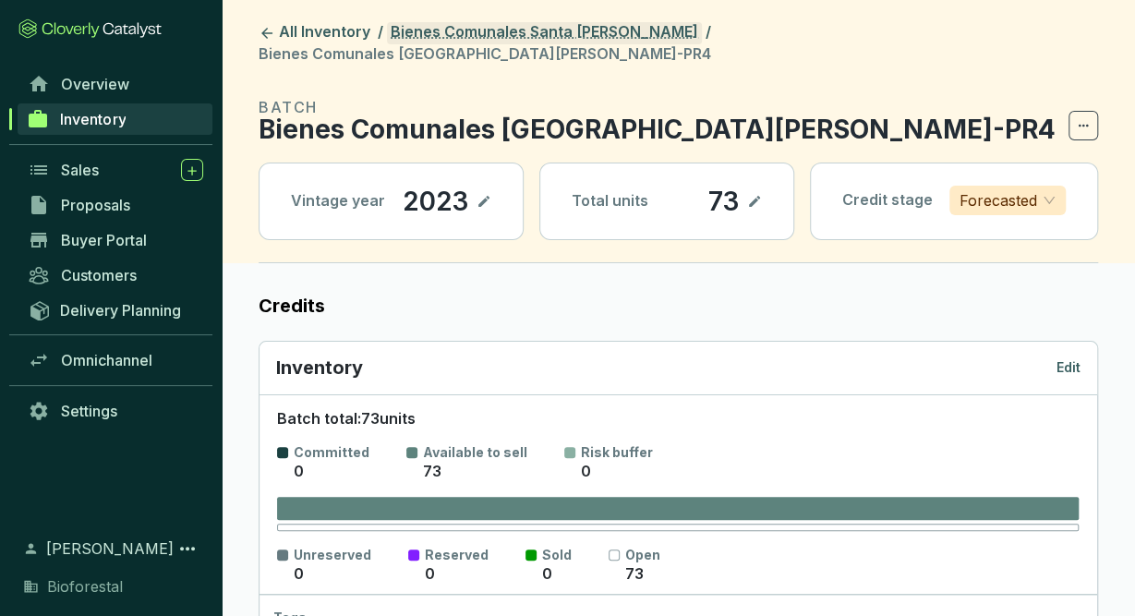
click at [651, 35] on link "Bienes Comunales Santa [PERSON_NAME]" at bounding box center [544, 33] width 315 height 22
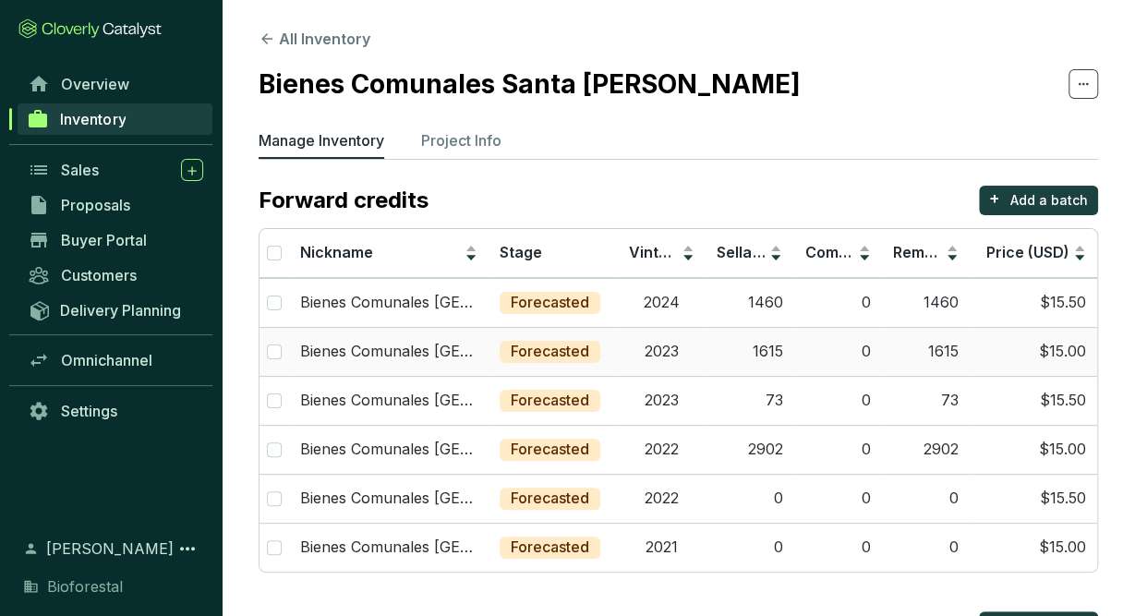
click at [698, 354] on td "2023" at bounding box center [662, 351] width 88 height 49
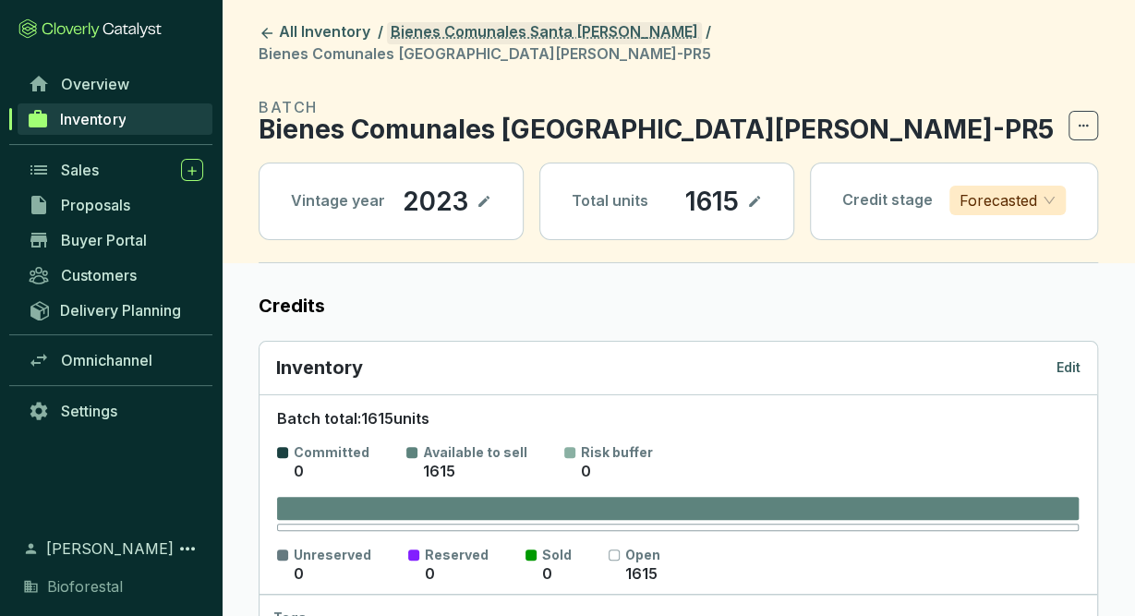
click at [638, 27] on link "Bienes Comunales Santa [PERSON_NAME]" at bounding box center [544, 33] width 315 height 22
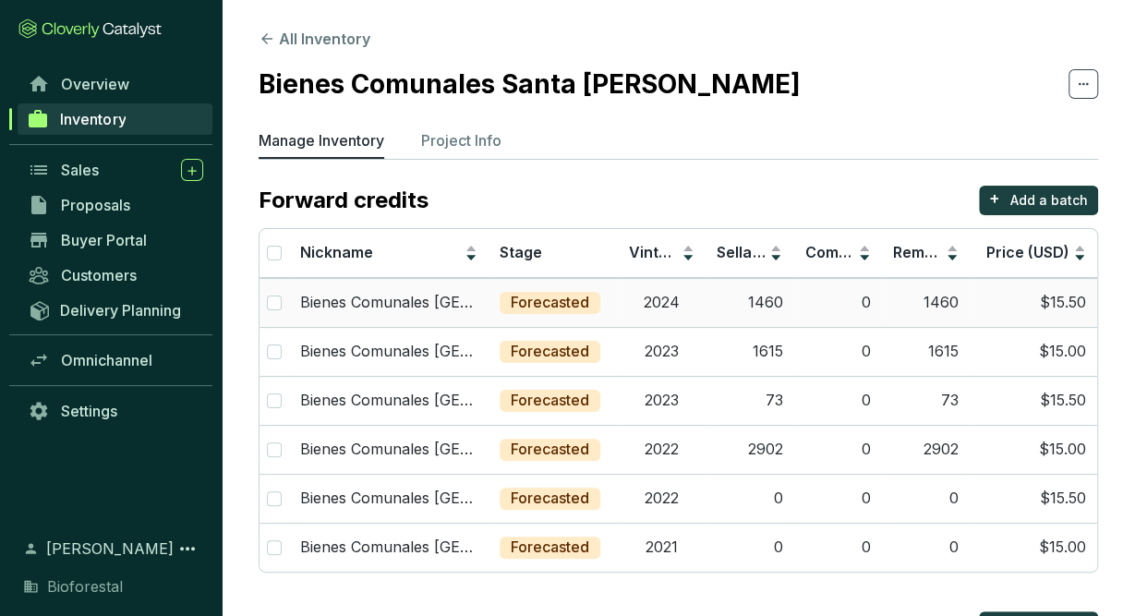
click at [671, 309] on td "2024" at bounding box center [662, 302] width 88 height 49
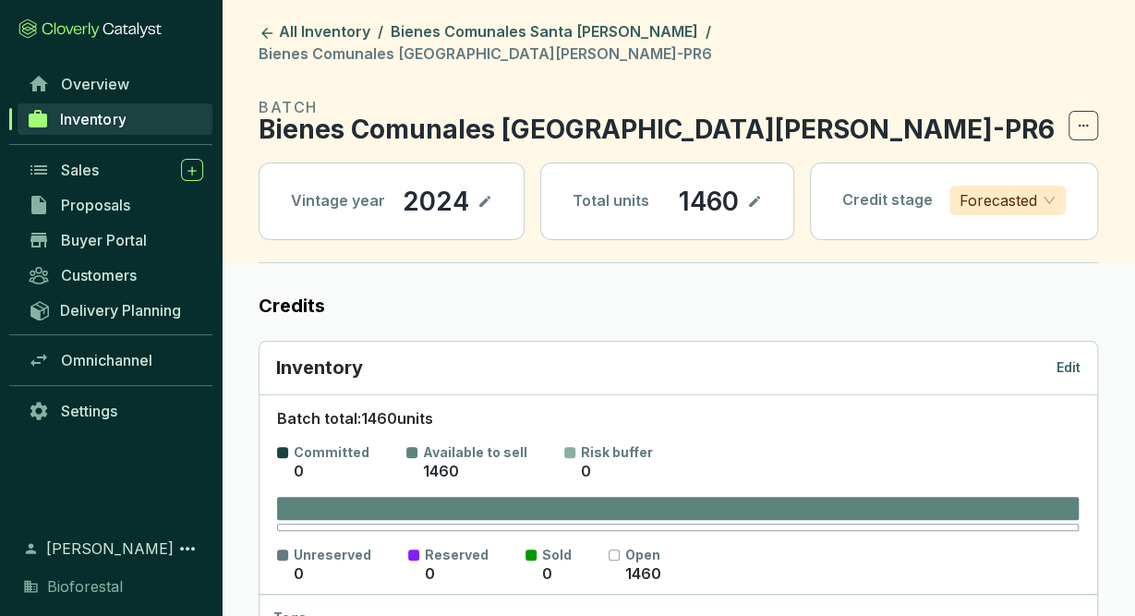
click at [1060, 358] on p "Edit" at bounding box center [1068, 367] width 24 height 18
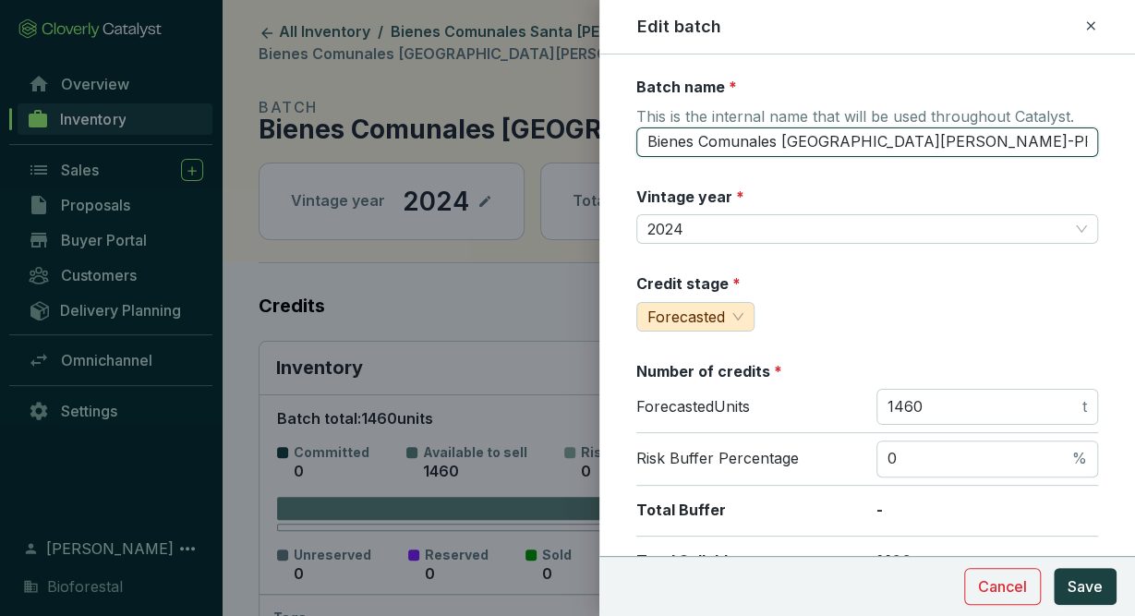
click at [998, 145] on input "Bienes Comunales Santa Isabel Chalma24-PR6" at bounding box center [867, 142] width 462 height 30
type input "Bienes Comunales Santa Isabel Chalma24-PR5"
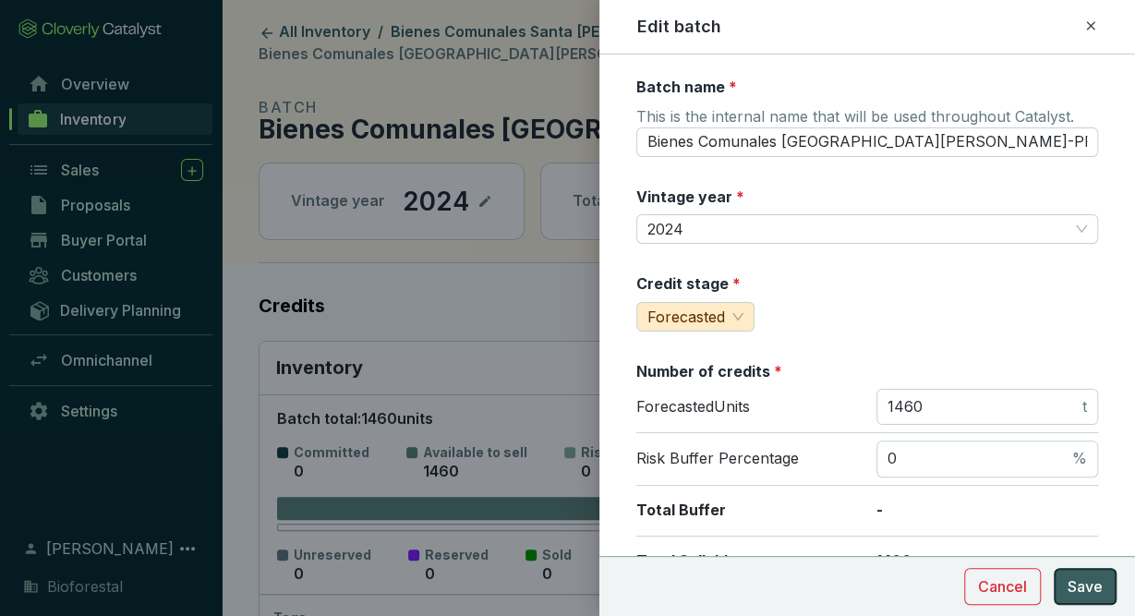
click at [1075, 601] on button "Save" at bounding box center [1085, 586] width 63 height 37
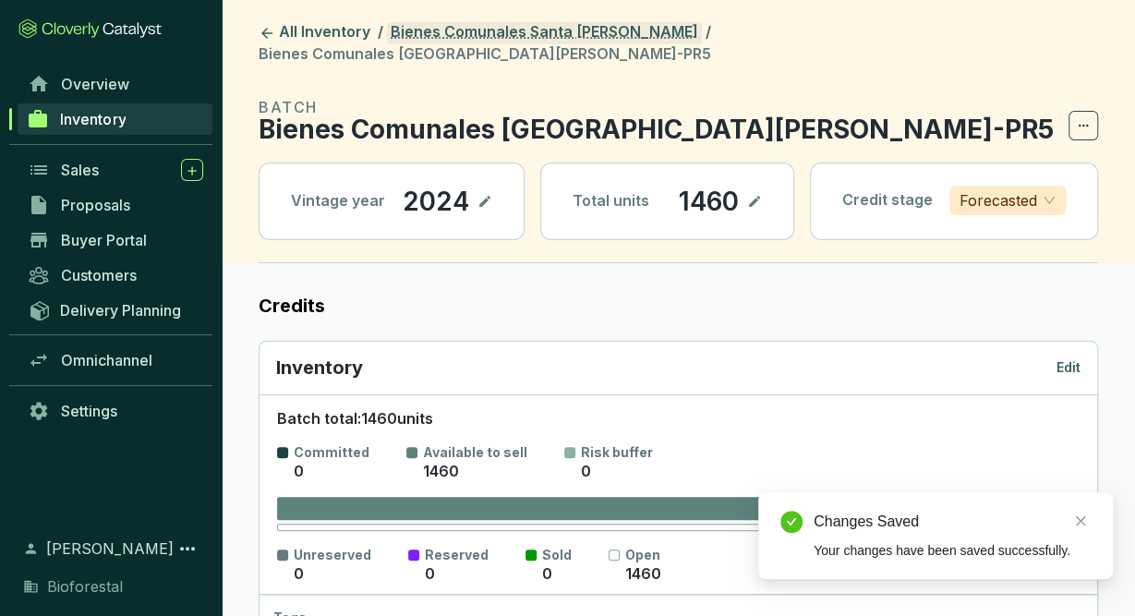
click at [590, 30] on link "Bienes Comunales Santa [PERSON_NAME]" at bounding box center [544, 33] width 315 height 22
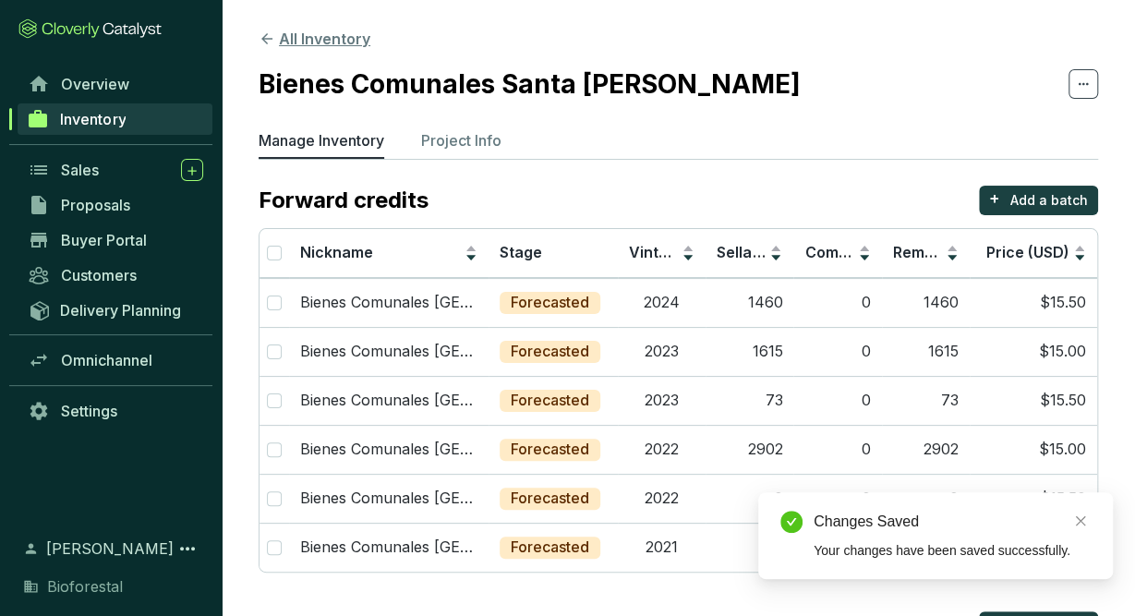
click at [329, 42] on button "All Inventory" at bounding box center [315, 39] width 112 height 22
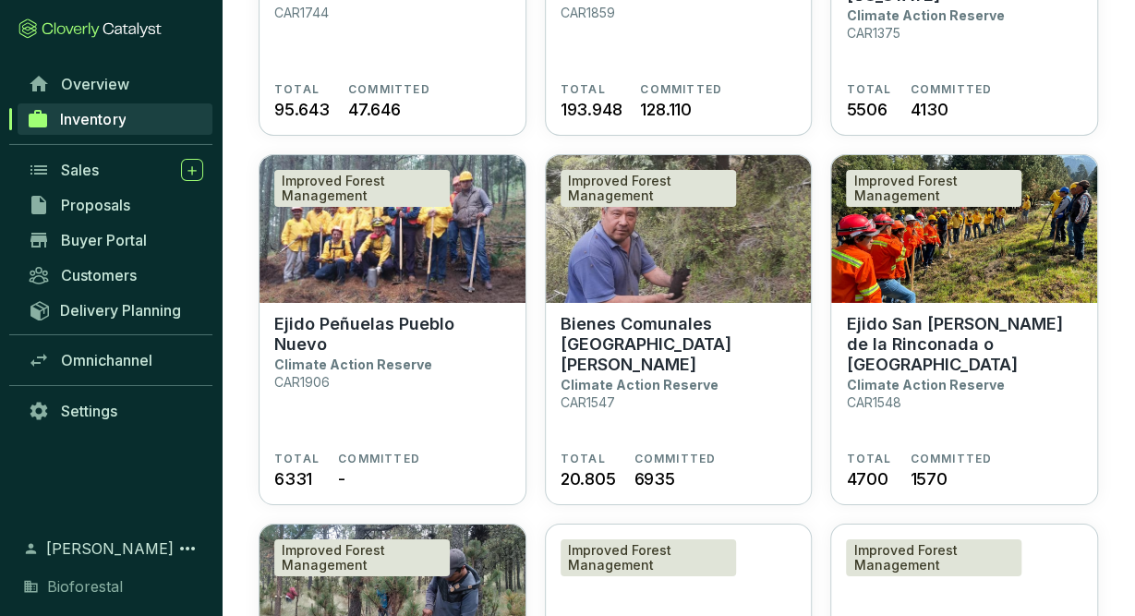
scroll to position [2974, 0]
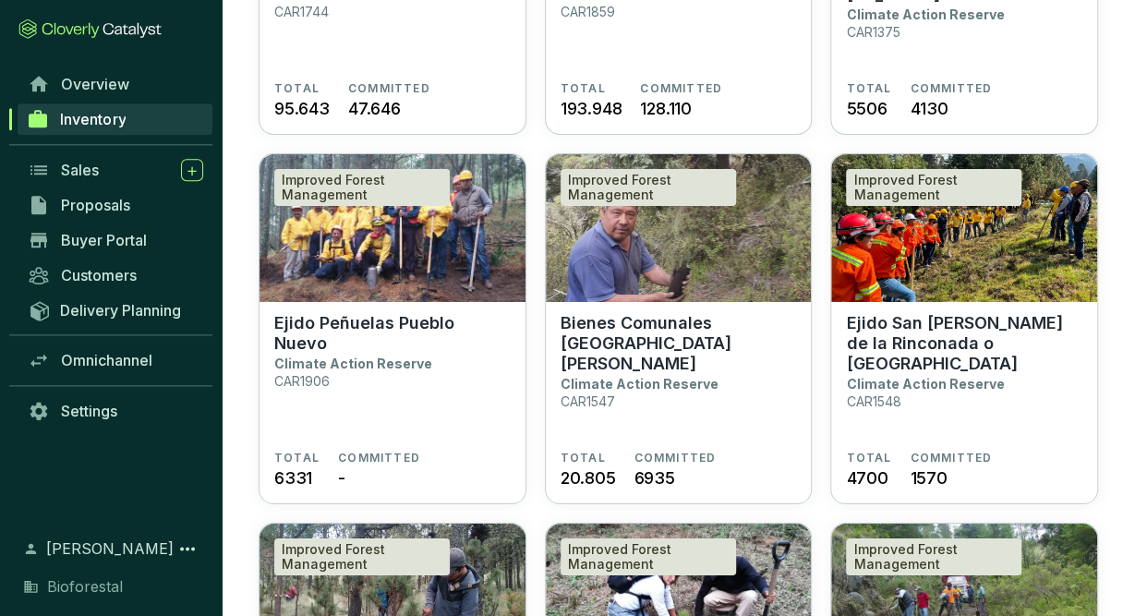
click at [671, 376] on p "Climate Action Reserve" at bounding box center [640, 384] width 158 height 16
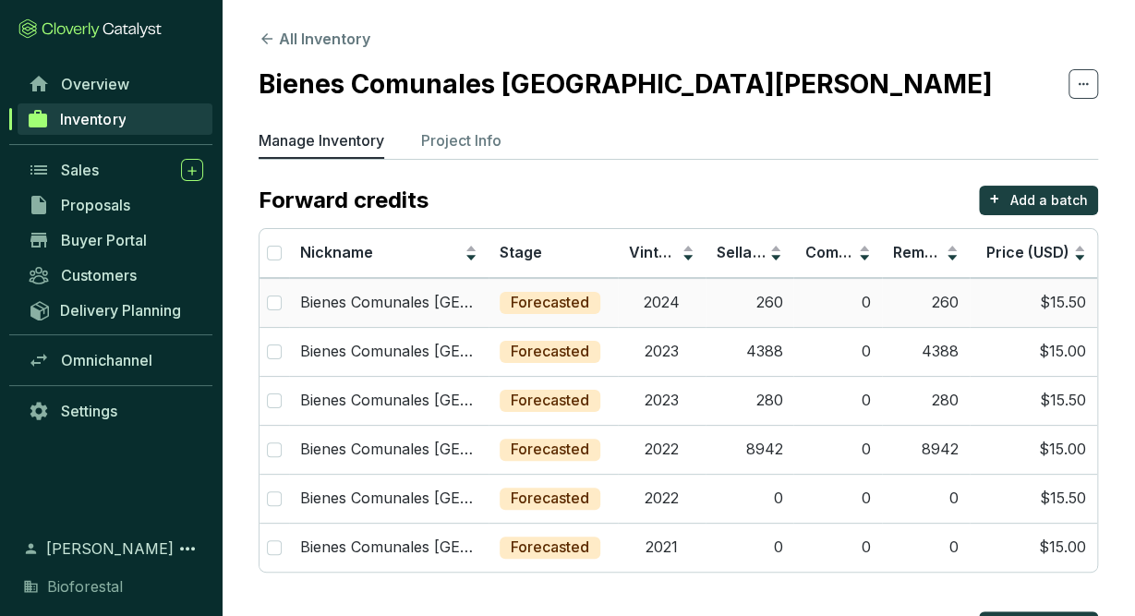
click at [736, 305] on td "260" at bounding box center [750, 302] width 88 height 49
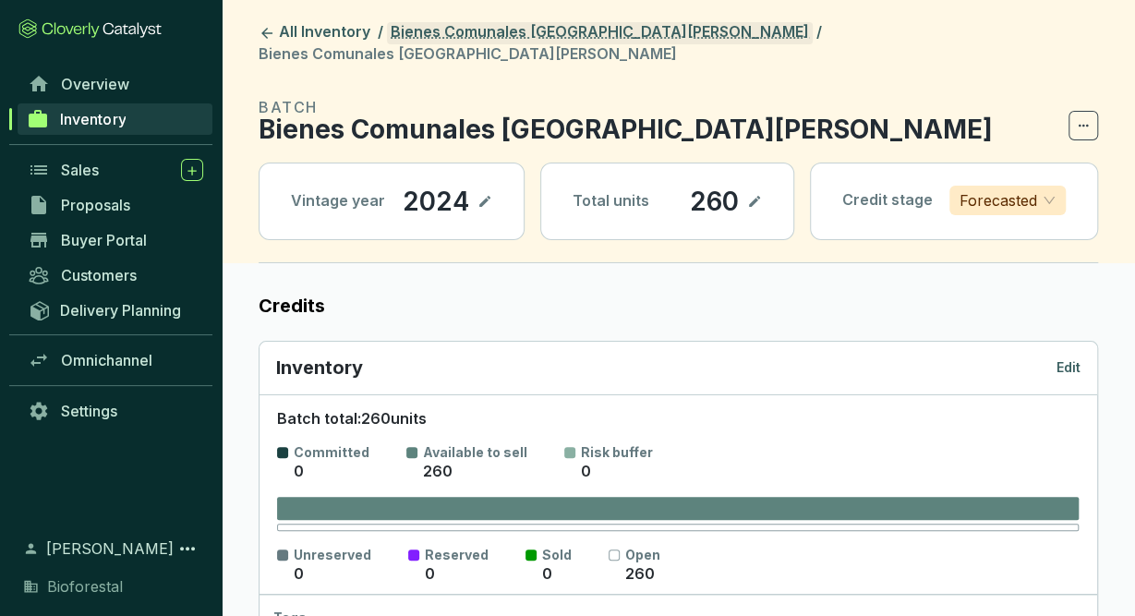
click at [505, 34] on link "Bienes Comunales [GEOGRAPHIC_DATA][PERSON_NAME]" at bounding box center [600, 33] width 426 height 22
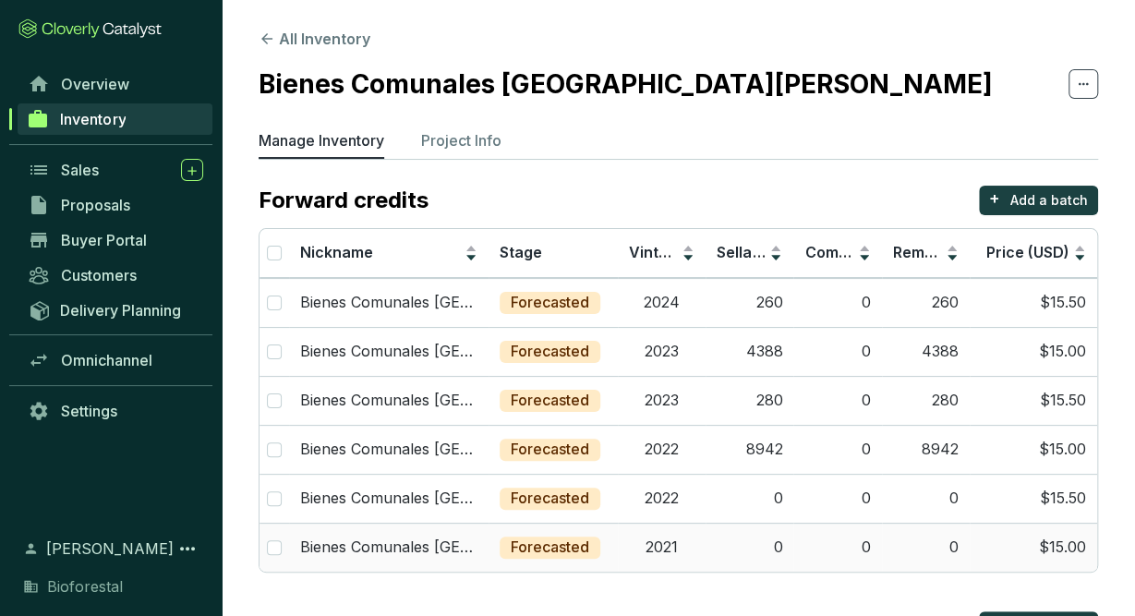
click at [710, 549] on td "0" at bounding box center [750, 547] width 88 height 49
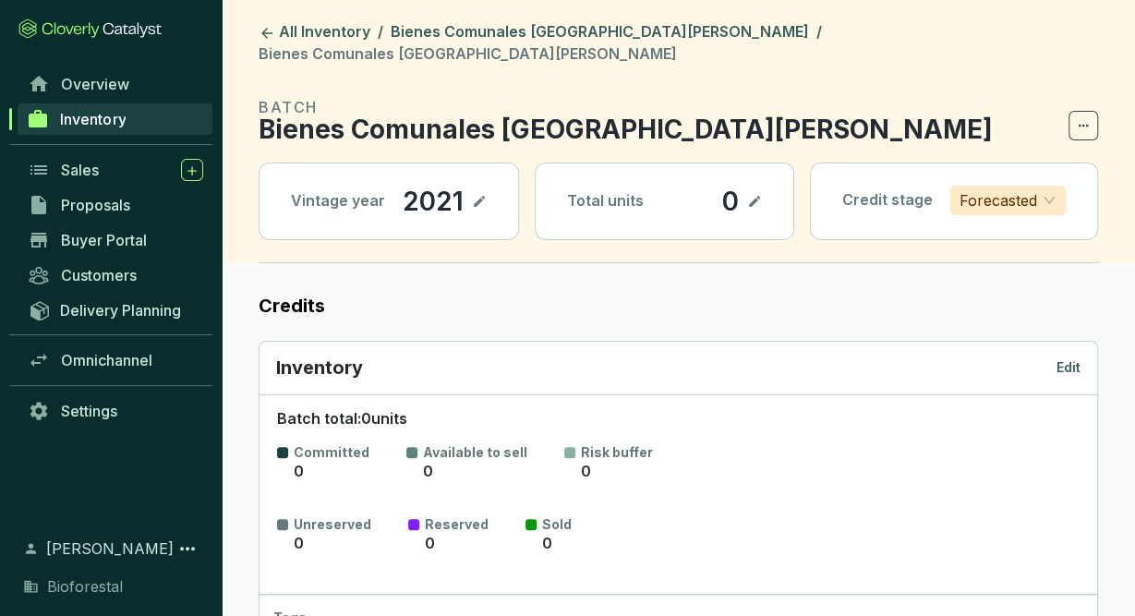
click at [1074, 358] on p "Edit" at bounding box center [1068, 367] width 24 height 18
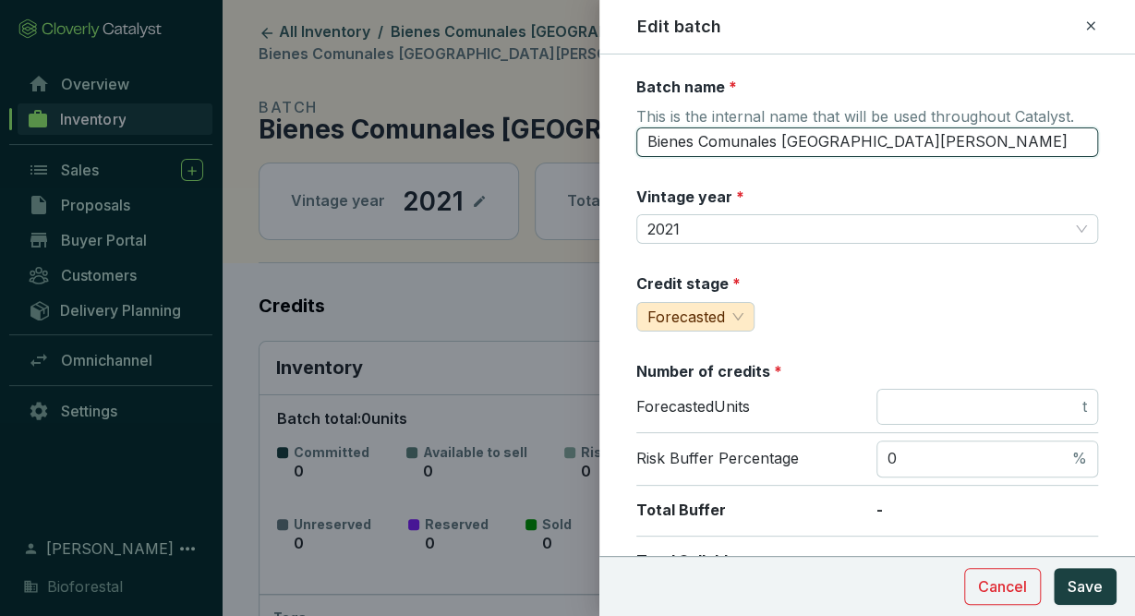
click at [958, 149] on input "Bienes Comunales [GEOGRAPHIC_DATA][PERSON_NAME]" at bounding box center [867, 142] width 462 height 30
type input "Bienes Comunales [GEOGRAPHIC_DATA][PERSON_NAME]-PR3"
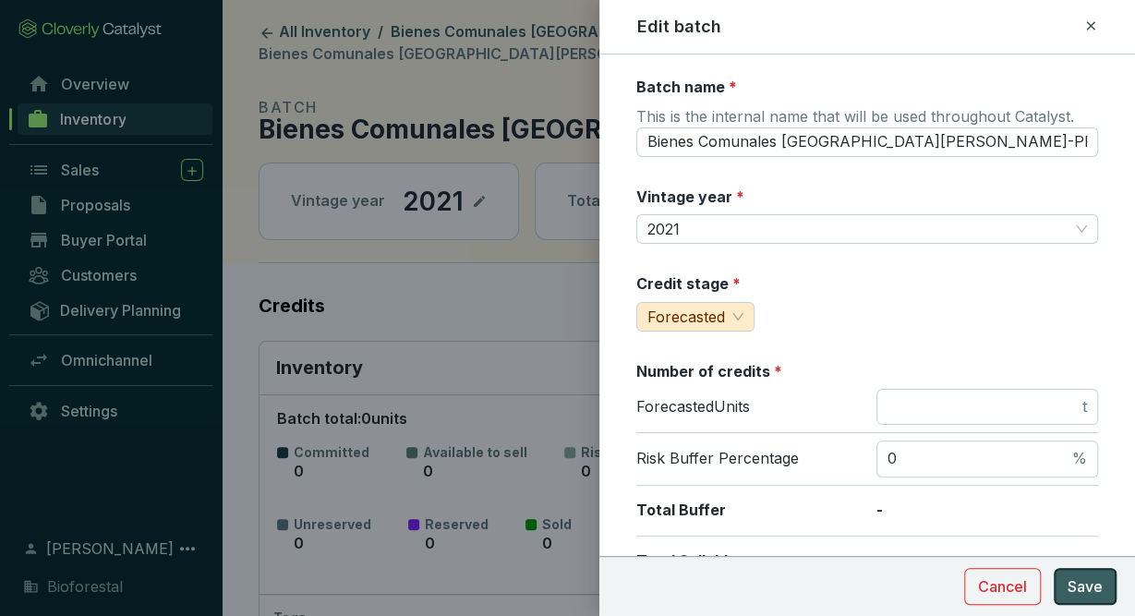
click at [1081, 596] on span "Save" at bounding box center [1085, 586] width 35 height 22
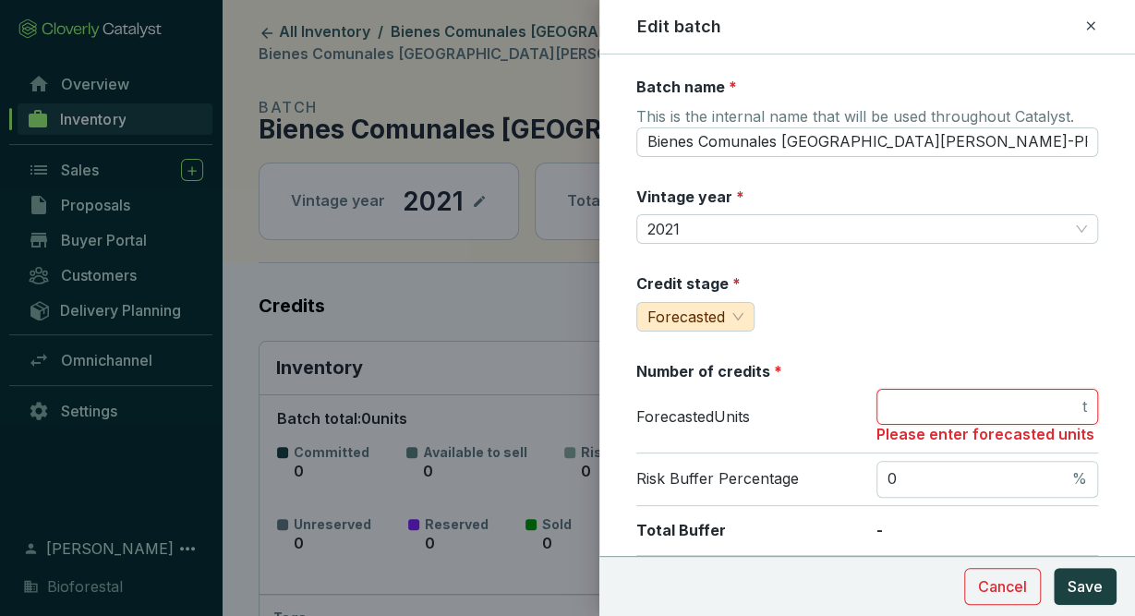
click at [1052, 402] on input "number" at bounding box center [982, 407] width 191 height 20
type input "0"
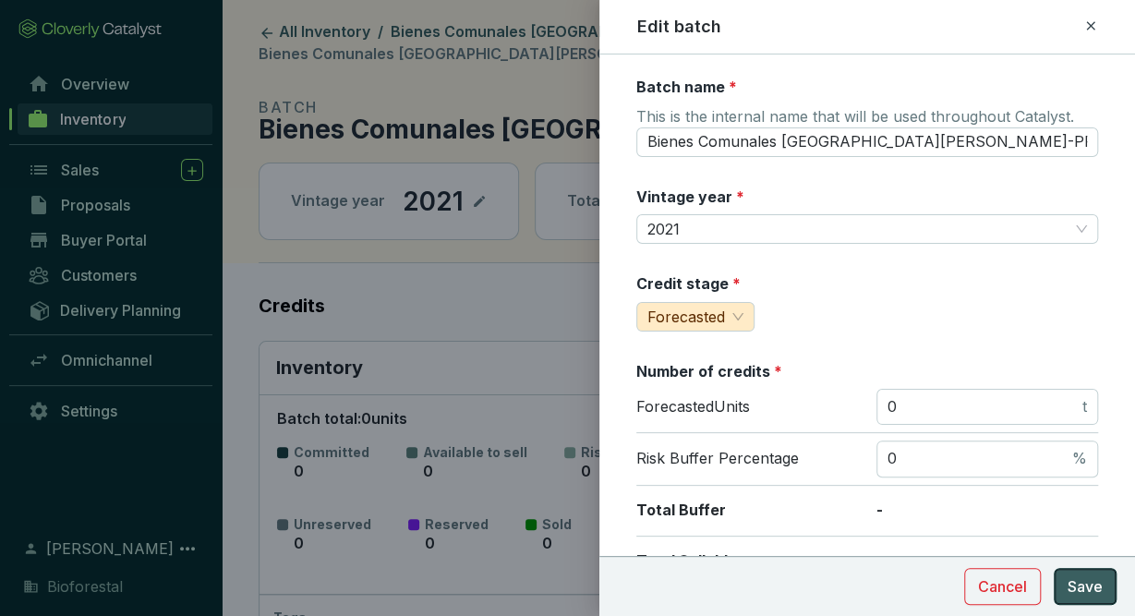
click at [1101, 585] on span "Save" at bounding box center [1085, 586] width 35 height 22
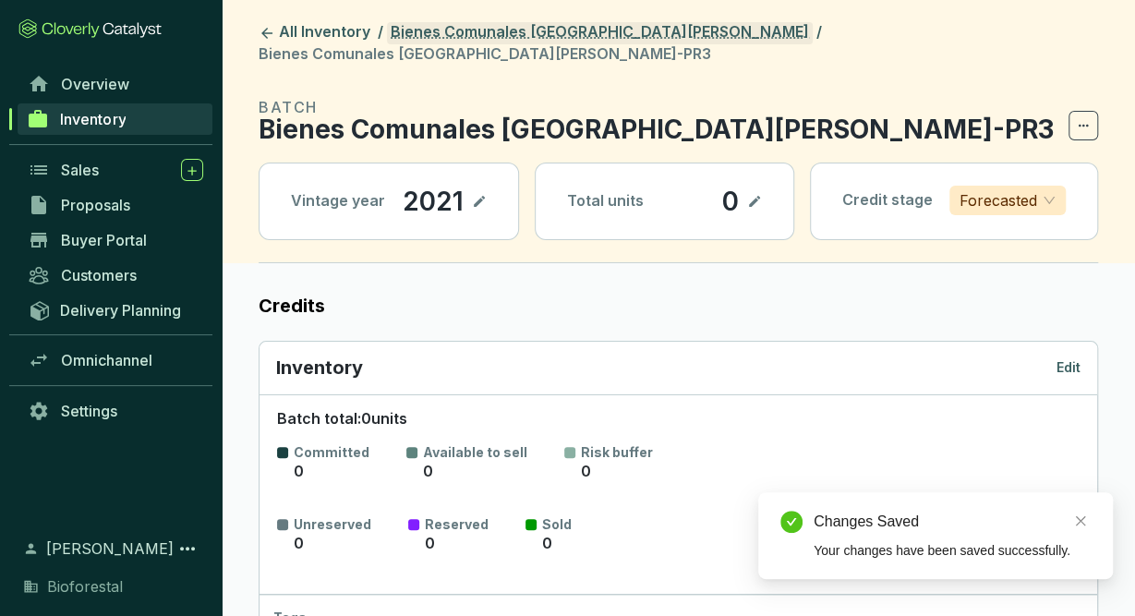
click at [642, 32] on link "Bienes Comunales [GEOGRAPHIC_DATA][PERSON_NAME]" at bounding box center [600, 33] width 426 height 22
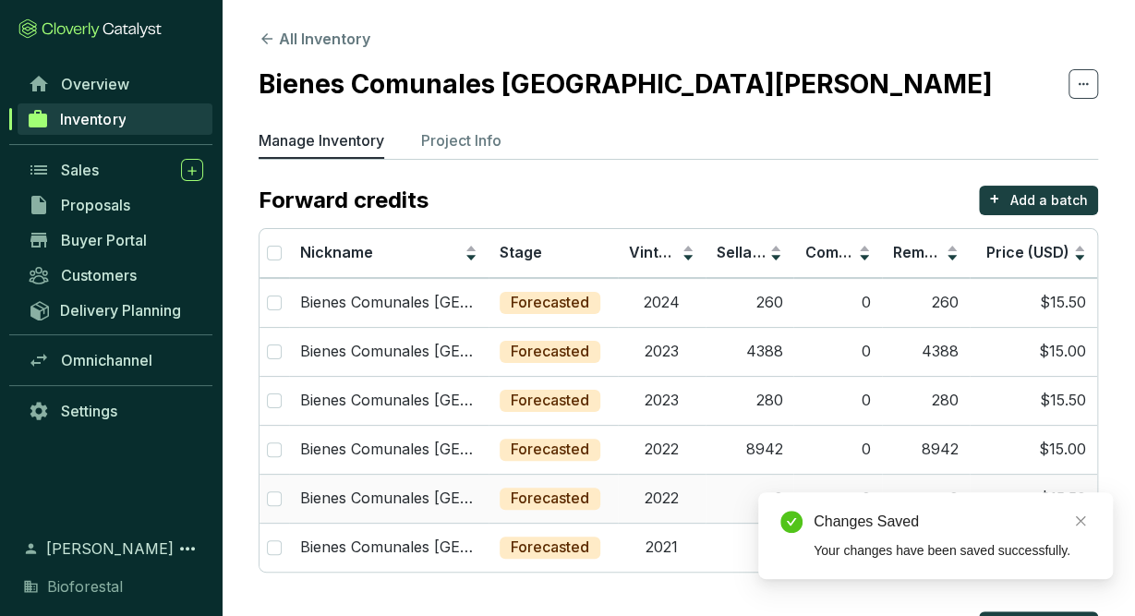
click at [649, 509] on td "2022" at bounding box center [662, 498] width 88 height 49
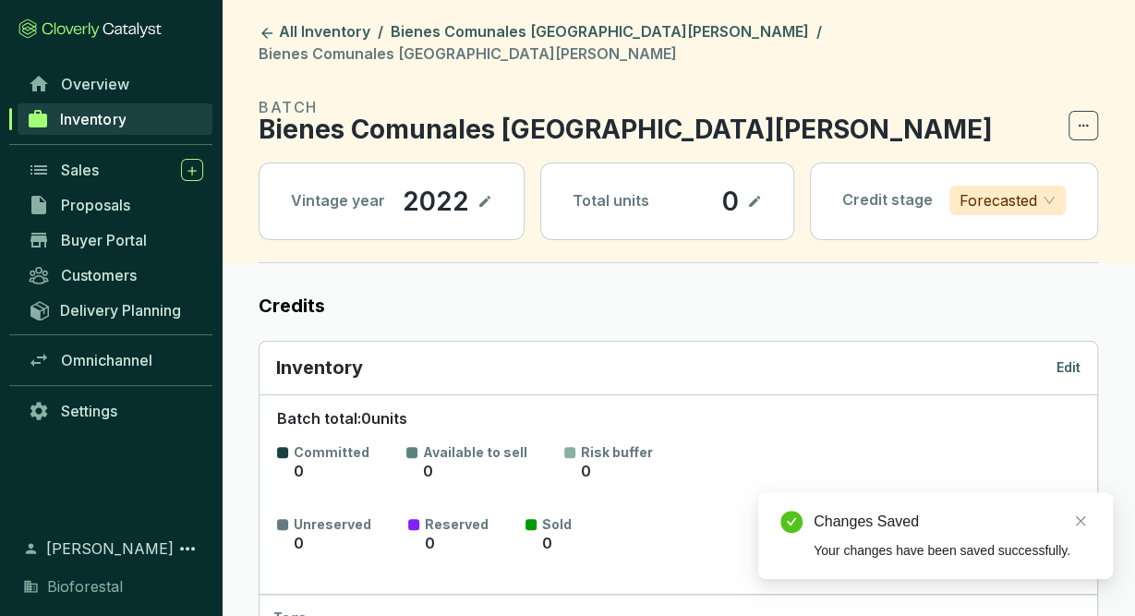
click at [1068, 358] on p "Edit" at bounding box center [1068, 367] width 24 height 18
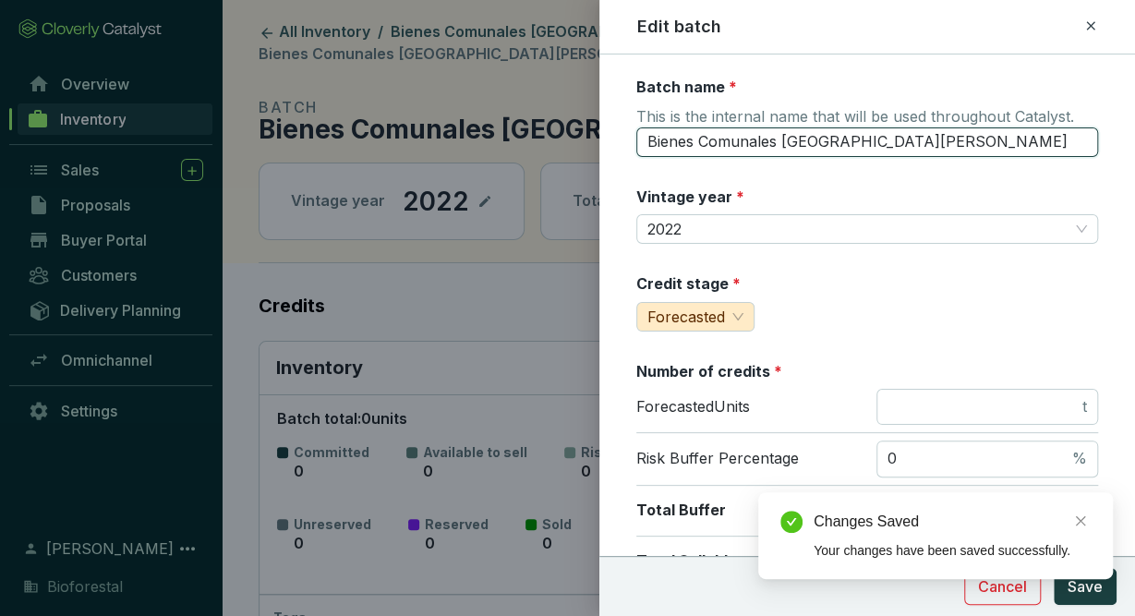
click at [991, 145] on input "Bienes Comunales San Pedro Ecatzingo22" at bounding box center [867, 142] width 462 height 30
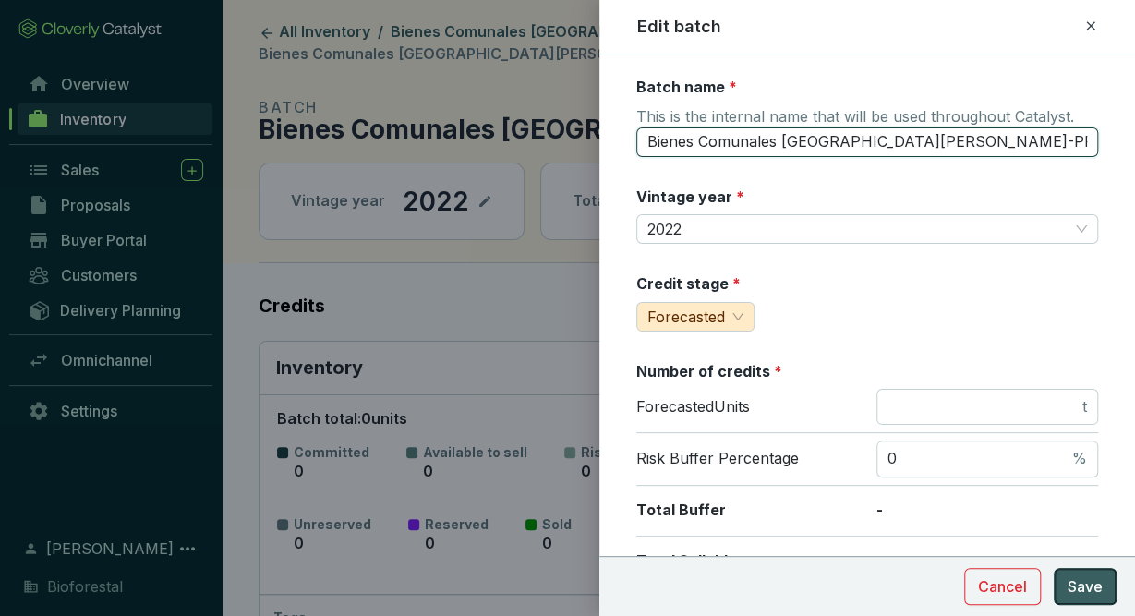
type input "Bienes Comunales San Pedro Ecatzingo22-PR3"
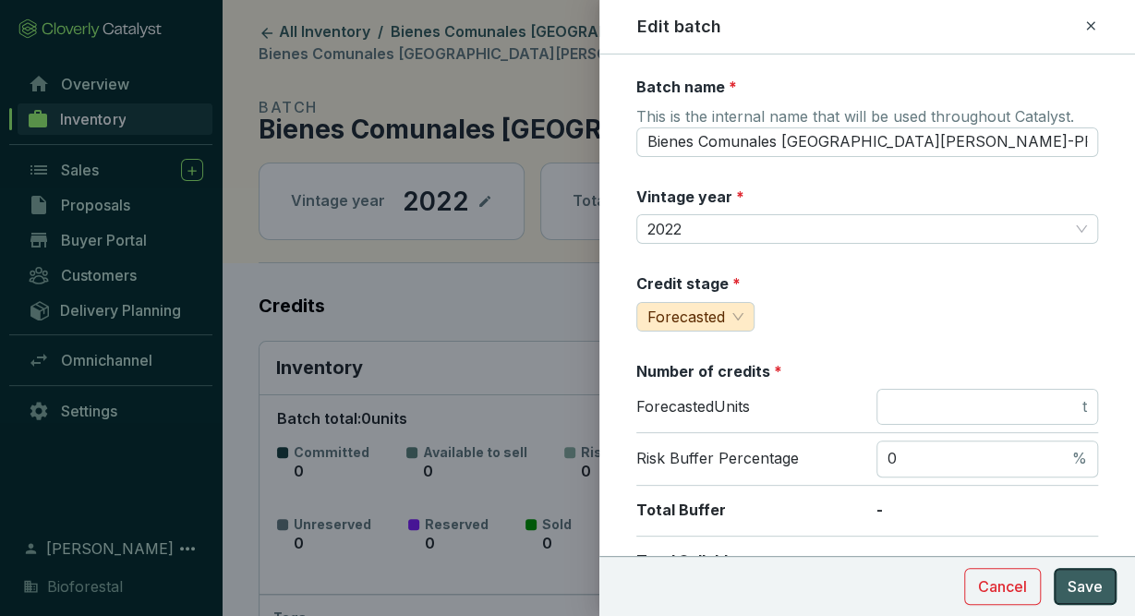
click at [1082, 593] on span "Save" at bounding box center [1085, 586] width 35 height 22
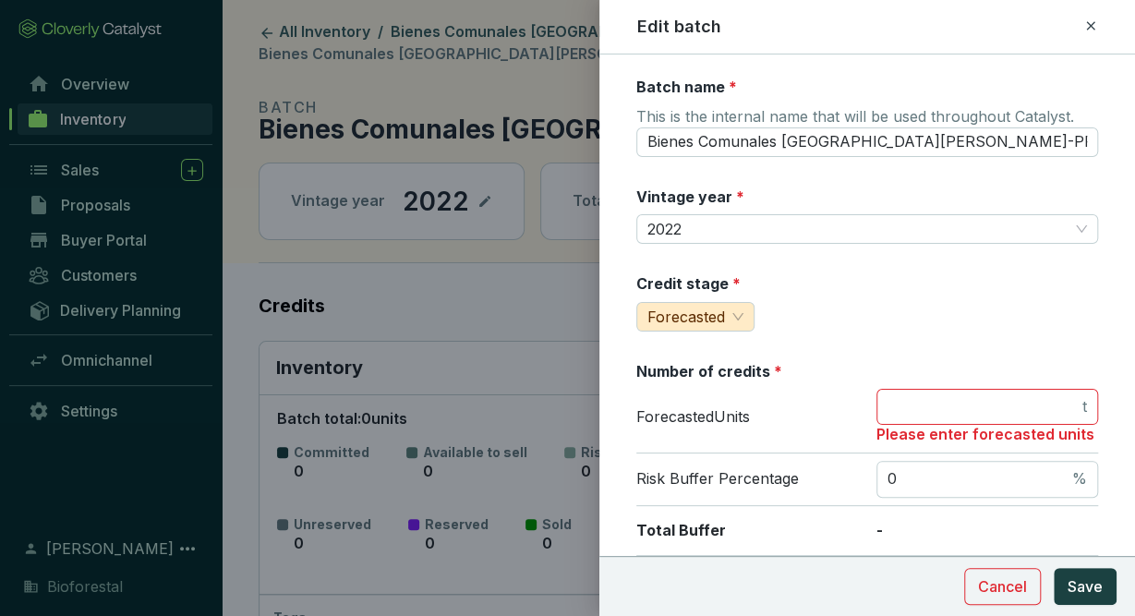
click at [1006, 384] on section "Number of credits * Forecasted Units t Please enter forecasted units Risk Buffe…" at bounding box center [867, 484] width 462 height 246
click at [1024, 413] on input "number" at bounding box center [982, 407] width 191 height 20
type input "0"
click at [1085, 602] on button "Save" at bounding box center [1085, 586] width 63 height 37
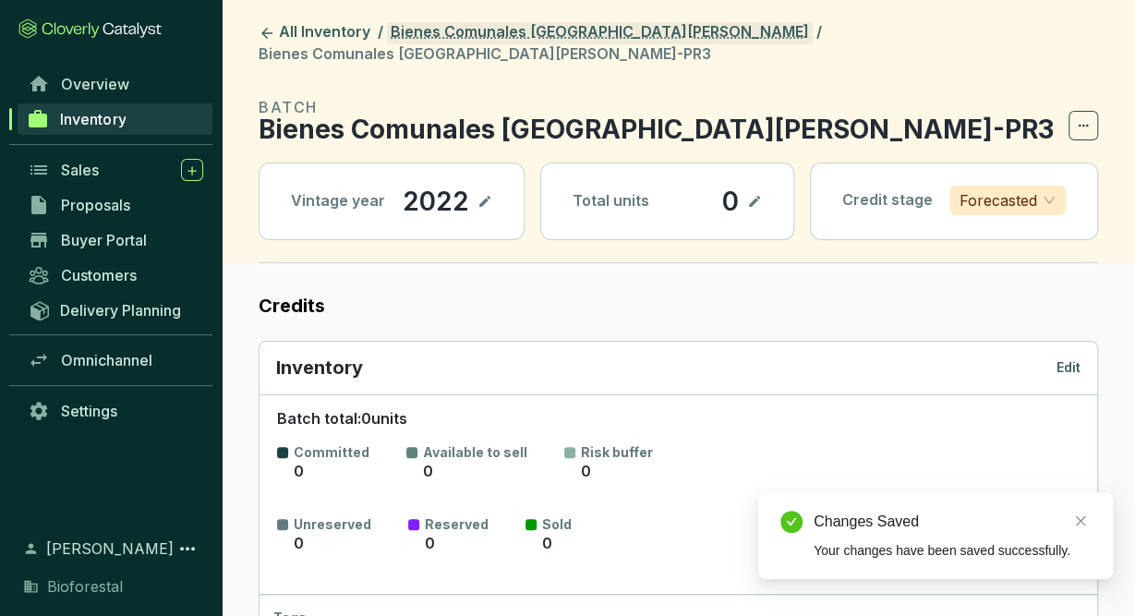
click at [625, 39] on link "Bienes Comunales [GEOGRAPHIC_DATA][PERSON_NAME]" at bounding box center [600, 33] width 426 height 22
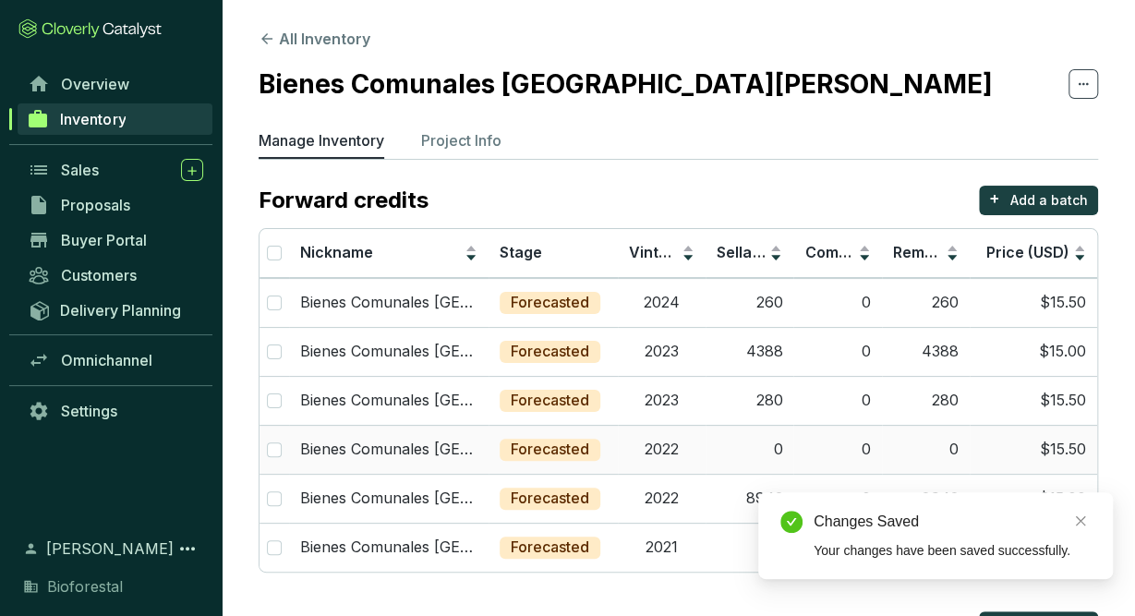
click at [681, 457] on td "2022" at bounding box center [662, 449] width 88 height 49
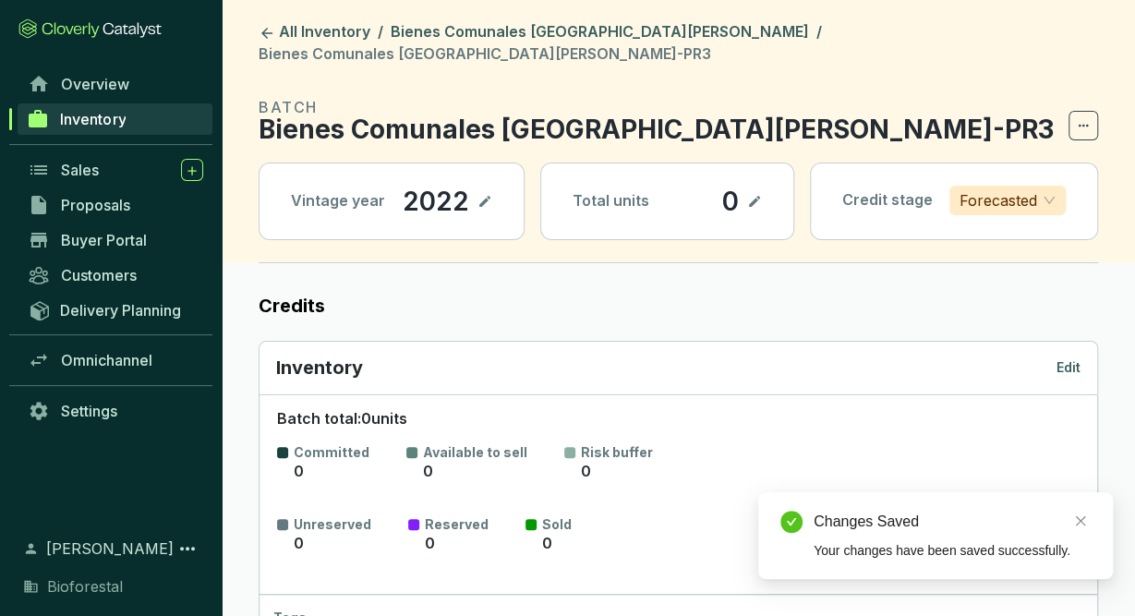
click at [1073, 358] on p "Edit" at bounding box center [1068, 367] width 24 height 18
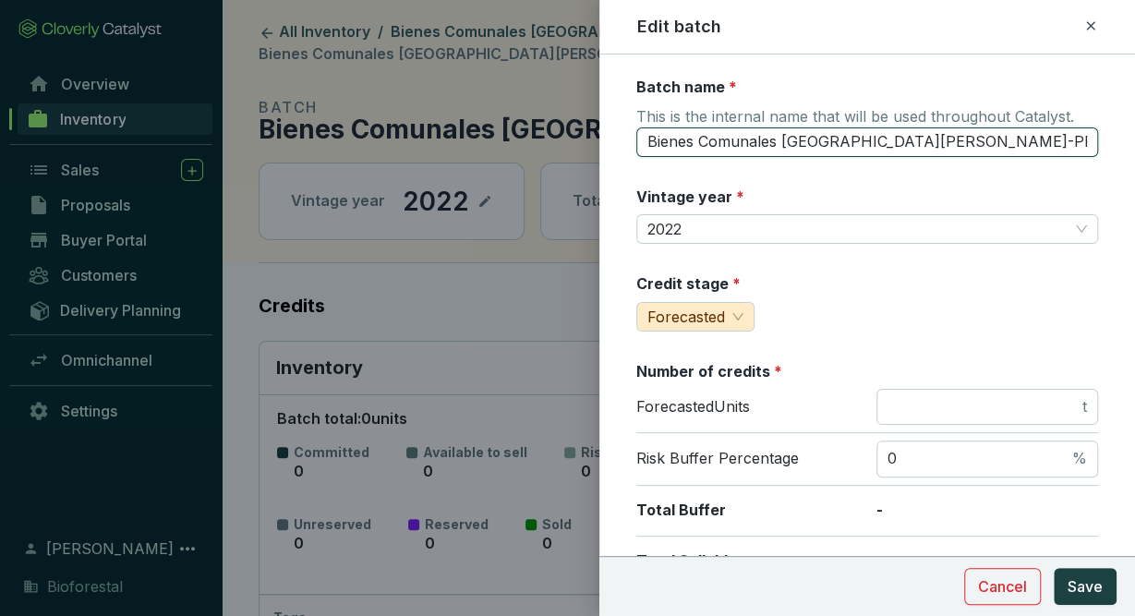
click at [1019, 140] on input "Bienes Comunales San Pedro Ecatzingo22-PR3" at bounding box center [867, 142] width 462 height 30
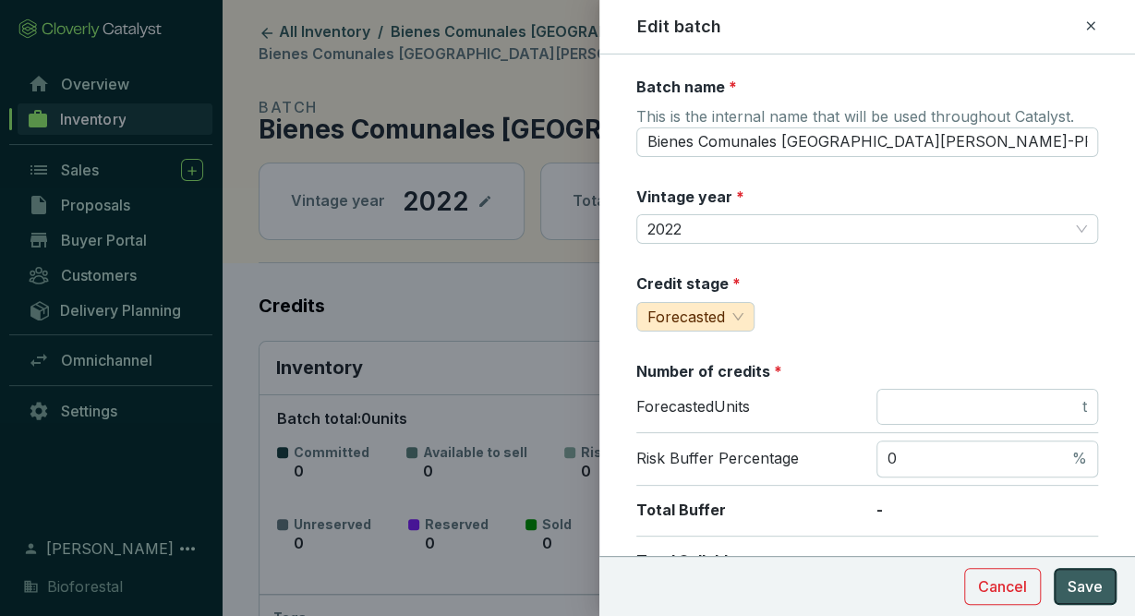
click at [1091, 584] on span "Save" at bounding box center [1085, 586] width 35 height 22
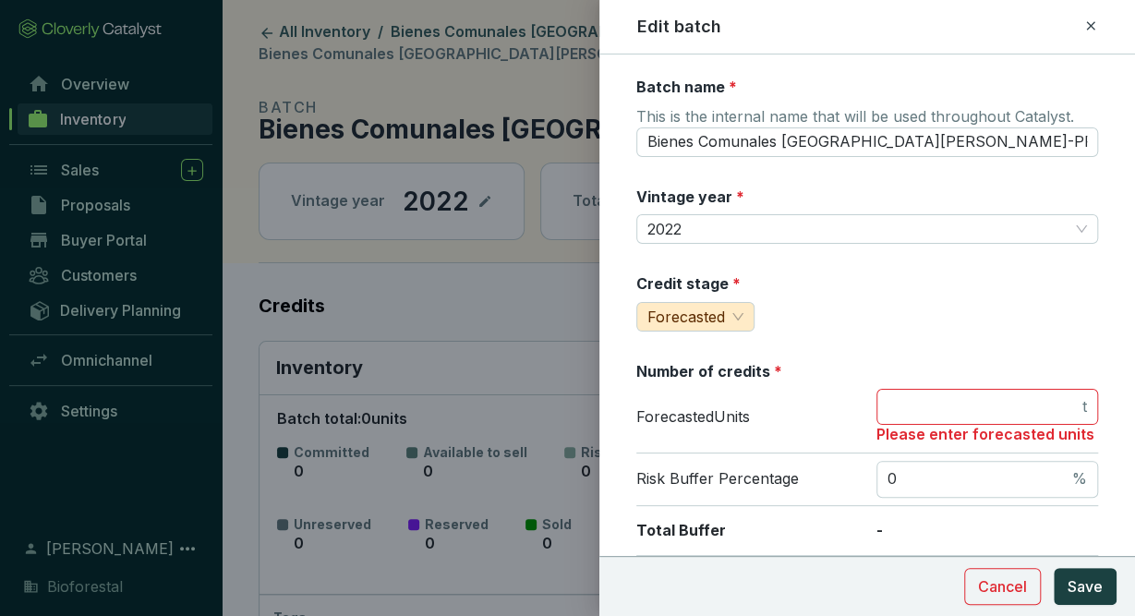
click at [1092, 28] on icon at bounding box center [1090, 25] width 8 height 8
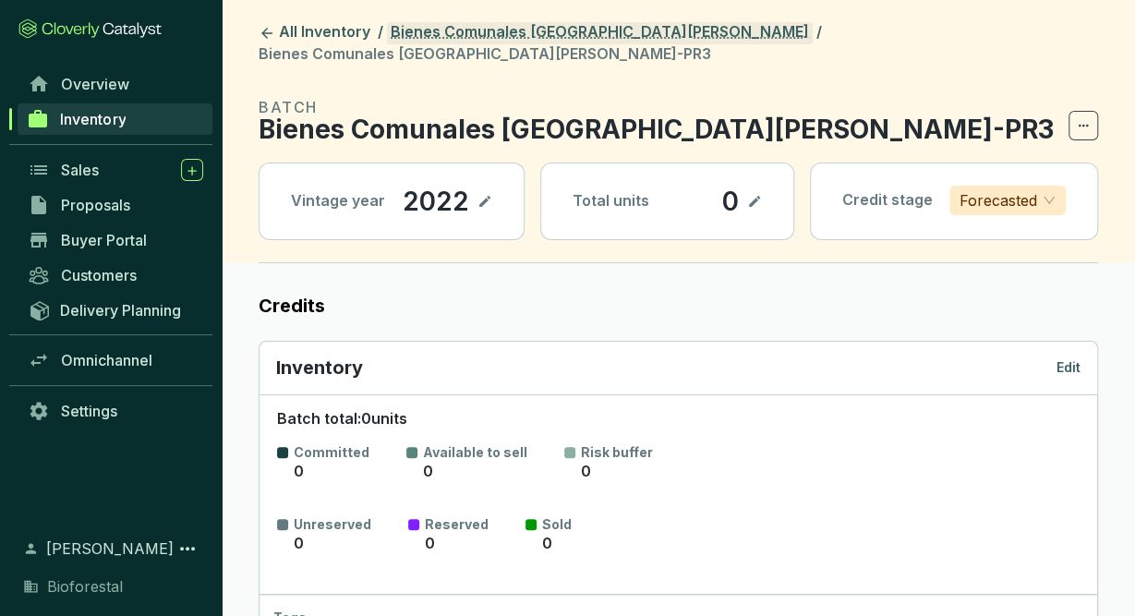
click at [652, 35] on link "Bienes Comunales [GEOGRAPHIC_DATA][PERSON_NAME]" at bounding box center [600, 33] width 426 height 22
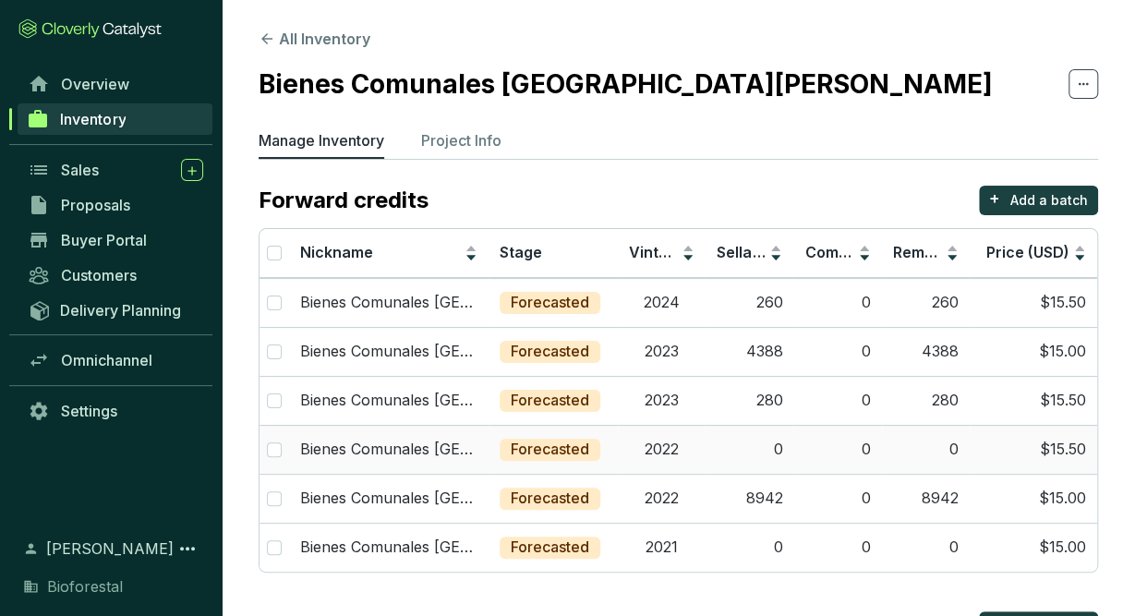
click at [640, 452] on td "2022" at bounding box center [662, 449] width 88 height 49
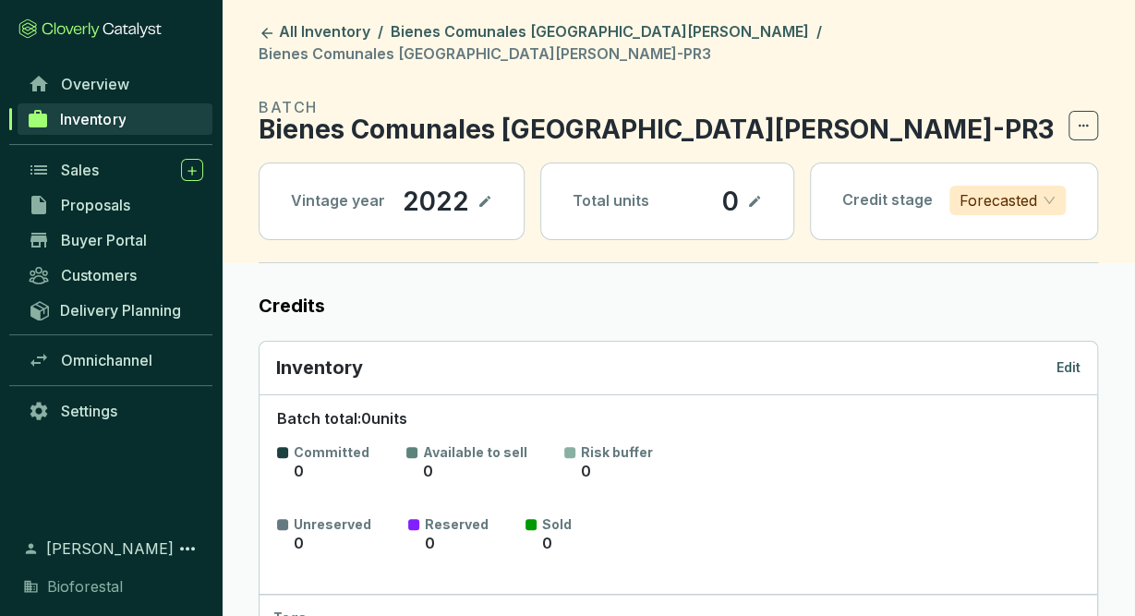
click at [1070, 358] on p "Edit" at bounding box center [1068, 367] width 24 height 18
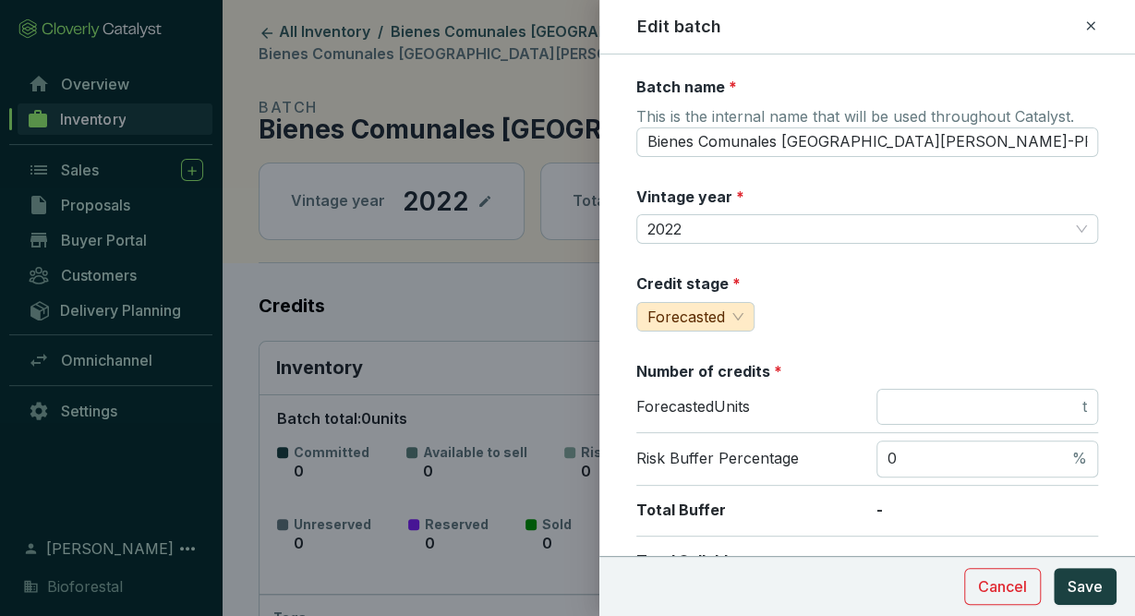
click at [1090, 18] on icon at bounding box center [1090, 26] width 15 height 22
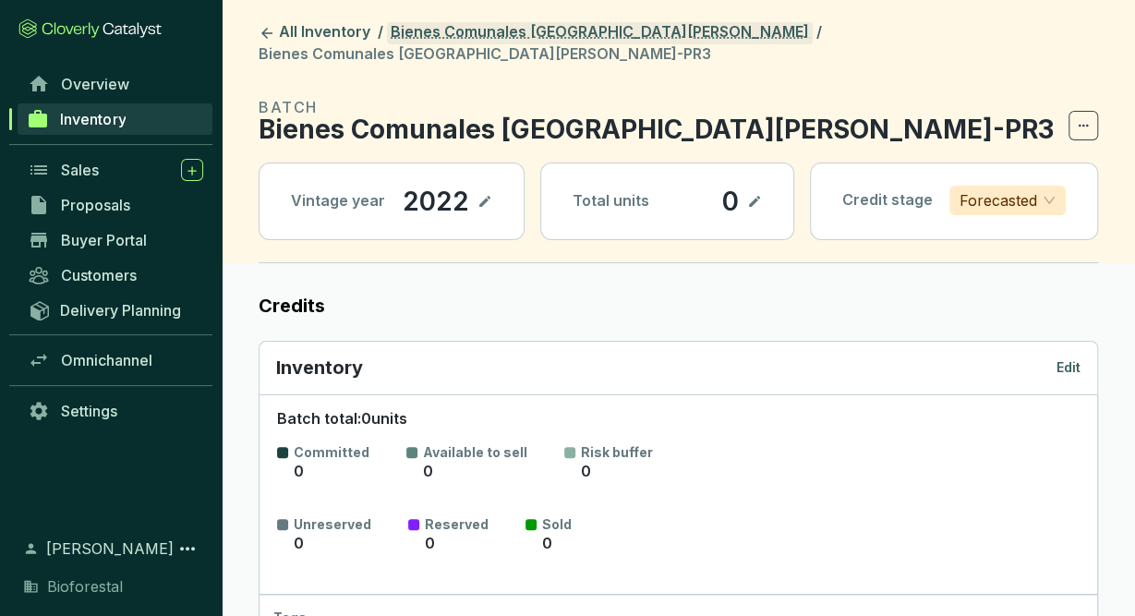
click at [514, 38] on link "Bienes Comunales [GEOGRAPHIC_DATA][PERSON_NAME]" at bounding box center [600, 33] width 426 height 22
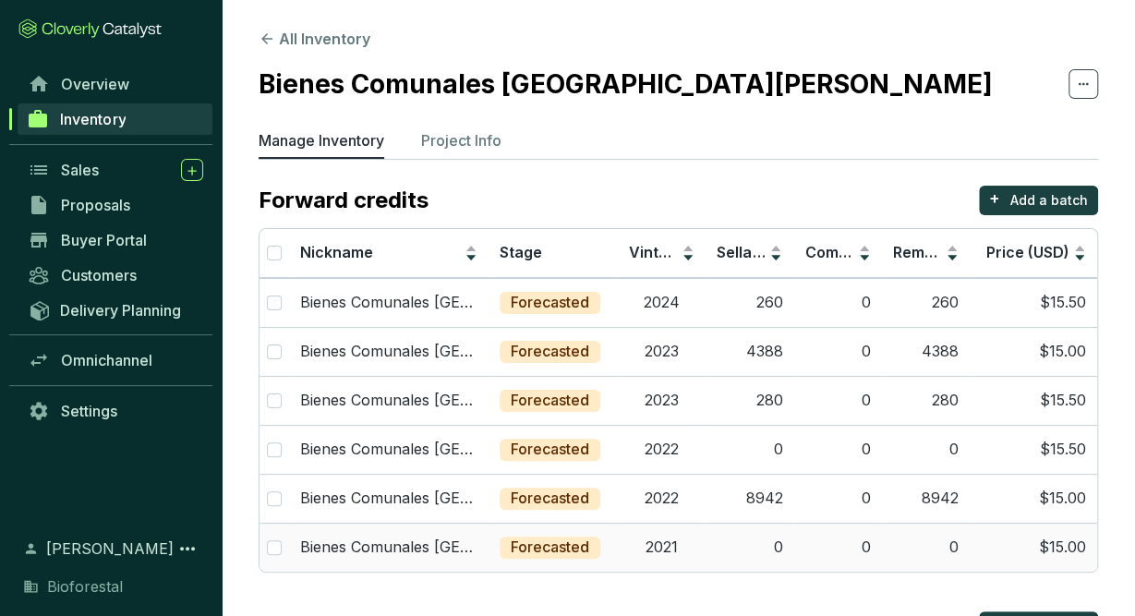
click at [684, 548] on td "2021" at bounding box center [662, 547] width 88 height 49
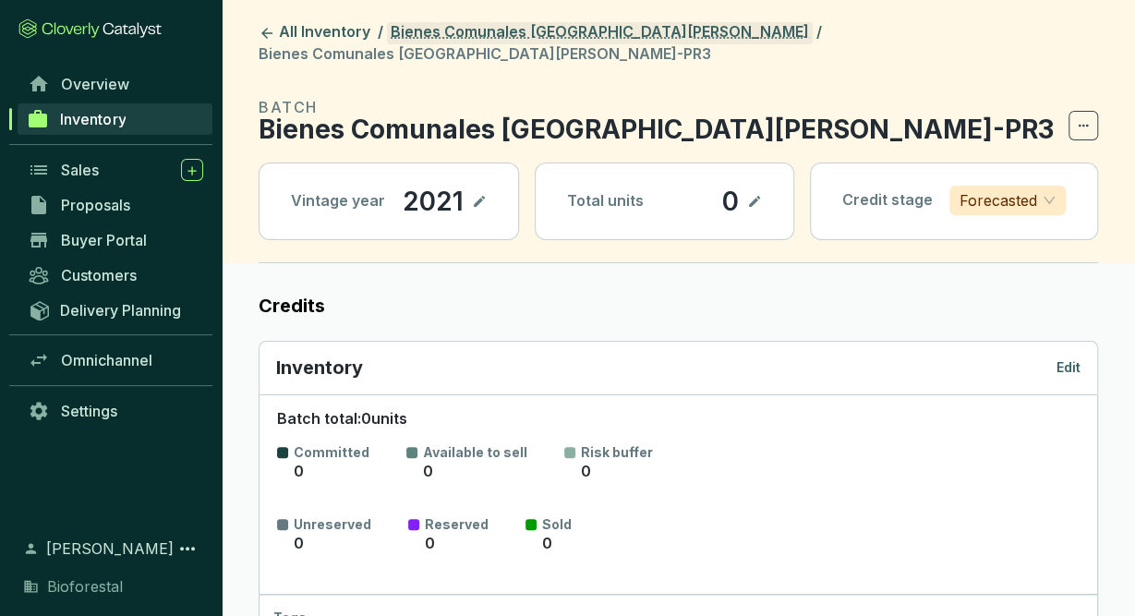
click at [618, 41] on link "Bienes Comunales [GEOGRAPHIC_DATA][PERSON_NAME]" at bounding box center [600, 33] width 426 height 22
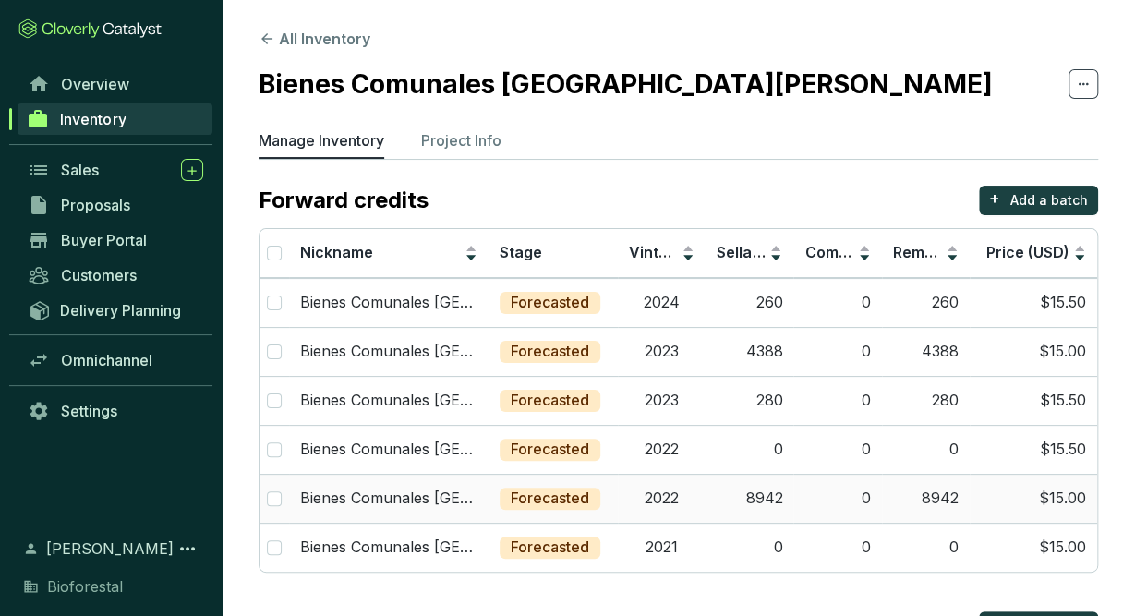
click at [714, 497] on td "8942" at bounding box center [750, 498] width 88 height 49
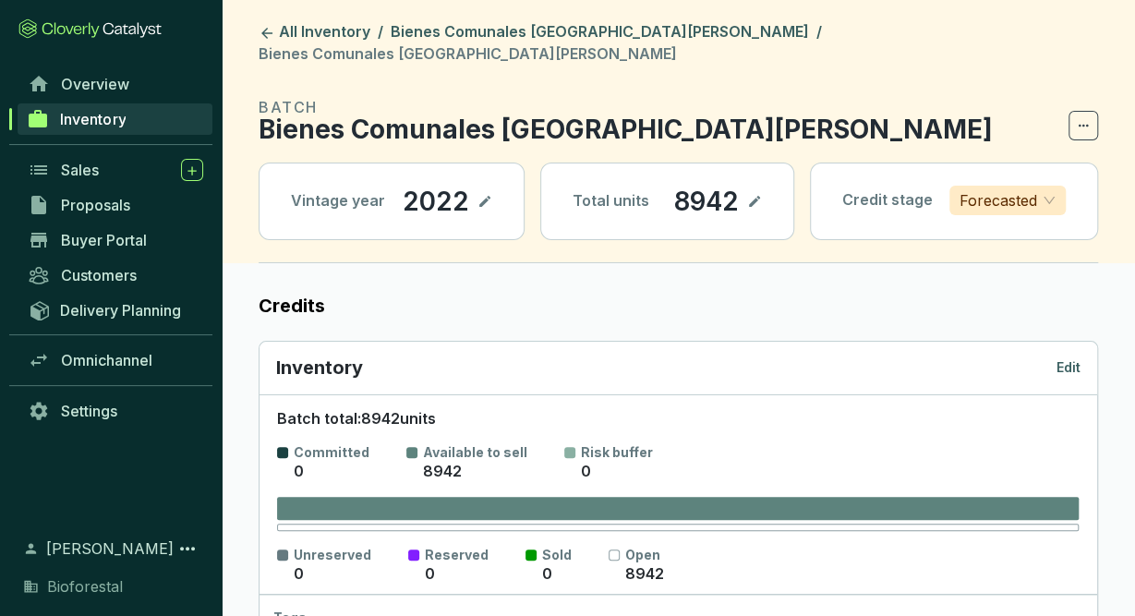
click at [1073, 358] on p "Edit" at bounding box center [1068, 367] width 24 height 18
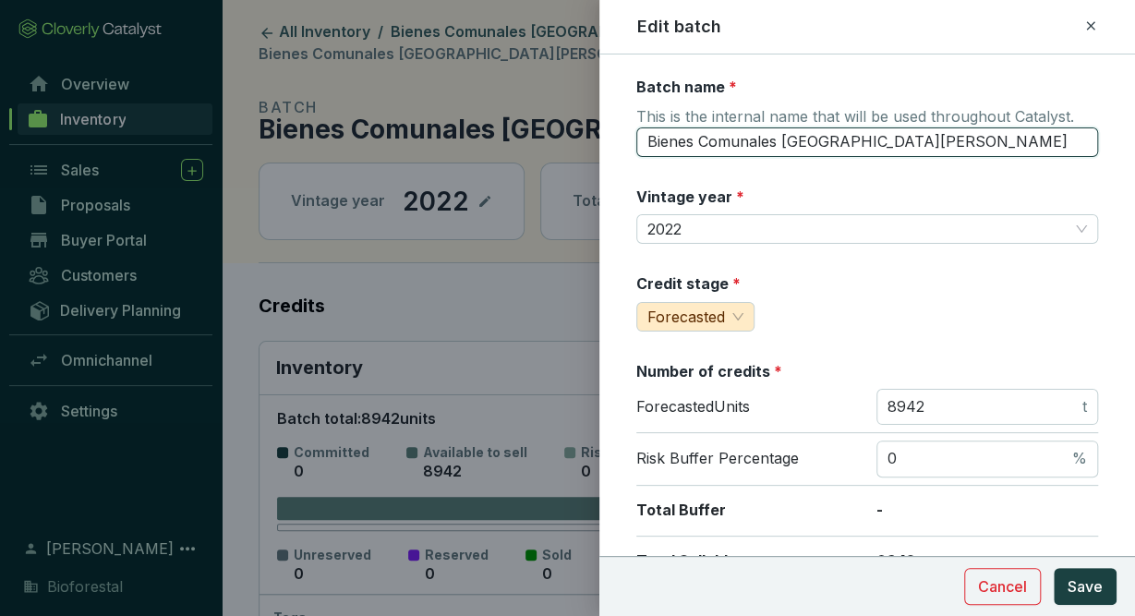
click at [980, 145] on input "Bienes Comunales San Pedro Ecatzingo22" at bounding box center [867, 142] width 462 height 30
type input "Bienes Comunales San Pedro Ecatzingo22-PR3"
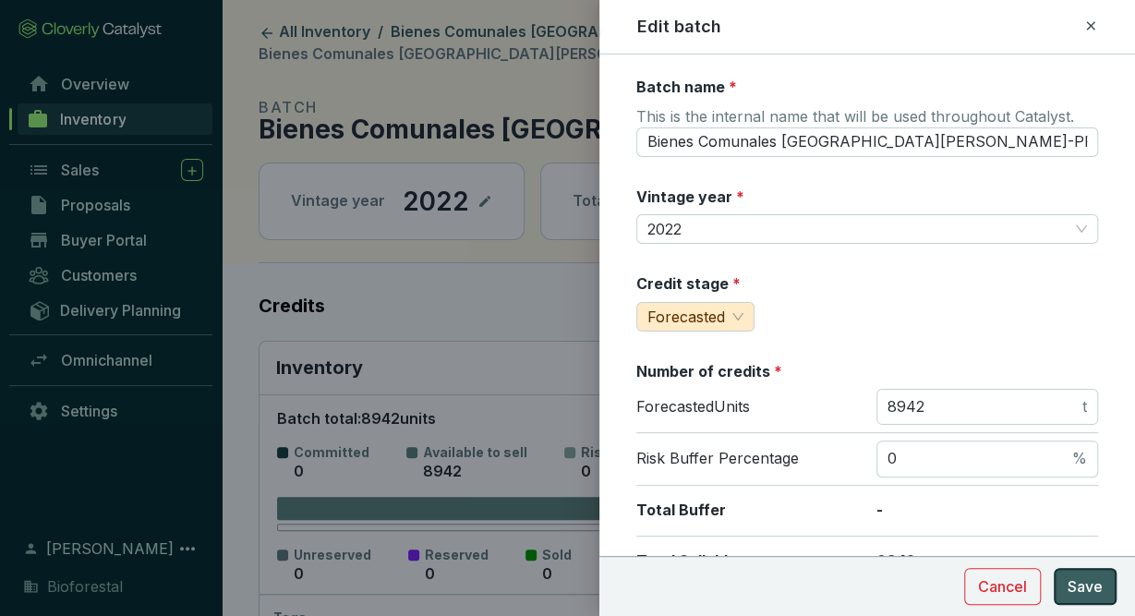
click at [1082, 584] on span "Save" at bounding box center [1085, 586] width 35 height 22
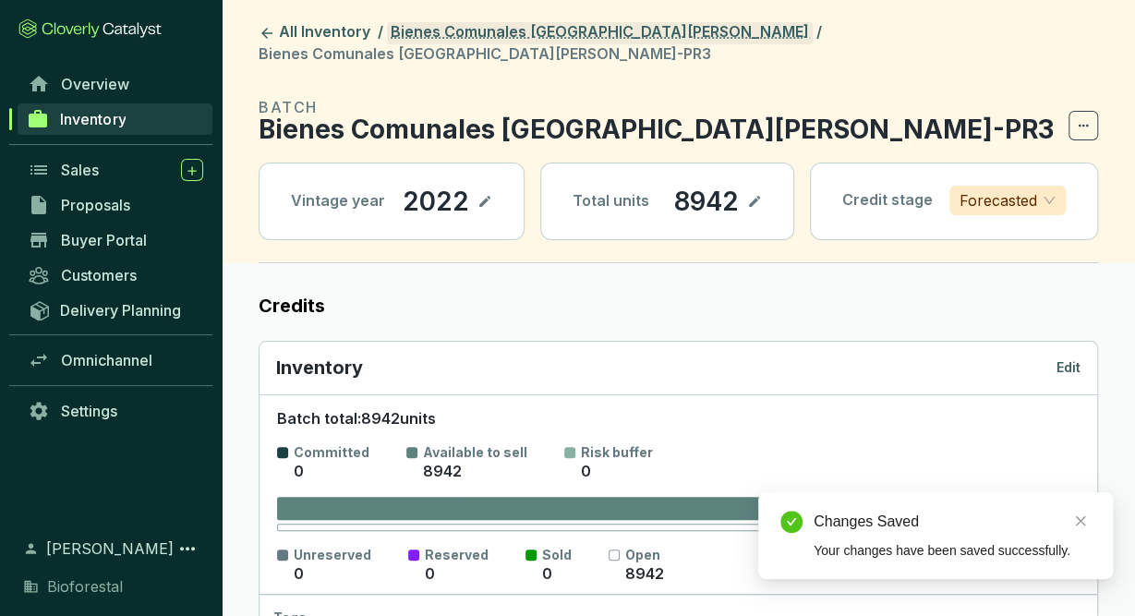
click at [618, 32] on link "Bienes Comunales [GEOGRAPHIC_DATA][PERSON_NAME]" at bounding box center [600, 33] width 426 height 22
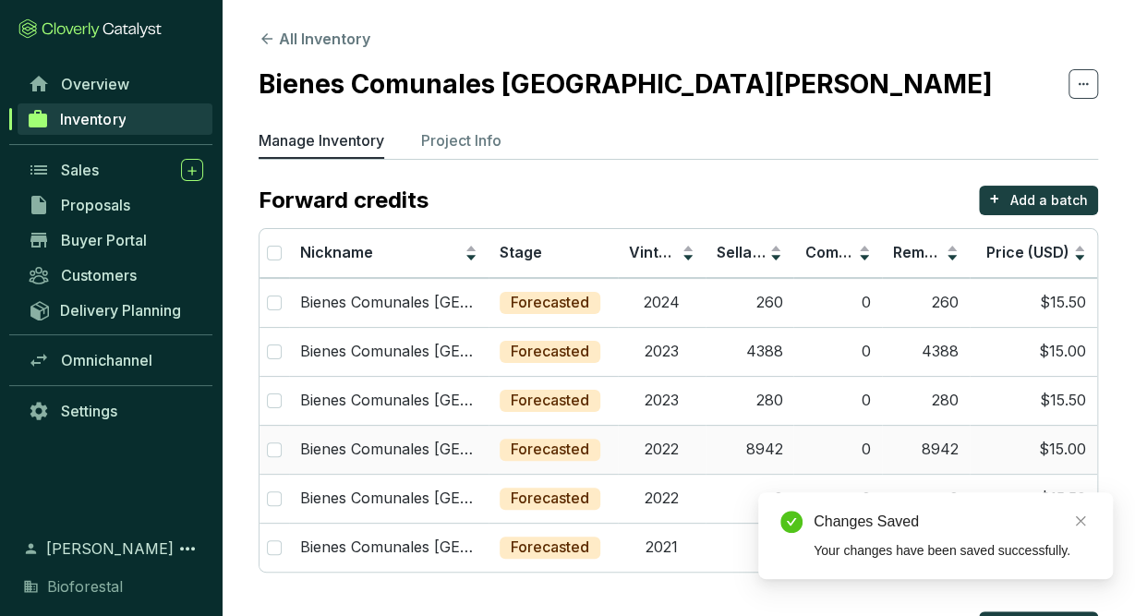
click at [666, 452] on td "2022" at bounding box center [662, 449] width 88 height 49
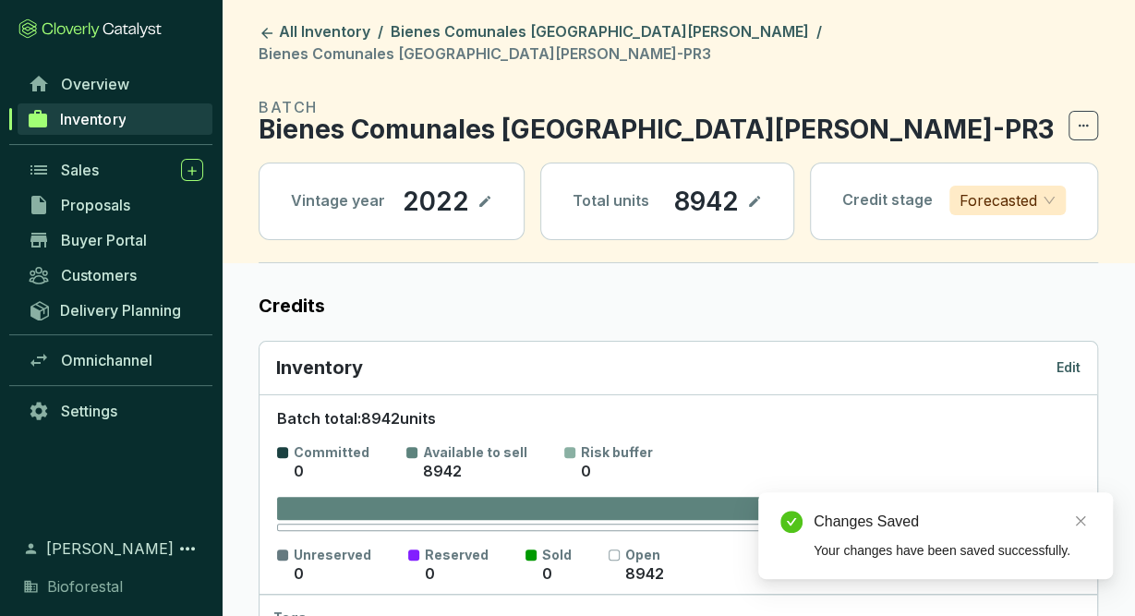
click at [1082, 347] on div "Inventory Edit" at bounding box center [678, 369] width 838 height 54
click at [1070, 358] on p "Edit" at bounding box center [1068, 367] width 24 height 18
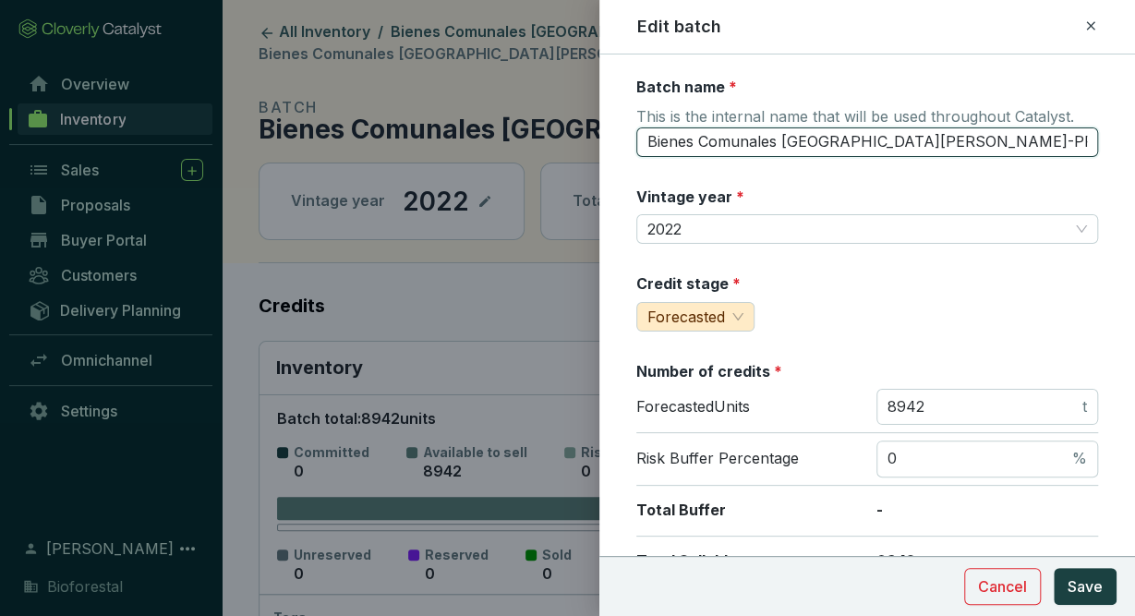
click at [1001, 141] on input "Bienes Comunales San Pedro Ecatzingo22-PR3" at bounding box center [867, 142] width 462 height 30
type input "Bienes Comunales San Pedro Ecatzingo22-PR4"
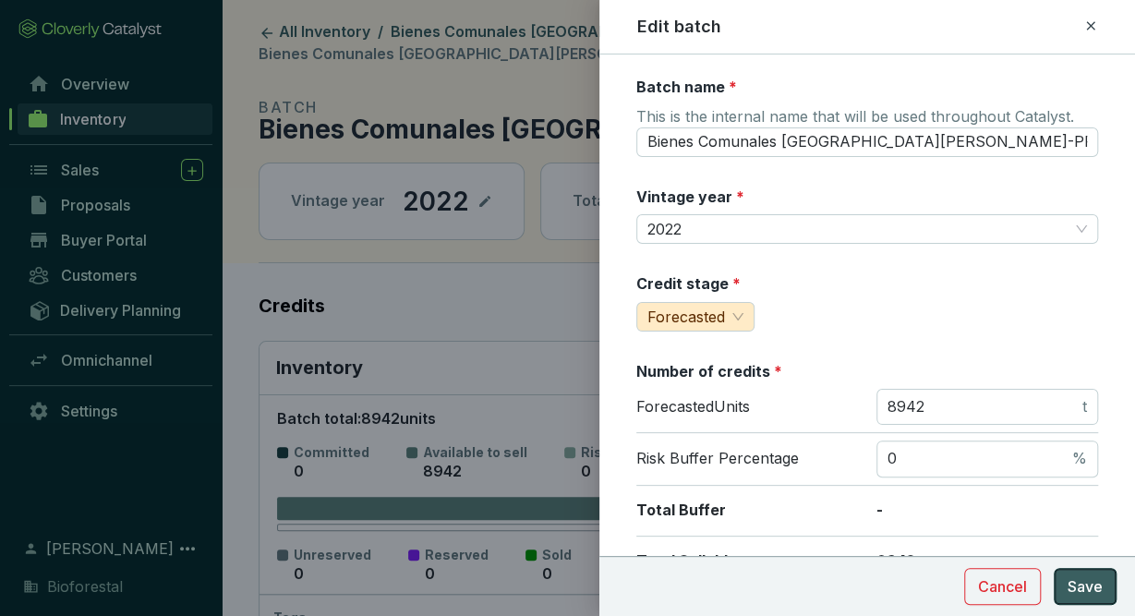
click at [1091, 589] on span "Save" at bounding box center [1085, 586] width 35 height 22
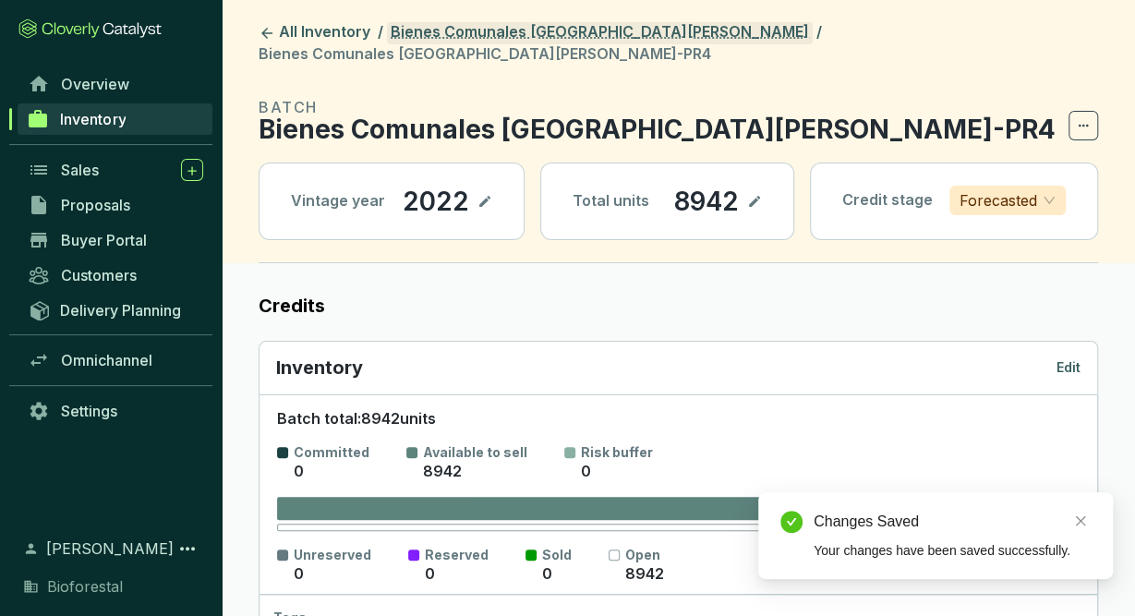
click at [634, 35] on link "Bienes Comunales [GEOGRAPHIC_DATA][PERSON_NAME]" at bounding box center [600, 33] width 426 height 22
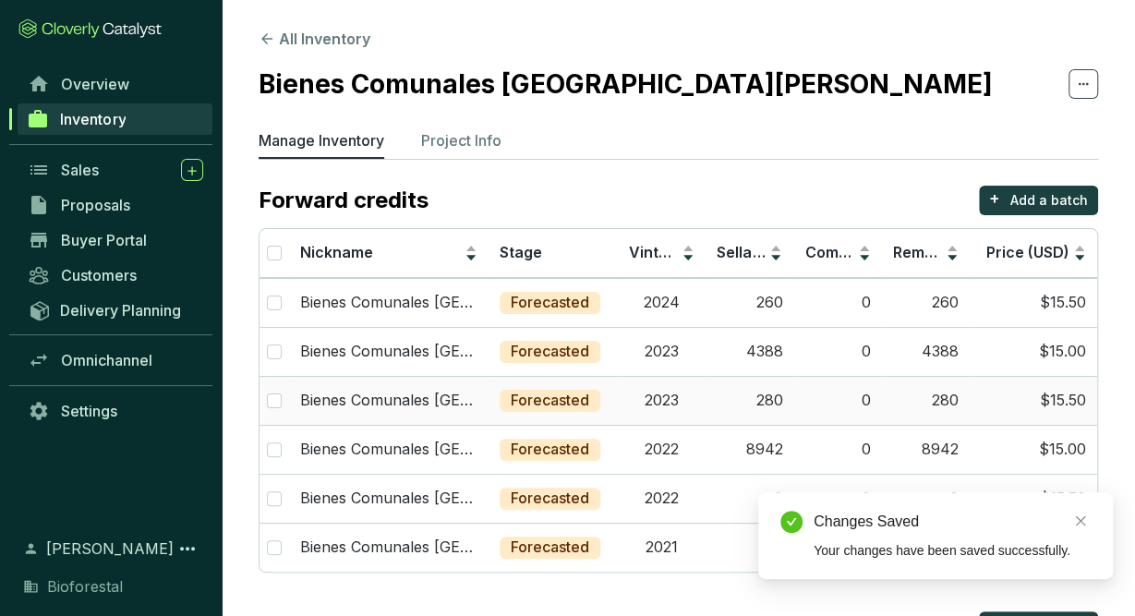
click at [675, 416] on td "2023" at bounding box center [662, 400] width 88 height 49
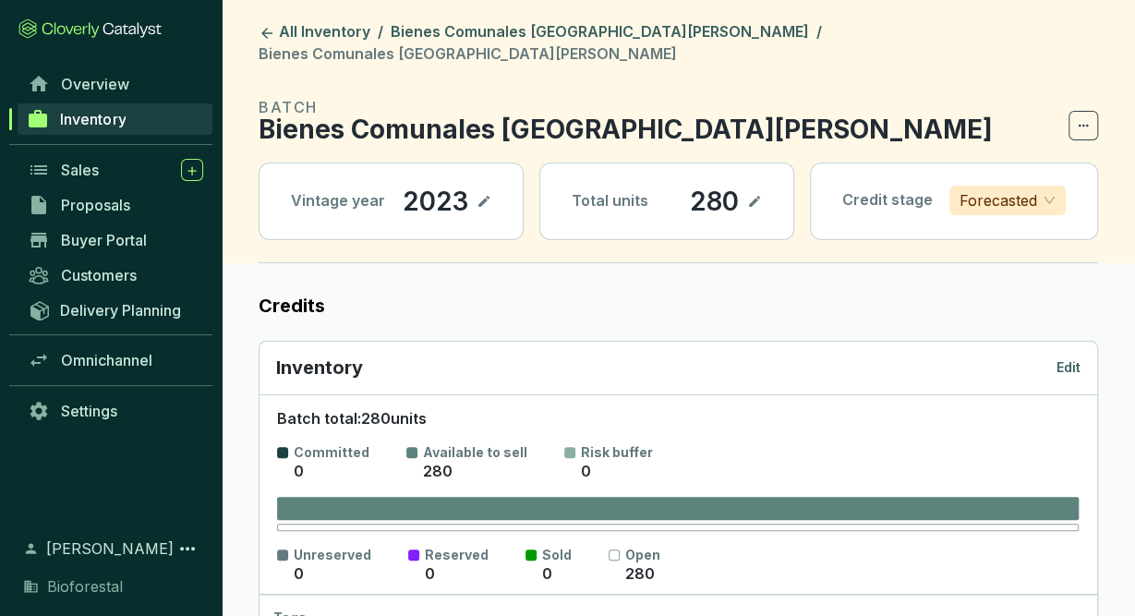
click at [1077, 358] on p "Edit" at bounding box center [1068, 367] width 24 height 18
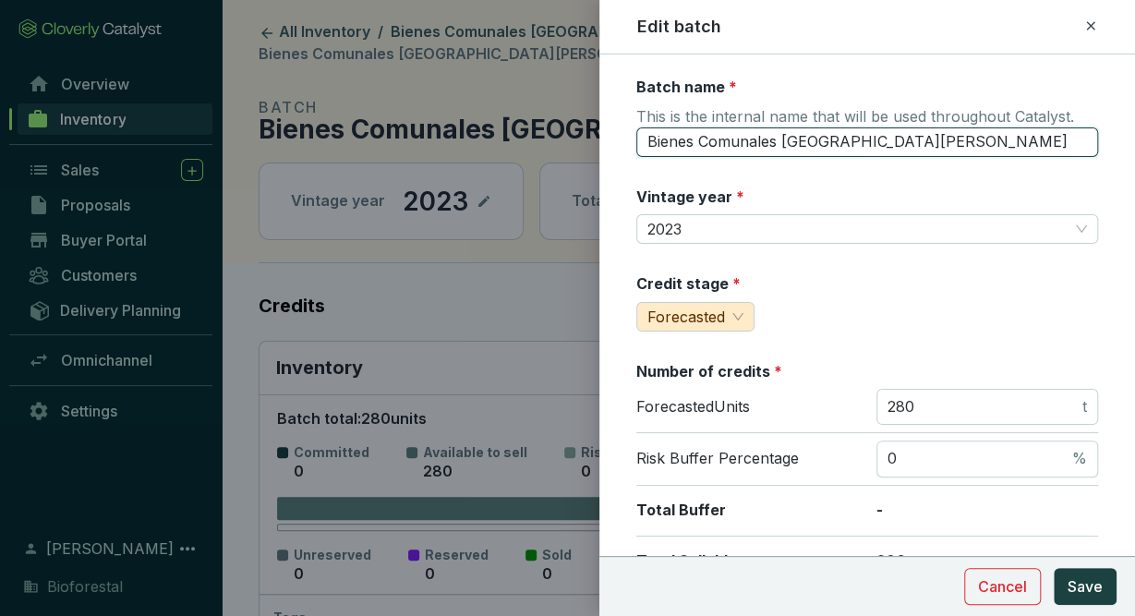
click at [986, 147] on input "Bienes Comunales San Pedro Ecatzingo23" at bounding box center [867, 142] width 462 height 30
type input "Bienes Comunales San Pedro Ecatzingo23-PR4"
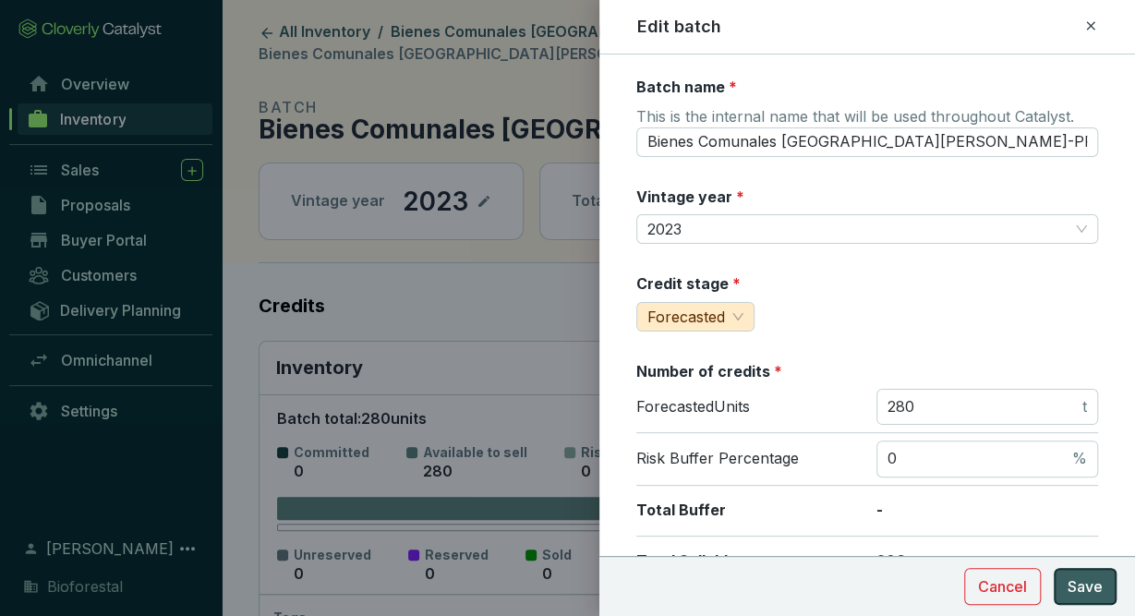
click at [1098, 596] on span "Save" at bounding box center [1085, 586] width 35 height 22
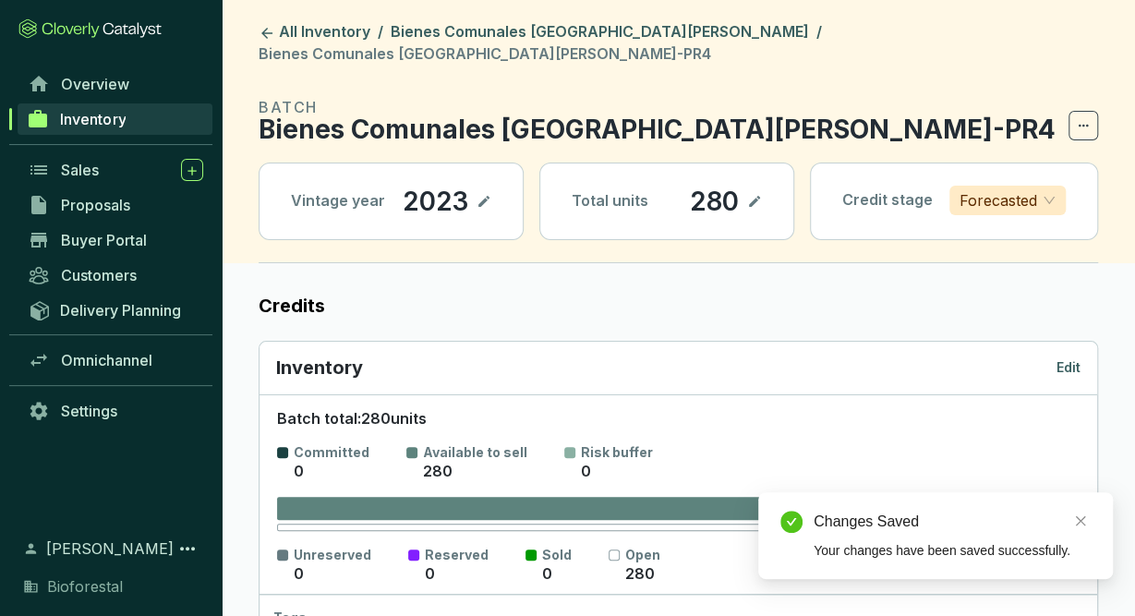
click at [608, 21] on header "All Inventory / Bienes Comunales San Pedro Ecatzingo / Bienes Comunales San Ped…" at bounding box center [678, 131] width 913 height 263
click at [611, 30] on link "Bienes Comunales [GEOGRAPHIC_DATA][PERSON_NAME]" at bounding box center [600, 33] width 426 height 22
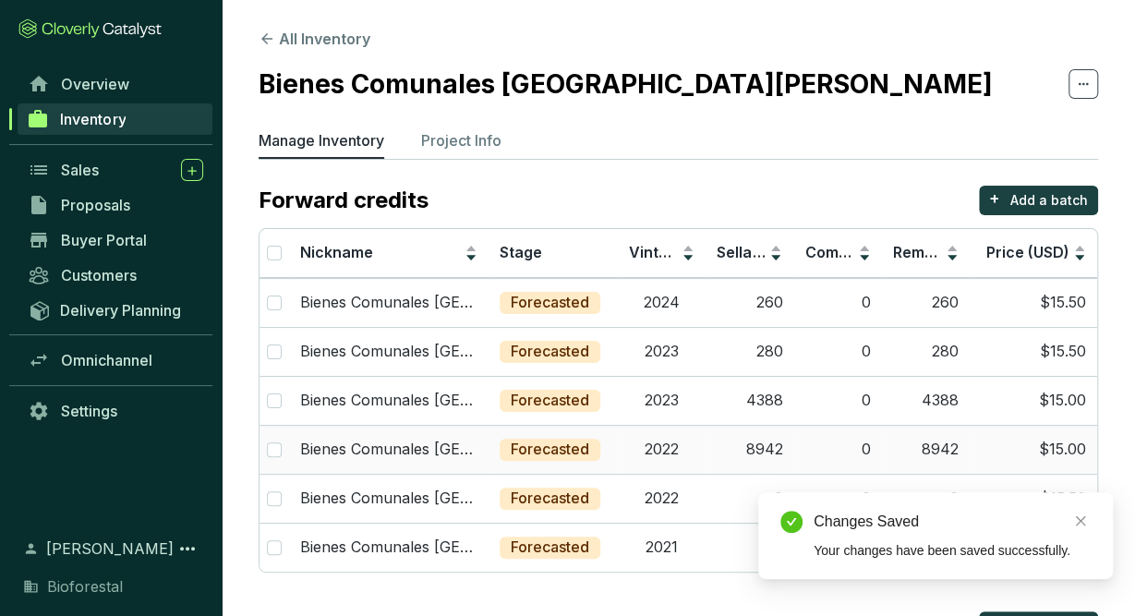
click at [660, 457] on td "2022" at bounding box center [662, 449] width 88 height 49
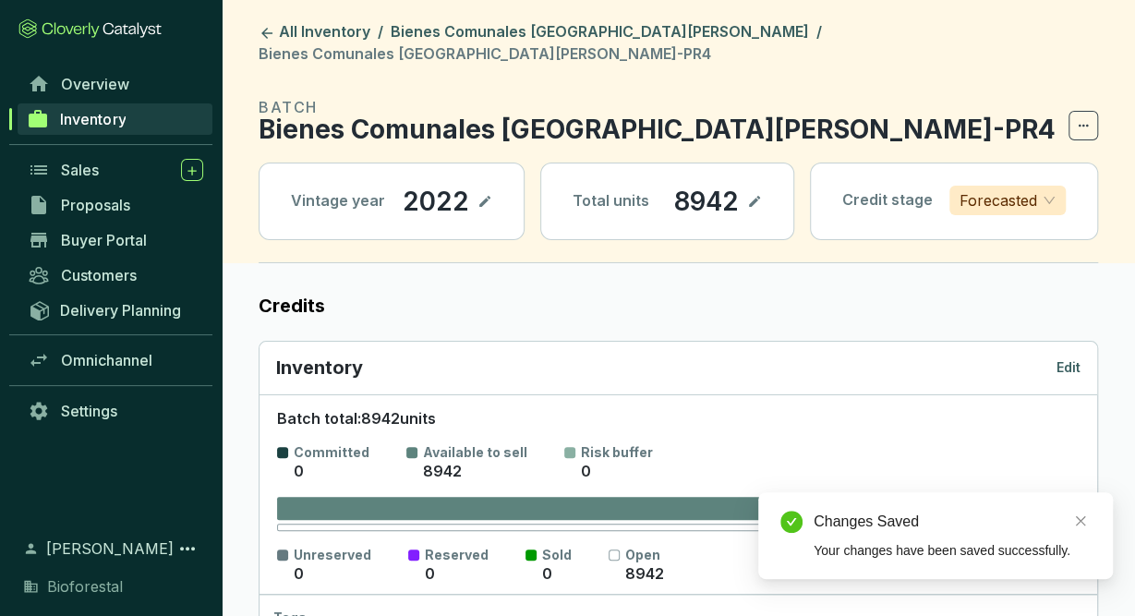
click at [612, 19] on header "All Inventory / Bienes Comunales San Pedro Ecatzingo / Bienes Comunales San Ped…" at bounding box center [678, 131] width 913 height 263
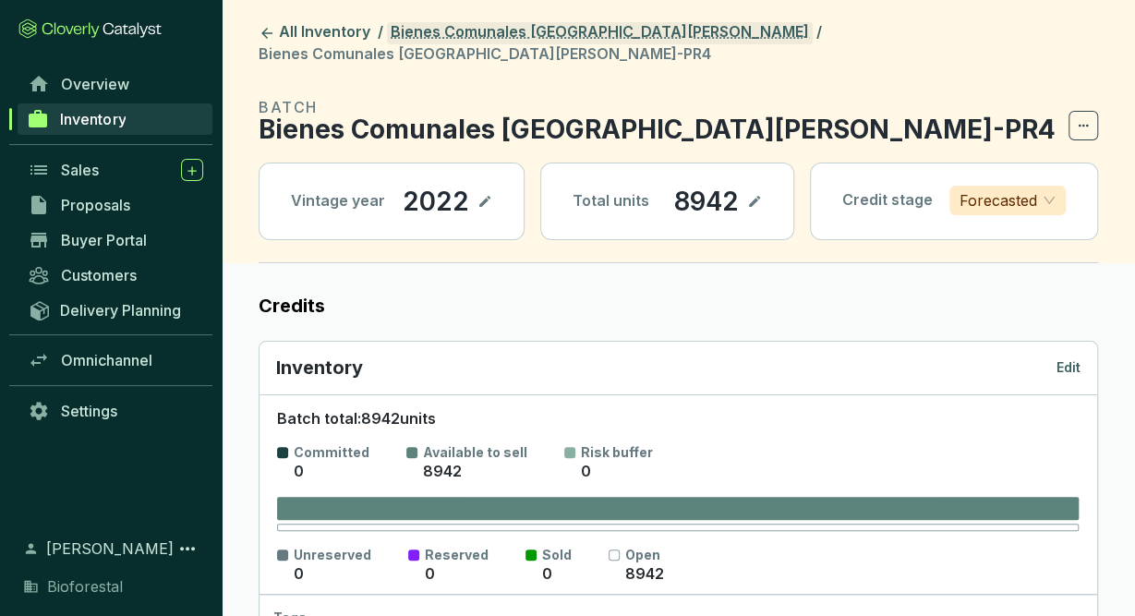
click at [630, 33] on link "Bienes Comunales [GEOGRAPHIC_DATA][PERSON_NAME]" at bounding box center [600, 33] width 426 height 22
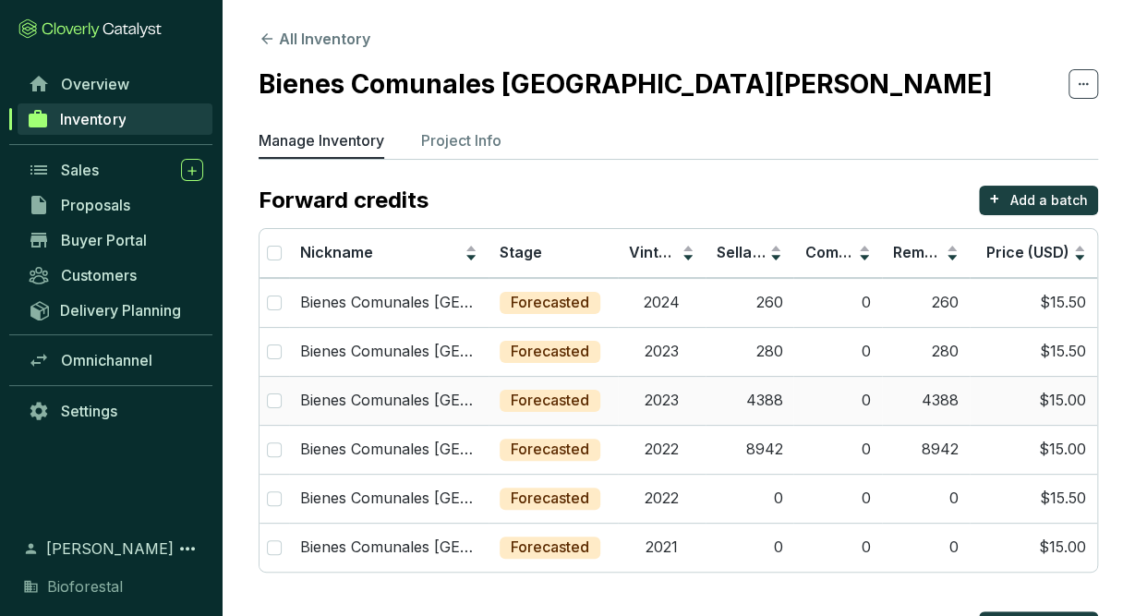
click at [699, 405] on td "2023" at bounding box center [662, 400] width 88 height 49
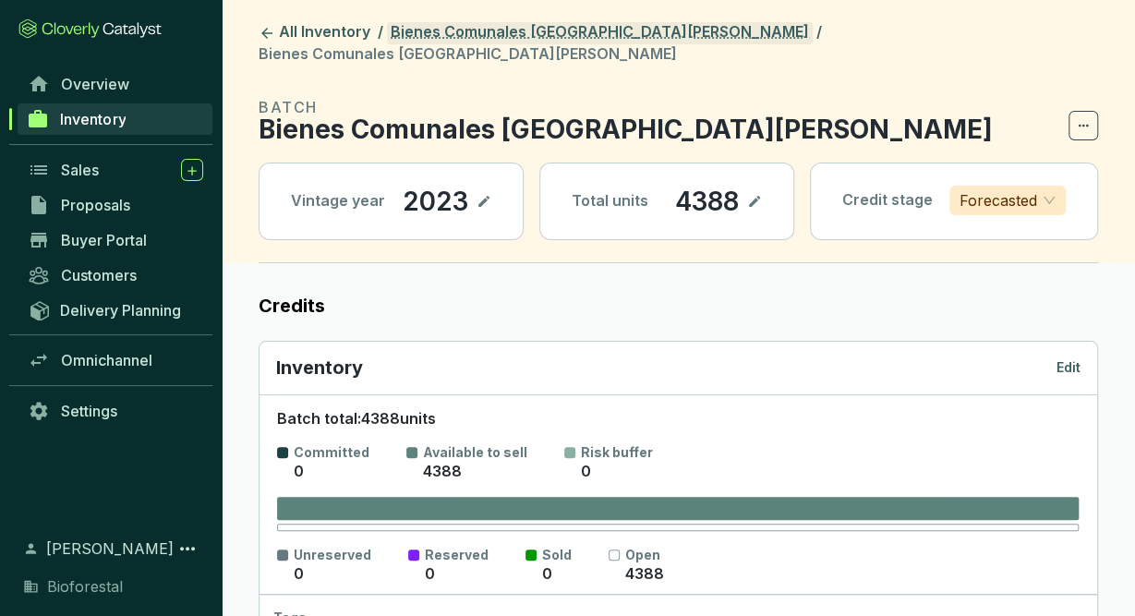
click at [640, 29] on link "Bienes Comunales [GEOGRAPHIC_DATA][PERSON_NAME]" at bounding box center [600, 33] width 426 height 22
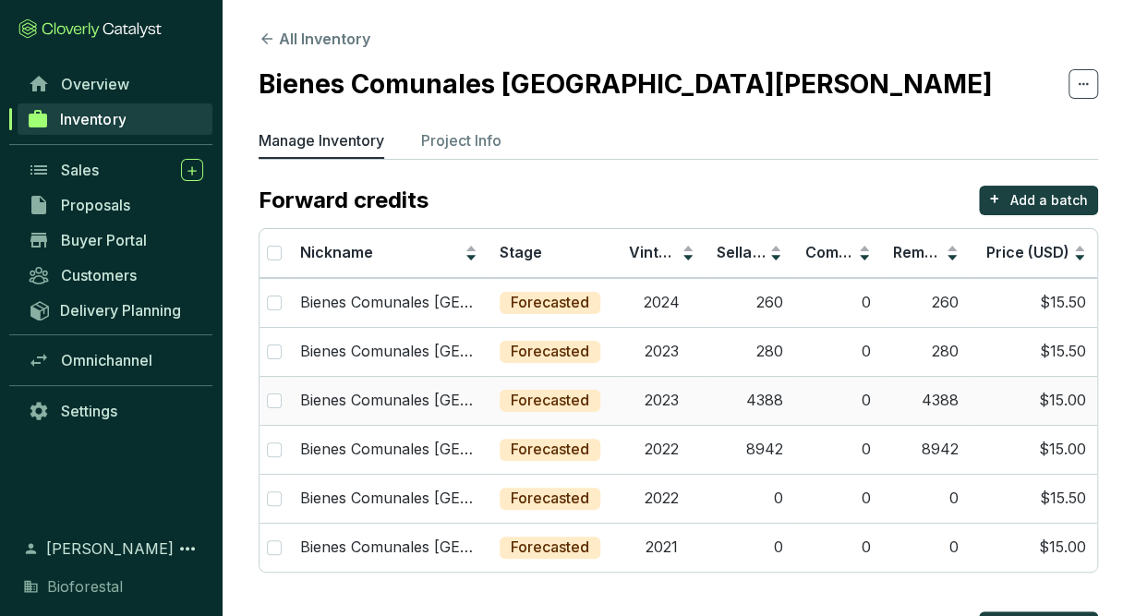
click at [682, 399] on td "2023" at bounding box center [662, 400] width 88 height 49
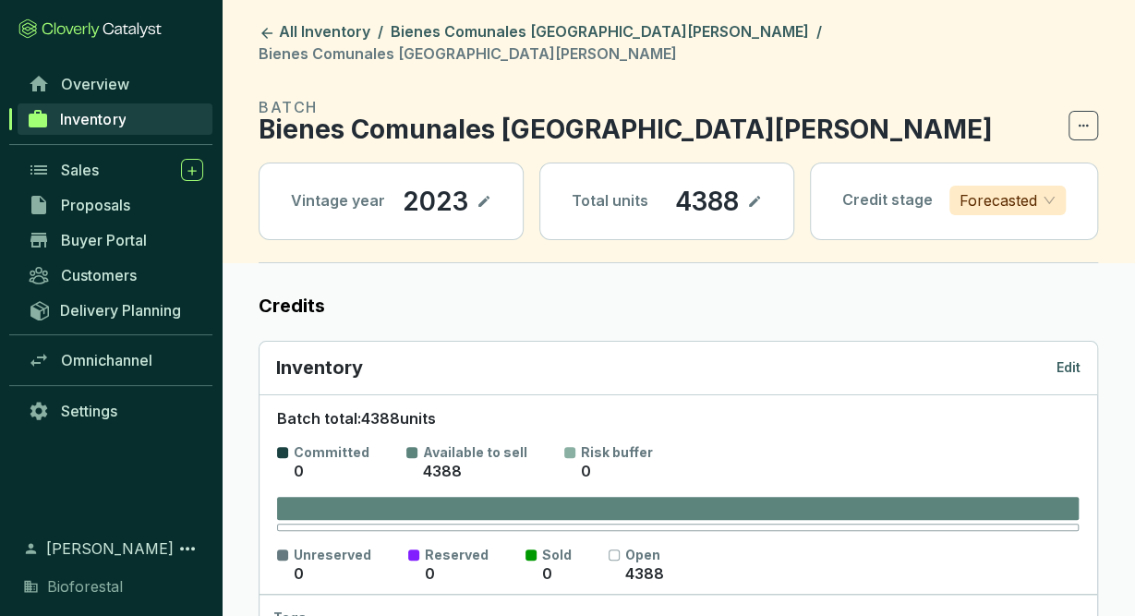
click at [1078, 358] on p "Edit" at bounding box center [1068, 367] width 24 height 18
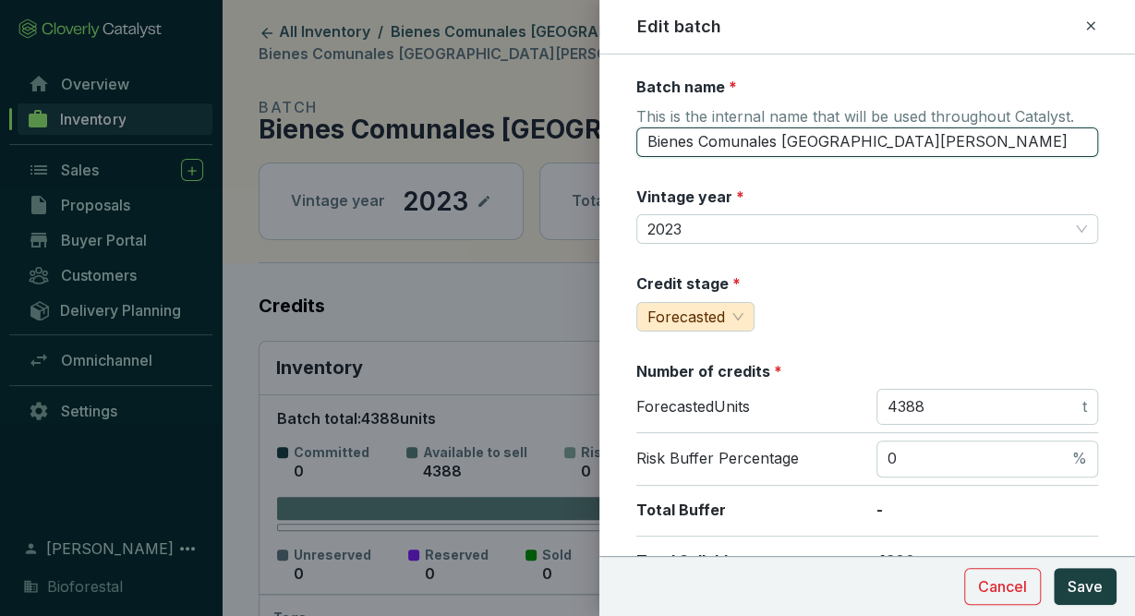
click at [959, 144] on input "Bienes Comunales San Pedro Ecatzingo23" at bounding box center [867, 142] width 462 height 30
type input "Bienes Comunales San Pedro Ecatzingo23-PR4"
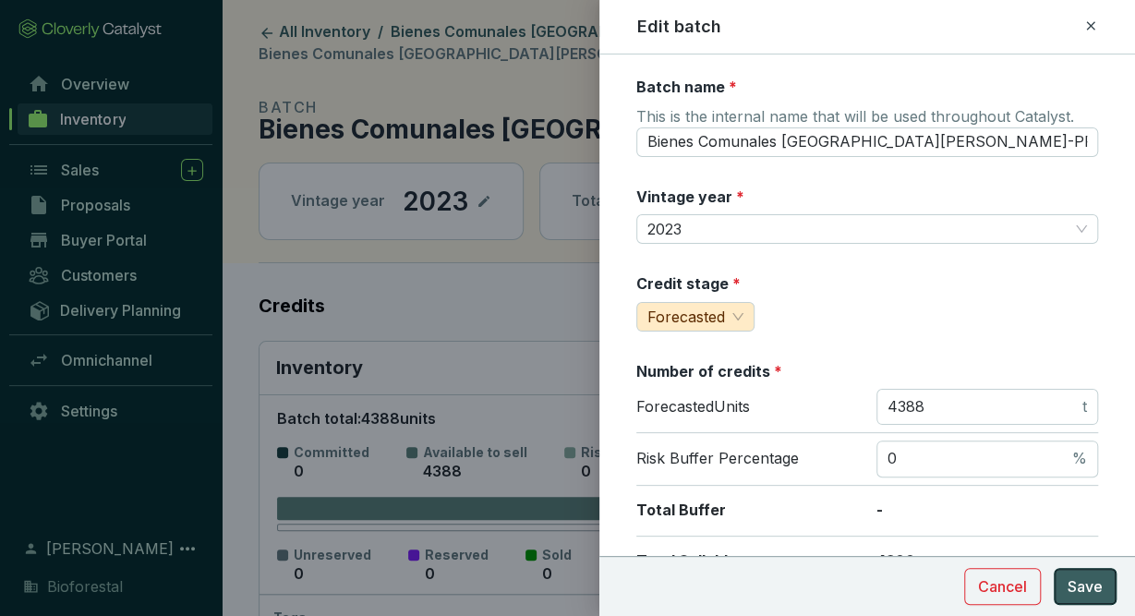
click at [1087, 592] on span "Save" at bounding box center [1085, 586] width 35 height 22
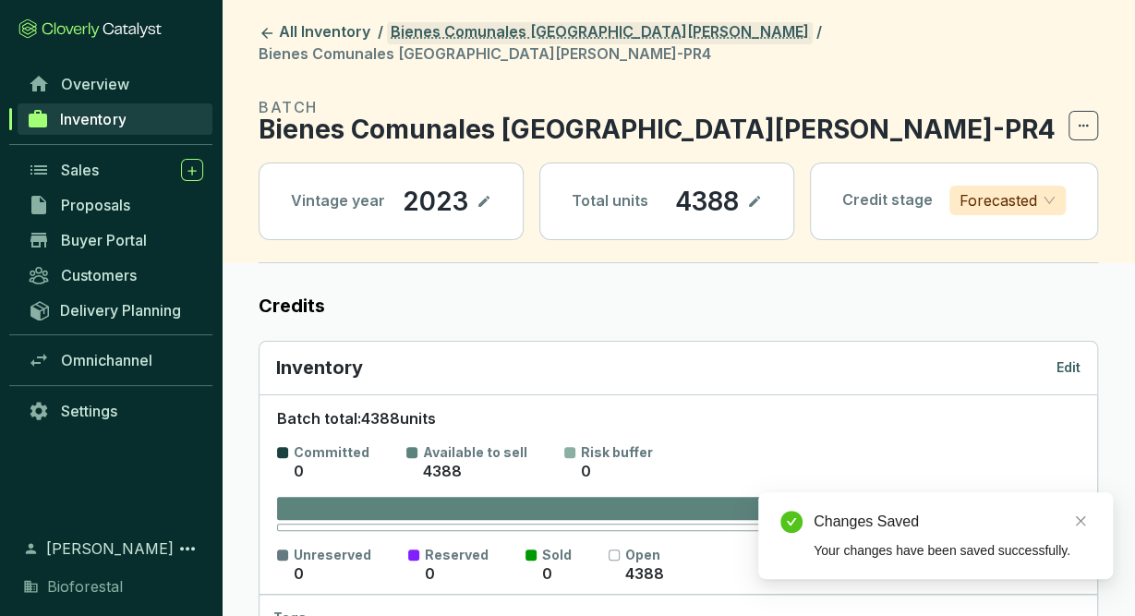
click at [594, 36] on link "Bienes Comunales [GEOGRAPHIC_DATA][PERSON_NAME]" at bounding box center [600, 33] width 426 height 22
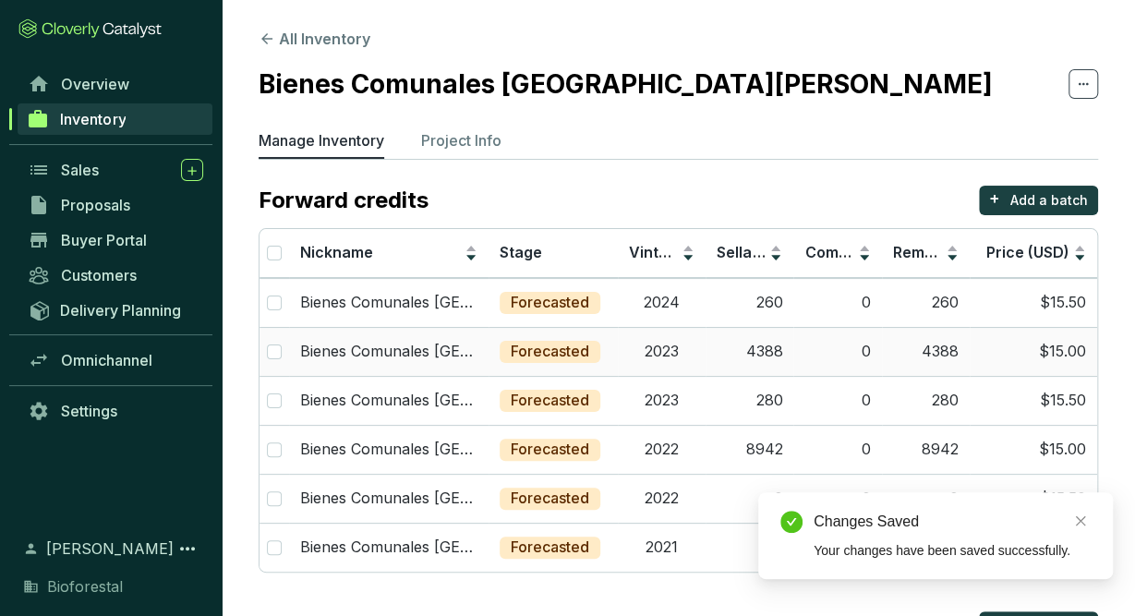
click at [650, 360] on td "2023" at bounding box center [662, 351] width 88 height 49
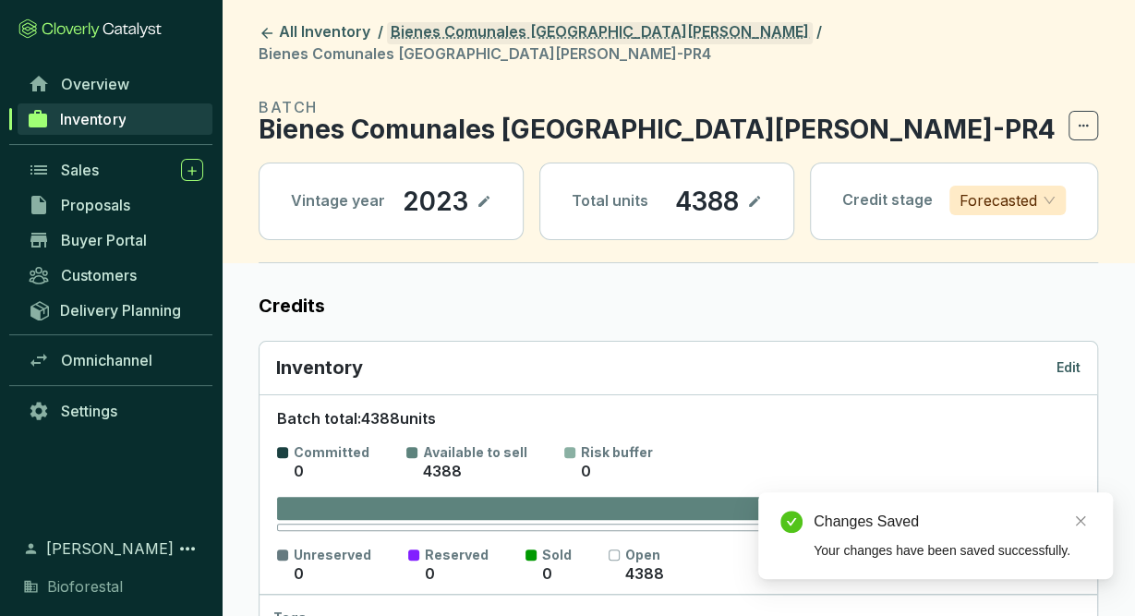
click at [589, 30] on link "Bienes Comunales [GEOGRAPHIC_DATA][PERSON_NAME]" at bounding box center [600, 33] width 426 height 22
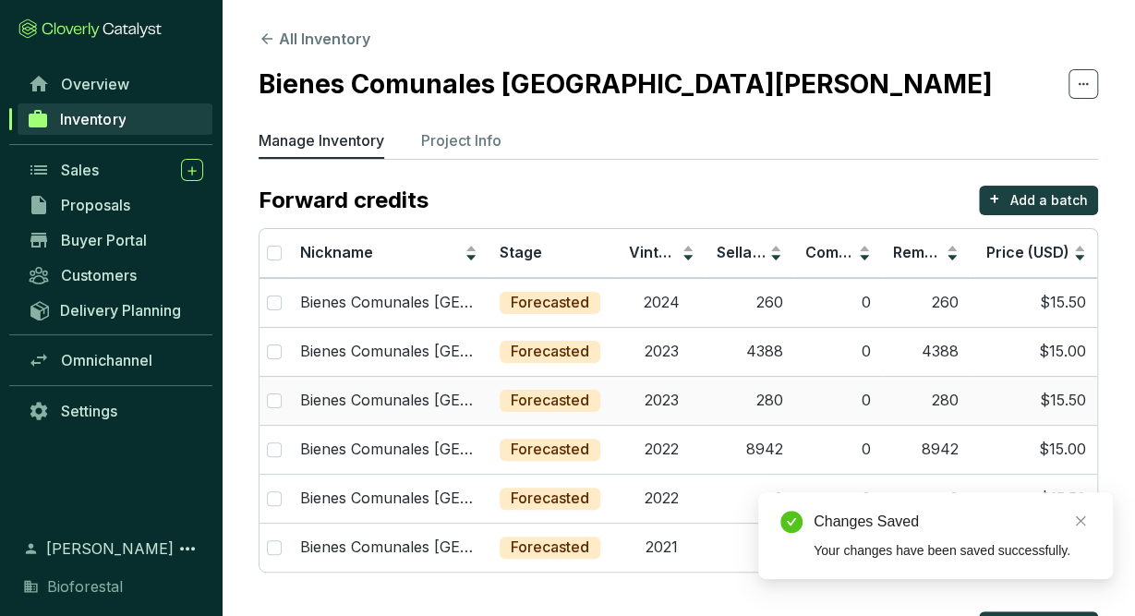
click at [681, 404] on td "2023" at bounding box center [662, 400] width 88 height 49
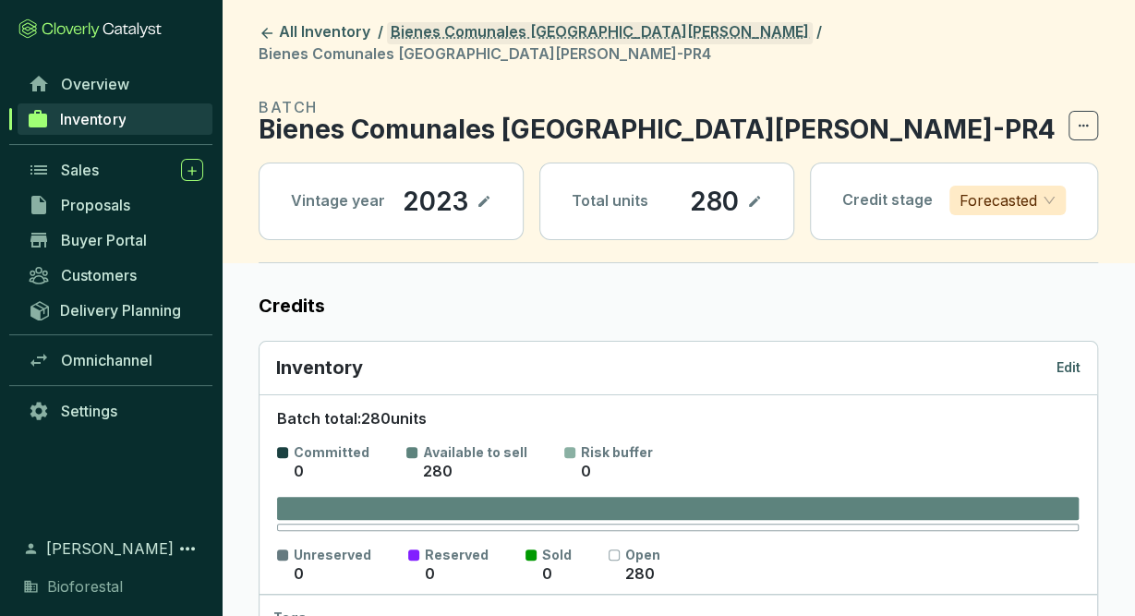
click at [651, 38] on link "Bienes Comunales [GEOGRAPHIC_DATA][PERSON_NAME]" at bounding box center [600, 33] width 426 height 22
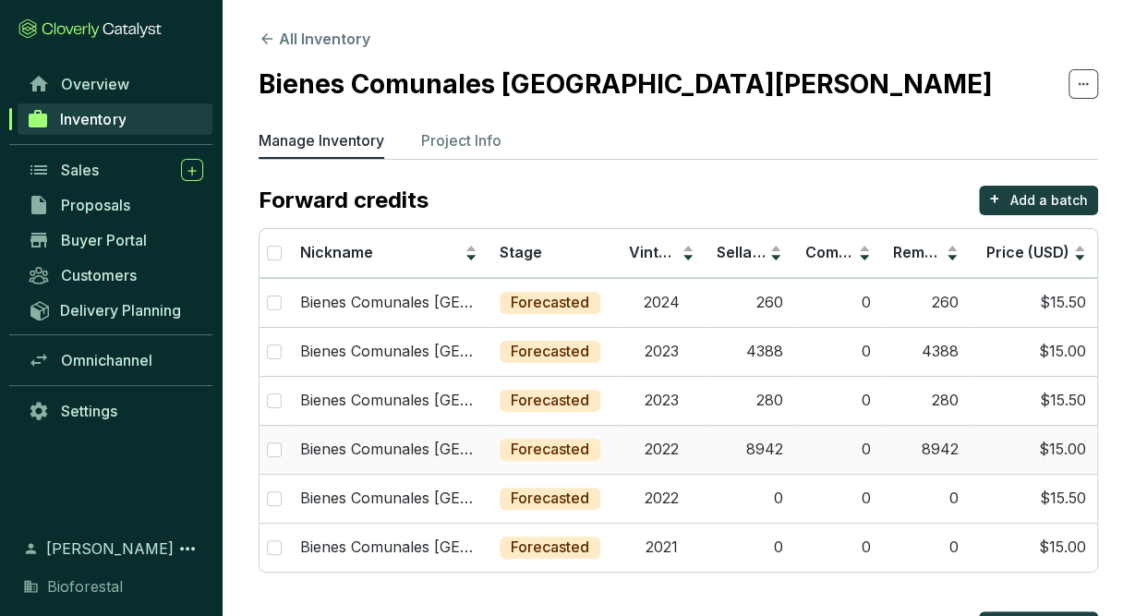
click at [673, 442] on td "2022" at bounding box center [662, 449] width 88 height 49
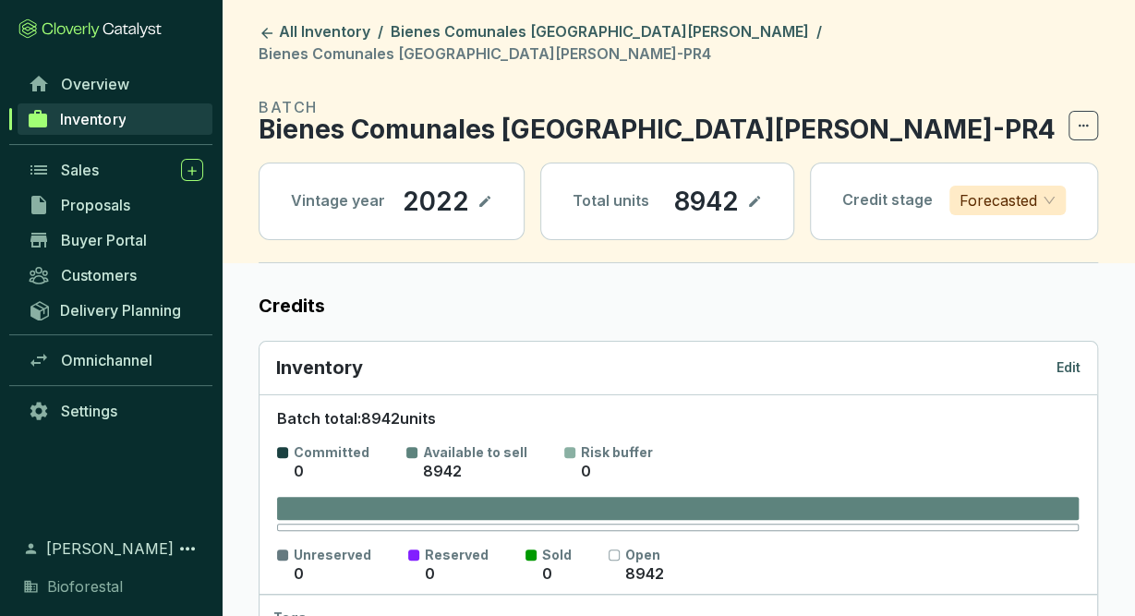
click at [1072, 358] on p "Edit" at bounding box center [1068, 367] width 24 height 18
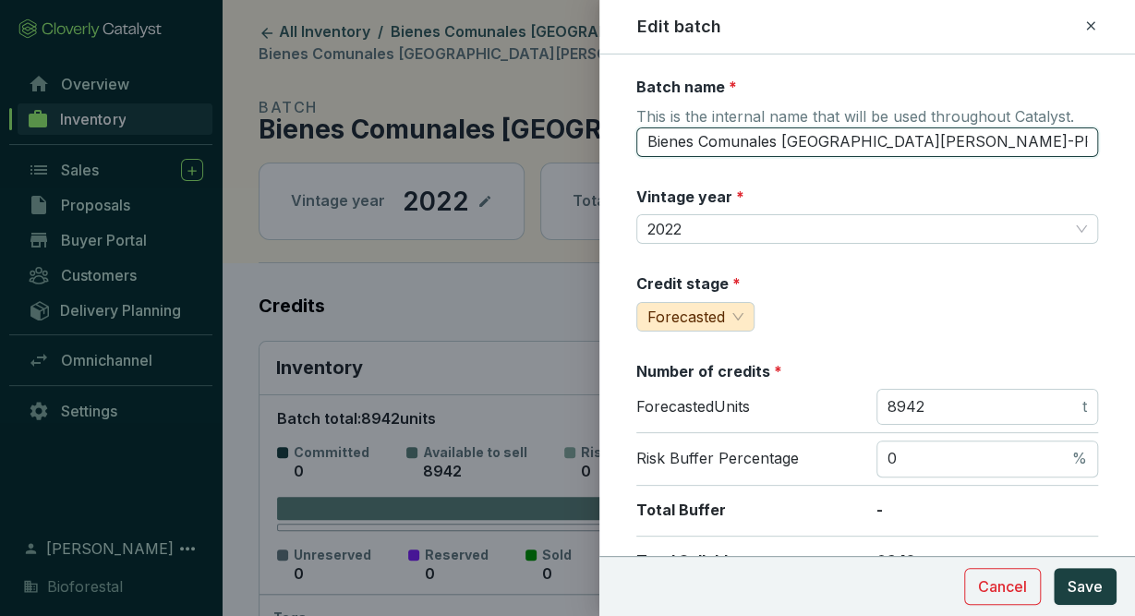
click at [1001, 142] on input "Bienes Comunales San Pedro Ecatzingo22-PR4" at bounding box center [867, 142] width 462 height 30
type input "Bienes Comunales San Pedro Ecatzingo22-PR3"
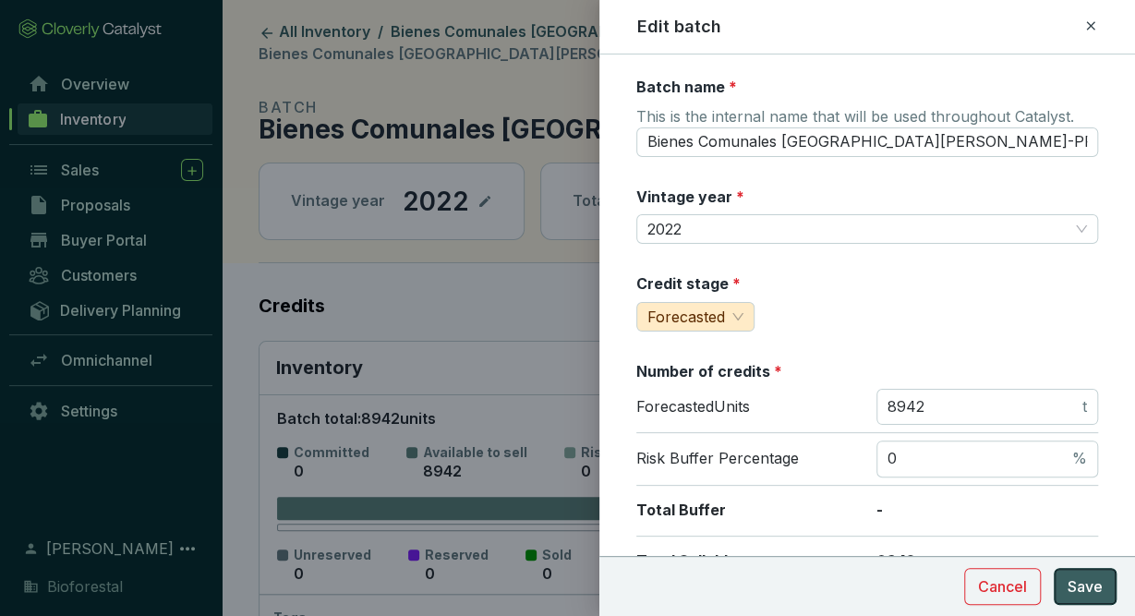
click at [1098, 578] on span "Save" at bounding box center [1085, 586] width 35 height 22
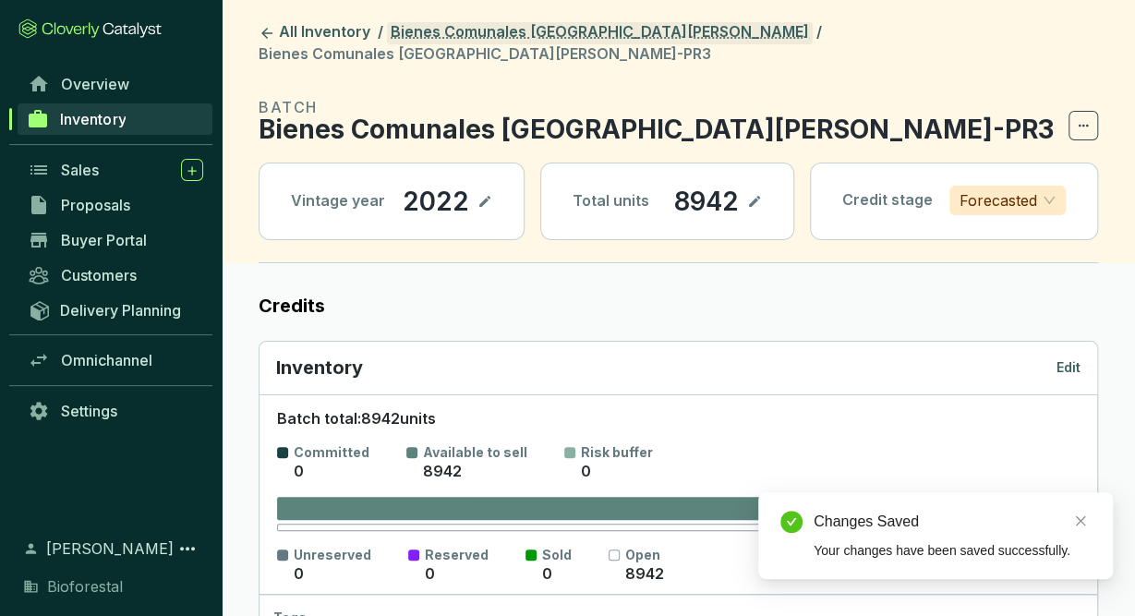
click at [657, 29] on link "Bienes Comunales [GEOGRAPHIC_DATA][PERSON_NAME]" at bounding box center [600, 33] width 426 height 22
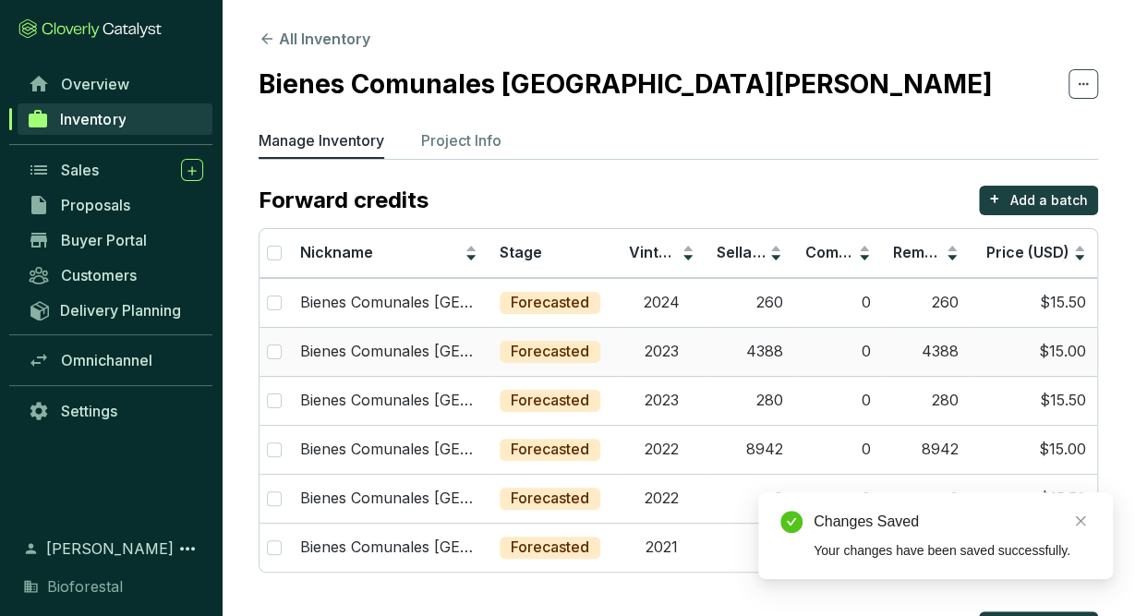
click at [476, 342] on p "Bienes Comunales San Pedro Ecatzingo23-PR4" at bounding box center [388, 352] width 177 height 20
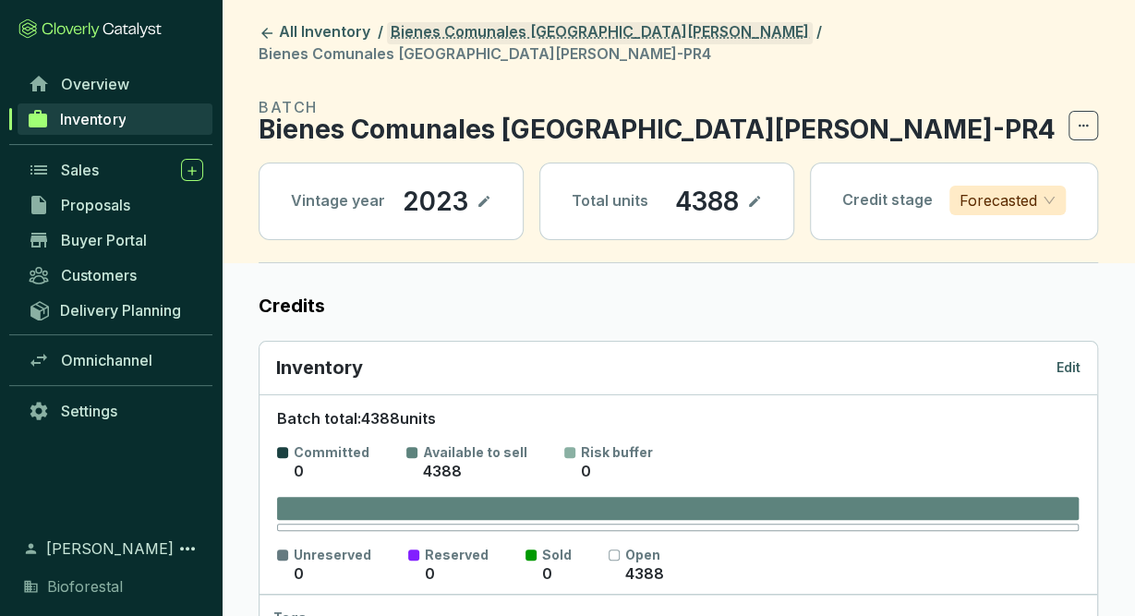
click at [610, 25] on link "Bienes Comunales [GEOGRAPHIC_DATA][PERSON_NAME]" at bounding box center [600, 33] width 426 height 22
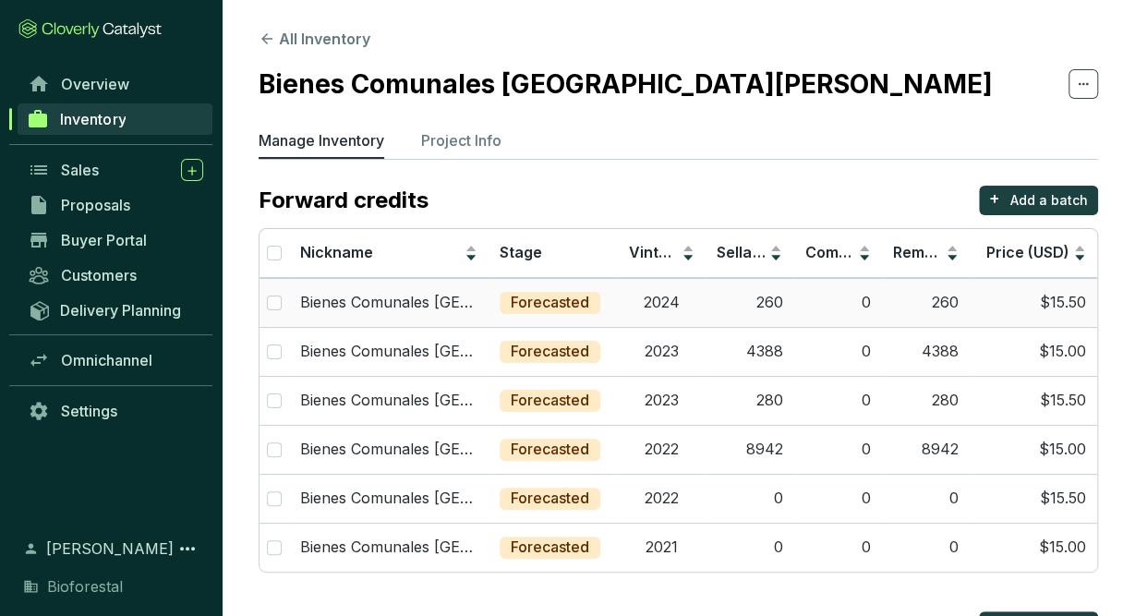
click at [627, 300] on td "2024" at bounding box center [662, 302] width 88 height 49
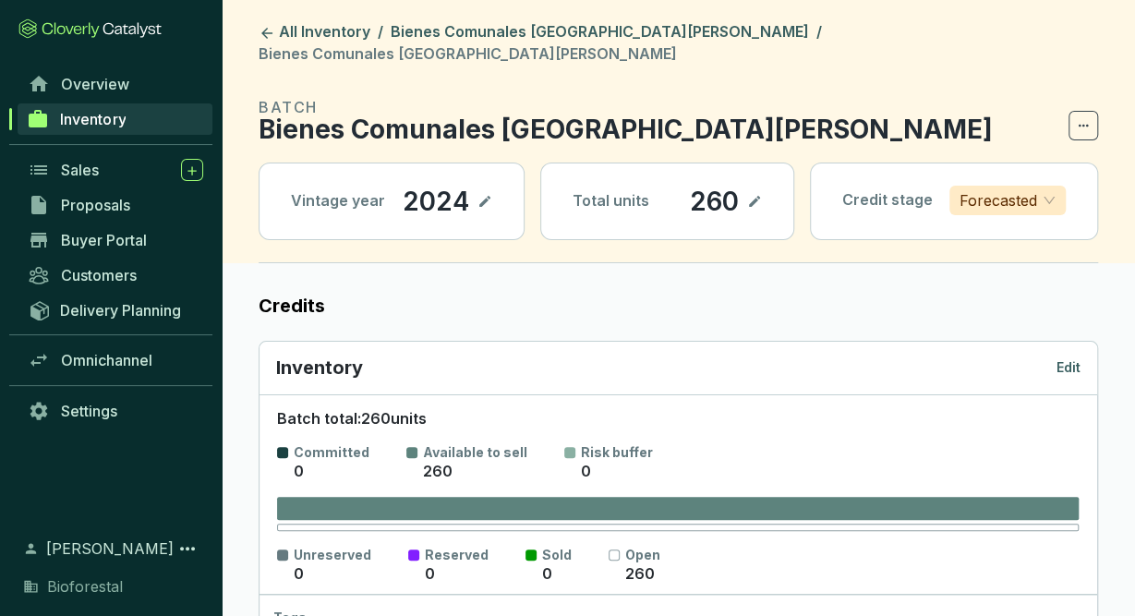
click at [1076, 358] on p "Edit" at bounding box center [1068, 367] width 24 height 18
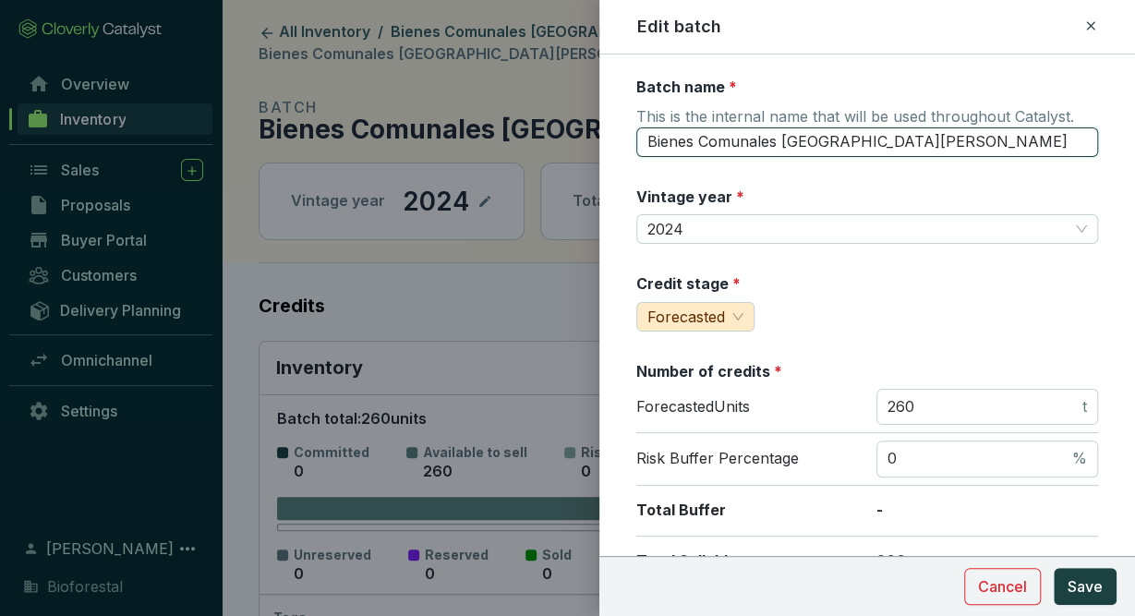
click at [995, 140] on input "Bienes Comunales San Pedro Ecatzingo24" at bounding box center [867, 142] width 462 height 30
type input "Bienes Comunales San Pedro Ecatzingo24-PR4"
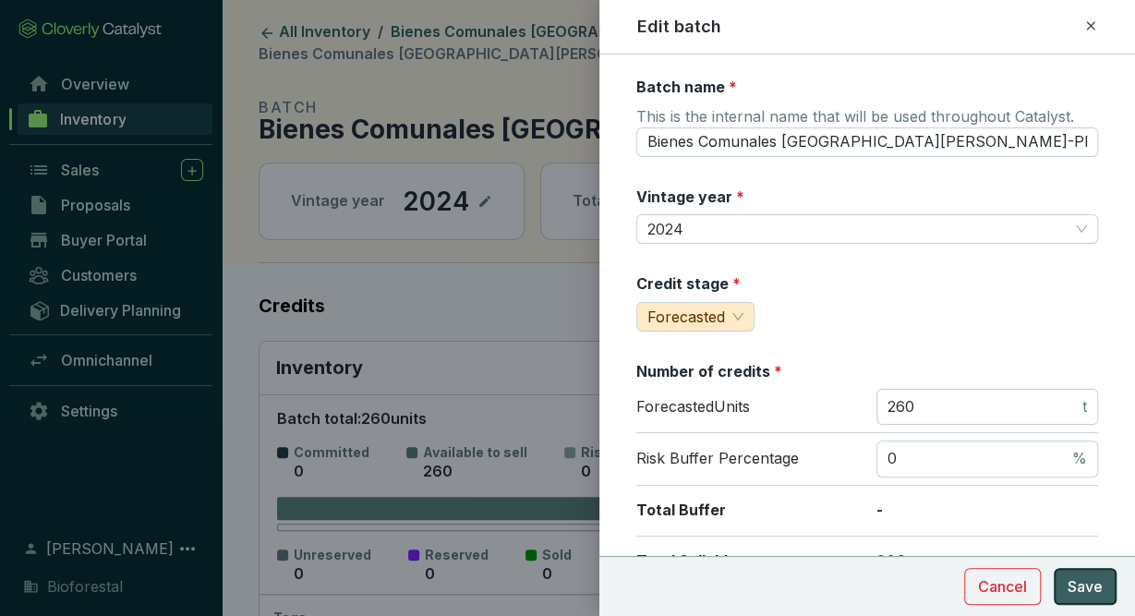
click at [1080, 586] on span "Save" at bounding box center [1085, 586] width 35 height 22
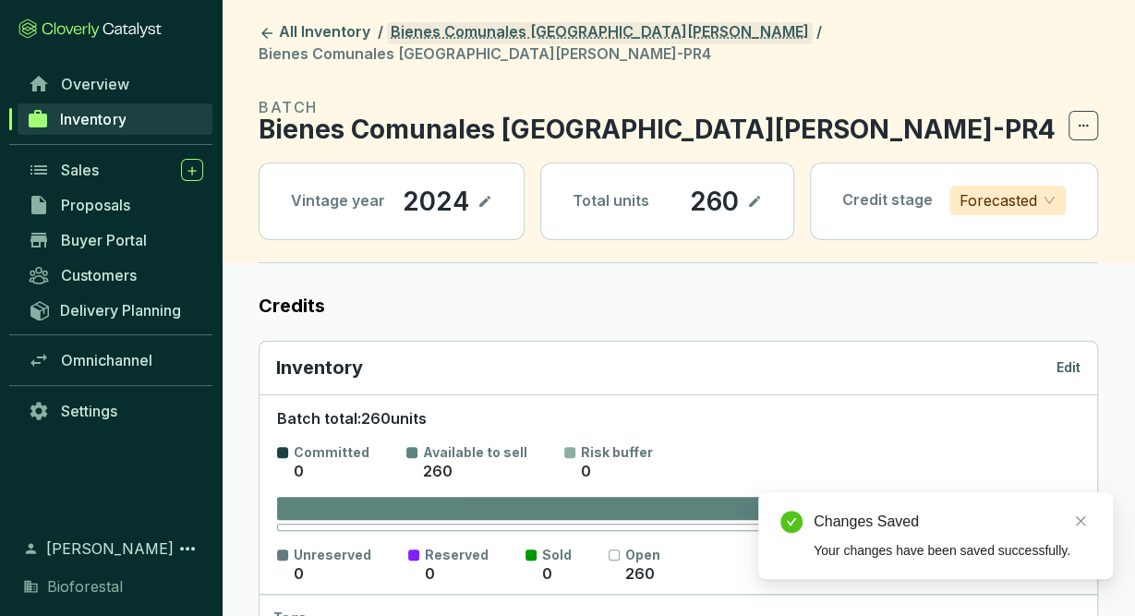
click at [541, 32] on link "Bienes Comunales [GEOGRAPHIC_DATA][PERSON_NAME]" at bounding box center [600, 33] width 426 height 22
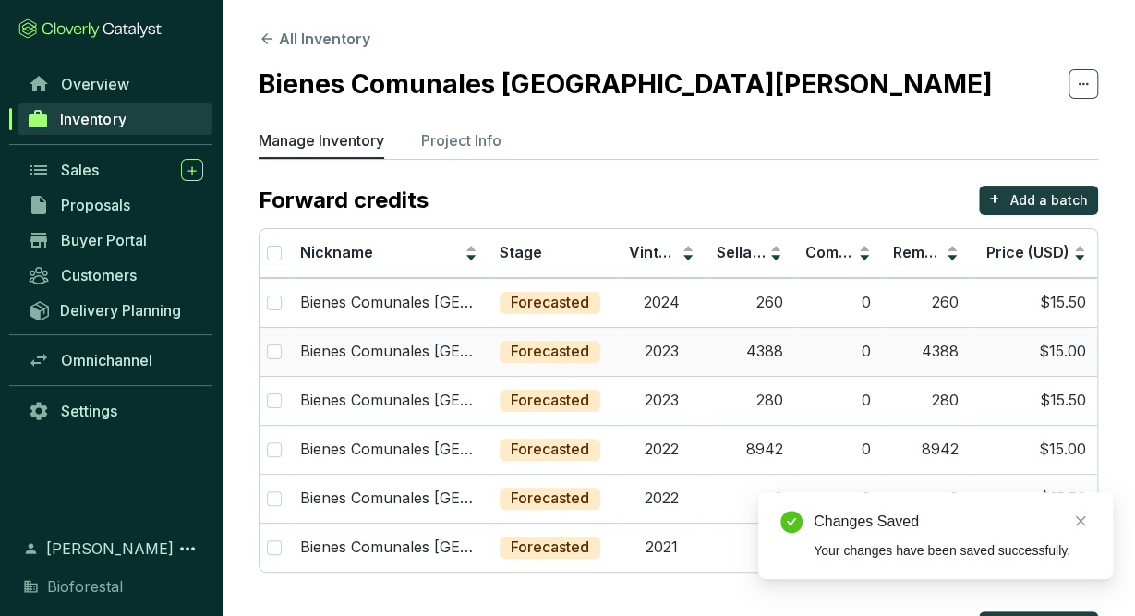
click at [674, 335] on td "2023" at bounding box center [662, 351] width 88 height 49
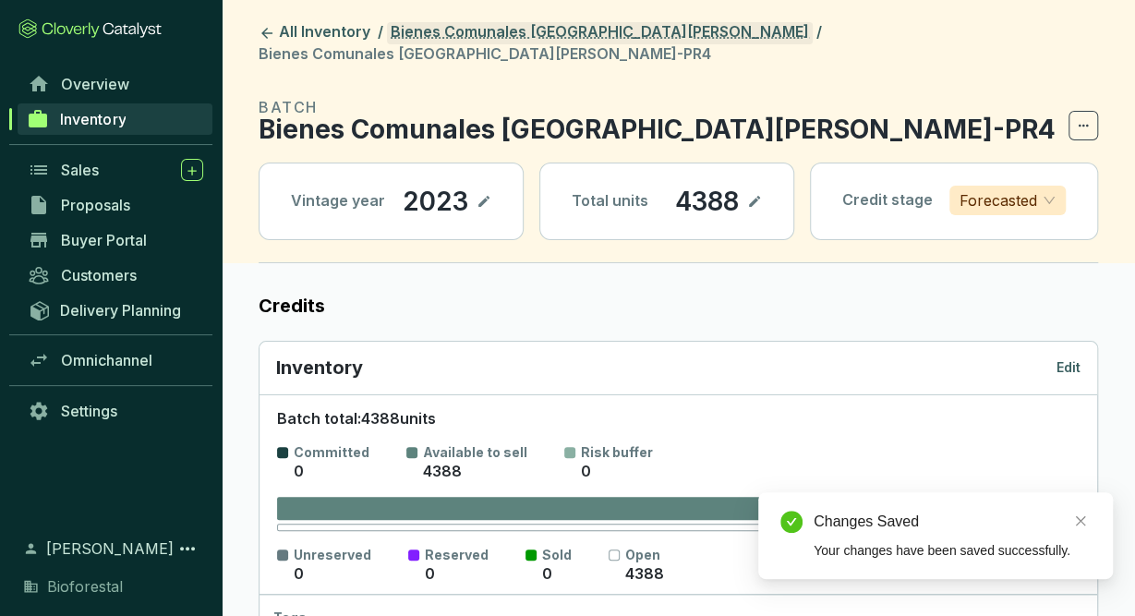
click at [583, 31] on link "Bienes Comunales [GEOGRAPHIC_DATA][PERSON_NAME]" at bounding box center [600, 33] width 426 height 22
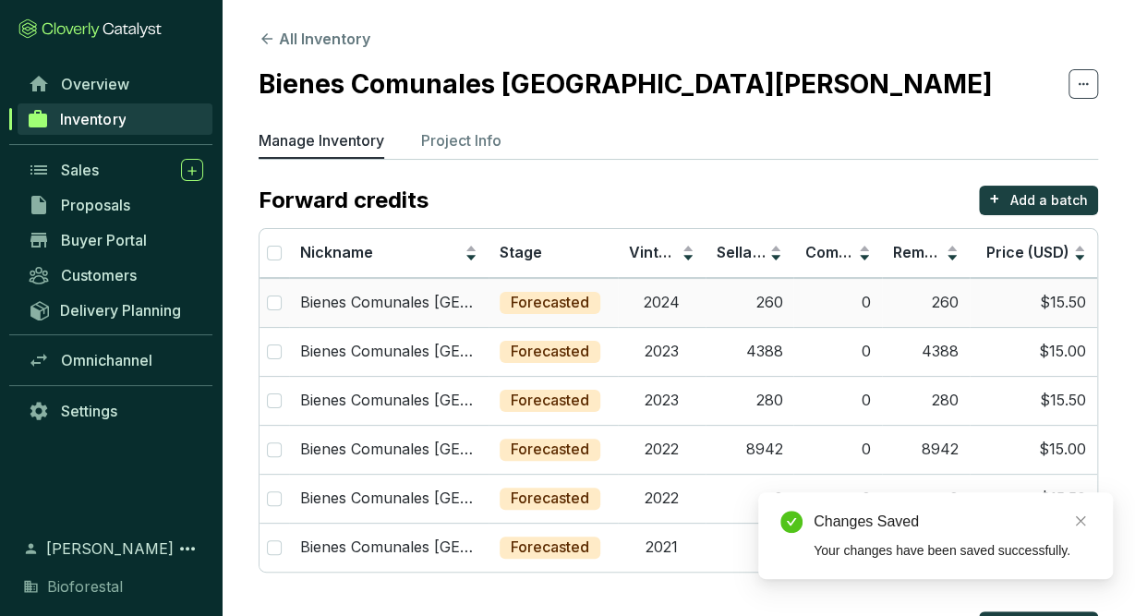
click at [638, 308] on td "2024" at bounding box center [662, 302] width 88 height 49
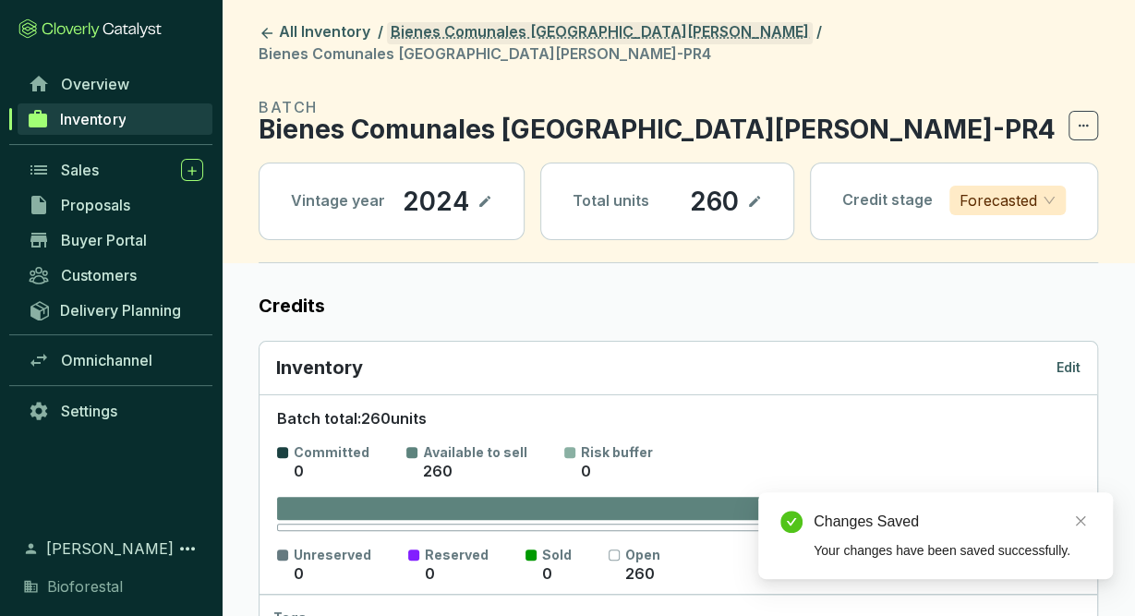
click at [583, 31] on link "Bienes Comunales [GEOGRAPHIC_DATA][PERSON_NAME]" at bounding box center [600, 33] width 426 height 22
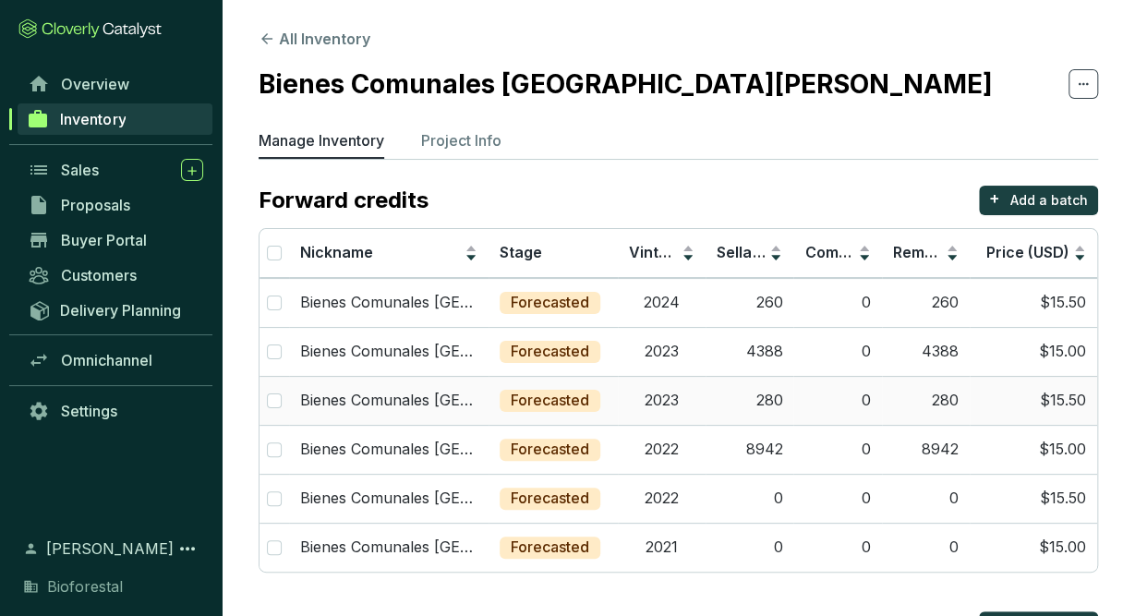
click at [681, 412] on td "2023" at bounding box center [662, 400] width 88 height 49
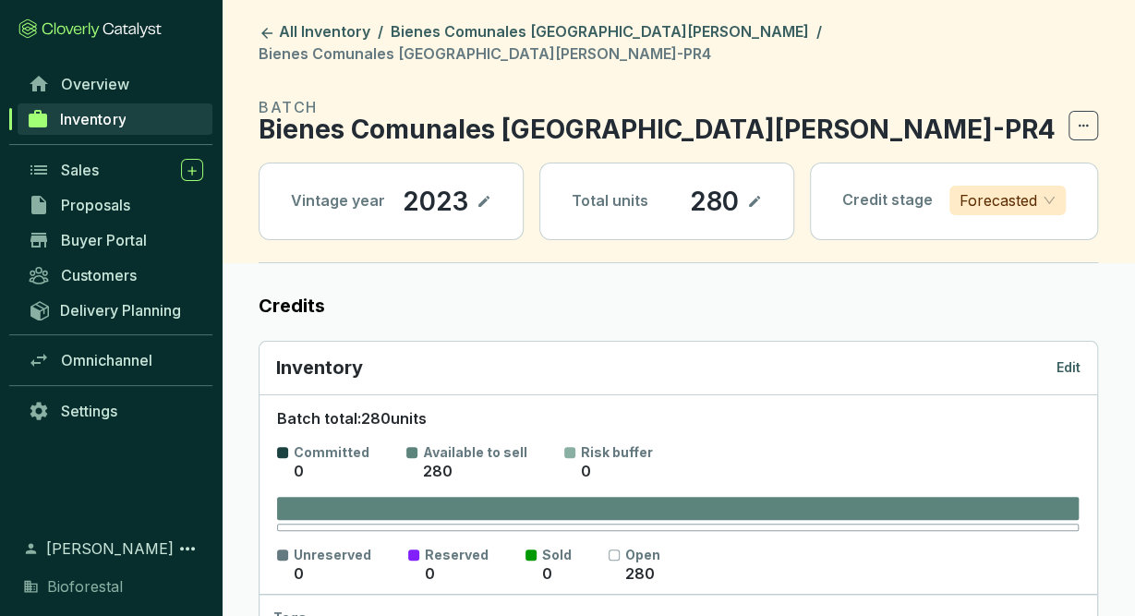
click at [1078, 358] on p "Edit" at bounding box center [1068, 367] width 24 height 18
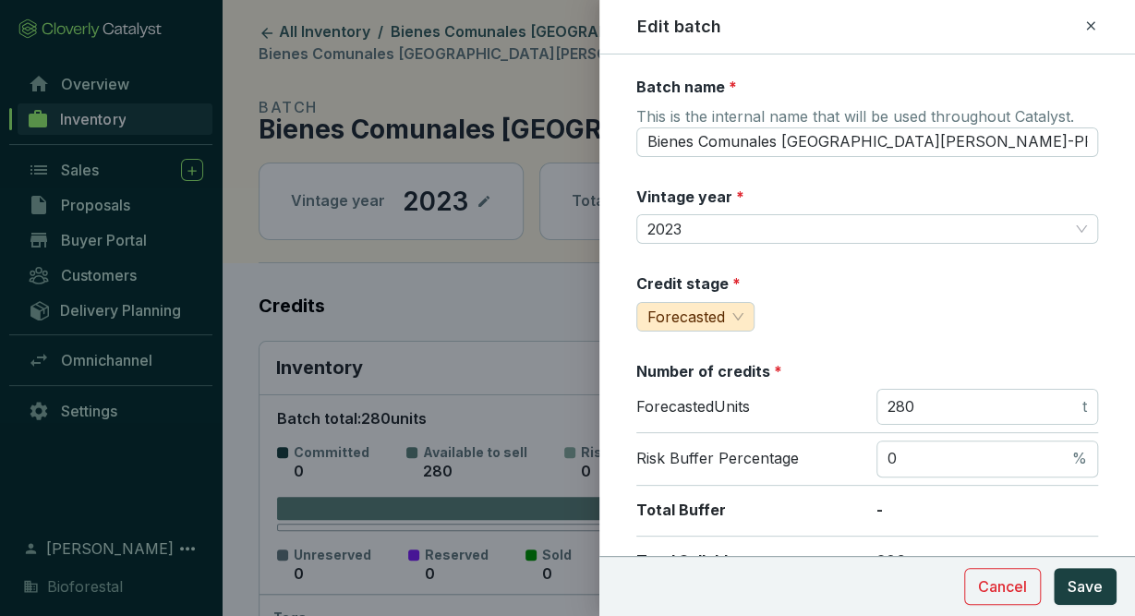
click at [1080, 32] on div "Edit batch" at bounding box center [867, 27] width 461 height 24
click at [1085, 30] on icon at bounding box center [1090, 26] width 15 height 22
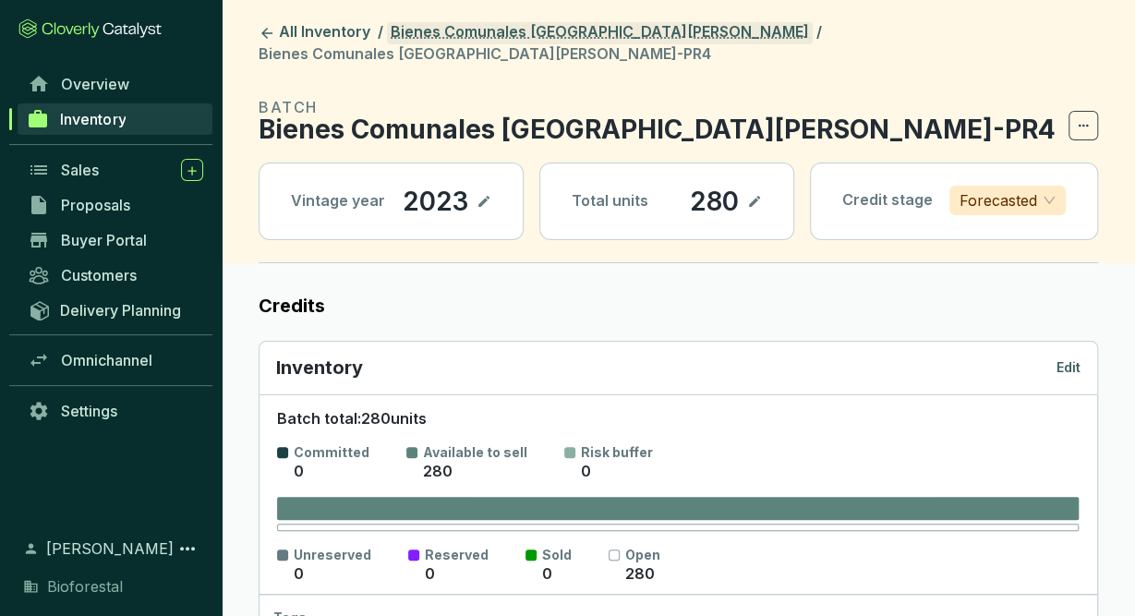
click at [607, 27] on link "Bienes Comunales [GEOGRAPHIC_DATA][PERSON_NAME]" at bounding box center [600, 33] width 426 height 22
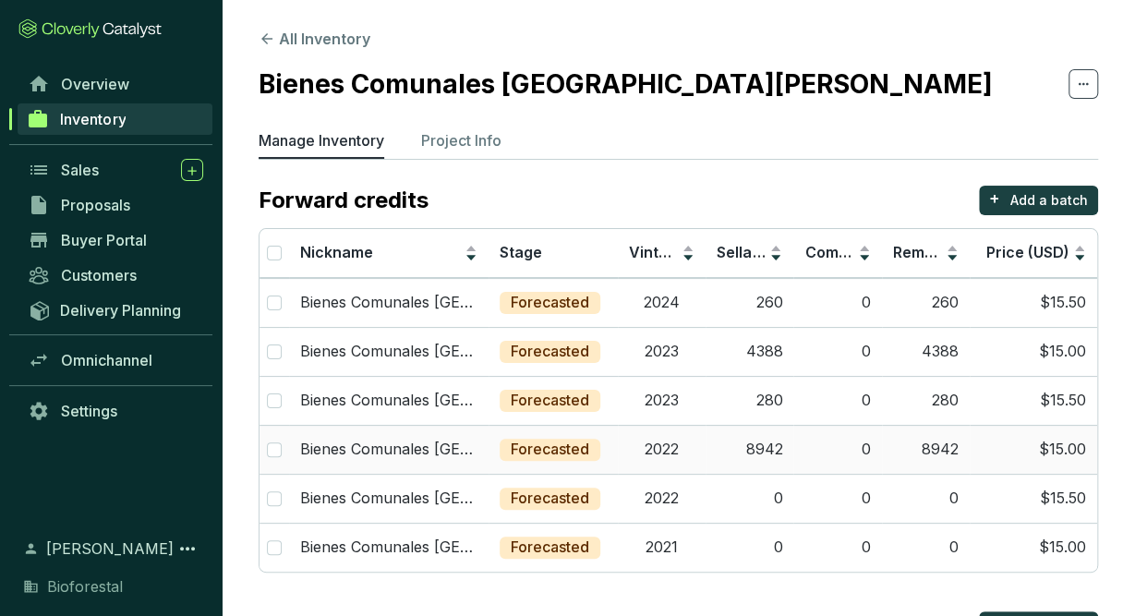
click at [668, 447] on td "2022" at bounding box center [662, 449] width 88 height 49
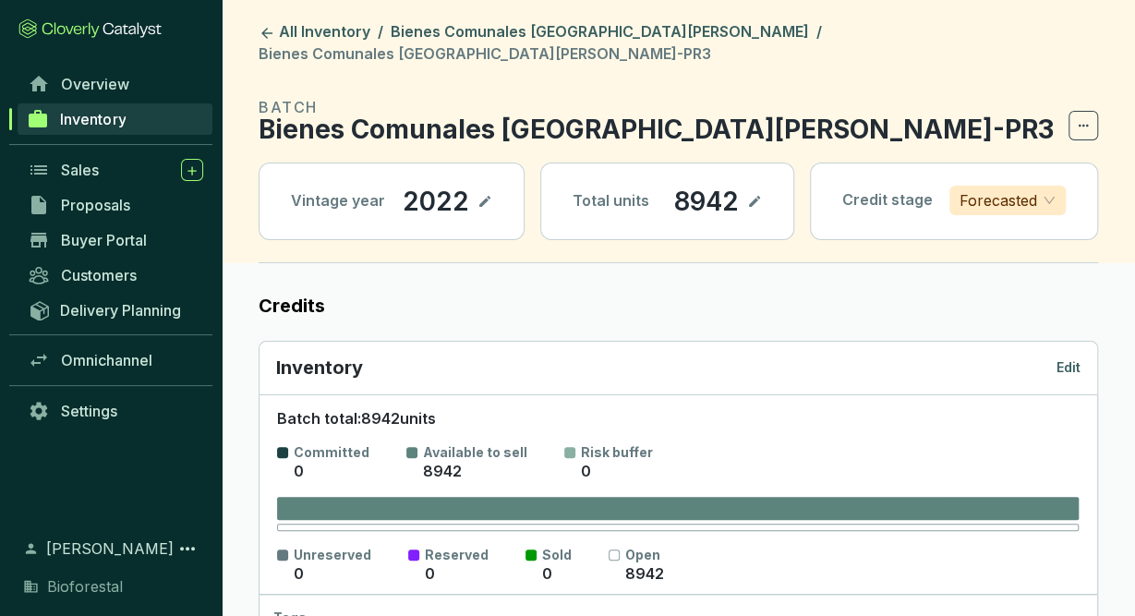
click at [1073, 358] on p "Edit" at bounding box center [1068, 367] width 24 height 18
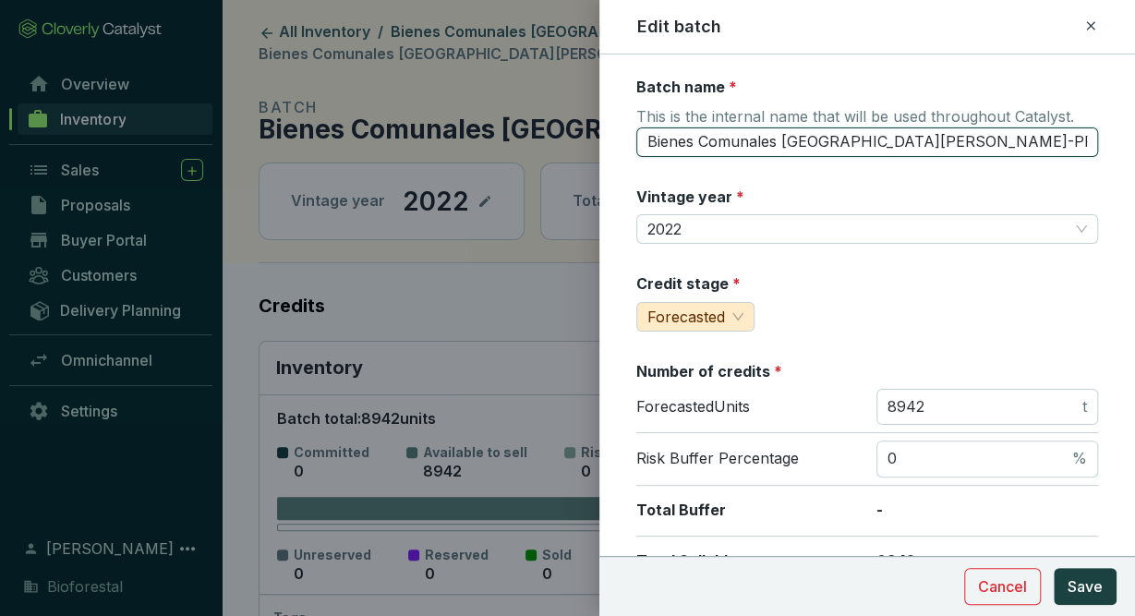
click at [1020, 143] on input "Bienes Comunales San Pedro Ecatzingo22-PR3" at bounding box center [867, 142] width 462 height 30
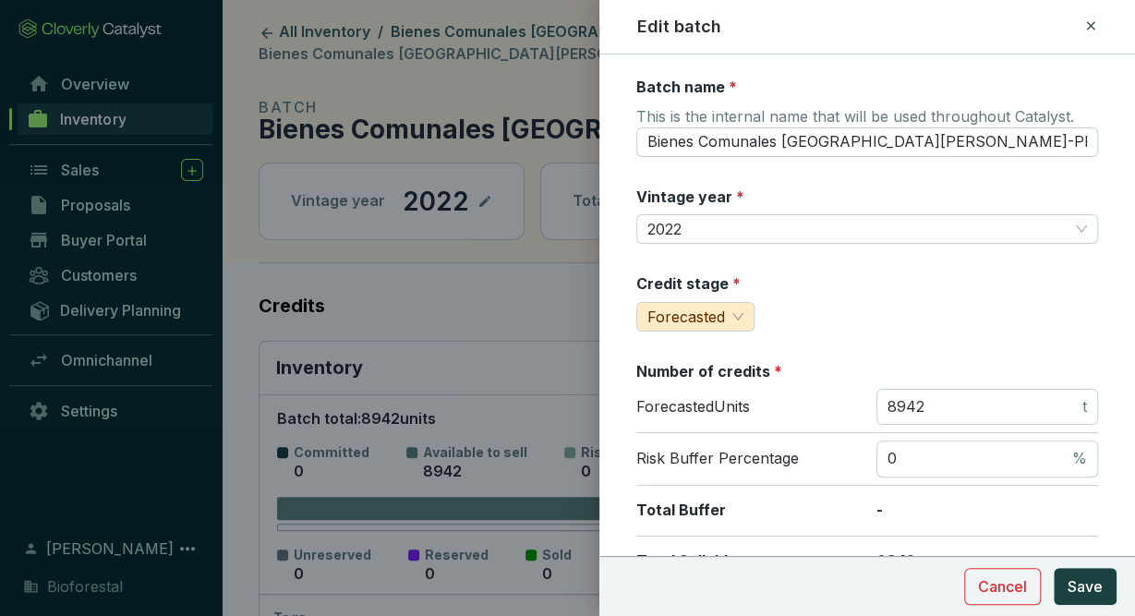
click at [1082, 25] on div "Edit batch" at bounding box center [867, 27] width 461 height 24
click at [517, 36] on div at bounding box center [567, 308] width 1135 height 616
click at [1084, 22] on icon at bounding box center [1090, 26] width 15 height 22
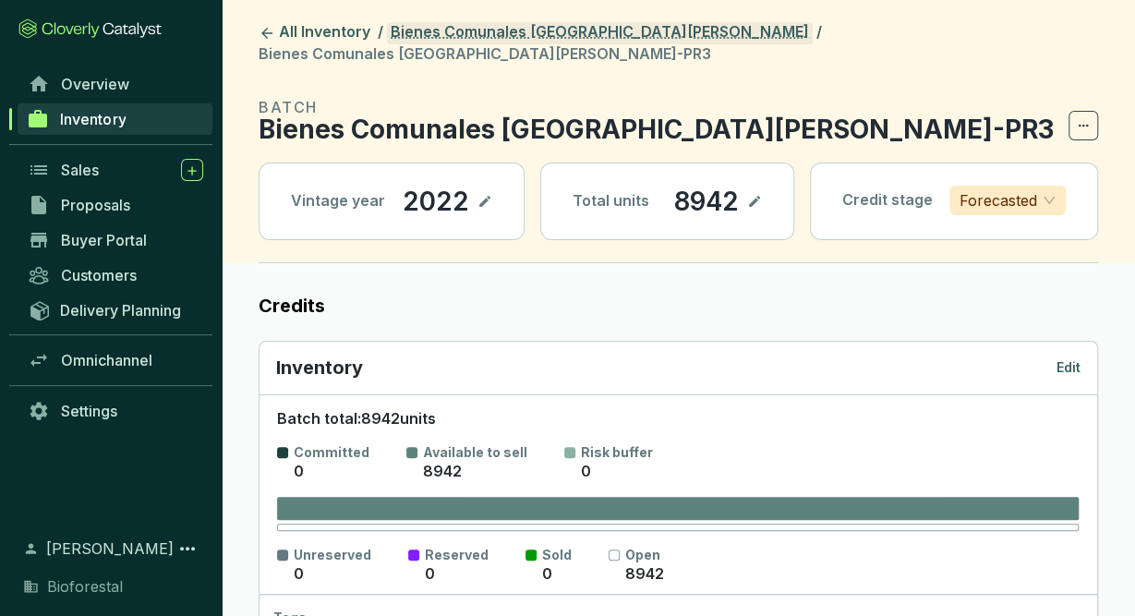
click at [592, 32] on link "Bienes Comunales [GEOGRAPHIC_DATA][PERSON_NAME]" at bounding box center [600, 33] width 426 height 22
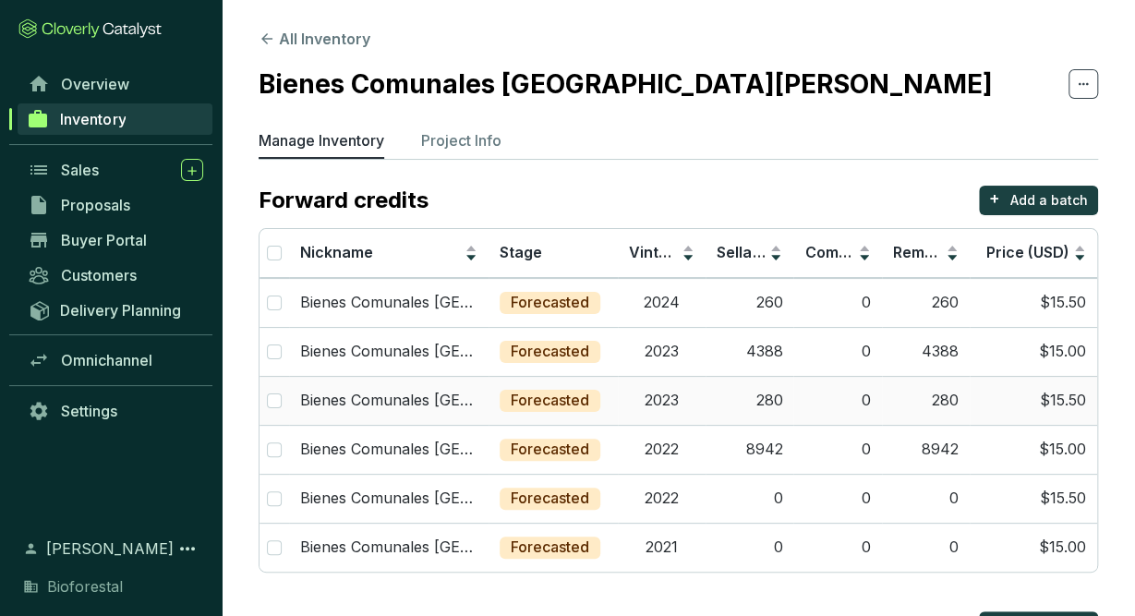
click at [673, 404] on td "2023" at bounding box center [662, 400] width 88 height 49
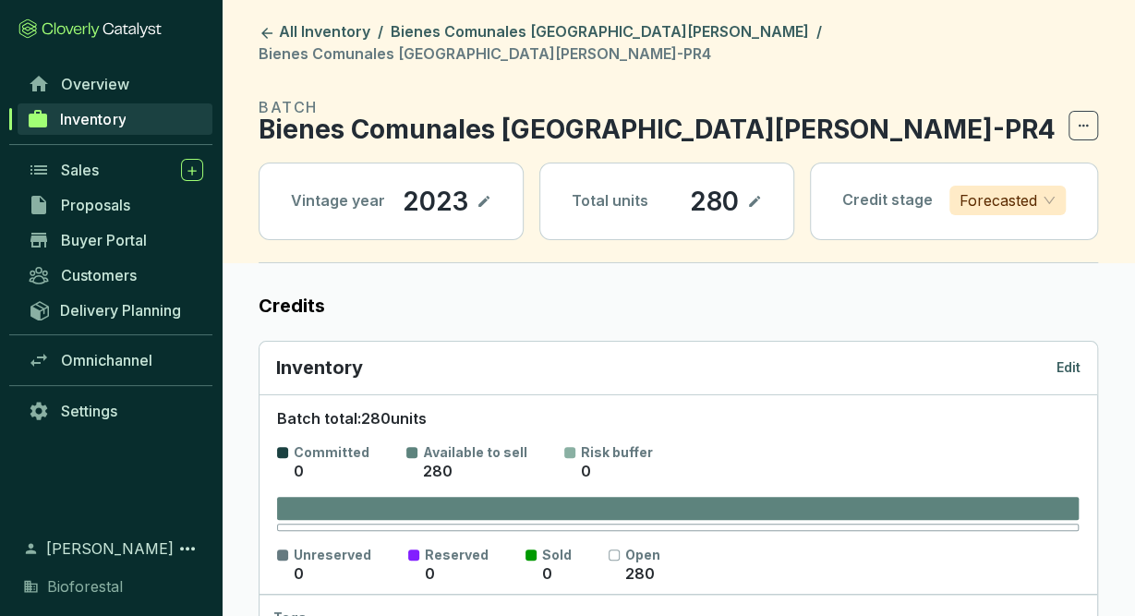
click at [1058, 358] on p "Edit" at bounding box center [1068, 367] width 24 height 18
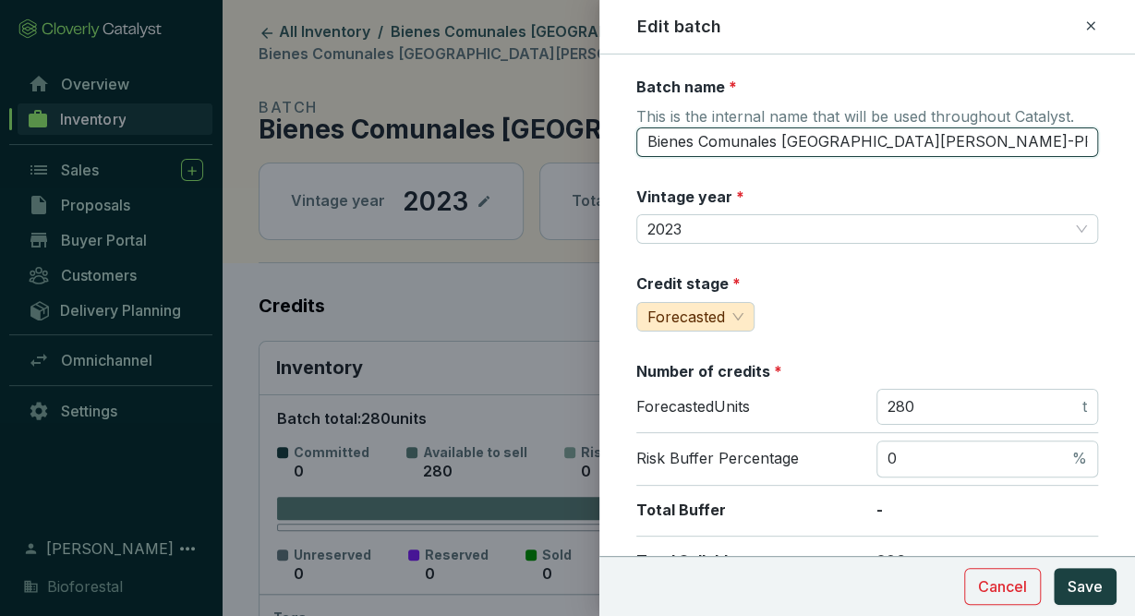
click at [994, 138] on input "Bienes Comunales San Pedro Ecatzingo23-PR4" at bounding box center [867, 142] width 462 height 30
type input "Bienes Comunales San Pedro Ecatzingo23-PR3"
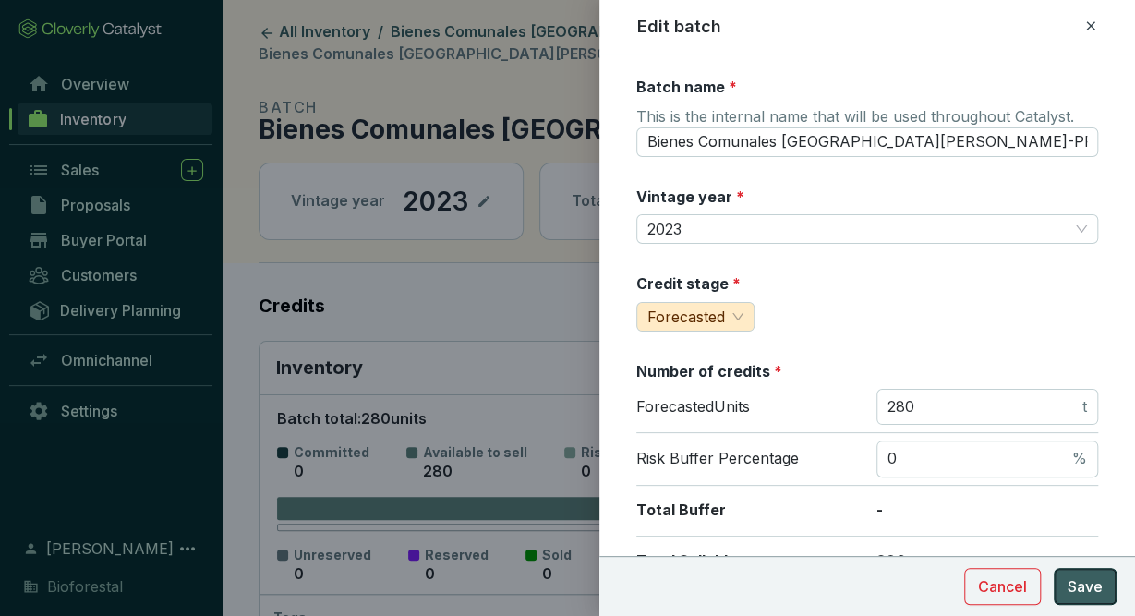
click at [1092, 595] on span "Save" at bounding box center [1085, 586] width 35 height 22
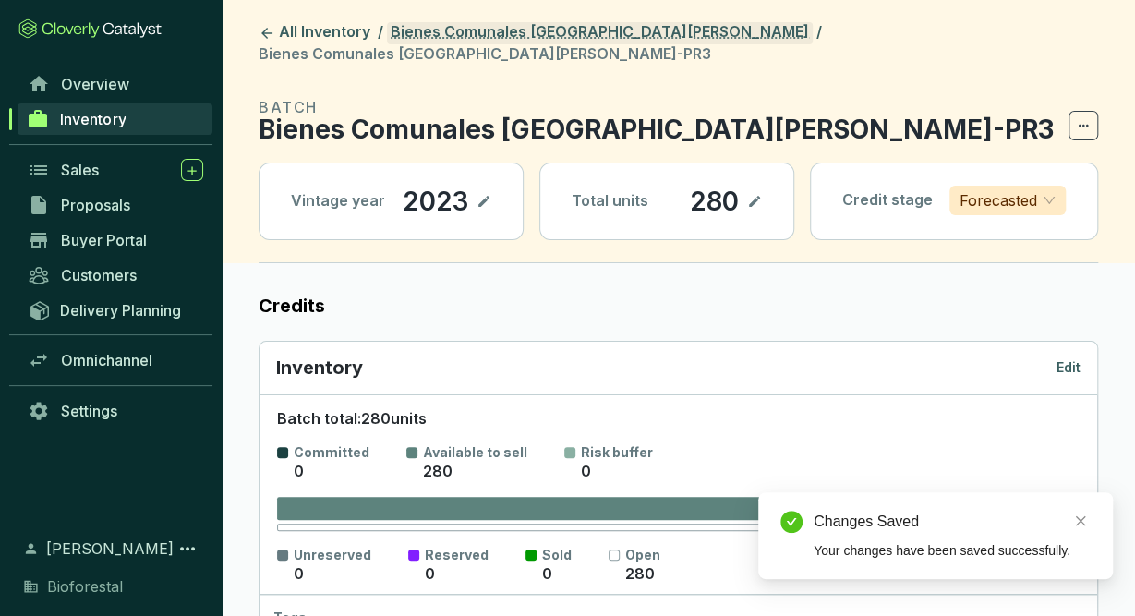
click at [563, 30] on link "Bienes Comunales [GEOGRAPHIC_DATA][PERSON_NAME]" at bounding box center [600, 33] width 426 height 22
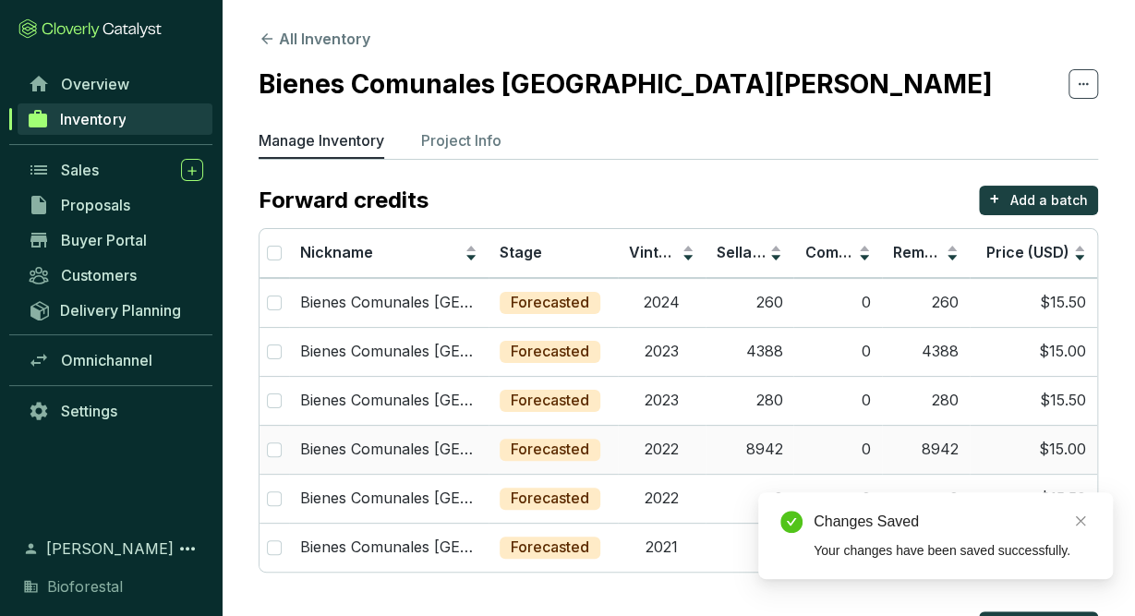
click at [684, 460] on td "2022" at bounding box center [662, 449] width 88 height 49
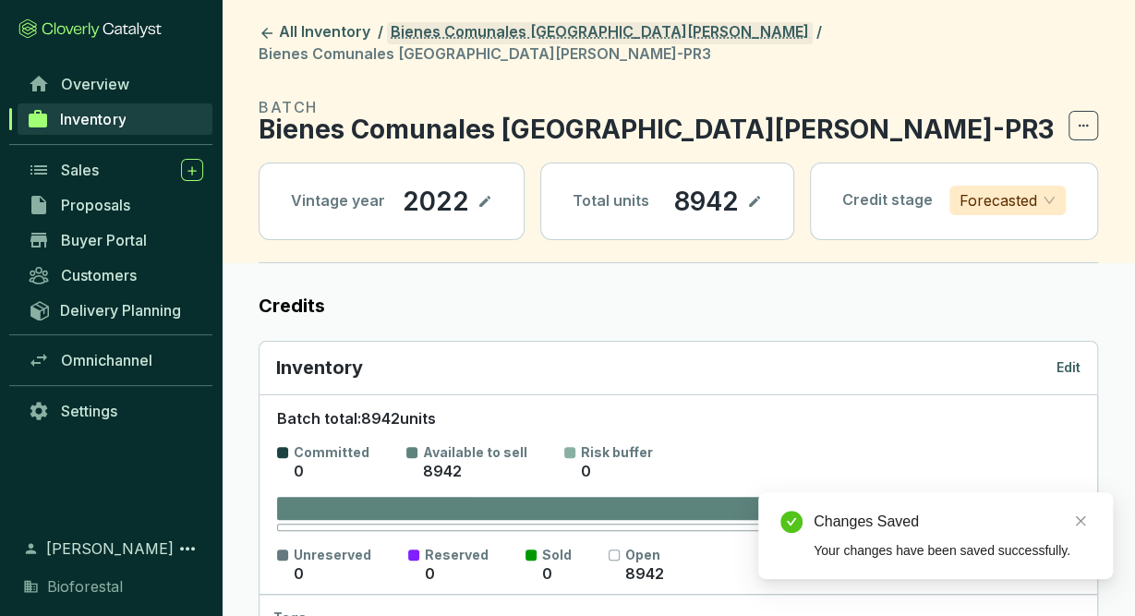
click at [595, 24] on link "Bienes Comunales [GEOGRAPHIC_DATA][PERSON_NAME]" at bounding box center [600, 33] width 426 height 22
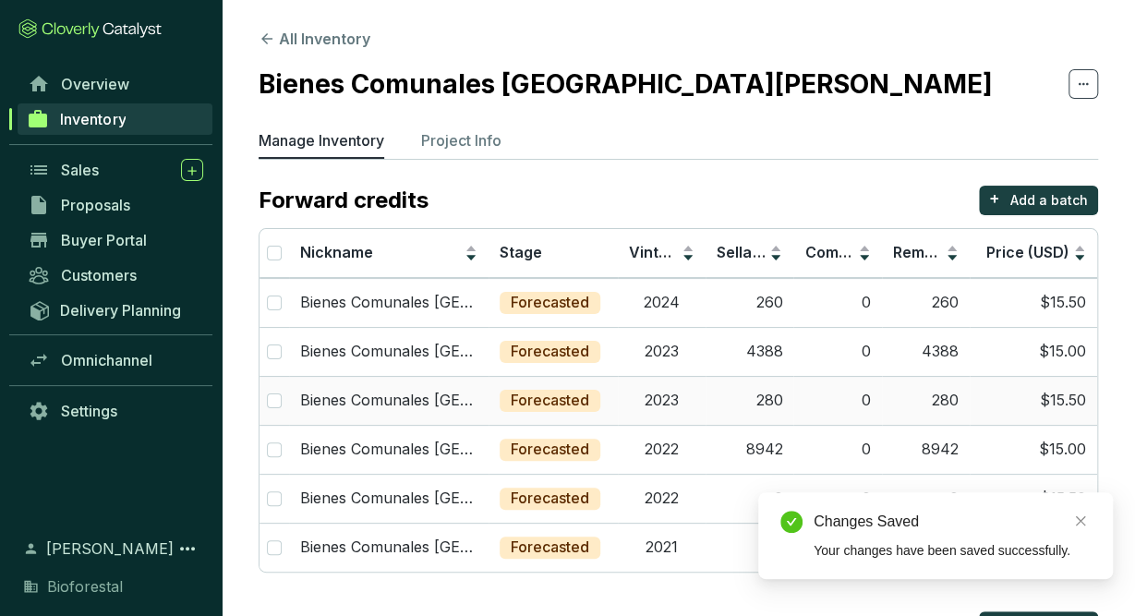
click at [662, 409] on td "2023" at bounding box center [662, 400] width 88 height 49
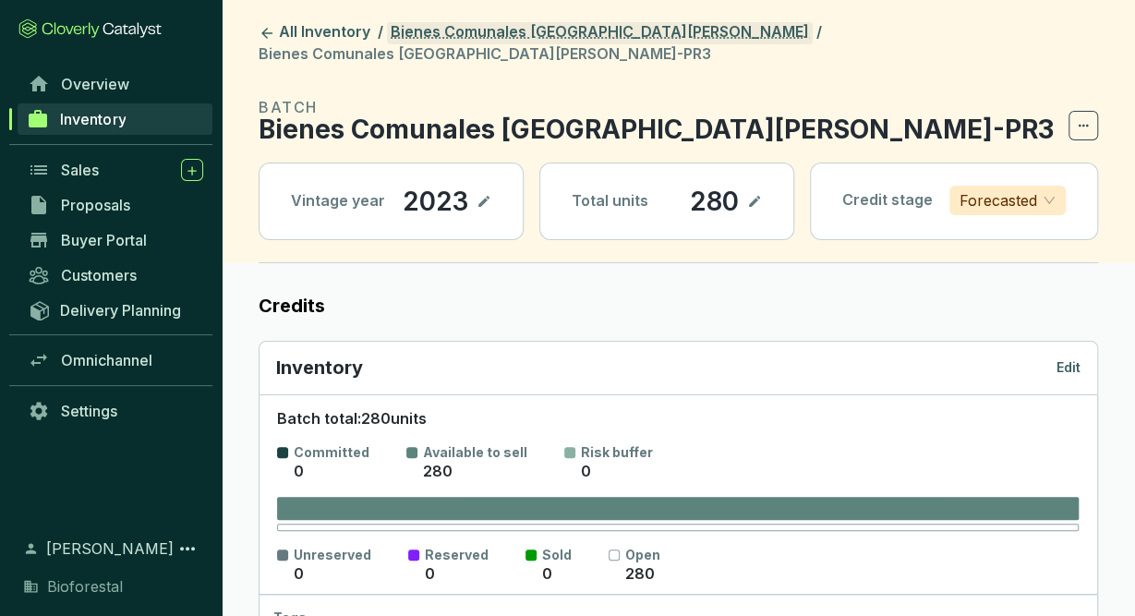
click at [583, 36] on link "Bienes Comunales [GEOGRAPHIC_DATA][PERSON_NAME]" at bounding box center [600, 33] width 426 height 22
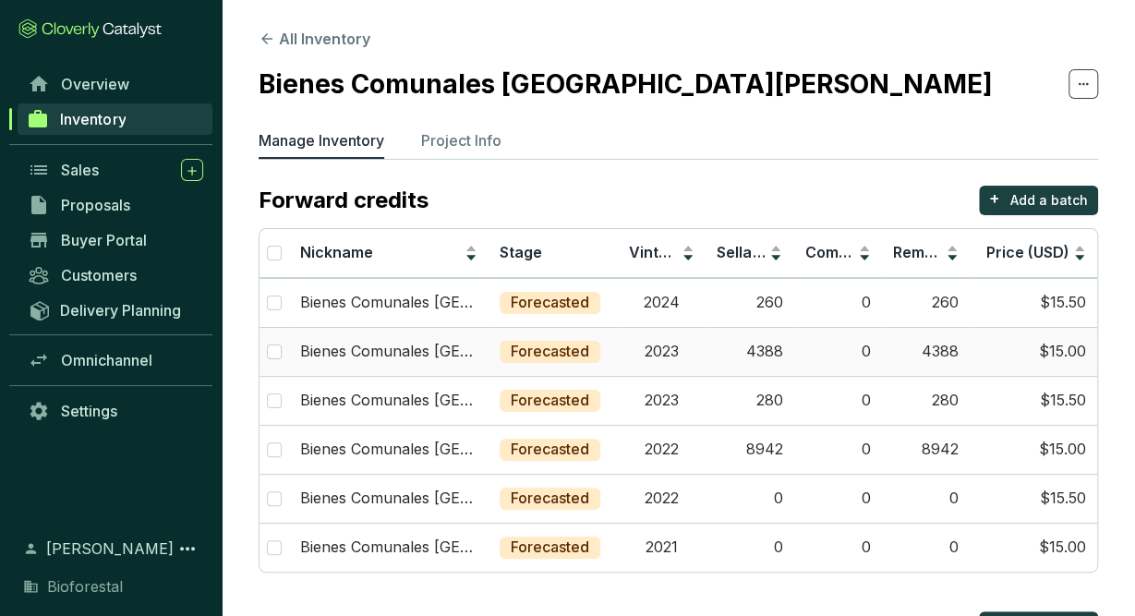
click at [591, 353] on div "Forecasted" at bounding box center [550, 352] width 101 height 22
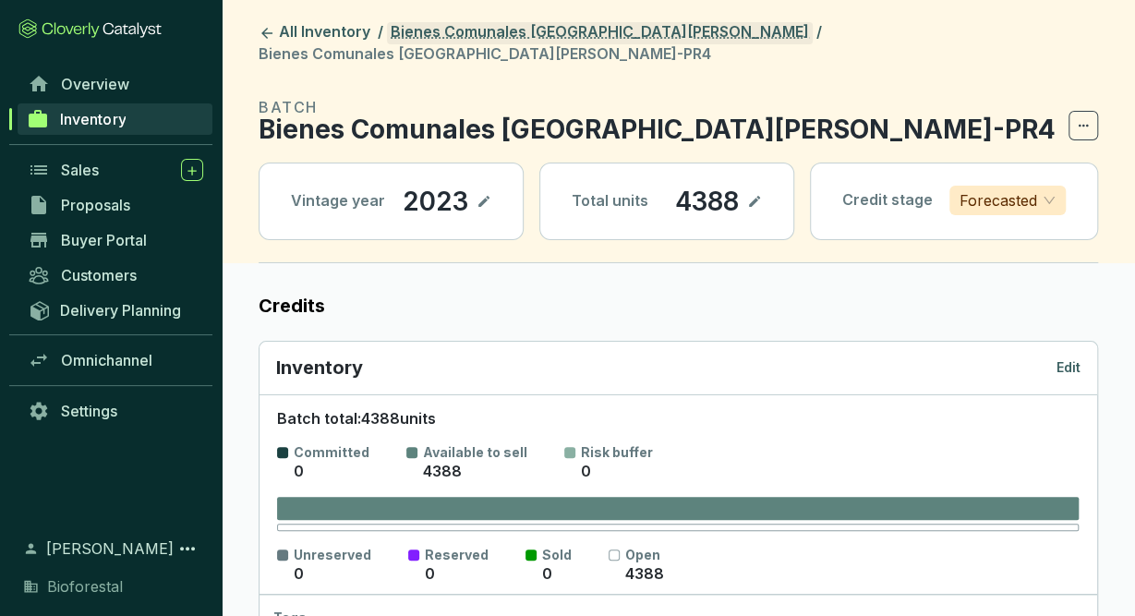
click at [621, 32] on link "Bienes Comunales [GEOGRAPHIC_DATA][PERSON_NAME]" at bounding box center [600, 33] width 426 height 22
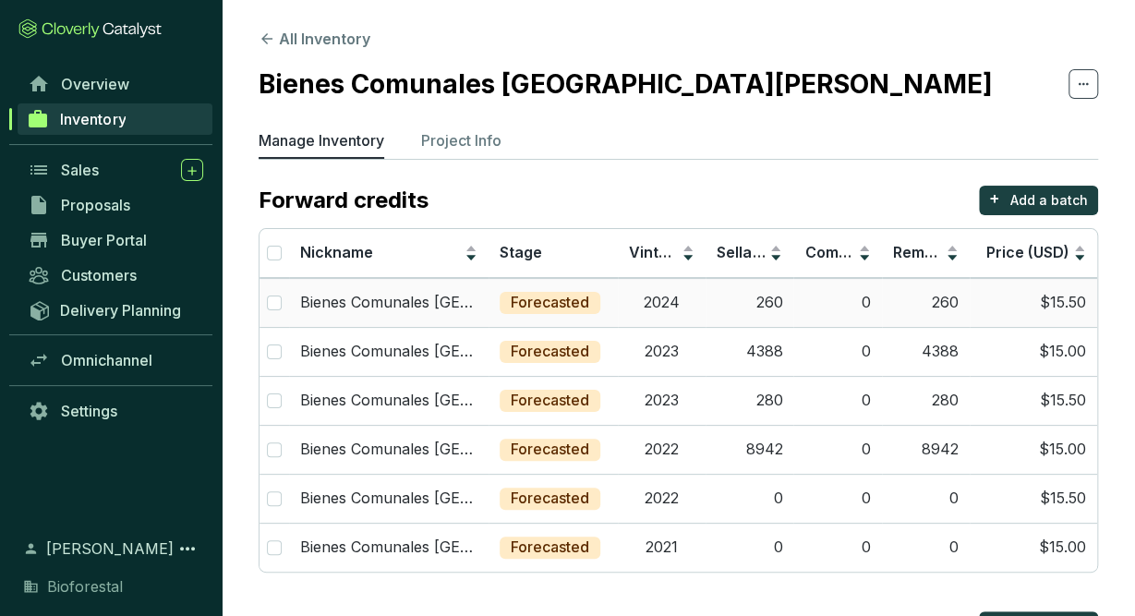
click at [607, 311] on td "Forecasted" at bounding box center [553, 302] width 129 height 49
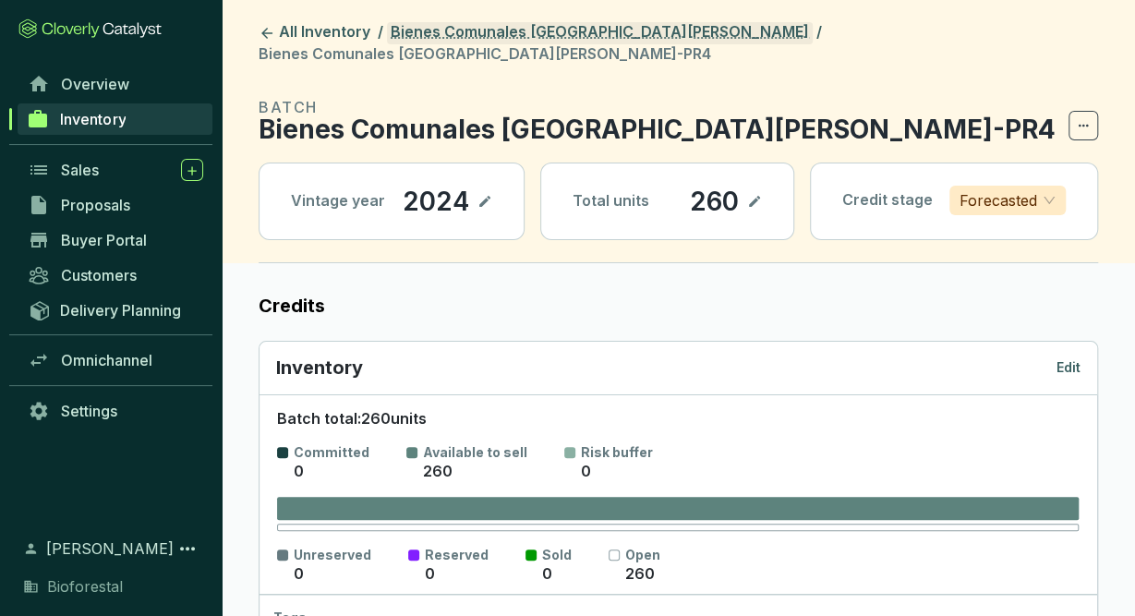
click at [553, 30] on link "Bienes Comunales [GEOGRAPHIC_DATA][PERSON_NAME]" at bounding box center [600, 33] width 426 height 22
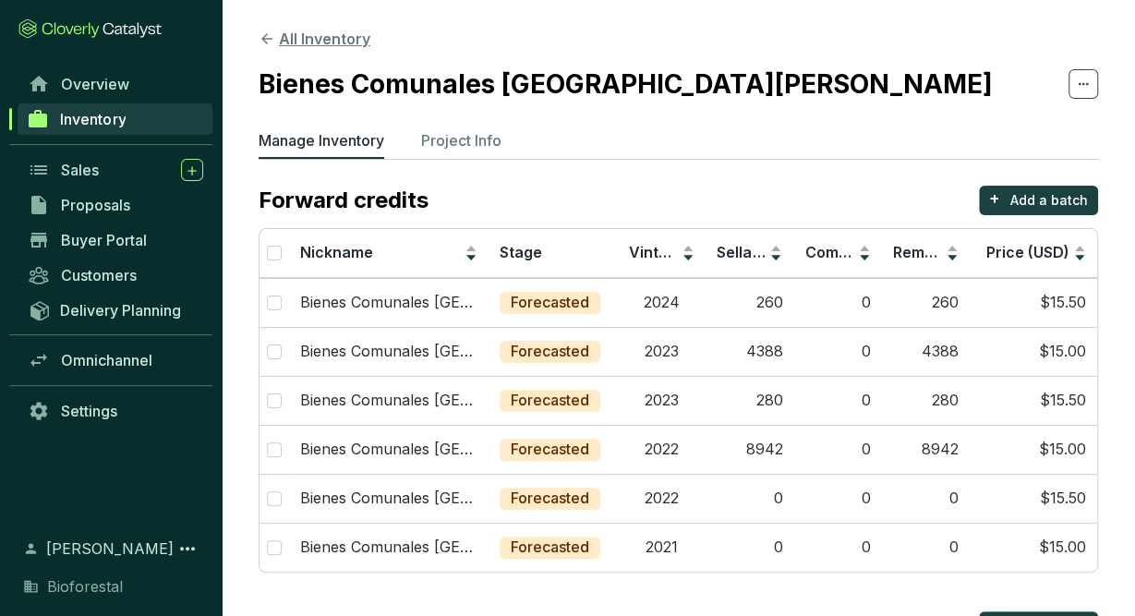
click at [321, 41] on button "All Inventory" at bounding box center [315, 39] width 112 height 22
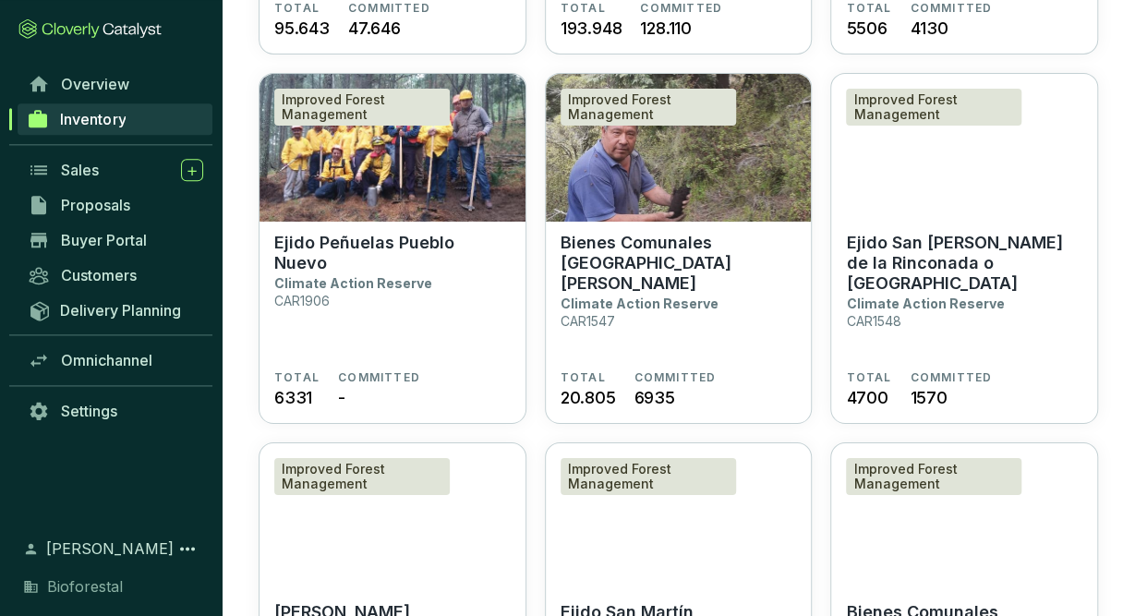
scroll to position [3098, 0]
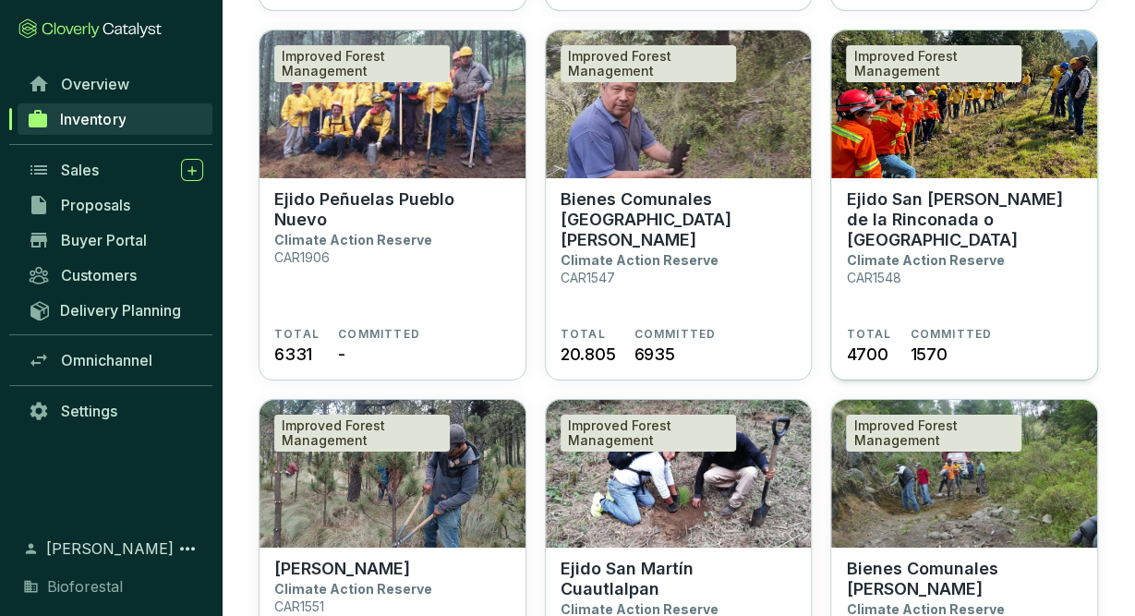
click at [947, 252] on p "Climate Action Reserve" at bounding box center [925, 260] width 158 height 16
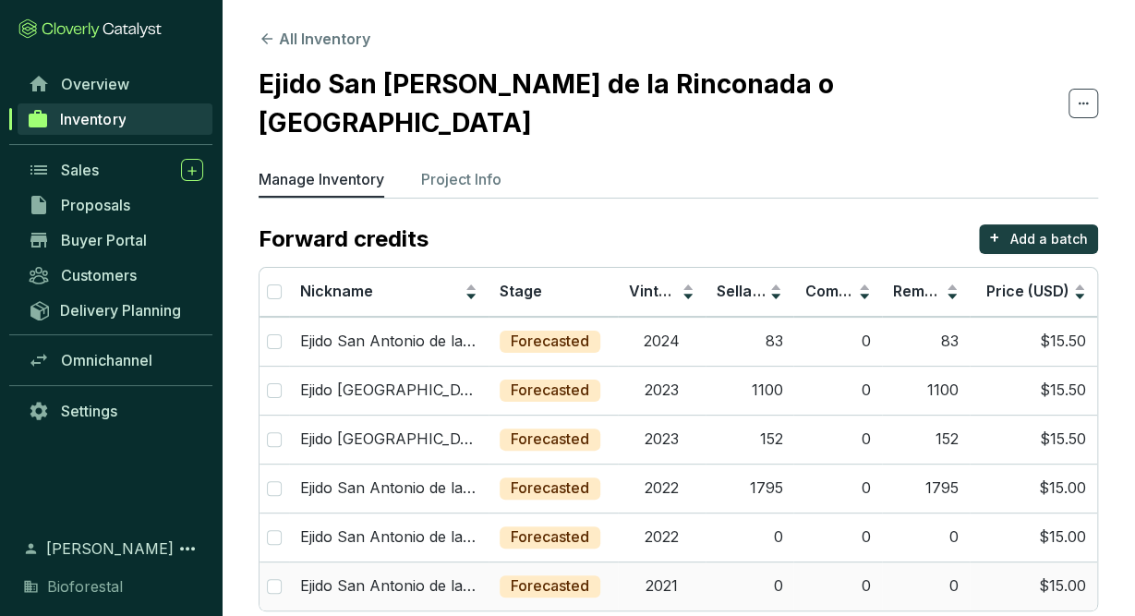
click at [667, 561] on td "2021" at bounding box center [662, 585] width 88 height 49
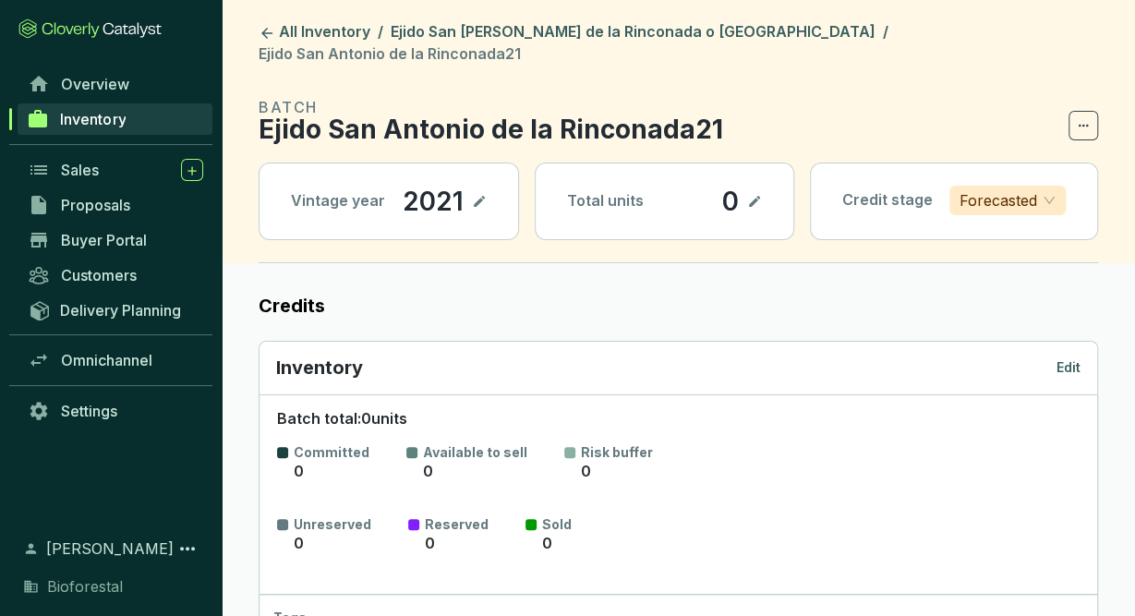
click at [1075, 358] on p "Edit" at bounding box center [1068, 367] width 24 height 18
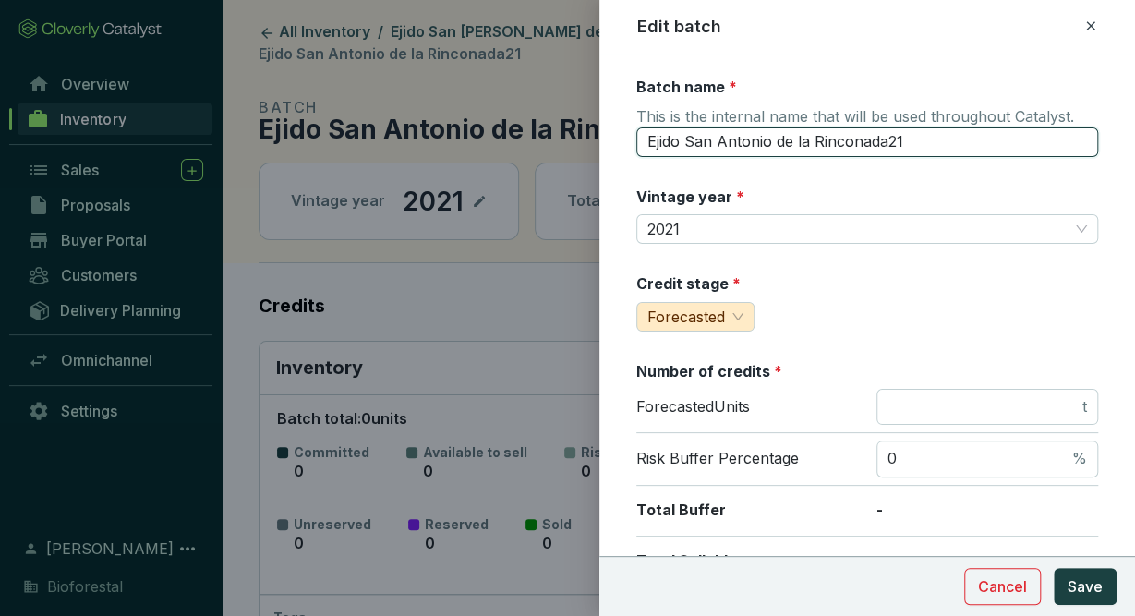
click at [924, 147] on input "Ejido San Antonio de la Rinconada21" at bounding box center [867, 142] width 462 height 30
type input "Ejido San Antonio de la Rinconada21-PR3"
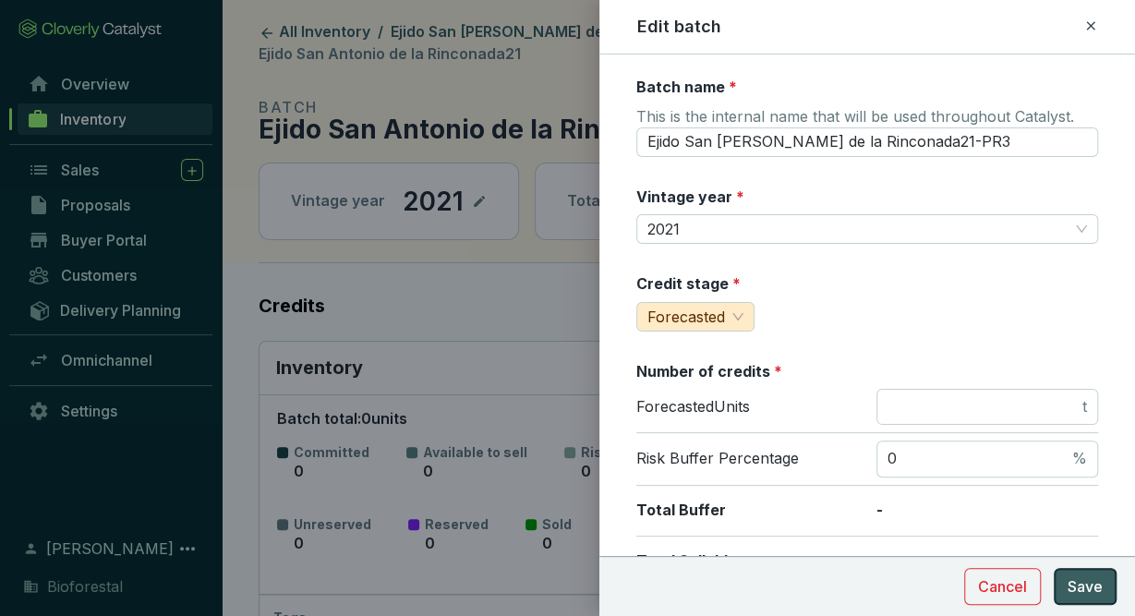
click at [1087, 582] on span "Save" at bounding box center [1085, 586] width 35 height 22
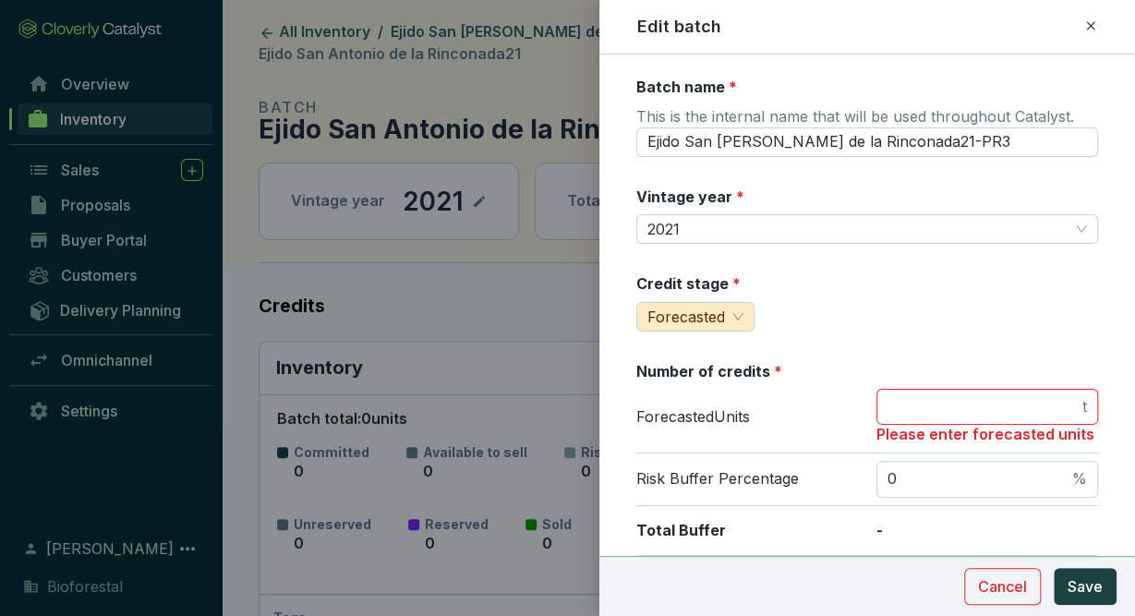
click at [994, 402] on input "number" at bounding box center [982, 407] width 191 height 20
type input "0"
click at [1098, 597] on span "Save" at bounding box center [1085, 586] width 35 height 22
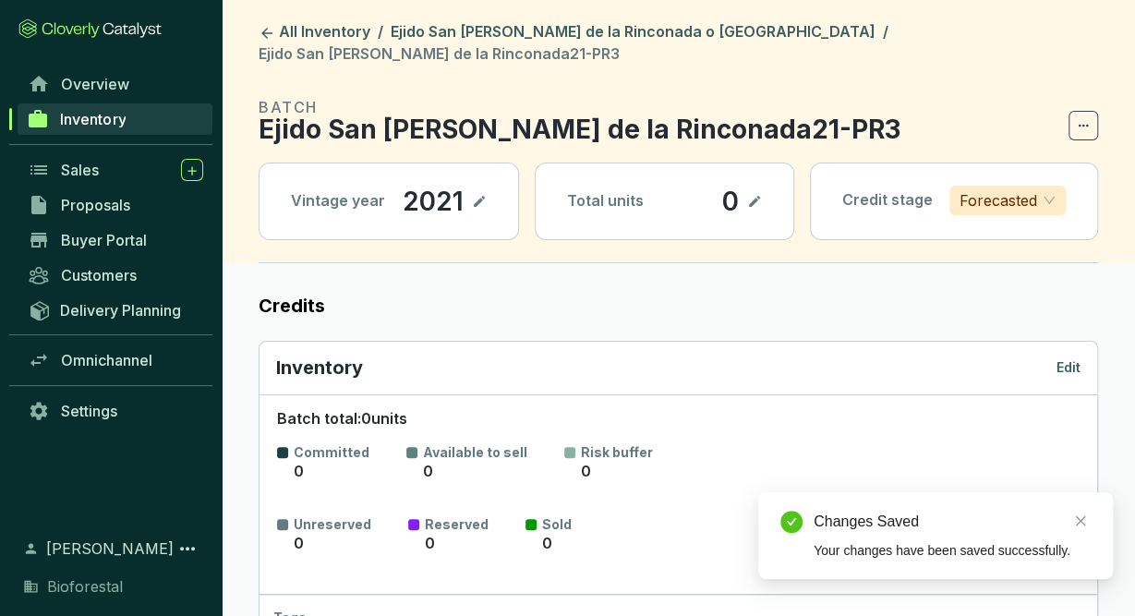
click at [521, 20] on header "All Inventory / Ejido San Antonio de la Rinconada o Tlaltecahuacan / Ejido San …" at bounding box center [678, 131] width 913 height 263
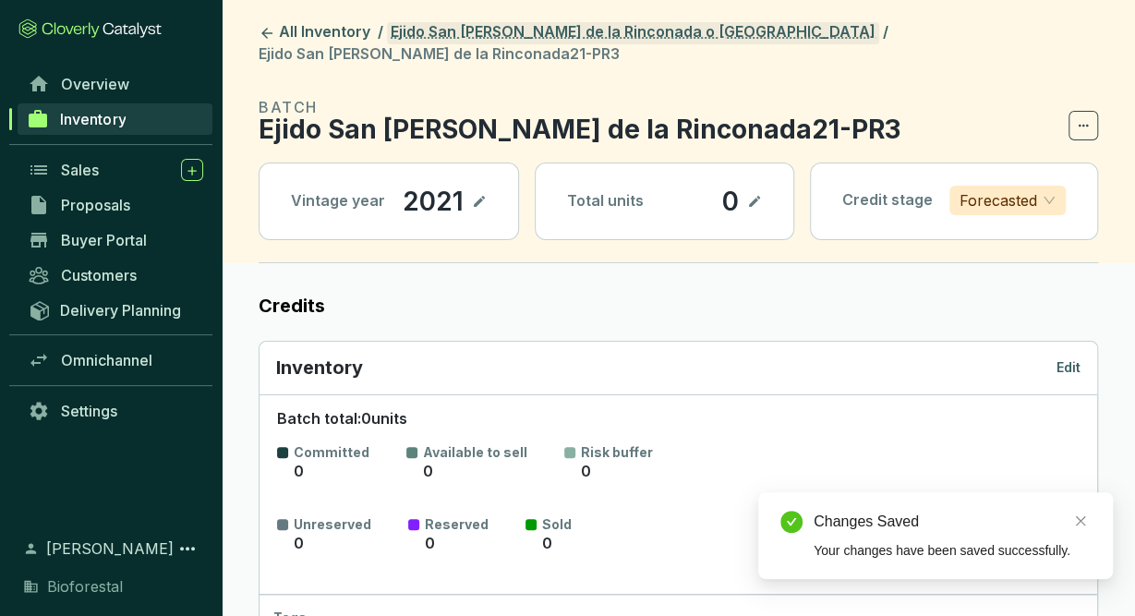
click at [532, 29] on link "Ejido San Antonio de la Rinconada o [GEOGRAPHIC_DATA]" at bounding box center [633, 33] width 492 height 22
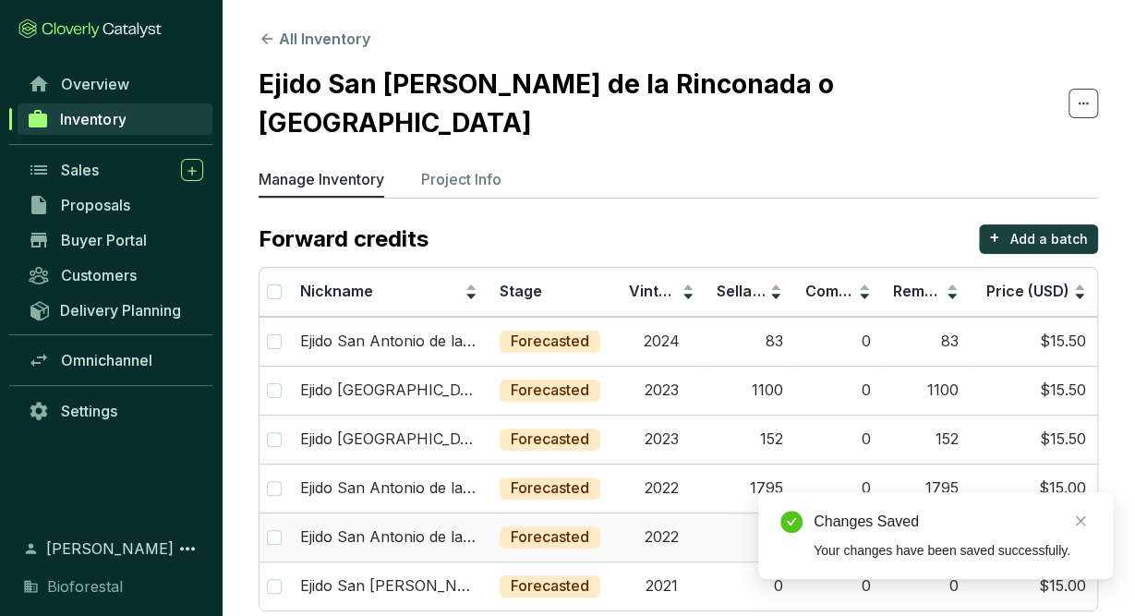
click at [664, 513] on td "2022" at bounding box center [662, 537] width 88 height 49
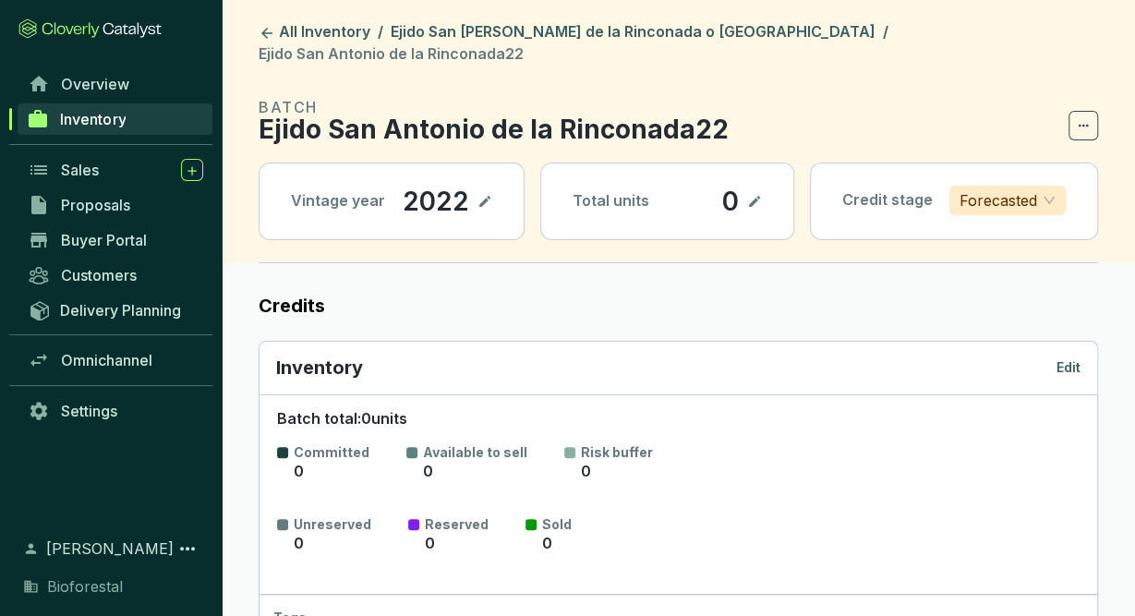
click at [1070, 358] on p "Edit" at bounding box center [1068, 367] width 24 height 18
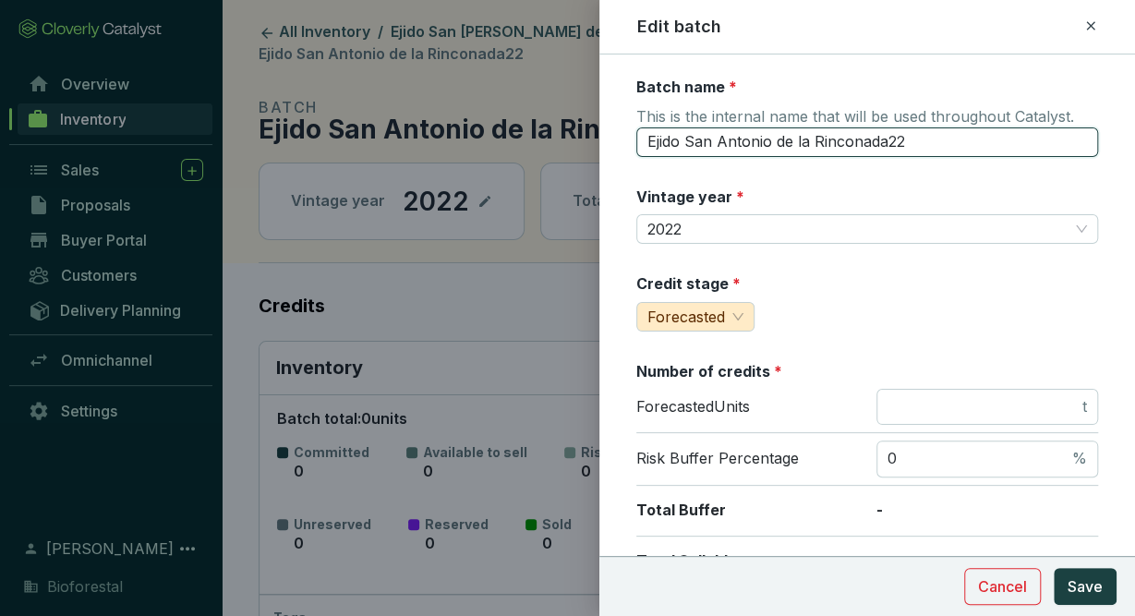
click at [953, 134] on input "Ejido San Antonio de la Rinconada22" at bounding box center [867, 142] width 462 height 30
type input "Ejido San Antonio de la Rinconada22-PR3"
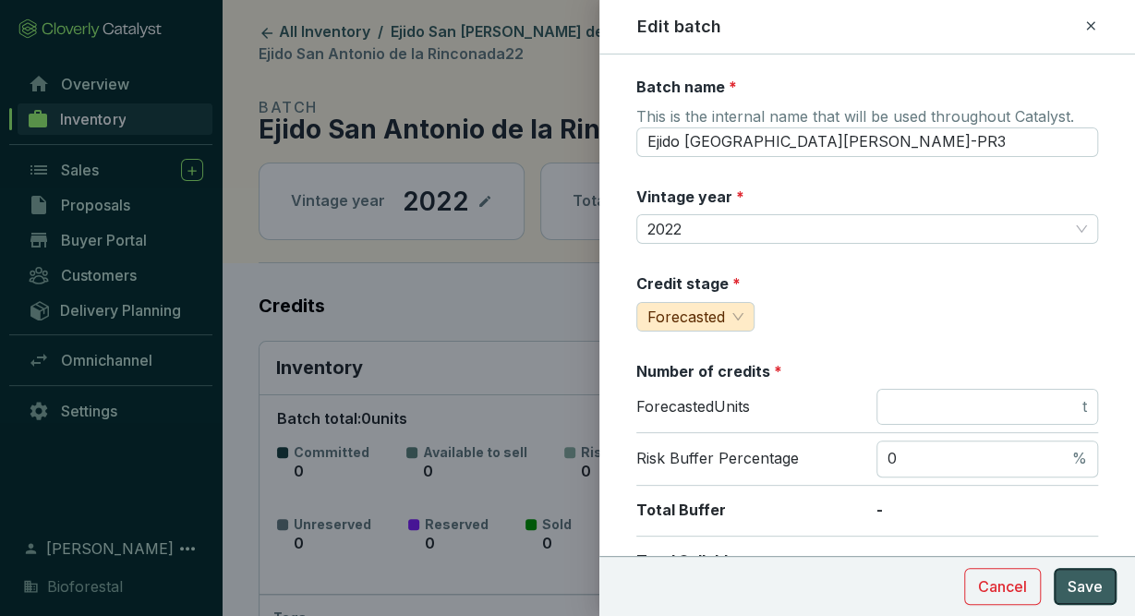
click at [1087, 585] on span "Save" at bounding box center [1085, 586] width 35 height 22
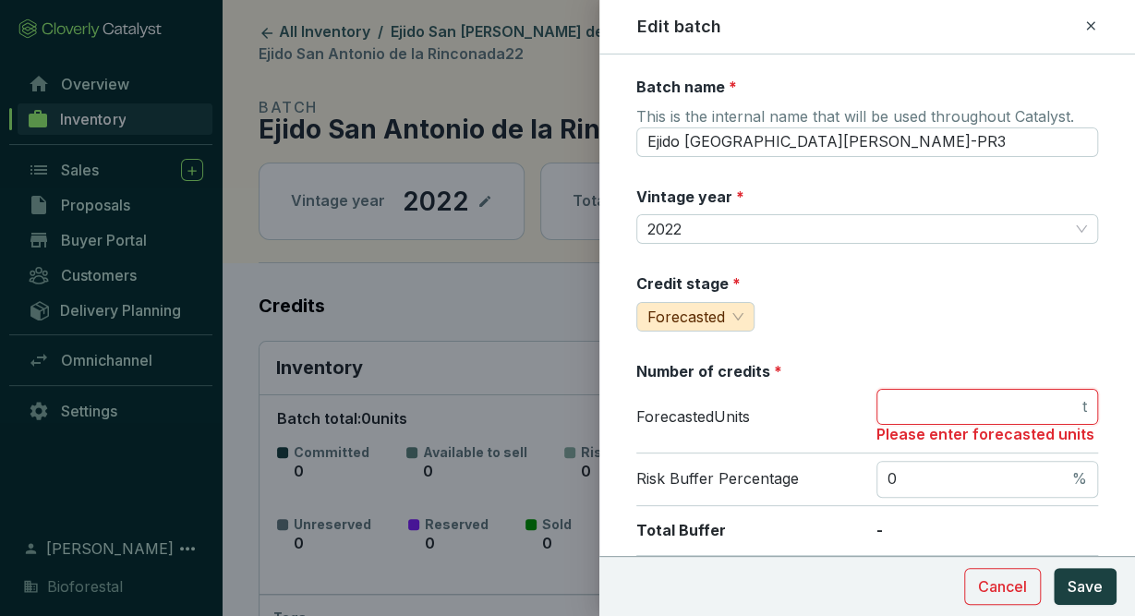
click at [1002, 407] on input "number" at bounding box center [982, 407] width 191 height 20
type input "0"
click at [1092, 588] on span "Save" at bounding box center [1085, 586] width 35 height 22
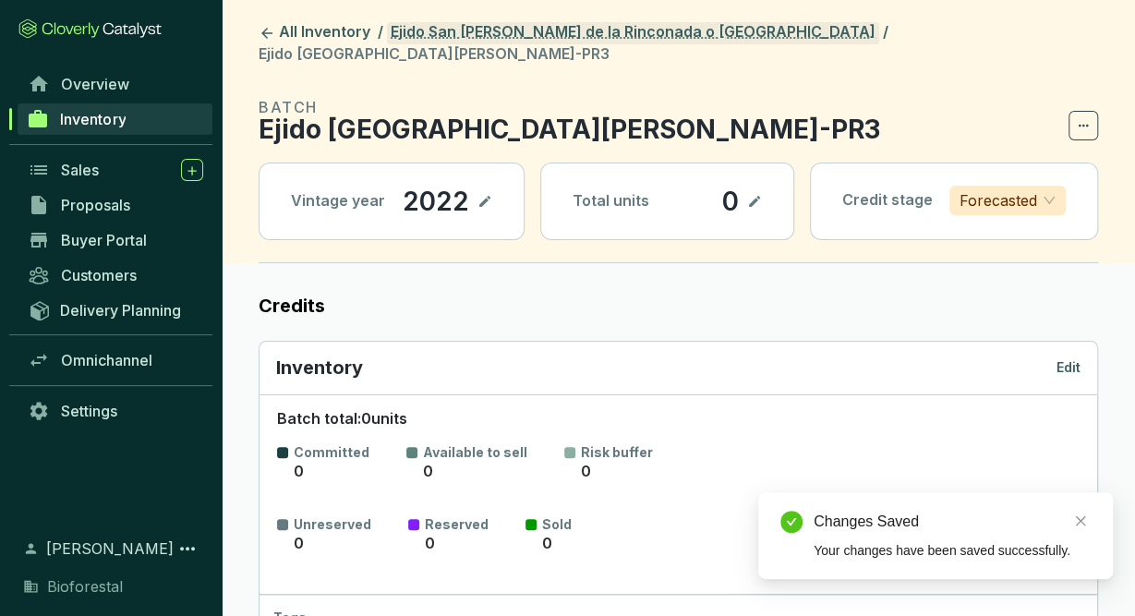
click at [544, 26] on link "Ejido San [PERSON_NAME] de la Rinconada o [GEOGRAPHIC_DATA]" at bounding box center [633, 33] width 492 height 22
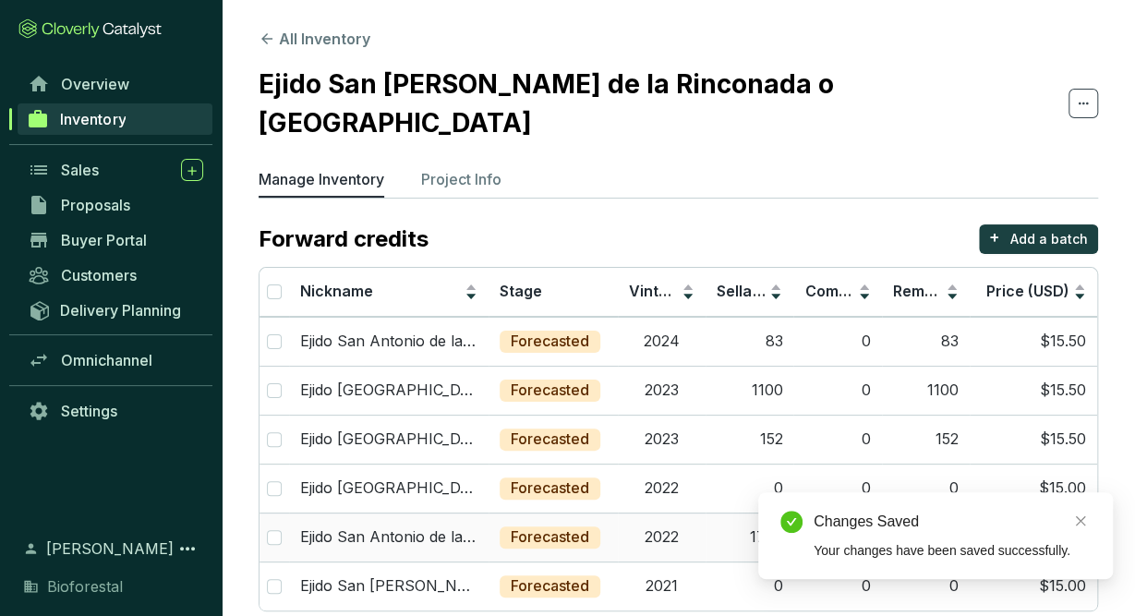
click at [670, 513] on td "2022" at bounding box center [662, 537] width 88 height 49
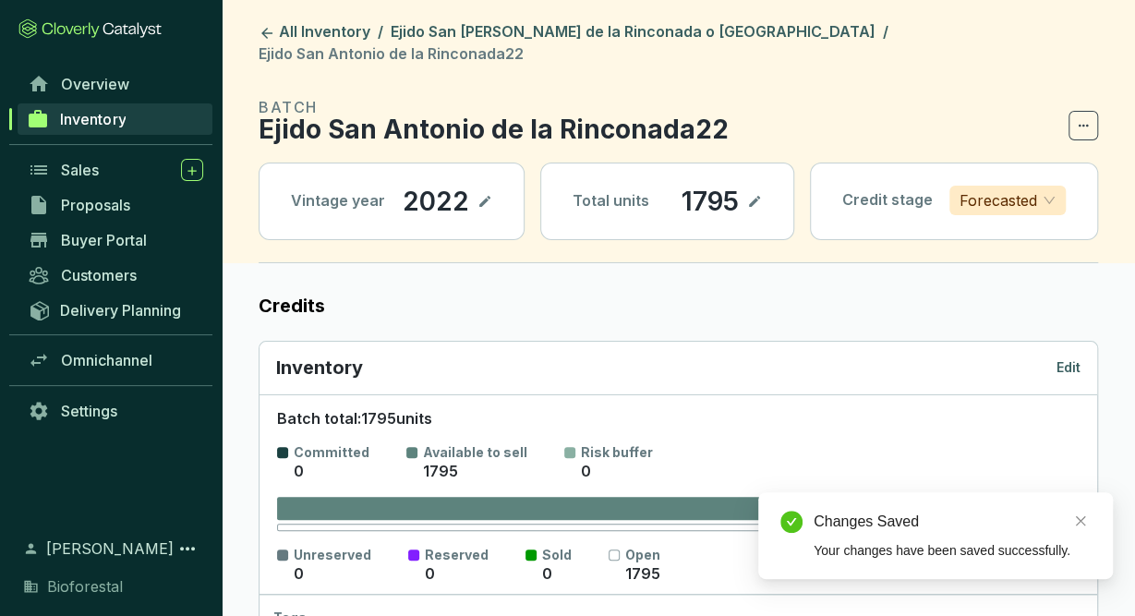
click at [1063, 358] on p "Edit" at bounding box center [1068, 367] width 24 height 18
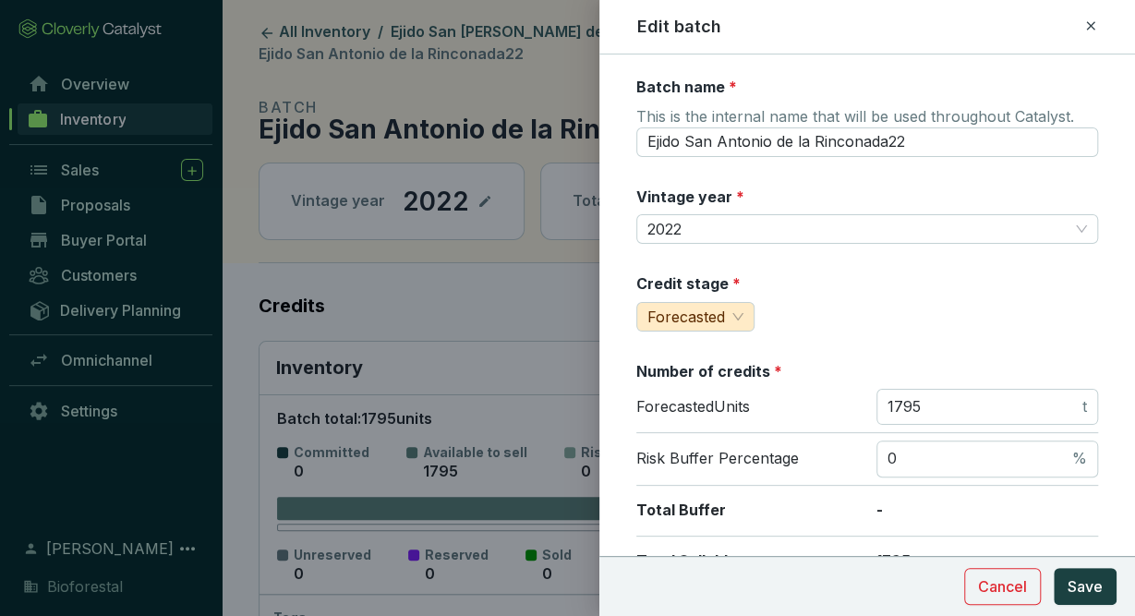
click at [1096, 21] on icon at bounding box center [1090, 26] width 15 height 22
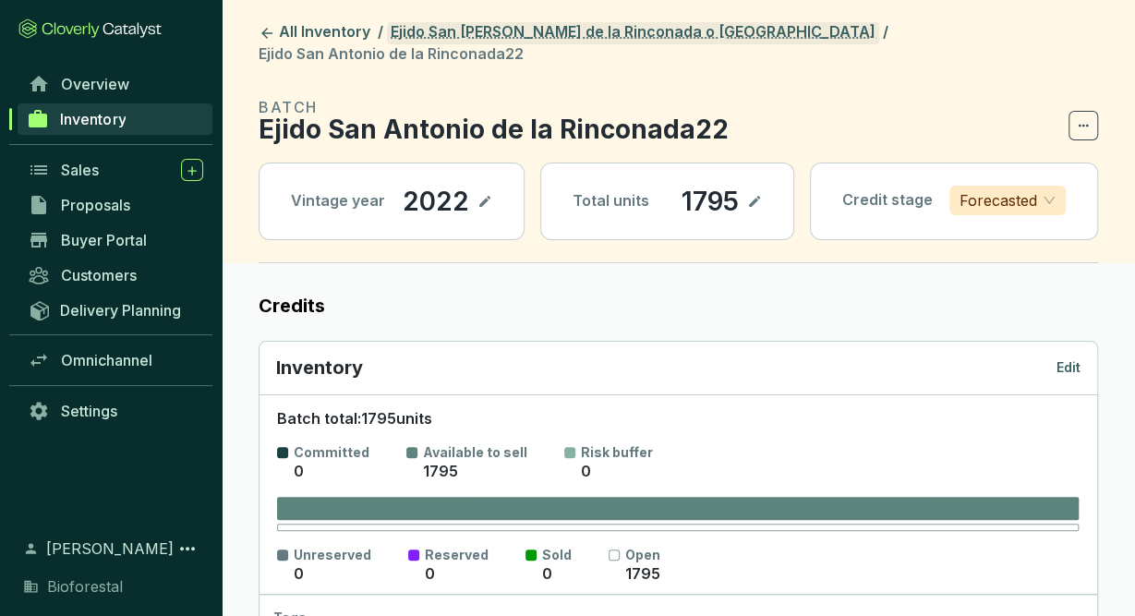
click at [705, 34] on link "Ejido San [PERSON_NAME] de la Rinconada o [GEOGRAPHIC_DATA]" at bounding box center [633, 33] width 492 height 22
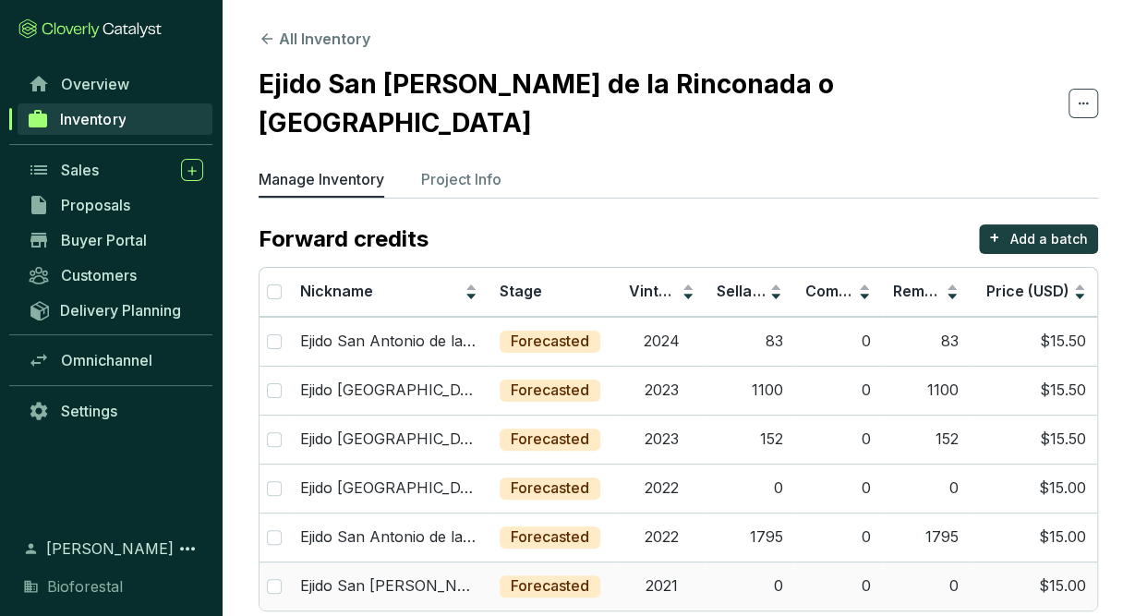
click at [694, 561] on td "2021" at bounding box center [662, 585] width 88 height 49
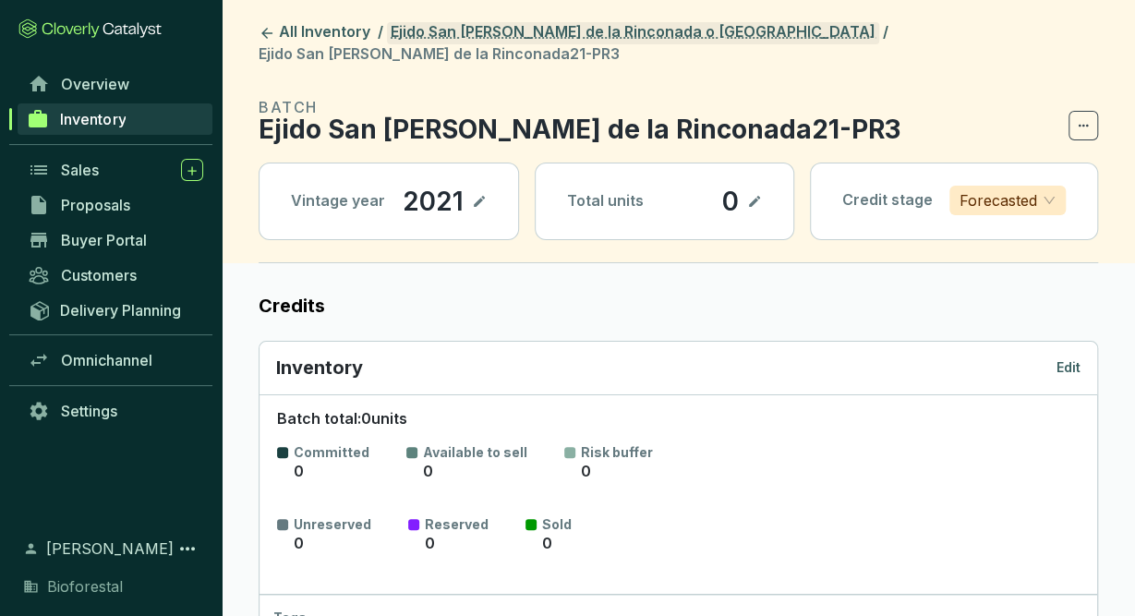
click at [514, 30] on link "Ejido San [PERSON_NAME] de la Rinconada o [GEOGRAPHIC_DATA]" at bounding box center [633, 33] width 492 height 22
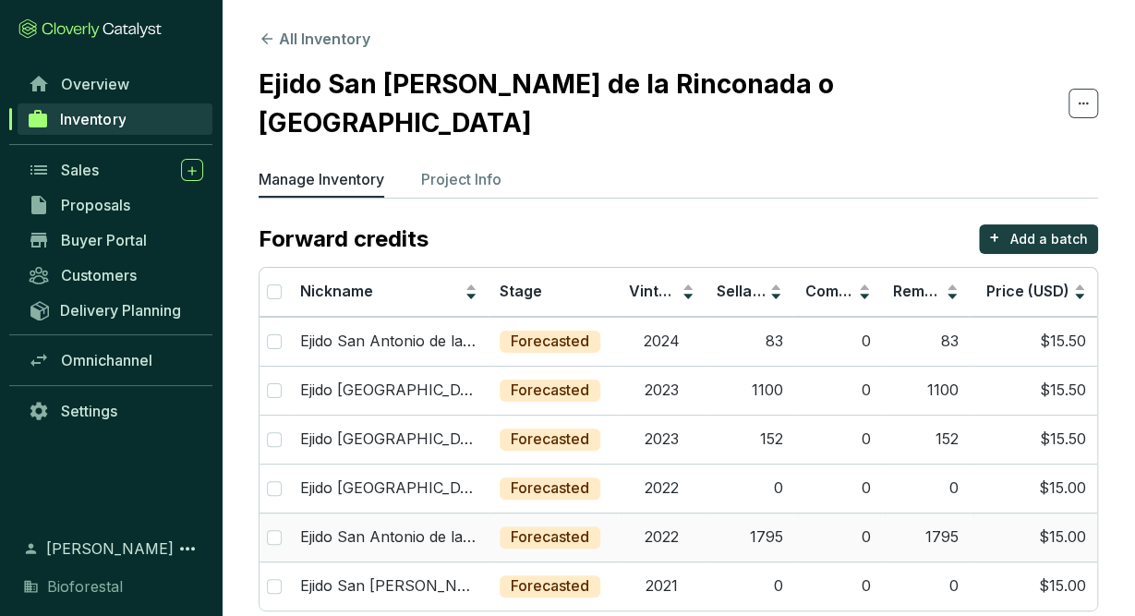
click at [670, 513] on td "2022" at bounding box center [662, 537] width 88 height 49
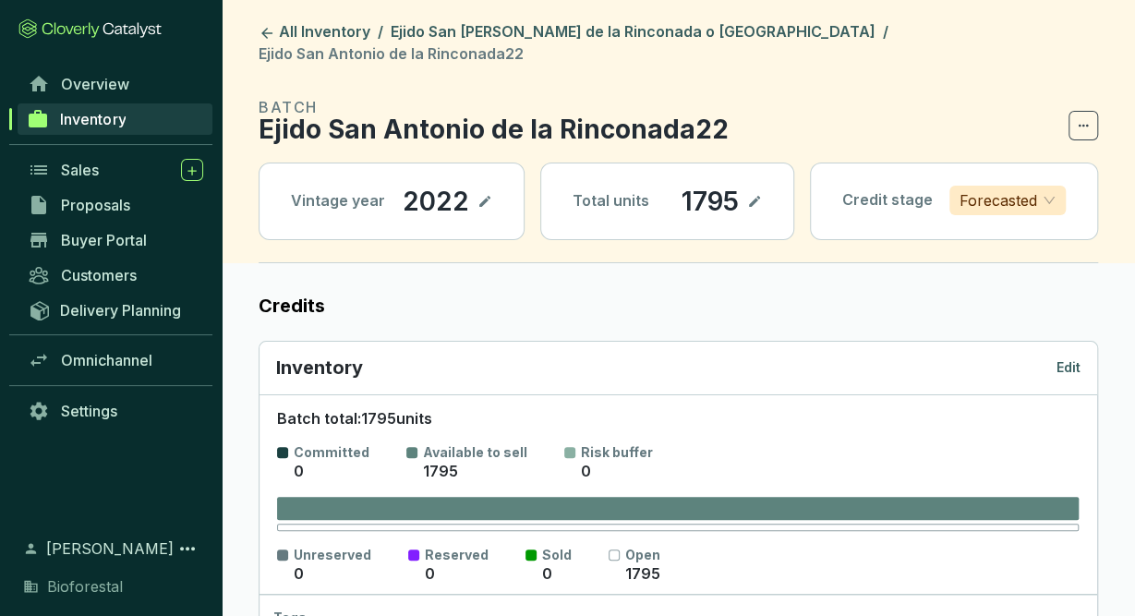
click at [1065, 358] on p "Edit" at bounding box center [1068, 367] width 24 height 18
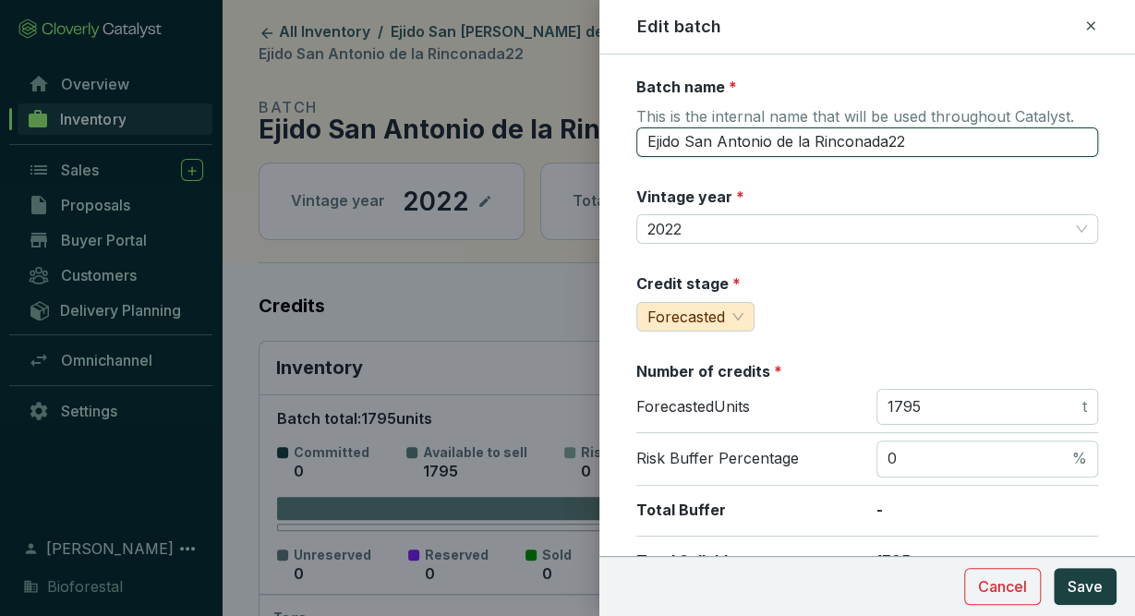
click at [926, 152] on input "Ejido San Antonio de la Rinconada22" at bounding box center [867, 142] width 462 height 30
type input "Ejido San Antonio de la Rinconada22-PR"
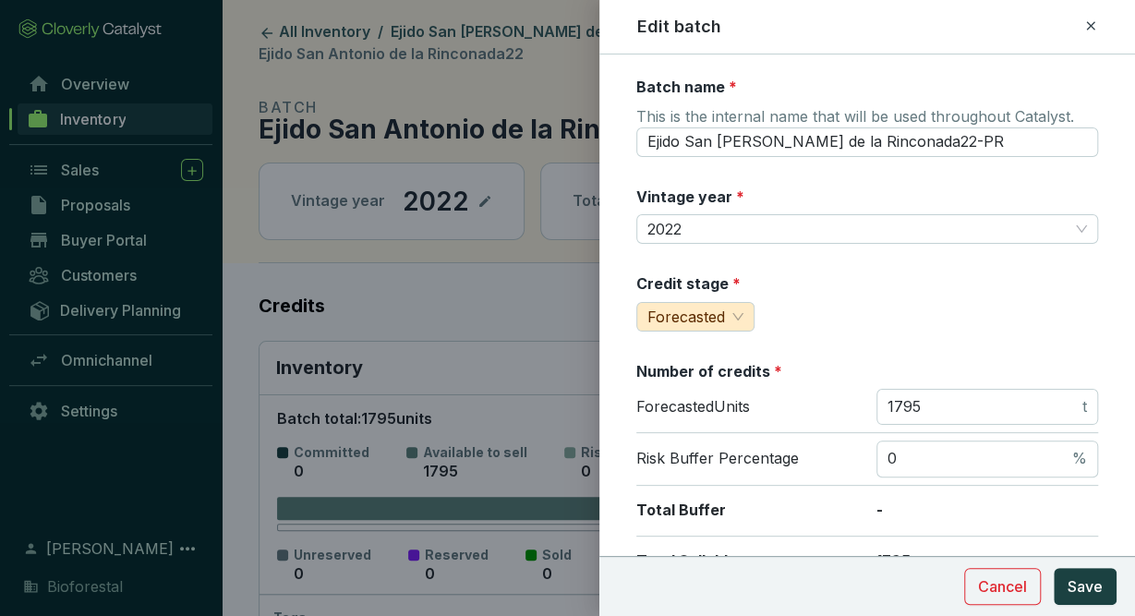
click at [1091, 23] on icon at bounding box center [1090, 26] width 15 height 22
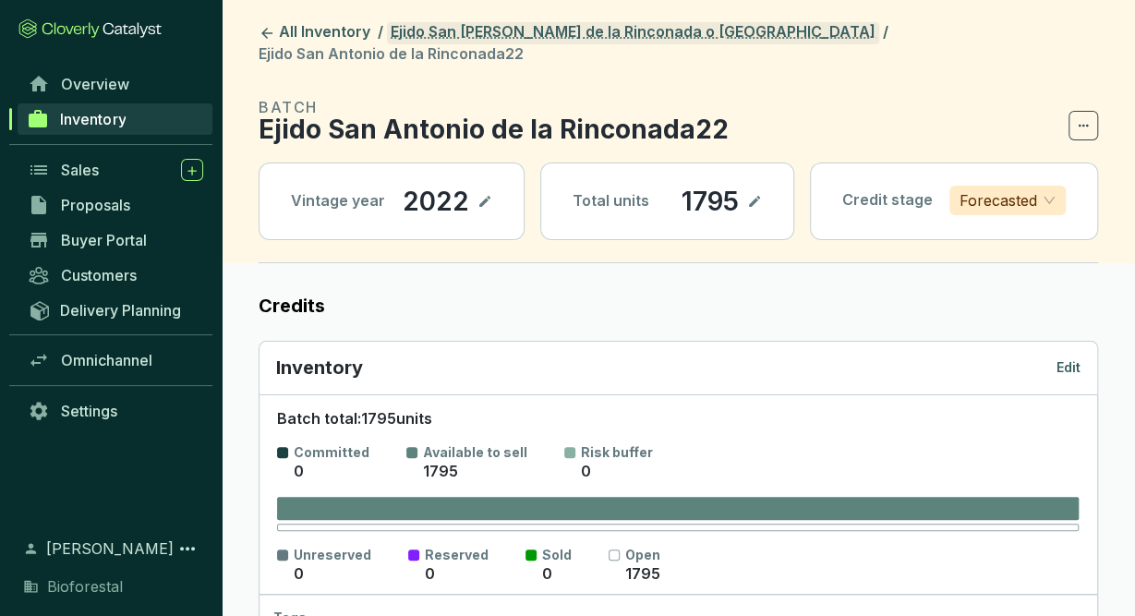
click at [710, 23] on link "Ejido San [PERSON_NAME] de la Rinconada o [GEOGRAPHIC_DATA]" at bounding box center [633, 33] width 492 height 22
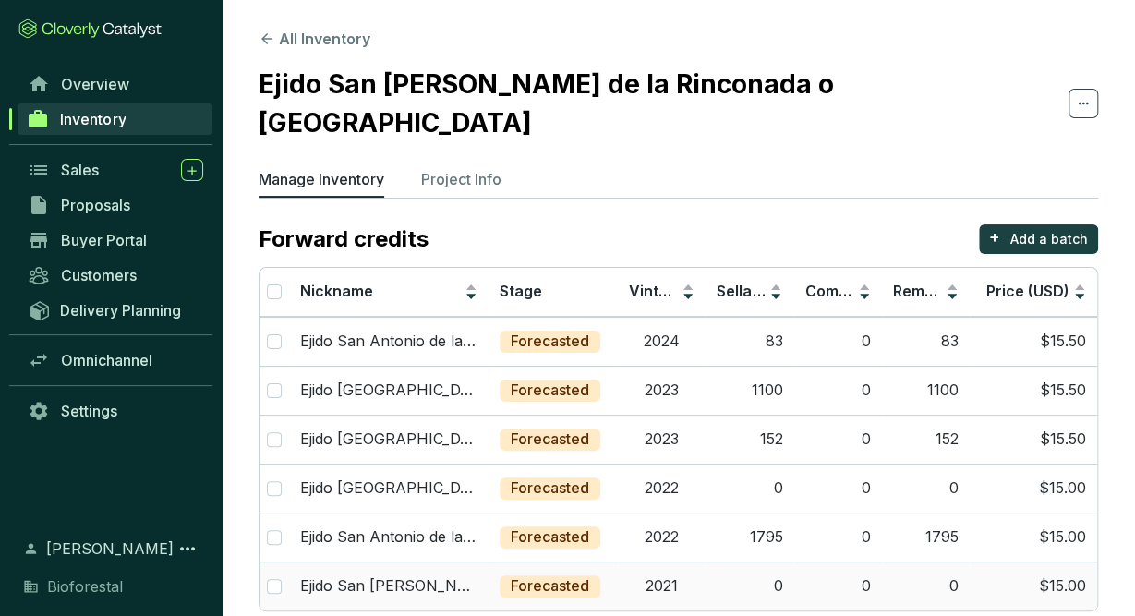
click at [727, 561] on td "0" at bounding box center [750, 585] width 88 height 49
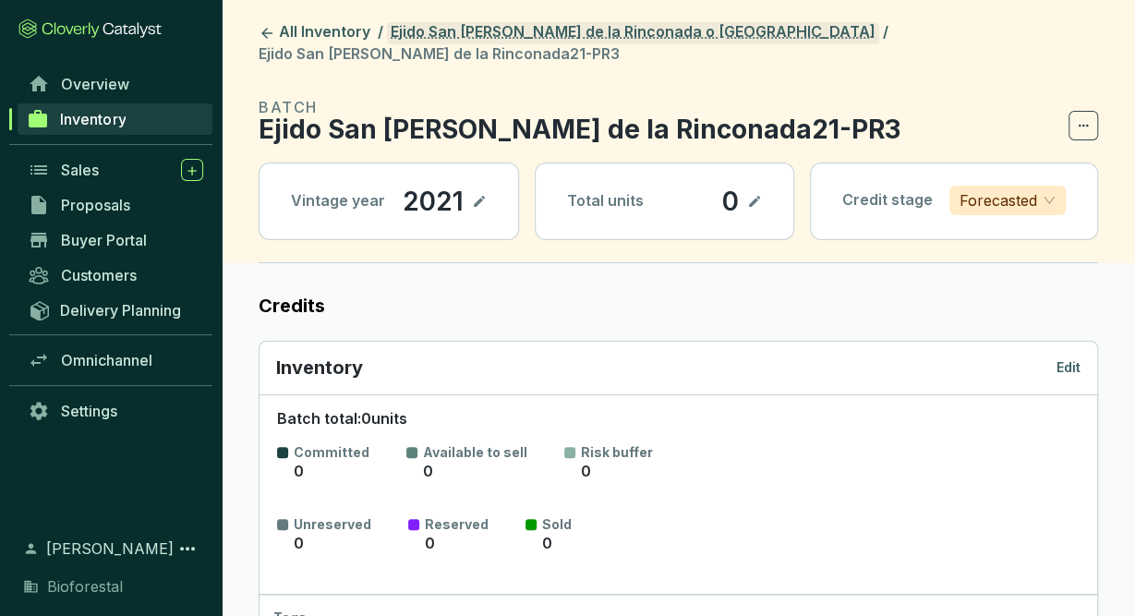
click at [697, 35] on link "Ejido San [PERSON_NAME] de la Rinconada o [GEOGRAPHIC_DATA]" at bounding box center [633, 33] width 492 height 22
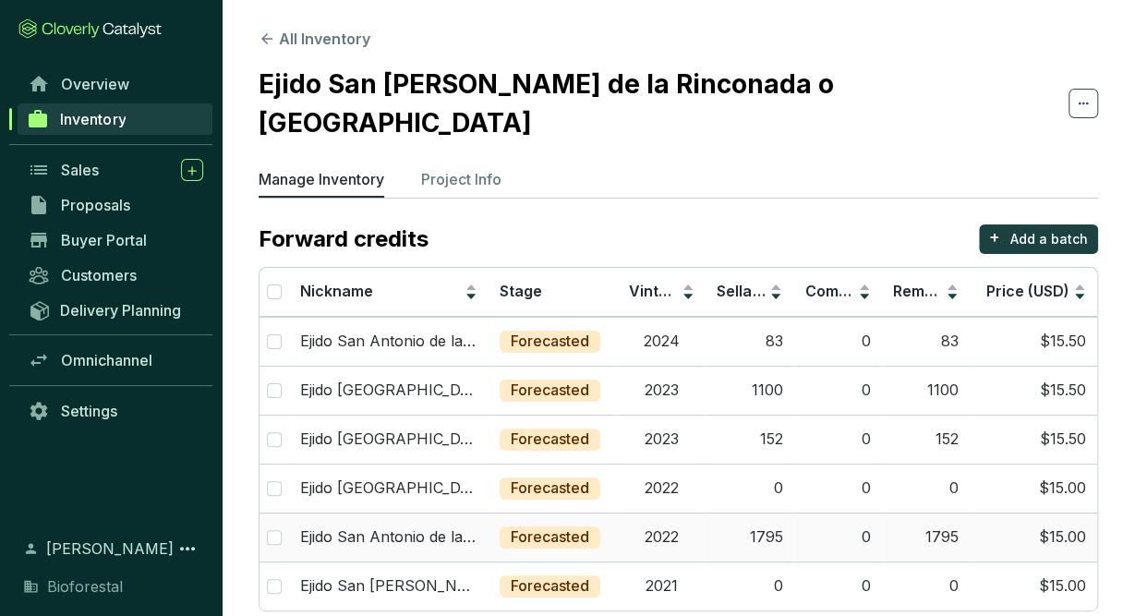
click at [693, 513] on td "2022" at bounding box center [662, 537] width 88 height 49
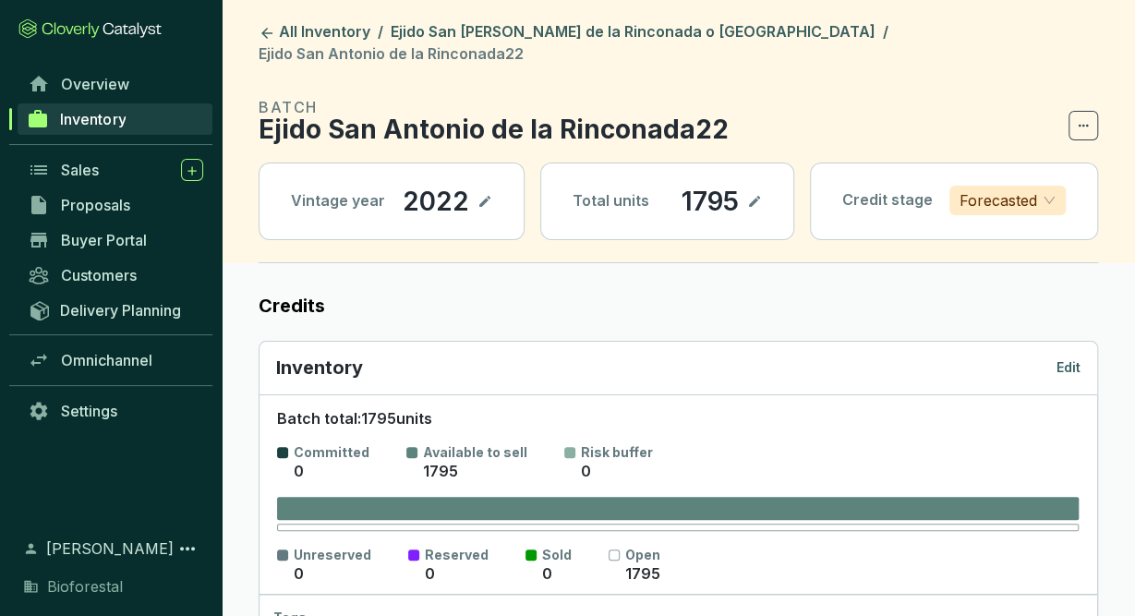
click at [1078, 358] on p "Edit" at bounding box center [1068, 367] width 24 height 18
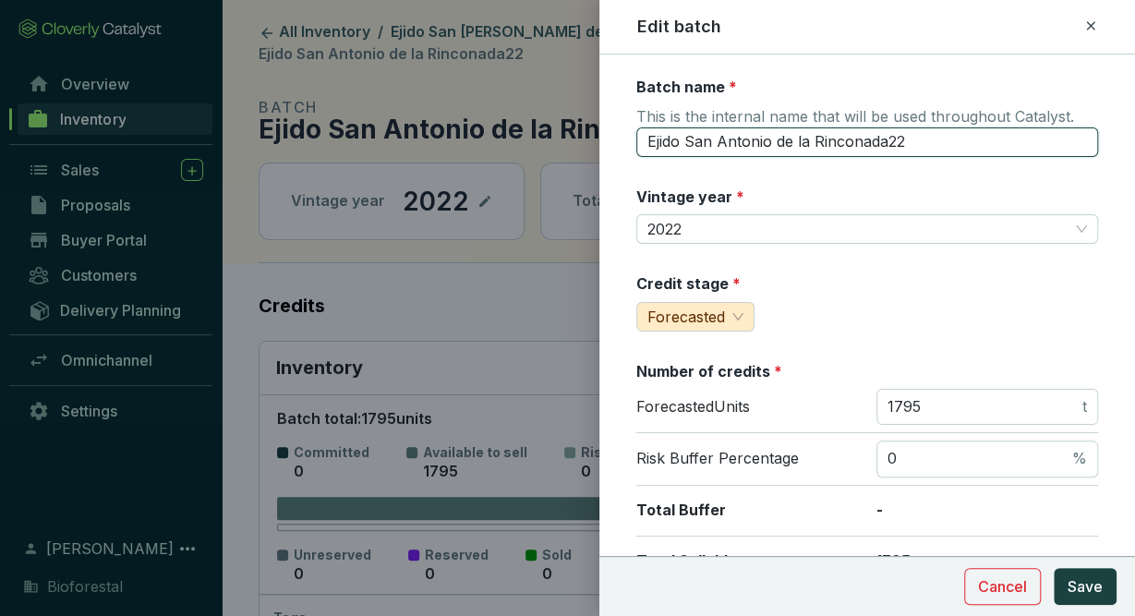
click at [935, 139] on input "Ejido San Antonio de la Rinconada22" at bounding box center [867, 142] width 462 height 30
type input "Ejido San Antonio de la Rinconada22-PR3"
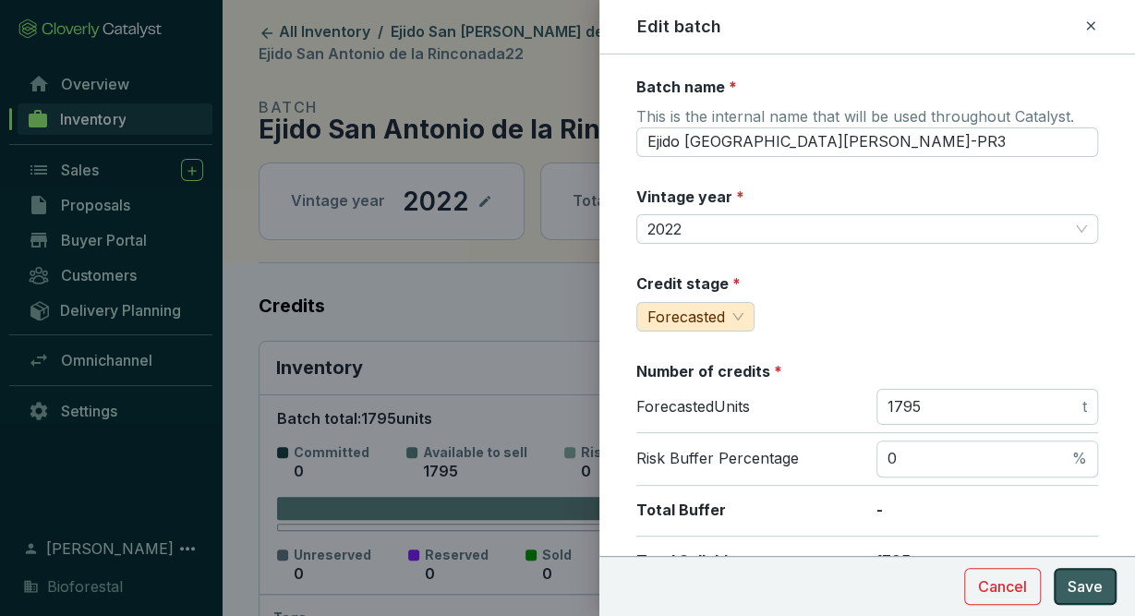
click at [1092, 585] on span "Save" at bounding box center [1085, 586] width 35 height 22
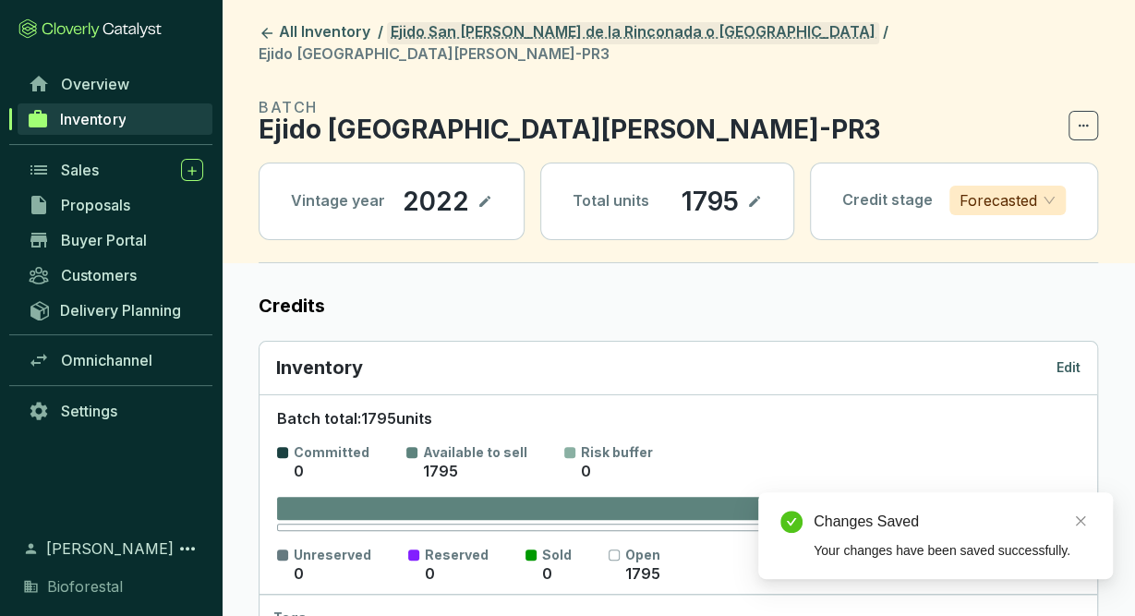
click at [579, 36] on link "Ejido San [PERSON_NAME] de la Rinconada o [GEOGRAPHIC_DATA]" at bounding box center [633, 33] width 492 height 22
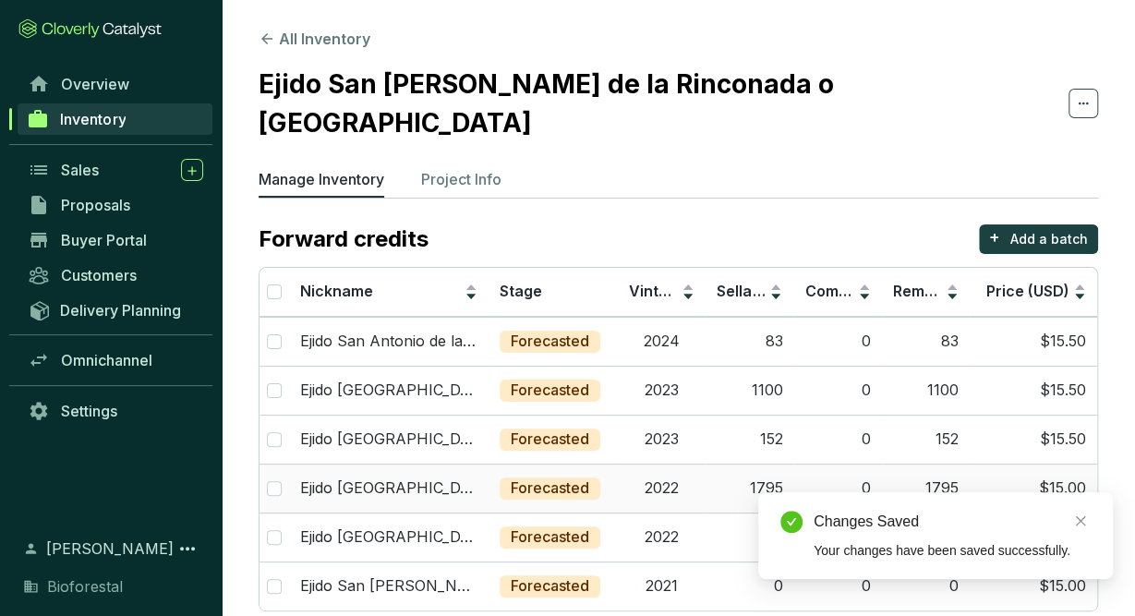
click at [675, 464] on td "2022" at bounding box center [662, 488] width 88 height 49
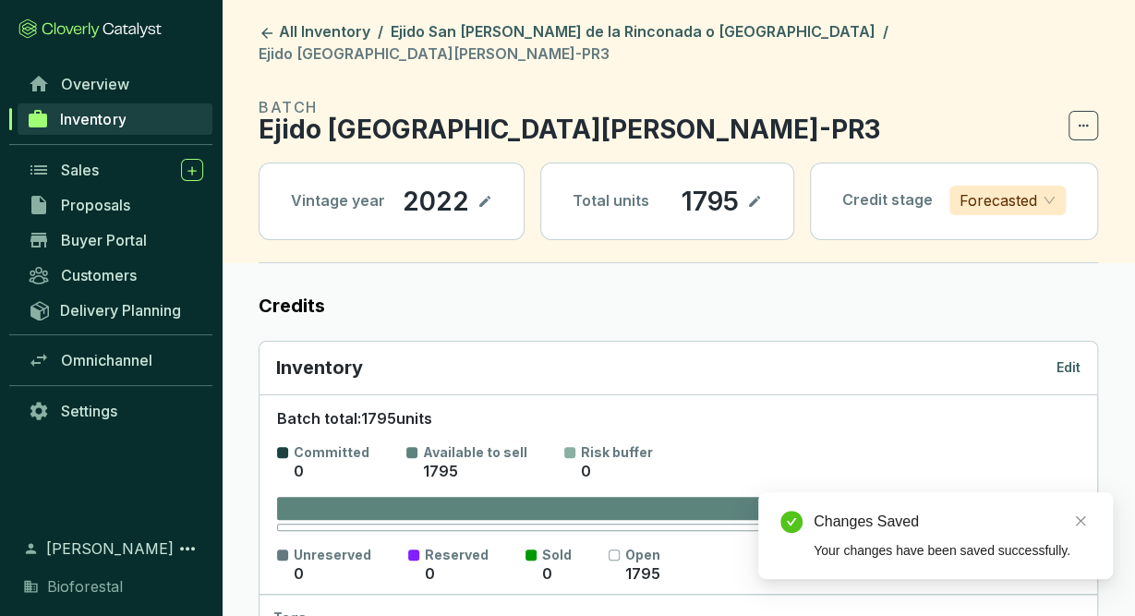
click at [1069, 358] on p "Edit" at bounding box center [1068, 367] width 24 height 18
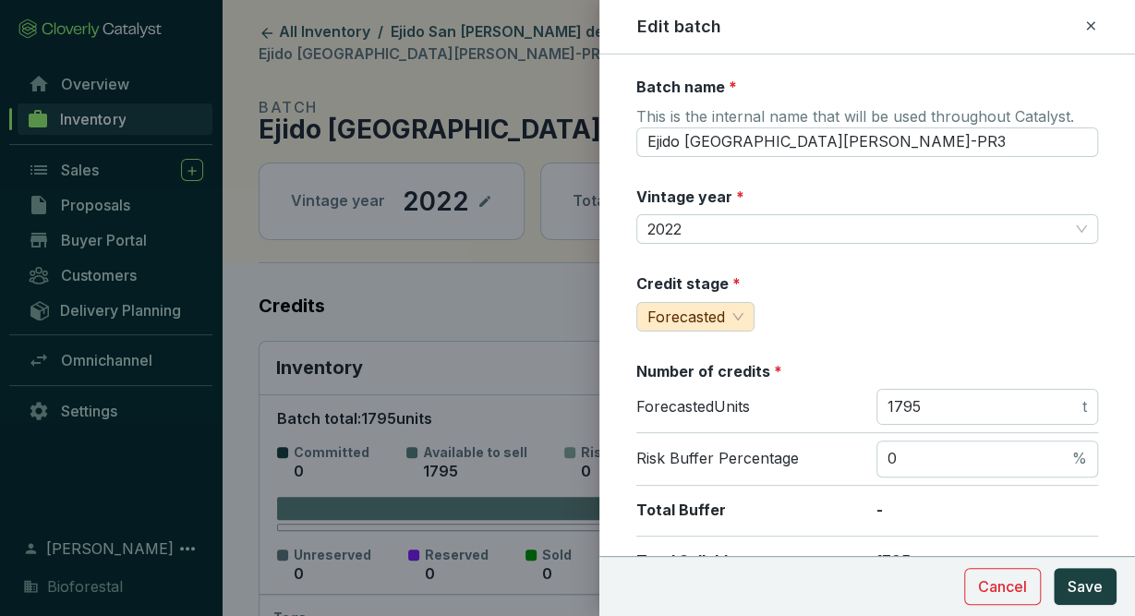
click at [1085, 26] on icon at bounding box center [1090, 26] width 15 height 22
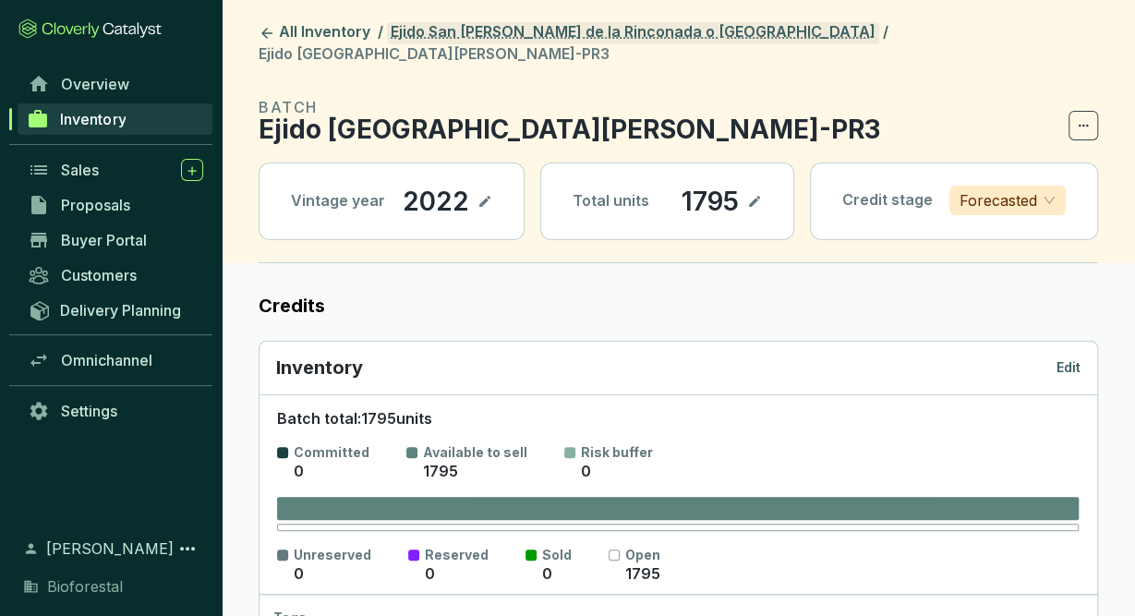
click at [543, 36] on link "Ejido San [PERSON_NAME] de la Rinconada o [GEOGRAPHIC_DATA]" at bounding box center [633, 33] width 492 height 22
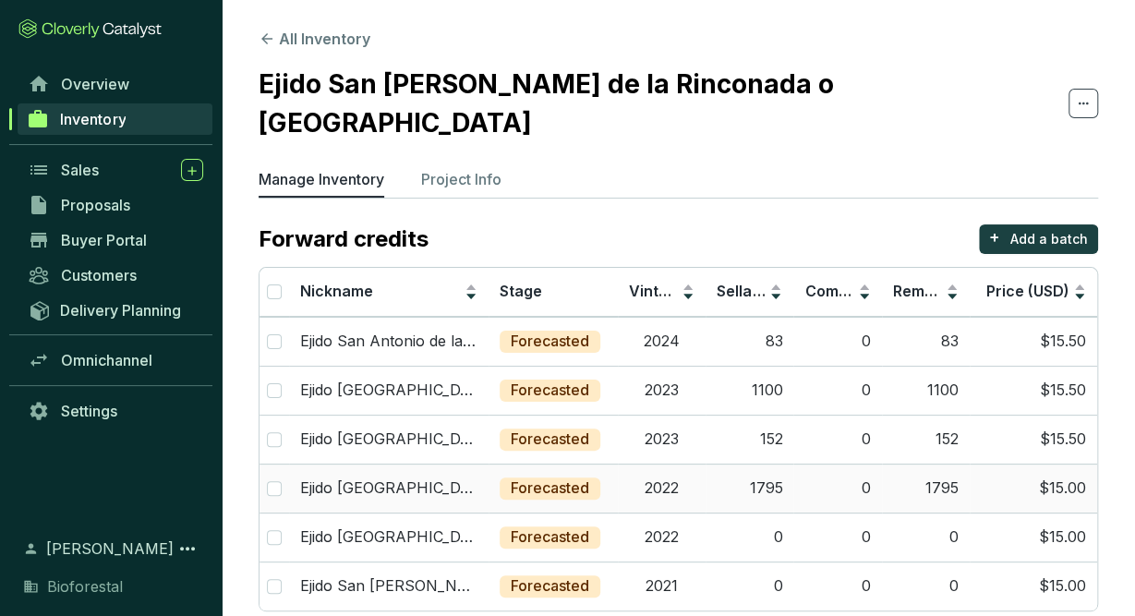
click at [706, 464] on td "1795" at bounding box center [750, 488] width 88 height 49
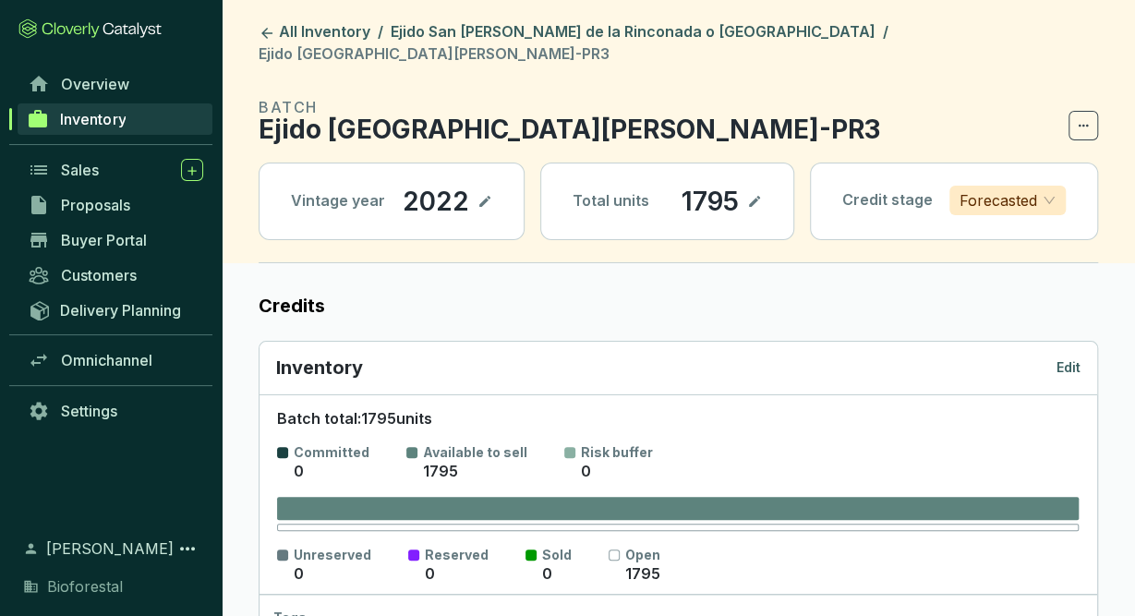
click at [1070, 358] on p "Edit" at bounding box center [1068, 367] width 24 height 18
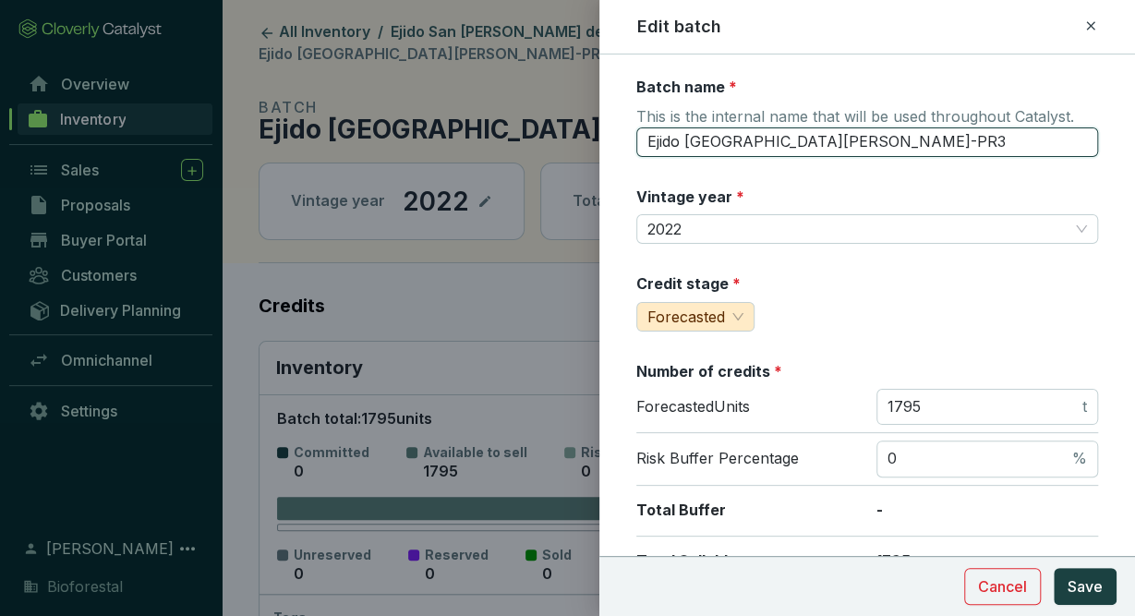
click at [977, 141] on input "Ejido San Antonio de la Rinconada22-PR3" at bounding box center [867, 142] width 462 height 30
type input "Ejido San Antonio de la Rinconada22-PR4"
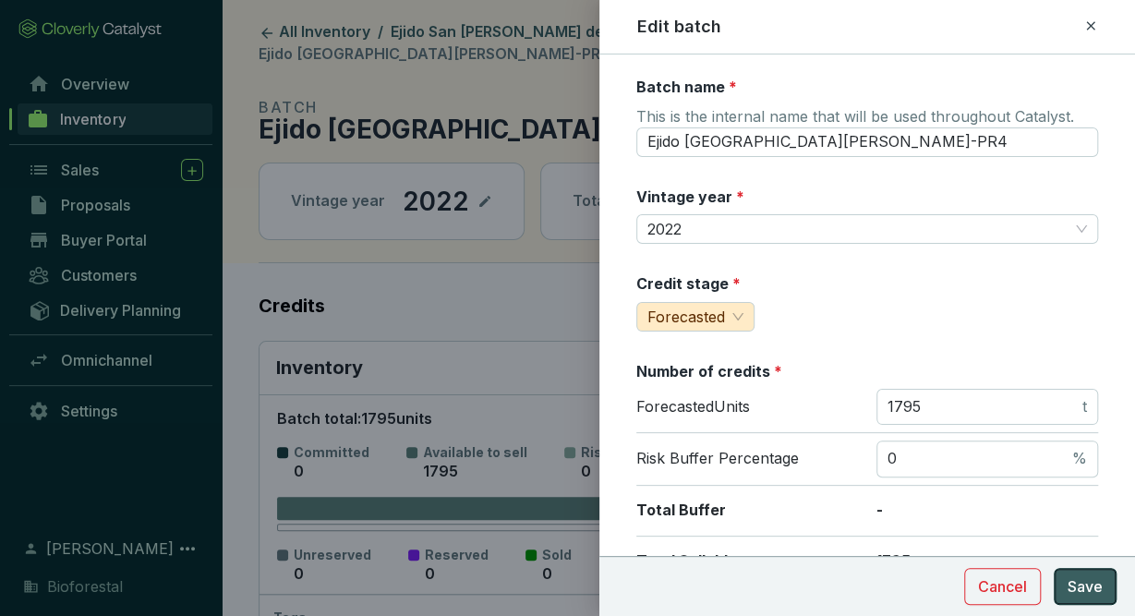
click at [1079, 581] on span "Save" at bounding box center [1085, 586] width 35 height 22
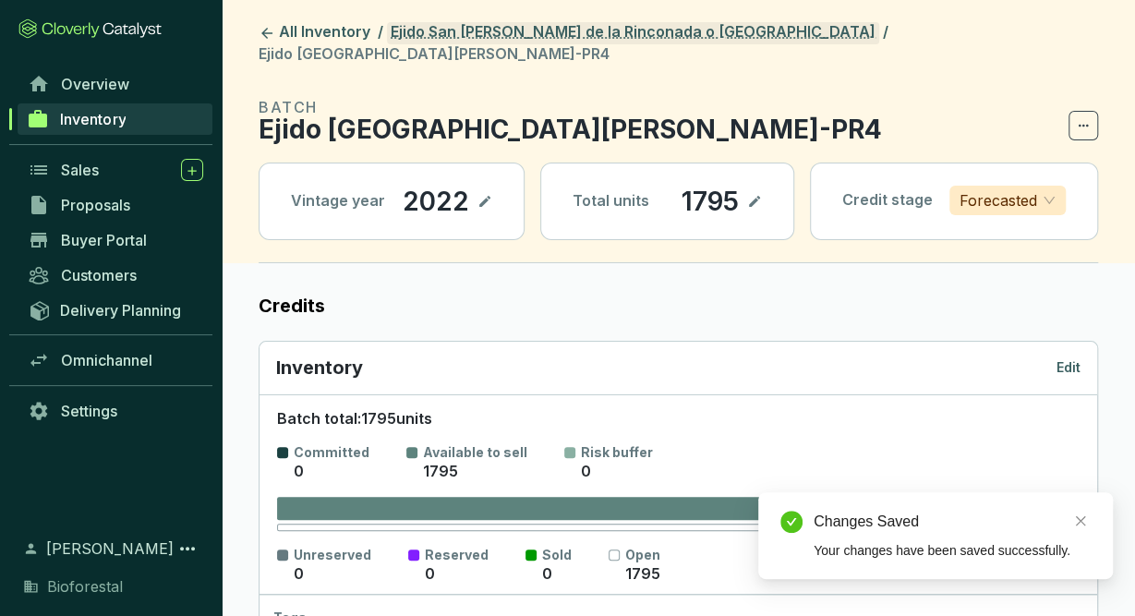
click at [688, 27] on link "Ejido San [PERSON_NAME] de la Rinconada o [GEOGRAPHIC_DATA]" at bounding box center [633, 33] width 492 height 22
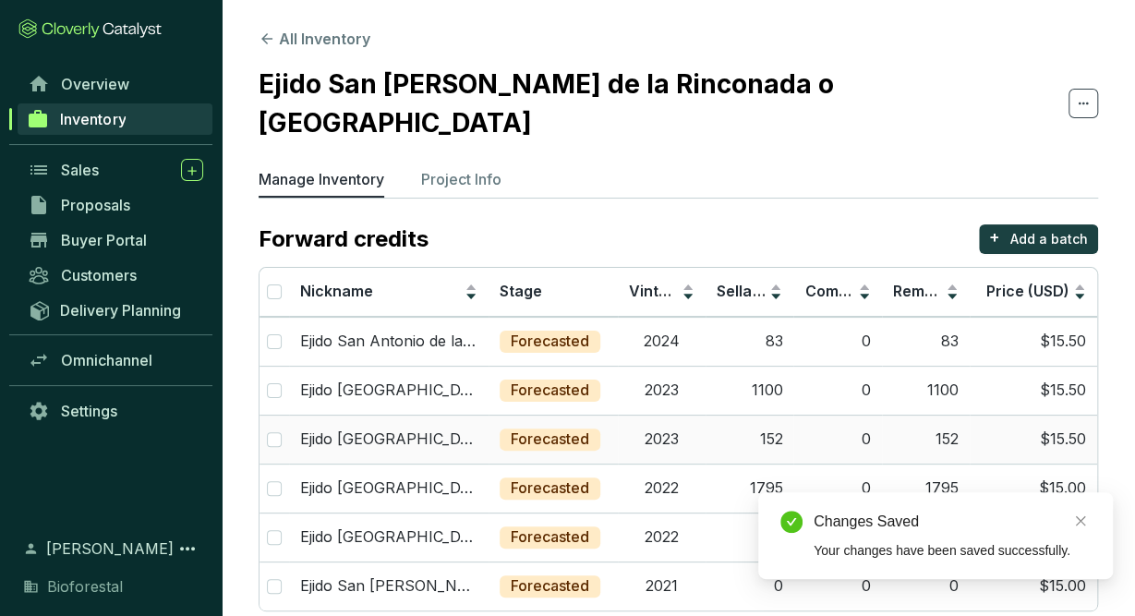
click at [647, 415] on td "2023" at bounding box center [662, 439] width 88 height 49
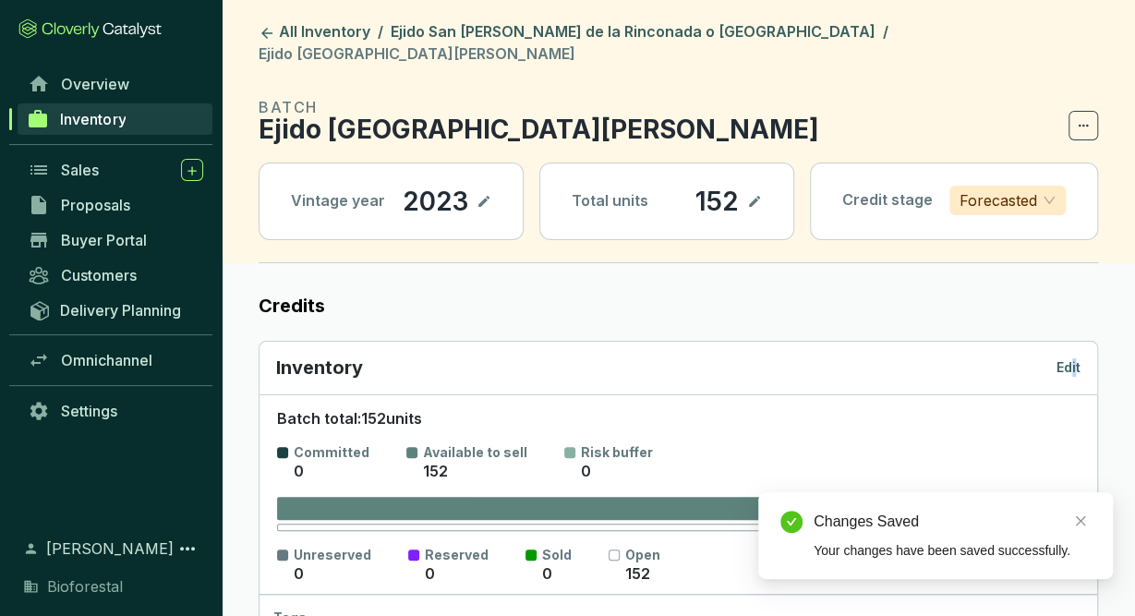
click at [1076, 358] on p "Edit" at bounding box center [1068, 367] width 24 height 18
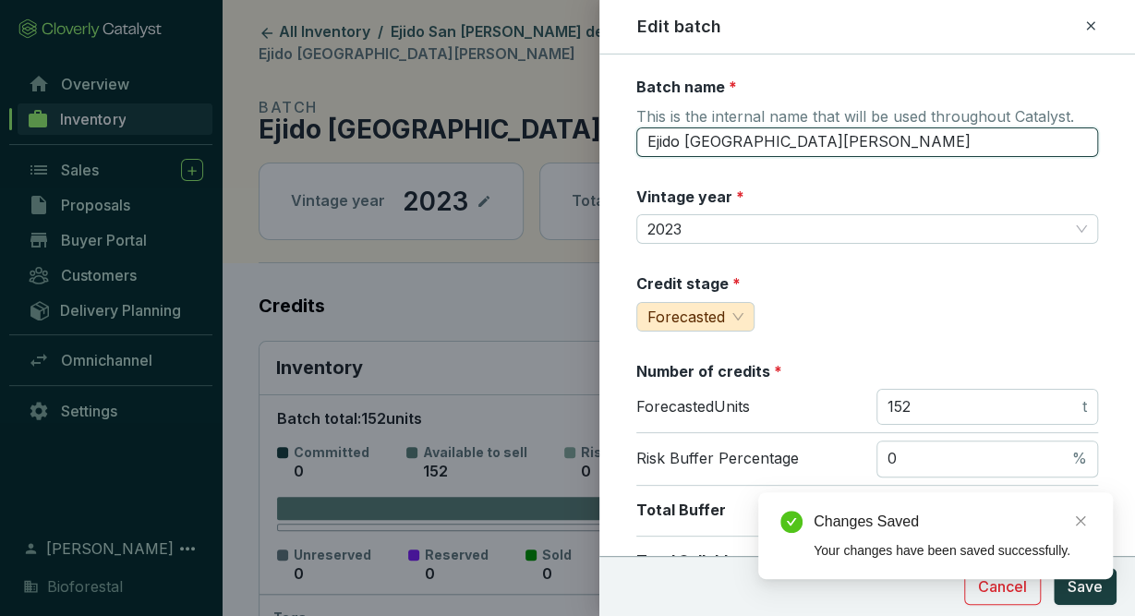
click at [985, 131] on input "Ejido San Antonio de la Rinconada23" at bounding box center [867, 142] width 462 height 30
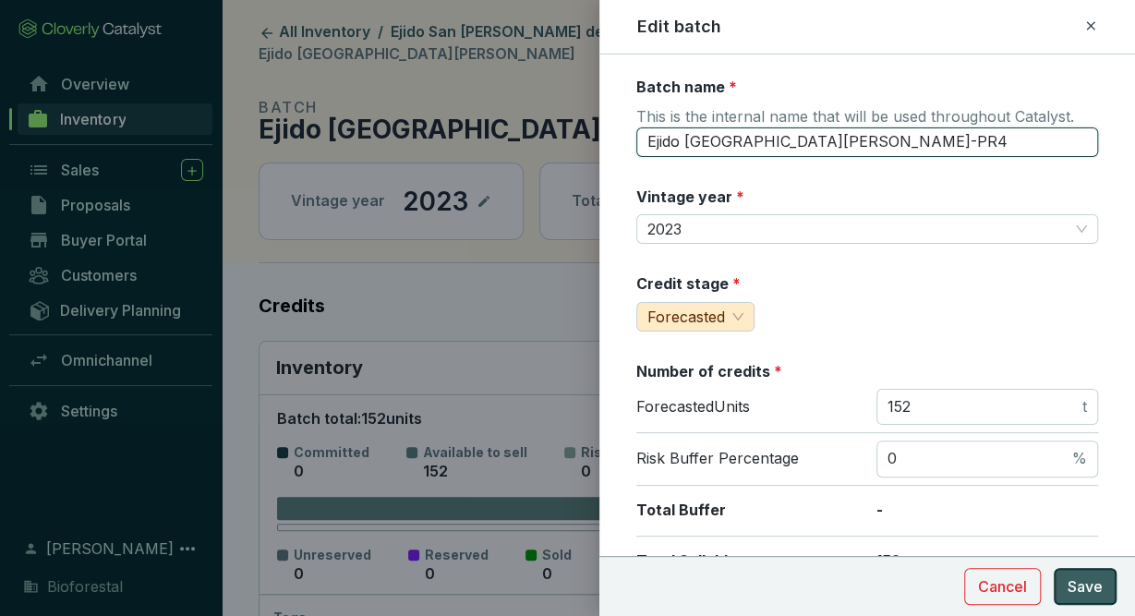
type input "Ejido San Antonio de la Rinconada23-PR4"
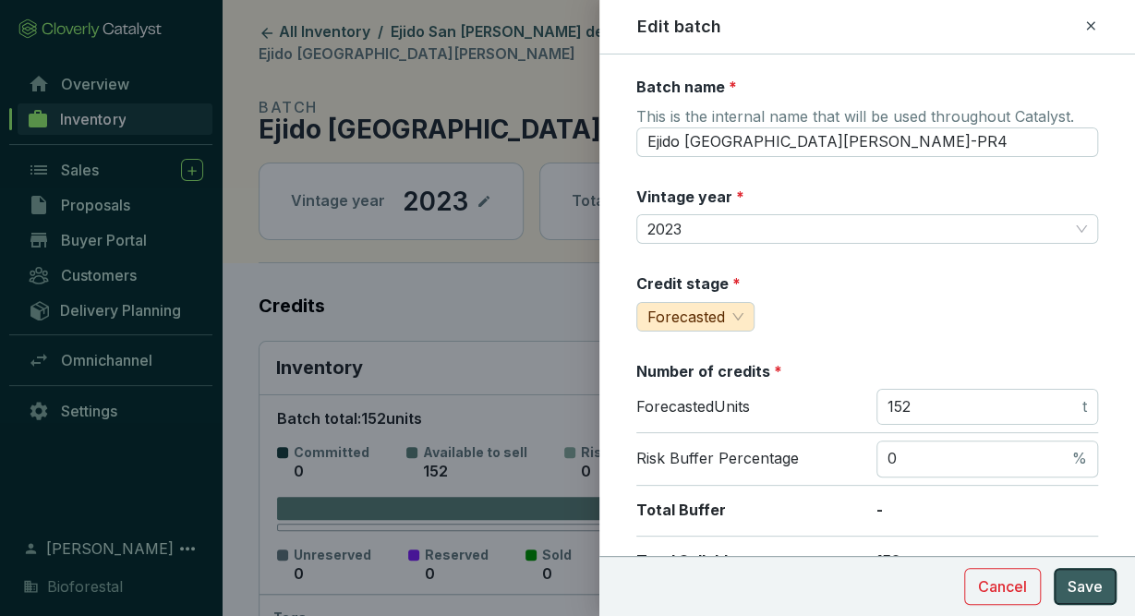
click at [1100, 583] on span "Save" at bounding box center [1085, 586] width 35 height 22
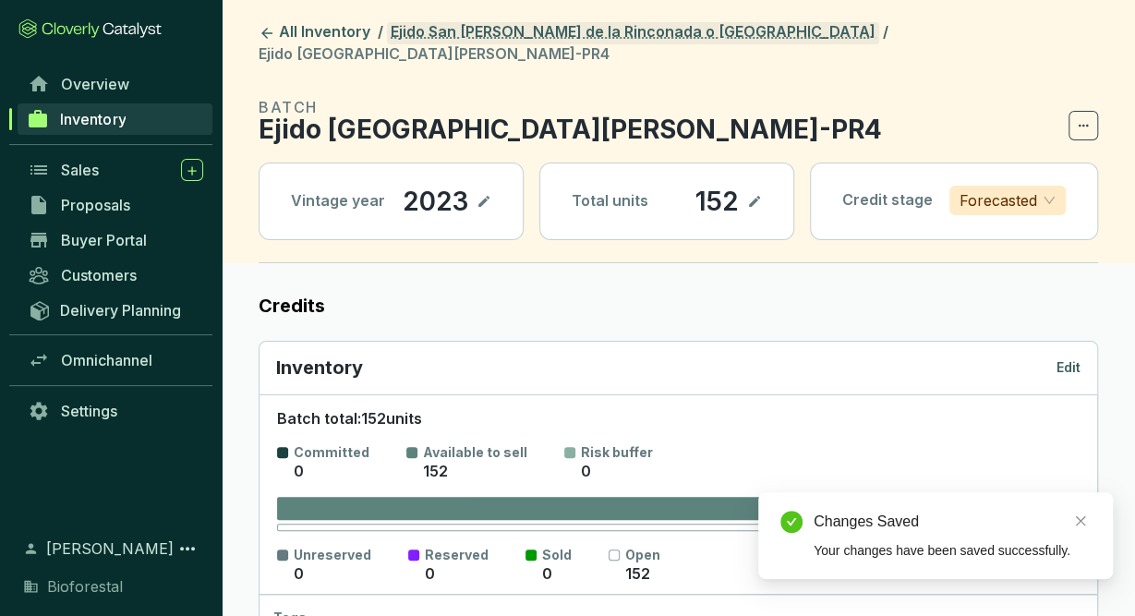
click at [645, 29] on link "Ejido San [PERSON_NAME] de la Rinconada o [GEOGRAPHIC_DATA]" at bounding box center [633, 33] width 492 height 22
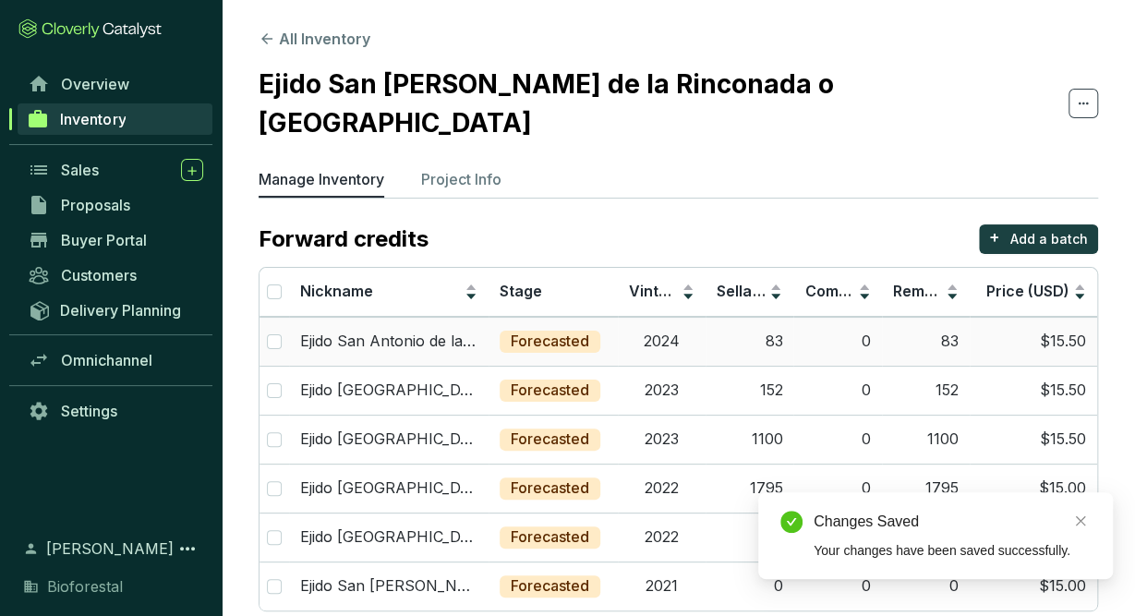
click at [686, 317] on td "2024" at bounding box center [662, 341] width 88 height 49
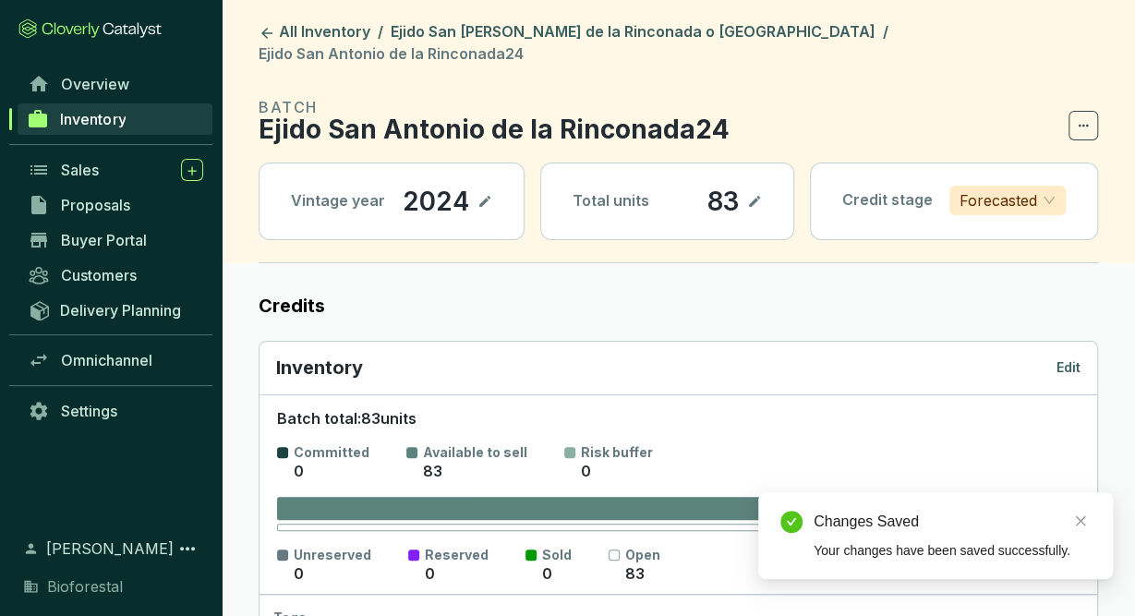
click at [1070, 358] on p "Edit" at bounding box center [1068, 367] width 24 height 18
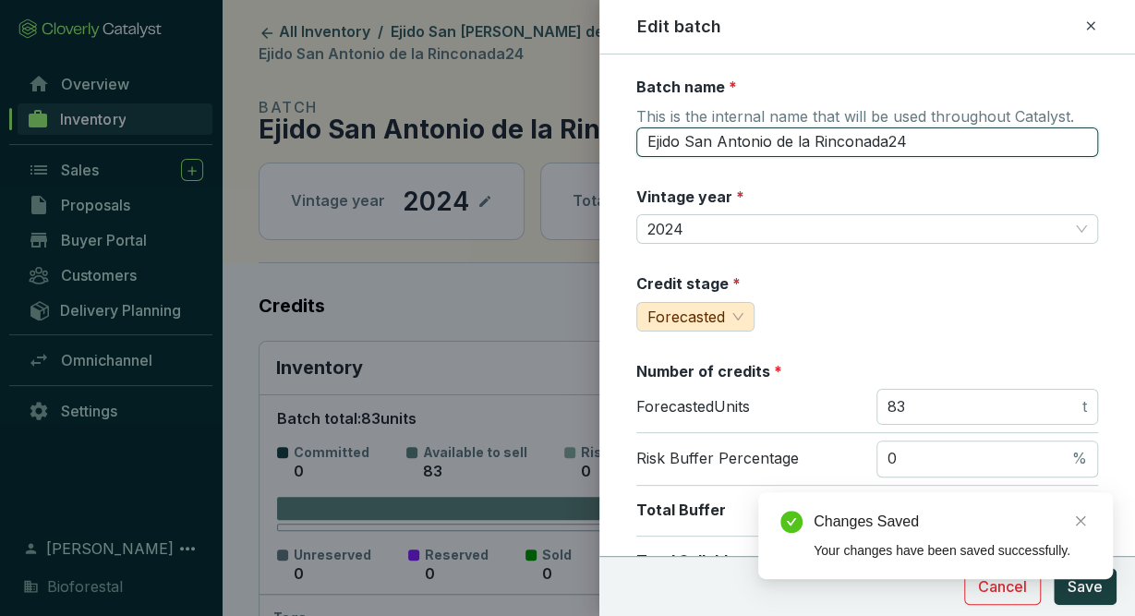
click at [934, 151] on input "Ejido San Antonio de la Rinconada24" at bounding box center [867, 142] width 462 height 30
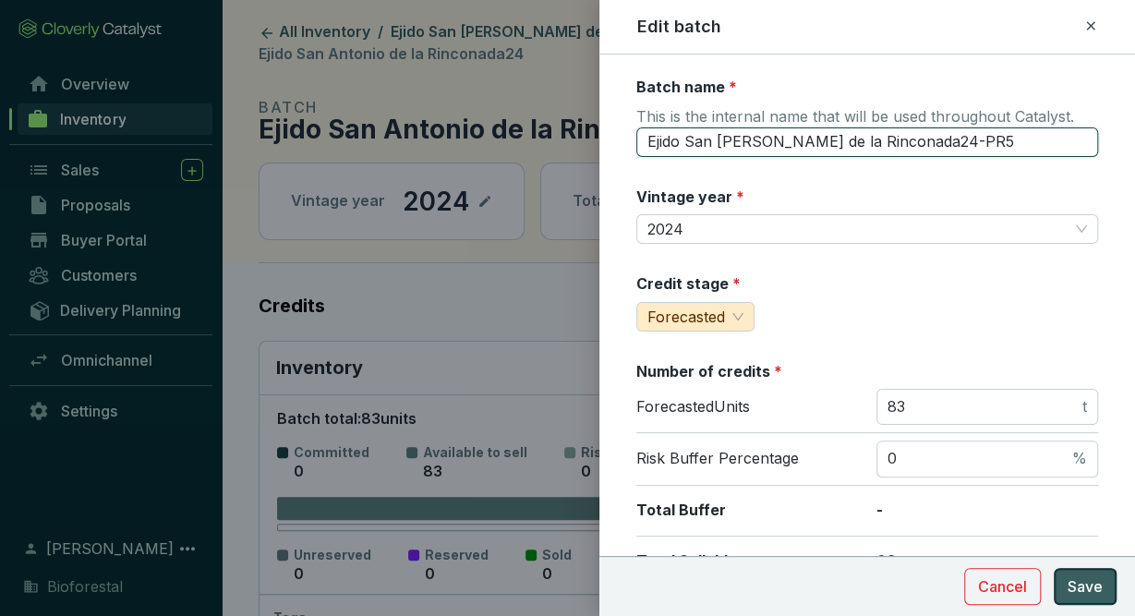
type input "Ejido San [PERSON_NAME] de la Rinconada24-PR5"
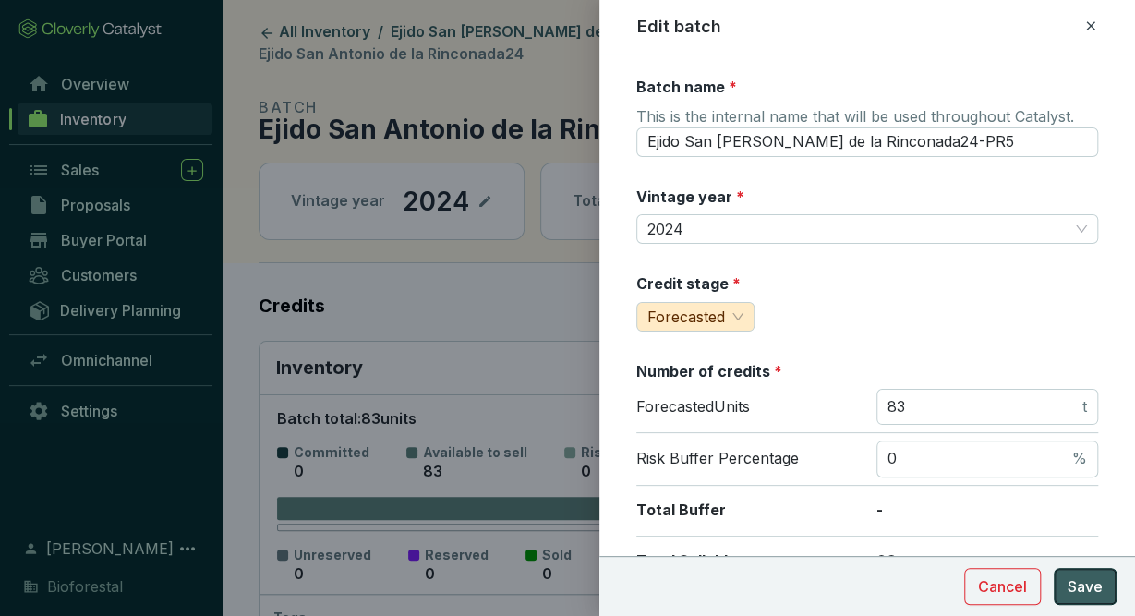
click at [1085, 578] on span "Save" at bounding box center [1085, 586] width 35 height 22
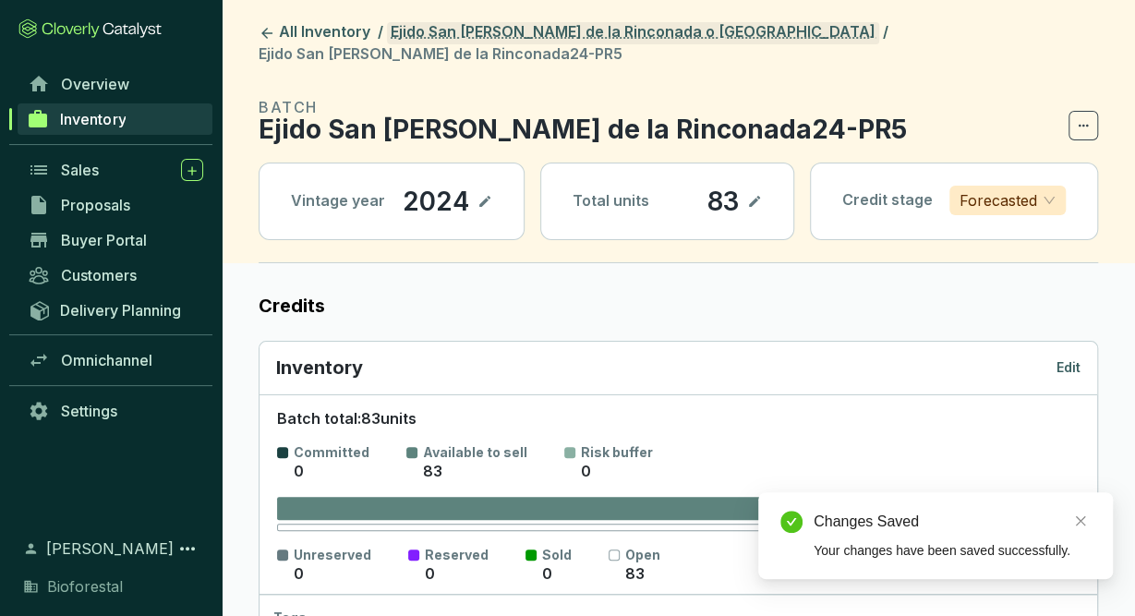
click at [546, 34] on link "Ejido San [PERSON_NAME] de la Rinconada o [GEOGRAPHIC_DATA]" at bounding box center [633, 33] width 492 height 22
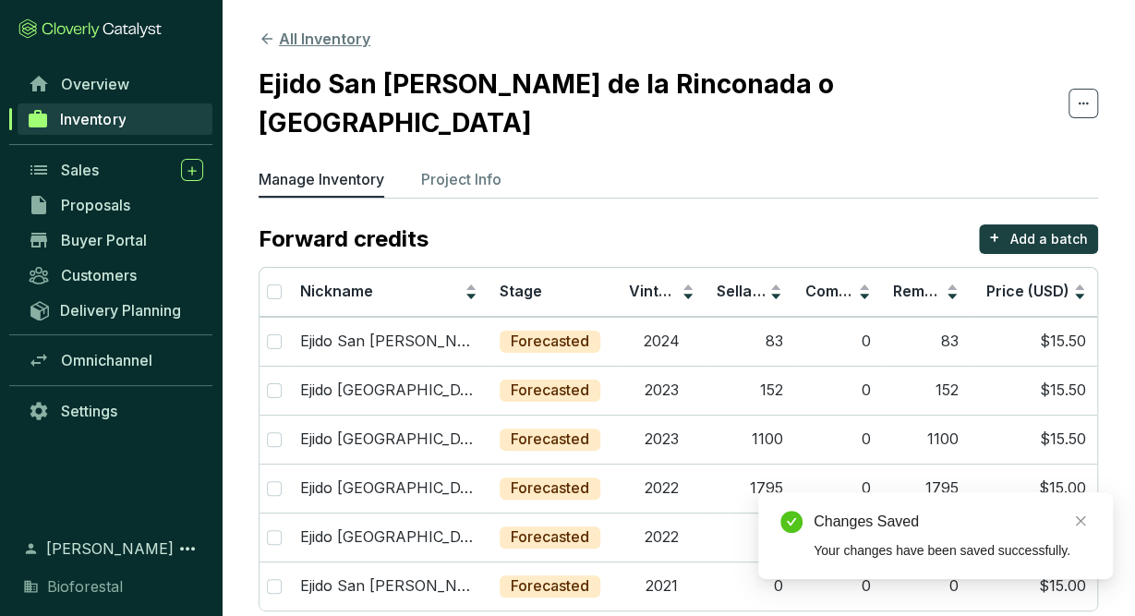
click at [352, 40] on button "All Inventory" at bounding box center [315, 39] width 112 height 22
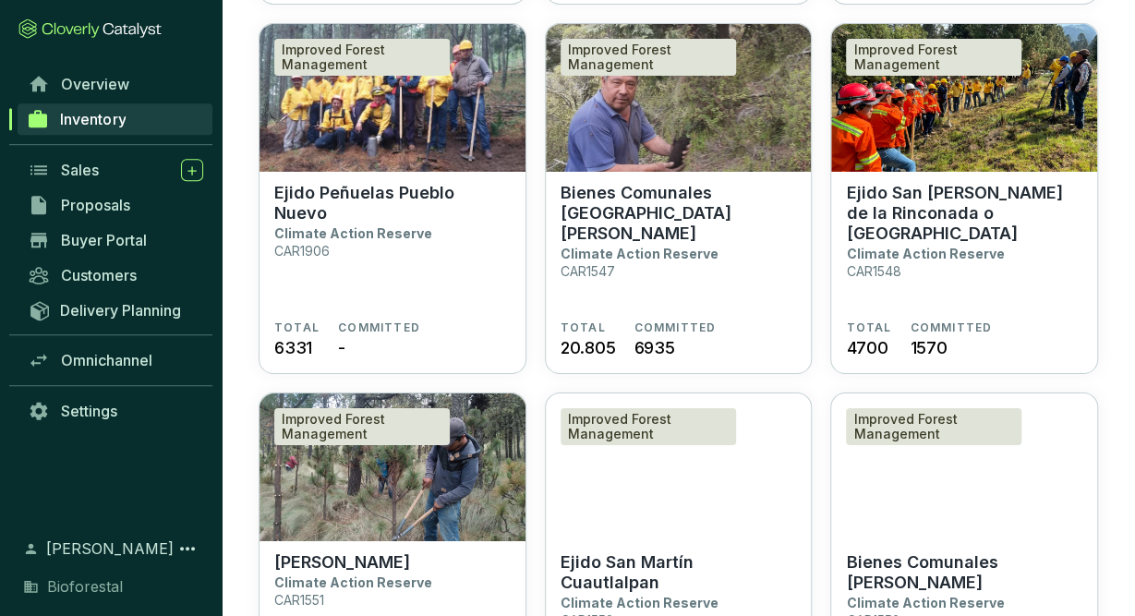
scroll to position [3106, 0]
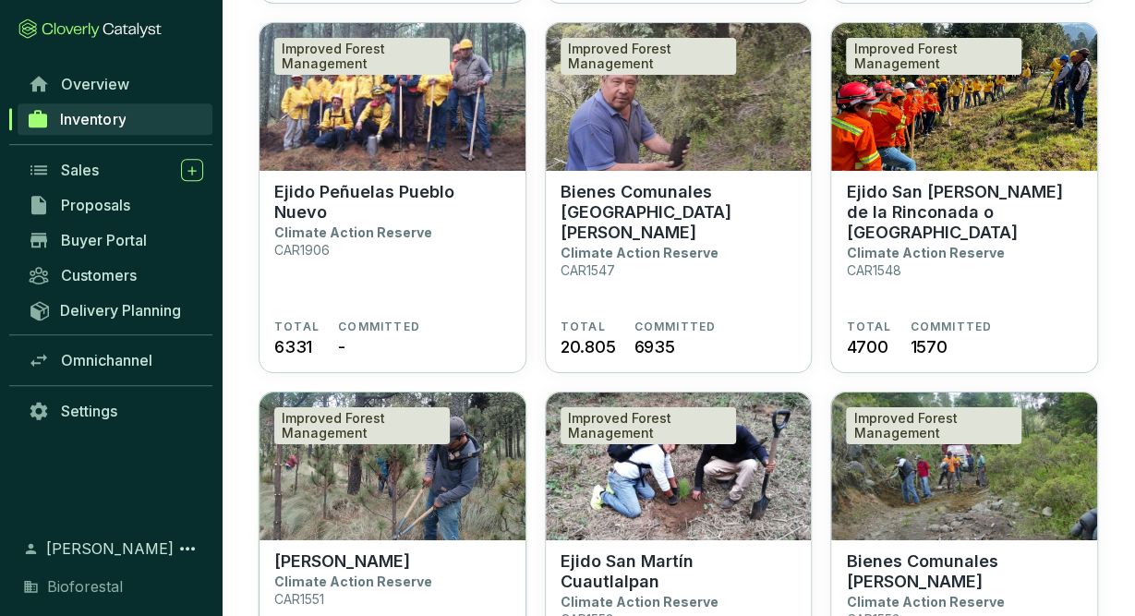
click at [472, 473] on img at bounding box center [392, 466] width 266 height 148
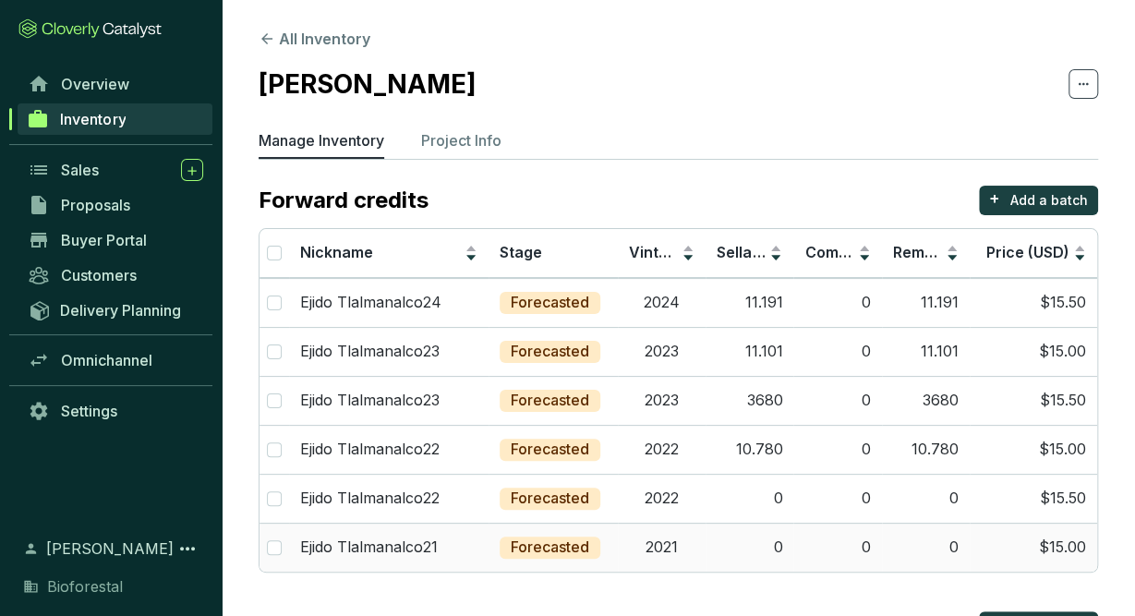
click at [707, 557] on td "0" at bounding box center [750, 547] width 88 height 49
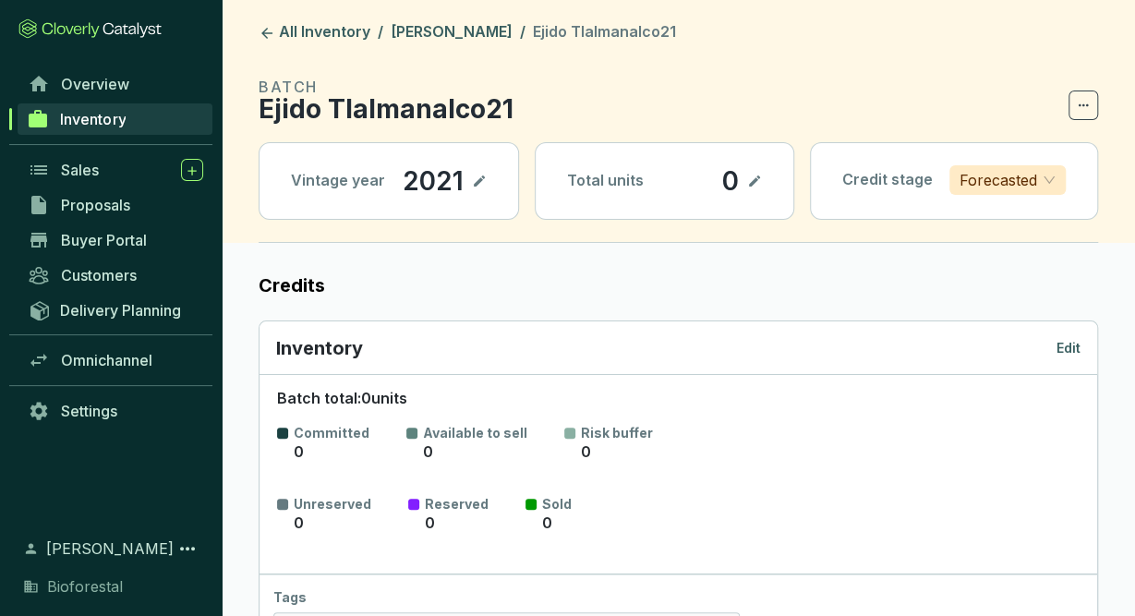
click at [1070, 354] on p "Edit" at bounding box center [1068, 348] width 24 height 18
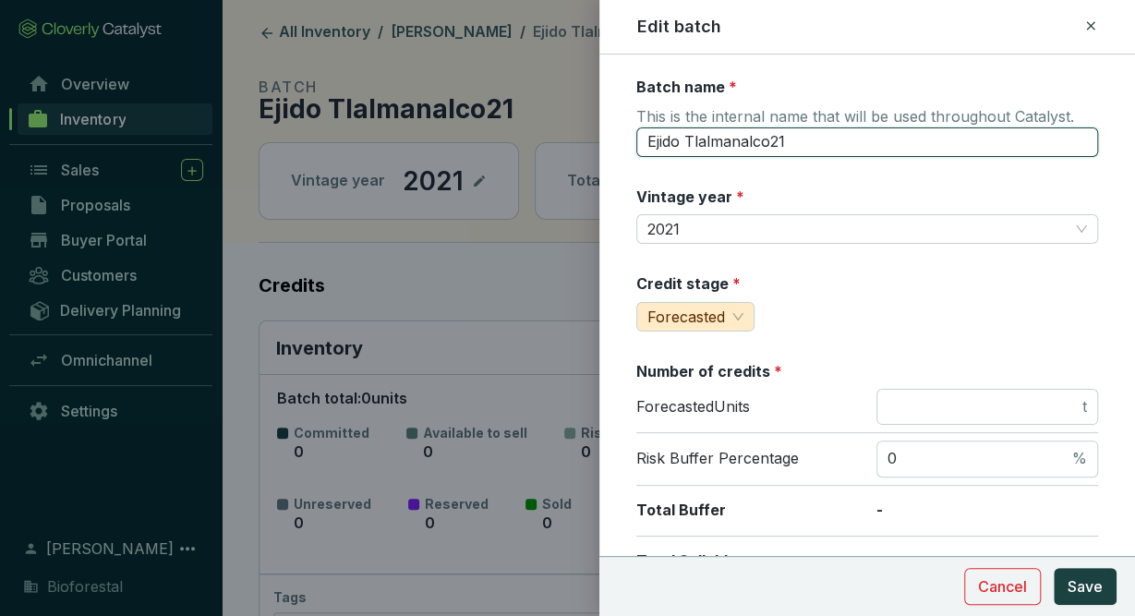
click at [817, 141] on input "Ejido Tlalmanalco21" at bounding box center [867, 142] width 462 height 30
type input "Ejido Tlalmanalco21-PR5"
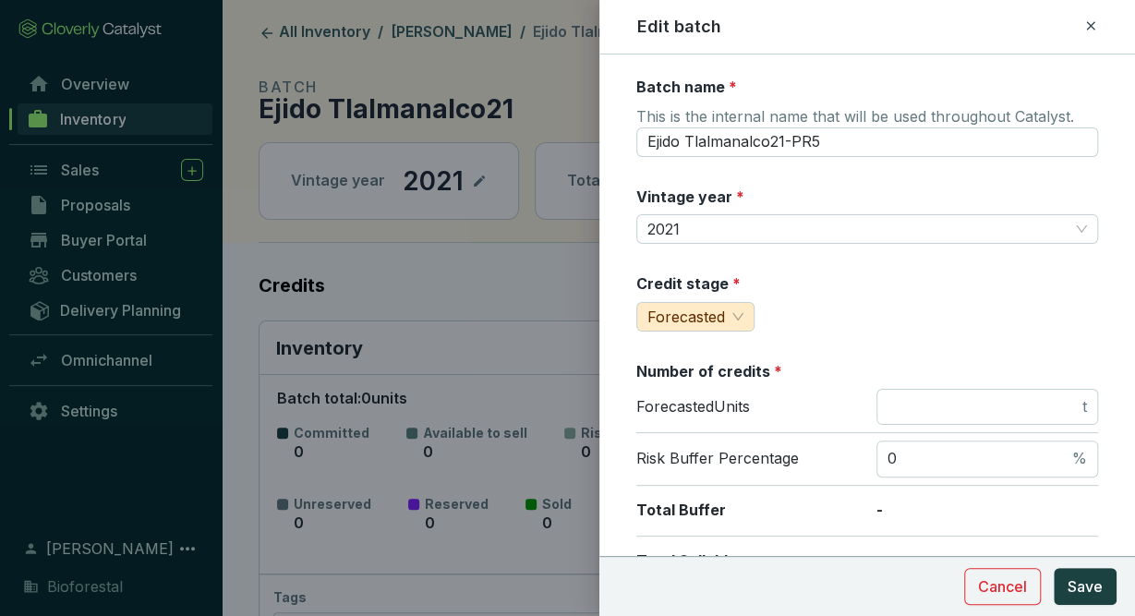
click at [1092, 29] on icon at bounding box center [1090, 25] width 8 height 8
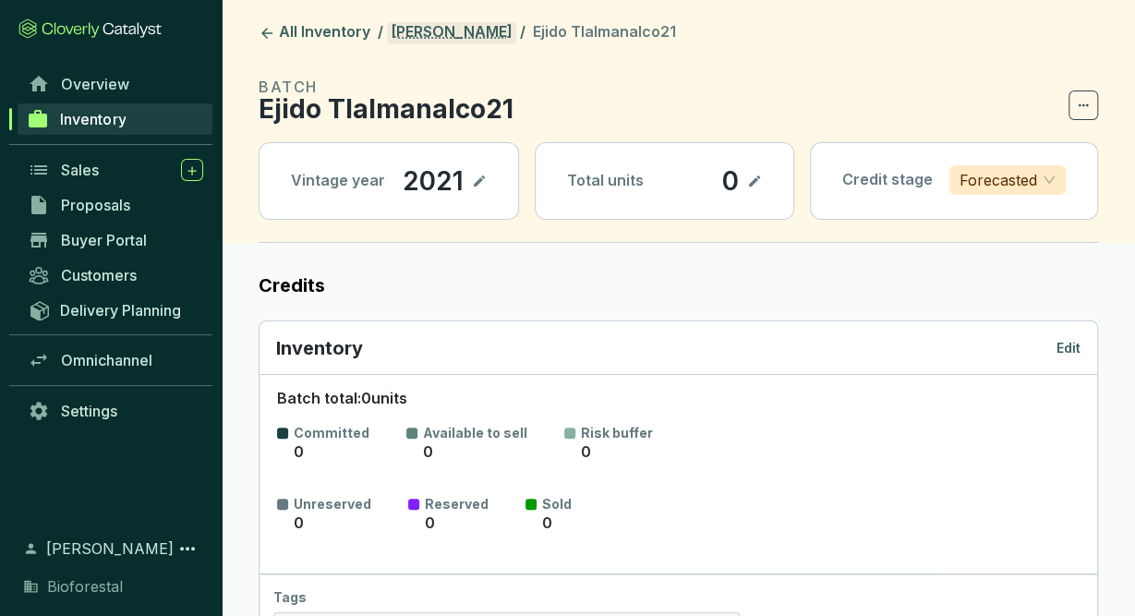
click at [475, 36] on link "[PERSON_NAME]" at bounding box center [451, 33] width 129 height 22
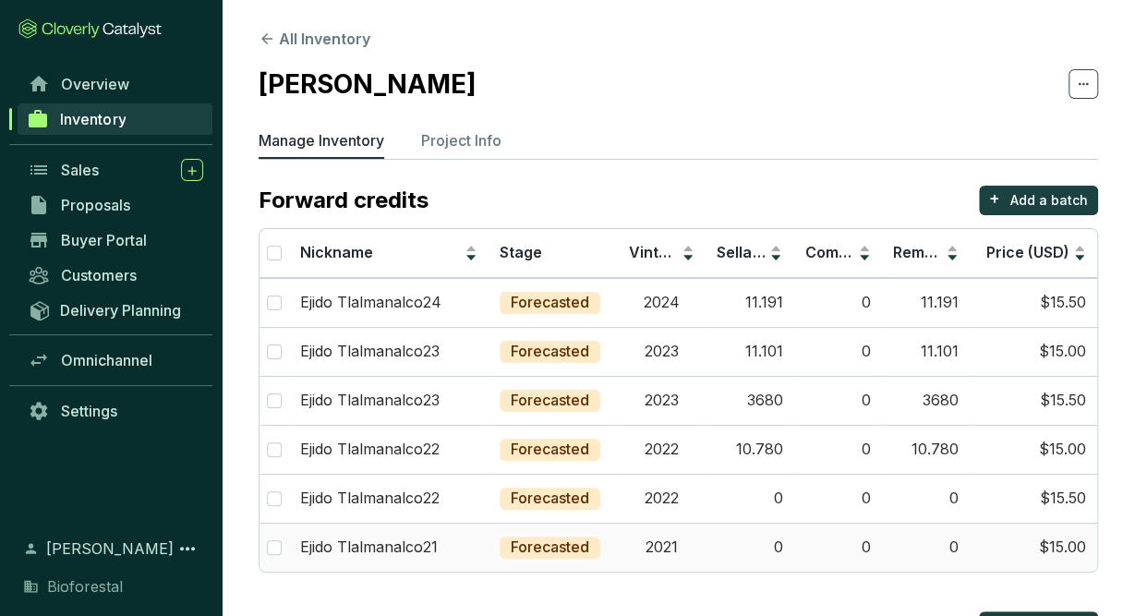
click at [715, 538] on td "0" at bounding box center [750, 547] width 88 height 49
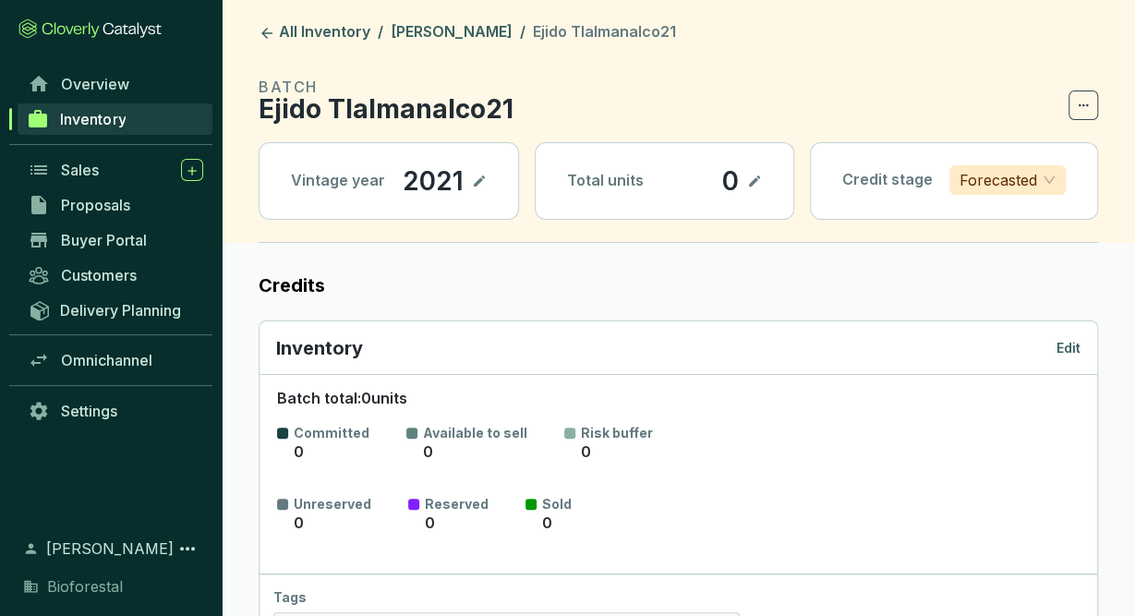
click at [1066, 354] on p "Edit" at bounding box center [1068, 348] width 24 height 18
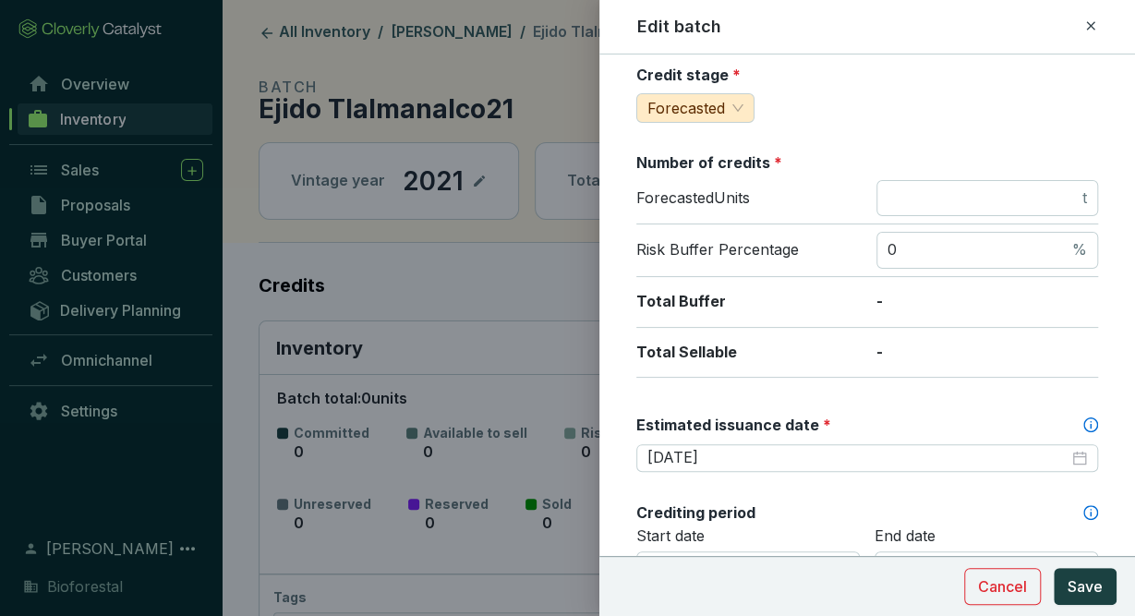
scroll to position [321, 0]
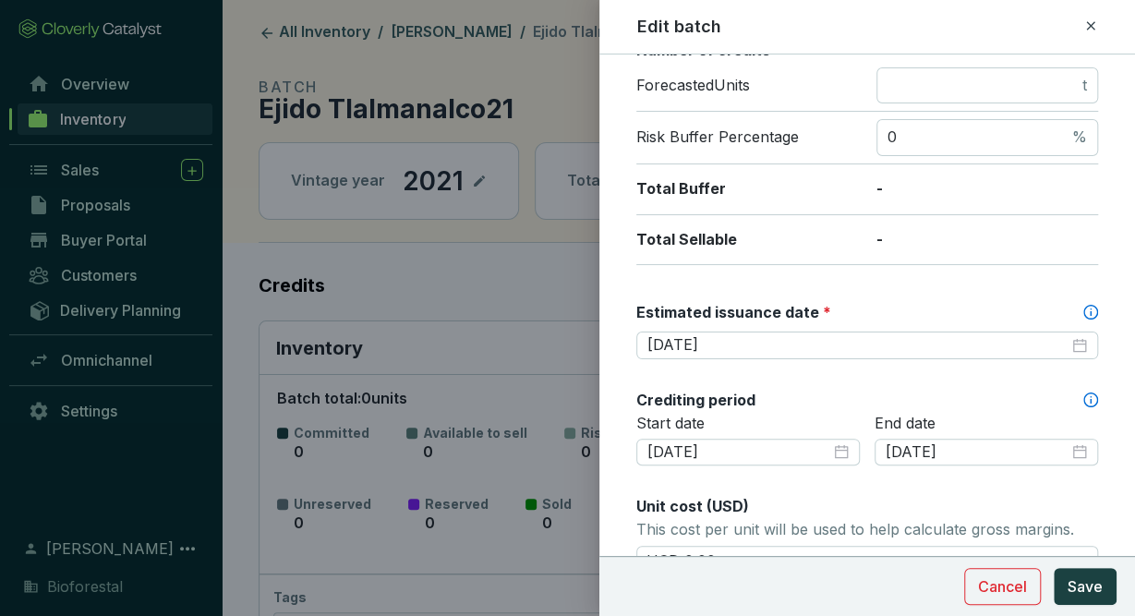
click at [1089, 24] on icon at bounding box center [1090, 25] width 8 height 8
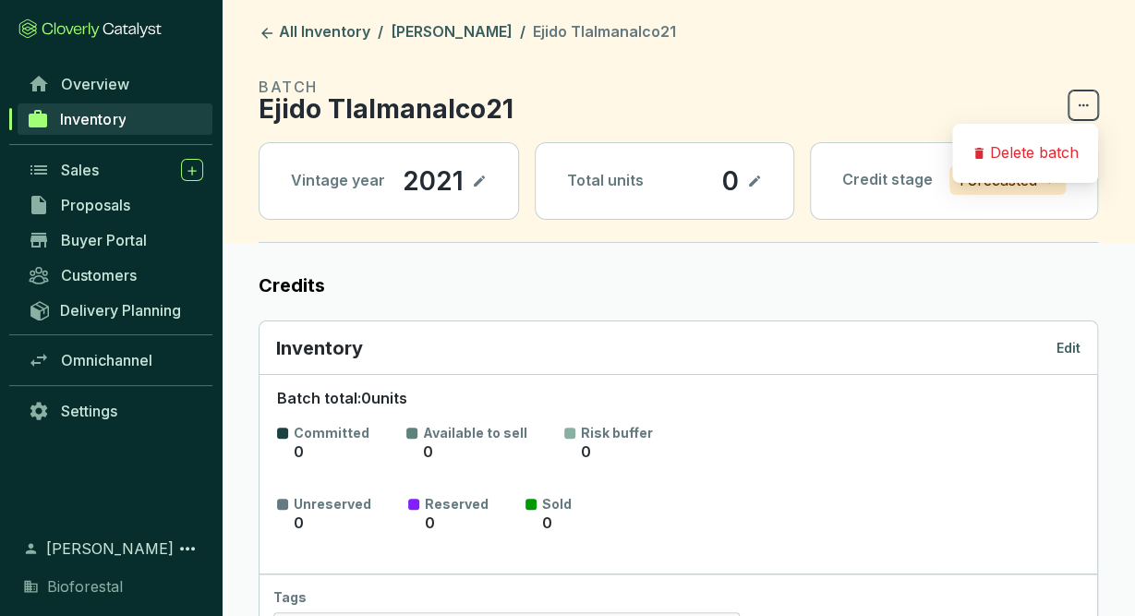
click at [1087, 101] on icon at bounding box center [1083, 105] width 15 height 22
click at [1043, 59] on header "All Inventory / [PERSON_NAME] / Ejido Tlalmanalco21 BATCH Ejido Tlalmanalco21 V…" at bounding box center [678, 121] width 913 height 243
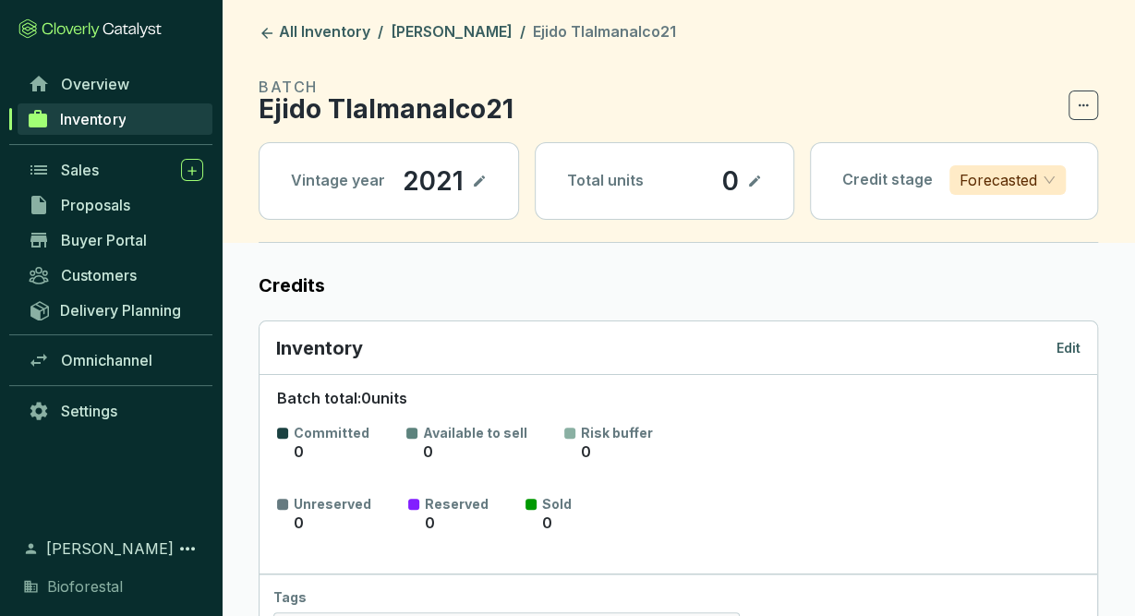
click at [1069, 350] on p "Edit" at bounding box center [1068, 348] width 24 height 18
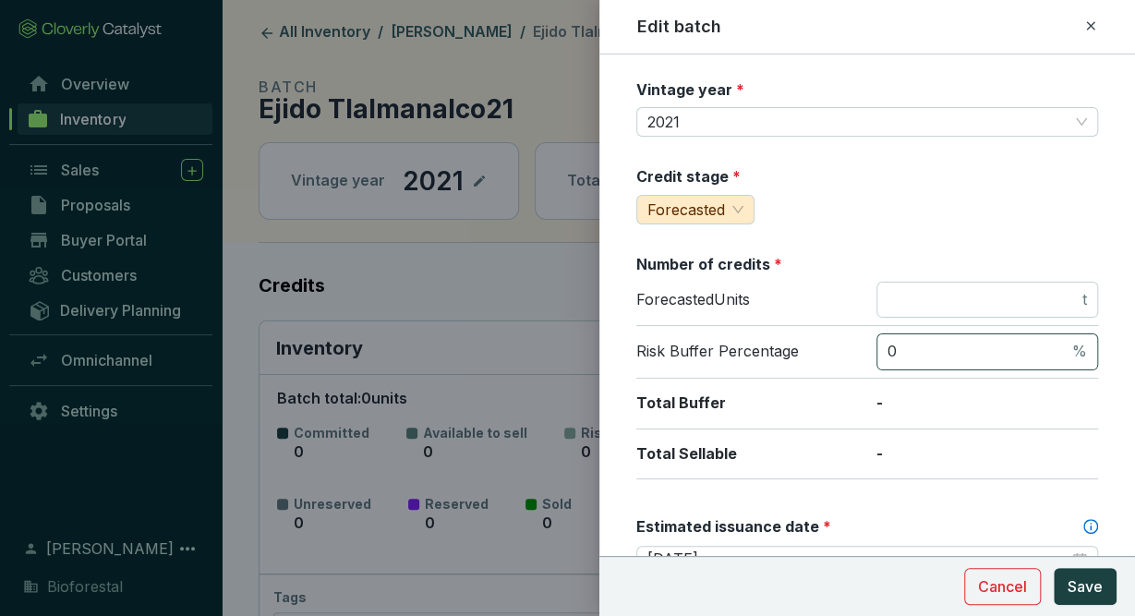
scroll to position [0, 0]
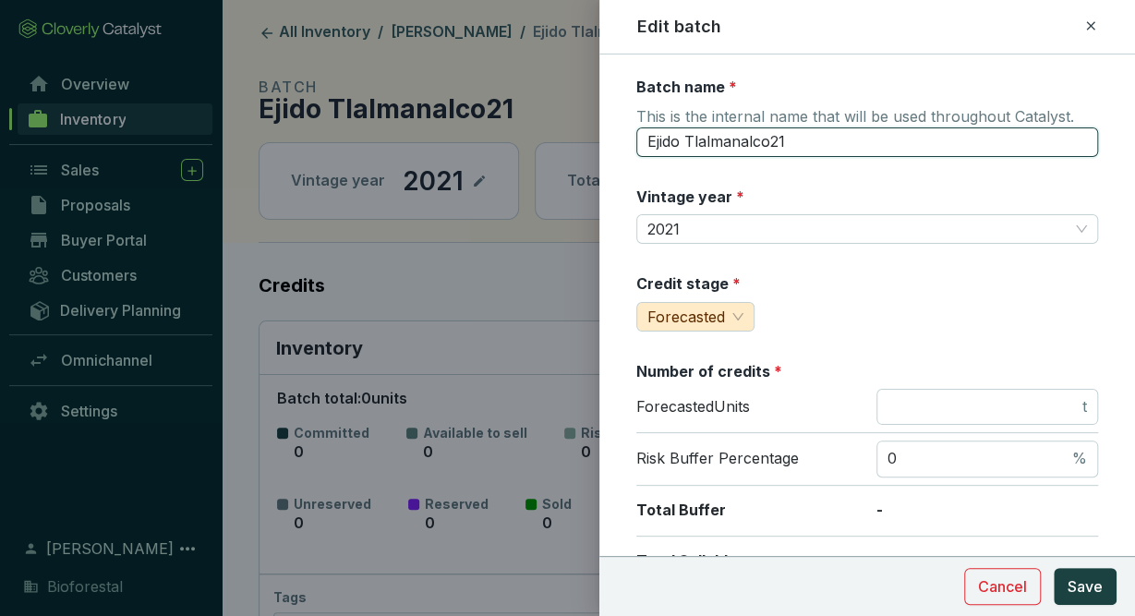
click at [820, 146] on input "Ejido Tlalmanalco21" at bounding box center [867, 142] width 462 height 30
type input "Ejido Tlalmanalco21PR"
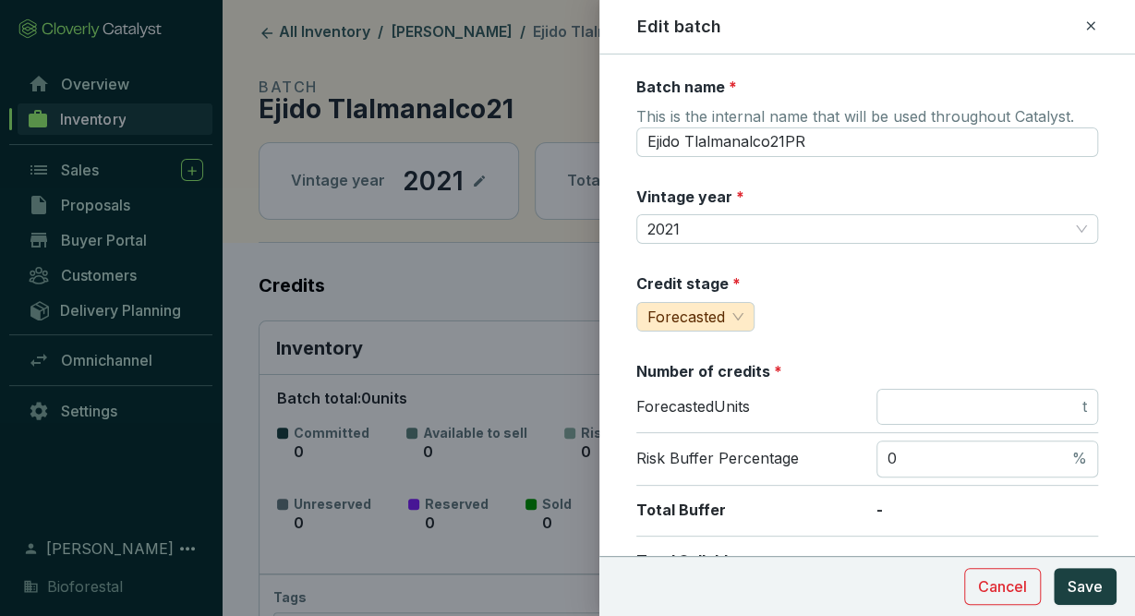
click at [1092, 30] on icon at bounding box center [1090, 26] width 15 height 22
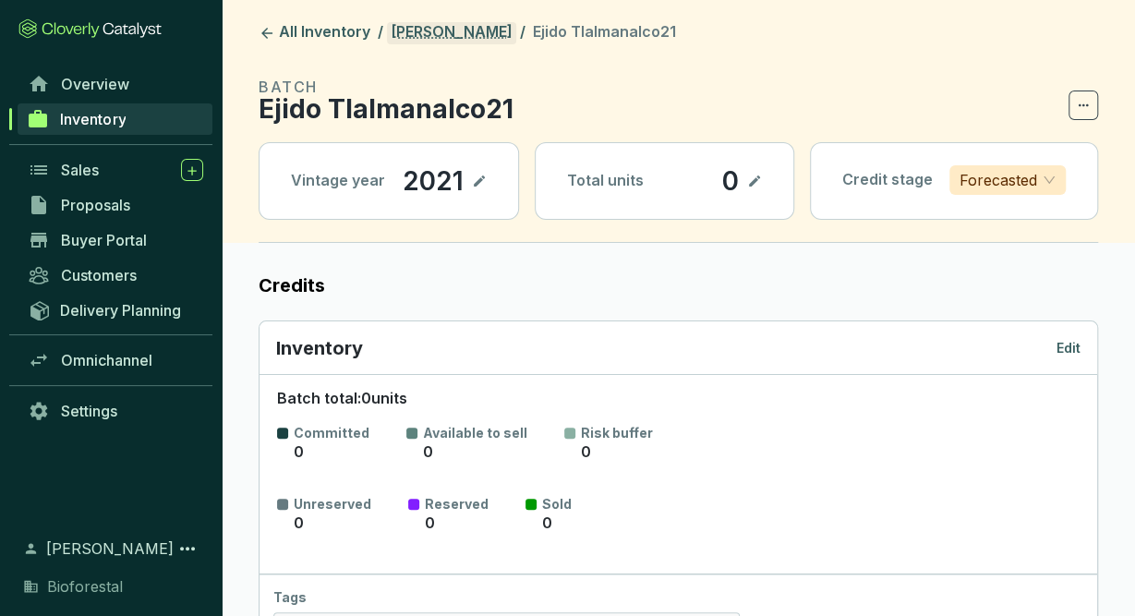
click at [483, 27] on link "[PERSON_NAME]" at bounding box center [451, 33] width 129 height 22
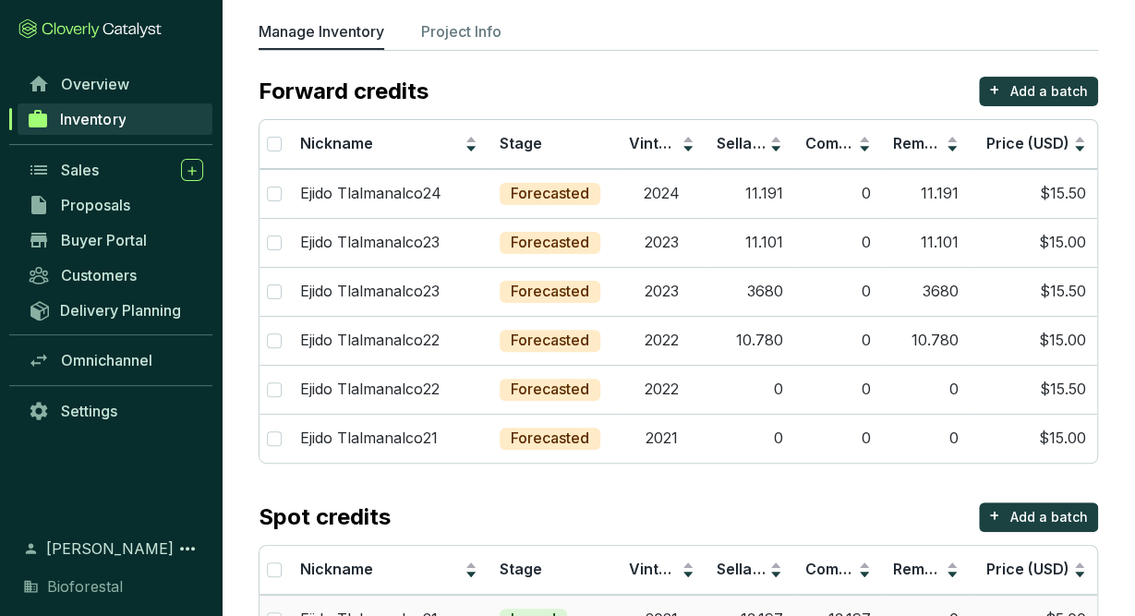
scroll to position [80, 0]
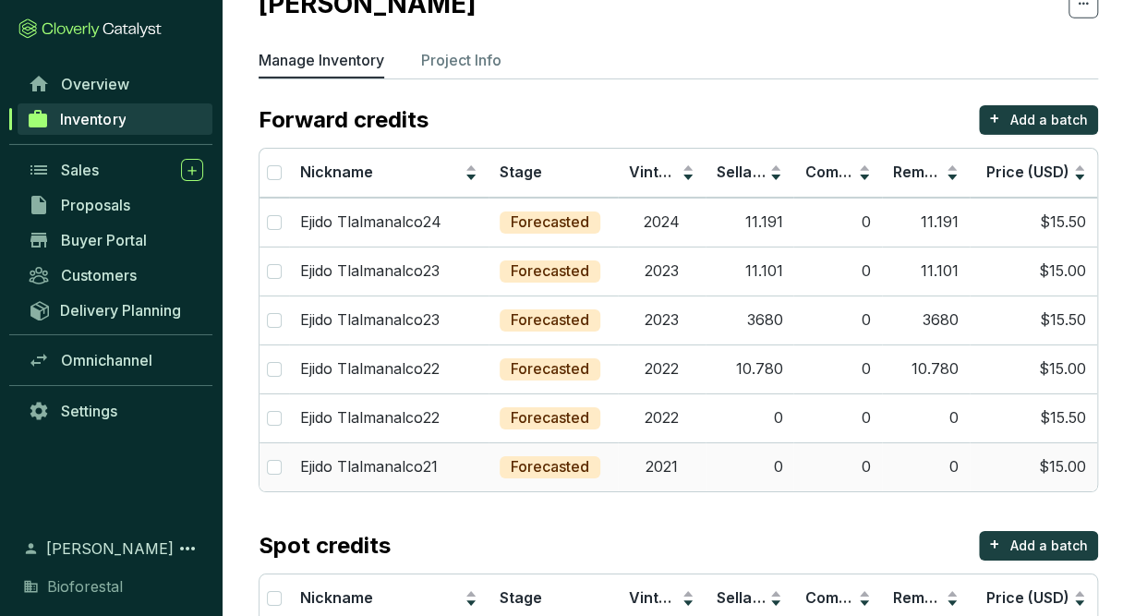
click at [692, 474] on td "2021" at bounding box center [662, 466] width 88 height 49
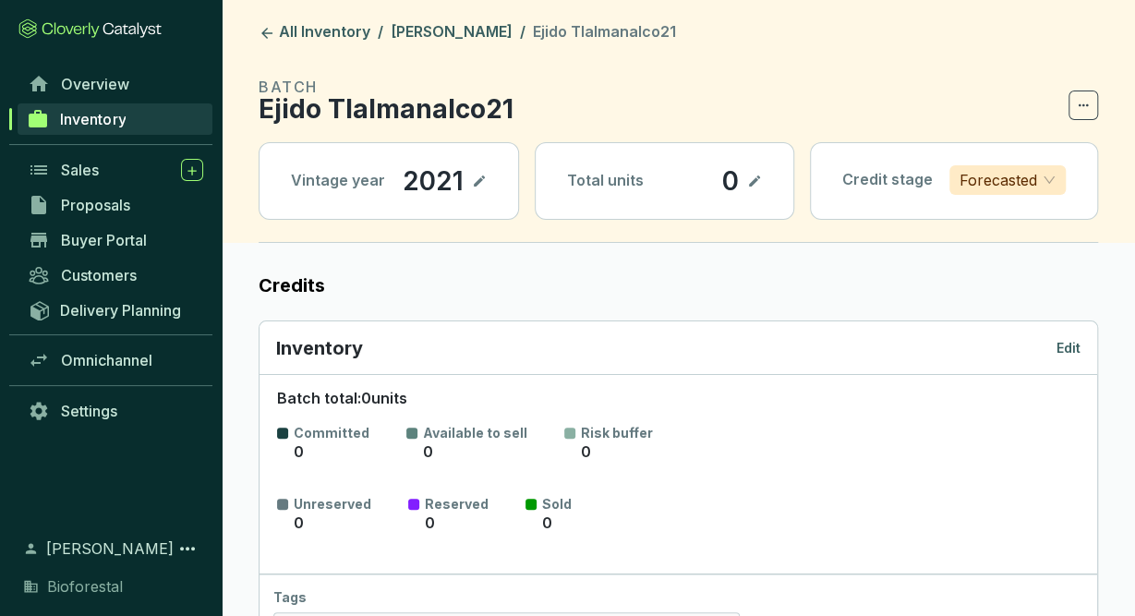
click at [1075, 351] on p "Edit" at bounding box center [1068, 348] width 24 height 18
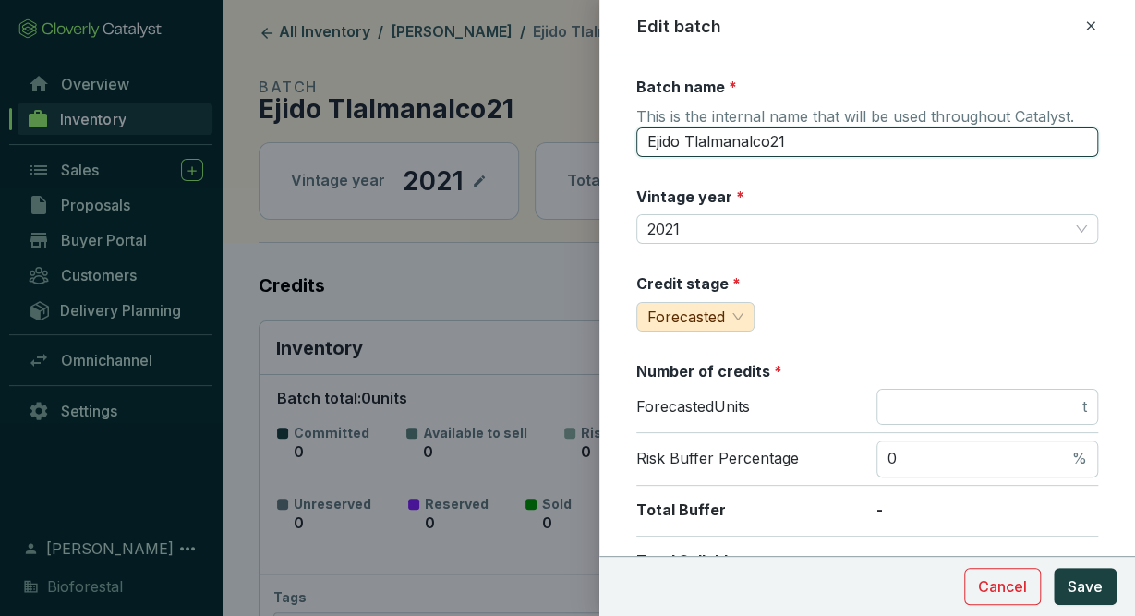
click at [834, 132] on input "Ejido Tlalmanalco21" at bounding box center [867, 142] width 462 height 30
type input "Ejido Tlalmanalco21-PR3"
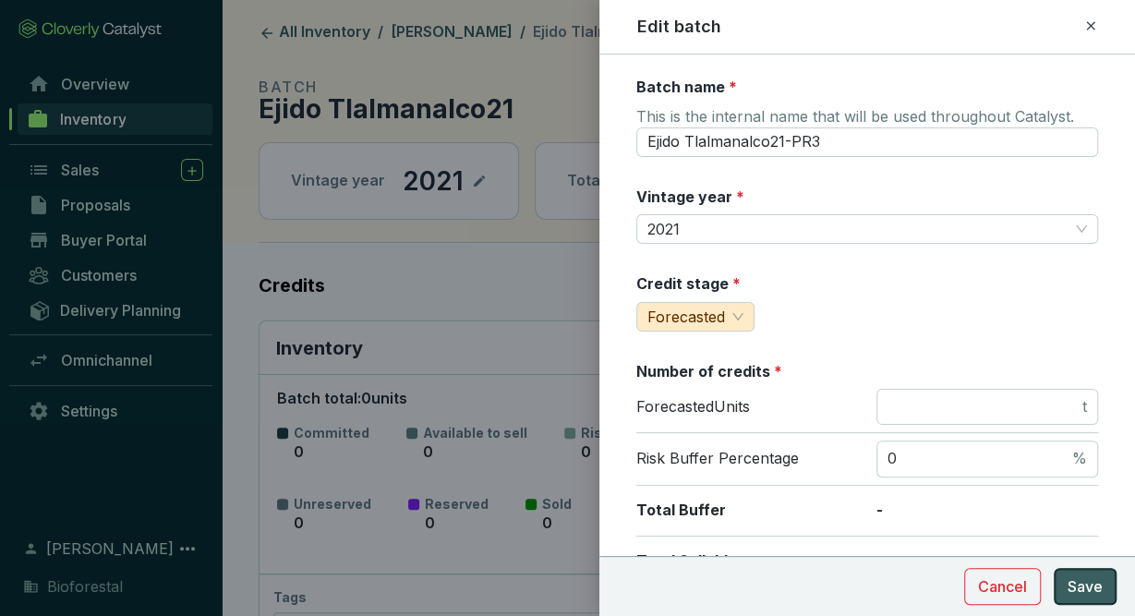
click at [1095, 595] on span "Save" at bounding box center [1085, 586] width 35 height 22
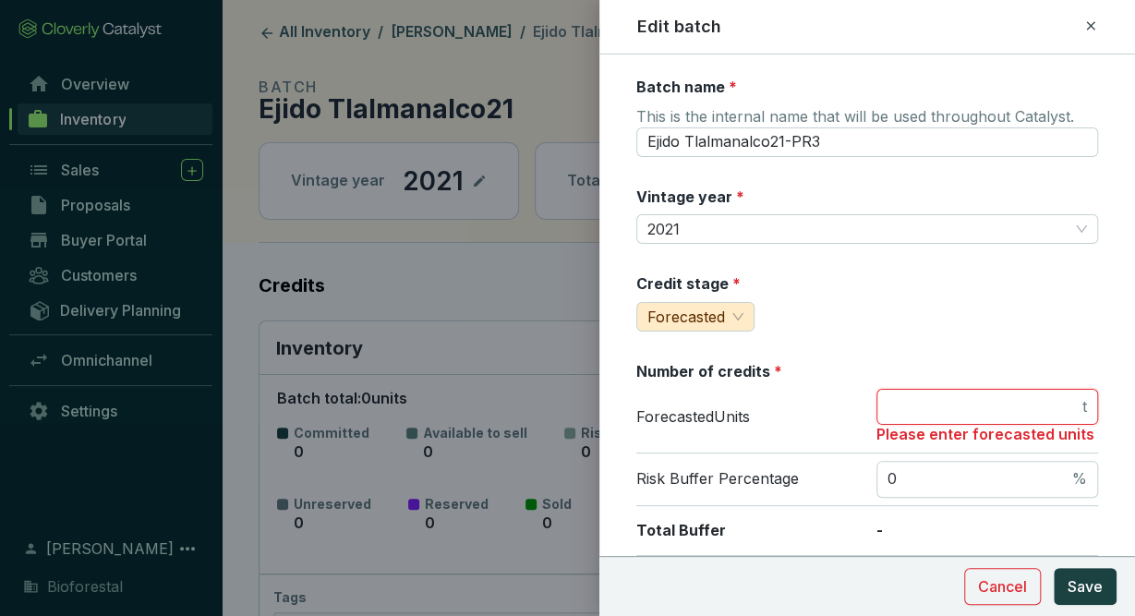
click at [1054, 414] on input "number" at bounding box center [982, 407] width 191 height 20
type input "0"
click at [1072, 587] on span "Save" at bounding box center [1085, 586] width 35 height 22
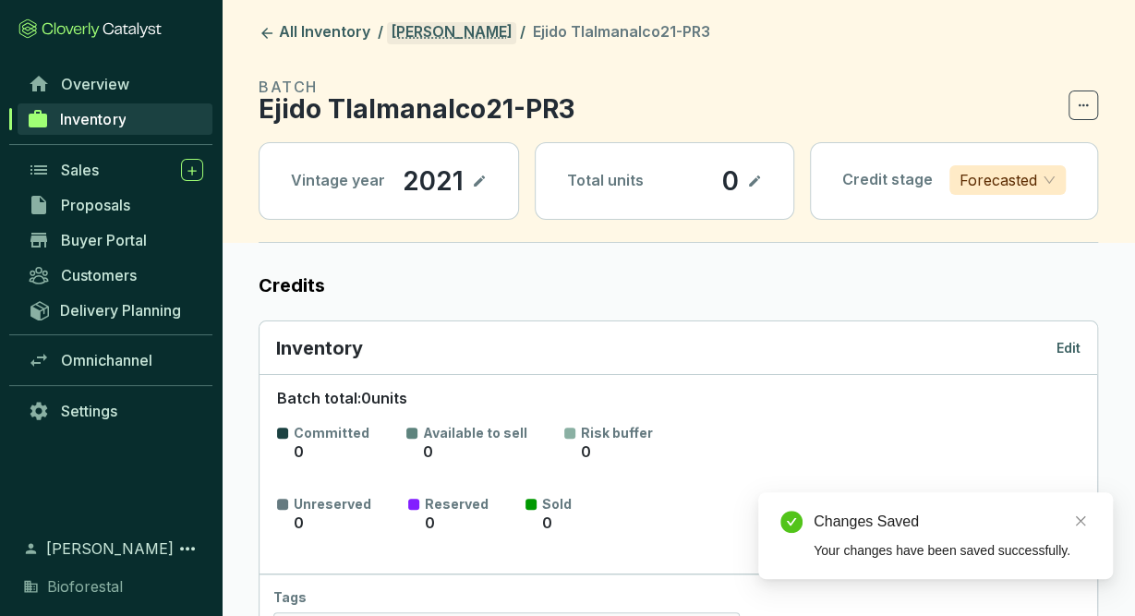
click at [457, 40] on link "[PERSON_NAME]" at bounding box center [451, 33] width 129 height 22
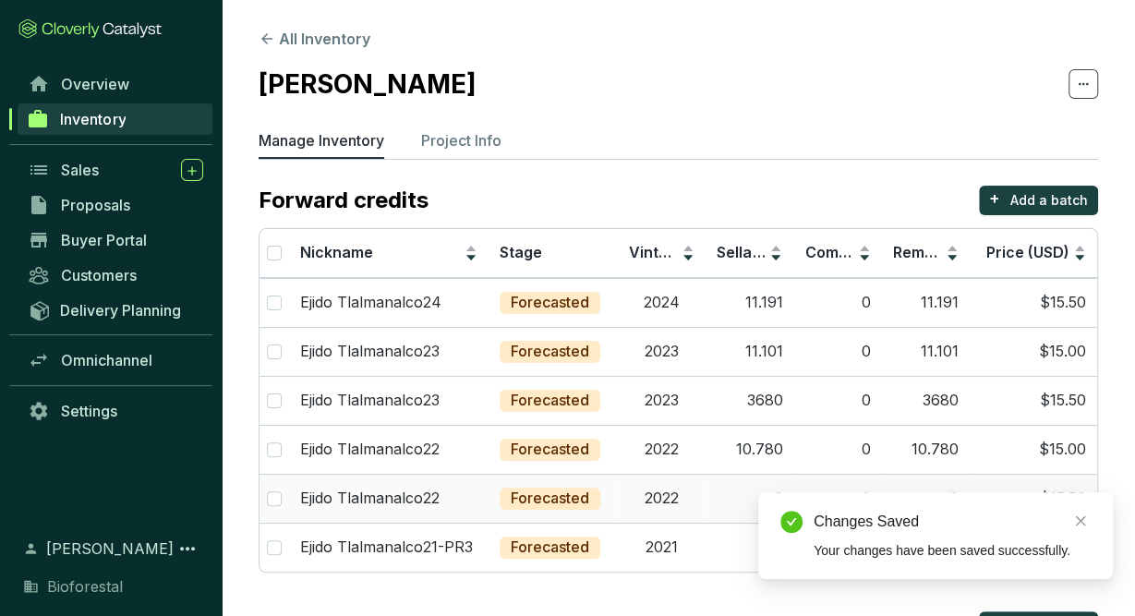
click at [653, 488] on td "2022" at bounding box center [662, 498] width 88 height 49
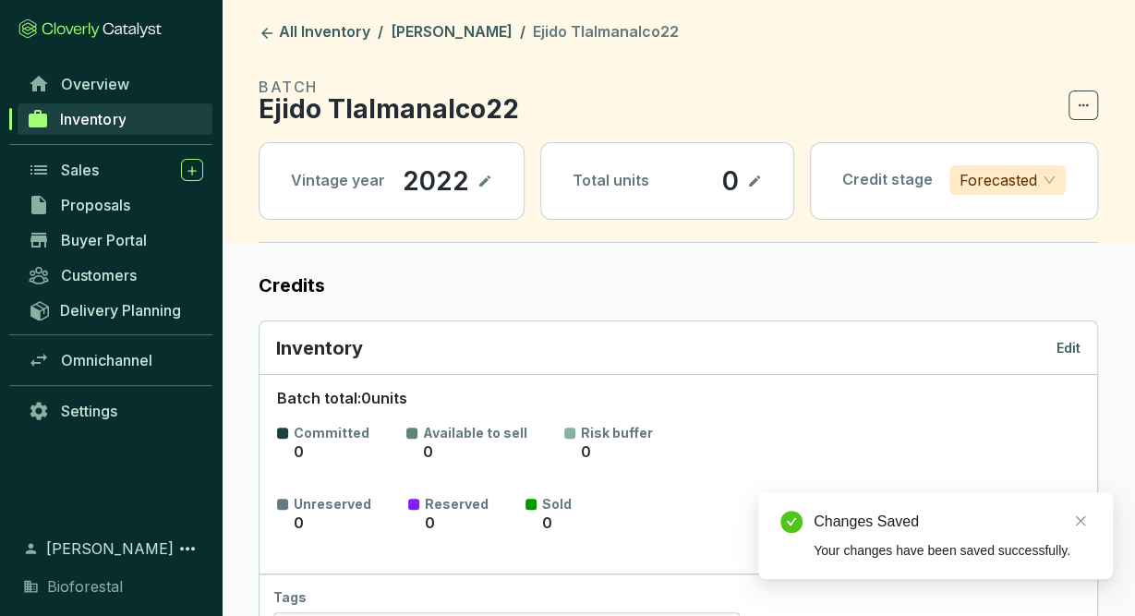
click at [1068, 349] on p "Edit" at bounding box center [1068, 348] width 24 height 18
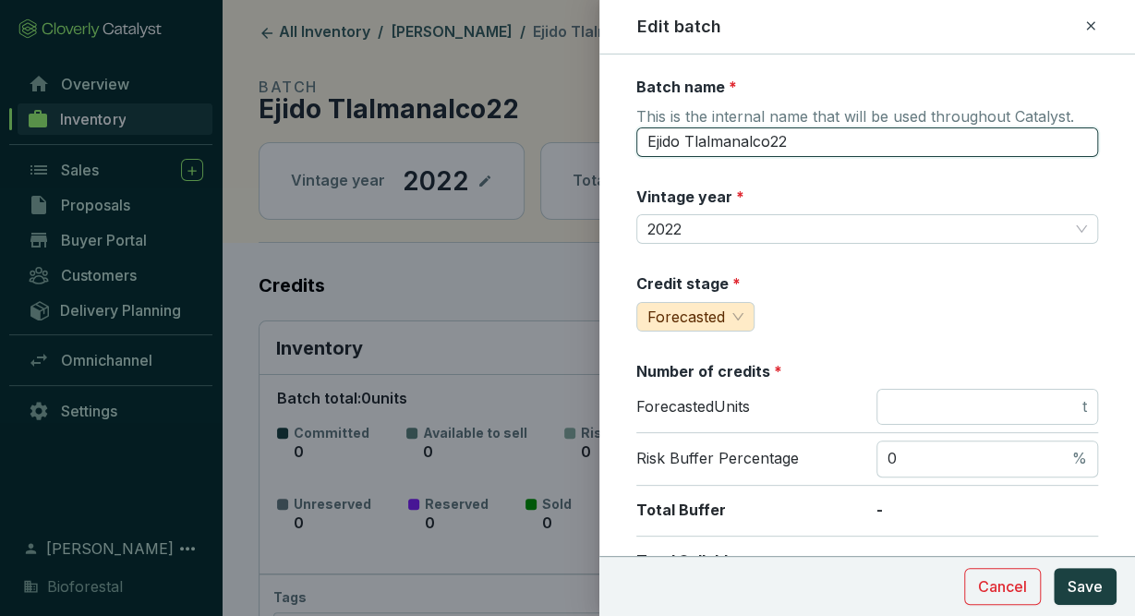
click at [821, 133] on input "Ejido Tlalmanalco22" at bounding box center [867, 142] width 462 height 30
type input "Ejido Tlalmanalco22-PR3"
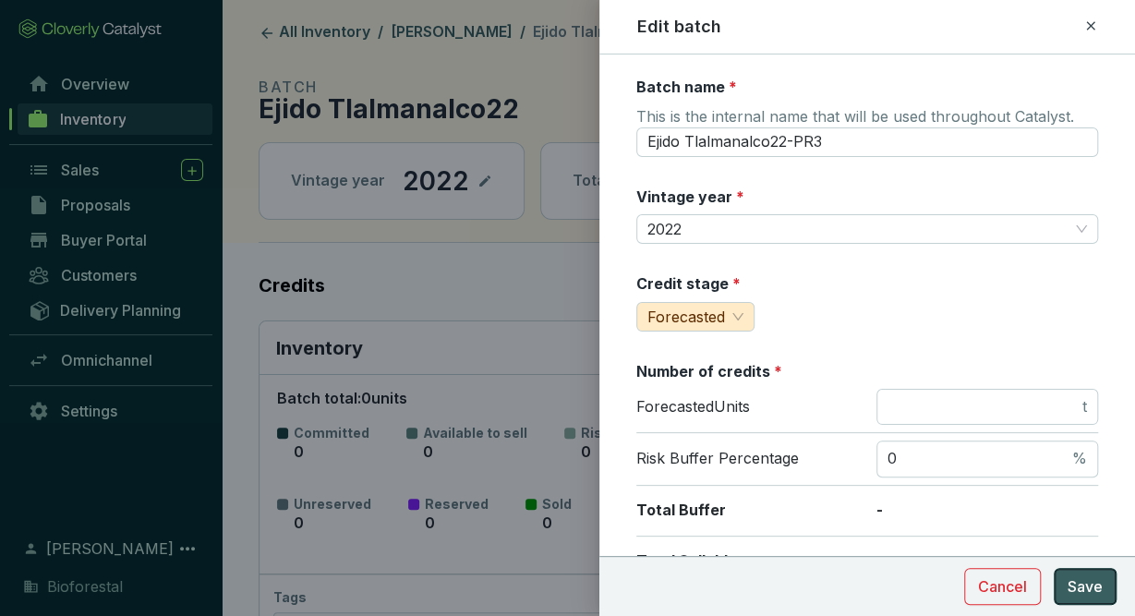
click at [1105, 589] on button "Save" at bounding box center [1085, 586] width 63 height 37
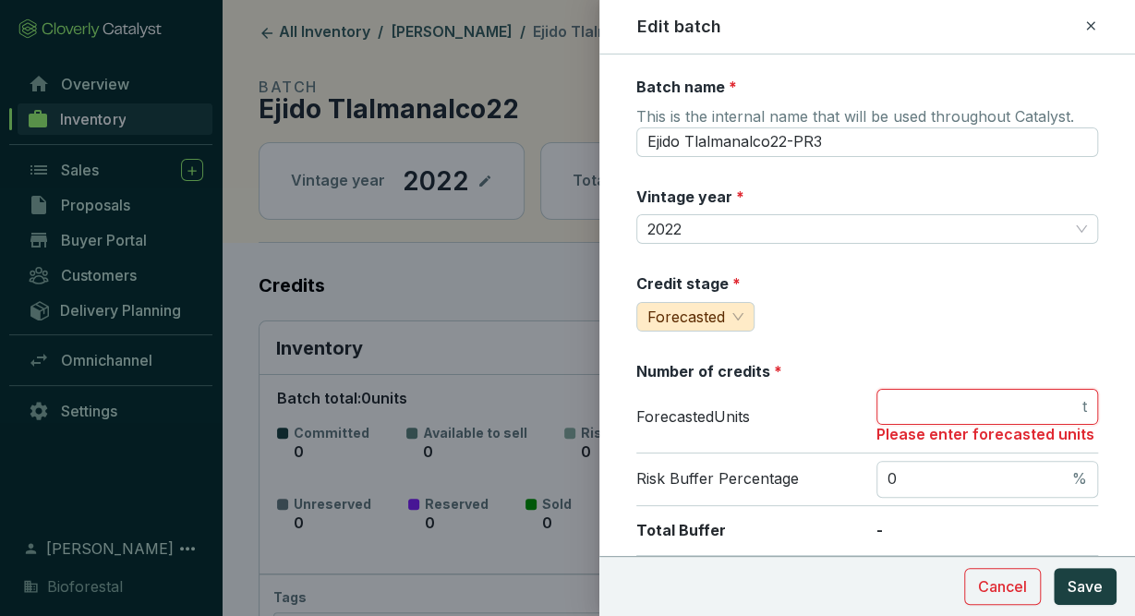
click at [946, 397] on input "number" at bounding box center [982, 407] width 191 height 20
type input "0"
click at [1097, 594] on span "Save" at bounding box center [1085, 586] width 35 height 22
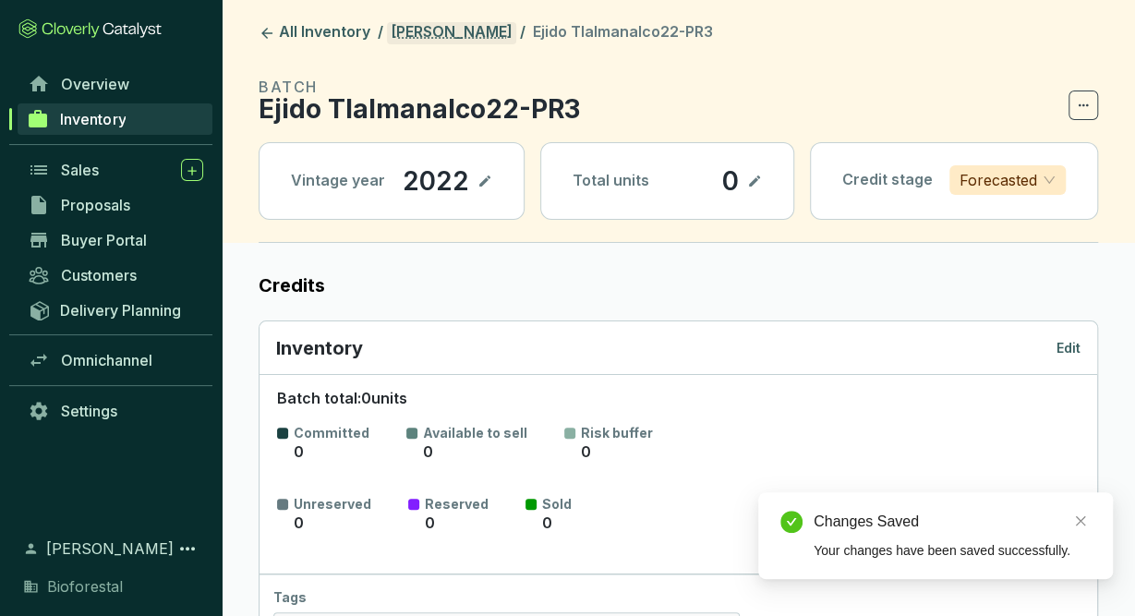
click at [477, 30] on link "[PERSON_NAME]" at bounding box center [451, 33] width 129 height 22
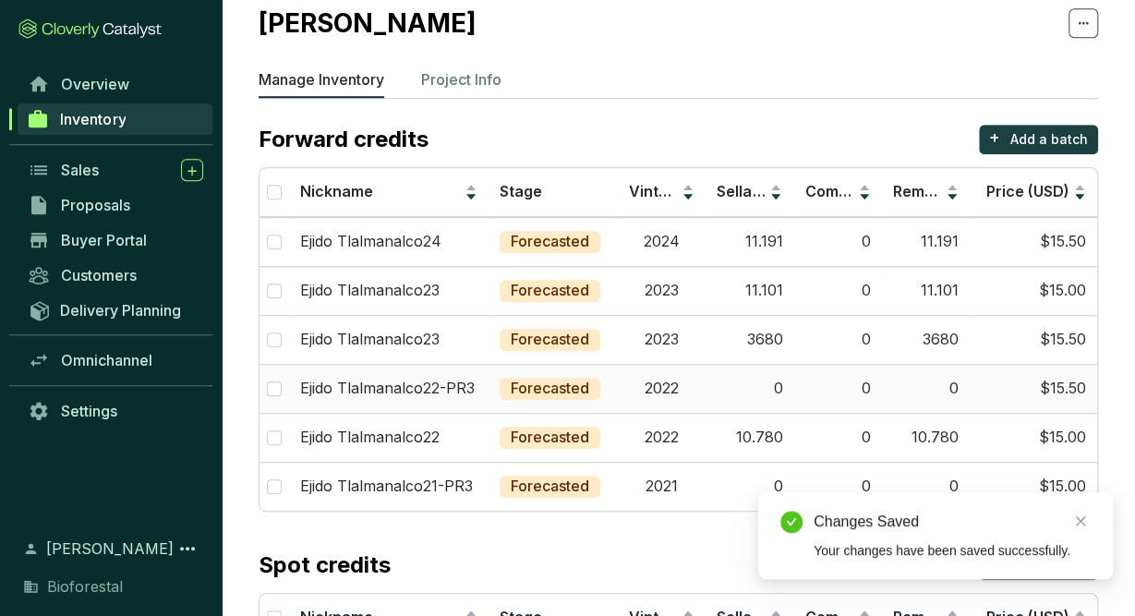
scroll to position [96, 0]
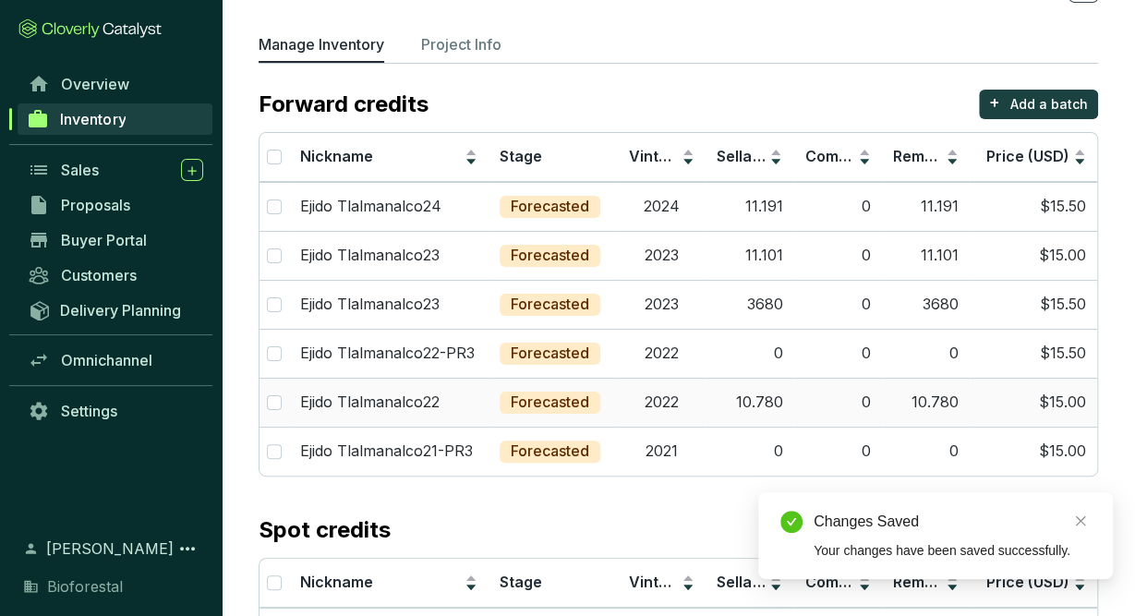
click at [476, 394] on div "Ejido Tlalmanalco22" at bounding box center [388, 402] width 177 height 20
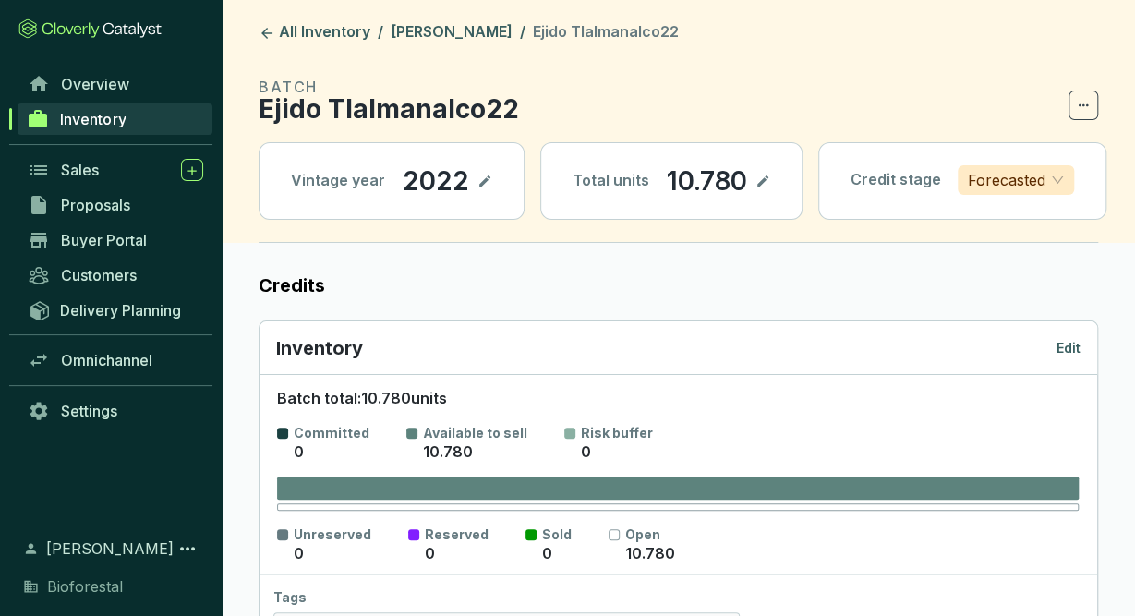
click at [1075, 341] on p "Edit" at bounding box center [1068, 348] width 24 height 18
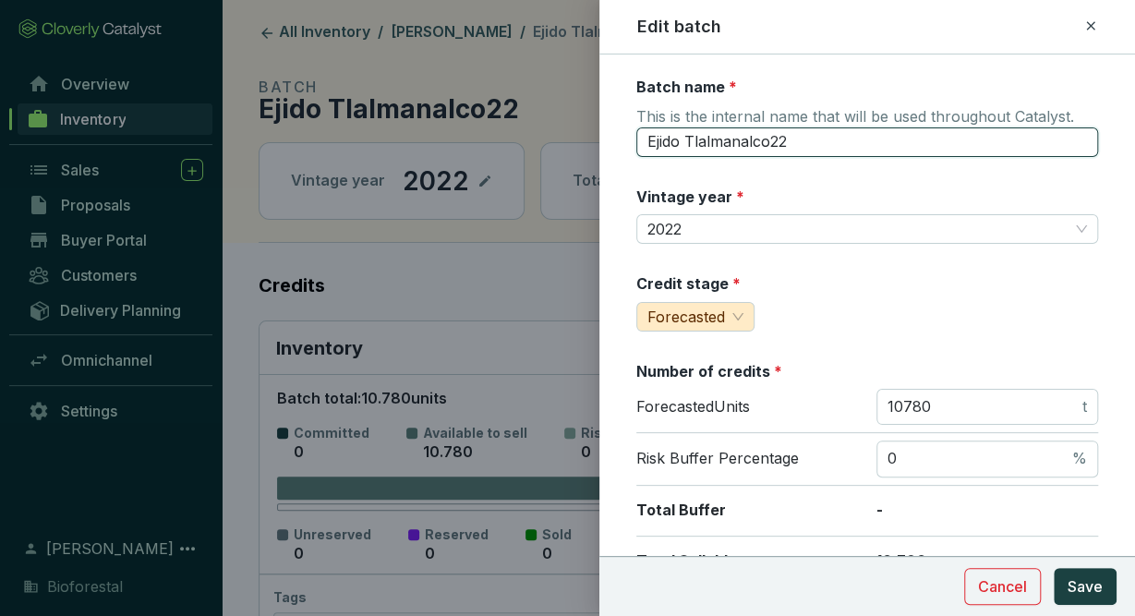
click at [896, 144] on input "Ejido Tlalmanalco22" at bounding box center [867, 142] width 462 height 30
type input "Ejido Tlalmanalco22-PR4"
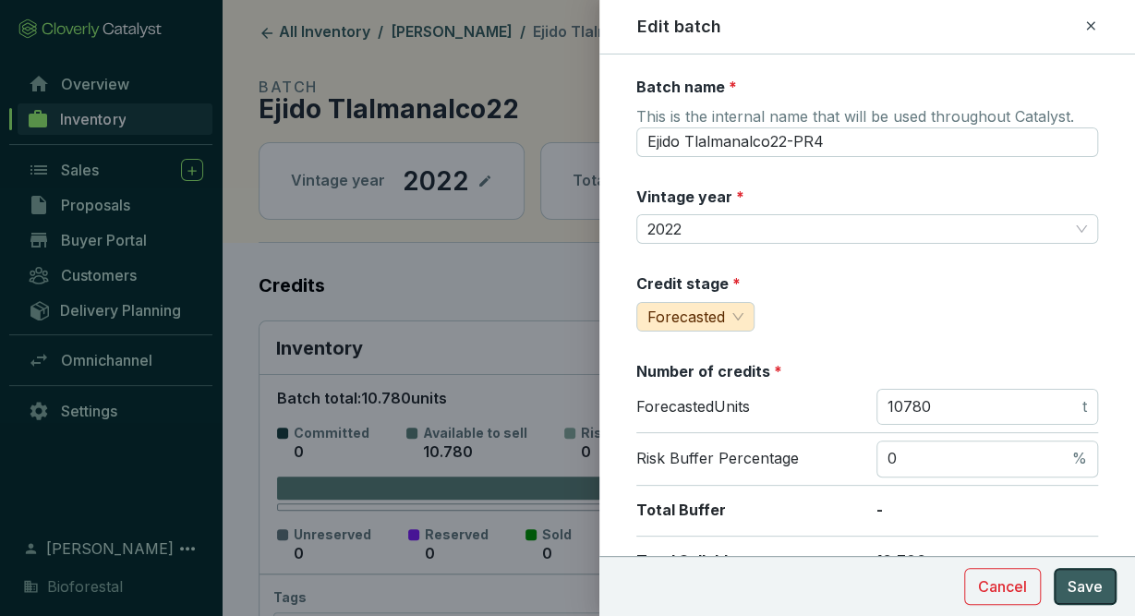
click at [1100, 577] on span "Save" at bounding box center [1085, 586] width 35 height 22
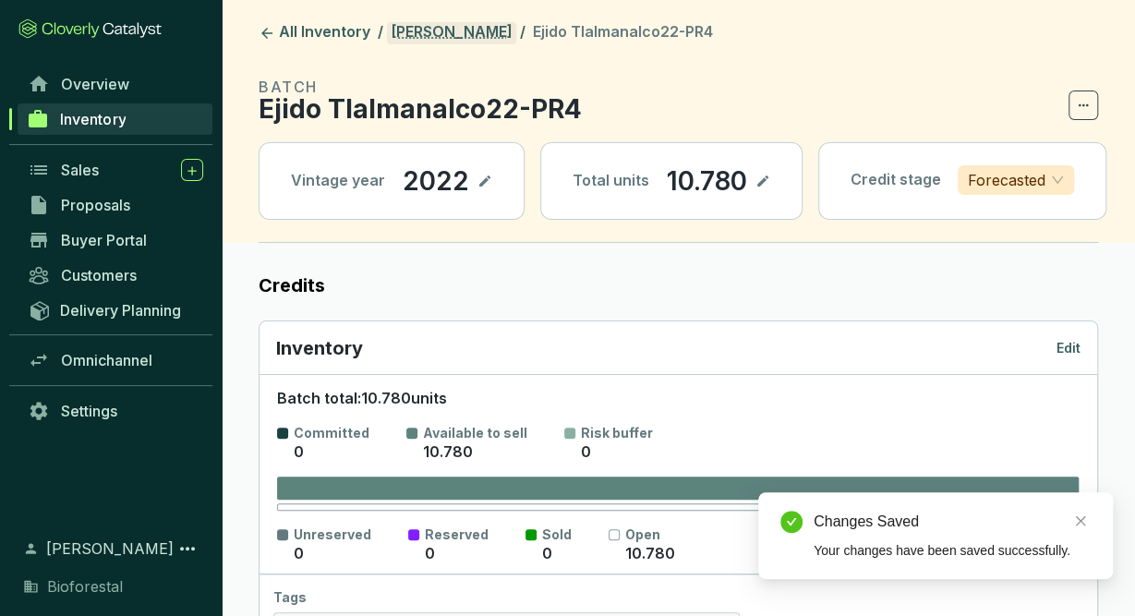
click at [489, 41] on link "[PERSON_NAME]" at bounding box center [451, 33] width 129 height 22
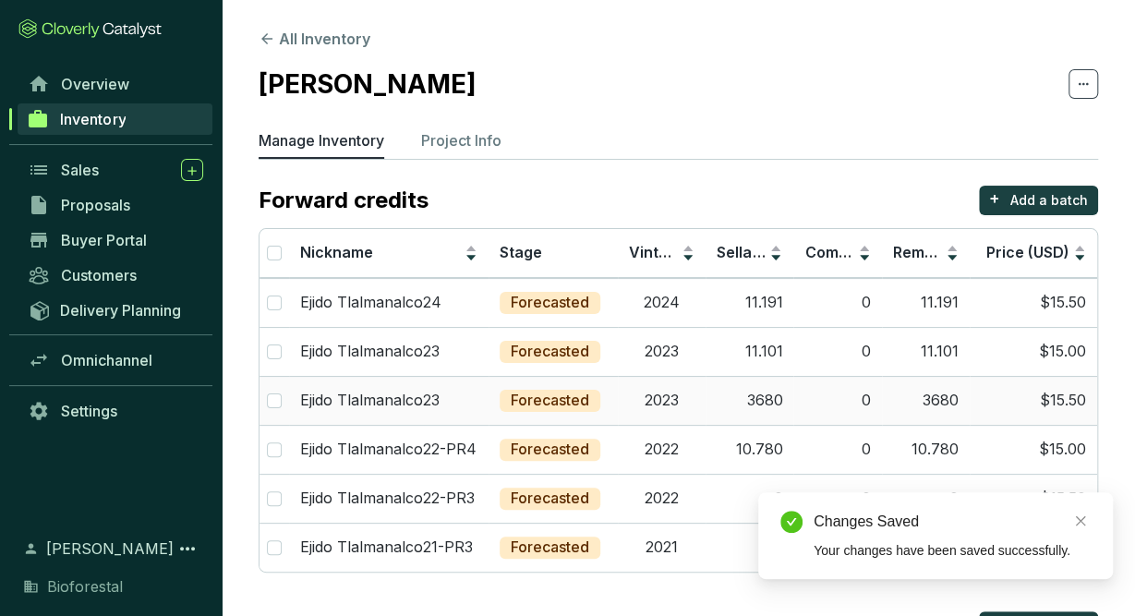
click at [638, 400] on td "2023" at bounding box center [662, 400] width 88 height 49
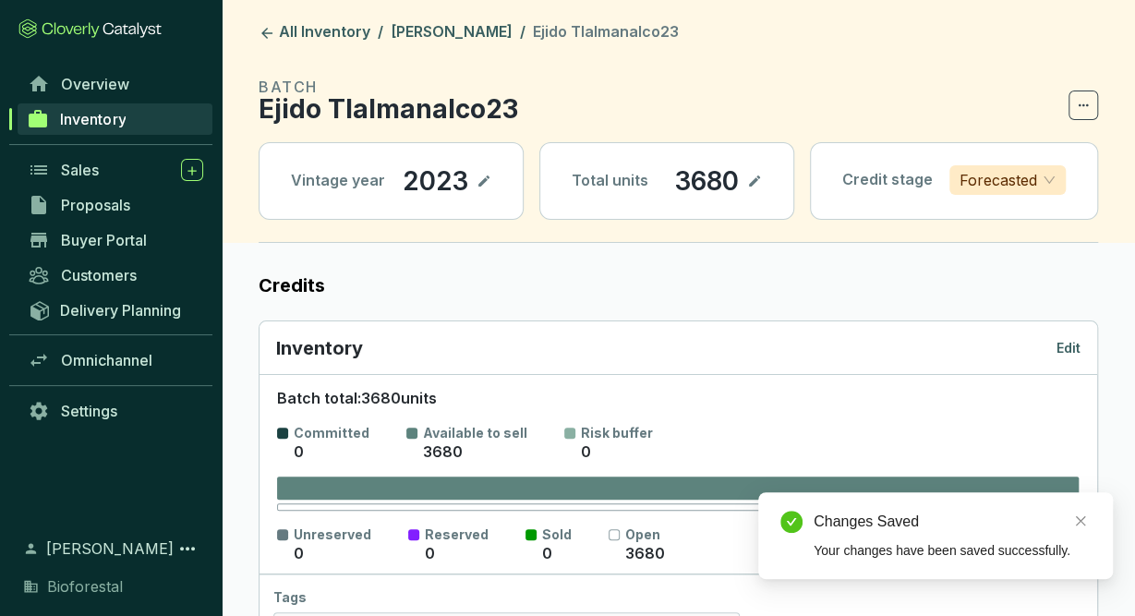
click at [1062, 356] on div "Inventory Edit" at bounding box center [678, 348] width 804 height 26
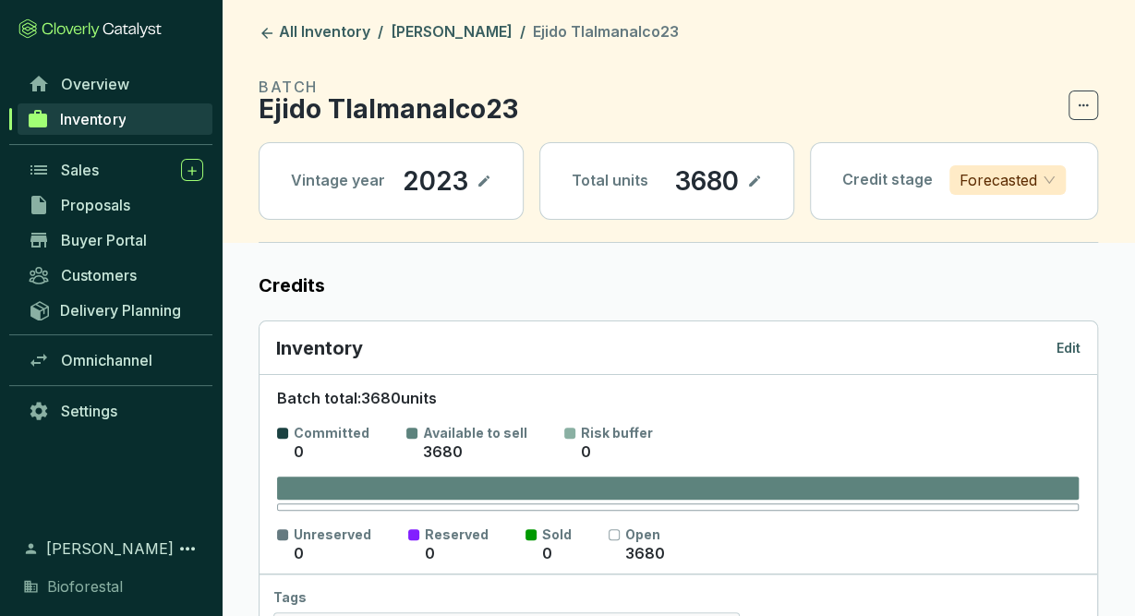
click at [1067, 342] on p "Edit" at bounding box center [1068, 348] width 24 height 18
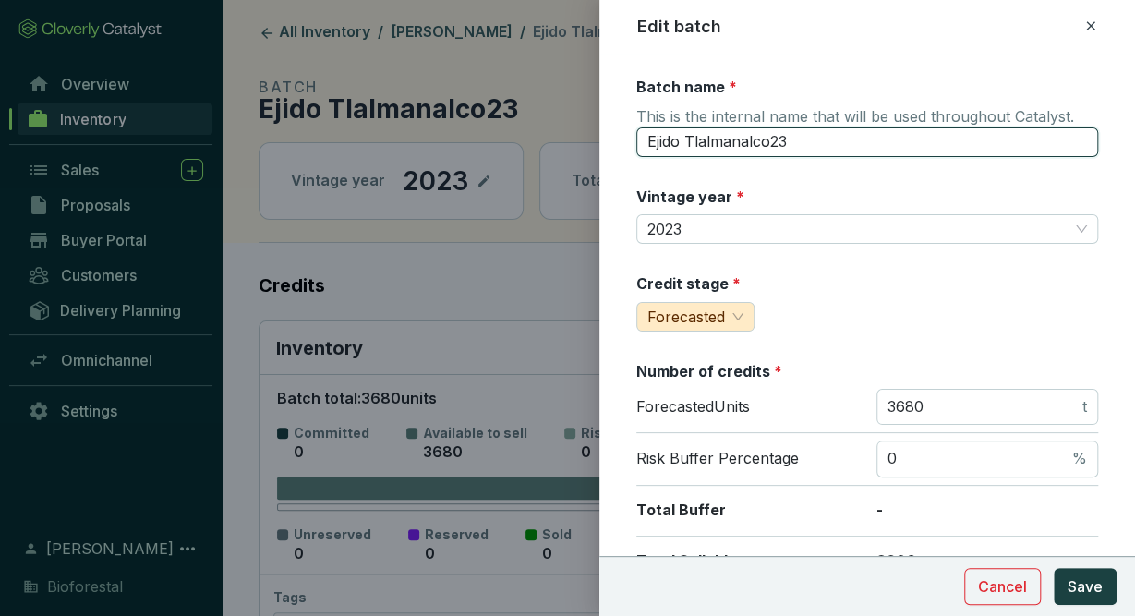
click at [833, 149] on input "Ejido Tlalmanalco23" at bounding box center [867, 142] width 462 height 30
type input "Ejido Tlalmanalco23-PR4"
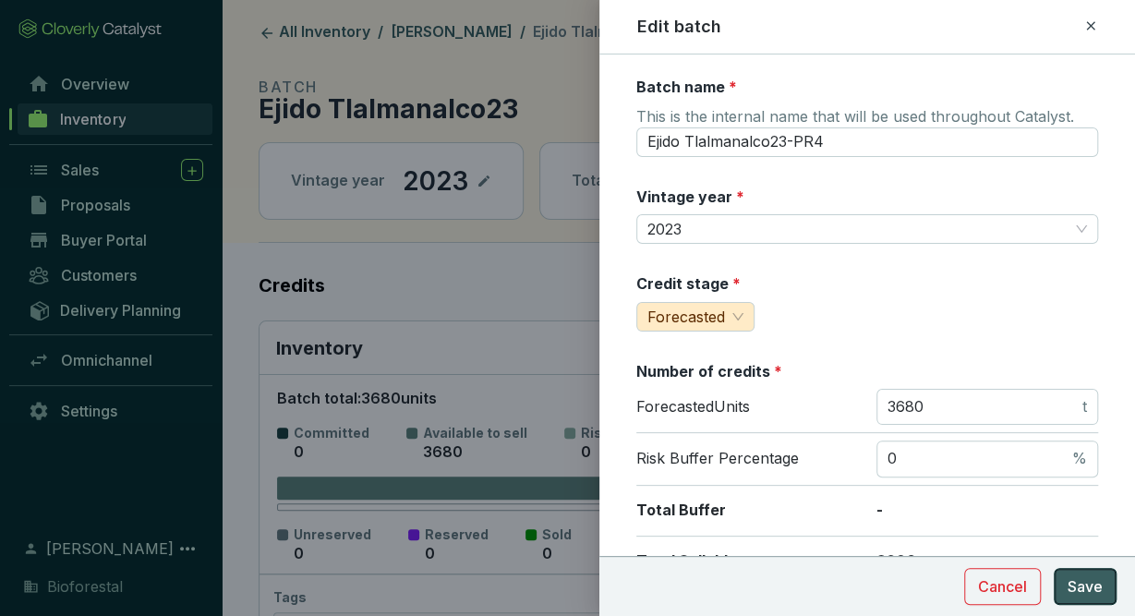
click at [1096, 581] on span "Save" at bounding box center [1085, 586] width 35 height 22
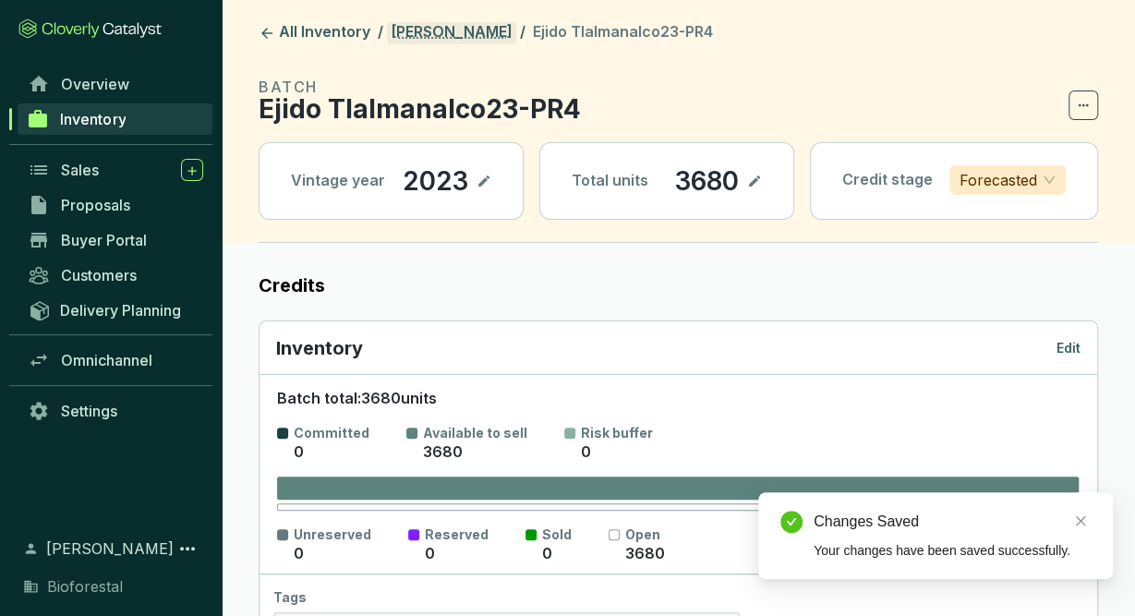
click at [468, 28] on link "[PERSON_NAME]" at bounding box center [451, 33] width 129 height 22
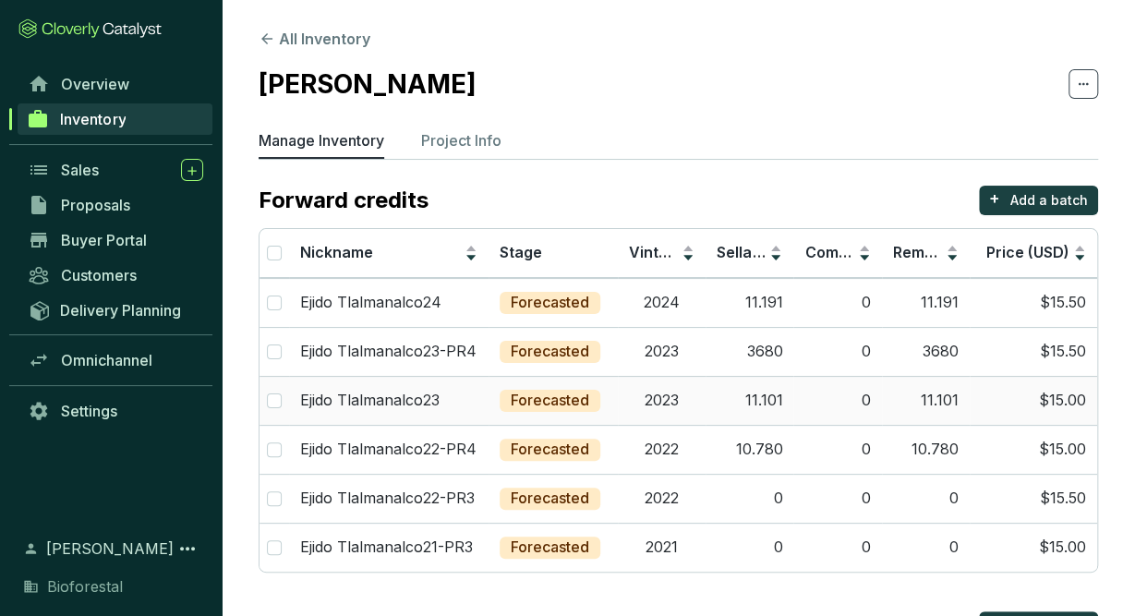
click at [476, 383] on td "Ejido Tlalmanalco23" at bounding box center [388, 400] width 199 height 49
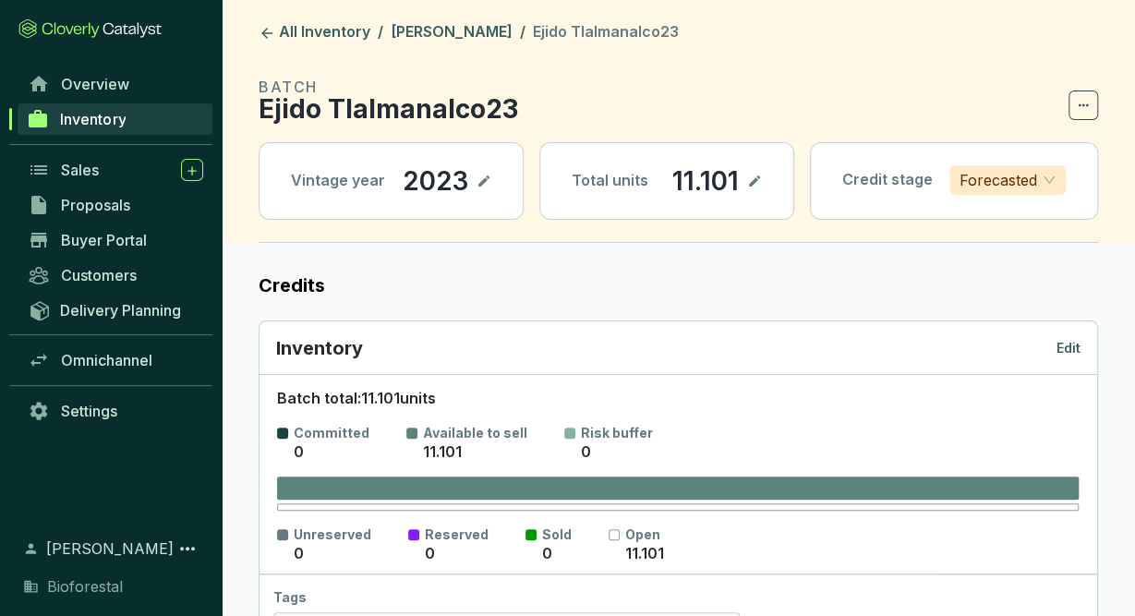
click at [1076, 348] on p "Edit" at bounding box center [1068, 348] width 24 height 18
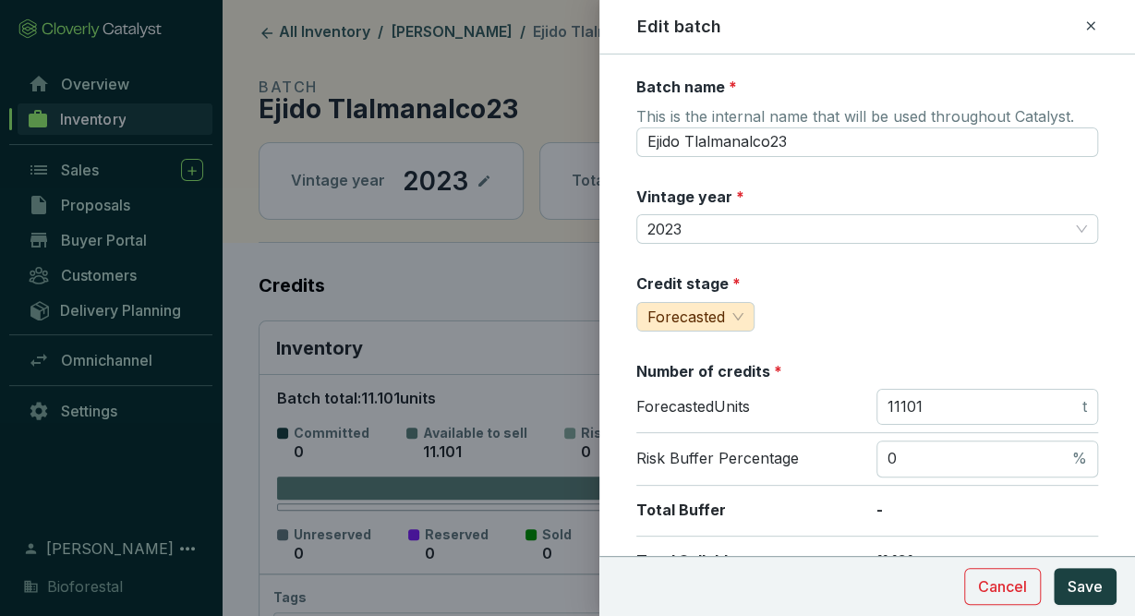
click at [1095, 30] on icon at bounding box center [1090, 26] width 15 height 22
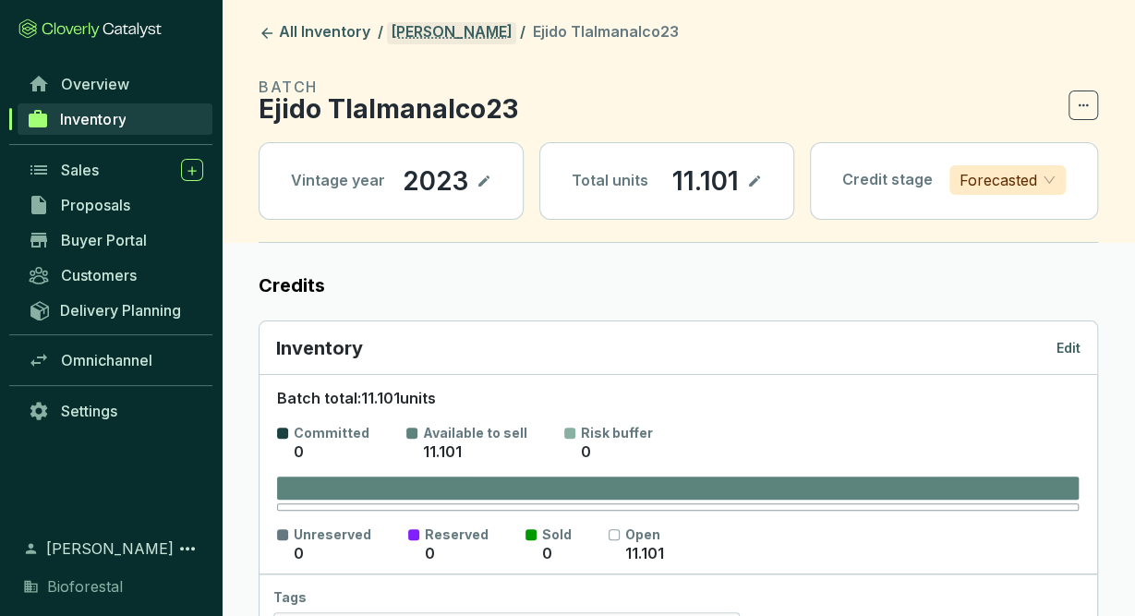
click at [470, 34] on link "[PERSON_NAME]" at bounding box center [451, 33] width 129 height 22
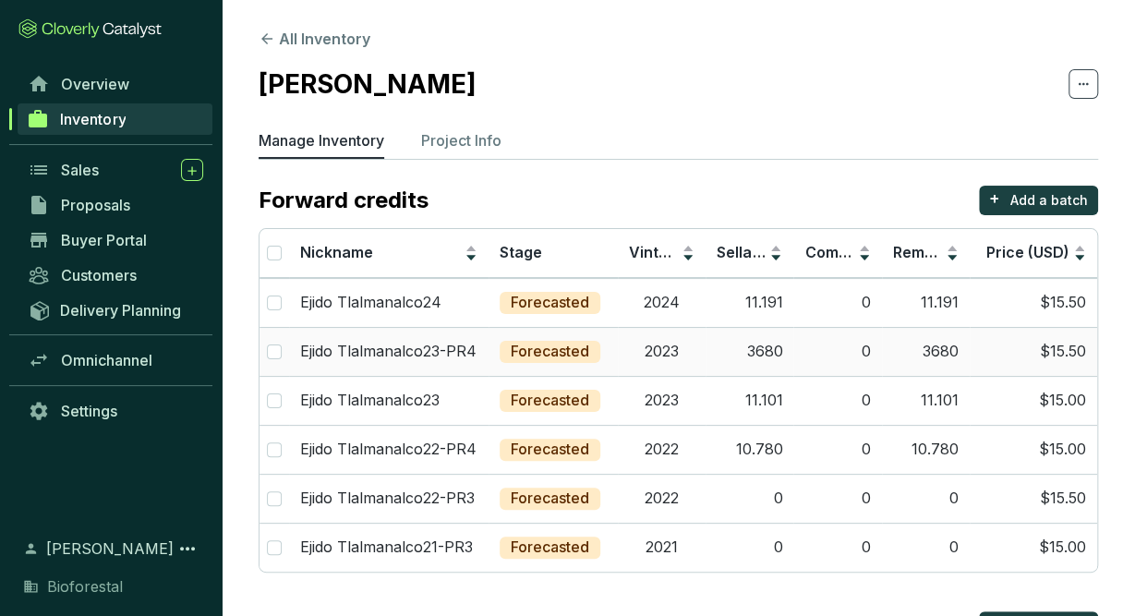
click at [685, 348] on td "2023" at bounding box center [662, 351] width 88 height 49
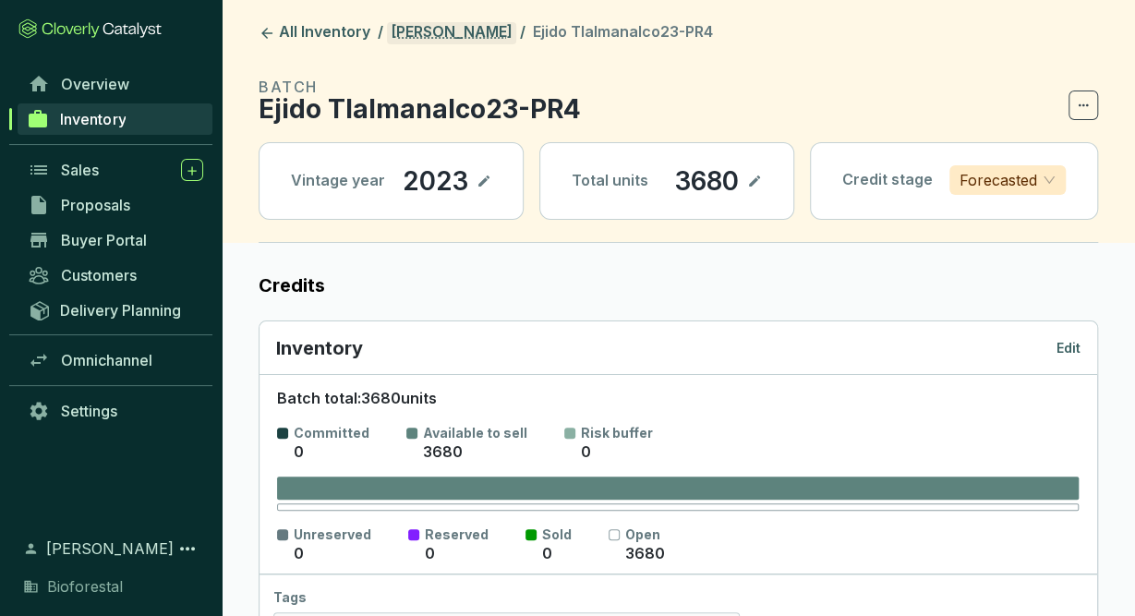
click at [449, 25] on link "[PERSON_NAME]" at bounding box center [451, 33] width 129 height 22
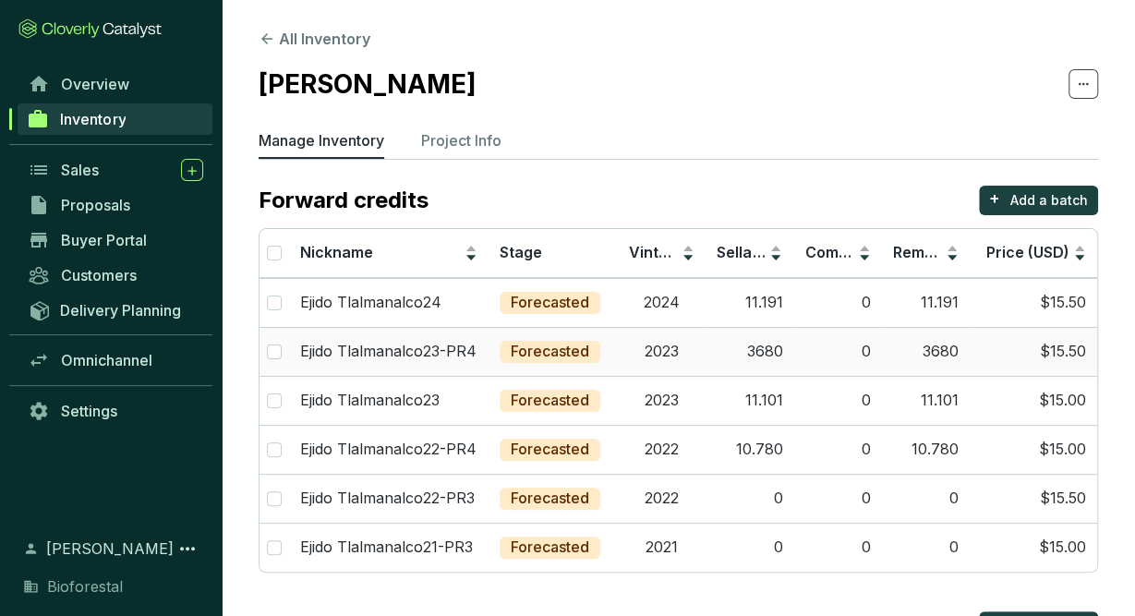
click at [468, 368] on td "Ejido Tlalmanalco23-PR4" at bounding box center [388, 351] width 199 height 49
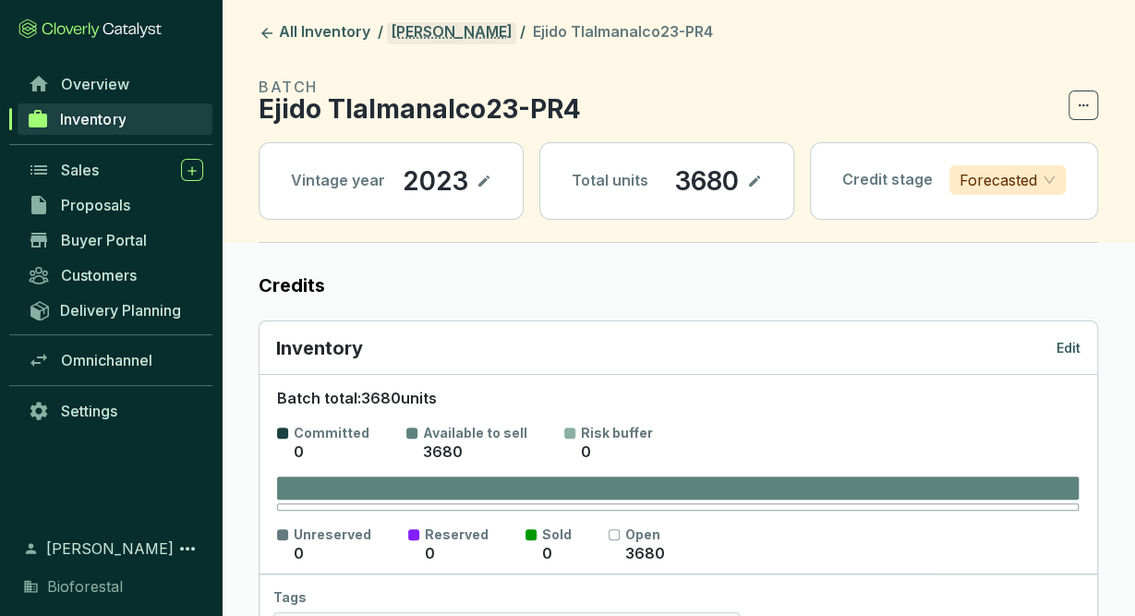
click at [476, 33] on link "[PERSON_NAME]" at bounding box center [451, 33] width 129 height 22
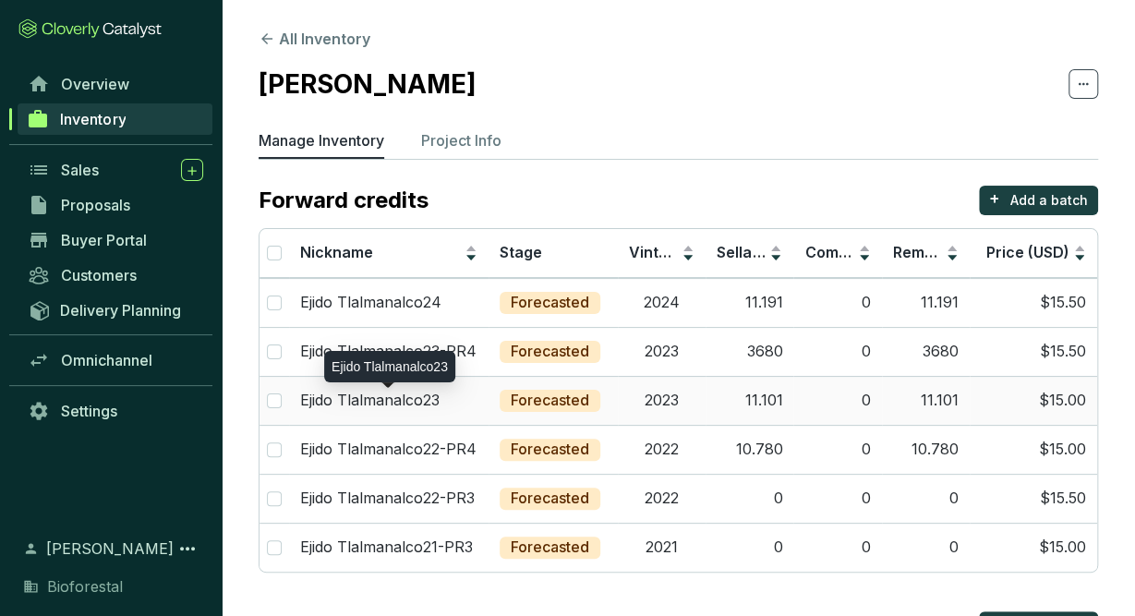
click at [463, 391] on div "Ejido Tlalmanalco23" at bounding box center [388, 401] width 177 height 20
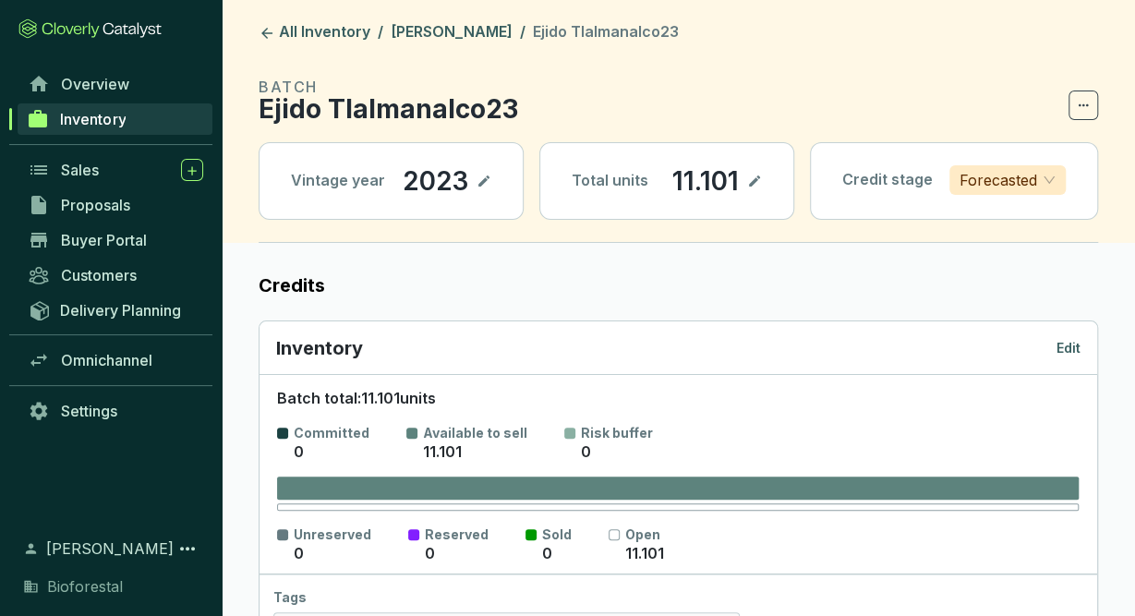
click at [1060, 335] on div "Inventory Edit" at bounding box center [678, 348] width 804 height 26
click at [1063, 339] on p "Edit" at bounding box center [1068, 348] width 24 height 18
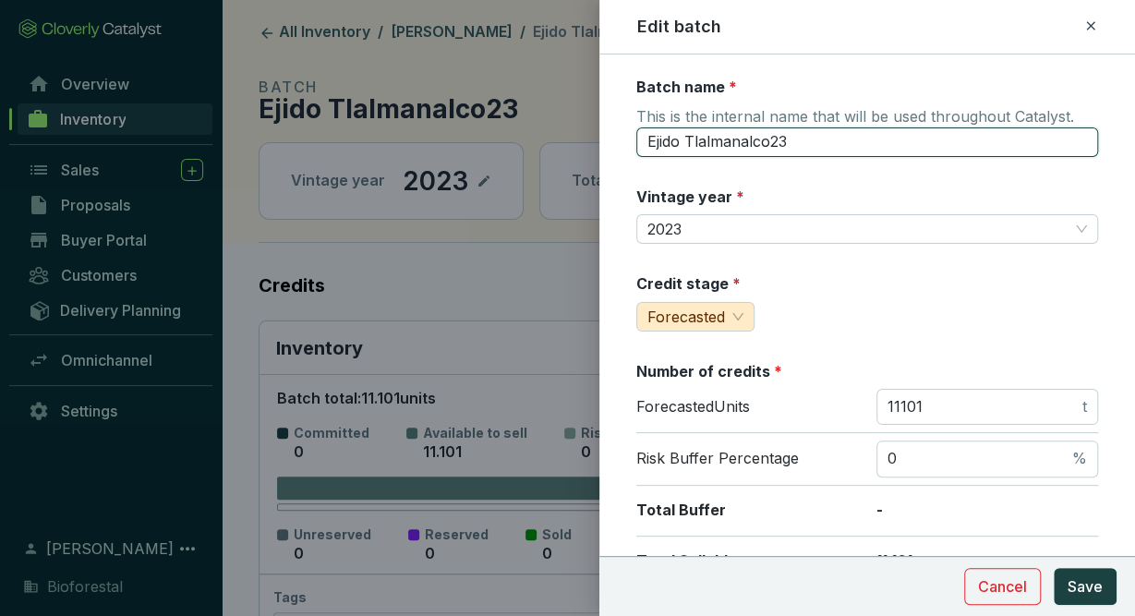
click at [830, 148] on input "Ejido Tlalmanalco23" at bounding box center [867, 142] width 462 height 30
type input "Ejido Tlalmanalco23-PR4"
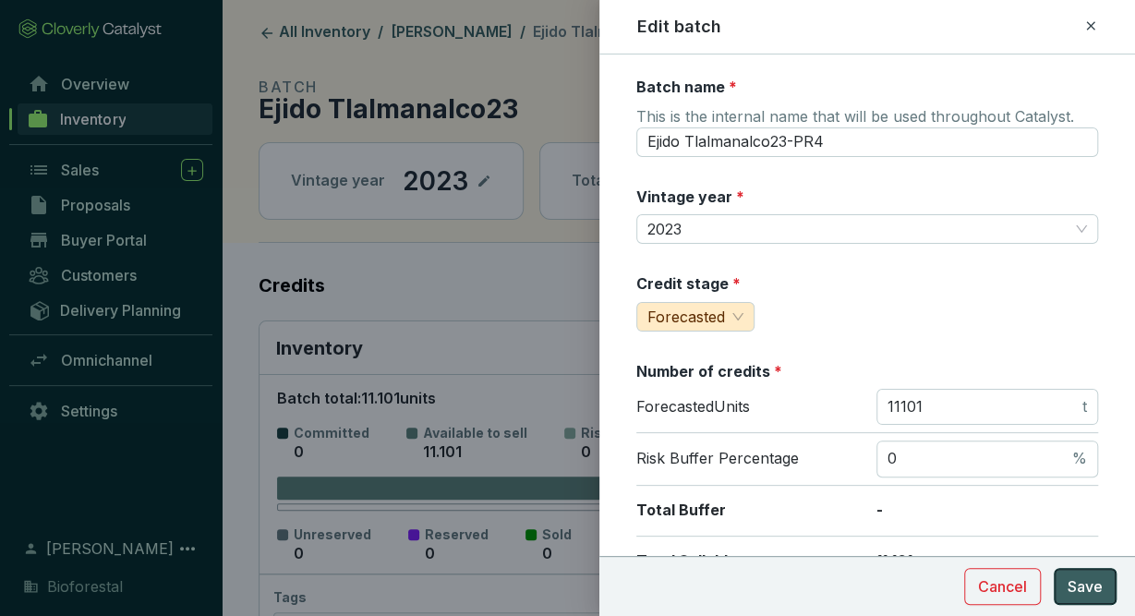
click at [1094, 585] on span "Save" at bounding box center [1085, 586] width 35 height 22
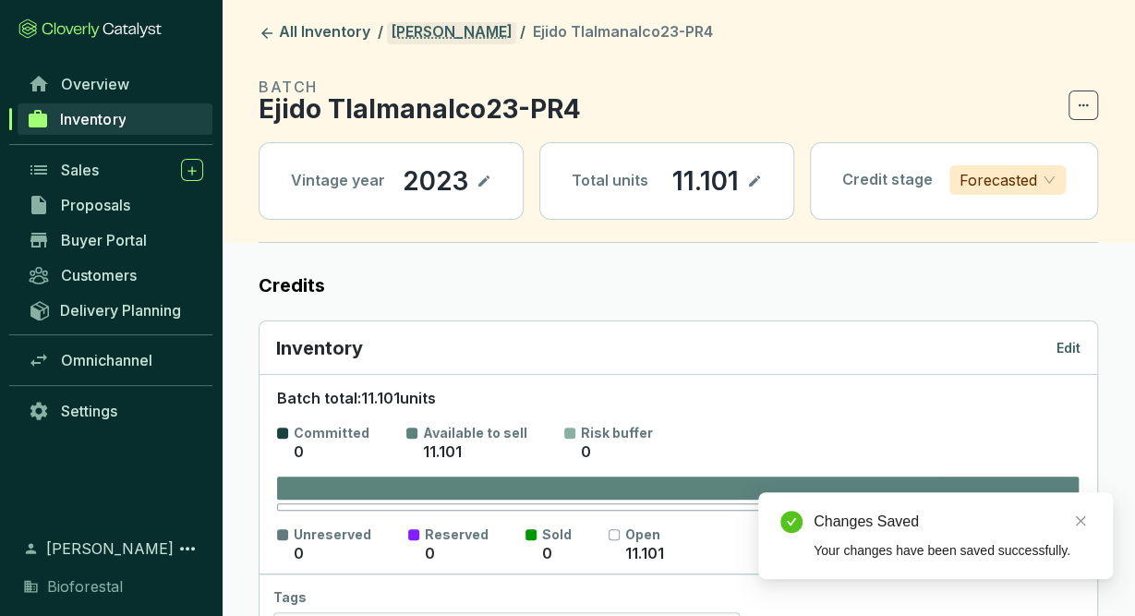
click at [496, 27] on link "[PERSON_NAME]" at bounding box center [451, 33] width 129 height 22
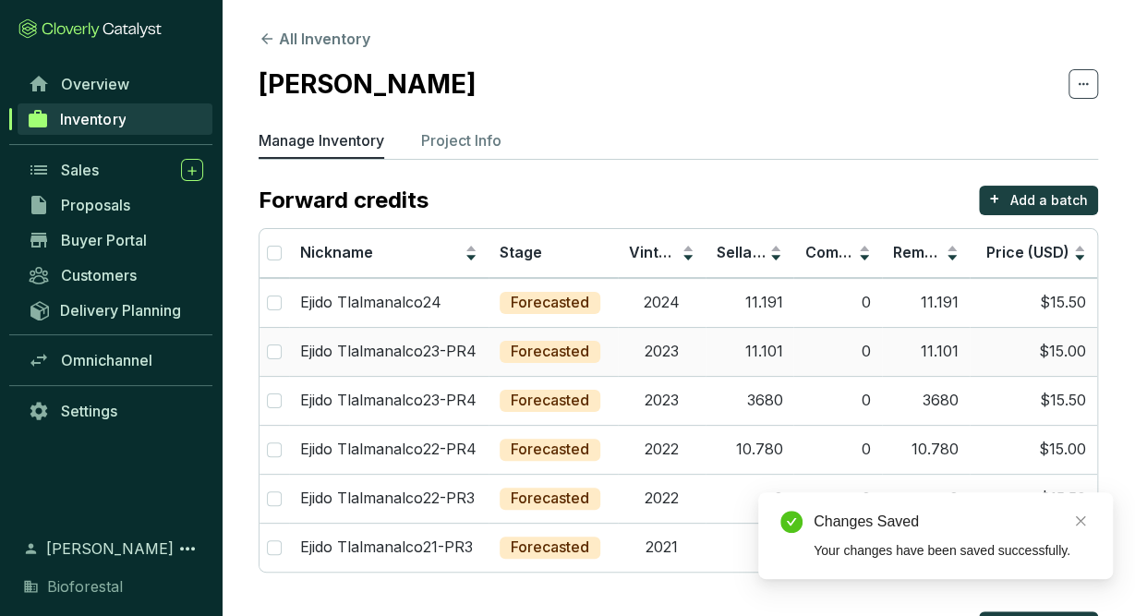
click at [483, 345] on td "Ejido Tlalmanalco23-PR4" at bounding box center [388, 351] width 199 height 49
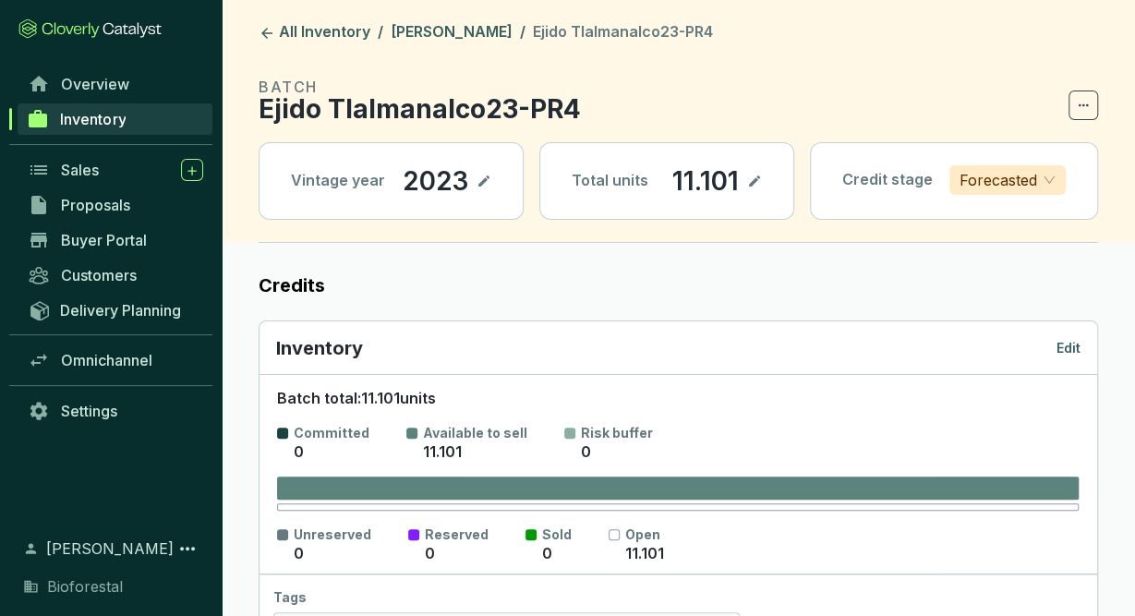
click at [1067, 346] on p "Edit" at bounding box center [1068, 348] width 24 height 18
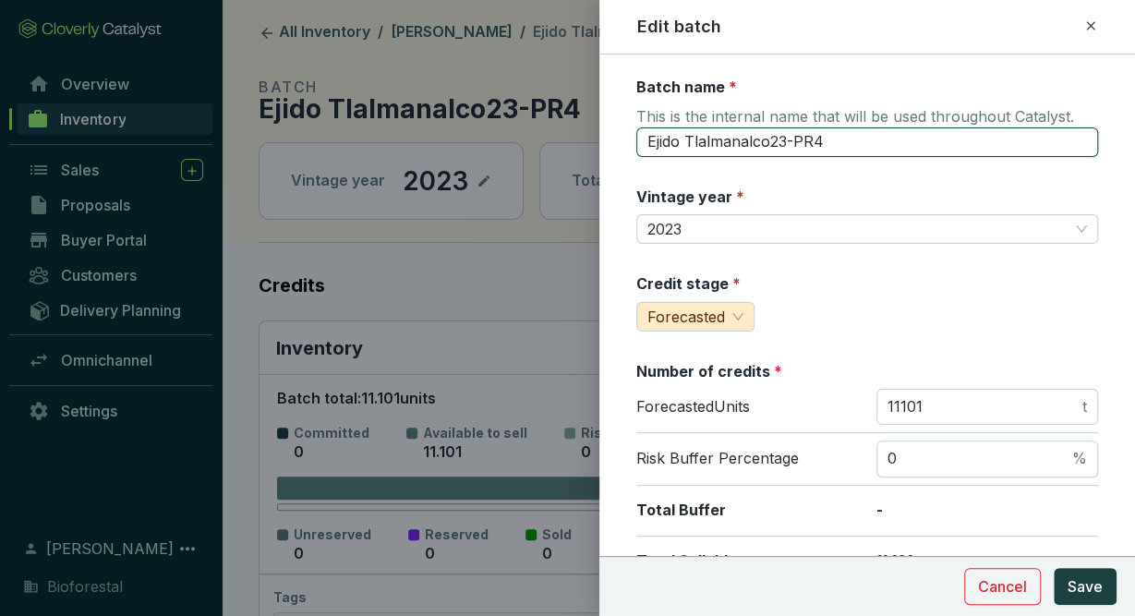
click at [831, 139] on input "Ejido Tlalmanalco23-PR4" at bounding box center [867, 142] width 462 height 30
type input "Ejido Tlalmanalco23-PR5"
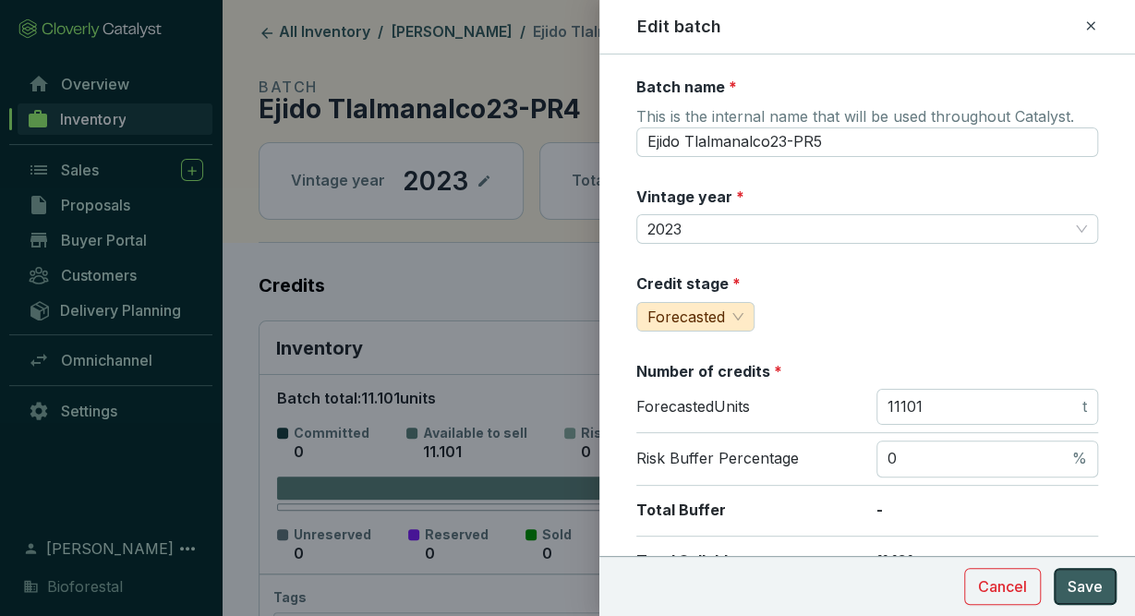
click at [1085, 575] on span "Save" at bounding box center [1085, 586] width 35 height 22
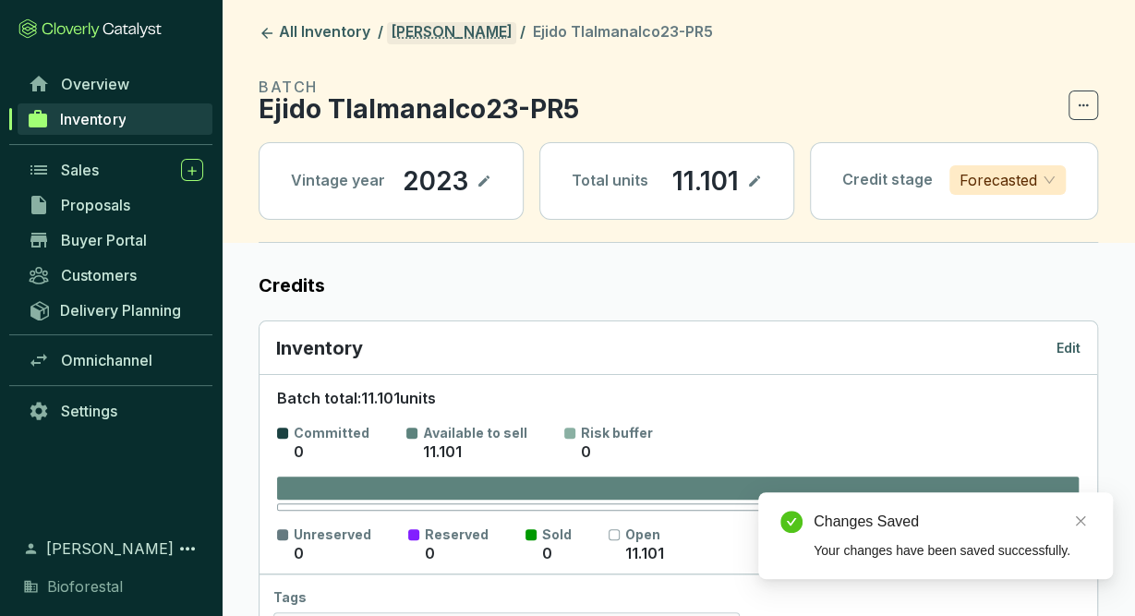
click at [494, 33] on link "[PERSON_NAME]" at bounding box center [451, 33] width 129 height 22
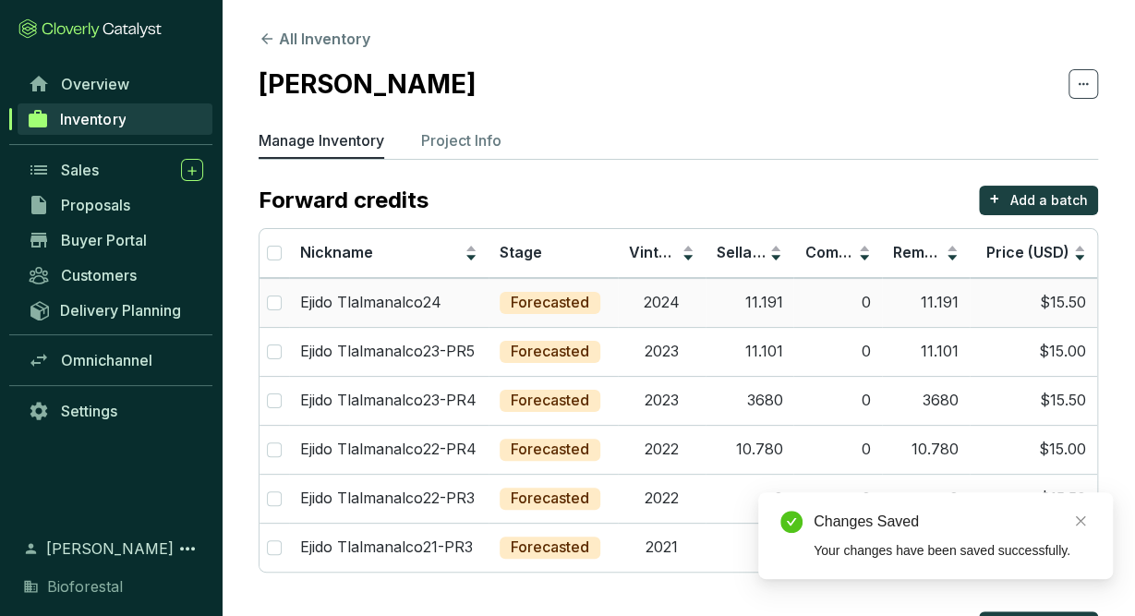
click at [448, 297] on div "Ejido Tlalmanalco24" at bounding box center [388, 303] width 177 height 20
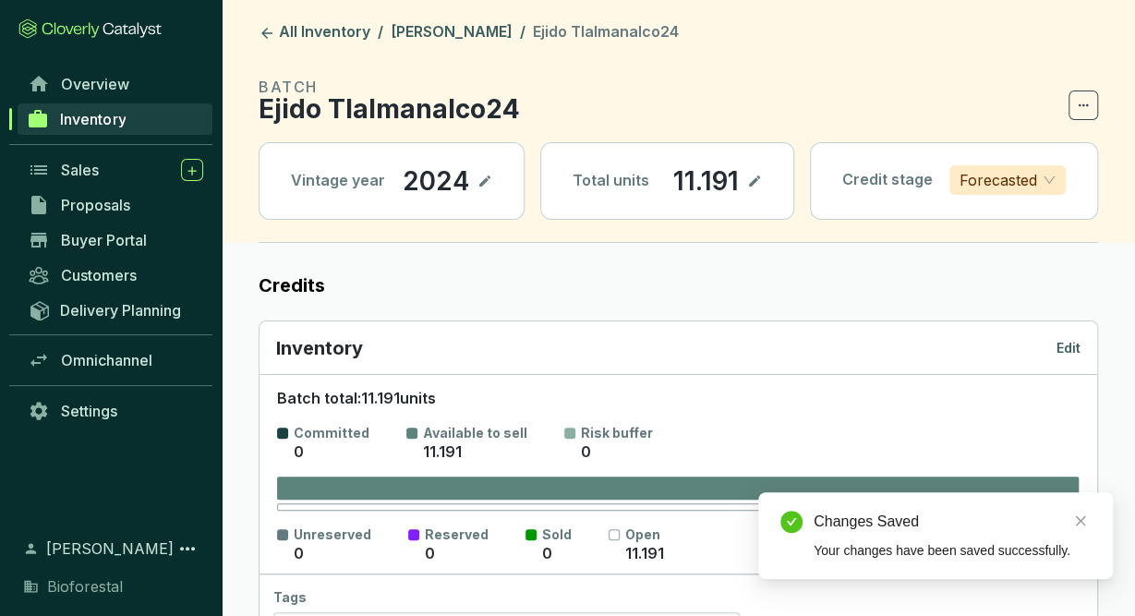
click at [1068, 344] on p "Edit" at bounding box center [1068, 348] width 24 height 18
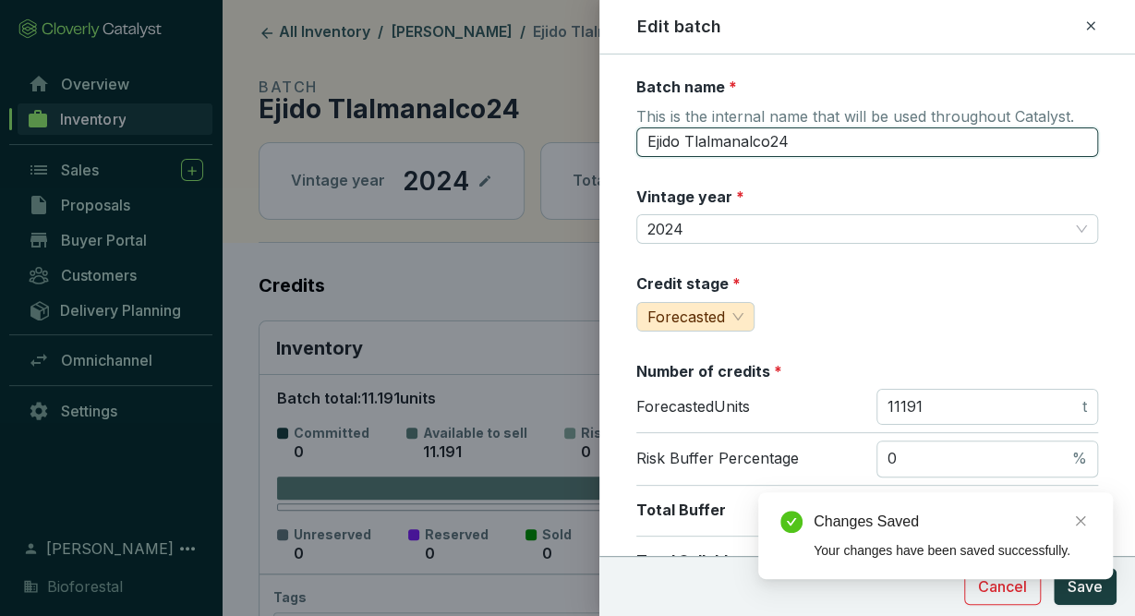
click at [822, 139] on input "Ejido Tlalmanalco24" at bounding box center [867, 142] width 462 height 30
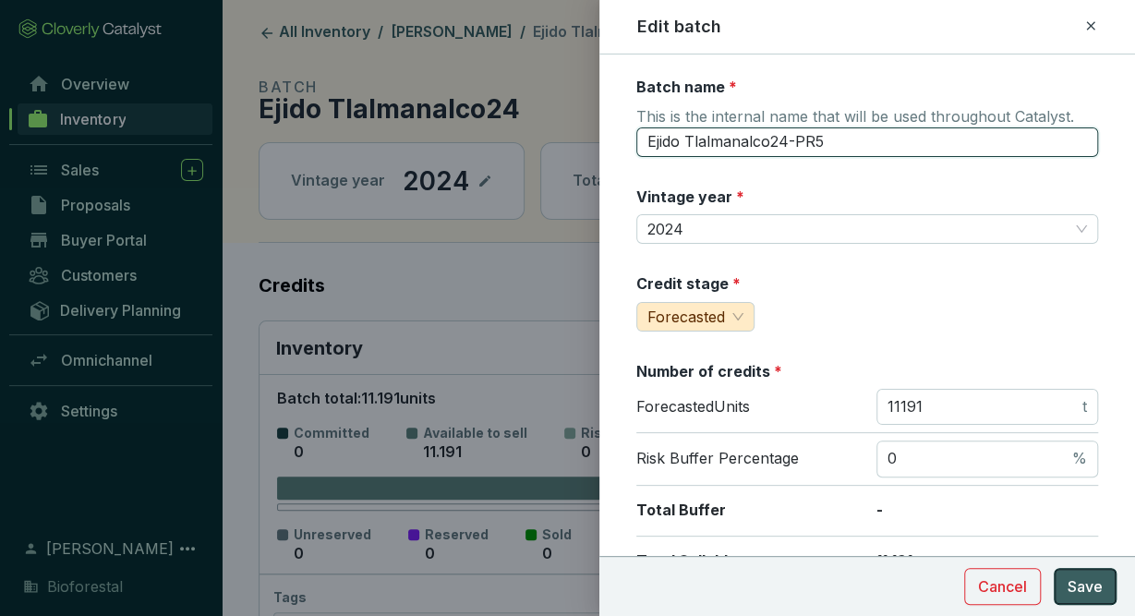
type input "Ejido Tlalmanalco24-PR5"
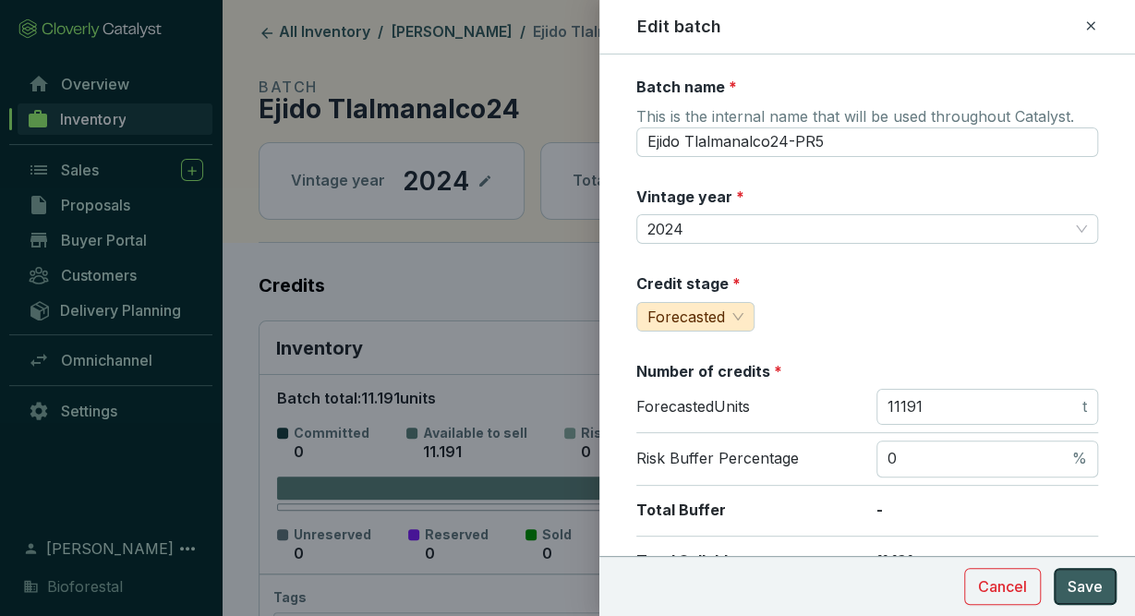
click at [1102, 586] on span "Save" at bounding box center [1085, 586] width 35 height 22
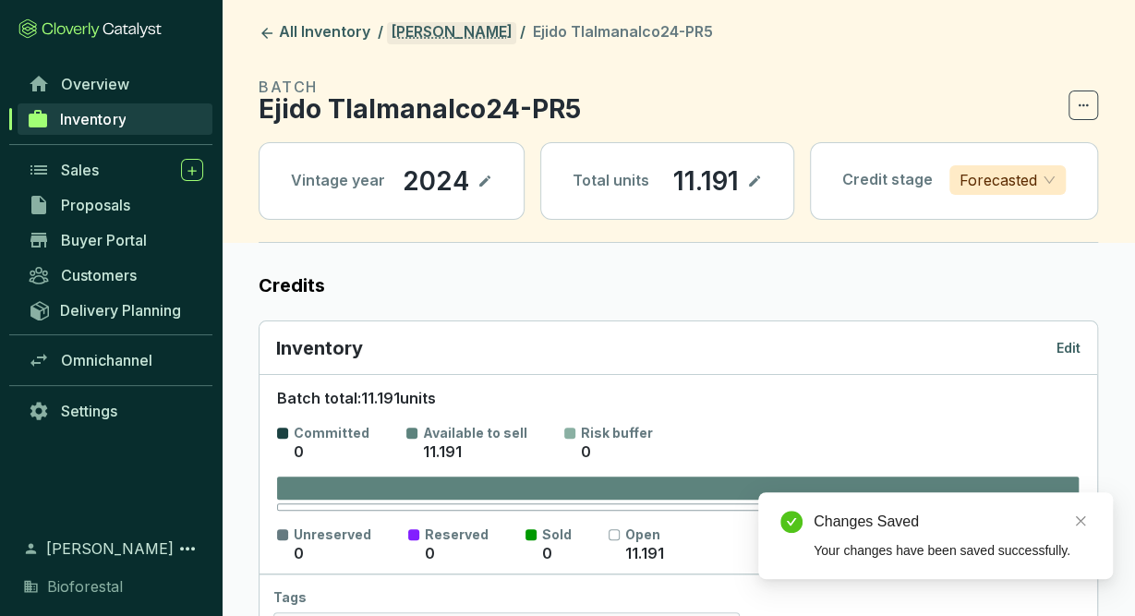
click at [417, 33] on link "[PERSON_NAME]" at bounding box center [451, 33] width 129 height 22
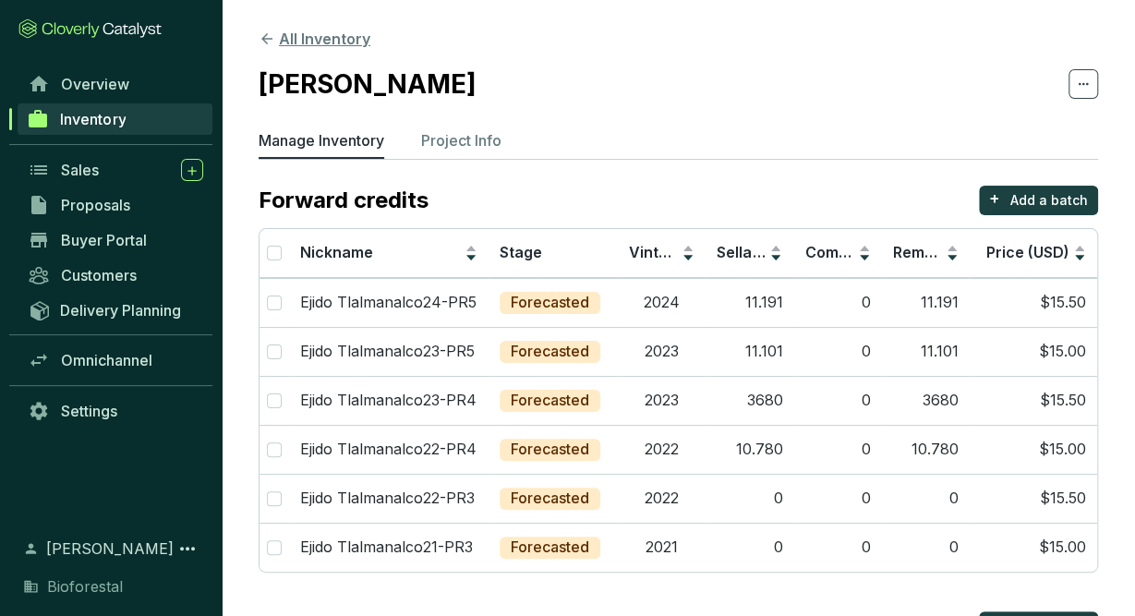
click at [285, 32] on button "All Inventory" at bounding box center [315, 39] width 112 height 22
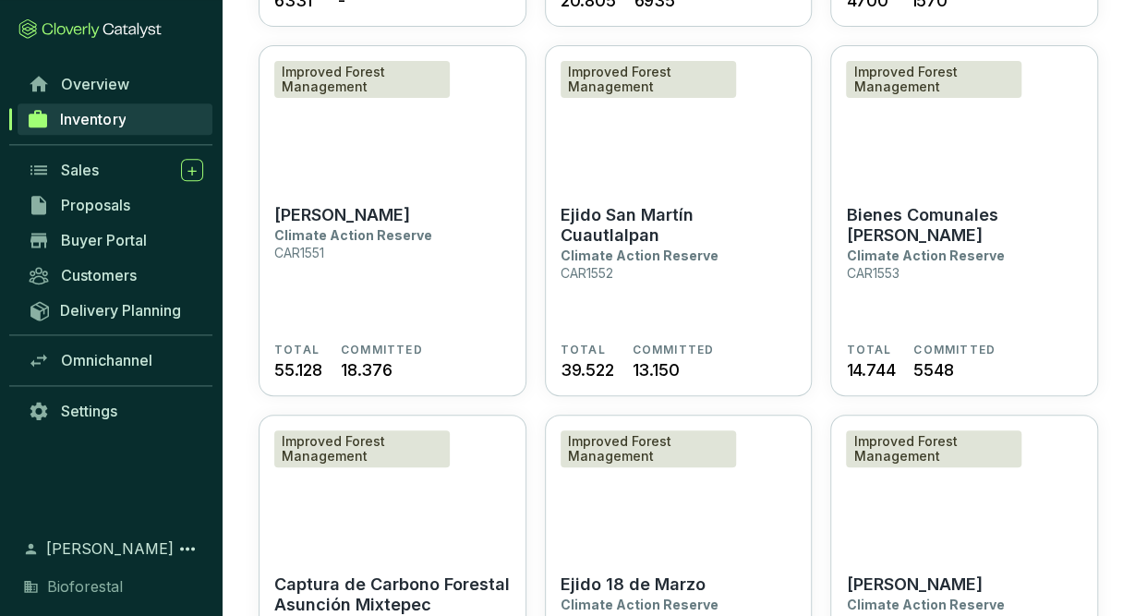
scroll to position [3452, 0]
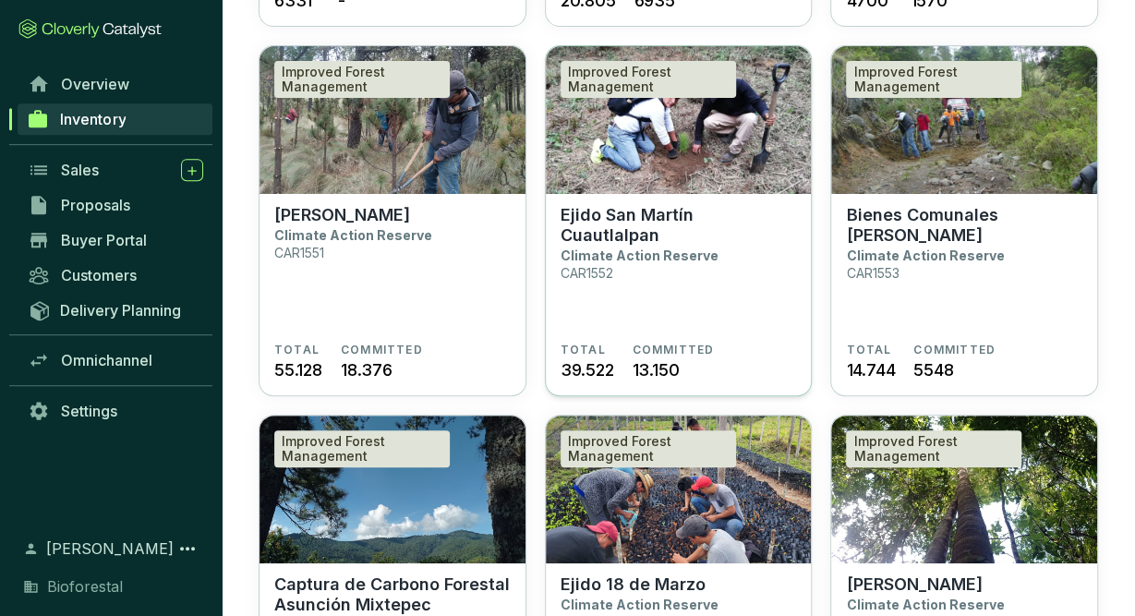
click at [627, 261] on section "Ejido San Martín Cuautlalpan Climate Action Reserve CAR1552" at bounding box center [679, 274] width 236 height 138
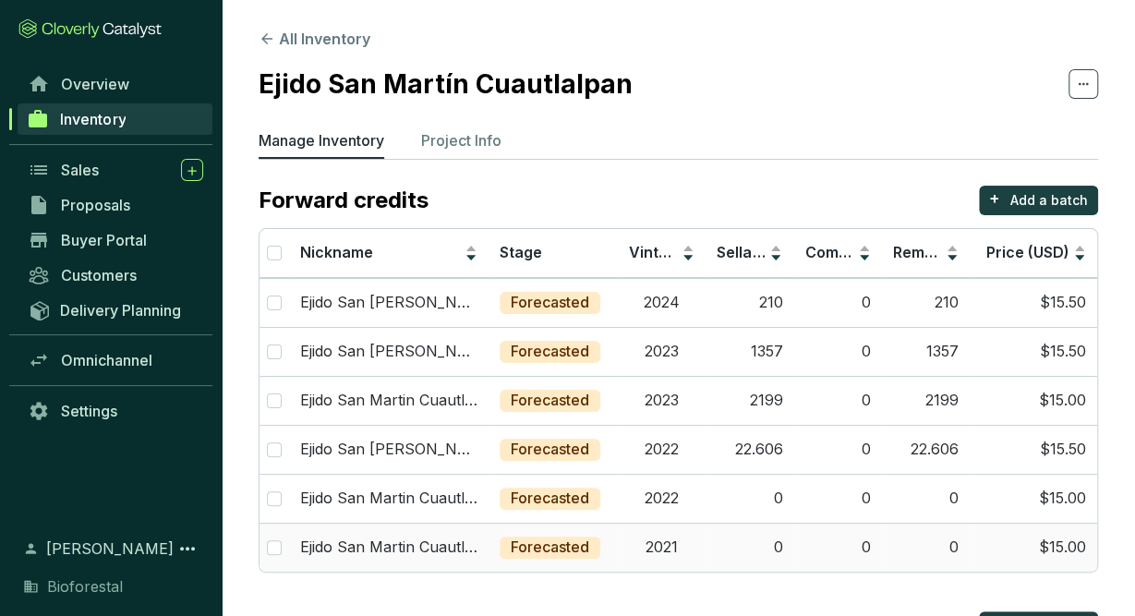
click at [768, 549] on td "0" at bounding box center [750, 547] width 88 height 49
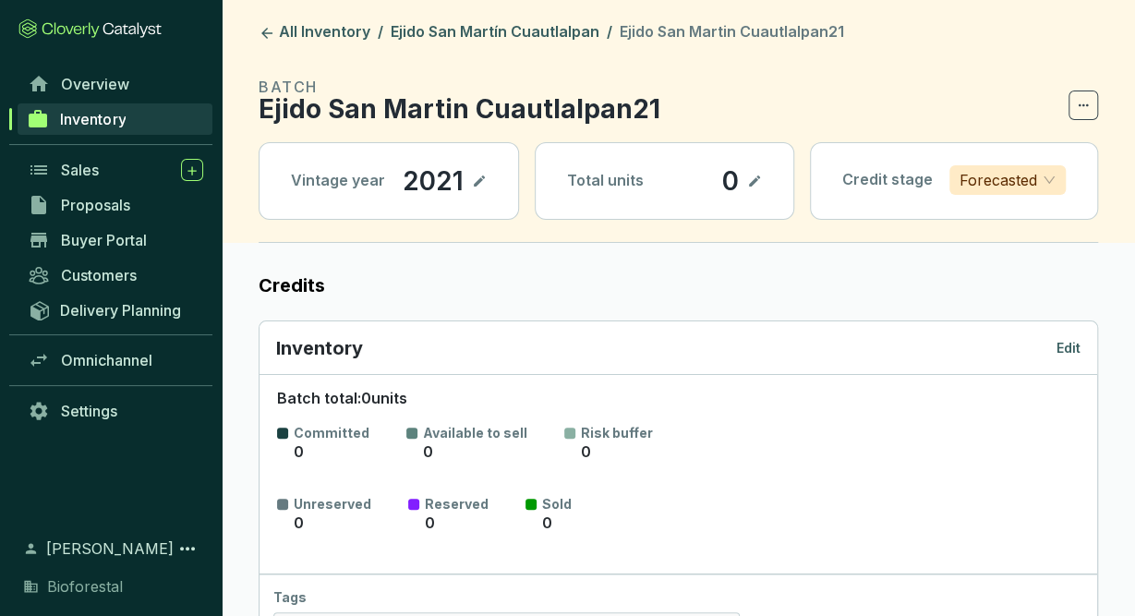
click at [1074, 347] on p "Edit" at bounding box center [1068, 348] width 24 height 18
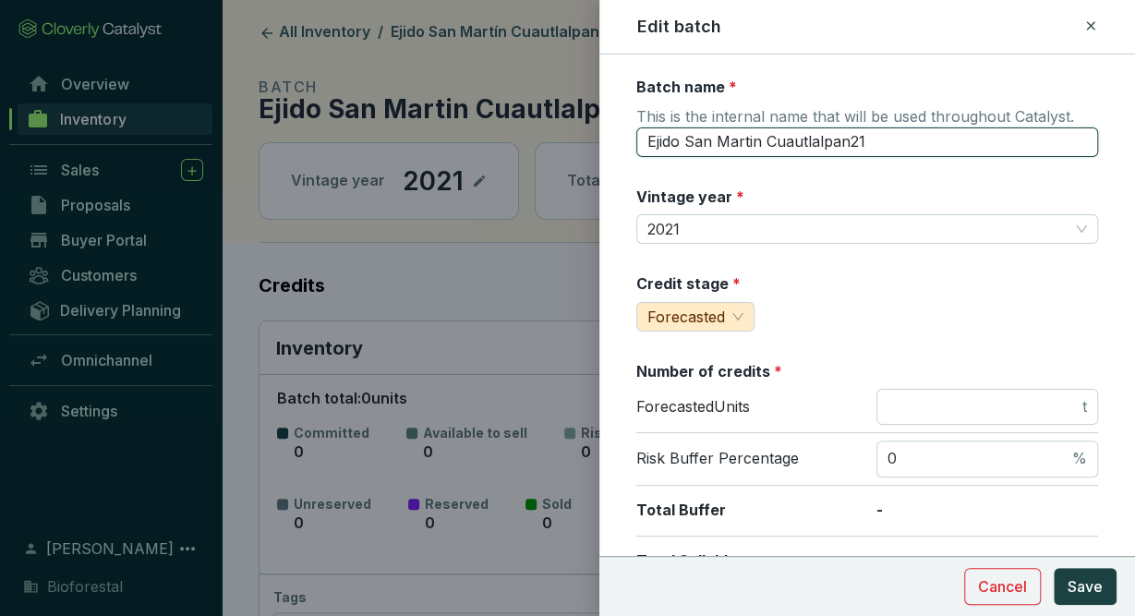
click at [931, 146] on input "Ejido San Martin Cuautlalpan21" at bounding box center [867, 142] width 462 height 30
type input "Ejido San [PERSON_NAME] Cuautlalpan21-PR3"
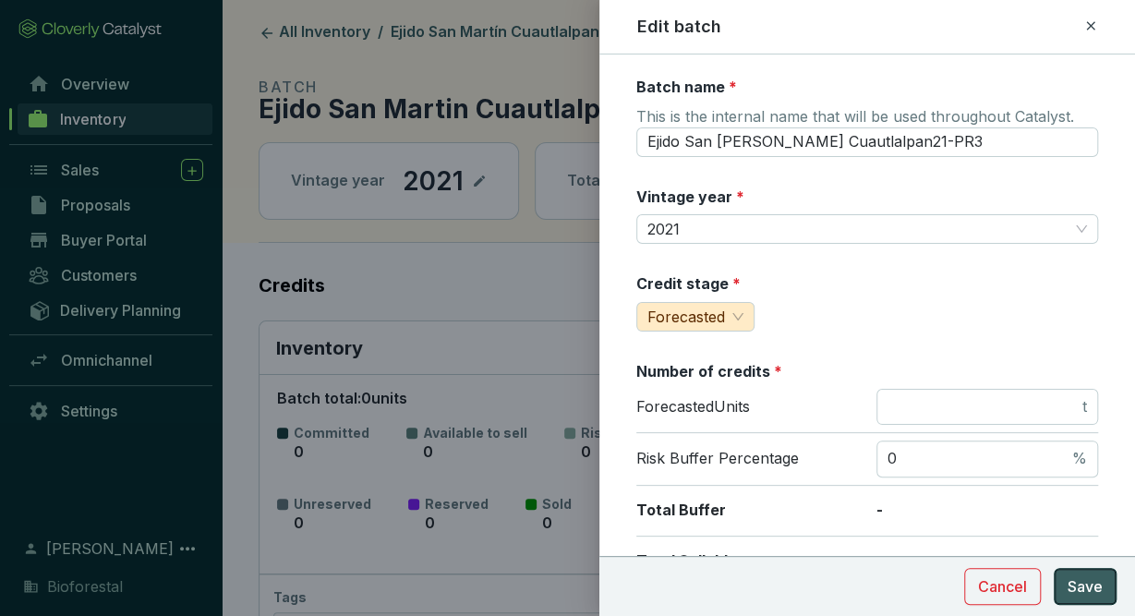
click at [1075, 584] on span "Save" at bounding box center [1085, 586] width 35 height 22
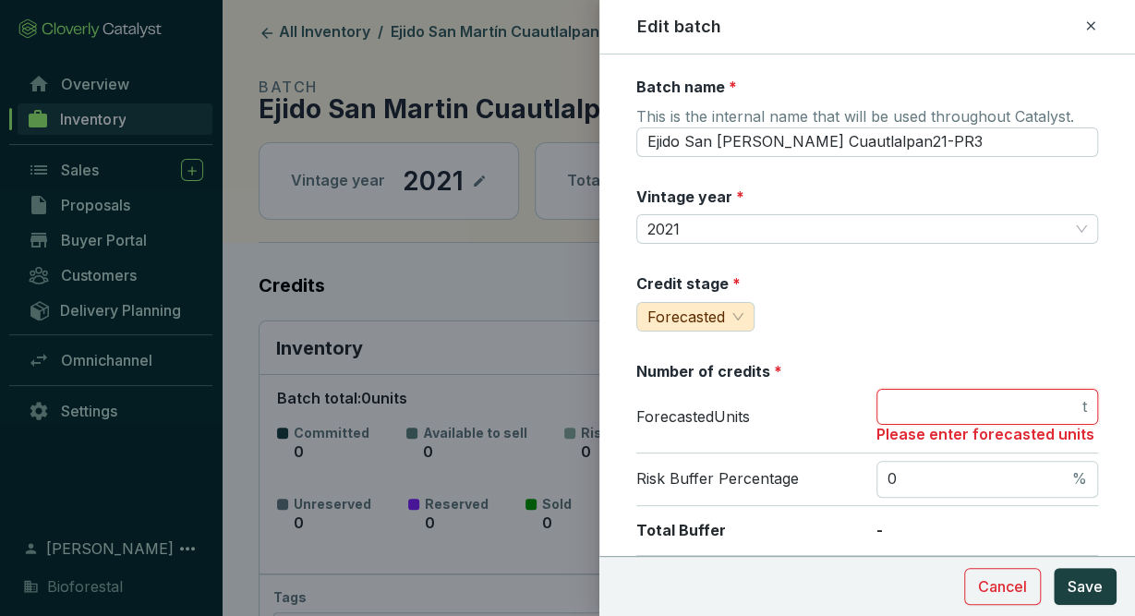
click at [965, 402] on input "number" at bounding box center [982, 407] width 191 height 20
type input "0"
click at [1086, 572] on button "Save" at bounding box center [1085, 586] width 63 height 37
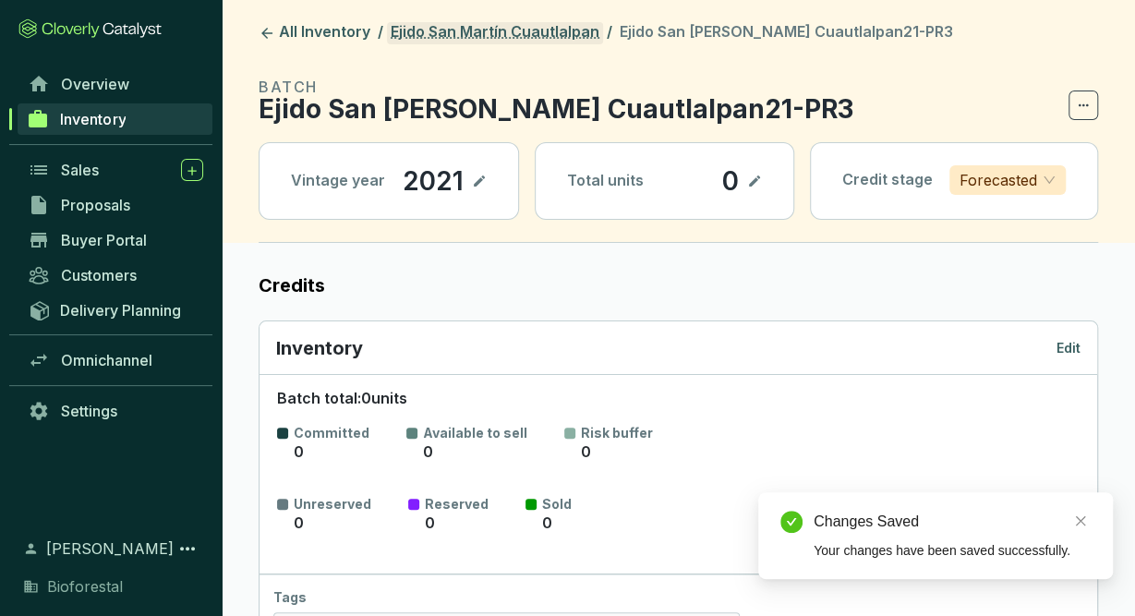
click at [524, 29] on link "Ejido San Martín Cuautlalpan" at bounding box center [495, 33] width 216 height 22
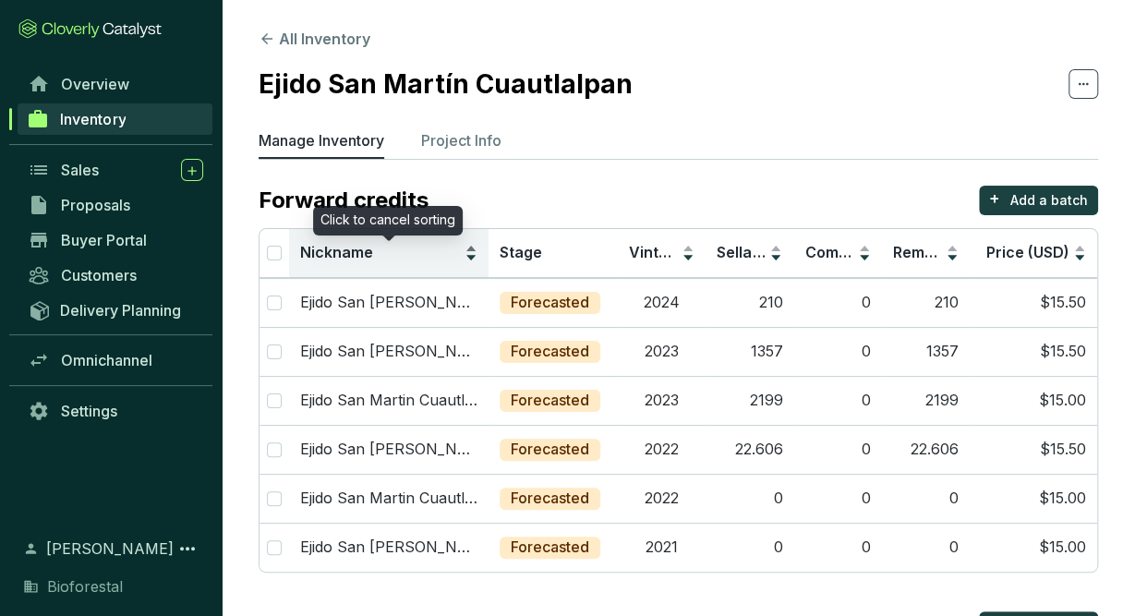
click at [474, 264] on div "Nickname" at bounding box center [388, 253] width 177 height 22
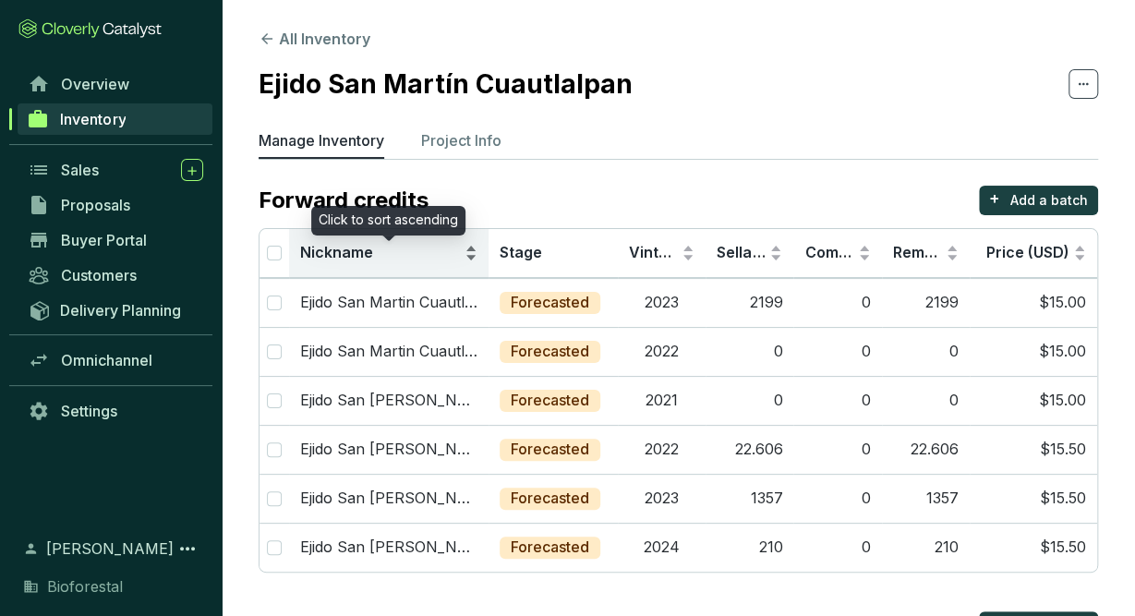
click at [474, 264] on div "Nickname" at bounding box center [388, 253] width 177 height 22
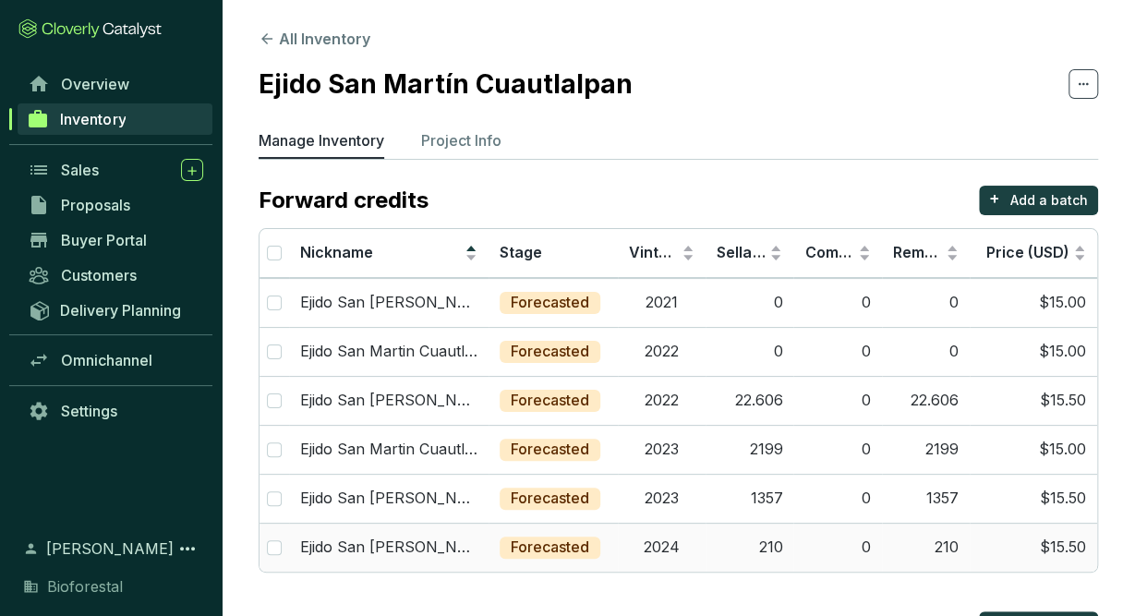
click at [685, 546] on td "2024" at bounding box center [662, 547] width 88 height 49
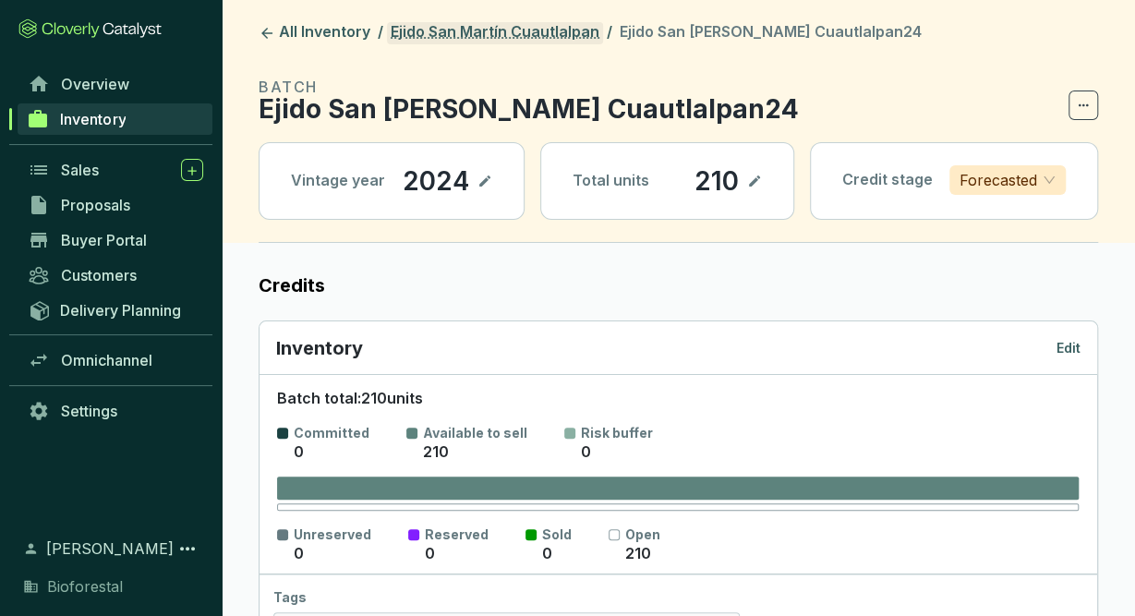
click at [559, 40] on link "Ejido San Martín Cuautlalpan" at bounding box center [495, 33] width 216 height 22
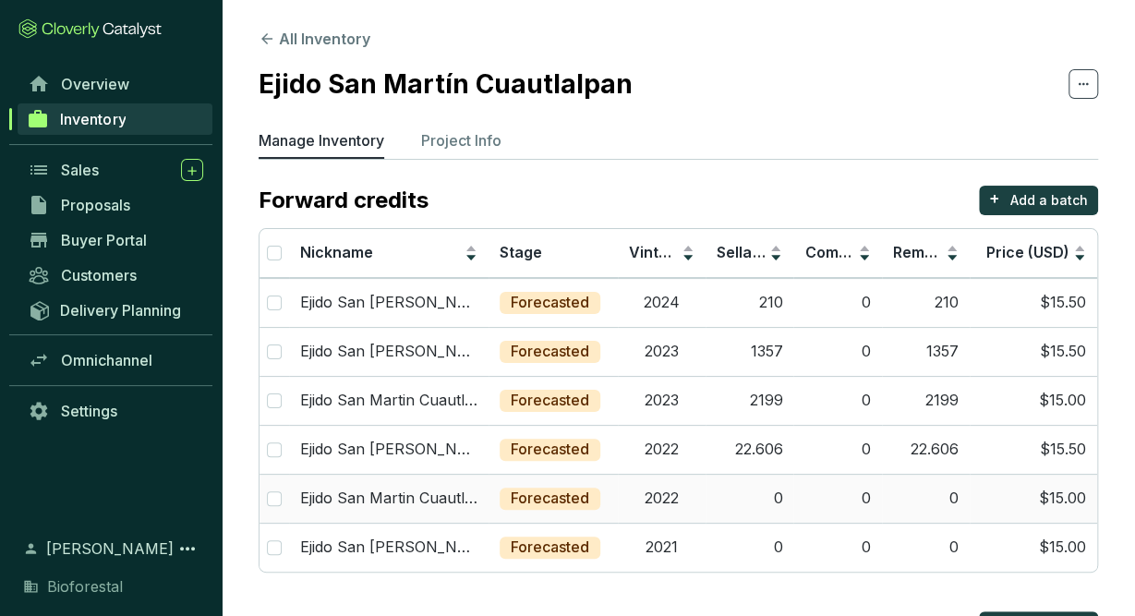
click at [675, 508] on td "2022" at bounding box center [662, 498] width 88 height 49
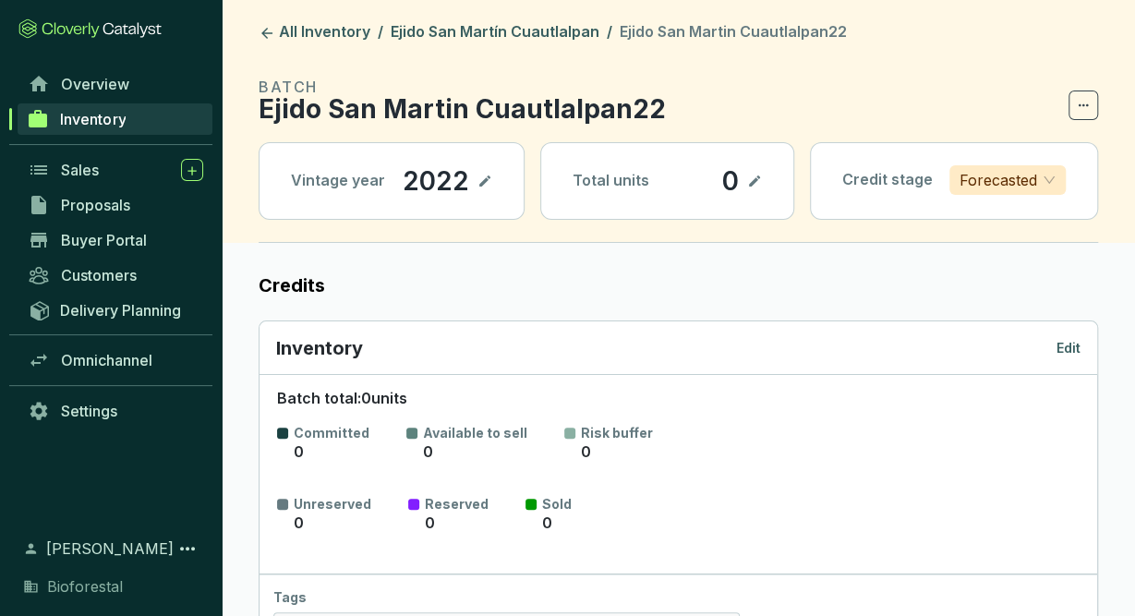
click at [1071, 341] on p "Edit" at bounding box center [1068, 348] width 24 height 18
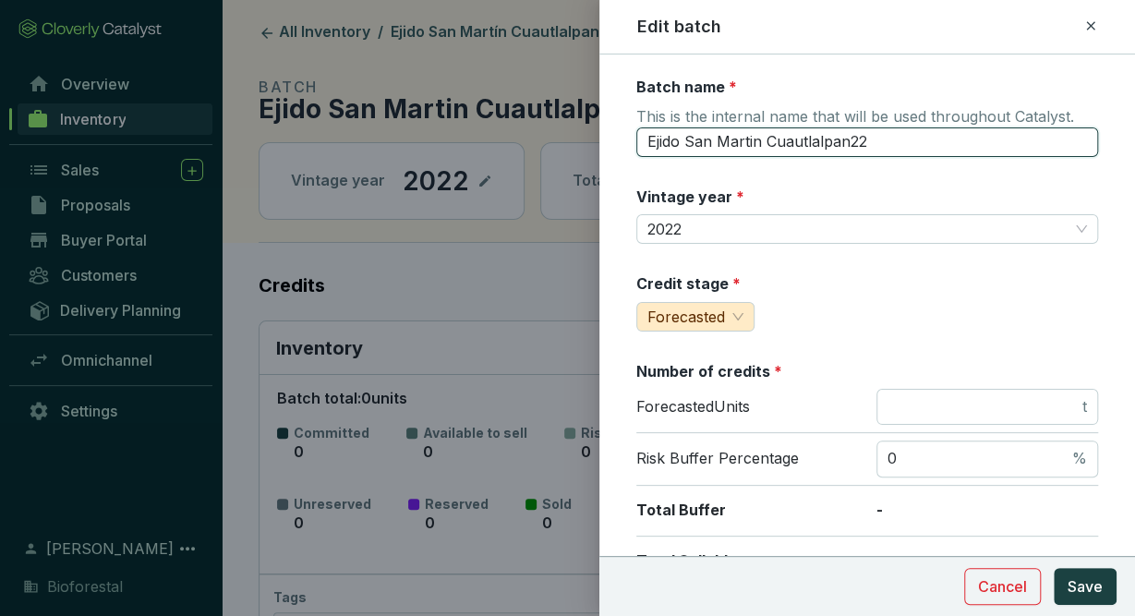
click at [896, 137] on input "Ejido San Martin Cuautlalpan22" at bounding box center [867, 142] width 462 height 30
type input "Ejido San [PERSON_NAME] Cuautlalpan22-PR3"
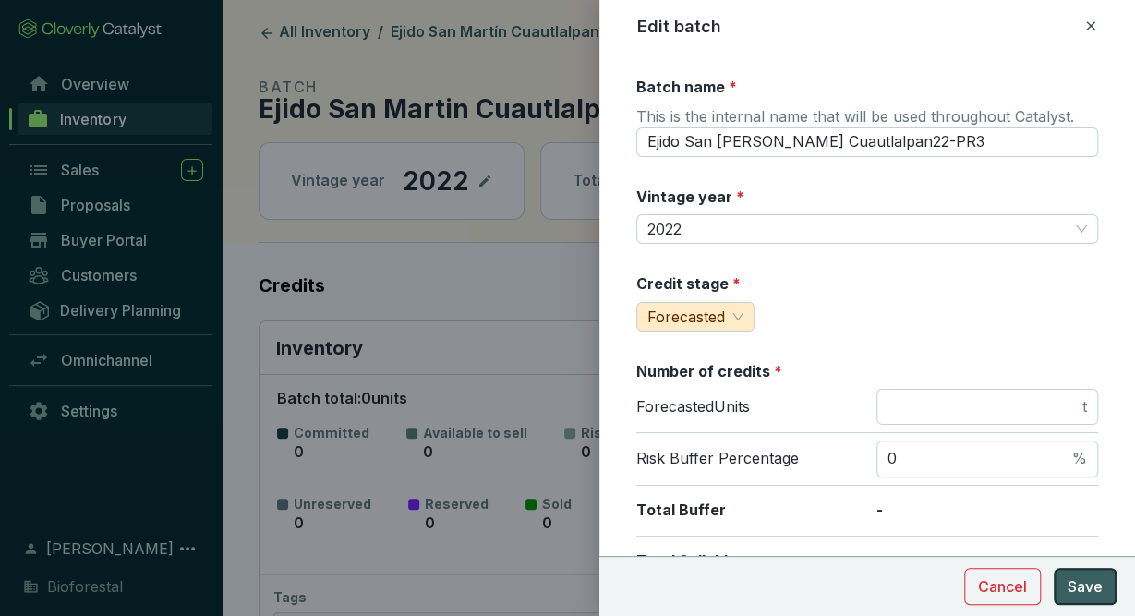
click at [1080, 585] on span "Save" at bounding box center [1085, 586] width 35 height 22
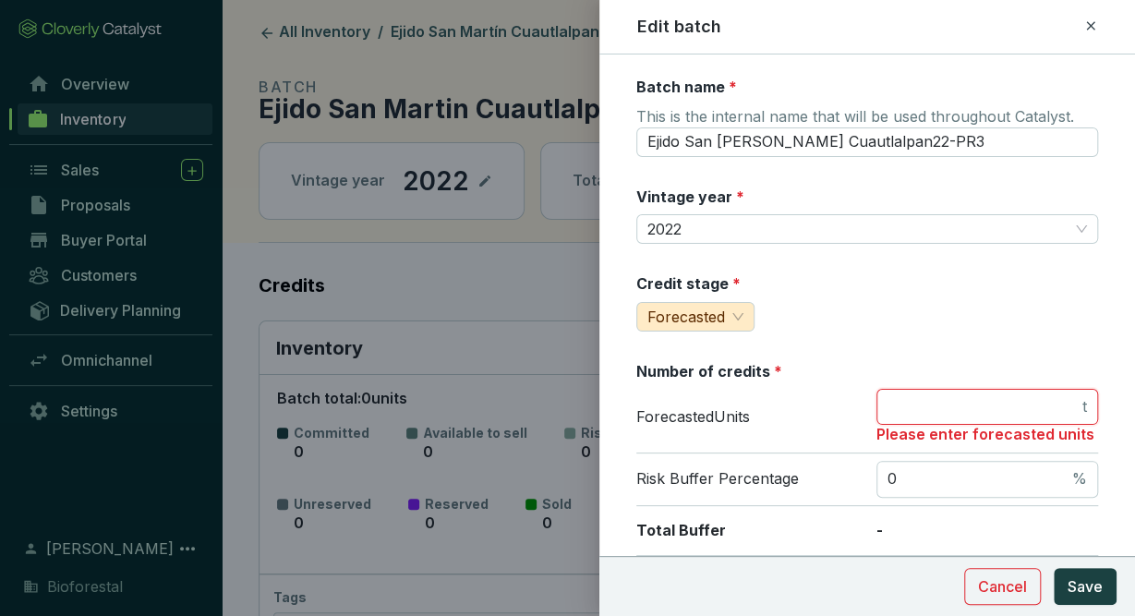
click at [1041, 411] on input "number" at bounding box center [982, 407] width 191 height 20
type input "0"
click at [1068, 592] on span "Save" at bounding box center [1085, 586] width 35 height 22
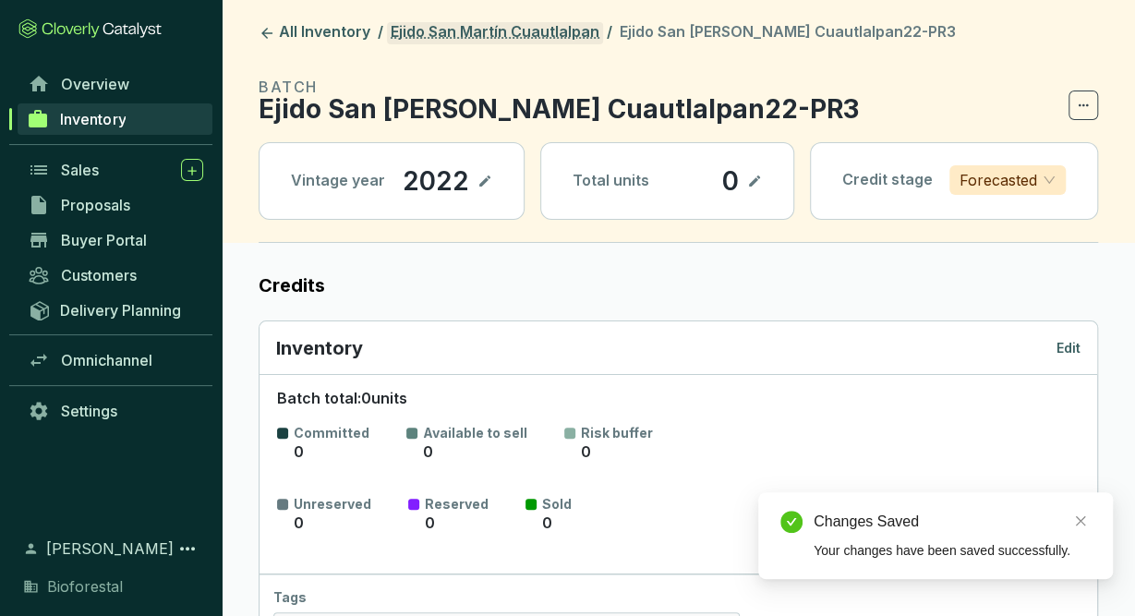
click at [488, 34] on link "Ejido San Martín Cuautlalpan" at bounding box center [495, 33] width 216 height 22
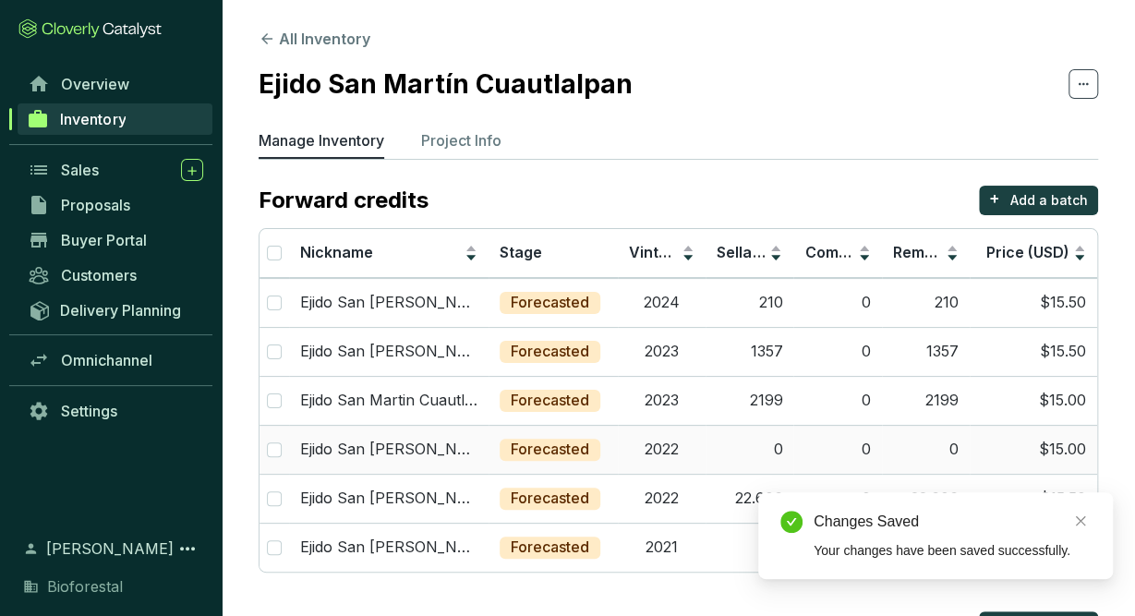
click at [673, 459] on td "2022" at bounding box center [662, 449] width 88 height 49
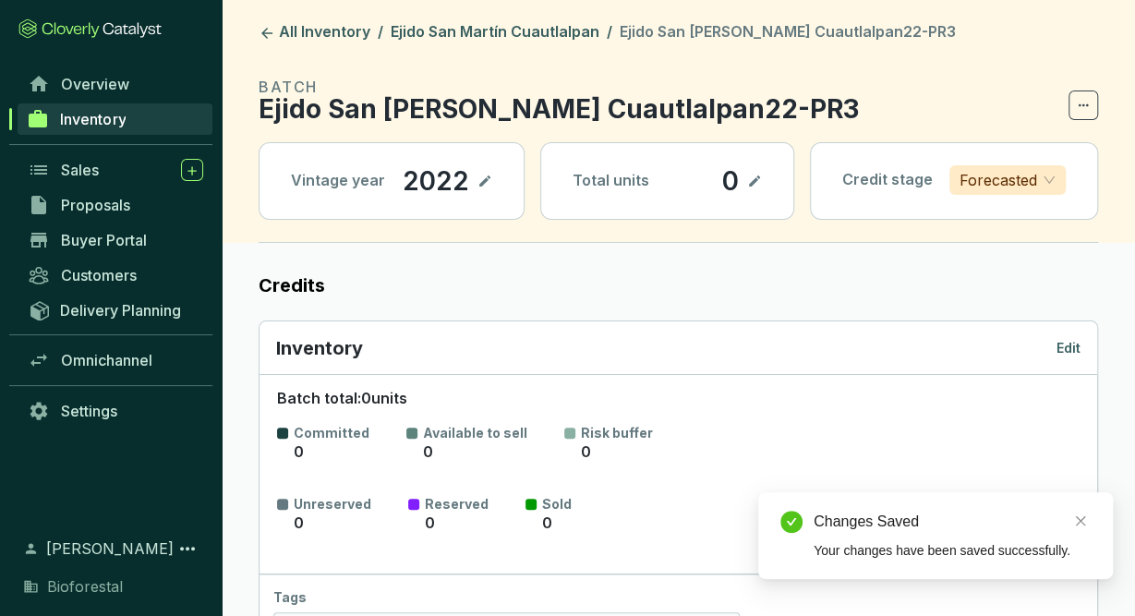
click at [1076, 351] on p "Edit" at bounding box center [1068, 348] width 24 height 18
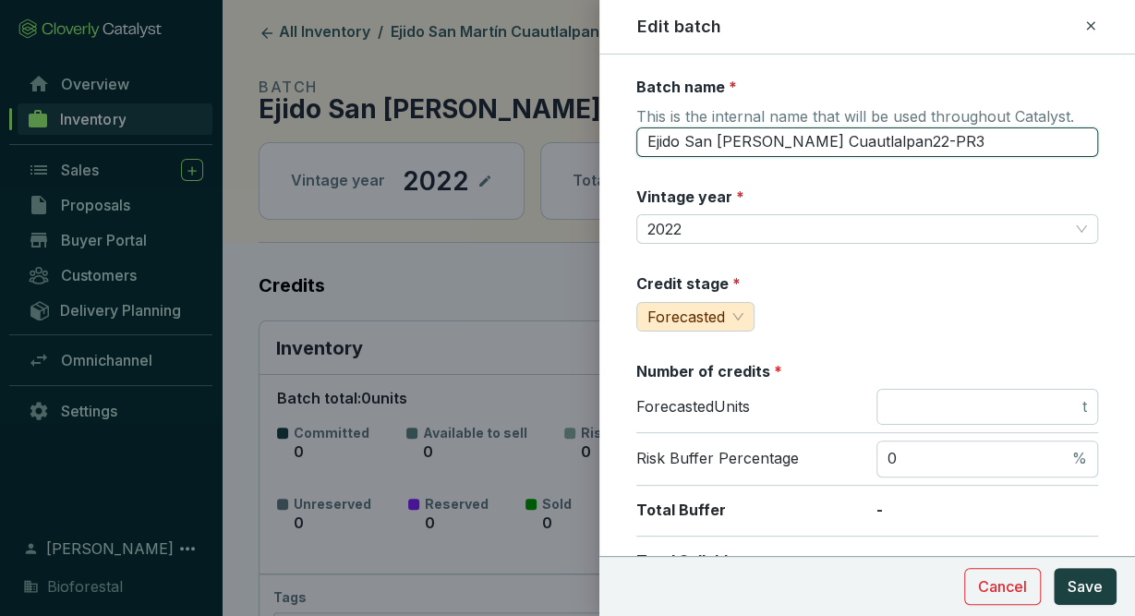
click at [938, 147] on input "Ejido San Martin Cuautlalpan22-PR3" at bounding box center [867, 142] width 462 height 30
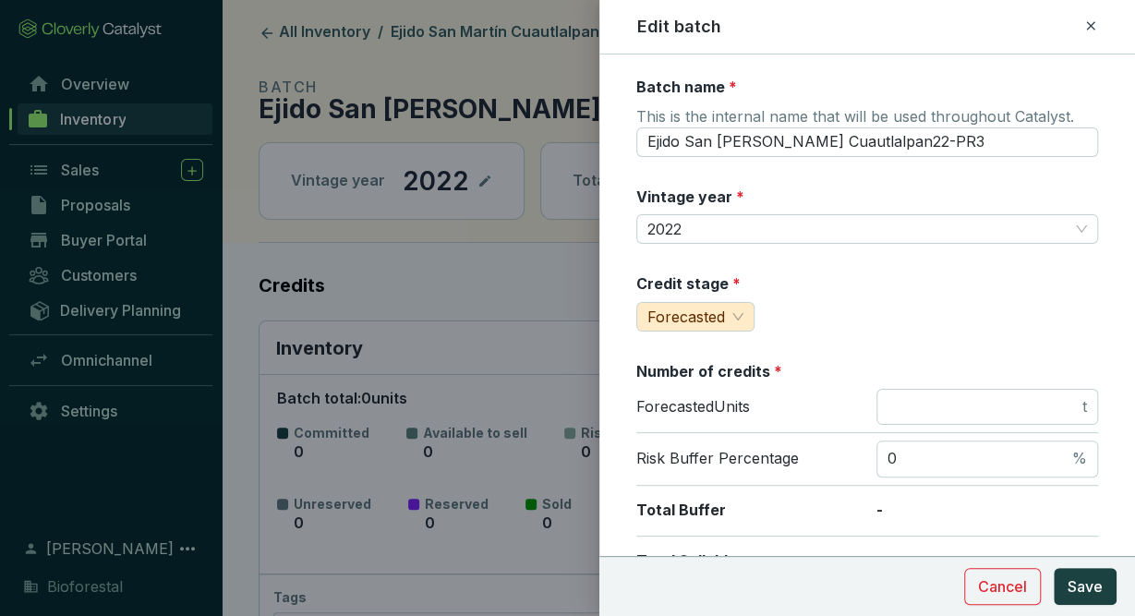
click at [1094, 21] on icon at bounding box center [1090, 26] width 15 height 22
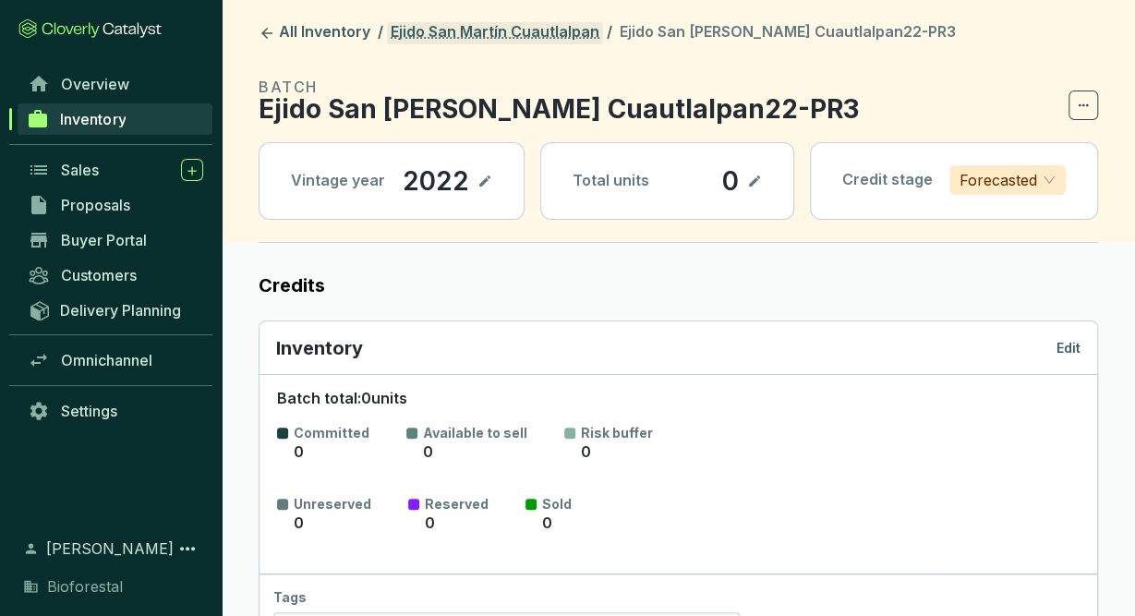
click at [529, 26] on link "Ejido San Martín Cuautlalpan" at bounding box center [495, 33] width 216 height 22
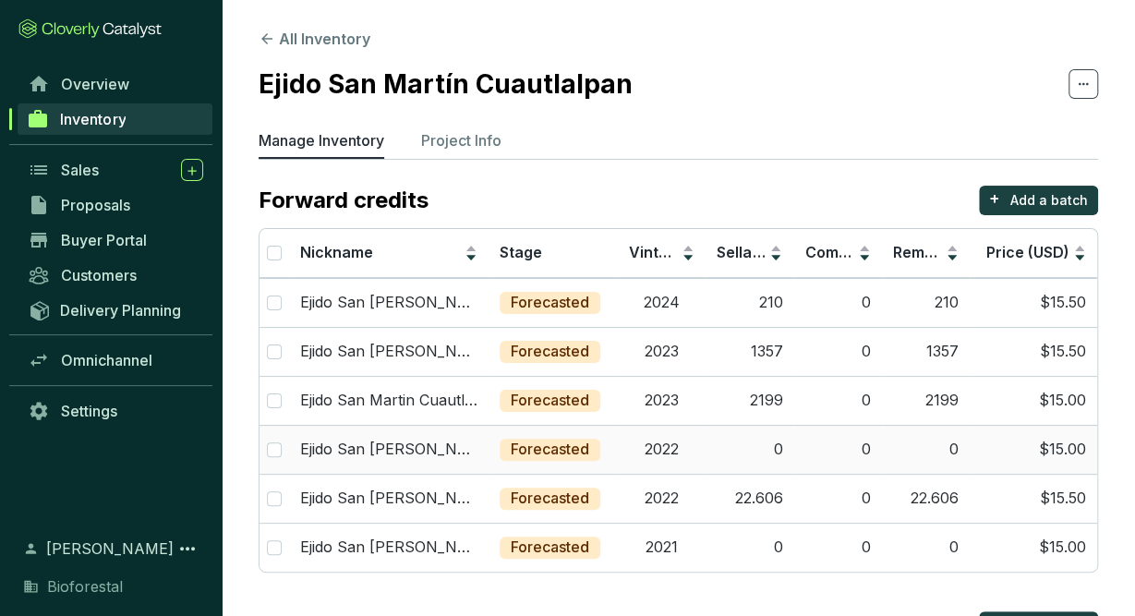
click at [644, 466] on td "2022" at bounding box center [662, 449] width 88 height 49
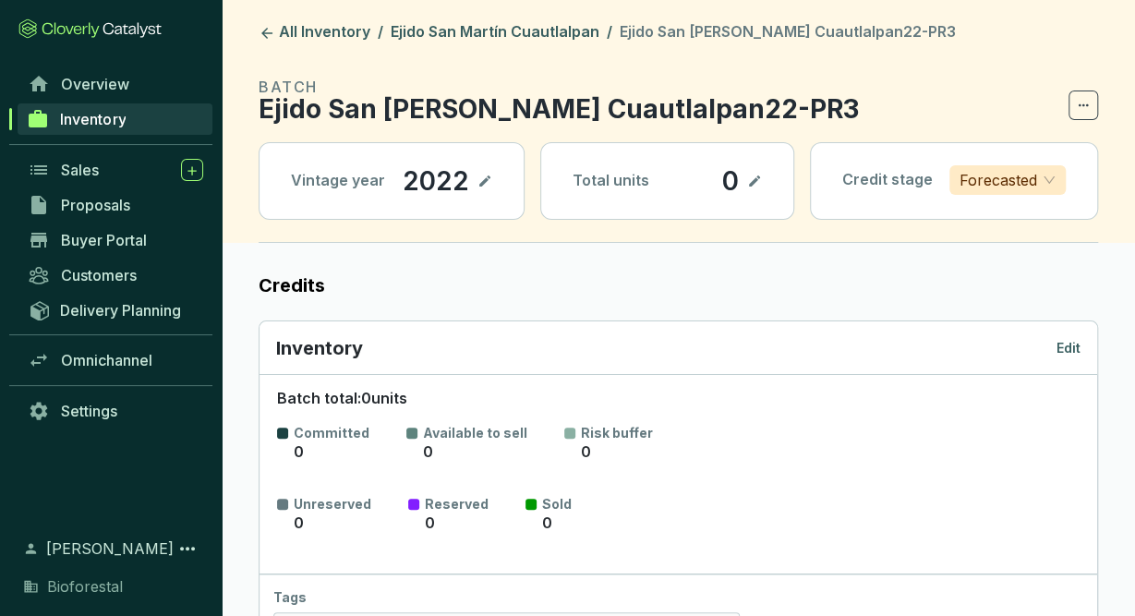
click at [1070, 341] on p "Edit" at bounding box center [1068, 348] width 24 height 18
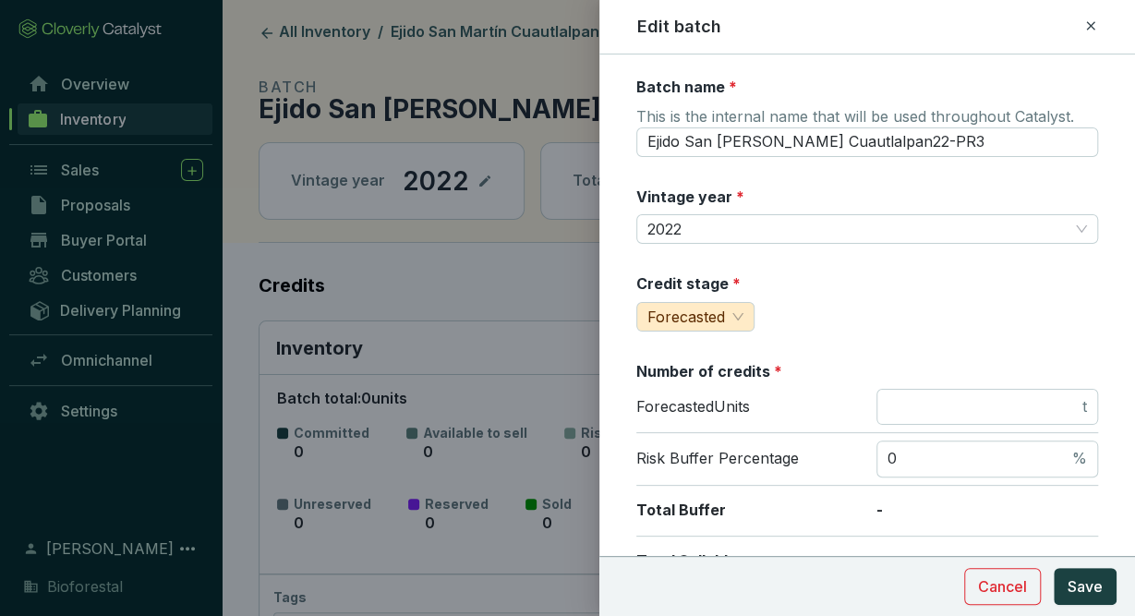
click at [295, 21] on div at bounding box center [567, 308] width 1135 height 616
click at [269, 34] on div at bounding box center [567, 308] width 1135 height 616
click at [1092, 27] on icon at bounding box center [1090, 26] width 15 height 22
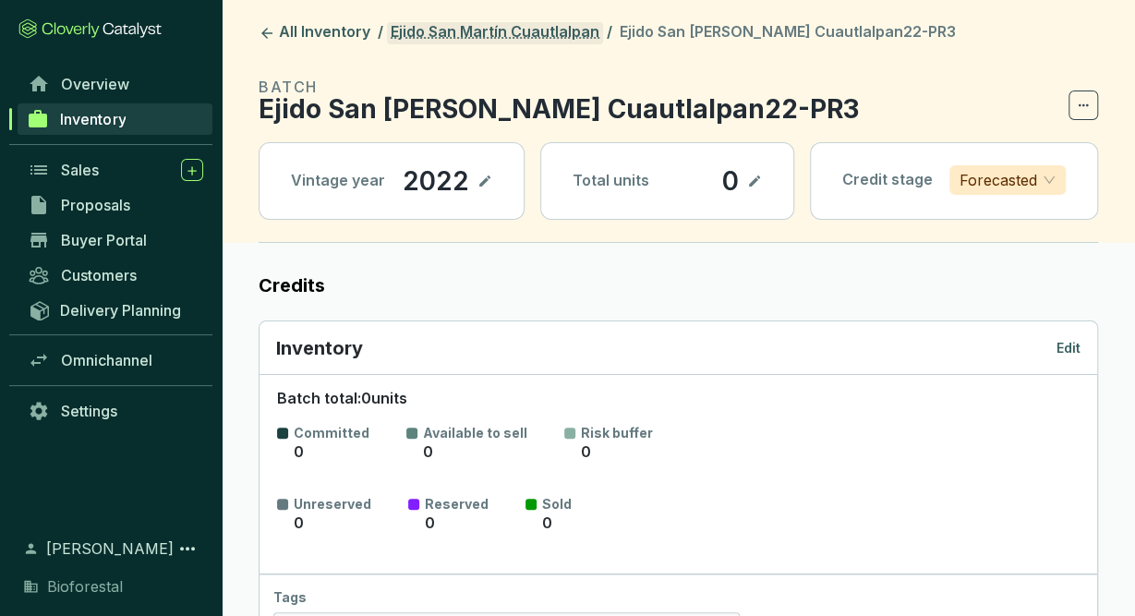
click at [457, 31] on link "Ejido San Martín Cuautlalpan" at bounding box center [495, 33] width 216 height 22
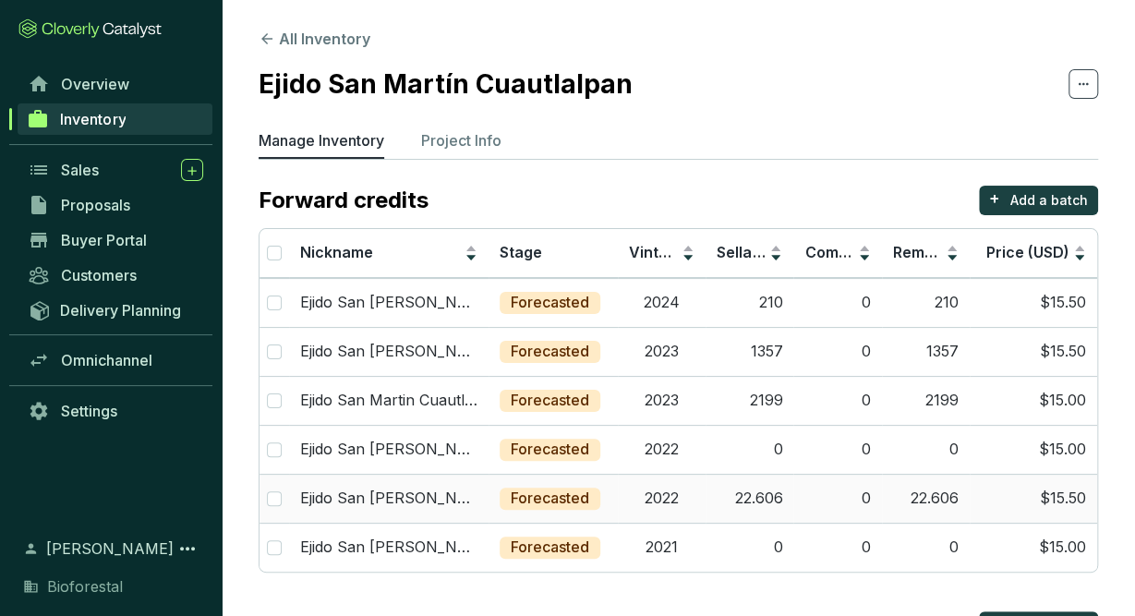
click at [516, 505] on p "Forecasted" at bounding box center [550, 499] width 78 height 20
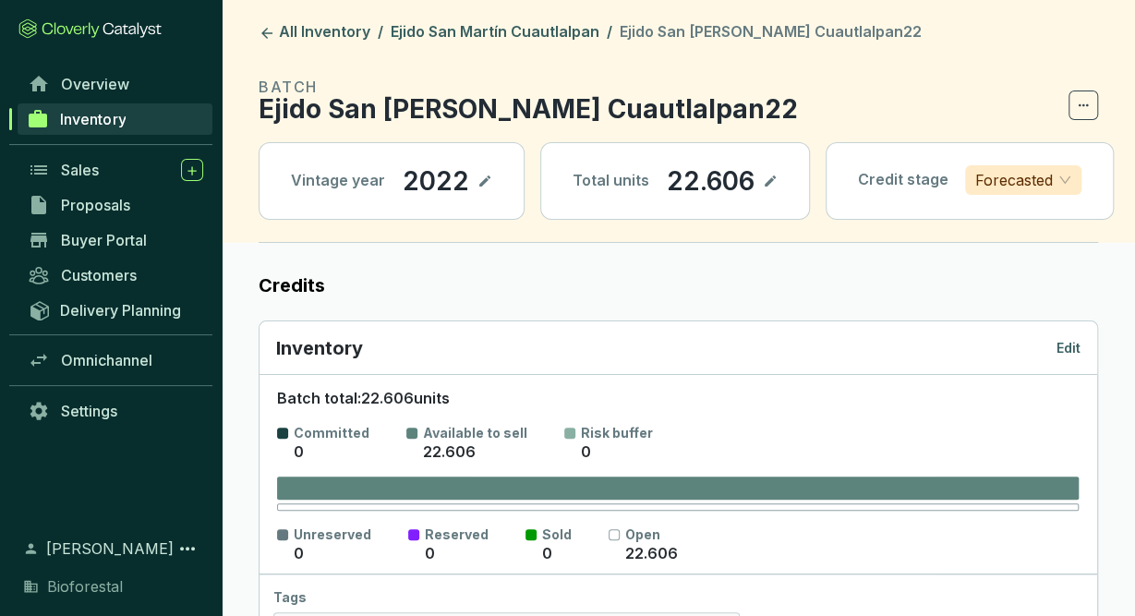
click at [1073, 341] on p "Edit" at bounding box center [1068, 348] width 24 height 18
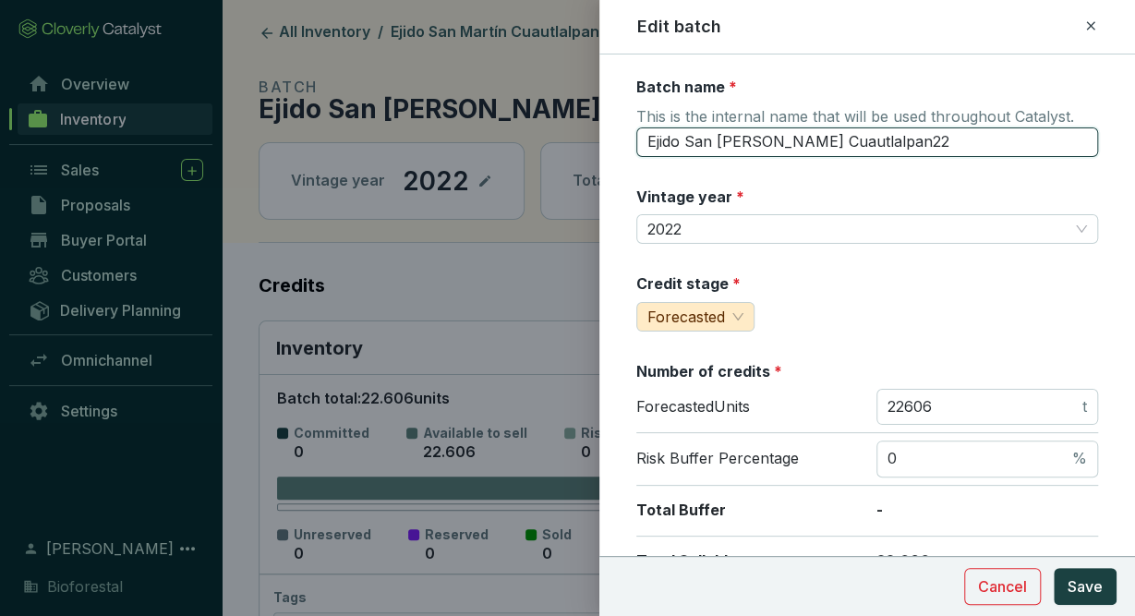
click at [884, 141] on input "Ejido San Martín Cuautlalpan22" at bounding box center [867, 142] width 462 height 30
type input "Ejido San Martín Cuautlalpan22-PR4"
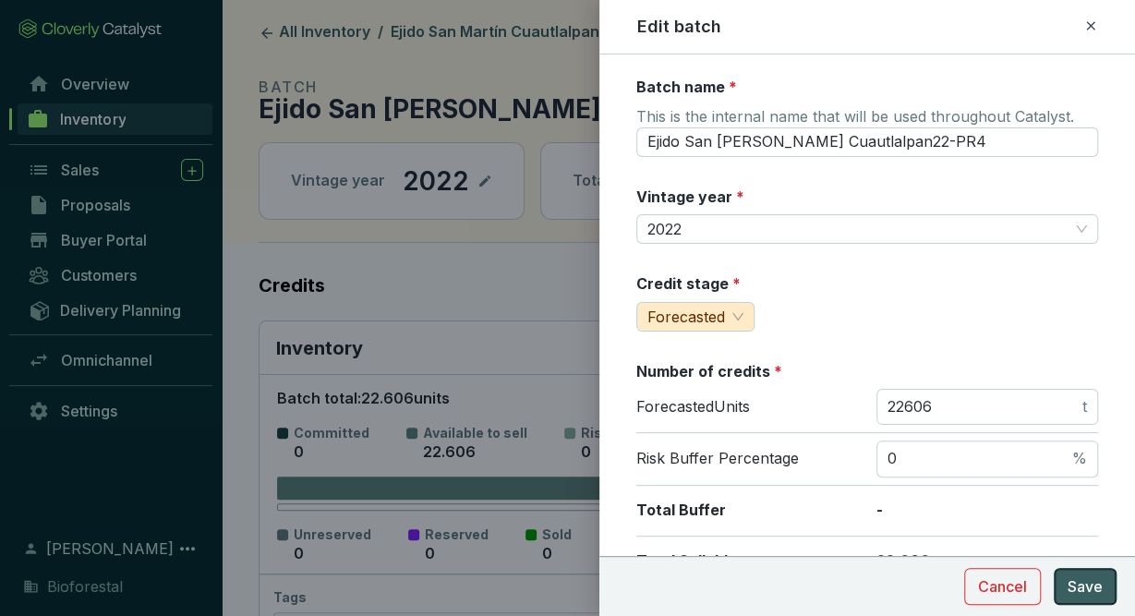
click at [1116, 583] on button "Save" at bounding box center [1085, 586] width 63 height 37
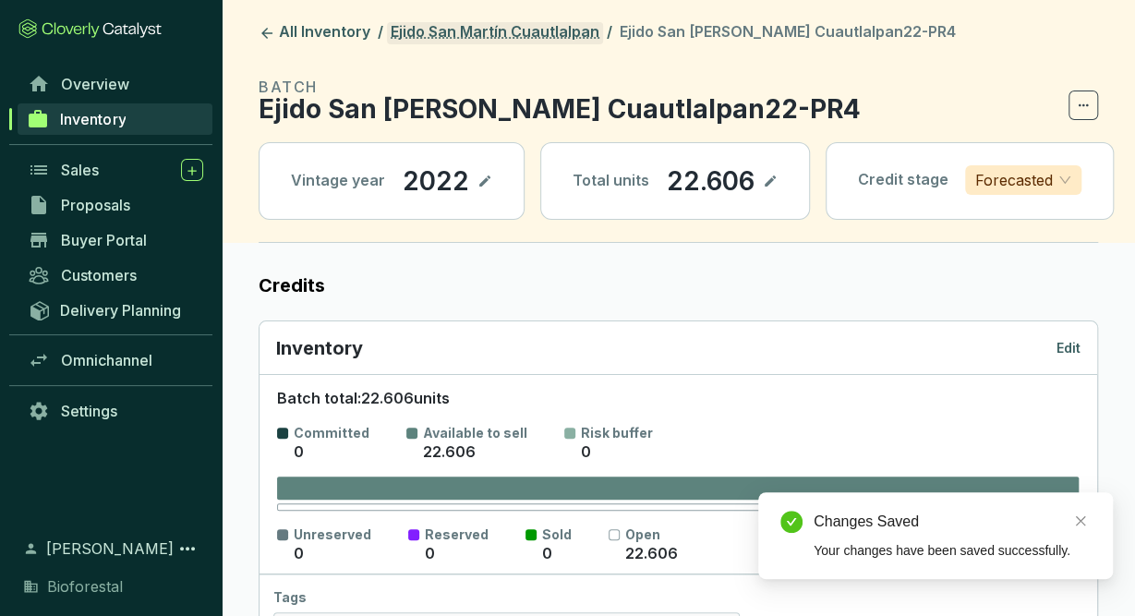
click at [555, 34] on link "Ejido San Martín Cuautlalpan" at bounding box center [495, 33] width 216 height 22
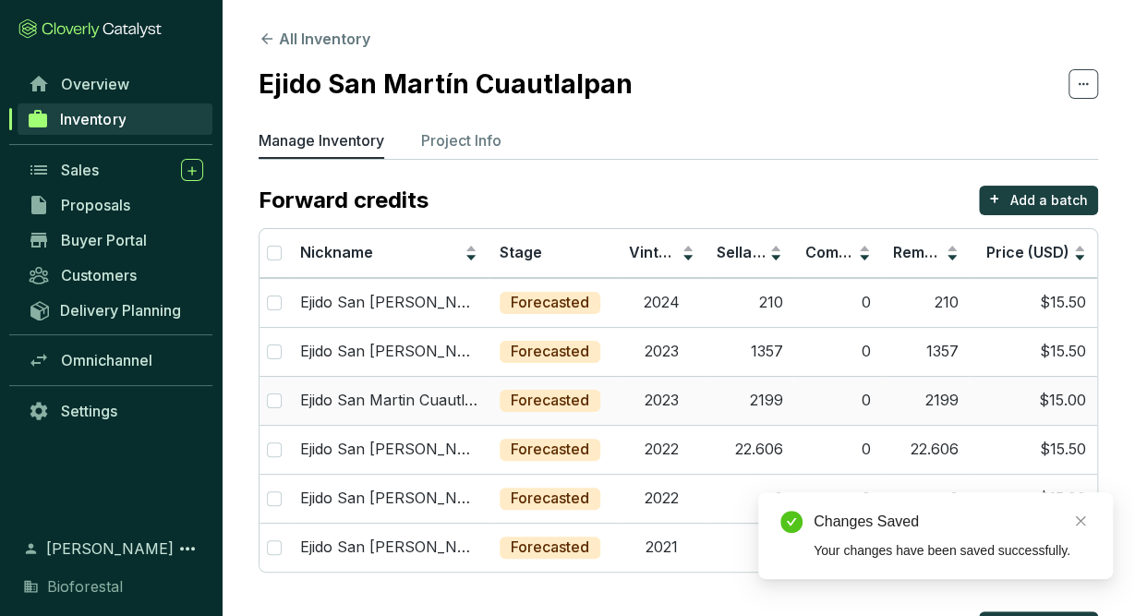
click at [633, 402] on td "2023" at bounding box center [662, 400] width 88 height 49
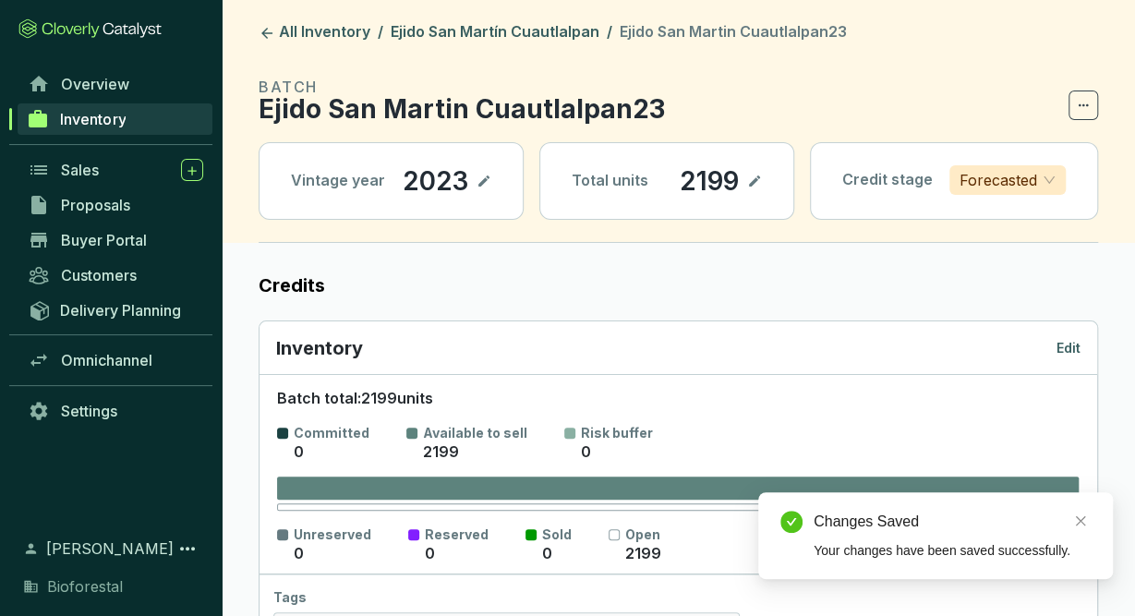
click at [1069, 346] on p "Edit" at bounding box center [1068, 348] width 24 height 18
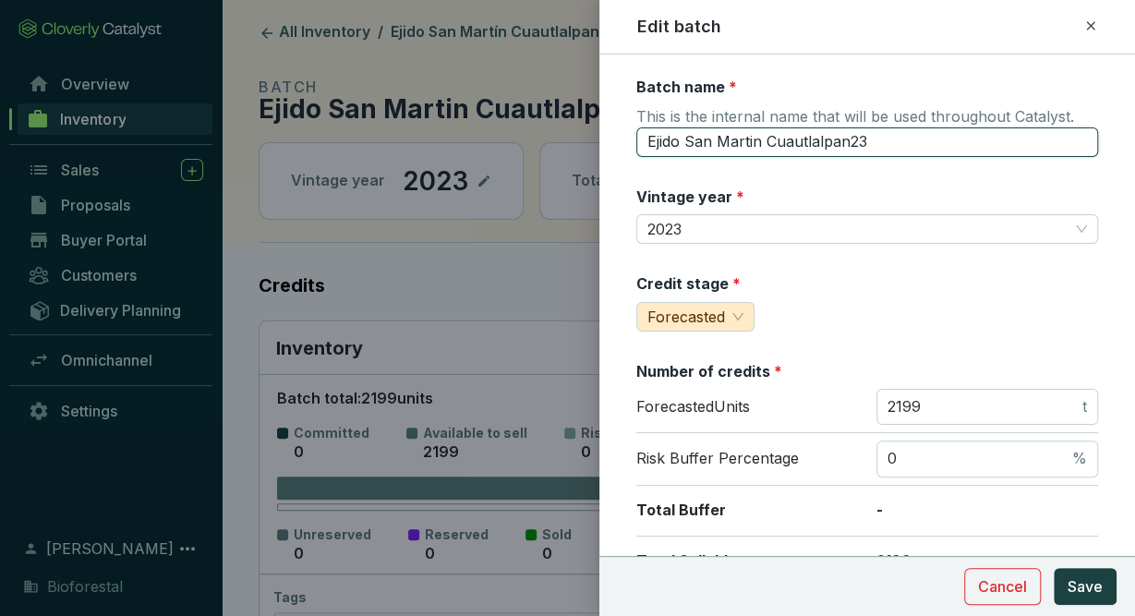
click at [906, 142] on input "Ejido San Martin Cuautlalpan23" at bounding box center [867, 142] width 462 height 30
type input "Ejido San Martin Cuautlalpan23-PR4"
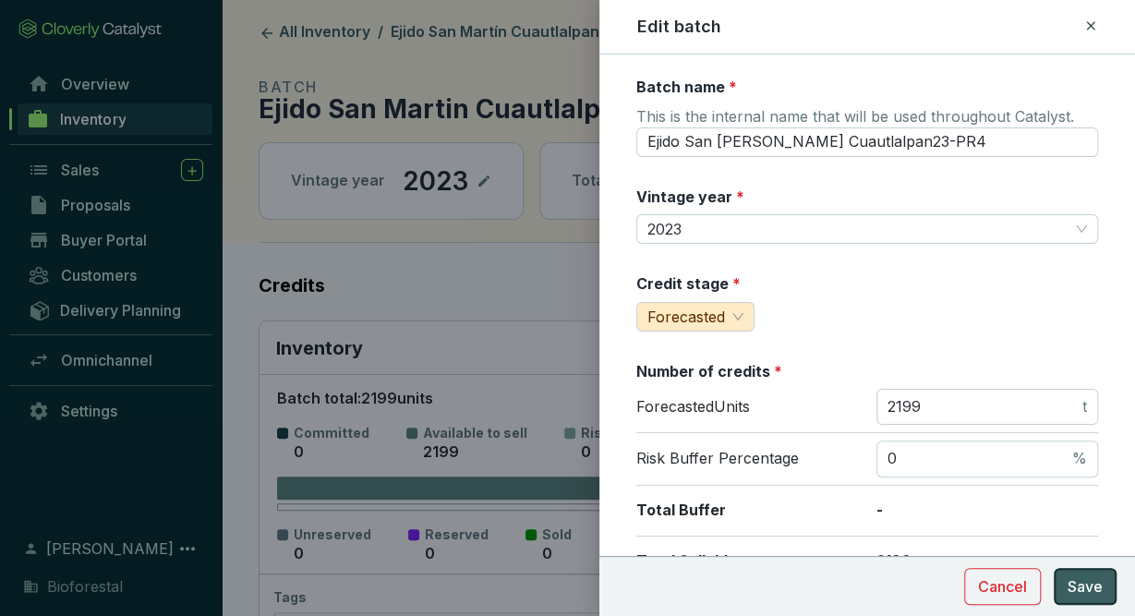
click at [1090, 590] on span "Save" at bounding box center [1085, 586] width 35 height 22
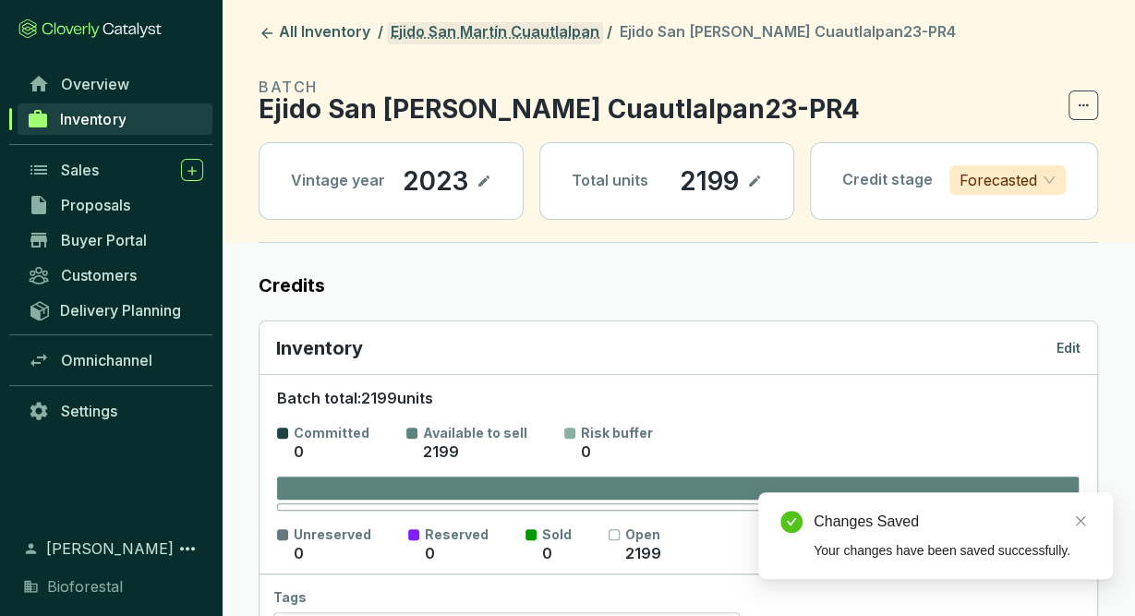
click at [530, 33] on link "Ejido San Martín Cuautlalpan" at bounding box center [495, 33] width 216 height 22
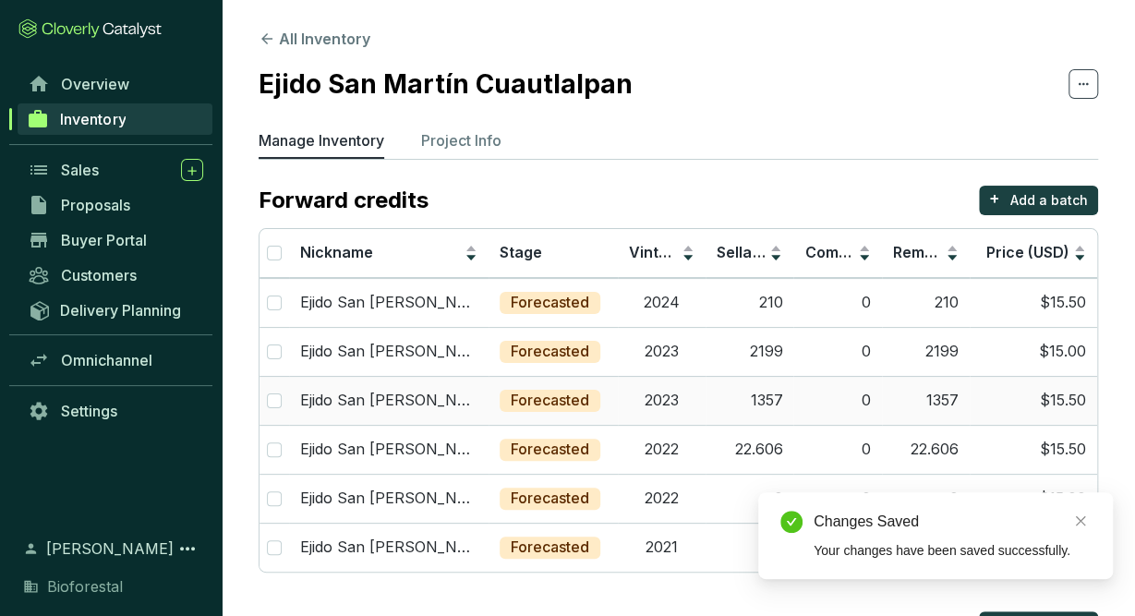
click at [697, 398] on td "2023" at bounding box center [662, 400] width 88 height 49
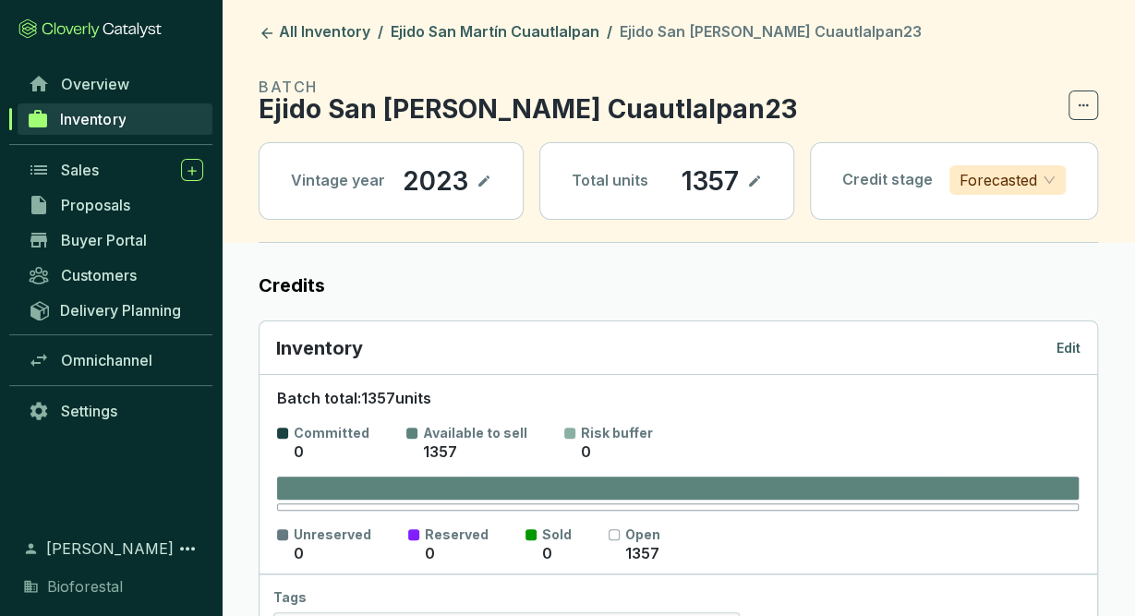
click at [1068, 346] on p "Edit" at bounding box center [1068, 348] width 24 height 18
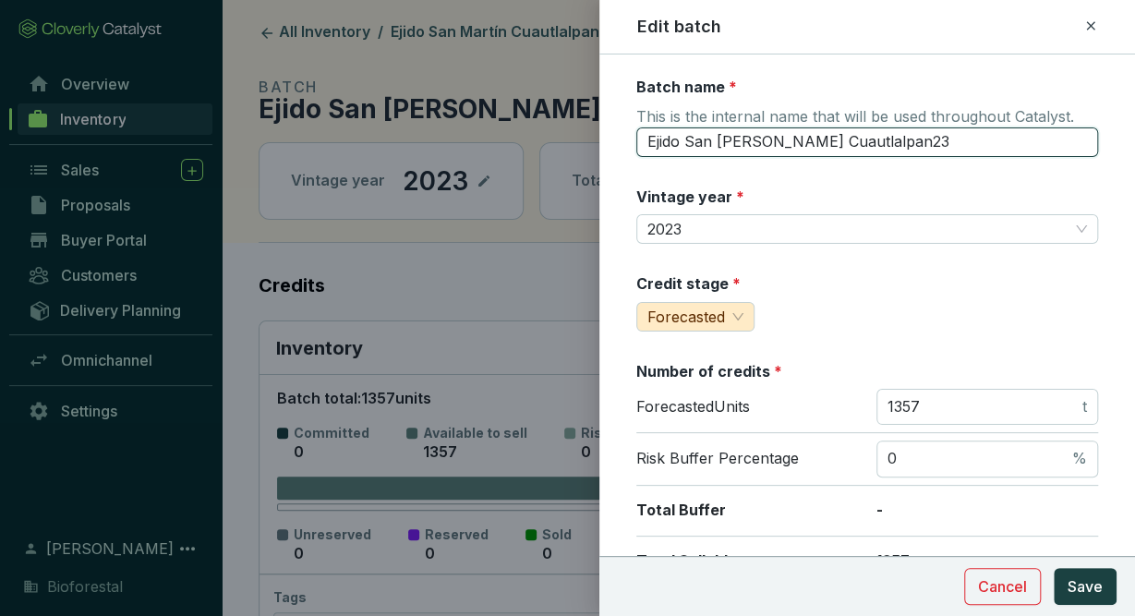
click at [873, 147] on input "Ejido San Martín Cuautlalpan23" at bounding box center [867, 142] width 462 height 30
type input "Ejido San Martín Cuautlalpan23-PR5"
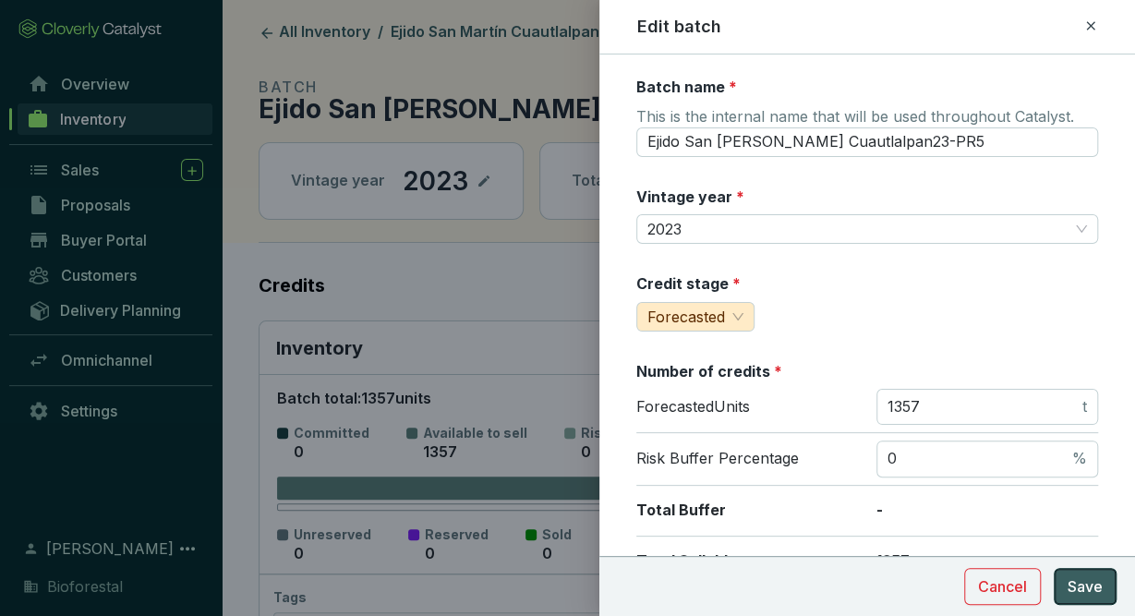
click at [1076, 581] on span "Save" at bounding box center [1085, 586] width 35 height 22
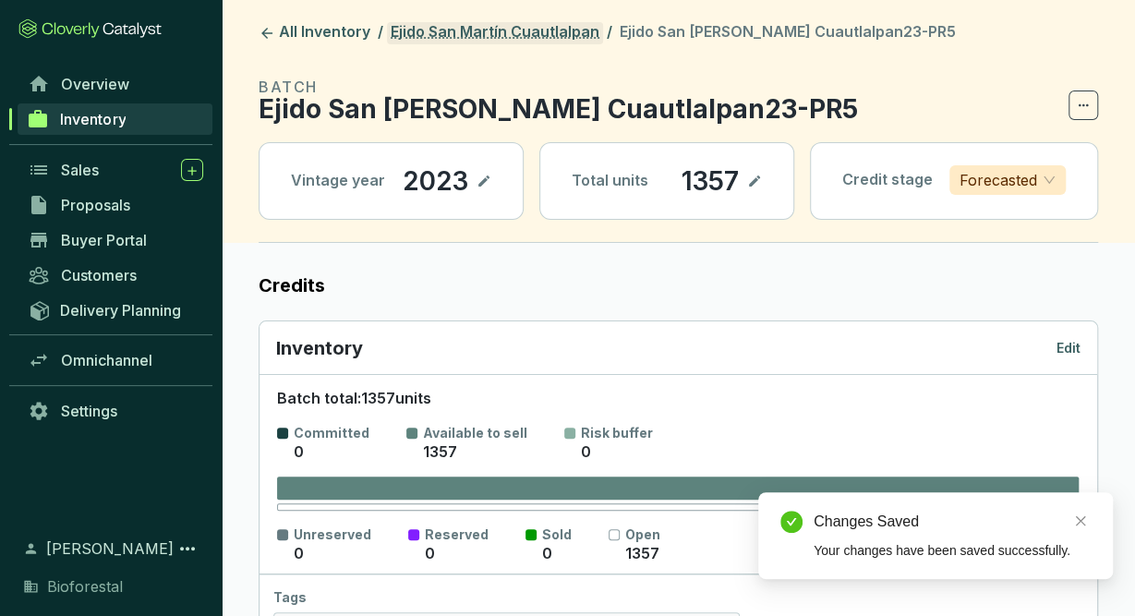
click at [553, 30] on link "Ejido San Martín Cuautlalpan" at bounding box center [495, 33] width 216 height 22
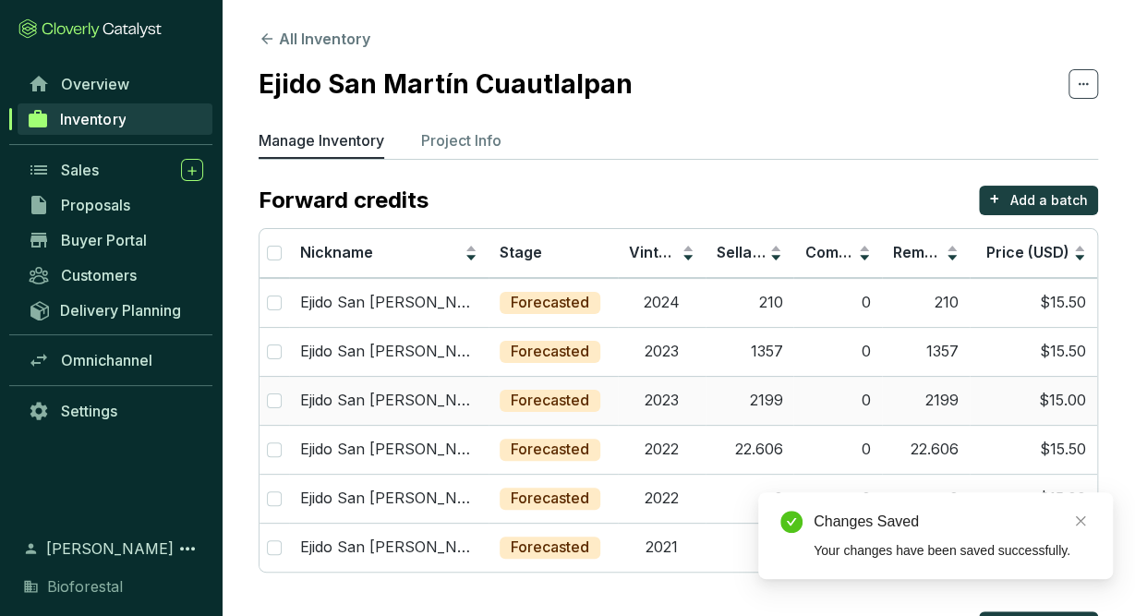
click at [734, 410] on td "2199" at bounding box center [750, 400] width 88 height 49
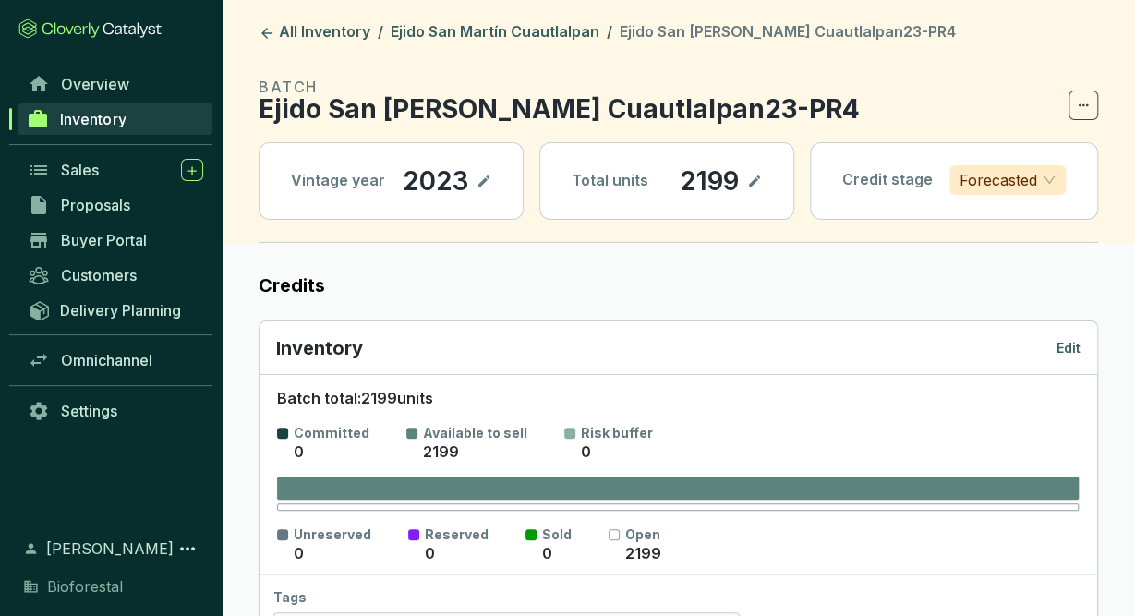
click at [525, 13] on header "All Inventory / Ejido San Martín Cuautlalpan / Ejido San Martin Cuautlalpan23-P…" at bounding box center [678, 121] width 913 height 243
click at [537, 30] on link "Ejido San Martín Cuautlalpan" at bounding box center [495, 33] width 216 height 22
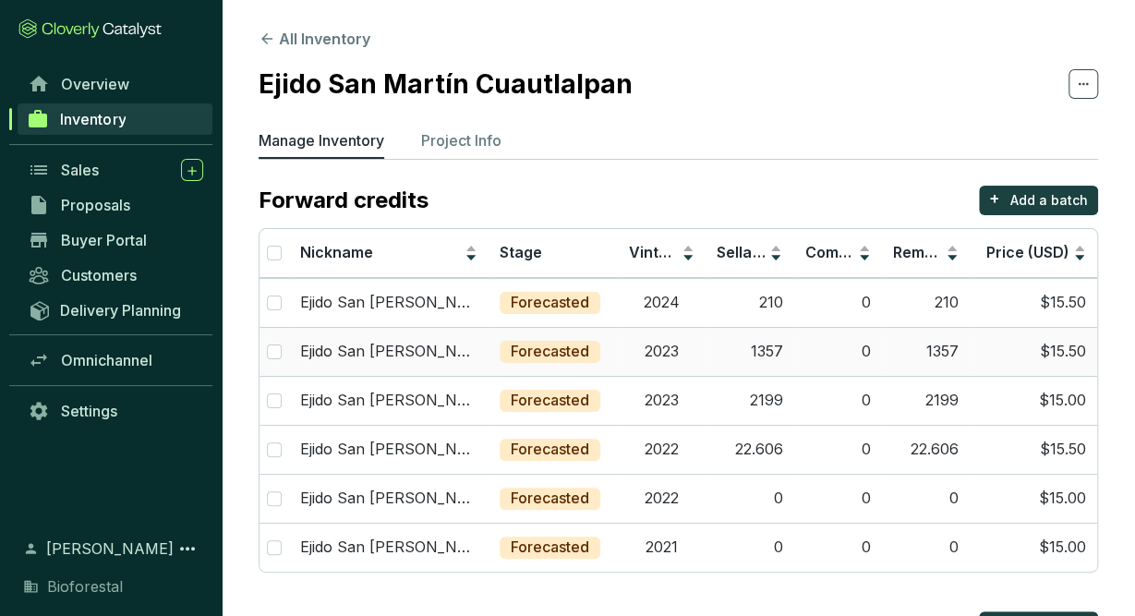
click at [714, 361] on td "1357" at bounding box center [750, 351] width 88 height 49
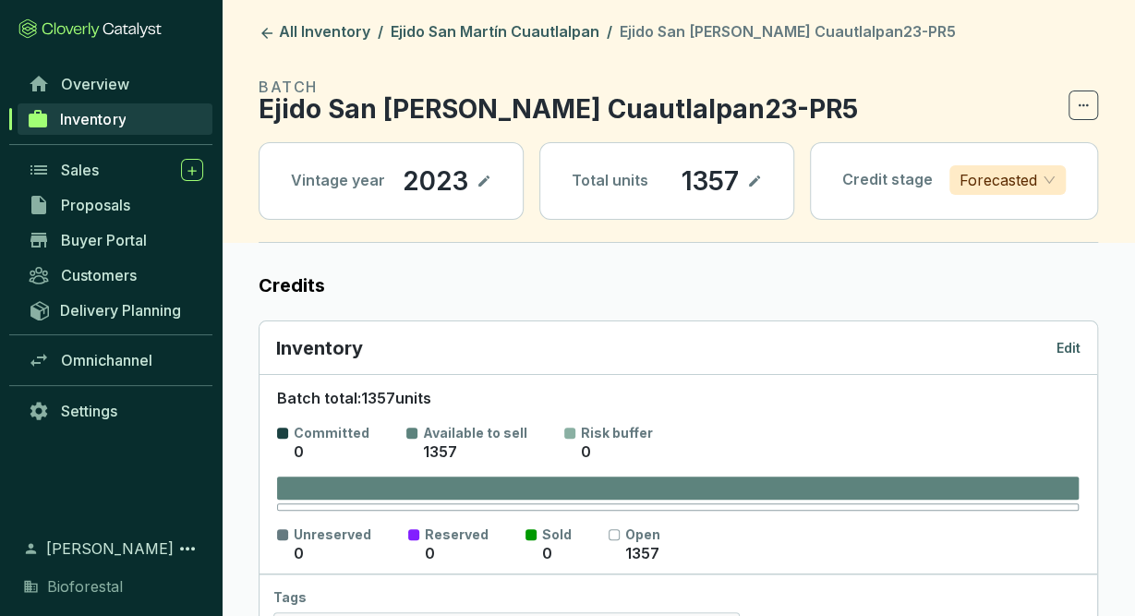
click at [1072, 348] on p "Edit" at bounding box center [1068, 348] width 24 height 18
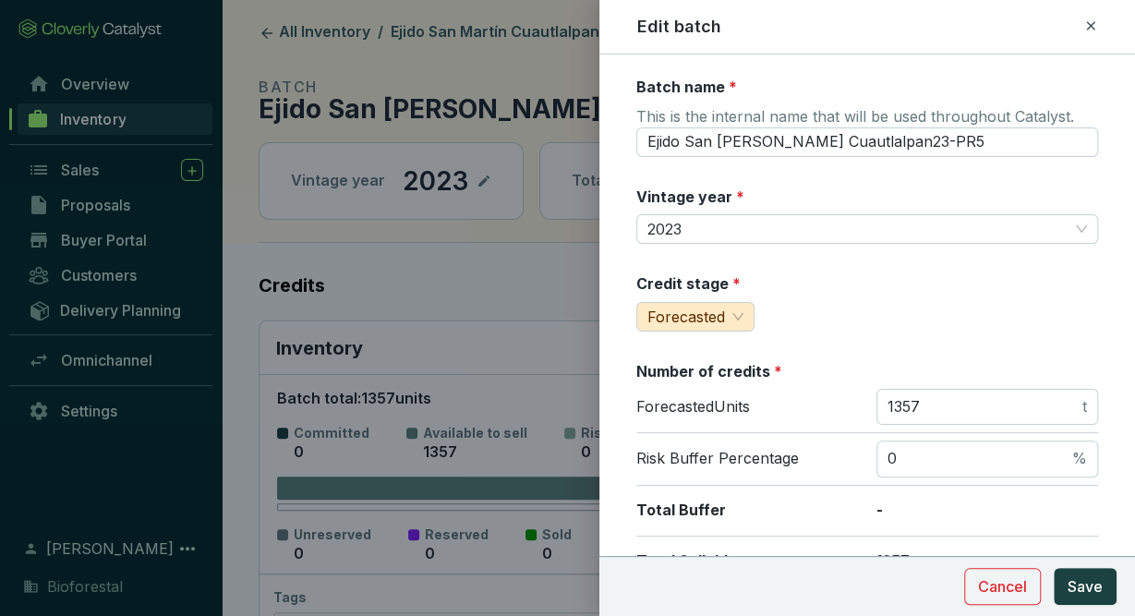
click at [531, 40] on div at bounding box center [567, 308] width 1135 height 616
click at [524, 29] on div at bounding box center [567, 308] width 1135 height 616
click at [1083, 27] on icon at bounding box center [1090, 26] width 15 height 22
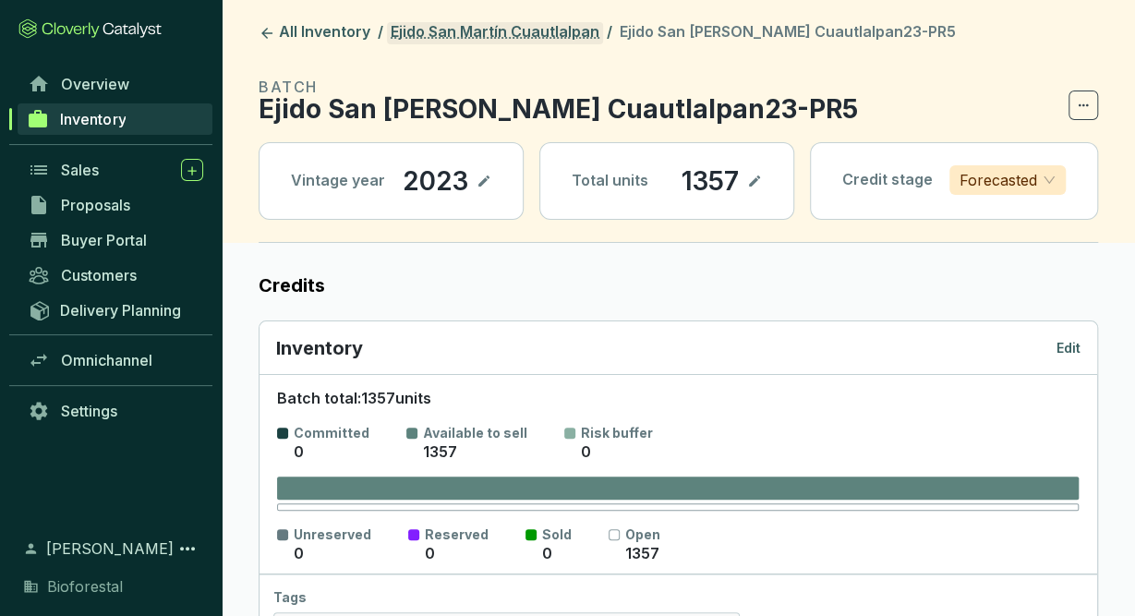
click at [542, 27] on link "Ejido San Martín Cuautlalpan" at bounding box center [495, 33] width 216 height 22
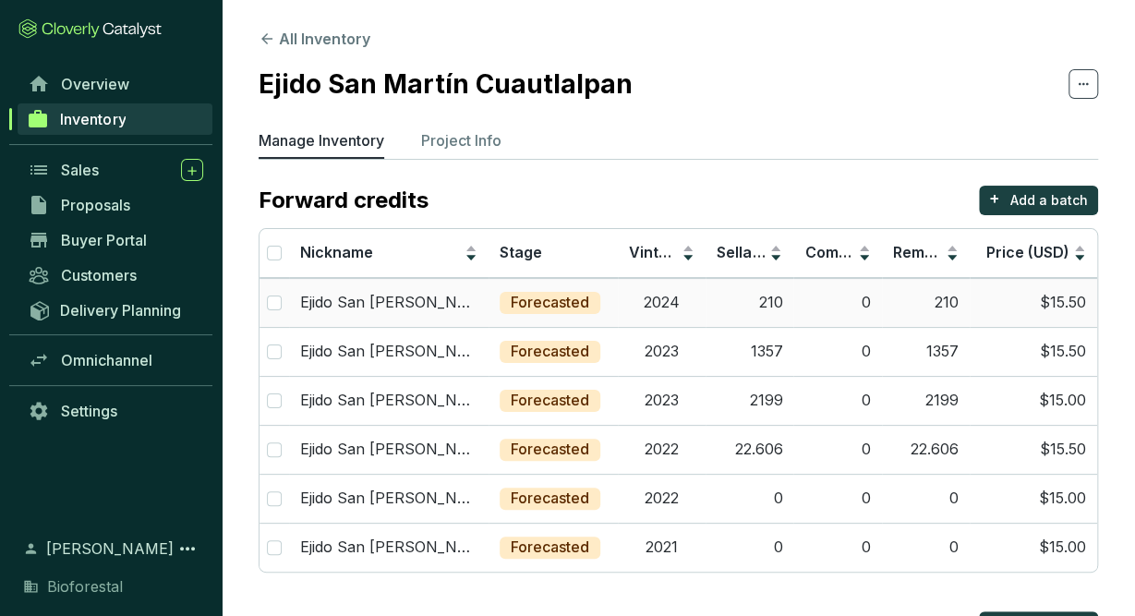
click at [611, 304] on td "Forecasted" at bounding box center [553, 302] width 129 height 49
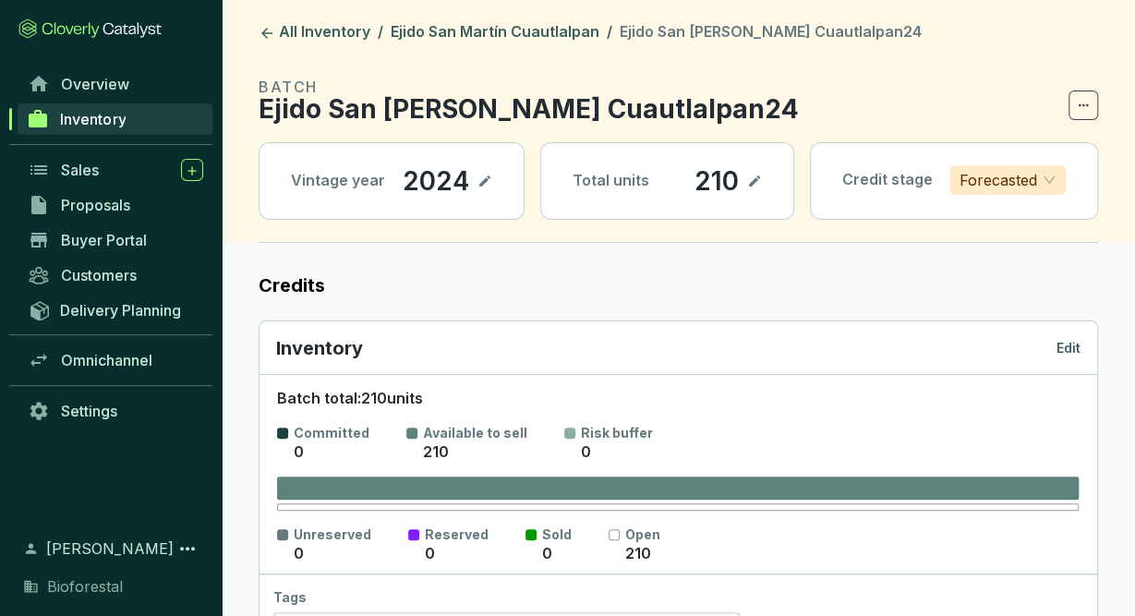
click at [1072, 341] on p "Edit" at bounding box center [1068, 348] width 24 height 18
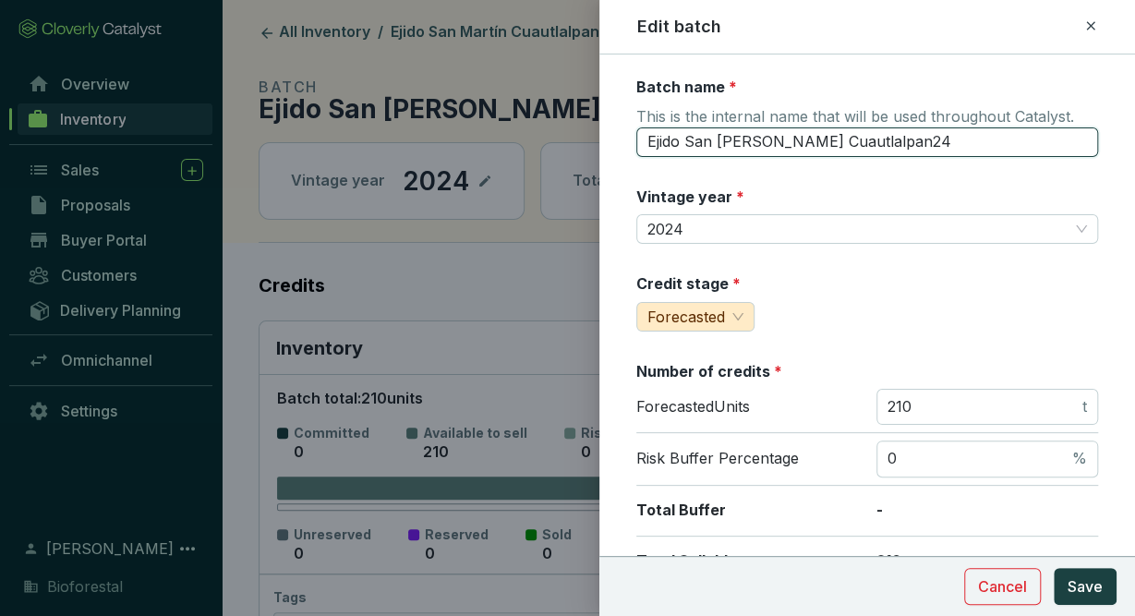
click at [875, 147] on input "Ejido San Martín Cuautlalpan24" at bounding box center [867, 142] width 462 height 30
type input "Ejido San Martín Cuautlalpan24-PR5"
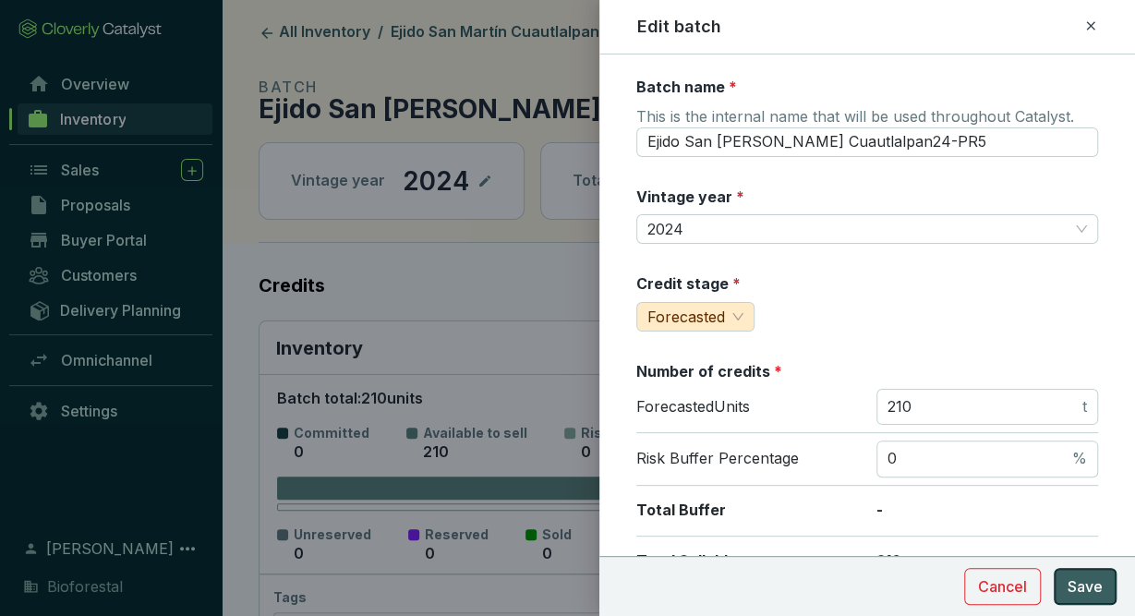
click at [1107, 595] on button "Save" at bounding box center [1085, 586] width 63 height 37
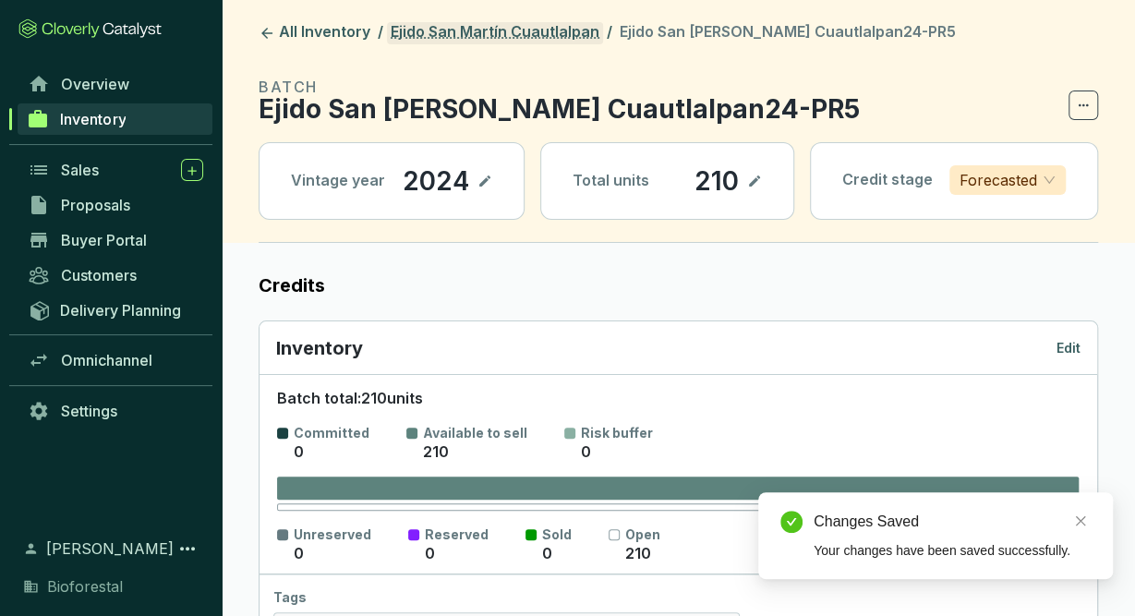
click at [566, 34] on link "Ejido San Martín Cuautlalpan" at bounding box center [495, 33] width 216 height 22
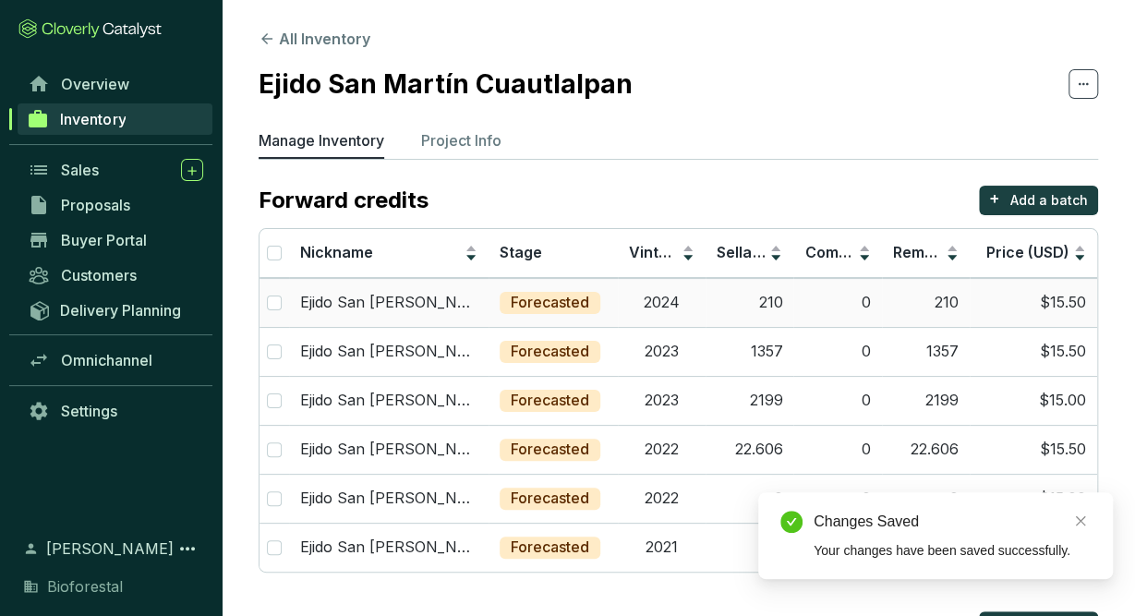
click at [669, 315] on td "2024" at bounding box center [662, 302] width 88 height 49
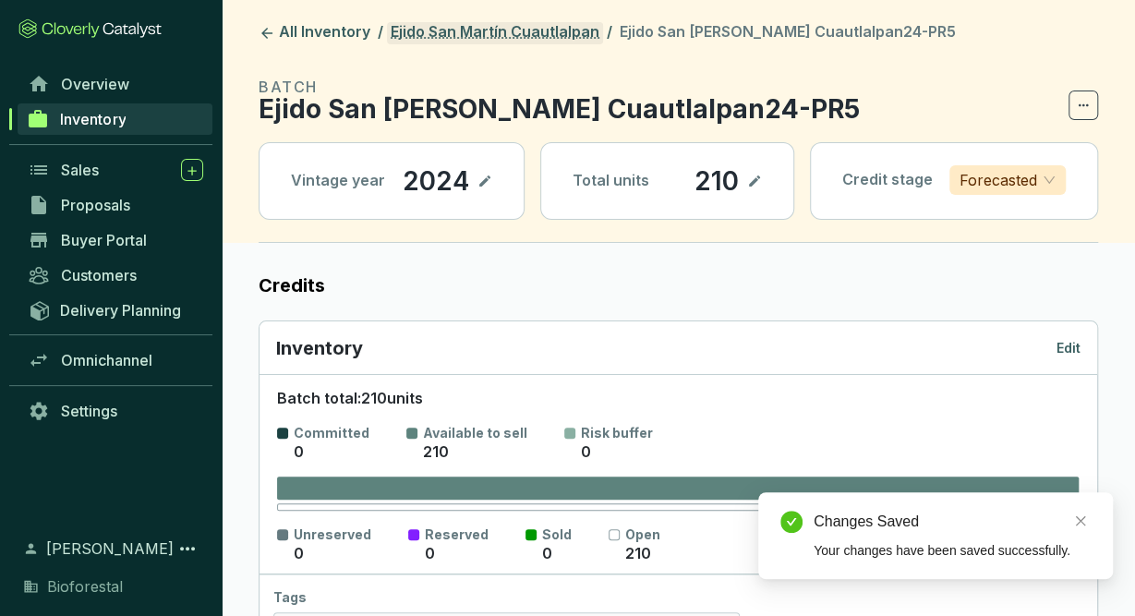
click at [557, 30] on link "Ejido San Martín Cuautlalpan" at bounding box center [495, 33] width 216 height 22
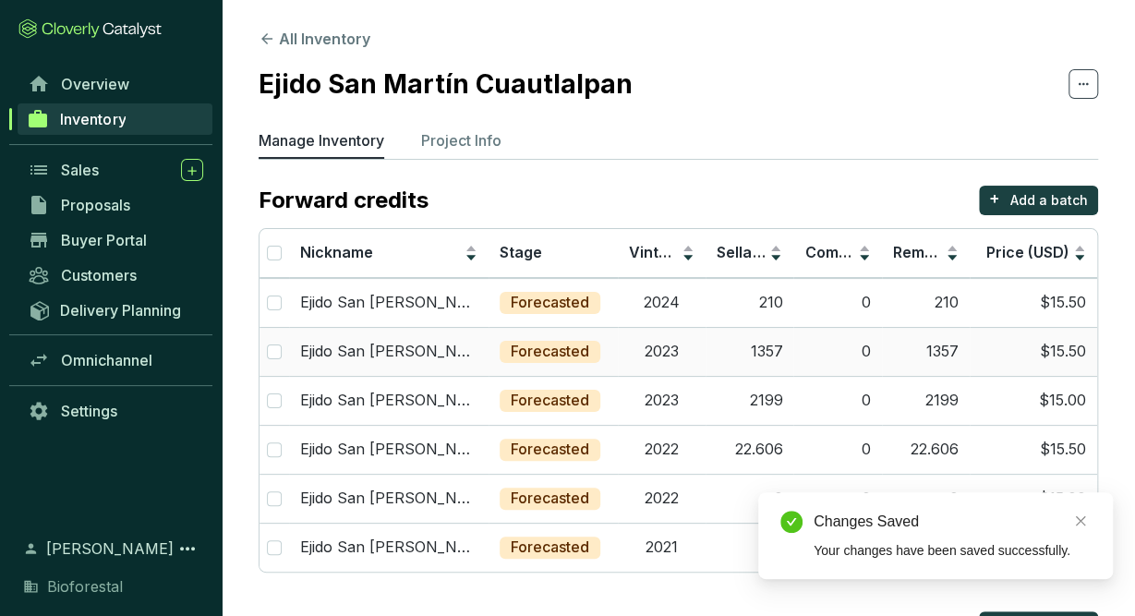
click at [595, 372] on td "Forecasted" at bounding box center [553, 351] width 129 height 49
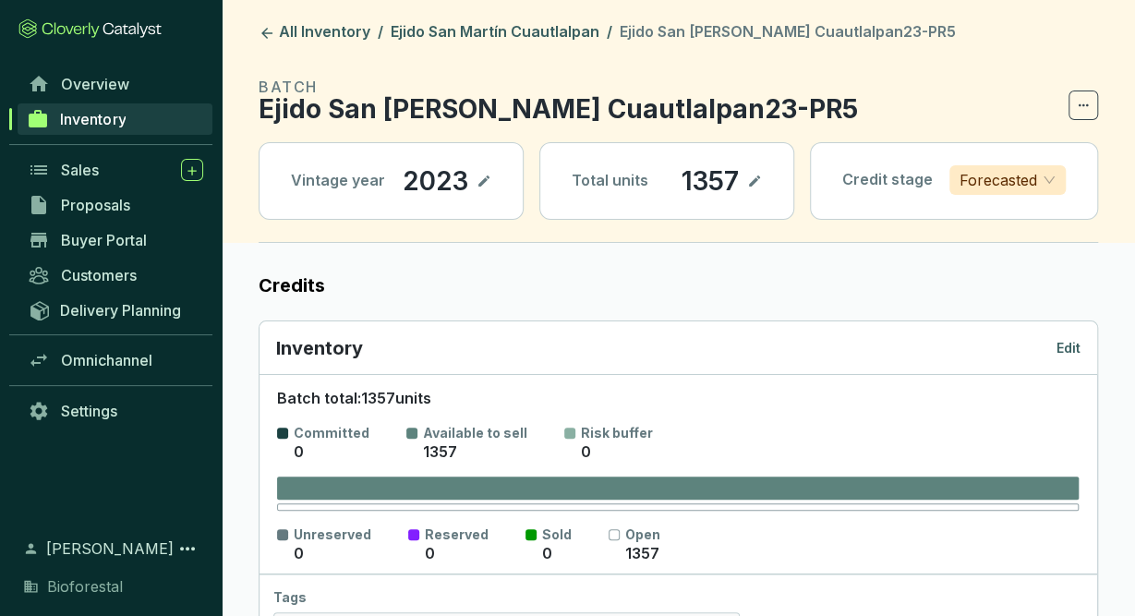
click at [533, 44] on header "All Inventory / Ejido San Martín Cuautlalpan / Ejido San Martín Cuautlalpan23-P…" at bounding box center [678, 121] width 913 height 243
click at [576, 29] on link "Ejido San Martín Cuautlalpan" at bounding box center [495, 33] width 216 height 22
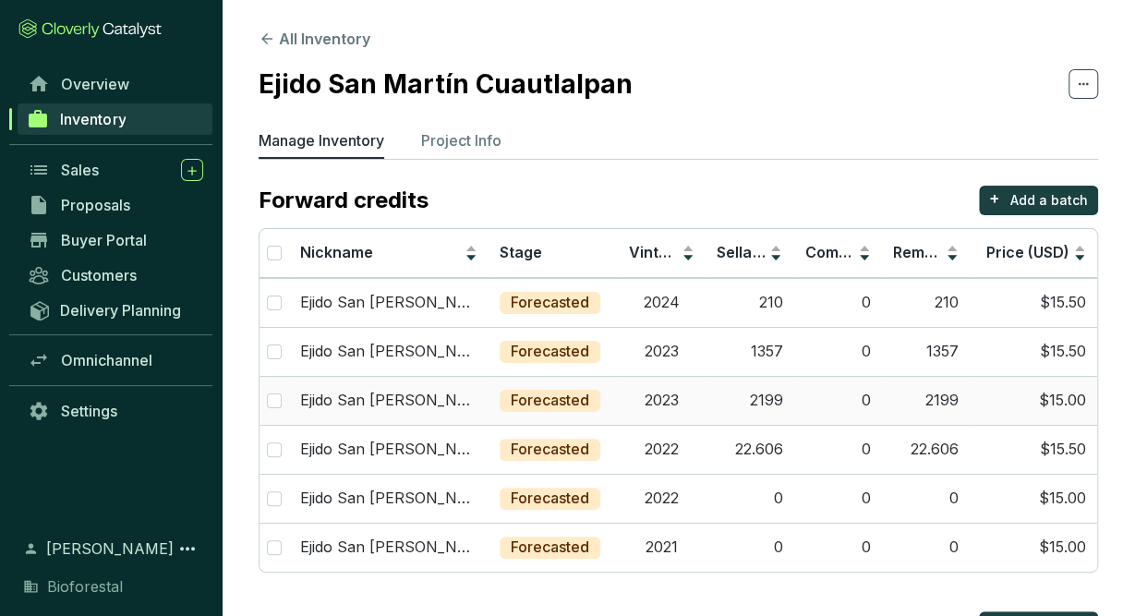
click at [695, 410] on td "2023" at bounding box center [662, 400] width 88 height 49
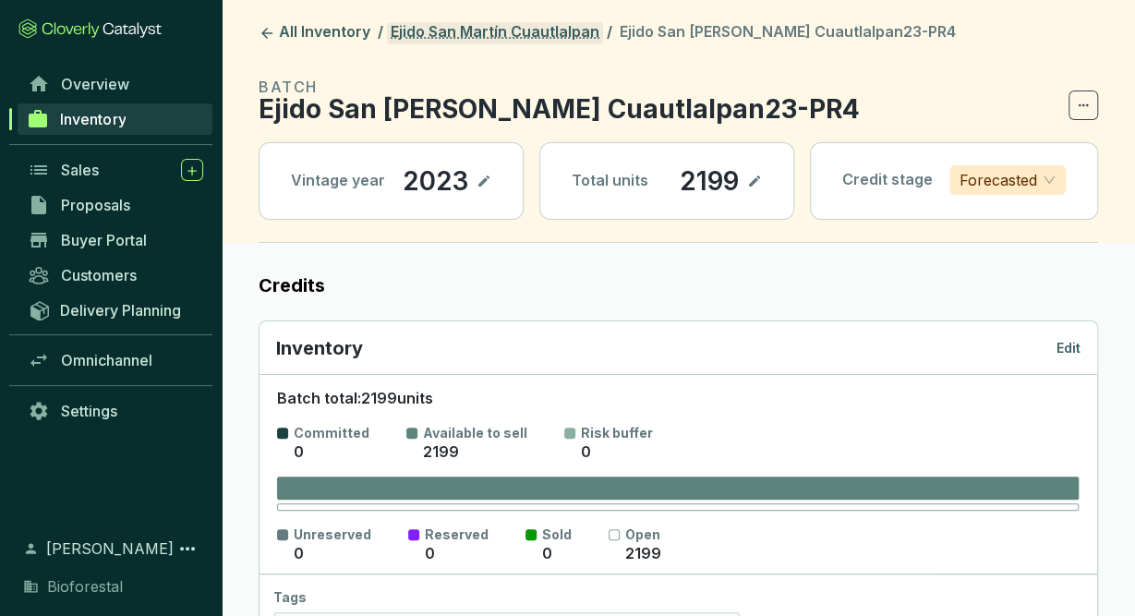
click at [544, 25] on link "Ejido San Martín Cuautlalpan" at bounding box center [495, 33] width 216 height 22
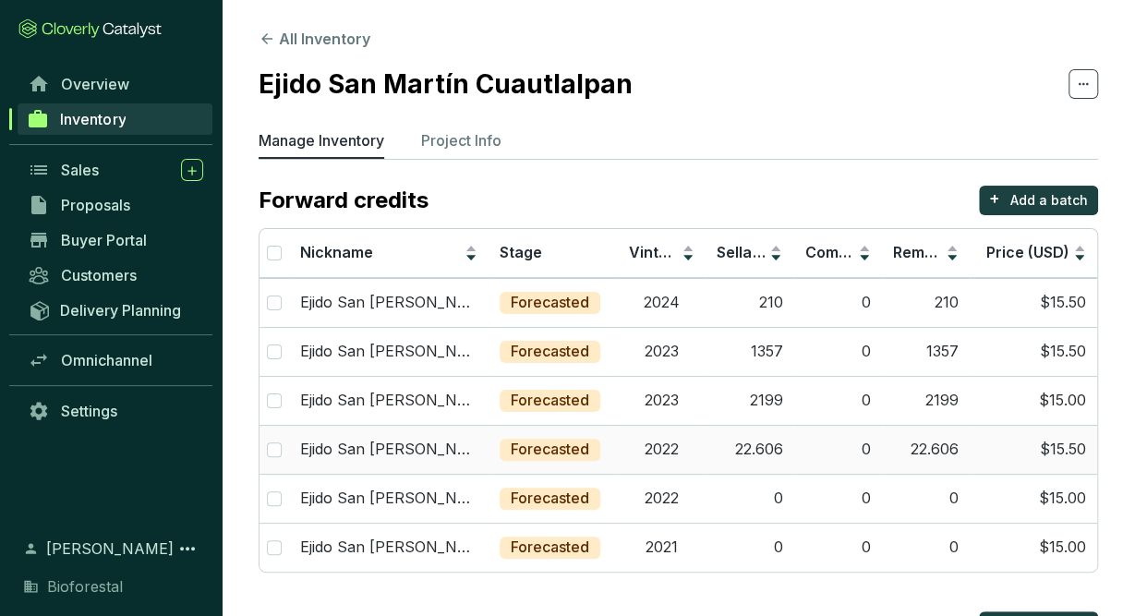
click at [673, 442] on td "2022" at bounding box center [662, 449] width 88 height 49
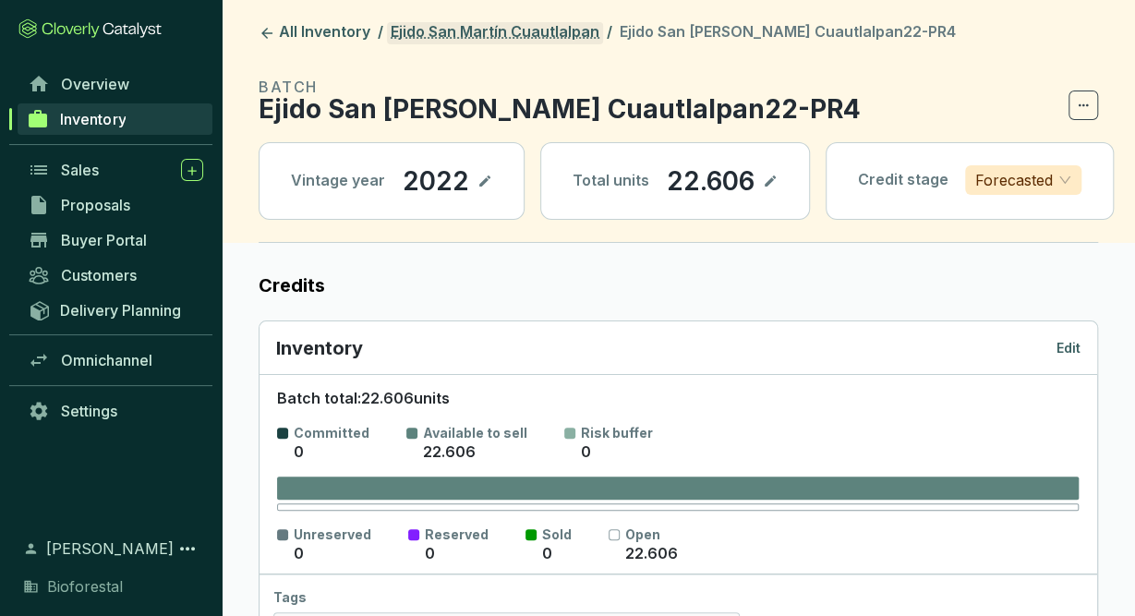
click at [538, 30] on link "Ejido San Martín Cuautlalpan" at bounding box center [495, 33] width 216 height 22
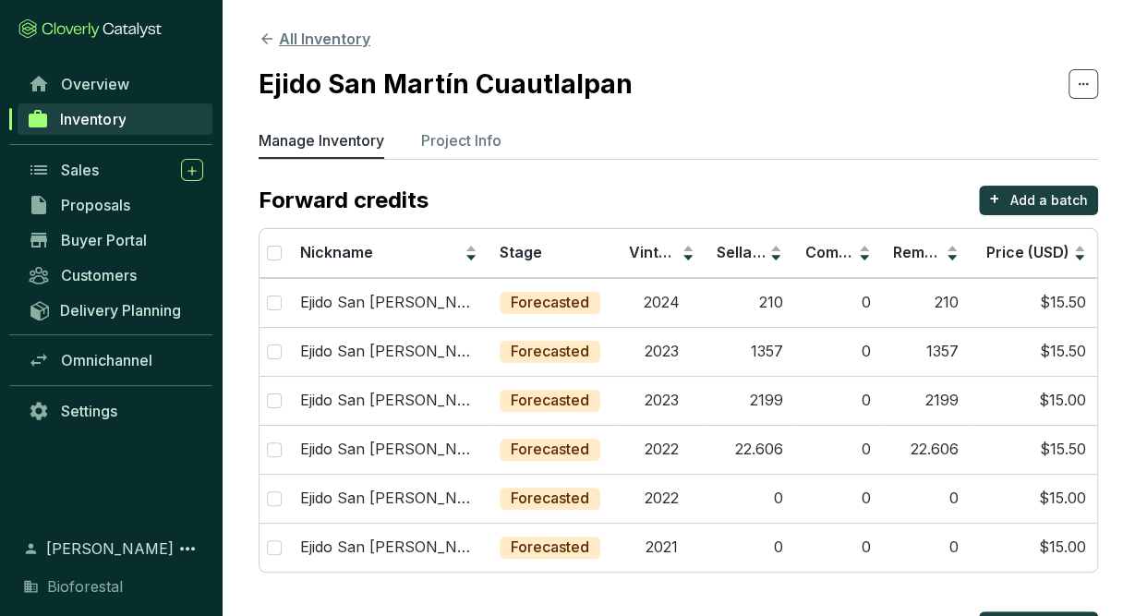
click at [319, 31] on button "All Inventory" at bounding box center [315, 39] width 112 height 22
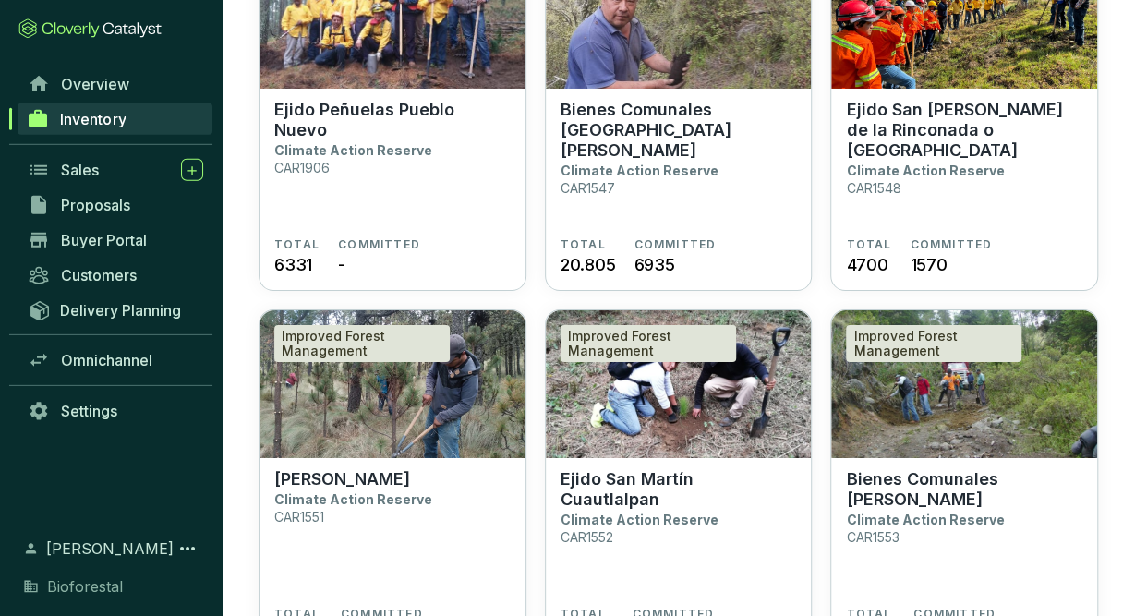
scroll to position [3189, 0]
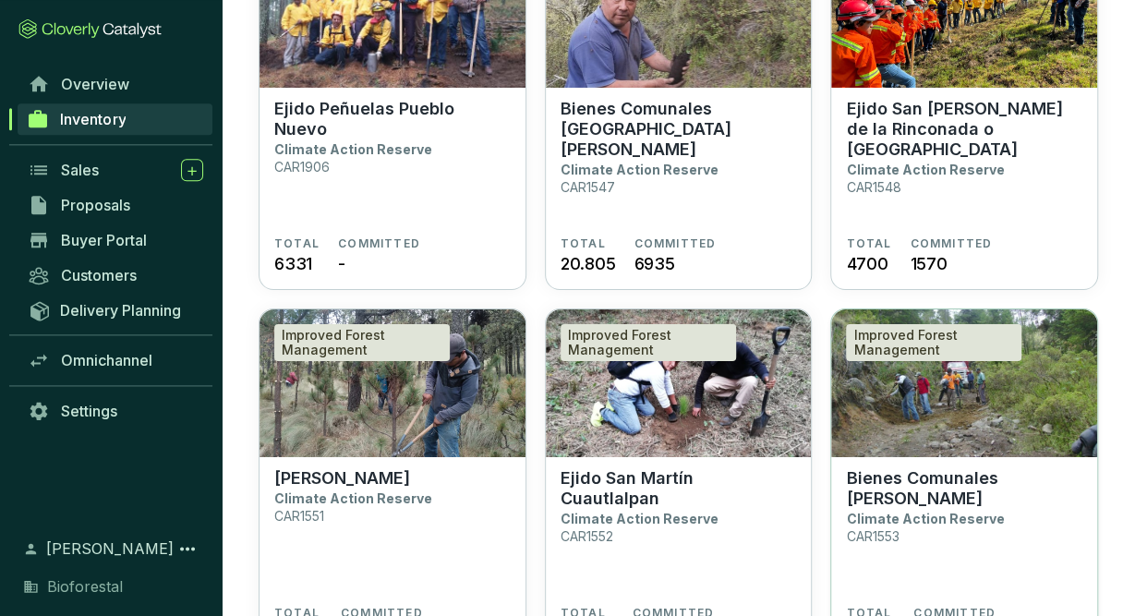
click at [937, 458] on section "Bienes Comunales Santiago Cuautenco Climate Action Reserve CAR1553 TOTAL 14.744…" at bounding box center [964, 558] width 266 height 203
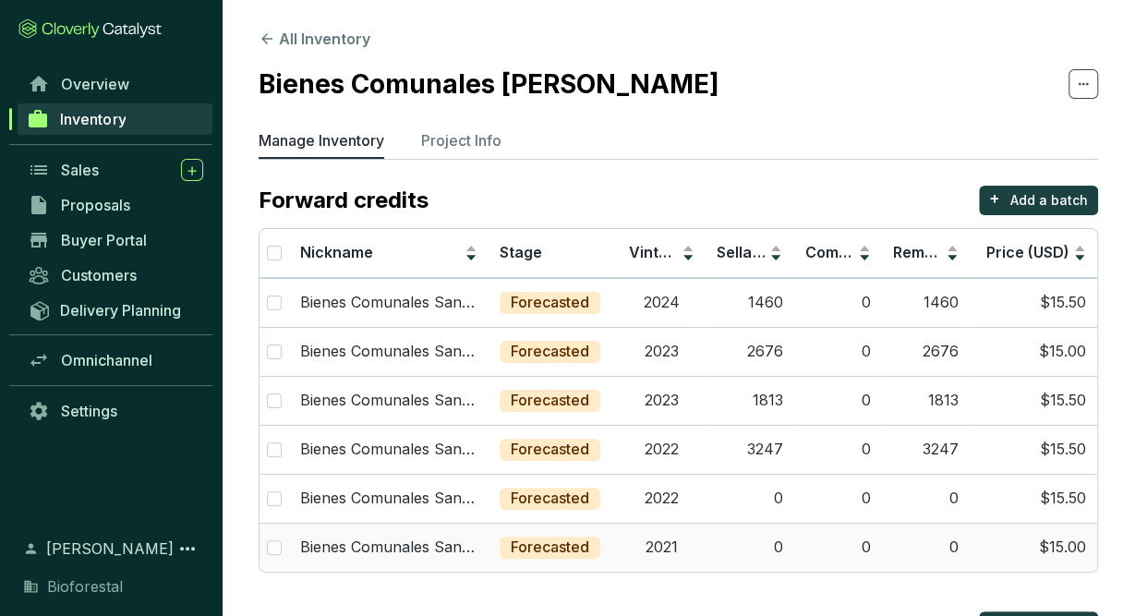
click at [719, 562] on td "0" at bounding box center [750, 547] width 88 height 49
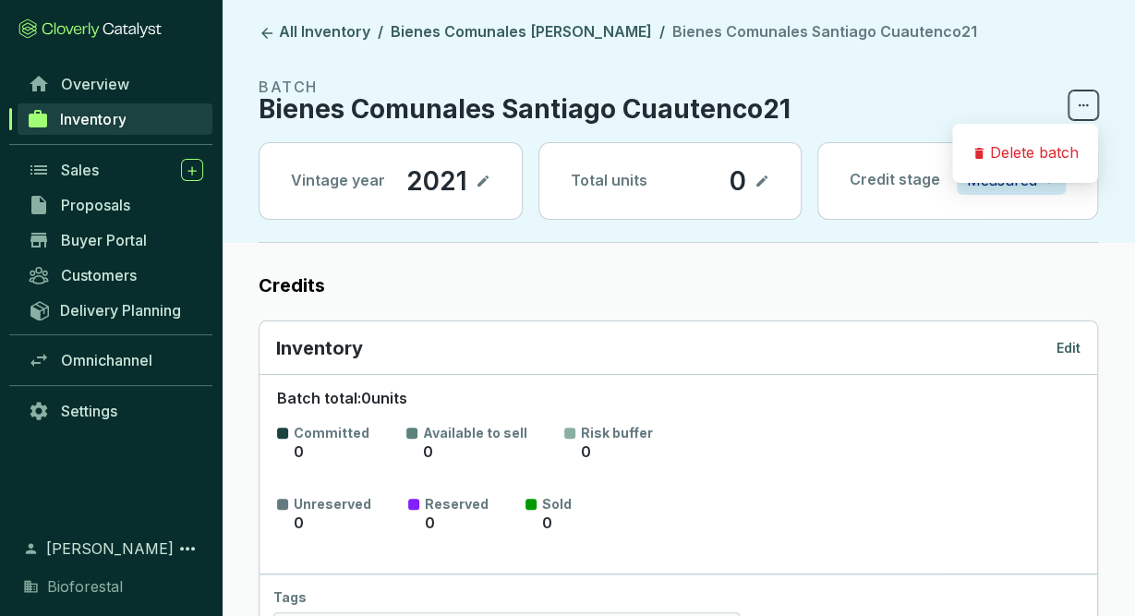
click at [1086, 107] on icon at bounding box center [1083, 105] width 15 height 22
click at [1004, 82] on section "BATCH Bienes Comunales Santiago Cuautenco21" at bounding box center [678, 98] width 839 height 44
click at [1051, 181] on span "Measured" at bounding box center [1011, 180] width 89 height 28
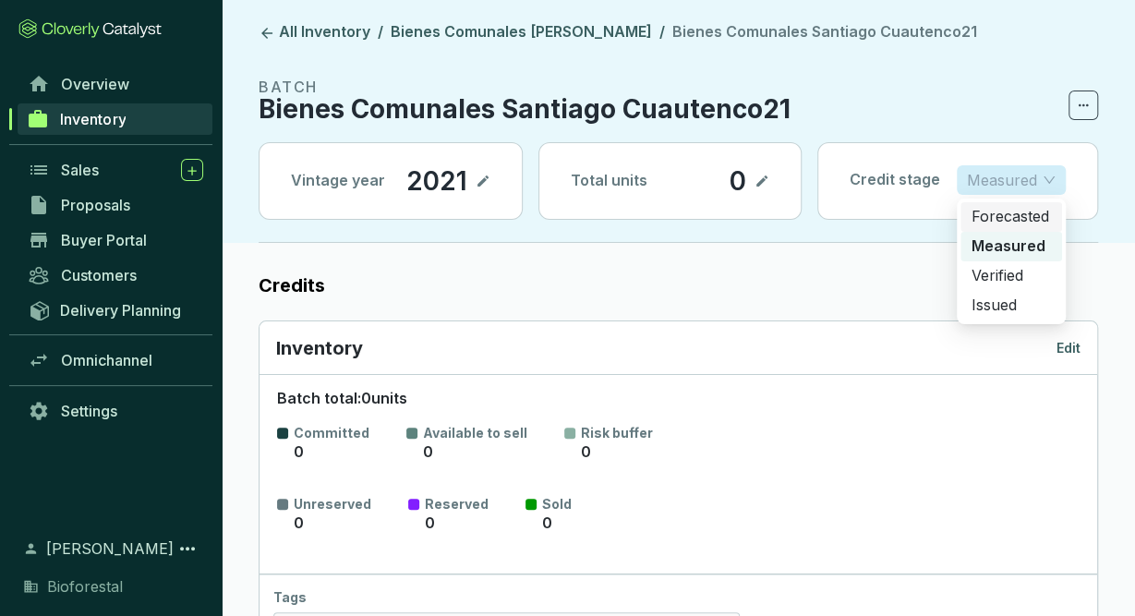
click at [1026, 212] on p "Forecasted" at bounding box center [1010, 217] width 79 height 20
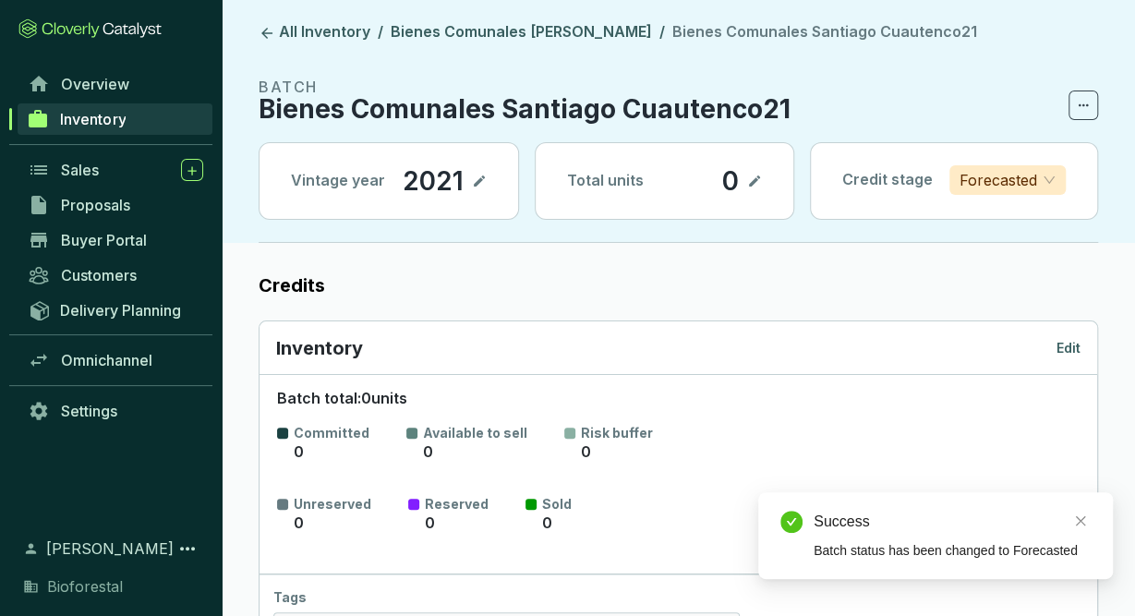
click at [1065, 339] on p "Edit" at bounding box center [1068, 348] width 24 height 18
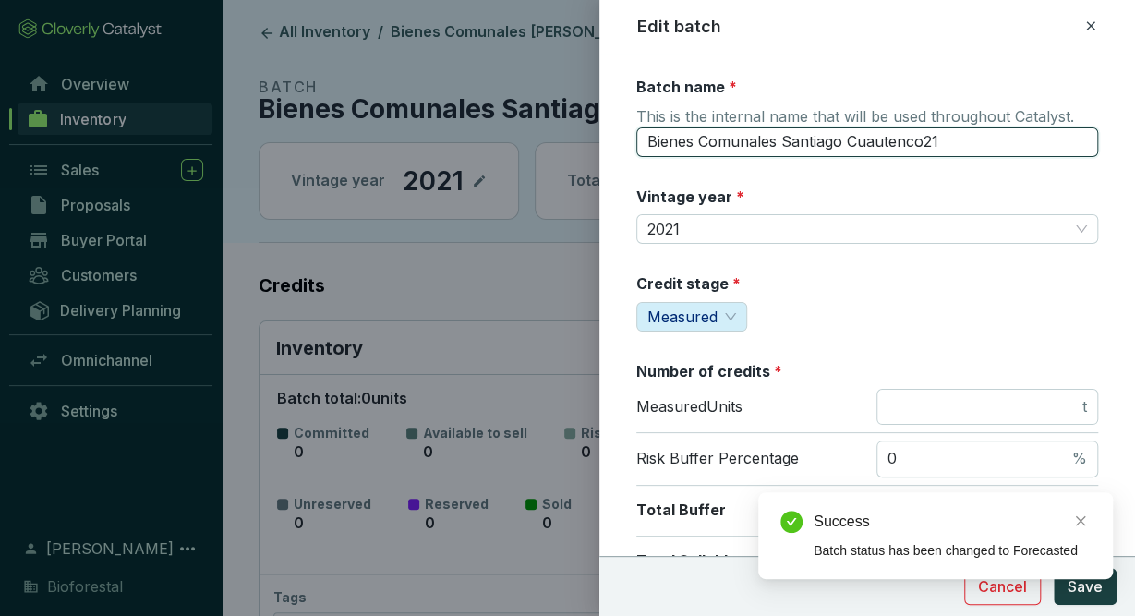
click at [966, 138] on input "Bienes Comunales Santiago Cuautenco21" at bounding box center [867, 142] width 462 height 30
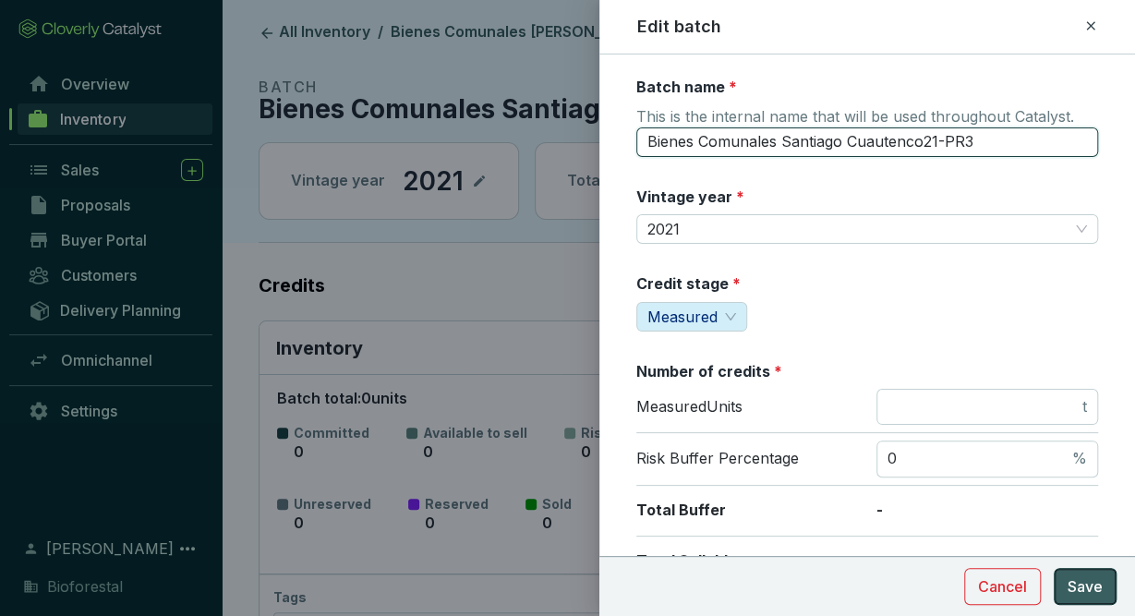
type input "Bienes Comunales Santiago Cuautenco21-PR3"
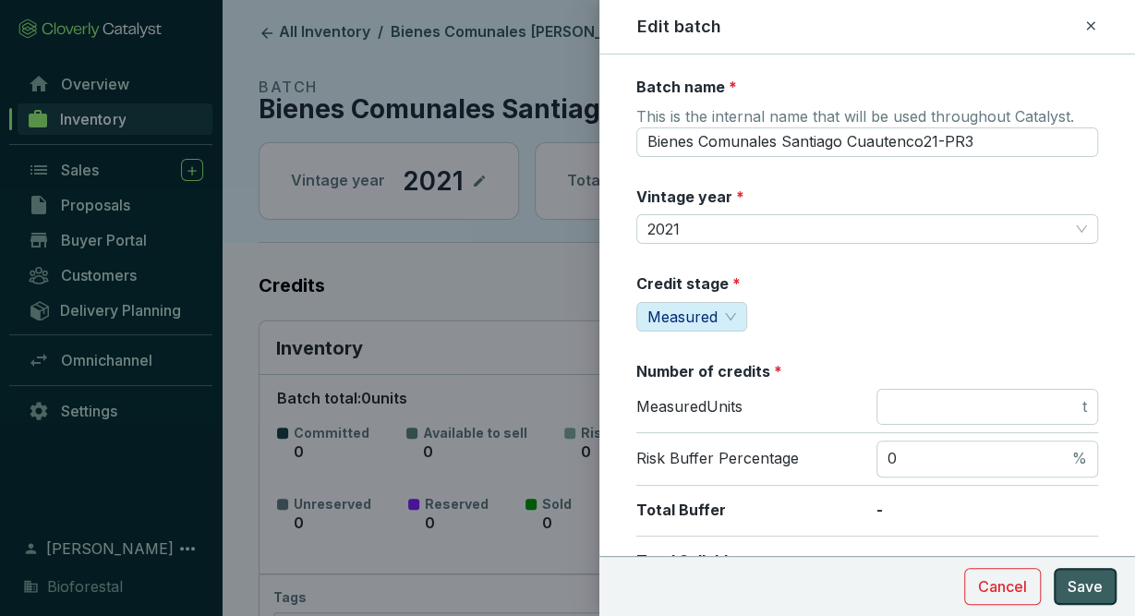
click at [1103, 587] on button "Save" at bounding box center [1085, 586] width 63 height 37
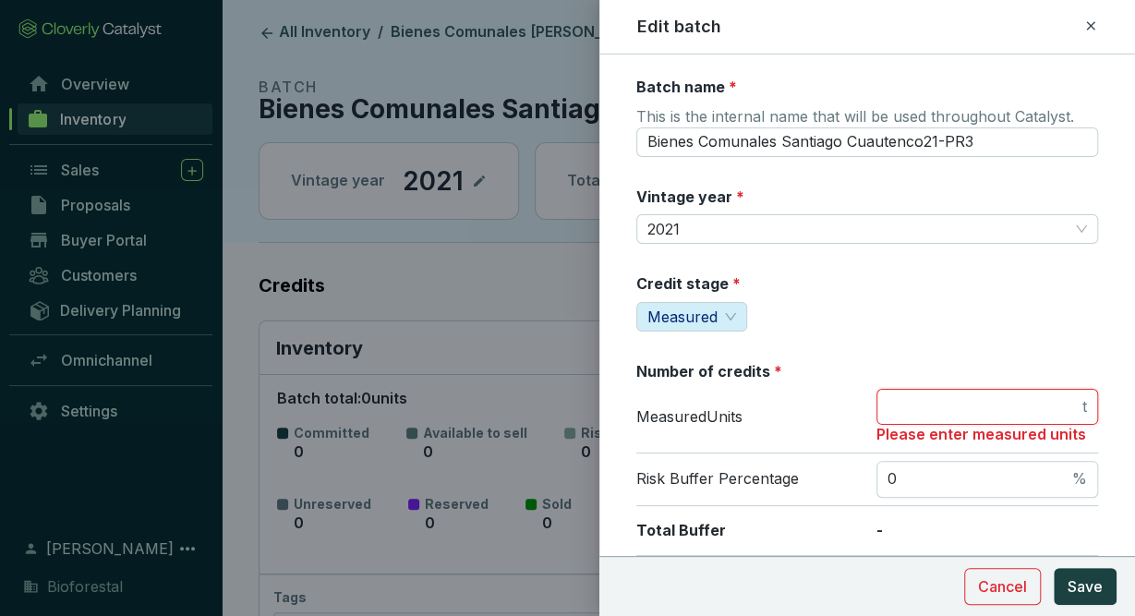
click at [1024, 397] on input "number" at bounding box center [982, 407] width 191 height 20
type input "0"
click at [1066, 573] on button "Save" at bounding box center [1085, 586] width 63 height 37
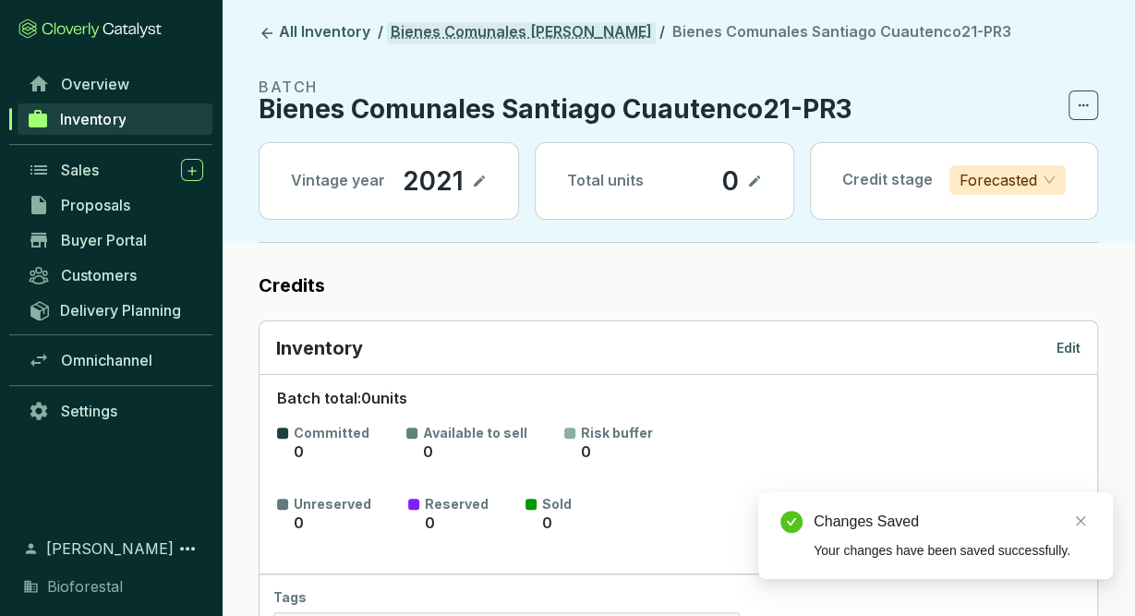
click at [557, 34] on link "Bienes Comunales [PERSON_NAME]" at bounding box center [521, 33] width 269 height 22
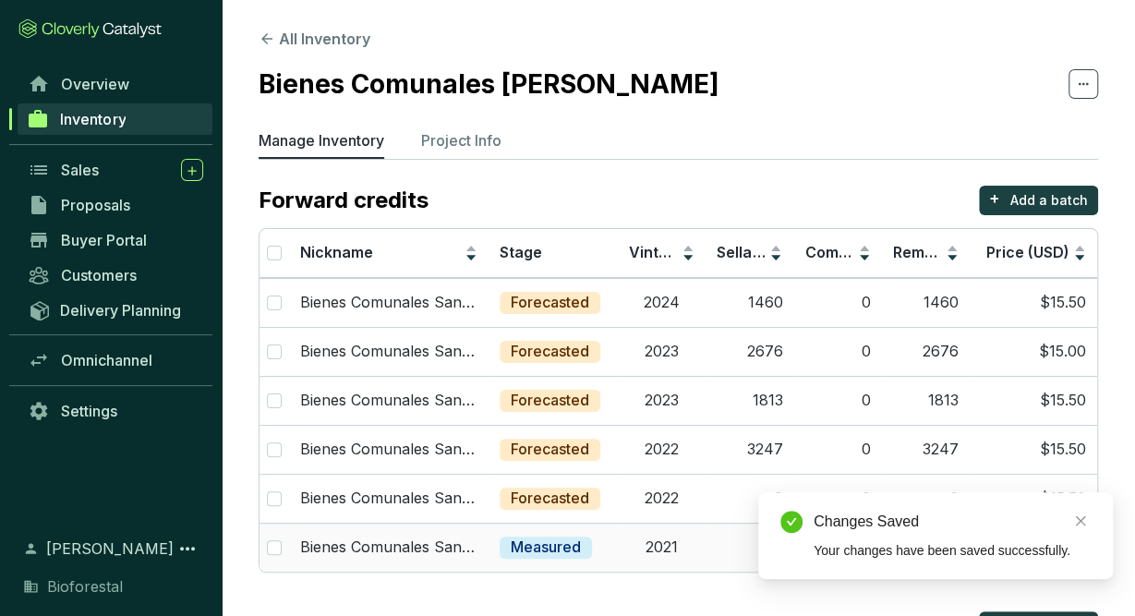
click at [656, 548] on td "2021" at bounding box center [662, 547] width 88 height 49
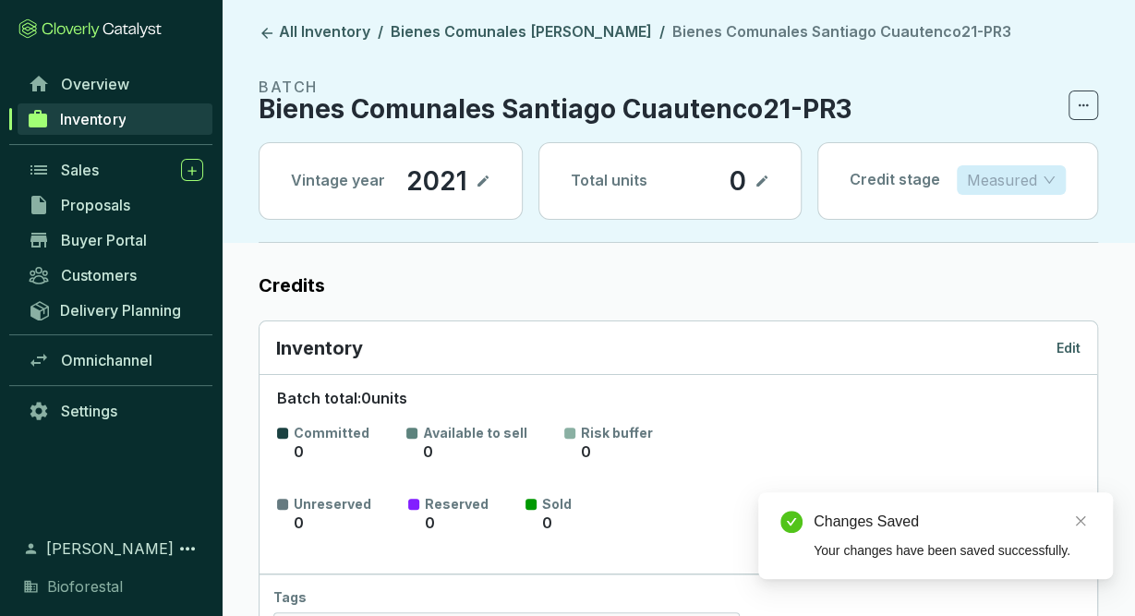
click at [1034, 185] on p "Measured" at bounding box center [1002, 180] width 70 height 28
click at [1028, 215] on p "Forecasted" at bounding box center [1010, 217] width 79 height 20
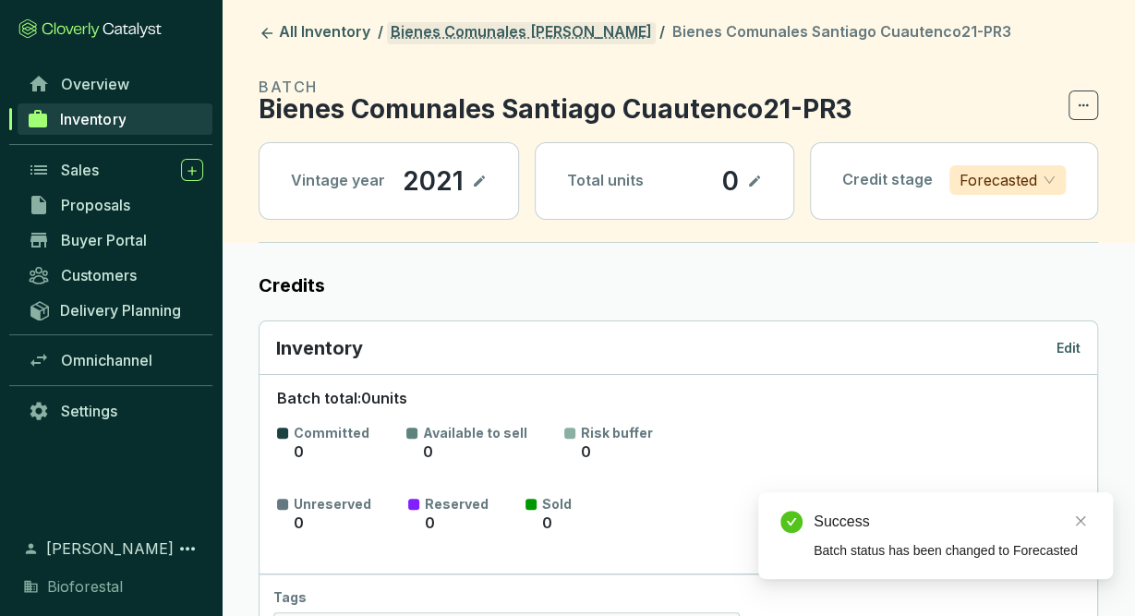
click at [586, 33] on link "Bienes Comunales [PERSON_NAME]" at bounding box center [521, 33] width 269 height 22
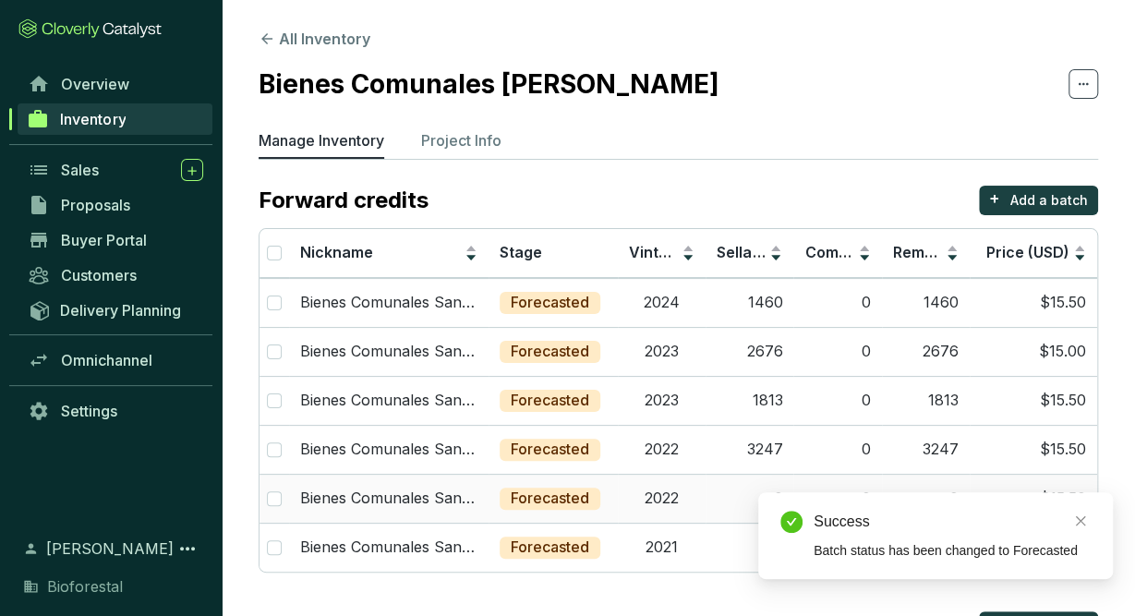
click at [581, 492] on p "Forecasted" at bounding box center [550, 499] width 78 height 20
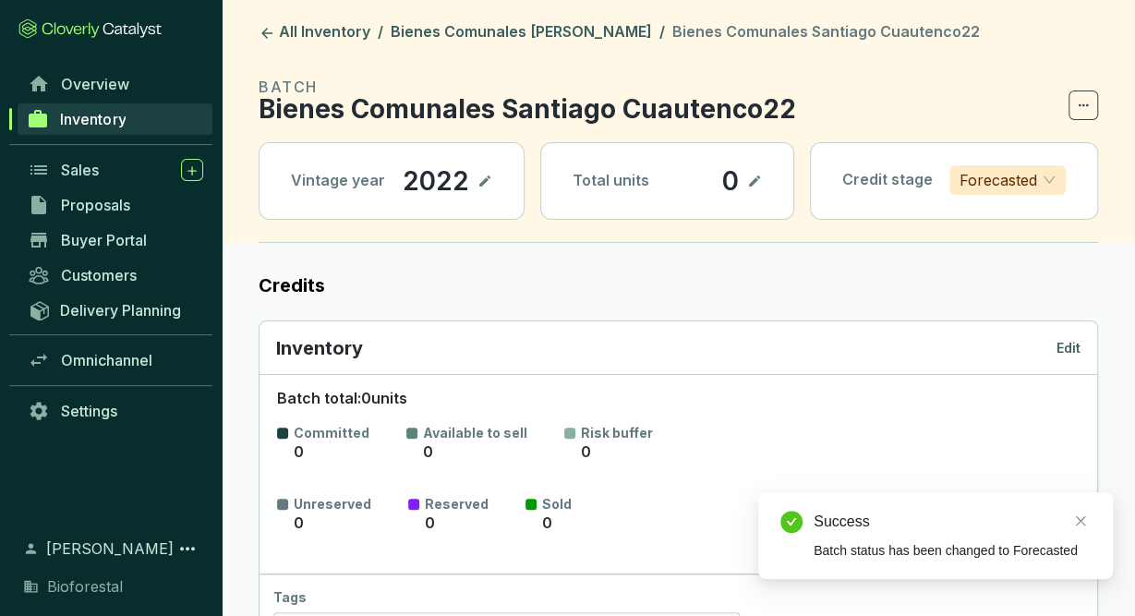
click at [1071, 344] on p "Edit" at bounding box center [1068, 348] width 24 height 18
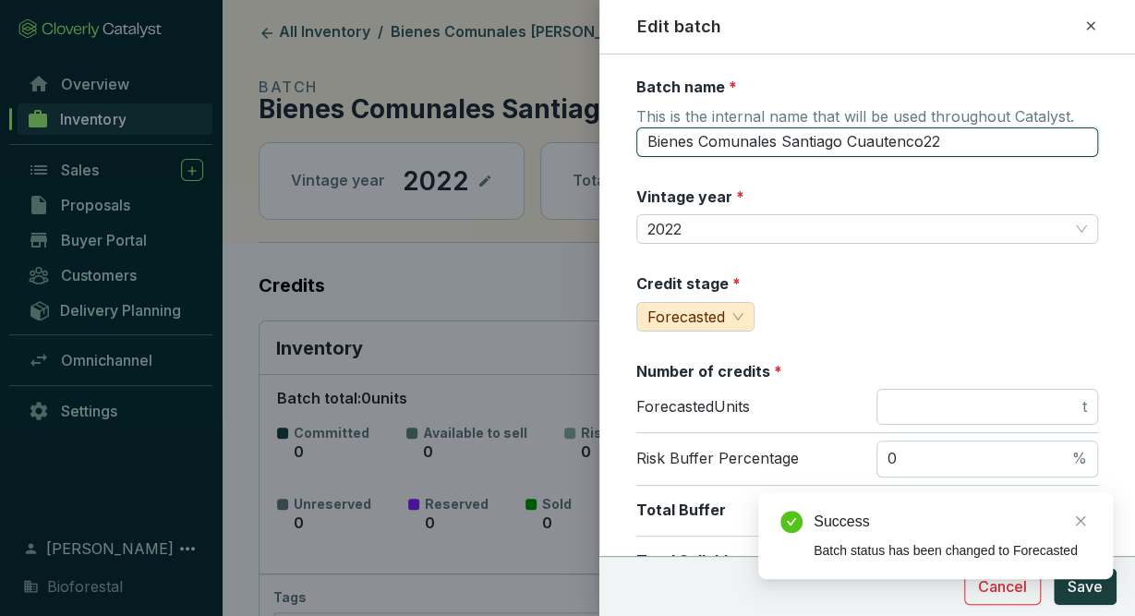
click at [960, 134] on input "Bienes Comunales Santiago Cuautenco22" at bounding box center [867, 142] width 462 height 30
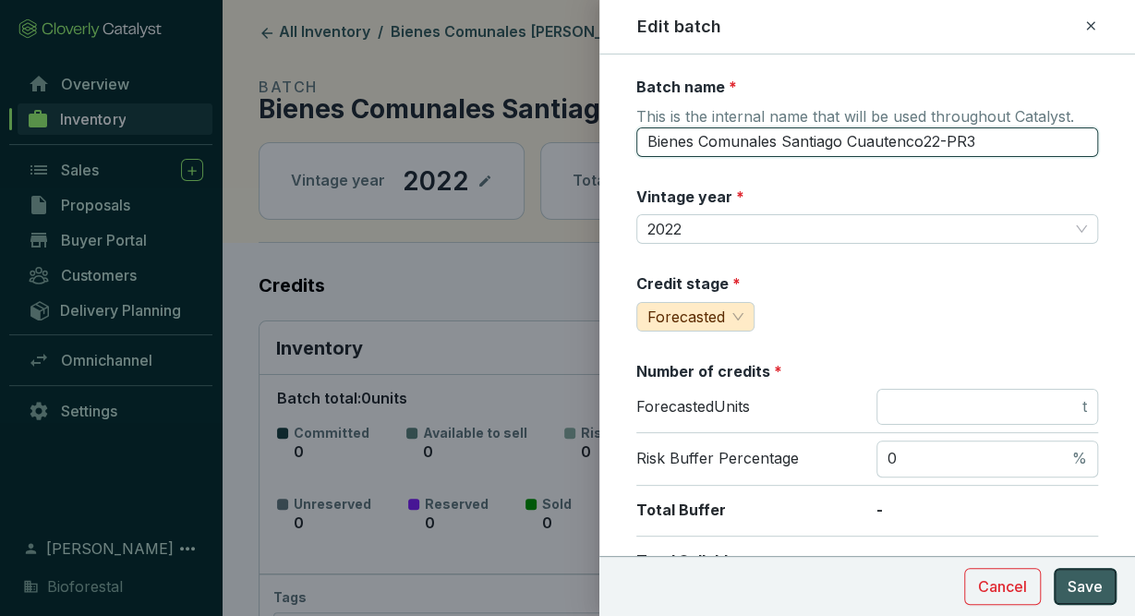
type input "Bienes Comunales Santiago Cuautenco22-PR3"
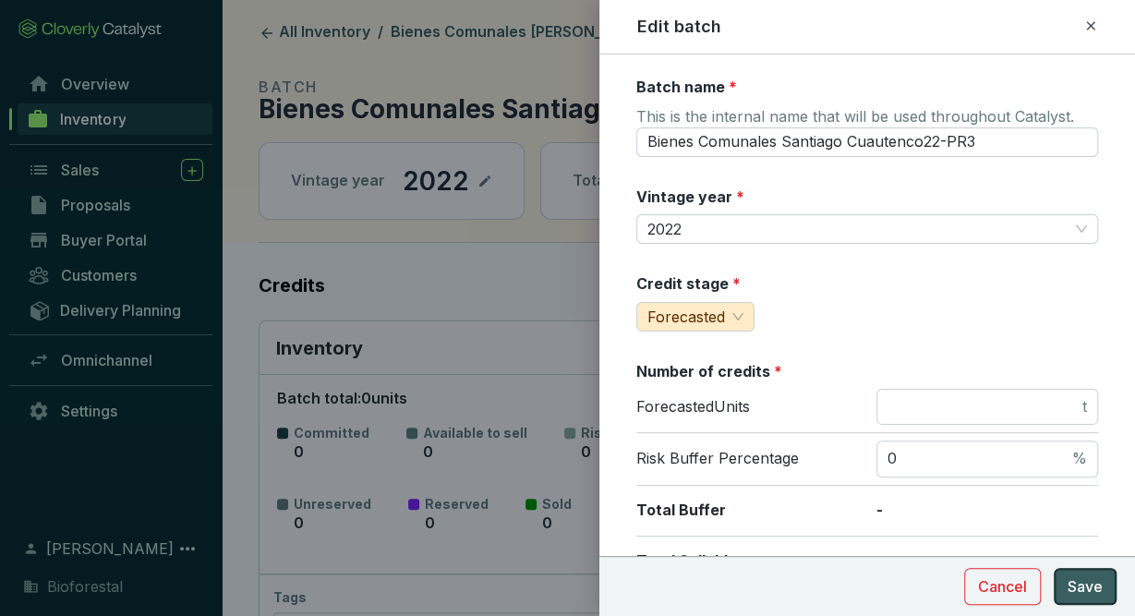
click at [1073, 596] on span "Save" at bounding box center [1085, 586] width 35 height 22
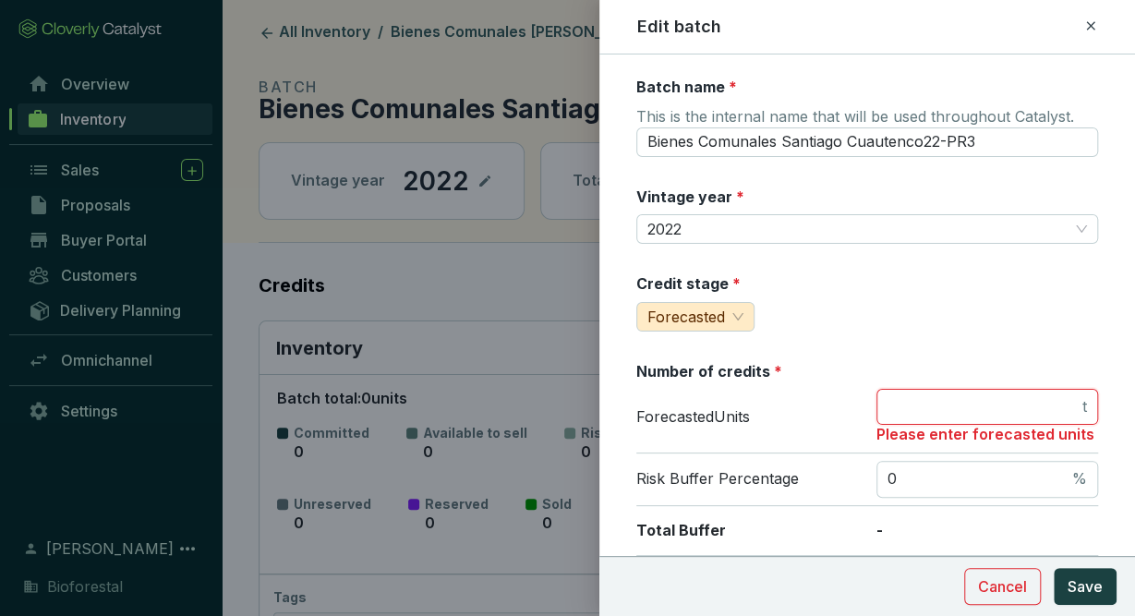
click at [1039, 413] on input "number" at bounding box center [982, 407] width 191 height 20
type input "0"
click at [1101, 588] on span "Save" at bounding box center [1085, 586] width 35 height 22
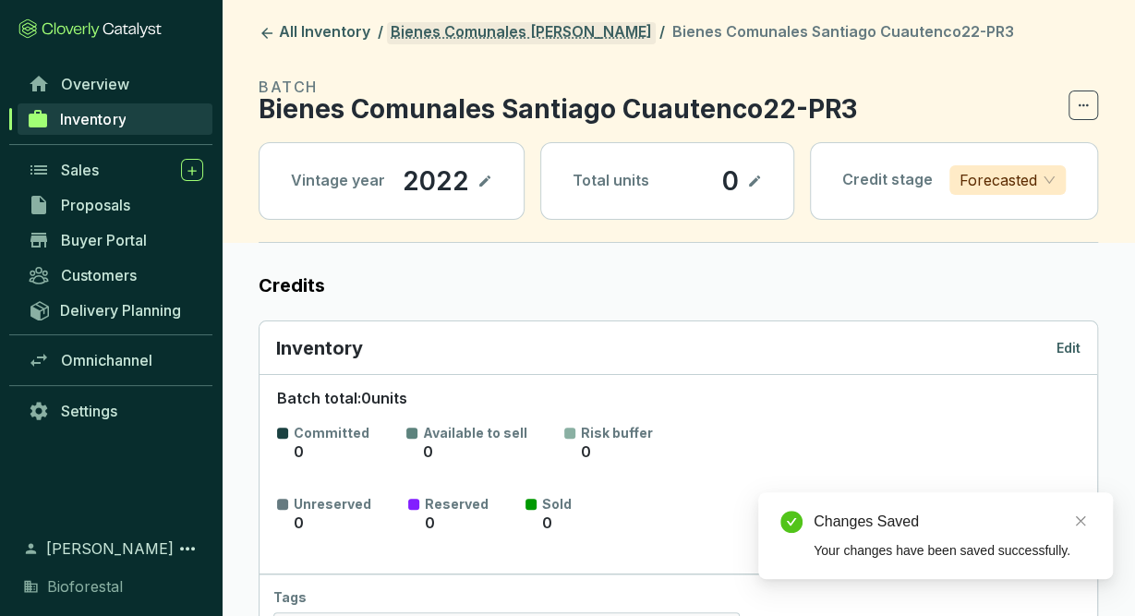
click at [509, 38] on link "Bienes Comunales [PERSON_NAME]" at bounding box center [521, 33] width 269 height 22
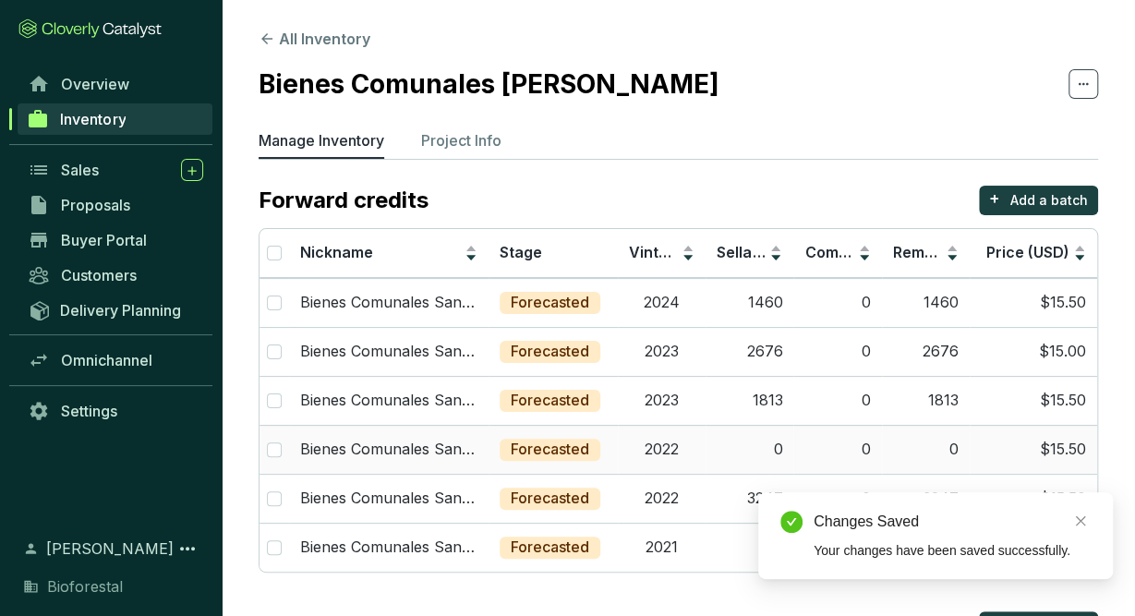
click at [645, 456] on td "2022" at bounding box center [662, 449] width 88 height 49
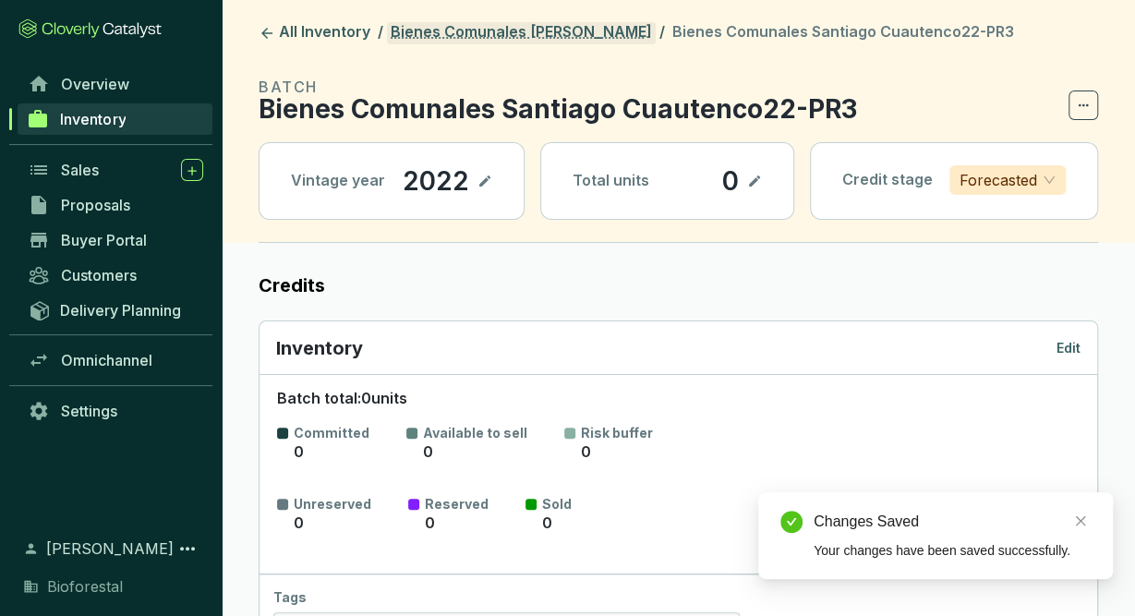
click at [481, 41] on link "Bienes Comunales [PERSON_NAME]" at bounding box center [521, 33] width 269 height 22
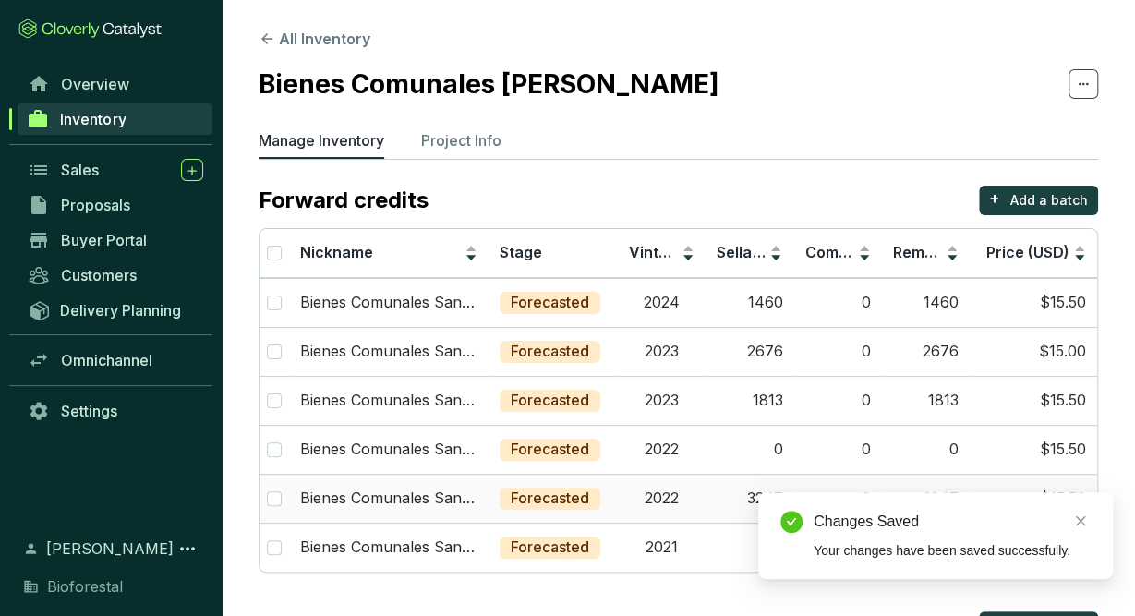
click at [644, 494] on td "2022" at bounding box center [662, 498] width 88 height 49
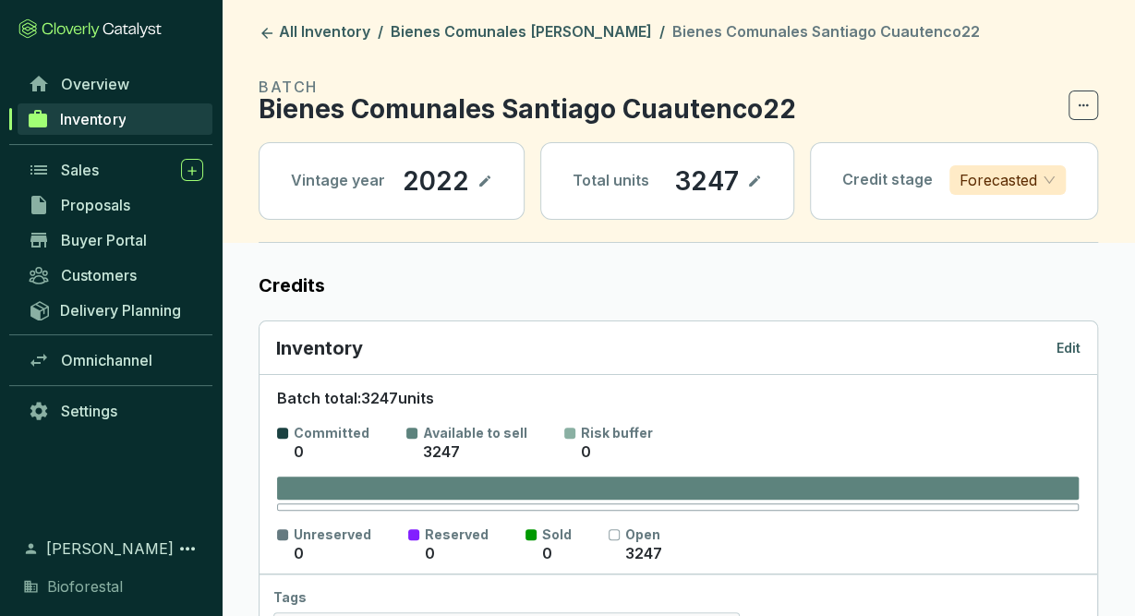
click at [1070, 335] on div "Inventory Edit" at bounding box center [678, 348] width 804 height 26
click at [1072, 343] on p "Edit" at bounding box center [1068, 348] width 24 height 18
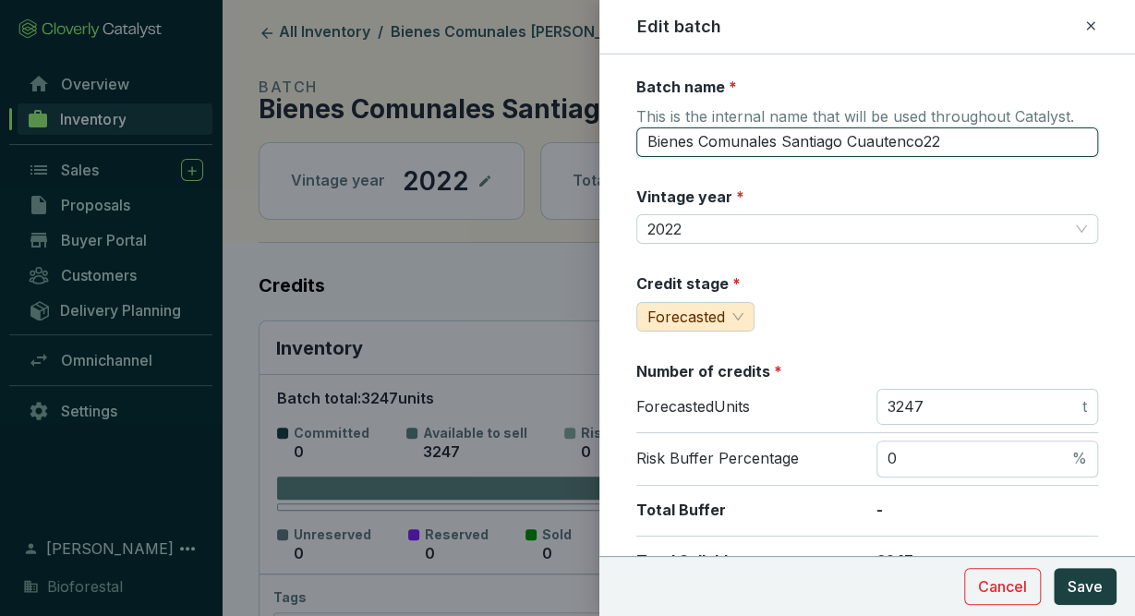
click at [954, 136] on input "Bienes Comunales Santiago Cuautenco22" at bounding box center [867, 142] width 462 height 30
type input "Bienes Comunales Santiago Cuautenco22-PR4"
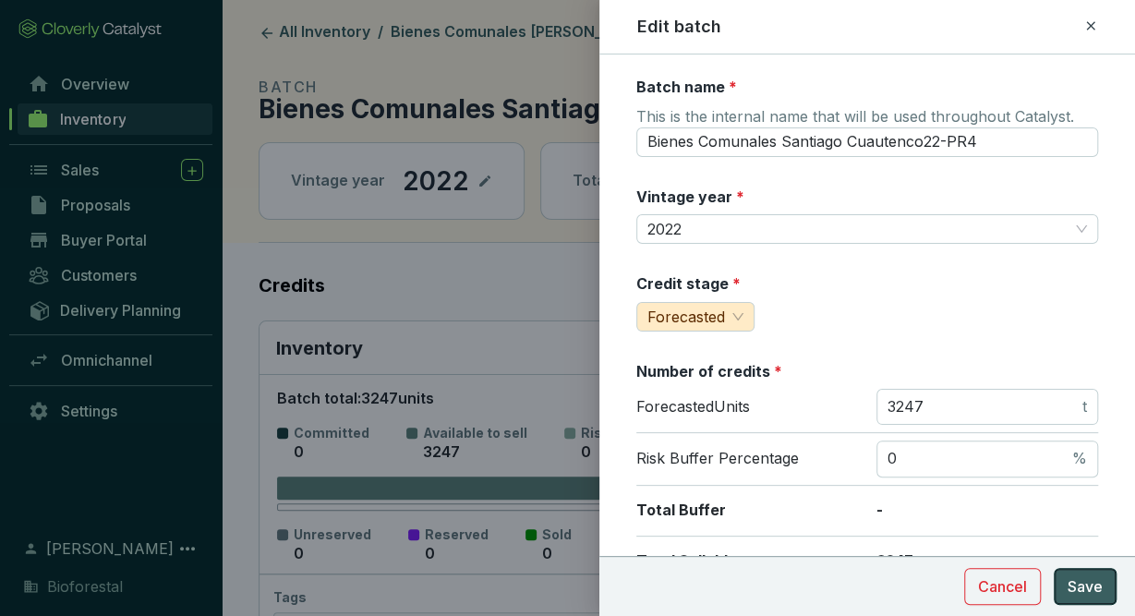
click at [1071, 593] on span "Save" at bounding box center [1085, 586] width 35 height 22
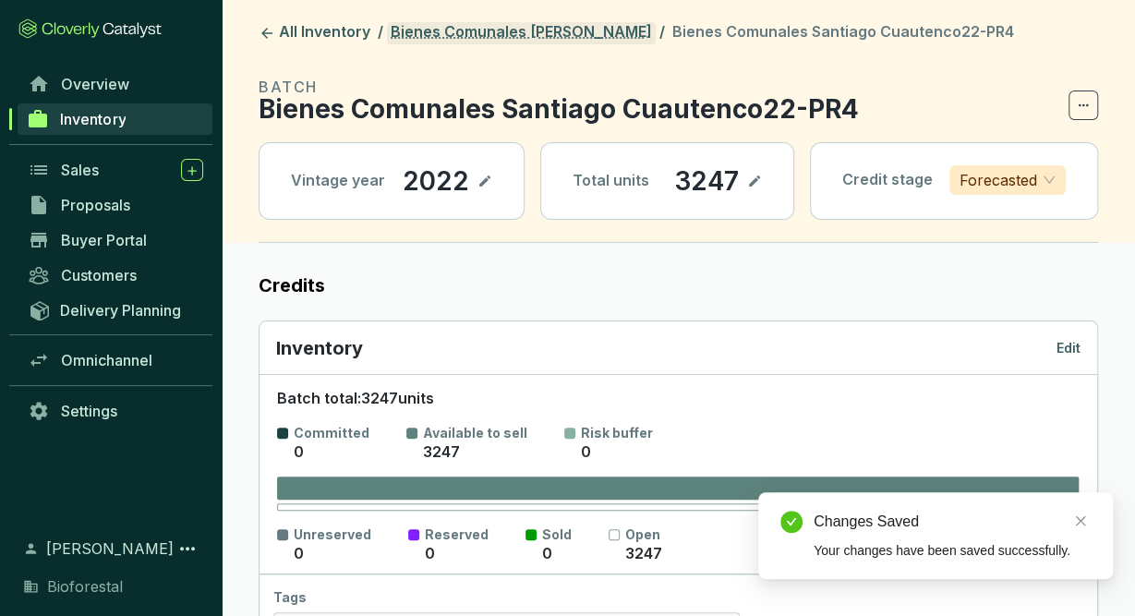
click at [603, 30] on link "Bienes Comunales [PERSON_NAME]" at bounding box center [521, 33] width 269 height 22
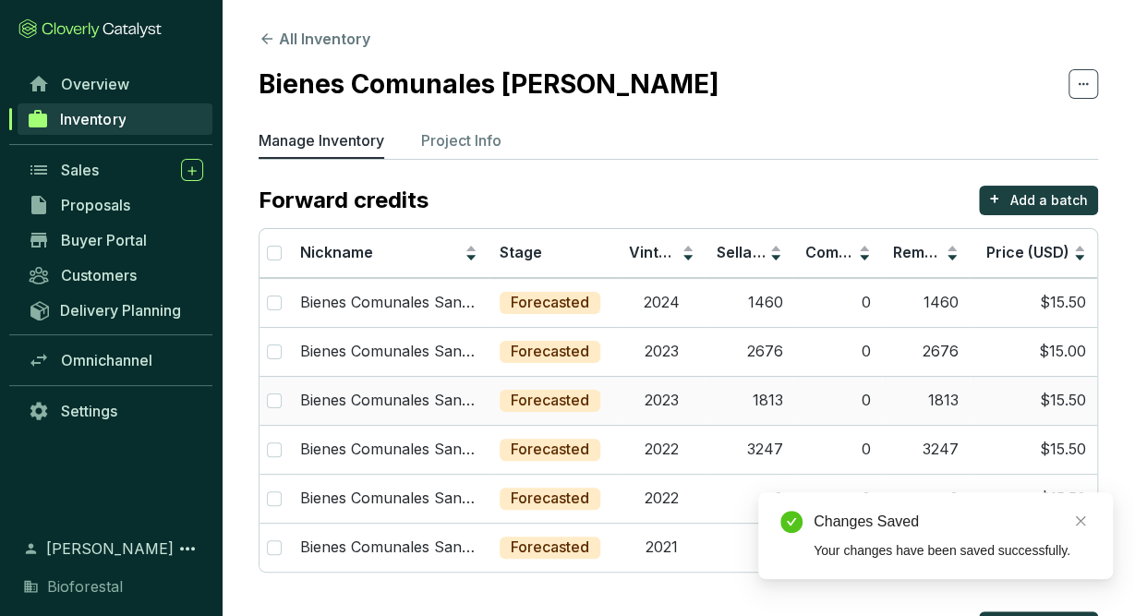
click at [687, 408] on td "2023" at bounding box center [662, 400] width 88 height 49
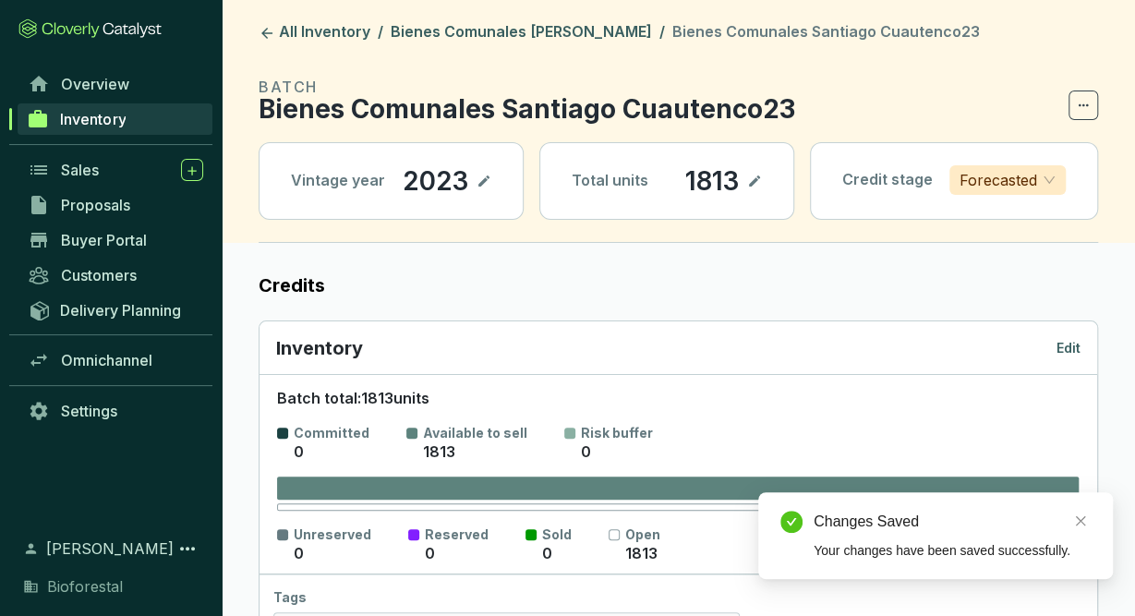
click at [1068, 352] on p "Edit" at bounding box center [1068, 348] width 24 height 18
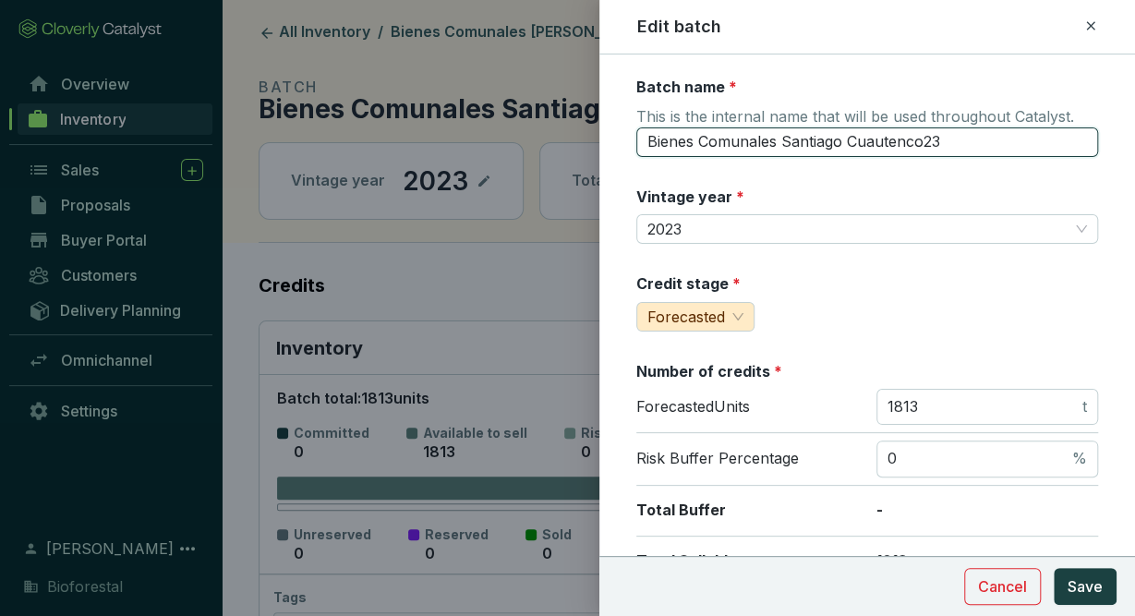
click at [980, 138] on input "Bienes Comunales Santiago Cuautenco23" at bounding box center [867, 142] width 462 height 30
type input "Bienes Comunales Santiago Cuautenco23-PR5"
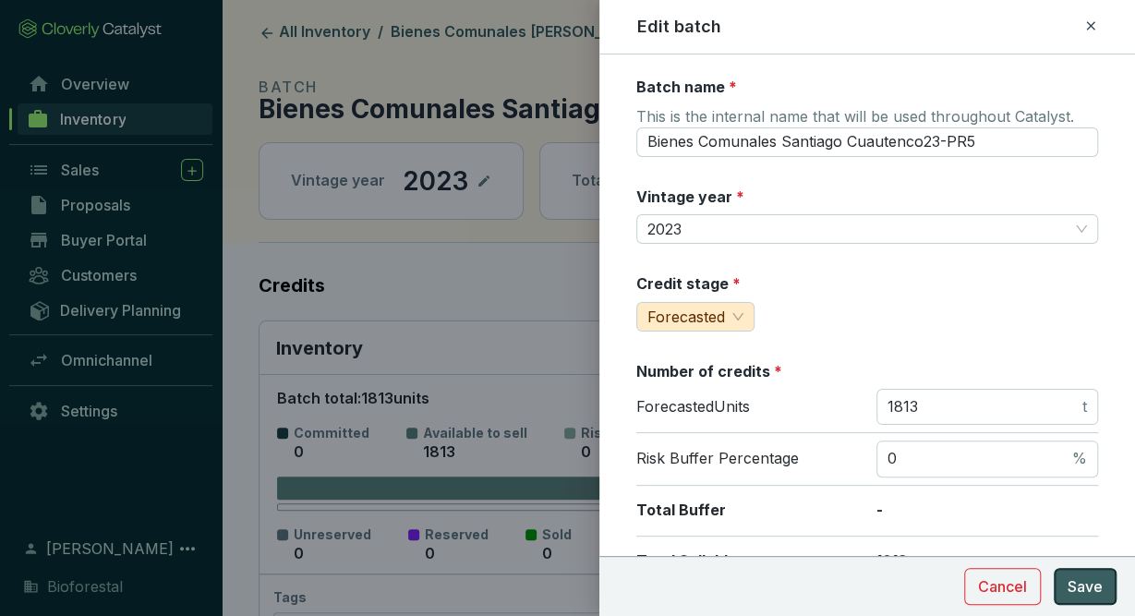
click at [1081, 584] on span "Save" at bounding box center [1085, 586] width 35 height 22
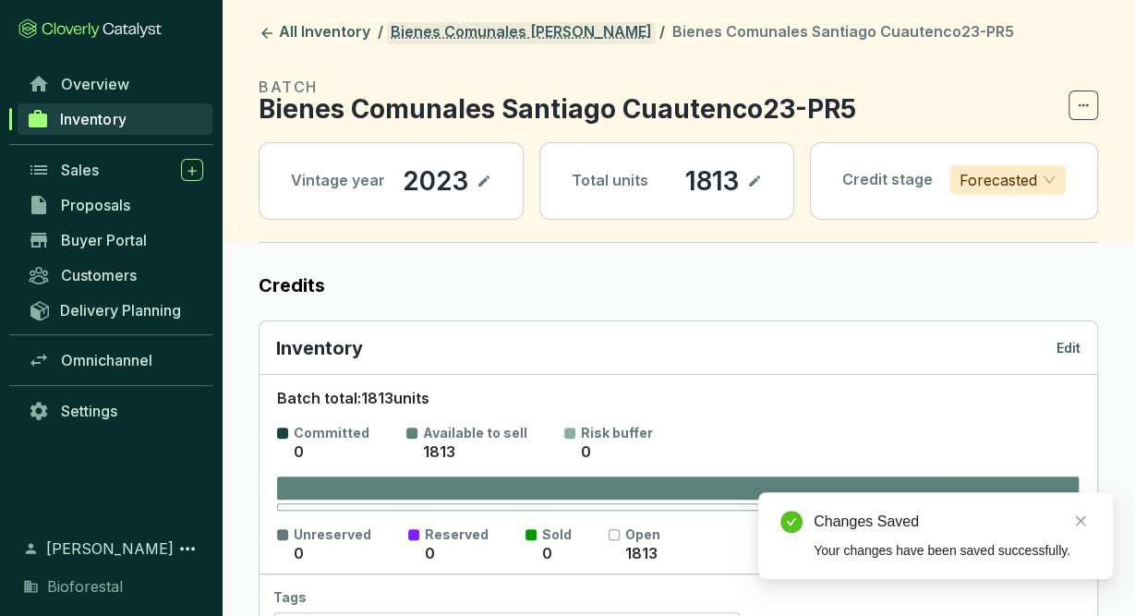
click at [609, 30] on link "Bienes Comunales [PERSON_NAME]" at bounding box center [521, 33] width 269 height 22
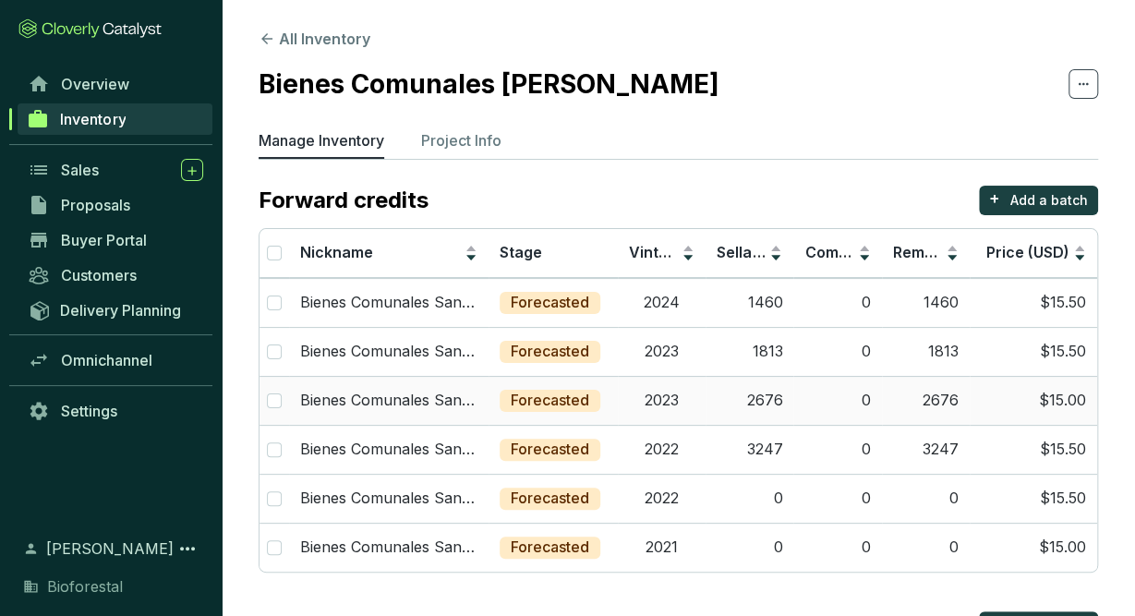
click at [726, 391] on td "2676" at bounding box center [750, 400] width 88 height 49
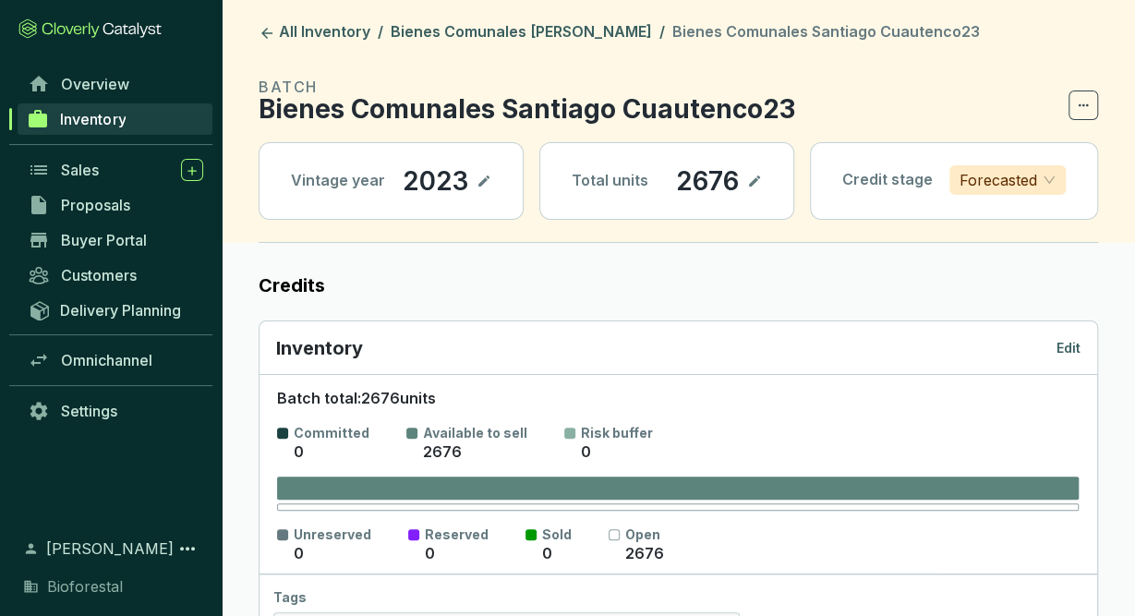
click at [1064, 339] on p "Edit" at bounding box center [1068, 348] width 24 height 18
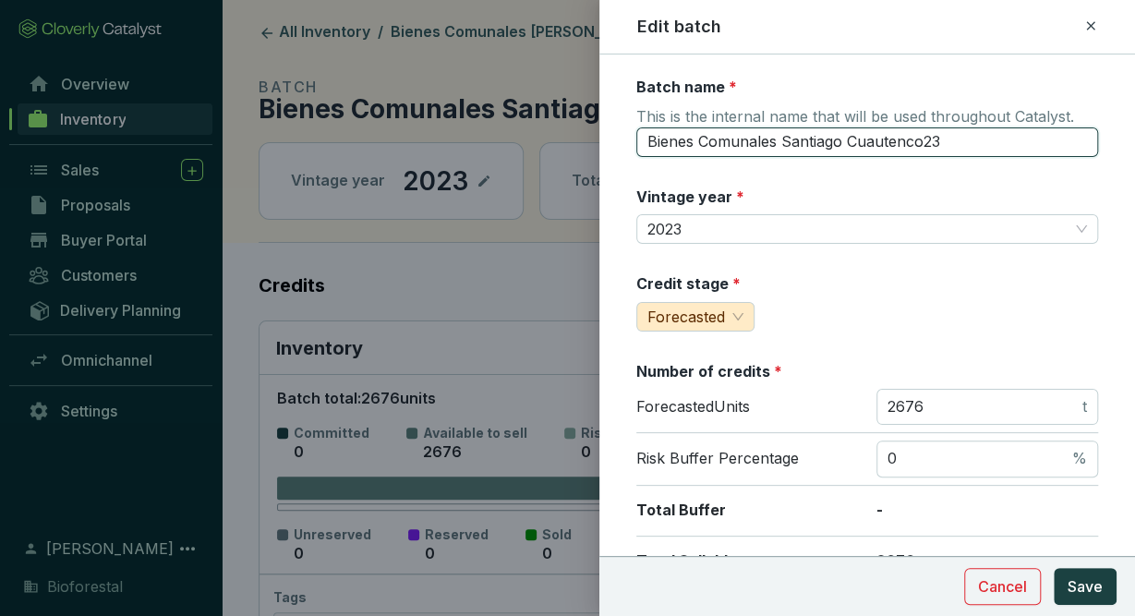
click at [950, 141] on input "Bienes Comunales Santiago Cuautenco23" at bounding box center [867, 142] width 462 height 30
type input "Bienes Comunales Santiago Cuautenco23-PR5"
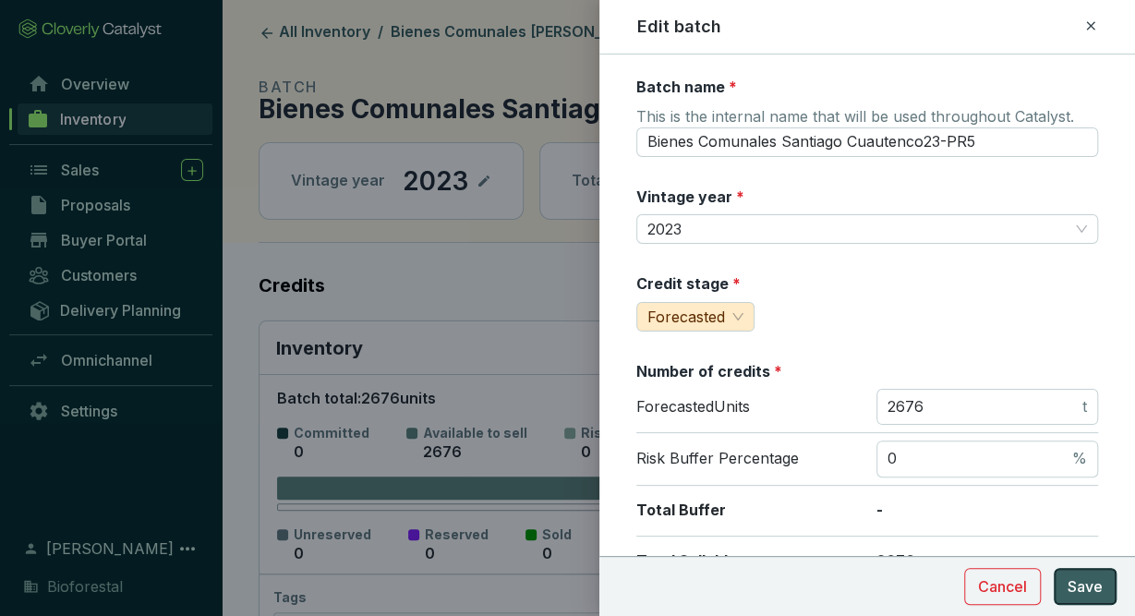
click at [1093, 590] on span "Save" at bounding box center [1085, 586] width 35 height 22
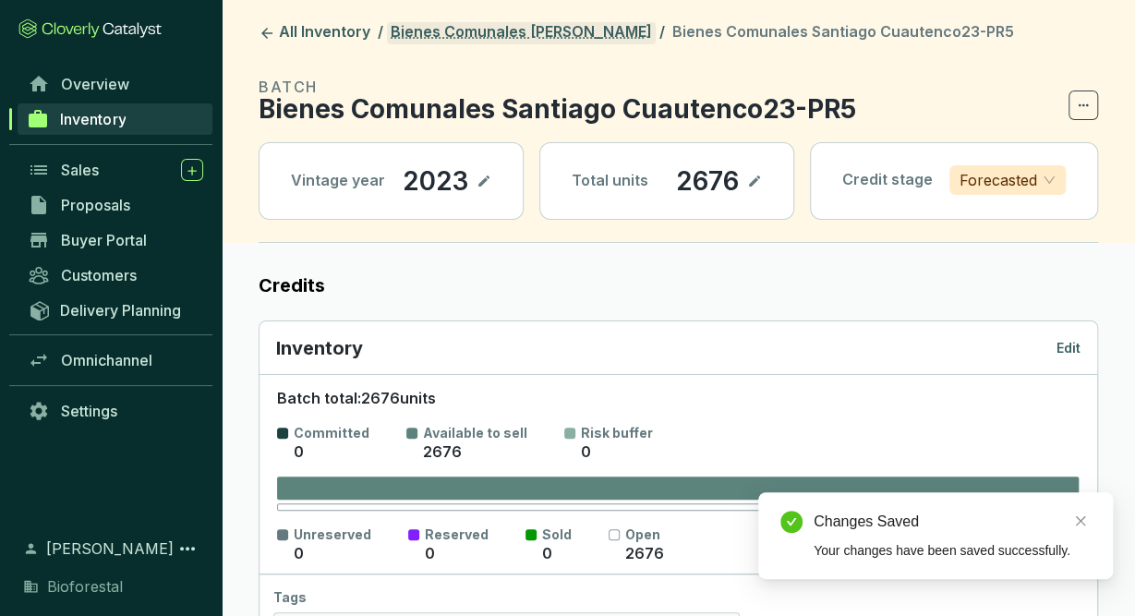
click at [630, 34] on link "Bienes Comunales [PERSON_NAME]" at bounding box center [521, 33] width 269 height 22
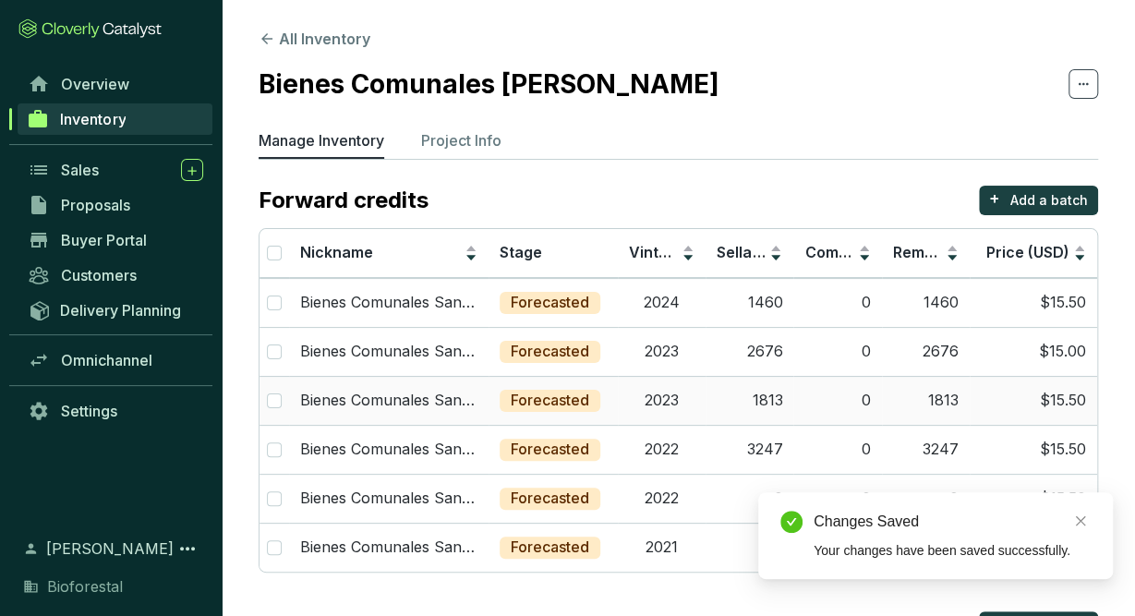
click at [719, 400] on td "1813" at bounding box center [750, 400] width 88 height 49
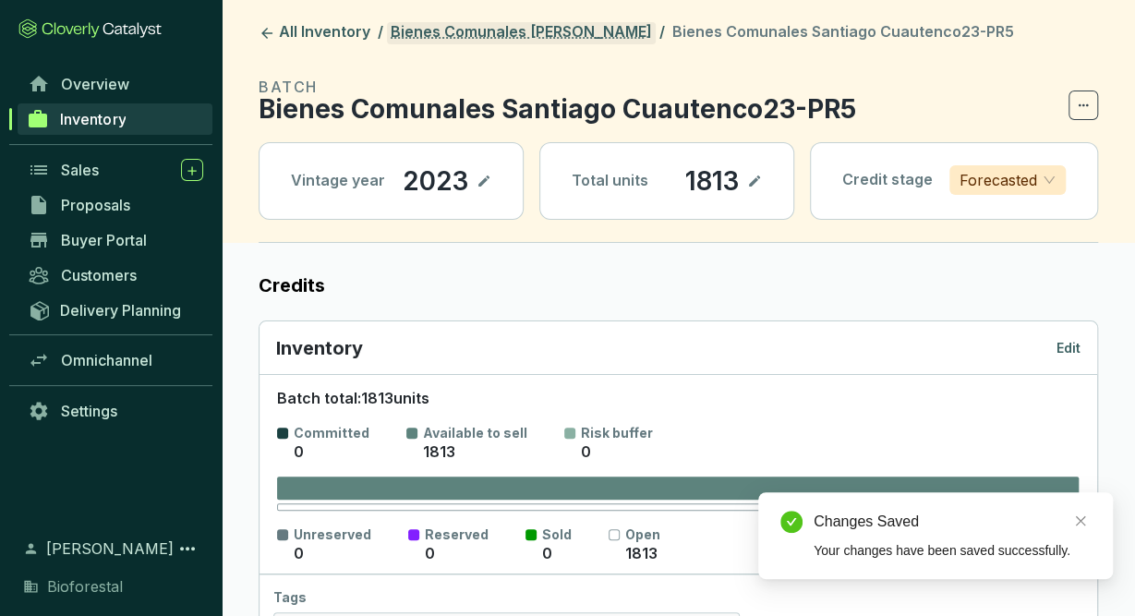
click at [561, 23] on link "Bienes Comunales [PERSON_NAME]" at bounding box center [521, 33] width 269 height 22
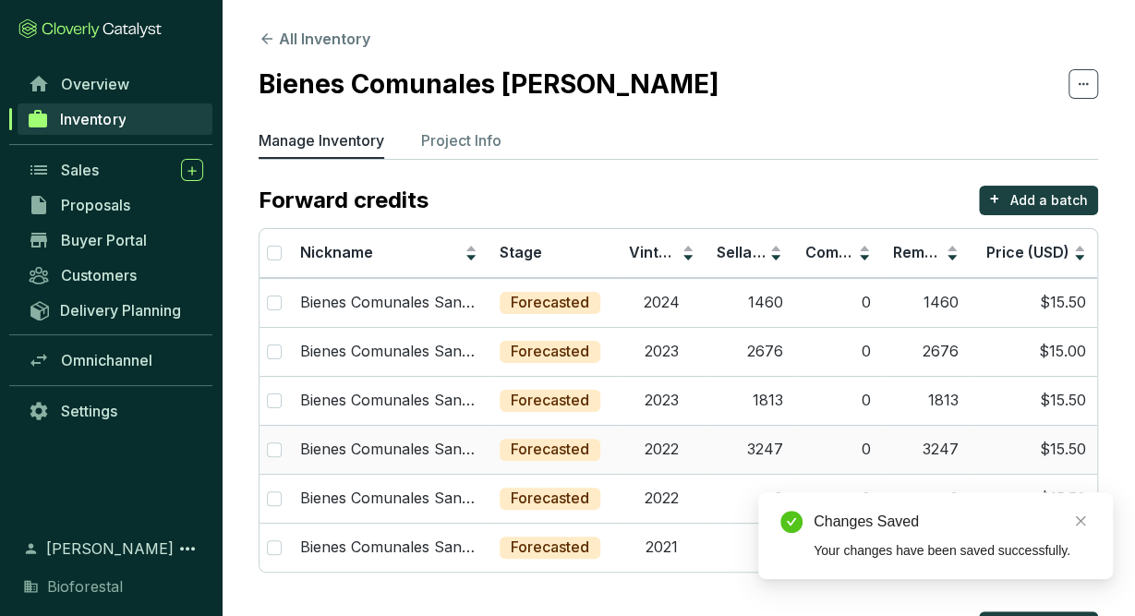
click at [743, 457] on td "3247" at bounding box center [750, 449] width 88 height 49
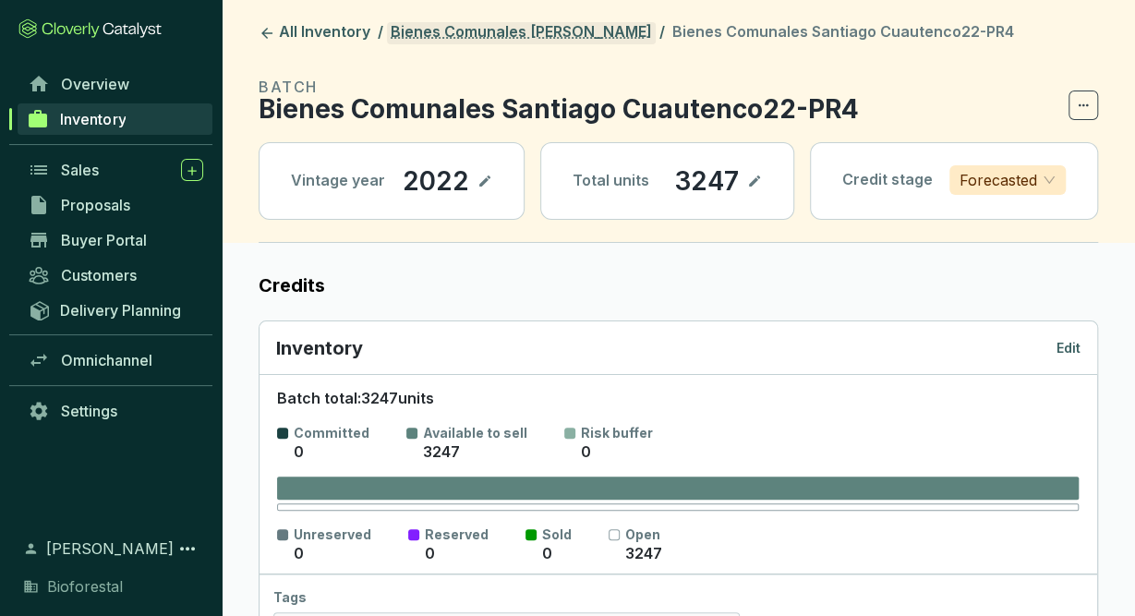
click at [644, 33] on link "Bienes Comunales [PERSON_NAME]" at bounding box center [521, 33] width 269 height 22
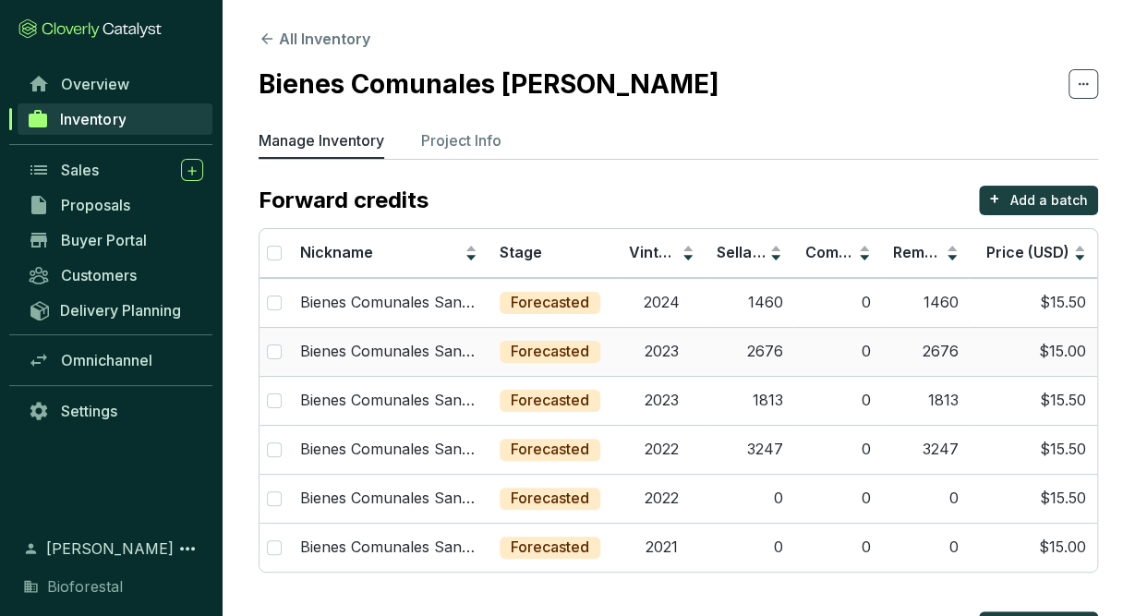
click at [706, 346] on td "2023" at bounding box center [662, 351] width 88 height 49
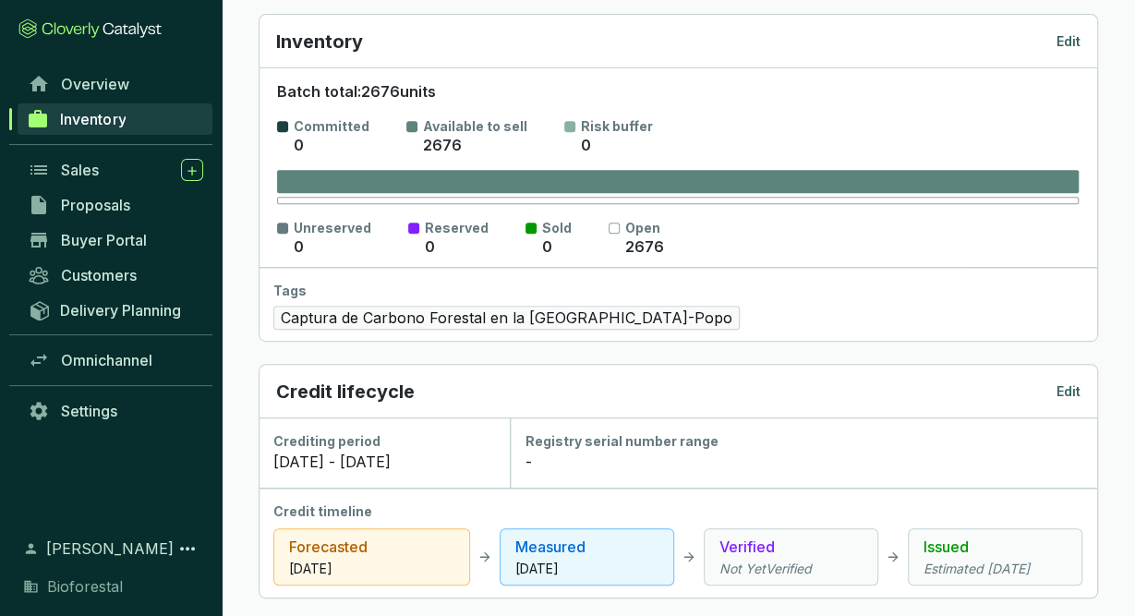
scroll to position [317, 0]
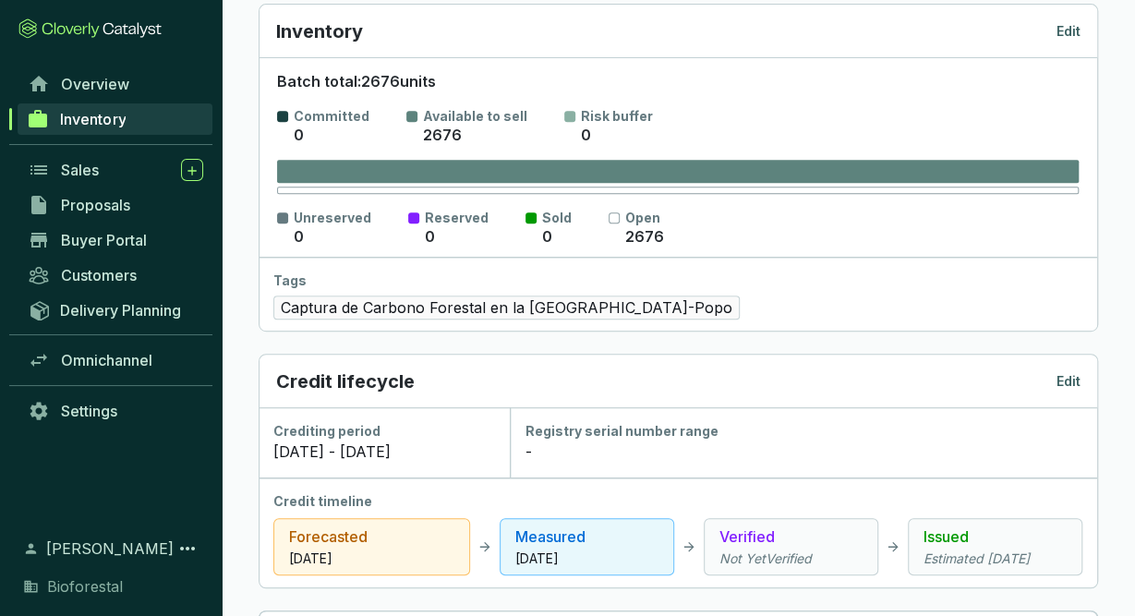
click at [1081, 36] on div "Inventory Edit" at bounding box center [678, 32] width 838 height 54
click at [1068, 34] on p "Edit" at bounding box center [1068, 31] width 24 height 18
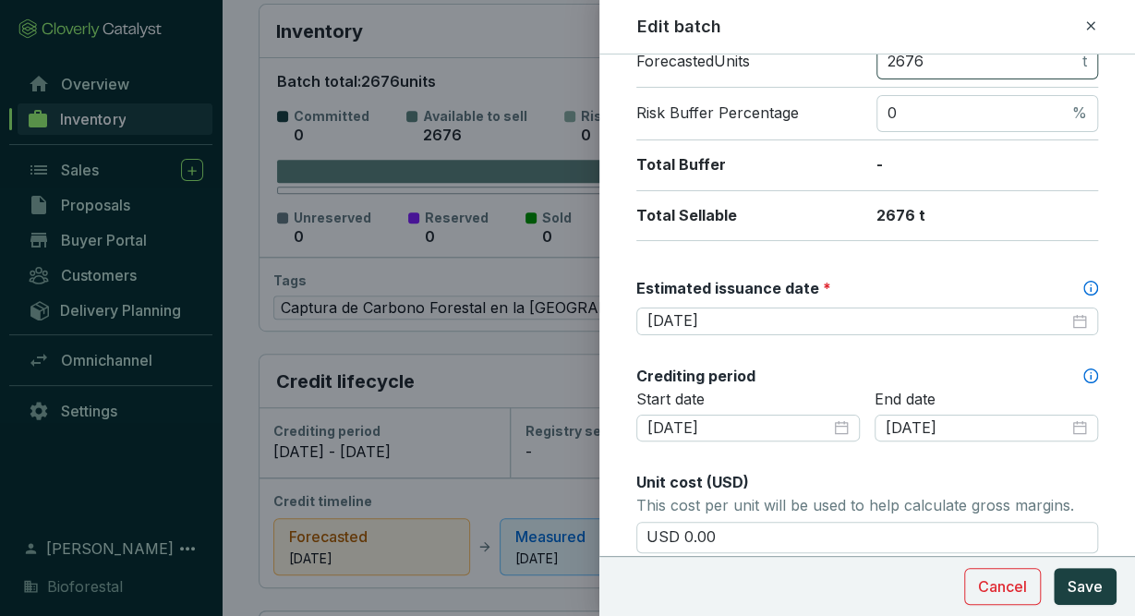
scroll to position [348, 0]
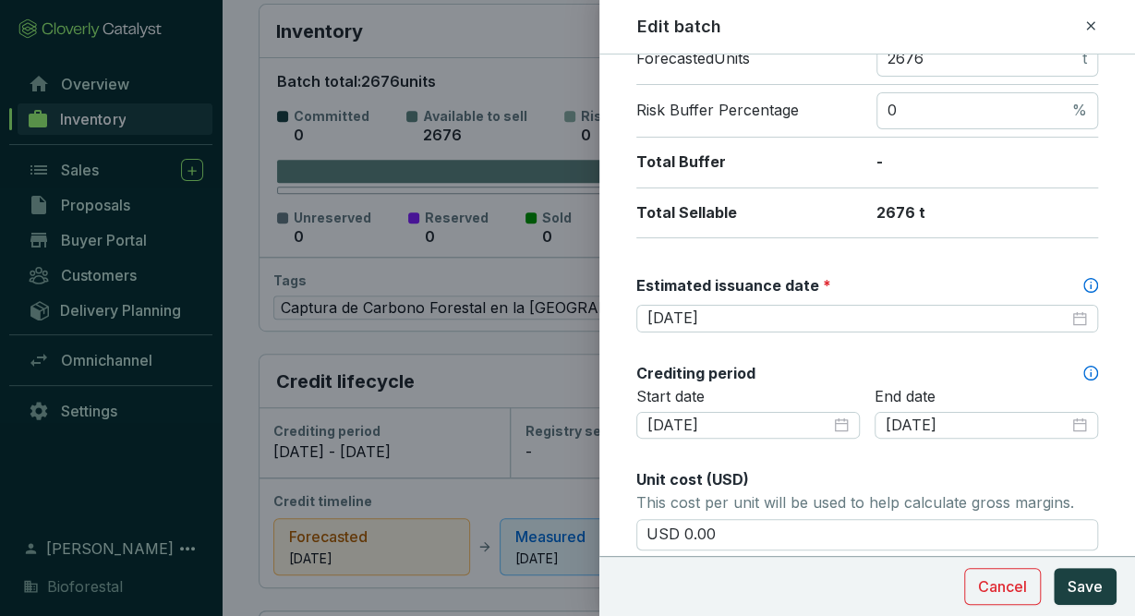
click at [1092, 24] on icon at bounding box center [1090, 25] width 8 height 8
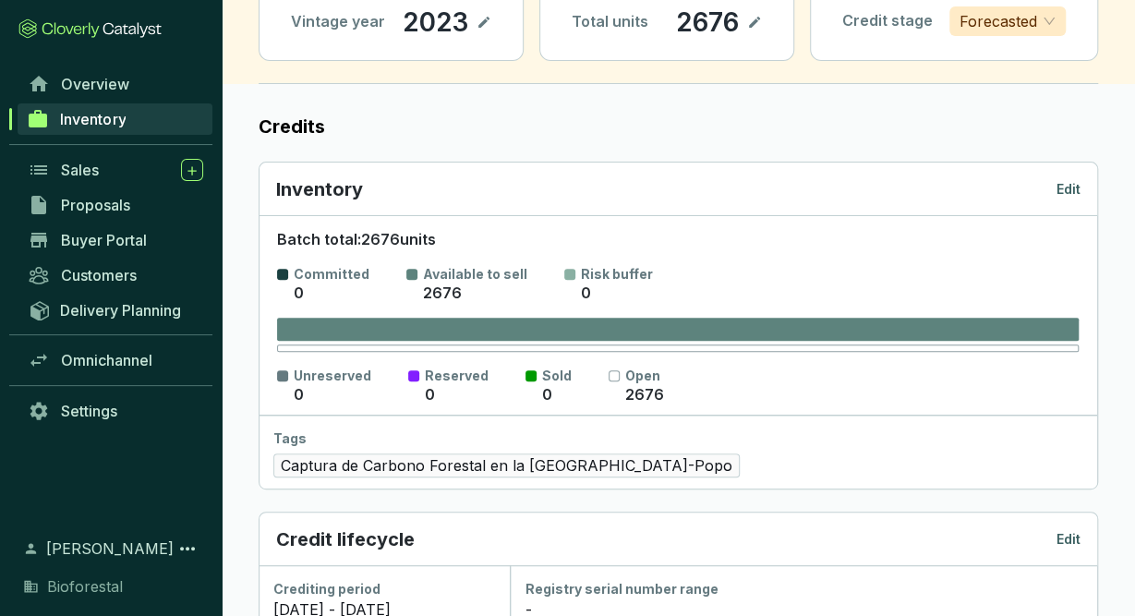
scroll to position [0, 0]
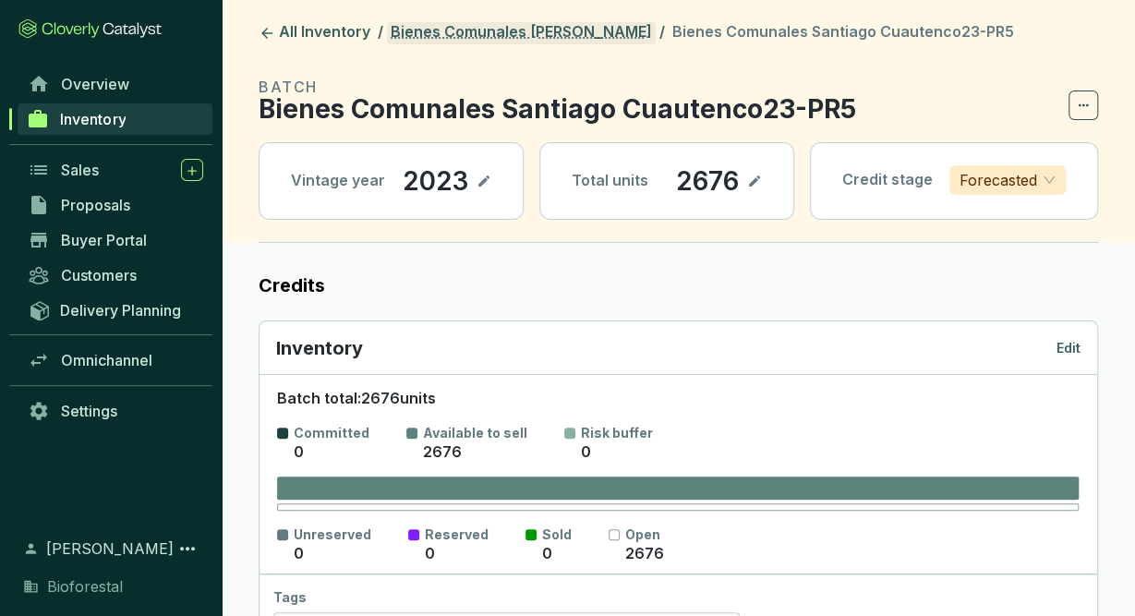
click at [509, 33] on link "Bienes Comunales [PERSON_NAME]" at bounding box center [521, 33] width 269 height 22
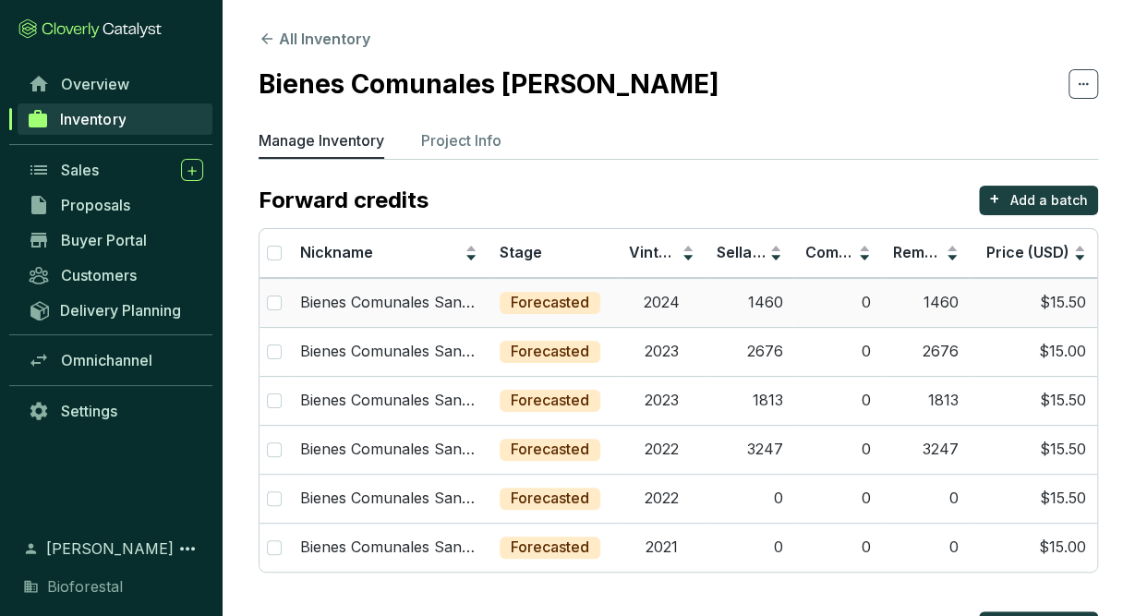
click at [673, 297] on td "2024" at bounding box center [662, 302] width 88 height 49
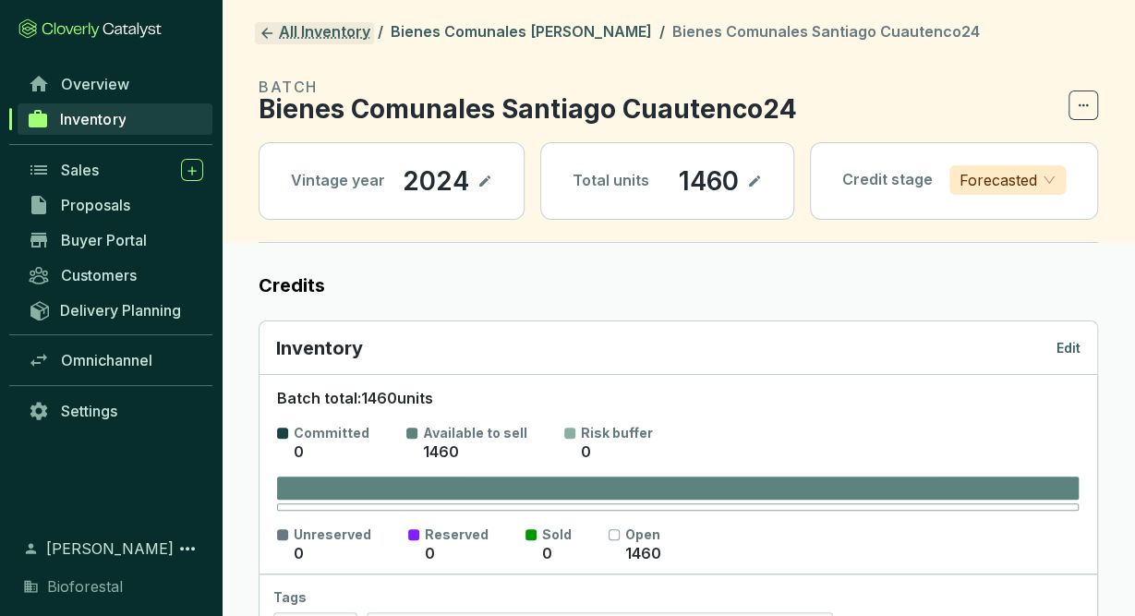
click at [294, 34] on link "All Inventory" at bounding box center [314, 33] width 119 height 22
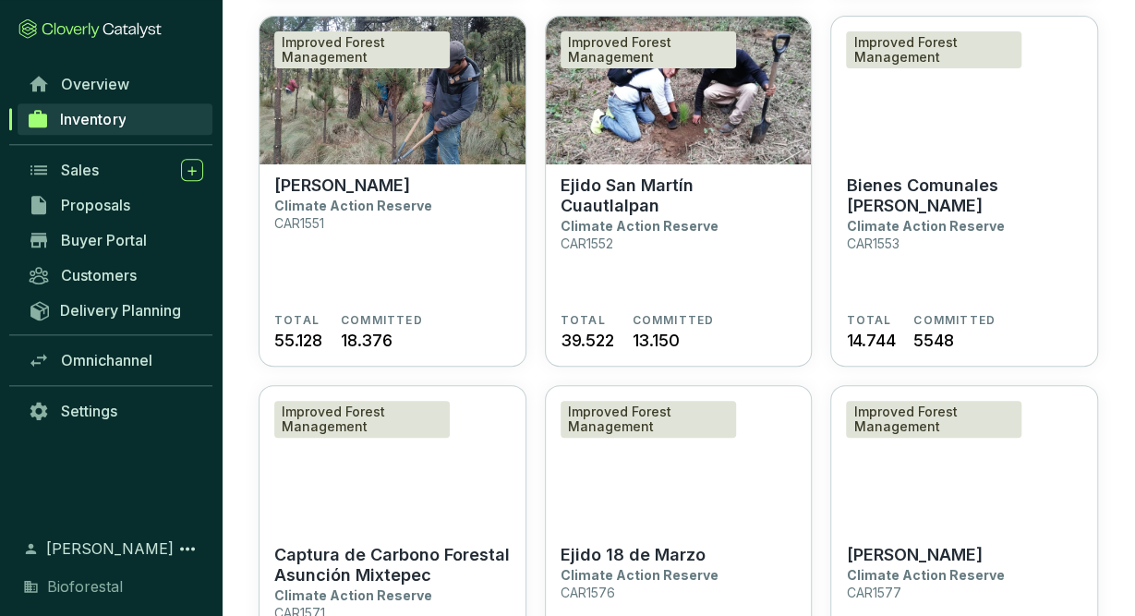
scroll to position [3377, 0]
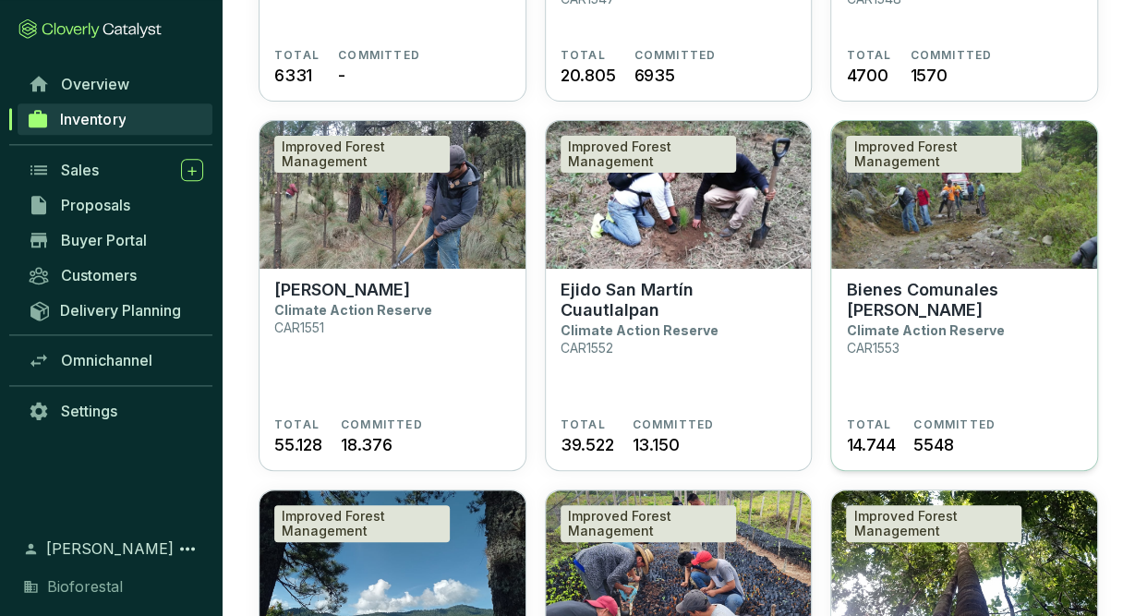
click at [911, 412] on section "Bienes Comunales Santiago Cuautenco Climate Action Reserve CAR1553" at bounding box center [964, 349] width 236 height 138
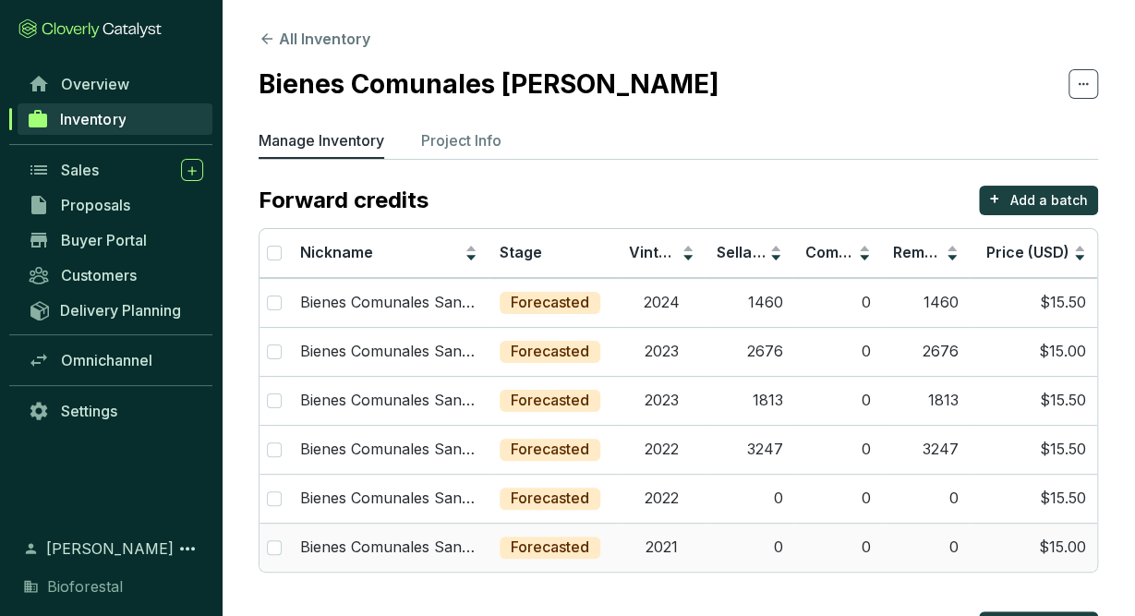
click at [757, 557] on td "0" at bounding box center [750, 547] width 88 height 49
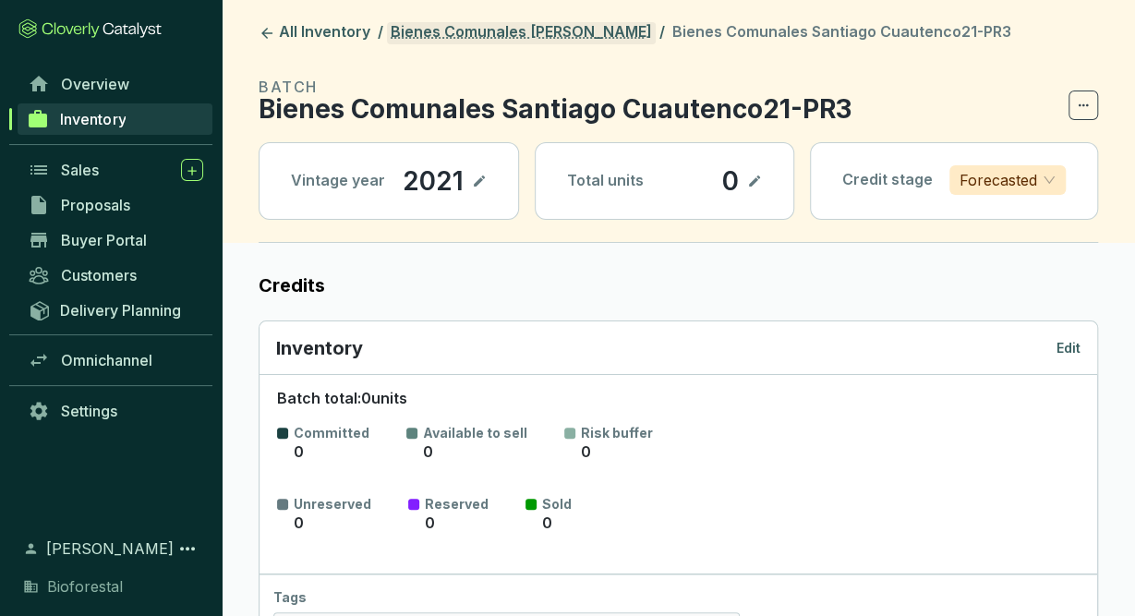
click at [581, 29] on link "Bienes Comunales [PERSON_NAME]" at bounding box center [521, 33] width 269 height 22
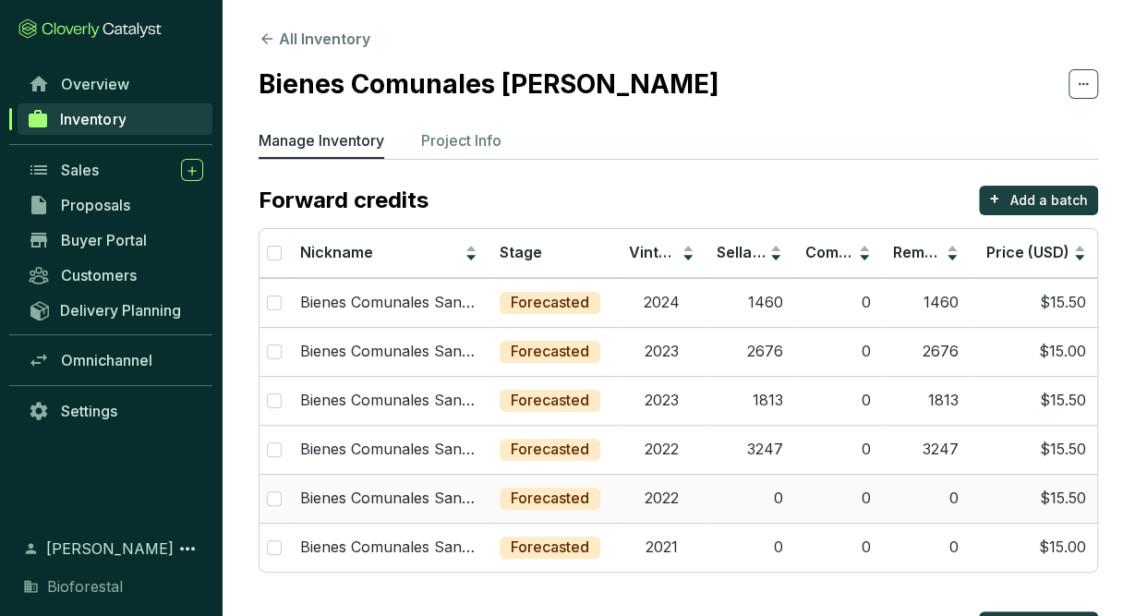
click at [645, 500] on td "2022" at bounding box center [662, 498] width 88 height 49
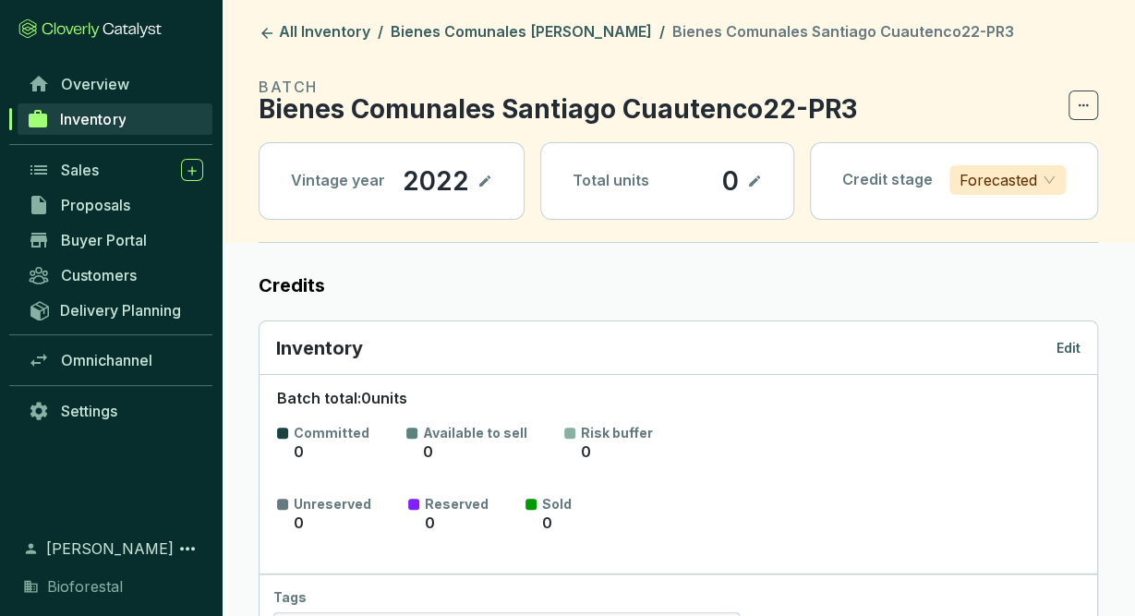
click at [605, 19] on header "All Inventory / Bienes Comunales Santiago Cuautenco / Bienes Comunales Santiago…" at bounding box center [678, 121] width 913 height 243
click at [612, 27] on link "Bienes Comunales [PERSON_NAME]" at bounding box center [521, 33] width 269 height 22
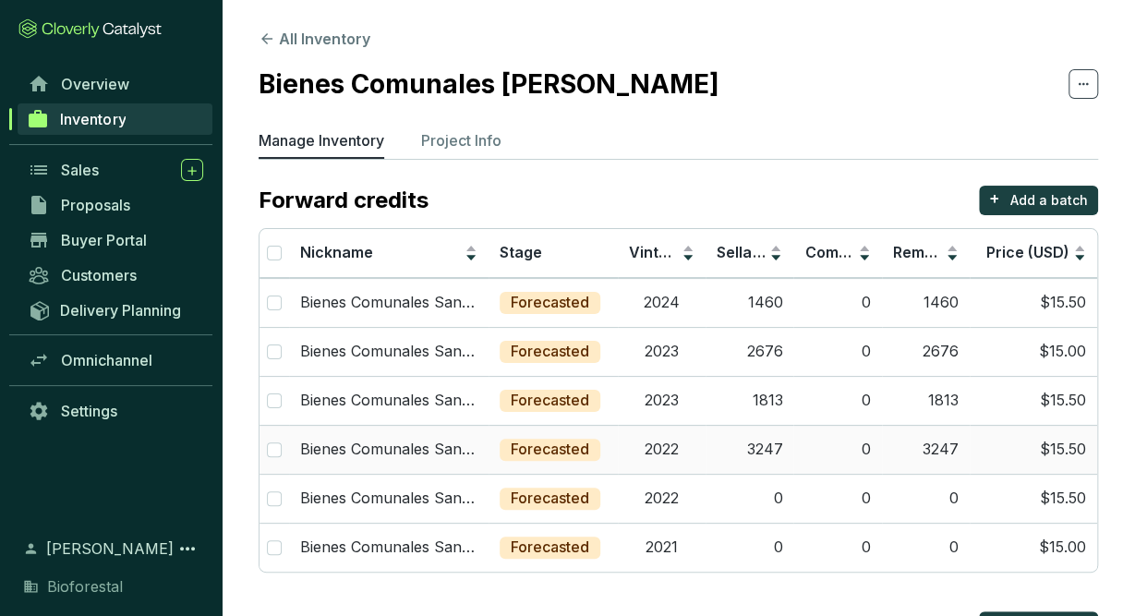
click at [706, 433] on td "3247" at bounding box center [750, 449] width 88 height 49
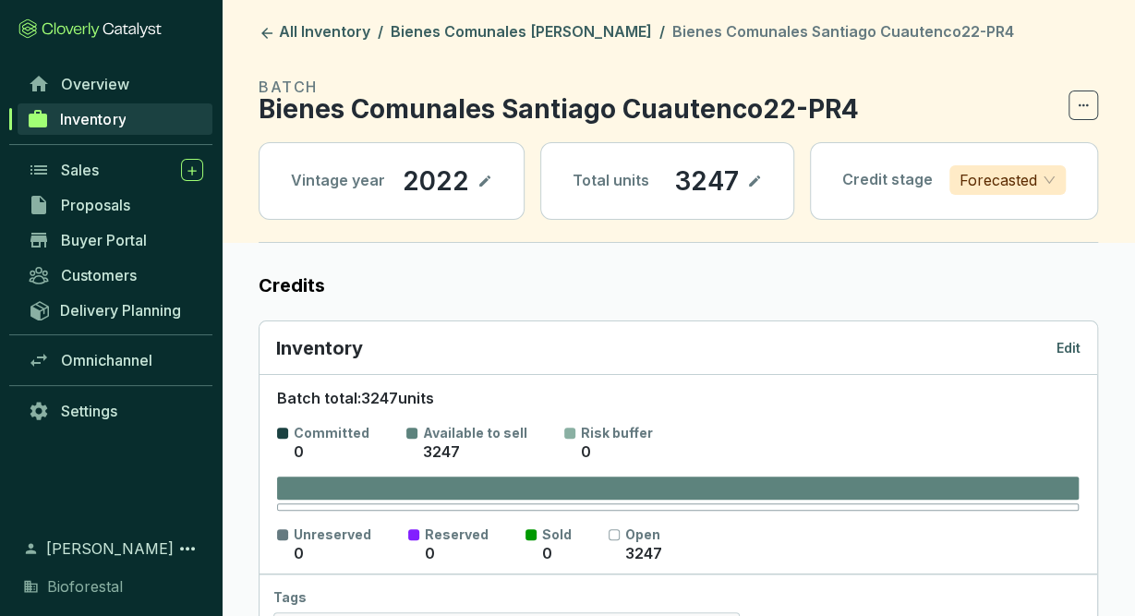
click at [573, 51] on header "All Inventory / Bienes Comunales Santiago Cuautenco / Bienes Comunales Santiago…" at bounding box center [678, 121] width 913 height 243
click at [571, 31] on link "Bienes Comunales [PERSON_NAME]" at bounding box center [521, 33] width 269 height 22
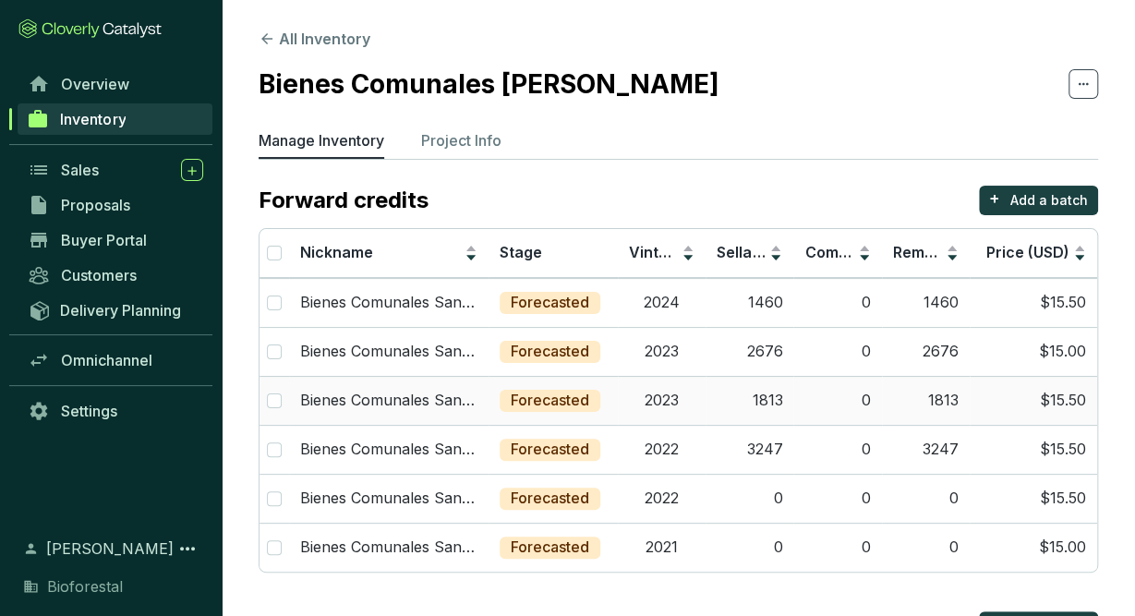
click at [662, 392] on td "2023" at bounding box center [662, 400] width 88 height 49
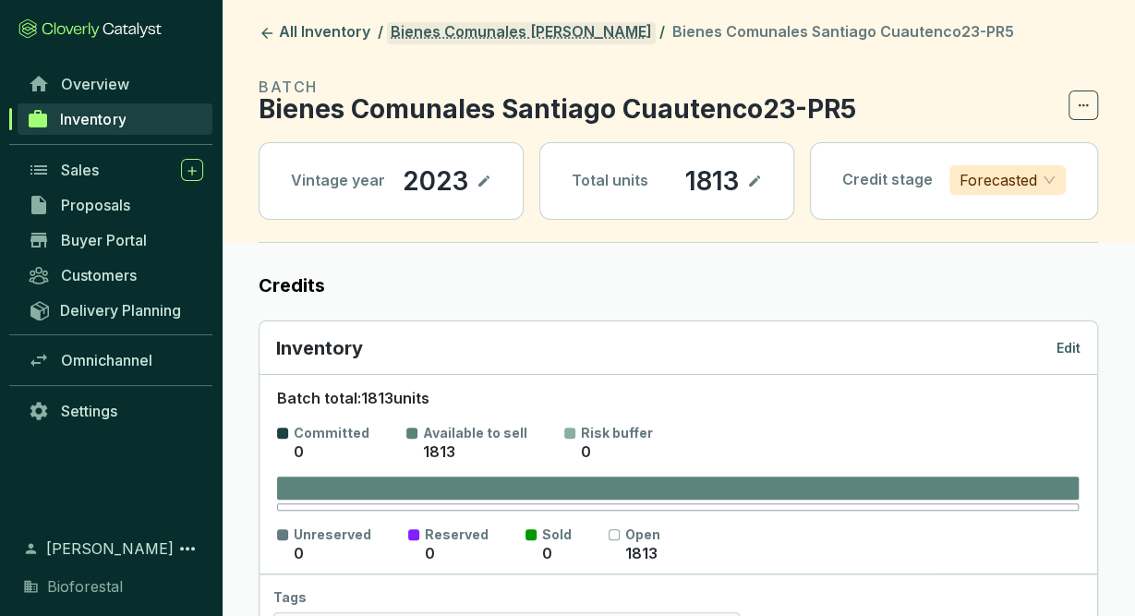
click at [604, 40] on link "Bienes Comunales [PERSON_NAME]" at bounding box center [521, 33] width 269 height 22
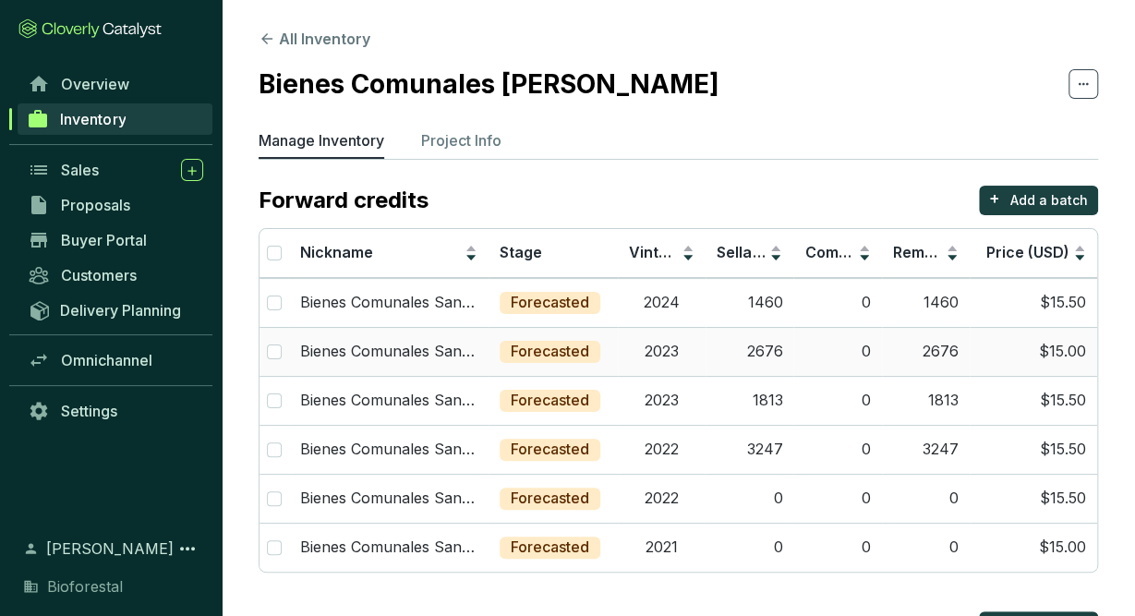
click at [665, 358] on td "2023" at bounding box center [662, 351] width 88 height 49
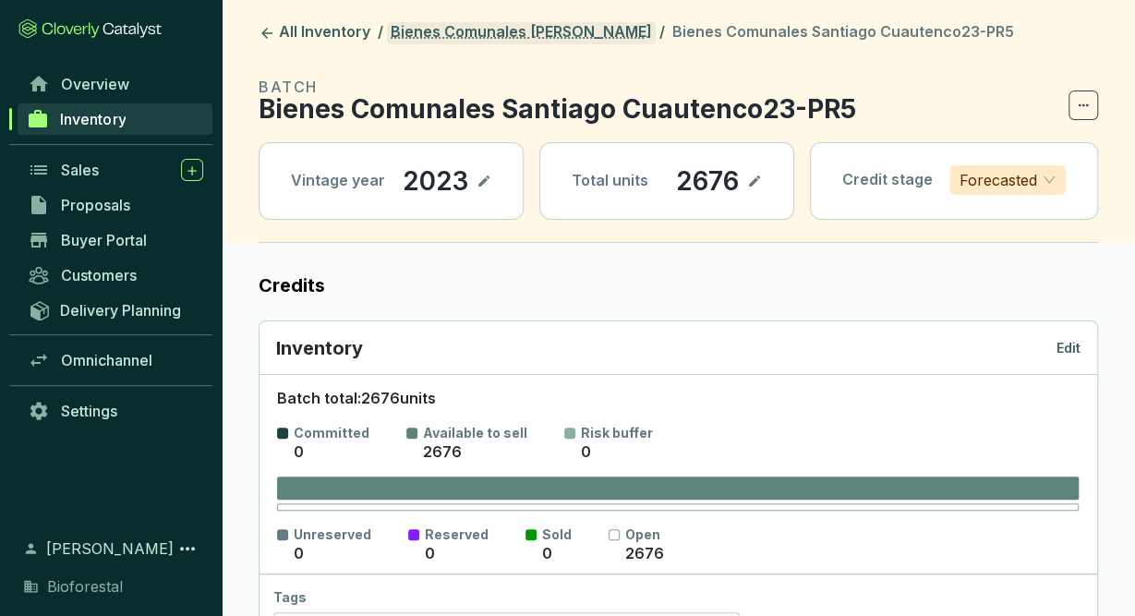
click at [548, 35] on link "Bienes Comunales [PERSON_NAME]" at bounding box center [521, 33] width 269 height 22
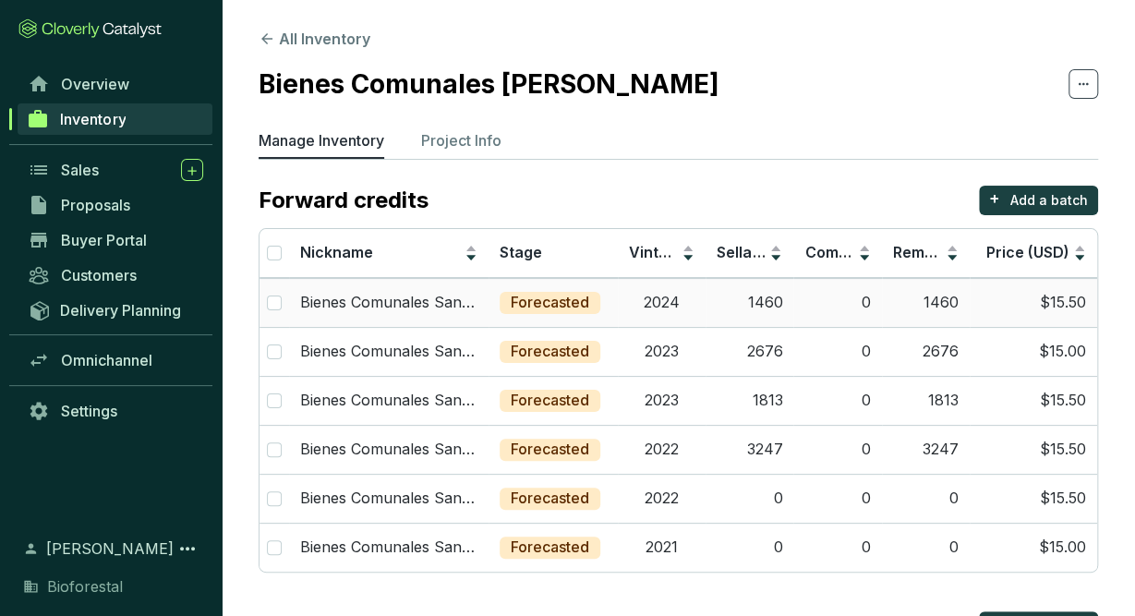
click at [614, 313] on td "Forecasted" at bounding box center [553, 302] width 129 height 49
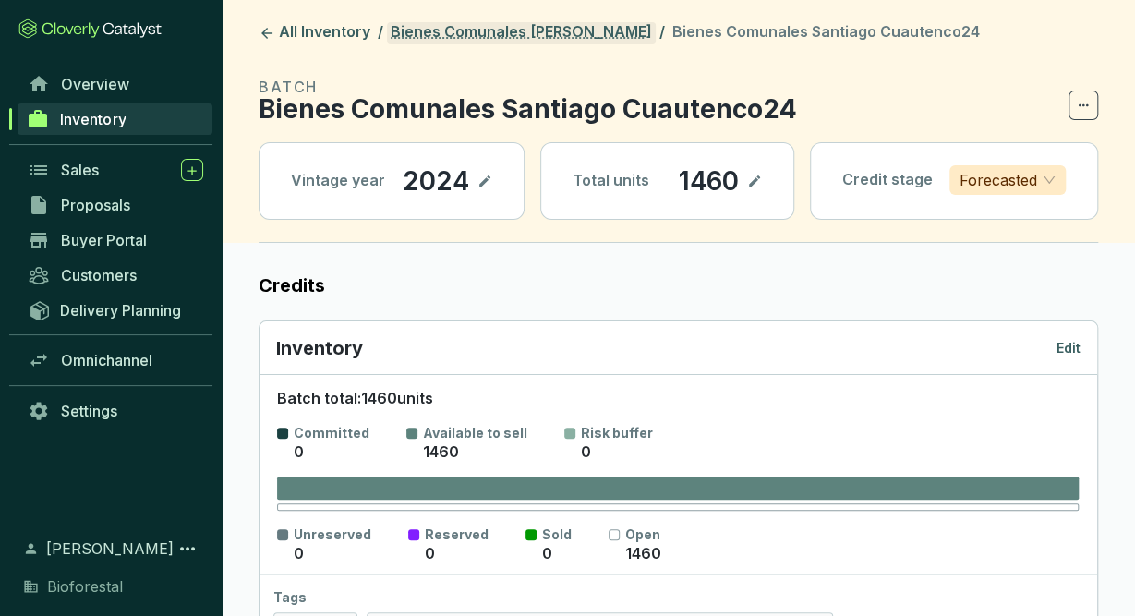
click at [588, 30] on link "Bienes Comunales [PERSON_NAME]" at bounding box center [521, 33] width 269 height 22
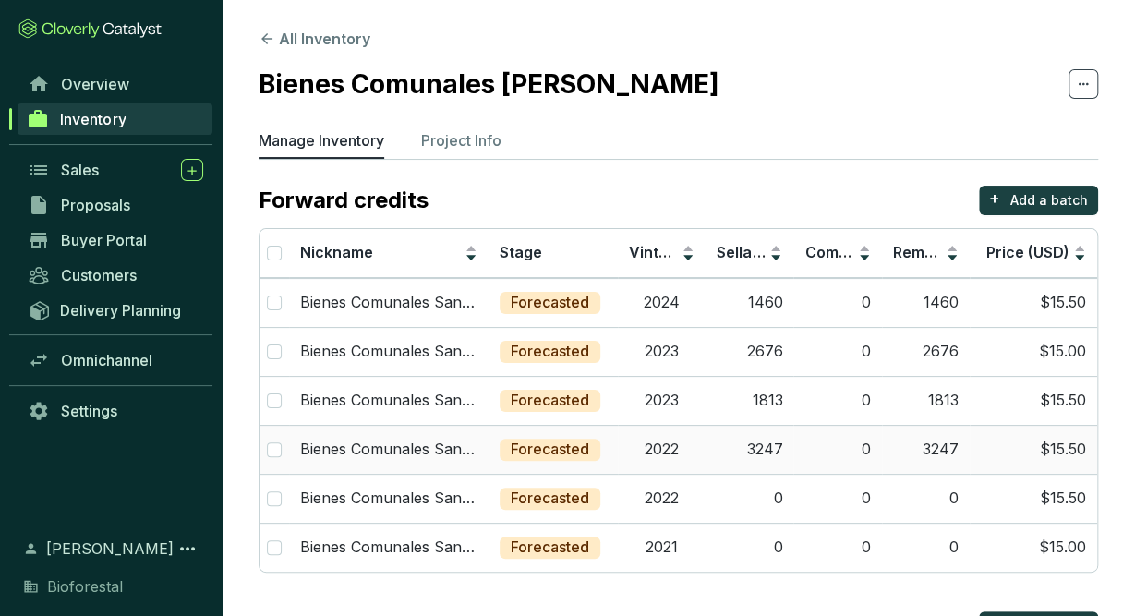
click at [666, 433] on td "2022" at bounding box center [662, 449] width 88 height 49
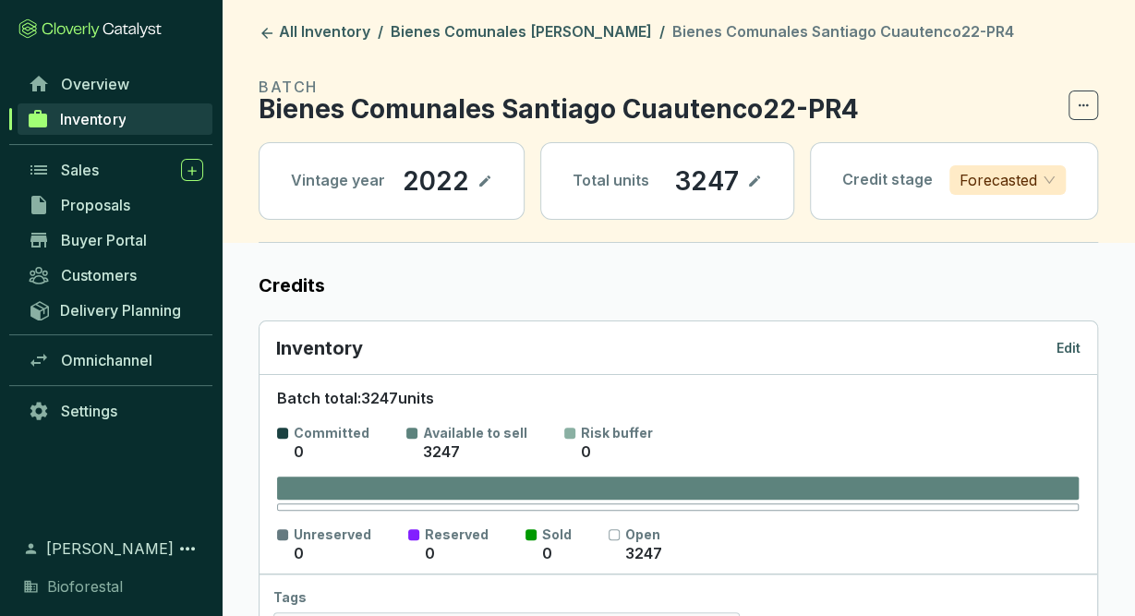
click at [549, 47] on header "All Inventory / Bienes Comunales Santiago Cuautenco / Bienes Comunales Santiago…" at bounding box center [678, 121] width 913 height 243
click at [552, 39] on link "Bienes Comunales [PERSON_NAME]" at bounding box center [521, 33] width 269 height 22
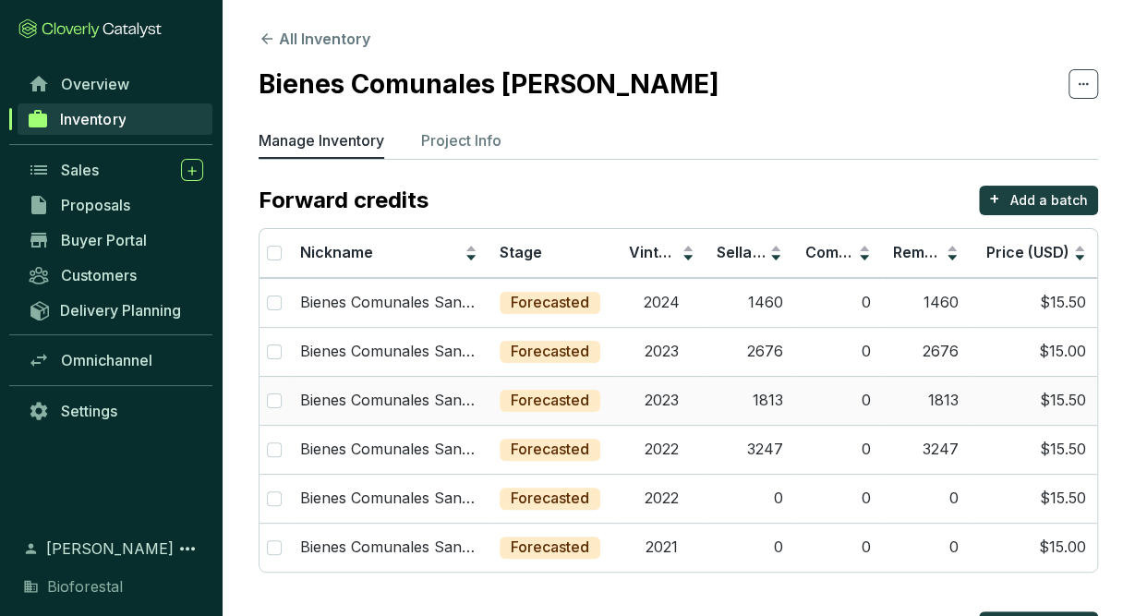
click at [688, 413] on td "2023" at bounding box center [662, 400] width 88 height 49
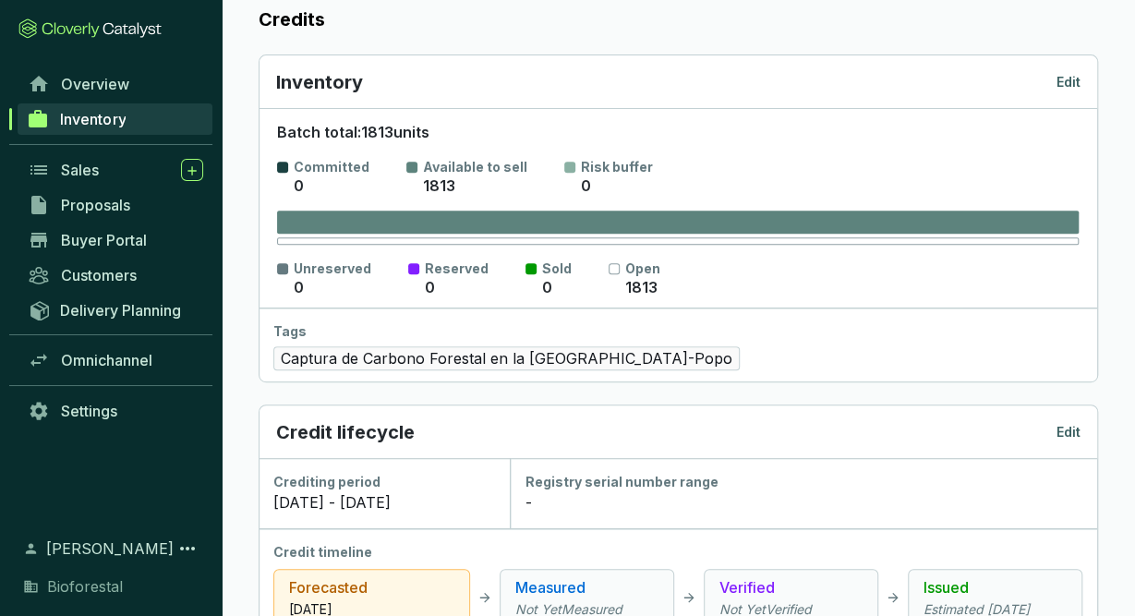
scroll to position [288, 0]
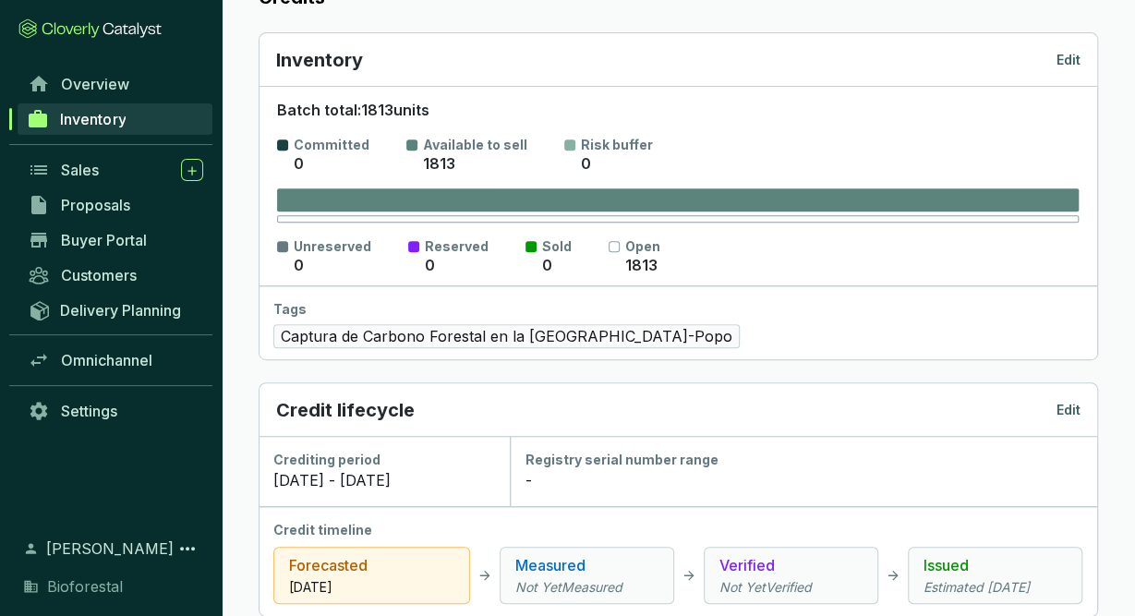
click at [1078, 54] on p "Edit" at bounding box center [1068, 60] width 24 height 18
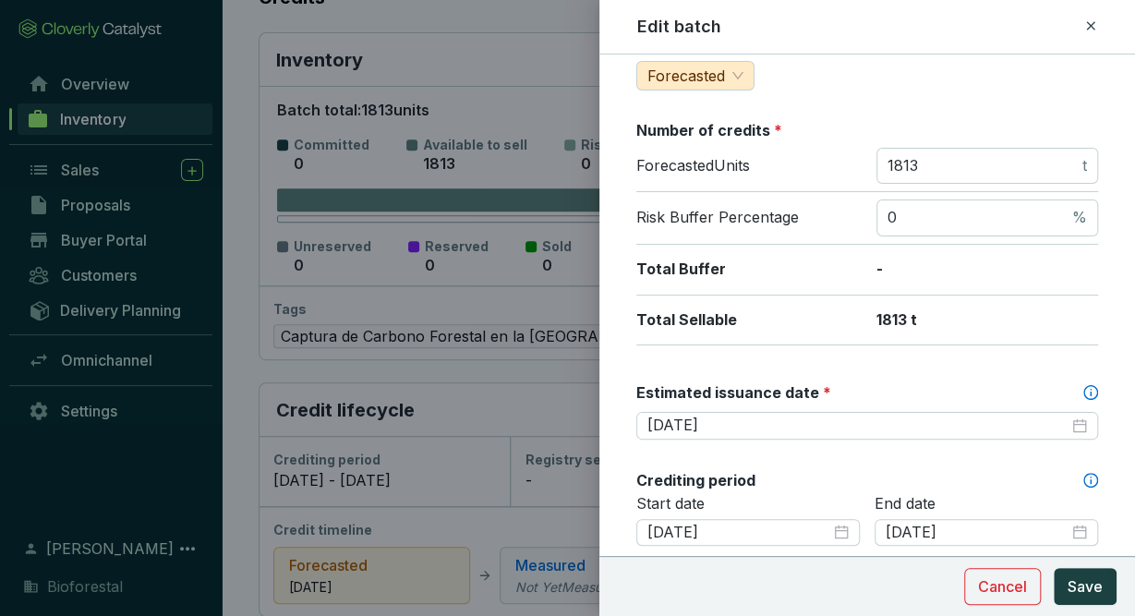
scroll to position [242, 0]
click at [1094, 23] on icon at bounding box center [1090, 26] width 15 height 22
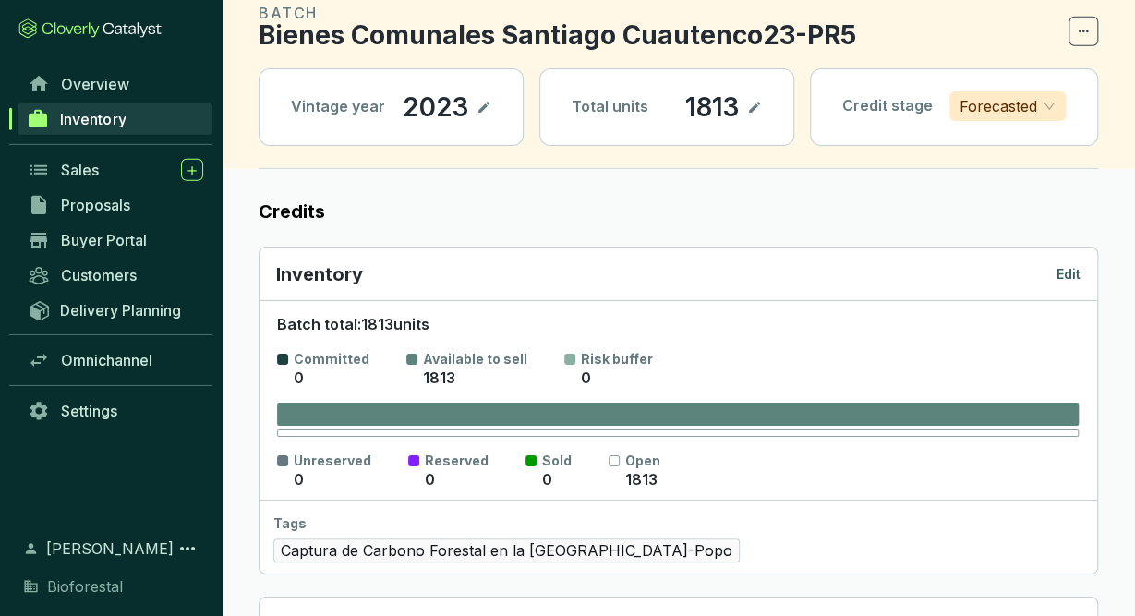
scroll to position [0, 0]
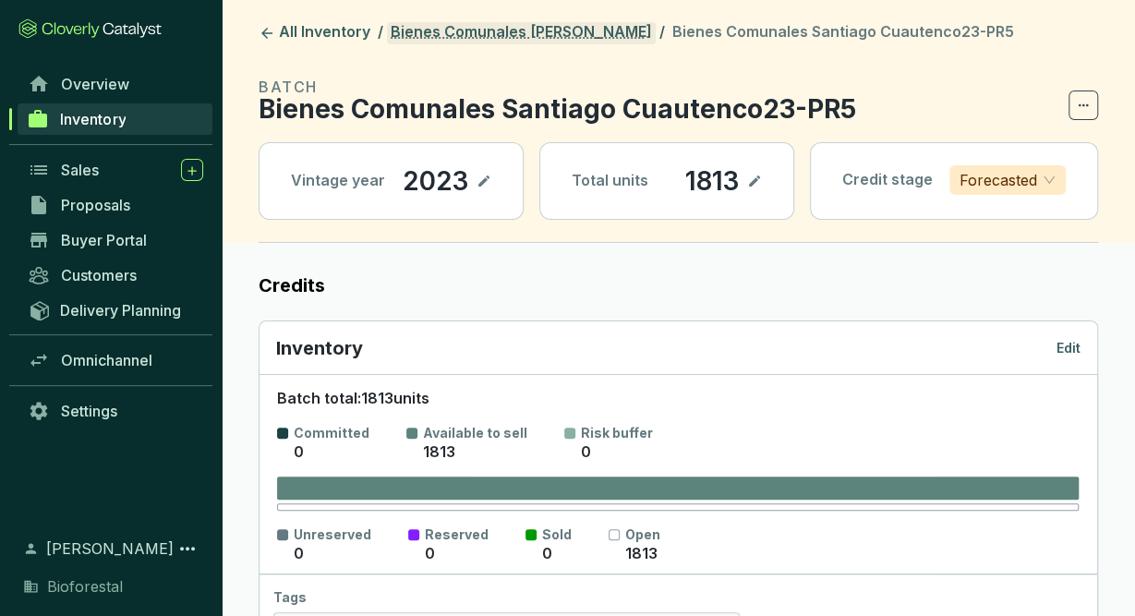
click at [514, 37] on link "Bienes Comunales [PERSON_NAME]" at bounding box center [521, 33] width 269 height 22
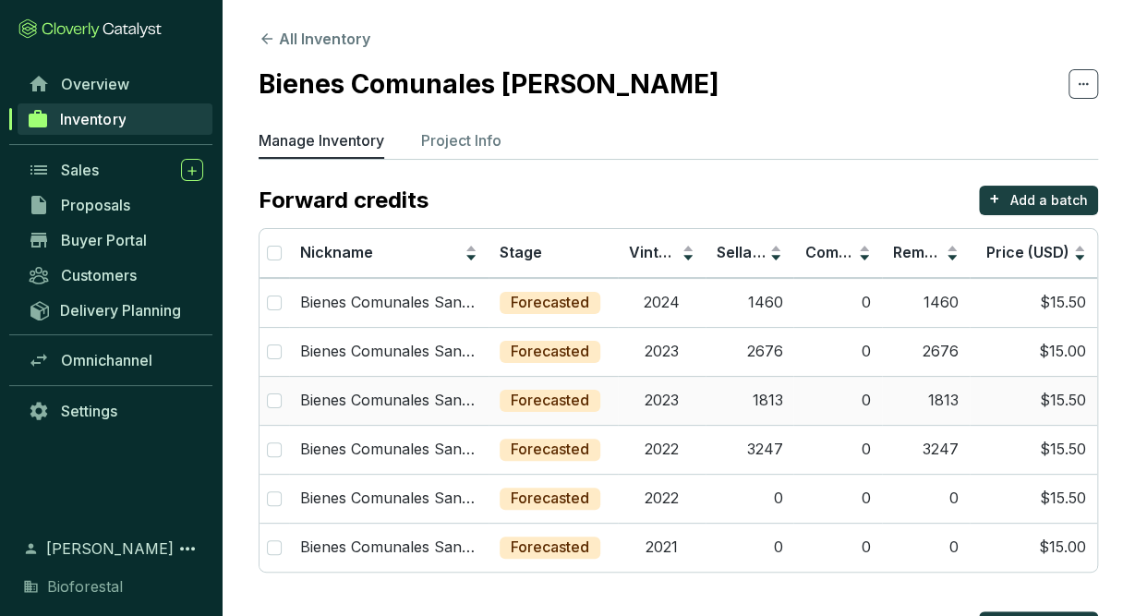
click at [676, 400] on td "2023" at bounding box center [662, 400] width 88 height 49
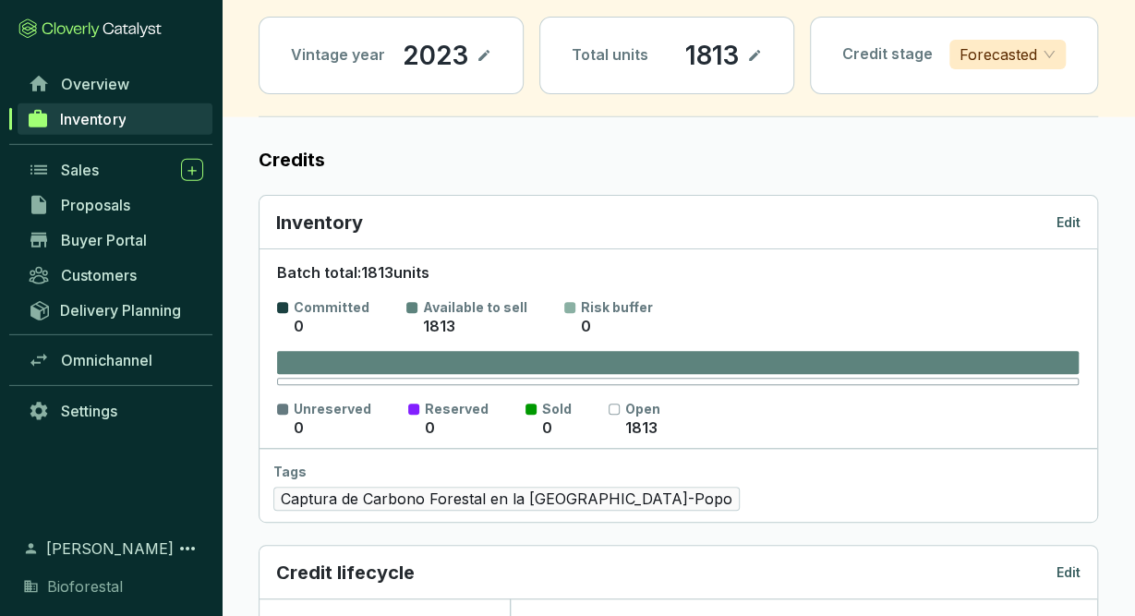
scroll to position [126, 0]
click at [1070, 224] on p "Edit" at bounding box center [1068, 222] width 24 height 18
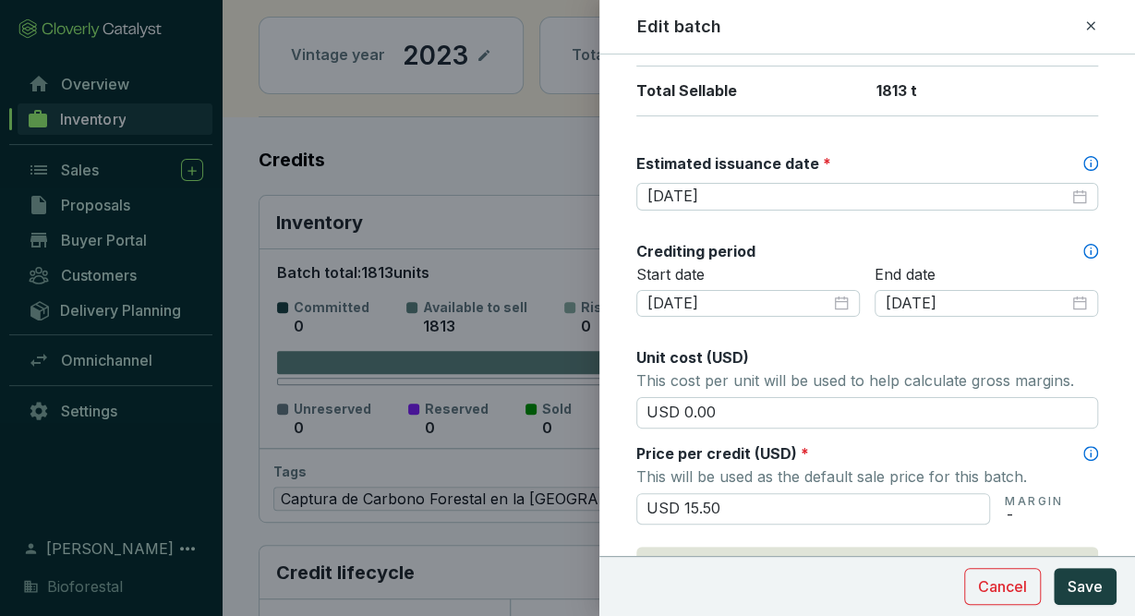
scroll to position [471, 0]
click at [1090, 29] on icon at bounding box center [1090, 26] width 15 height 22
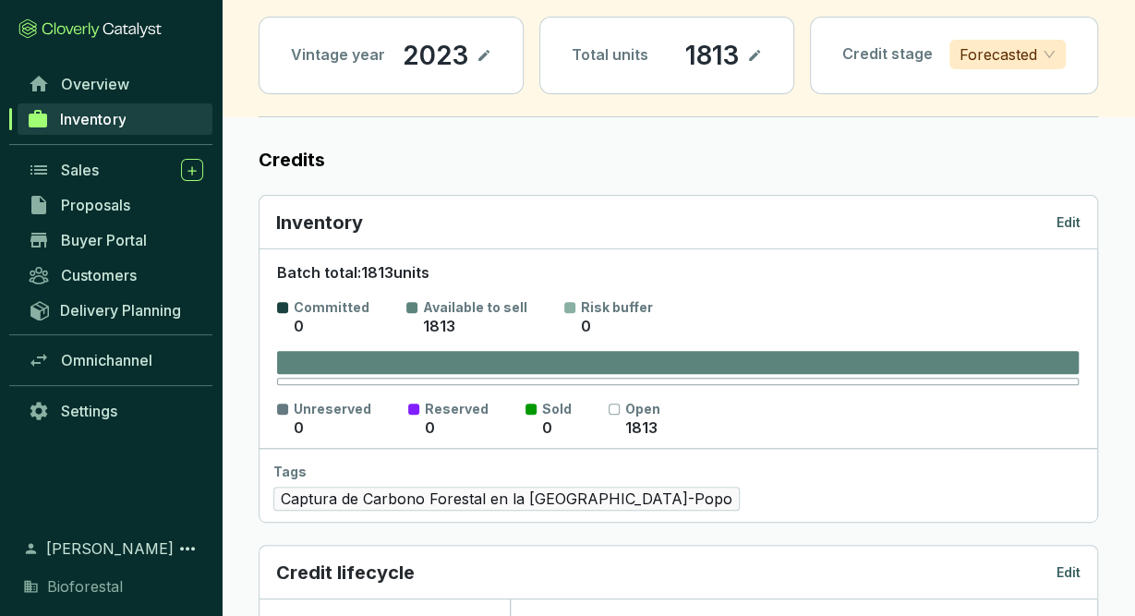
scroll to position [0, 0]
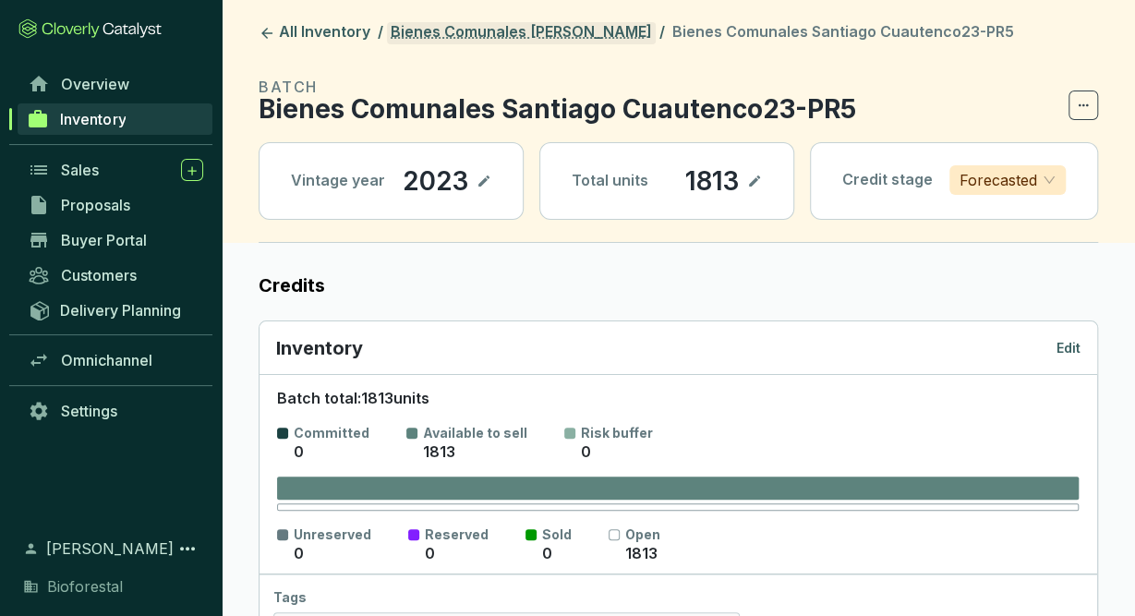
click at [613, 32] on link "Bienes Comunales [PERSON_NAME]" at bounding box center [521, 33] width 269 height 22
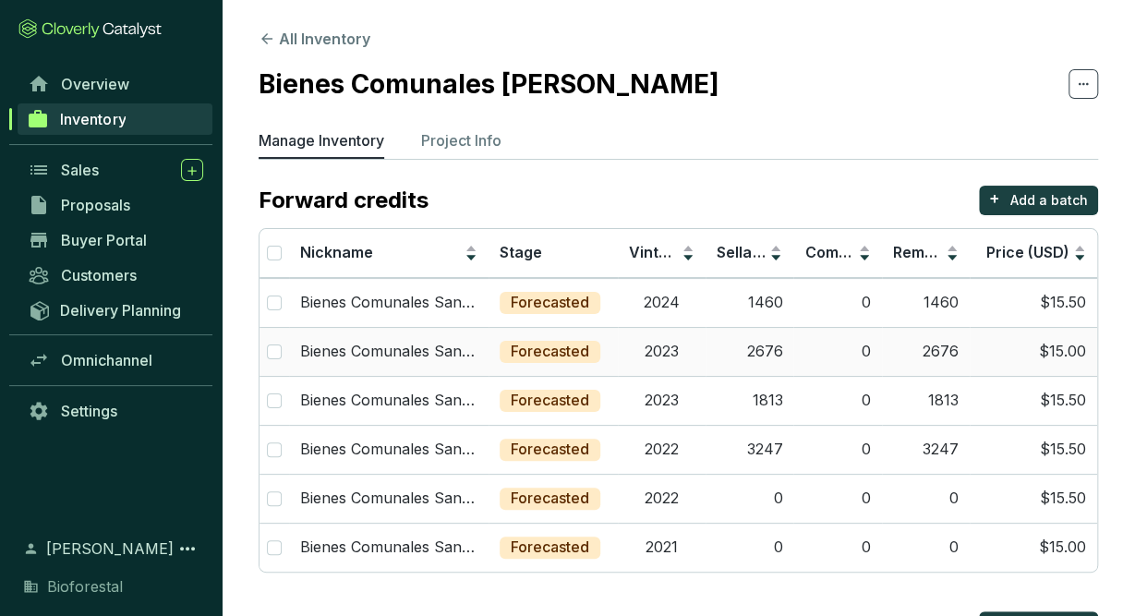
click at [662, 361] on td "2023" at bounding box center [662, 351] width 88 height 49
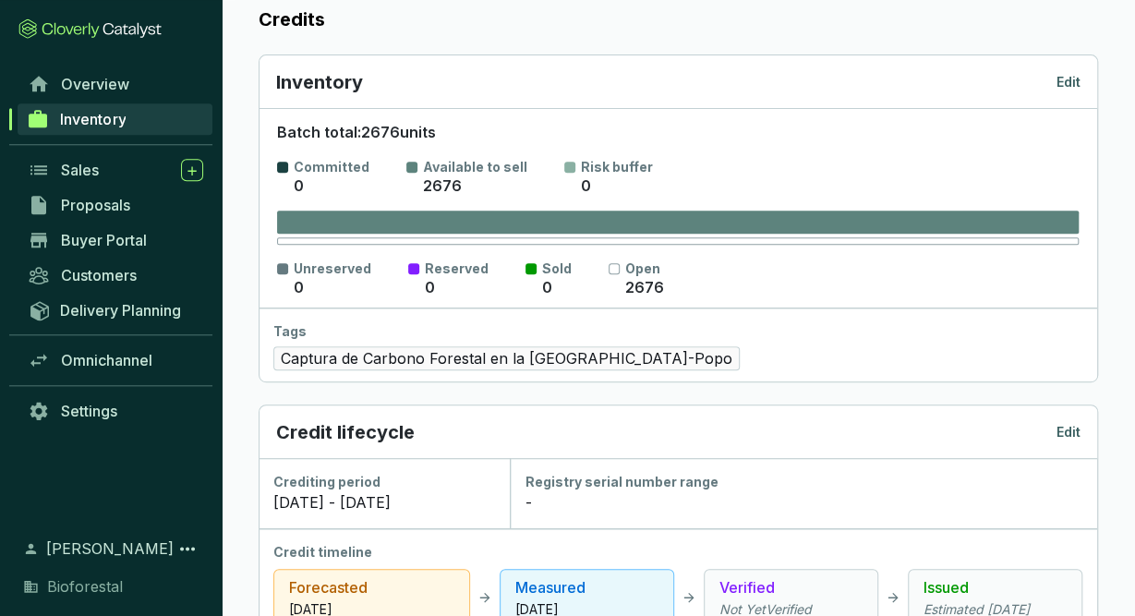
scroll to position [267, 0]
click at [1076, 72] on p "Edit" at bounding box center [1068, 81] width 24 height 18
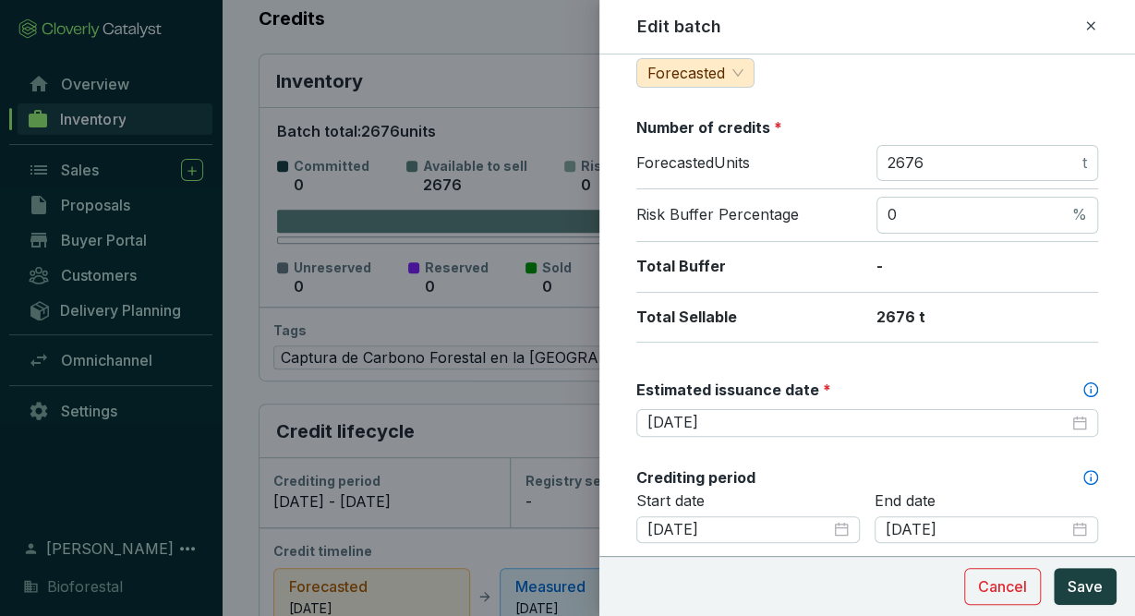
scroll to position [0, 0]
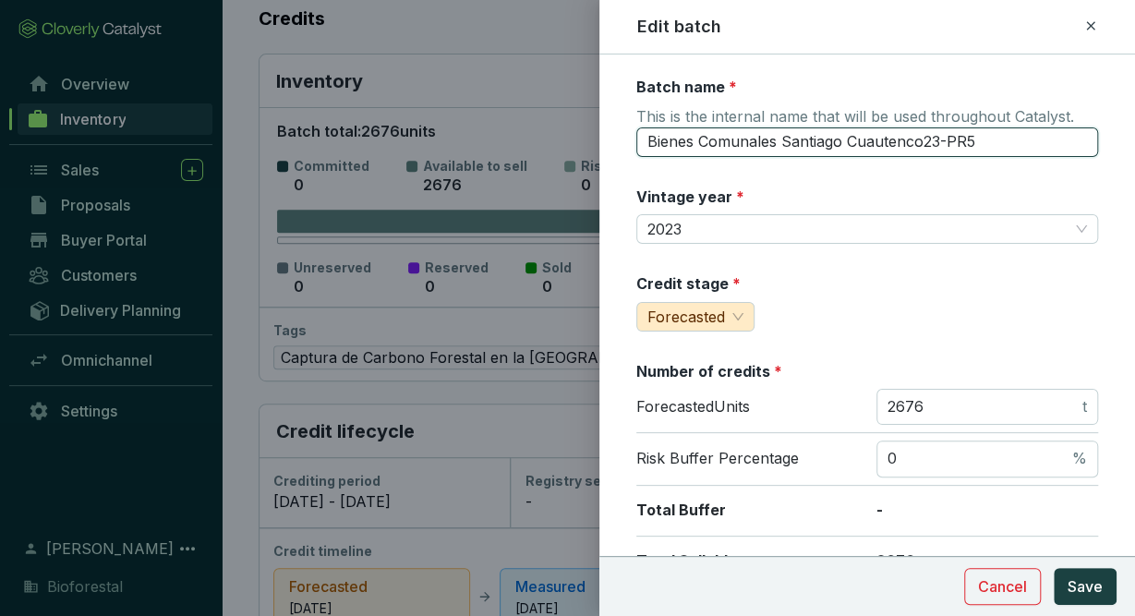
click at [983, 139] on input "Bienes Comunales Santiago Cuautenco23-PR5" at bounding box center [867, 142] width 462 height 30
type input "Bienes Comunales Santiago Cuautenco23-PR4"
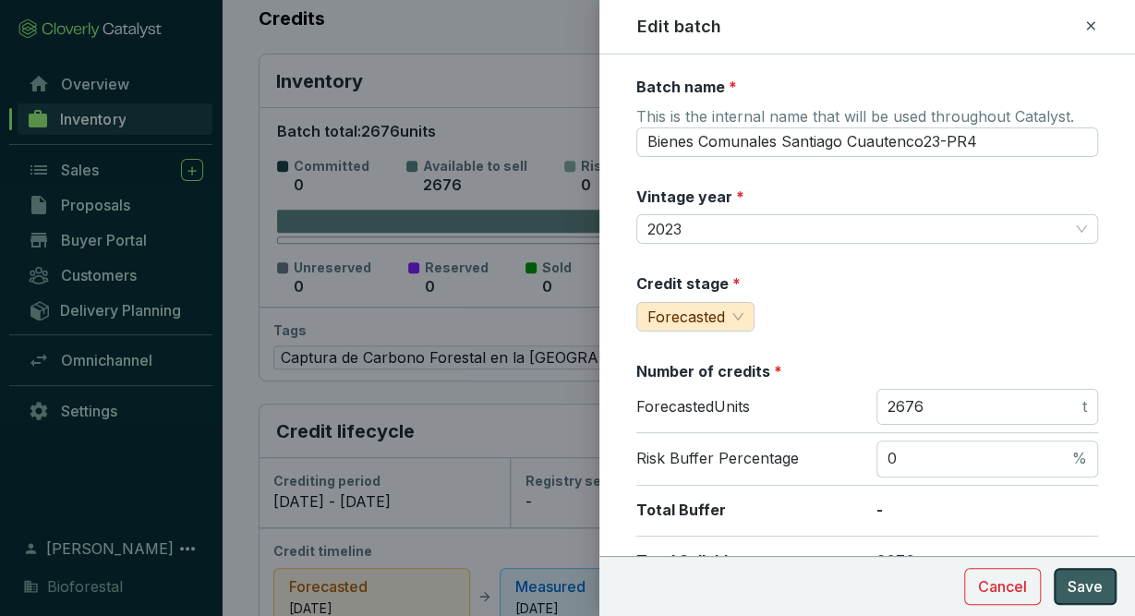
click at [1085, 588] on span "Save" at bounding box center [1085, 586] width 35 height 22
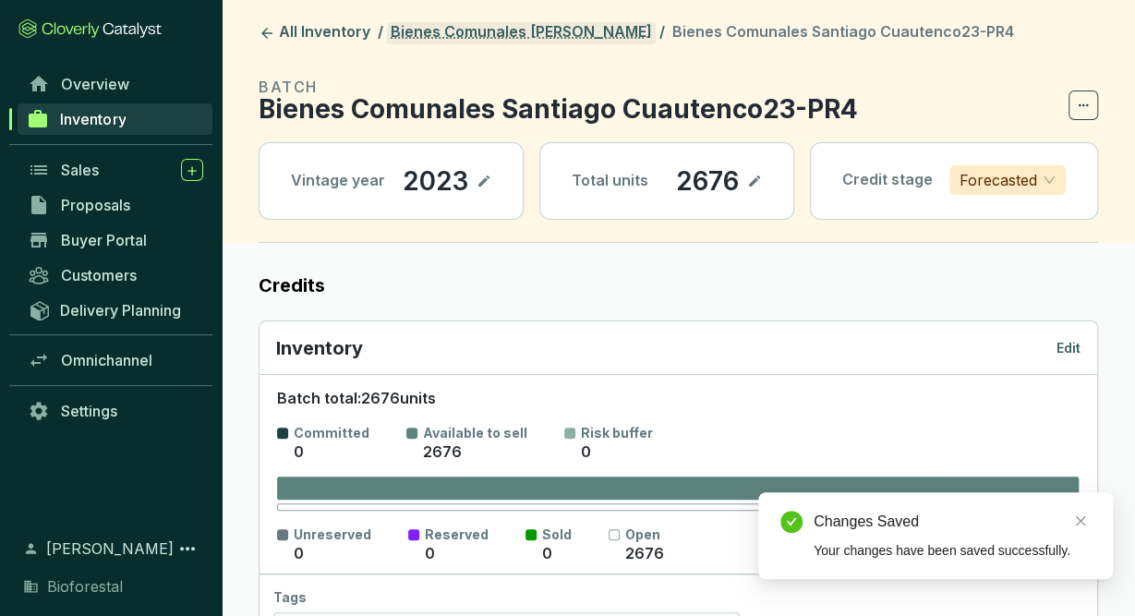
click at [589, 34] on link "Bienes Comunales [PERSON_NAME]" at bounding box center [521, 33] width 269 height 22
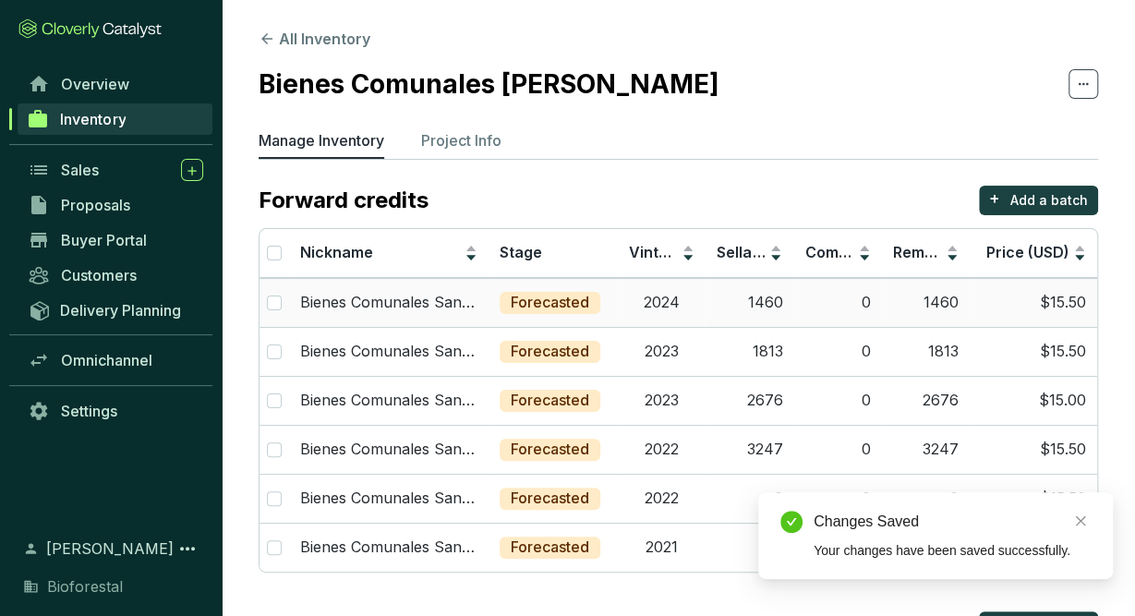
click at [620, 297] on td "2024" at bounding box center [662, 302] width 88 height 49
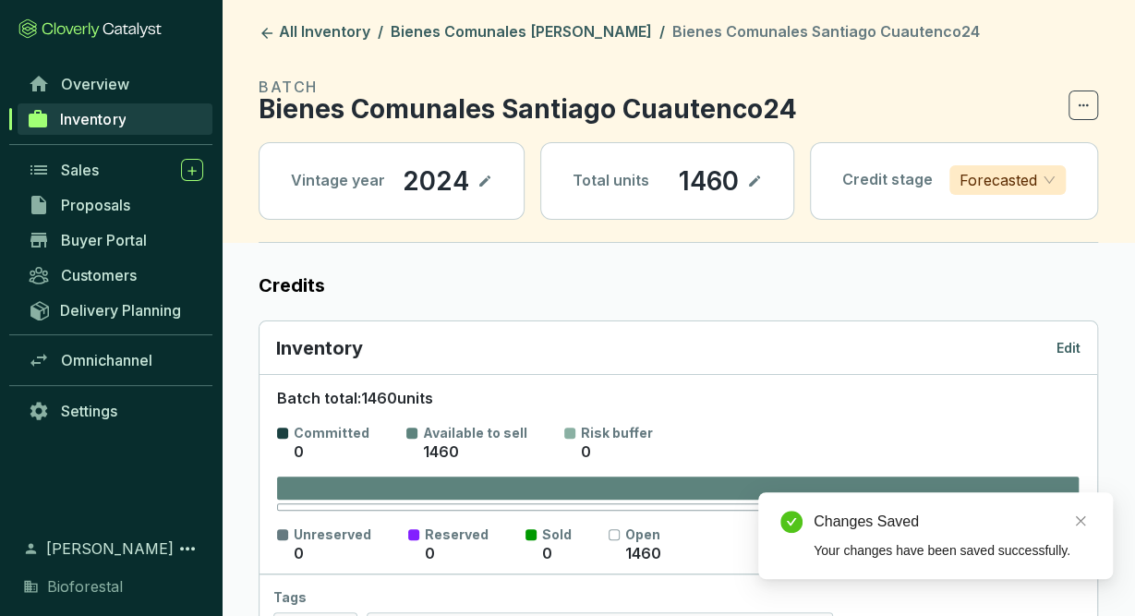
click at [1061, 341] on p "Edit" at bounding box center [1068, 348] width 24 height 18
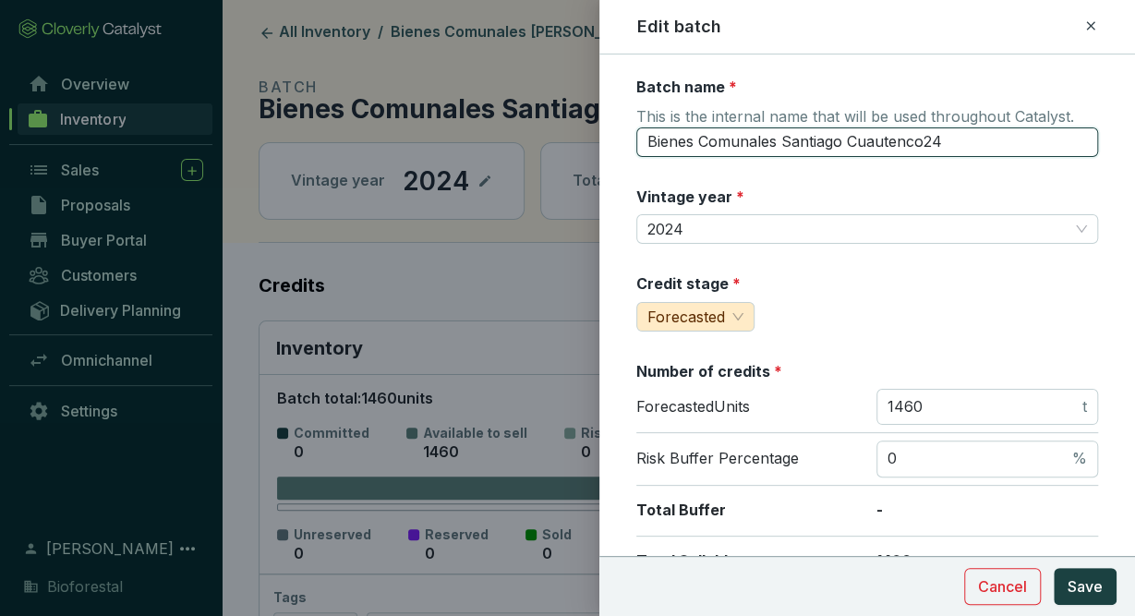
click at [948, 139] on input "Bienes Comunales Santiago Cuautenco24" at bounding box center [867, 142] width 462 height 30
type input "Bienes Comunales Santiago Cuautenco24-PR5"
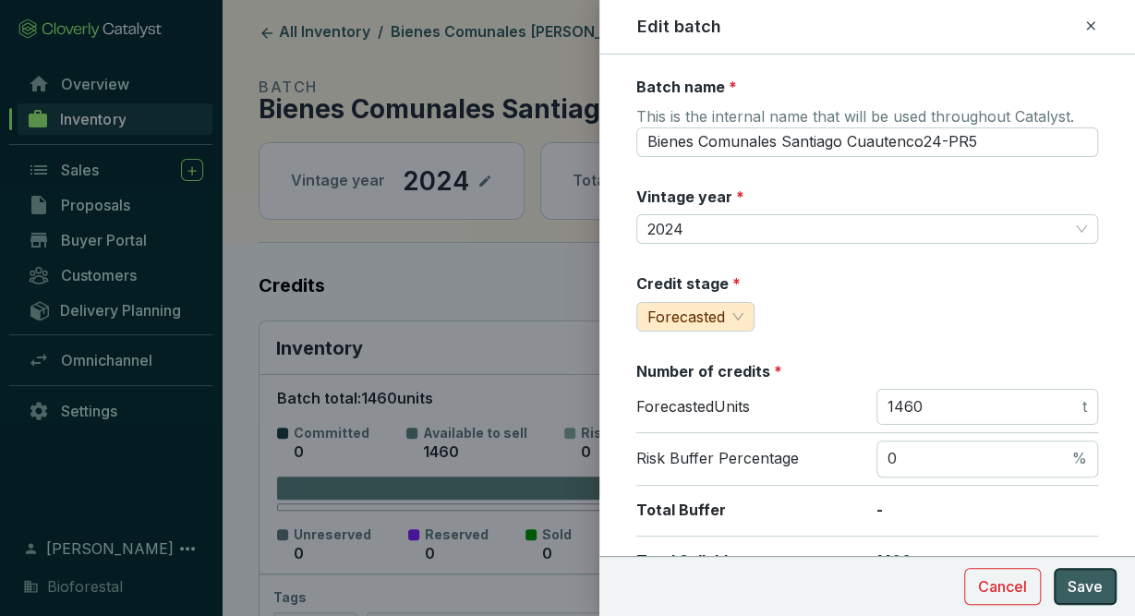
click at [1089, 587] on span "Save" at bounding box center [1085, 586] width 35 height 22
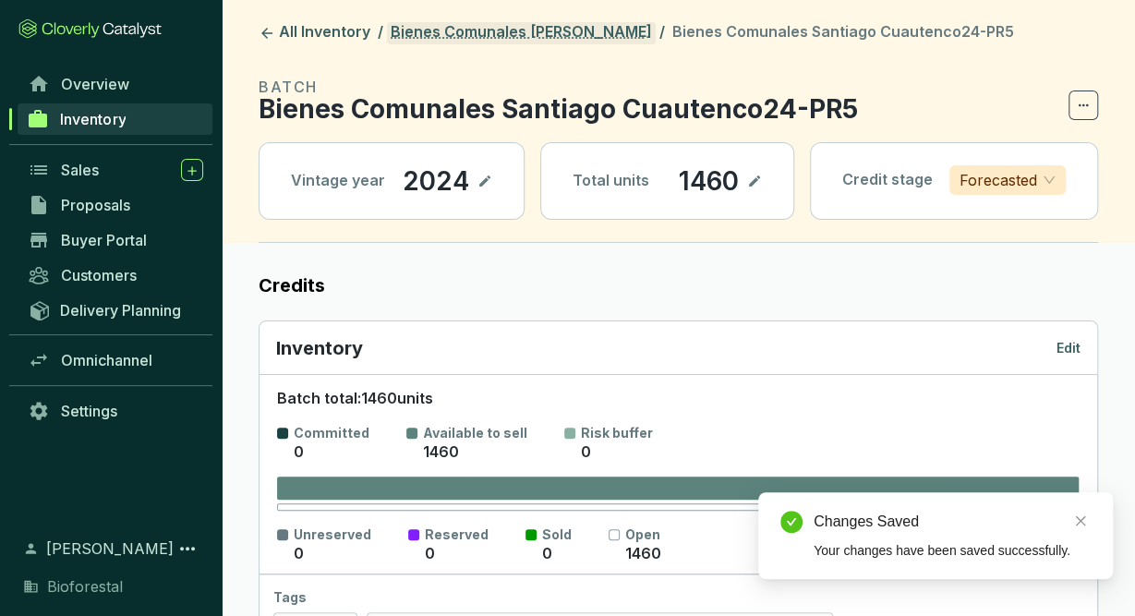
click at [623, 32] on link "Bienes Comunales [PERSON_NAME]" at bounding box center [521, 33] width 269 height 22
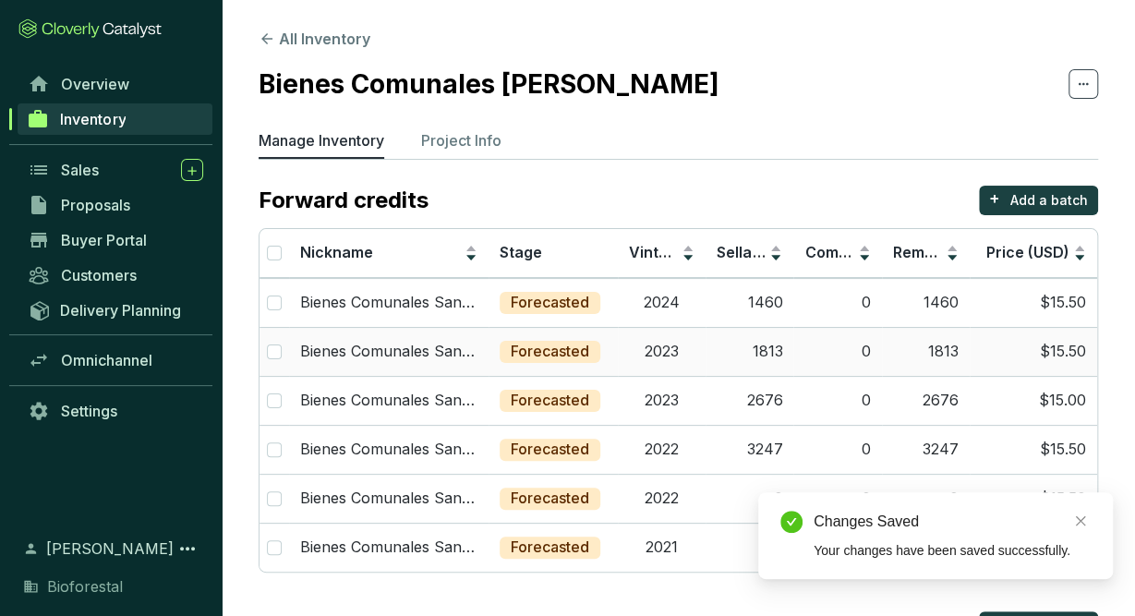
click at [654, 339] on td "2023" at bounding box center [662, 351] width 88 height 49
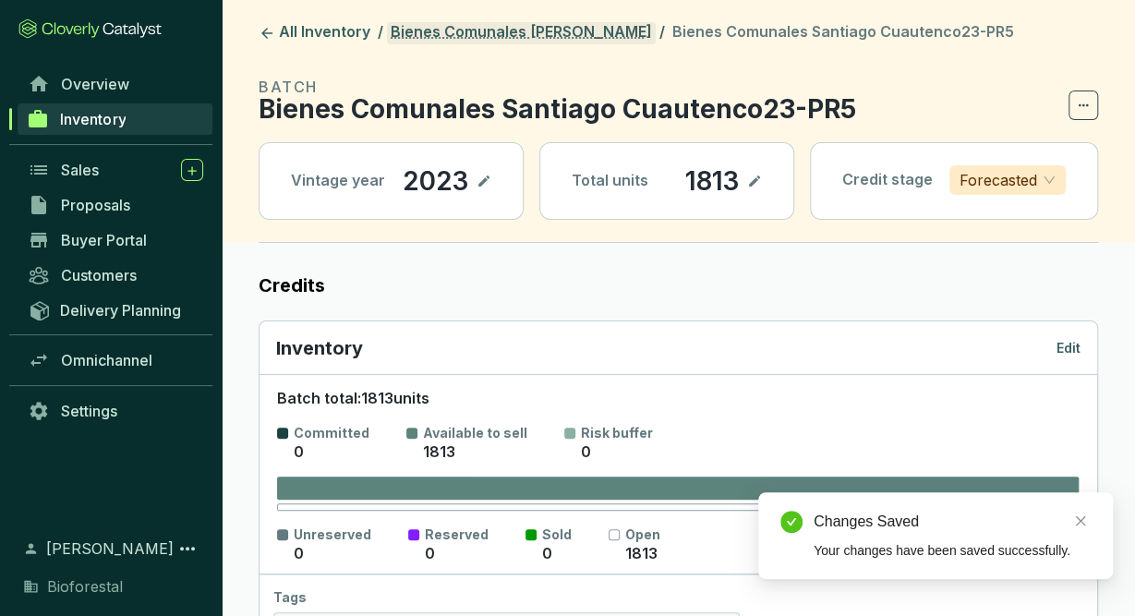
click at [559, 30] on link "Bienes Comunales [PERSON_NAME]" at bounding box center [521, 33] width 269 height 22
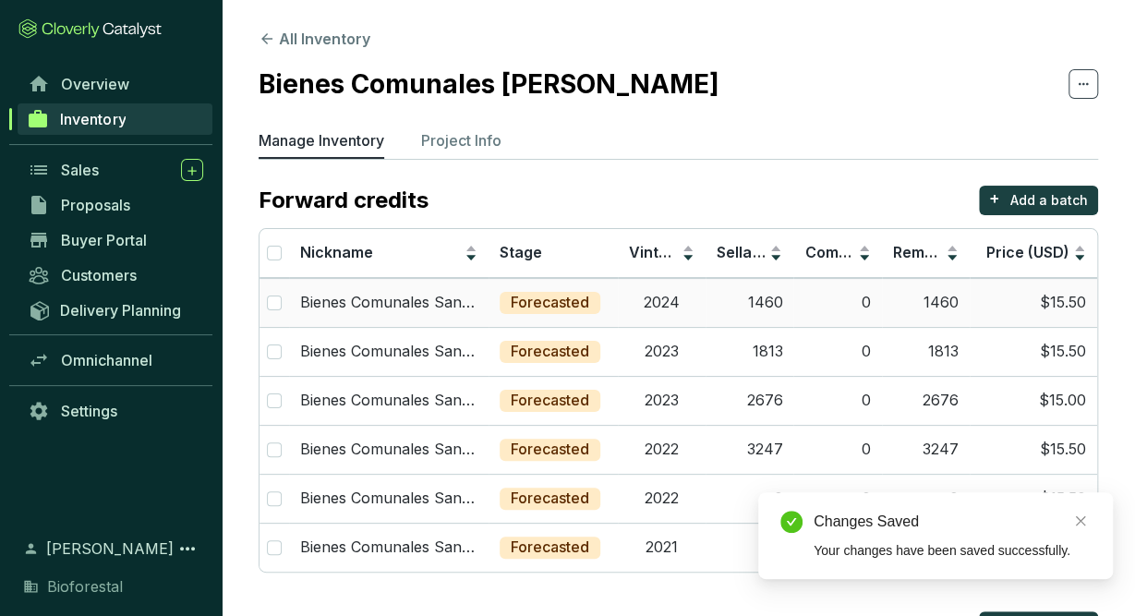
click at [634, 312] on td "2024" at bounding box center [662, 302] width 88 height 49
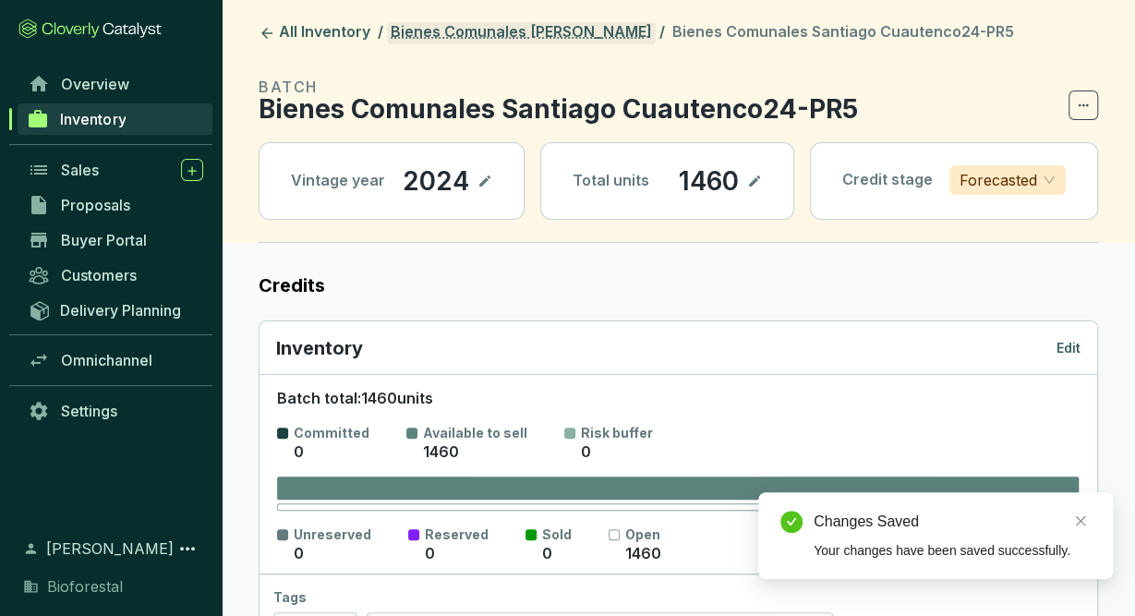
click at [599, 23] on link "Bienes Comunales [PERSON_NAME]" at bounding box center [521, 33] width 269 height 22
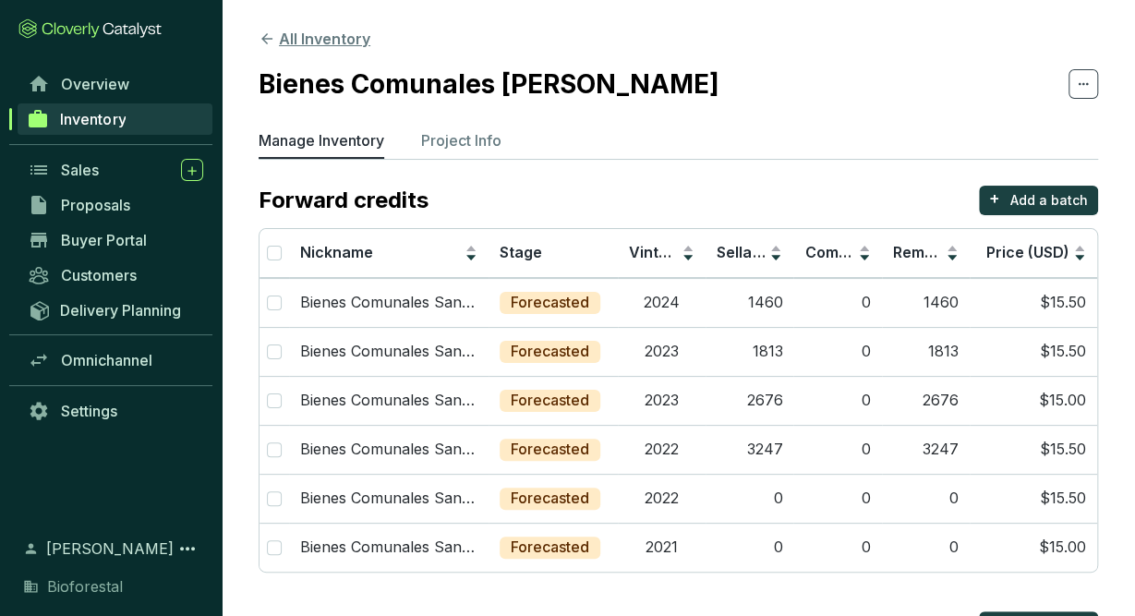
click at [271, 38] on icon at bounding box center [267, 38] width 17 height 17
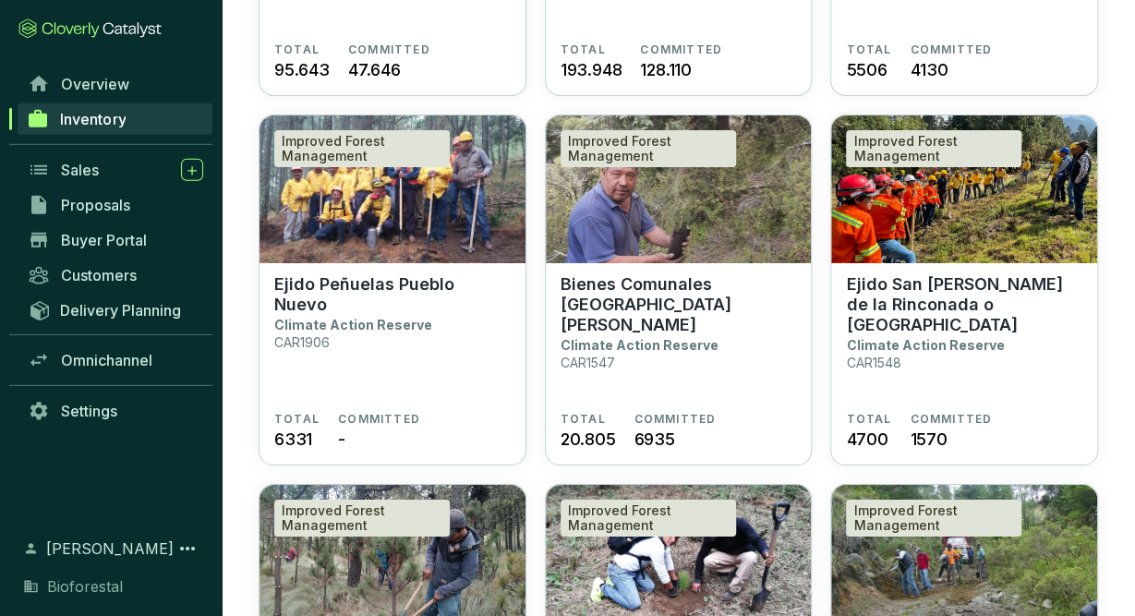
scroll to position [3024, 0]
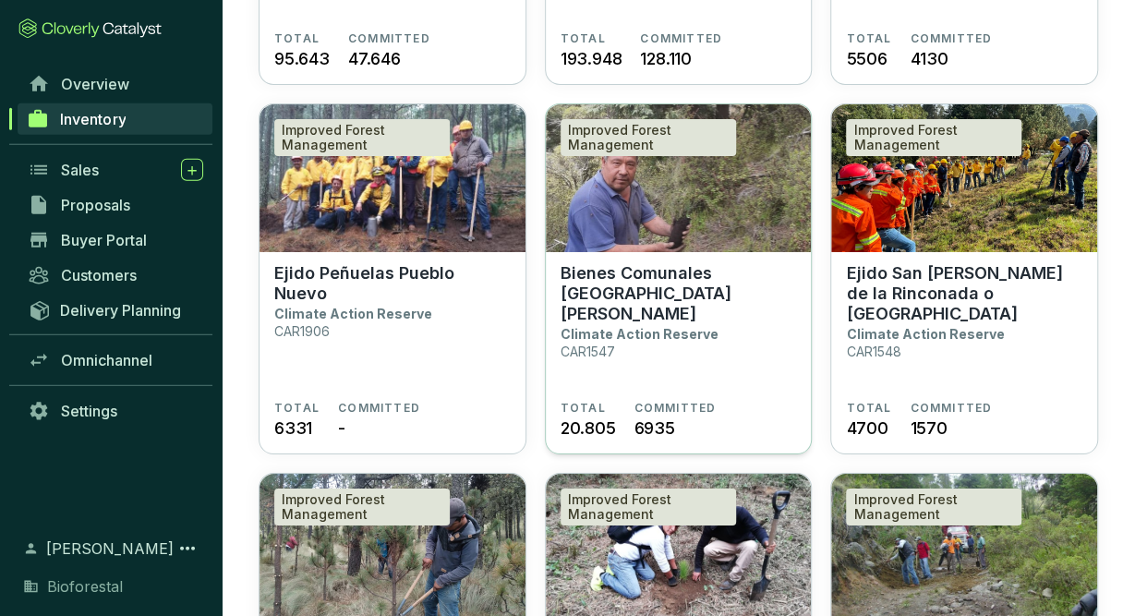
click at [775, 393] on section "Bienes Comunales San Pedro Ecatzingo Climate Action Reserve CAR1547" at bounding box center [679, 332] width 236 height 138
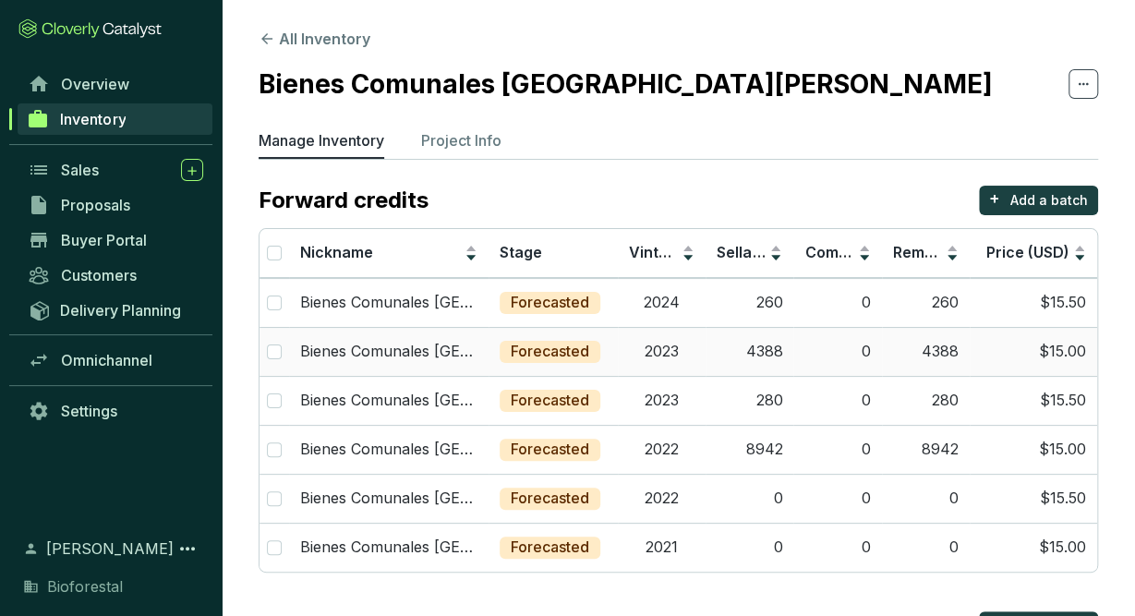
click at [674, 345] on td "2023" at bounding box center [662, 351] width 88 height 49
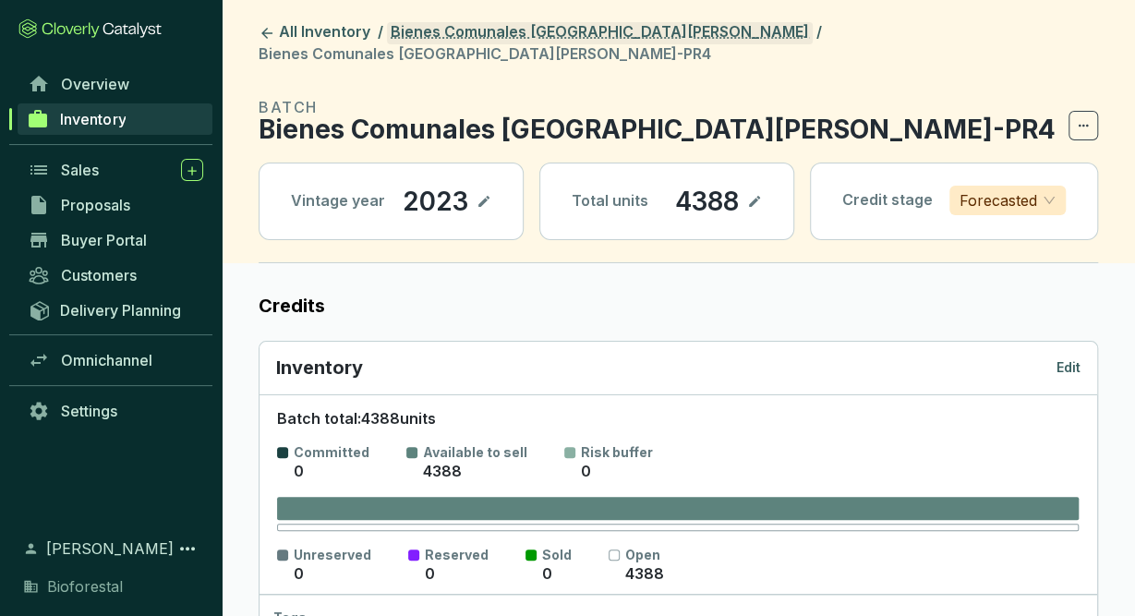
click at [548, 25] on link "Bienes Comunales [GEOGRAPHIC_DATA][PERSON_NAME]" at bounding box center [600, 33] width 426 height 22
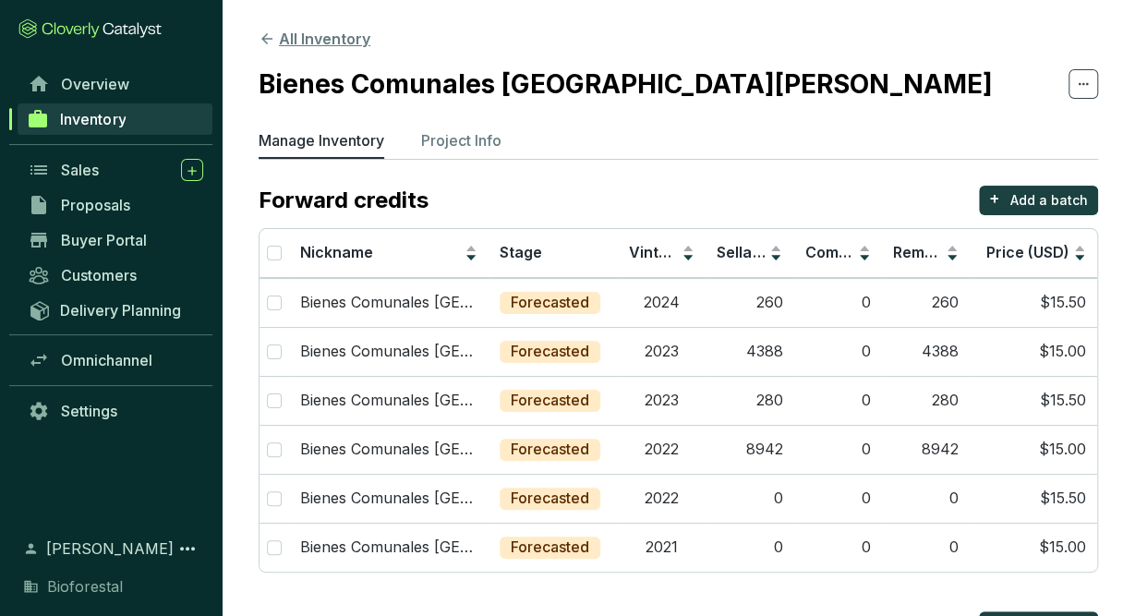
click at [356, 37] on button "All Inventory" at bounding box center [315, 39] width 112 height 22
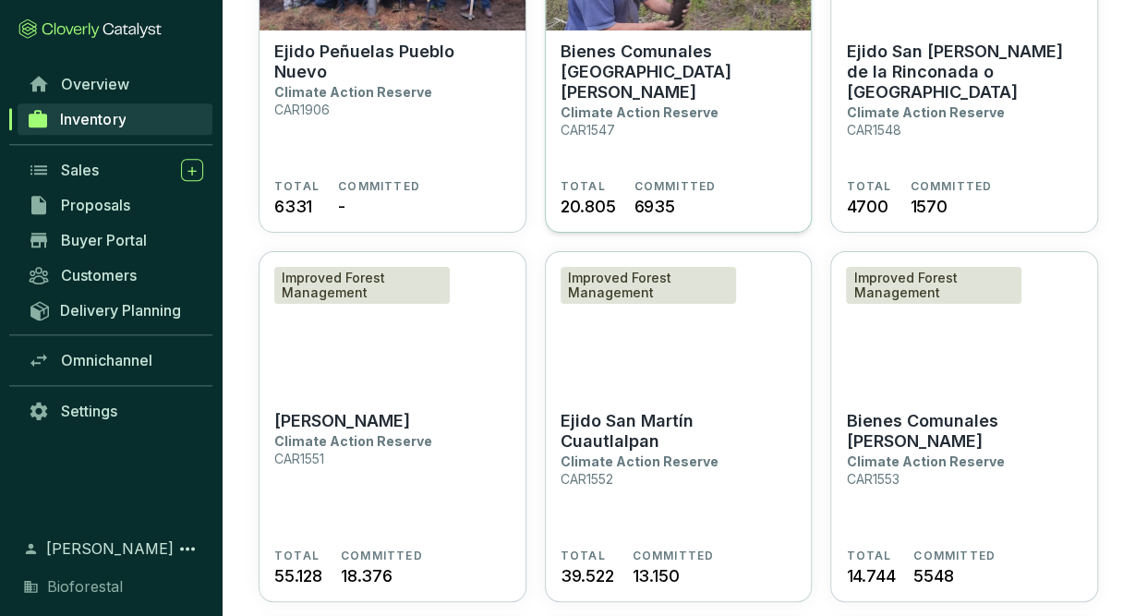
scroll to position [3302, 0]
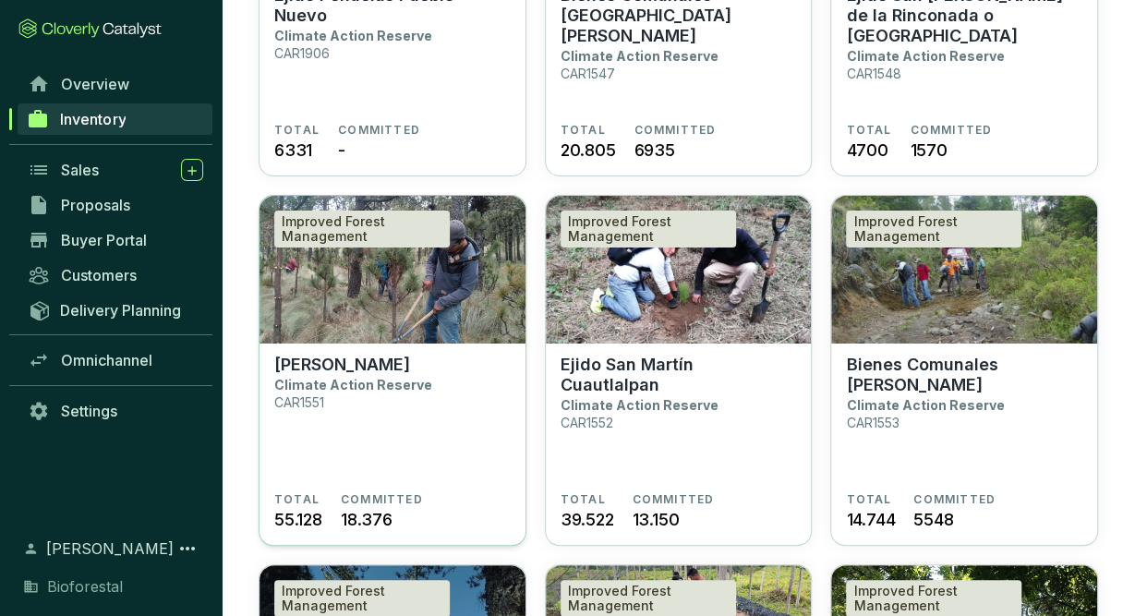
click at [460, 400] on section "[PERSON_NAME] Climate Action Reserve CAR1551" at bounding box center [392, 424] width 236 height 138
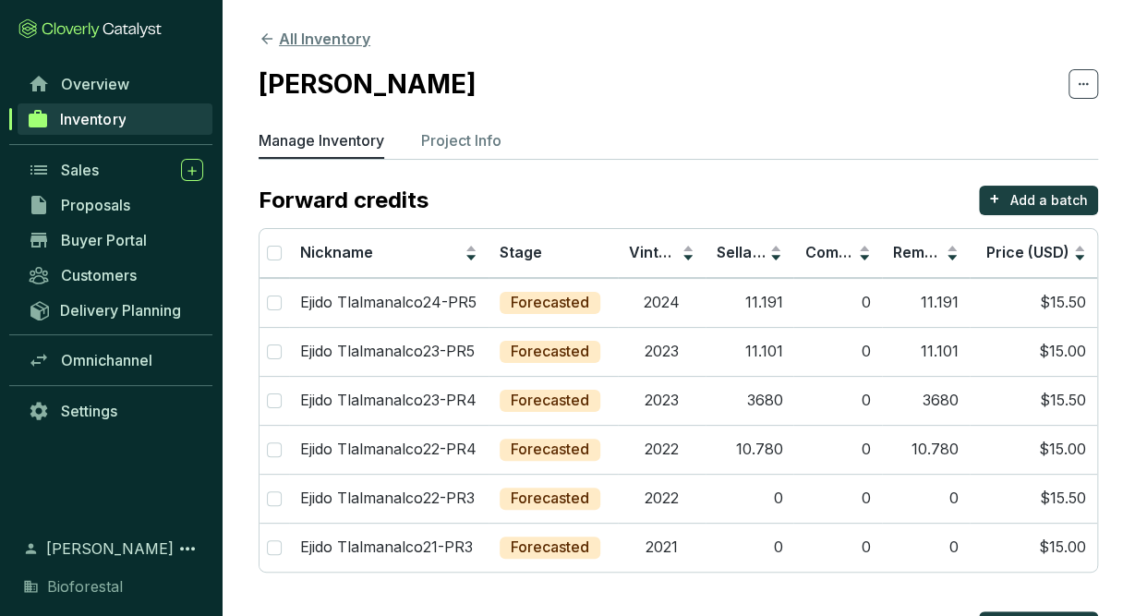
click at [284, 36] on button "All Inventory" at bounding box center [315, 39] width 112 height 22
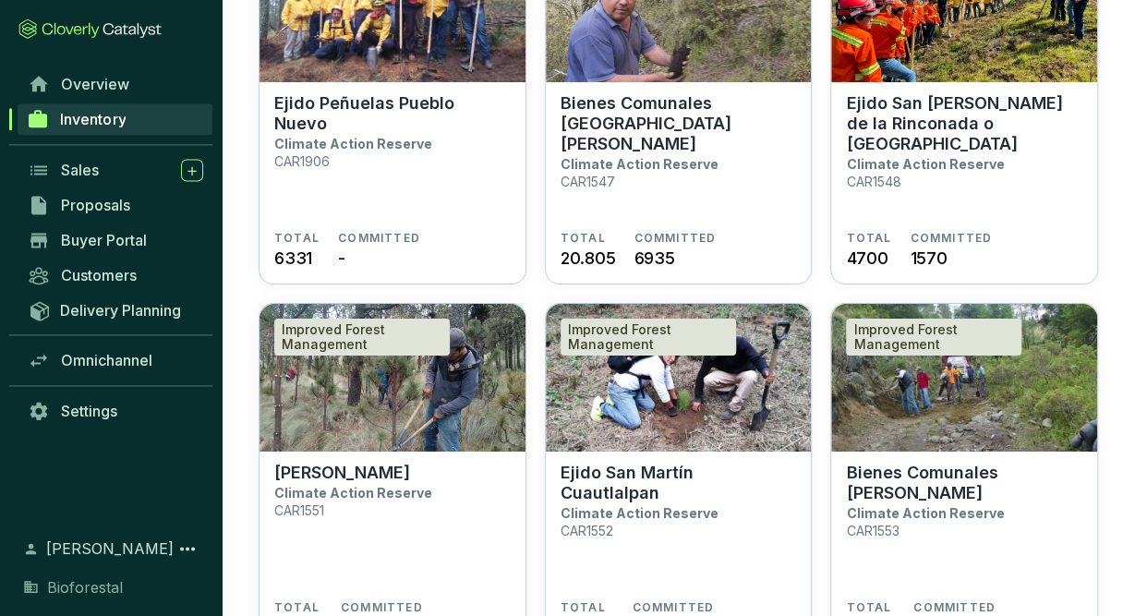
scroll to position [3195, 0]
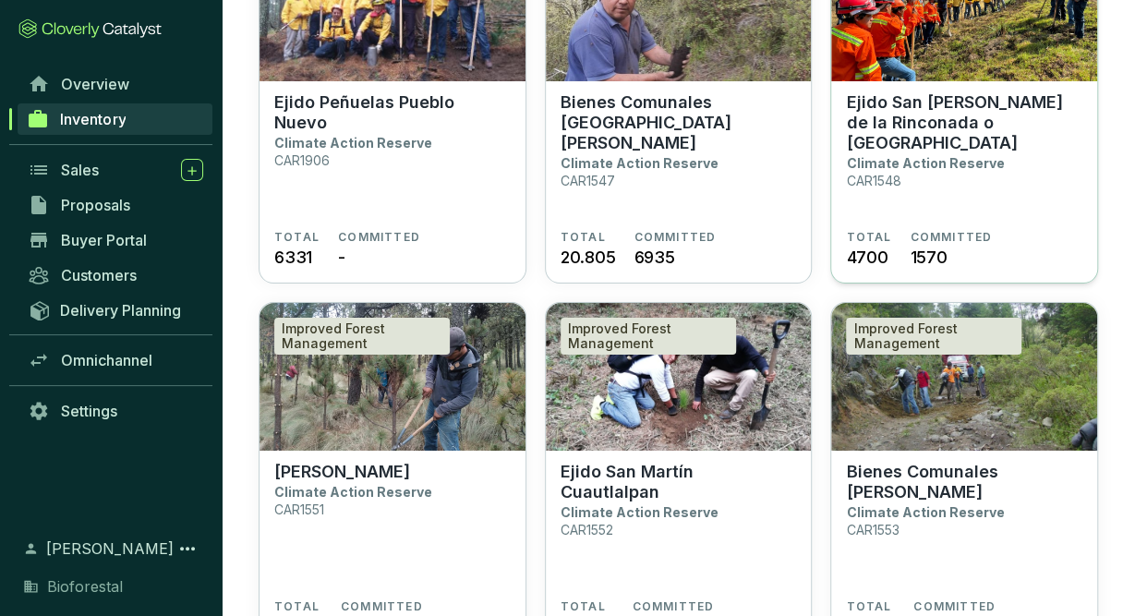
click at [1033, 192] on section "Ejido San [PERSON_NAME] de la Rinconada o Tlaltecahuacan Climate Action Reserve…" at bounding box center [964, 161] width 236 height 138
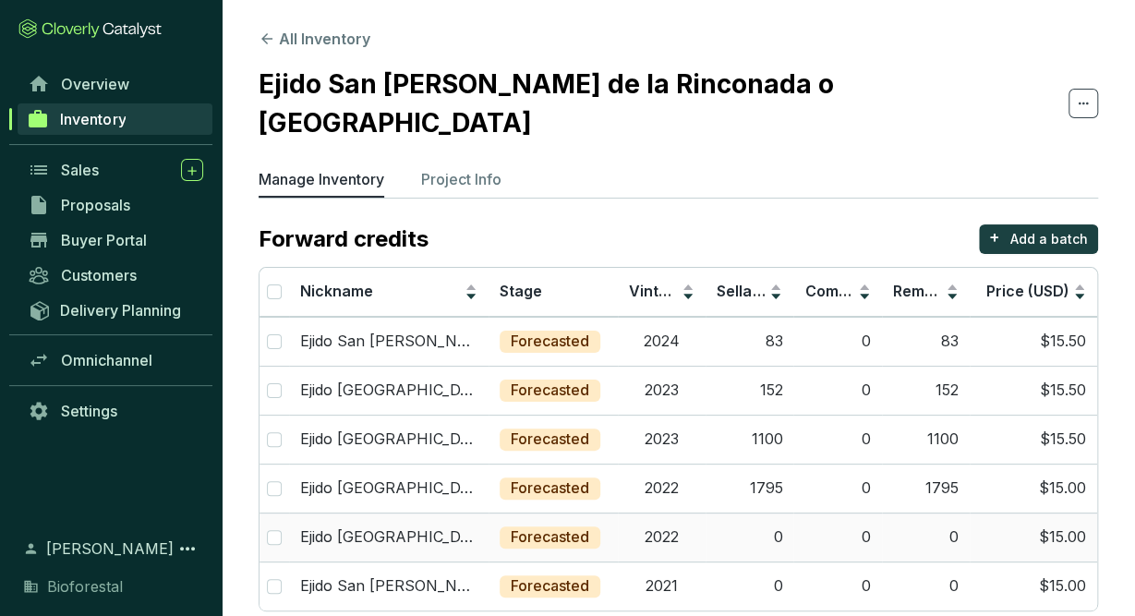
click at [648, 513] on td "2022" at bounding box center [662, 537] width 88 height 49
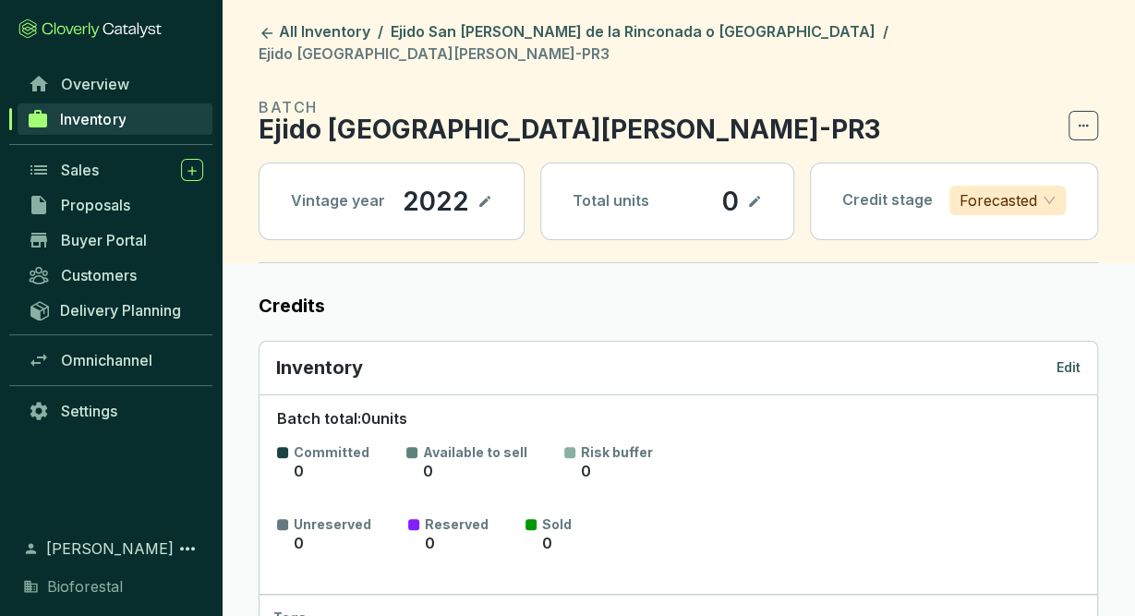
click at [501, 18] on header "All Inventory / Ejido [GEOGRAPHIC_DATA][PERSON_NAME] o Tlaltecahuacan / Ejido […" at bounding box center [678, 131] width 913 height 263
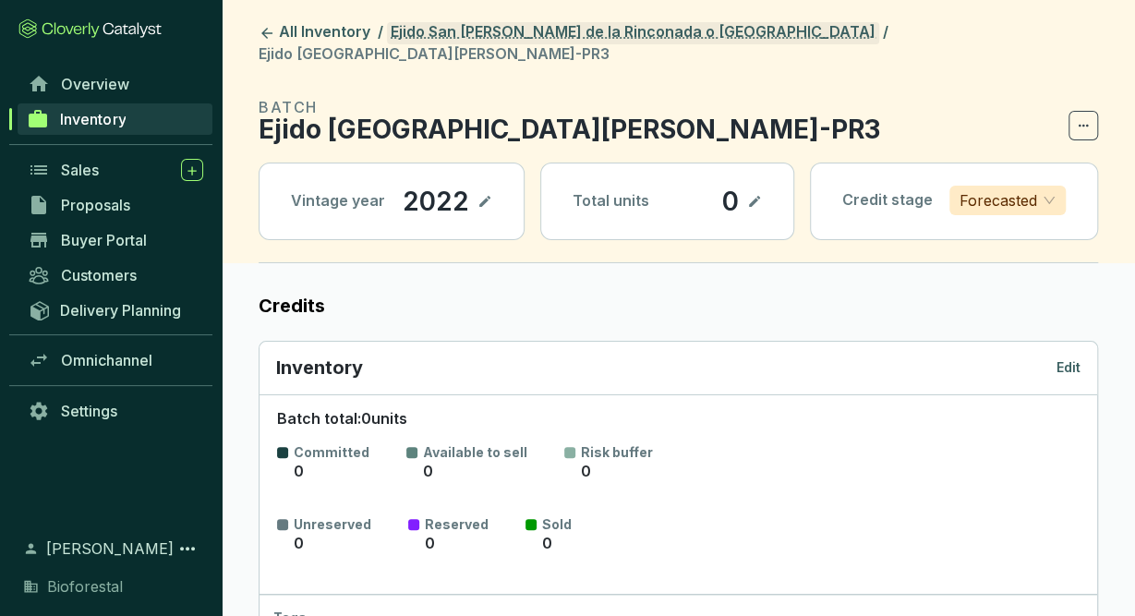
click at [502, 28] on link "Ejido San [PERSON_NAME] de la Rinconada o [GEOGRAPHIC_DATA]" at bounding box center [633, 33] width 492 height 22
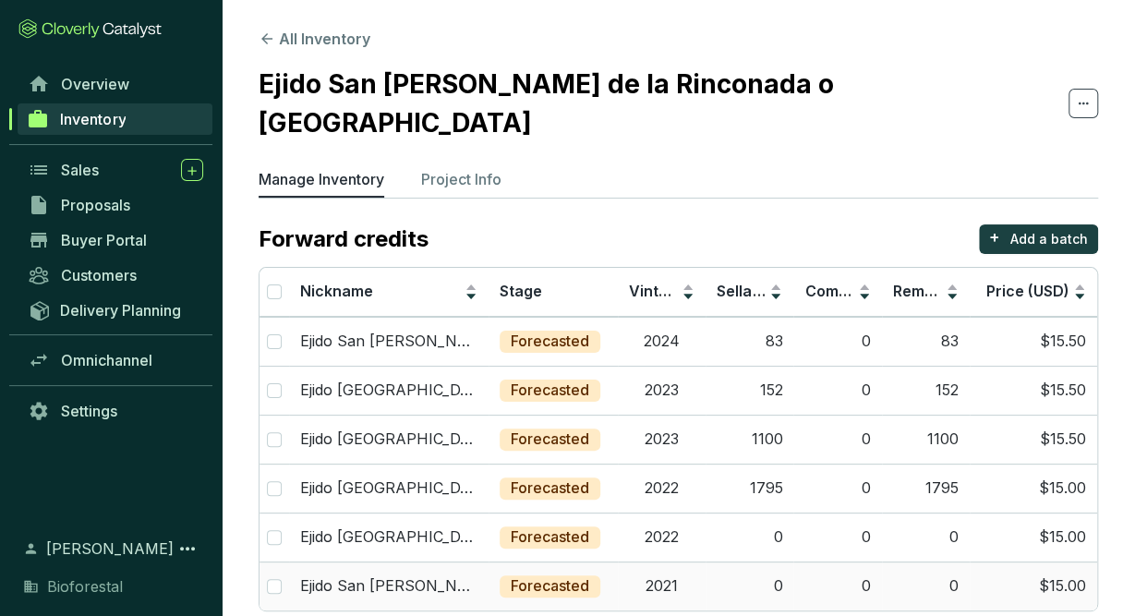
click at [664, 561] on td "2021" at bounding box center [662, 585] width 88 height 49
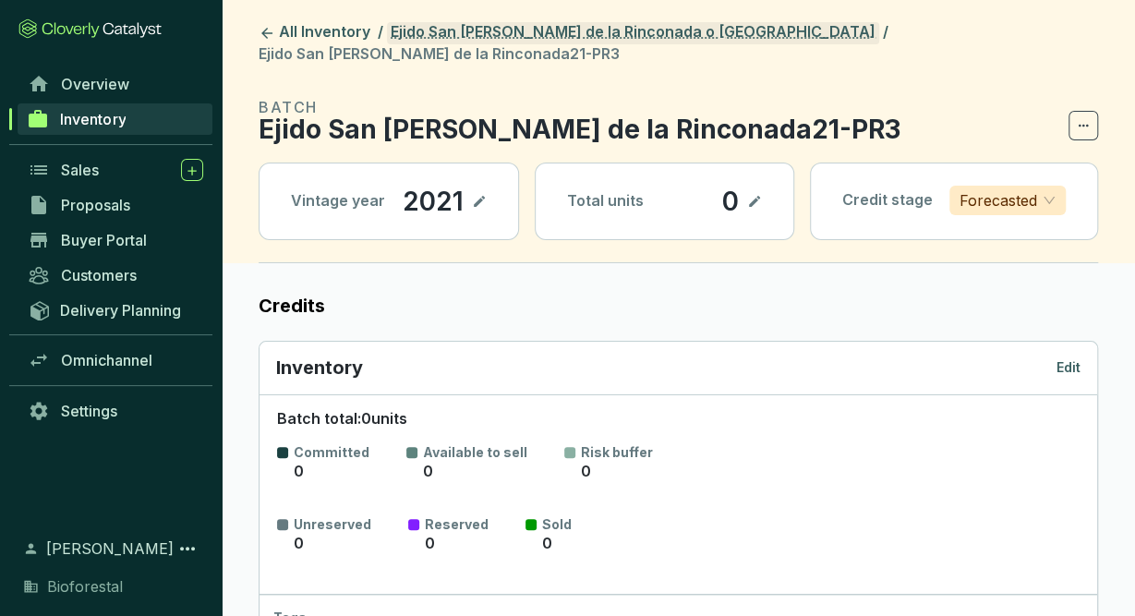
click at [564, 36] on link "Ejido San [PERSON_NAME] de la Rinconada o [GEOGRAPHIC_DATA]" at bounding box center [633, 33] width 492 height 22
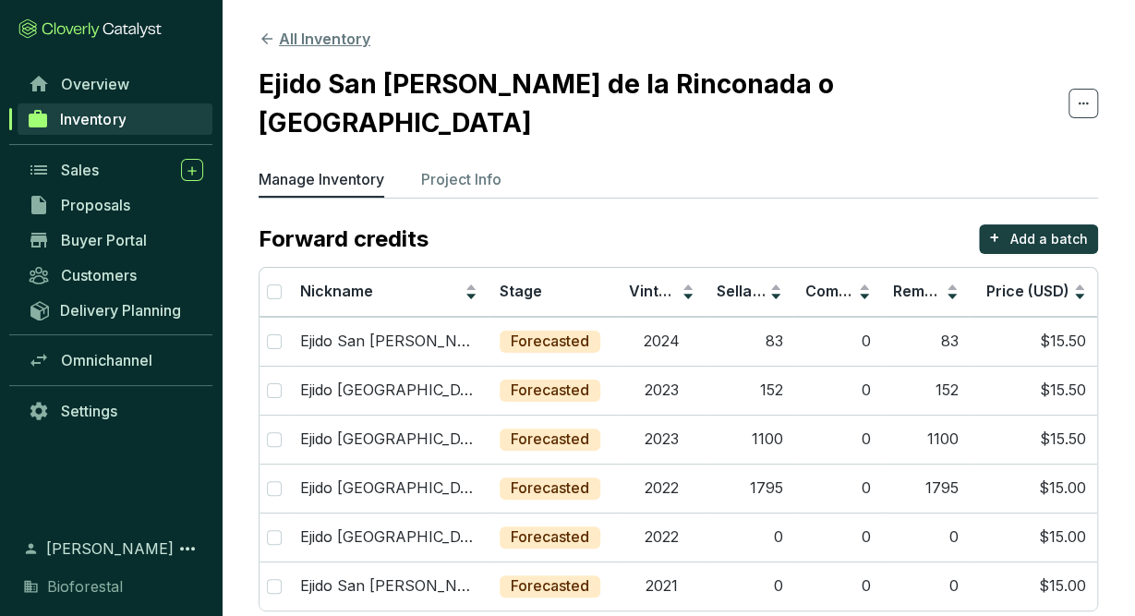
click at [269, 43] on icon at bounding box center [267, 38] width 17 height 17
